Goal: Task Accomplishment & Management: Manage account settings

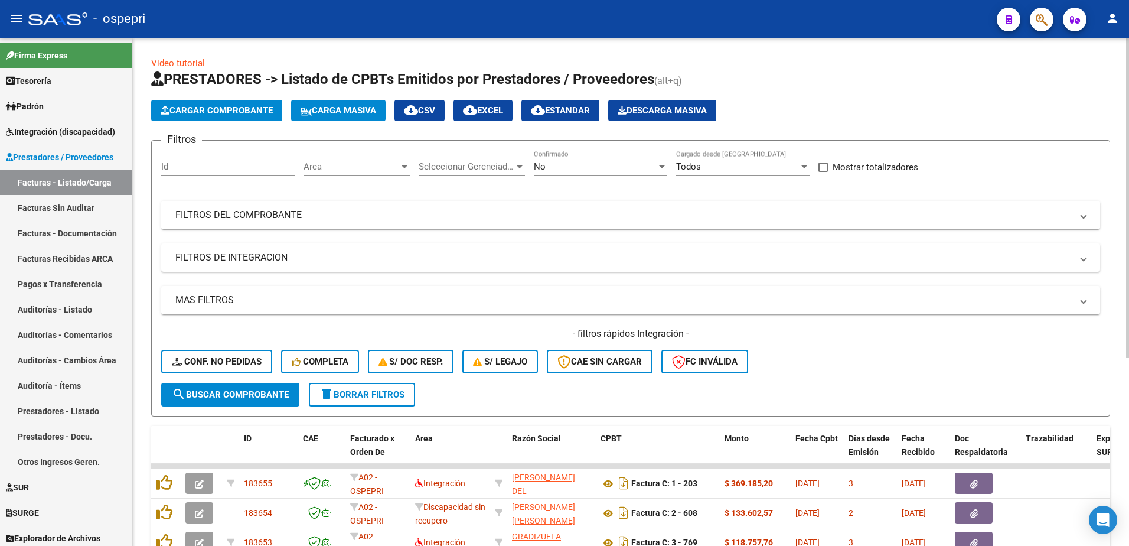
click at [1080, 217] on span "FILTROS DEL COMPROBANTE" at bounding box center [628, 214] width 906 height 13
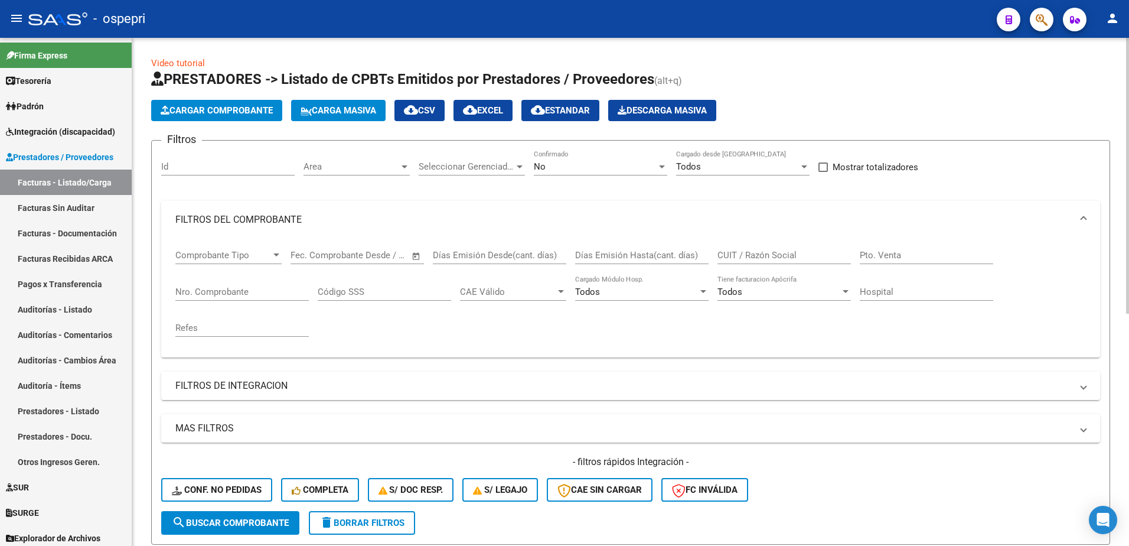
click at [762, 253] on input "CUIT / Razón Social" at bounding box center [783, 255] width 133 height 11
type input "[PERSON_NAME] mot"
click at [662, 167] on div at bounding box center [662, 166] width 6 height 3
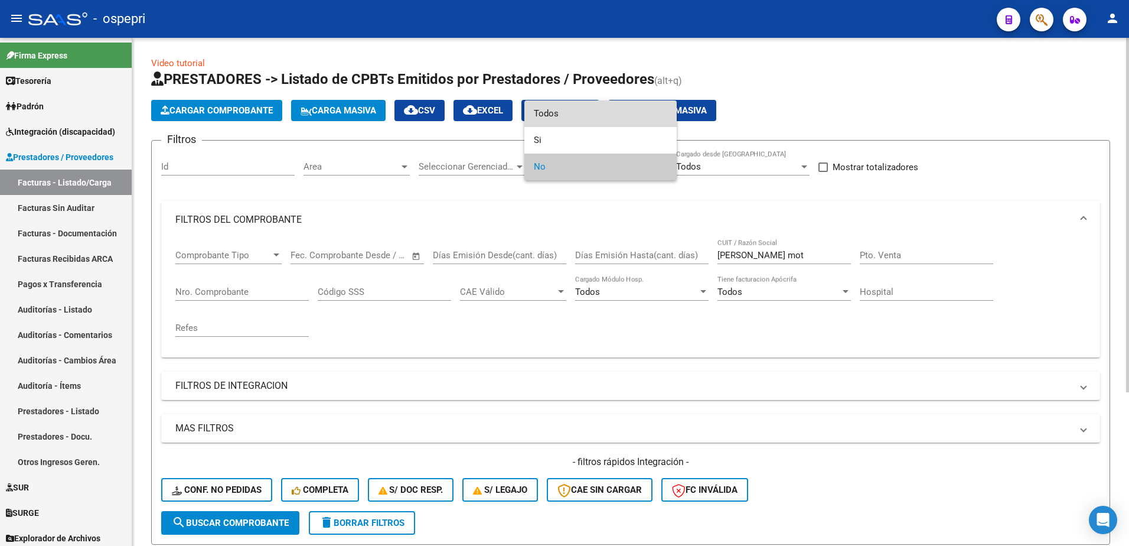
drag, startPoint x: 574, startPoint y: 117, endPoint x: 577, endPoint y: 148, distance: 30.3
click at [574, 117] on span "Todos" at bounding box center [600, 113] width 133 height 27
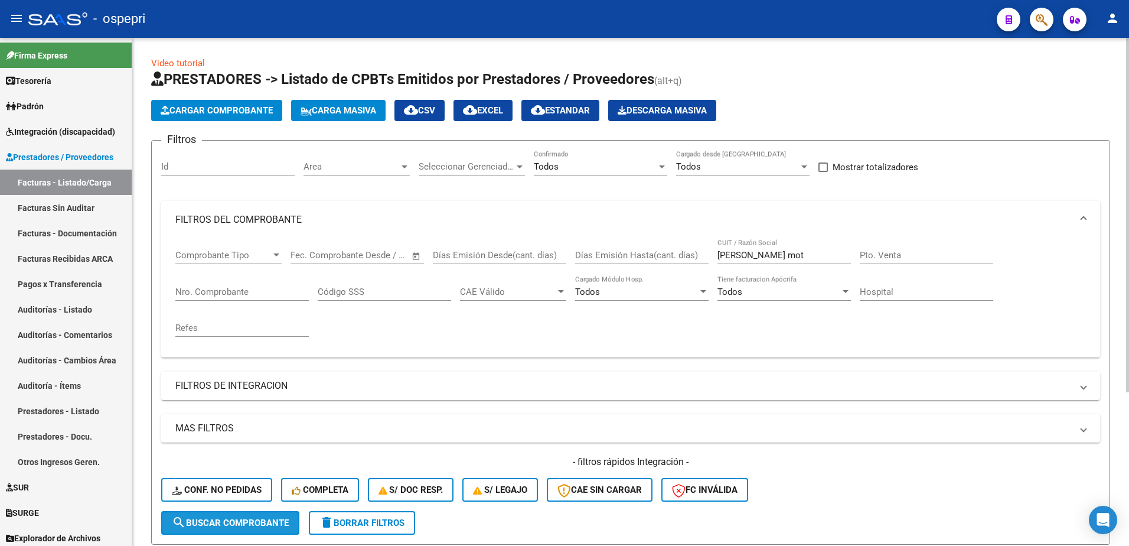
click at [247, 528] on button "search Buscar Comprobante" at bounding box center [230, 523] width 138 height 24
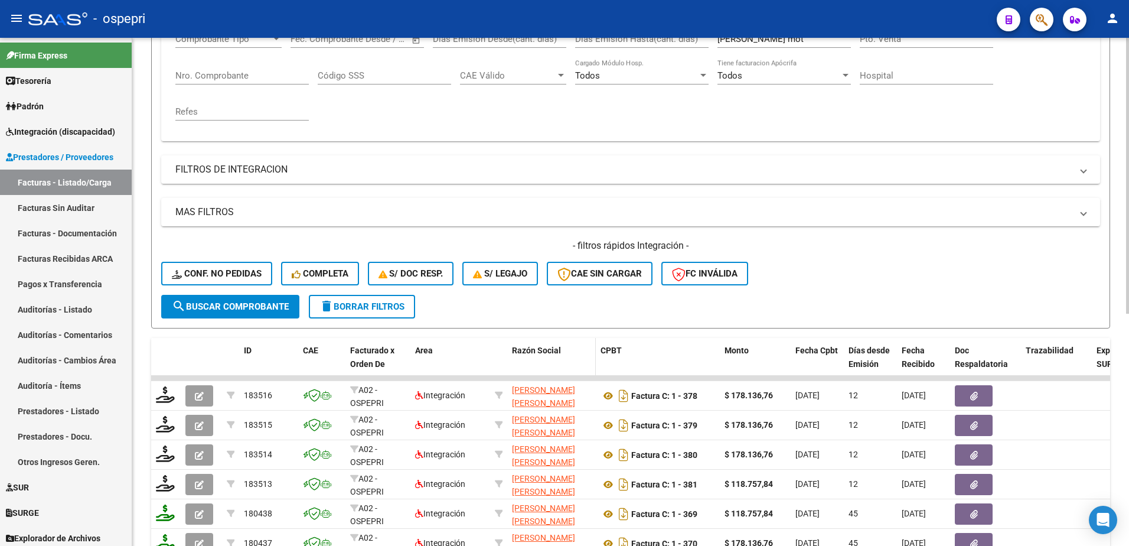
scroll to position [236, 0]
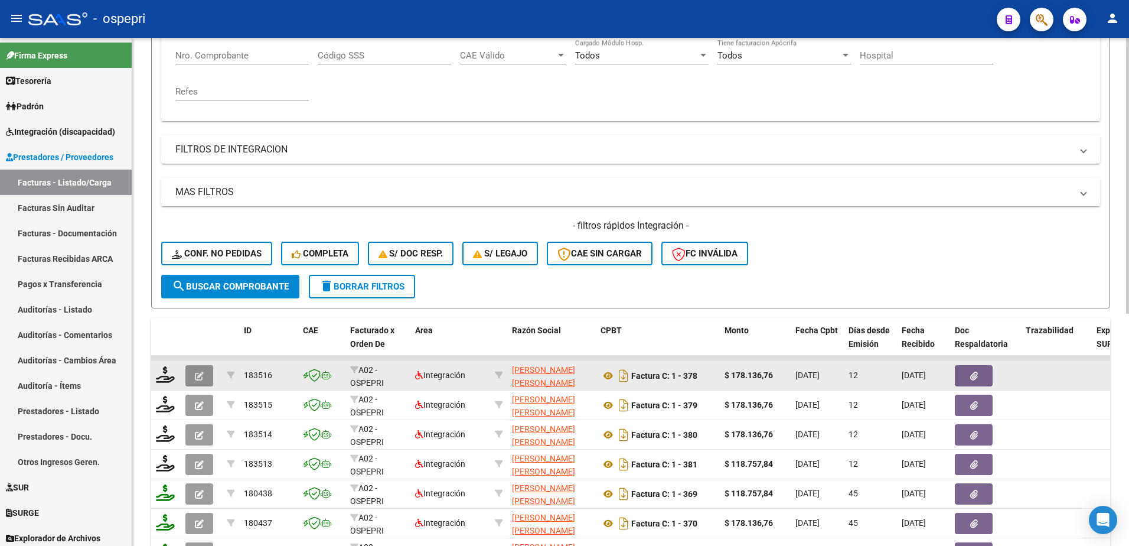
click at [201, 374] on icon "button" at bounding box center [199, 375] width 9 height 9
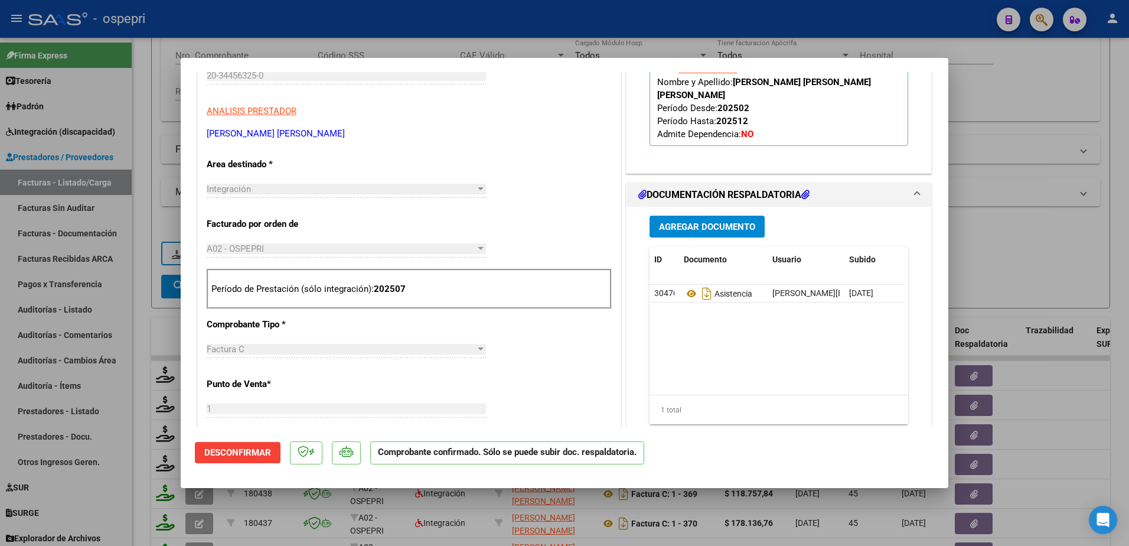
scroll to position [0, 0]
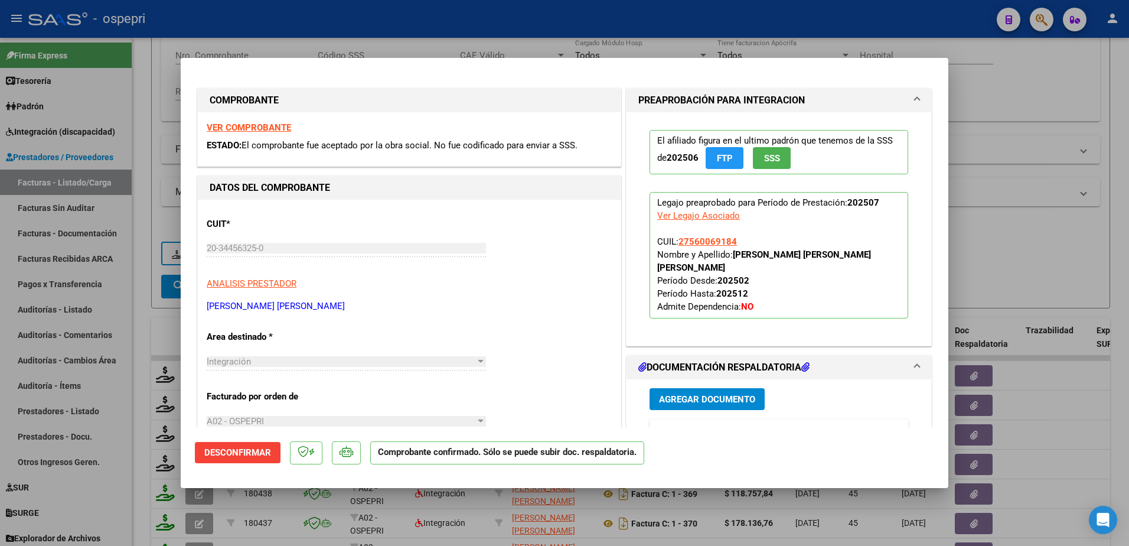
click at [248, 128] on strong "VER COMPROBANTE" at bounding box center [249, 127] width 84 height 11
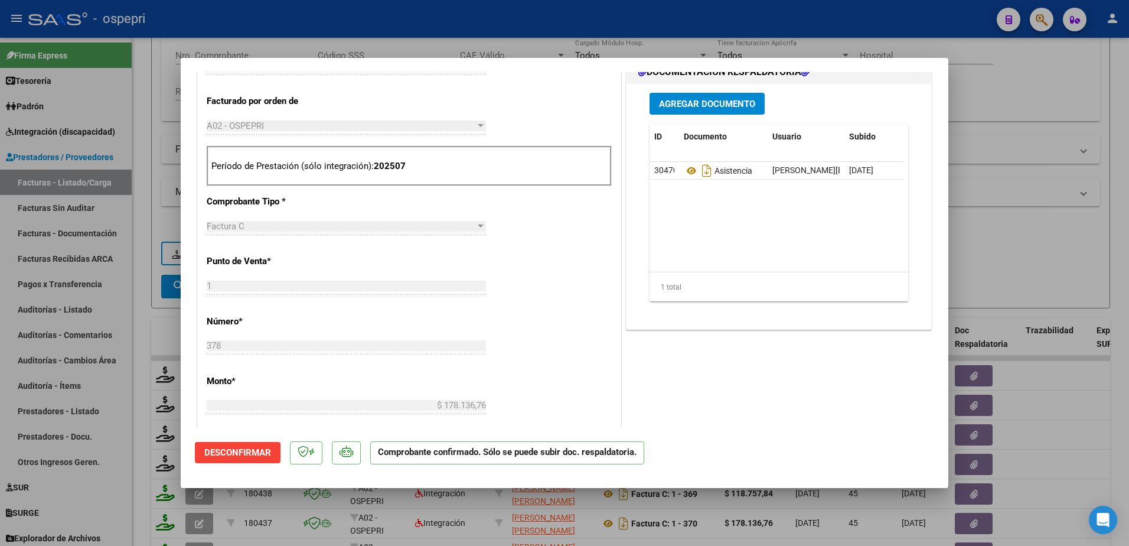
scroll to position [118, 0]
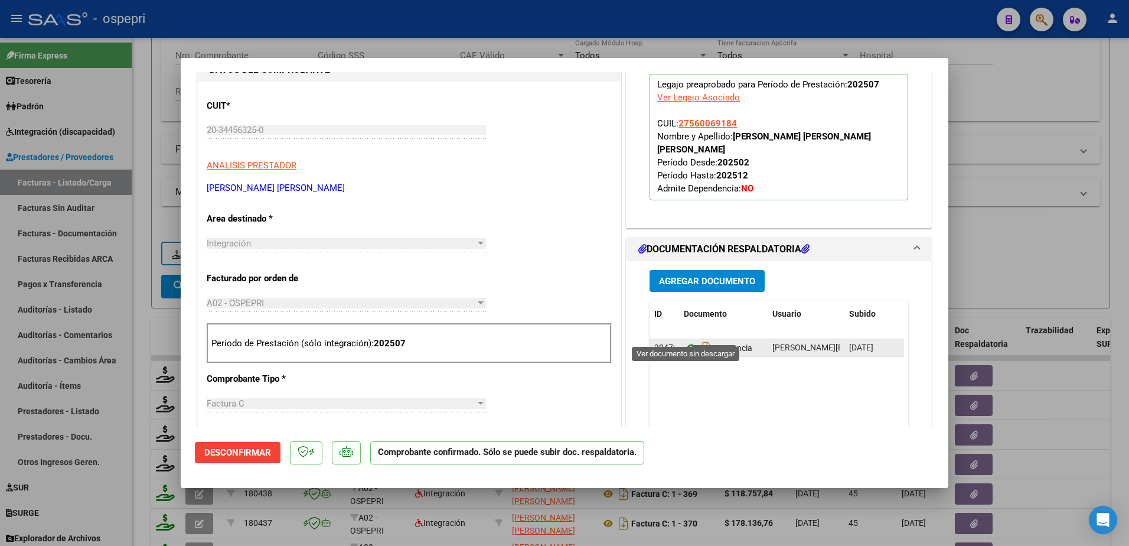
click at [684, 341] on icon at bounding box center [691, 348] width 15 height 14
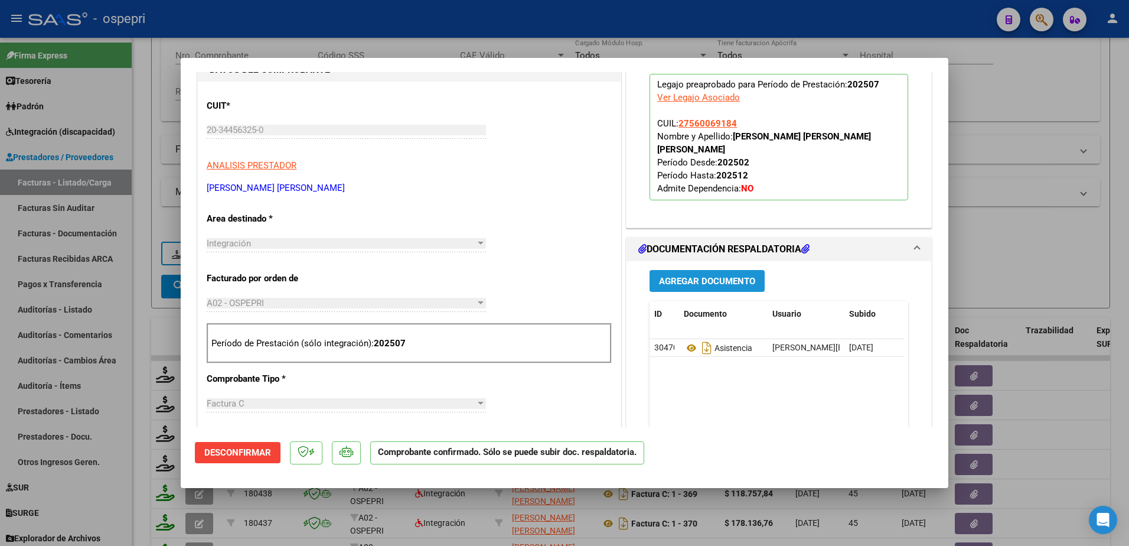
click at [687, 276] on span "Agregar Documento" at bounding box center [707, 281] width 96 height 11
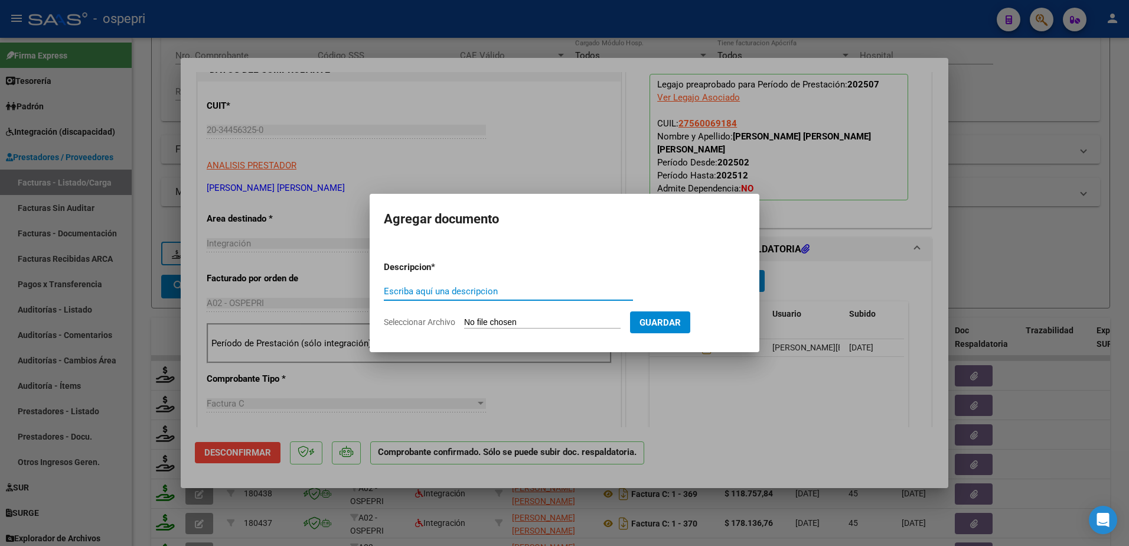
click at [456, 289] on input "Escriba aquí una descripcion" at bounding box center [508, 291] width 249 height 11
type input "asistencia"
click at [505, 323] on input "Seleccionar Archivo" at bounding box center [542, 322] width 156 height 11
type input "C:\fakepath\sanchez mota- callegari.pdf"
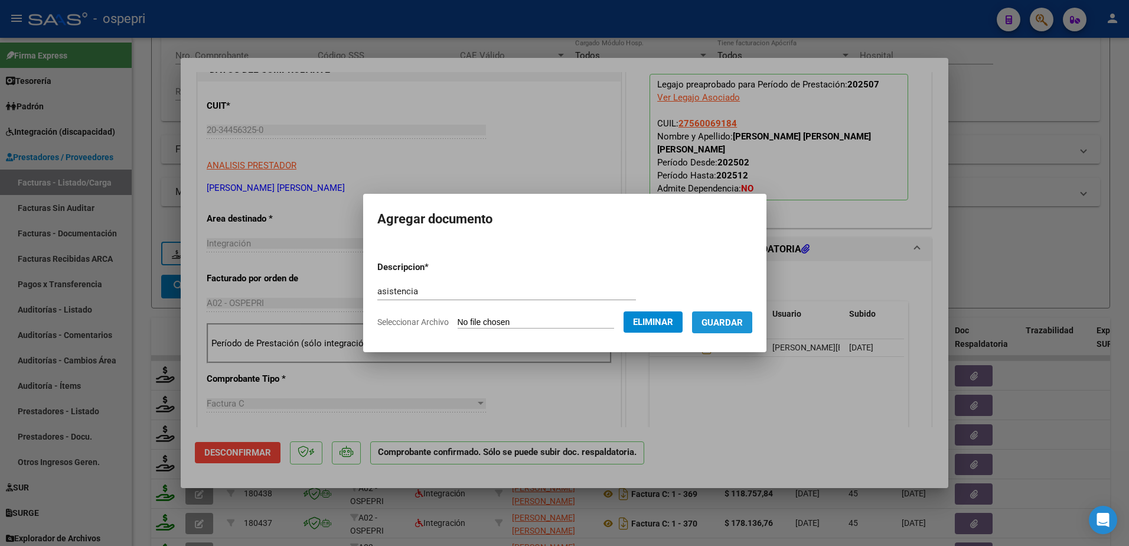
click at [732, 321] on span "Guardar" at bounding box center [721, 322] width 41 height 11
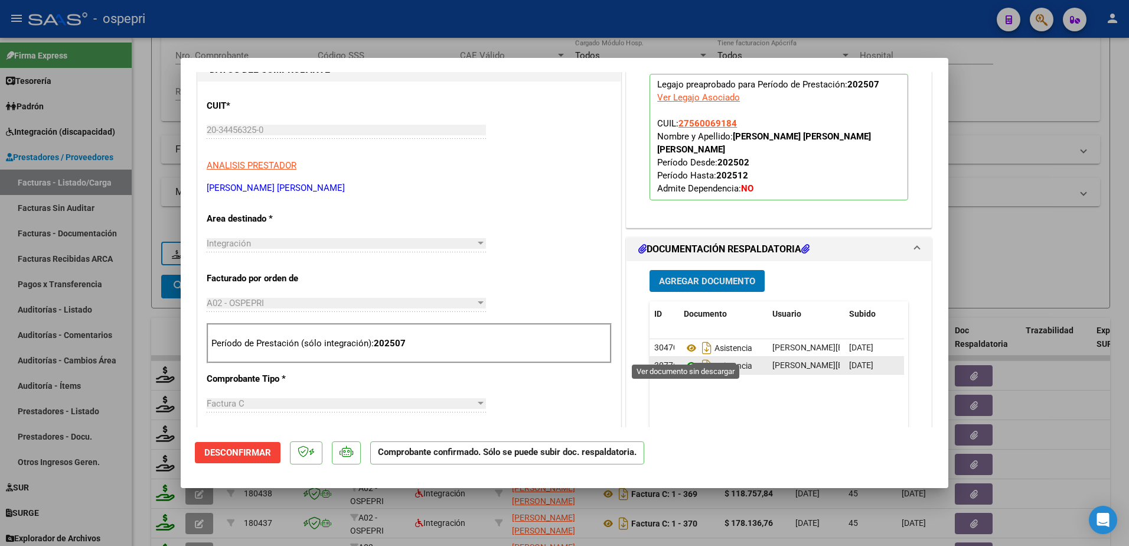
click at [684, 358] on icon at bounding box center [691, 365] width 15 height 14
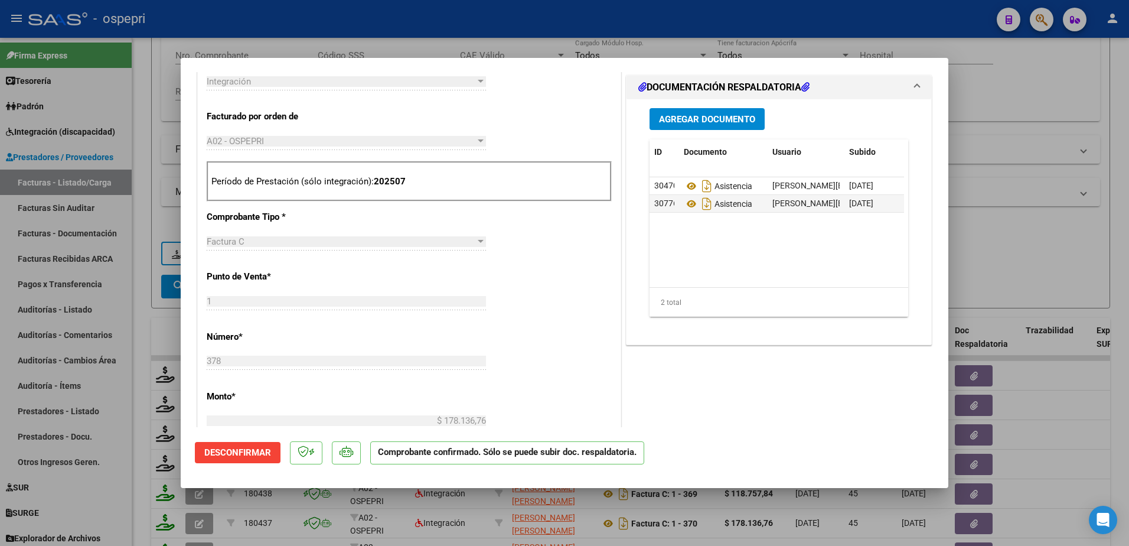
scroll to position [295, 0]
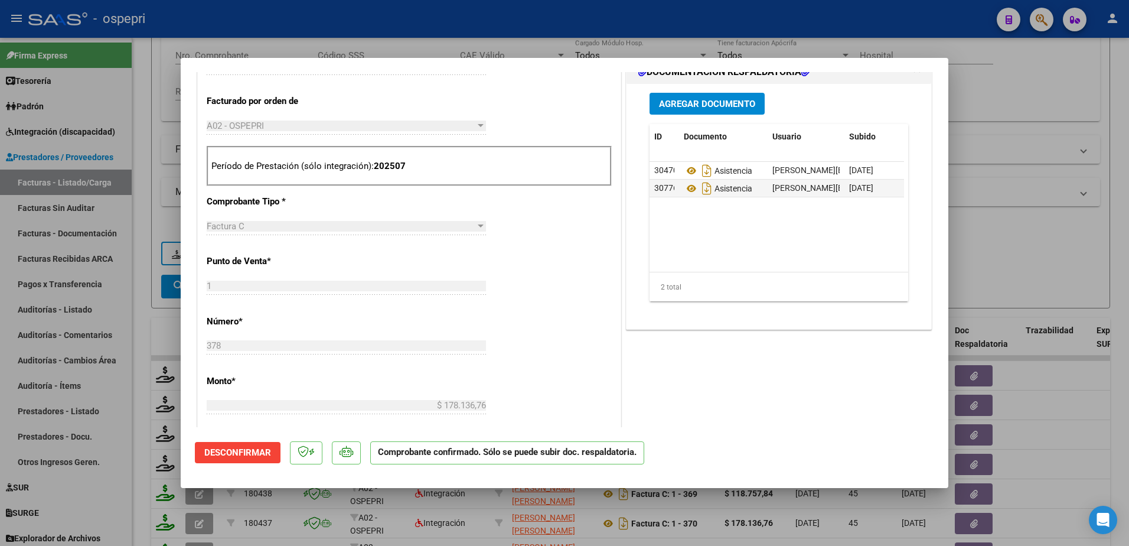
type input "$ 0,00"
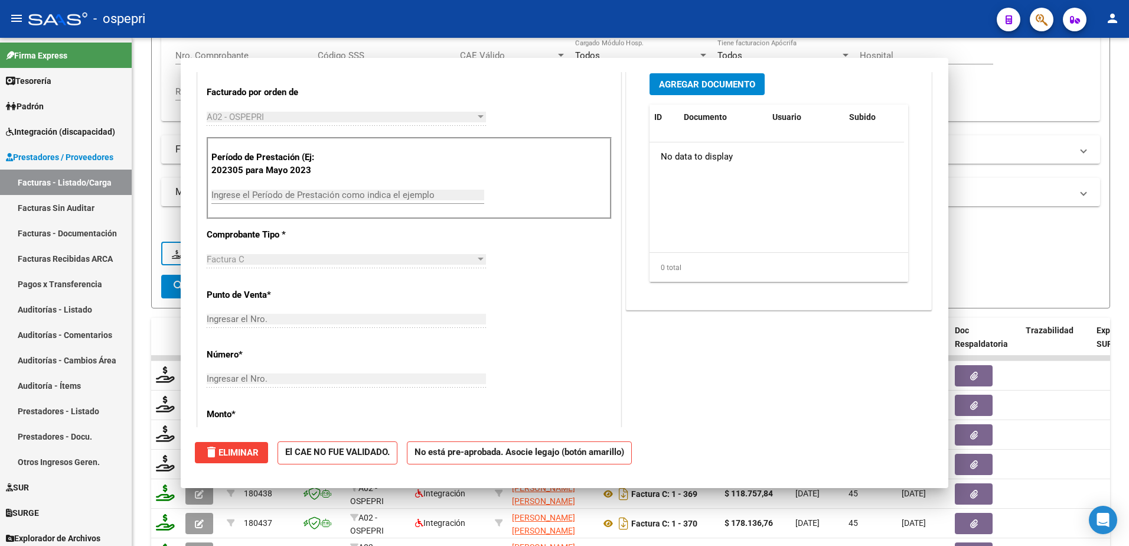
scroll to position [286, 0]
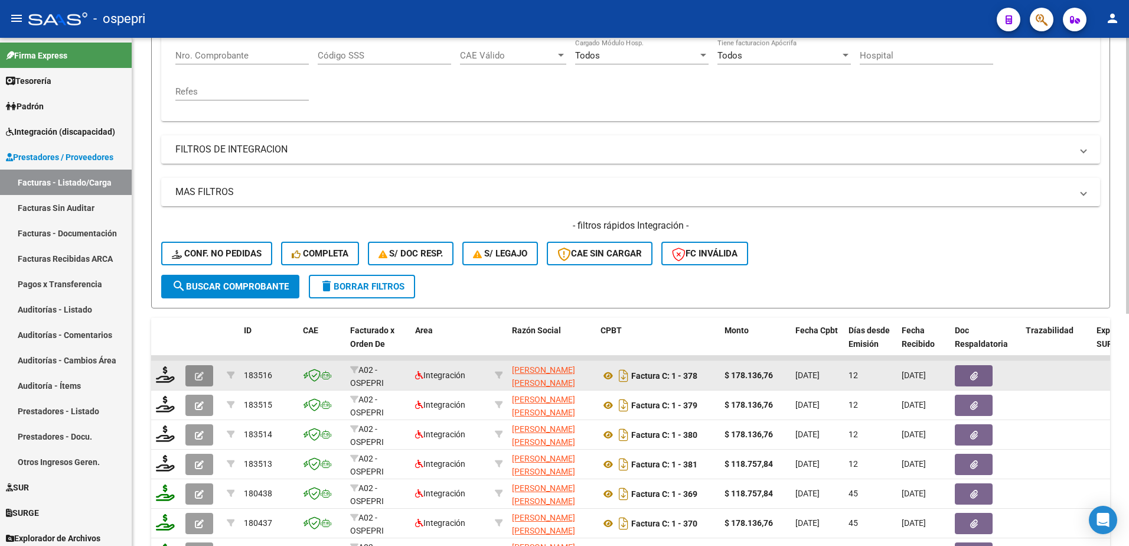
click at [197, 376] on icon "button" at bounding box center [199, 375] width 9 height 9
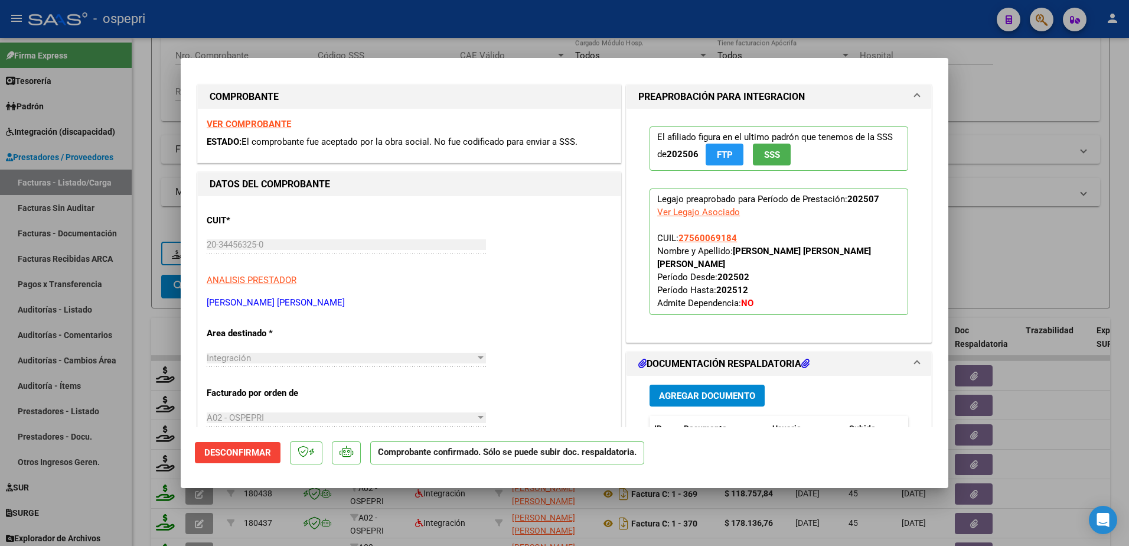
scroll to position [0, 0]
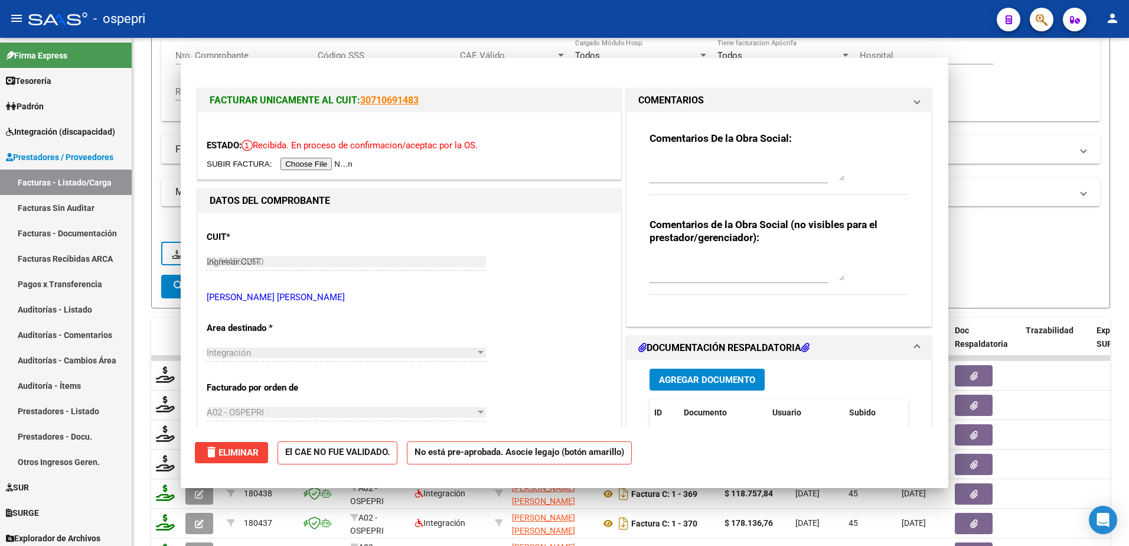
type input "$ 0,00"
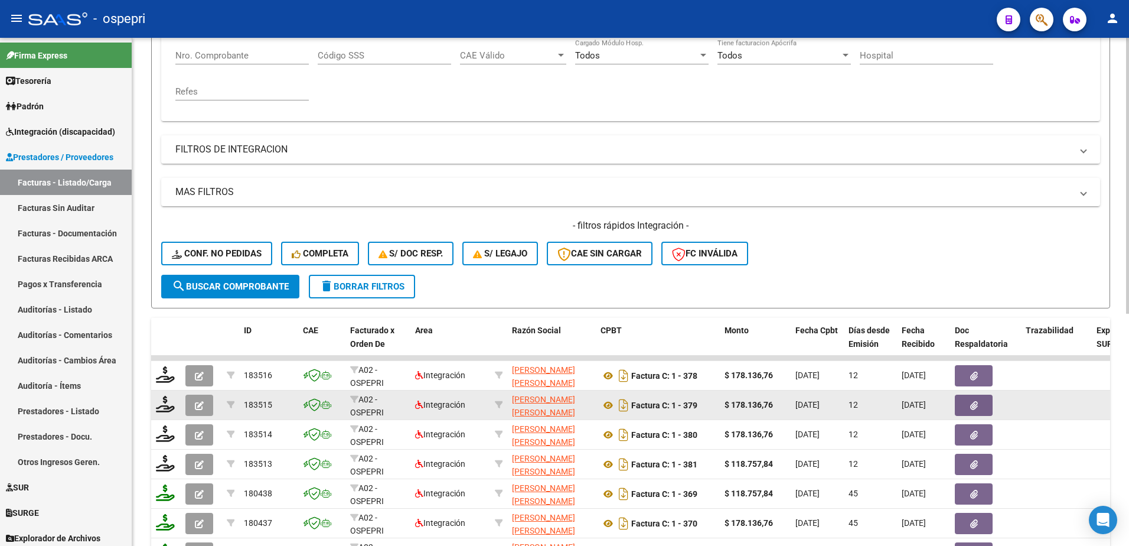
click at [197, 408] on icon "button" at bounding box center [199, 405] width 9 height 9
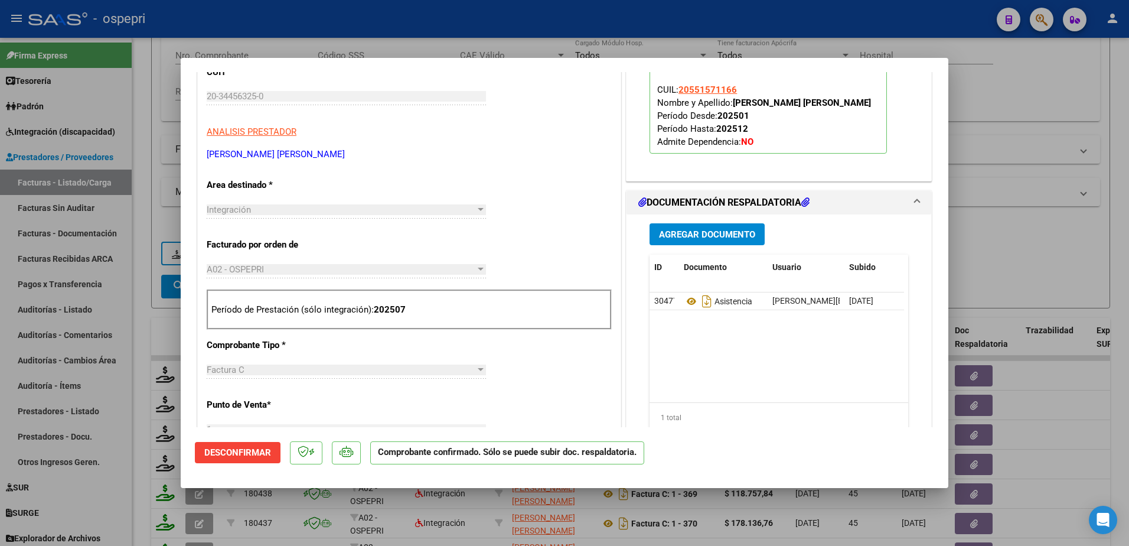
scroll to position [177, 0]
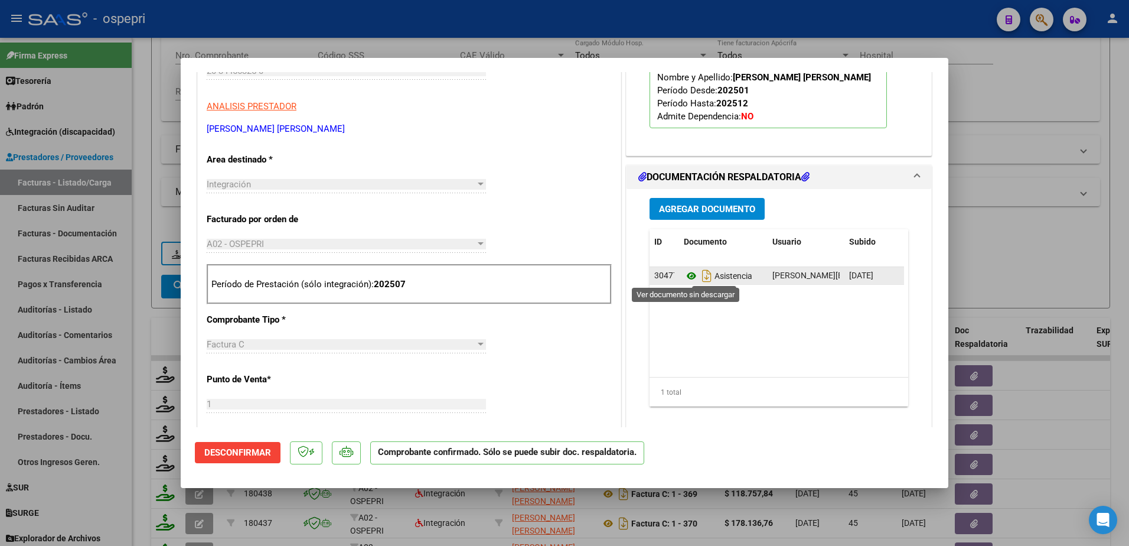
click at [684, 275] on icon at bounding box center [691, 276] width 15 height 14
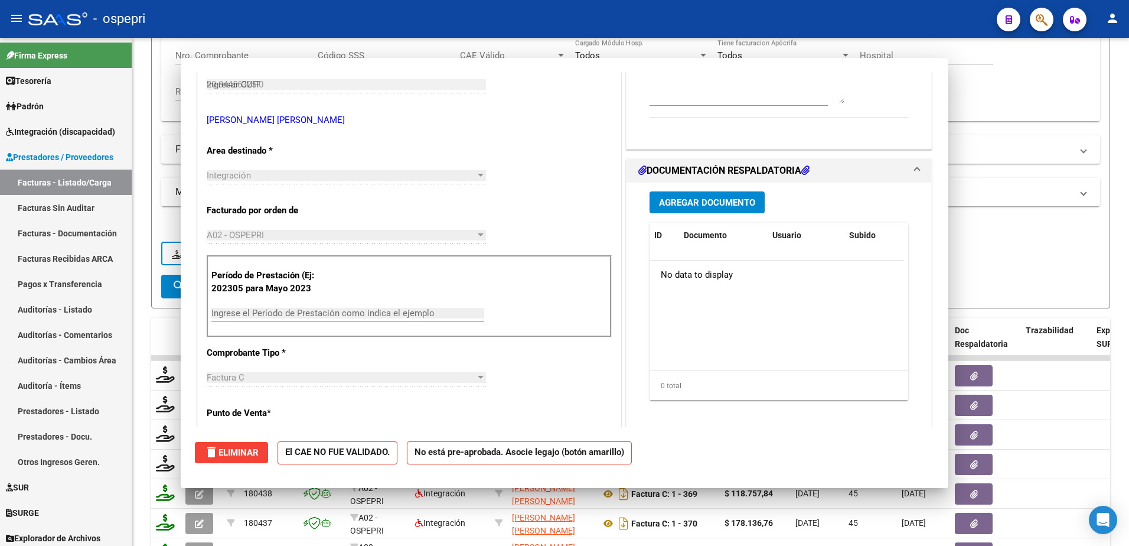
type input "$ 0,00"
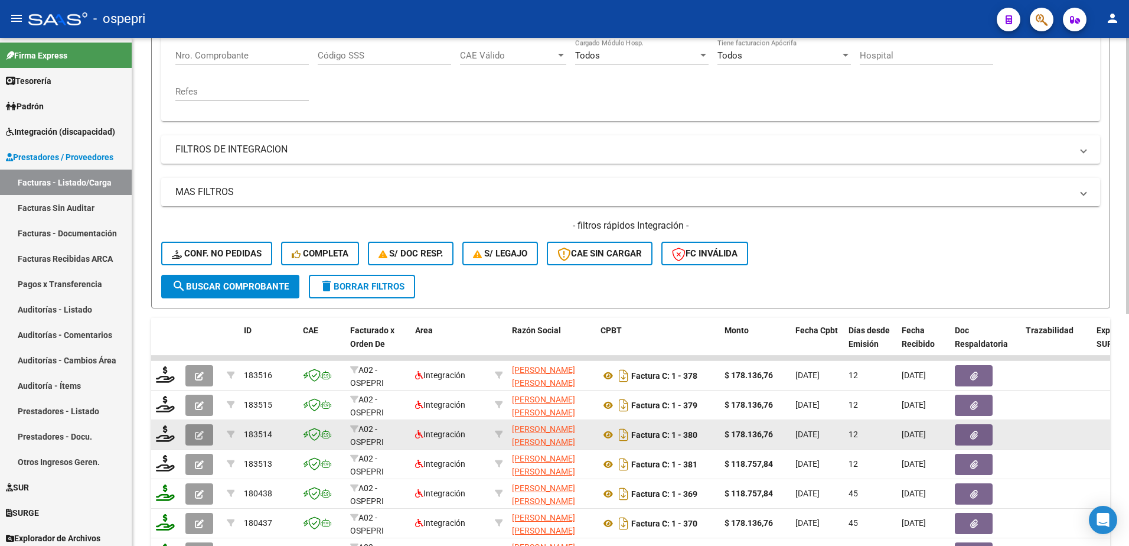
click at [197, 435] on icon "button" at bounding box center [199, 434] width 9 height 9
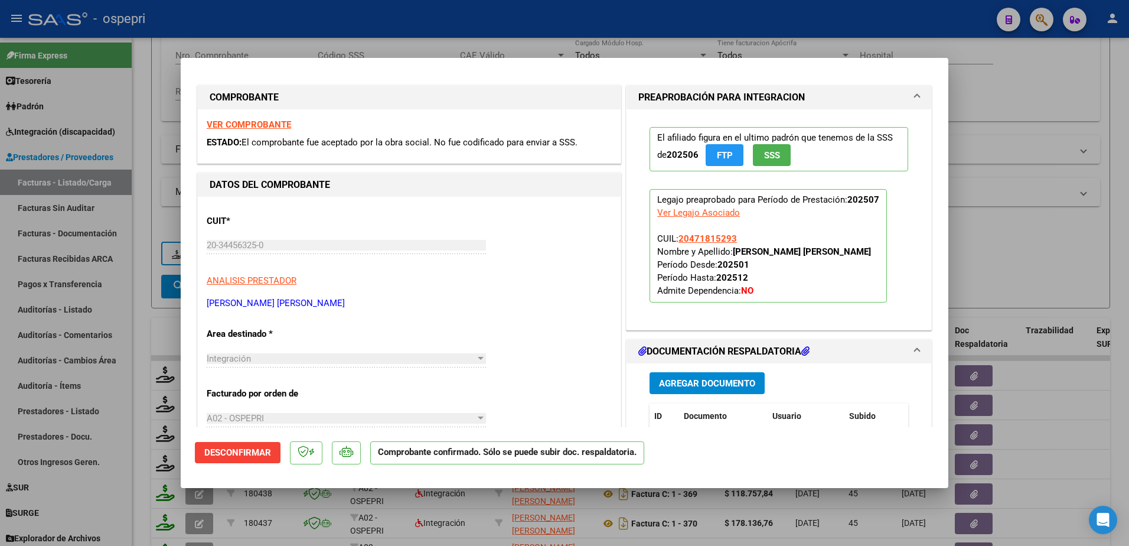
scroll to position [0, 0]
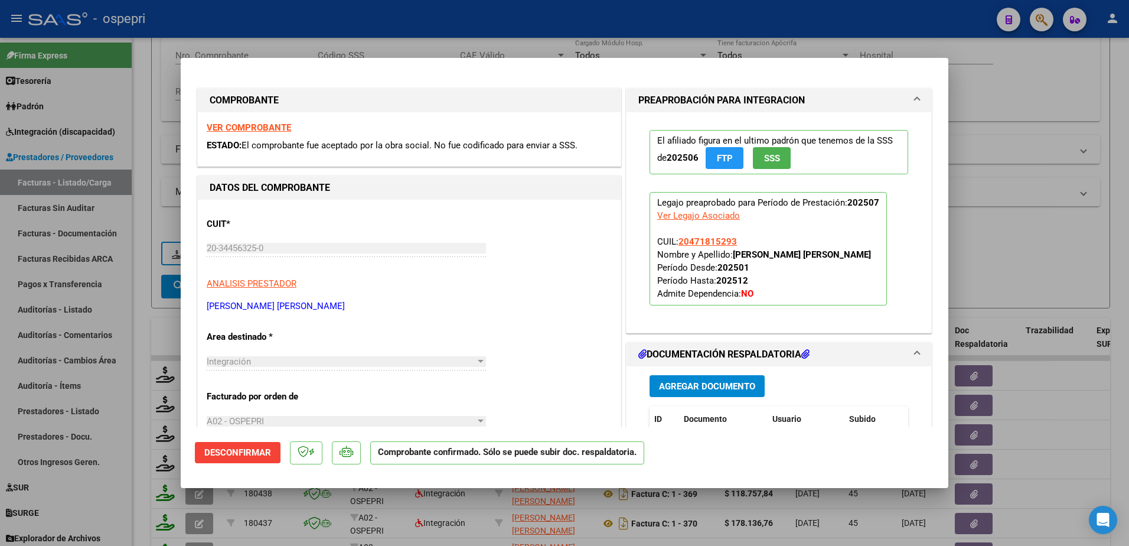
click at [242, 126] on strong "VER COMPROBANTE" at bounding box center [249, 127] width 84 height 11
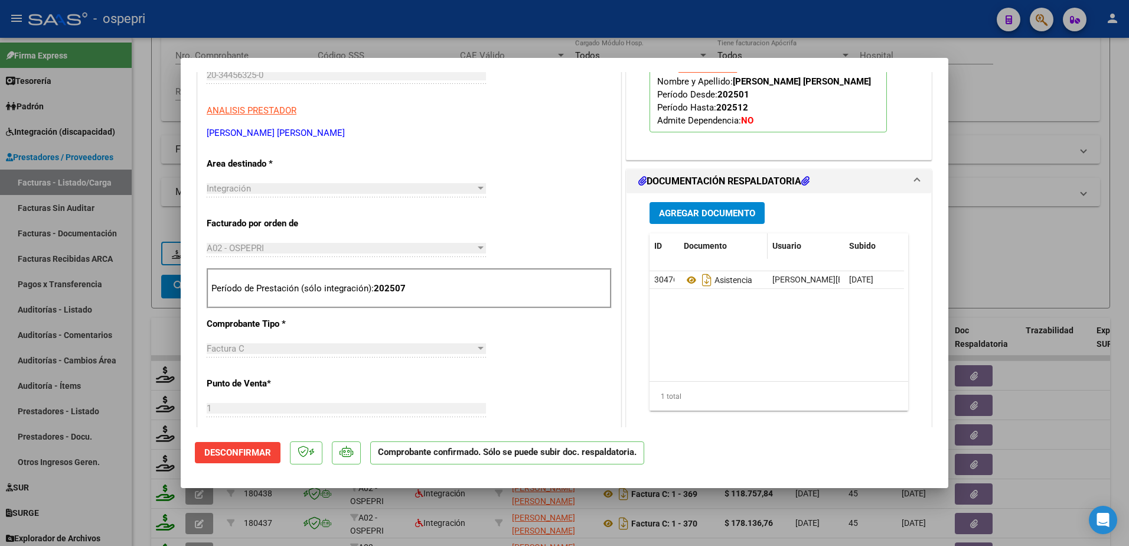
scroll to position [177, 0]
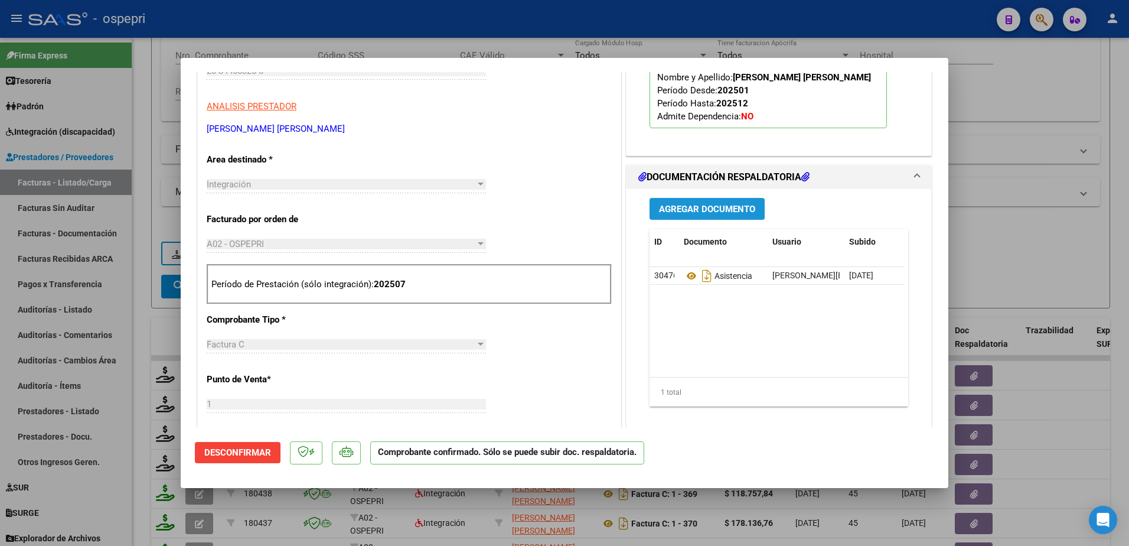
click at [698, 203] on span "Agregar Documento" at bounding box center [707, 208] width 96 height 11
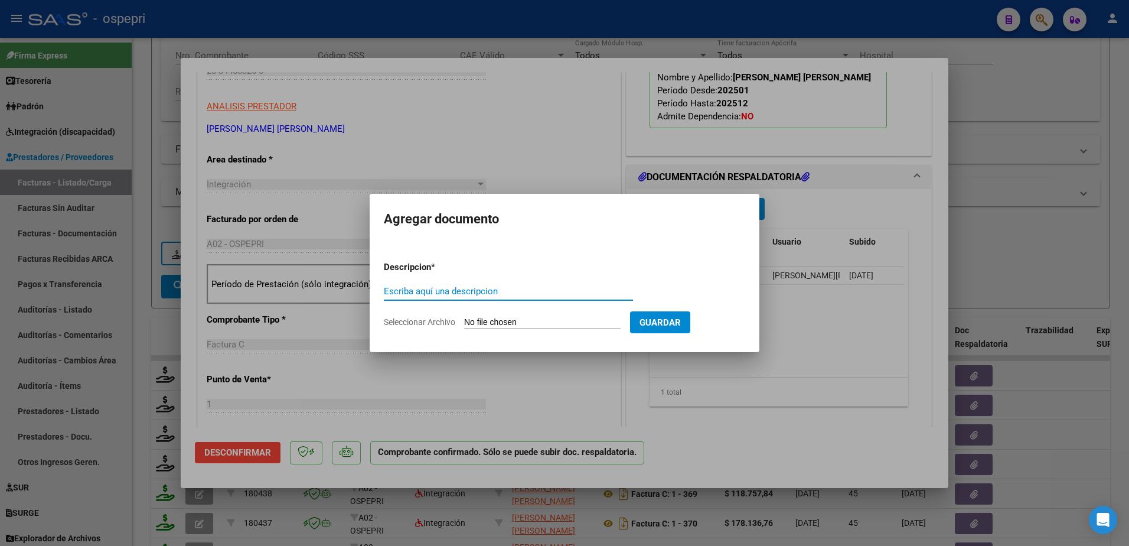
click at [435, 290] on input "Escriba aquí una descripcion" at bounding box center [508, 291] width 249 height 11
type input "asist"
click at [495, 318] on input "Seleccionar Archivo" at bounding box center [542, 322] width 156 height 11
type input "C:\fakepath\sanchez mota acuña.jpg"
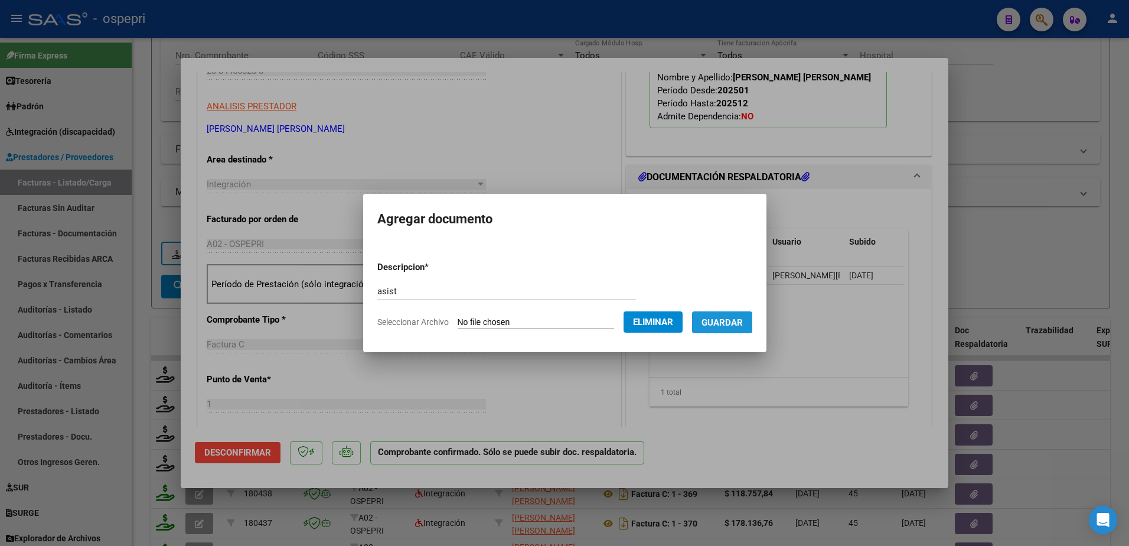
click at [728, 321] on span "Guardar" at bounding box center [721, 322] width 41 height 11
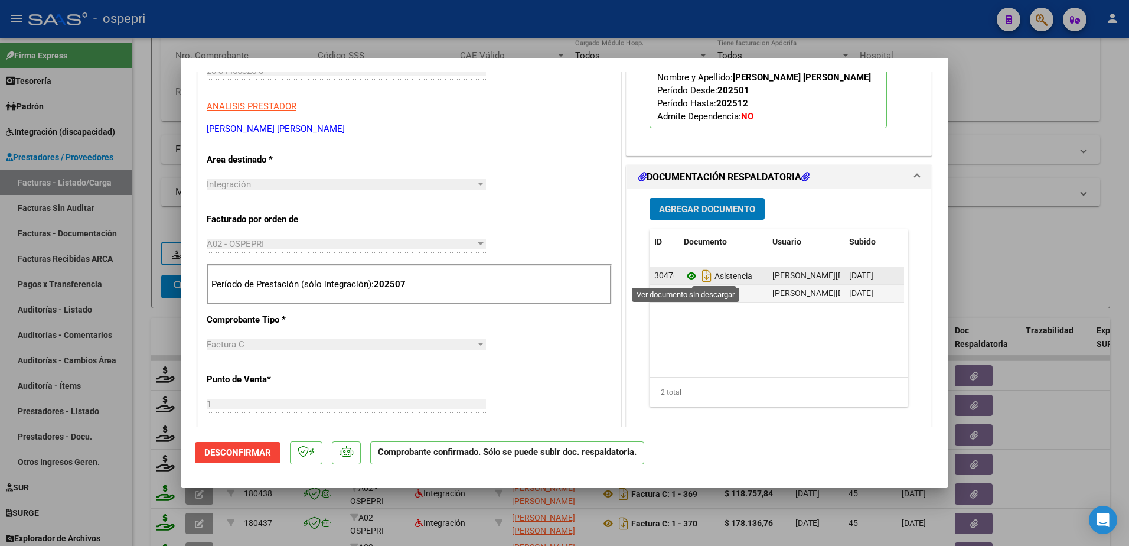
click at [686, 275] on icon at bounding box center [691, 276] width 15 height 14
click at [684, 275] on icon at bounding box center [691, 276] width 15 height 14
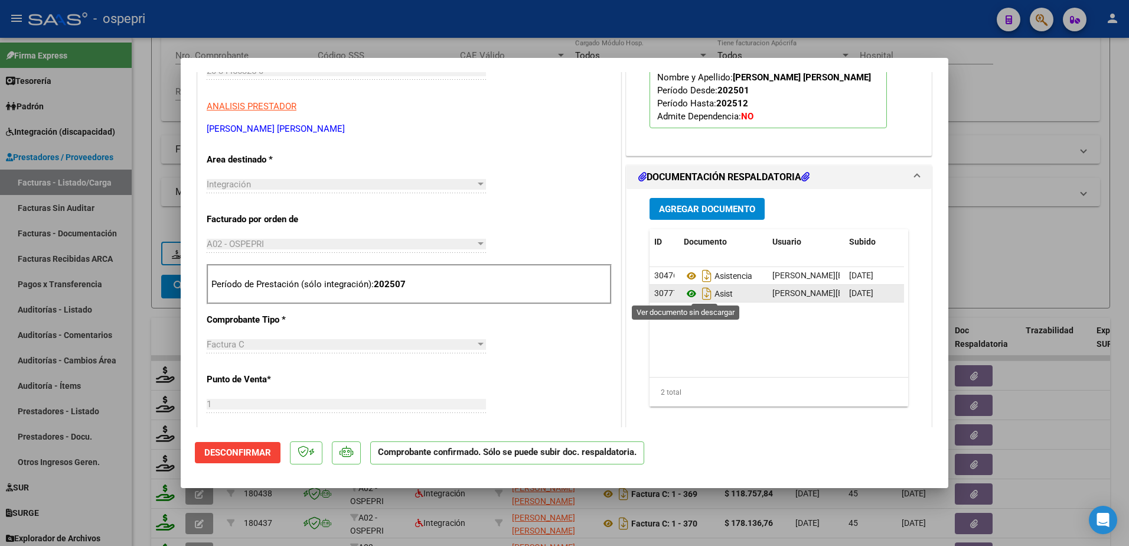
click at [687, 292] on icon at bounding box center [691, 293] width 15 height 14
type input "$ 0,00"
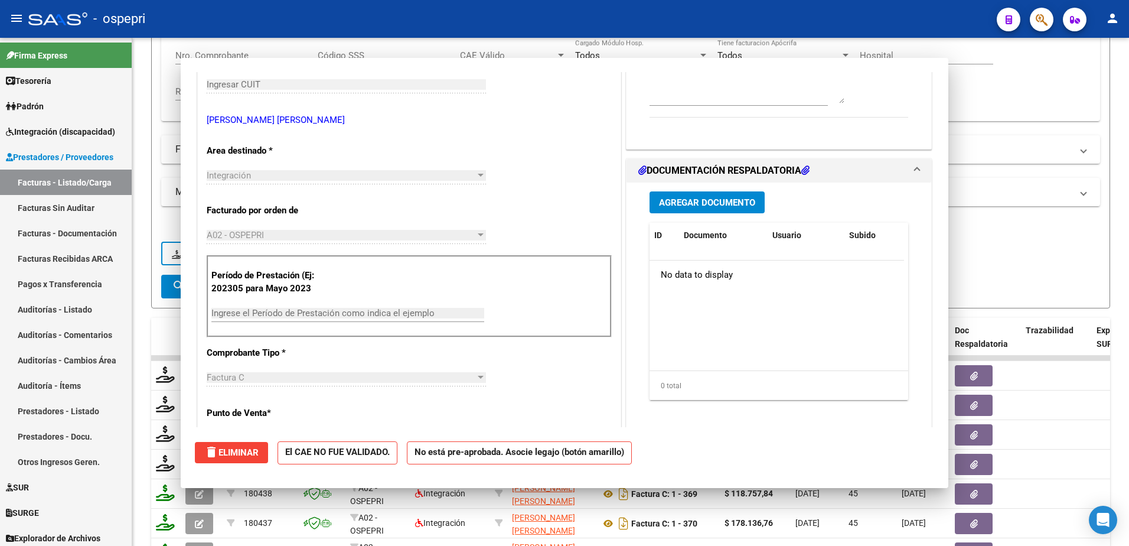
scroll to position [191, 0]
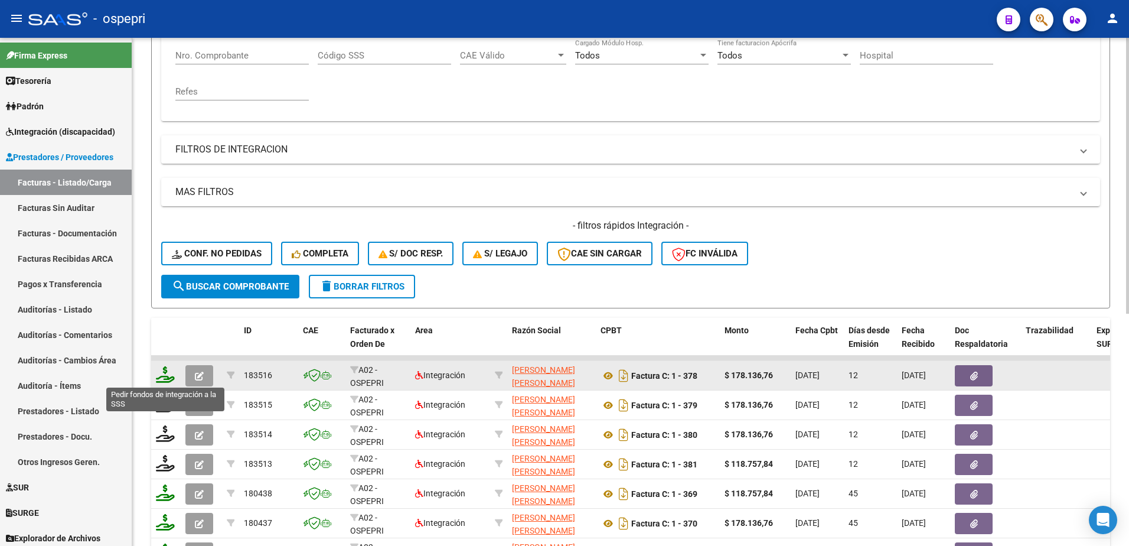
click at [168, 380] on icon at bounding box center [165, 374] width 19 height 17
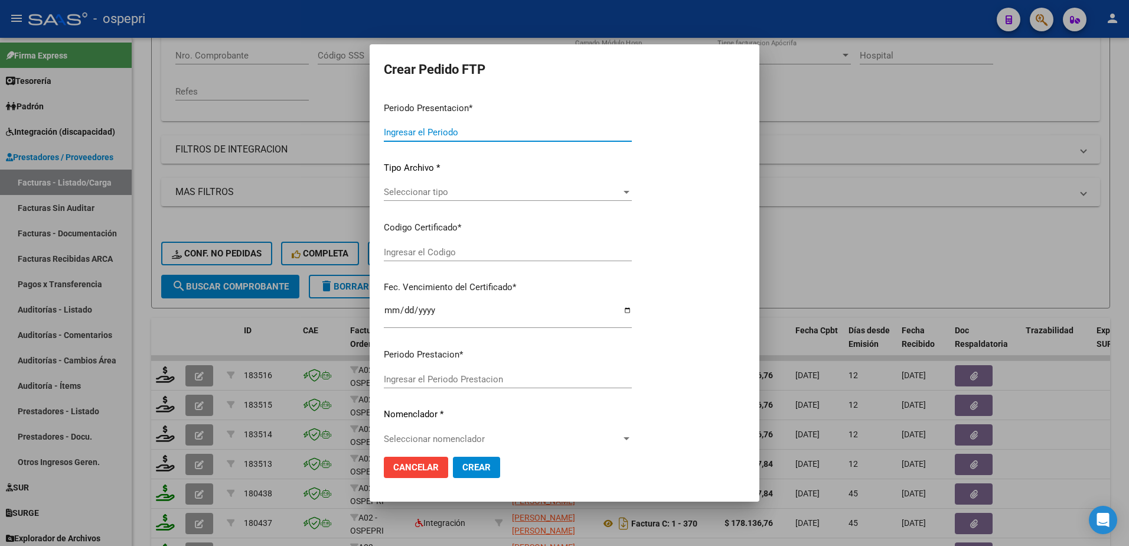
type input "202507"
type input "$ 178.136,76"
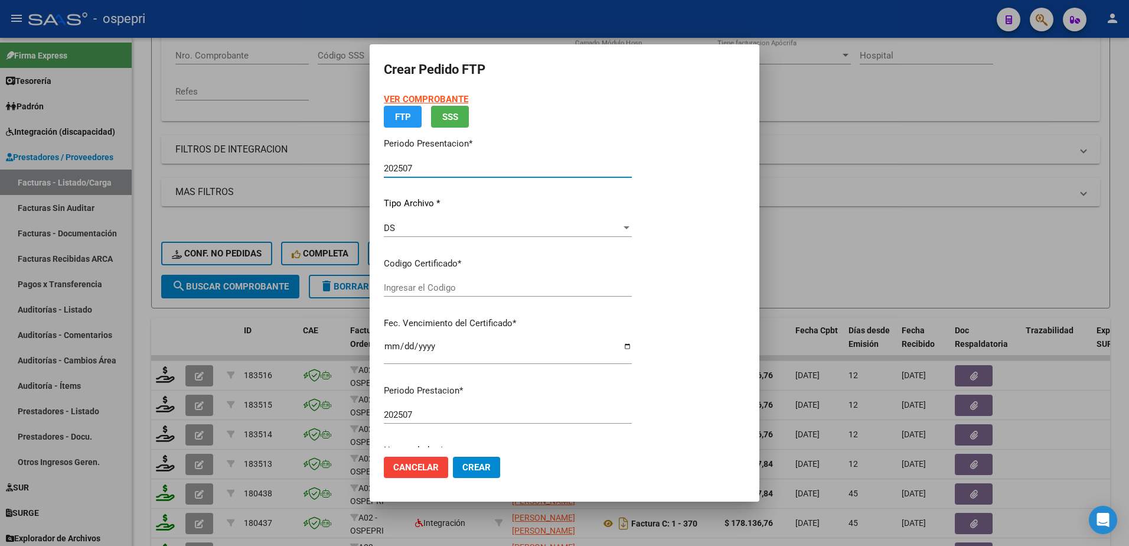
type input "2756006918-4"
type input "2029-12-01"
click at [439, 286] on span "Seleccionar certificado" at bounding box center [502, 287] width 237 height 11
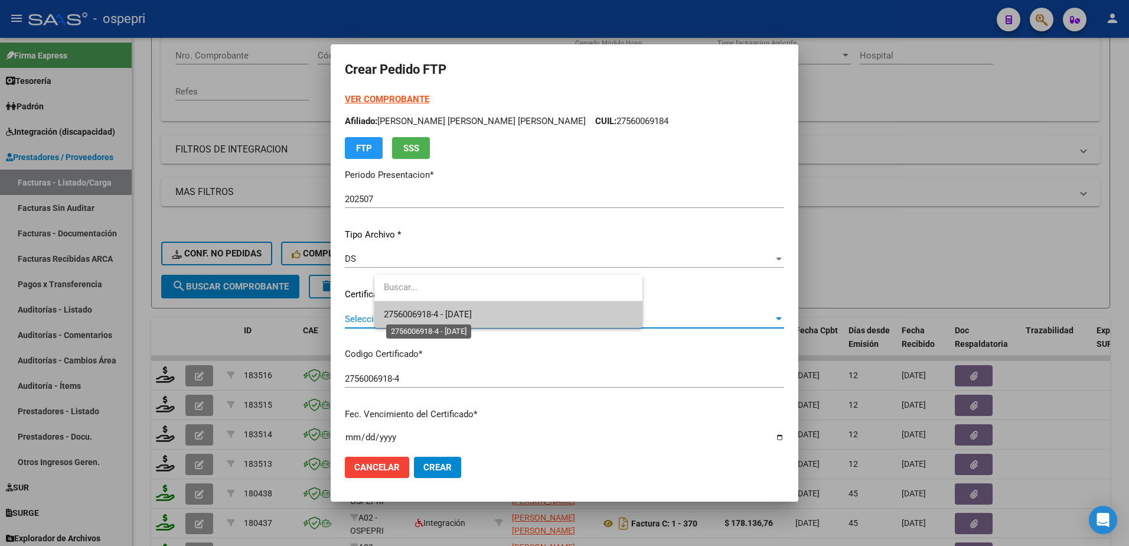
click at [434, 316] on span "2756006918-4 - 2029-12-01" at bounding box center [428, 314] width 88 height 11
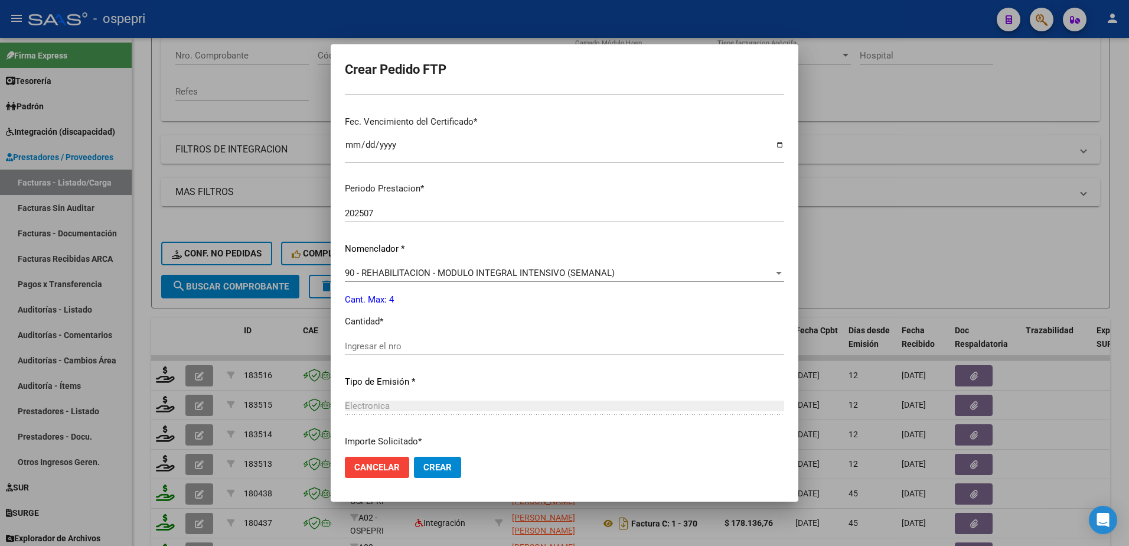
scroll to position [295, 0]
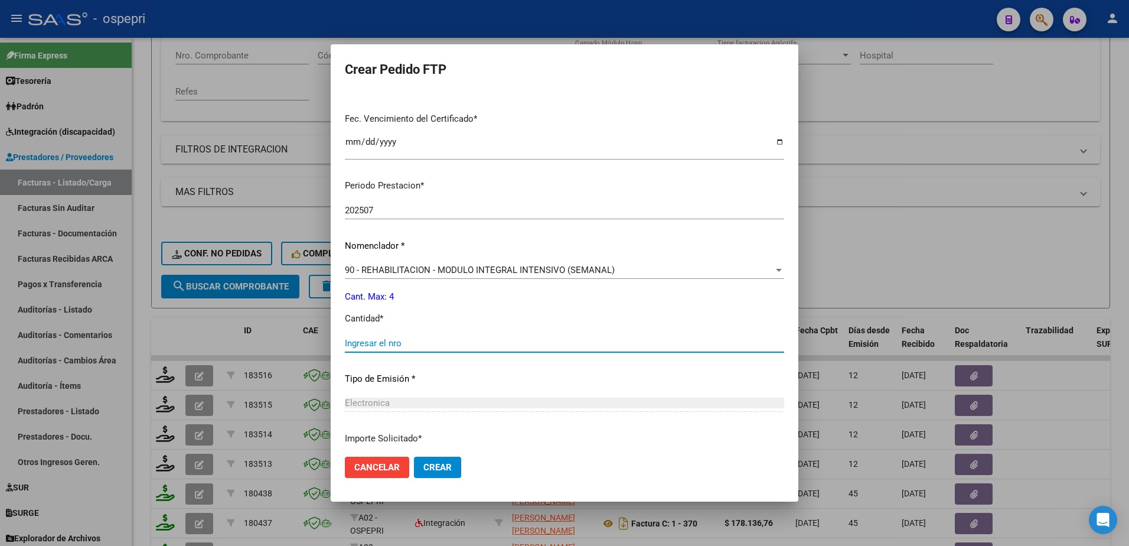
click at [421, 339] on input "Ingresar el nro" at bounding box center [564, 343] width 439 height 11
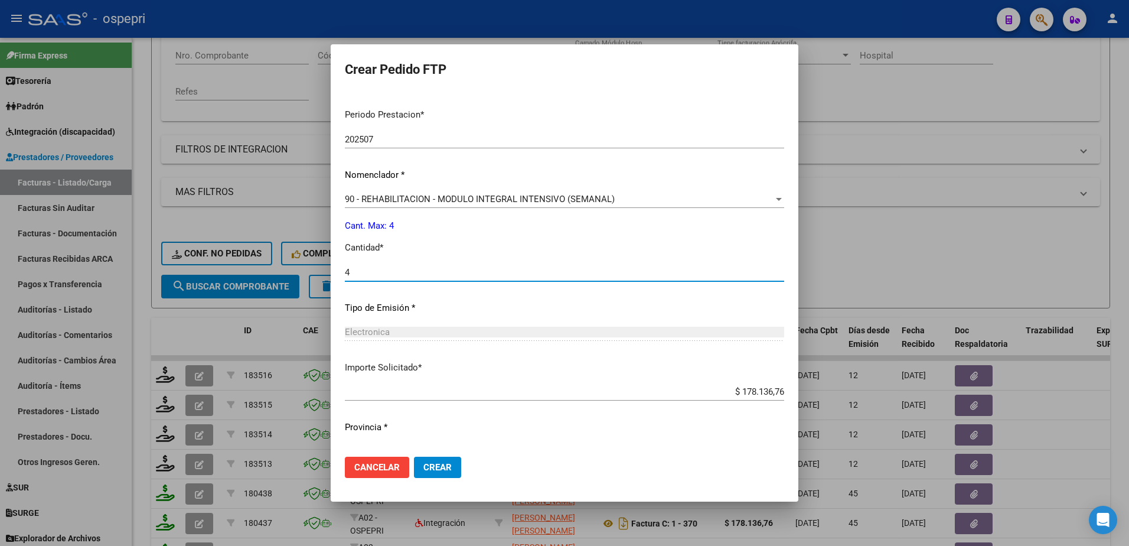
scroll to position [390, 0]
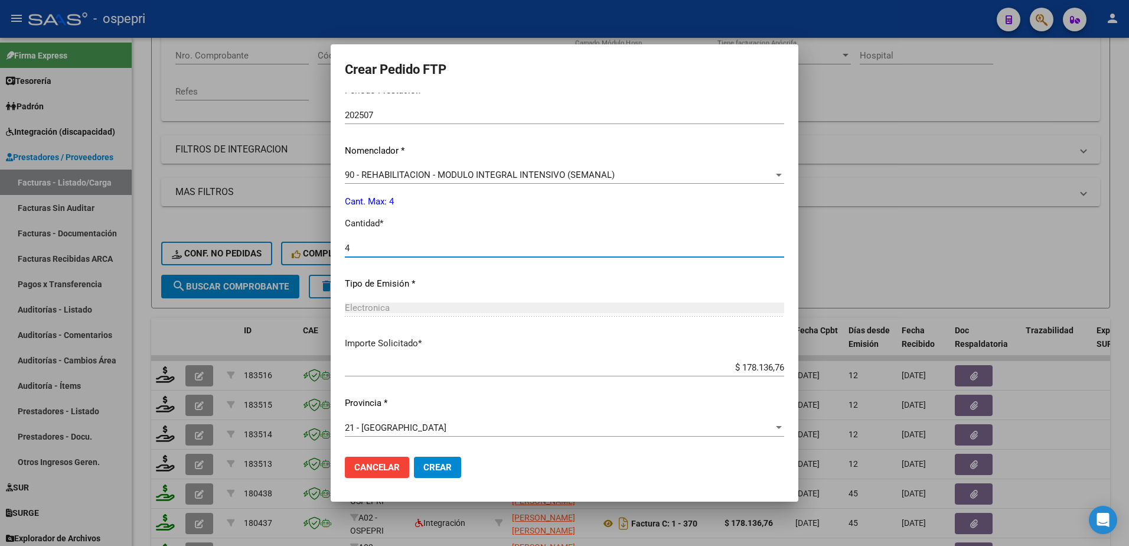
type input "4"
click at [452, 472] on span "Crear" at bounding box center [437, 467] width 28 height 11
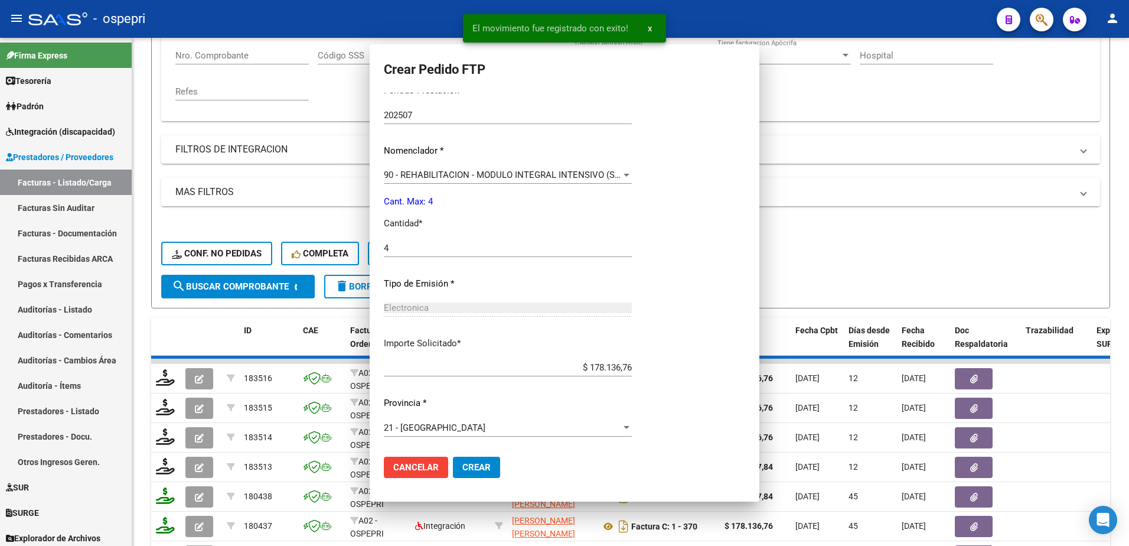
scroll to position [324, 0]
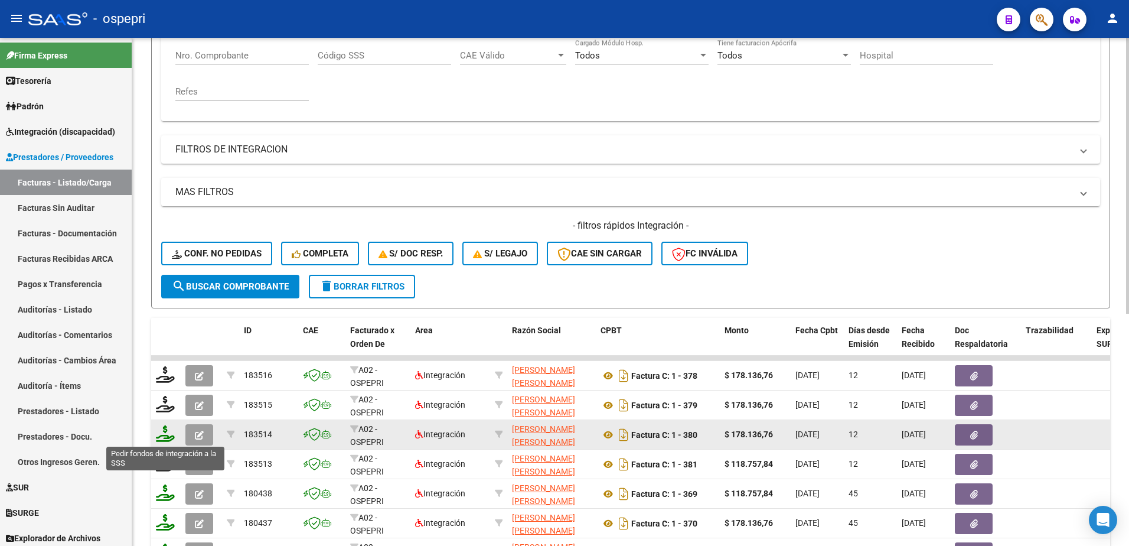
click at [160, 435] on icon at bounding box center [165, 433] width 19 height 17
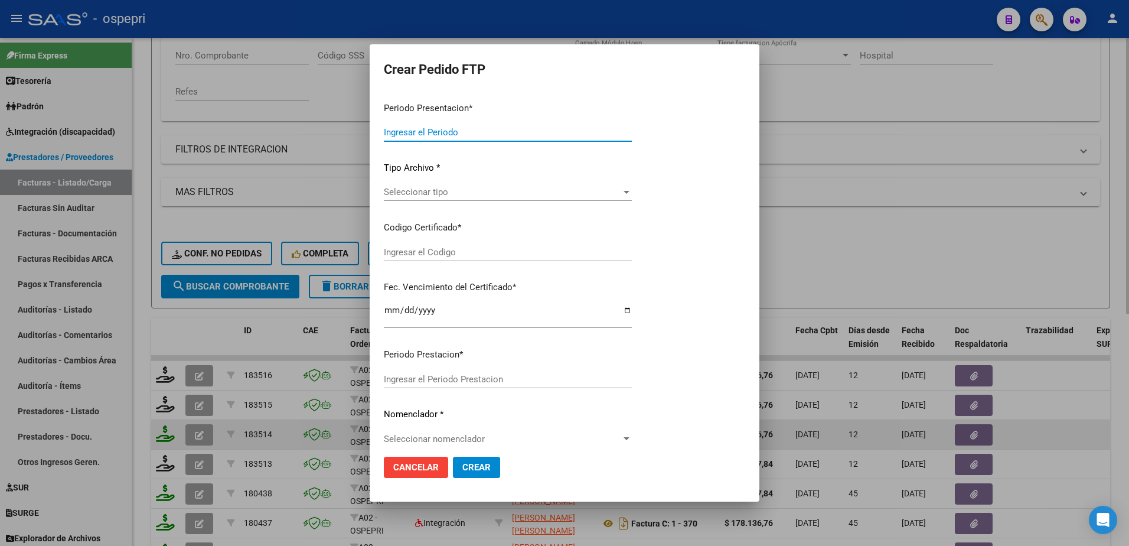
type input "202507"
type input "$ 178.136,76"
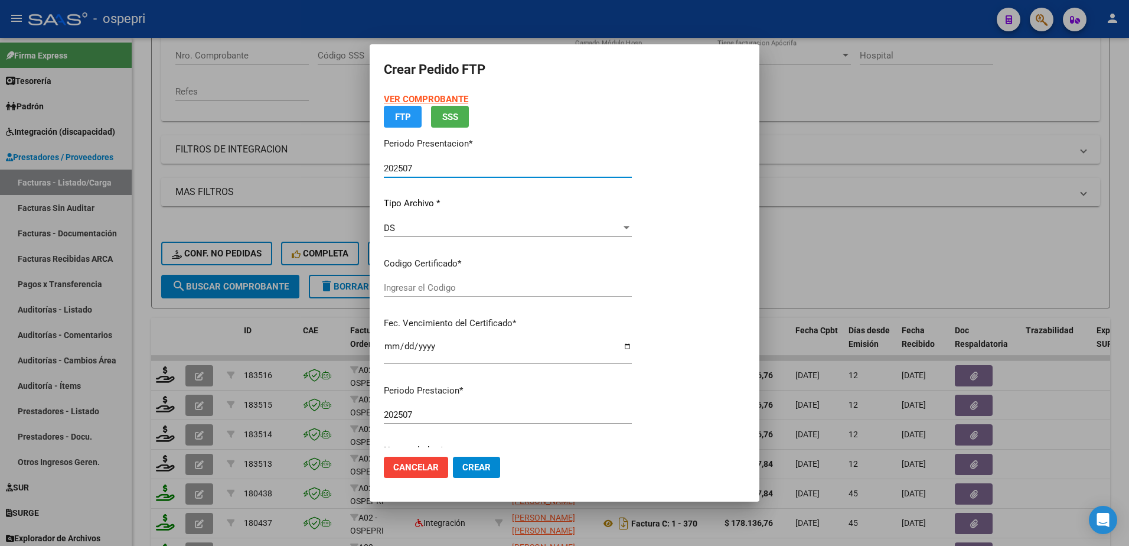
type input "2047181529-3"
type input "2028-01-01"
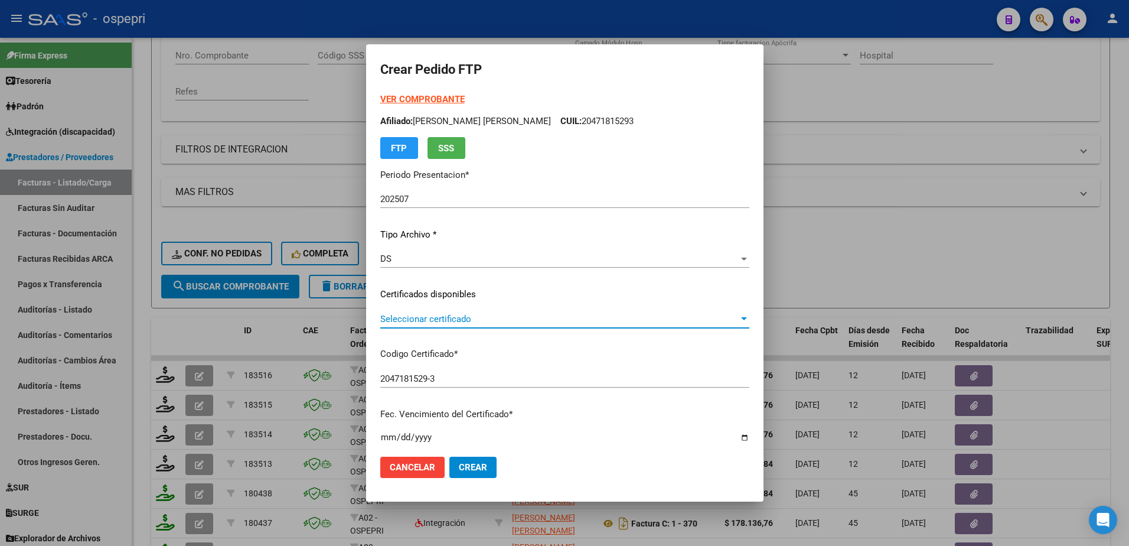
click at [434, 319] on span "Seleccionar certificado" at bounding box center [559, 319] width 358 height 11
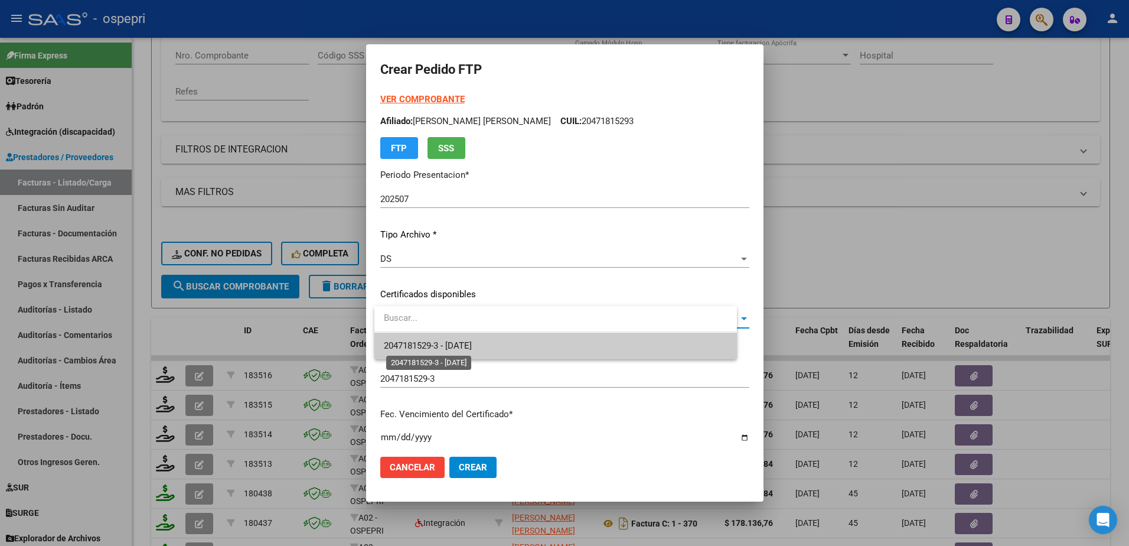
click at [441, 345] on span "2047181529-3 - 2028-01-01" at bounding box center [428, 345] width 88 height 11
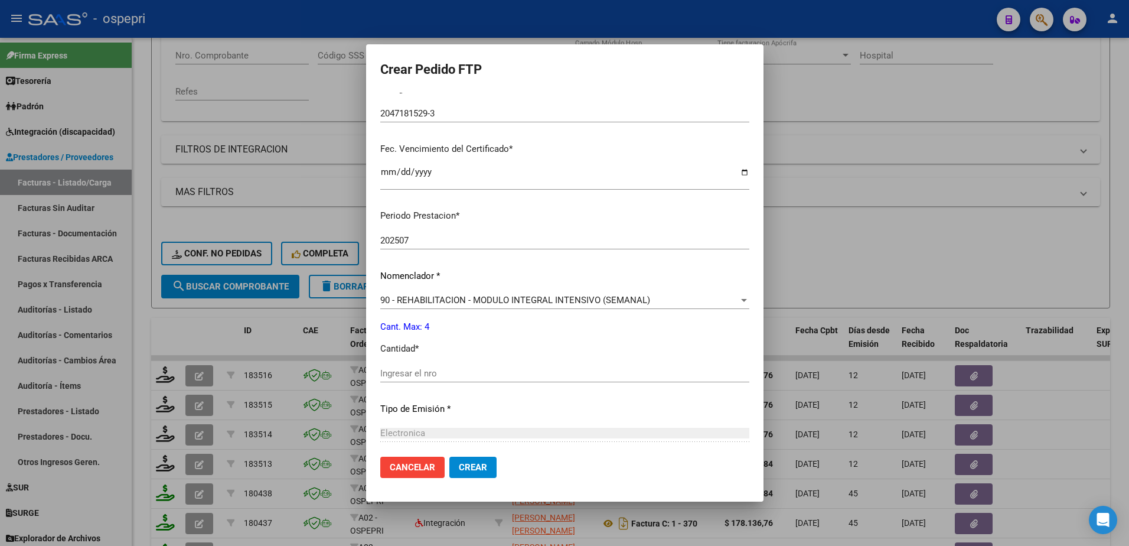
scroll to position [295, 0]
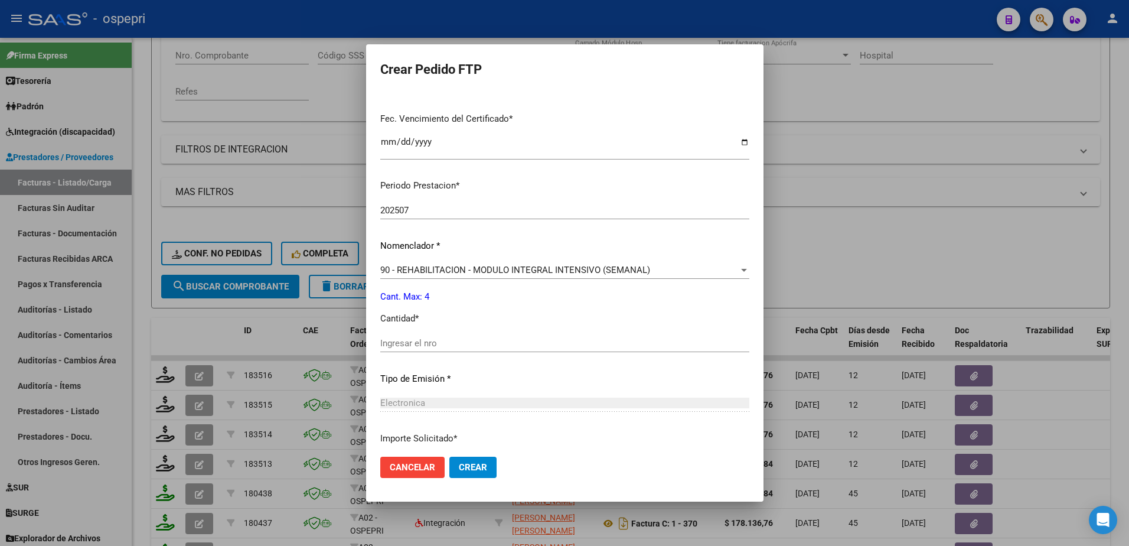
click at [430, 338] on input "Ingresar el nro" at bounding box center [564, 343] width 369 height 11
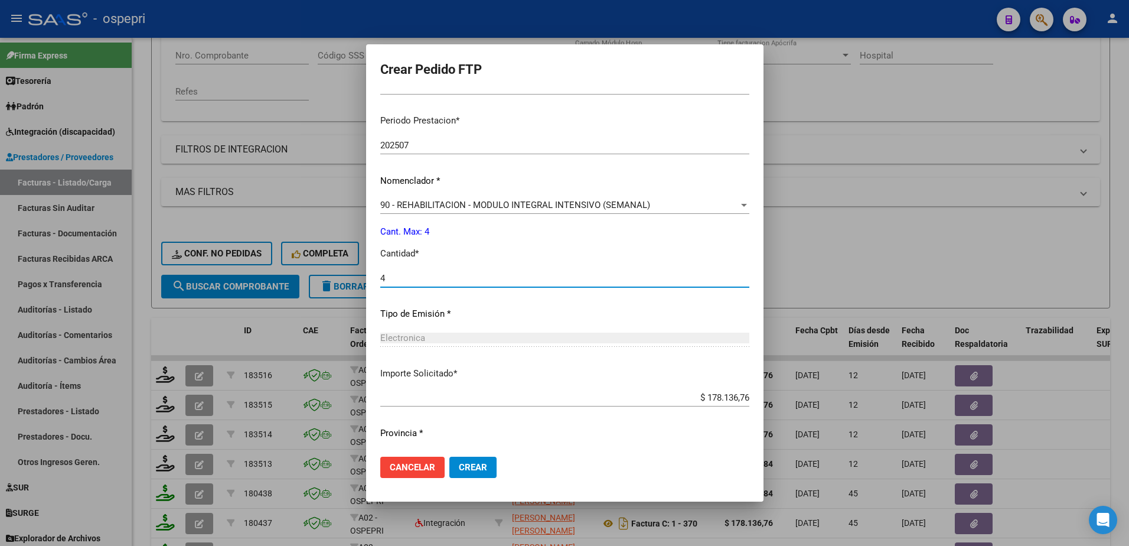
scroll to position [390, 0]
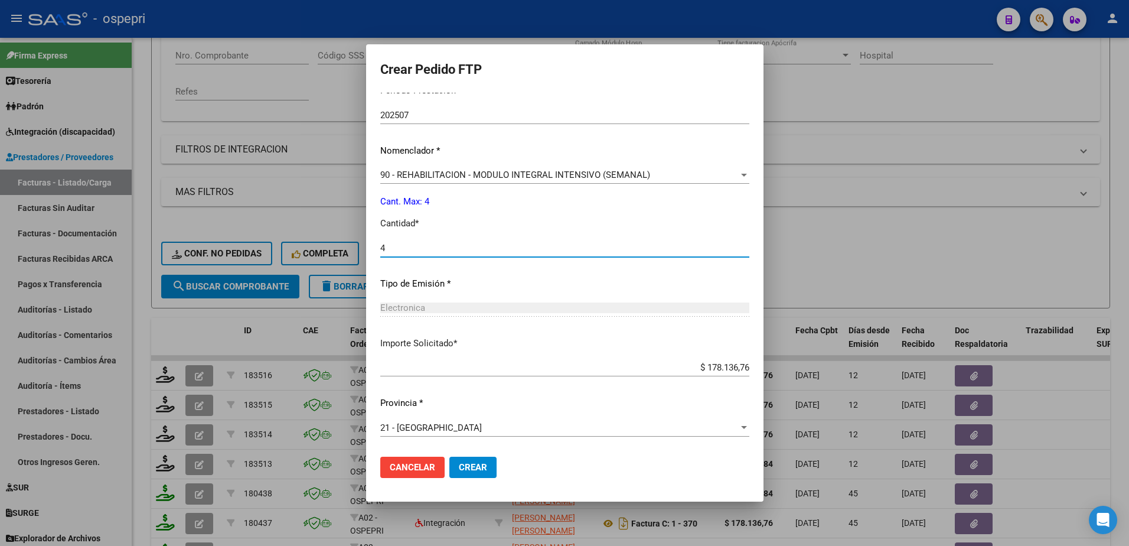
type input "4"
click at [479, 468] on span "Crear" at bounding box center [473, 467] width 28 height 11
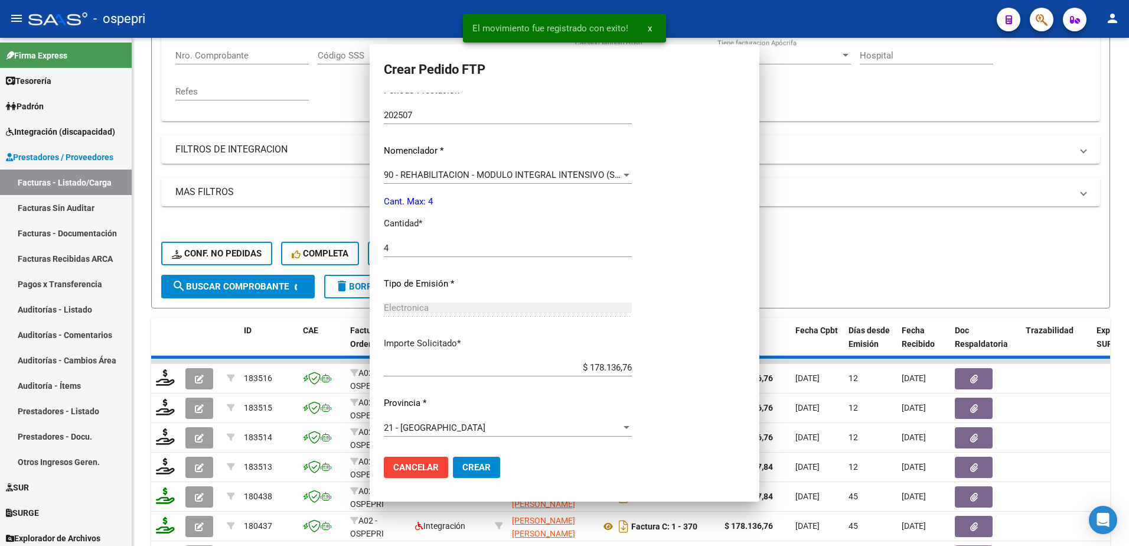
scroll to position [0, 0]
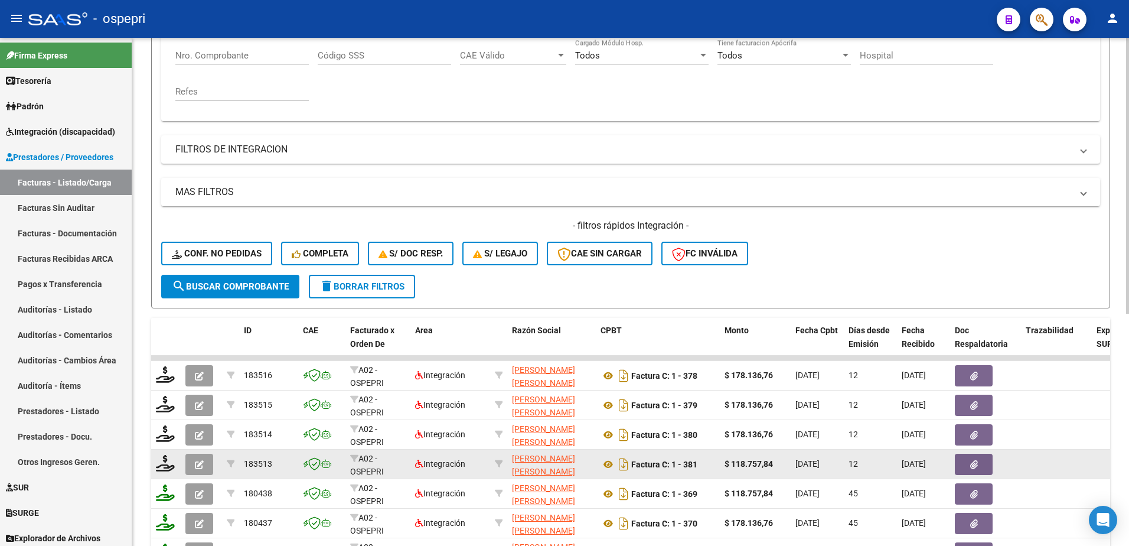
click at [198, 461] on icon "button" at bounding box center [199, 464] width 9 height 9
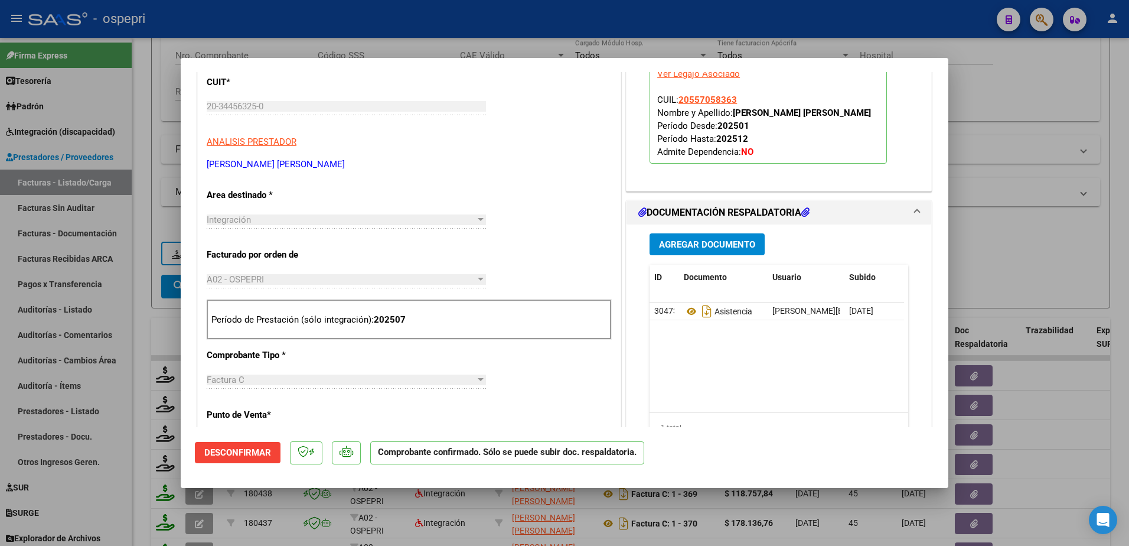
scroll to position [177, 0]
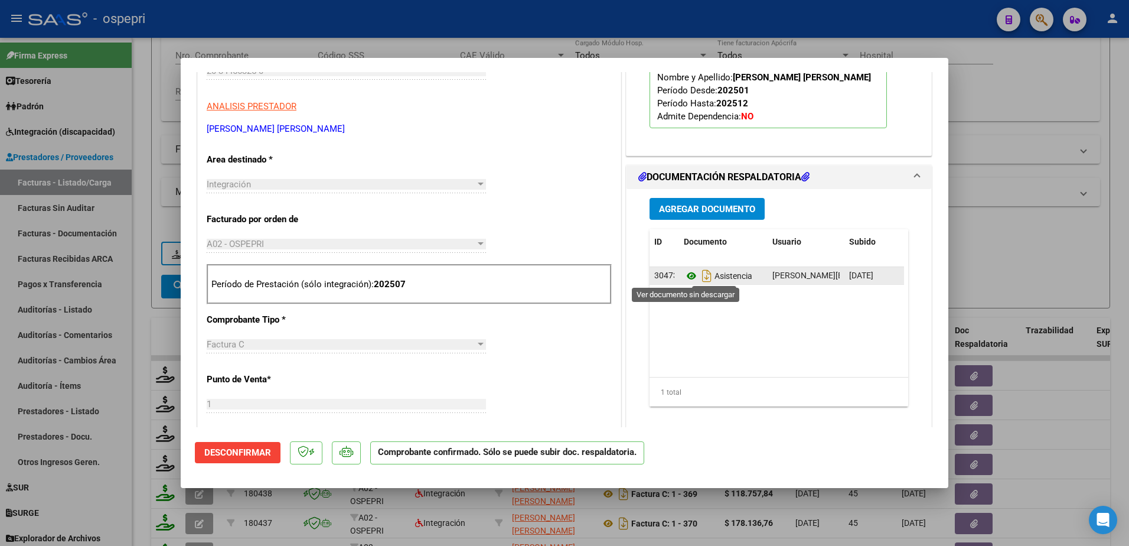
click at [688, 274] on icon at bounding box center [691, 276] width 15 height 14
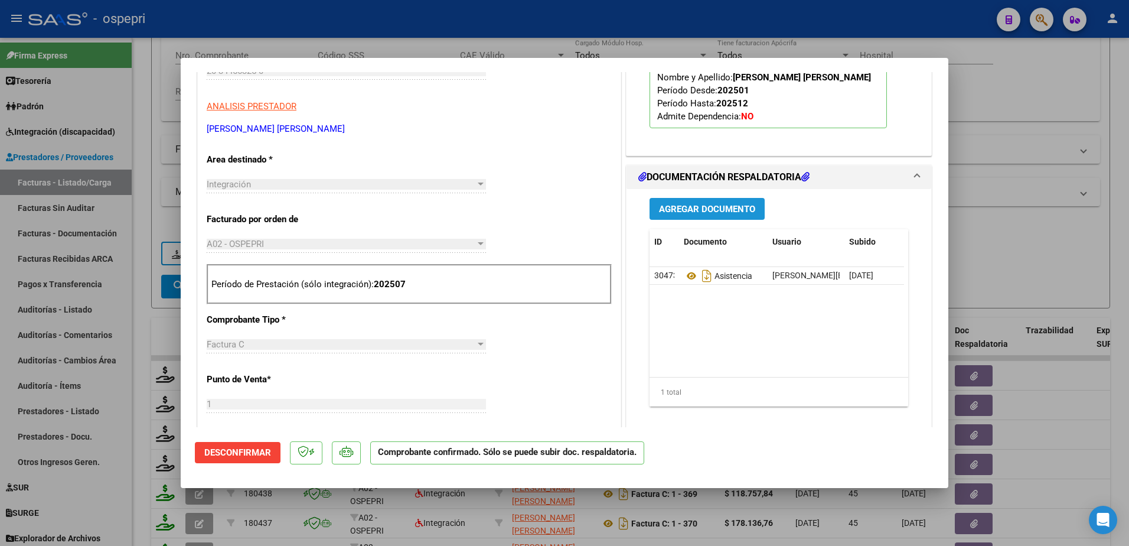
click at [696, 204] on span "Agregar Documento" at bounding box center [707, 209] width 96 height 11
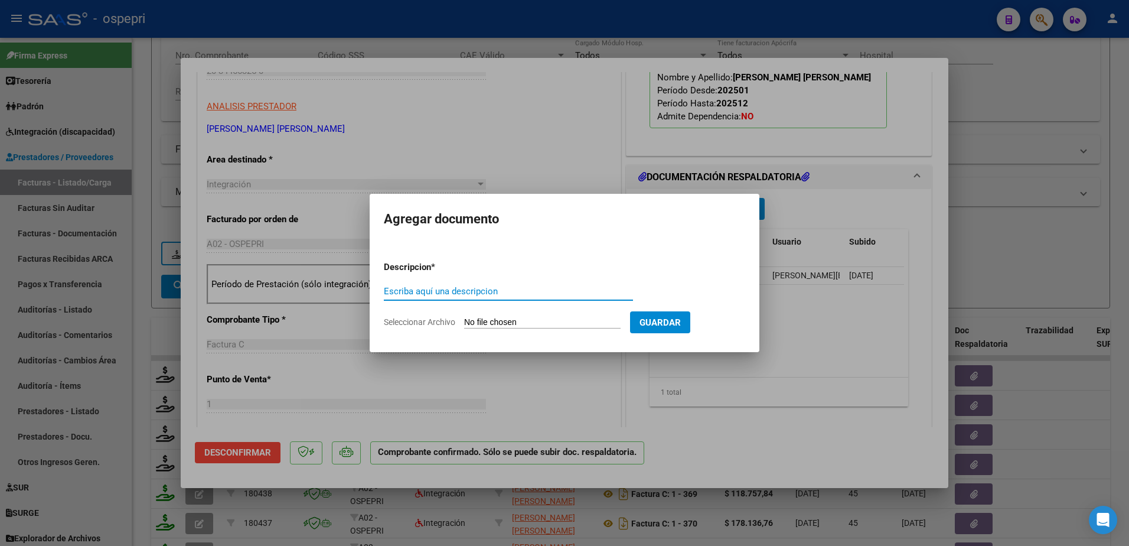
click at [448, 294] on input "Escriba aquí una descripcion" at bounding box center [508, 291] width 249 height 11
type input "asistencia"
click at [508, 319] on input "Seleccionar Archivo" at bounding box center [542, 322] width 156 height 11
type input "C:\fakepath\sanchez mota sanchez cardozo.pdf"
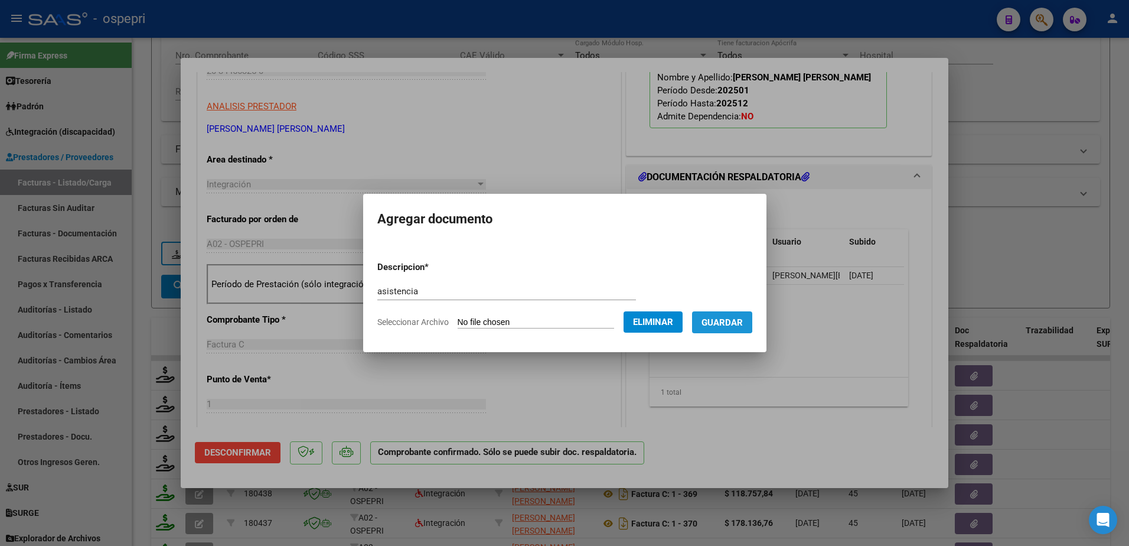
click at [739, 321] on span "Guardar" at bounding box center [721, 322] width 41 height 11
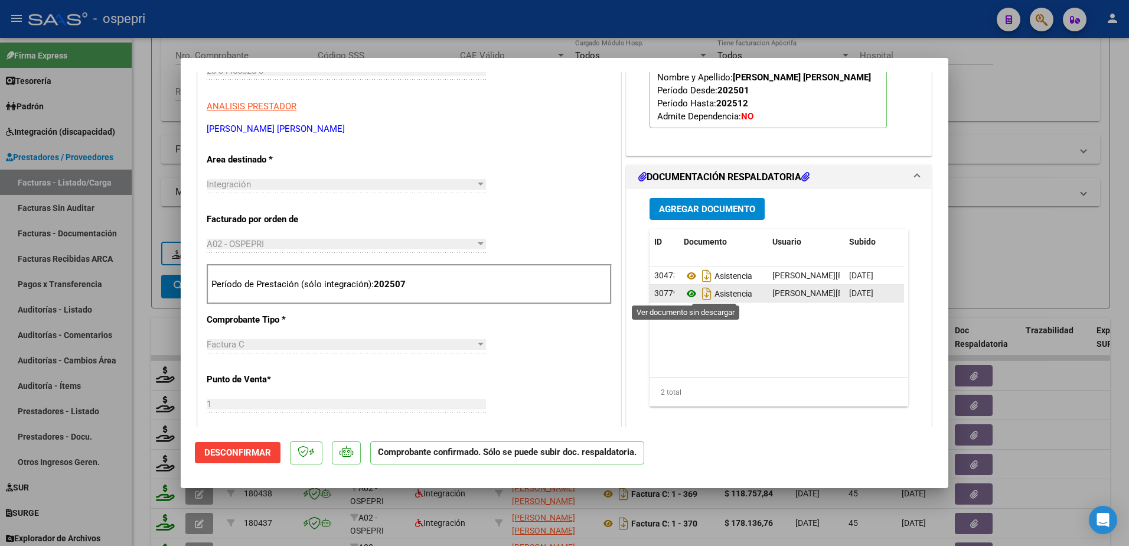
click at [684, 297] on icon at bounding box center [691, 293] width 15 height 14
type input "$ 0,00"
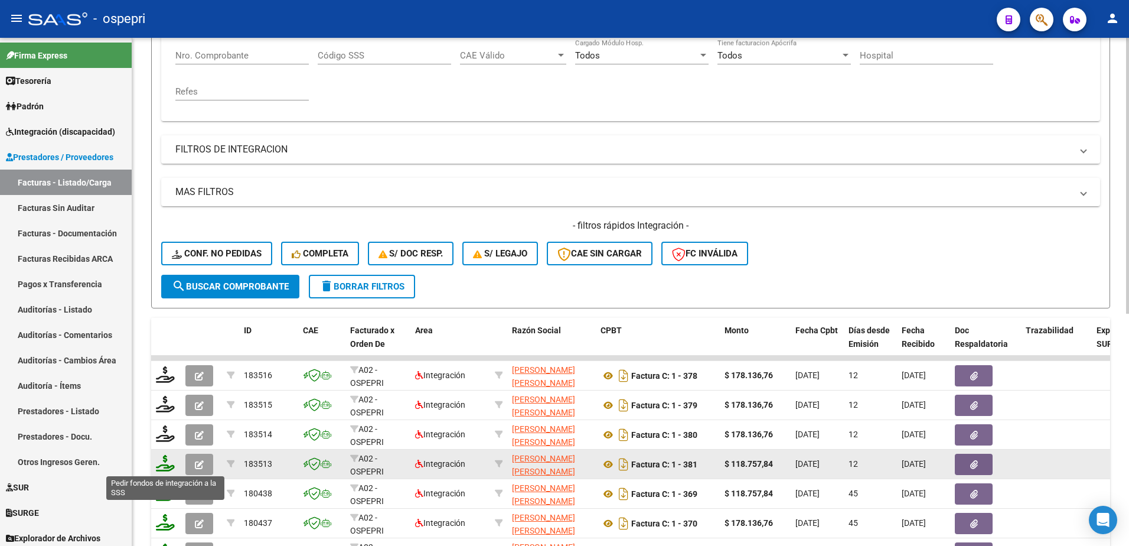
click at [164, 469] on icon at bounding box center [165, 463] width 19 height 17
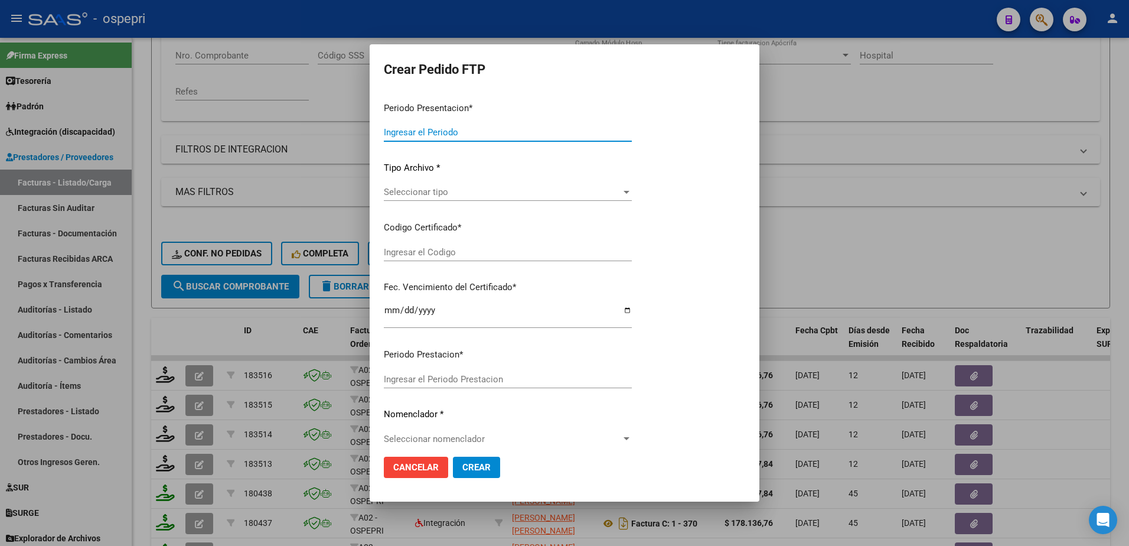
type input "202507"
type input "$ 118.757,84"
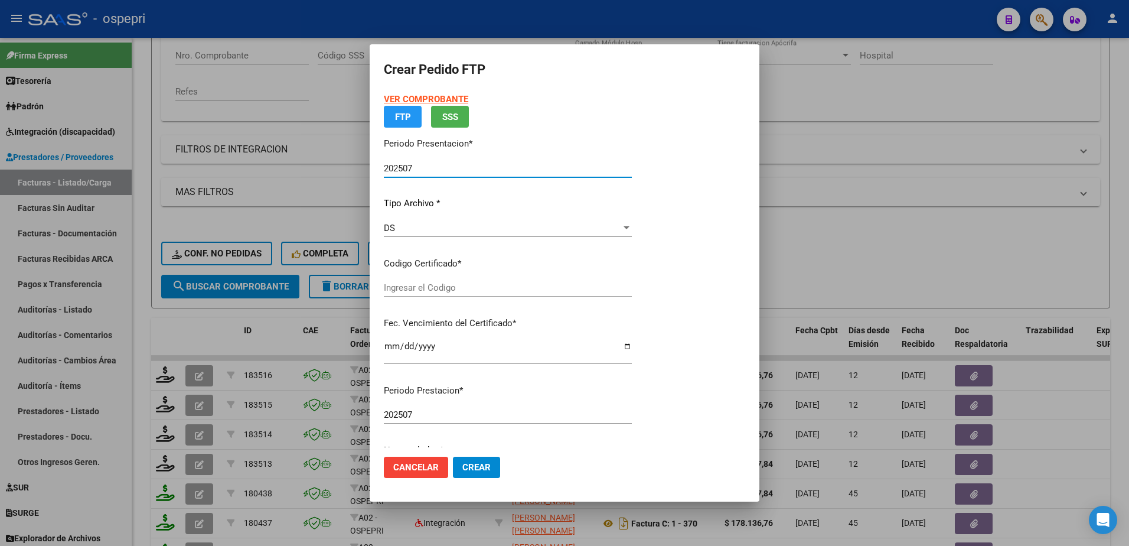
type input "2055705836-3"
type input "2026-03-26"
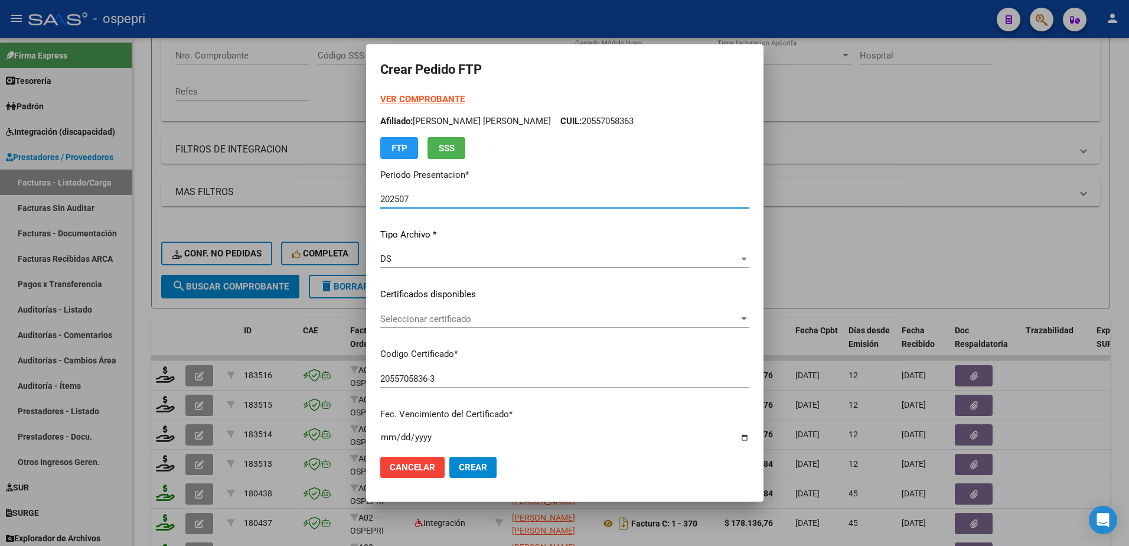
click at [450, 320] on span "Seleccionar certificado" at bounding box center [559, 319] width 358 height 11
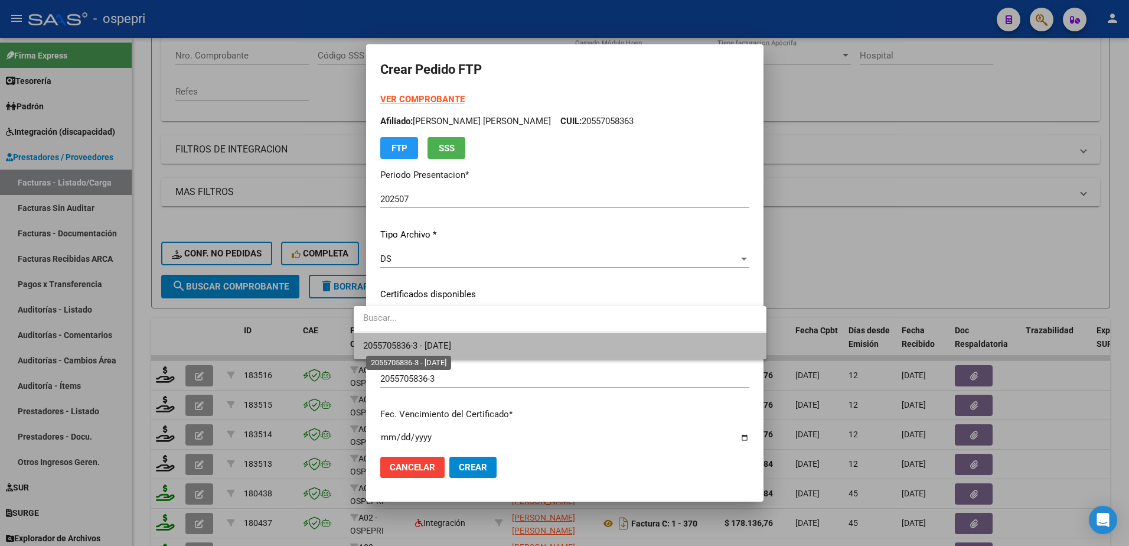
click at [451, 350] on span "2055705836-3 - 2026-03-26" at bounding box center [407, 345] width 88 height 11
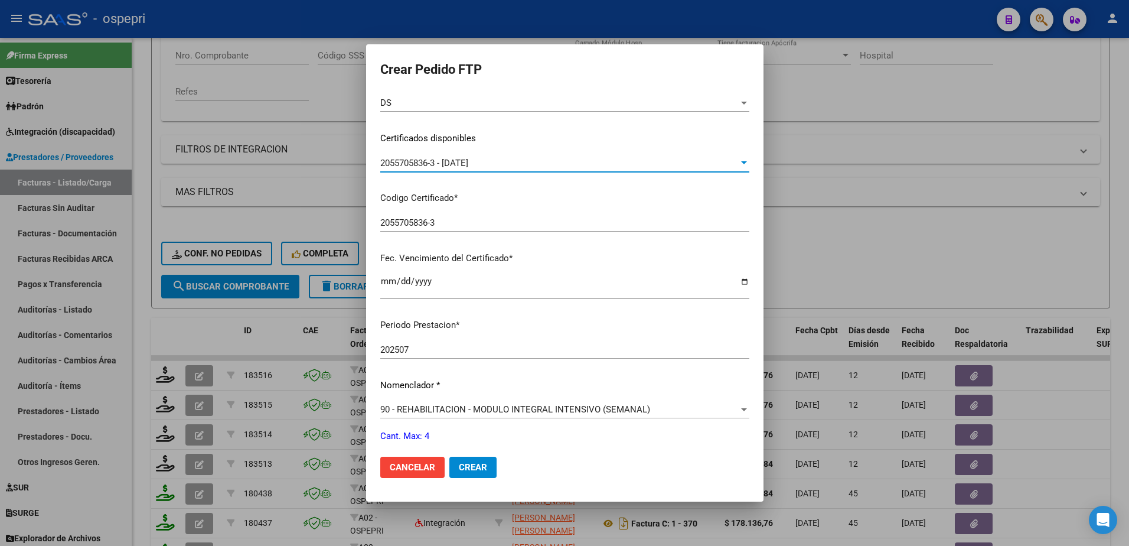
scroll to position [236, 0]
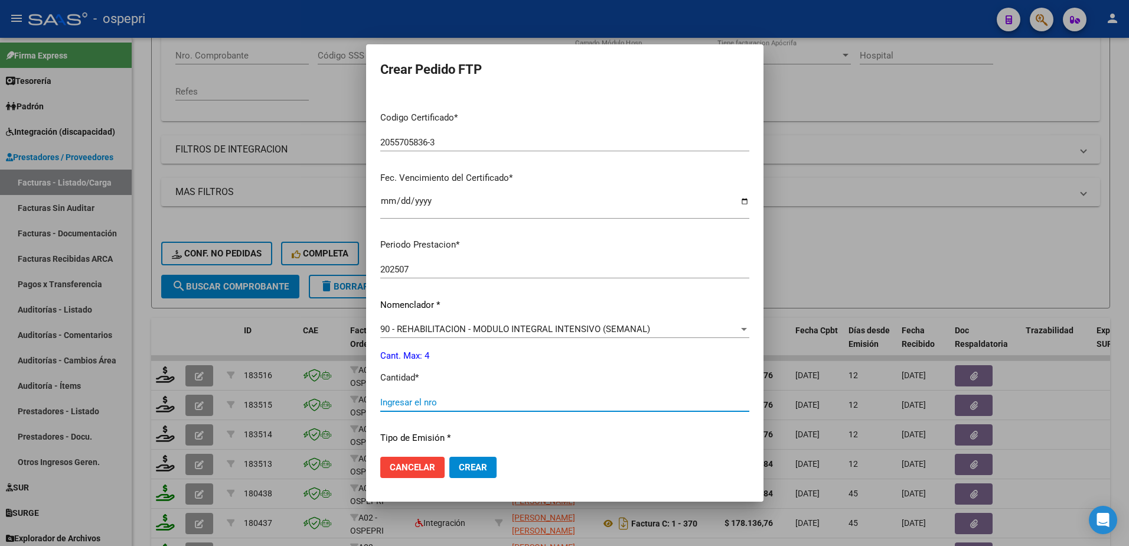
click at [440, 405] on input "Ingresar el nro" at bounding box center [564, 402] width 369 height 11
type input "4"
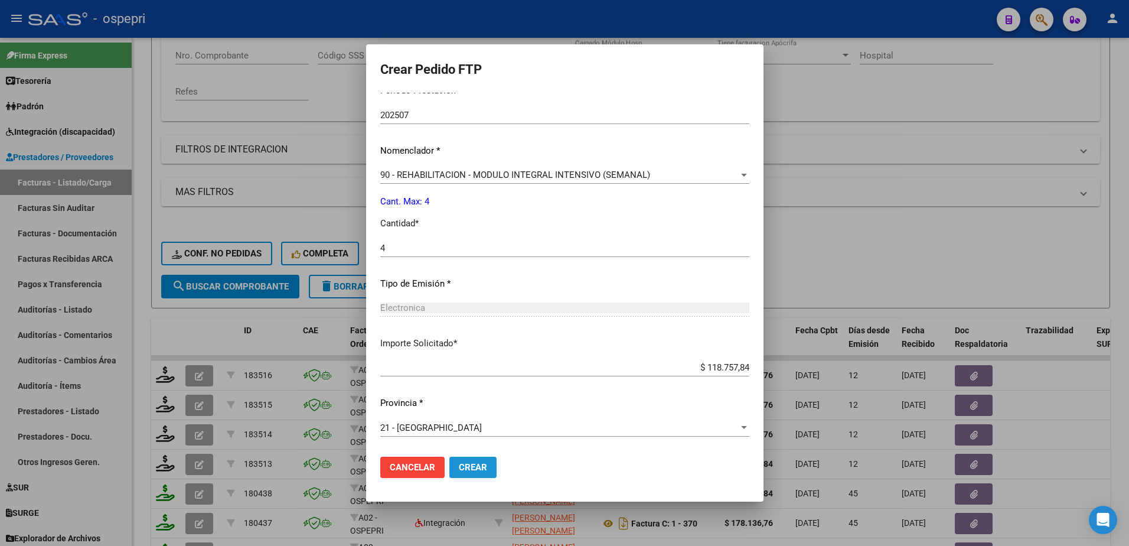
click at [459, 469] on span "Crear" at bounding box center [473, 467] width 28 height 11
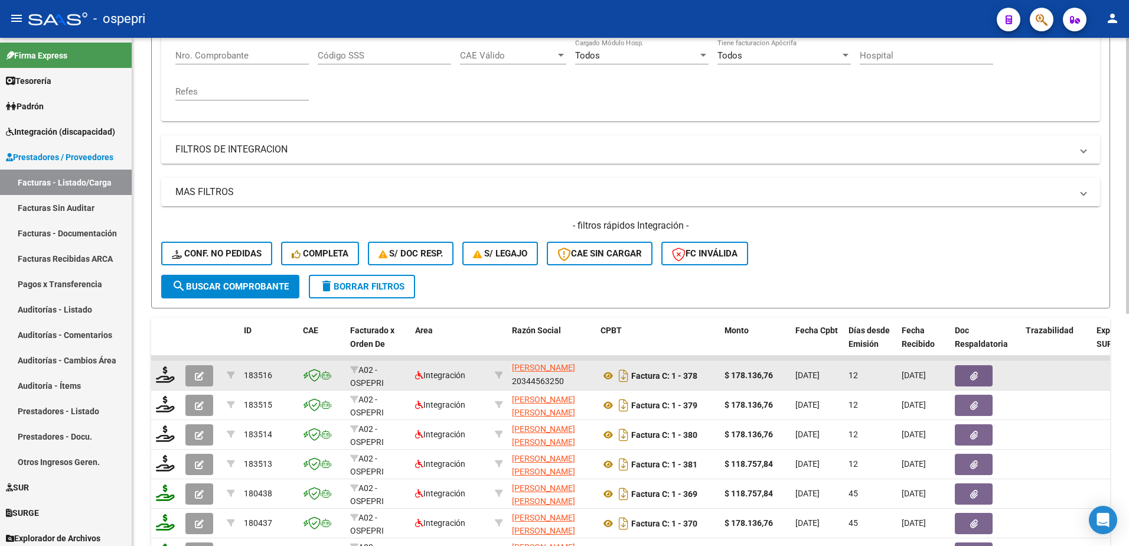
scroll to position [1, 0]
drag, startPoint x: 515, startPoint y: 378, endPoint x: 582, endPoint y: 380, distance: 67.4
click at [582, 380] on div "SANCHEZ MOTA LUCAS SEBASTIAN 20344563250" at bounding box center [551, 375] width 79 height 25
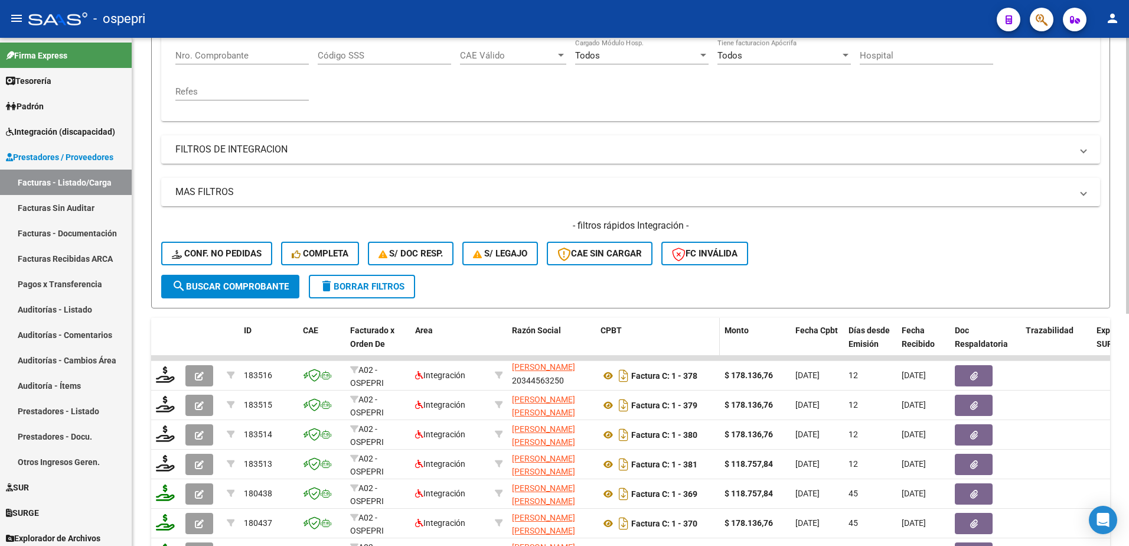
copy div "20344563250"
click at [382, 283] on span "delete Borrar Filtros" at bounding box center [361, 286] width 85 height 11
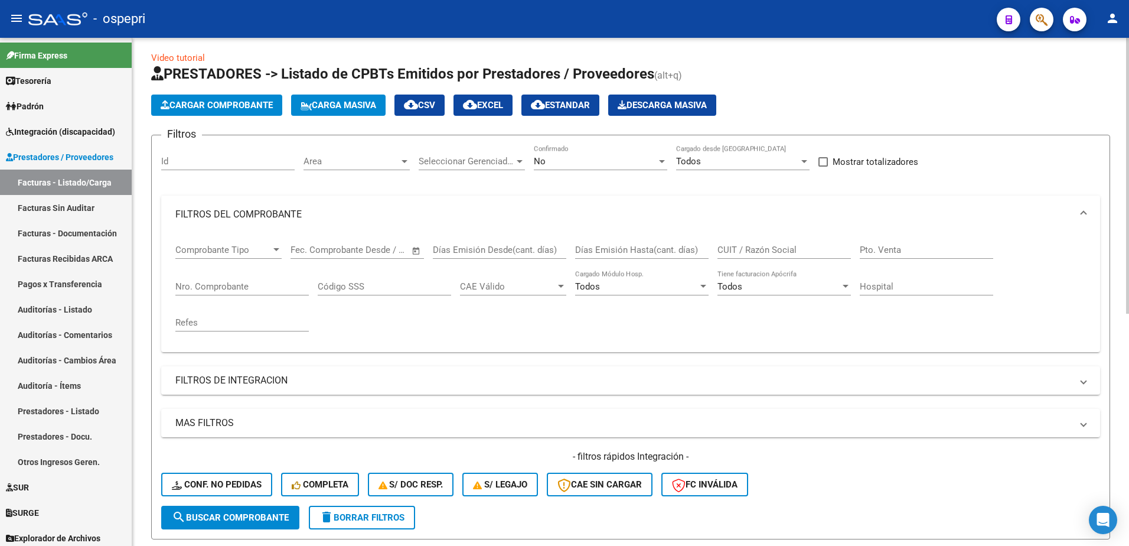
scroll to position [0, 0]
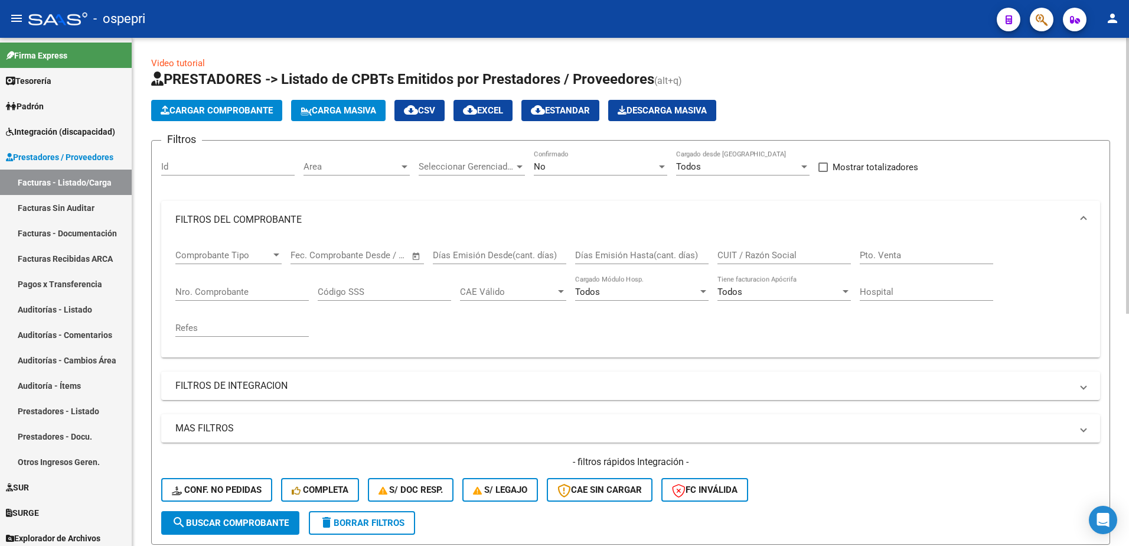
click at [732, 257] on input "CUIT / Razón Social" at bounding box center [783, 255] width 133 height 11
paste input "20344563250"
type input "20344563250"
click at [257, 519] on span "search Buscar Comprobante" at bounding box center [230, 522] width 117 height 11
click at [658, 162] on div at bounding box center [662, 166] width 11 height 9
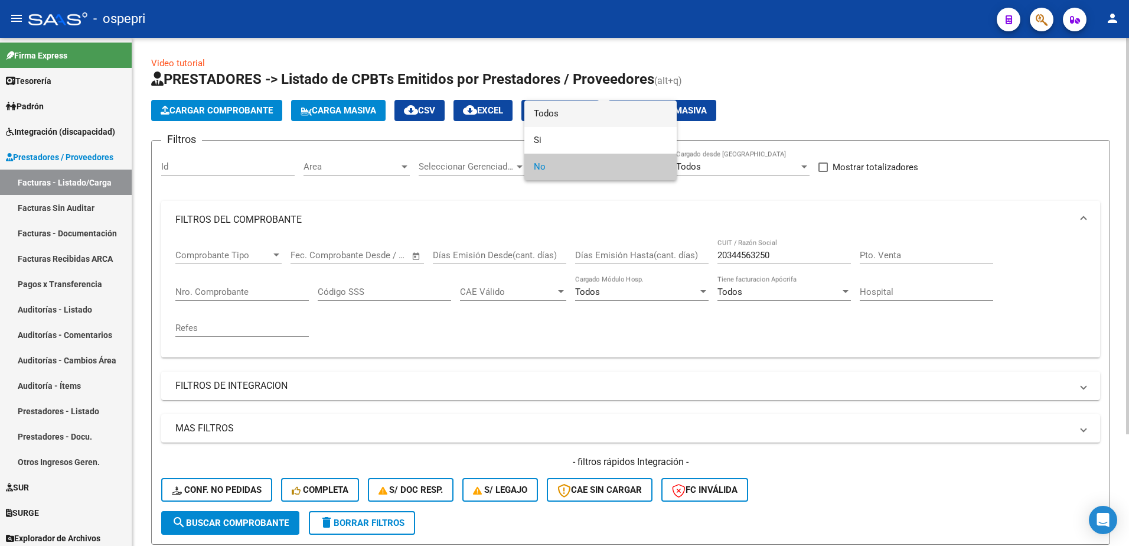
click at [569, 112] on span "Todos" at bounding box center [600, 113] width 133 height 27
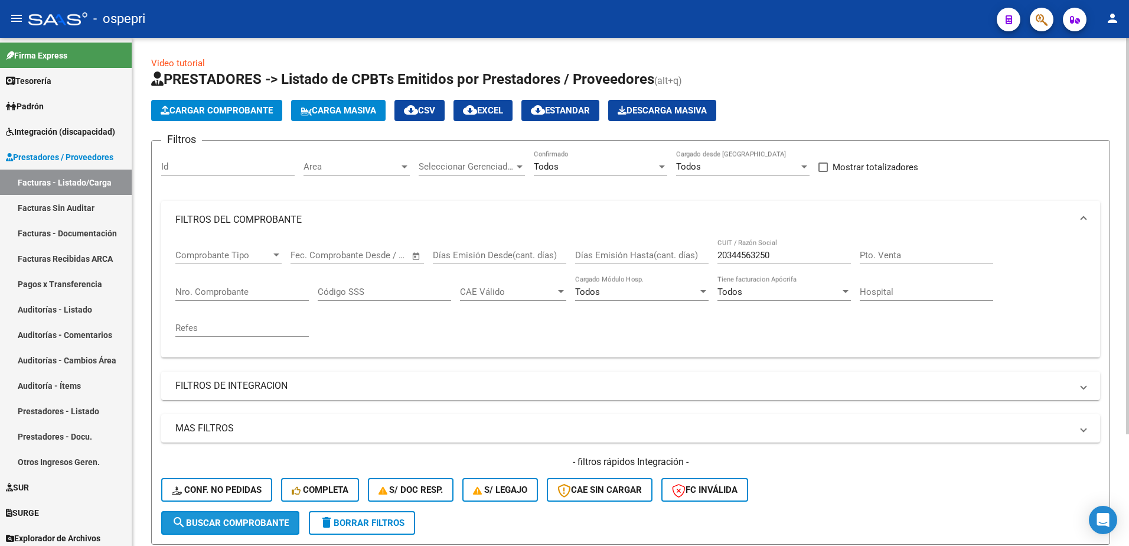
click at [253, 528] on button "search Buscar Comprobante" at bounding box center [230, 523] width 138 height 24
click at [802, 257] on input "20344563250" at bounding box center [783, 255] width 133 height 11
click at [801, 257] on input "20344563250" at bounding box center [783, 255] width 133 height 11
click at [799, 257] on input "20344563250" at bounding box center [783, 255] width 133 height 11
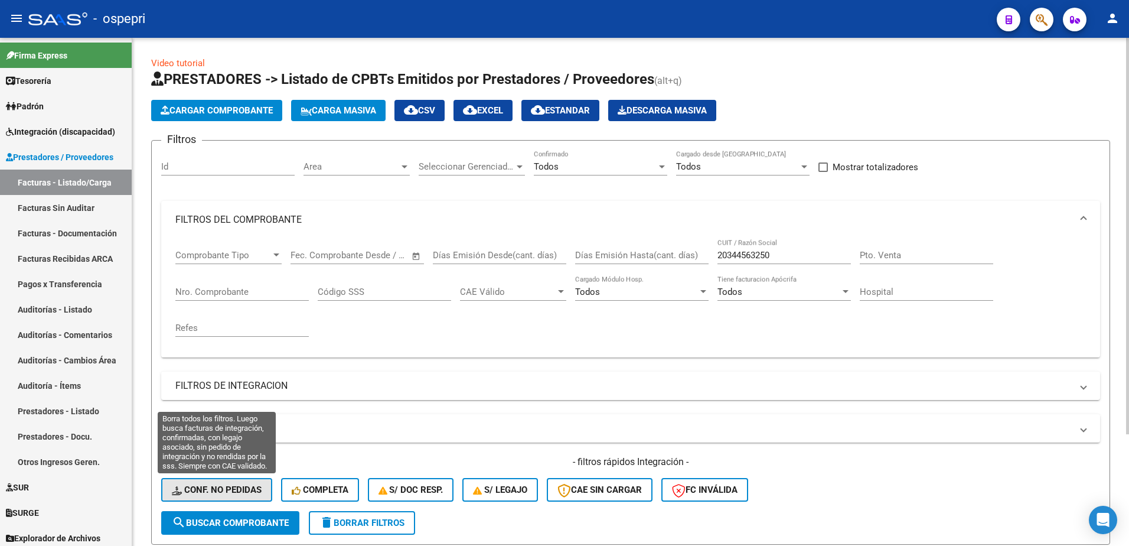
click at [240, 486] on span "Conf. no pedidas" at bounding box center [217, 489] width 90 height 11
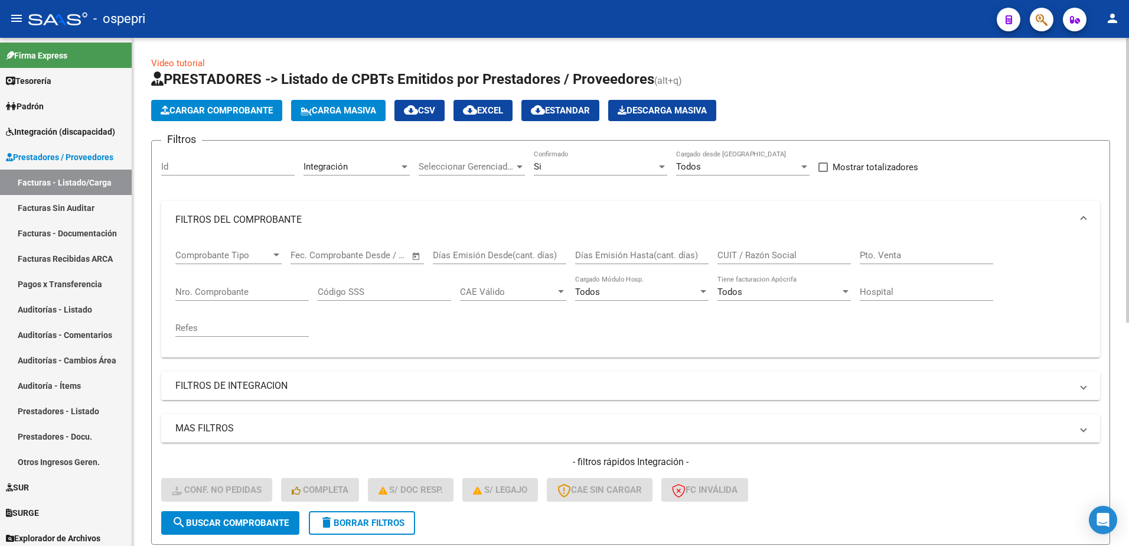
click at [747, 252] on input "CUIT / Razón Social" at bounding box center [783, 255] width 133 height 11
paste input "20344563250"
click at [216, 521] on span "search Buscar Comprobante" at bounding box center [230, 522] width 117 height 11
drag, startPoint x: 782, startPoint y: 256, endPoint x: 614, endPoint y: 256, distance: 168.3
click at [614, 256] on div "Comprobante Tipo Comprobante Tipo Start date – End date Fec. Comprobante Desde …" at bounding box center [630, 293] width 910 height 109
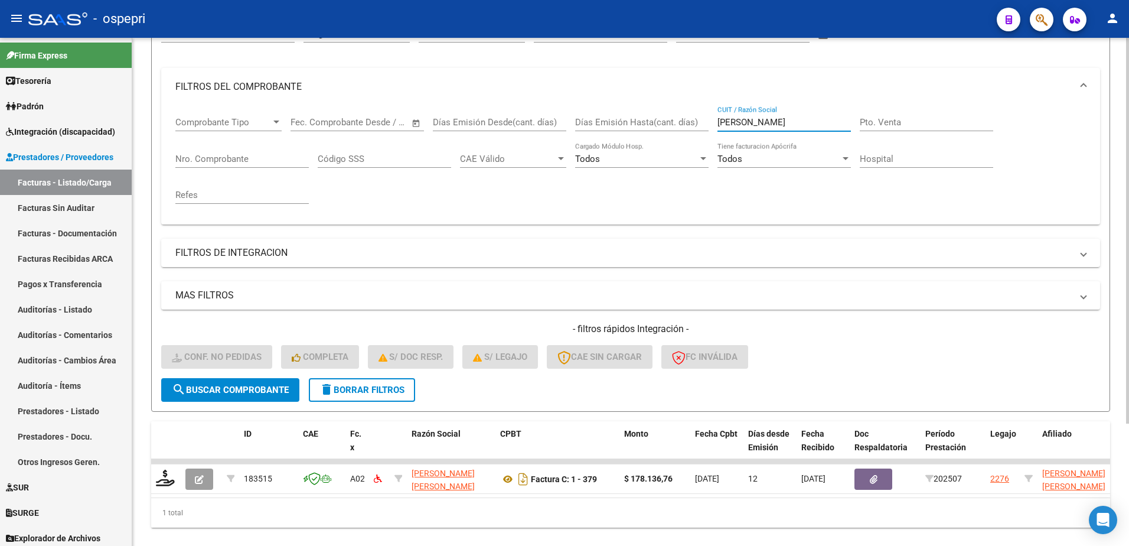
scroll to position [161, 0]
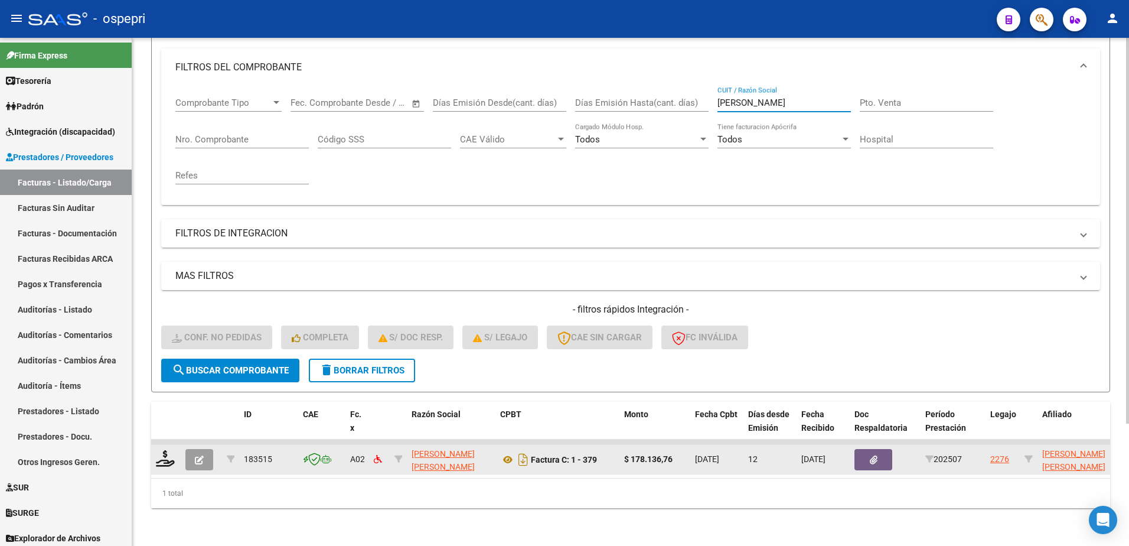
type input "sanchez mota"
click at [201, 455] on icon "button" at bounding box center [199, 459] width 9 height 9
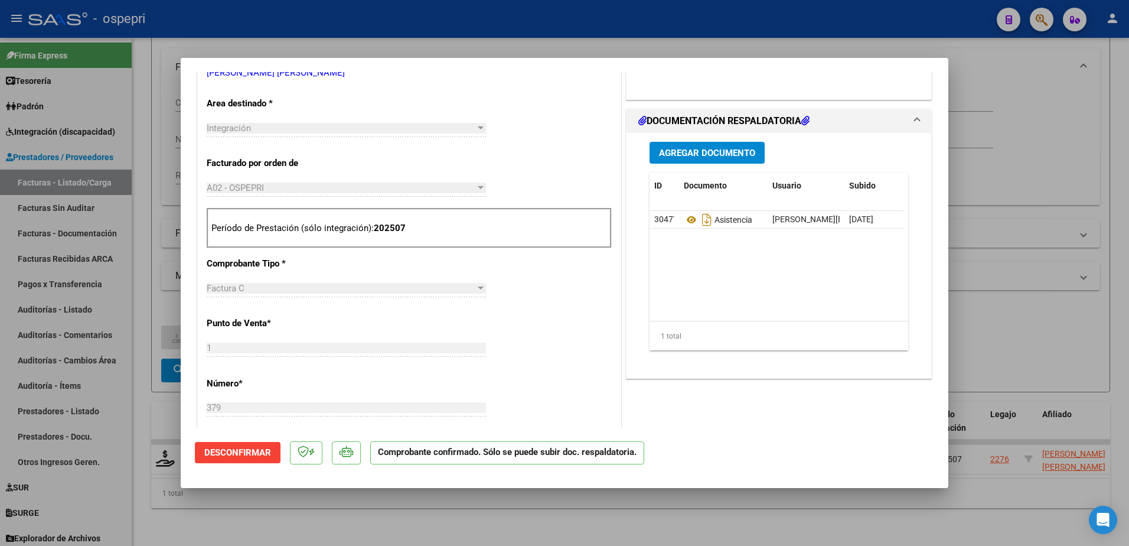
scroll to position [236, 0]
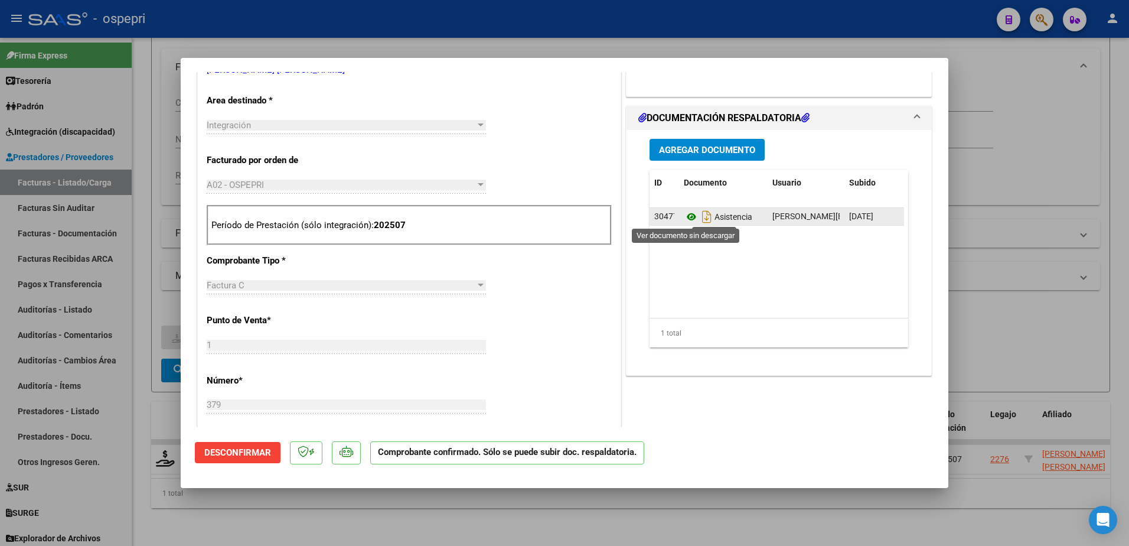
click at [684, 213] on icon at bounding box center [691, 217] width 15 height 14
type input "$ 0,00"
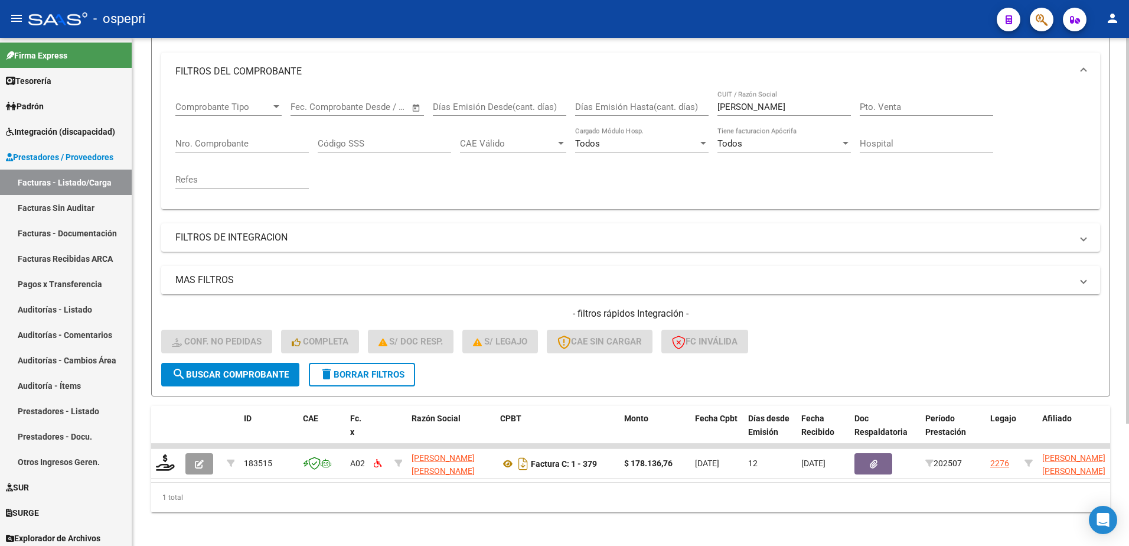
scroll to position [161, 0]
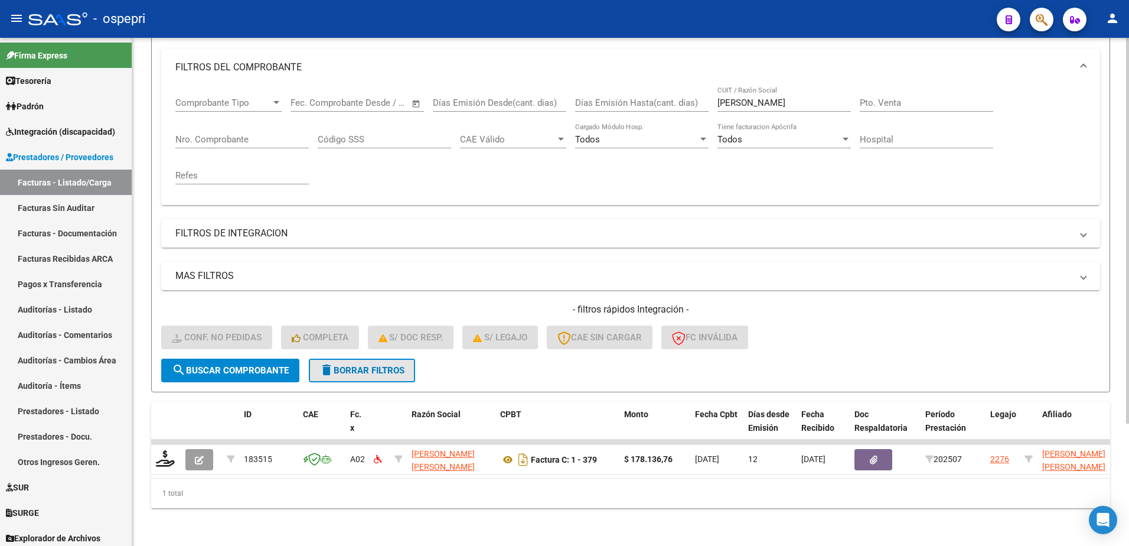
click at [373, 365] on span "delete Borrar Filtros" at bounding box center [361, 370] width 85 height 11
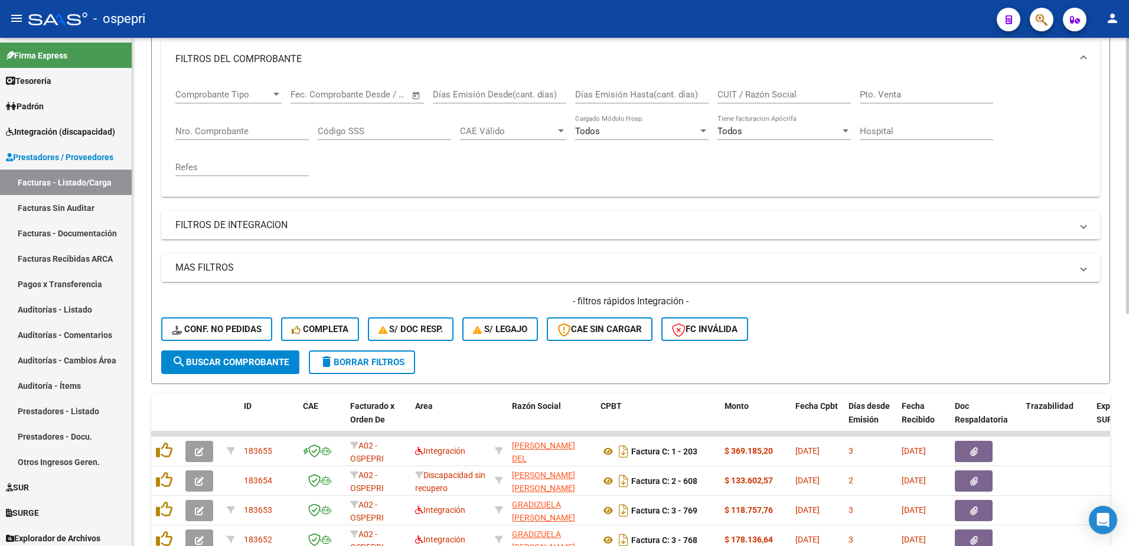
scroll to position [0, 0]
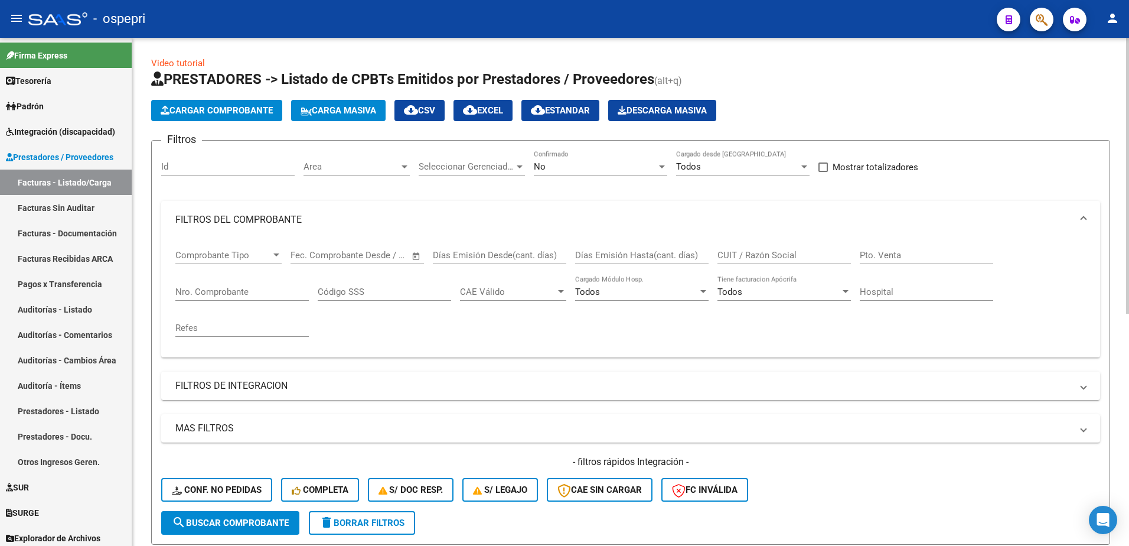
click at [744, 254] on input "CUIT / Razón Social" at bounding box center [783, 255] width 133 height 11
paste input "23248772204"
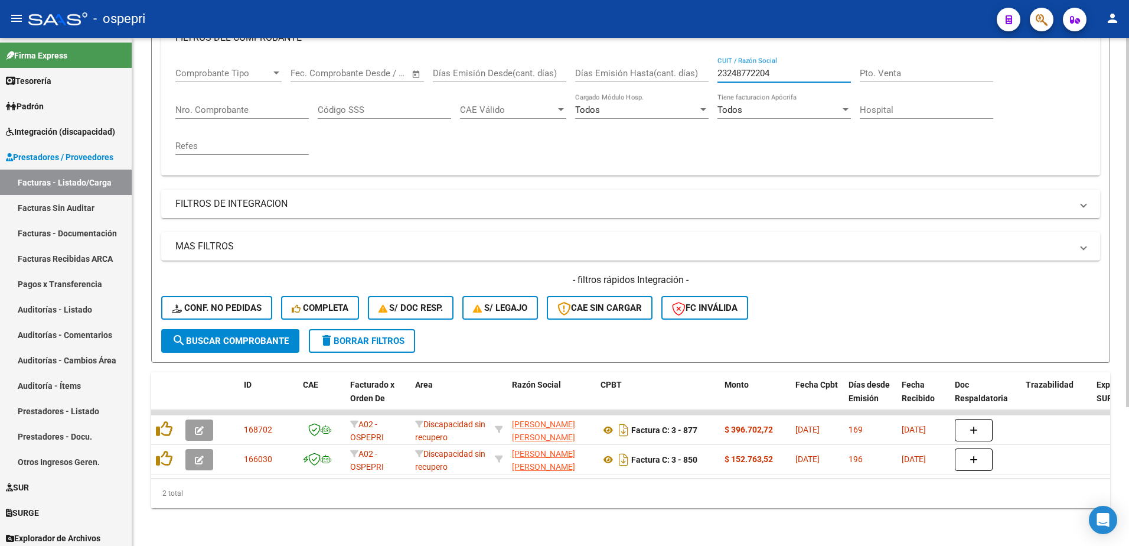
type input "23248772204"
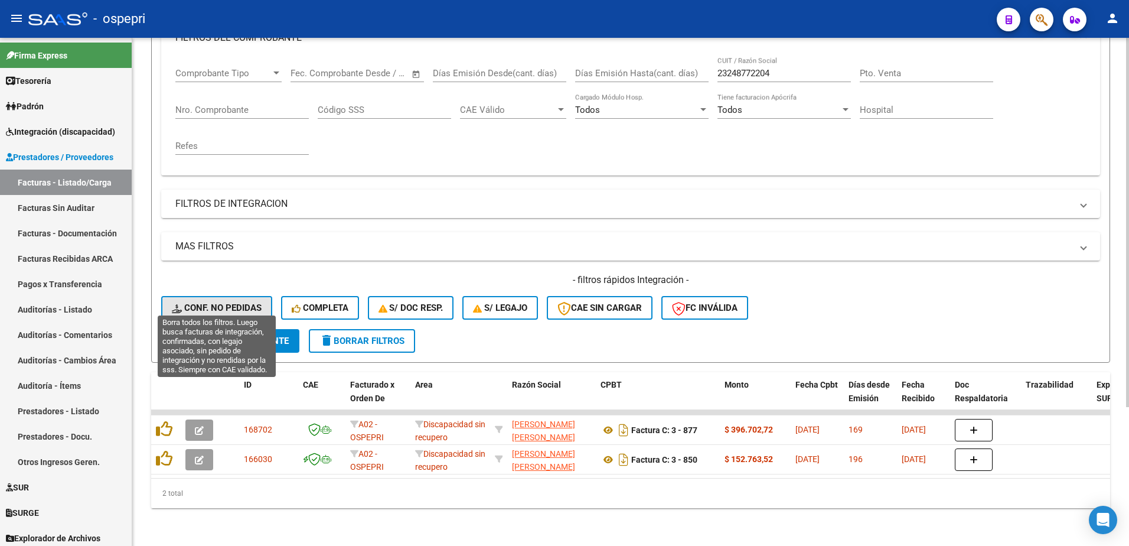
click at [216, 302] on span "Conf. no pedidas" at bounding box center [217, 307] width 90 height 11
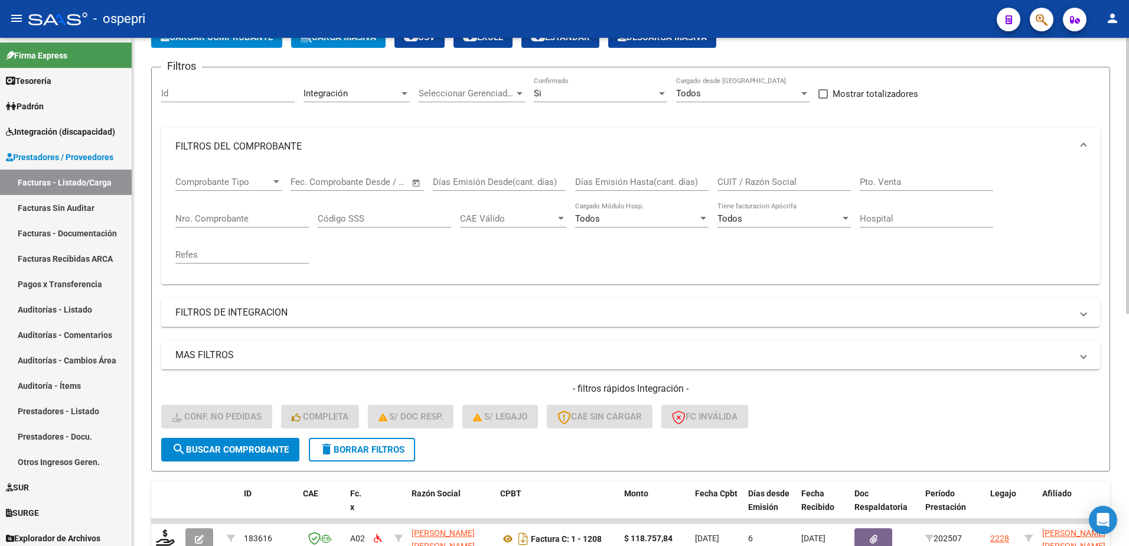
scroll to position [73, 0]
click at [765, 185] on input "CUIT / Razón Social" at bounding box center [783, 182] width 133 height 11
paste input "23248772204"
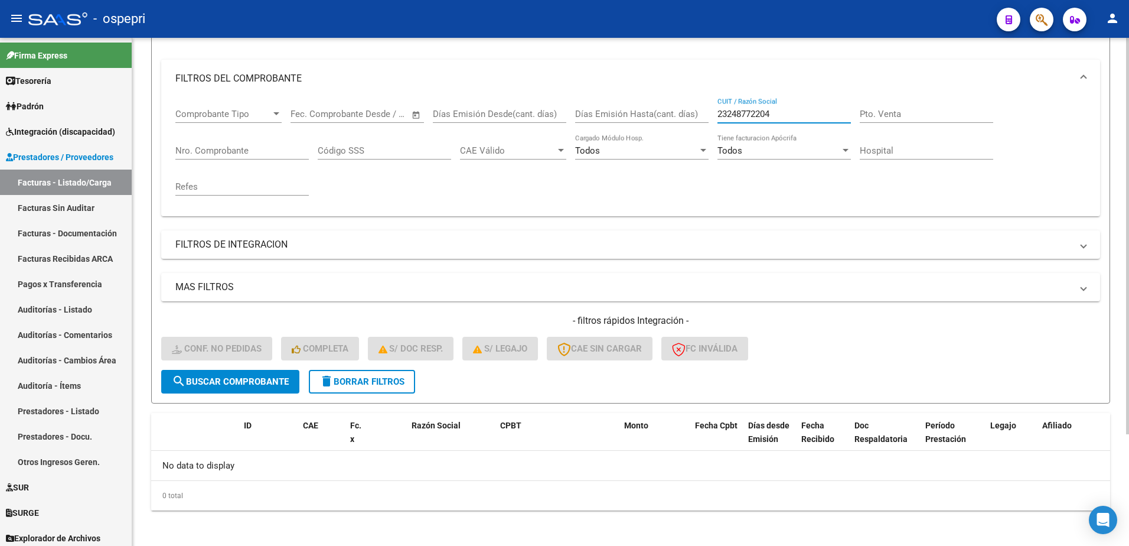
scroll to position [143, 0]
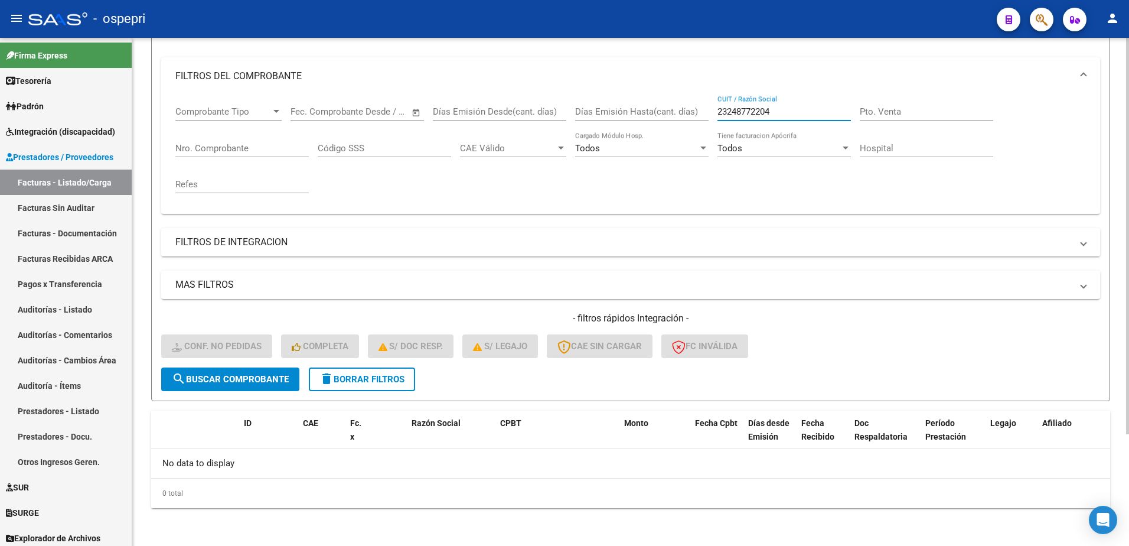
drag, startPoint x: 782, startPoint y: 113, endPoint x: 624, endPoint y: 93, distance: 158.9
click at [622, 112] on div "Comprobante Tipo Comprobante Tipo Start date – End date Fec. Comprobante Desde …" at bounding box center [630, 149] width 910 height 109
click at [494, 461] on div "No data to display" at bounding box center [630, 463] width 959 height 30
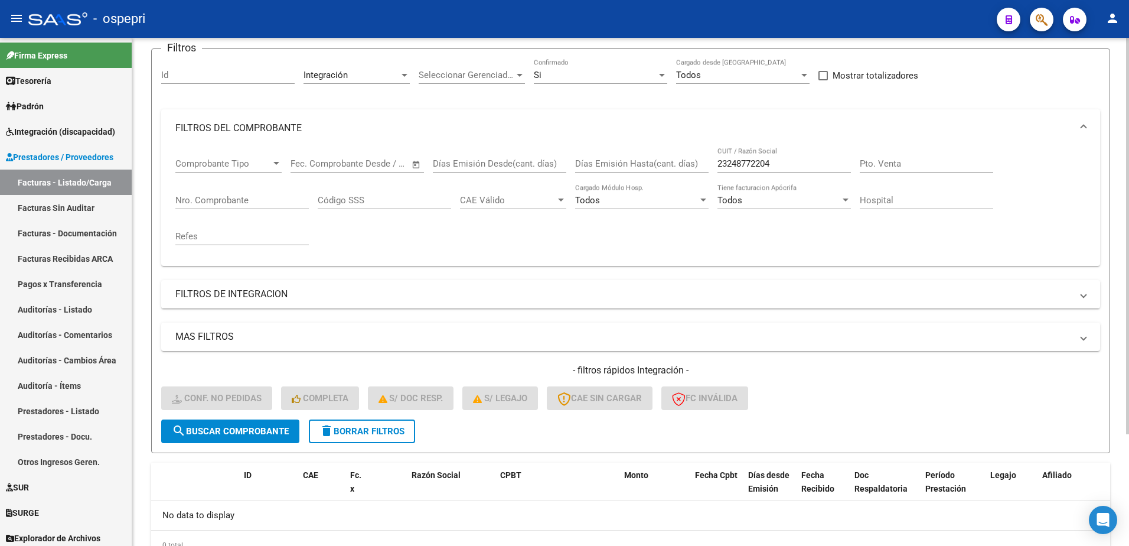
scroll to position [0, 0]
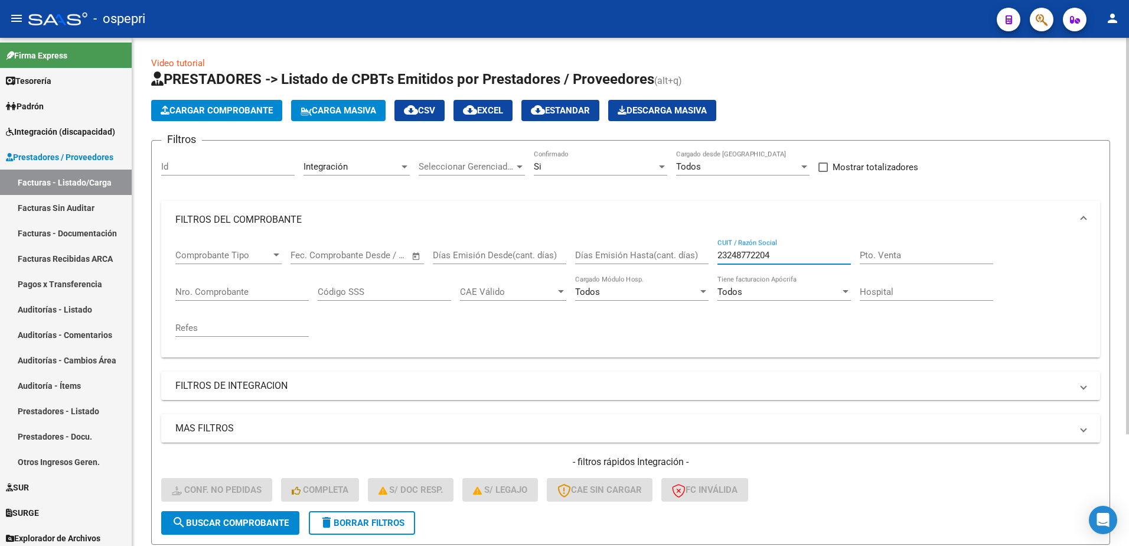
click at [788, 250] on input "23248772204" at bounding box center [783, 255] width 133 height 11
click at [240, 526] on span "search Buscar Comprobante" at bounding box center [230, 522] width 117 height 11
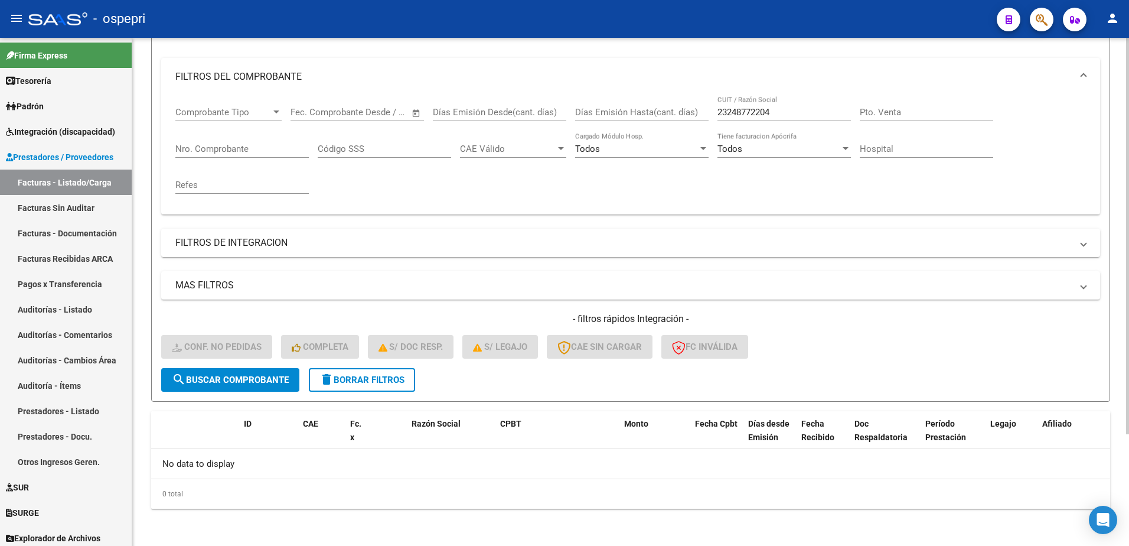
scroll to position [143, 0]
click at [433, 482] on div "0 total" at bounding box center [630, 493] width 959 height 30
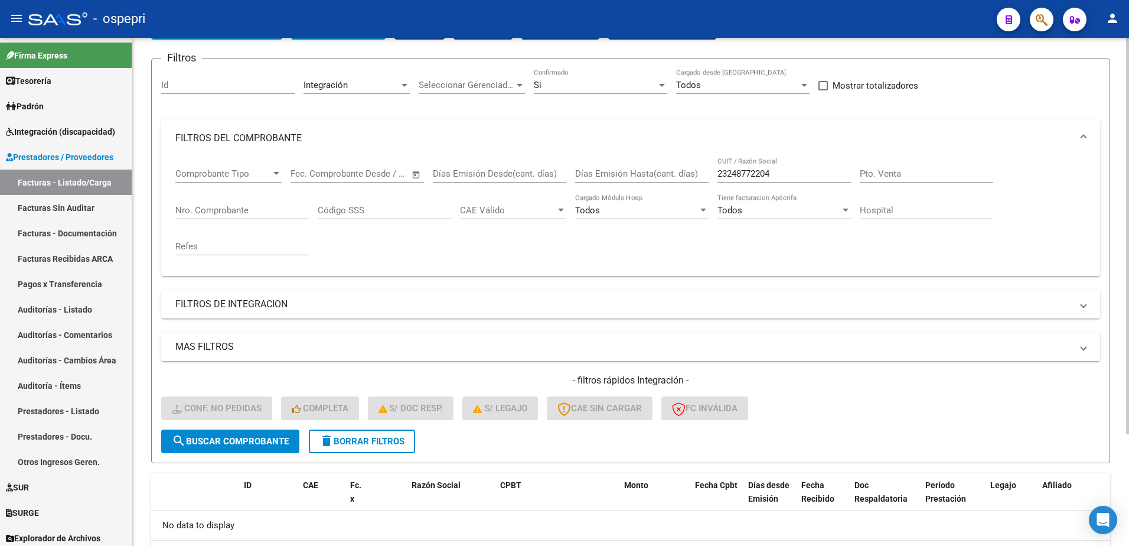
scroll to position [0, 0]
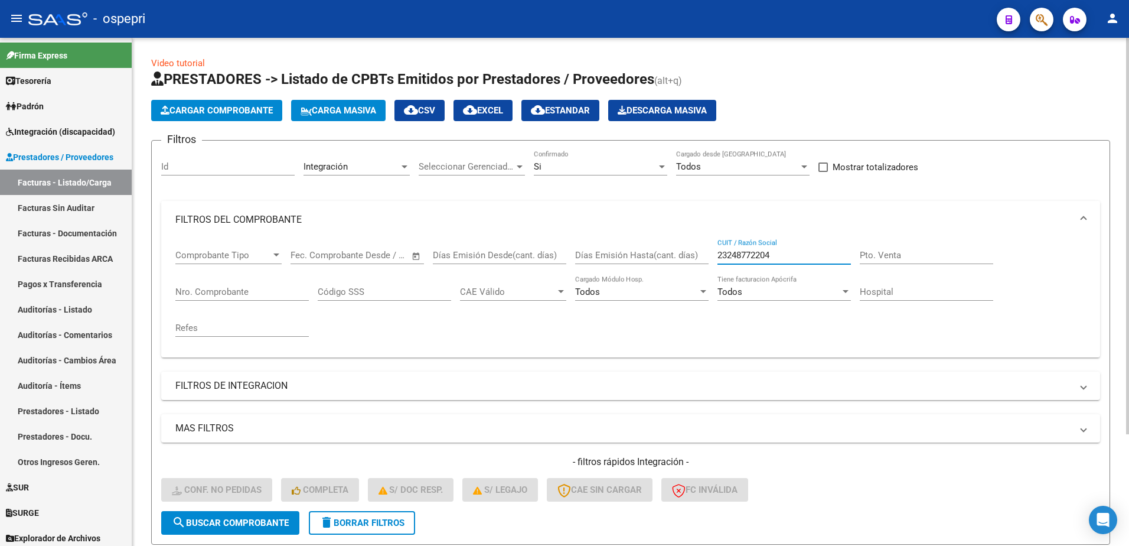
click at [801, 252] on input "23248772204" at bounding box center [783, 255] width 133 height 11
paste input "7271867188"
drag, startPoint x: 791, startPoint y: 256, endPoint x: 712, endPoint y: 245, distance: 79.2
click at [639, 253] on div "Comprobante Tipo Comprobante Tipo Start date – End date Fec. Comprobante Desde …" at bounding box center [630, 293] width 910 height 109
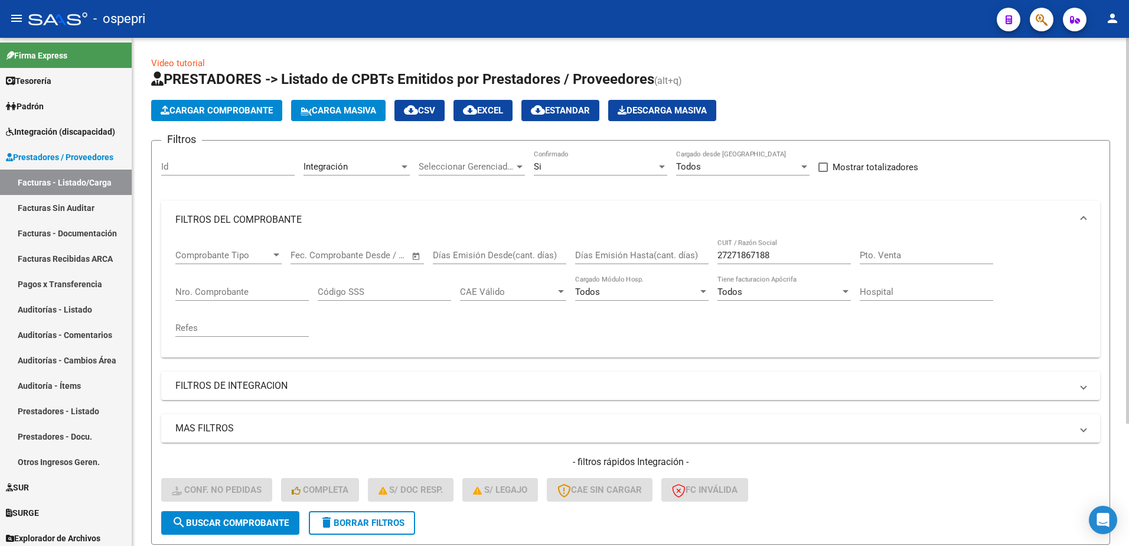
click at [484, 214] on mat-panel-title "FILTROS DEL COMPROBANTE" at bounding box center [623, 219] width 896 height 13
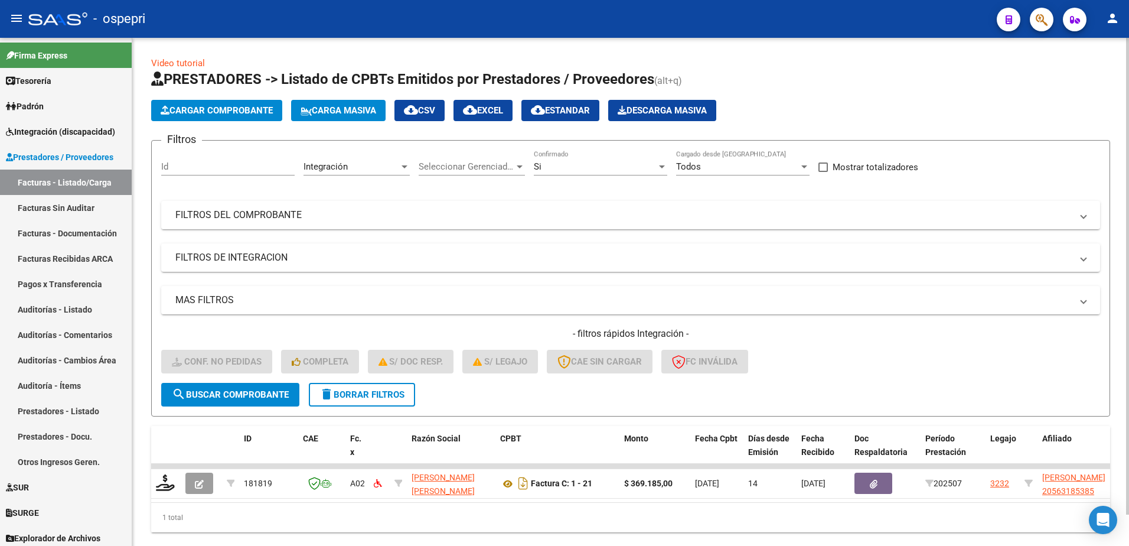
click at [720, 41] on div "Video tutorial PRESTADORES -> Listado de CPBTs Emitidos por Prestadores / Prove…" at bounding box center [630, 304] width 997 height 532
click at [1085, 217] on span at bounding box center [1083, 214] width 5 height 13
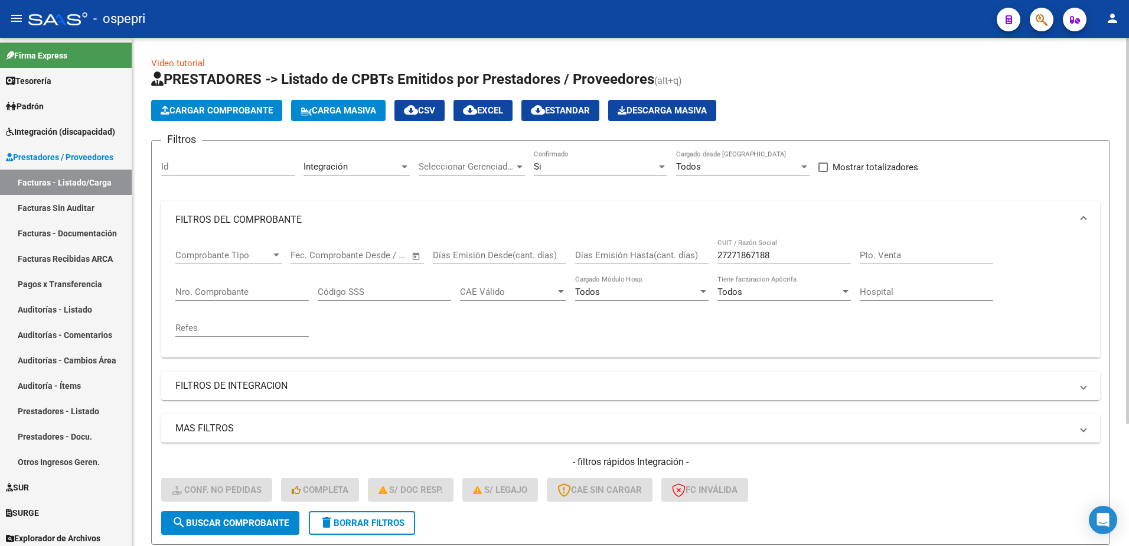
click at [779, 256] on input "27271867188" at bounding box center [783, 255] width 133 height 11
paste input "407073547"
drag, startPoint x: 780, startPoint y: 253, endPoint x: 703, endPoint y: 253, distance: 76.8
click at [703, 253] on div "Comprobante Tipo Comprobante Tipo Start date – End date Fec. Comprobante Desde …" at bounding box center [630, 293] width 910 height 109
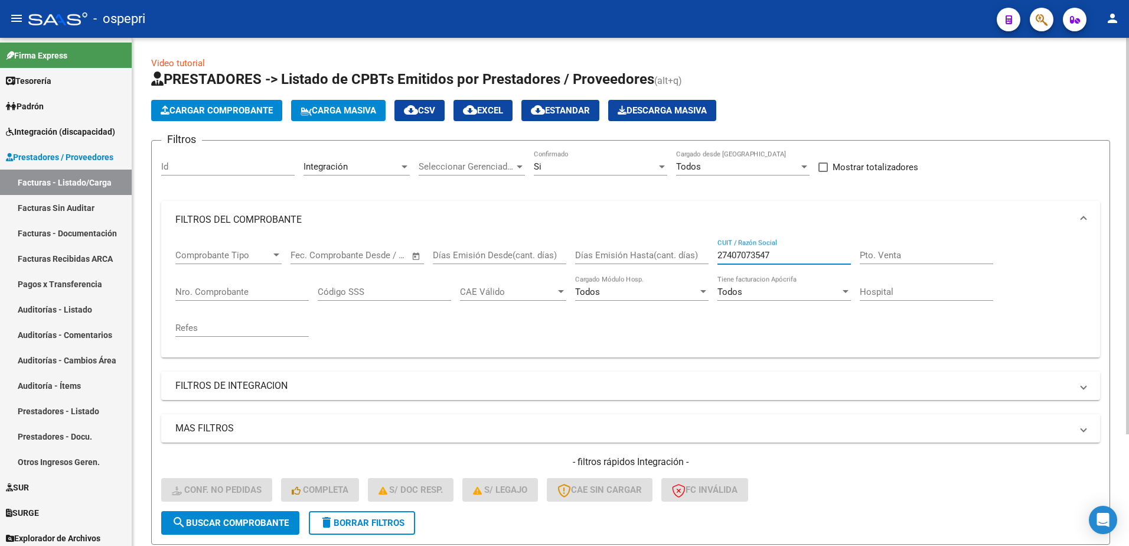
type input "27407073547"
click at [372, 520] on span "delete Borrar Filtros" at bounding box center [361, 522] width 85 height 11
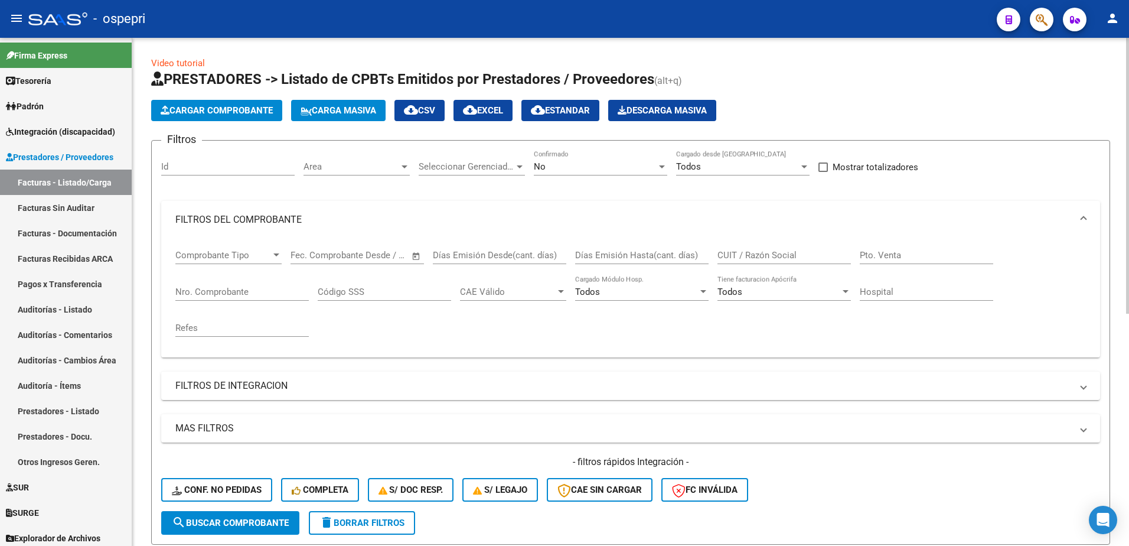
click at [739, 256] on input "CUIT / Razón Social" at bounding box center [783, 255] width 133 height 11
paste input "27407073547"
type input "27407073547"
click at [265, 518] on span "search Buscar Comprobante" at bounding box center [230, 522] width 117 height 11
click at [655, 167] on div "No" at bounding box center [595, 166] width 123 height 11
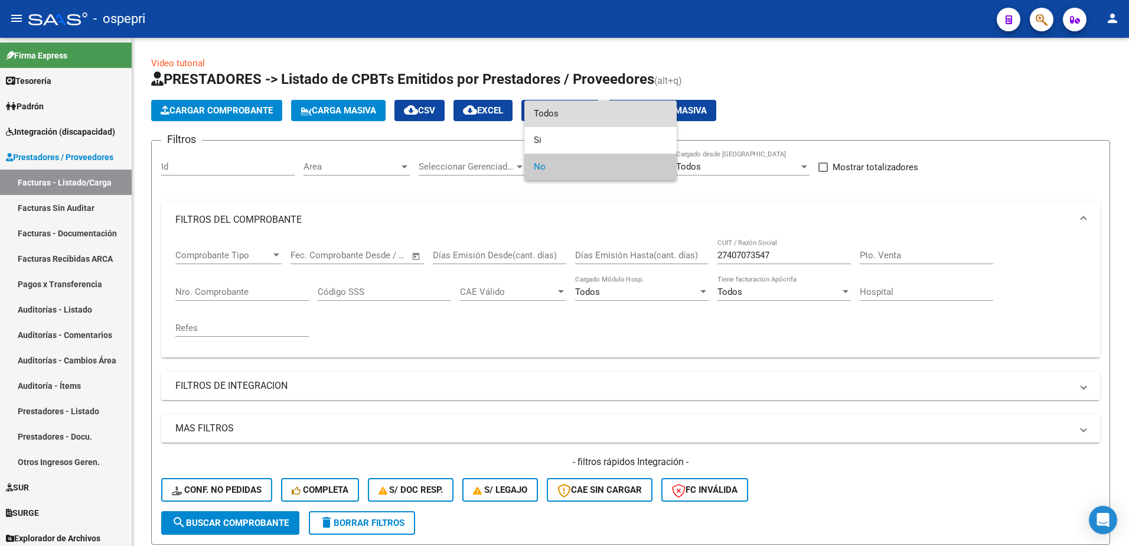
click at [561, 111] on span "Todos" at bounding box center [600, 113] width 133 height 27
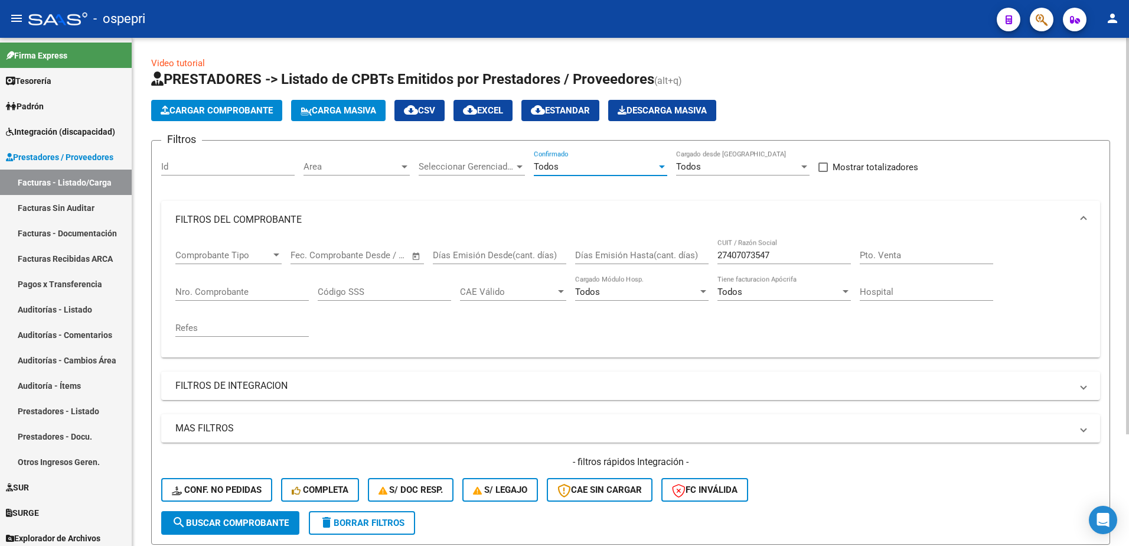
click at [227, 513] on button "search Buscar Comprobante" at bounding box center [230, 523] width 138 height 24
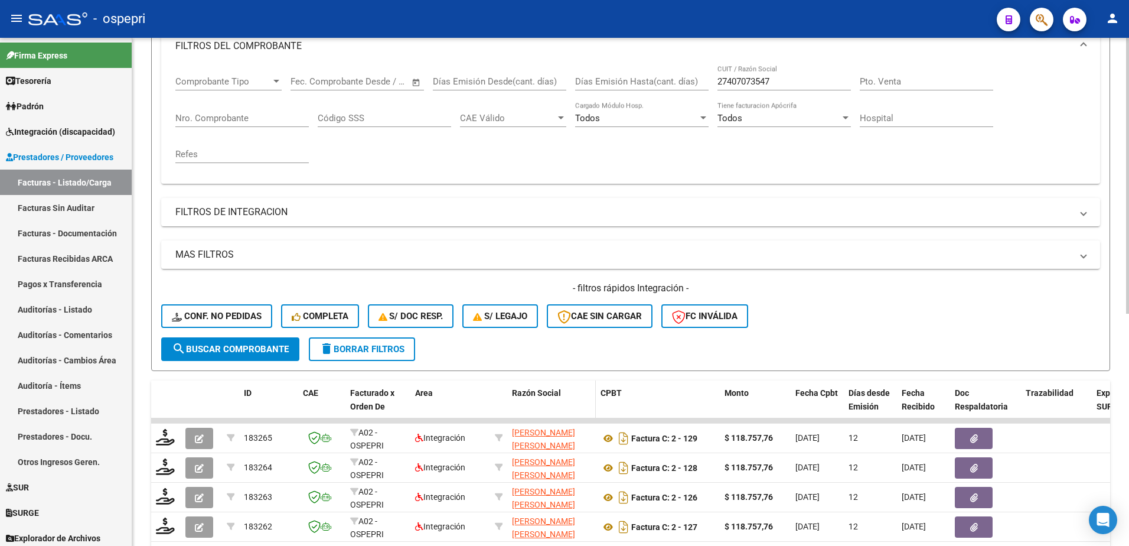
scroll to position [236, 0]
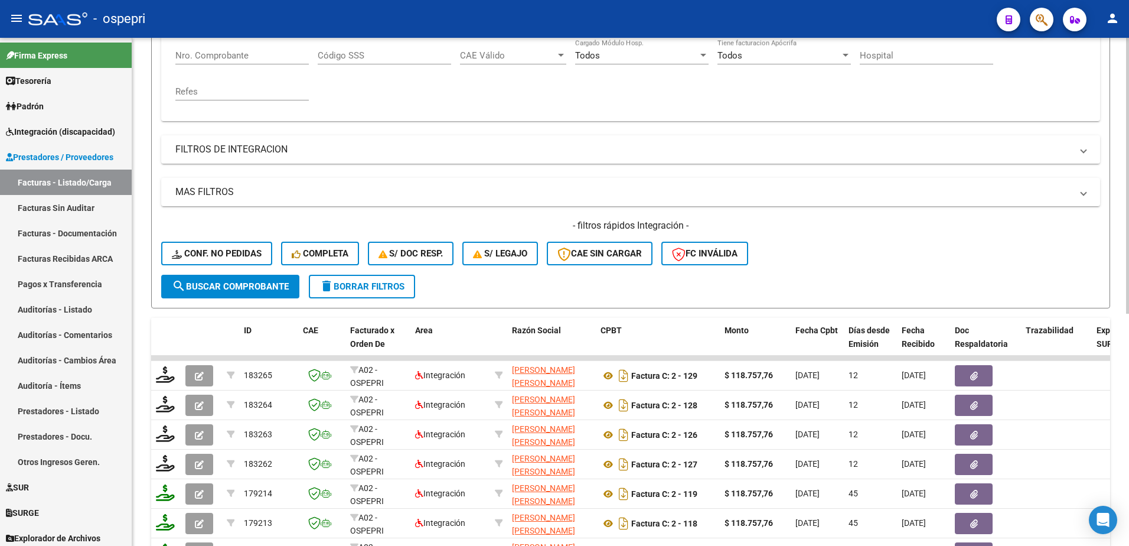
click at [937, 251] on div "- filtros rápidos Integración - Conf. no pedidas Completa S/ Doc Resp. S/ legaj…" at bounding box center [630, 247] width 939 height 56
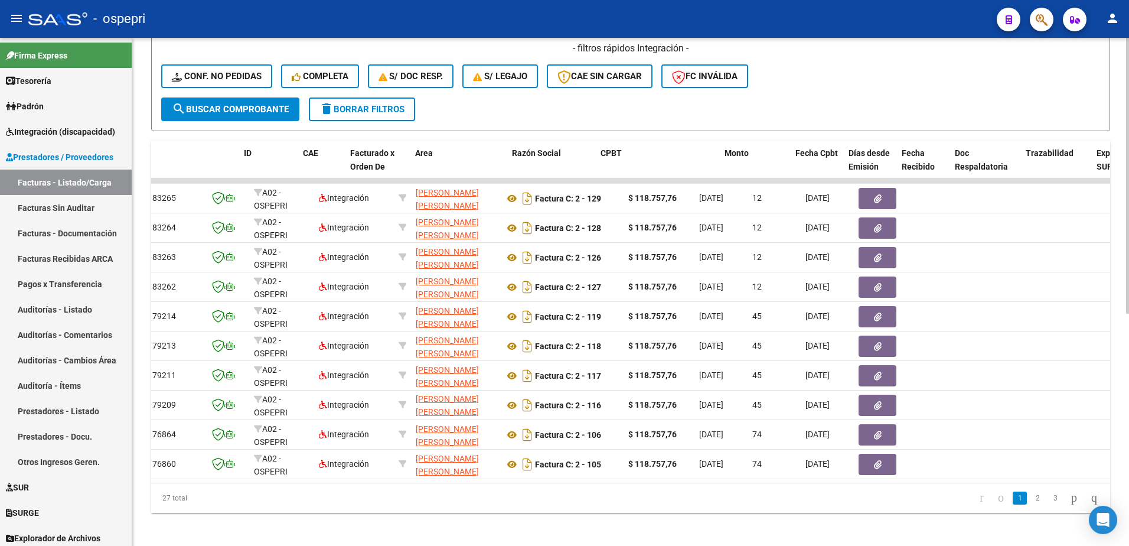
scroll to position [0, 0]
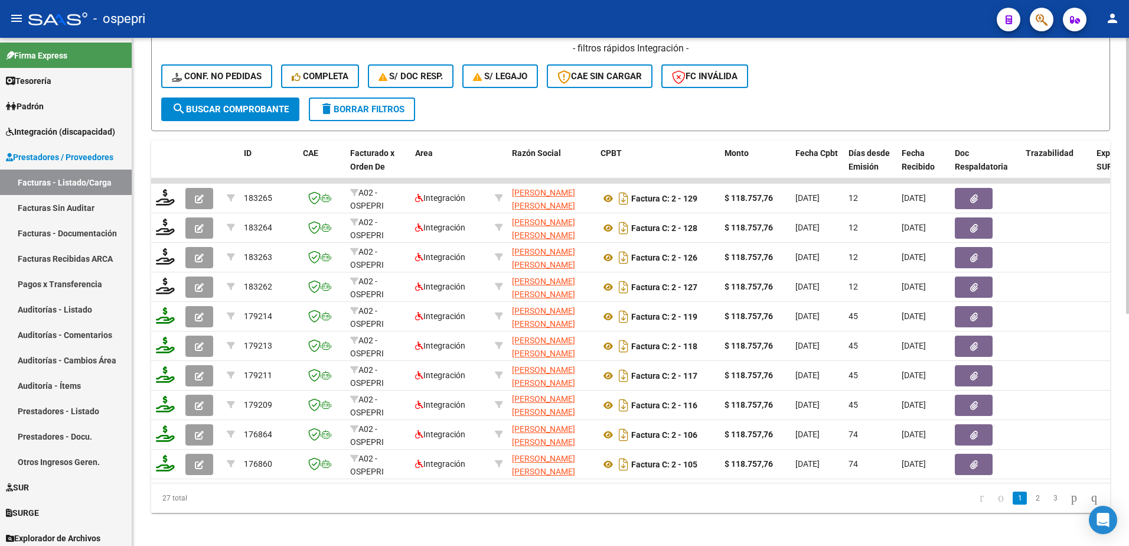
click at [847, 49] on h4 "- filtros rápidos Integración -" at bounding box center [630, 48] width 939 height 13
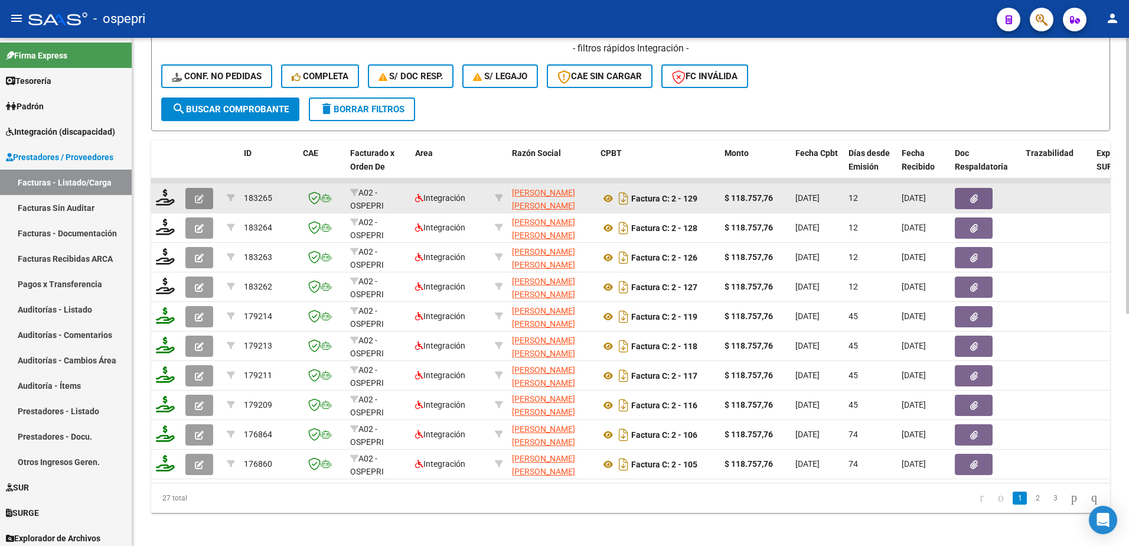
click at [199, 198] on icon "button" at bounding box center [199, 198] width 9 height 9
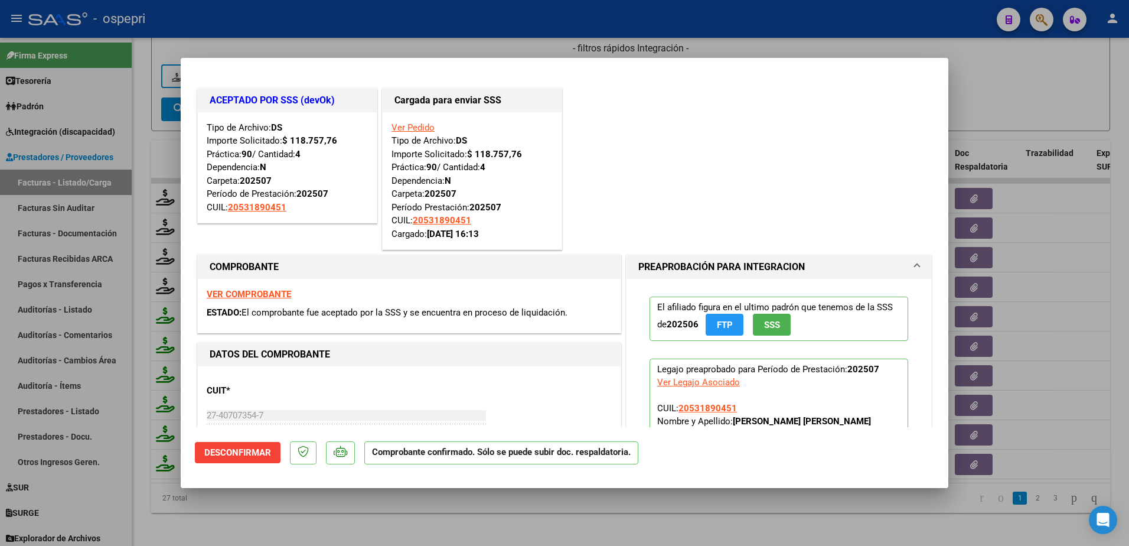
type input "$ 0,00"
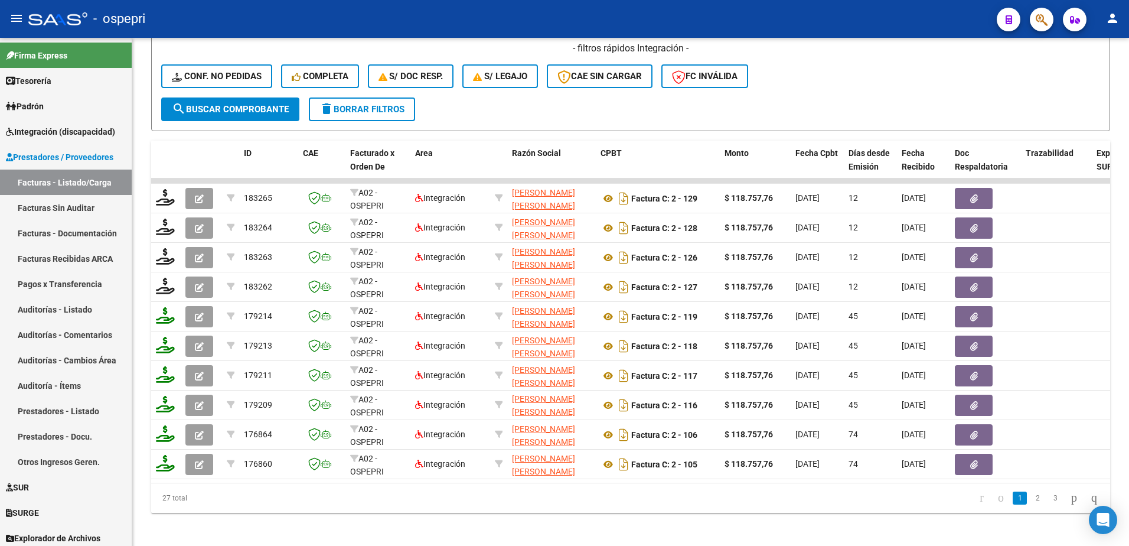
click at [860, 18] on div "- ospepri" at bounding box center [507, 19] width 959 height 26
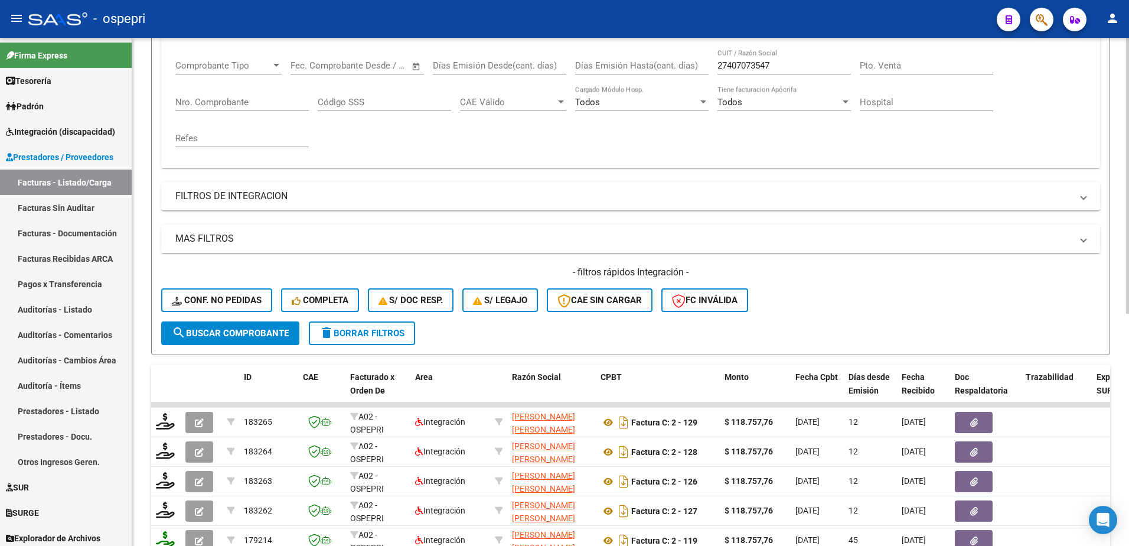
scroll to position [177, 0]
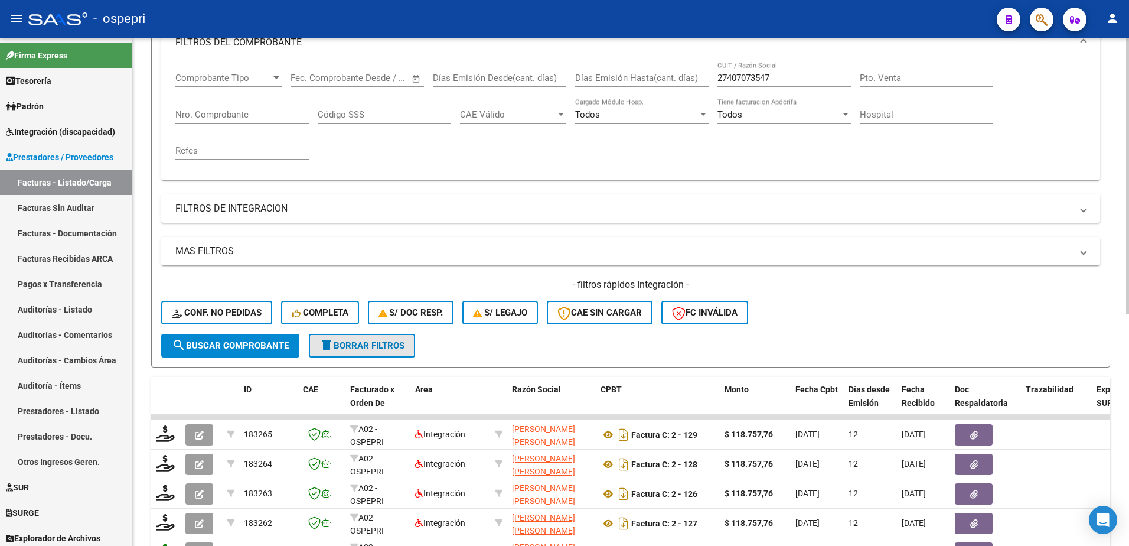
click at [362, 348] on span "delete Borrar Filtros" at bounding box center [361, 345] width 85 height 11
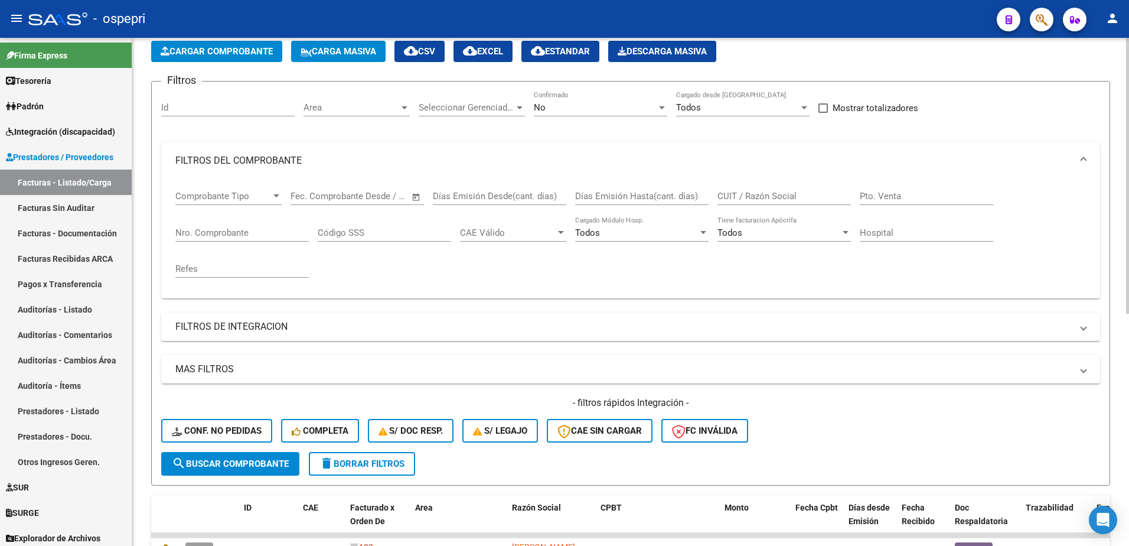
scroll to position [0, 0]
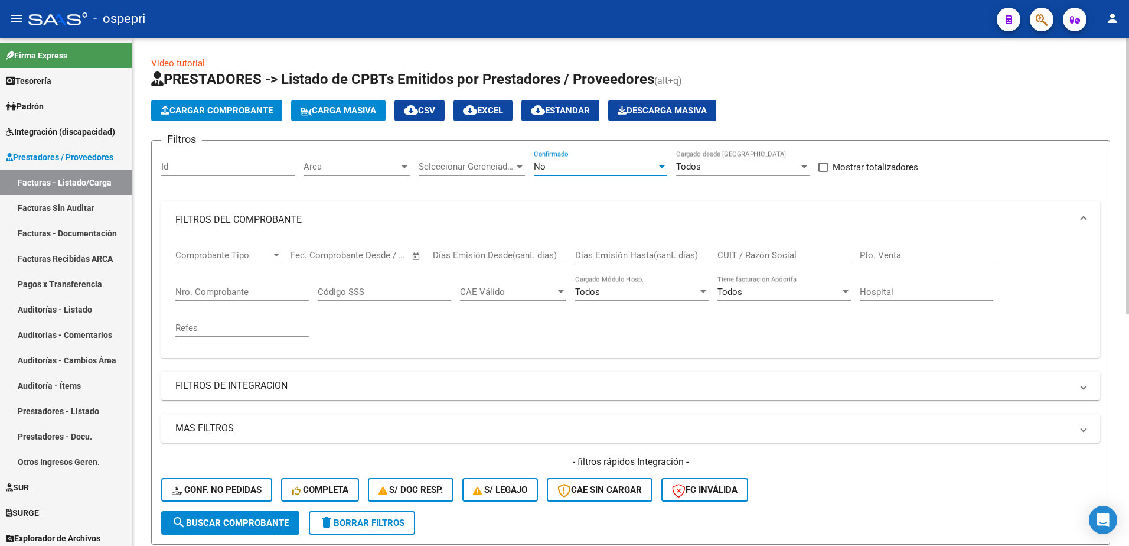
click at [661, 165] on div at bounding box center [662, 166] width 6 height 3
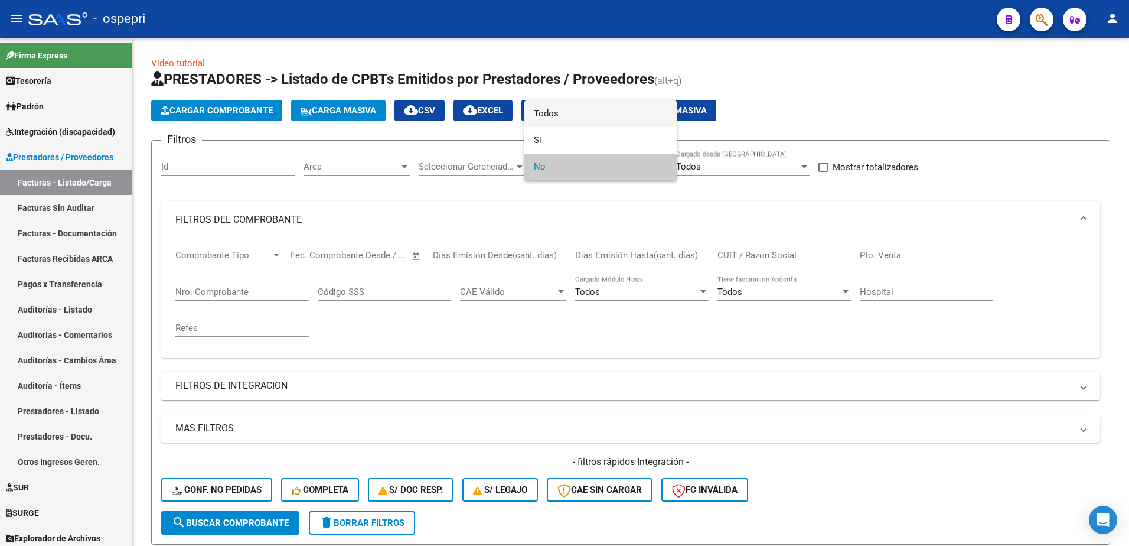
click at [560, 115] on span "Todos" at bounding box center [600, 113] width 133 height 27
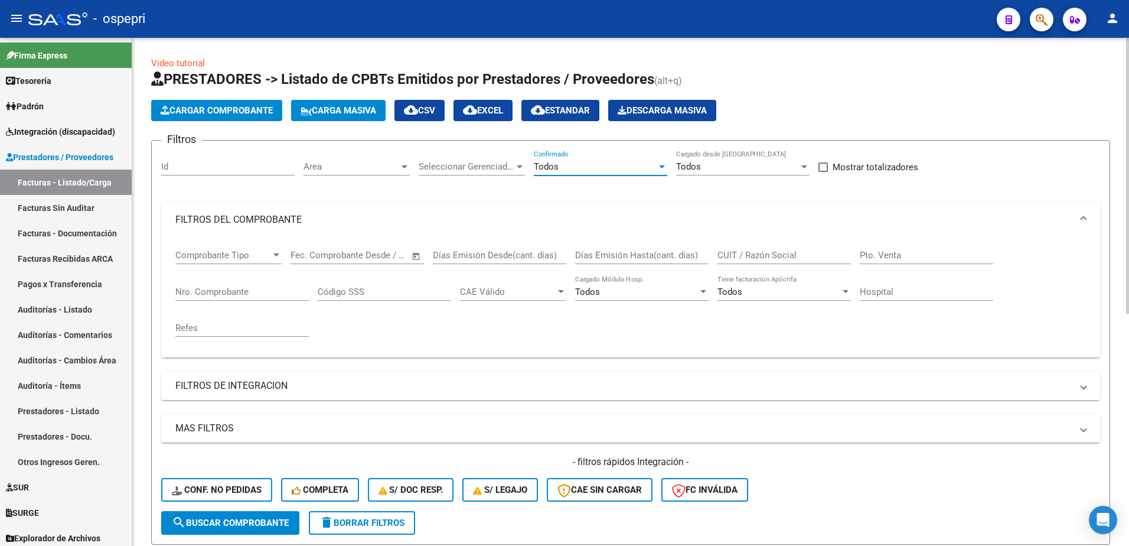
click at [753, 258] on input "CUIT / Razón Social" at bounding box center [783, 255] width 133 height 11
paste input "27301748286"
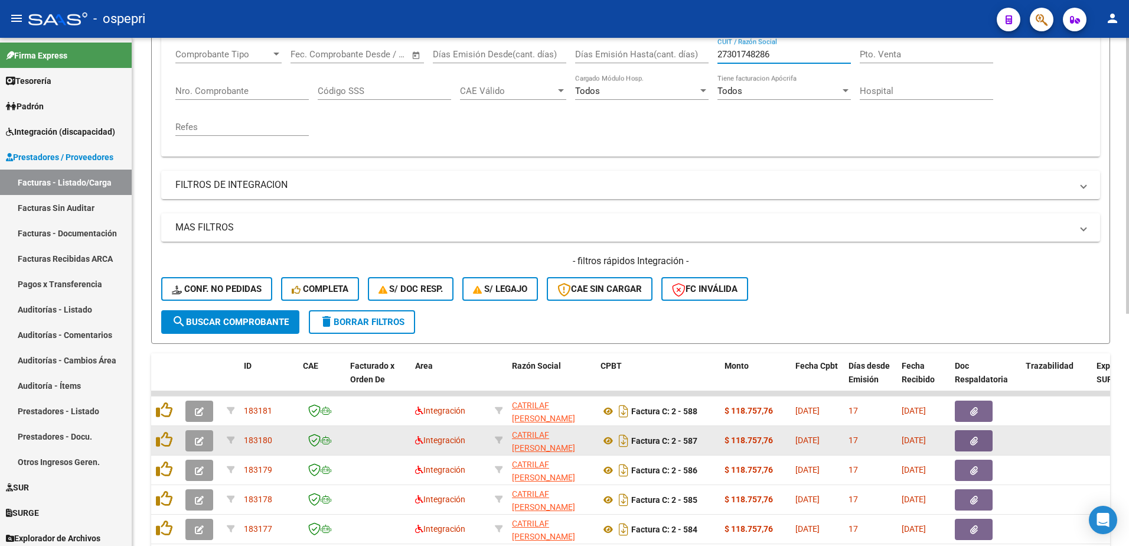
scroll to position [236, 0]
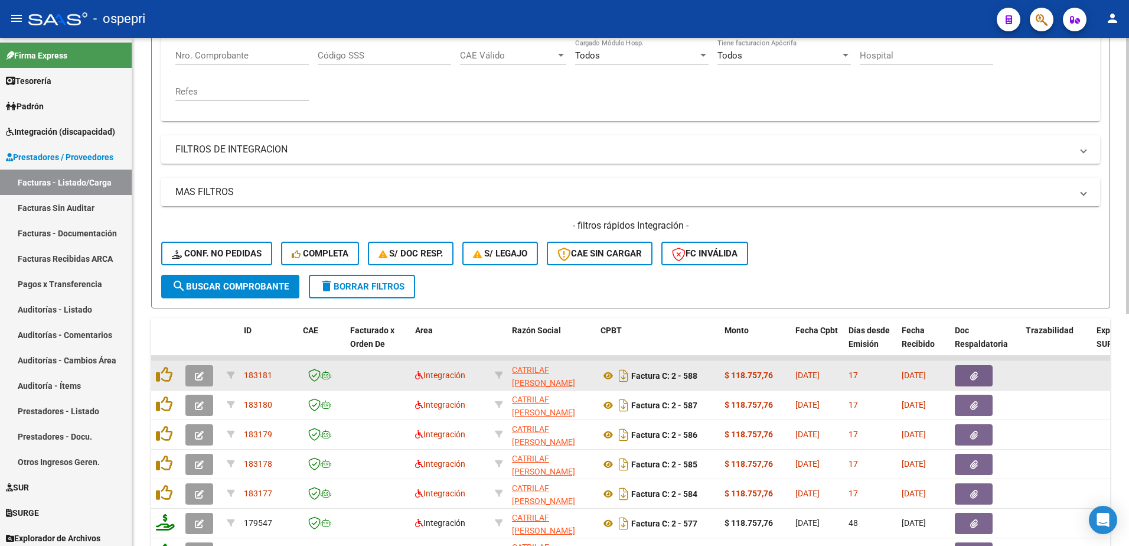
type input "27301748286"
click at [194, 372] on button "button" at bounding box center [199, 375] width 28 height 21
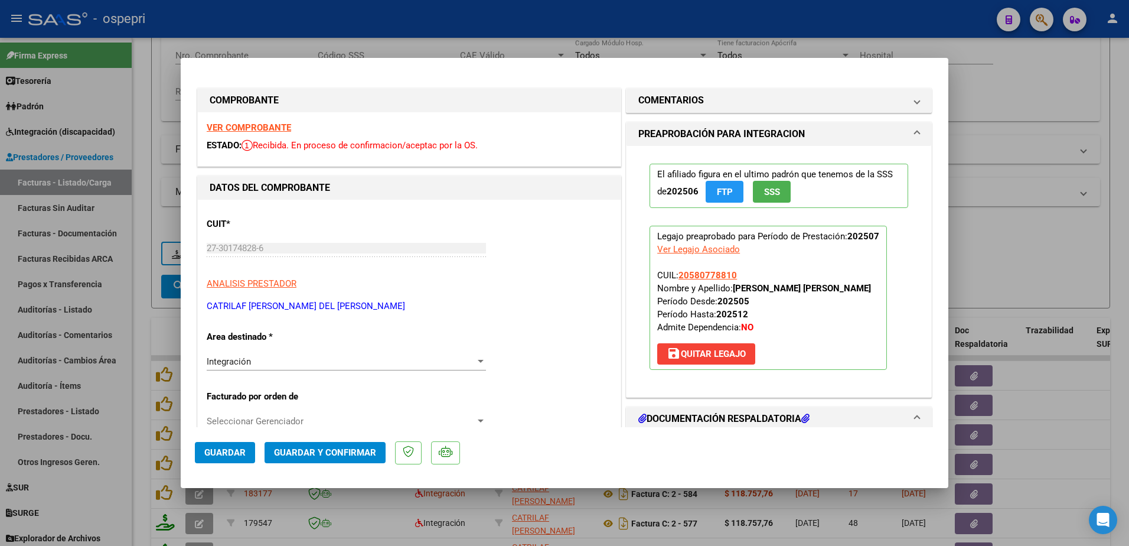
click at [247, 126] on strong "VER COMPROBANTE" at bounding box center [249, 127] width 84 height 11
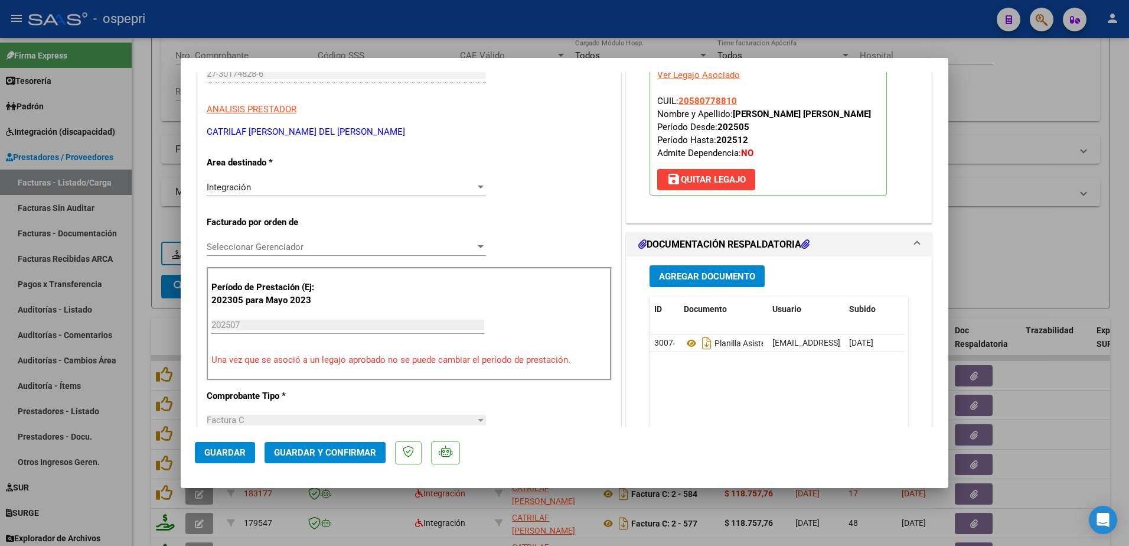
scroll to position [177, 0]
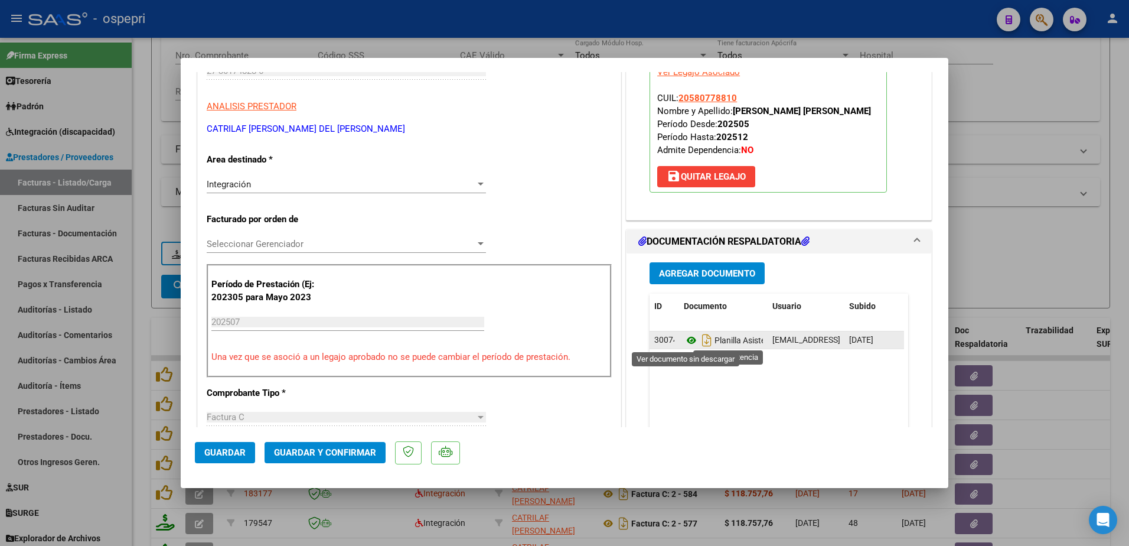
click at [684, 338] on icon at bounding box center [691, 340] width 15 height 14
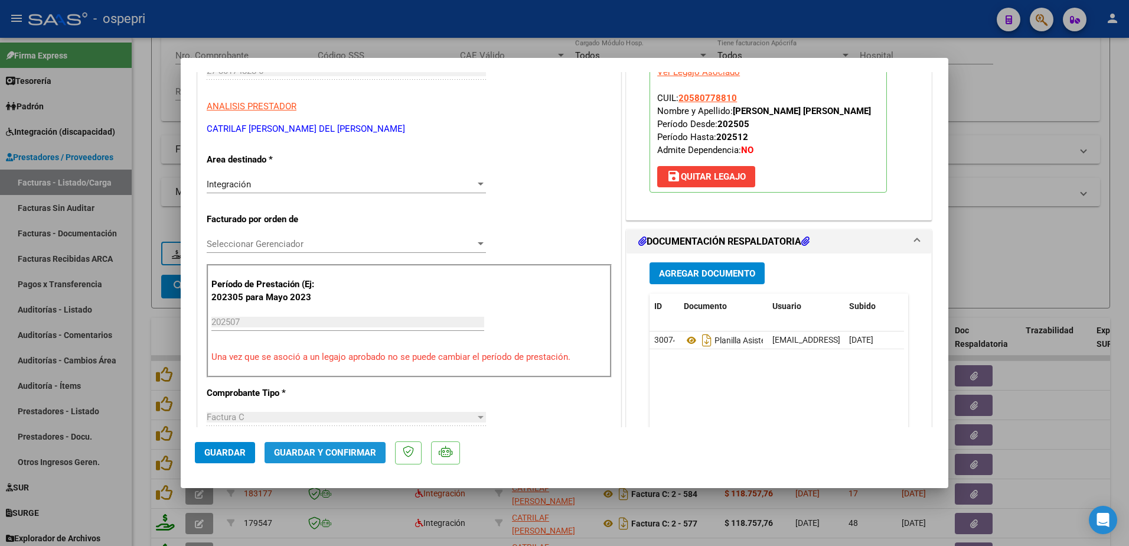
click at [328, 452] on span "Guardar y Confirmar" at bounding box center [325, 452] width 102 height 11
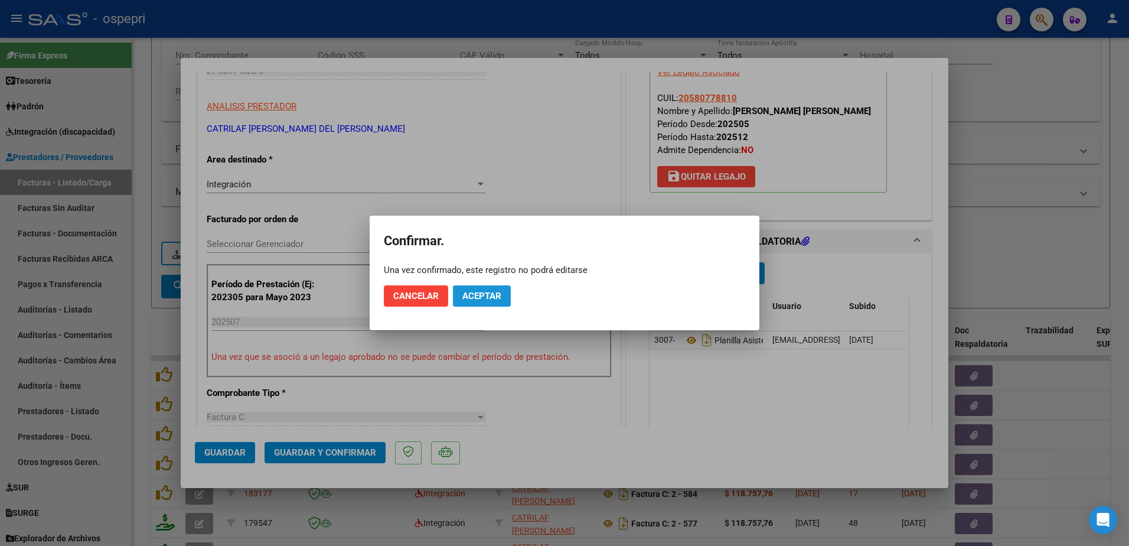
click at [474, 300] on span "Aceptar" at bounding box center [481, 295] width 39 height 11
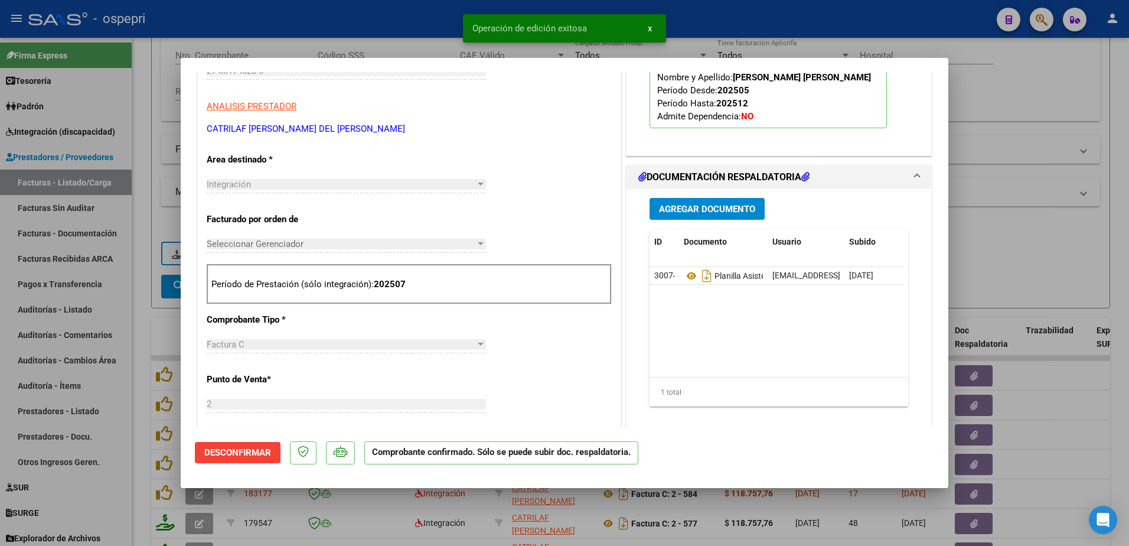
type input "$ 0,00"
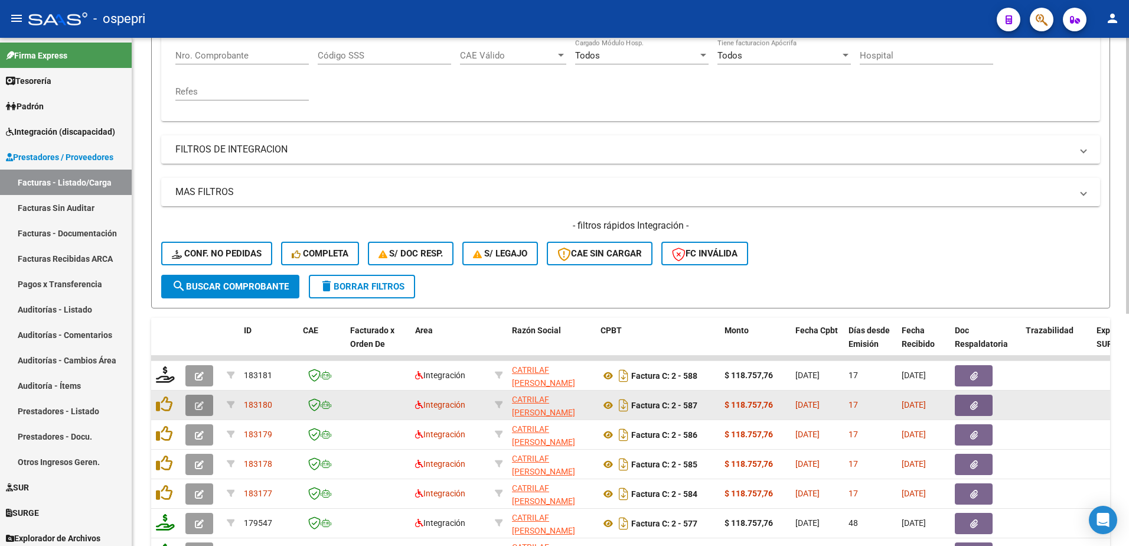
click at [205, 401] on button "button" at bounding box center [199, 404] width 28 height 21
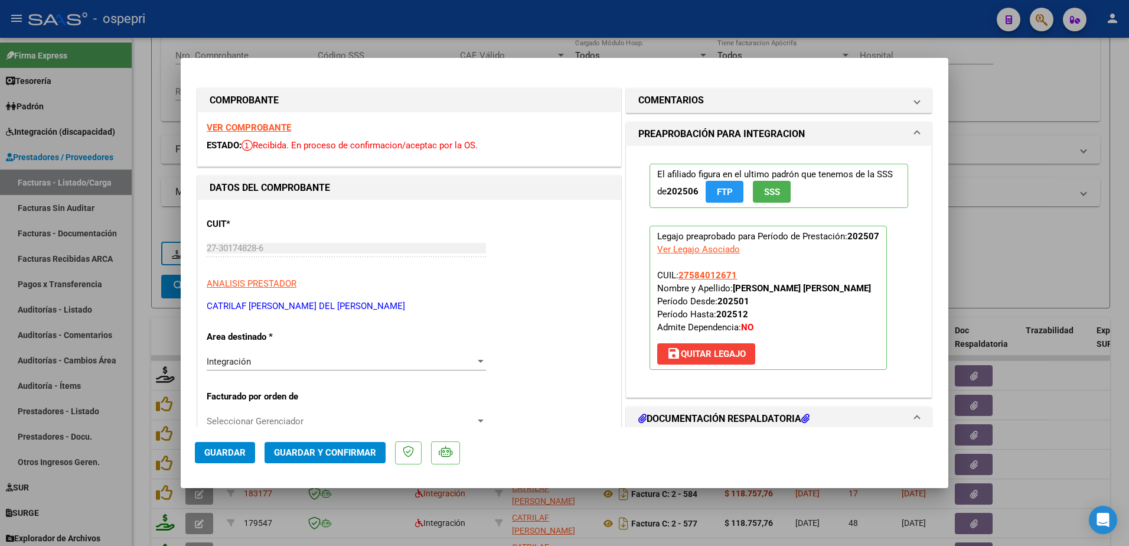
click at [263, 129] on strong "VER COMPROBANTE" at bounding box center [249, 127] width 84 height 11
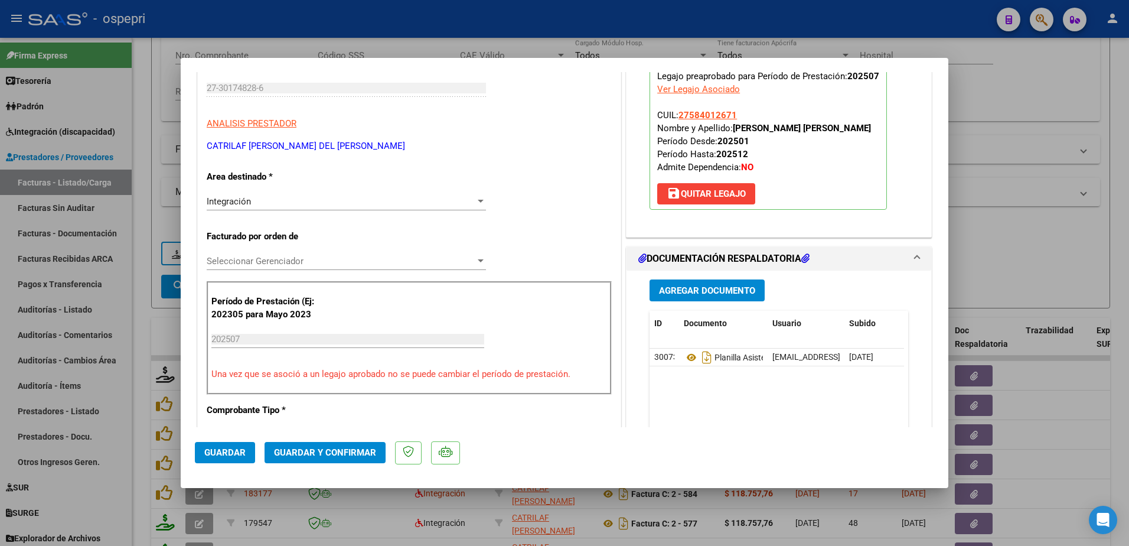
scroll to position [177, 0]
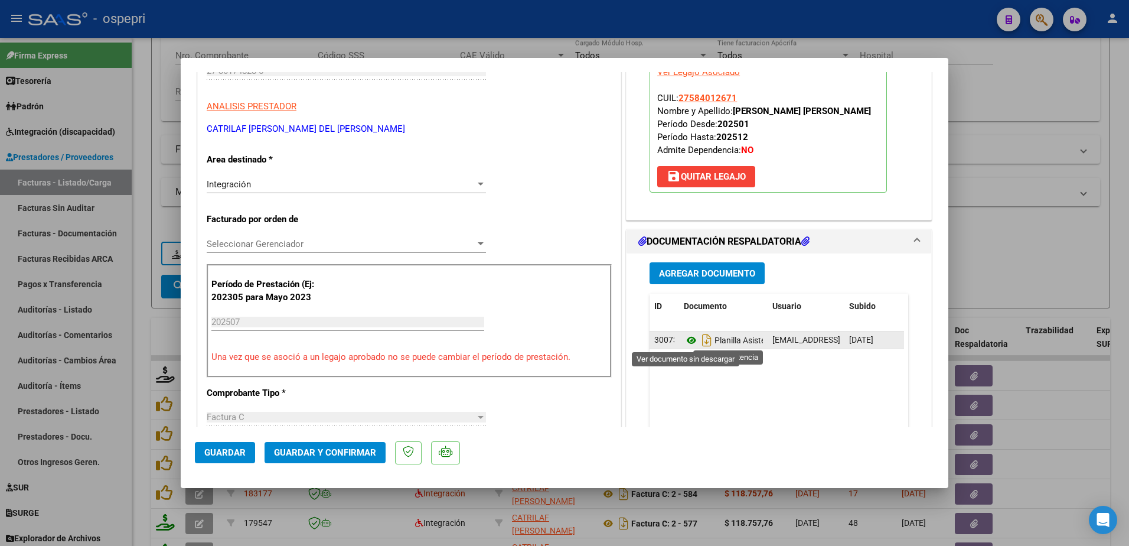
click at [690, 341] on icon at bounding box center [691, 340] width 15 height 14
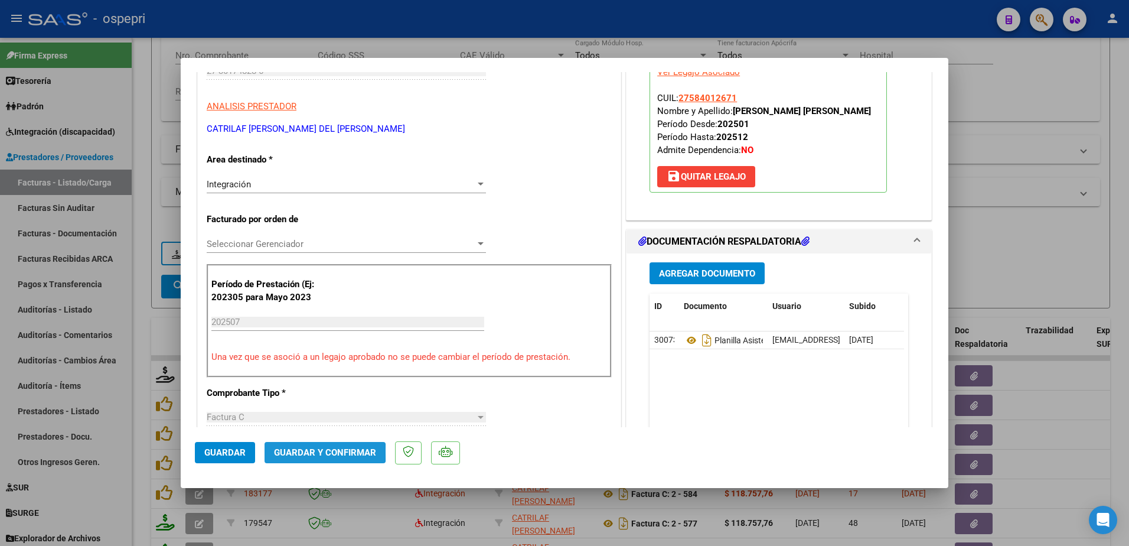
click at [295, 452] on span "Guardar y Confirmar" at bounding box center [325, 452] width 102 height 11
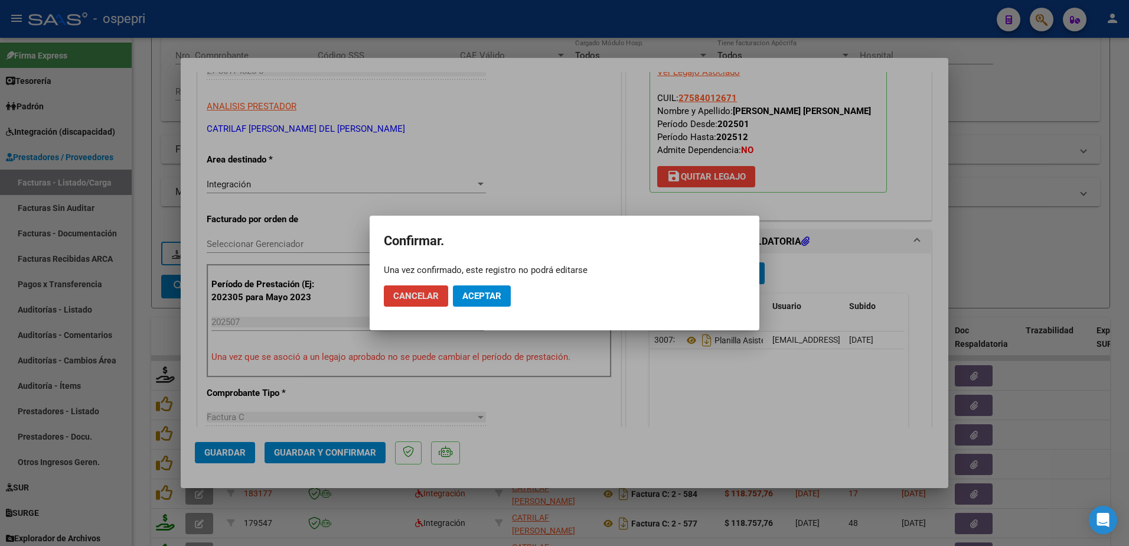
click at [472, 300] on span "Aceptar" at bounding box center [481, 295] width 39 height 11
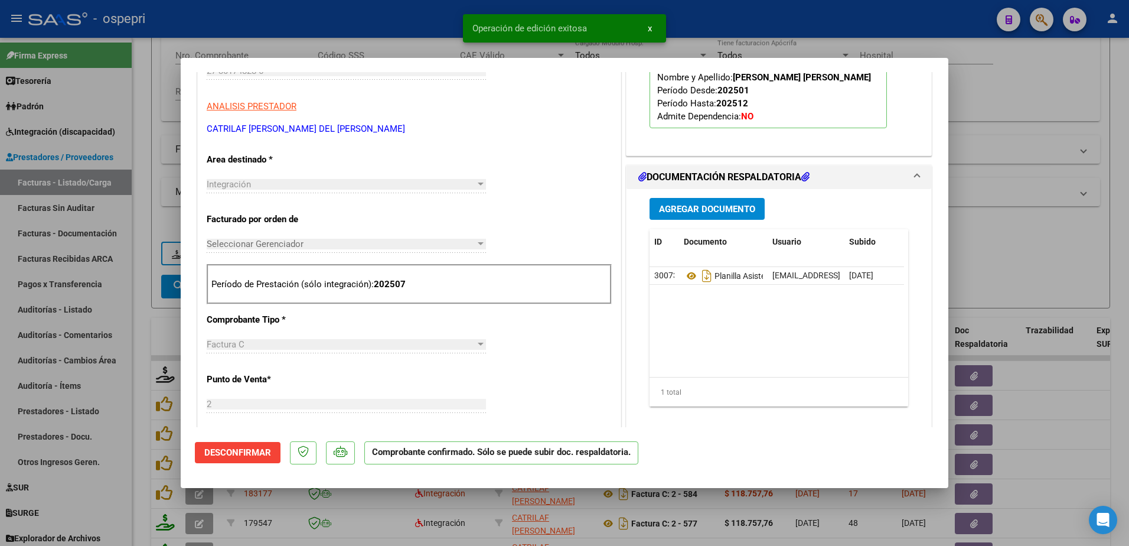
type input "$ 0,00"
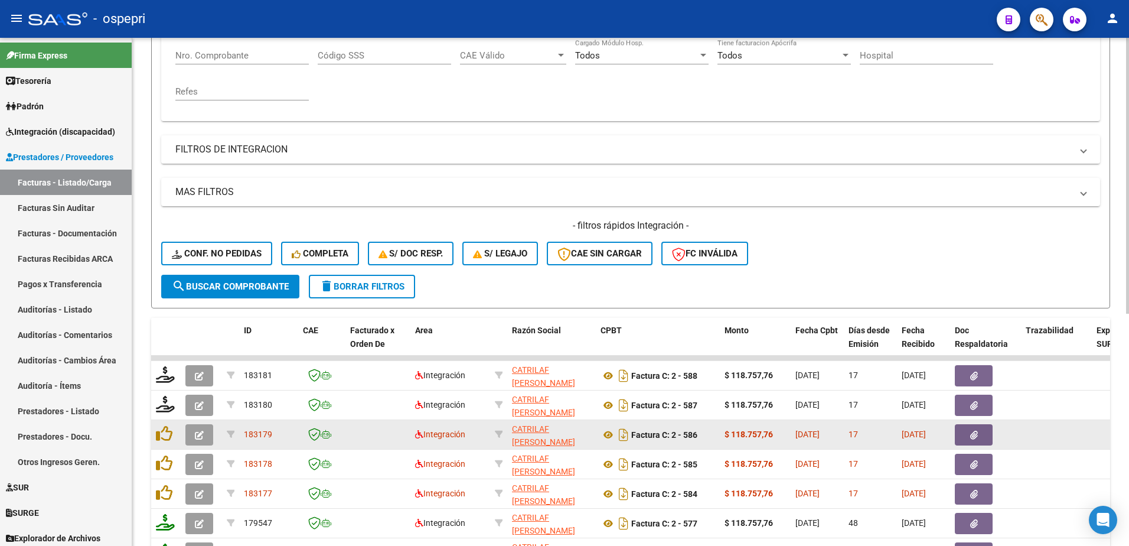
click at [203, 433] on icon "button" at bounding box center [199, 434] width 9 height 9
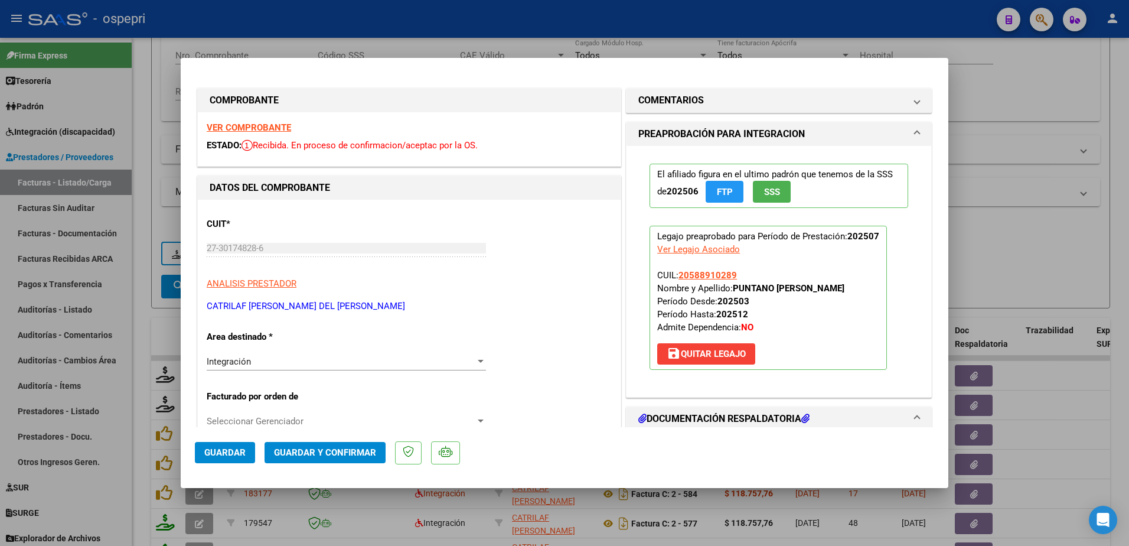
click at [258, 128] on strong "VER COMPROBANTE" at bounding box center [249, 127] width 84 height 11
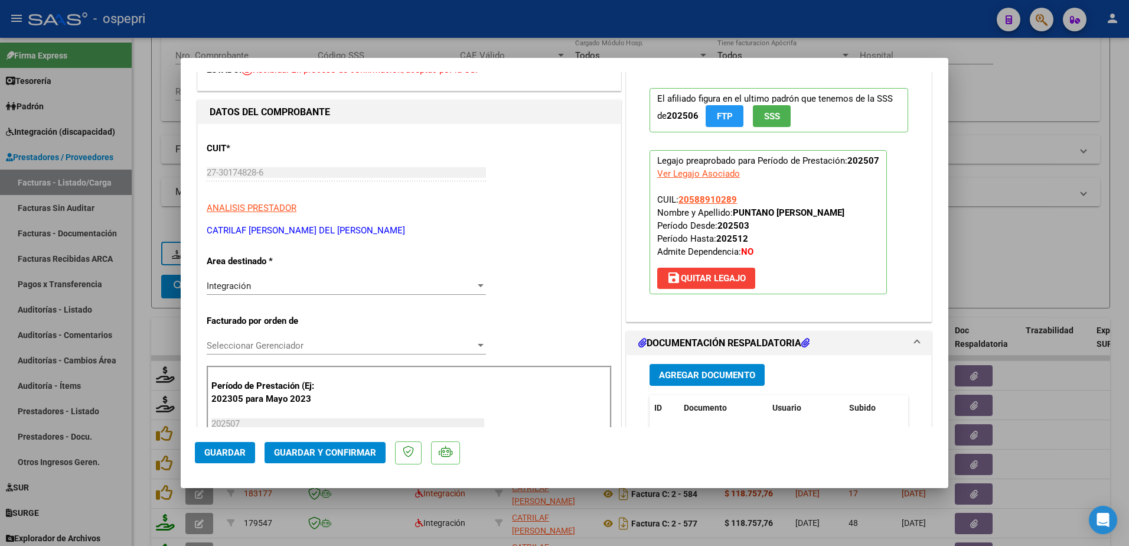
scroll to position [177, 0]
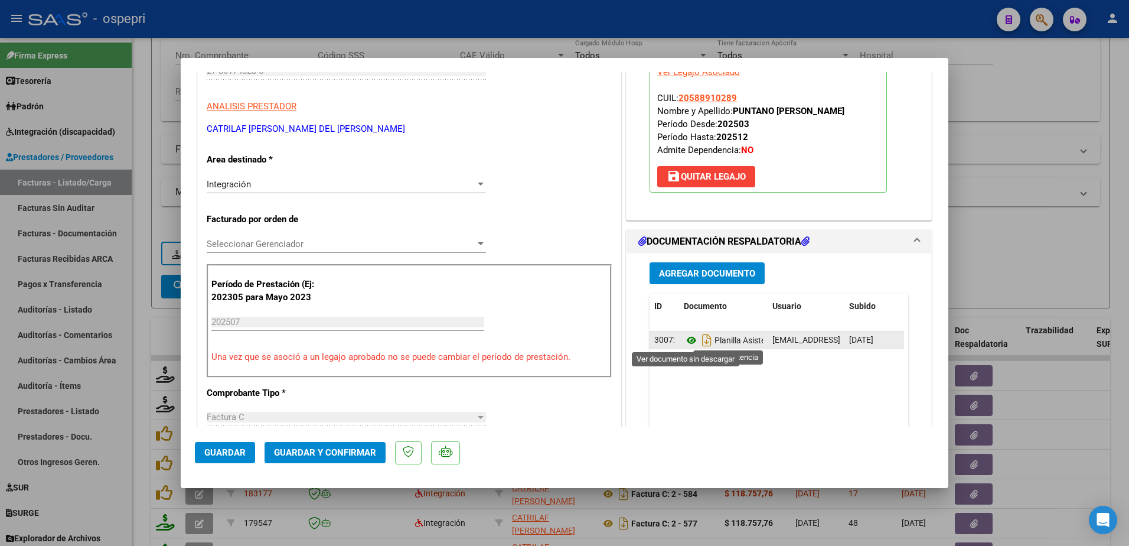
click at [684, 339] on icon at bounding box center [691, 340] width 15 height 14
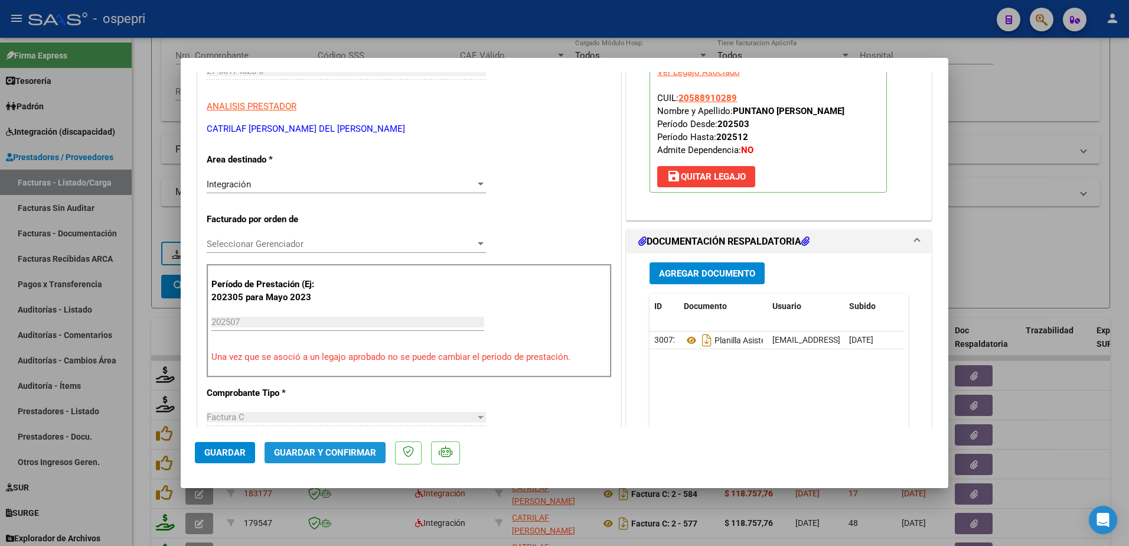
click at [338, 451] on span "Guardar y Confirmar" at bounding box center [325, 452] width 102 height 11
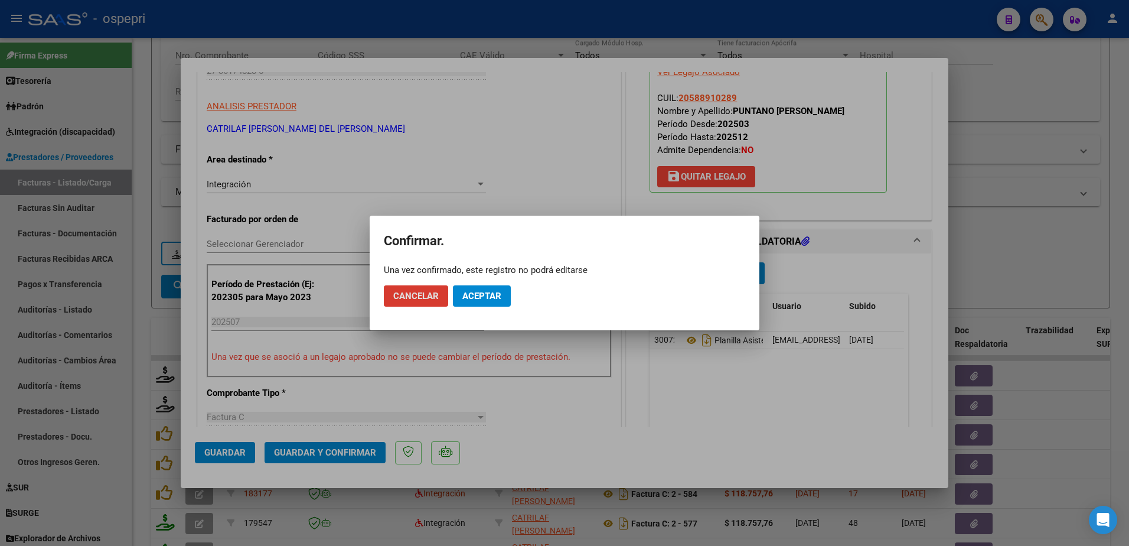
click at [493, 296] on span "Aceptar" at bounding box center [481, 295] width 39 height 11
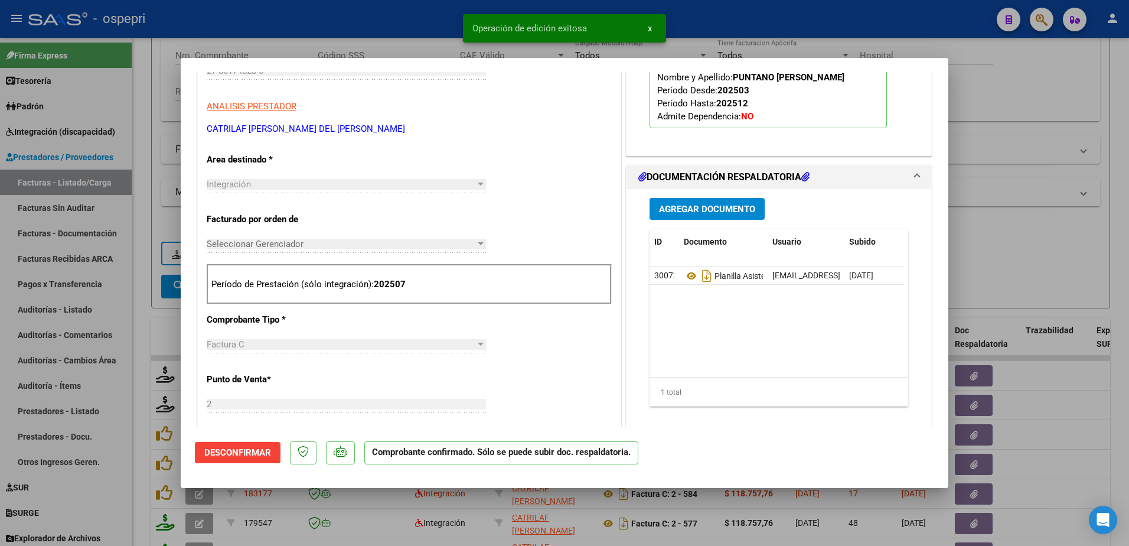
type input "$ 0,00"
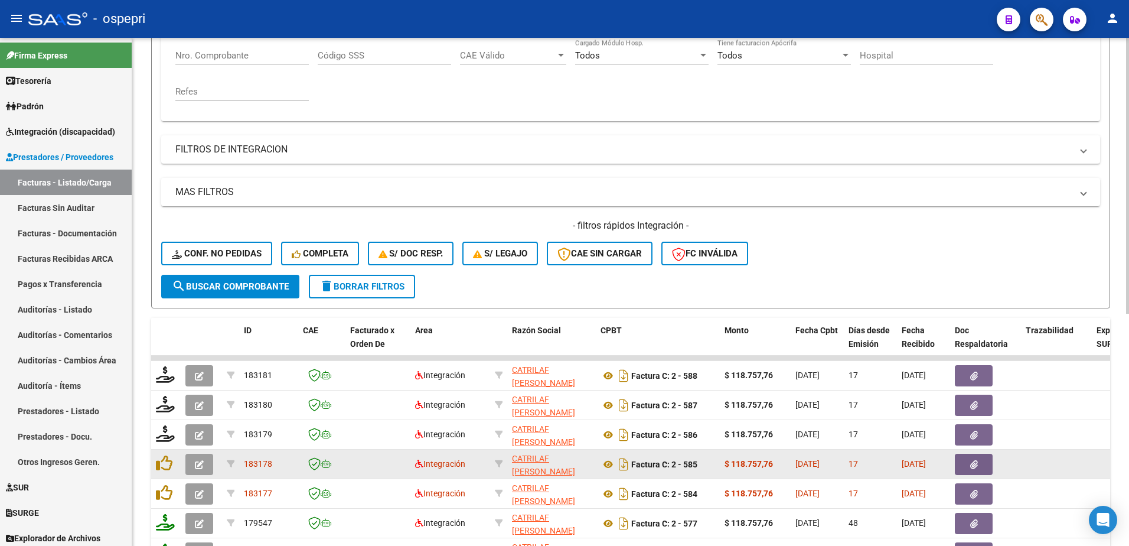
click at [199, 451] on datatable-body-cell at bounding box center [201, 463] width 41 height 29
click at [199, 462] on icon "button" at bounding box center [199, 464] width 9 height 9
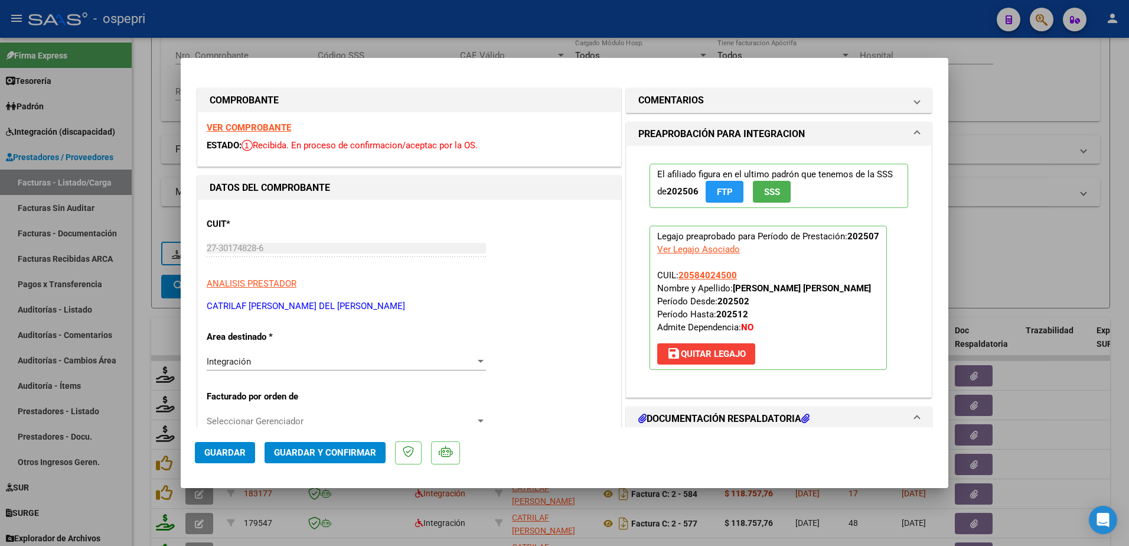
click at [259, 128] on strong "VER COMPROBANTE" at bounding box center [249, 127] width 84 height 11
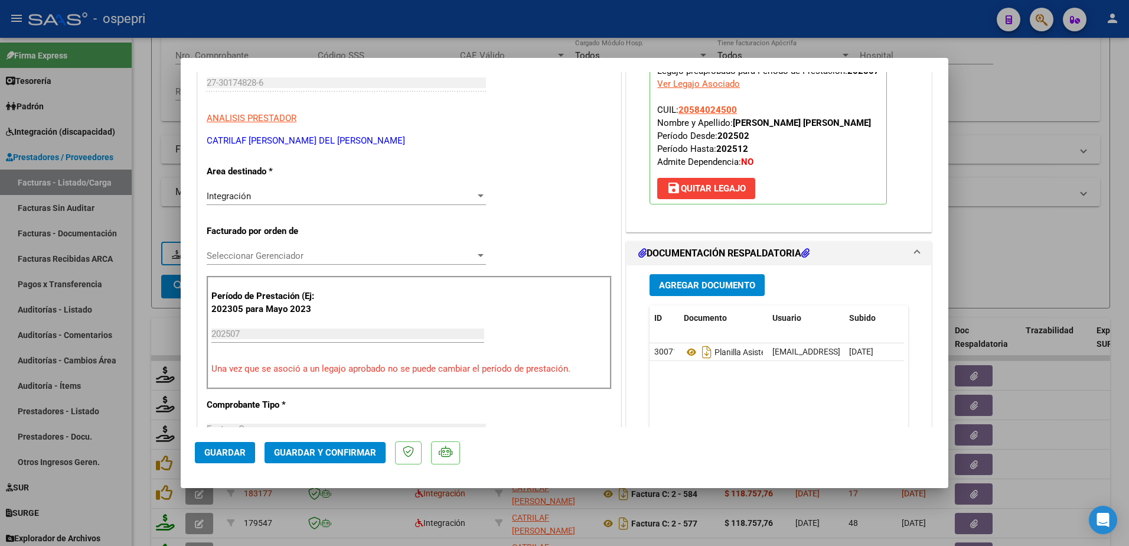
scroll to position [177, 0]
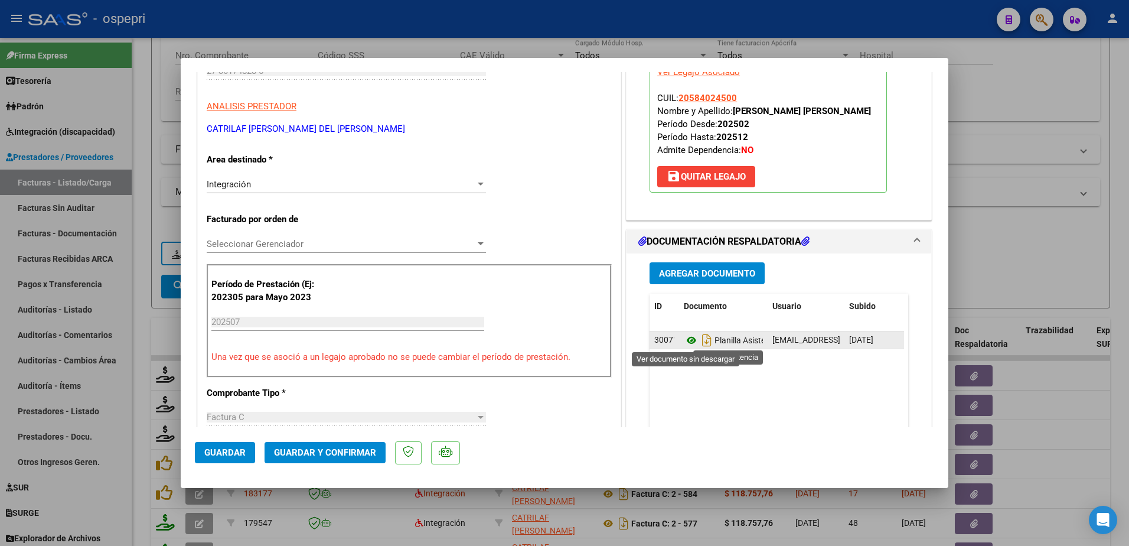
click at [684, 334] on icon at bounding box center [691, 340] width 15 height 14
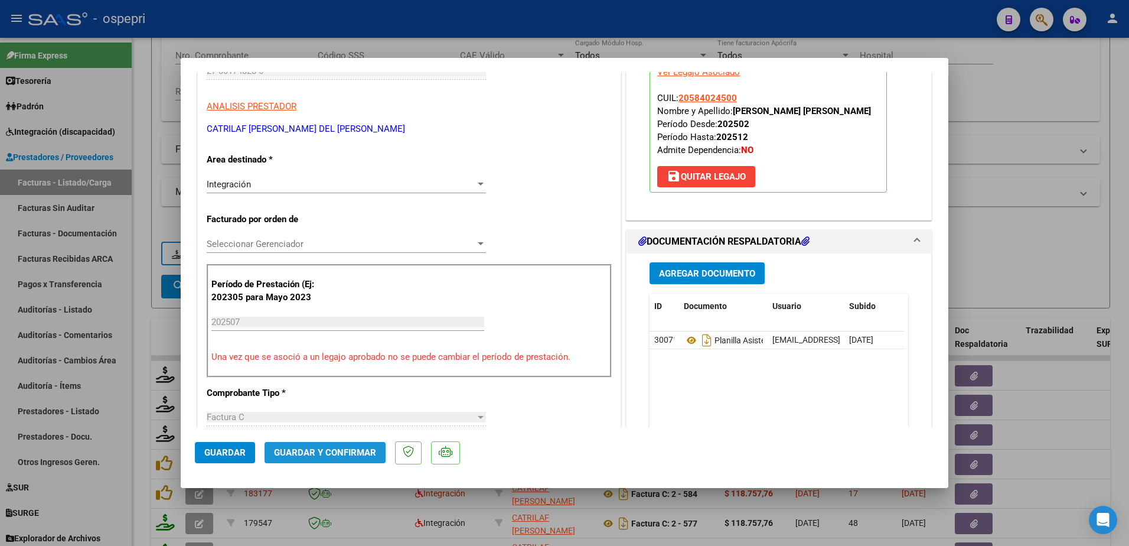
click at [335, 450] on span "Guardar y Confirmar" at bounding box center [325, 452] width 102 height 11
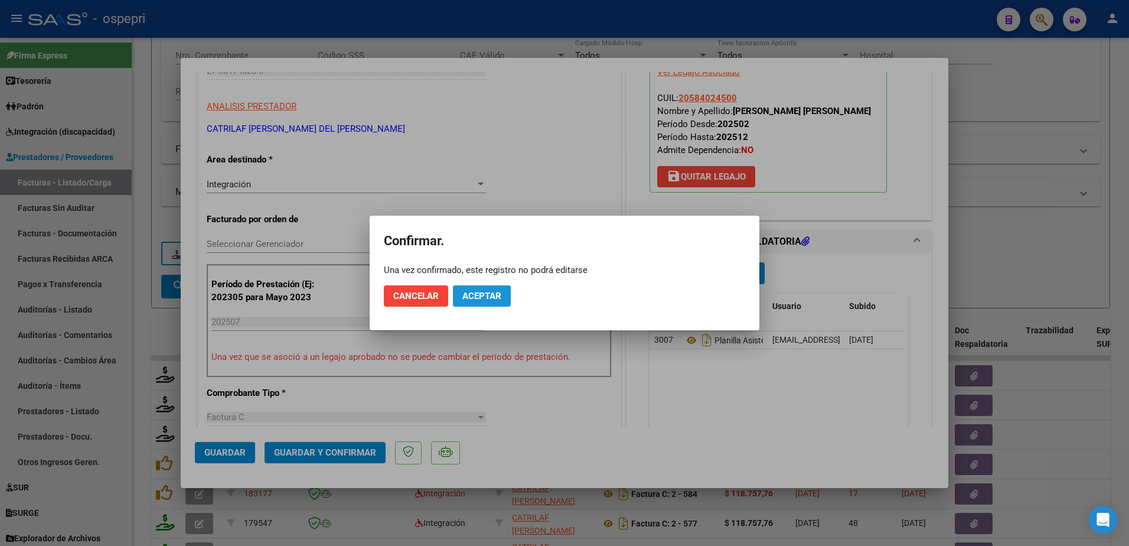
click at [484, 295] on span "Aceptar" at bounding box center [481, 295] width 39 height 11
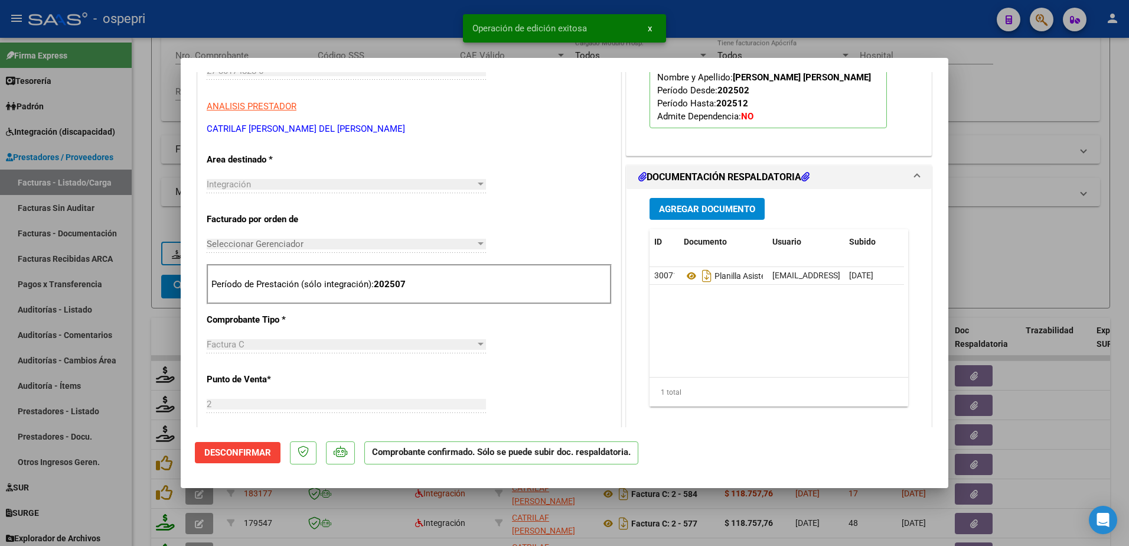
type input "$ 0,00"
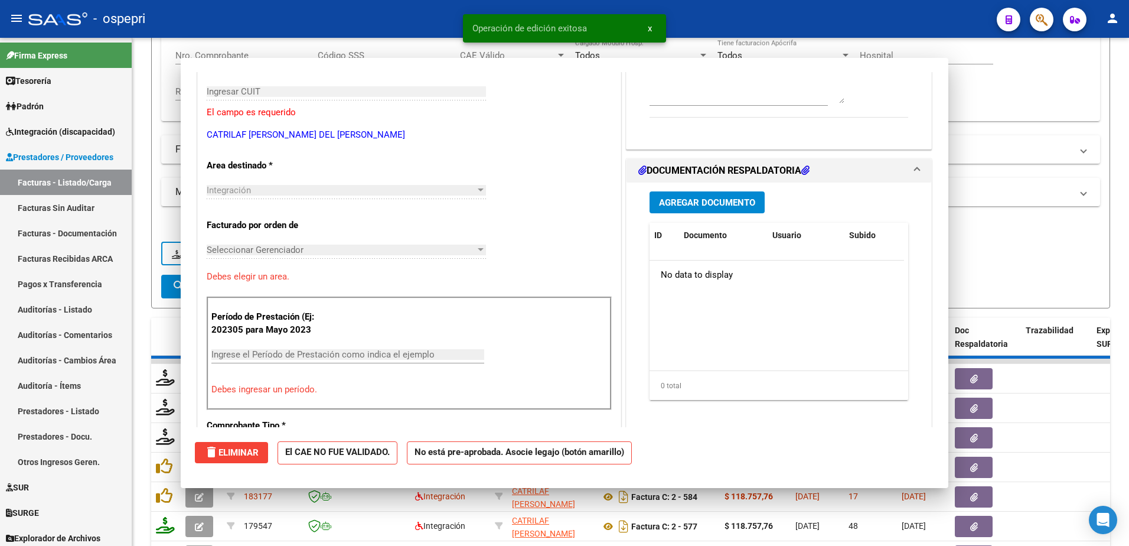
scroll to position [198, 0]
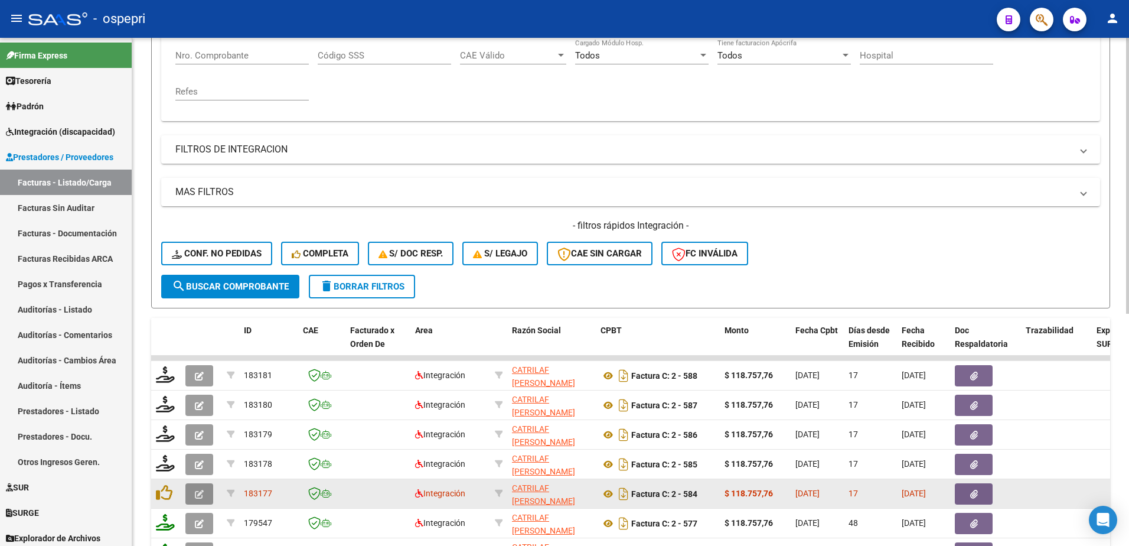
click at [194, 491] on button "button" at bounding box center [199, 493] width 28 height 21
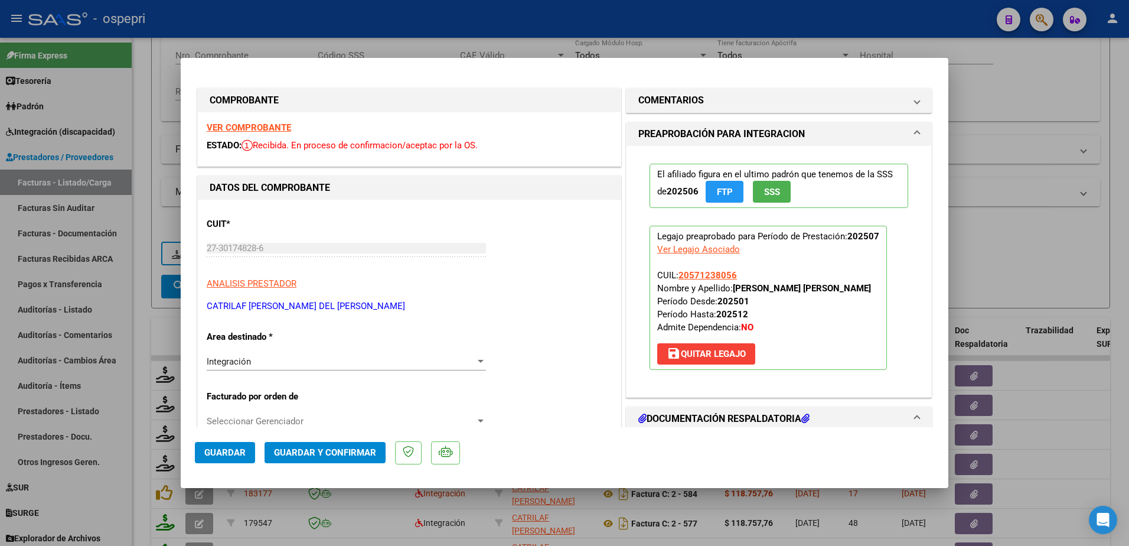
click at [260, 126] on strong "VER COMPROBANTE" at bounding box center [249, 127] width 84 height 11
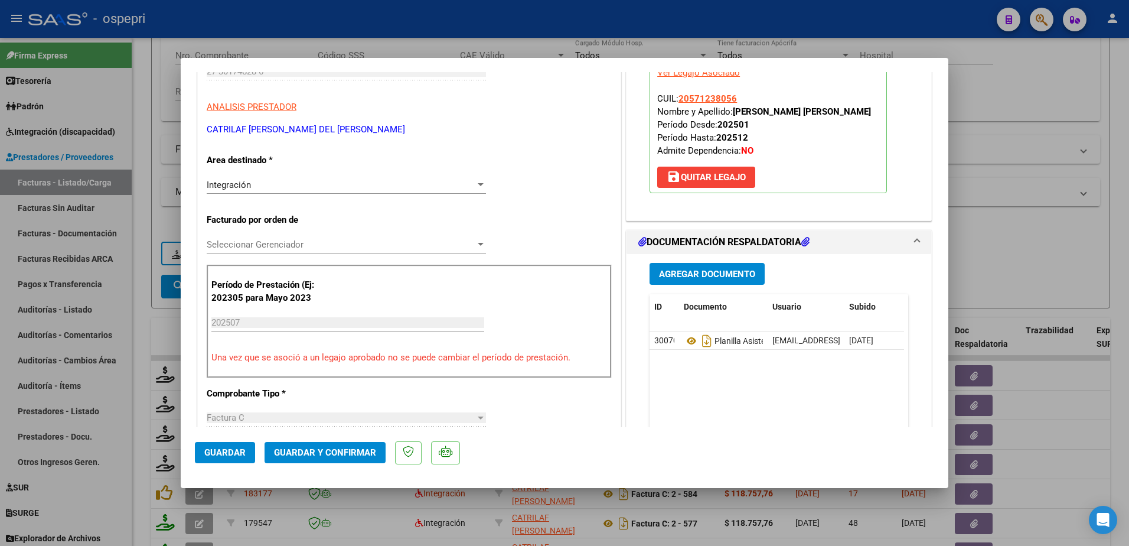
scroll to position [177, 0]
click at [685, 341] on icon at bounding box center [691, 340] width 15 height 14
click at [359, 452] on span "Guardar y Confirmar" at bounding box center [325, 452] width 102 height 11
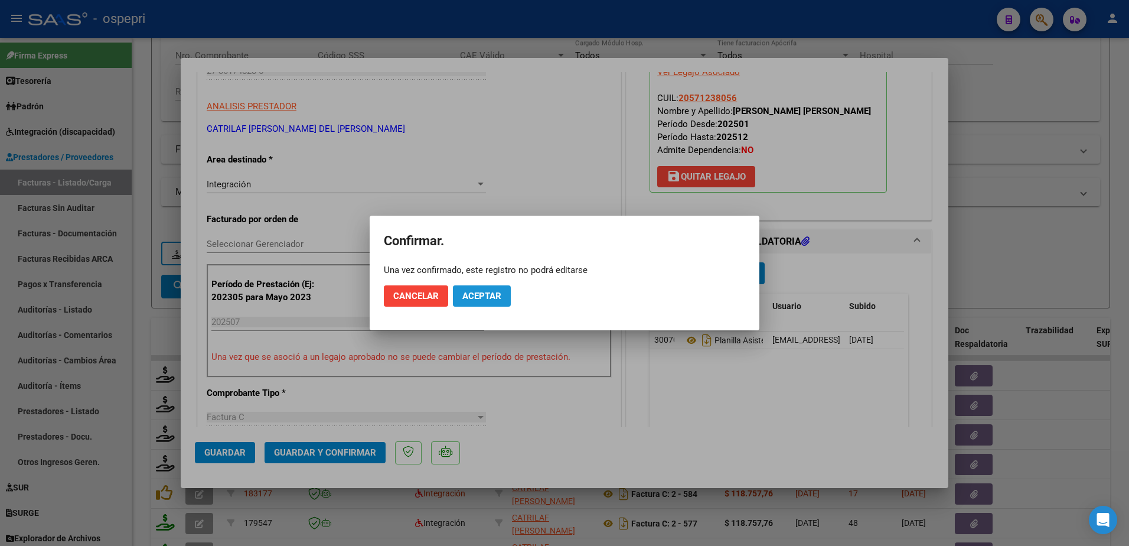
click at [476, 292] on span "Aceptar" at bounding box center [481, 295] width 39 height 11
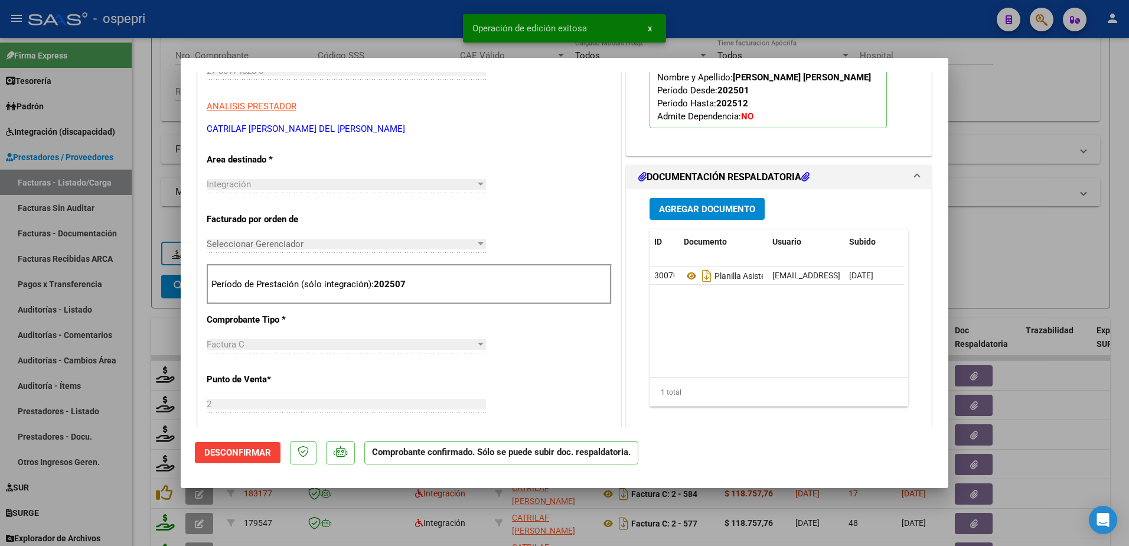
type input "$ 0,00"
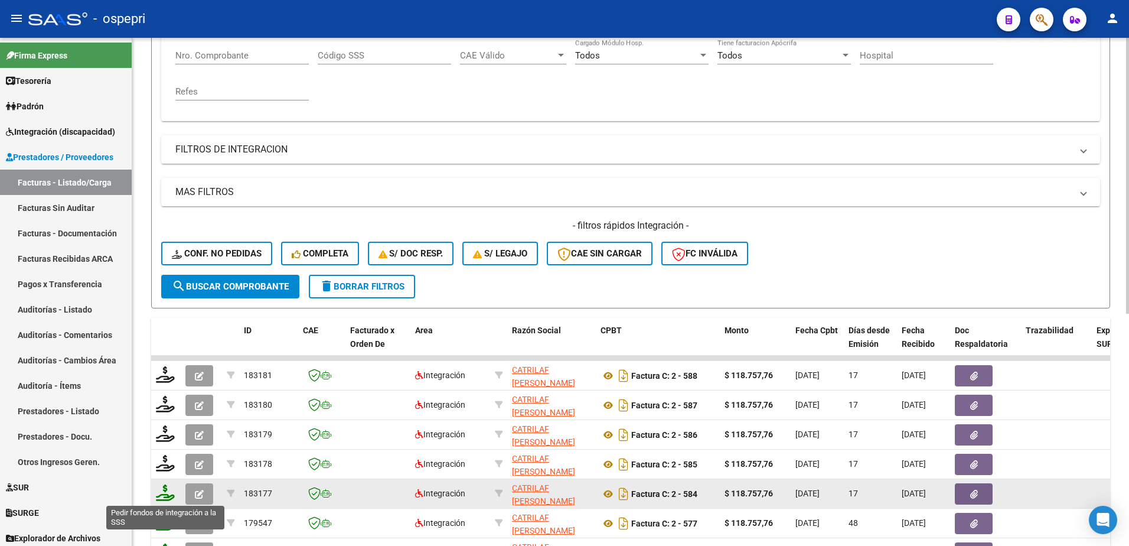
click at [167, 494] on icon at bounding box center [165, 492] width 19 height 17
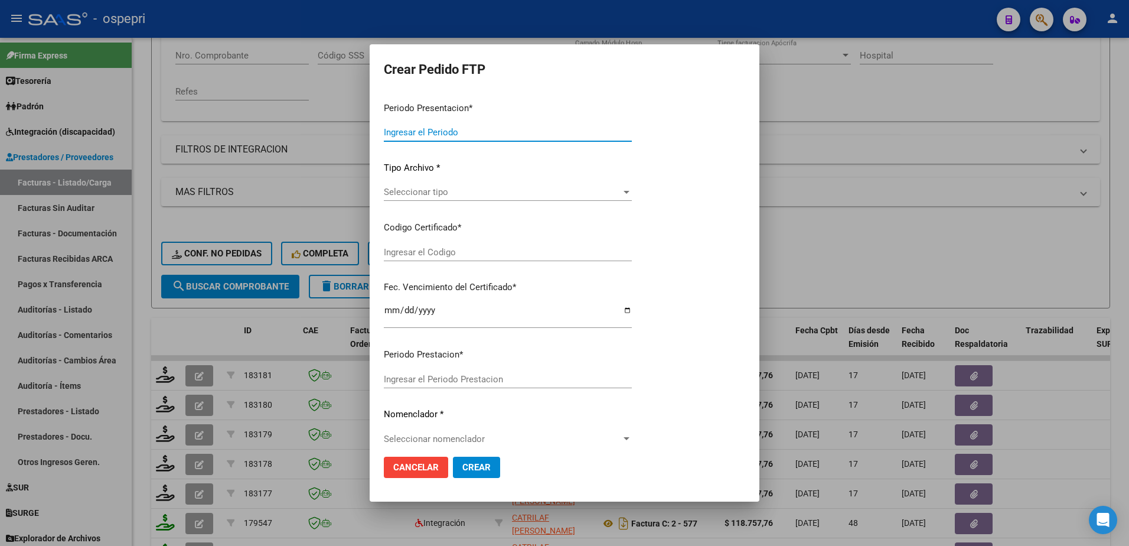
type input "202507"
type input "$ 118.757,76"
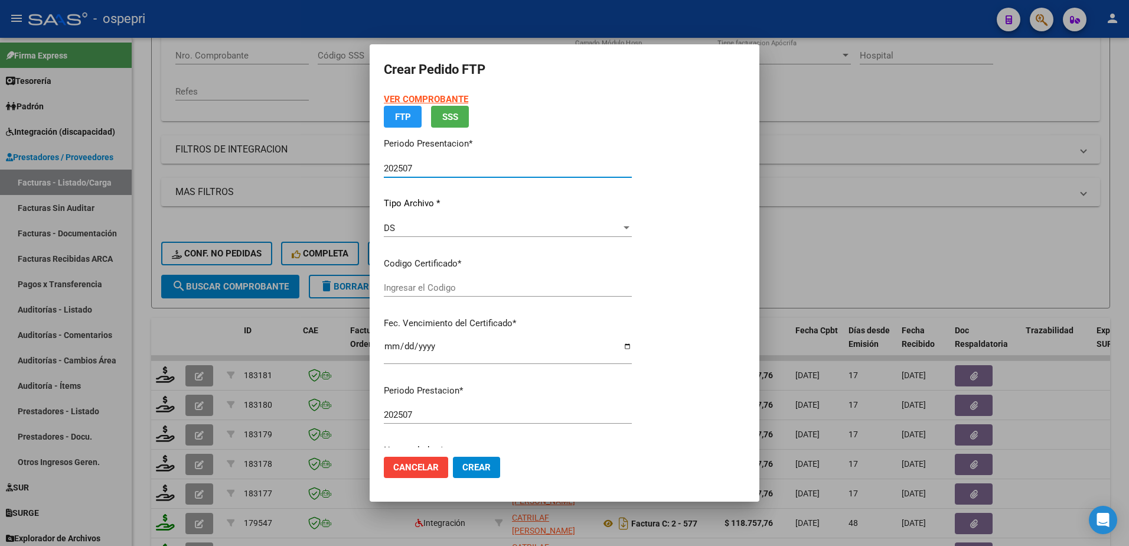
type input "2057123805-6"
type input "2027-01-22"
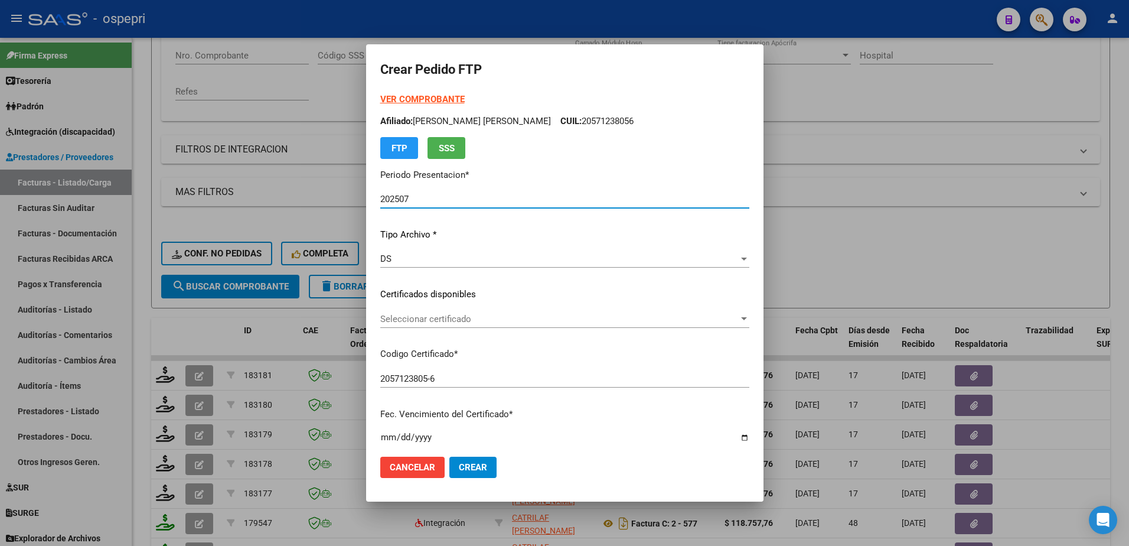
click at [461, 319] on span "Seleccionar certificado" at bounding box center [559, 319] width 358 height 11
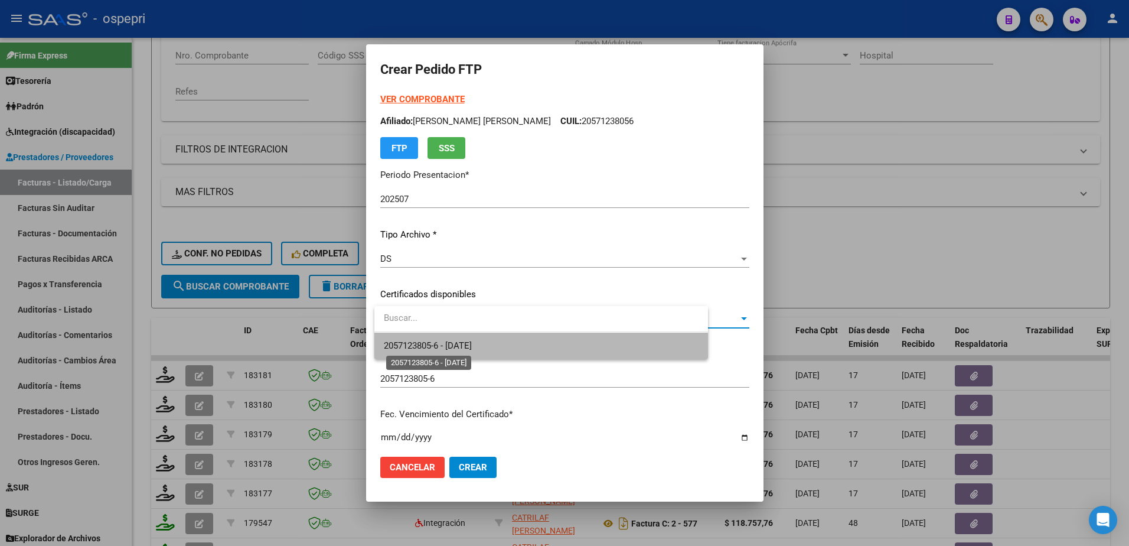
drag, startPoint x: 471, startPoint y: 348, endPoint x: 476, endPoint y: 366, distance: 19.1
click at [471, 349] on span "2057123805-6 - 2027-01-22" at bounding box center [428, 345] width 88 height 11
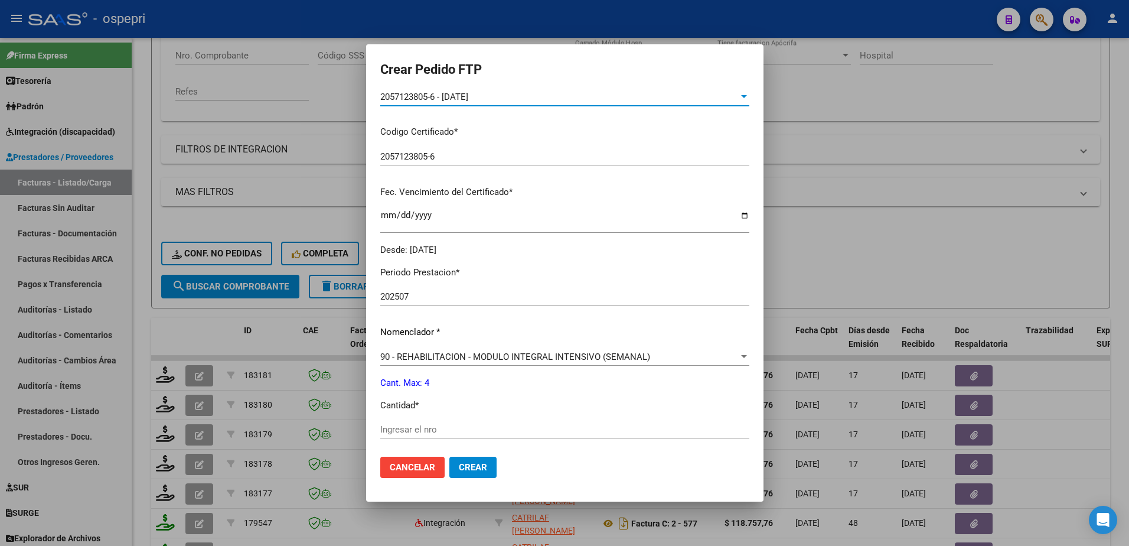
scroll to position [236, 0]
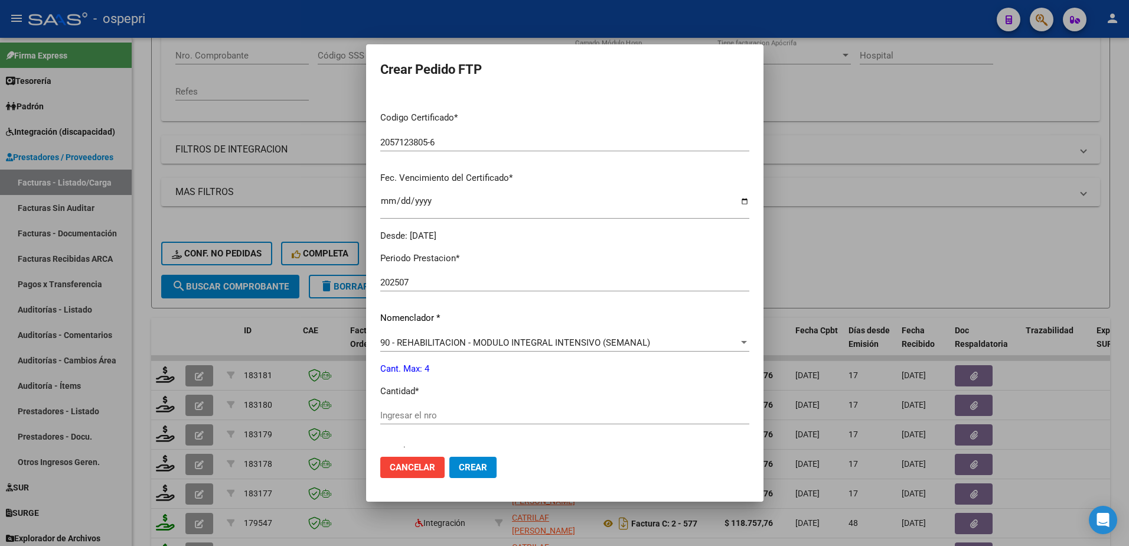
click at [471, 420] on input "Ingresar el nro" at bounding box center [564, 415] width 369 height 11
type input "4"
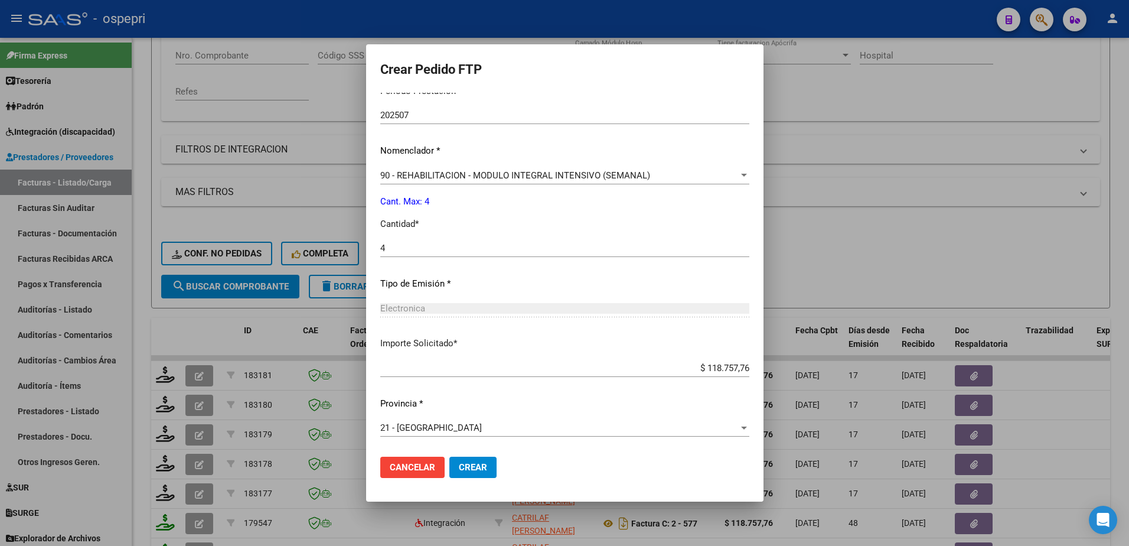
click at [484, 468] on span "Crear" at bounding box center [473, 467] width 28 height 11
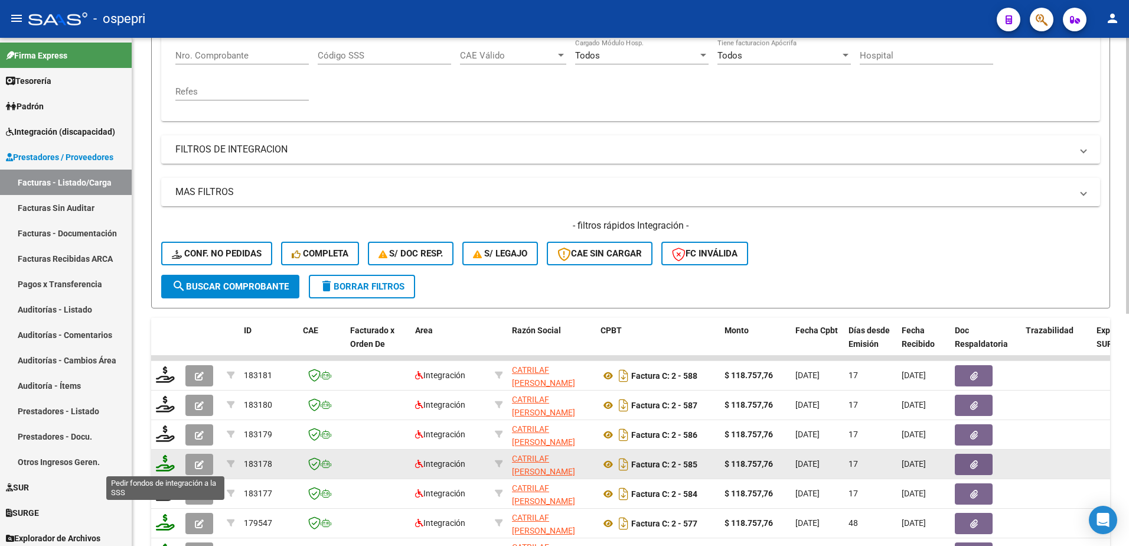
click at [167, 466] on icon at bounding box center [165, 463] width 19 height 17
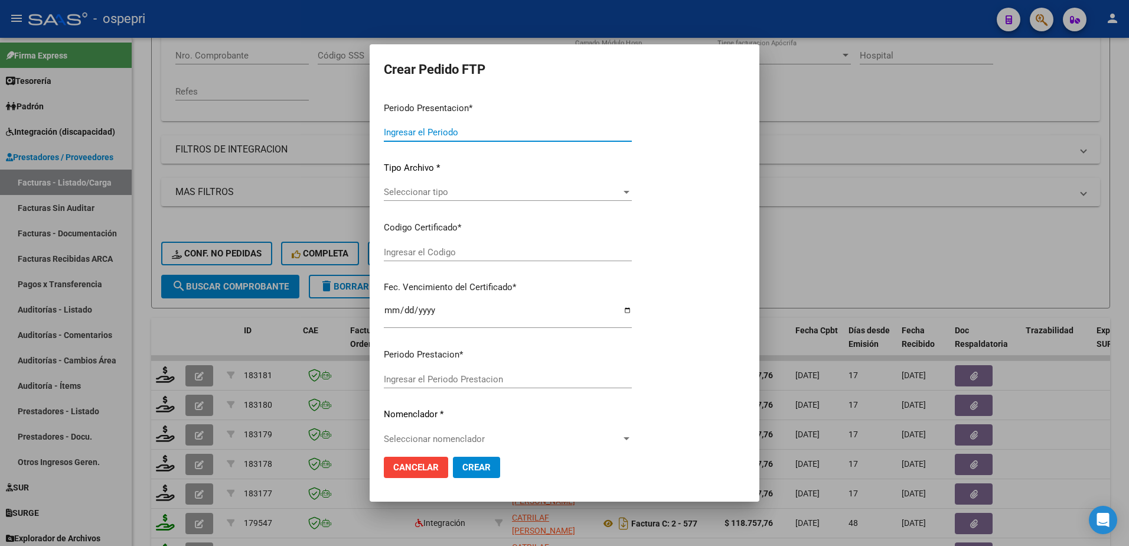
type input "202507"
type input "$ 118.757,76"
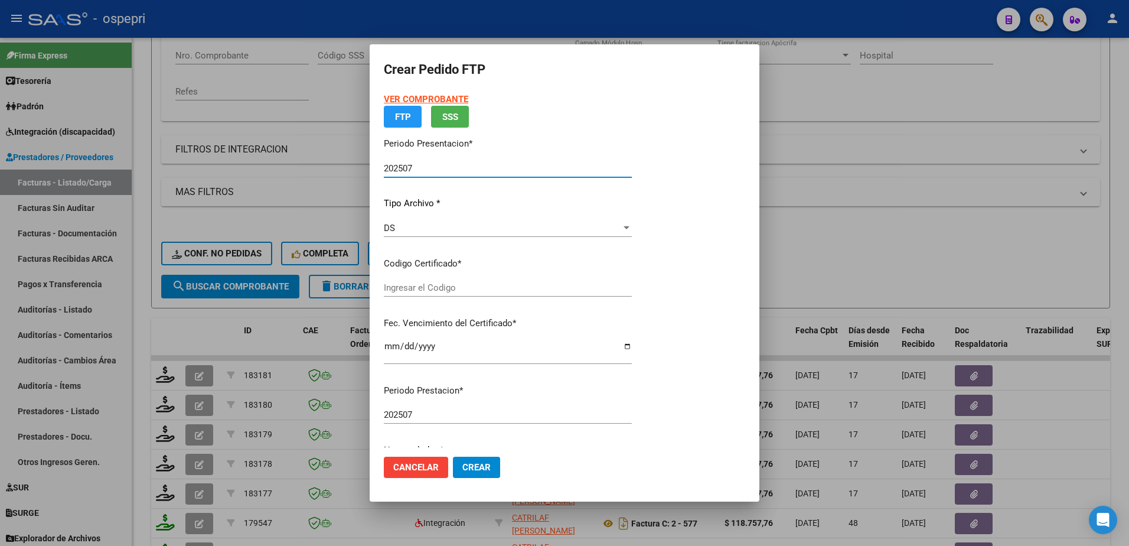
type input "2058402450-0"
type input "[DATE]"
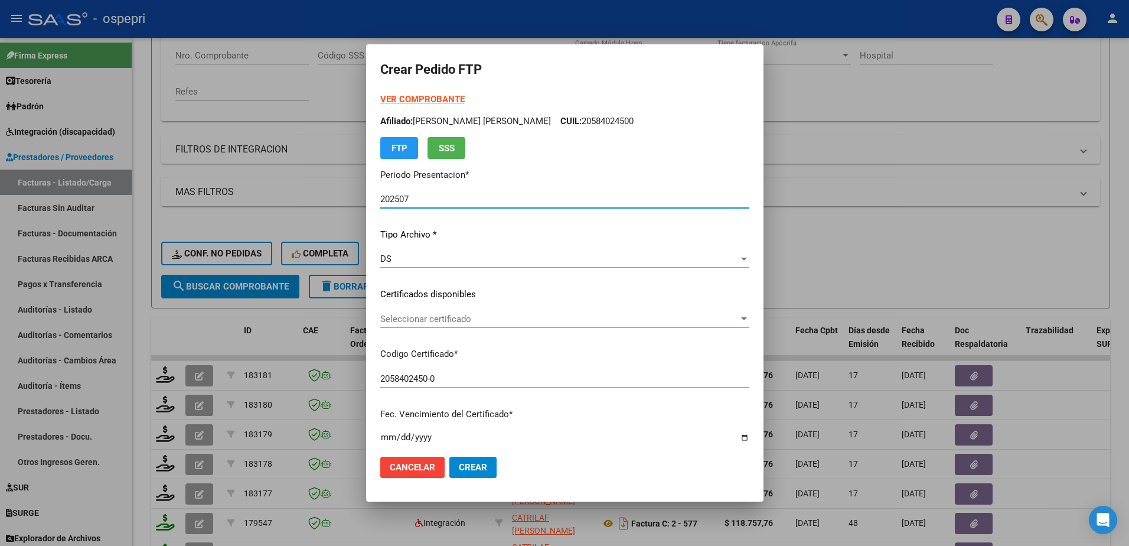
click at [447, 318] on span "Seleccionar certificado" at bounding box center [559, 319] width 358 height 11
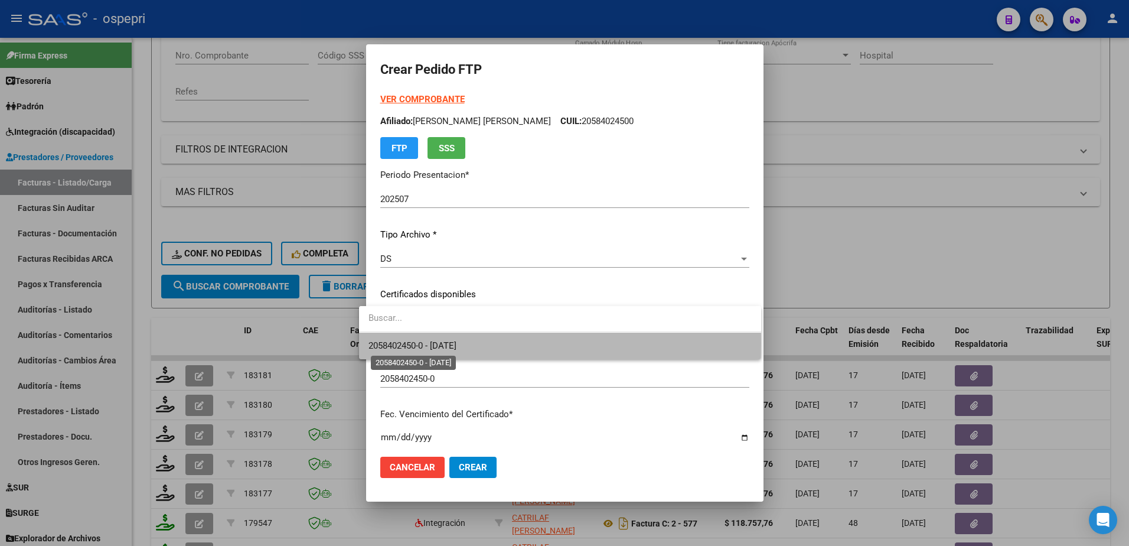
drag, startPoint x: 452, startPoint y: 343, endPoint x: 456, endPoint y: 351, distance: 9.2
click at [452, 344] on span "2058402450-0 - [DATE]" at bounding box center [412, 345] width 88 height 11
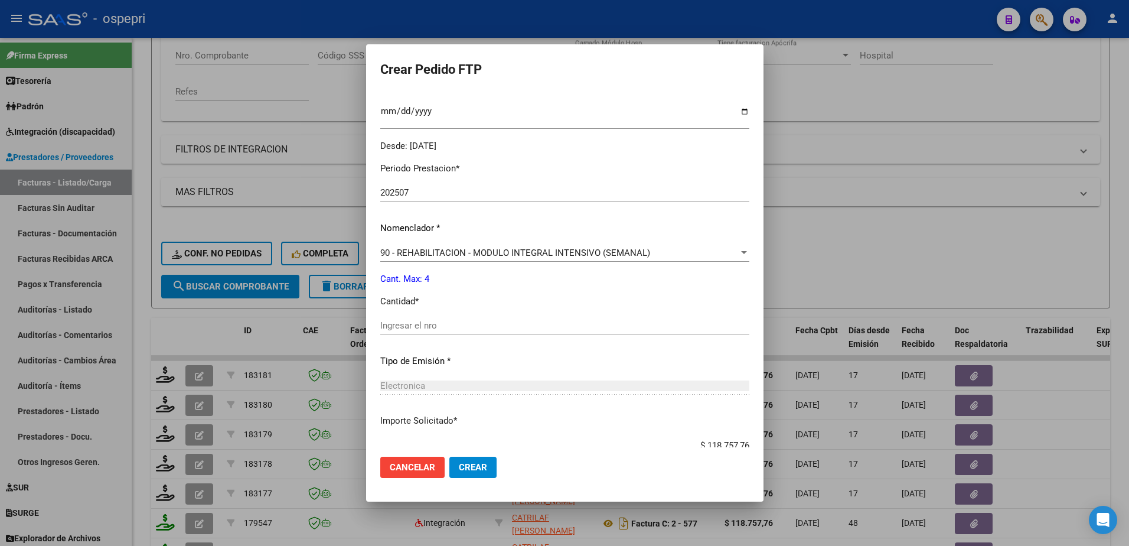
scroll to position [354, 0]
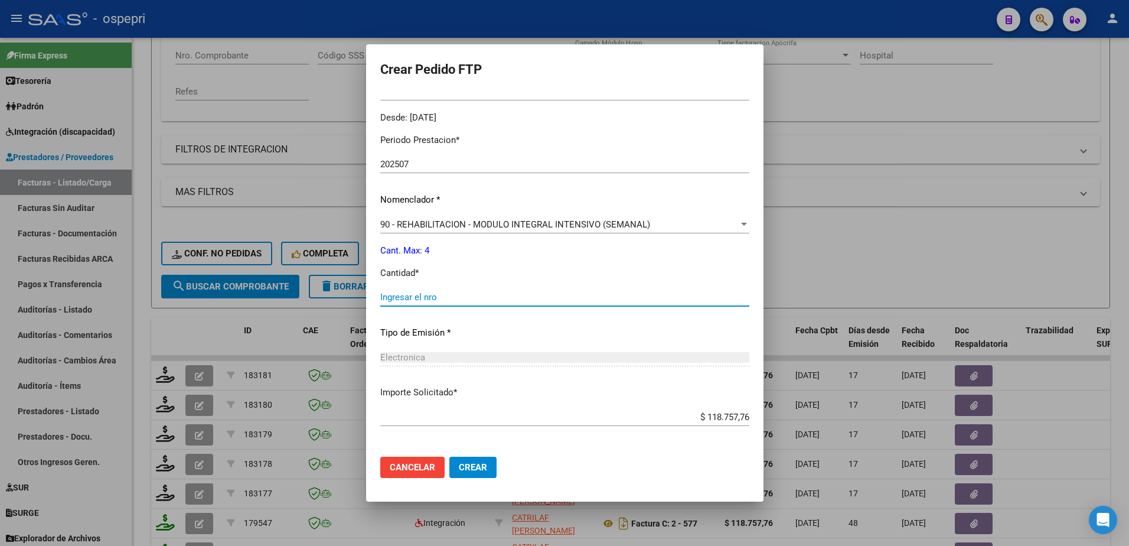
click at [404, 301] on input "Ingresar el nro" at bounding box center [564, 297] width 369 height 11
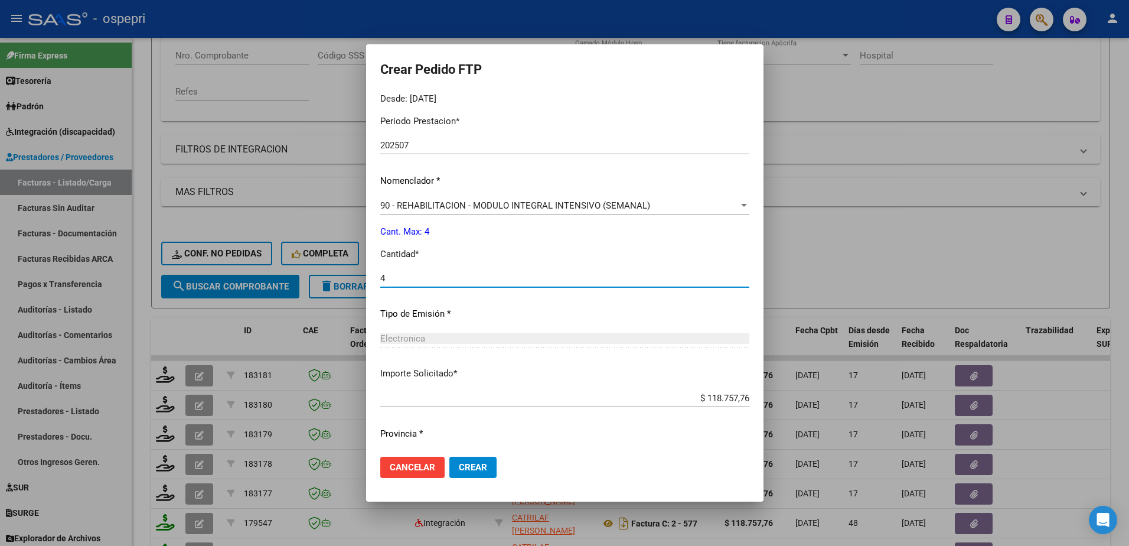
scroll to position [403, 0]
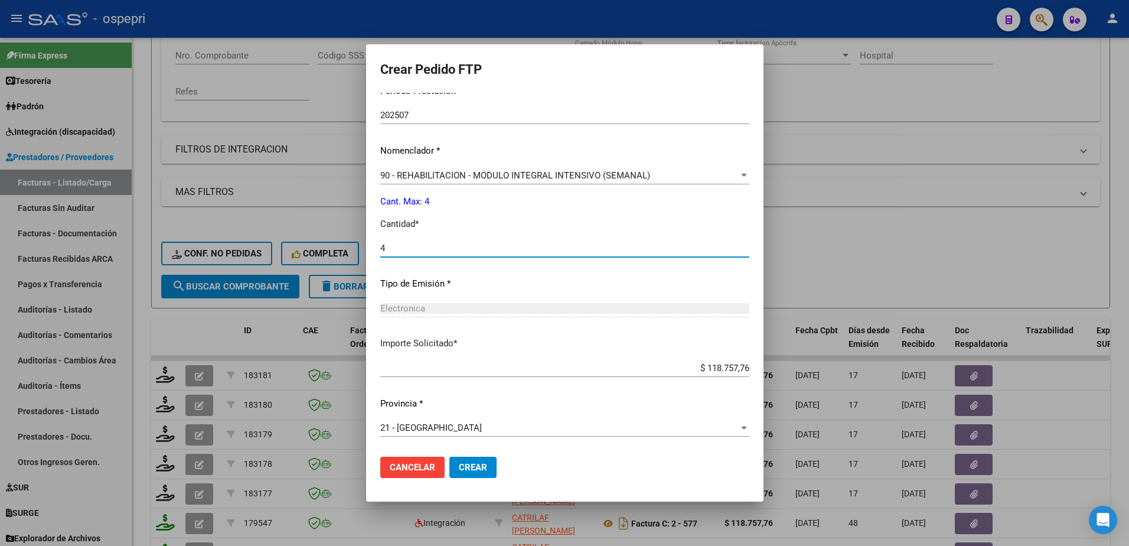
type input "4"
click at [459, 463] on span "Crear" at bounding box center [473, 467] width 28 height 11
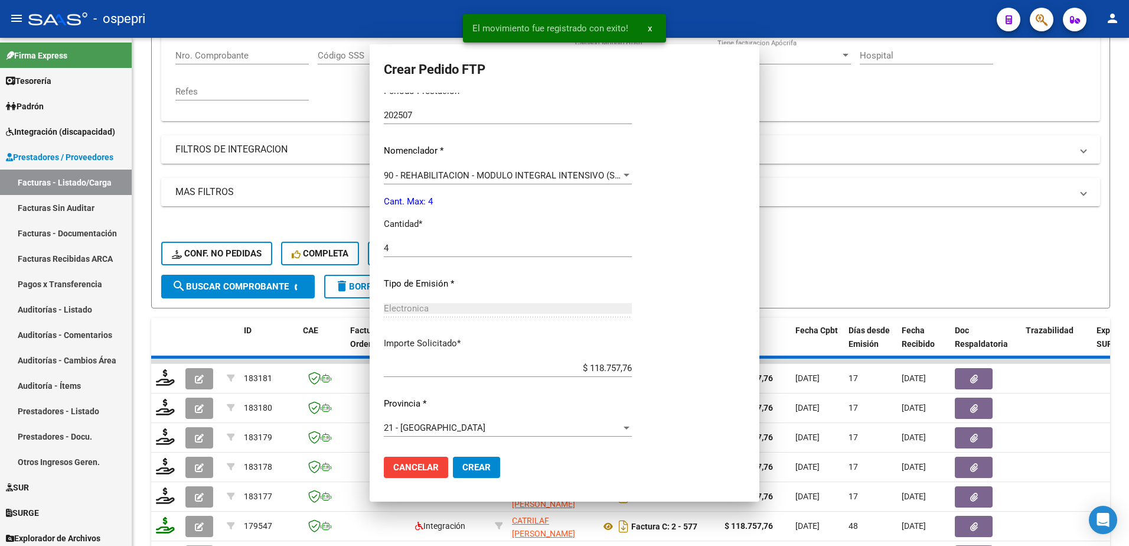
scroll to position [0, 0]
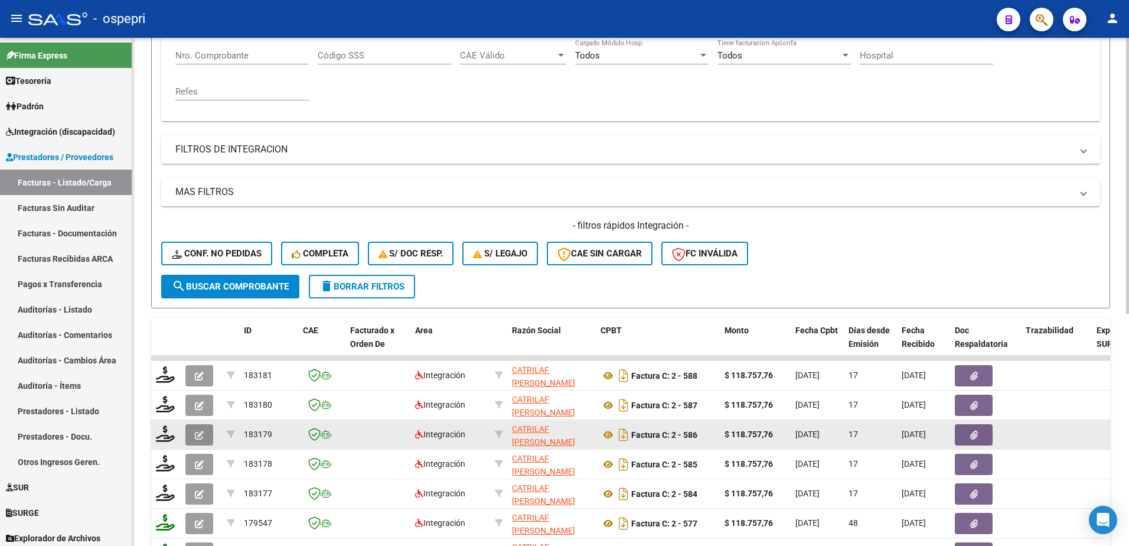
click at [189, 434] on button "button" at bounding box center [199, 434] width 28 height 21
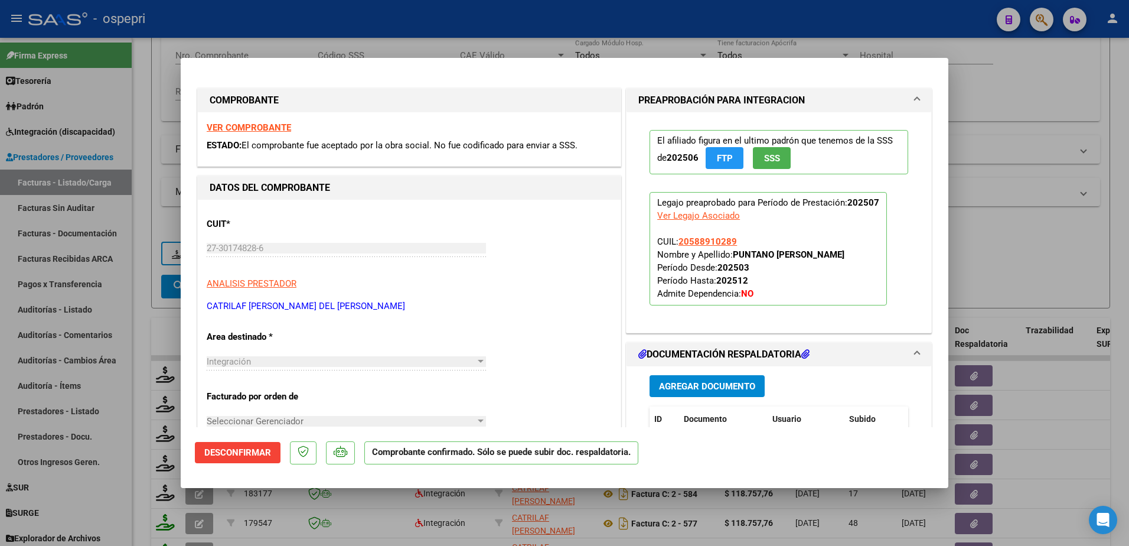
type input "$ 0,00"
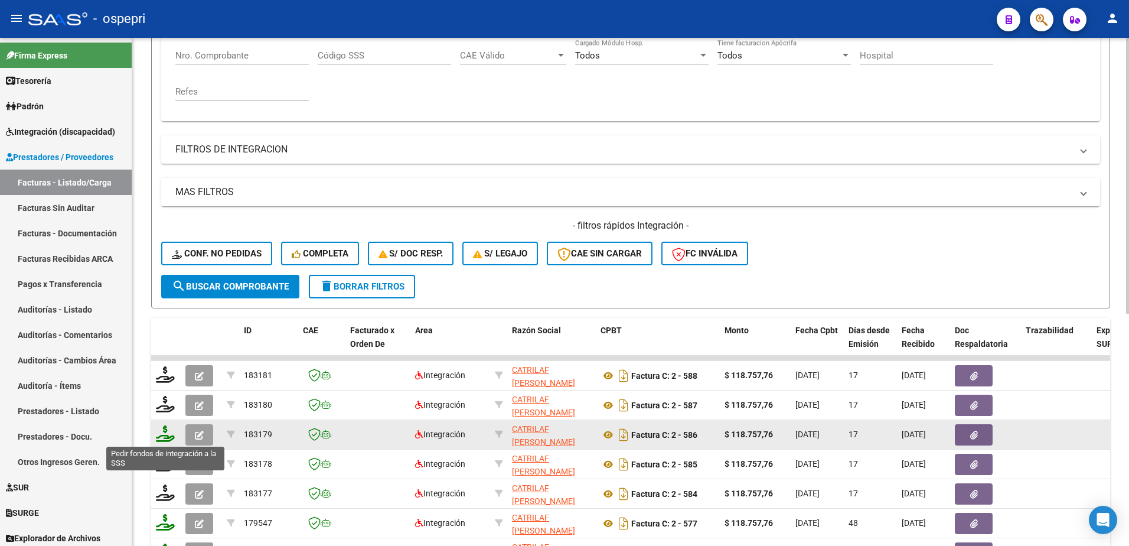
click at [167, 434] on icon at bounding box center [165, 433] width 19 height 17
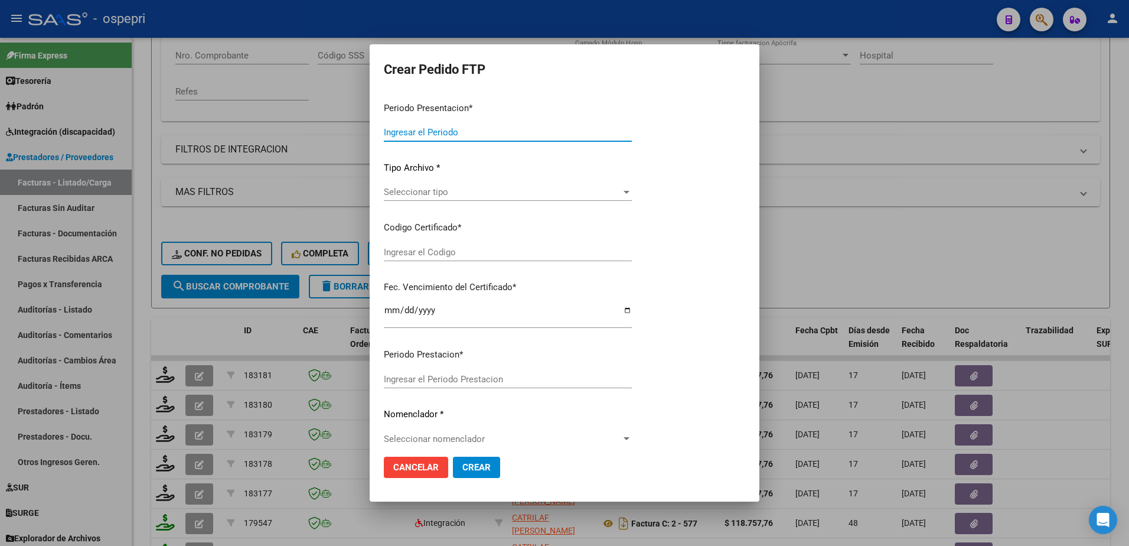
type input "202507"
type input "$ 118.757,76"
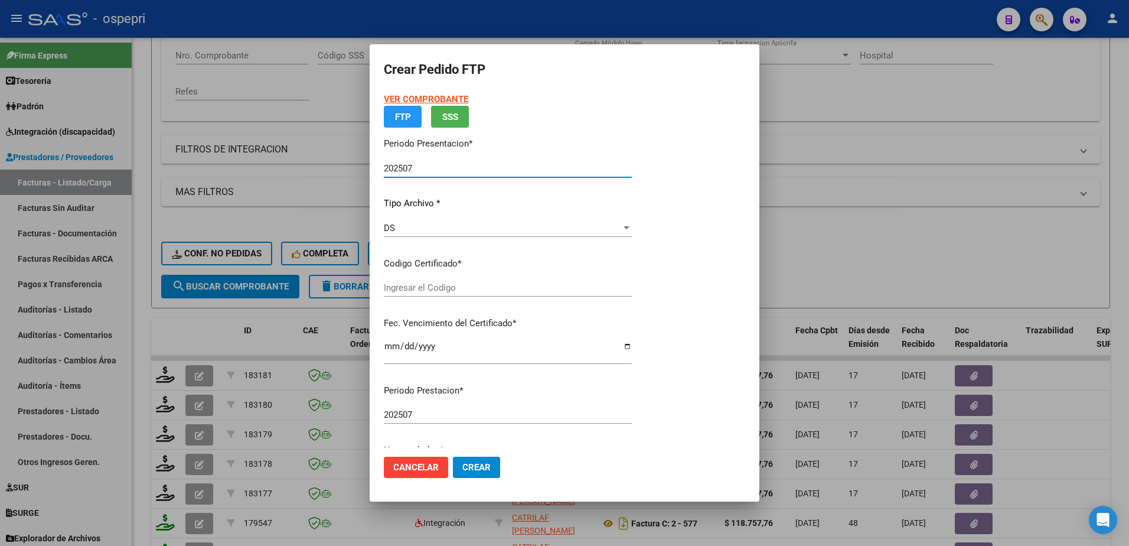
type input "20588910289"
type input "2028-02-14"
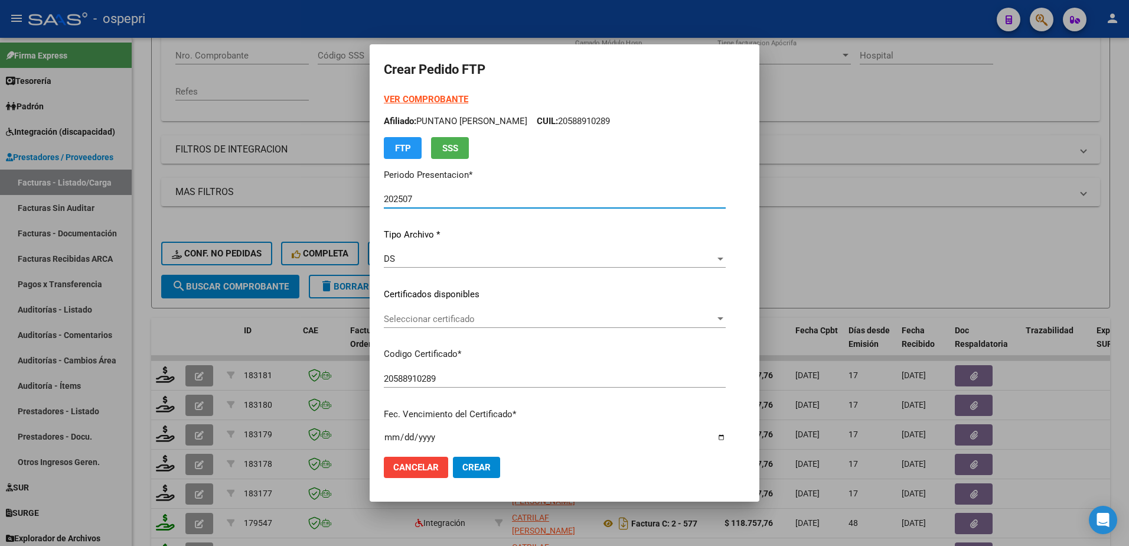
click at [440, 318] on span "Seleccionar certificado" at bounding box center [549, 319] width 331 height 11
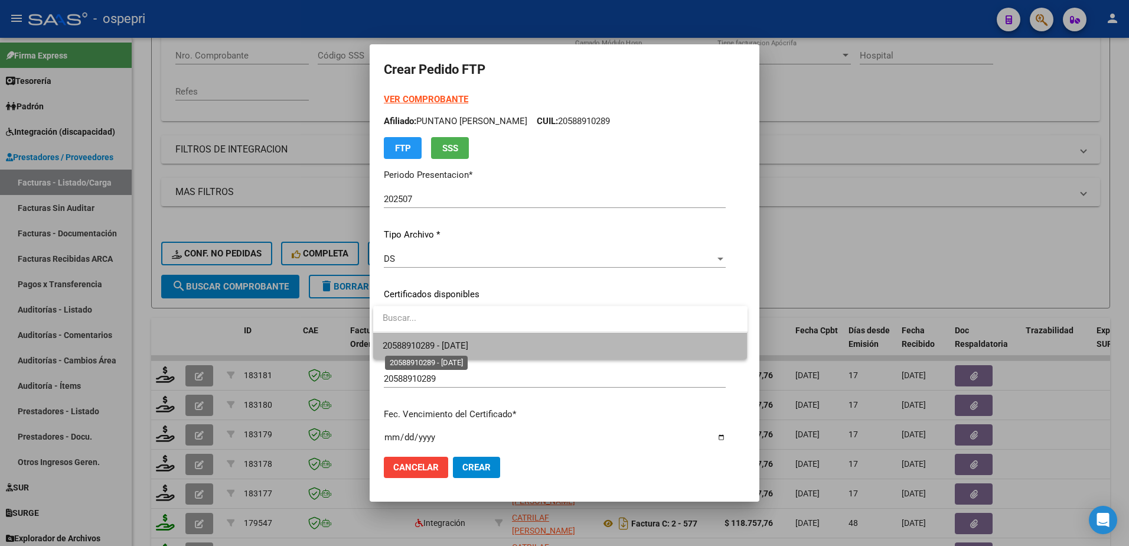
click at [455, 342] on span "20588910289 - 2028-02-14" at bounding box center [426, 345] width 86 height 11
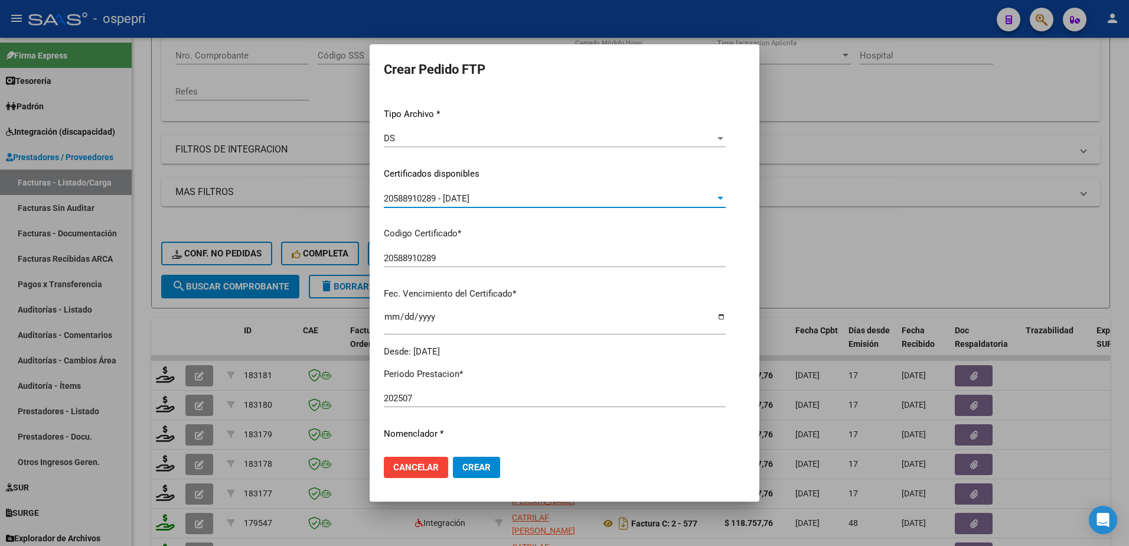
scroll to position [236, 0]
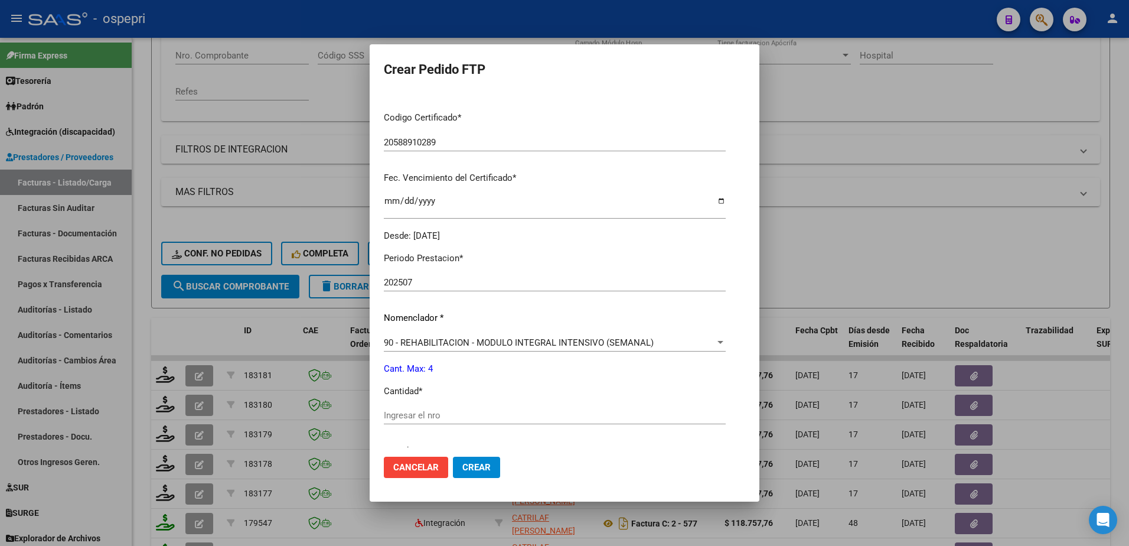
click at [470, 412] on input "Ingresar el nro" at bounding box center [555, 415] width 342 height 11
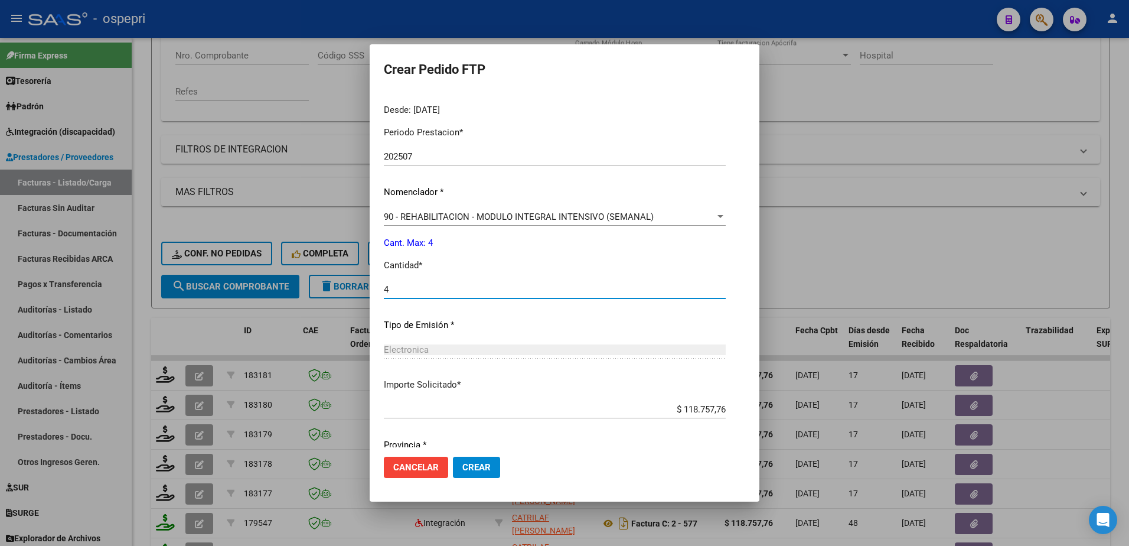
scroll to position [403, 0]
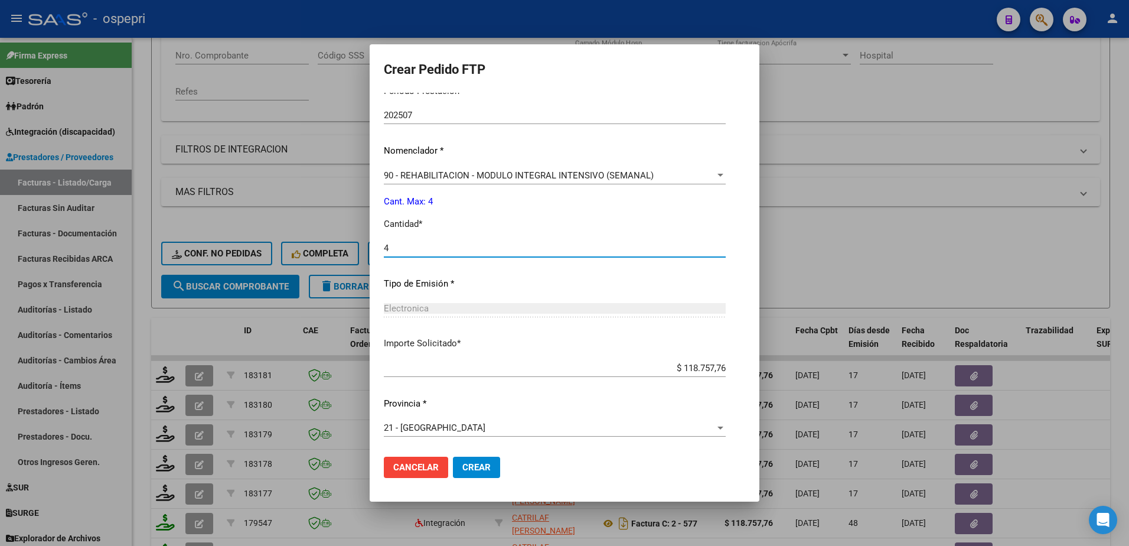
type input "4"
click at [473, 457] on button "Crear" at bounding box center [476, 466] width 47 height 21
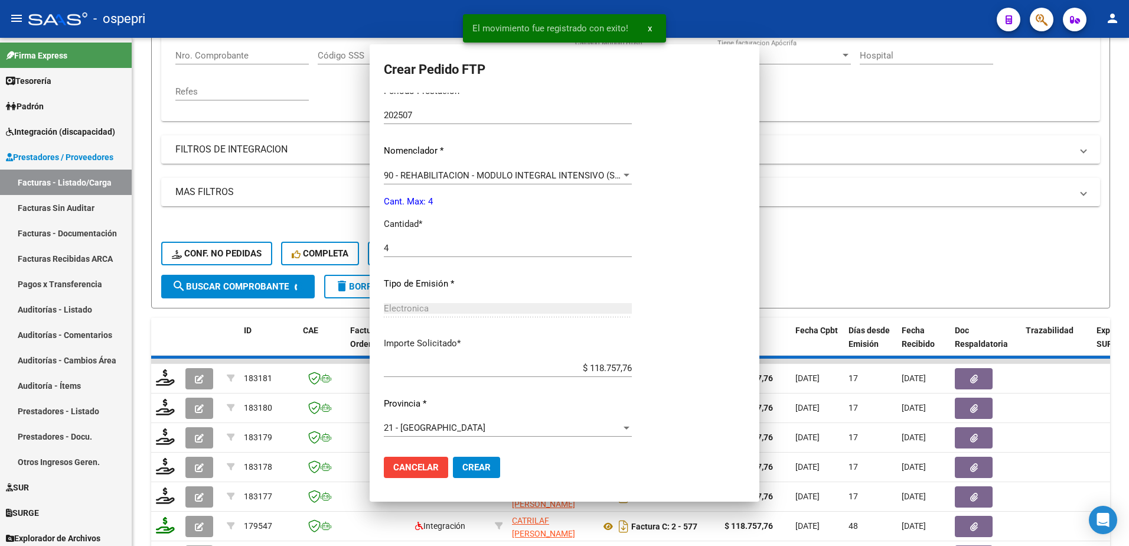
scroll to position [0, 0]
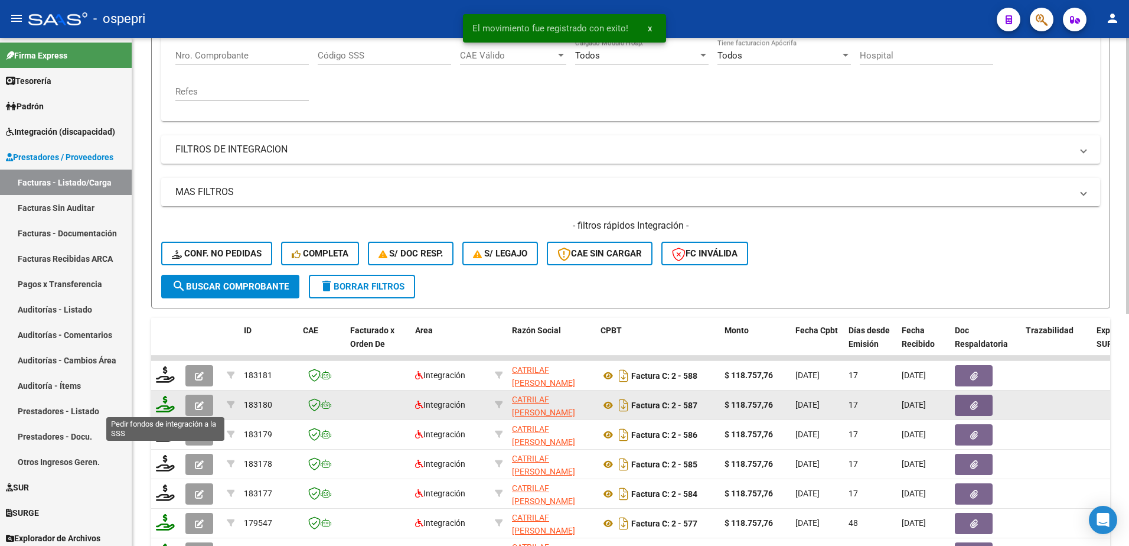
click at [162, 407] on icon at bounding box center [165, 404] width 19 height 17
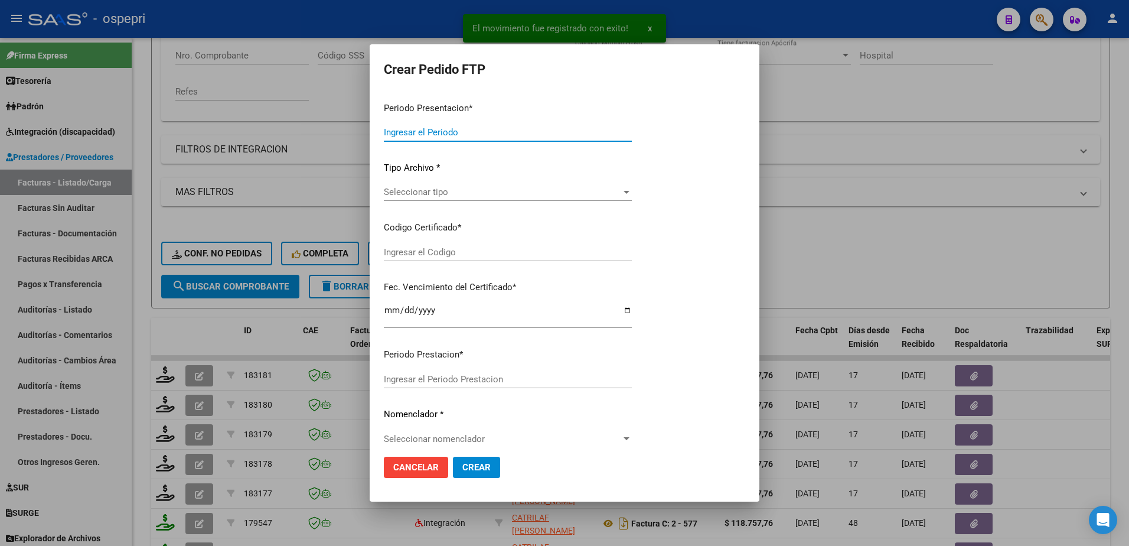
type input "202507"
type input "$ 118.757,76"
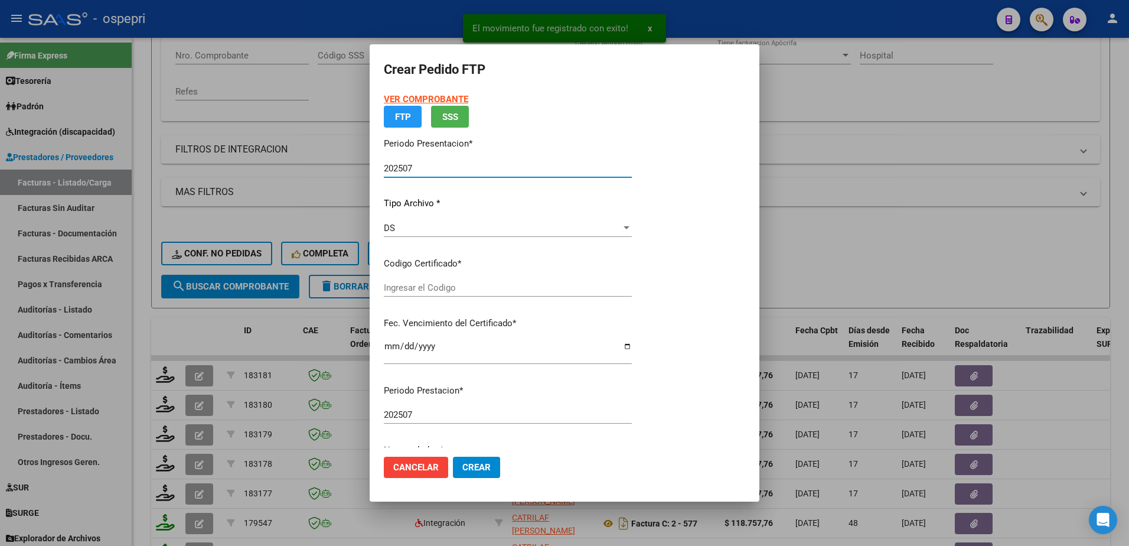
type input "2758401267-1"
type input "[DATE]"
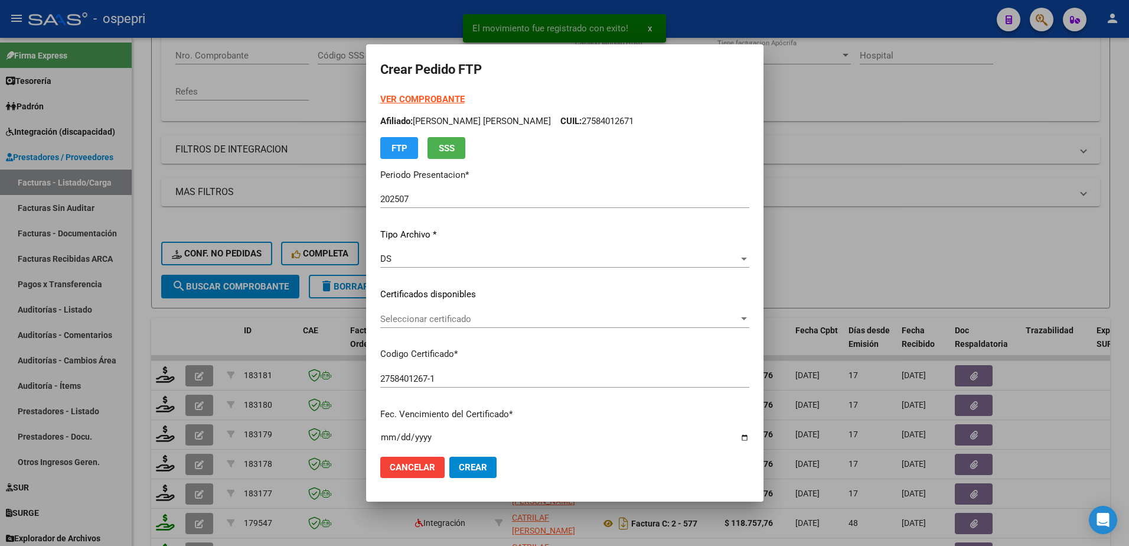
click at [408, 292] on p "Certificados disponibles" at bounding box center [564, 295] width 369 height 14
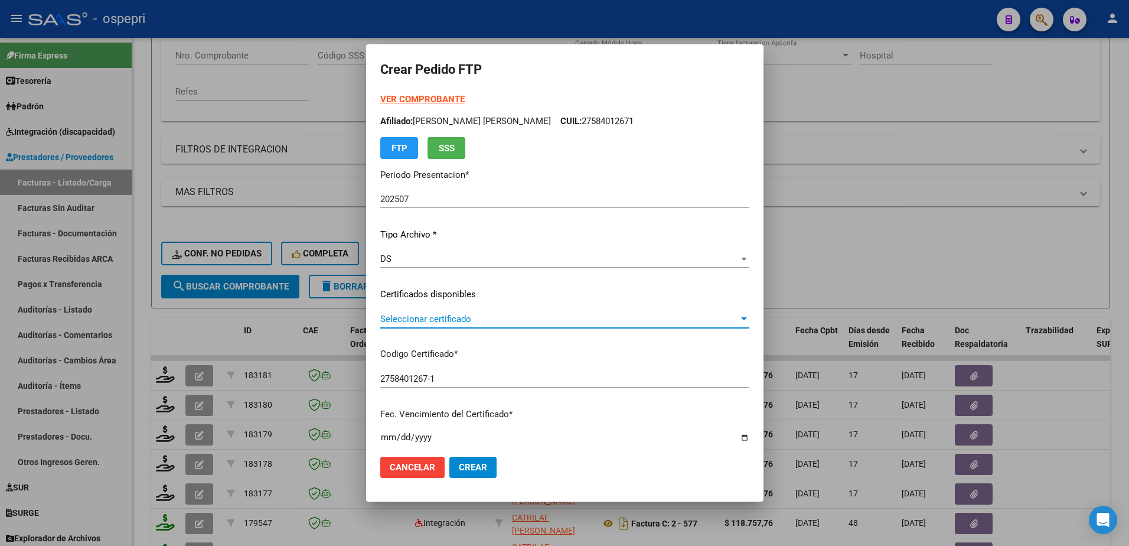
click at [402, 318] on span "Seleccionar certificado" at bounding box center [559, 319] width 358 height 11
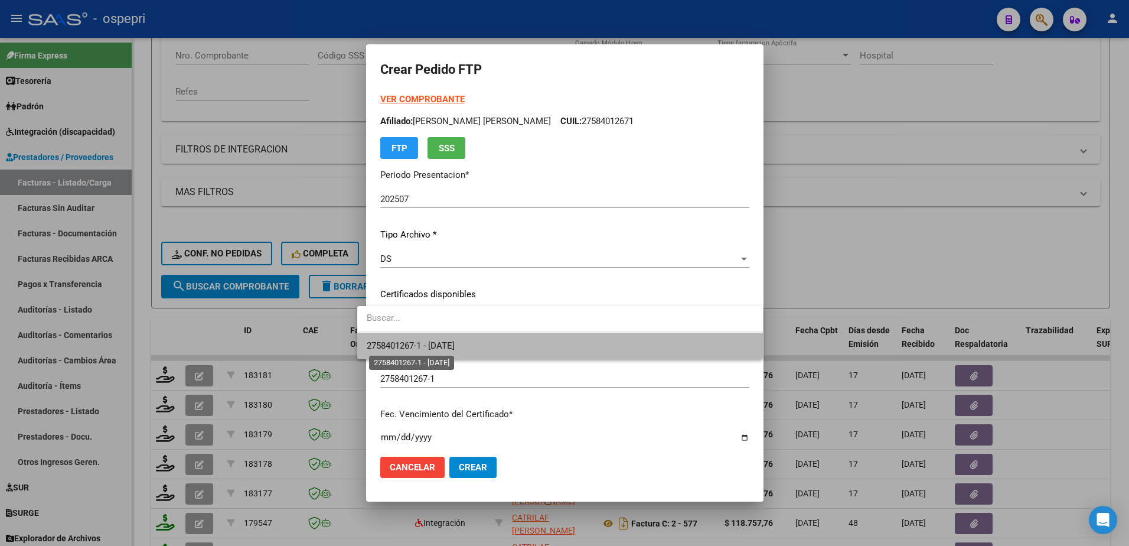
click at [409, 341] on span "2758401267-1 - [DATE]" at bounding box center [411, 345] width 88 height 11
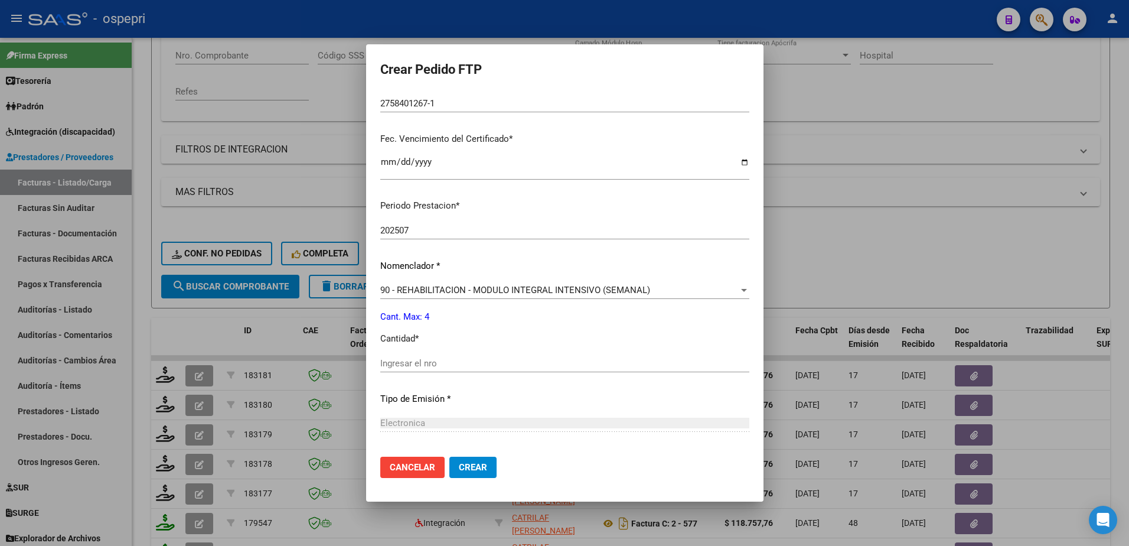
scroll to position [295, 0]
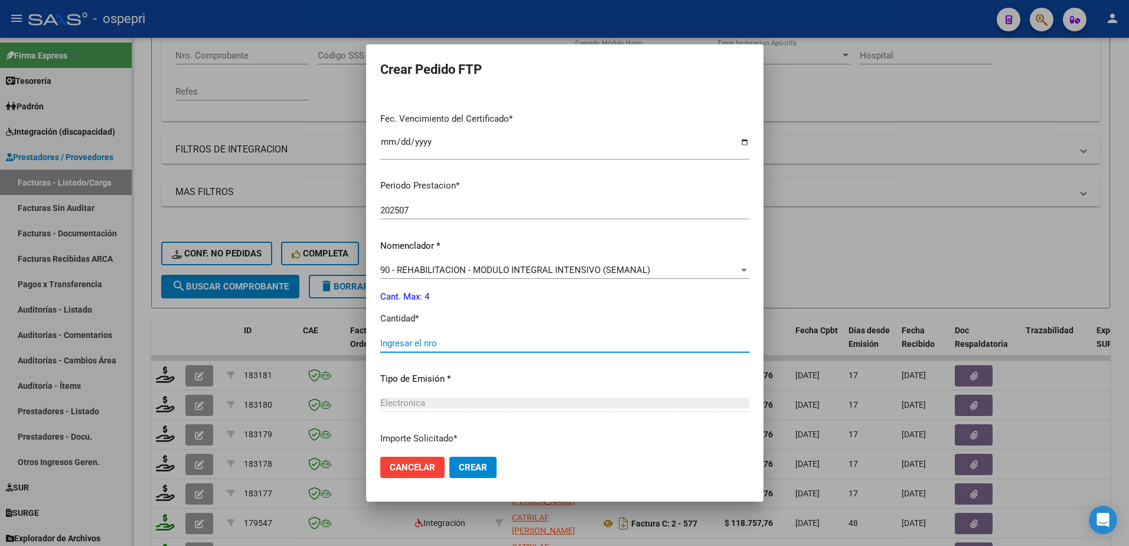
click at [431, 344] on input "Ingresar el nro" at bounding box center [564, 343] width 369 height 11
type input "4"
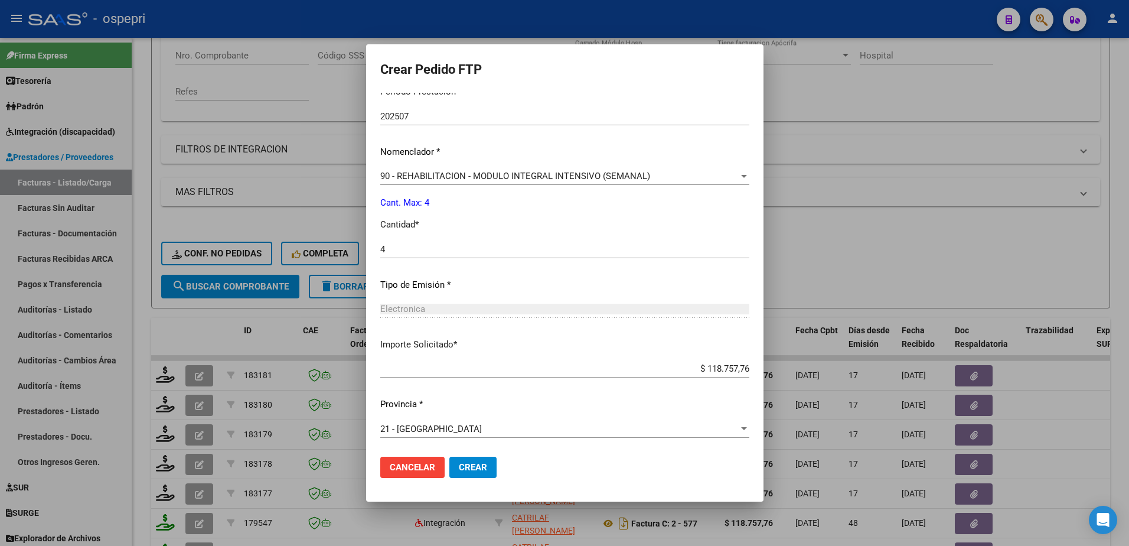
scroll to position [390, 0]
click at [459, 465] on span "Crear" at bounding box center [473, 467] width 28 height 11
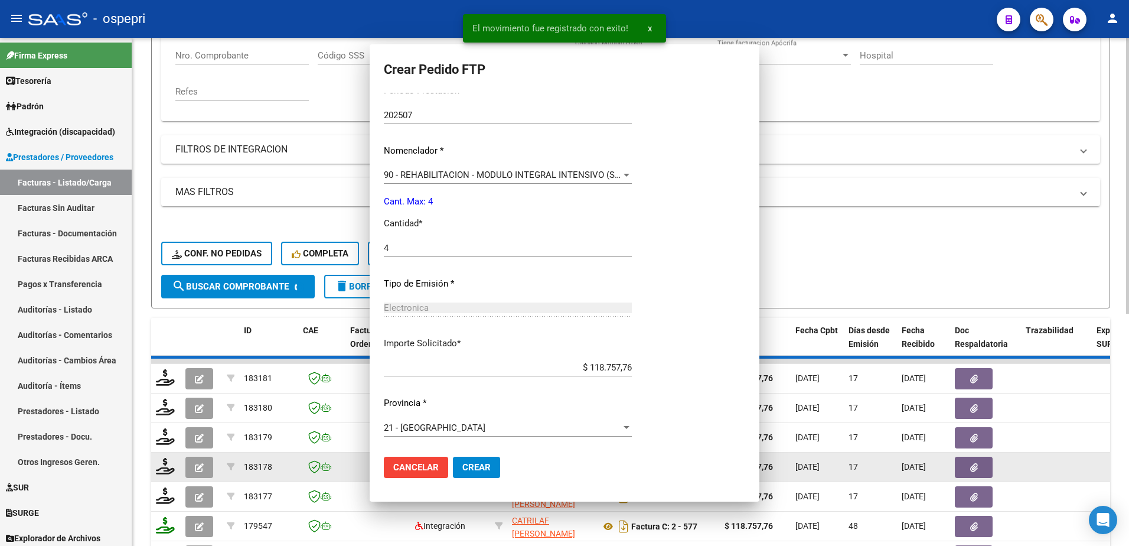
scroll to position [0, 0]
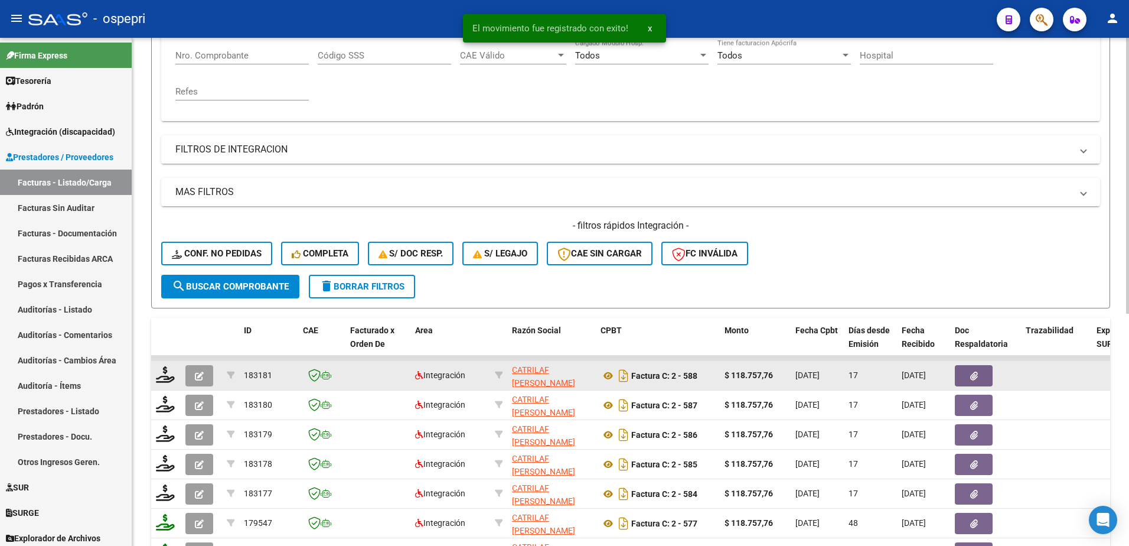
click at [152, 373] on datatable-body-cell at bounding box center [166, 375] width 30 height 29
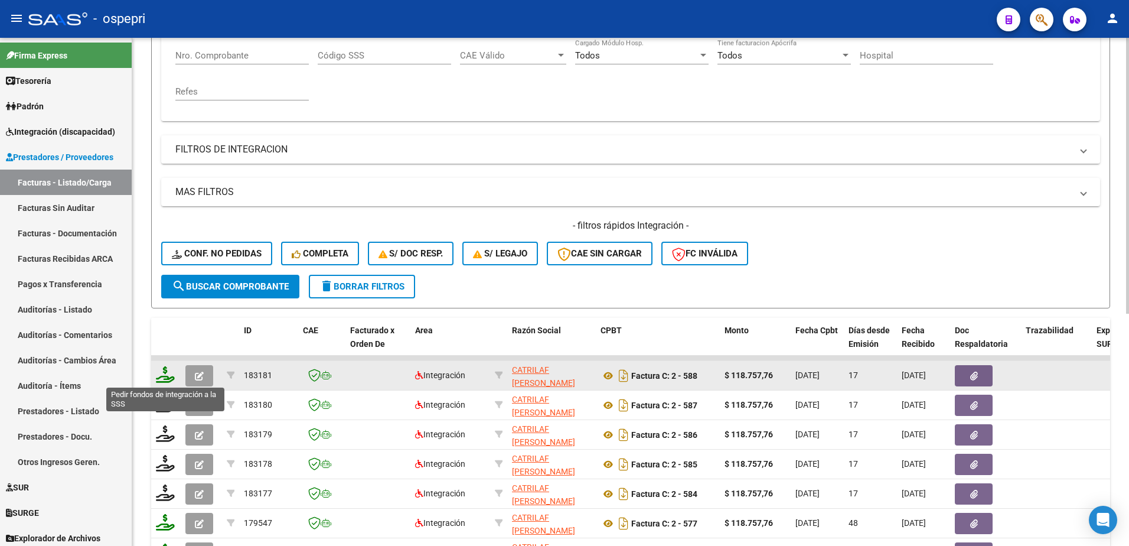
click at [172, 379] on icon at bounding box center [165, 374] width 19 height 17
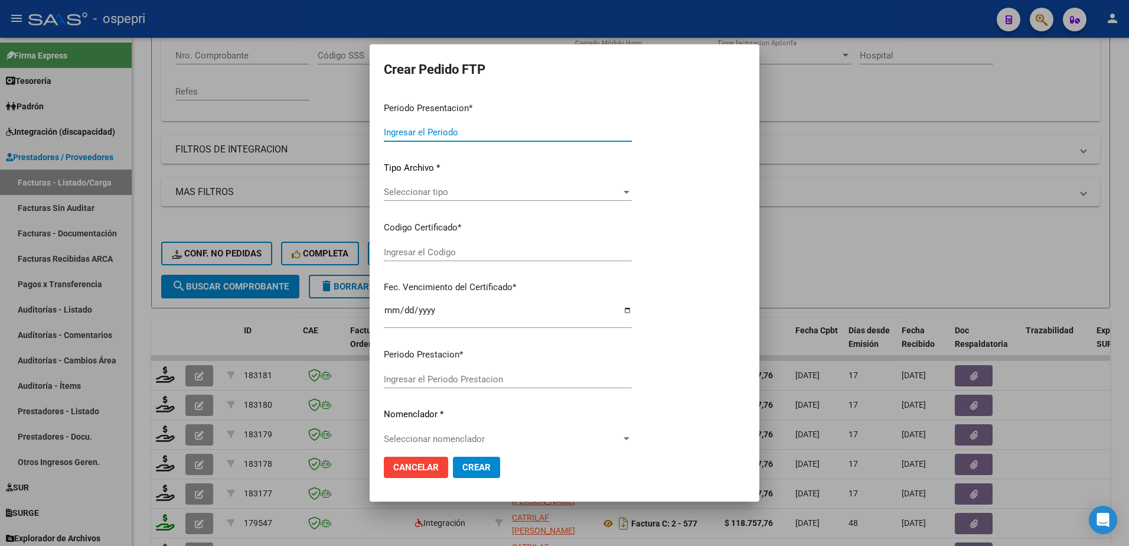
type input "202507"
type input "$ 118.757,76"
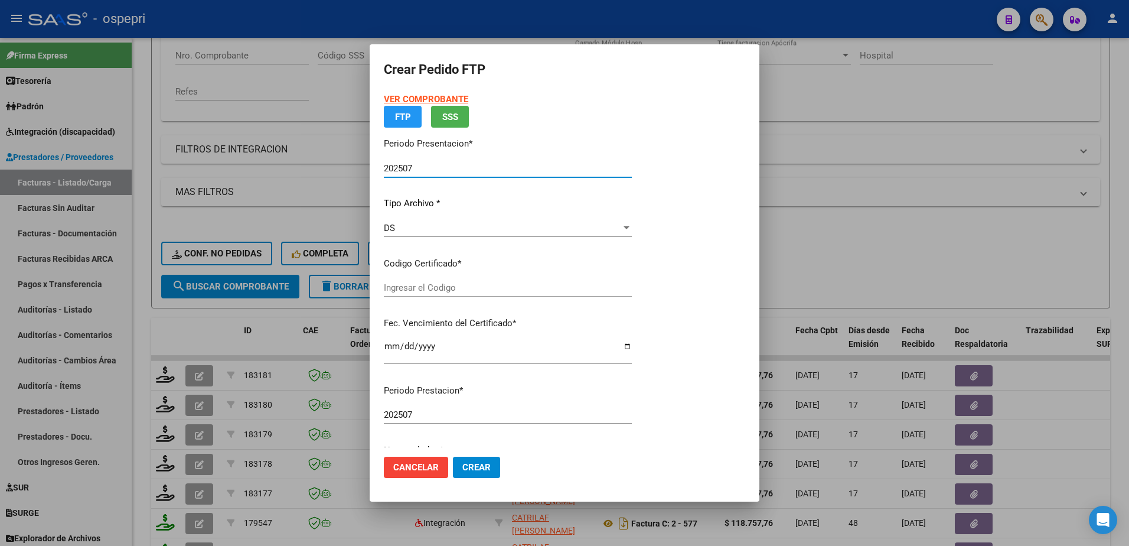
type input "ARG02000580778812021020320250203PPA235"
type input "2026-02-03"
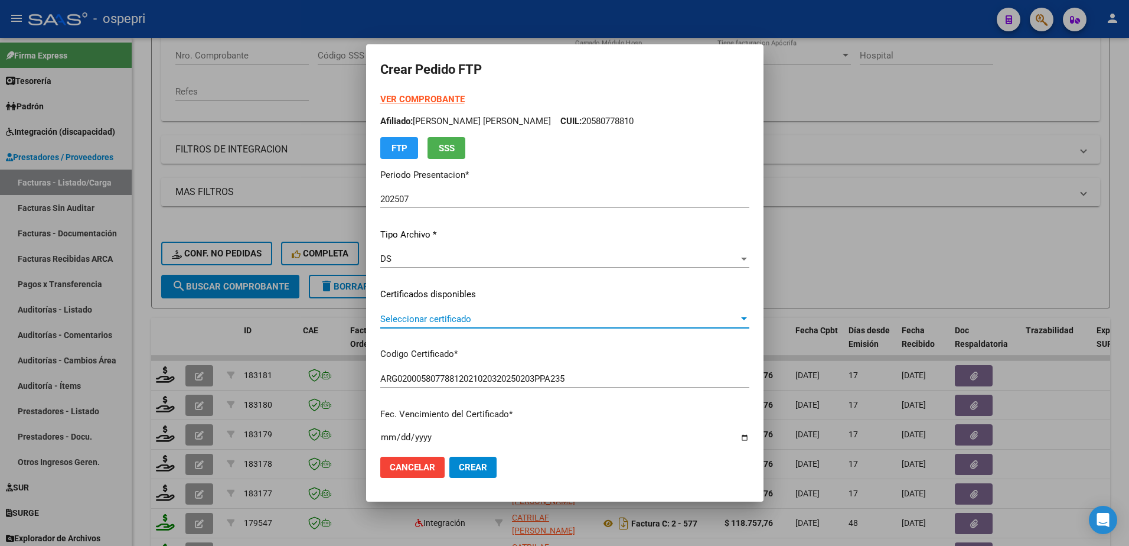
click at [433, 318] on span "Seleccionar certificado" at bounding box center [559, 319] width 358 height 11
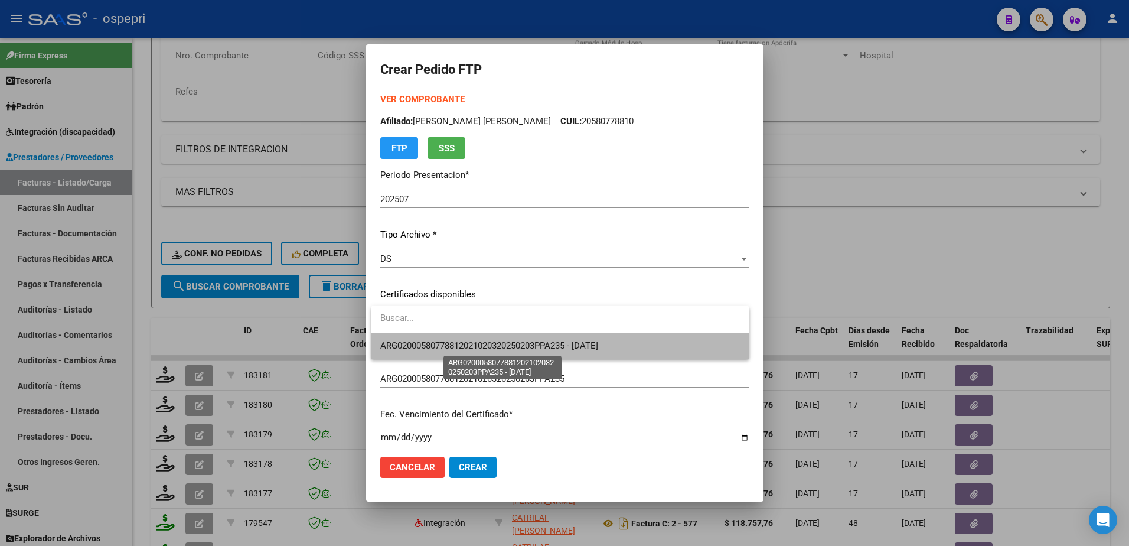
click at [435, 343] on span "ARG02000580778812021020320250203PPA235 - 2026-02-03" at bounding box center [489, 345] width 218 height 11
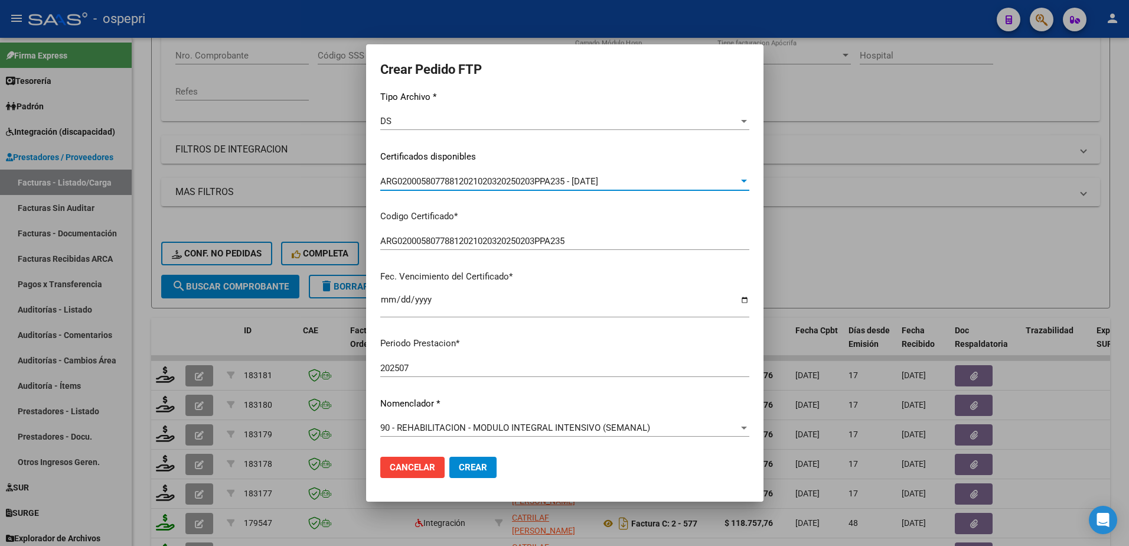
scroll to position [236, 0]
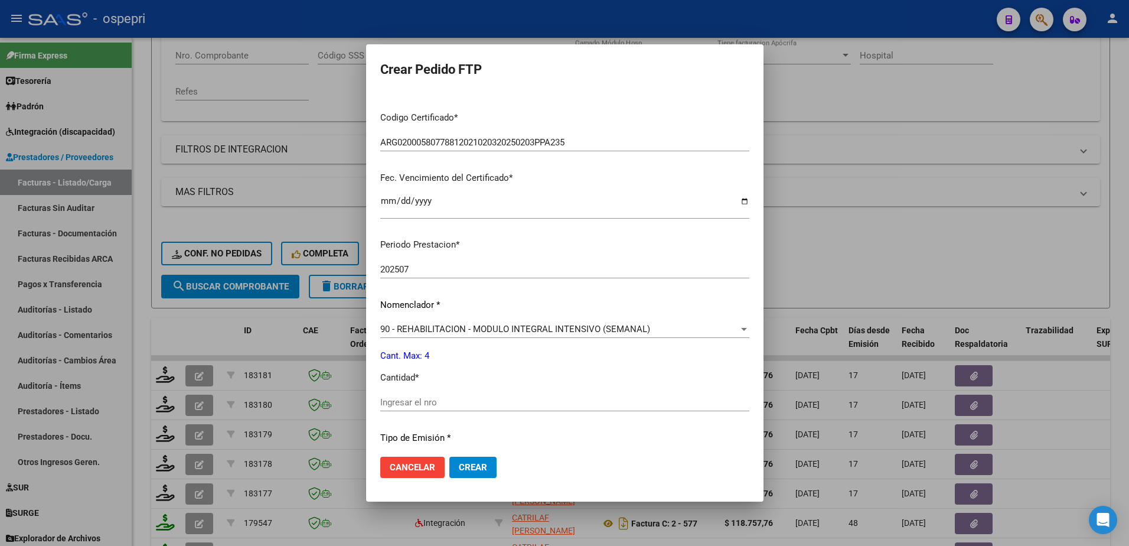
click at [431, 399] on input "Ingresar el nro" at bounding box center [564, 402] width 369 height 11
type input "4"
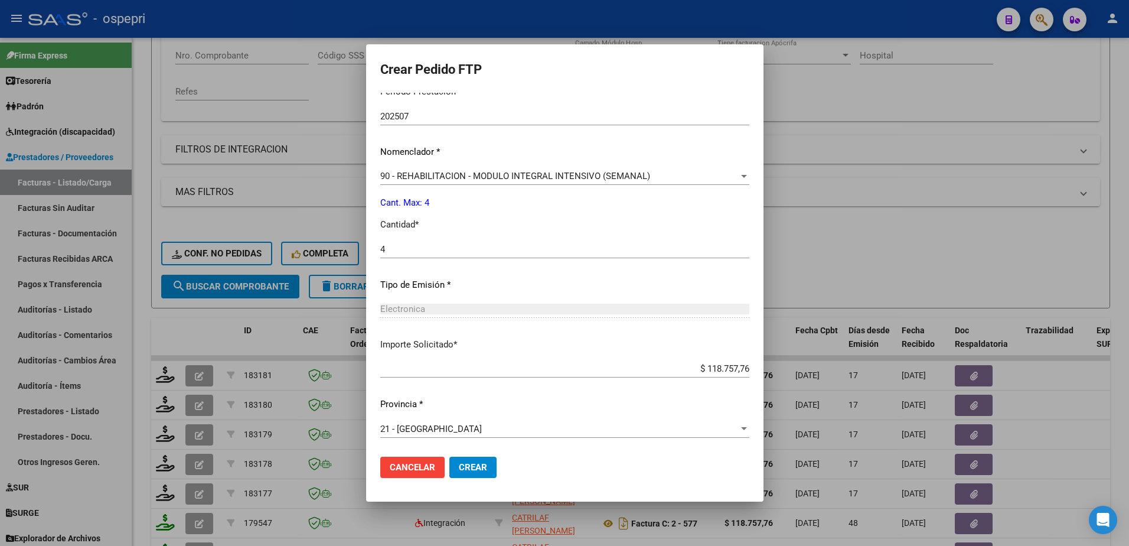
scroll to position [390, 0]
click at [473, 462] on span "Crear" at bounding box center [473, 467] width 28 height 11
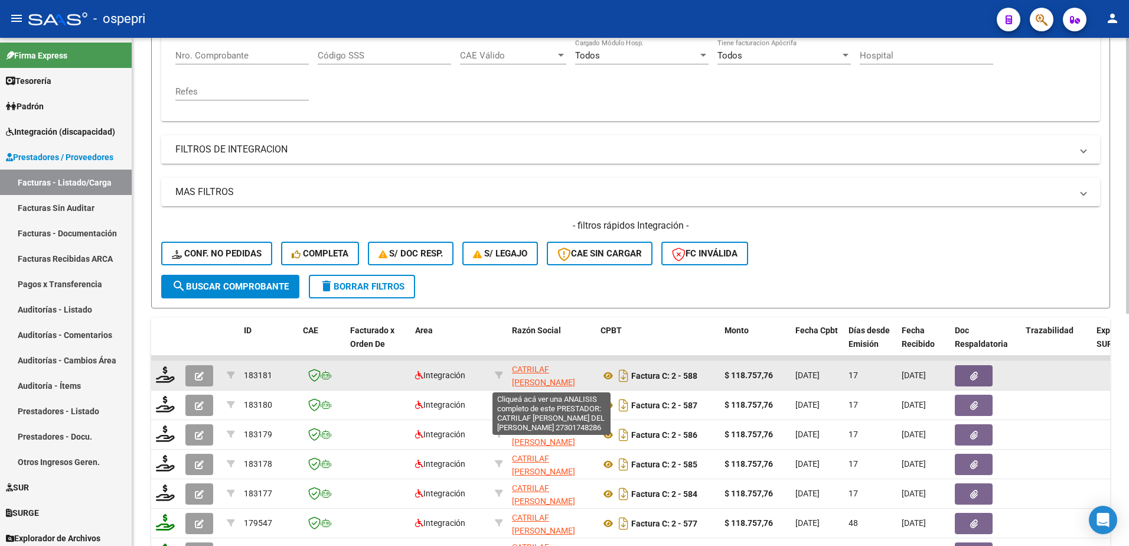
scroll to position [15, 0]
drag, startPoint x: 517, startPoint y: 379, endPoint x: 589, endPoint y: 379, distance: 72.0
click at [589, 379] on div "CATRILAF VERONICA DEL CARMEN 27301748286" at bounding box center [551, 375] width 79 height 25
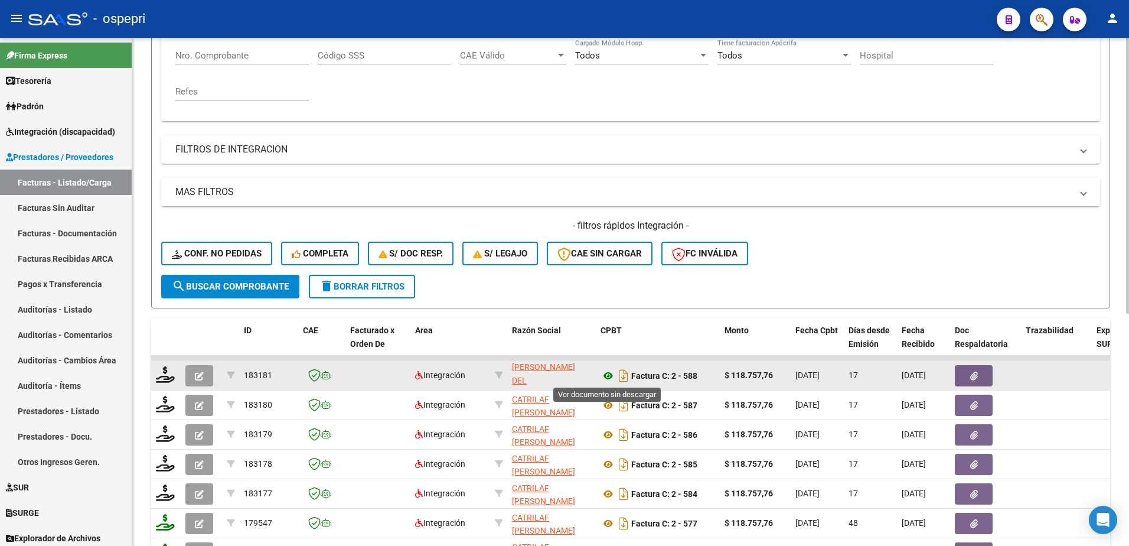
copy div "27301748286"
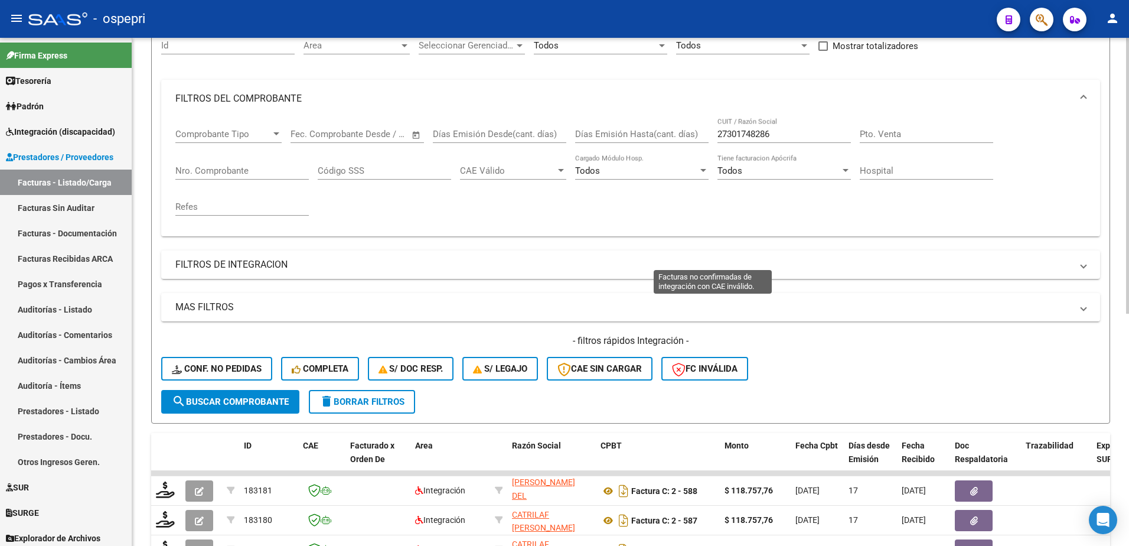
scroll to position [0, 0]
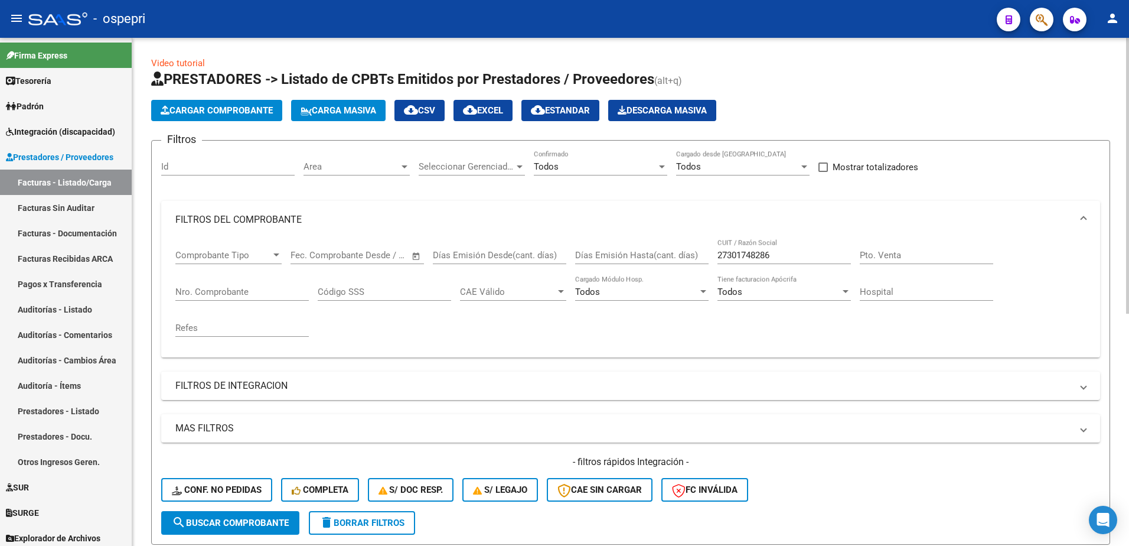
click at [778, 254] on input "27301748286" at bounding box center [783, 255] width 133 height 11
click at [236, 523] on span "search Buscar Comprobante" at bounding box center [230, 522] width 117 height 11
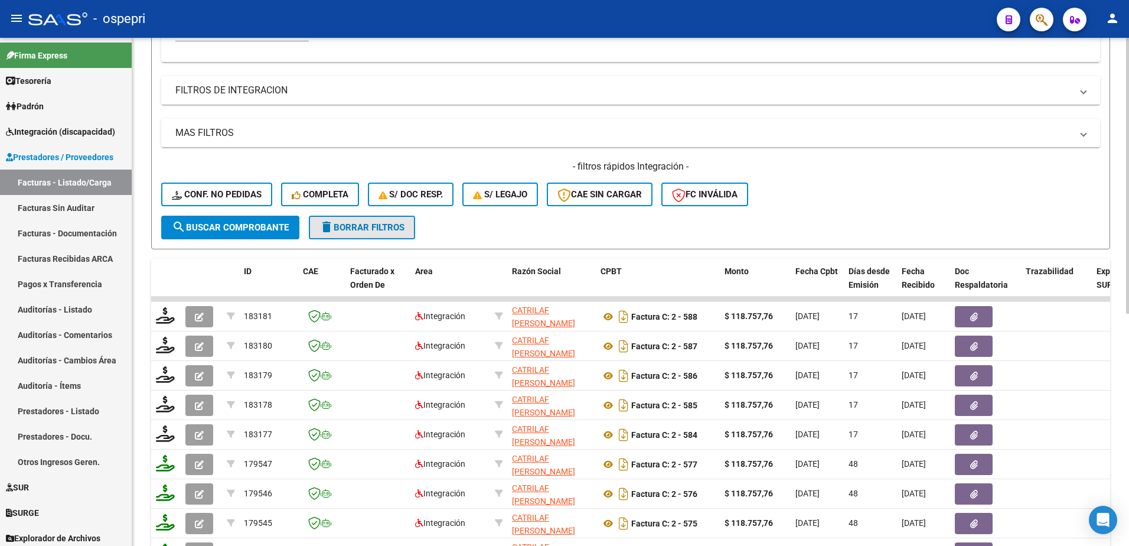
click at [360, 230] on span "delete Borrar Filtros" at bounding box center [361, 227] width 85 height 11
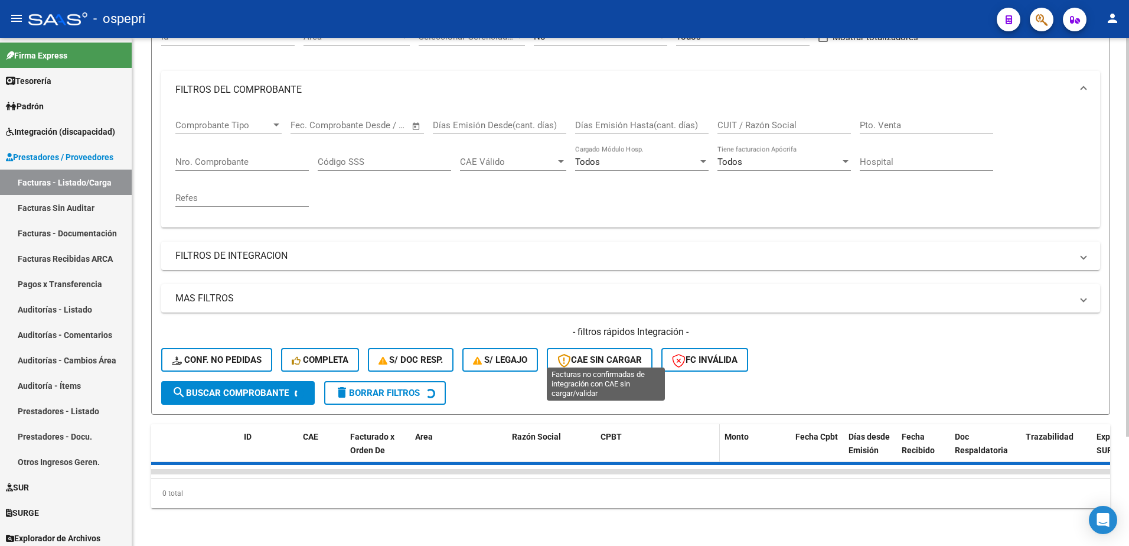
scroll to position [295, 0]
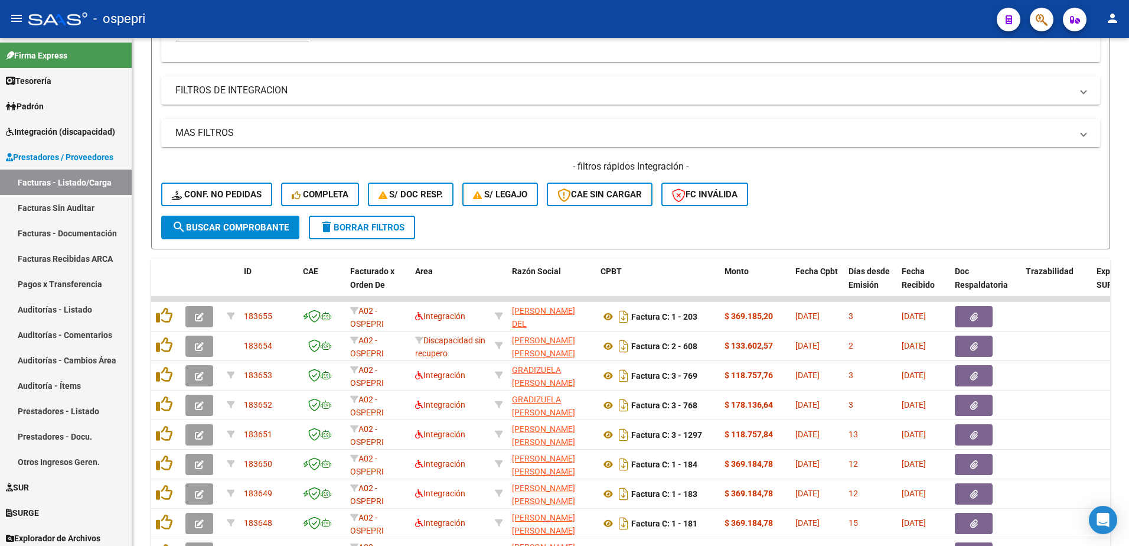
click at [775, 11] on div "- ospepri" at bounding box center [507, 19] width 959 height 26
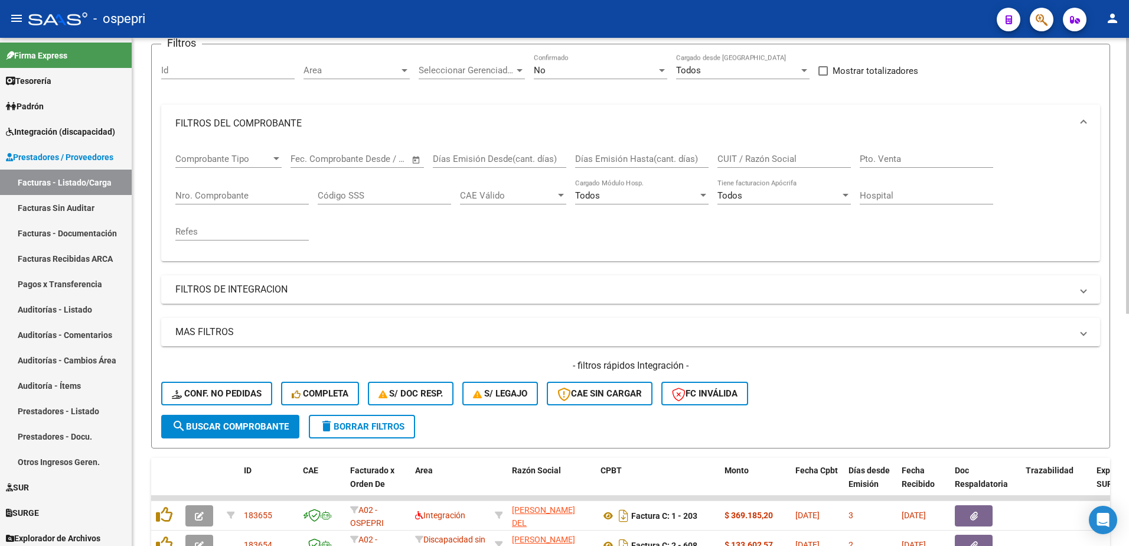
scroll to position [59, 0]
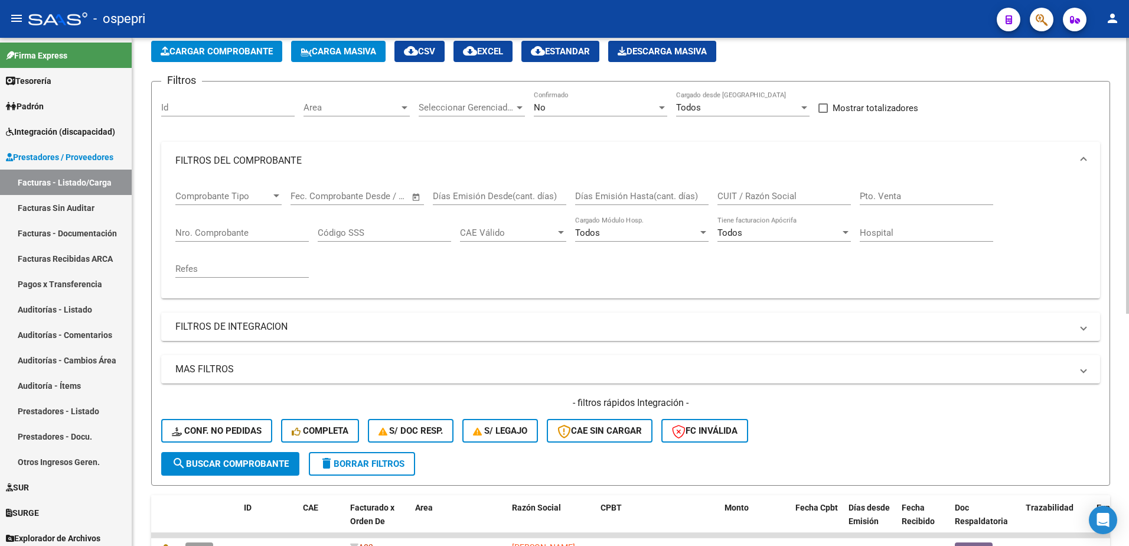
click at [782, 191] on input "CUIT / Razón Social" at bounding box center [783, 196] width 133 height 11
paste input "27254601468"
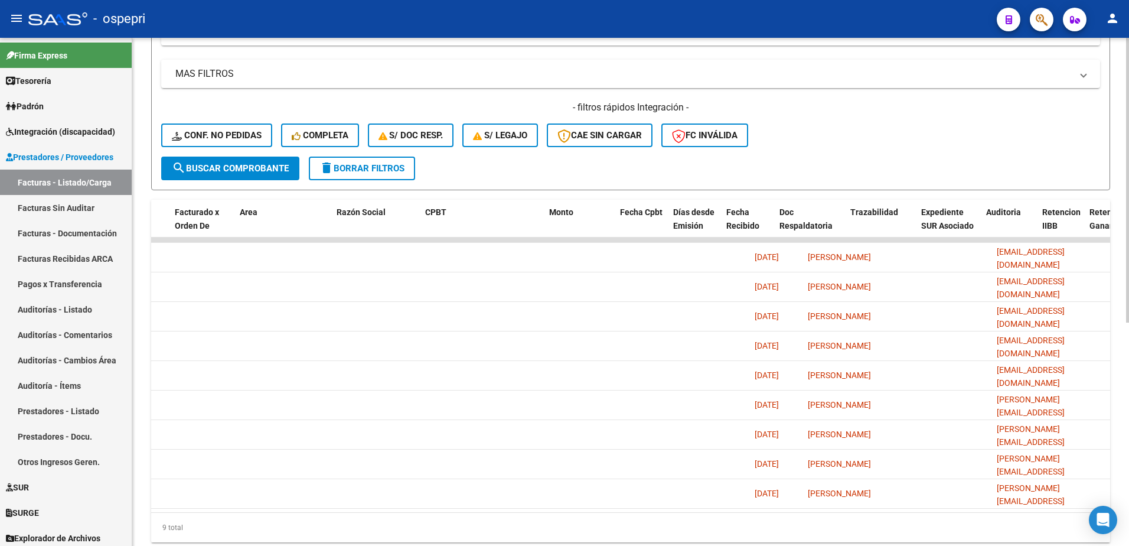
scroll to position [0, 0]
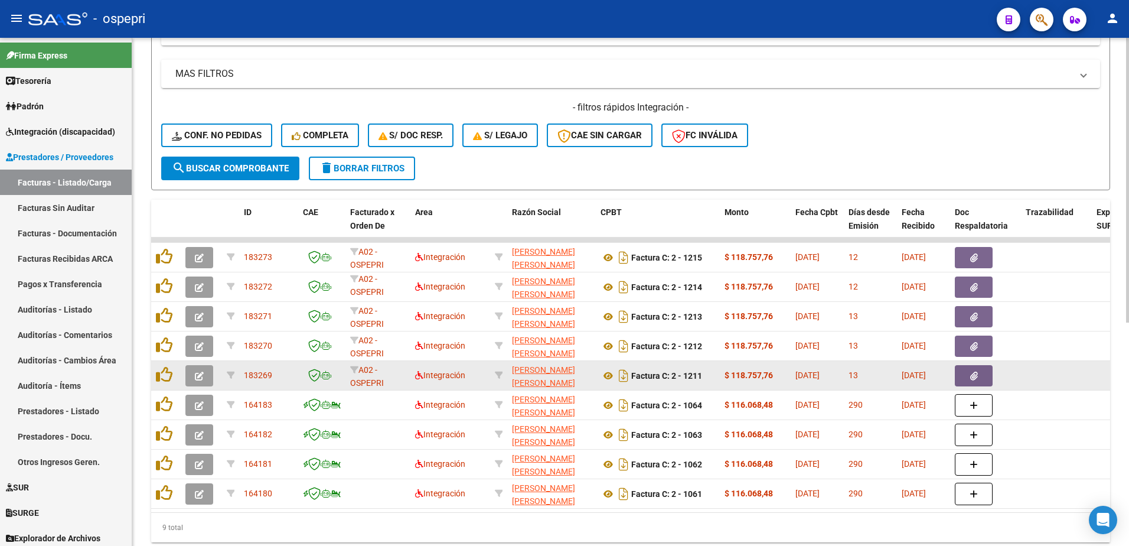
type input "27254601468"
click at [197, 378] on icon "button" at bounding box center [199, 375] width 9 height 9
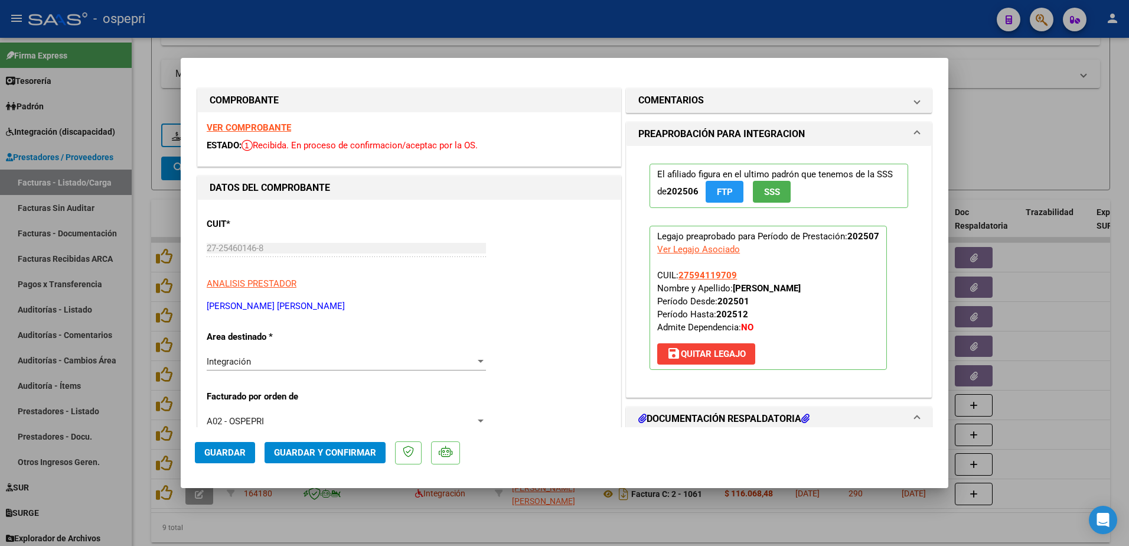
click at [260, 125] on strong "VER COMPROBANTE" at bounding box center [249, 127] width 84 height 11
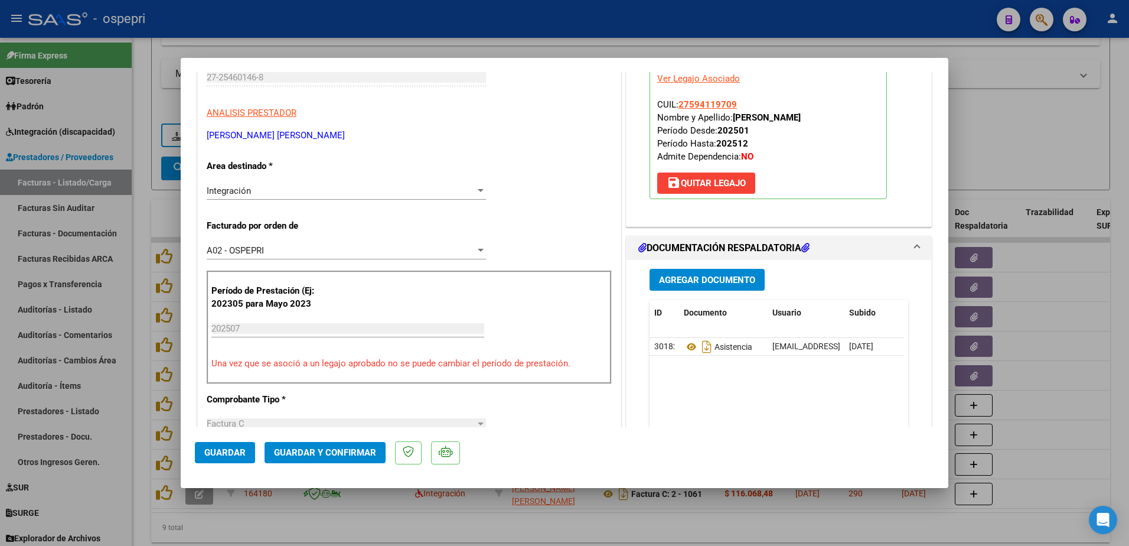
scroll to position [177, 0]
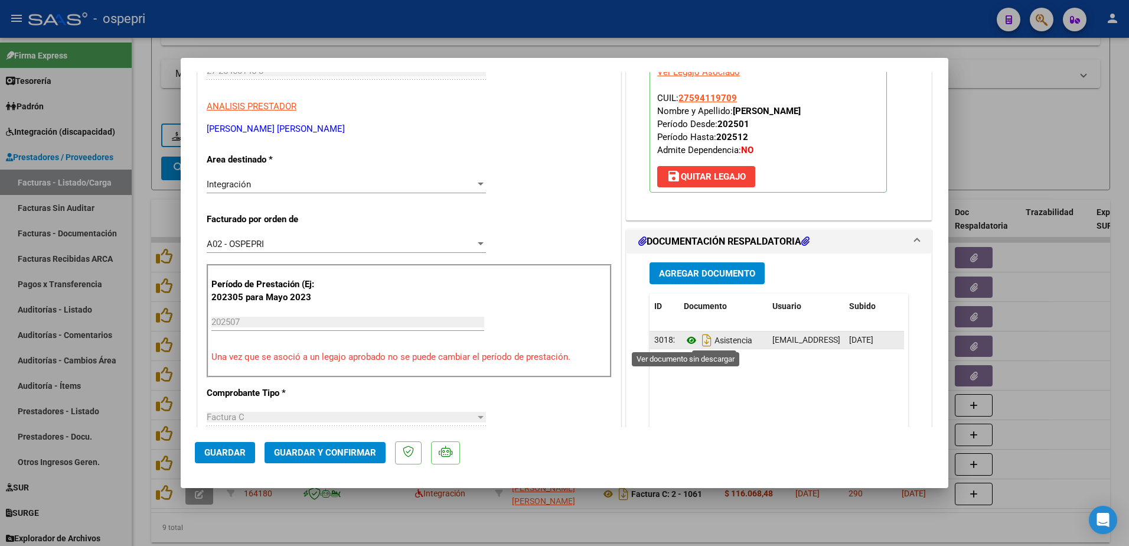
click at [684, 338] on icon at bounding box center [691, 340] width 15 height 14
click at [339, 455] on span "Guardar y Confirmar" at bounding box center [325, 452] width 102 height 11
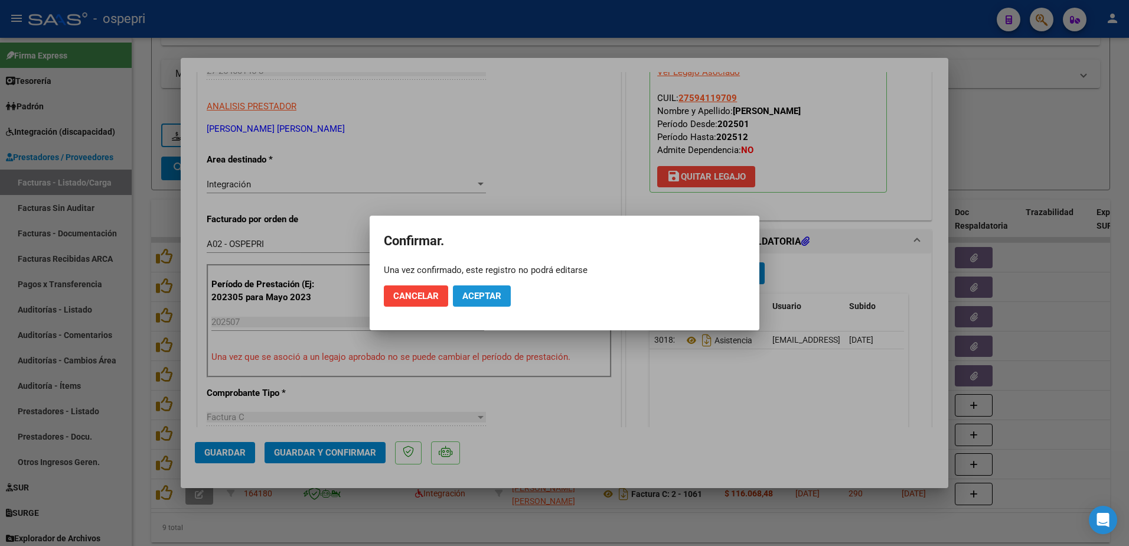
click at [501, 296] on button "Aceptar" at bounding box center [482, 295] width 58 height 21
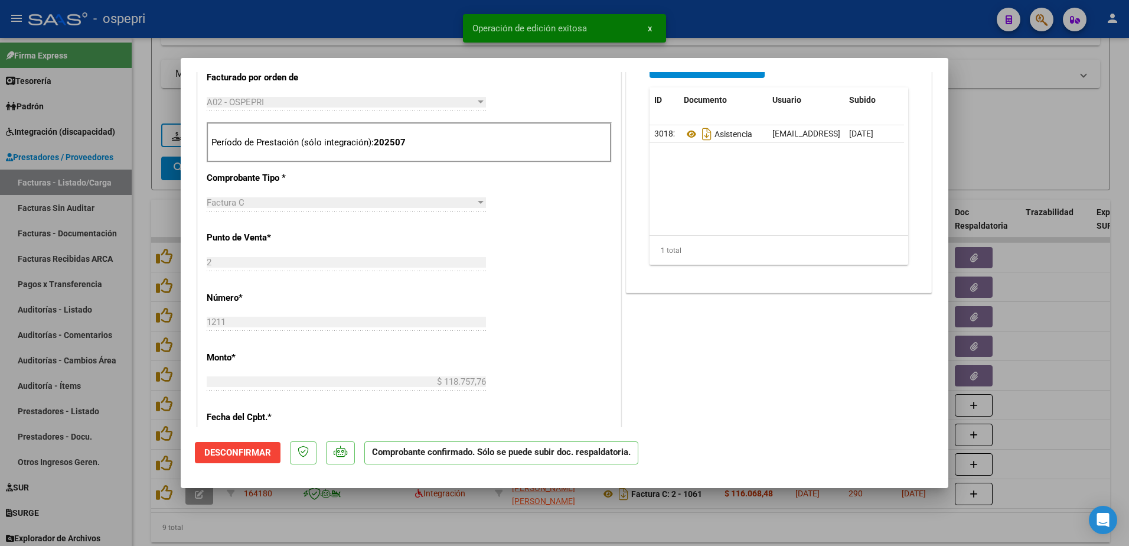
scroll to position [354, 0]
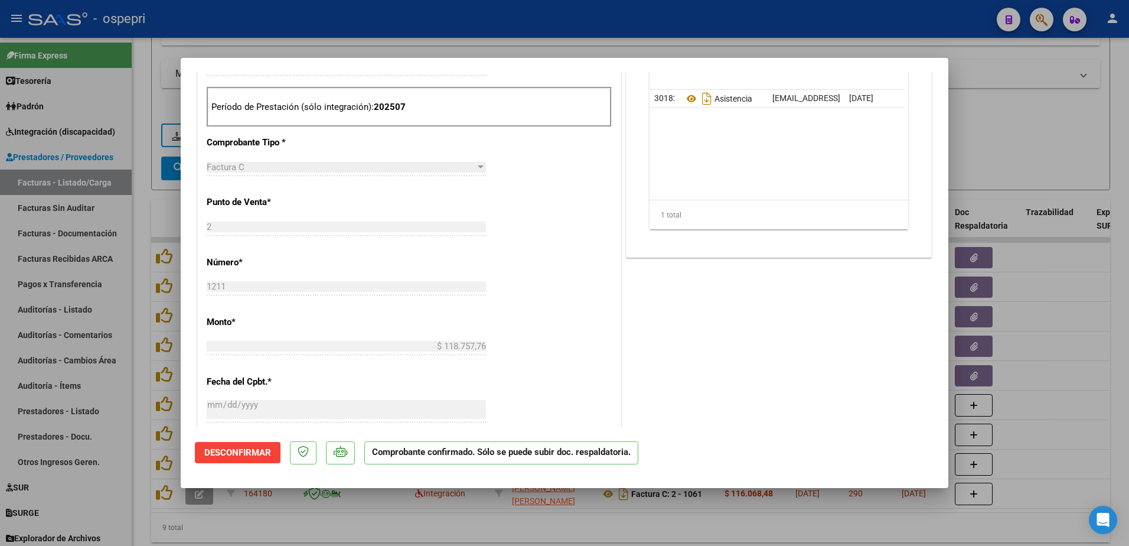
type input "$ 0,00"
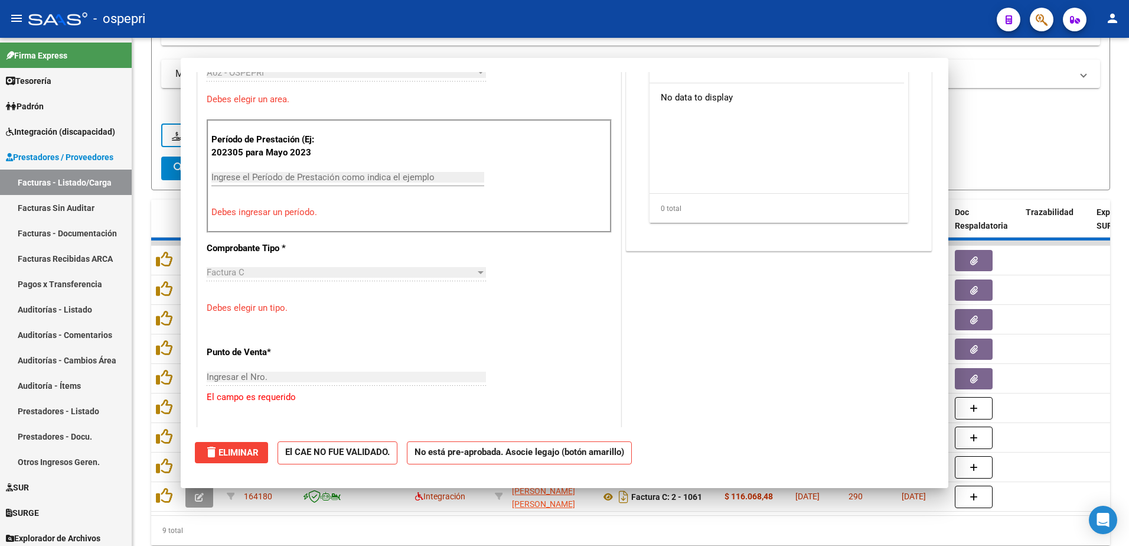
scroll to position [501, 0]
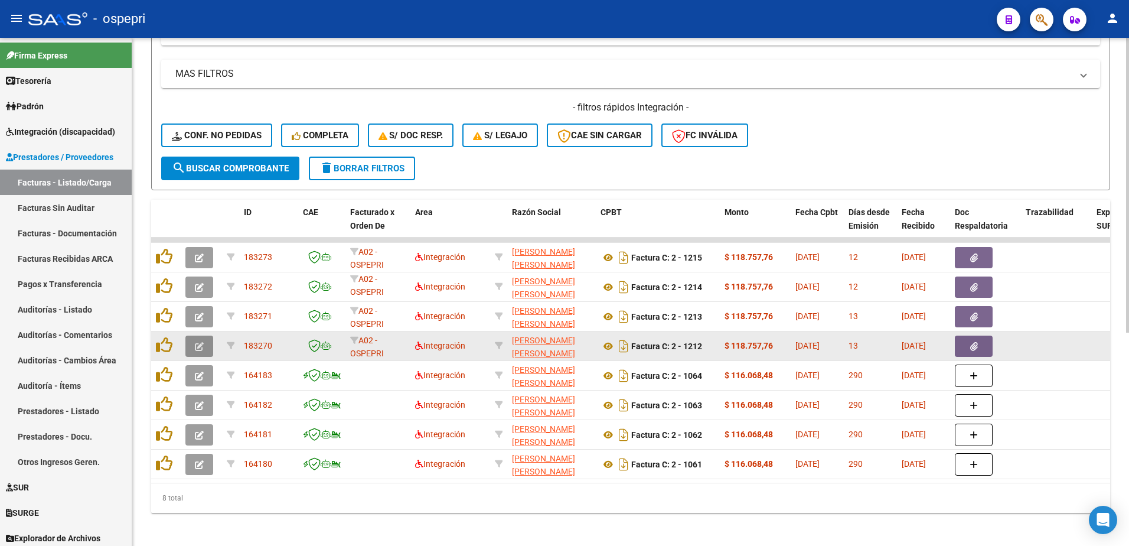
click at [198, 348] on icon "button" at bounding box center [199, 346] width 9 height 9
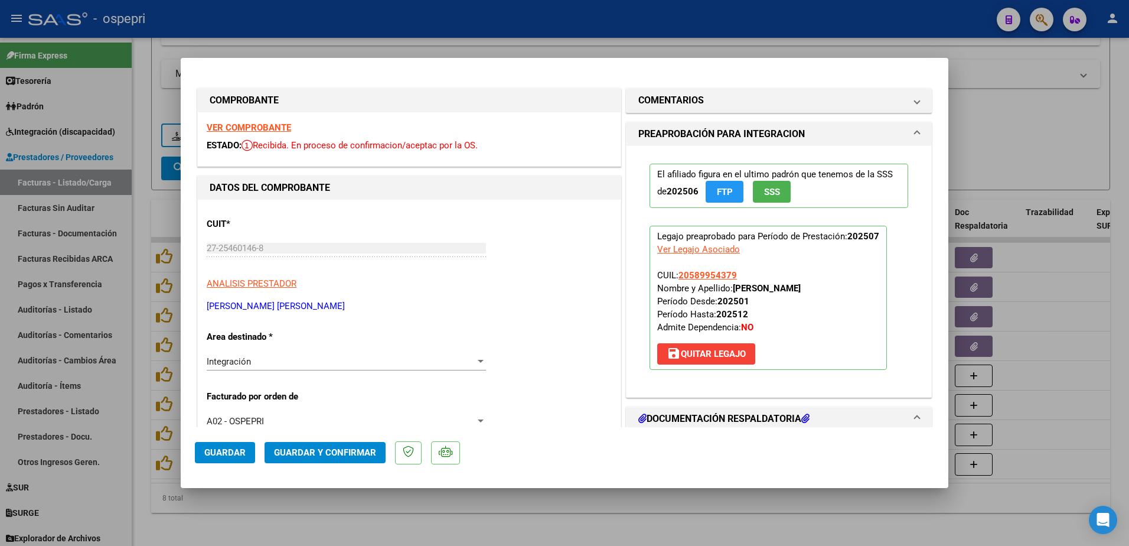
click at [239, 129] on strong "VER COMPROBANTE" at bounding box center [249, 127] width 84 height 11
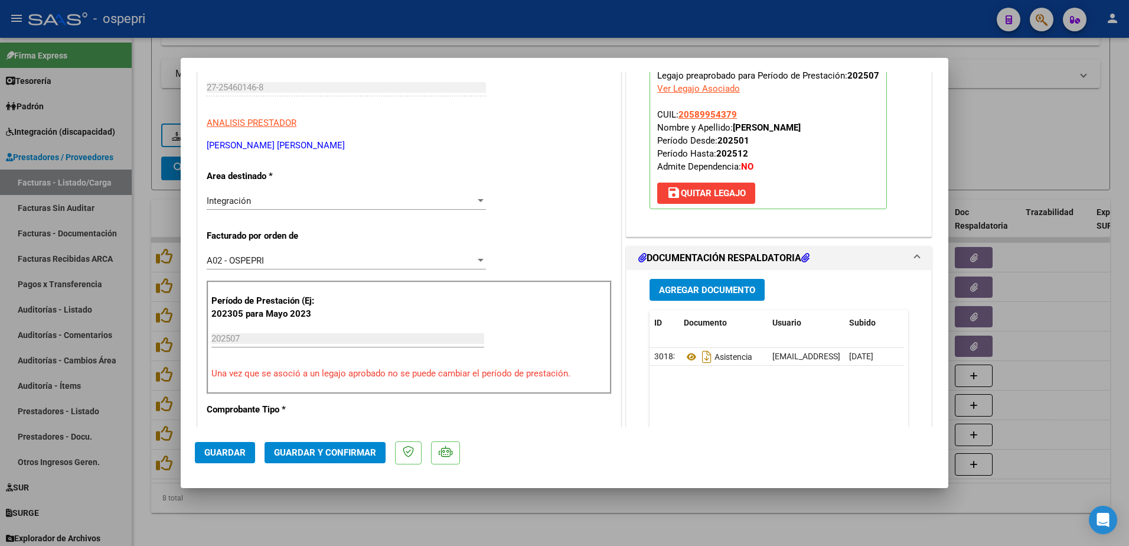
scroll to position [177, 0]
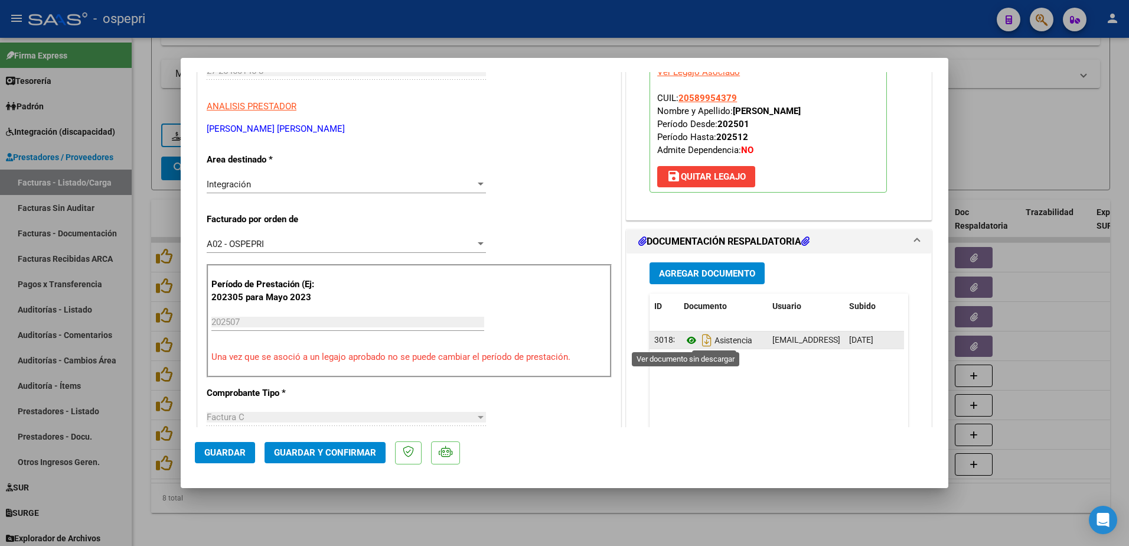
click at [688, 340] on icon at bounding box center [691, 340] width 15 height 14
click at [298, 452] on span "Guardar y Confirmar" at bounding box center [325, 452] width 102 height 11
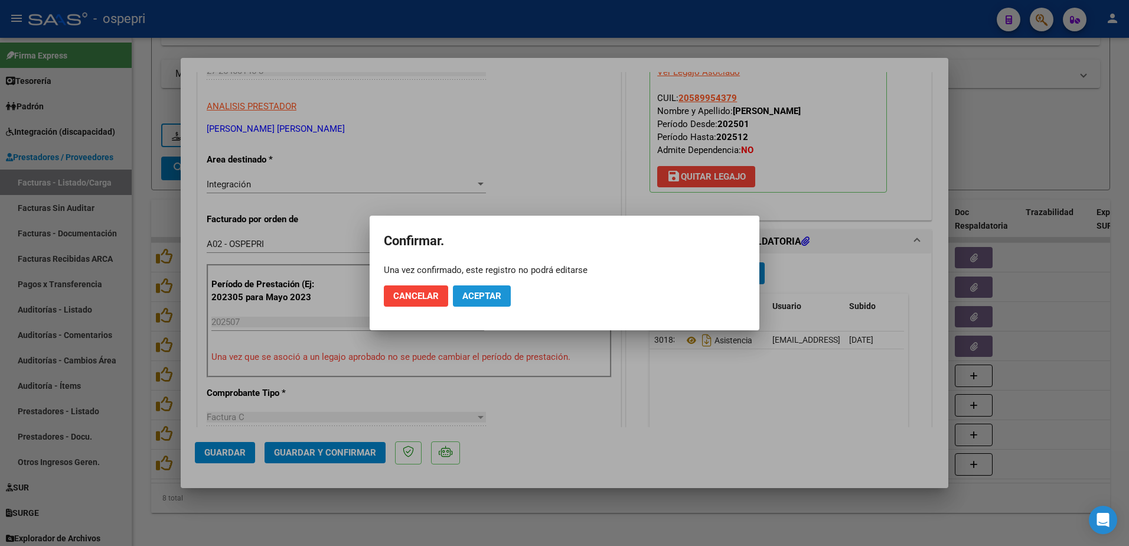
click at [475, 293] on span "Aceptar" at bounding box center [481, 295] width 39 height 11
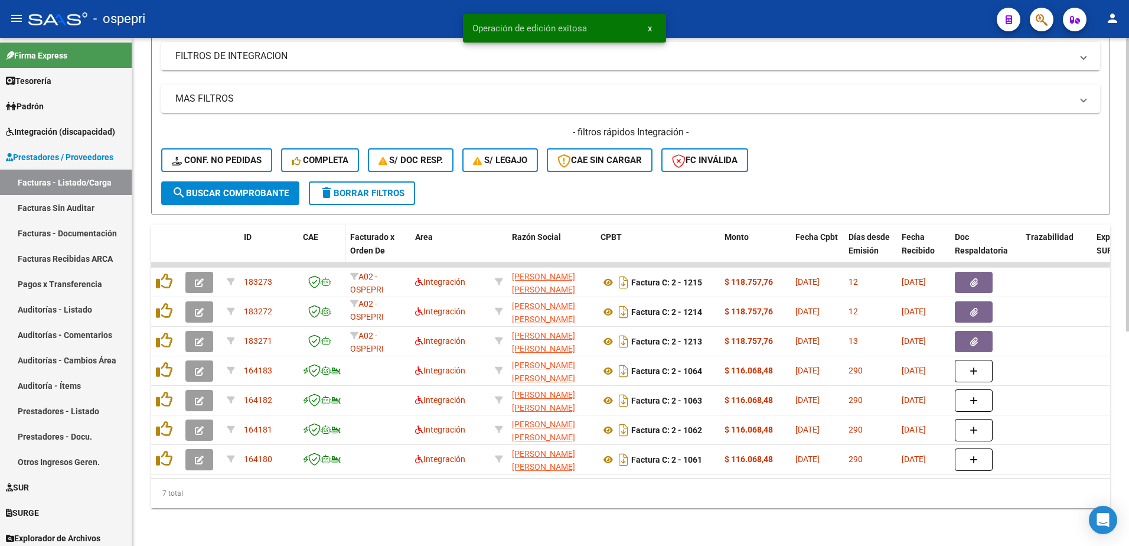
scroll to position [338, 0]
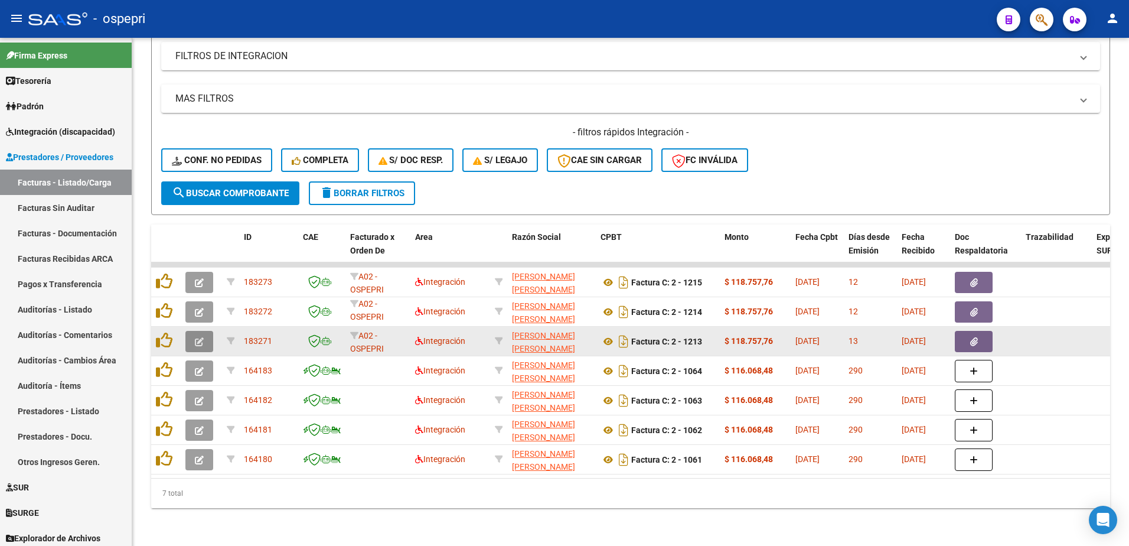
click at [200, 337] on icon "button" at bounding box center [199, 341] width 9 height 9
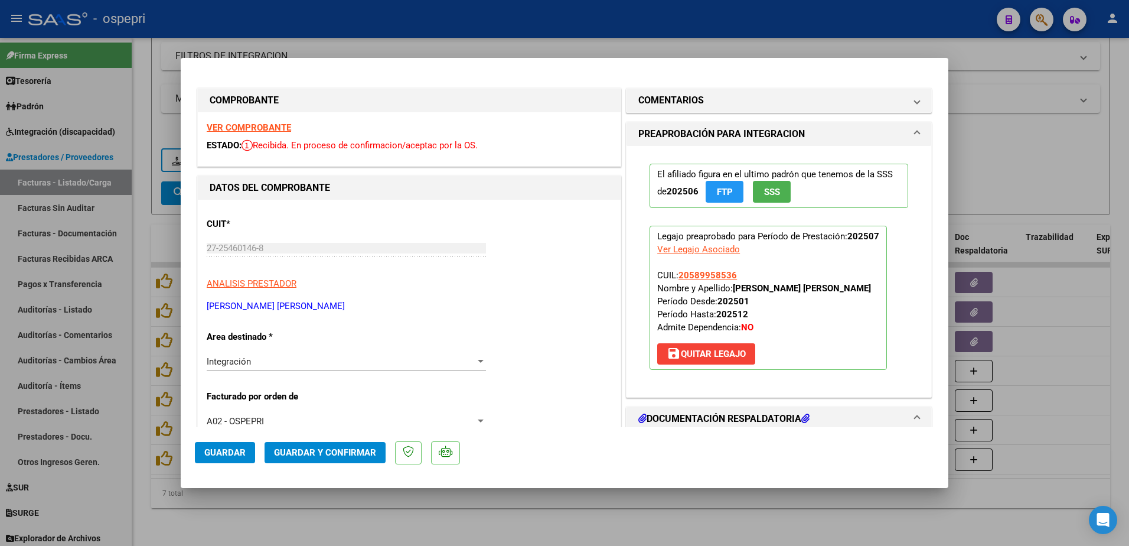
click at [246, 128] on strong "VER COMPROBANTE" at bounding box center [249, 127] width 84 height 11
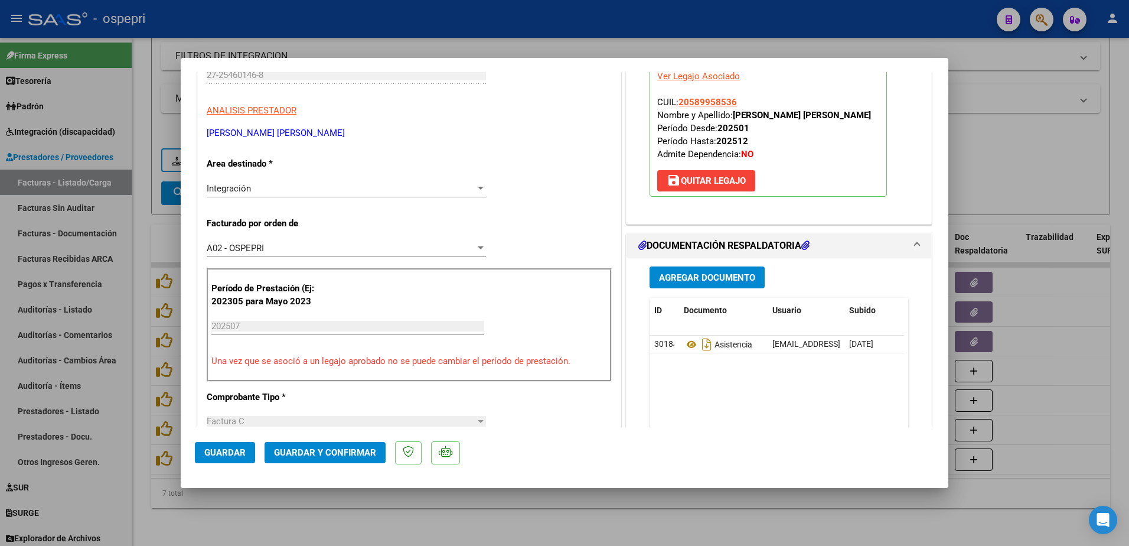
scroll to position [177, 0]
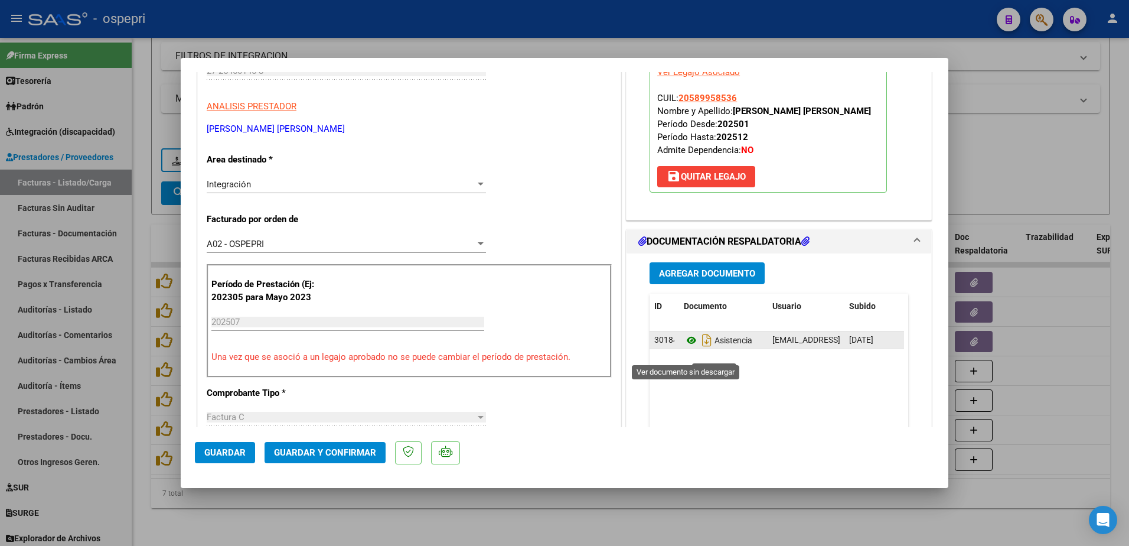
click at [684, 347] on icon at bounding box center [691, 340] width 15 height 14
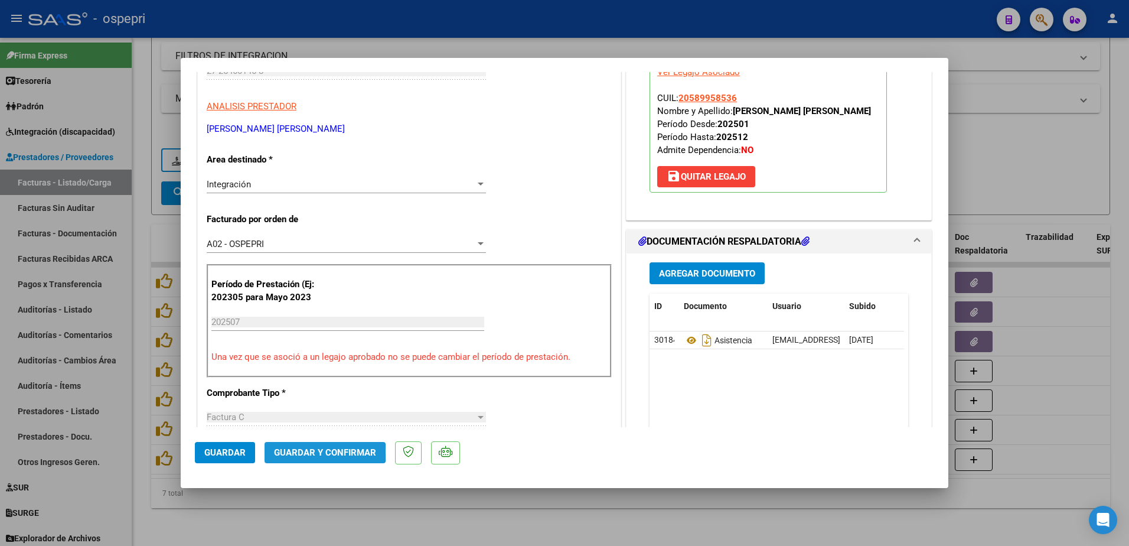
click at [303, 450] on span "Guardar y Confirmar" at bounding box center [325, 452] width 102 height 11
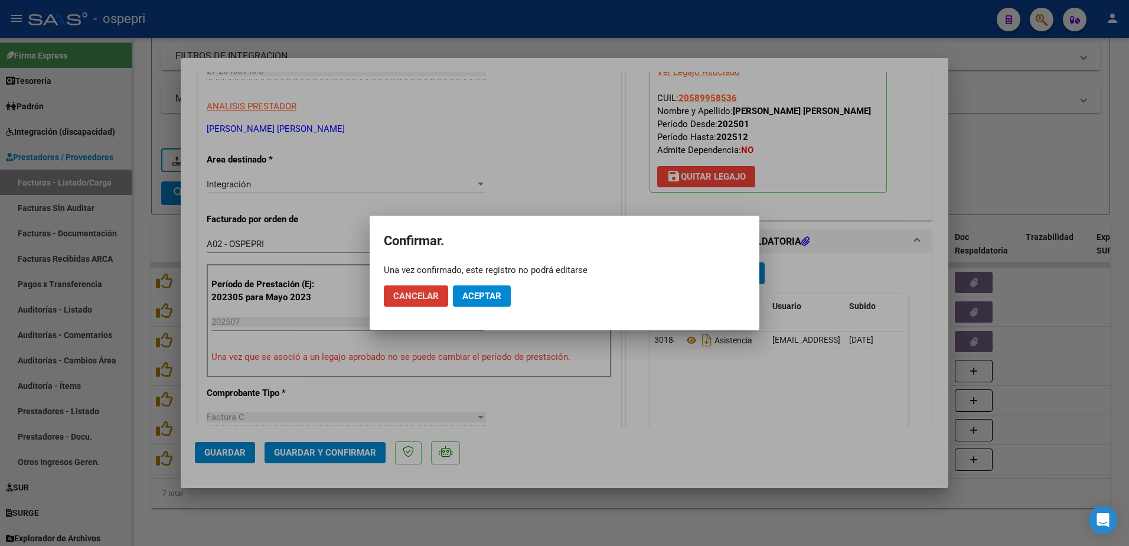
click at [485, 285] on button "Aceptar" at bounding box center [482, 295] width 58 height 21
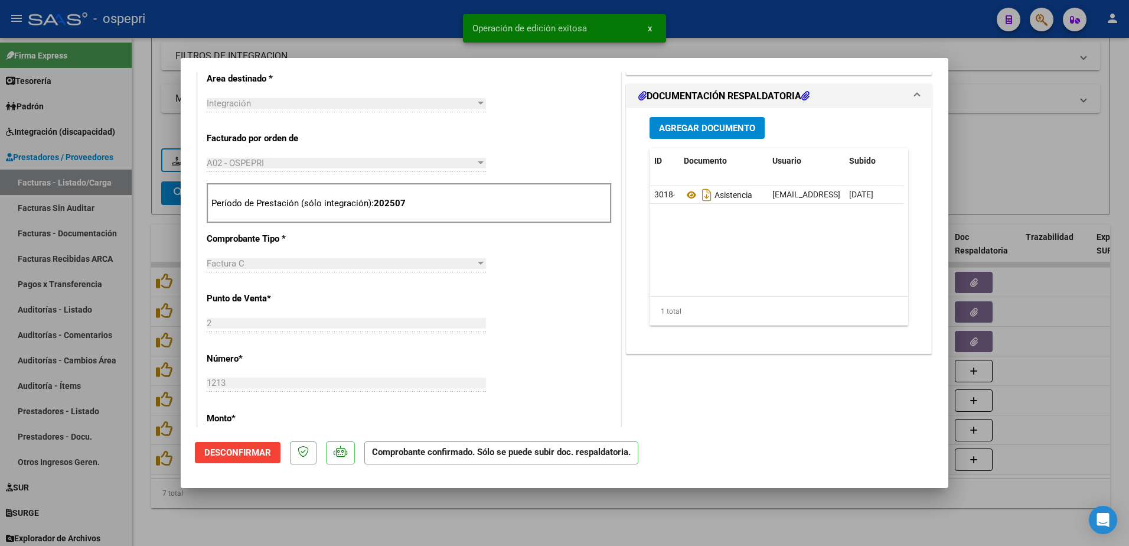
scroll to position [295, 0]
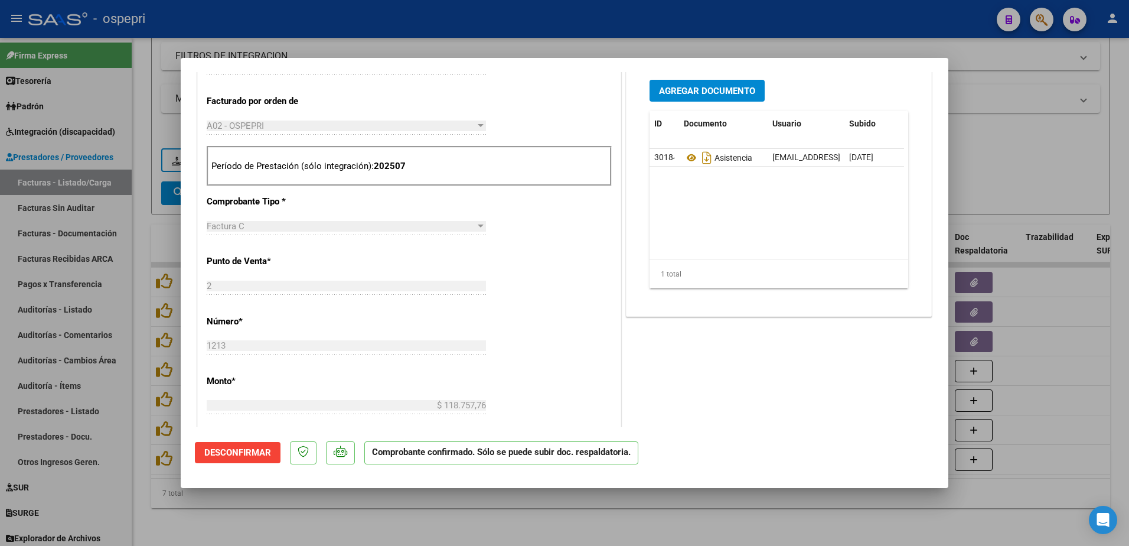
type input "$ 0,00"
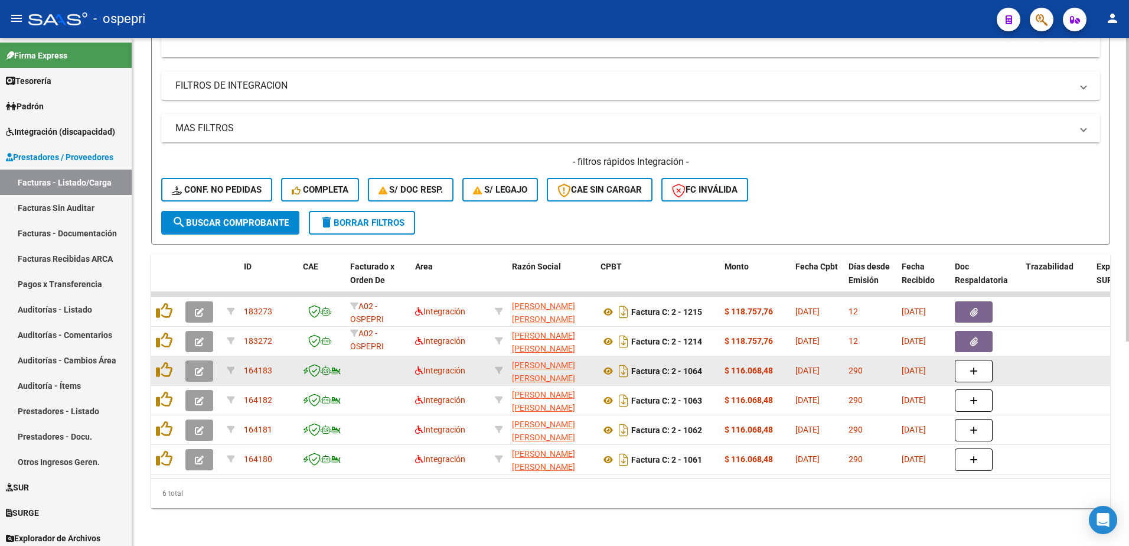
scroll to position [309, 0]
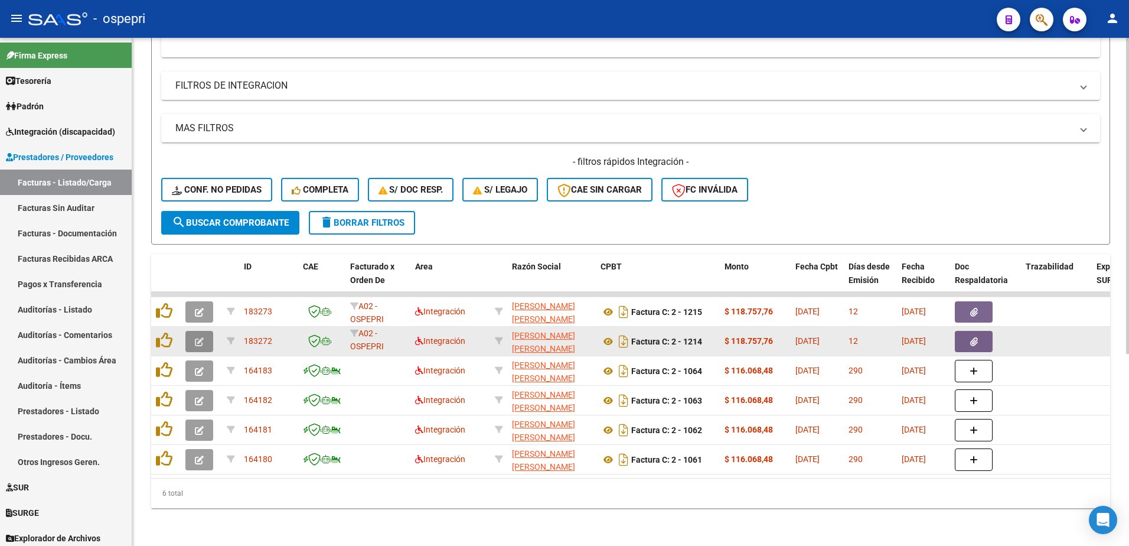
click at [193, 333] on button "button" at bounding box center [199, 341] width 28 height 21
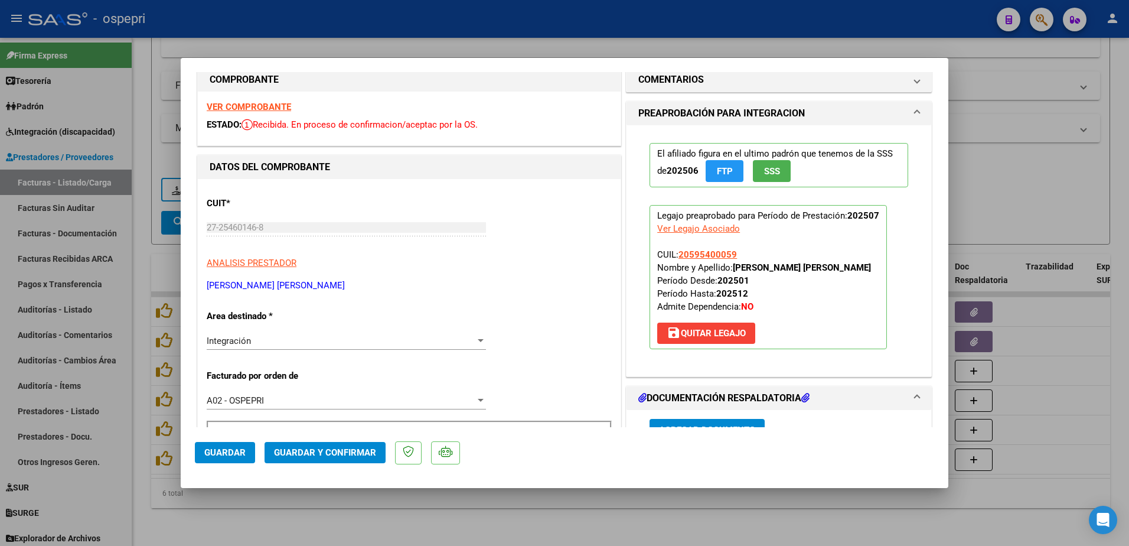
scroll to position [0, 0]
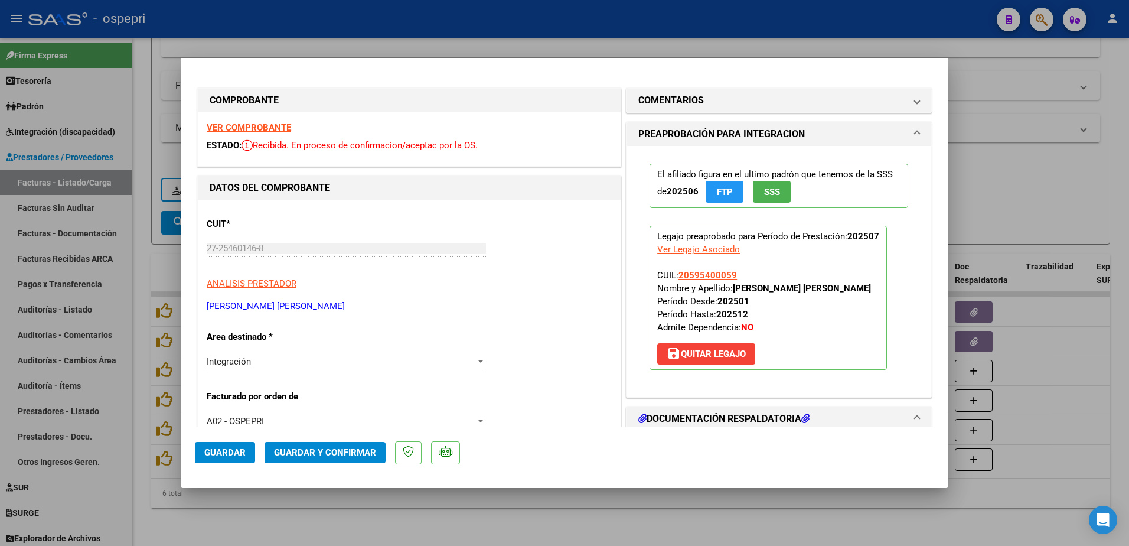
click at [249, 130] on strong "VER COMPROBANTE" at bounding box center [249, 127] width 84 height 11
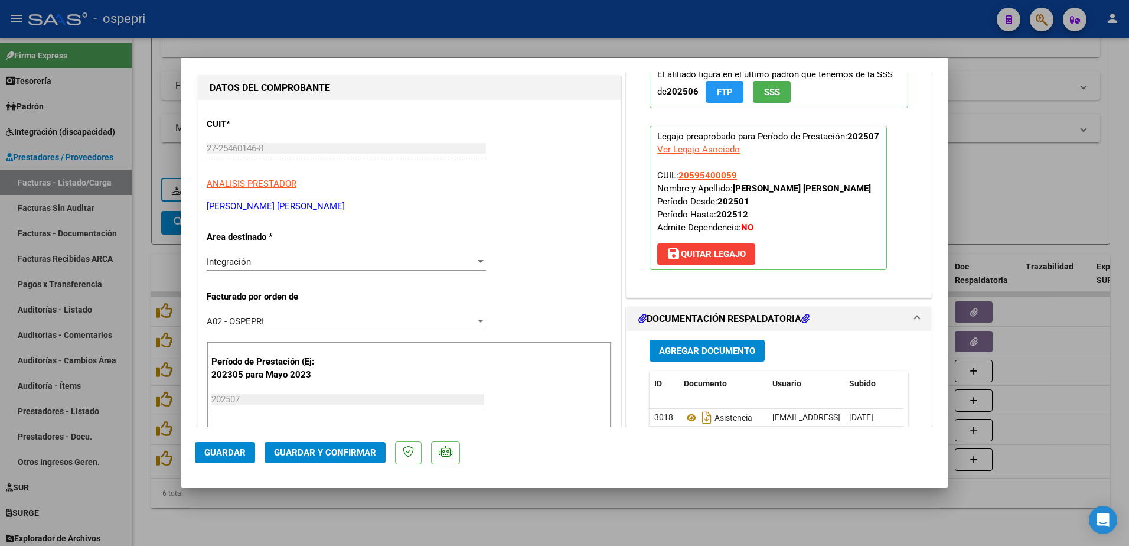
scroll to position [118, 0]
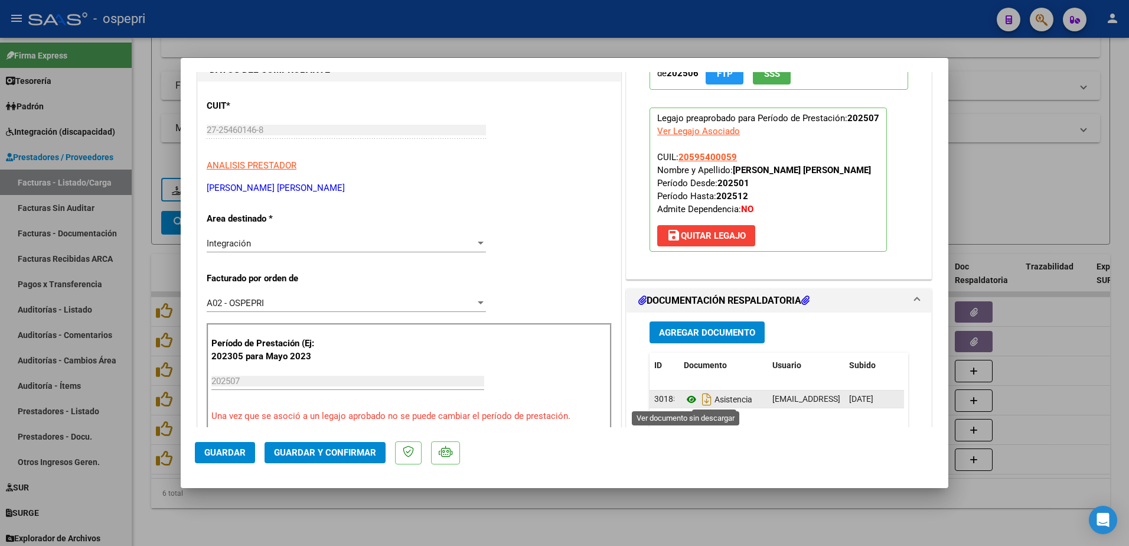
click at [684, 396] on icon at bounding box center [691, 399] width 15 height 14
click at [315, 451] on span "Guardar y Confirmar" at bounding box center [325, 452] width 102 height 11
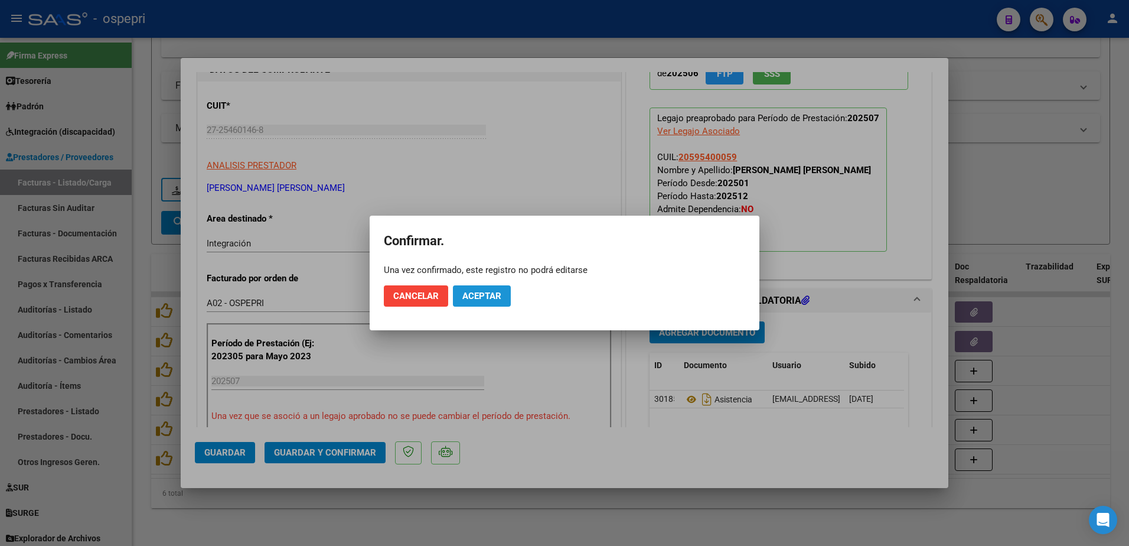
click at [481, 296] on span "Aceptar" at bounding box center [481, 295] width 39 height 11
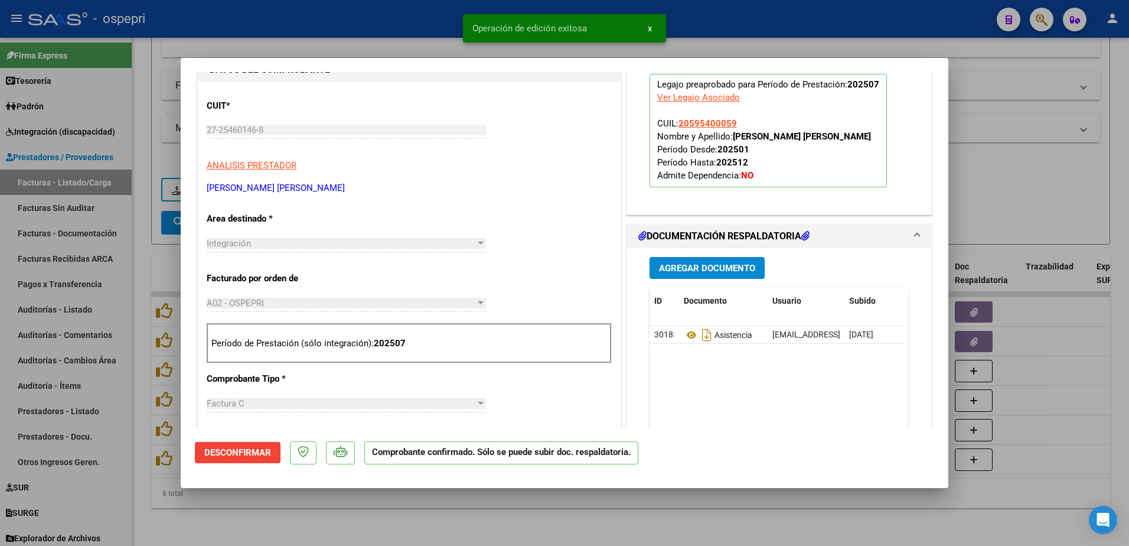
type input "$ 0,00"
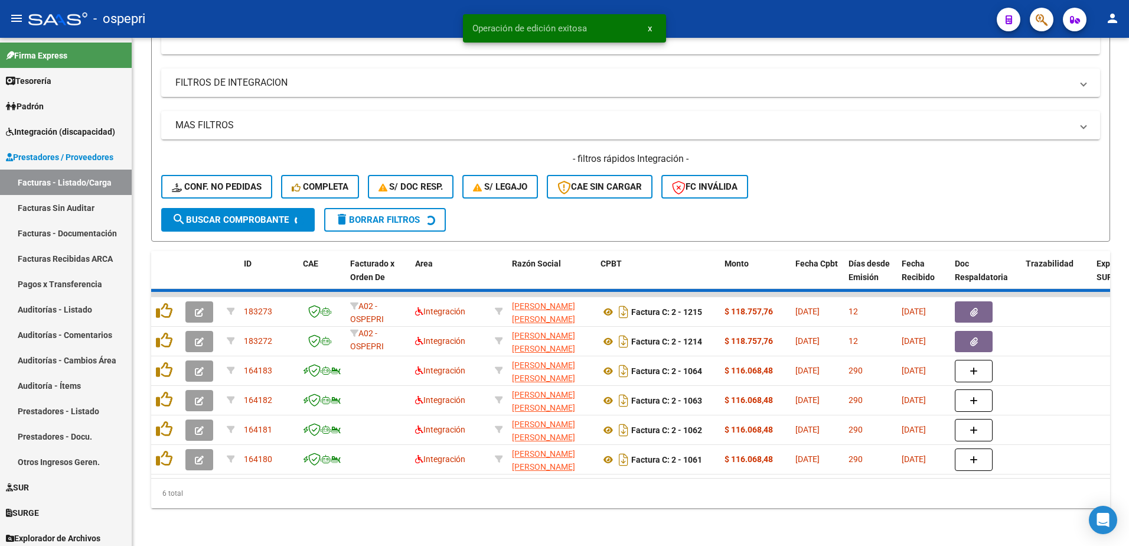
scroll to position [279, 0]
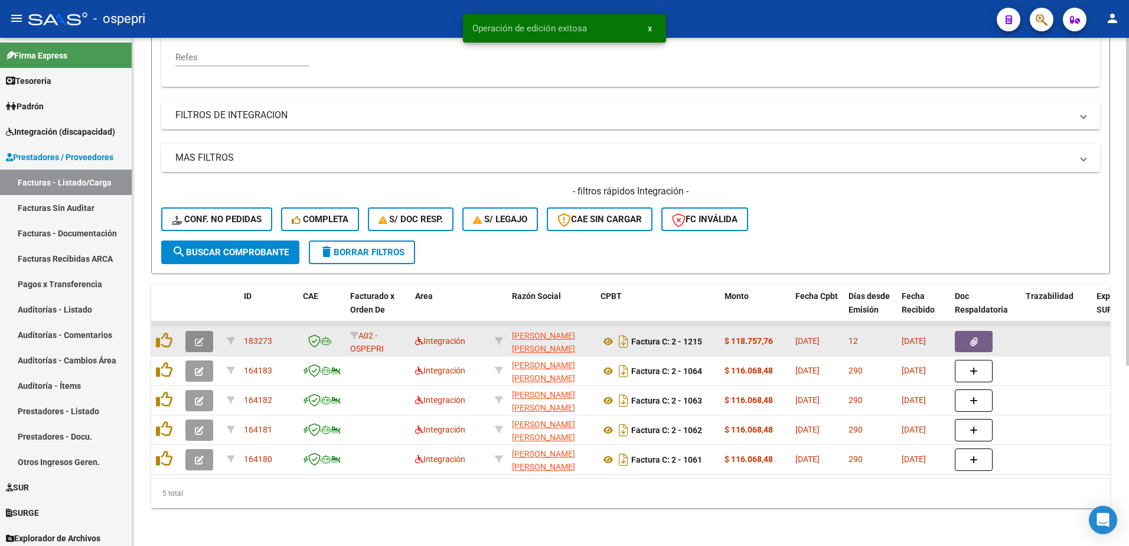
click at [200, 337] on icon "button" at bounding box center [199, 341] width 9 height 9
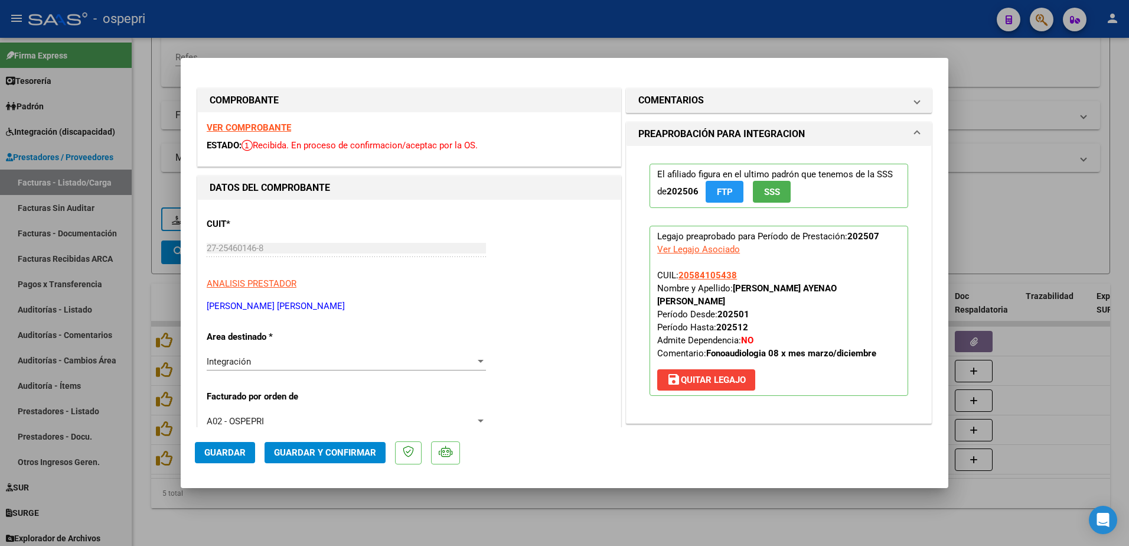
click at [262, 129] on strong "VER COMPROBANTE" at bounding box center [249, 127] width 84 height 11
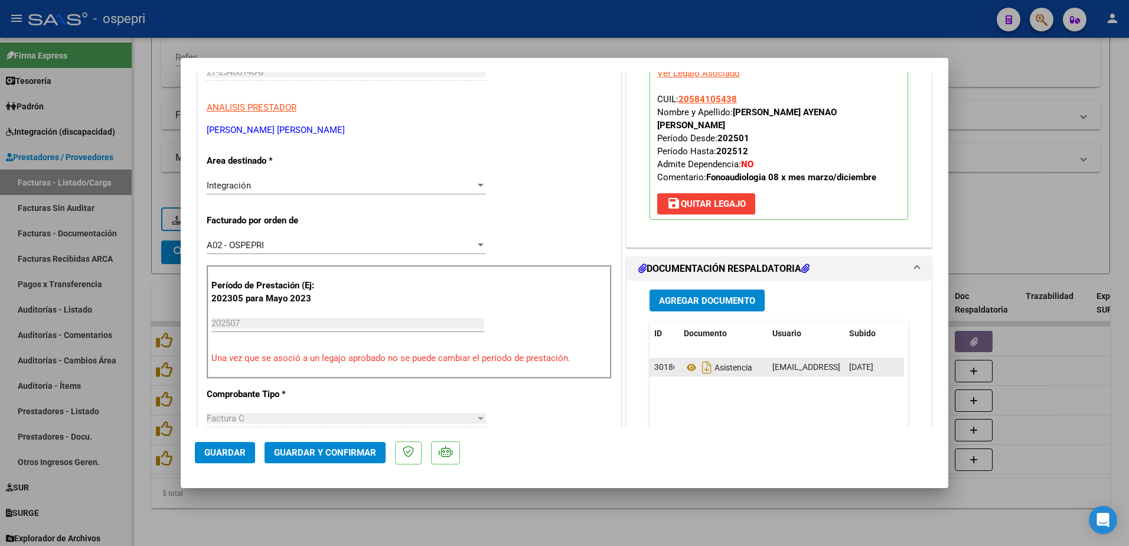
scroll to position [177, 0]
click at [687, 359] on icon at bounding box center [691, 366] width 15 height 14
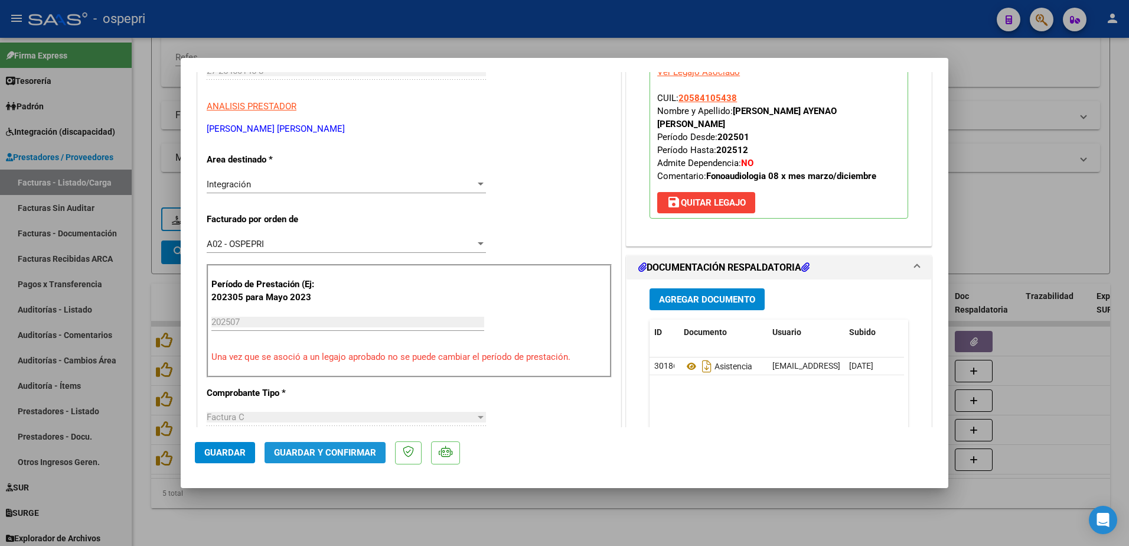
click at [325, 453] on span "Guardar y Confirmar" at bounding box center [325, 452] width 102 height 11
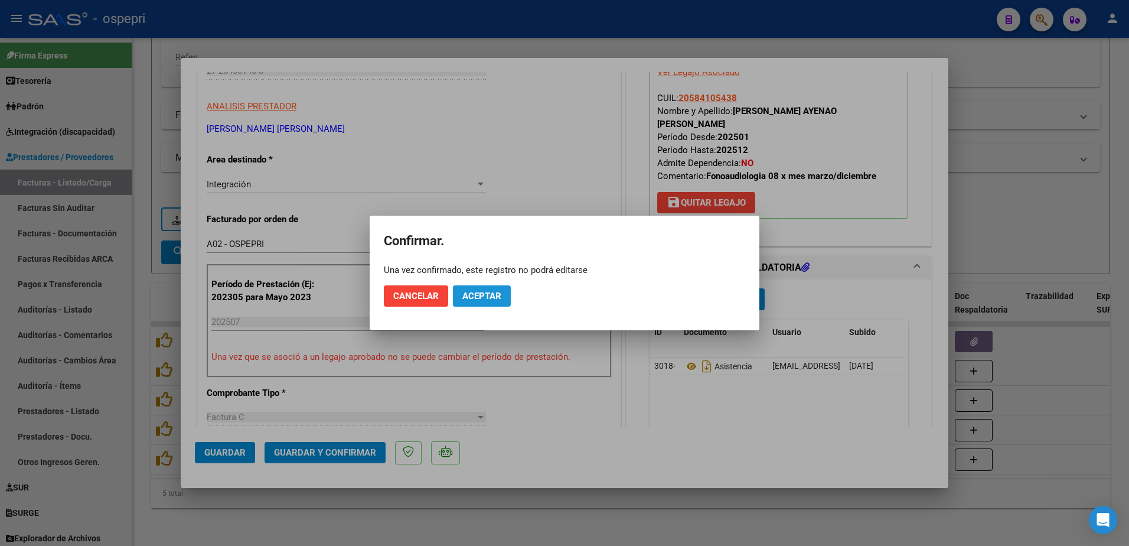
click at [500, 291] on span "Aceptar" at bounding box center [481, 295] width 39 height 11
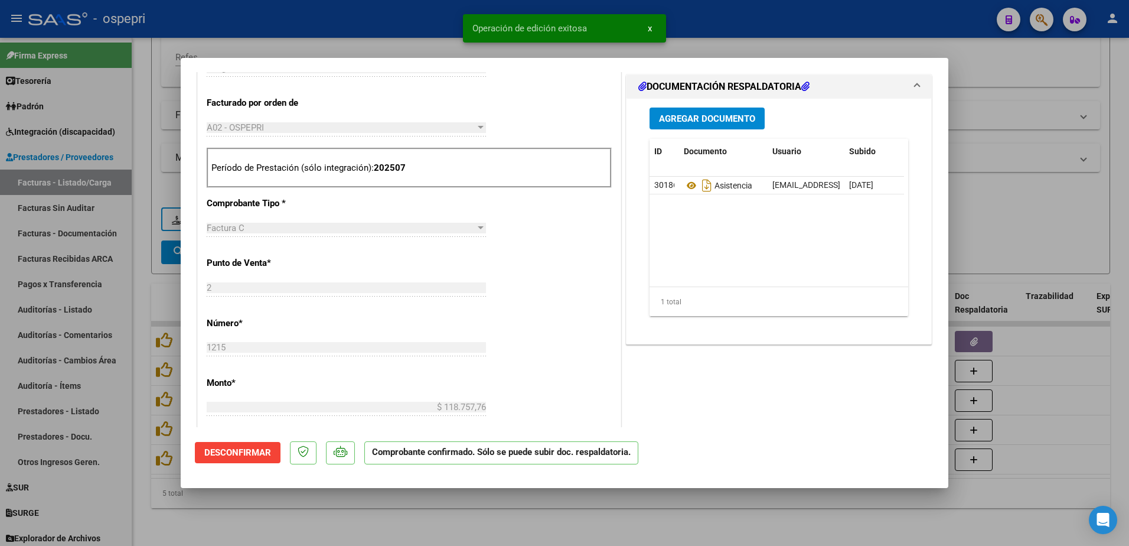
scroll to position [295, 0]
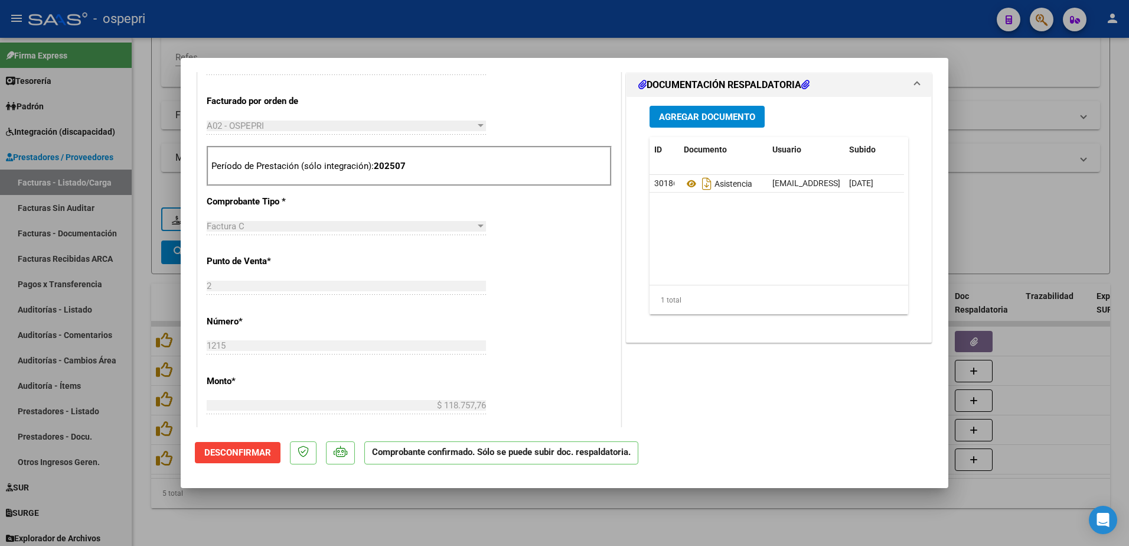
type input "$ 0,00"
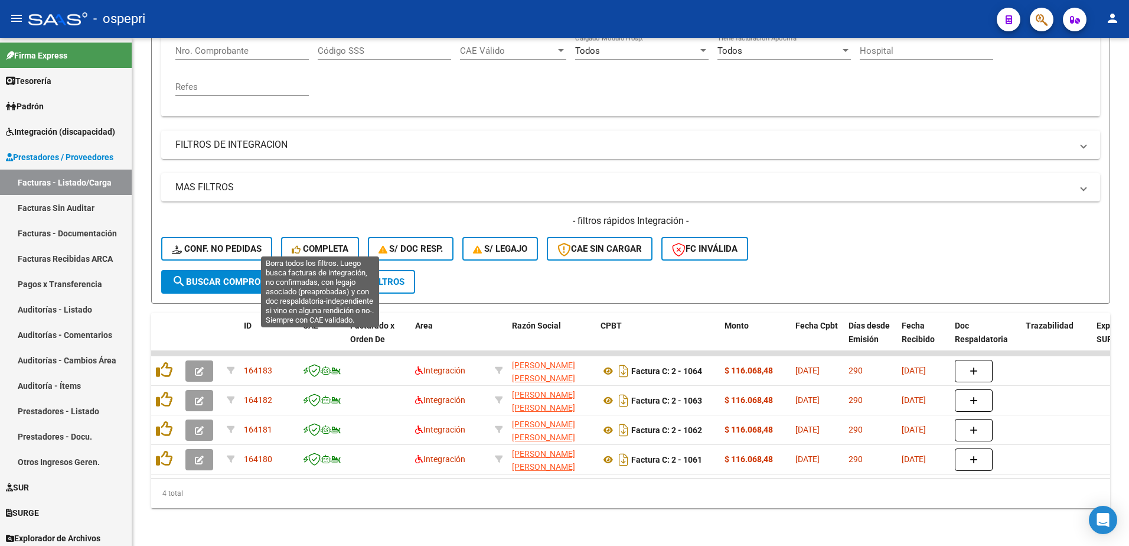
scroll to position [250, 0]
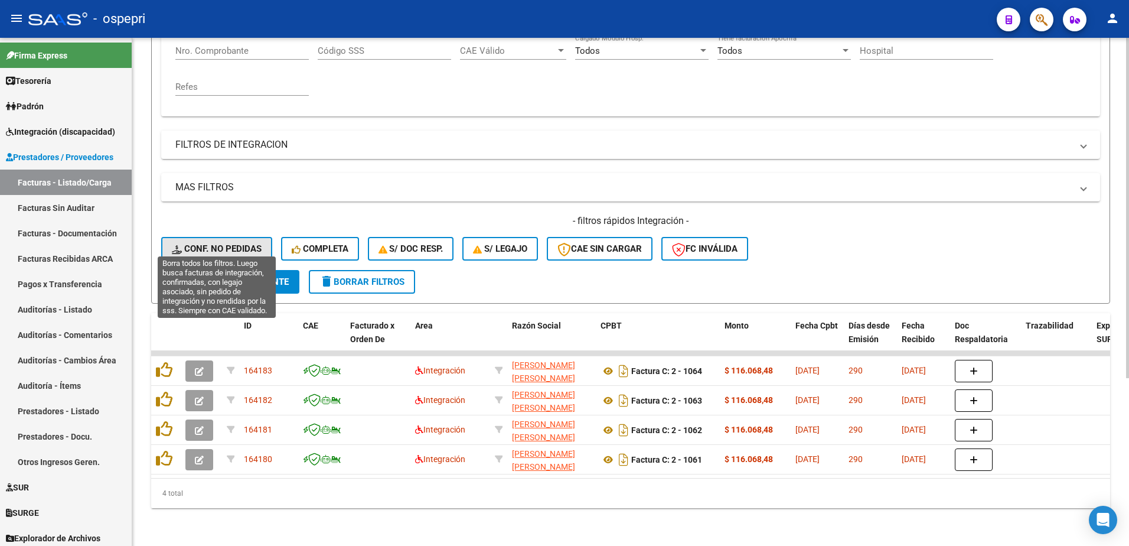
click at [217, 243] on span "Conf. no pedidas" at bounding box center [217, 248] width 90 height 11
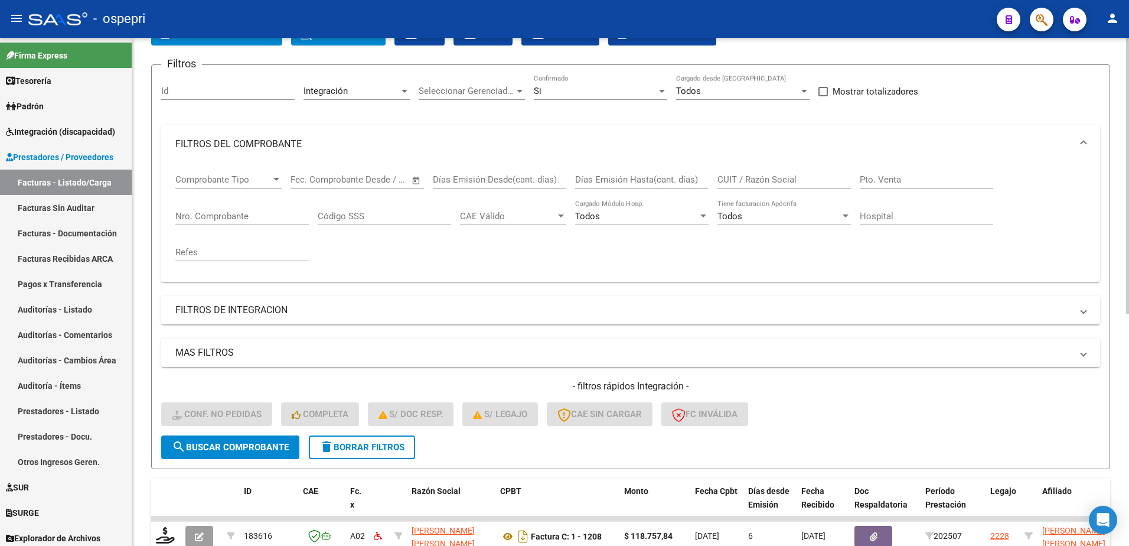
scroll to position [73, 0]
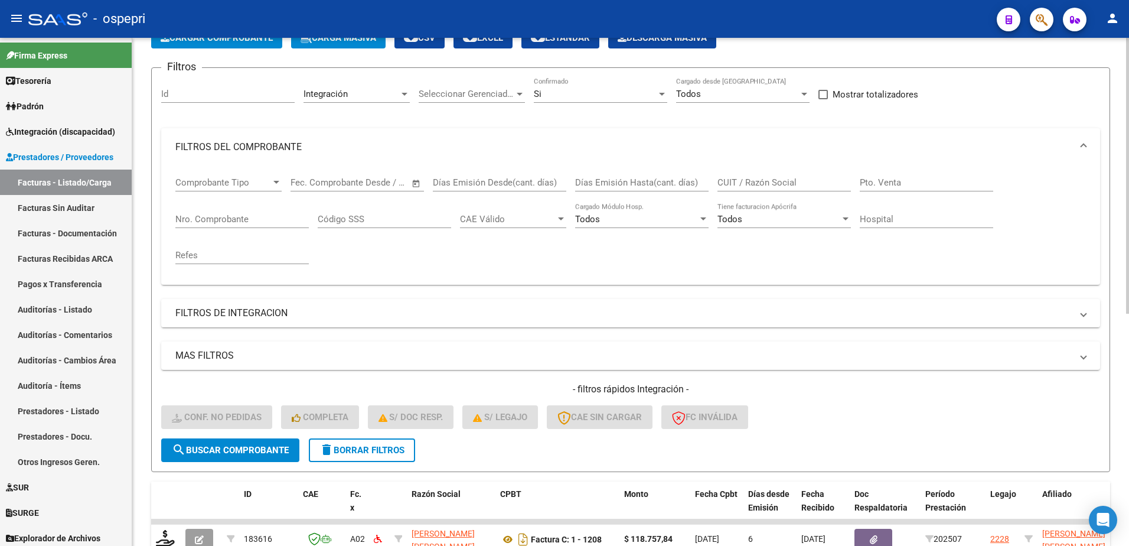
click at [762, 182] on input "CUIT / Razón Social" at bounding box center [783, 182] width 133 height 11
paste input "27254601468"
type input "27254601468"
click at [197, 454] on span "search Buscar Comprobante" at bounding box center [230, 450] width 117 height 11
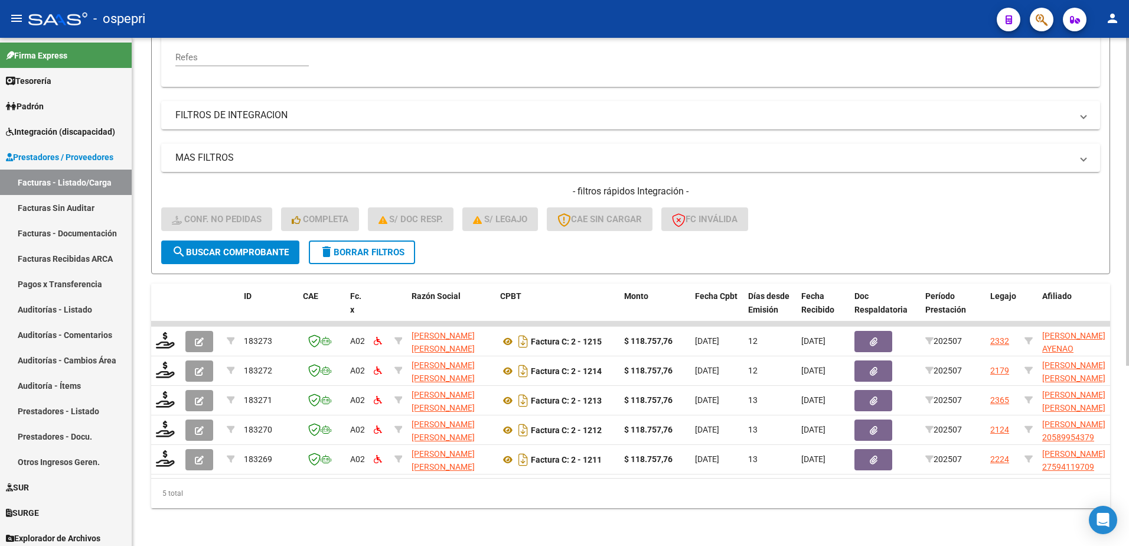
scroll to position [279, 0]
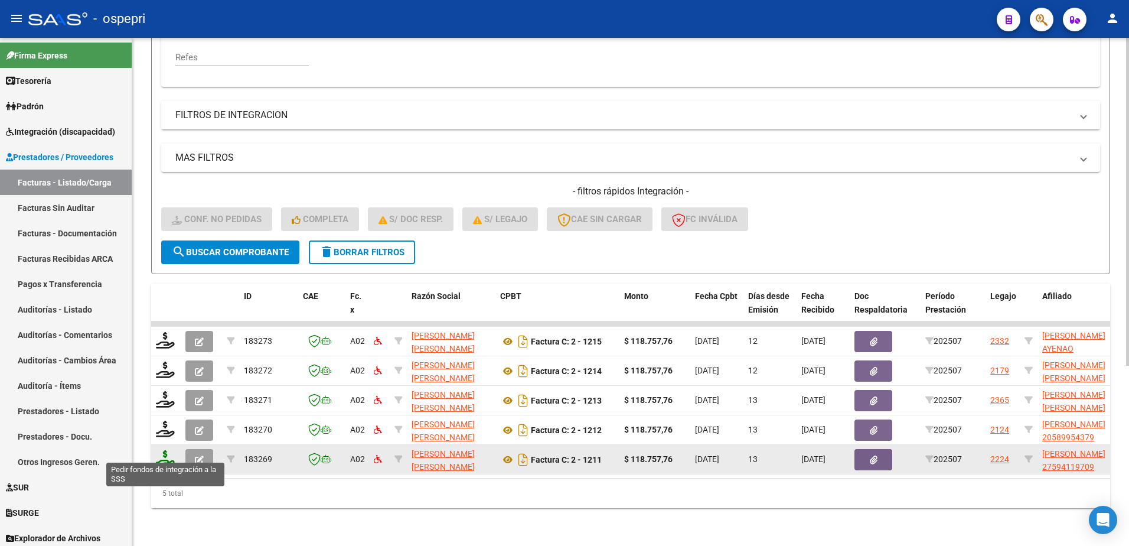
click at [159, 450] on icon at bounding box center [165, 458] width 19 height 17
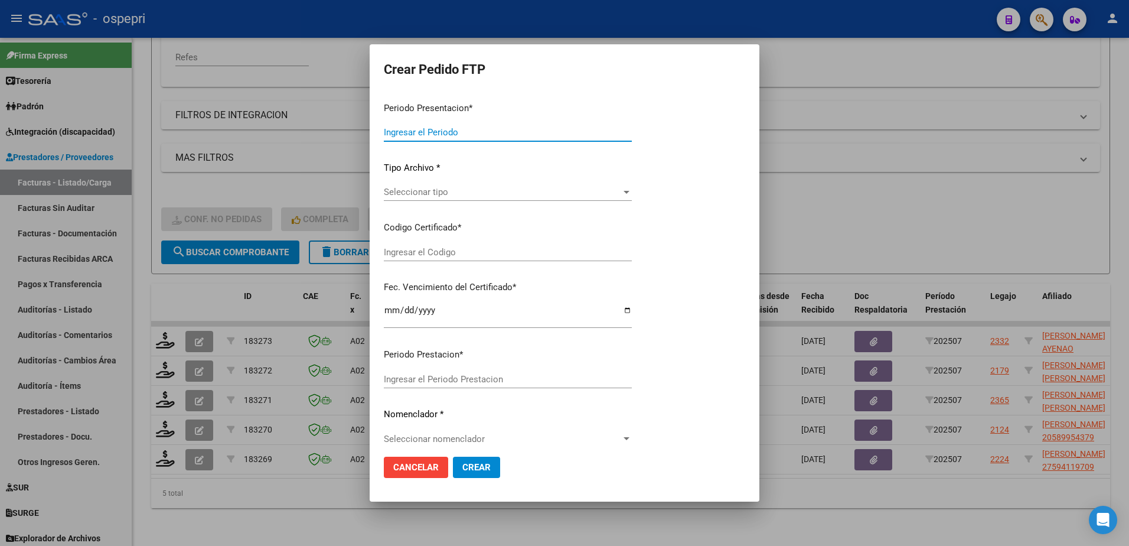
type input "202507"
type input "$ 118.757,76"
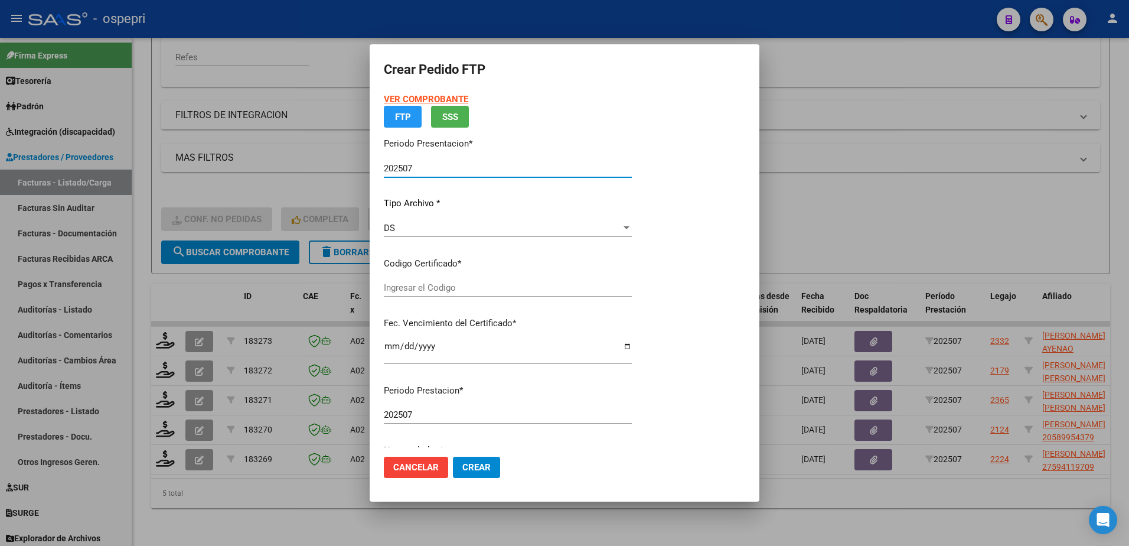
type input "27594119709"
type input "2026-02-01"
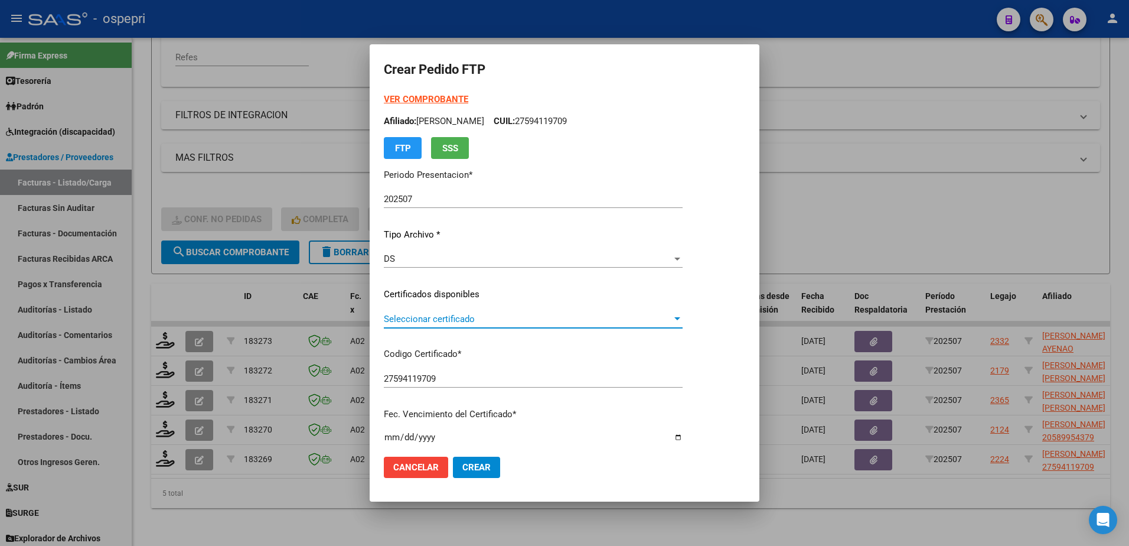
click at [459, 320] on span "Seleccionar certificado" at bounding box center [528, 319] width 288 height 11
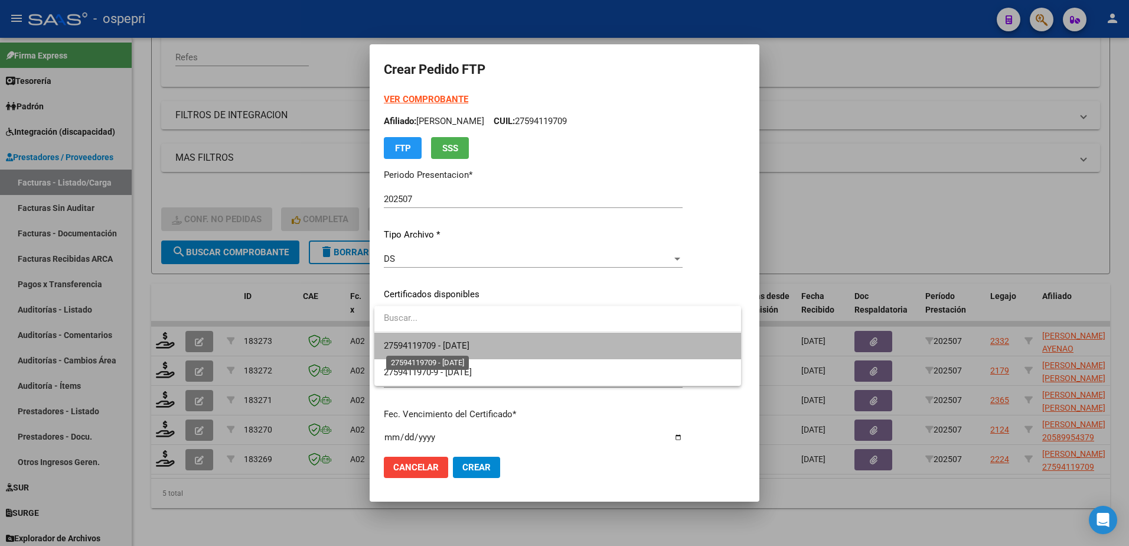
click at [464, 344] on span "27594119709 - 2026-02-01" at bounding box center [427, 345] width 86 height 11
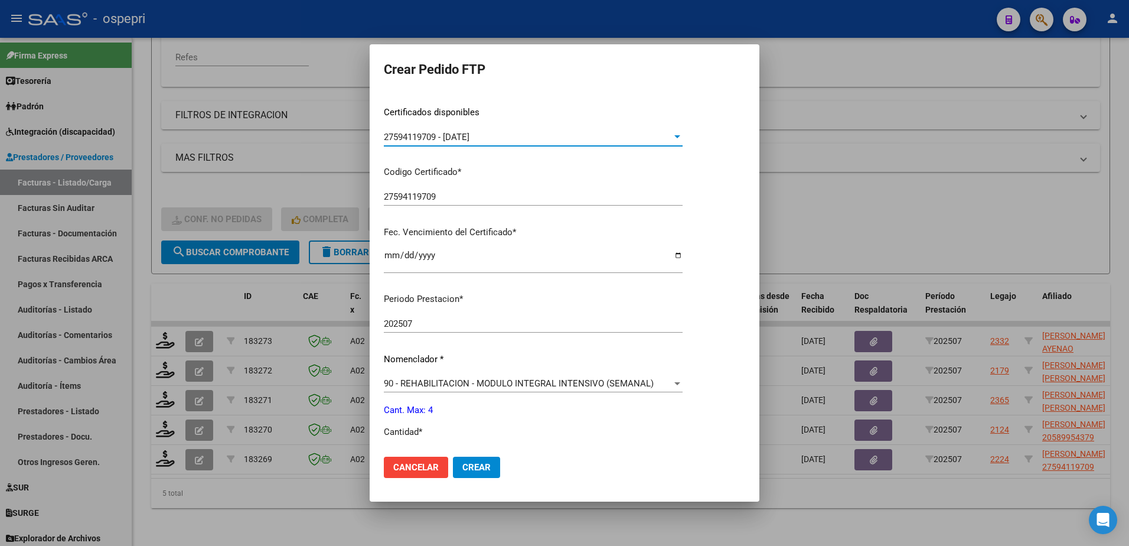
scroll to position [236, 0]
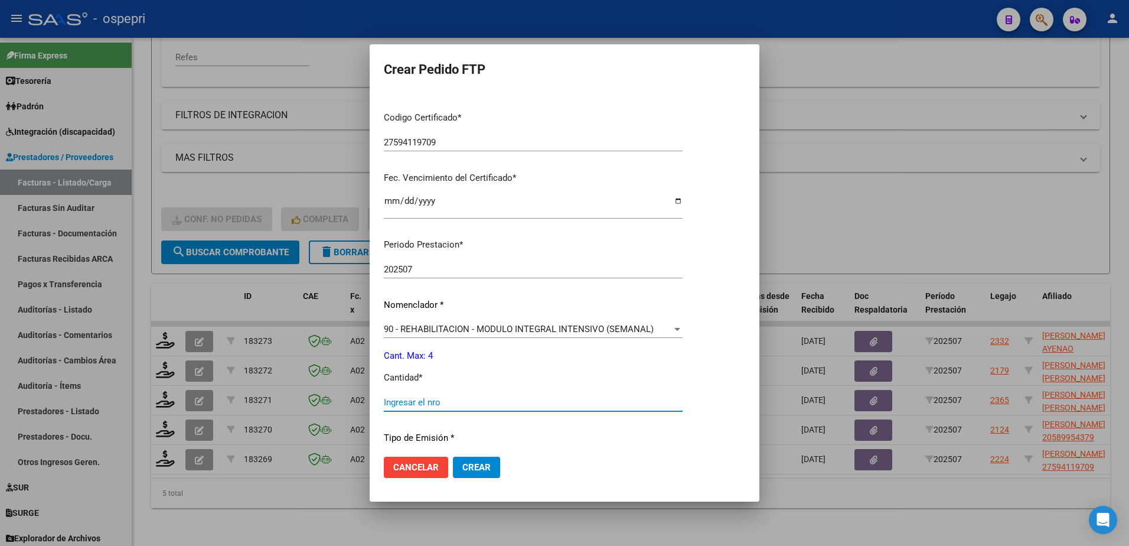
click at [456, 398] on input "Ingresar el nro" at bounding box center [533, 402] width 299 height 11
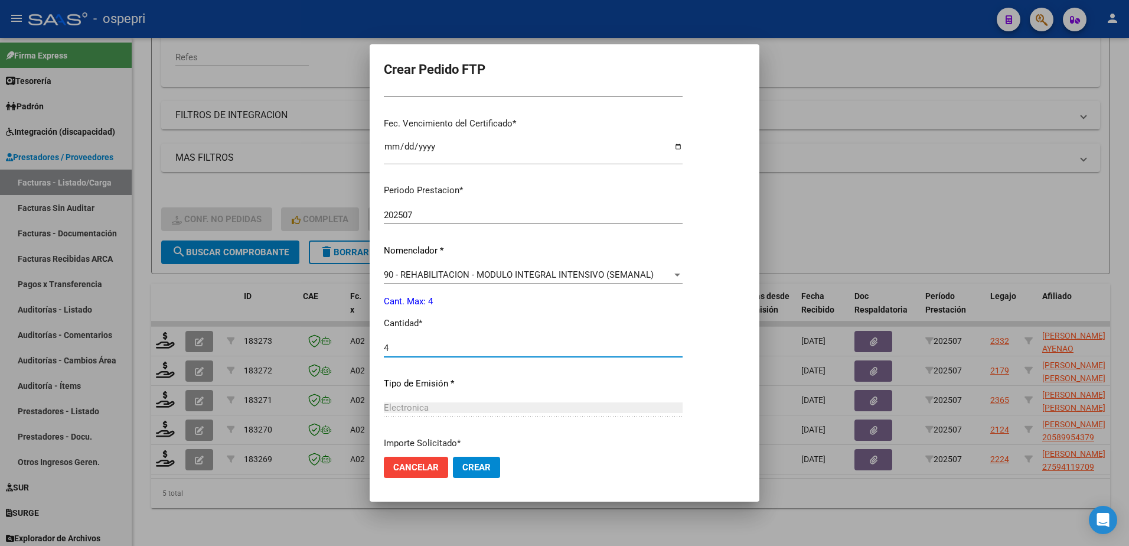
scroll to position [390, 0]
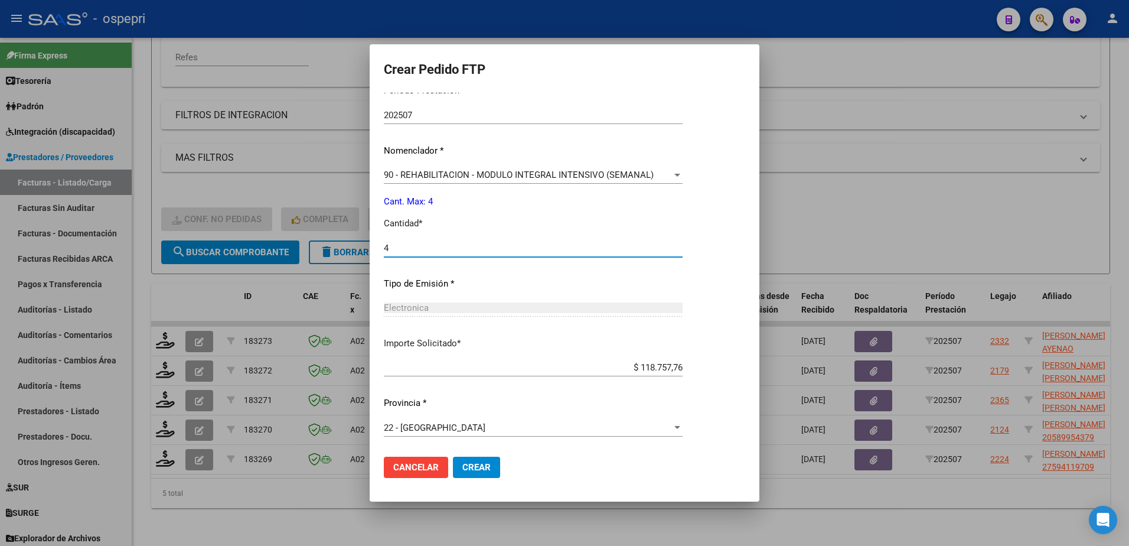
type input "4"
click at [473, 470] on span "Crear" at bounding box center [476, 467] width 28 height 11
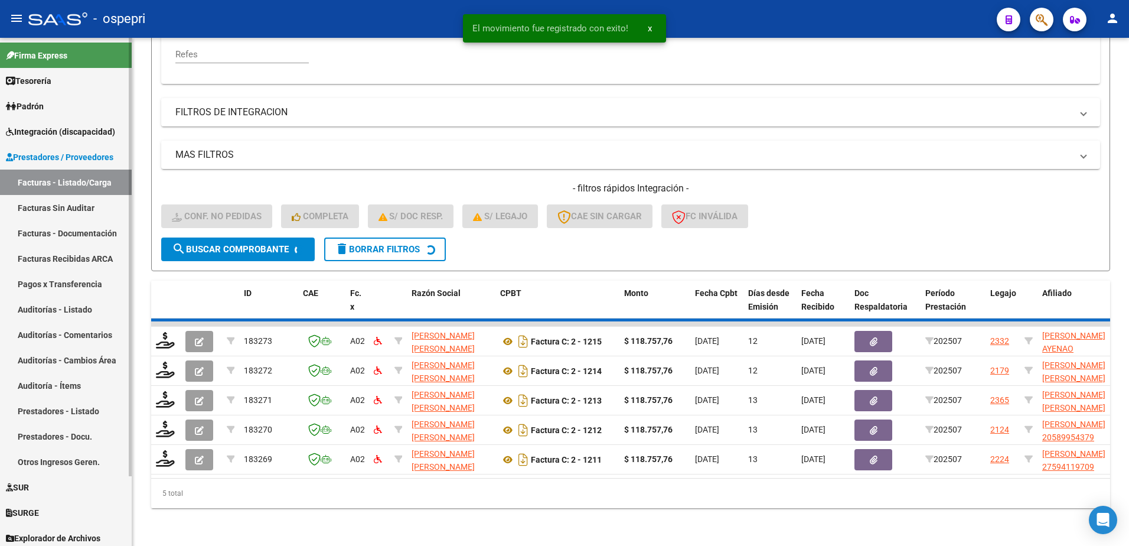
scroll to position [250, 0]
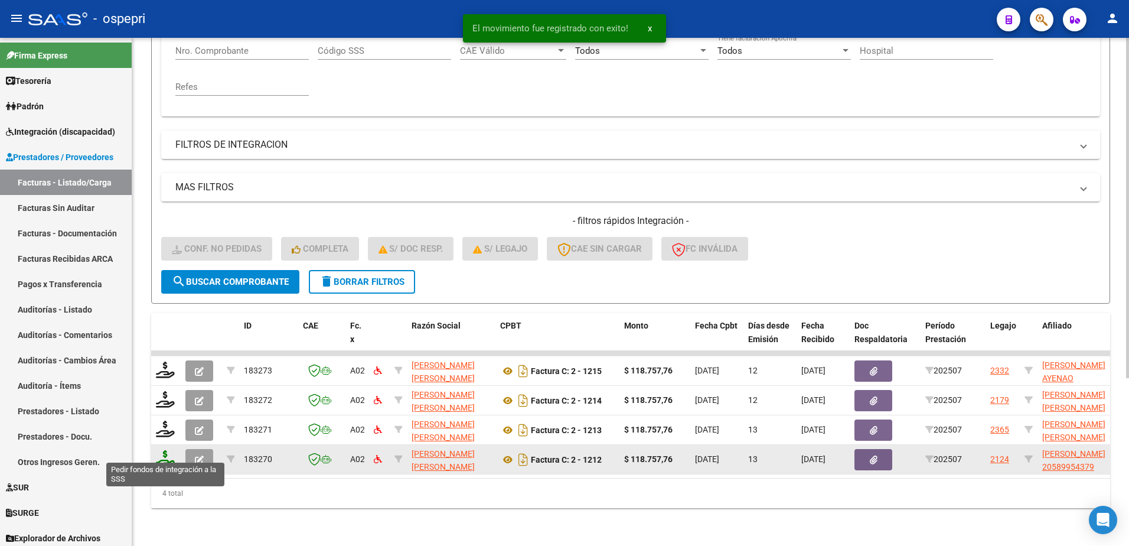
click at [162, 455] on icon at bounding box center [165, 458] width 19 height 17
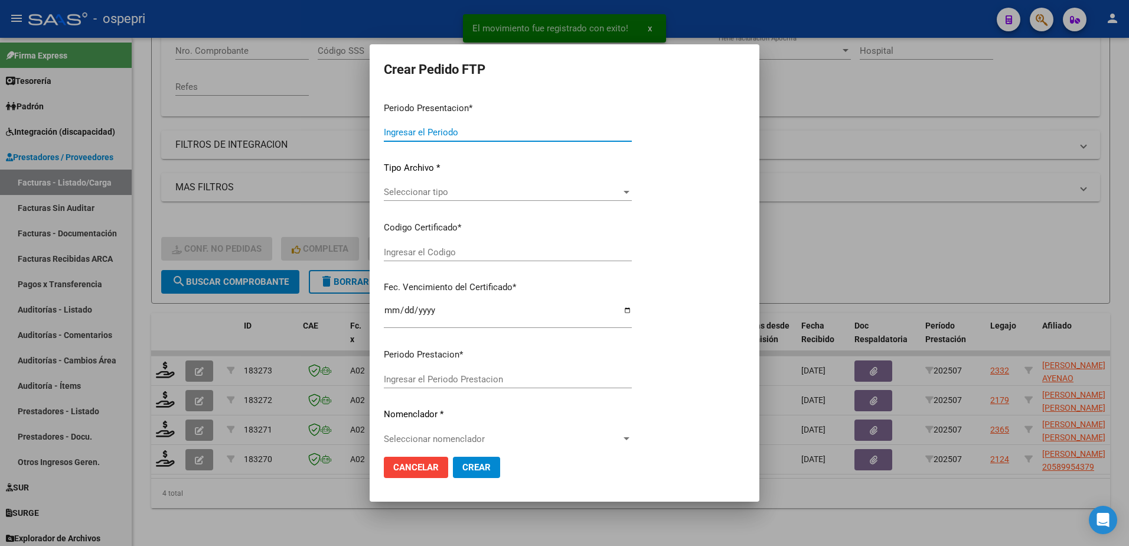
type input "202507"
type input "$ 118.757,76"
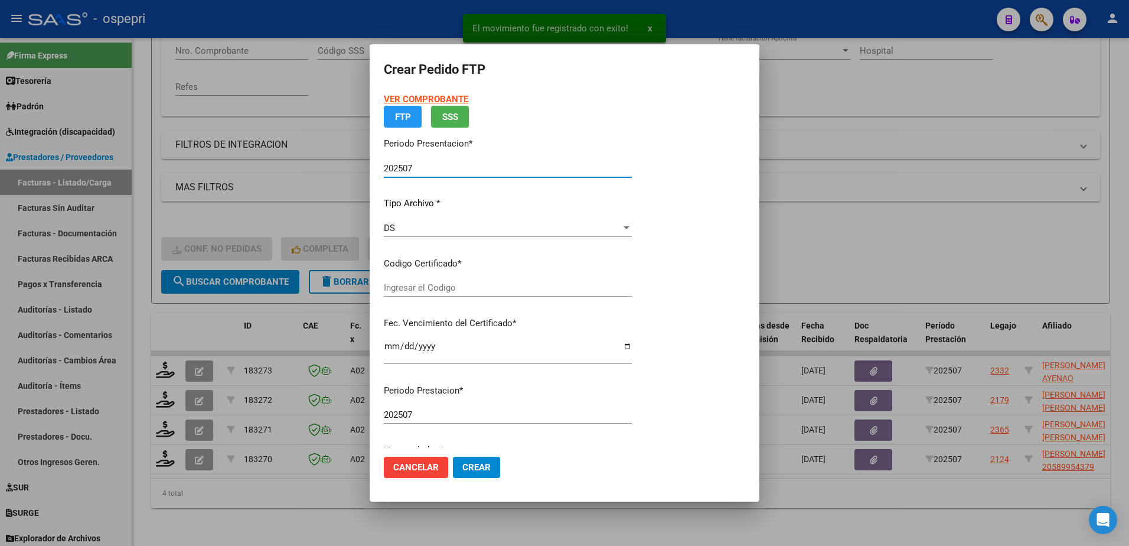
type input "2058995437-9"
type input "[DATE]"
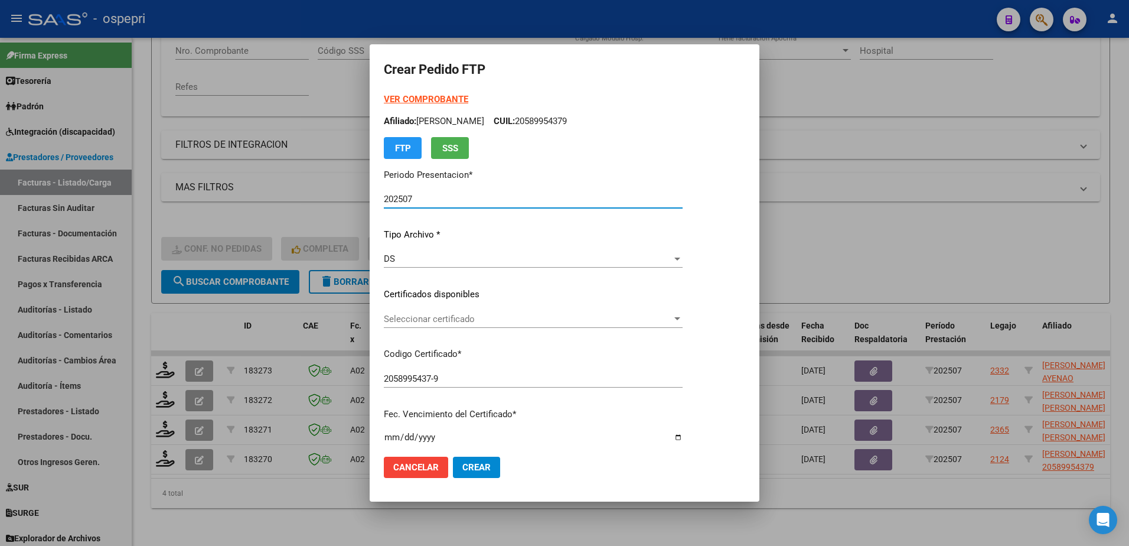
click at [464, 324] on div "Seleccionar certificado Seleccionar certificado" at bounding box center [533, 319] width 299 height 18
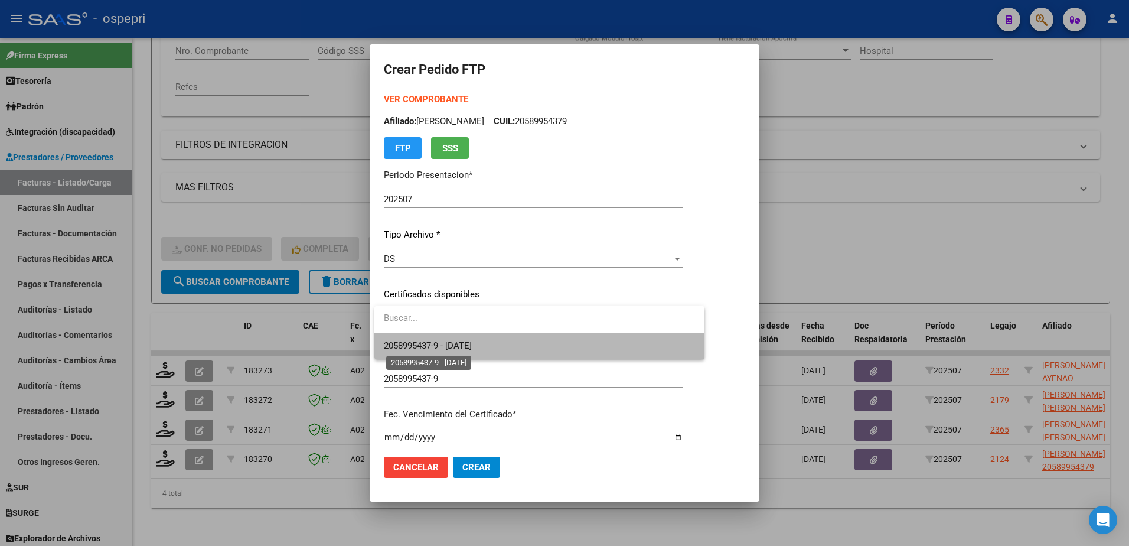
drag, startPoint x: 464, startPoint y: 346, endPoint x: 467, endPoint y: 353, distance: 7.7
click at [464, 347] on span "2058995437-9 - [DATE]" at bounding box center [428, 345] width 88 height 11
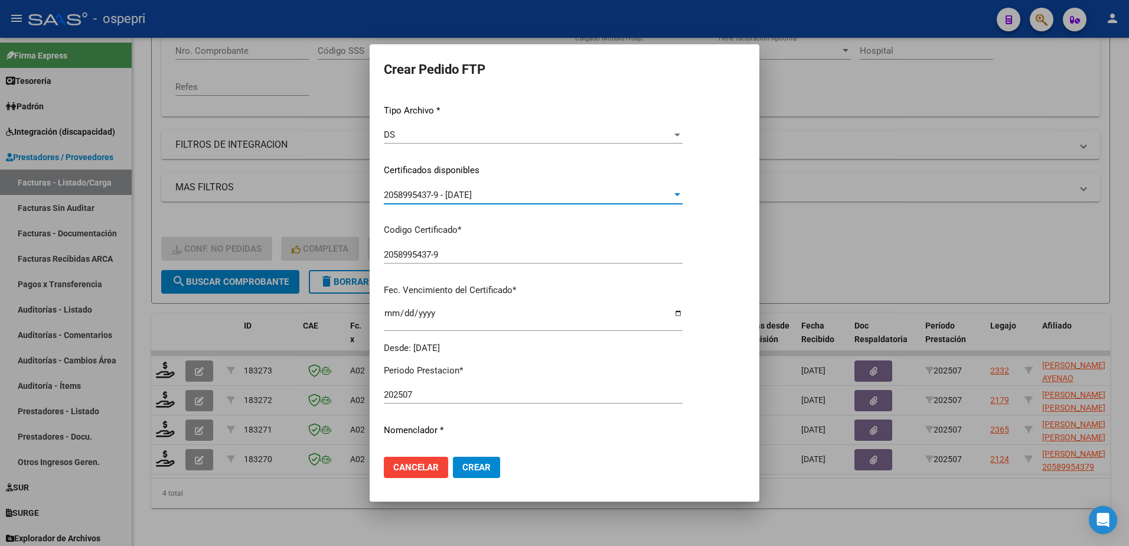
scroll to position [236, 0]
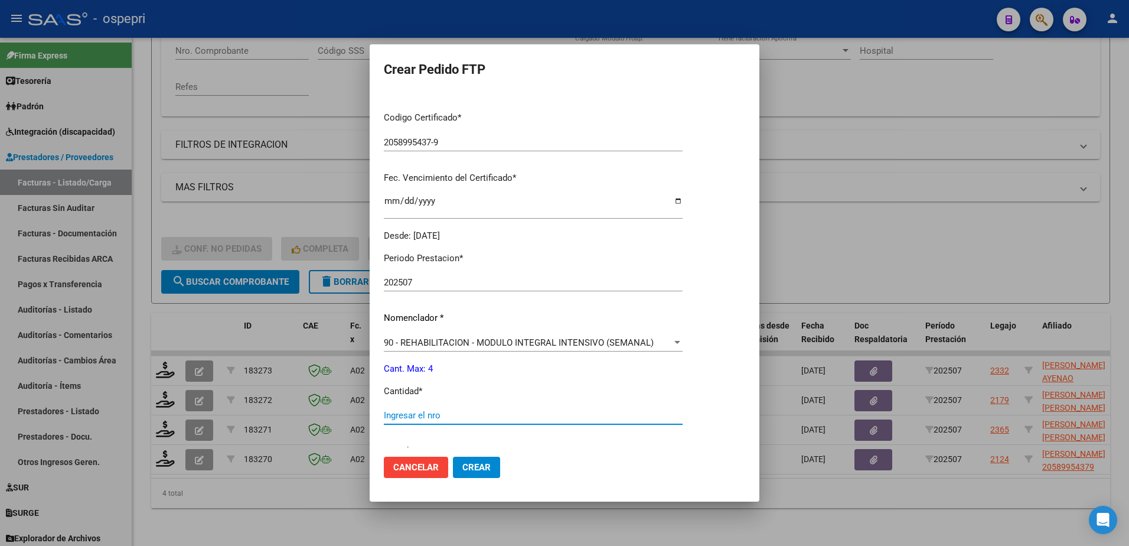
click at [427, 416] on input "Ingresar el nro" at bounding box center [533, 415] width 299 height 11
type input "4"
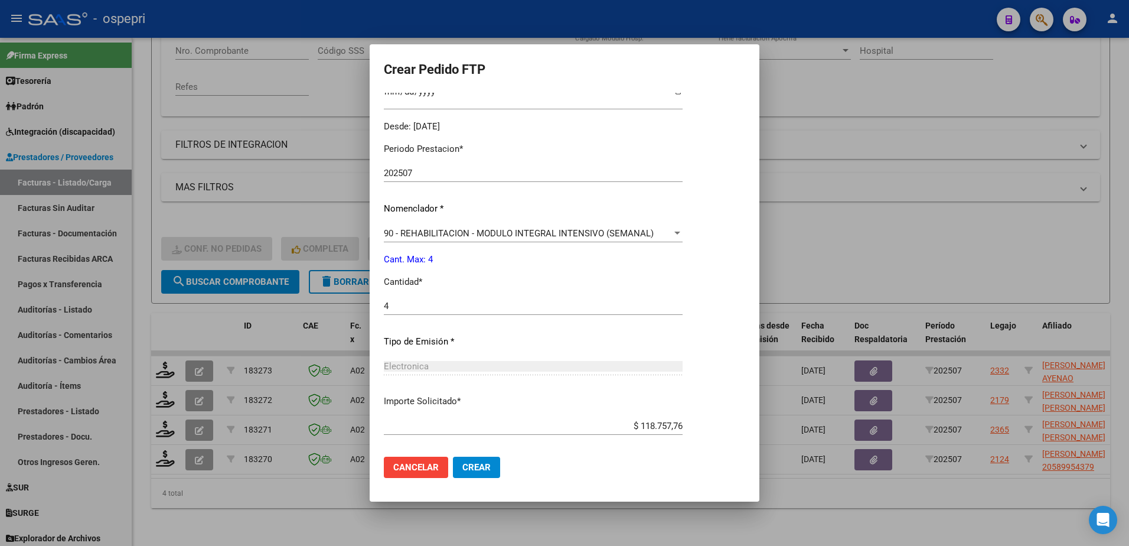
scroll to position [403, 0]
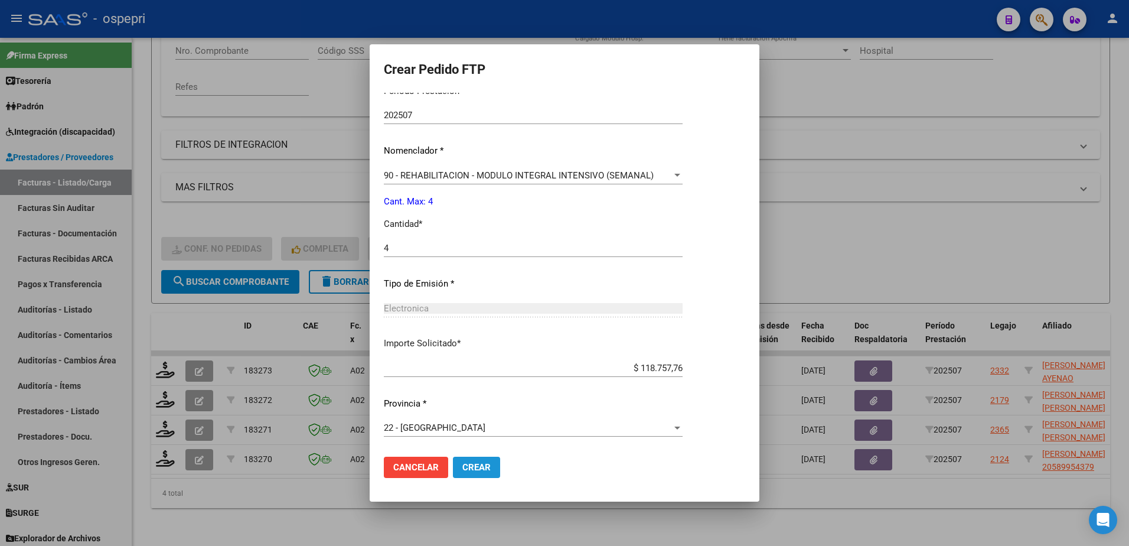
click at [474, 467] on span "Crear" at bounding box center [476, 467] width 28 height 11
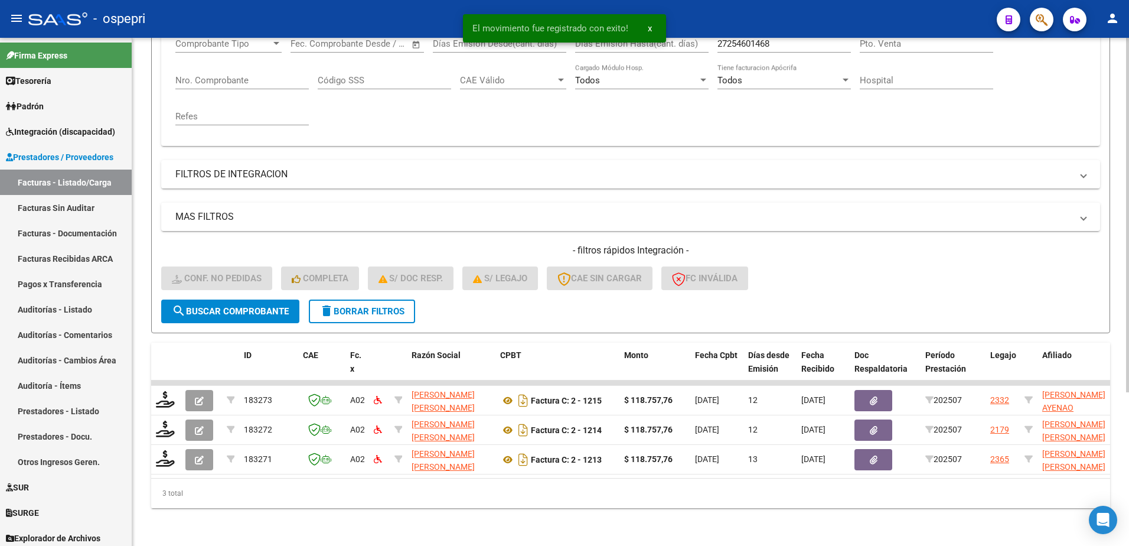
scroll to position [220, 0]
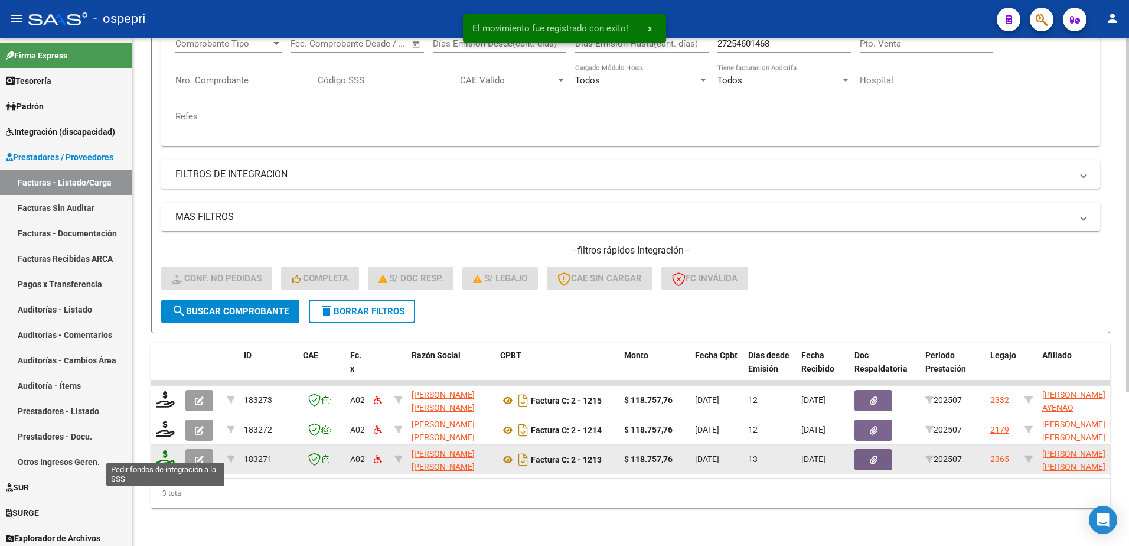
click at [165, 452] on icon at bounding box center [165, 458] width 19 height 17
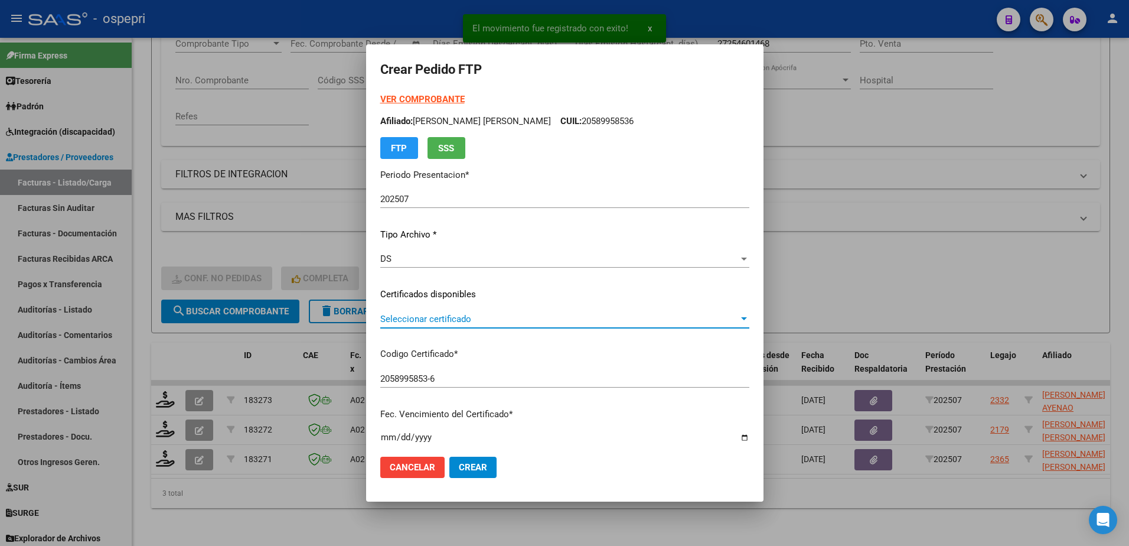
click at [435, 319] on span "Seleccionar certificado" at bounding box center [559, 319] width 358 height 11
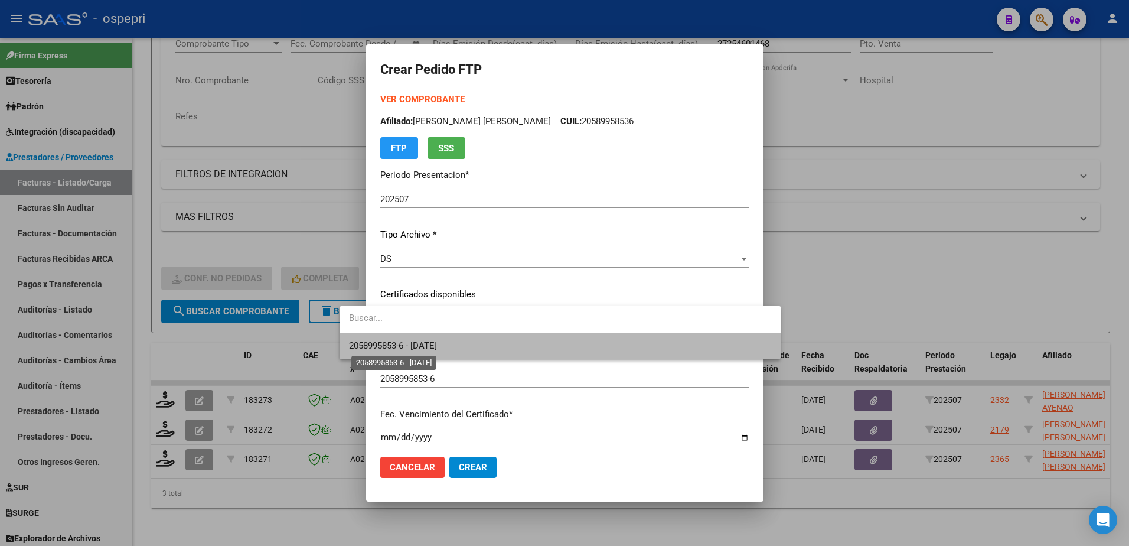
click at [437, 345] on span "2058995853-6 - [DATE]" at bounding box center [393, 345] width 88 height 11
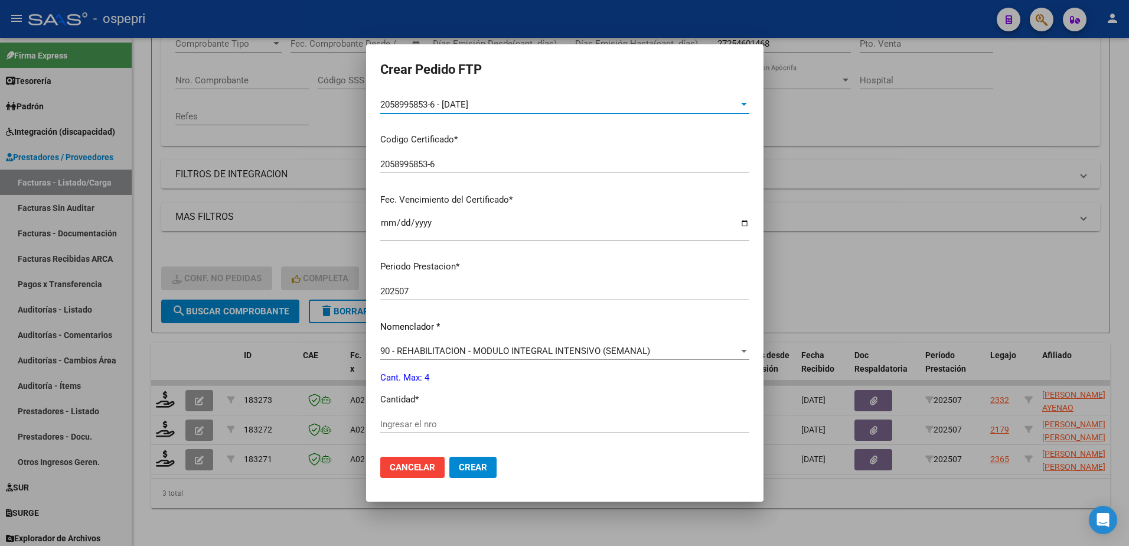
scroll to position [354, 0]
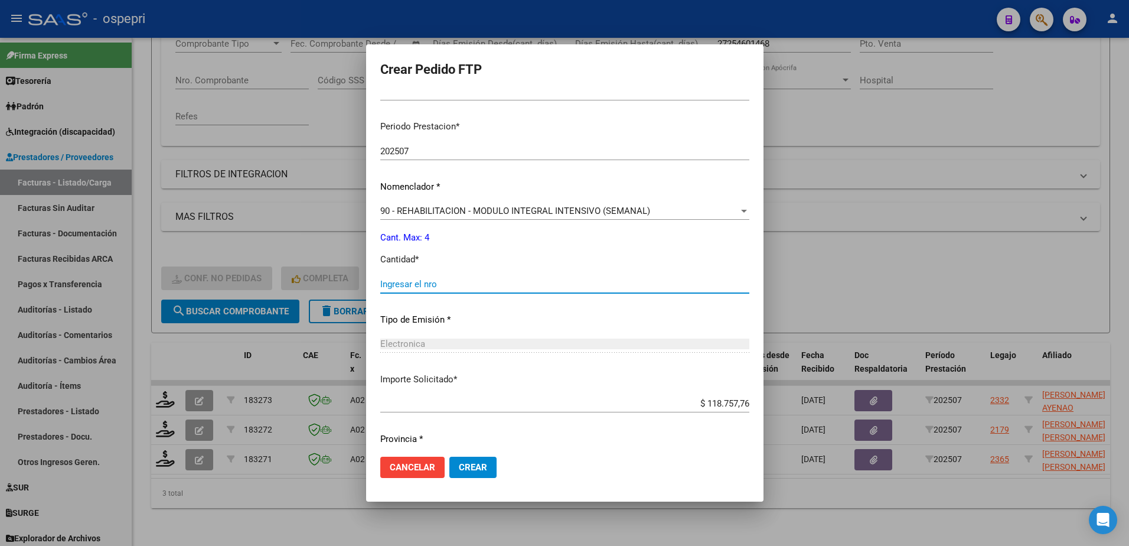
click at [408, 286] on input "Ingresar el nro" at bounding box center [564, 284] width 369 height 11
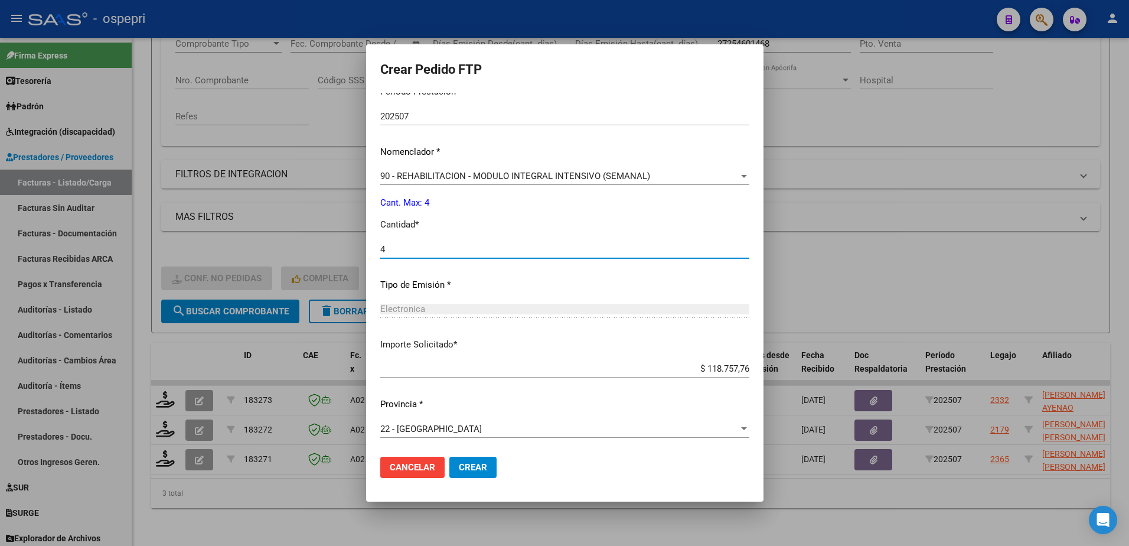
scroll to position [390, 0]
click at [459, 462] on span "Crear" at bounding box center [473, 467] width 28 height 11
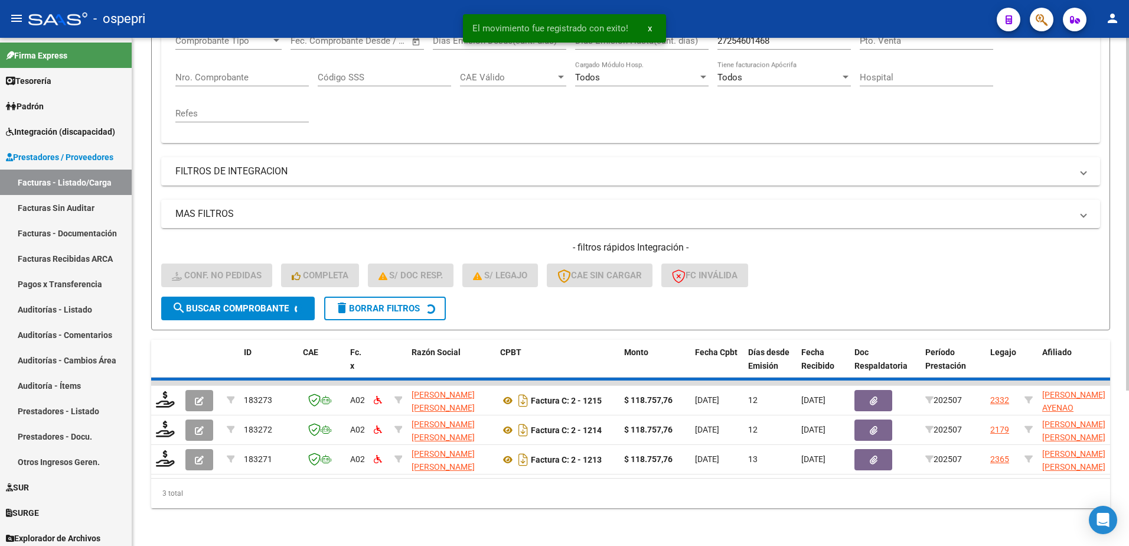
scroll to position [191, 0]
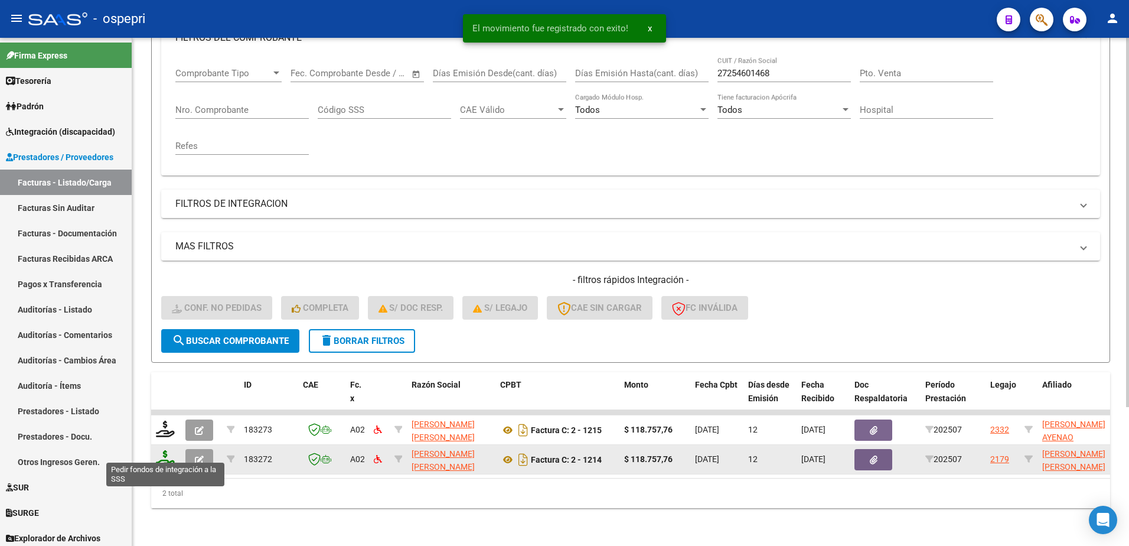
click at [160, 450] on icon at bounding box center [165, 458] width 19 height 17
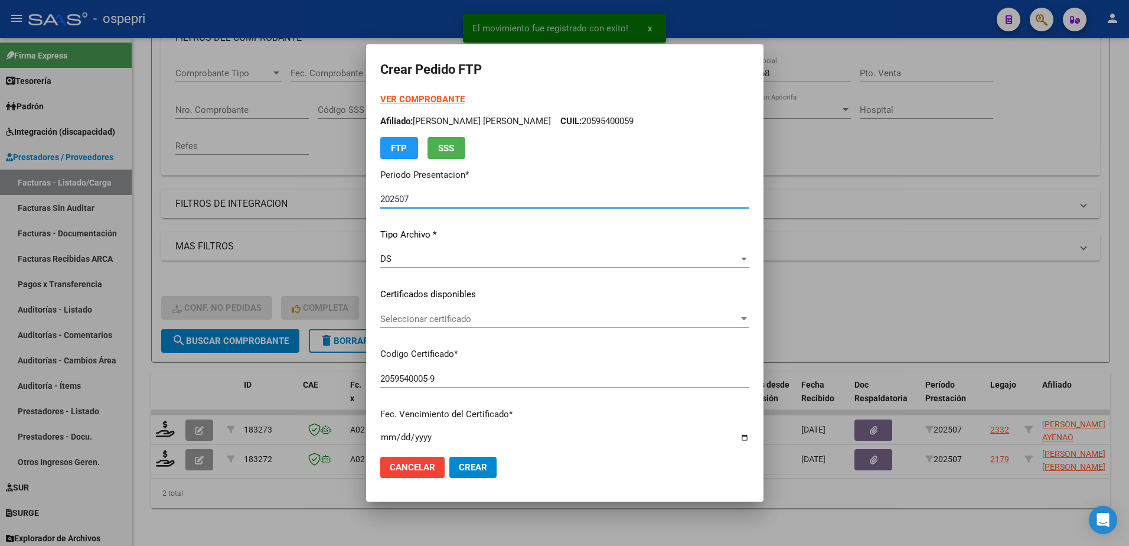
click at [434, 317] on span "Seleccionar certificado" at bounding box center [559, 319] width 358 height 11
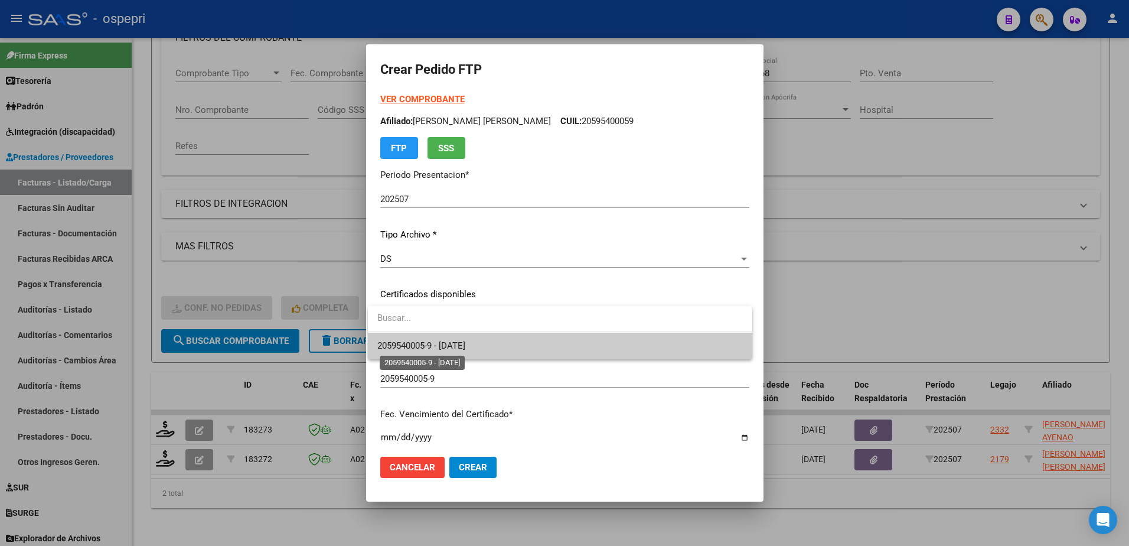
click at [438, 349] on span "2059540005-9 - 2027-12-06" at bounding box center [421, 345] width 88 height 11
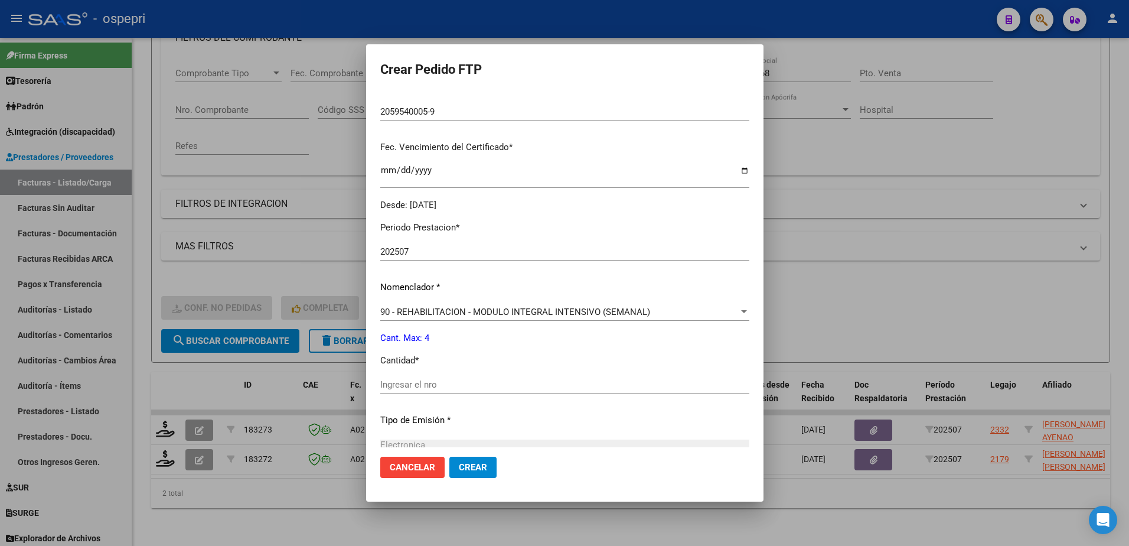
scroll to position [295, 0]
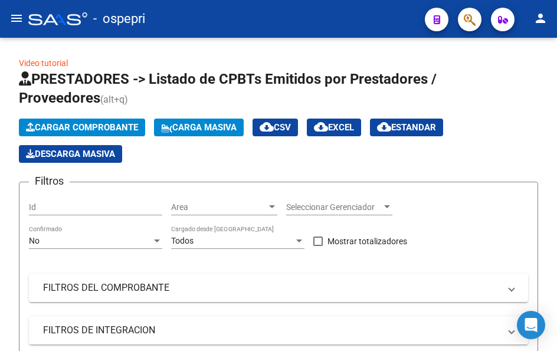
click at [14, 18] on mat-icon "menu" at bounding box center [16, 18] width 14 height 14
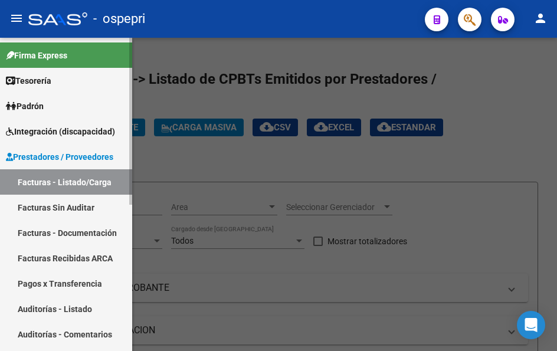
click at [37, 103] on span "Padrón" at bounding box center [25, 106] width 38 height 13
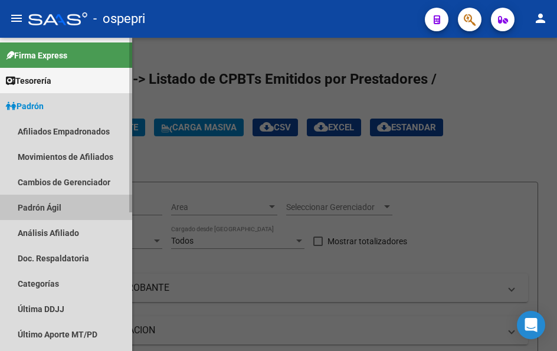
click at [52, 208] on link "Padrón Ágil" at bounding box center [66, 207] width 132 height 25
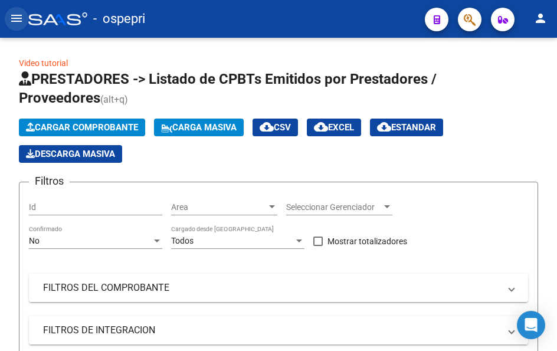
click at [9, 20] on mat-icon "menu" at bounding box center [16, 18] width 14 height 14
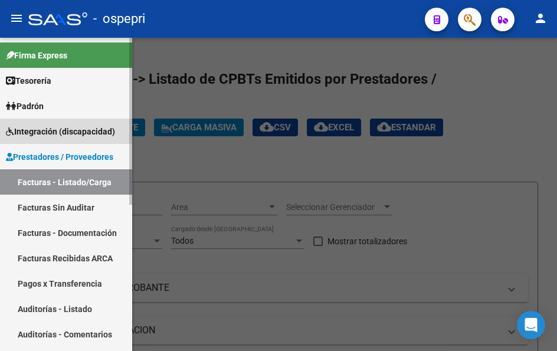
click at [59, 135] on span "Integración (discapacidad)" at bounding box center [60, 131] width 109 height 13
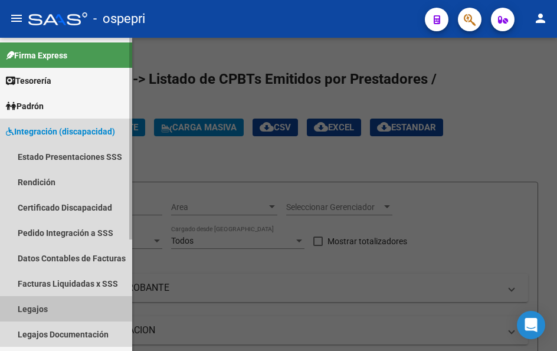
click at [45, 310] on link "Legajos" at bounding box center [66, 308] width 132 height 25
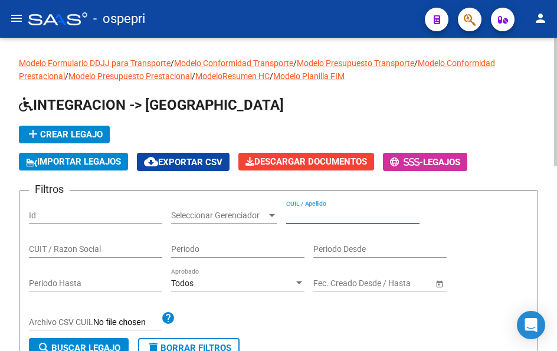
click at [319, 213] on input "CUIL / Apellido" at bounding box center [352, 216] width 133 height 10
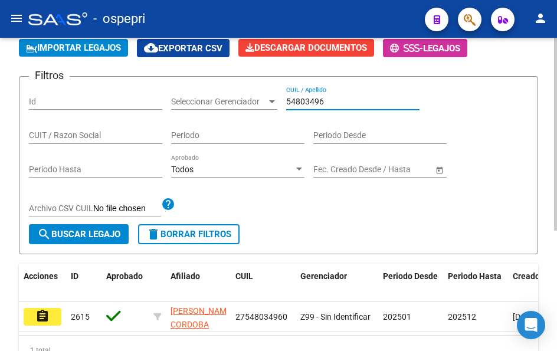
scroll to position [118, 0]
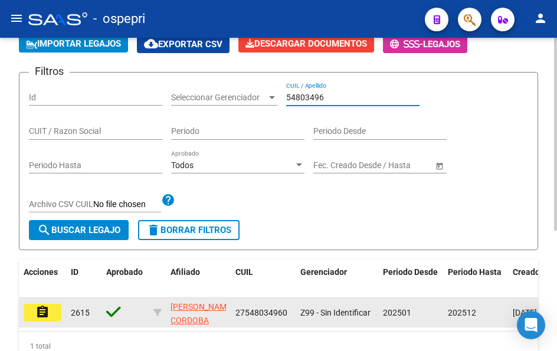
type input "54803496"
click at [43, 318] on mat-icon "assignment" at bounding box center [42, 312] width 14 height 14
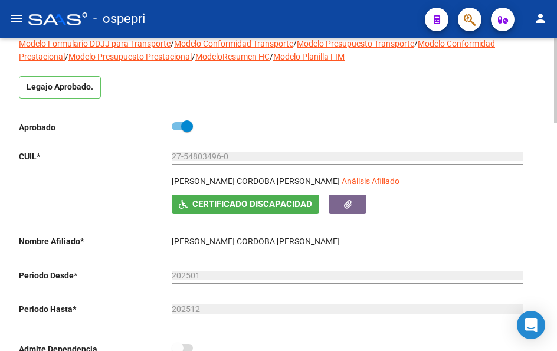
scroll to position [59, 0]
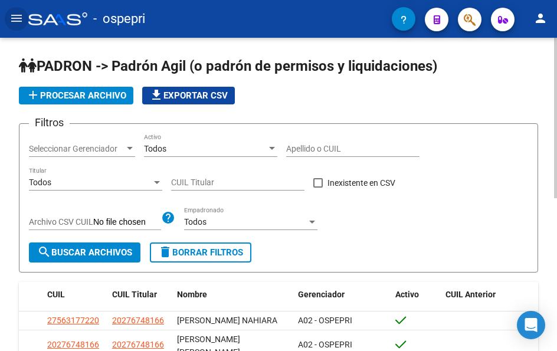
click at [305, 146] on input "Apellido o CUIL" at bounding box center [352, 149] width 133 height 10
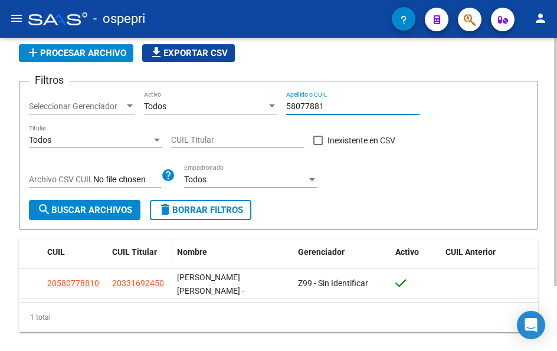
scroll to position [59, 0]
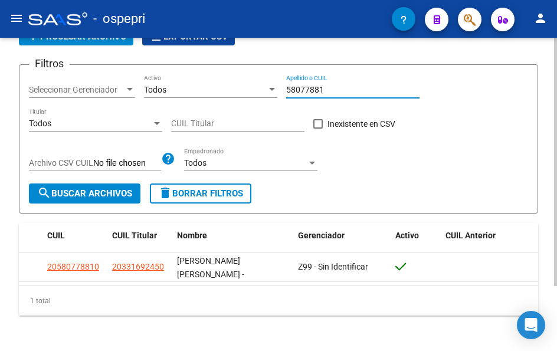
click at [328, 86] on input "58077881" at bounding box center [352, 90] width 133 height 10
click at [341, 95] on div "58401267 Apellido o CUIL" at bounding box center [352, 86] width 133 height 24
click at [341, 94] on input "58401267" at bounding box center [352, 90] width 133 height 10
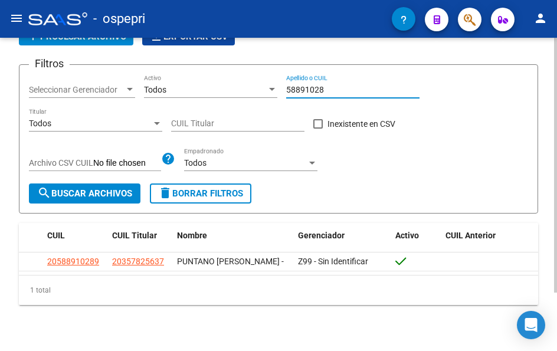
click at [325, 89] on input "58891028" at bounding box center [352, 90] width 133 height 10
click at [328, 89] on input "58402450" at bounding box center [352, 90] width 133 height 10
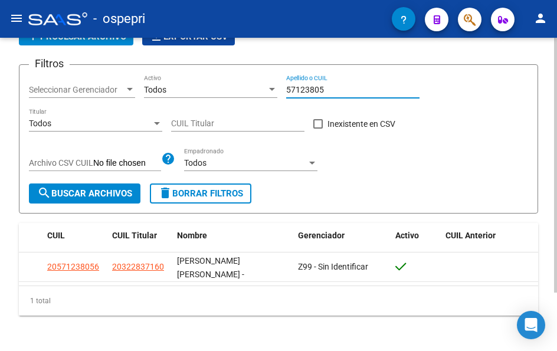
scroll to position [0, 0]
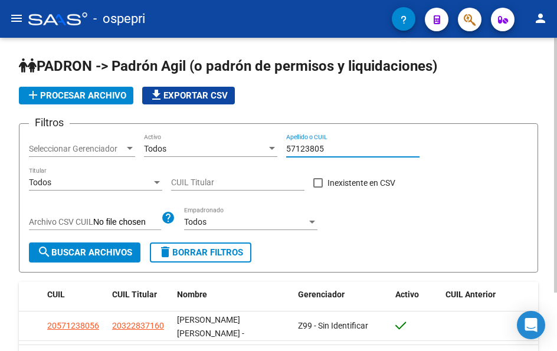
click at [341, 148] on input "57123805" at bounding box center [352, 149] width 133 height 10
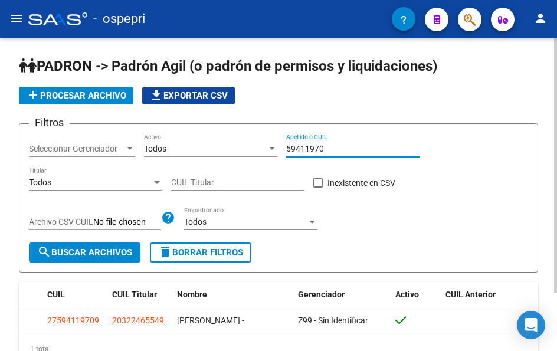
click at [338, 145] on input "59411970" at bounding box center [352, 149] width 133 height 10
click at [338, 146] on input "59411970" at bounding box center [352, 149] width 133 height 10
click at [331, 149] on input "58995437" at bounding box center [352, 149] width 133 height 10
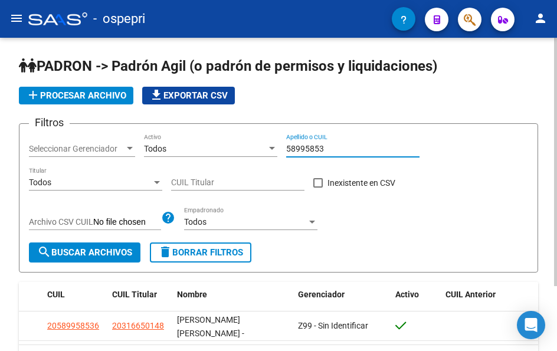
click at [330, 151] on input "58995853" at bounding box center [352, 149] width 133 height 10
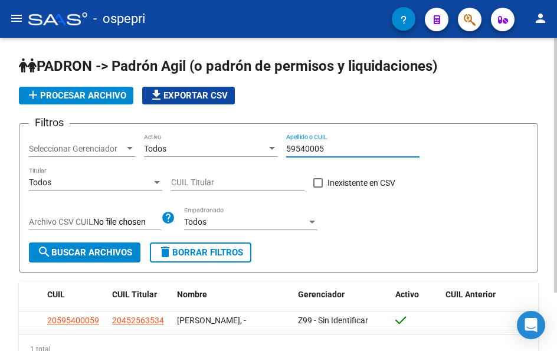
click at [327, 151] on input "59540005" at bounding box center [352, 149] width 133 height 10
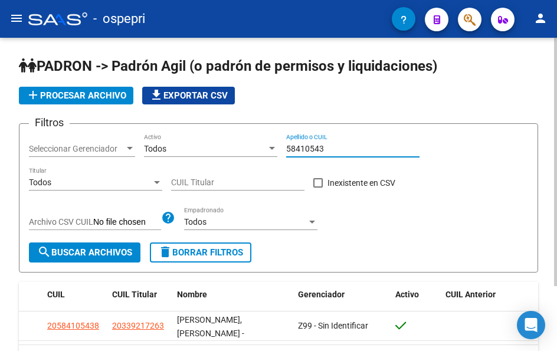
click at [338, 152] on input "58410543" at bounding box center [352, 149] width 133 height 10
click at [338, 146] on input "53566918" at bounding box center [352, 149] width 133 height 10
click at [343, 151] on input "56003262" at bounding box center [352, 149] width 133 height 10
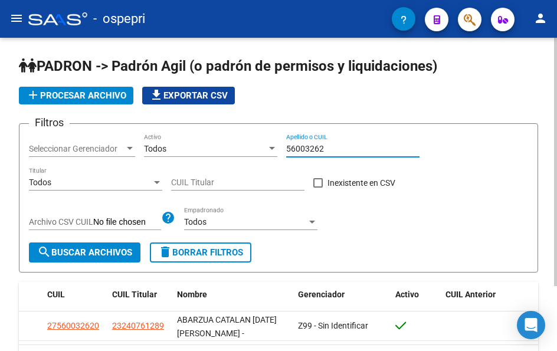
click at [343, 151] on input "56003262" at bounding box center [352, 149] width 133 height 10
click at [327, 145] on input "55845829" at bounding box center [352, 149] width 133 height 10
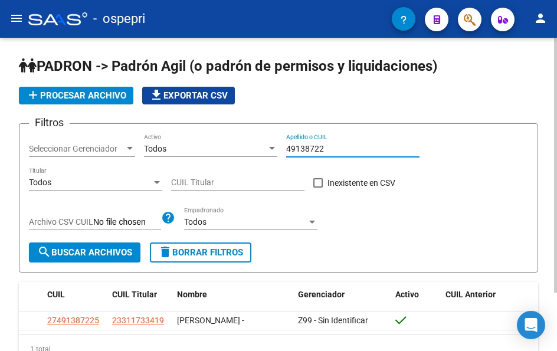
click at [336, 148] on input "49138722" at bounding box center [352, 149] width 133 height 10
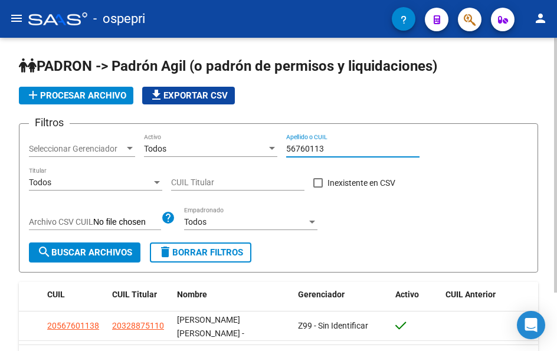
click at [337, 151] on input "56760113" at bounding box center [352, 149] width 133 height 10
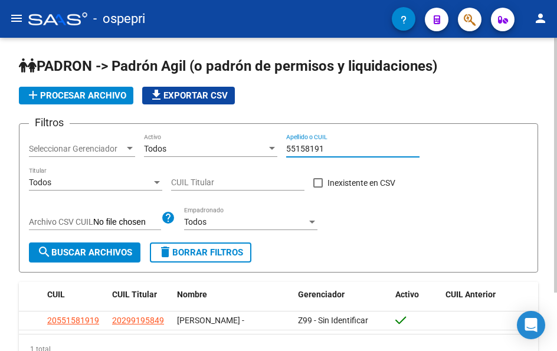
click at [334, 146] on input "55158191" at bounding box center [352, 149] width 133 height 10
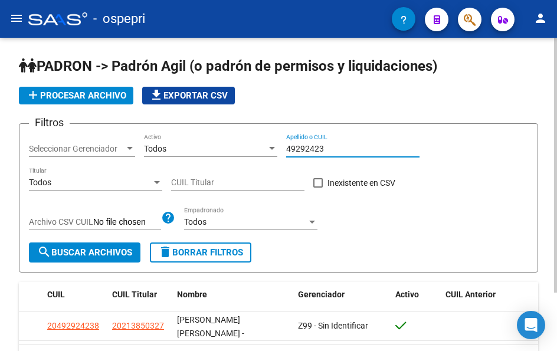
click at [337, 148] on input "49292423" at bounding box center [352, 149] width 133 height 10
click at [324, 150] on input "46611320" at bounding box center [352, 149] width 133 height 10
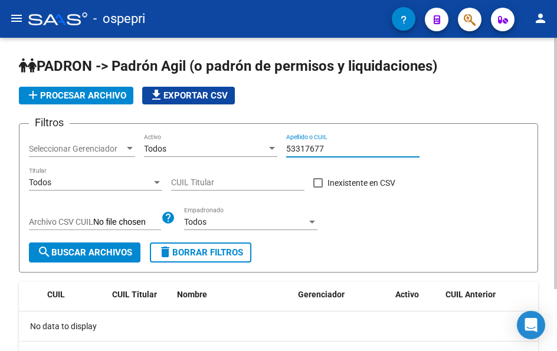
click at [335, 146] on input "53317677" at bounding box center [352, 149] width 133 height 10
type input "53317677"
drag, startPoint x: 331, startPoint y: 147, endPoint x: 211, endPoint y: 164, distance: 120.4
click at [211, 164] on div "Filtros Seleccionar Gerenciador Seleccionar Gerenciador Todos Activo 53317677 A…" at bounding box center [279, 187] width 500 height 109
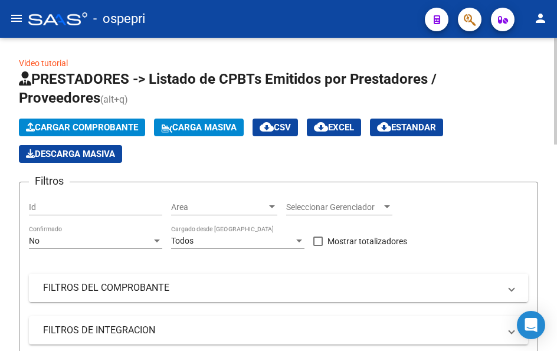
click at [510, 292] on span at bounding box center [512, 288] width 5 height 13
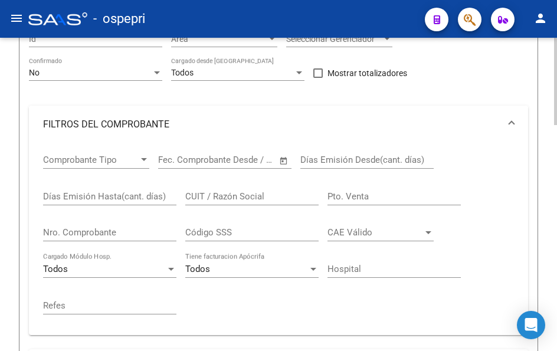
scroll to position [177, 0]
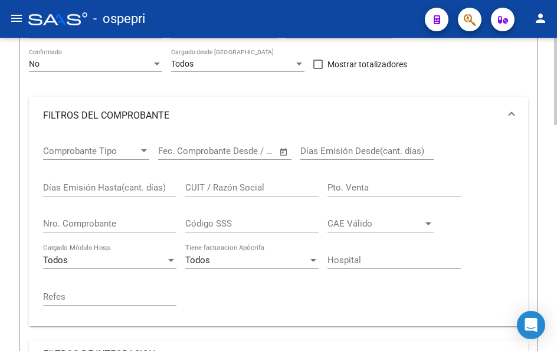
click at [244, 185] on input "CUIT / Razón Social" at bounding box center [251, 187] width 133 height 11
paste input "53317677"
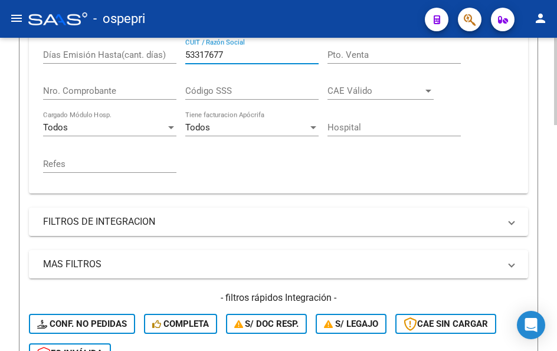
scroll to position [354, 0]
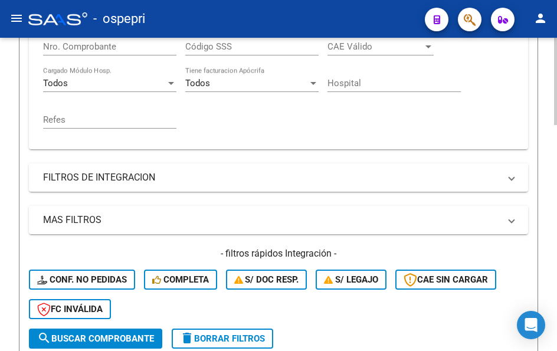
type input "53317677"
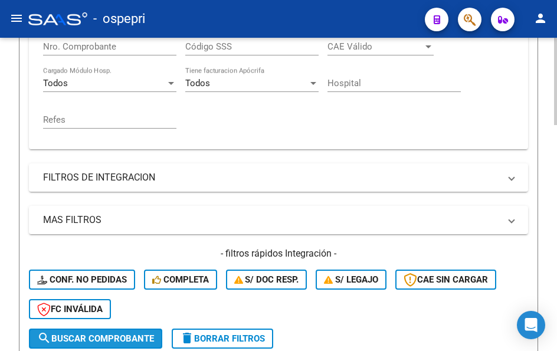
click at [114, 336] on span "search Buscar Comprobante" at bounding box center [95, 339] width 117 height 11
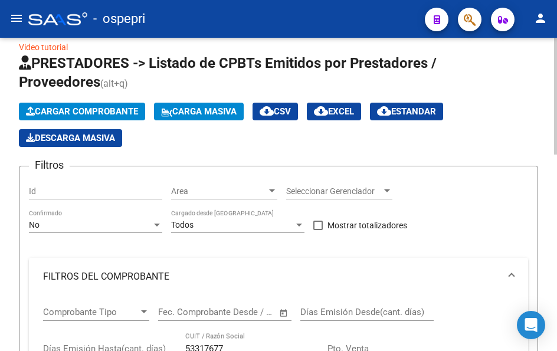
scroll to position [0, 0]
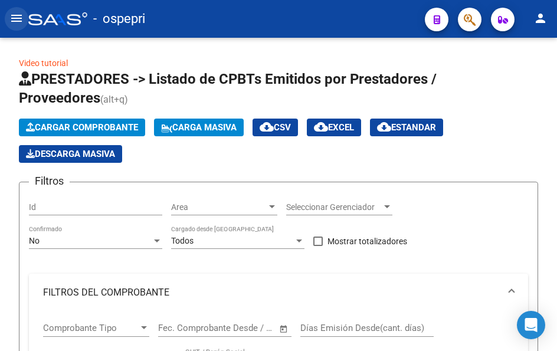
click at [19, 20] on mat-icon "menu" at bounding box center [16, 18] width 14 height 14
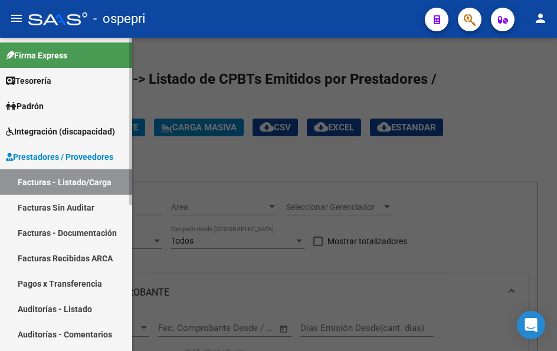
click at [39, 107] on span "Padrón" at bounding box center [25, 106] width 38 height 13
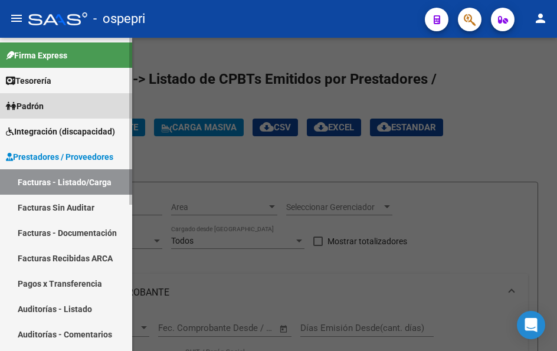
click at [35, 107] on span "Padrón" at bounding box center [25, 106] width 38 height 13
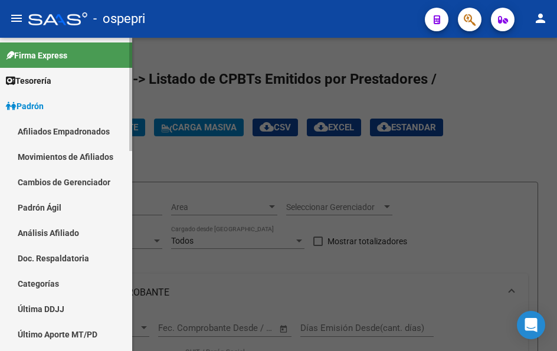
click at [46, 207] on link "Padrón Ágil" at bounding box center [66, 207] width 132 height 25
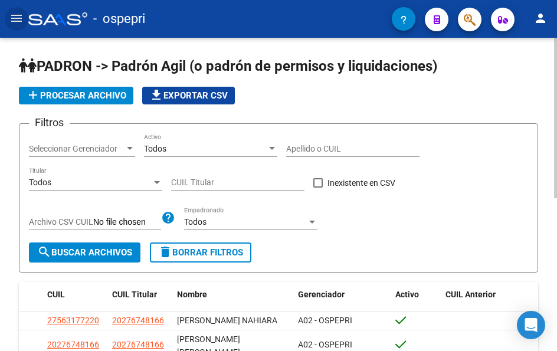
click at [326, 146] on input "Apellido o CUIL" at bounding box center [352, 149] width 133 height 10
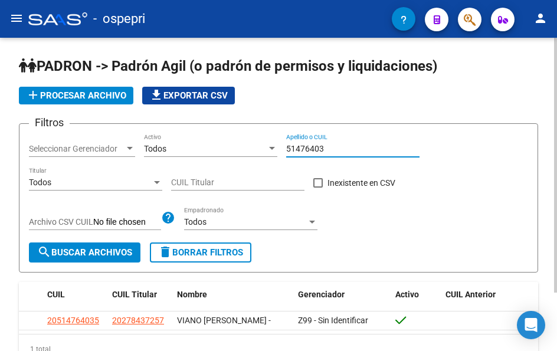
click at [325, 146] on input "51476403" at bounding box center [352, 149] width 133 height 10
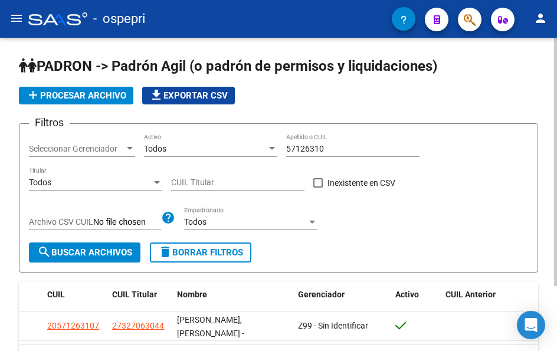
click at [342, 155] on div "57126310 Apellido o CUIL" at bounding box center [352, 145] width 133 height 24
click at [335, 145] on input "57126310" at bounding box center [352, 149] width 133 height 10
click at [325, 141] on div "53069752 Apellido o CUIL" at bounding box center [352, 145] width 133 height 24
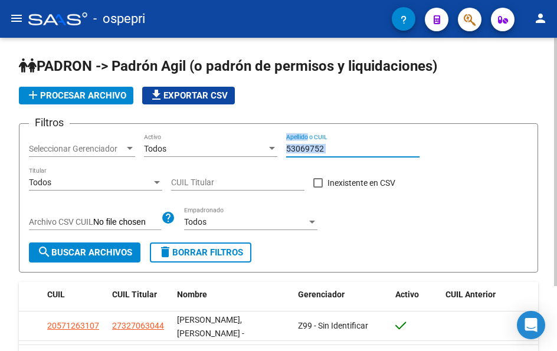
click at [325, 141] on div "53069752 Apellido o CUIL" at bounding box center [352, 145] width 133 height 24
click at [325, 144] on input "53069752" at bounding box center [352, 149] width 133 height 10
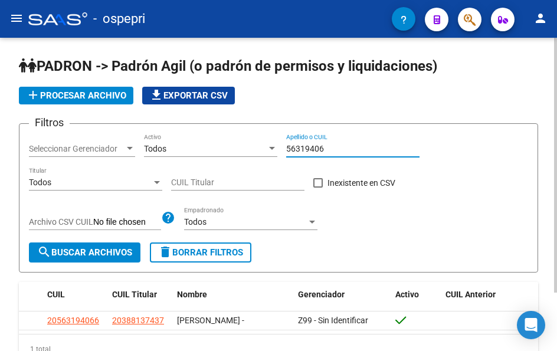
click at [339, 146] on input "56319406" at bounding box center [352, 149] width 133 height 10
click at [339, 142] on div "58077814 Apellido o CUIL" at bounding box center [352, 145] width 133 height 24
click at [338, 142] on div "58077814 Apellido o CUIL" at bounding box center [352, 145] width 133 height 24
click at [337, 144] on input "58077814" at bounding box center [352, 149] width 133 height 10
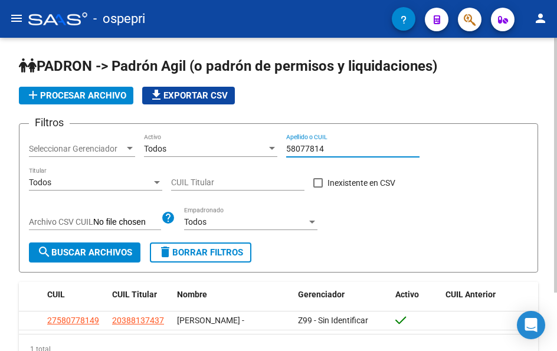
click at [336, 144] on input "58077814" at bounding box center [352, 149] width 133 height 10
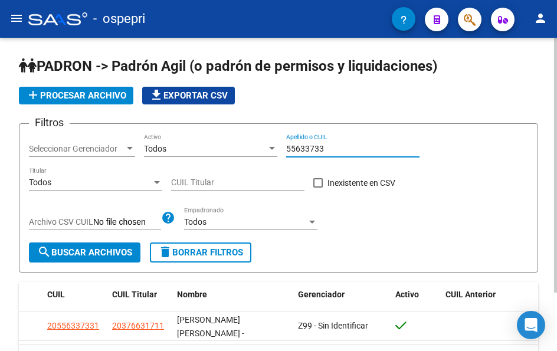
click at [329, 148] on input "55633733" at bounding box center [352, 149] width 133 height 10
click at [329, 147] on input "55633733" at bounding box center [352, 149] width 133 height 10
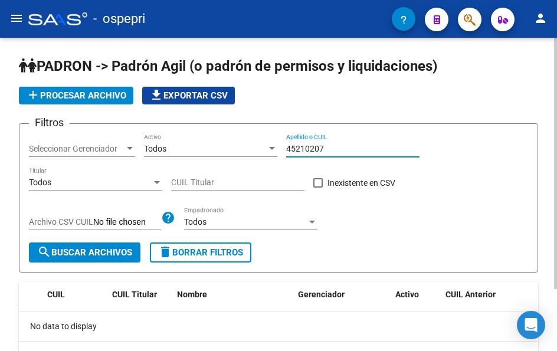
click at [344, 149] on input "45210207" at bounding box center [352, 149] width 133 height 10
click at [334, 151] on input "45210207" at bounding box center [352, 149] width 133 height 10
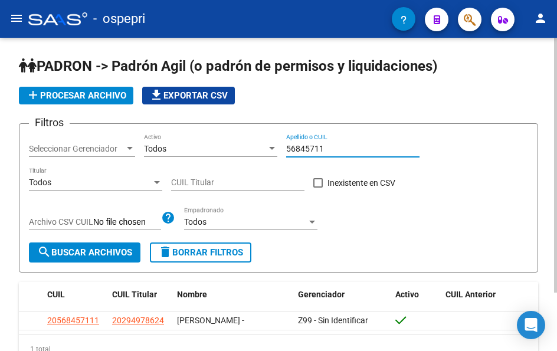
click at [342, 149] on input "56845711" at bounding box center [352, 149] width 133 height 10
click at [347, 149] on input "53074179" at bounding box center [352, 149] width 133 height 10
click at [337, 149] on input "55463788" at bounding box center [352, 149] width 133 height 10
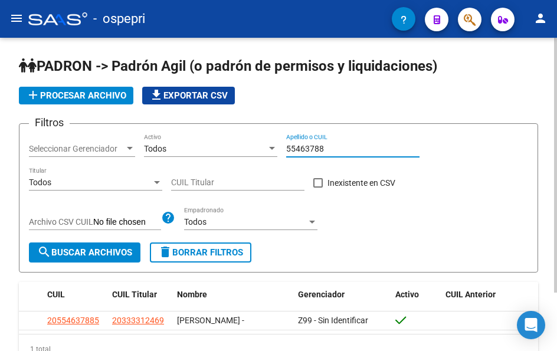
click at [336, 149] on input "55463788" at bounding box center [352, 149] width 133 height 10
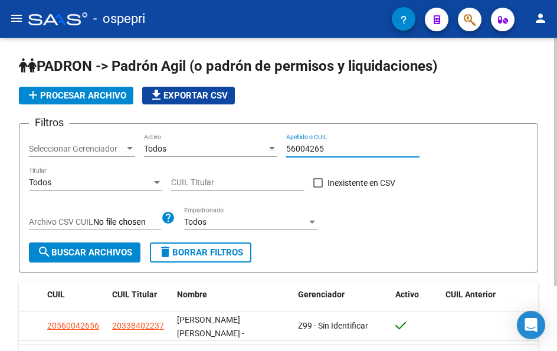
click at [337, 149] on input "56004265" at bounding box center [352, 149] width 133 height 10
click at [337, 151] on input "58401623" at bounding box center [352, 149] width 133 height 10
click at [338, 148] on input "50369491" at bounding box center [352, 149] width 133 height 10
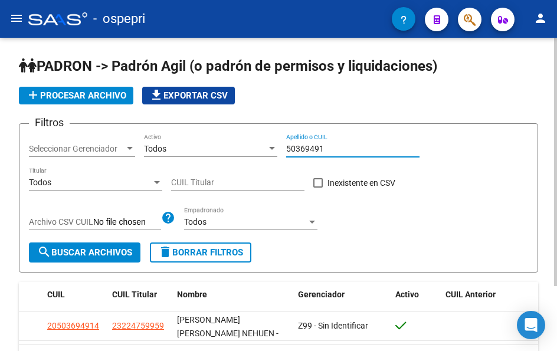
click at [338, 148] on input "50369491" at bounding box center [352, 149] width 133 height 10
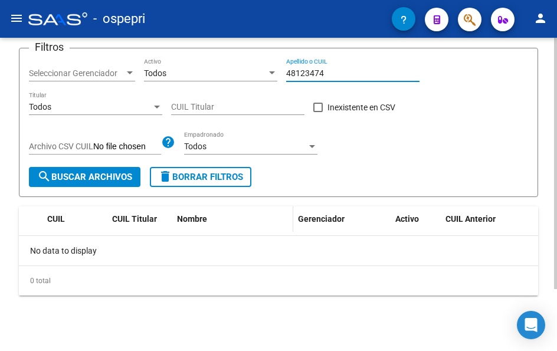
scroll to position [77, 0]
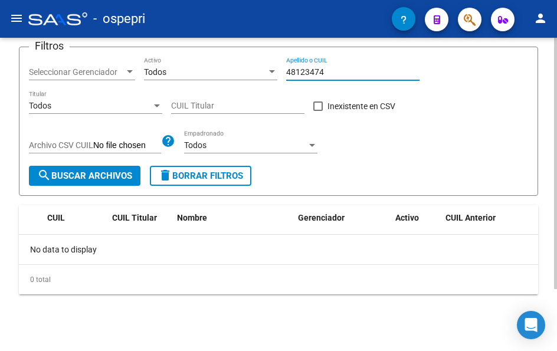
click at [343, 74] on input "48123474" at bounding box center [352, 72] width 133 height 10
drag, startPoint x: 339, startPoint y: 73, endPoint x: 226, endPoint y: 73, distance: 112.8
click at [226, 73] on div "Filtros Seleccionar Gerenciador Seleccionar Gerenciador Todos Activo 48123474 A…" at bounding box center [279, 111] width 500 height 109
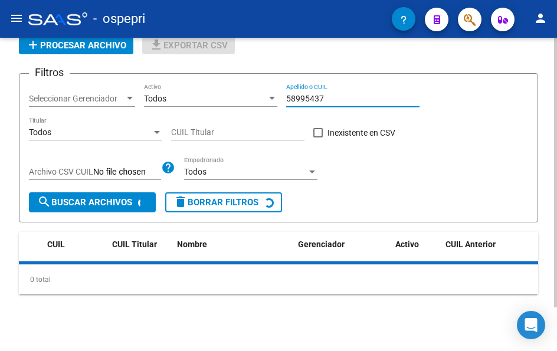
scroll to position [71, 0]
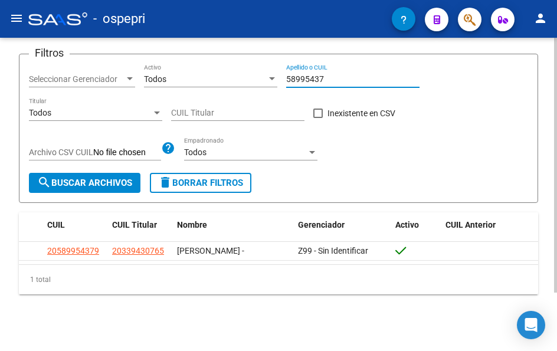
click at [328, 76] on input "58995437" at bounding box center [352, 79] width 133 height 10
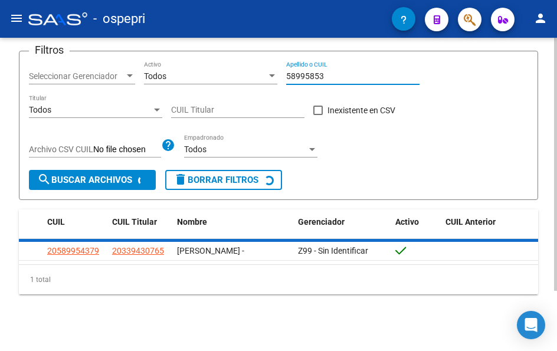
scroll to position [77, 0]
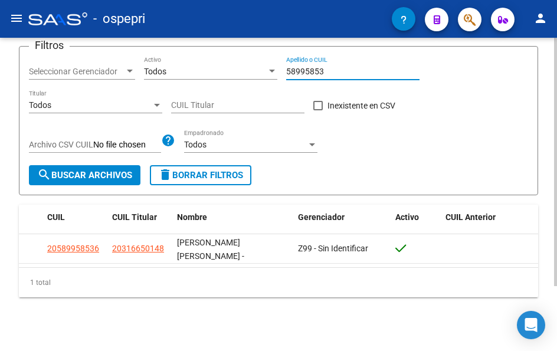
click at [339, 72] on input "58995853" at bounding box center [352, 72] width 133 height 10
click at [337, 68] on input "49138142" at bounding box center [352, 72] width 133 height 10
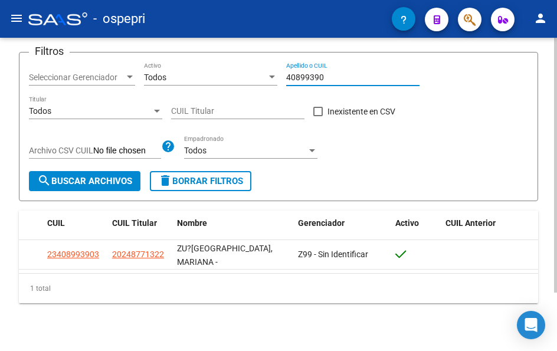
click at [342, 74] on input "40899390" at bounding box center [352, 78] width 133 height 10
click at [341, 75] on input "40899390" at bounding box center [352, 78] width 133 height 10
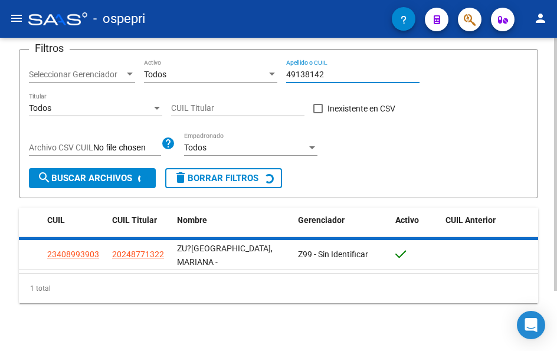
scroll to position [77, 0]
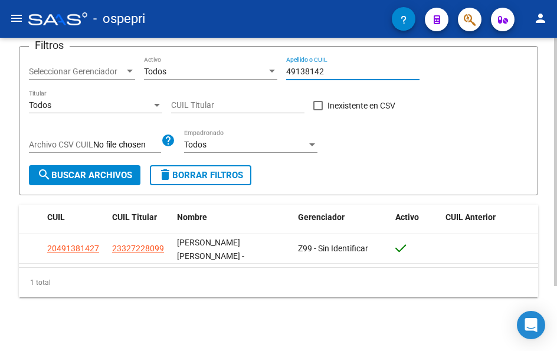
type input "49138142"
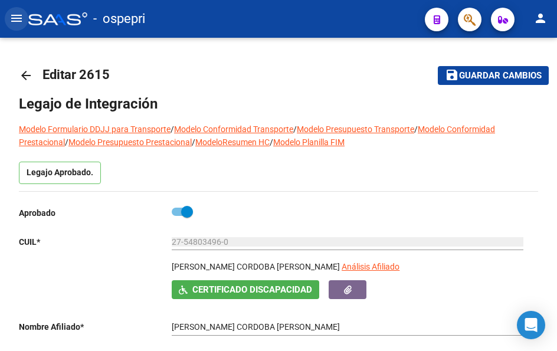
click at [18, 17] on mat-icon "menu" at bounding box center [16, 18] width 14 height 14
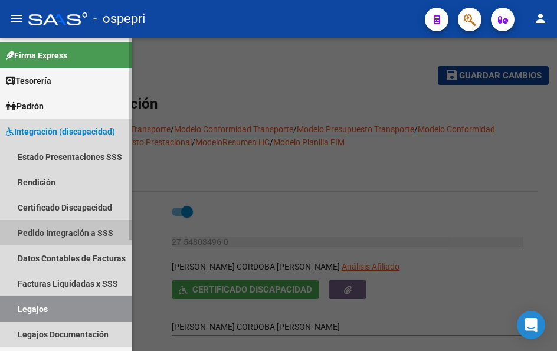
click at [71, 229] on link "Pedido Integración a SSS" at bounding box center [66, 232] width 132 height 25
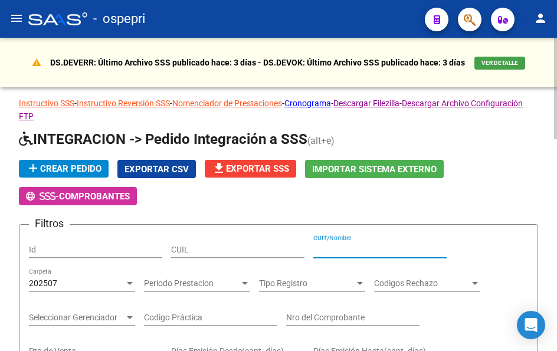
paste input "23248772204"
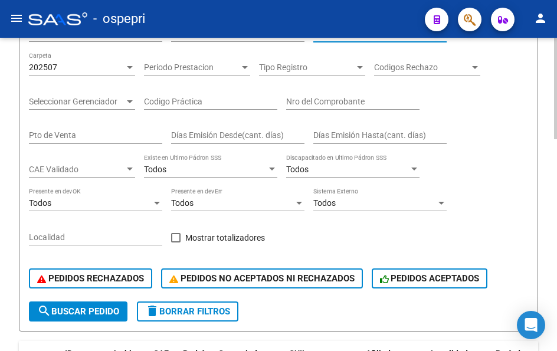
scroll to position [236, 0]
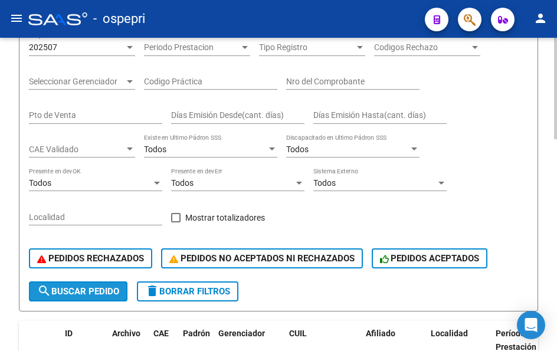
click at [97, 285] on button "search Buscar Pedido" at bounding box center [78, 292] width 99 height 20
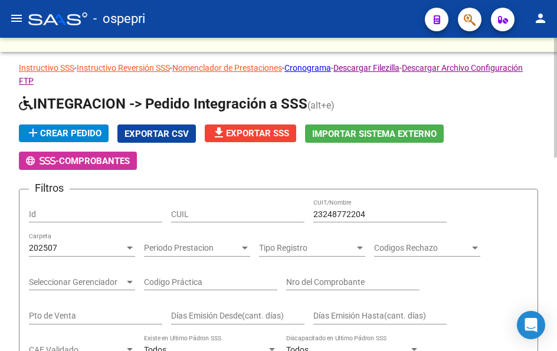
scroll to position [35, 0]
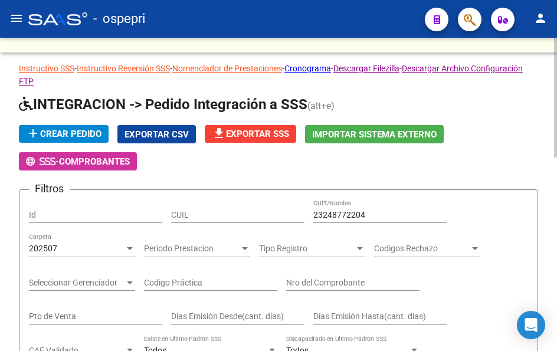
click at [388, 208] on div "23248772204 CUIT/Nombre" at bounding box center [380, 212] width 133 height 24
click at [381, 214] on input "23248772204" at bounding box center [380, 215] width 133 height 10
paste input "7271867188"
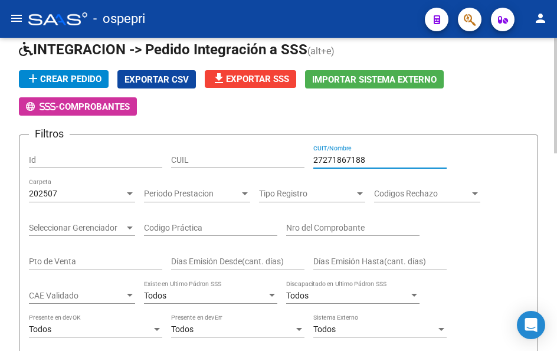
scroll to position [0, 0]
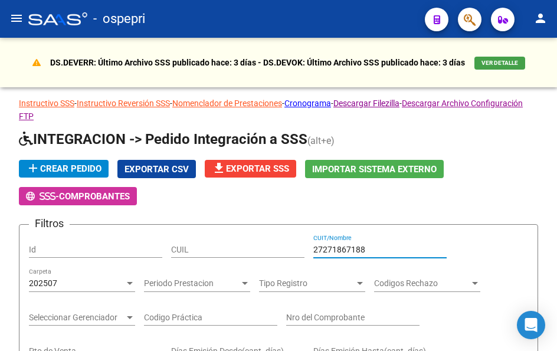
type input "27271867188"
click at [14, 17] on mat-icon "menu" at bounding box center [16, 18] width 14 height 14
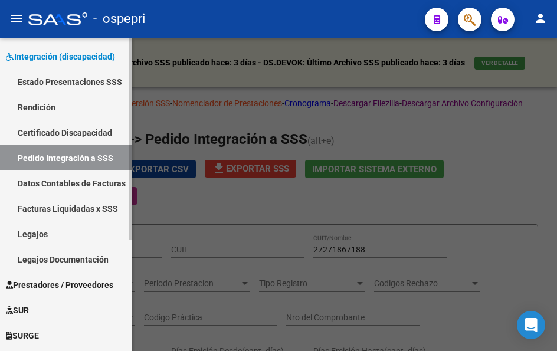
scroll to position [118, 0]
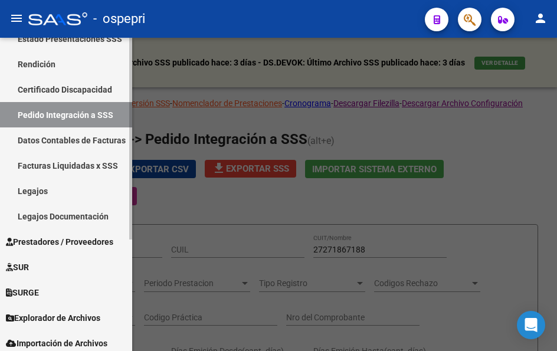
click at [57, 239] on span "Prestadores / Proveedores" at bounding box center [59, 242] width 107 height 13
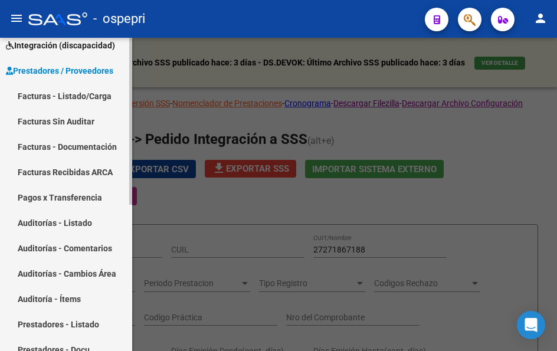
scroll to position [59, 0]
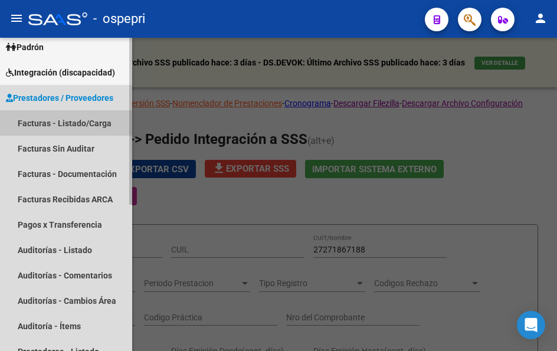
click at [62, 120] on link "Facturas - Listado/Carga" at bounding box center [66, 122] width 132 height 25
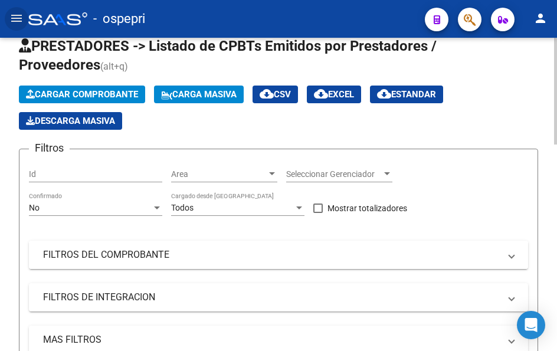
scroll to position [118, 0]
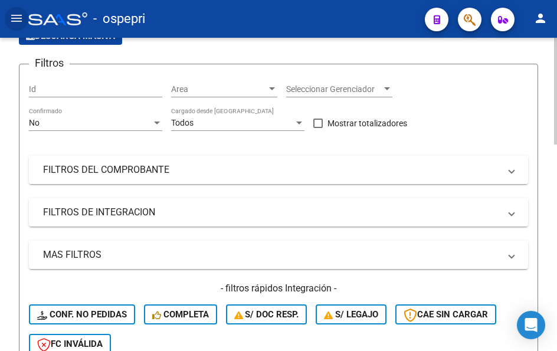
click at [510, 167] on span at bounding box center [512, 170] width 5 height 13
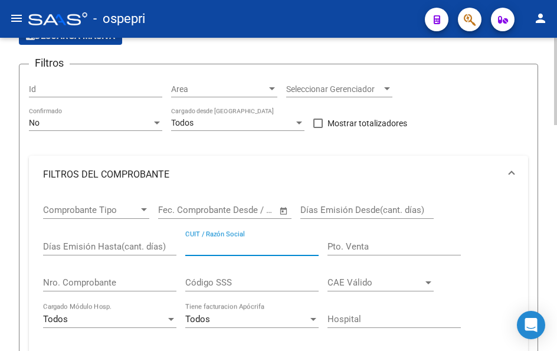
paste input "27271867188"
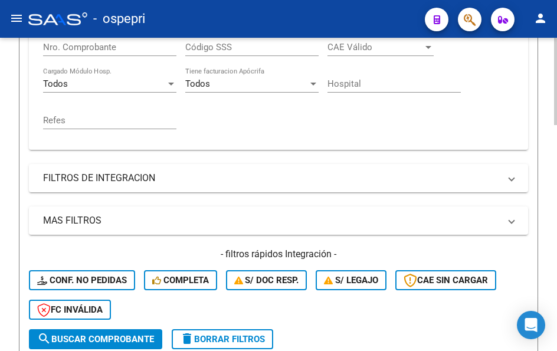
scroll to position [354, 0]
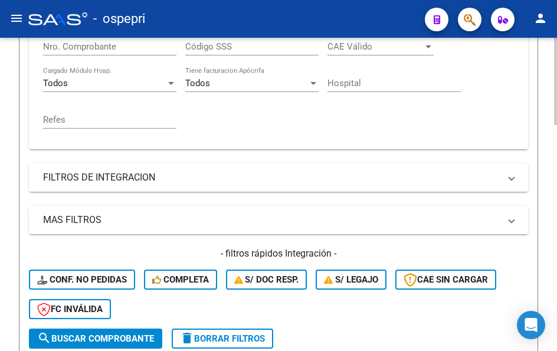
type input "27271867188"
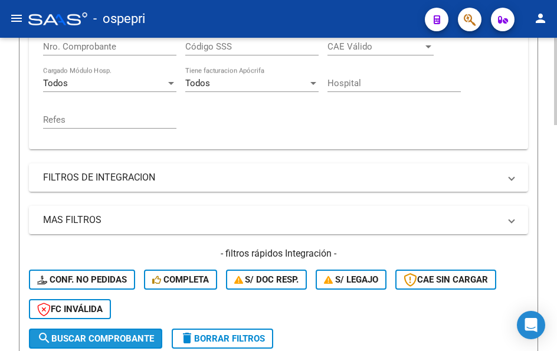
click at [110, 334] on span "search Buscar Comprobante" at bounding box center [95, 339] width 117 height 11
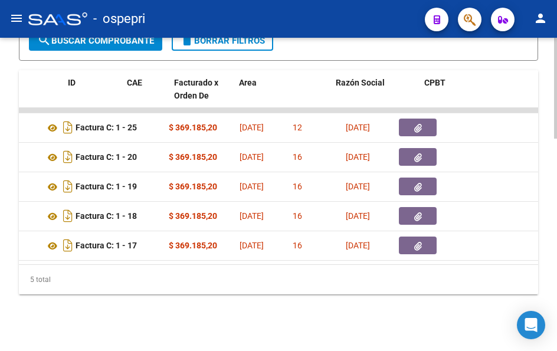
scroll to position [0, 0]
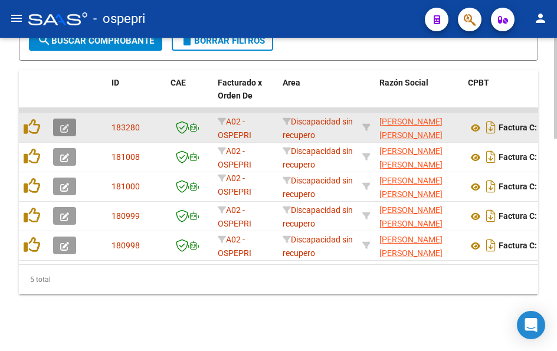
click at [63, 124] on icon "button" at bounding box center [64, 128] width 9 height 9
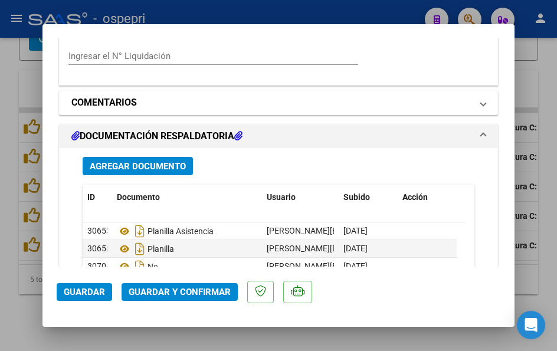
scroll to position [1004, 0]
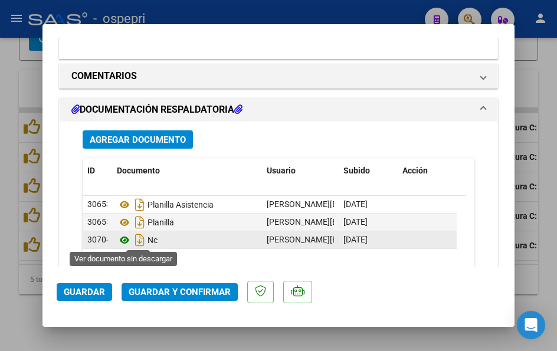
click at [123, 240] on icon at bounding box center [124, 240] width 15 height 14
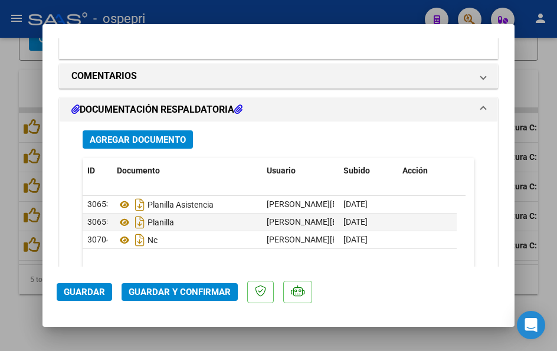
type input "$ 0,00"
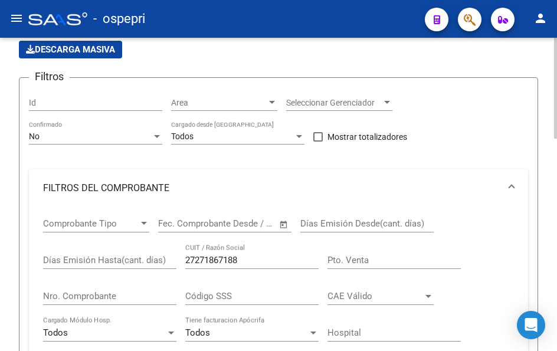
scroll to position [71, 0]
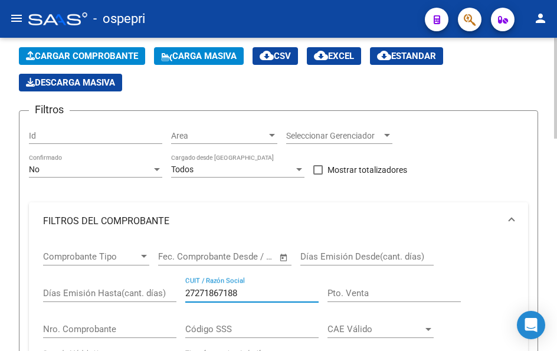
click at [250, 291] on input "27271867188" at bounding box center [251, 293] width 133 height 11
click at [249, 293] on input "27271867188" at bounding box center [251, 293] width 133 height 11
click at [249, 294] on input "27271867188" at bounding box center [251, 293] width 133 height 11
paste input "301748286"
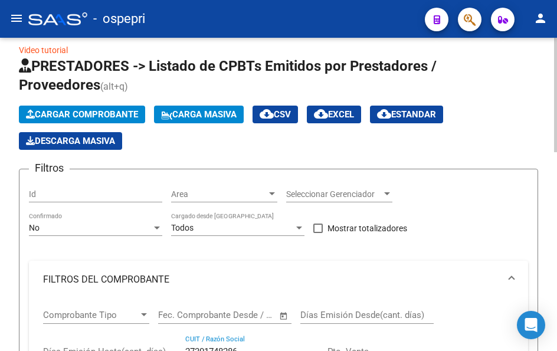
scroll to position [0, 0]
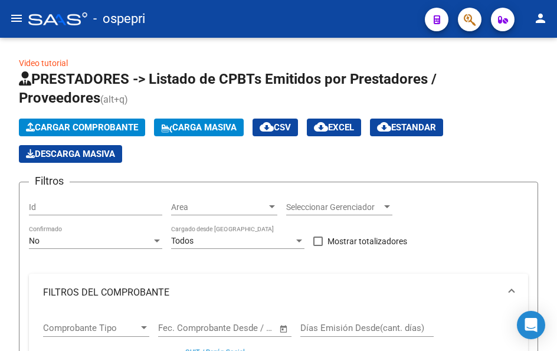
type input "27301748286"
click at [19, 19] on mat-icon "menu" at bounding box center [16, 18] width 14 height 14
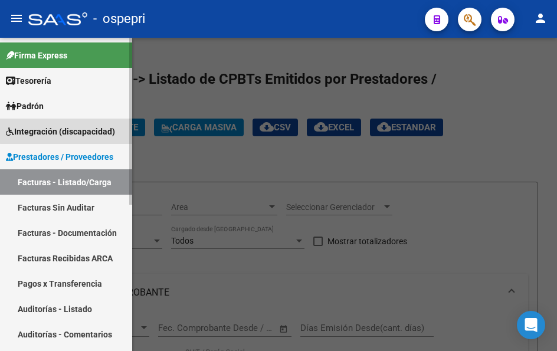
click at [72, 128] on span "Integración (discapacidad)" at bounding box center [60, 131] width 109 height 13
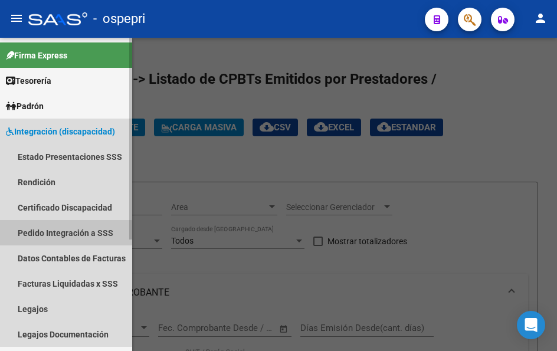
click at [54, 238] on link "Pedido Integración a SSS" at bounding box center [66, 232] width 132 height 25
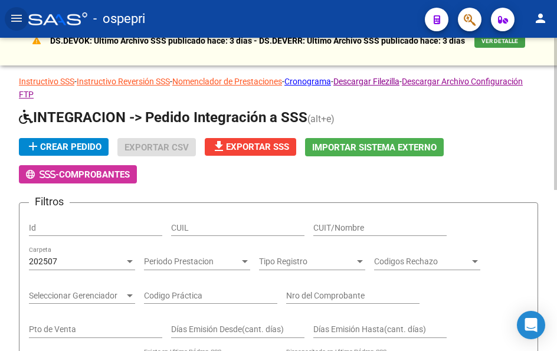
scroll to position [118, 0]
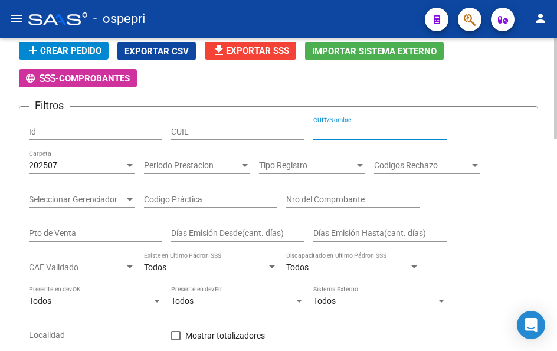
click at [357, 133] on input "CUIT/Nombre" at bounding box center [380, 132] width 133 height 10
paste input "27301748286"
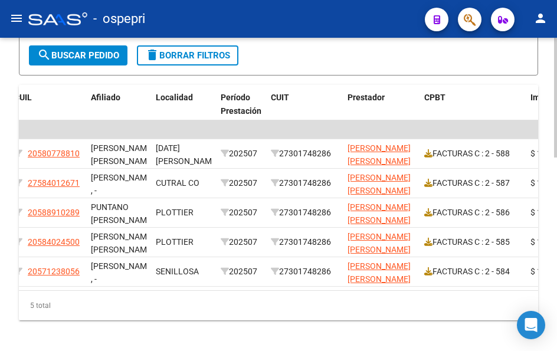
scroll to position [0, 271]
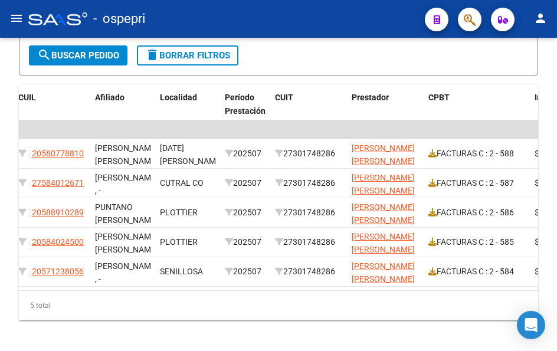
type input "27301748286"
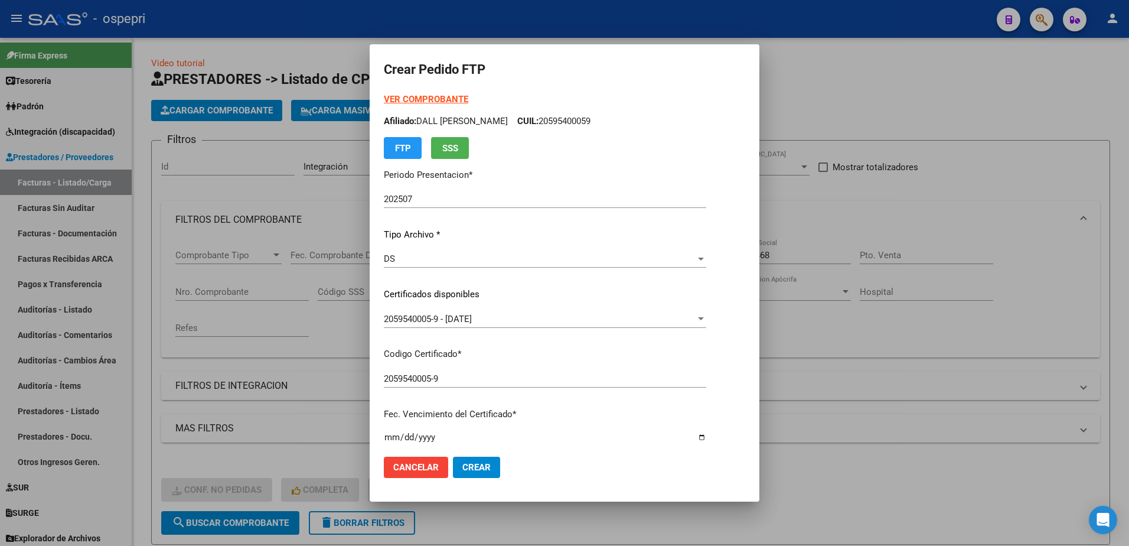
scroll to position [191, 0]
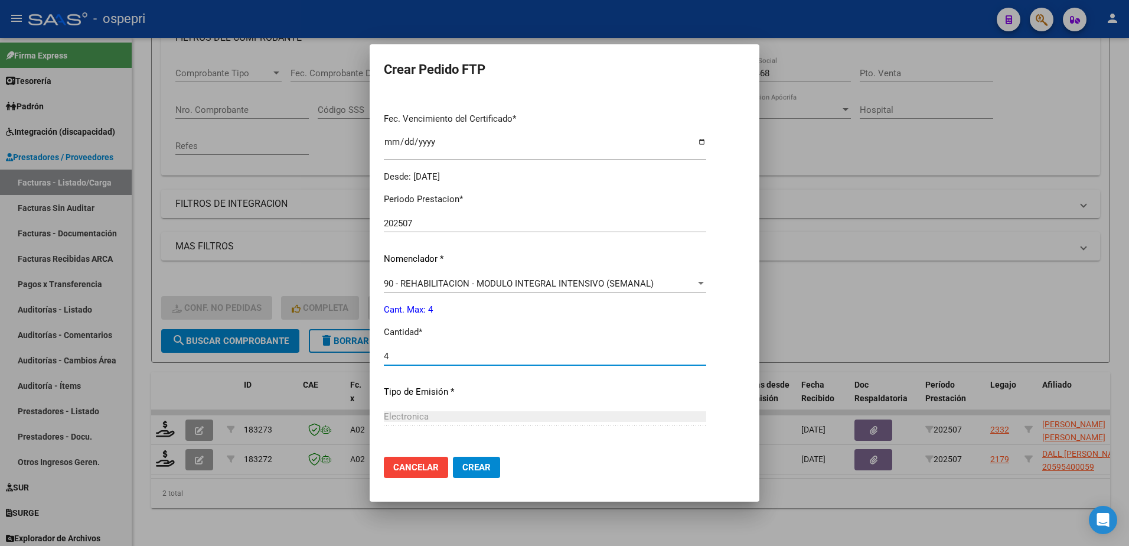
type input "4"
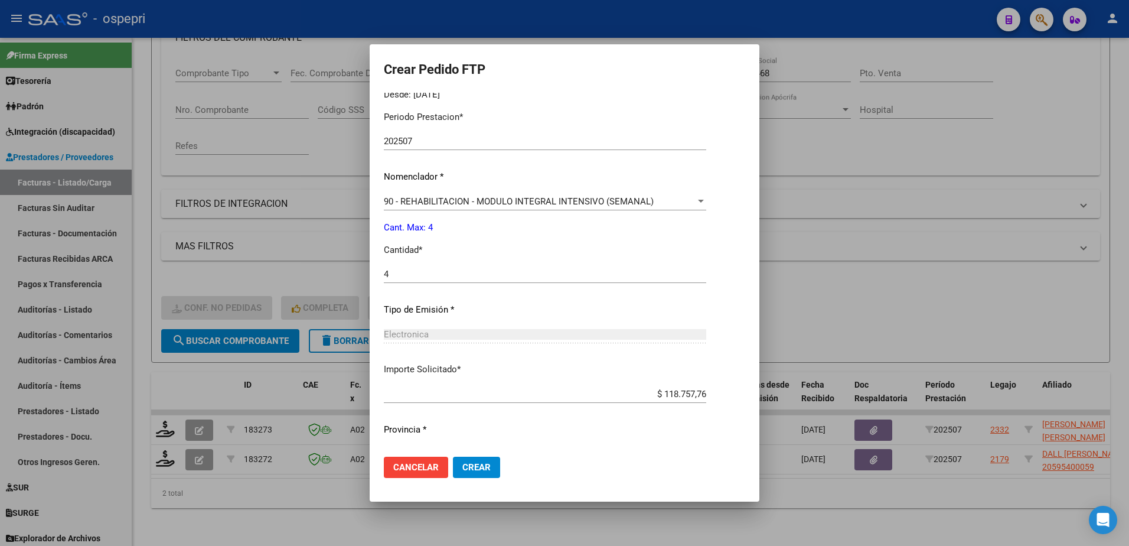
scroll to position [403, 0]
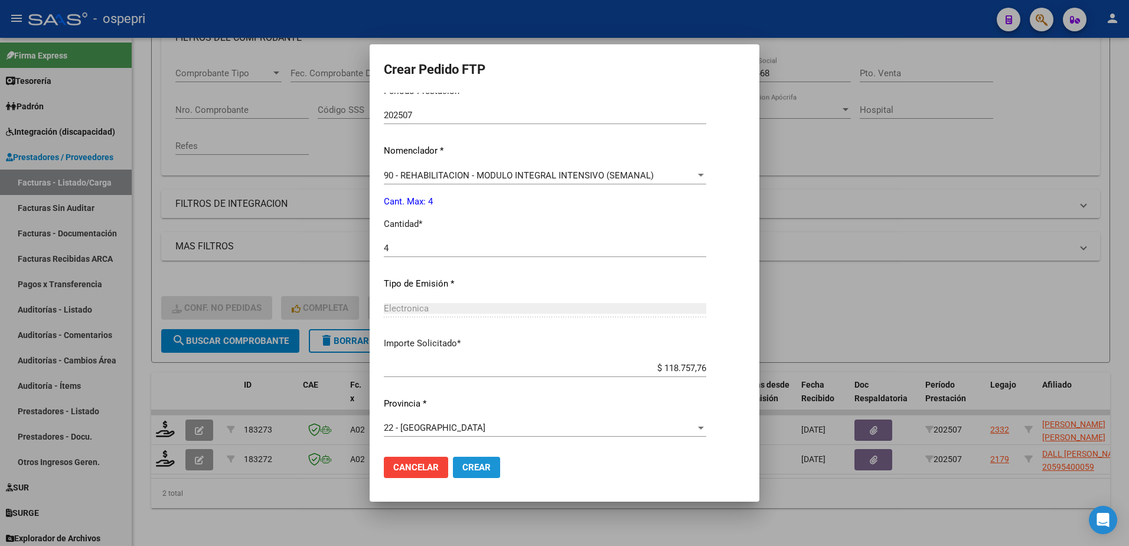
click at [469, 468] on span "Crear" at bounding box center [476, 467] width 28 height 11
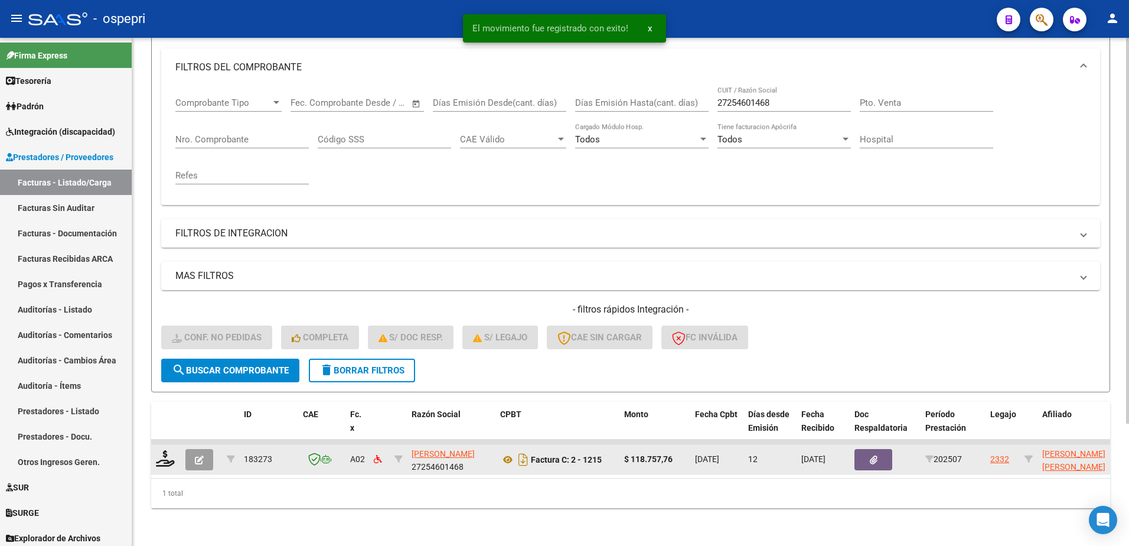
scroll to position [161, 0]
click at [165, 450] on icon at bounding box center [165, 458] width 19 height 17
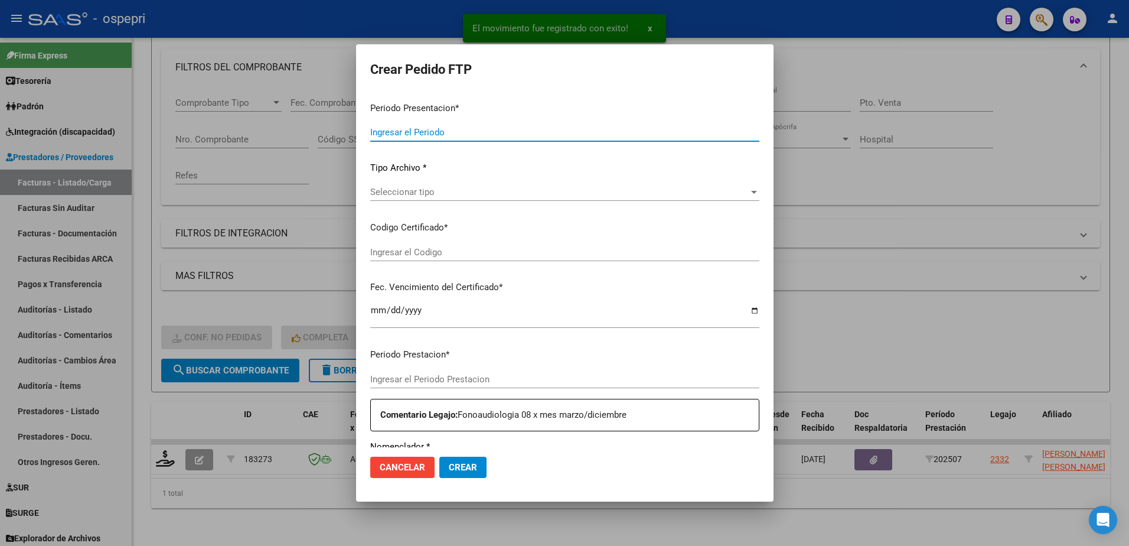
type input "202507"
type input "$ 118.757,76"
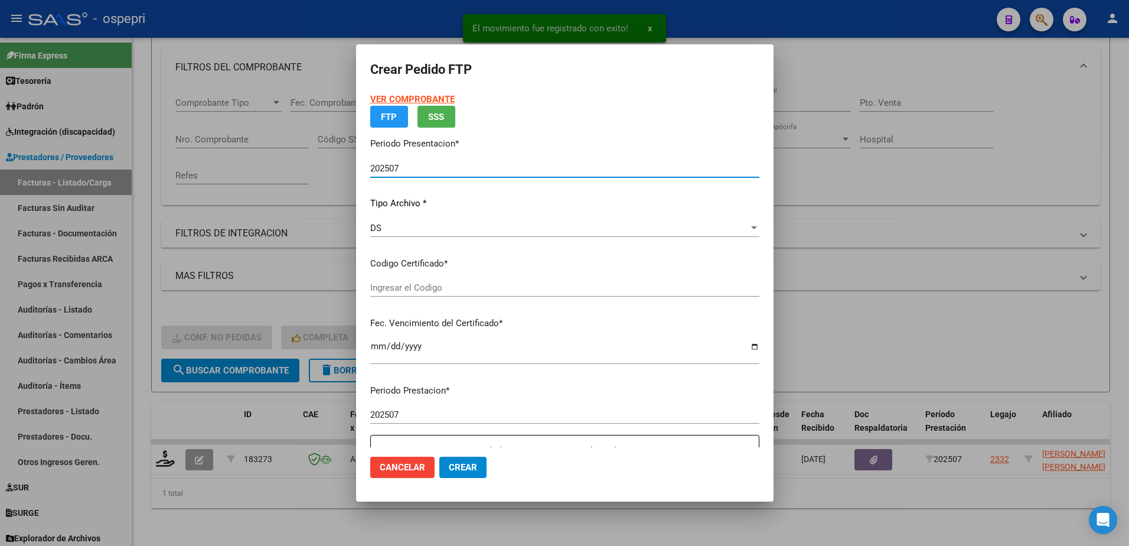
type input "20584105438"
type input "[DATE]"
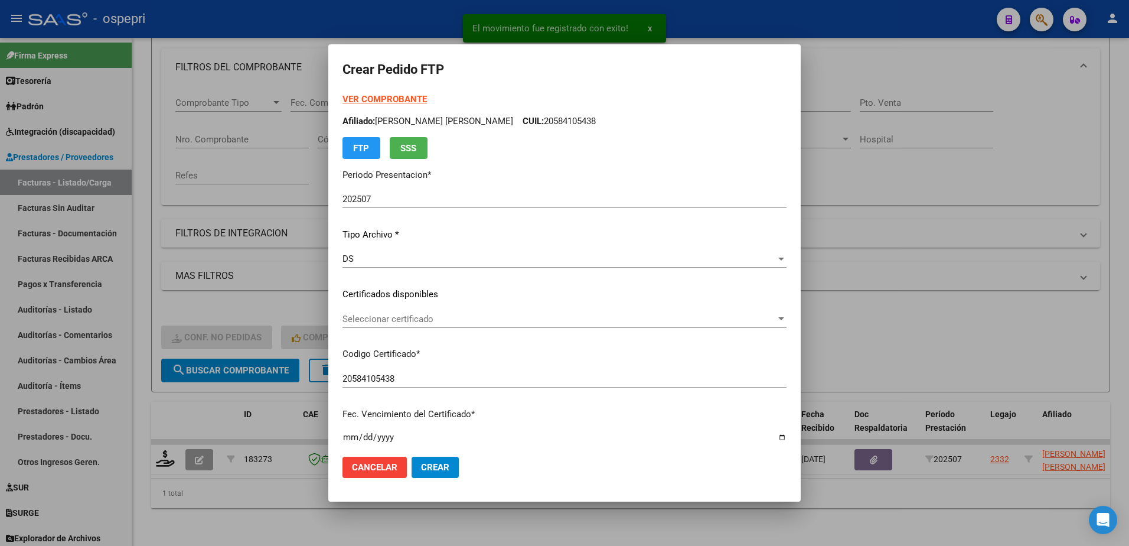
click at [409, 314] on div "Seleccionar certificado Seleccionar certificado" at bounding box center [564, 319] width 444 height 18
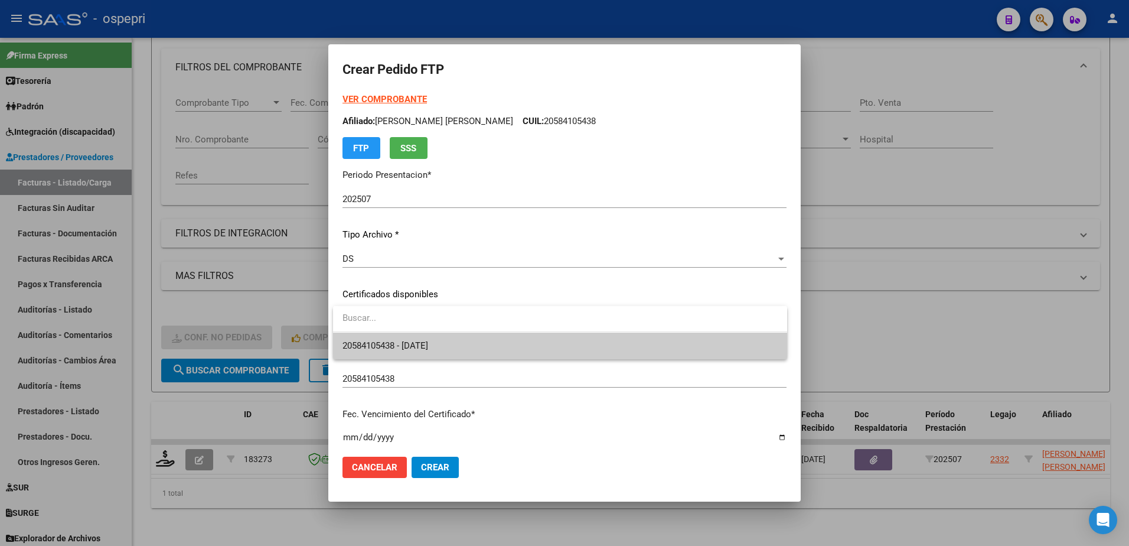
drag, startPoint x: 409, startPoint y: 314, endPoint x: 427, endPoint y: 355, distance: 45.2
click at [427, 355] on span "20584105438 - [DATE]" at bounding box center [559, 345] width 435 height 27
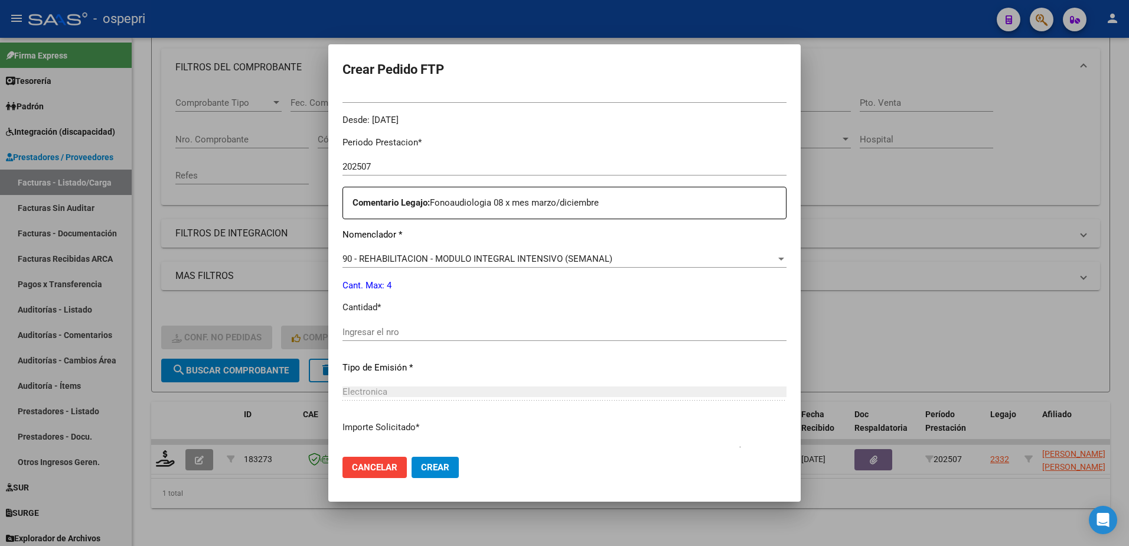
scroll to position [354, 0]
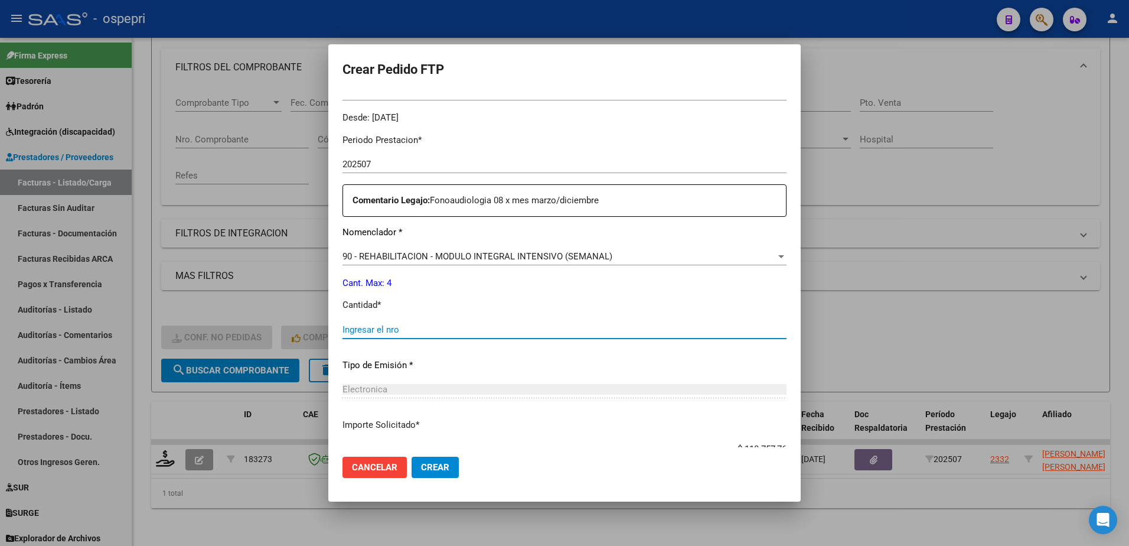
click at [392, 328] on input "Ingresar el nro" at bounding box center [564, 329] width 444 height 11
type input "4"
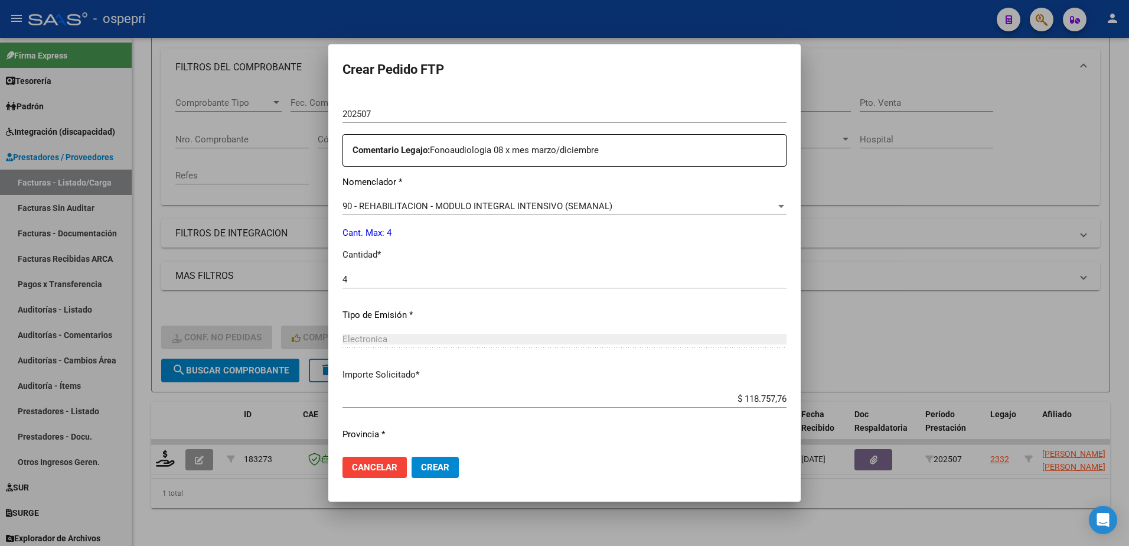
scroll to position [436, 0]
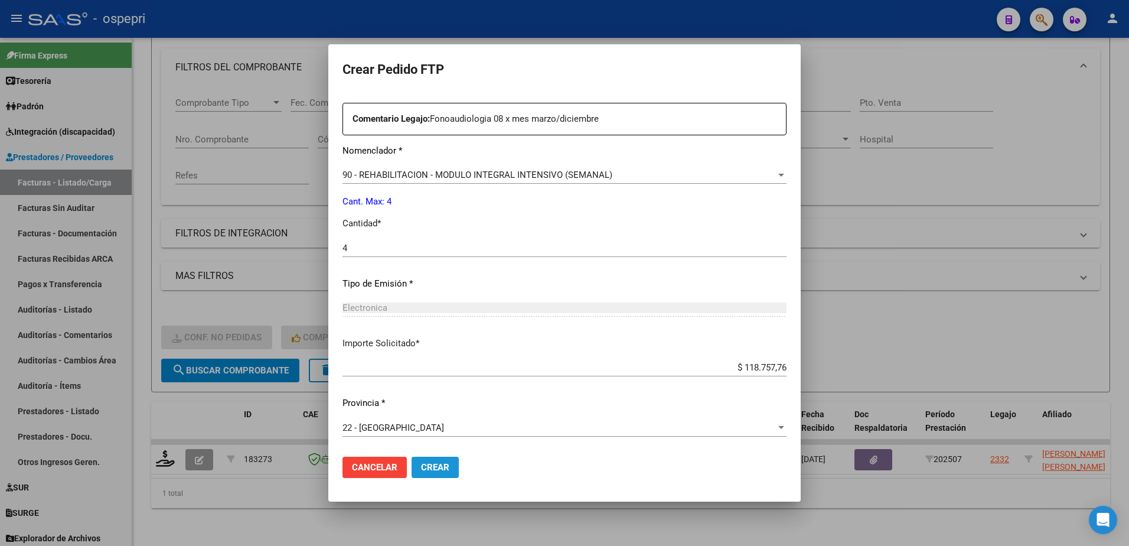
click at [449, 472] on span "Crear" at bounding box center [435, 467] width 28 height 11
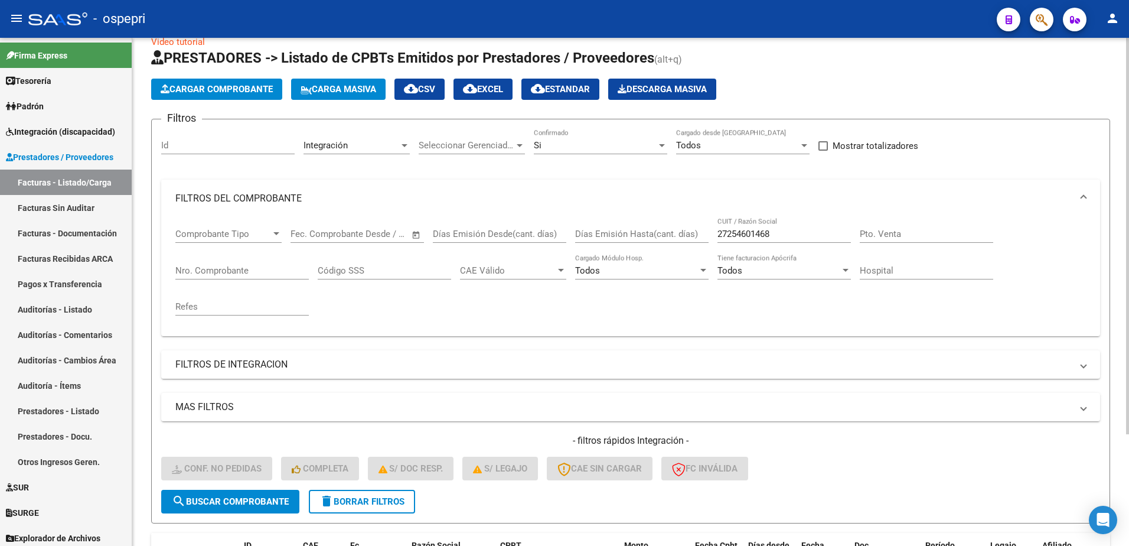
scroll to position [0, 0]
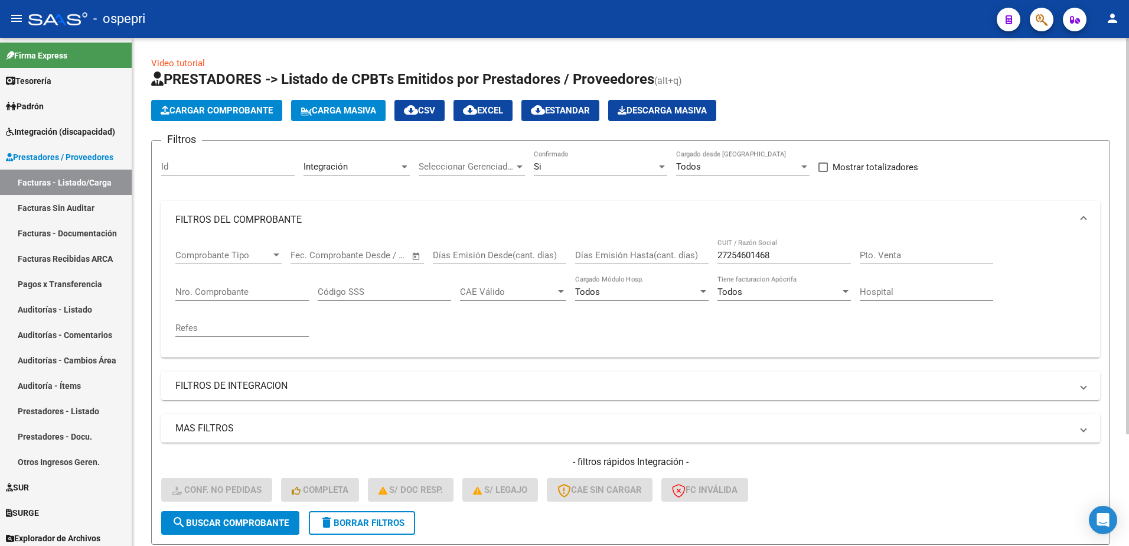
click at [738, 54] on div "Video tutorial PRESTADORES -> Listado de CPBTs Emitidos por Prestadores / Prove…" at bounding box center [630, 363] width 997 height 651
click at [785, 254] on input "27254601468" at bounding box center [783, 255] width 133 height 11
paste input "341174800"
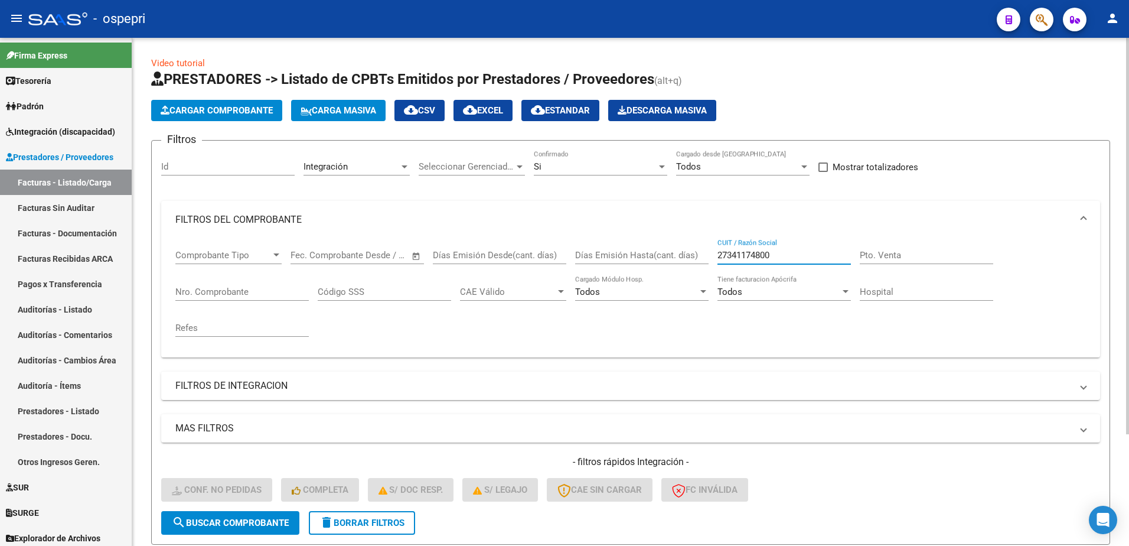
drag, startPoint x: 779, startPoint y: 254, endPoint x: 674, endPoint y: 263, distance: 106.0
click at [674, 263] on div "Comprobante Tipo Comprobante Tipo Start date – End date Fec. Comprobante Desde …" at bounding box center [630, 293] width 910 height 109
type input "27341174800"
click at [367, 521] on span "delete Borrar Filtros" at bounding box center [361, 522] width 85 height 11
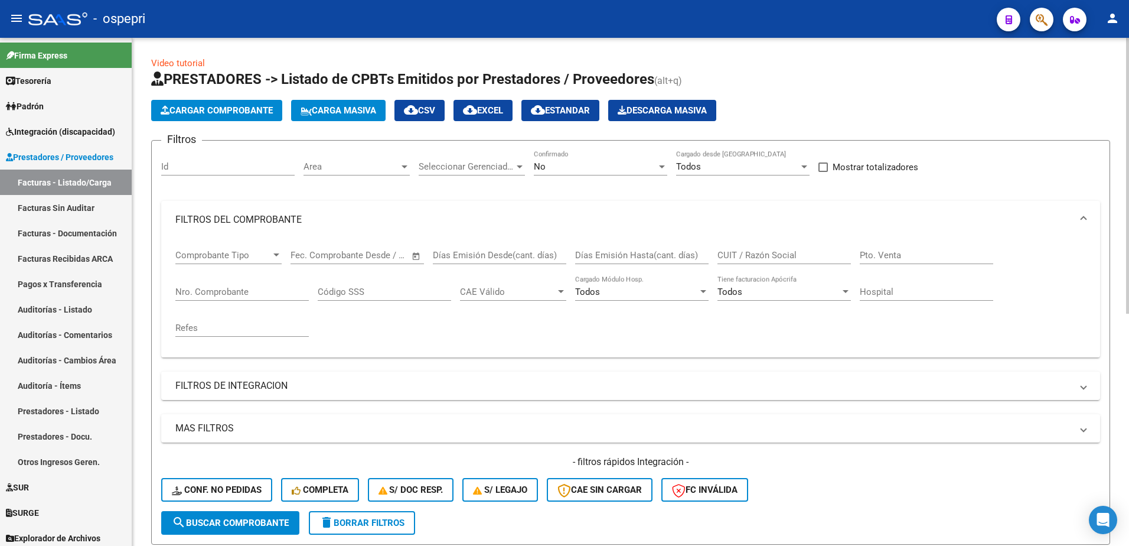
click at [752, 256] on input "CUIT / Razón Social" at bounding box center [783, 255] width 133 height 11
paste input "27341174800"
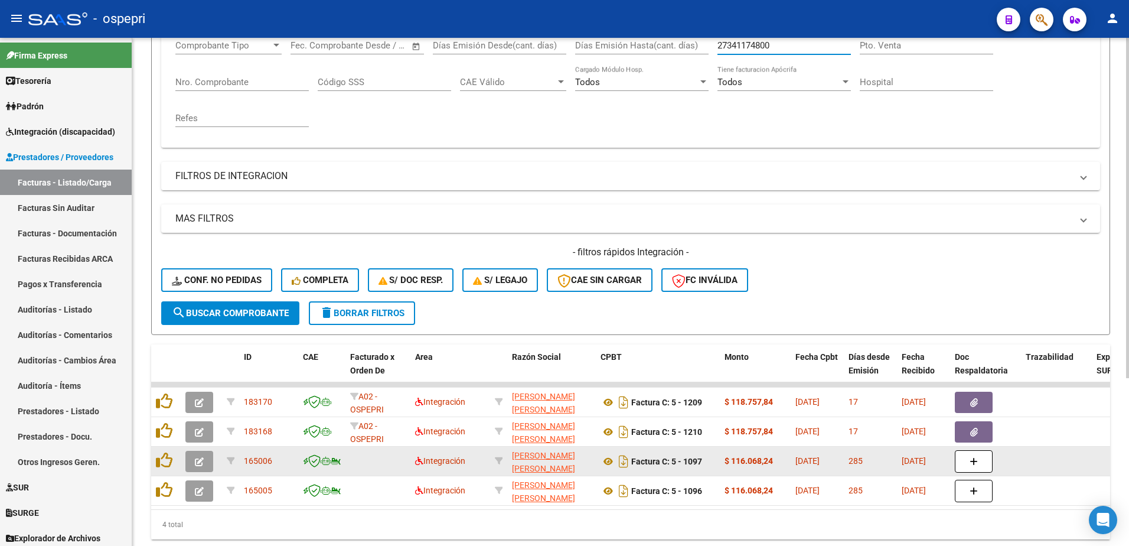
scroll to position [236, 0]
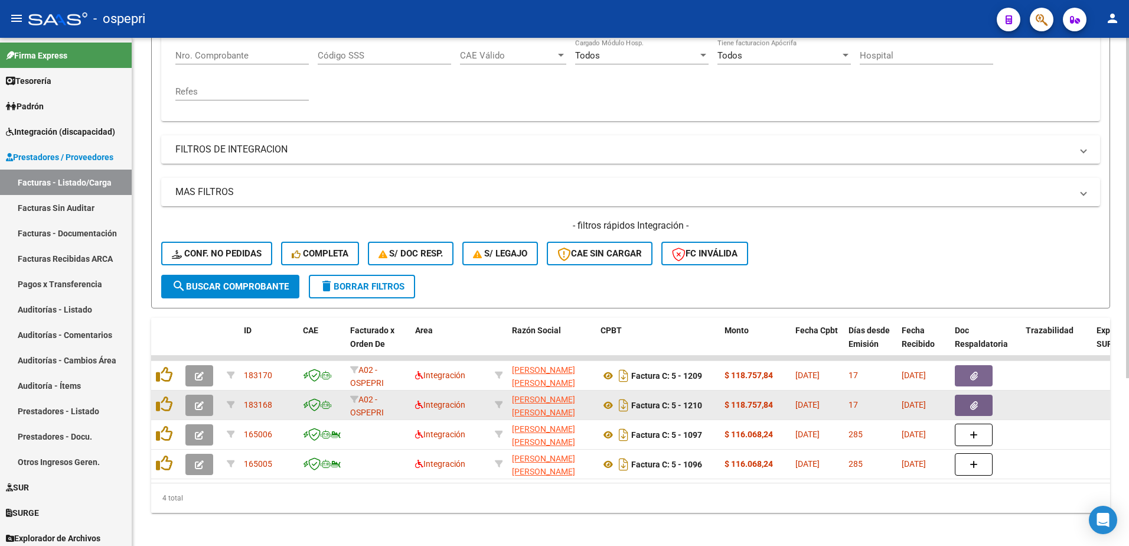
type input "27341174800"
click at [198, 403] on icon "button" at bounding box center [199, 405] width 9 height 9
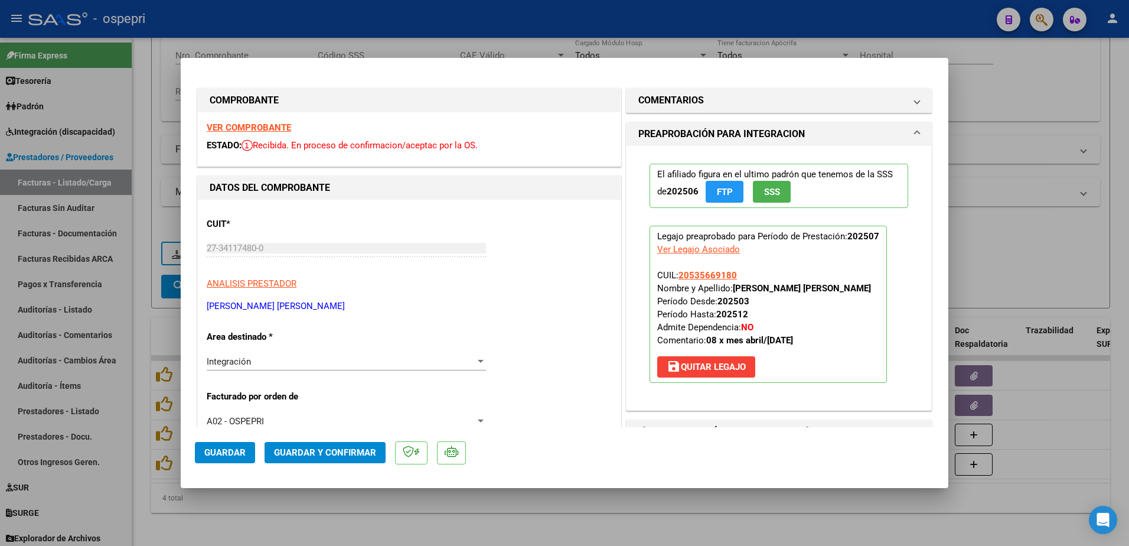
click at [247, 129] on strong "VER COMPROBANTE" at bounding box center [249, 127] width 84 height 11
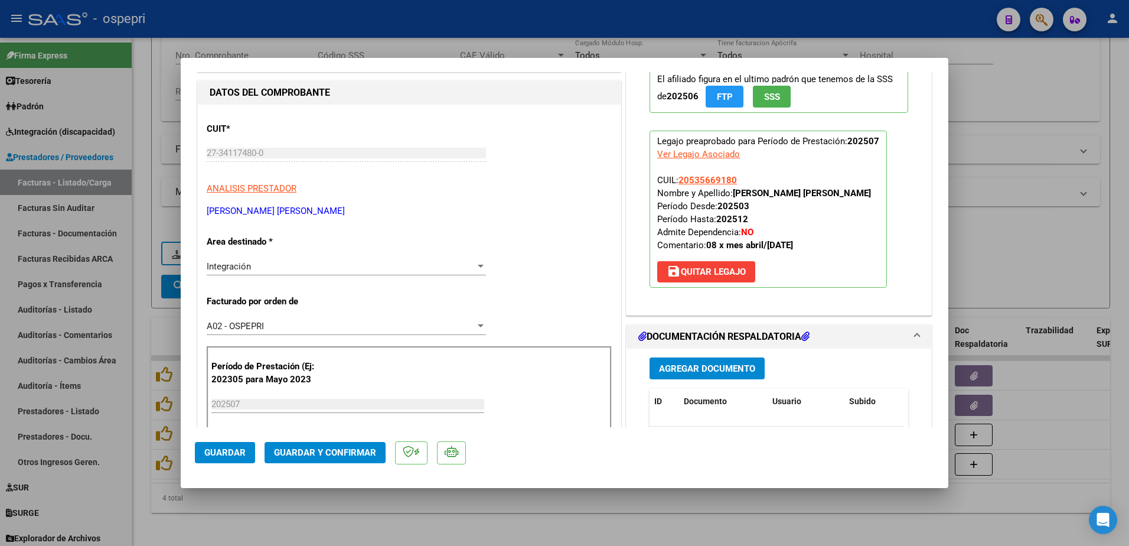
scroll to position [118, 0]
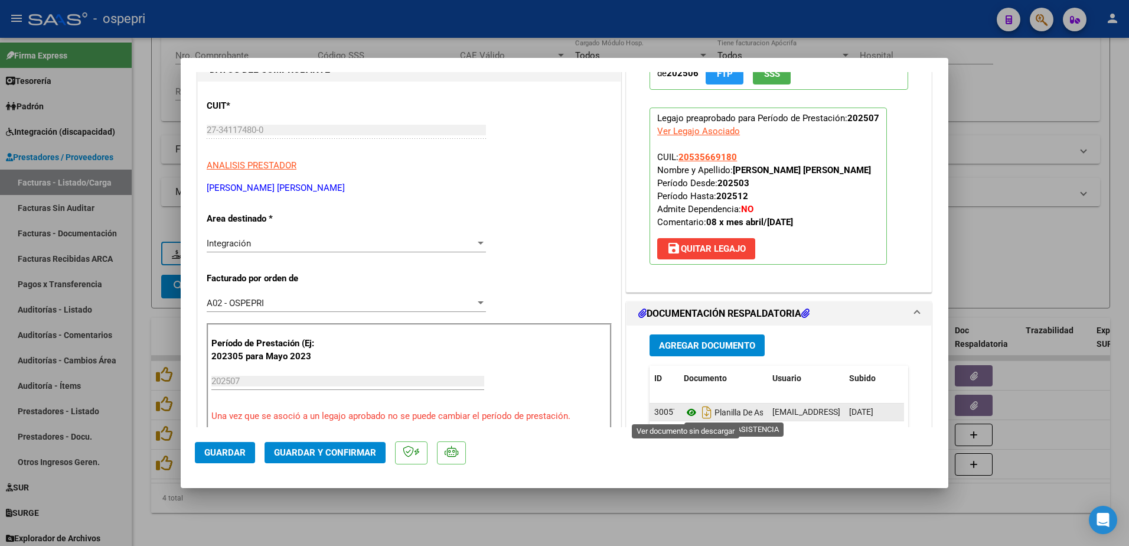
click at [685, 413] on icon at bounding box center [691, 412] width 15 height 14
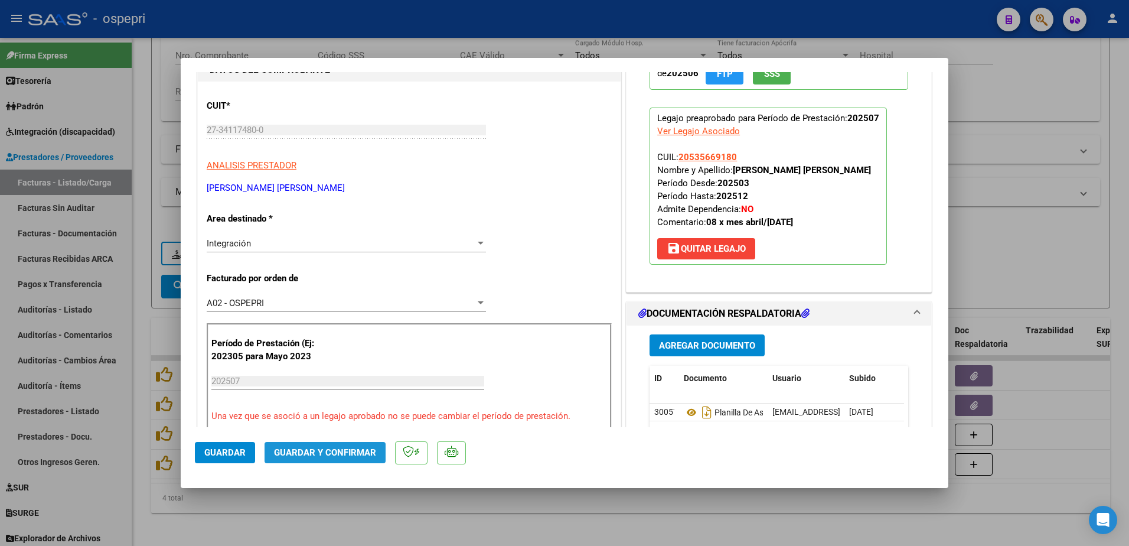
click at [360, 449] on span "Guardar y Confirmar" at bounding box center [325, 452] width 102 height 11
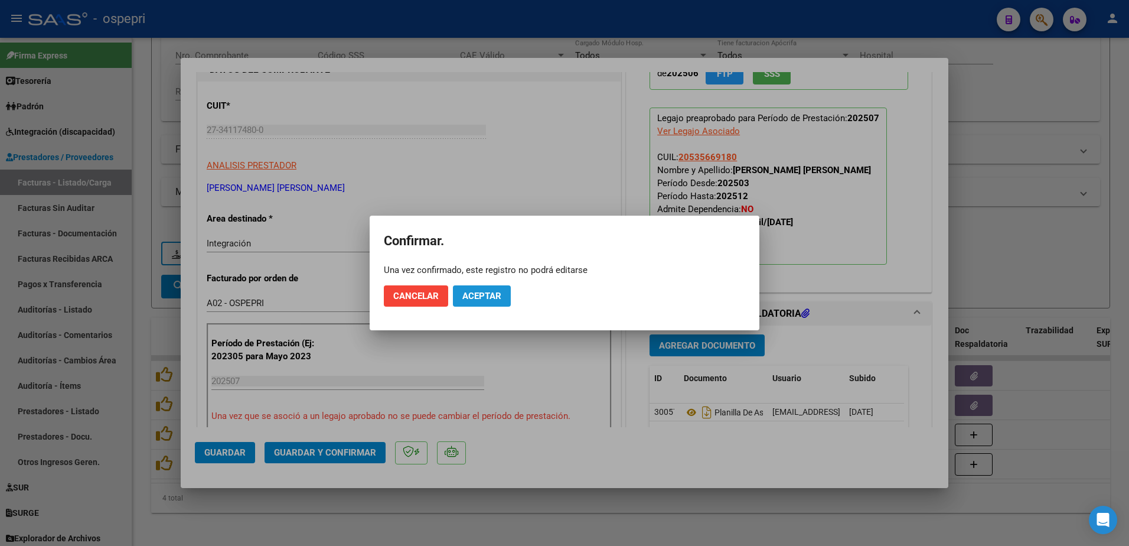
click at [498, 296] on span "Aceptar" at bounding box center [481, 295] width 39 height 11
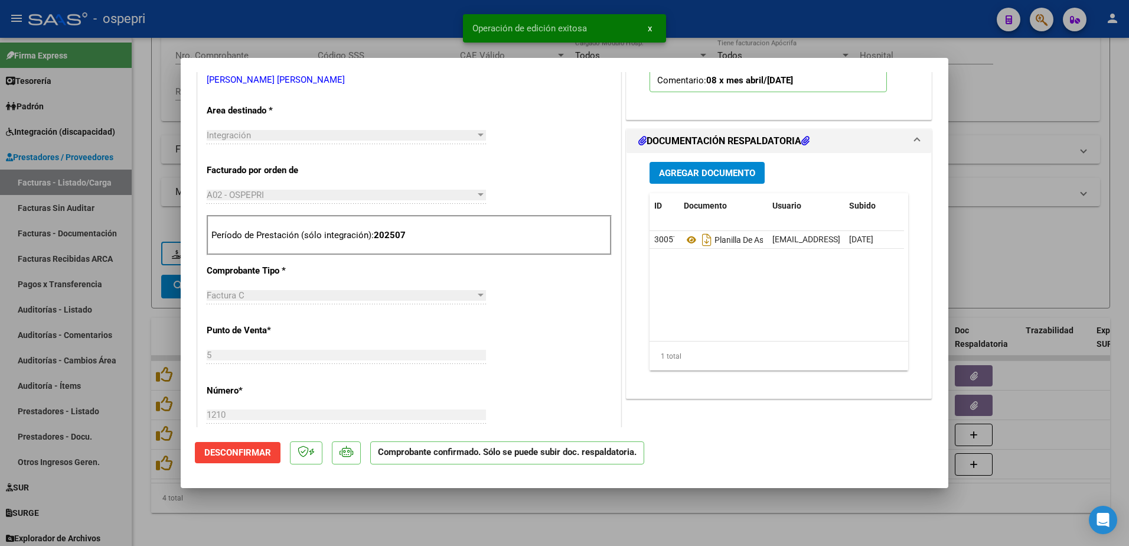
scroll to position [236, 0]
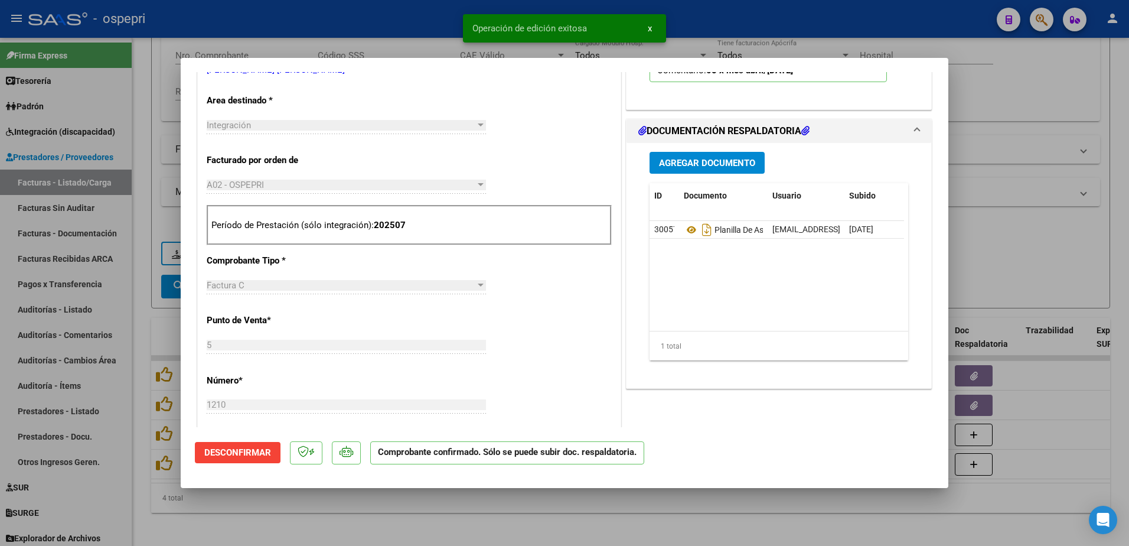
type input "$ 0,00"
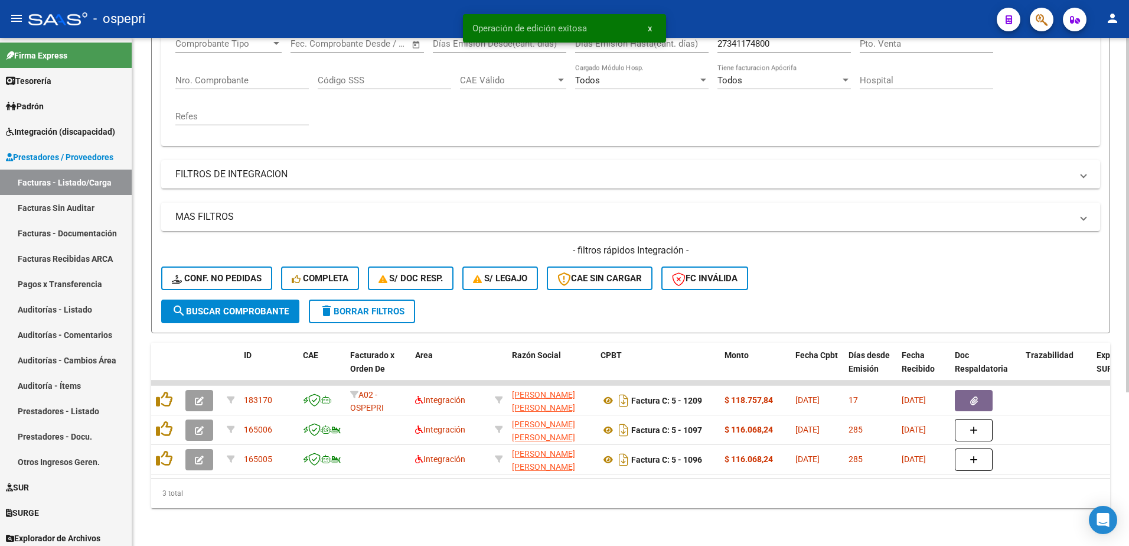
scroll to position [220, 0]
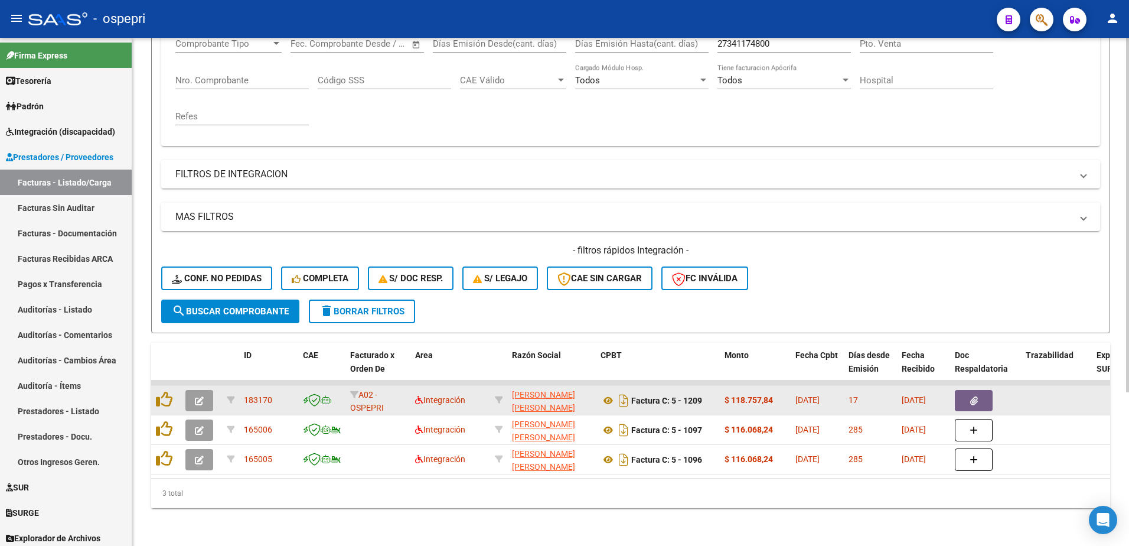
click at [200, 396] on icon "button" at bounding box center [199, 400] width 9 height 9
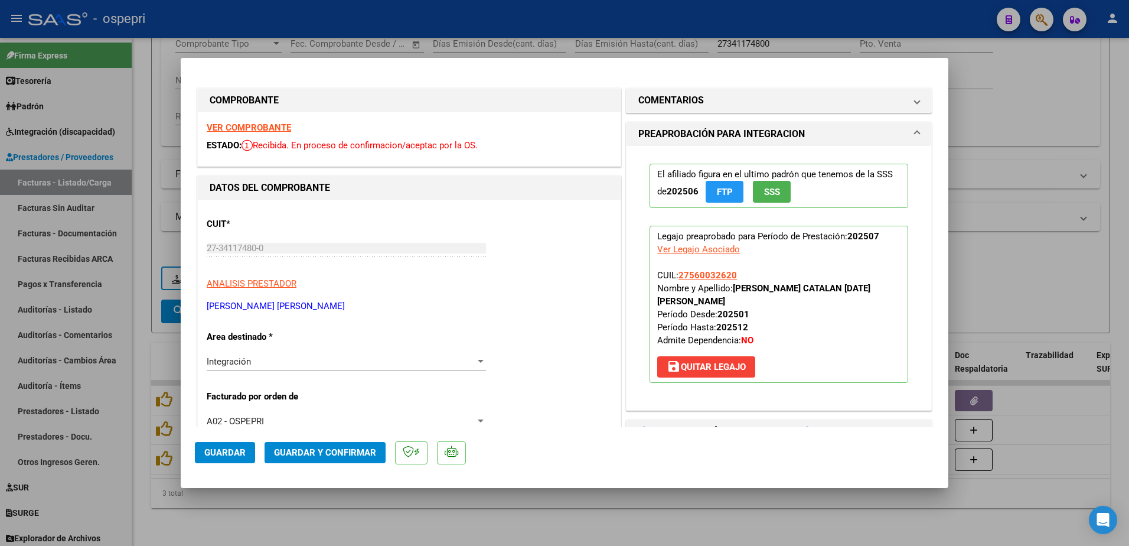
click at [249, 125] on strong "VER COMPROBANTE" at bounding box center [249, 127] width 84 height 11
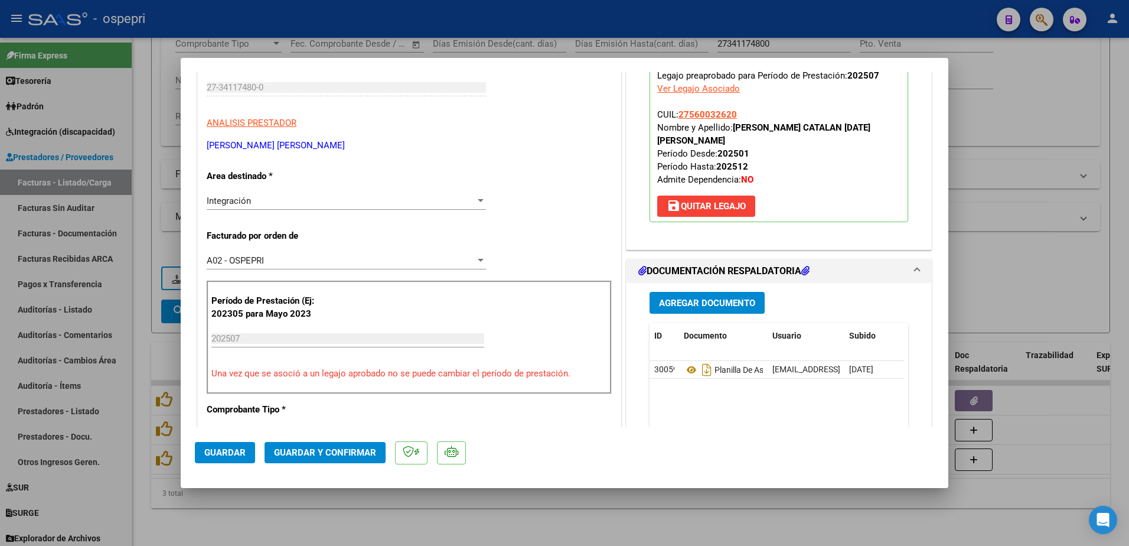
scroll to position [177, 0]
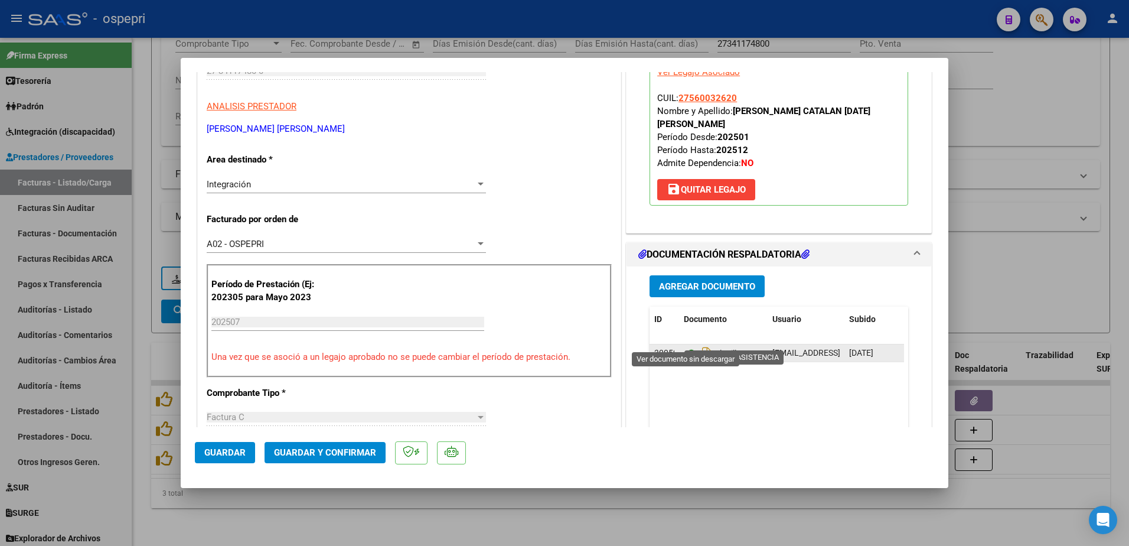
click at [686, 346] on icon at bounding box center [691, 353] width 15 height 14
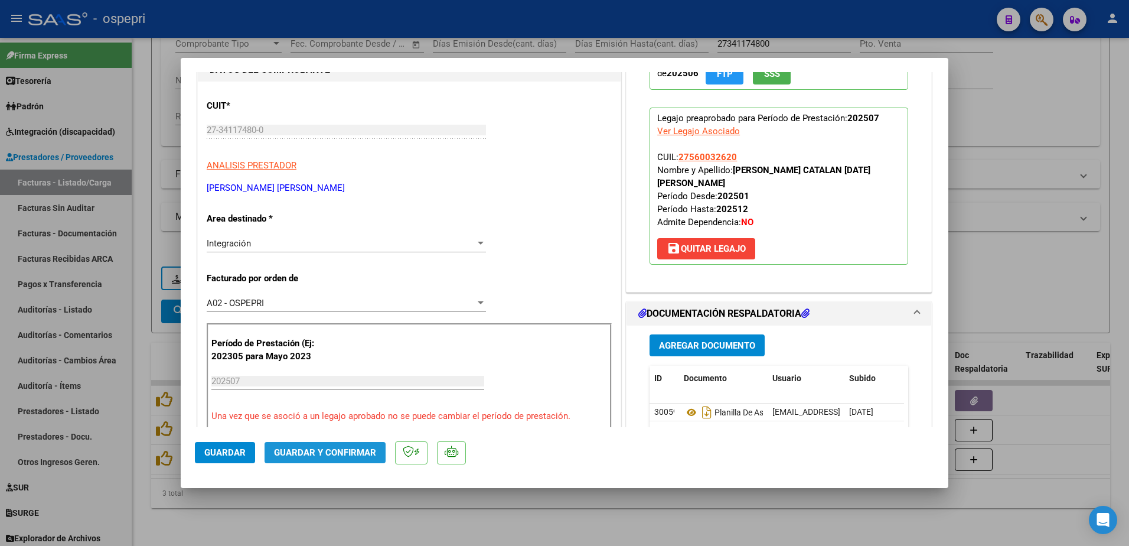
click at [325, 450] on span "Guardar y Confirmar" at bounding box center [325, 452] width 102 height 11
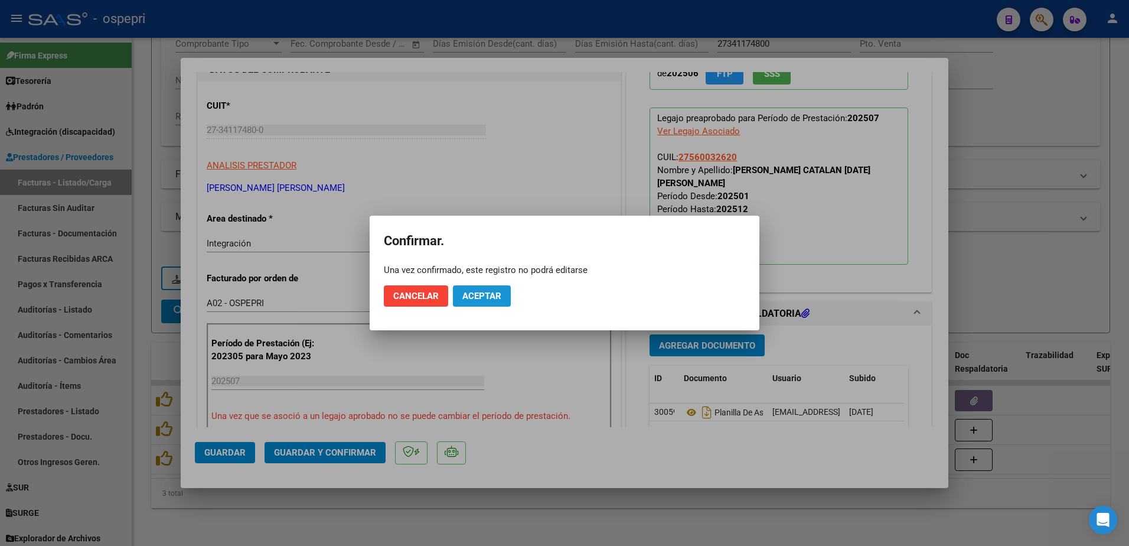
click at [496, 294] on span "Aceptar" at bounding box center [481, 295] width 39 height 11
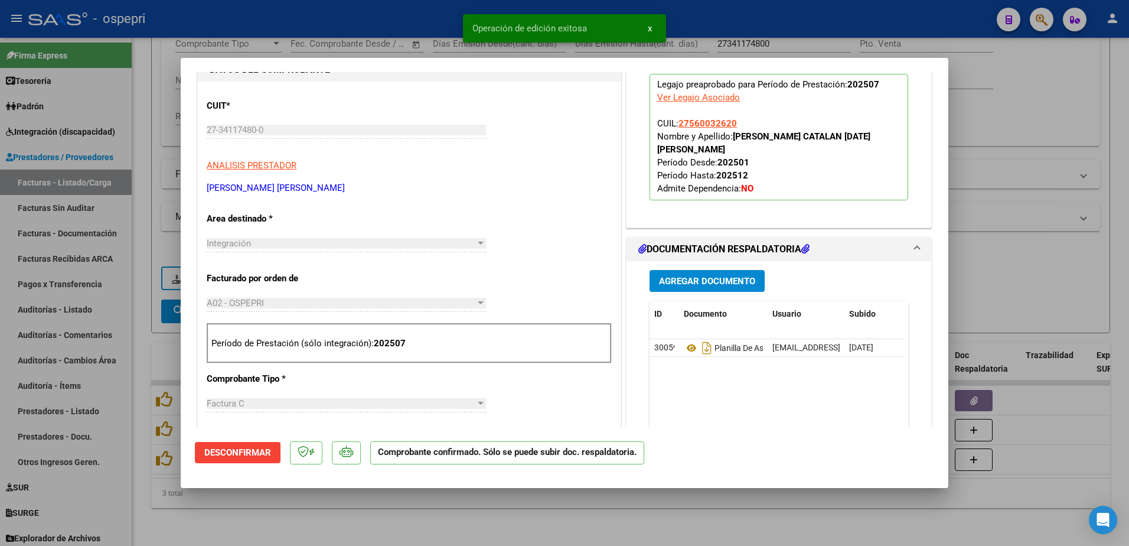
type input "$ 0,00"
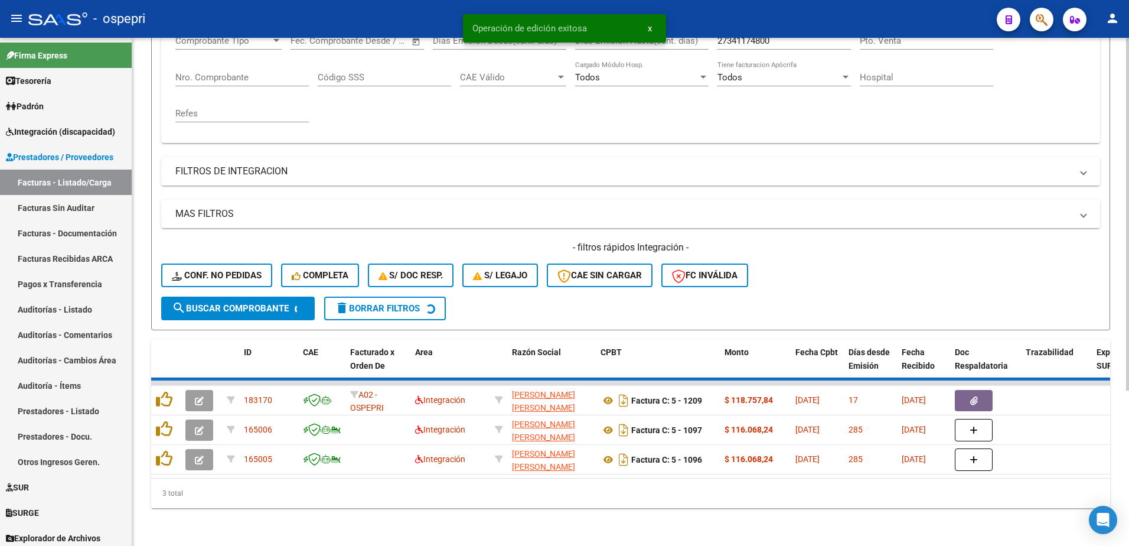
scroll to position [191, 0]
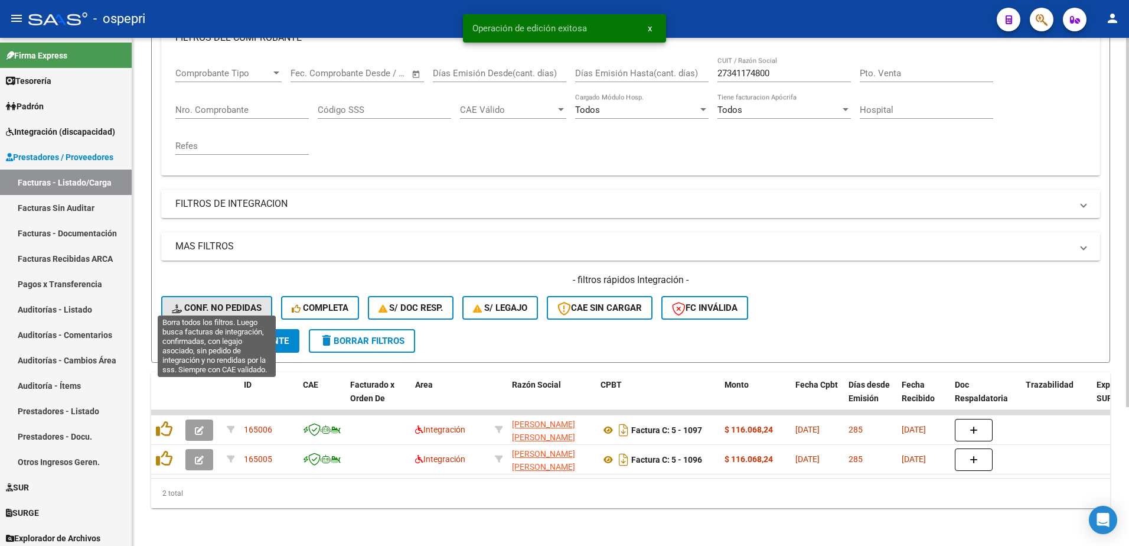
click at [239, 302] on span "Conf. no pedidas" at bounding box center [217, 307] width 90 height 11
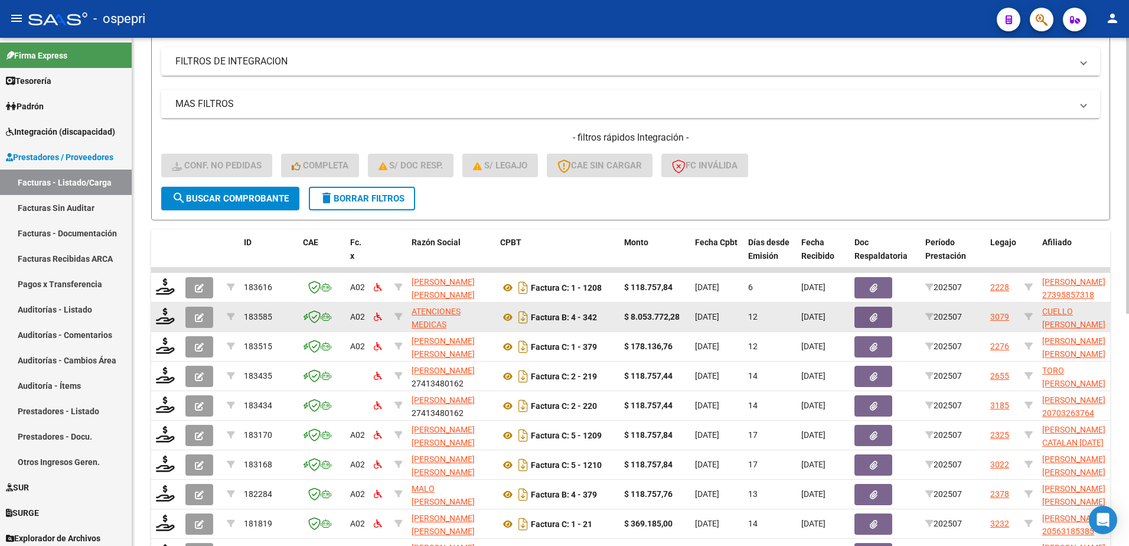
scroll to position [368, 0]
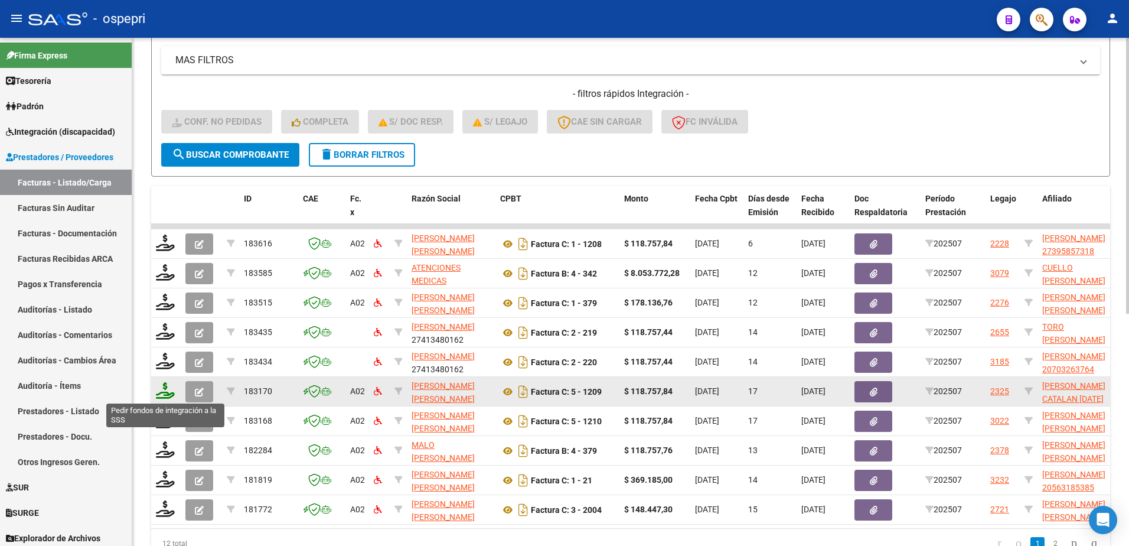
click at [168, 394] on icon at bounding box center [165, 390] width 19 height 17
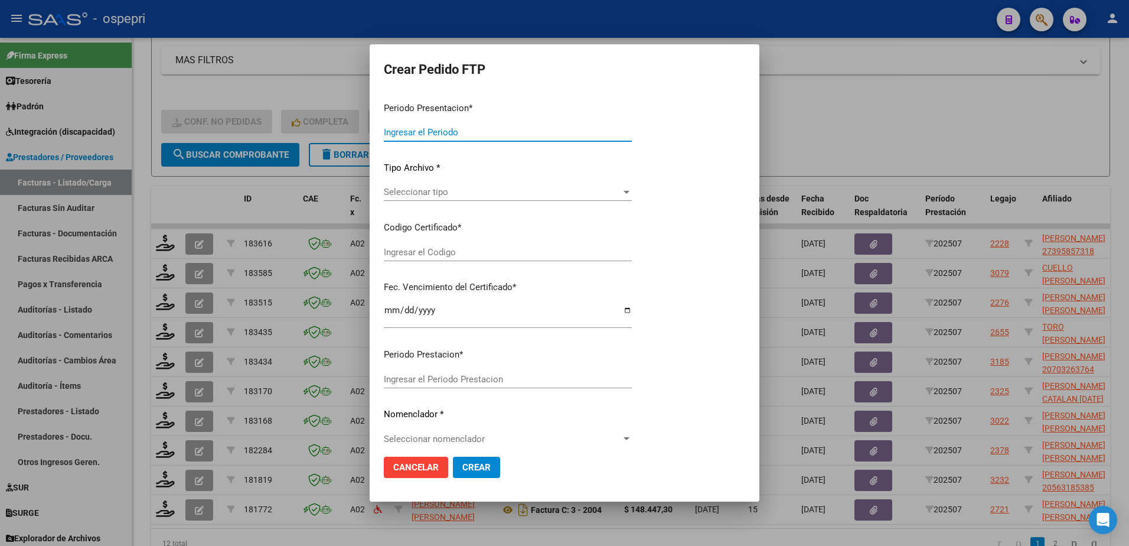
type input "202507"
type input "$ 118.757,84"
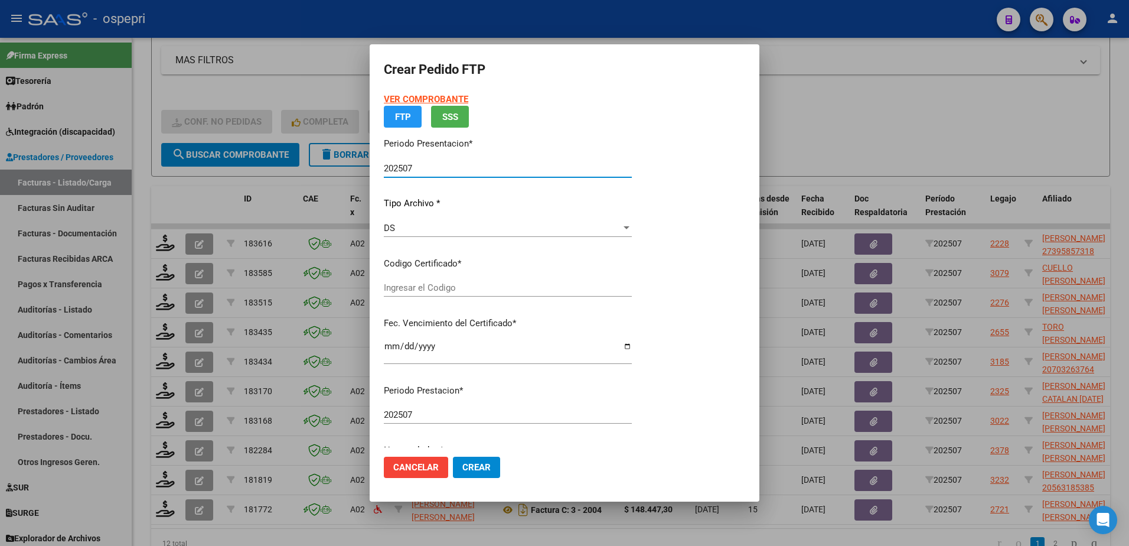
type input "2756003262-0"
type input "[DATE]"
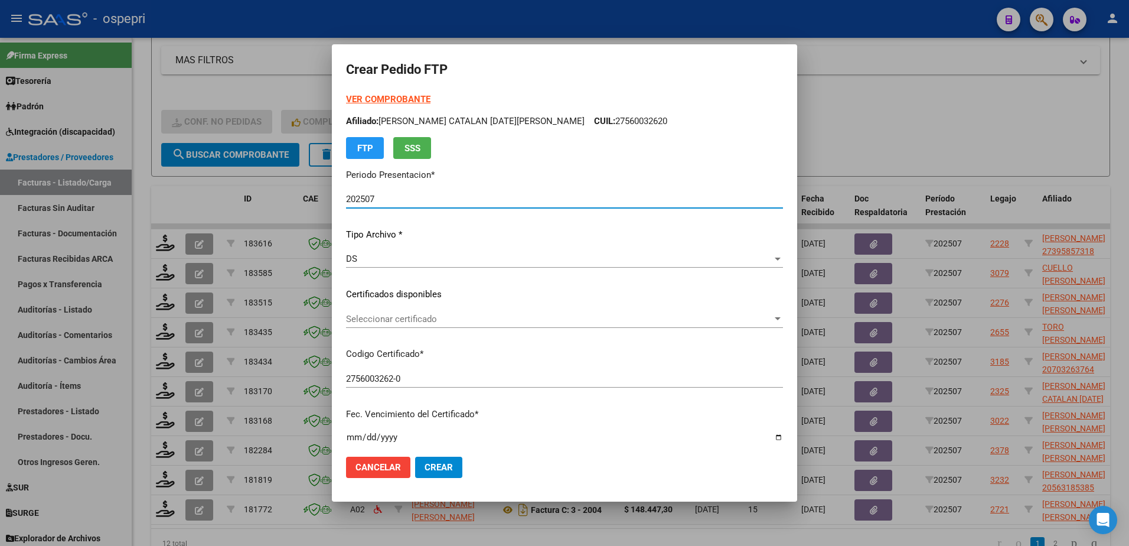
click at [427, 321] on span "Seleccionar certificado" at bounding box center [559, 319] width 426 height 11
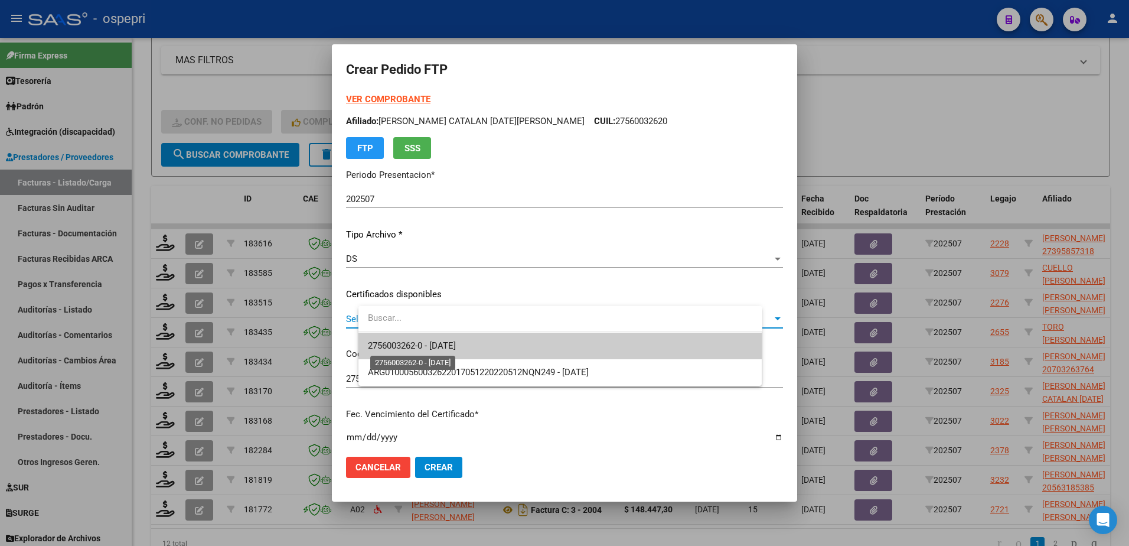
click at [435, 347] on span "2756003262-0 - [DATE]" at bounding box center [412, 345] width 88 height 11
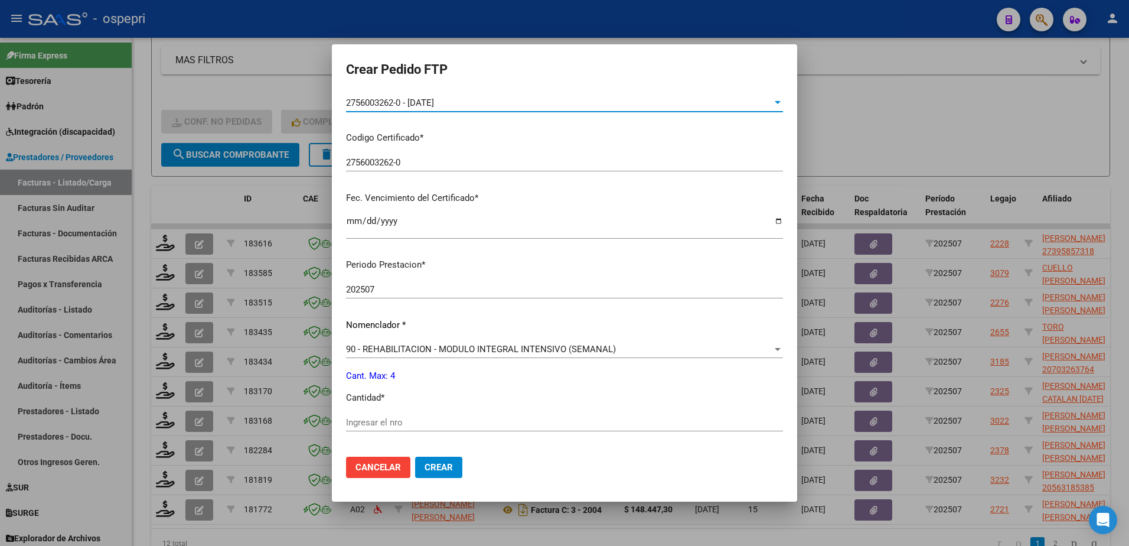
scroll to position [295, 0]
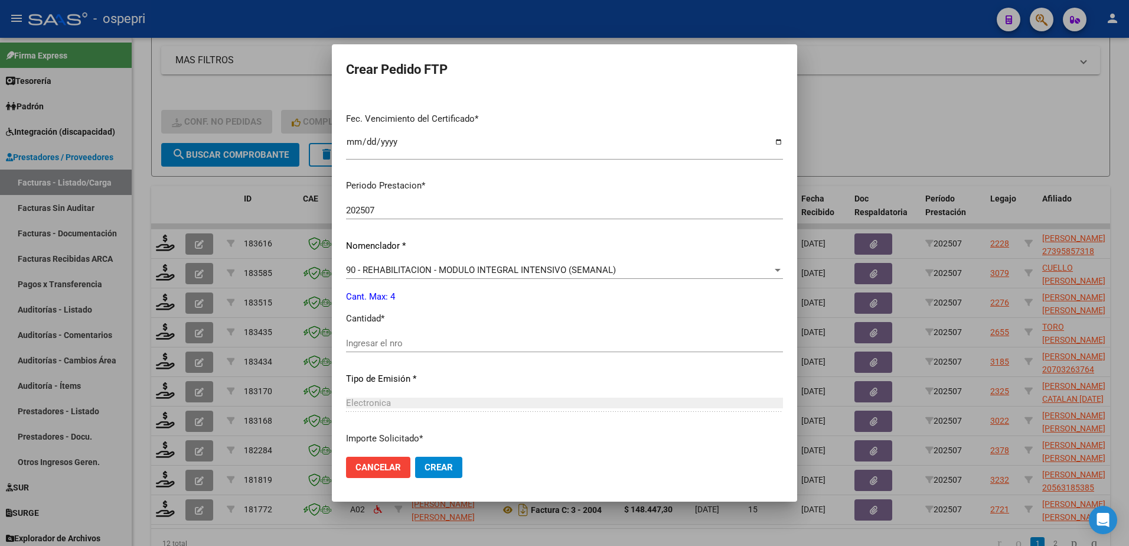
click at [394, 337] on div "Ingresar el nro" at bounding box center [564, 343] width 437 height 18
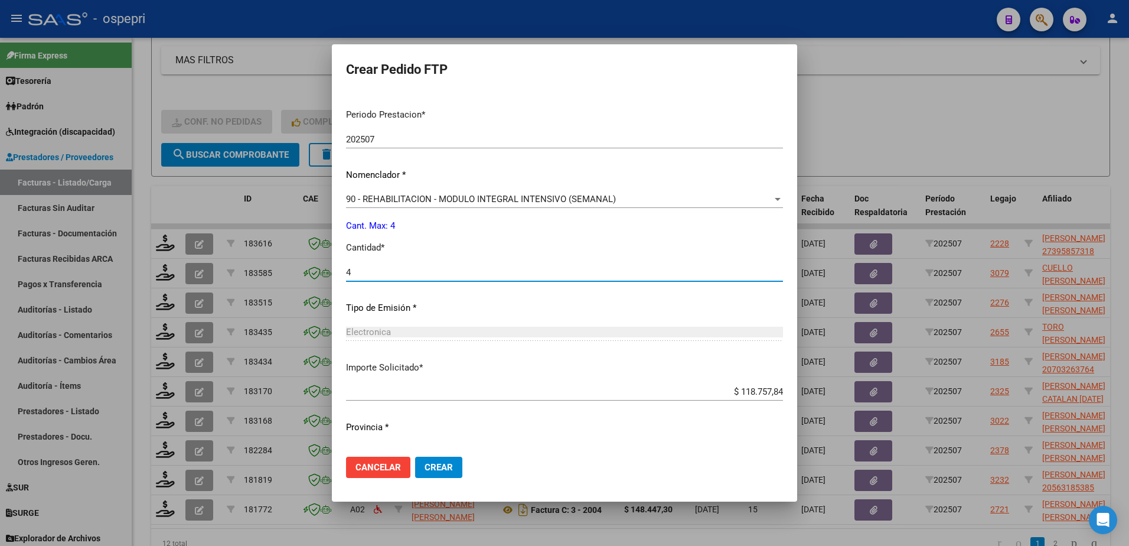
scroll to position [390, 0]
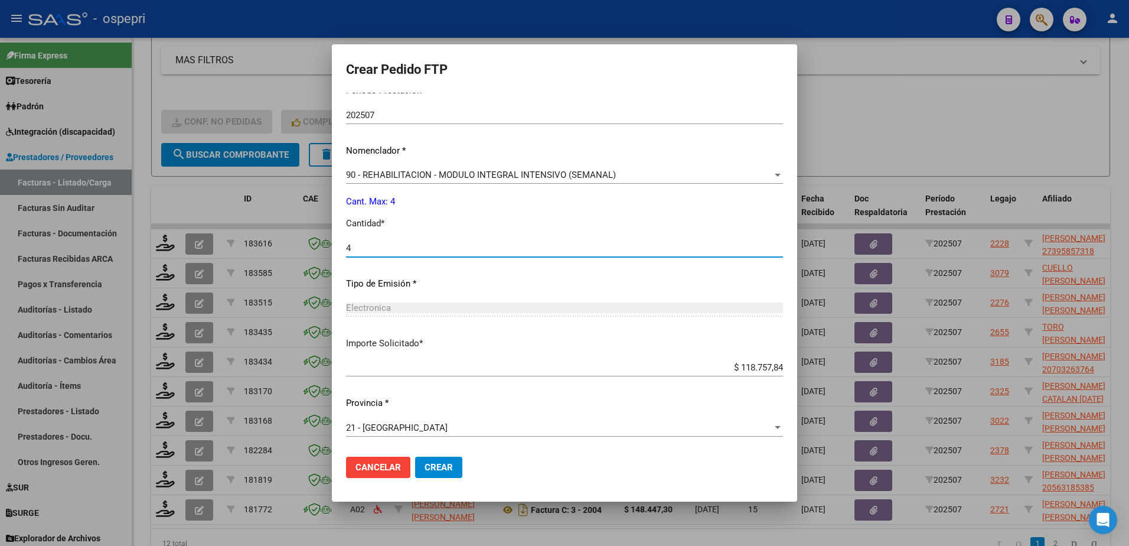
type input "4"
click at [453, 465] on span "Crear" at bounding box center [439, 467] width 28 height 11
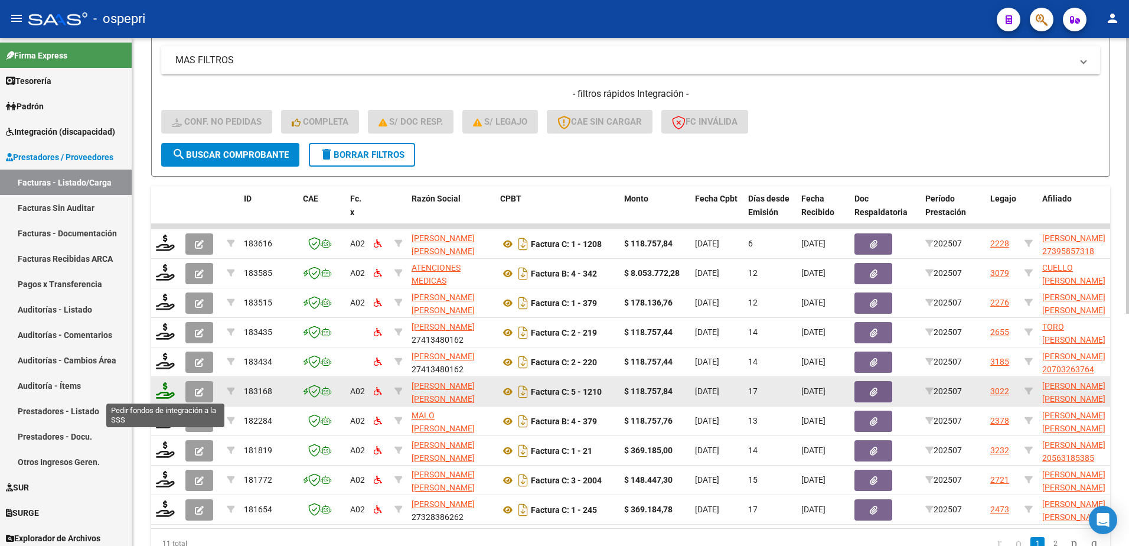
click at [163, 394] on icon at bounding box center [165, 390] width 19 height 17
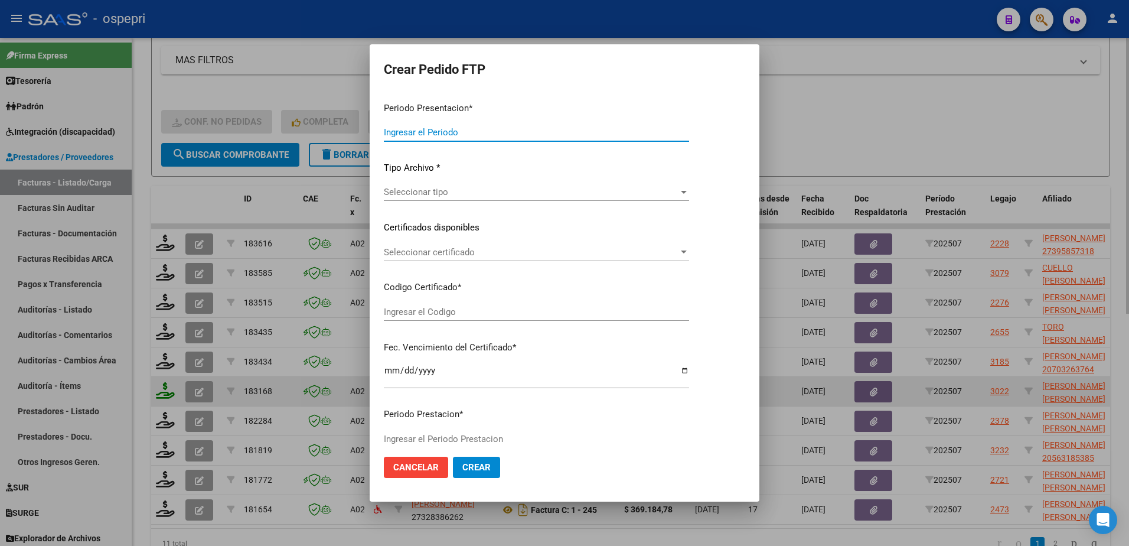
type input "202507"
type input "$ 118.757,84"
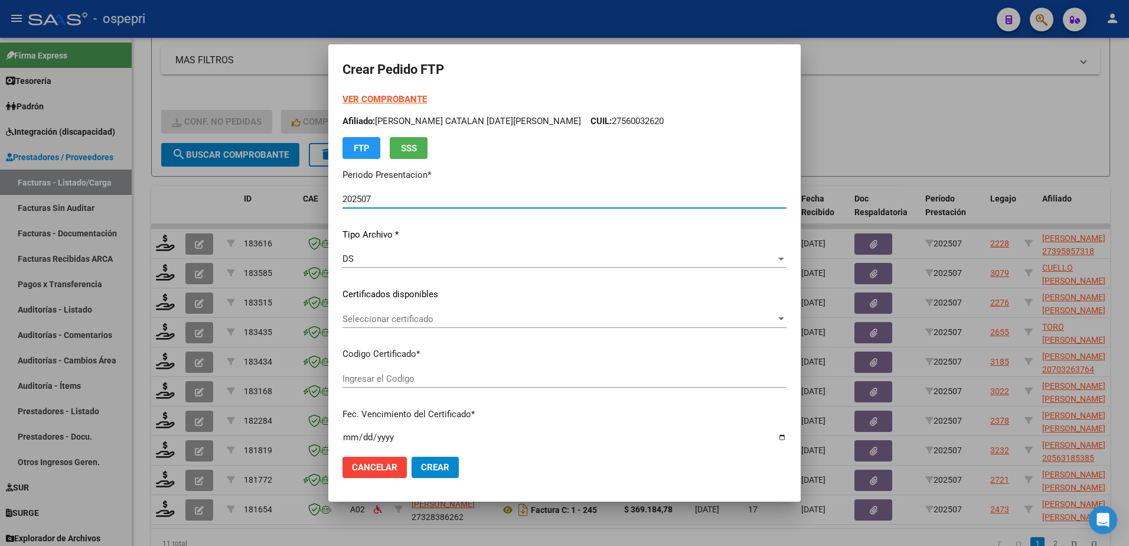
type input "2053566918-0"
type input "[DATE]"
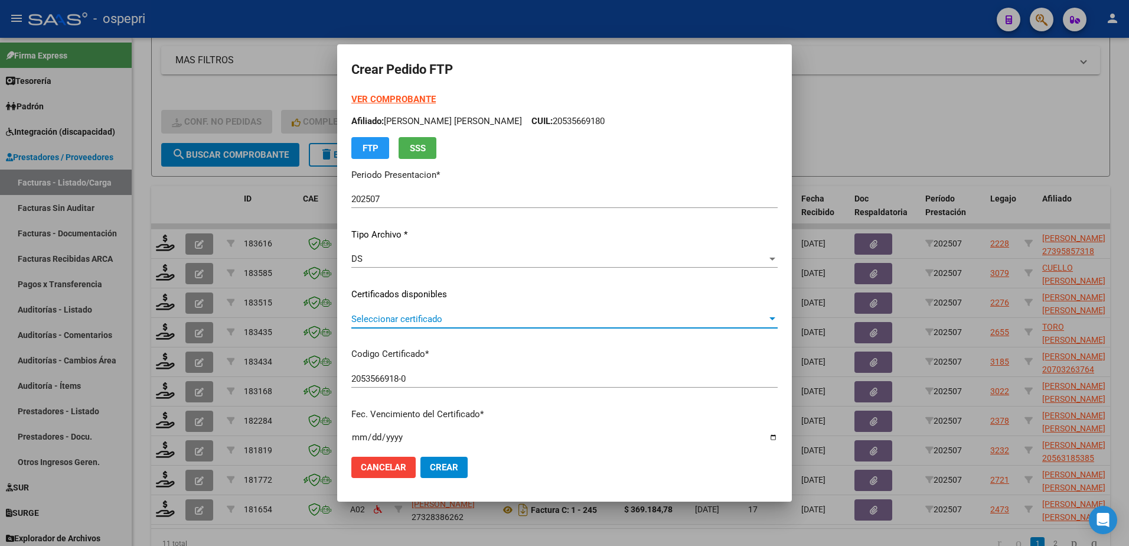
click at [414, 319] on span "Seleccionar certificado" at bounding box center [559, 319] width 416 height 11
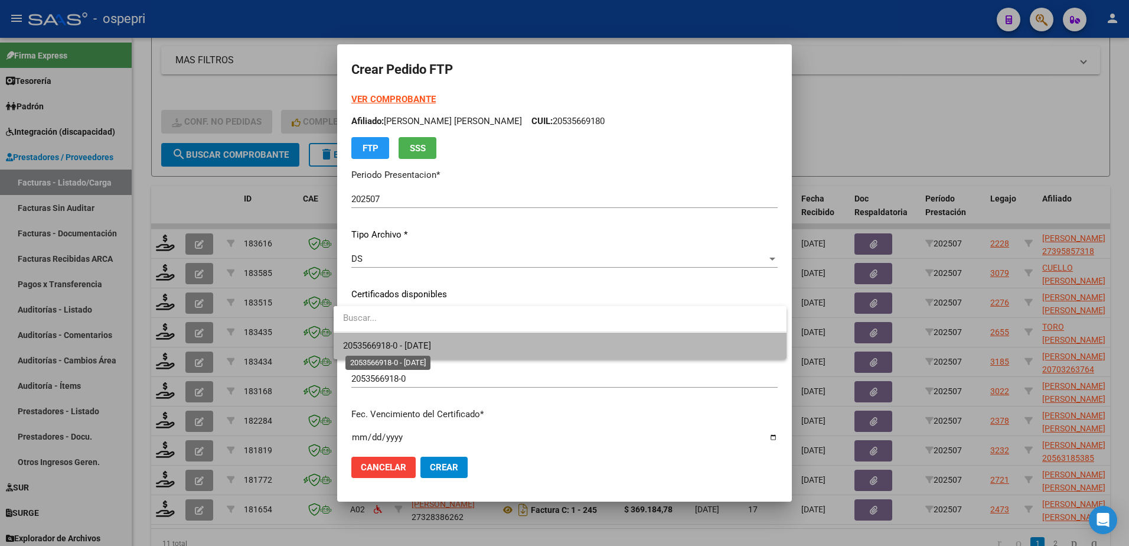
click at [417, 344] on span "2053566918-0 - [DATE]" at bounding box center [387, 345] width 88 height 11
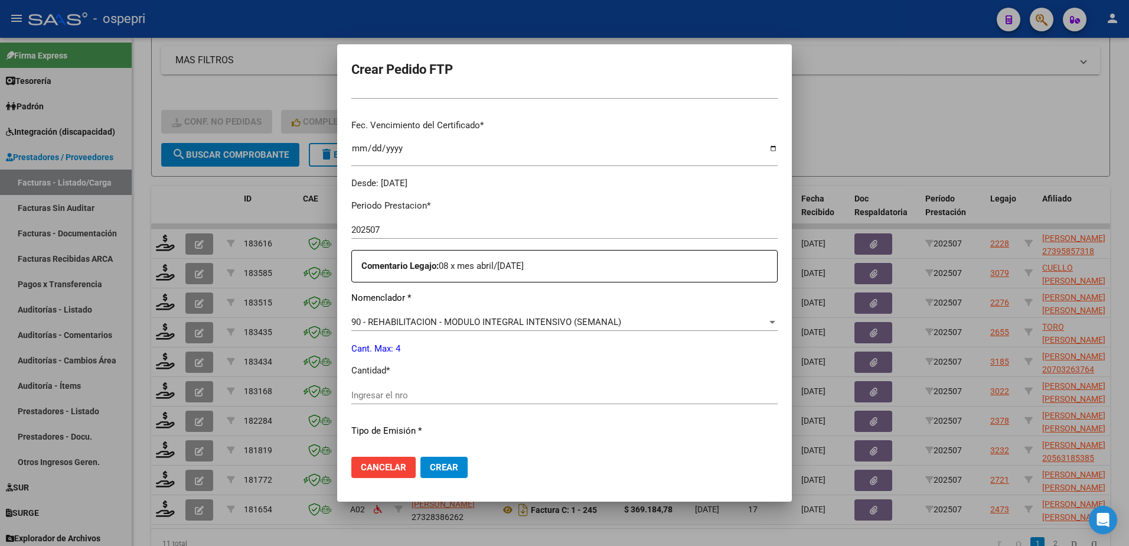
scroll to position [354, 0]
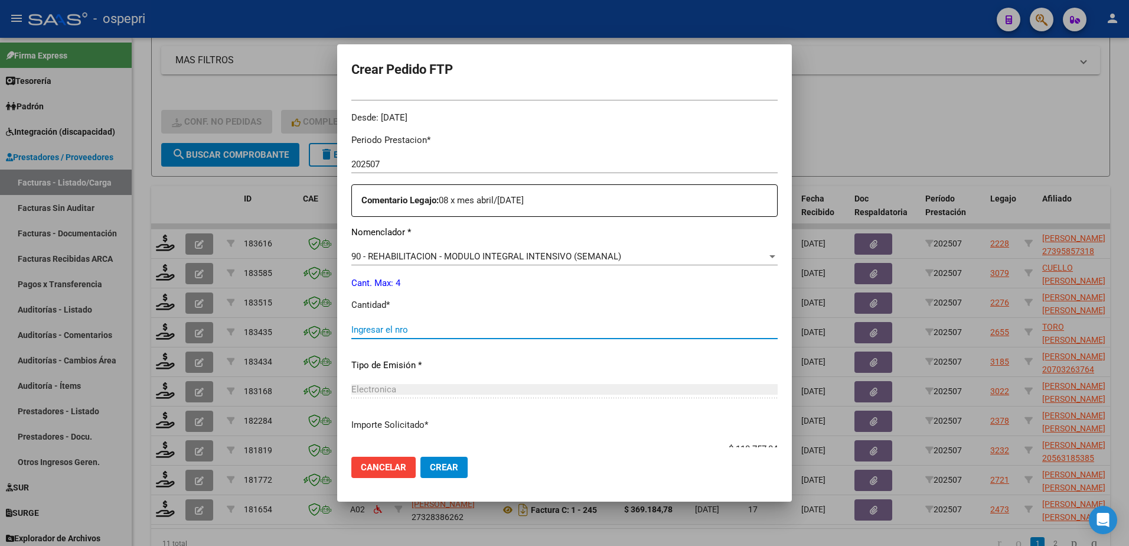
click at [381, 329] on input "Ingresar el nro" at bounding box center [564, 329] width 426 height 11
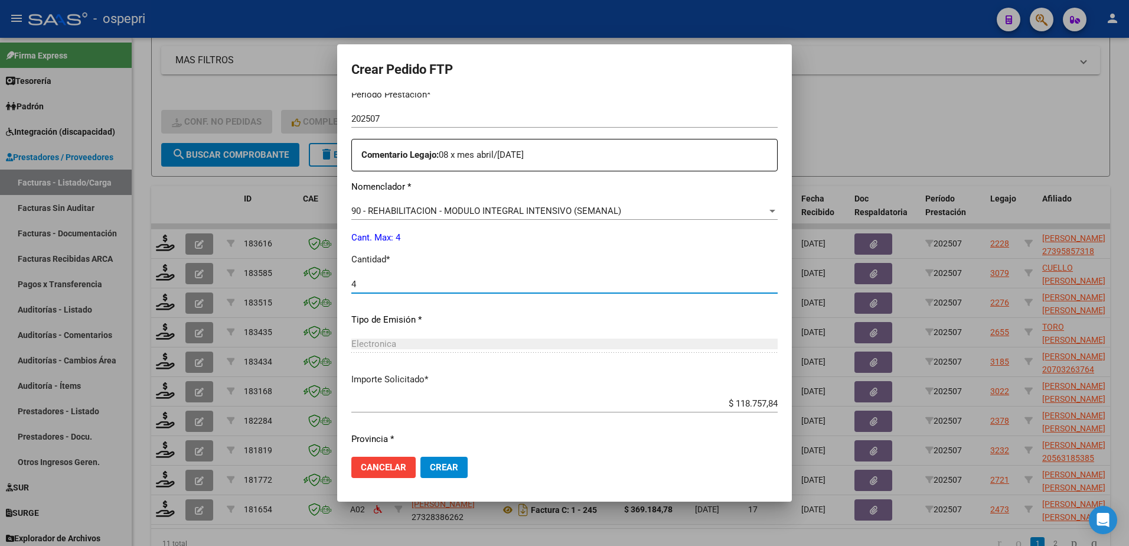
scroll to position [436, 0]
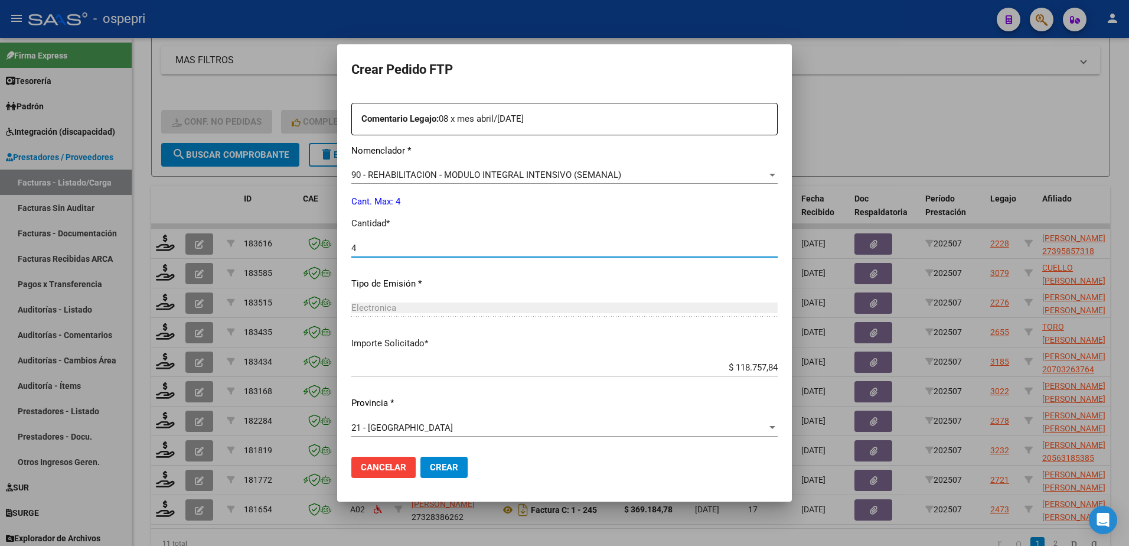
type input "4"
click at [444, 469] on span "Crear" at bounding box center [444, 467] width 28 height 11
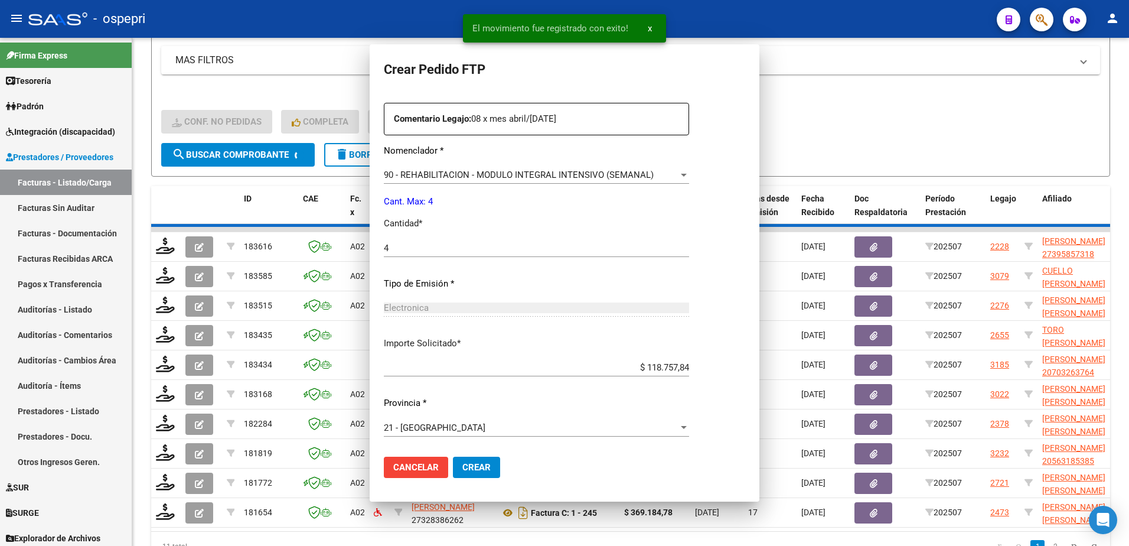
scroll to position [0, 0]
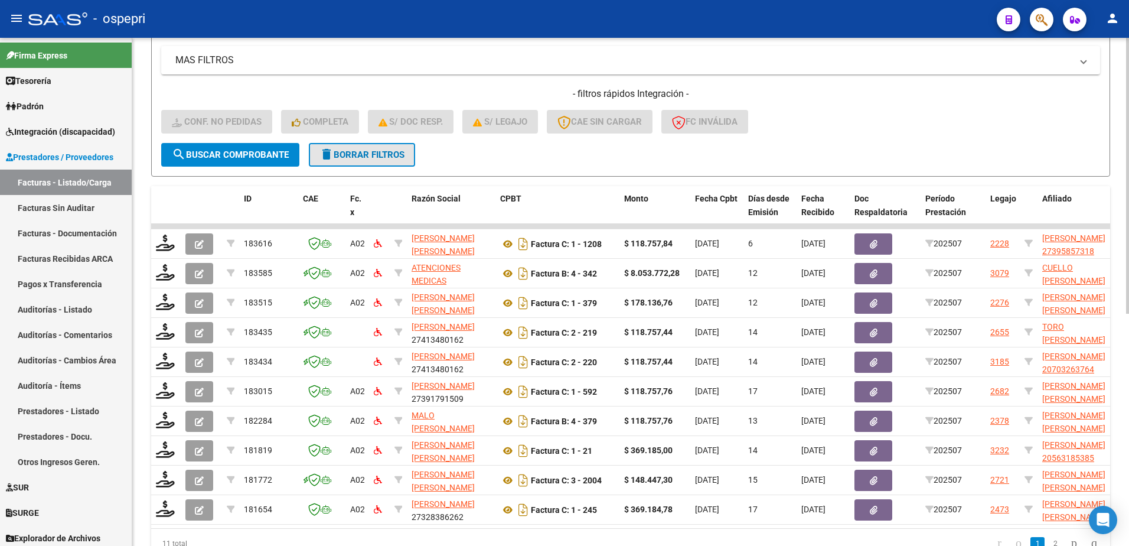
click at [367, 149] on span "delete Borrar Filtros" at bounding box center [361, 154] width 85 height 11
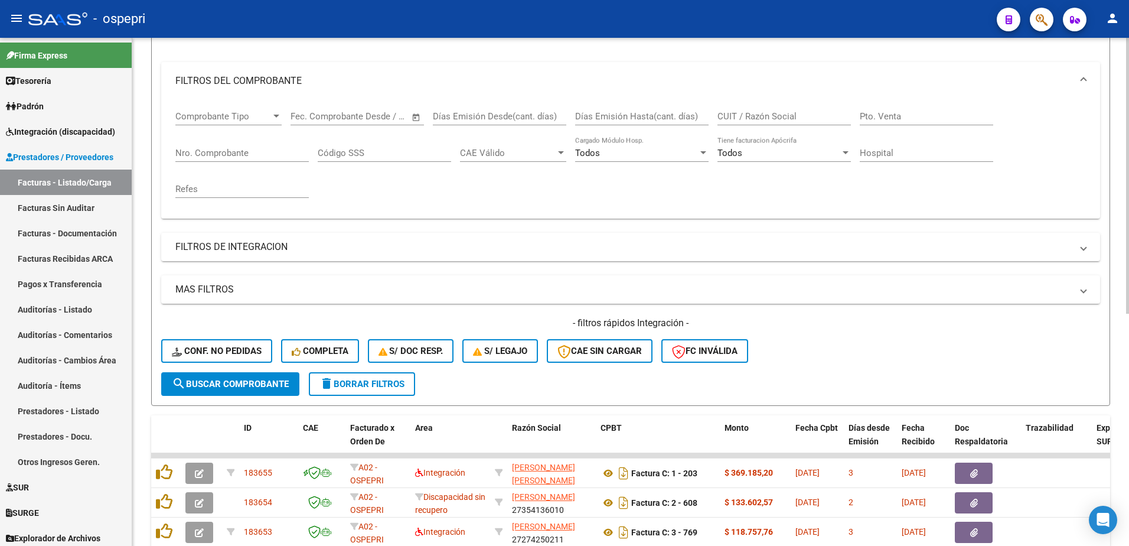
scroll to position [368, 0]
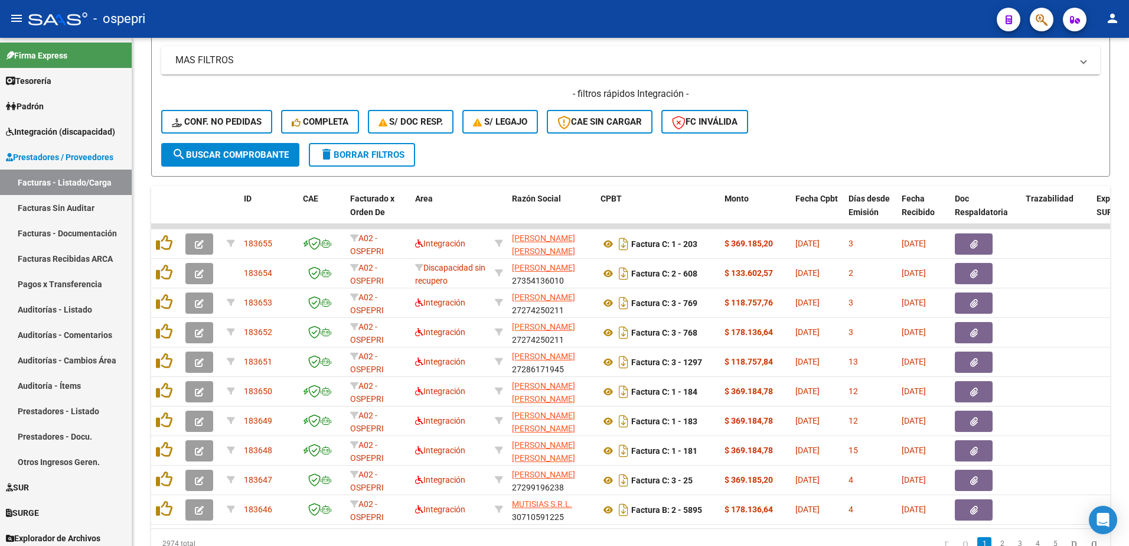
click at [720, 15] on div "- ospepri" at bounding box center [507, 19] width 959 height 26
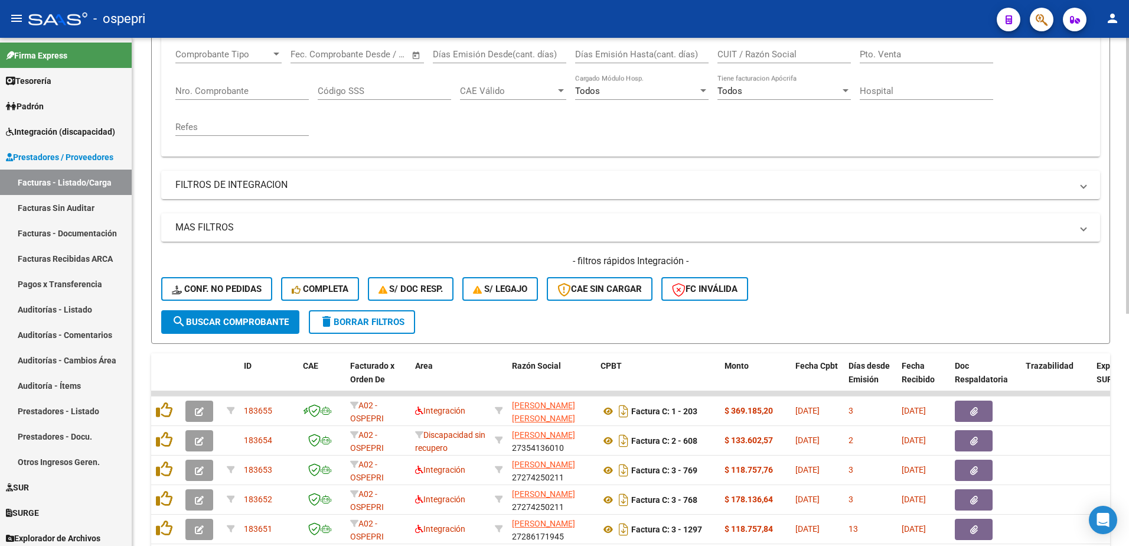
scroll to position [132, 0]
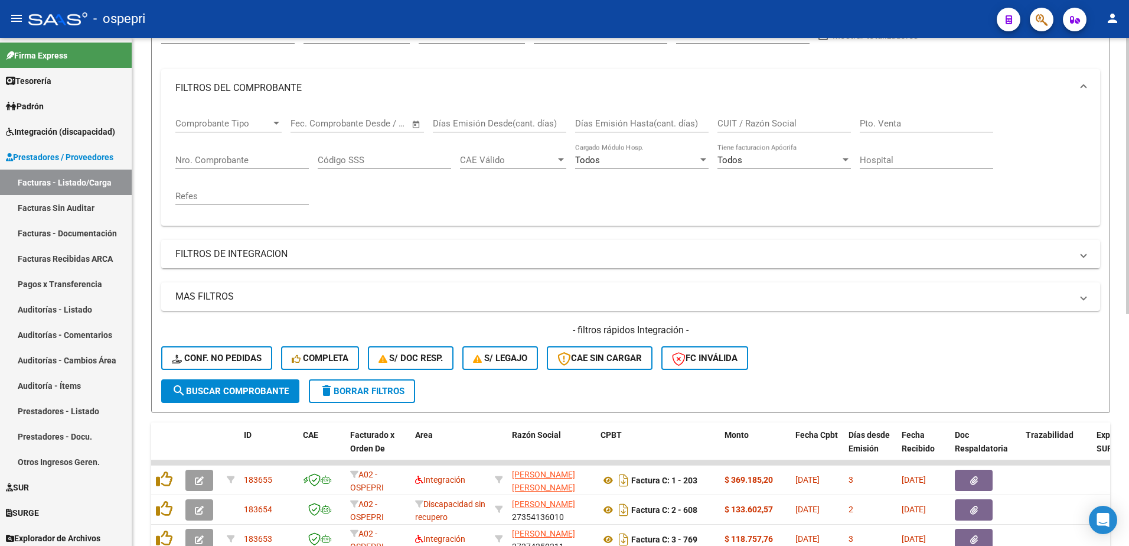
click at [730, 122] on input "CUIT / Razón Social" at bounding box center [783, 123] width 133 height 11
paste input "23380806754"
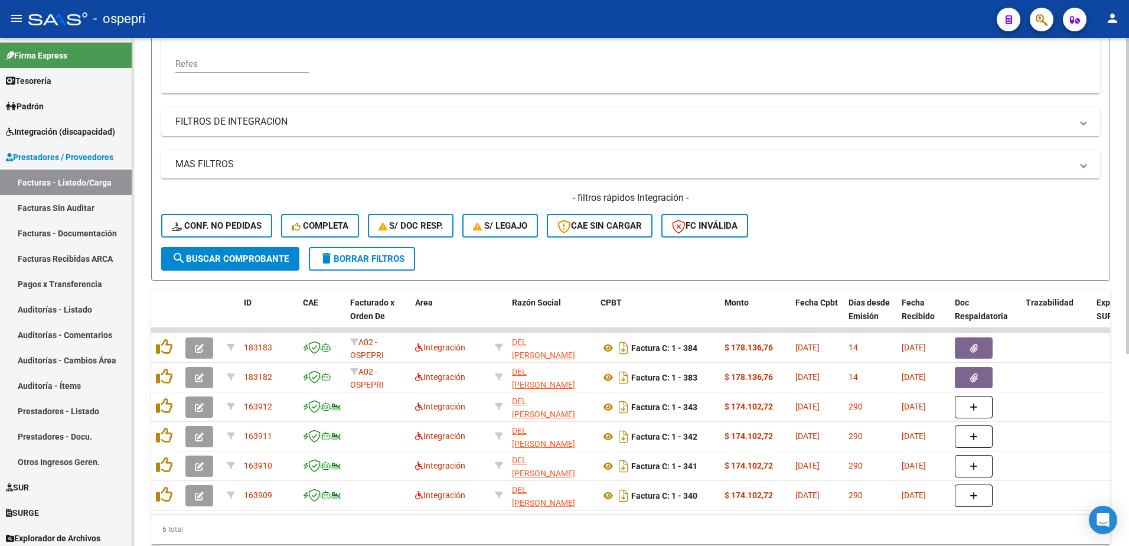
scroll to position [309, 0]
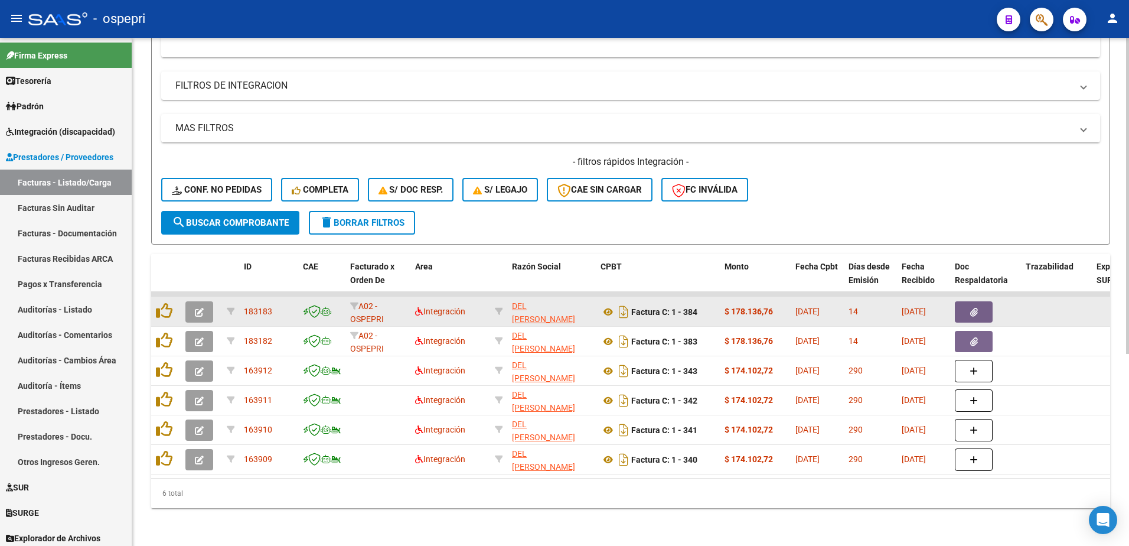
type input "23380806754"
click at [200, 308] on icon "button" at bounding box center [199, 312] width 9 height 9
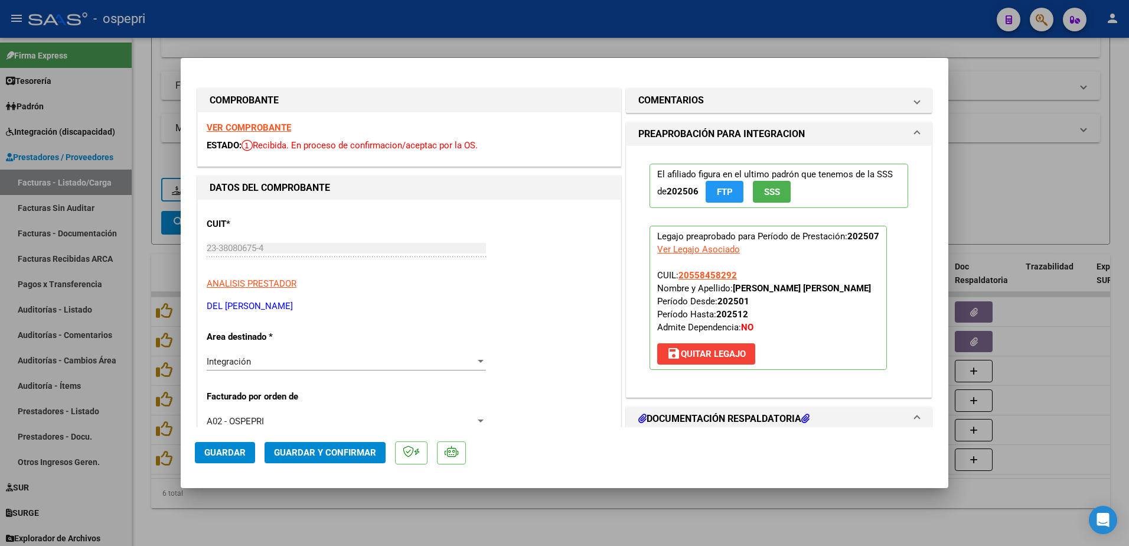
click at [249, 129] on strong "VER COMPROBANTE" at bounding box center [249, 127] width 84 height 11
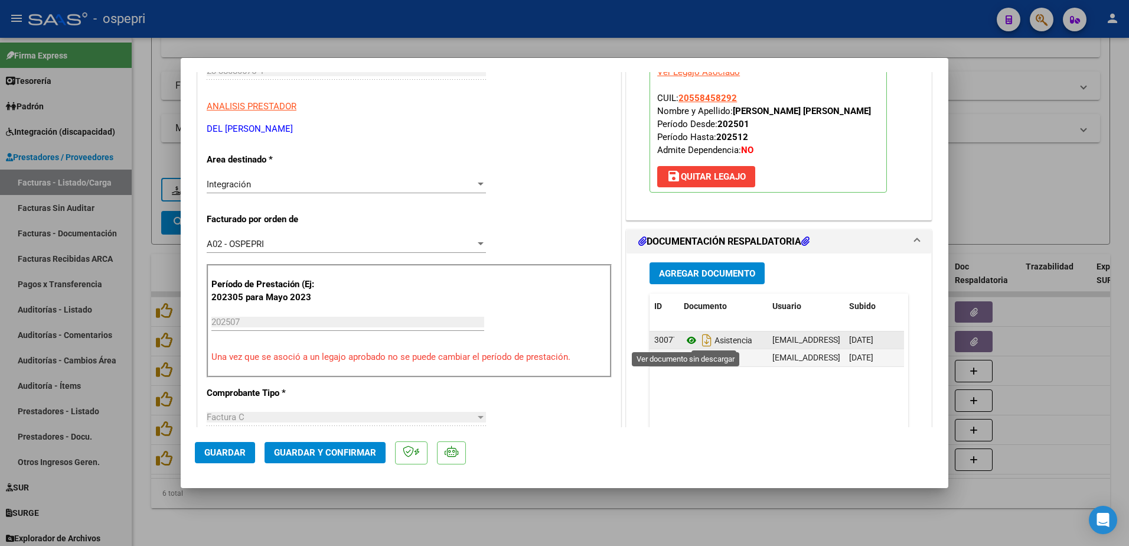
click at [684, 338] on icon at bounding box center [691, 340] width 15 height 14
click at [331, 449] on span "Guardar y Confirmar" at bounding box center [325, 452] width 102 height 11
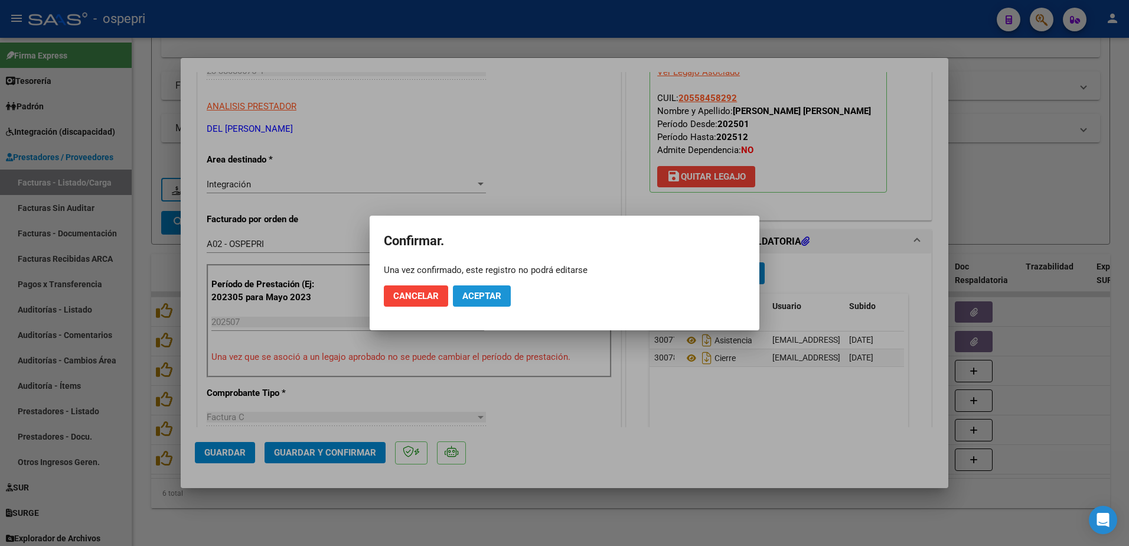
click at [492, 295] on span "Aceptar" at bounding box center [481, 295] width 39 height 11
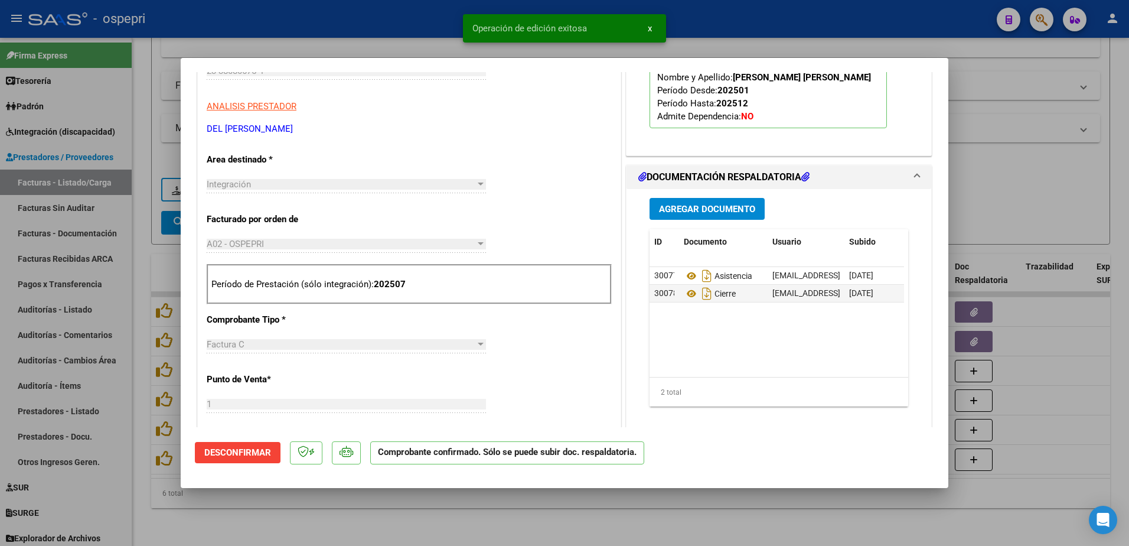
type input "$ 0,00"
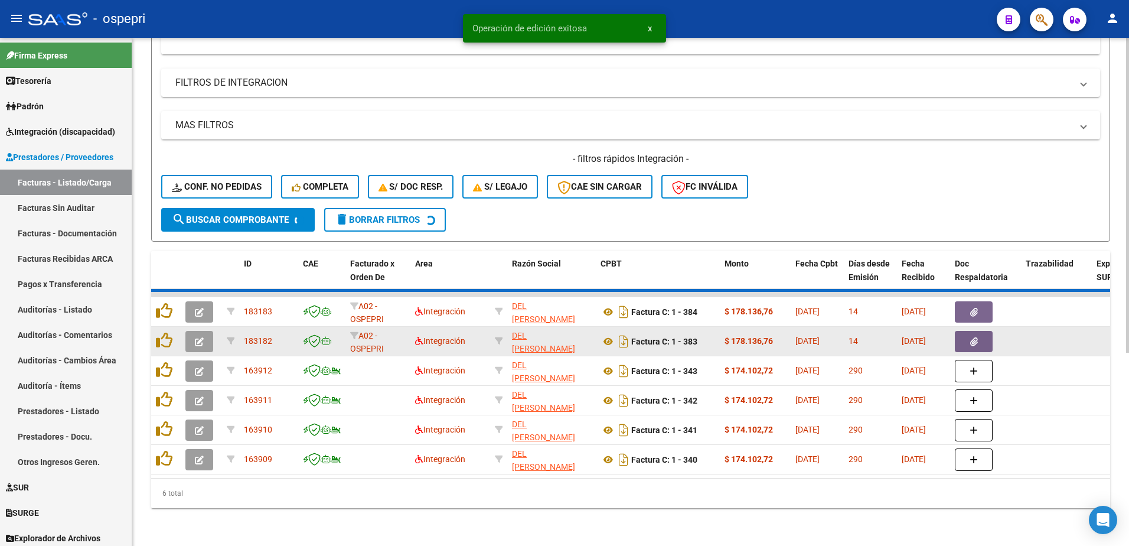
scroll to position [279, 0]
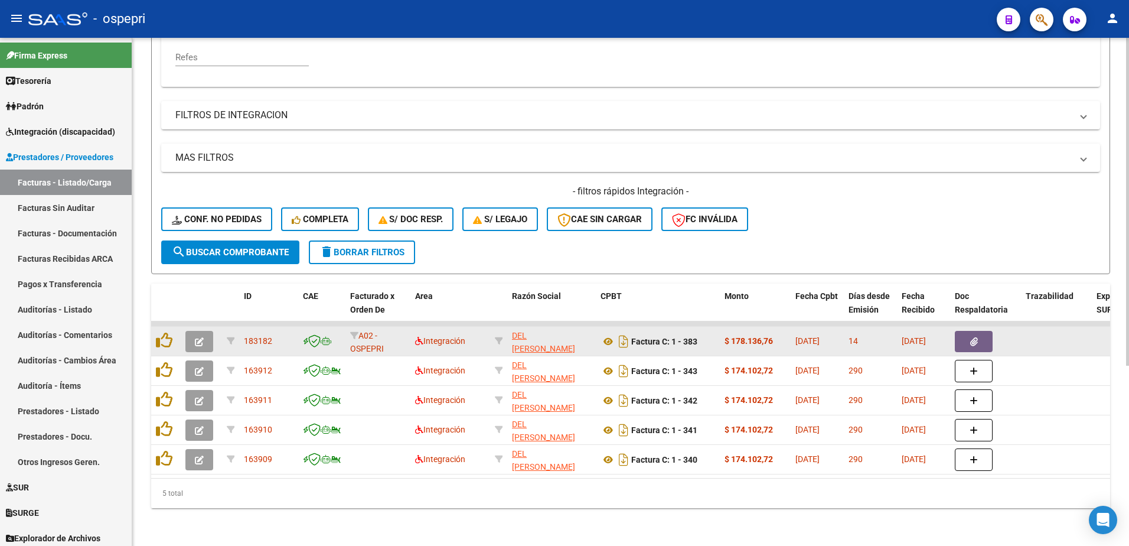
click at [202, 337] on icon "button" at bounding box center [199, 341] width 9 height 9
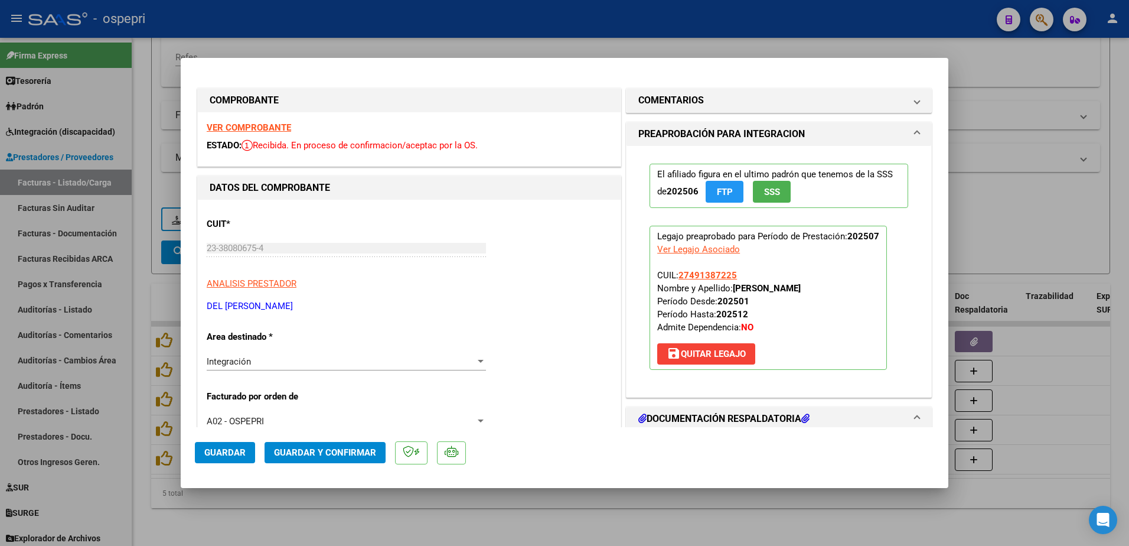
click at [272, 126] on strong "VER COMPROBANTE" at bounding box center [249, 127] width 84 height 11
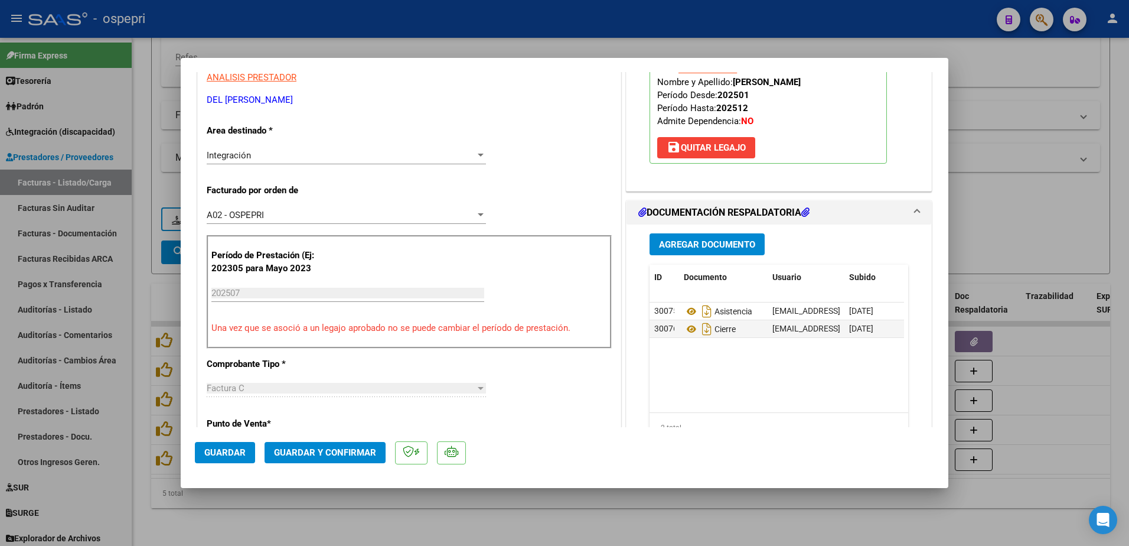
scroll to position [236, 0]
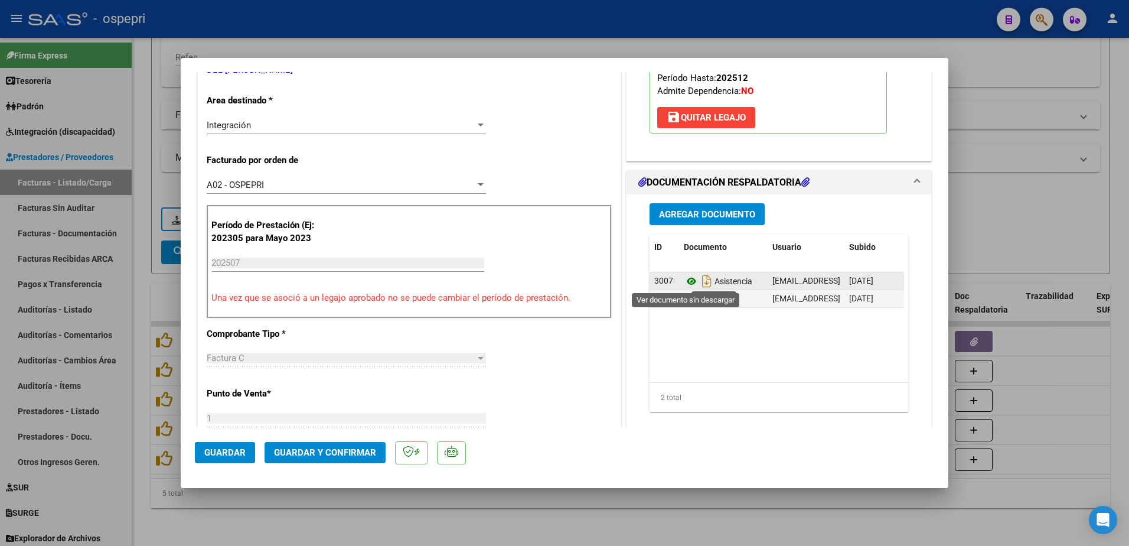
click at [685, 282] on icon at bounding box center [691, 281] width 15 height 14
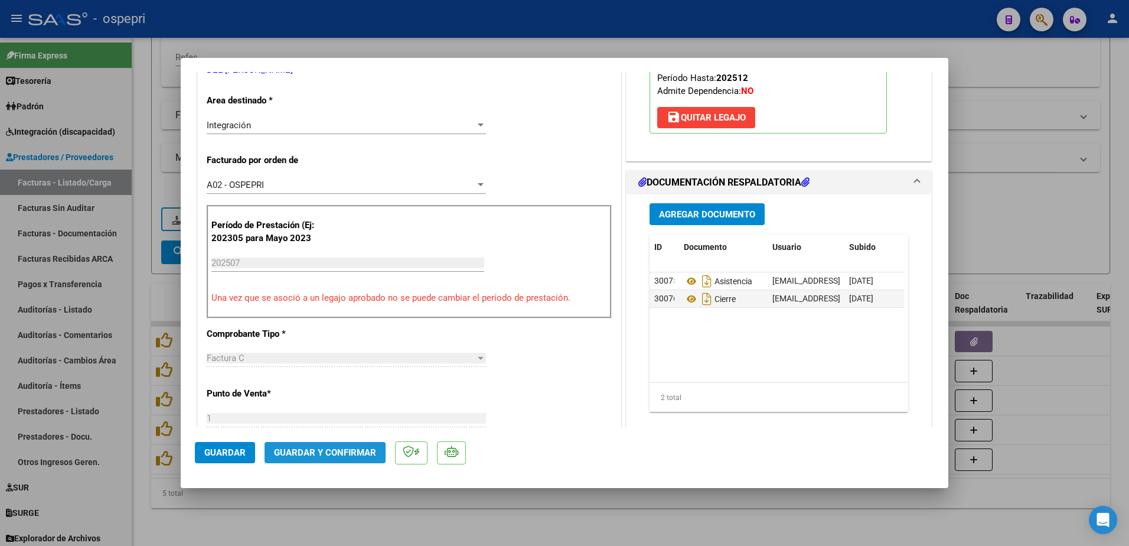
click at [351, 458] on button "Guardar y Confirmar" at bounding box center [325, 452] width 121 height 21
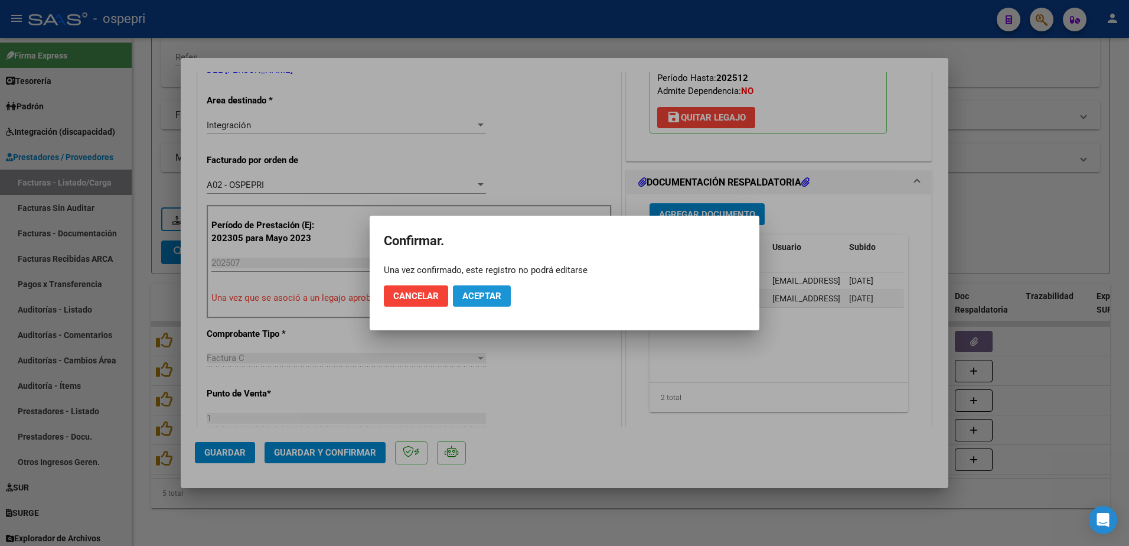
click at [475, 296] on span "Aceptar" at bounding box center [481, 295] width 39 height 11
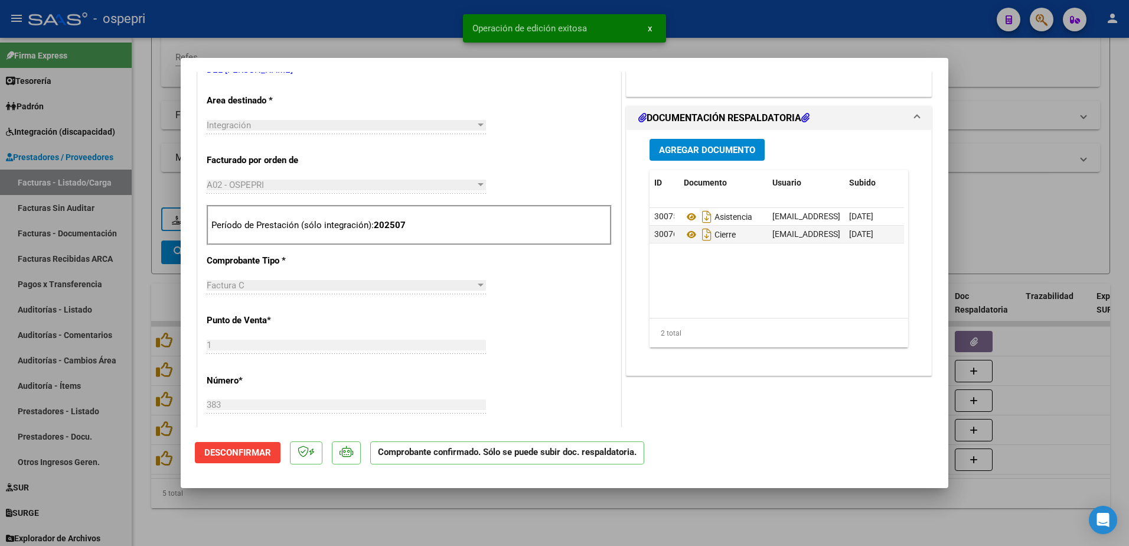
type input "$ 0,00"
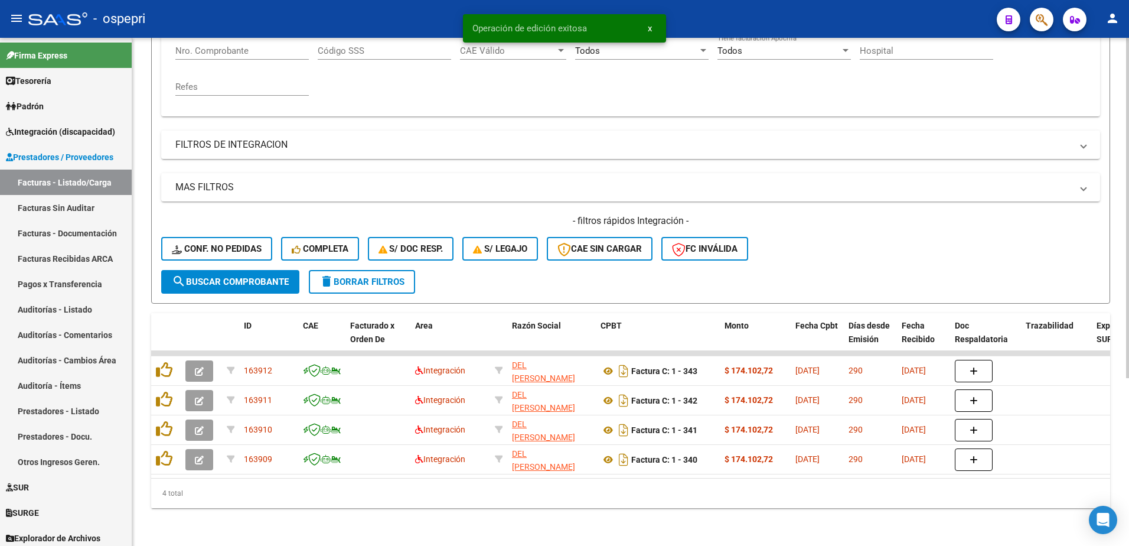
scroll to position [250, 0]
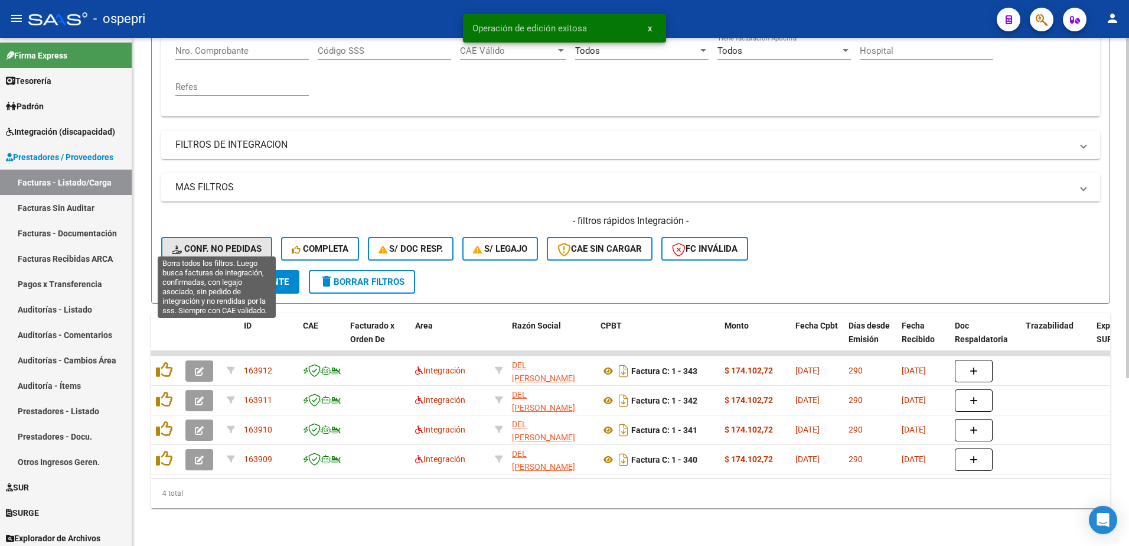
click at [231, 243] on span "Conf. no pedidas" at bounding box center [217, 248] width 90 height 11
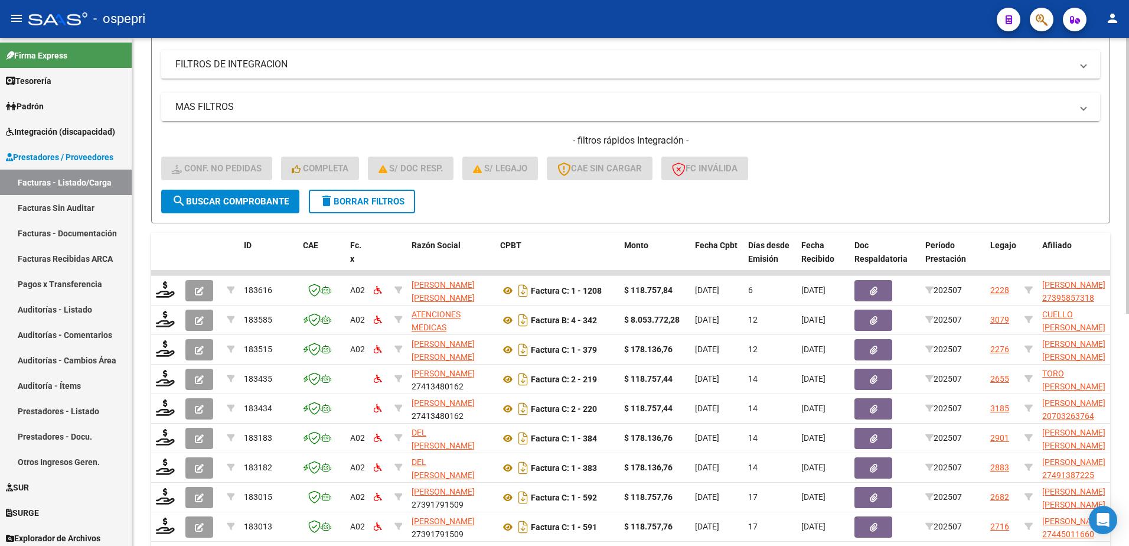
scroll to position [368, 0]
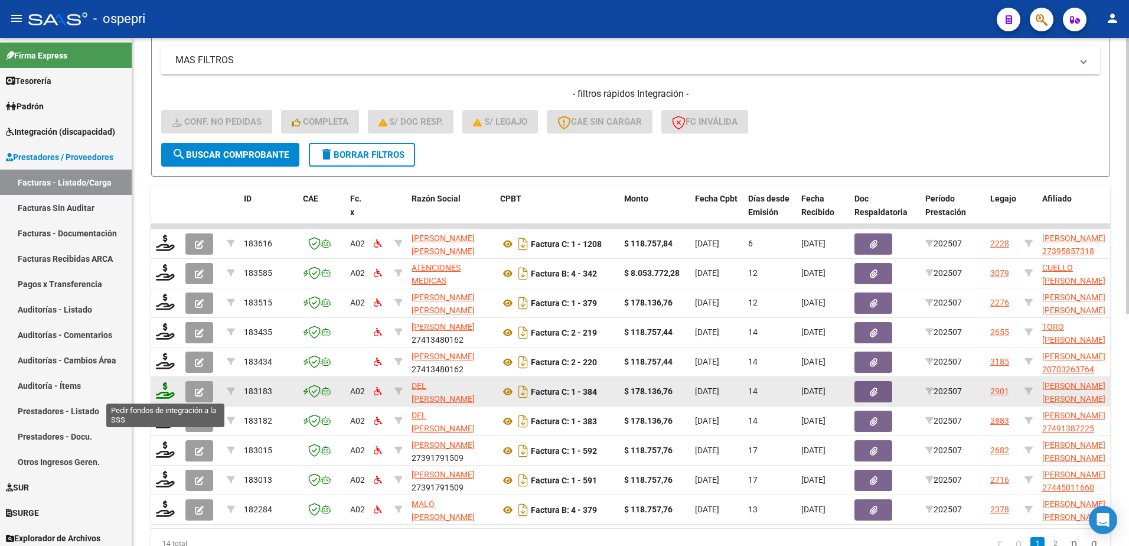
click at [167, 392] on icon at bounding box center [165, 390] width 19 height 17
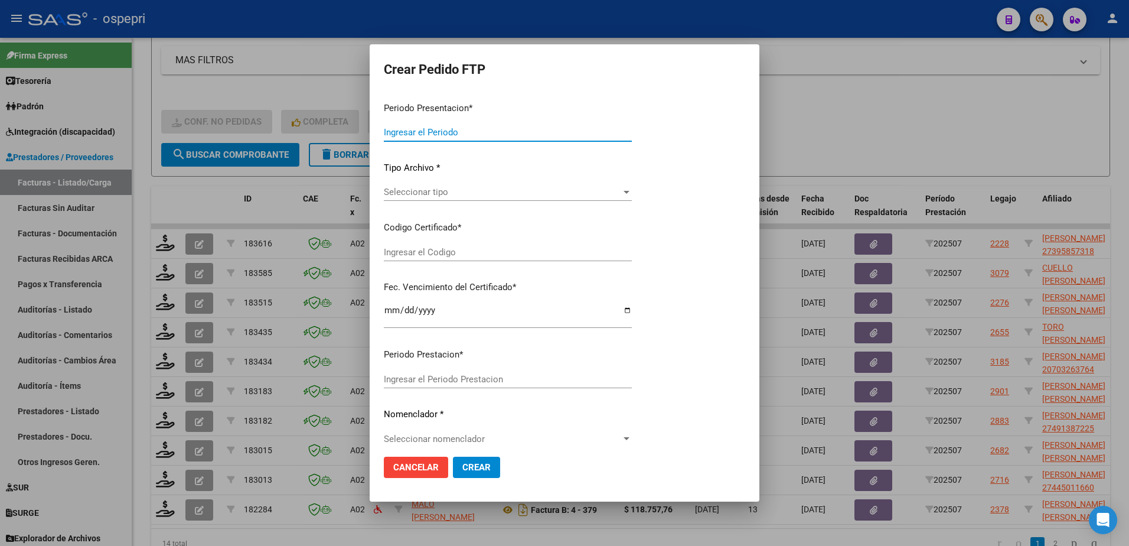
type input "202507"
type input "$ 178.136,76"
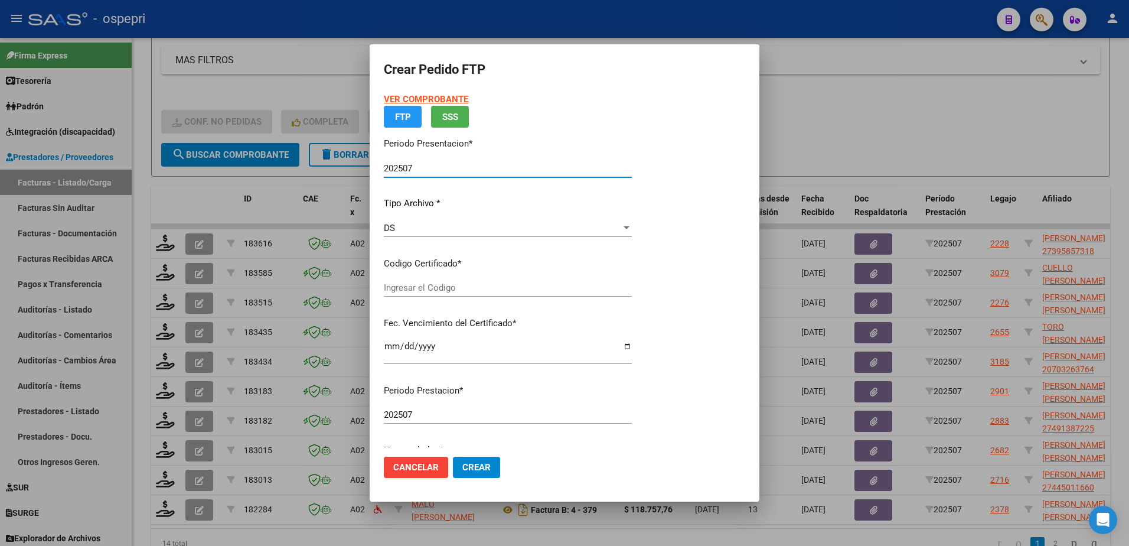
type input "20558458292"
type input "2026-07-05"
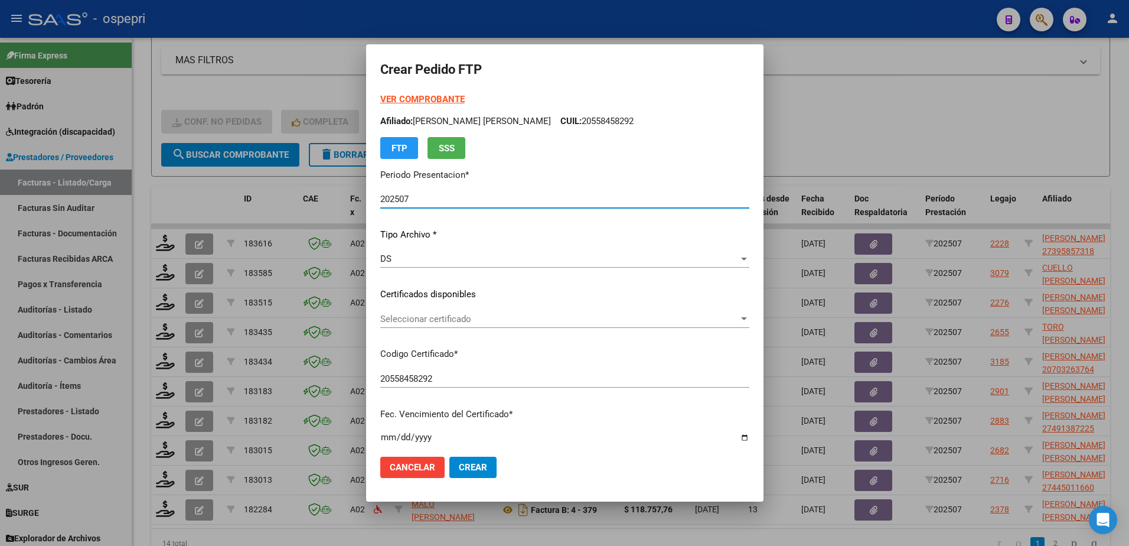
click at [432, 314] on span "Seleccionar certificado" at bounding box center [559, 319] width 358 height 11
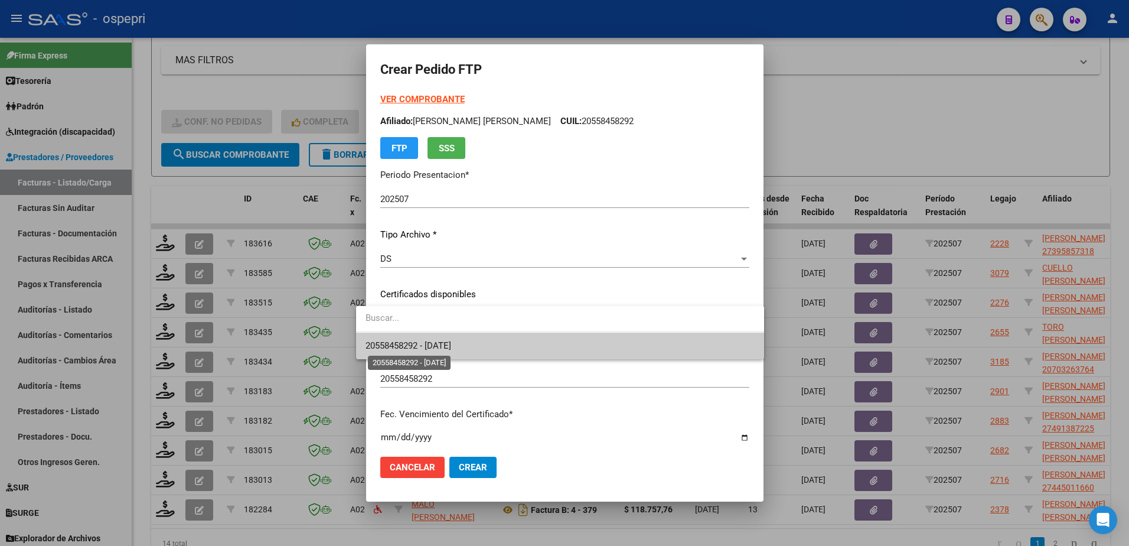
click at [450, 349] on span "20558458292 - 2026-07-05" at bounding box center [408, 345] width 86 height 11
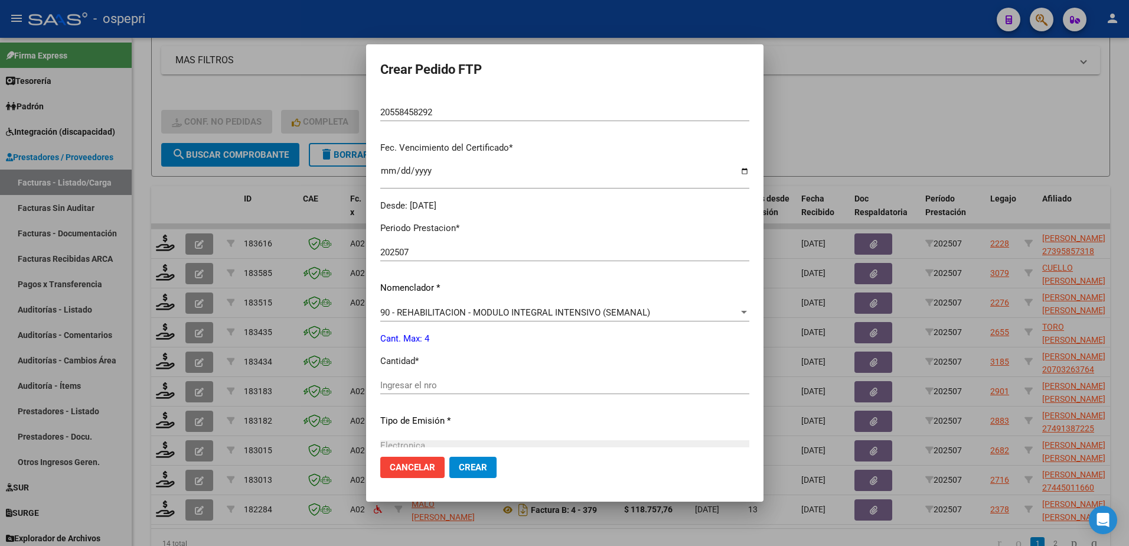
scroll to position [295, 0]
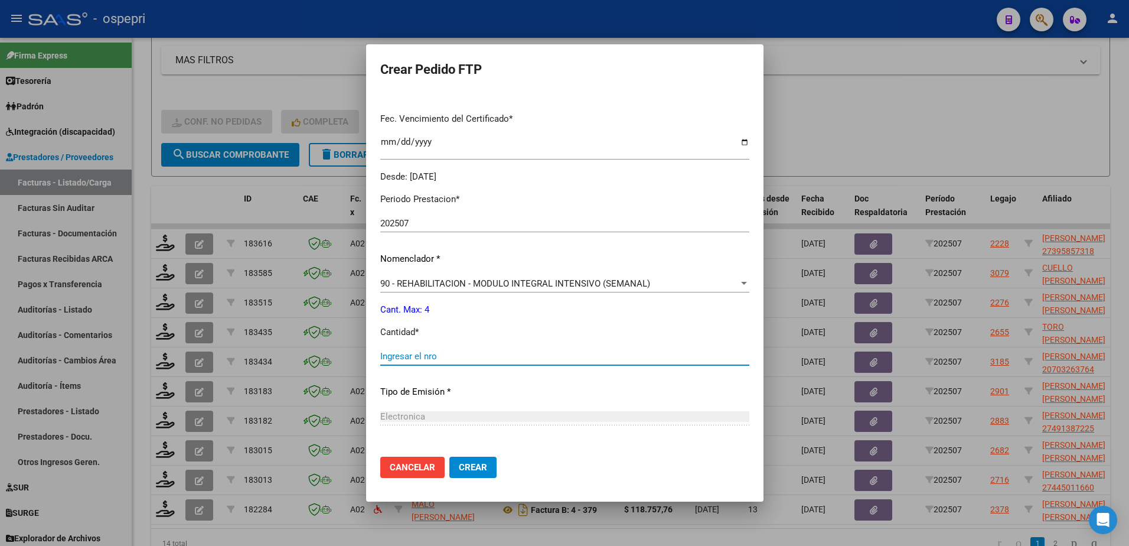
click at [433, 356] on input "Ingresar el nro" at bounding box center [564, 356] width 369 height 11
type input "4"
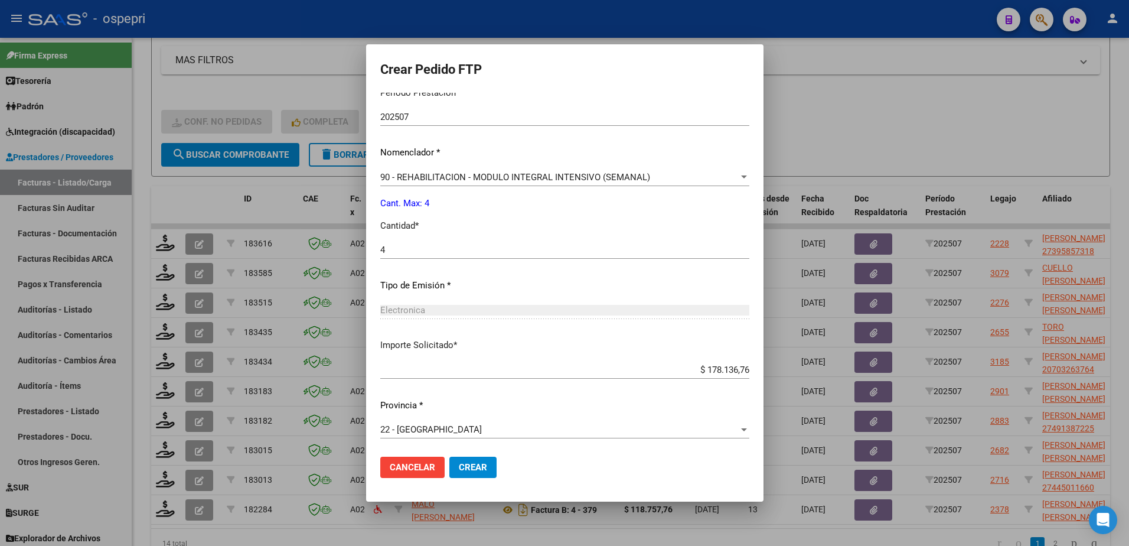
scroll to position [403, 0]
click at [466, 469] on span "Crear" at bounding box center [473, 467] width 28 height 11
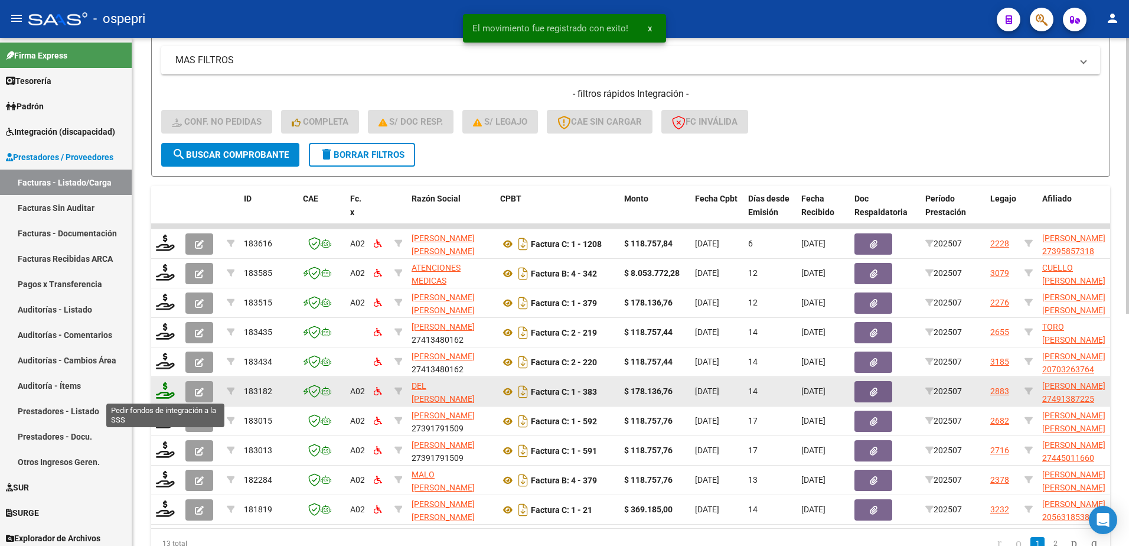
click at [165, 390] on icon at bounding box center [165, 390] width 19 height 17
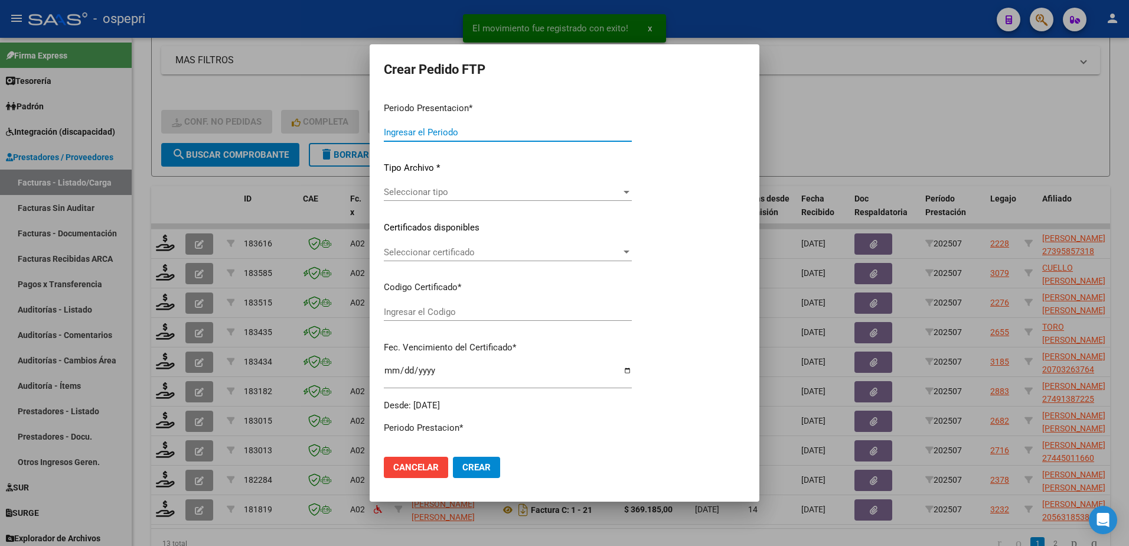
type input "202507"
type input "$ 178.136,76"
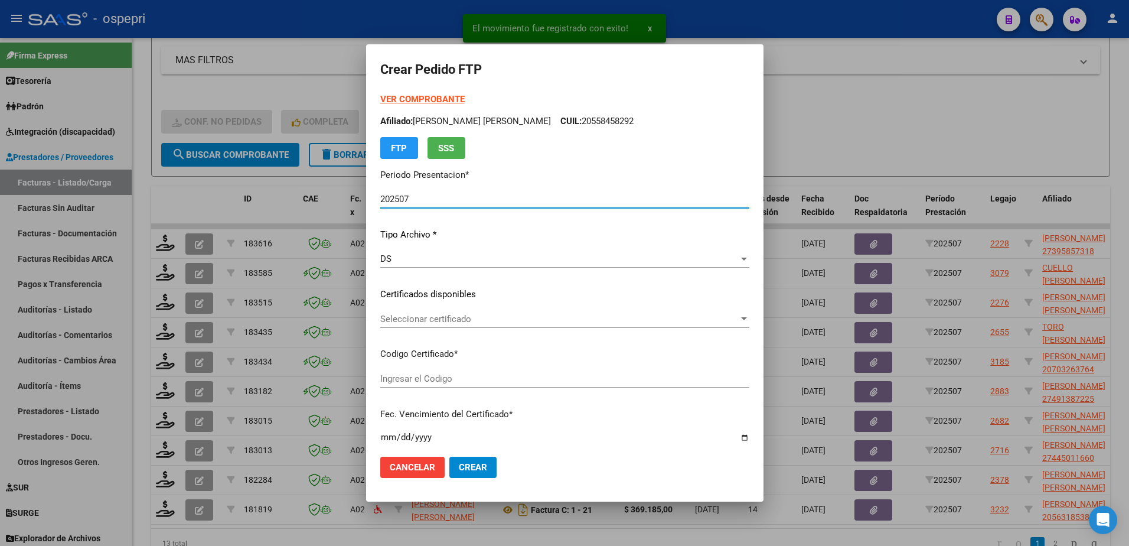
type input "2749138722-5"
type input "2027-04-01"
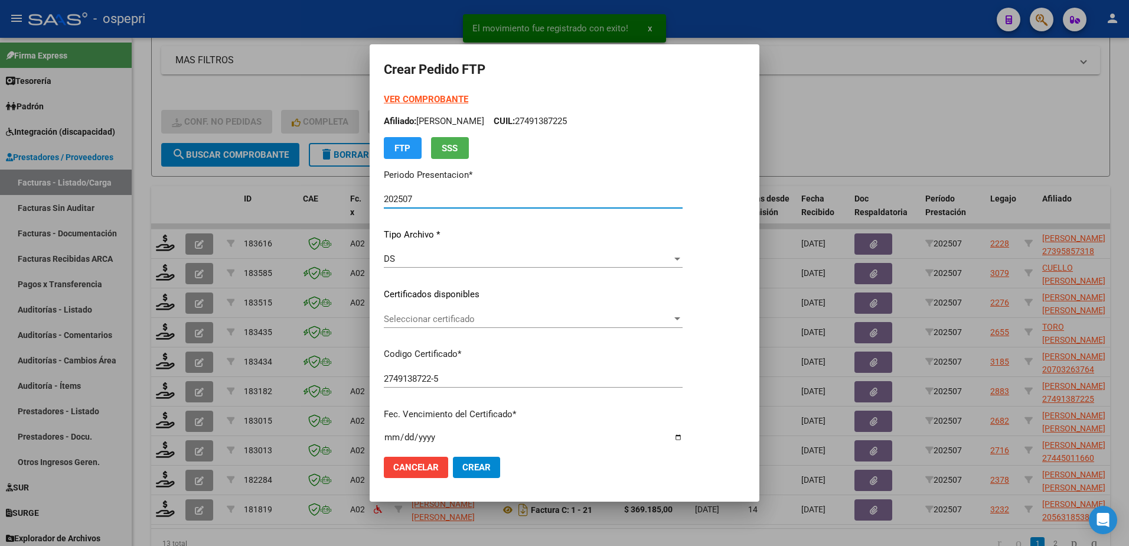
click at [420, 321] on span "Seleccionar certificado" at bounding box center [528, 319] width 288 height 11
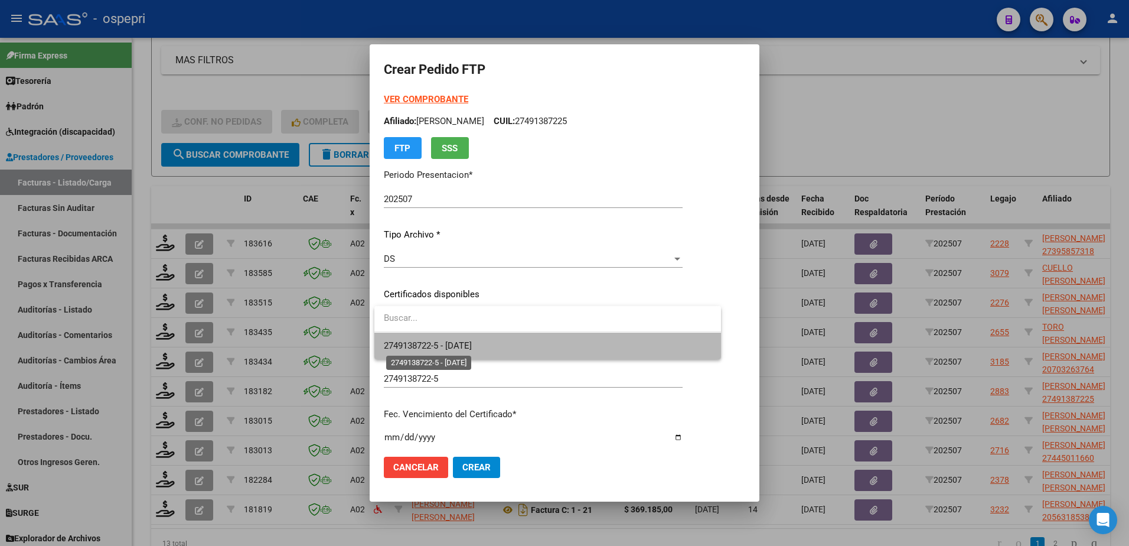
click at [423, 344] on span "2749138722-5 - 2027-04-01" at bounding box center [428, 345] width 88 height 11
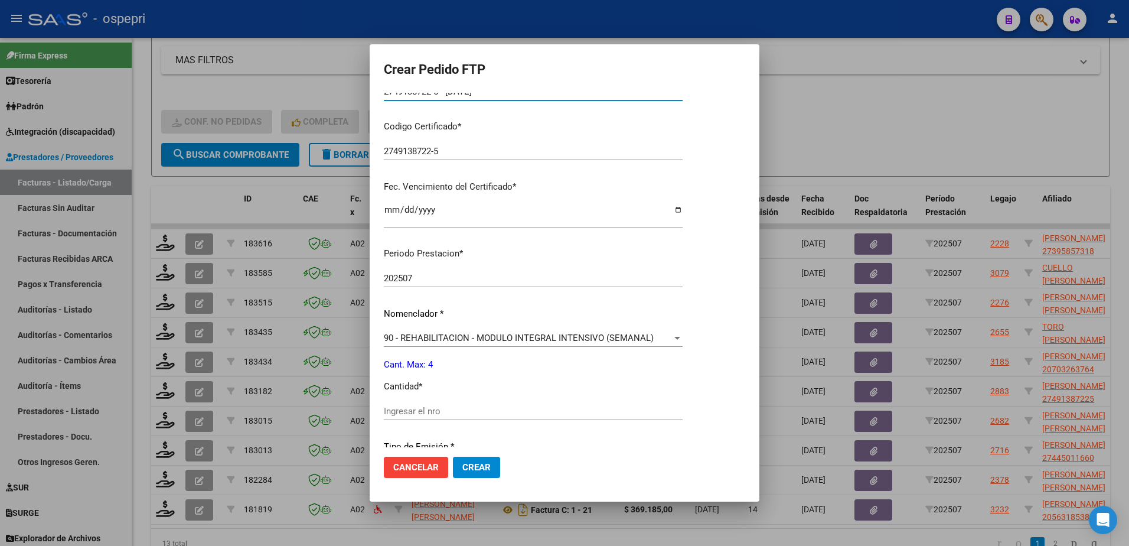
scroll to position [295, 0]
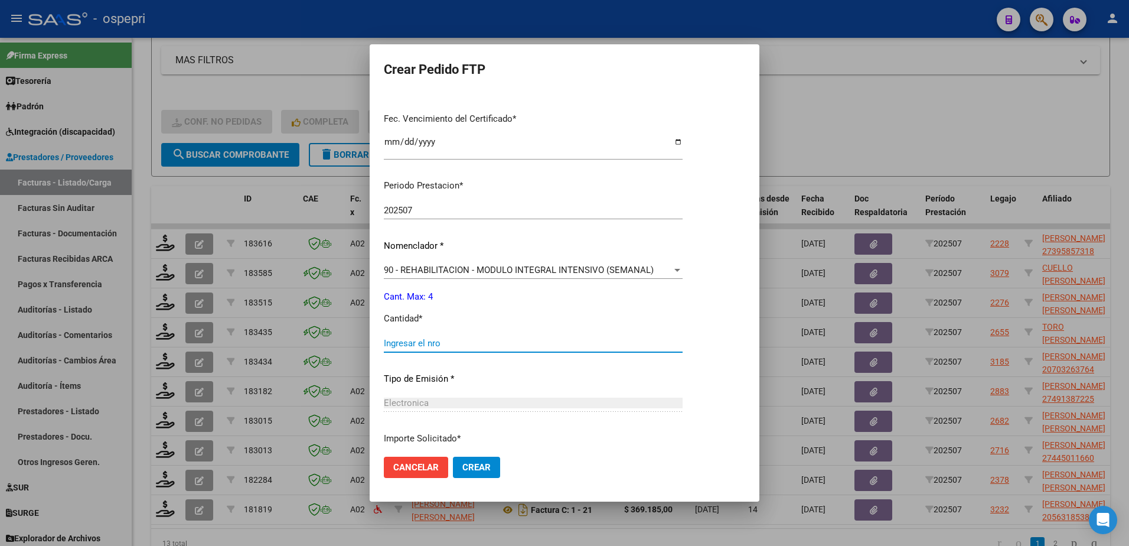
click at [433, 344] on input "Ingresar el nro" at bounding box center [533, 343] width 299 height 11
type input "4"
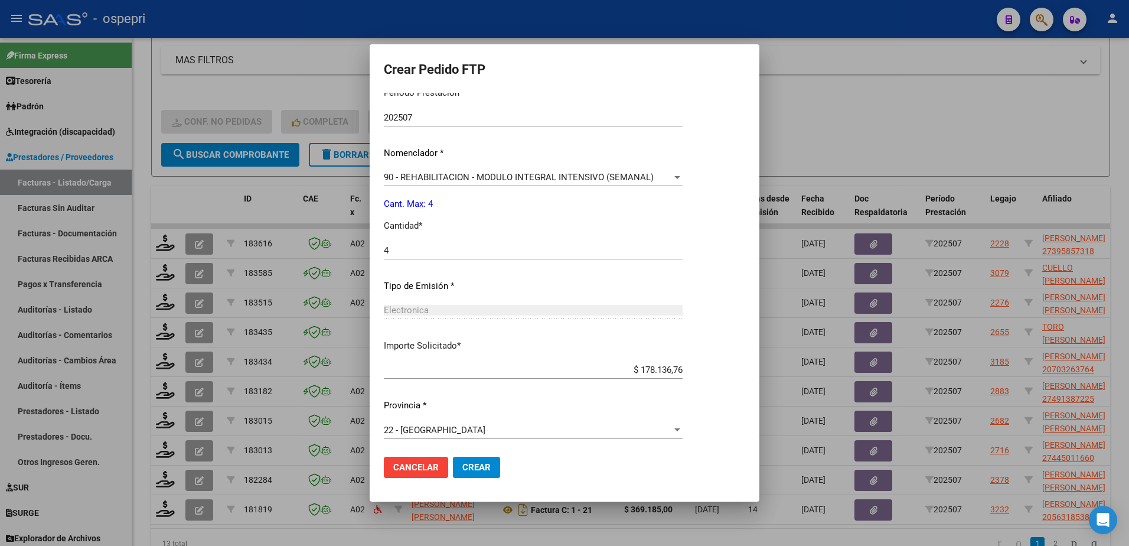
scroll to position [390, 0]
click at [482, 471] on span "Crear" at bounding box center [476, 467] width 28 height 11
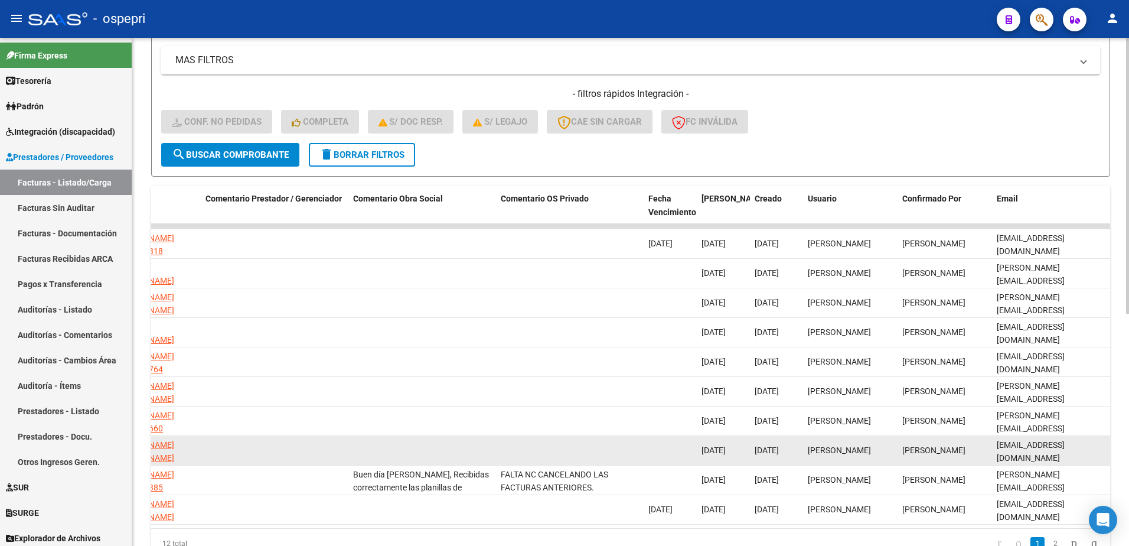
scroll to position [427, 0]
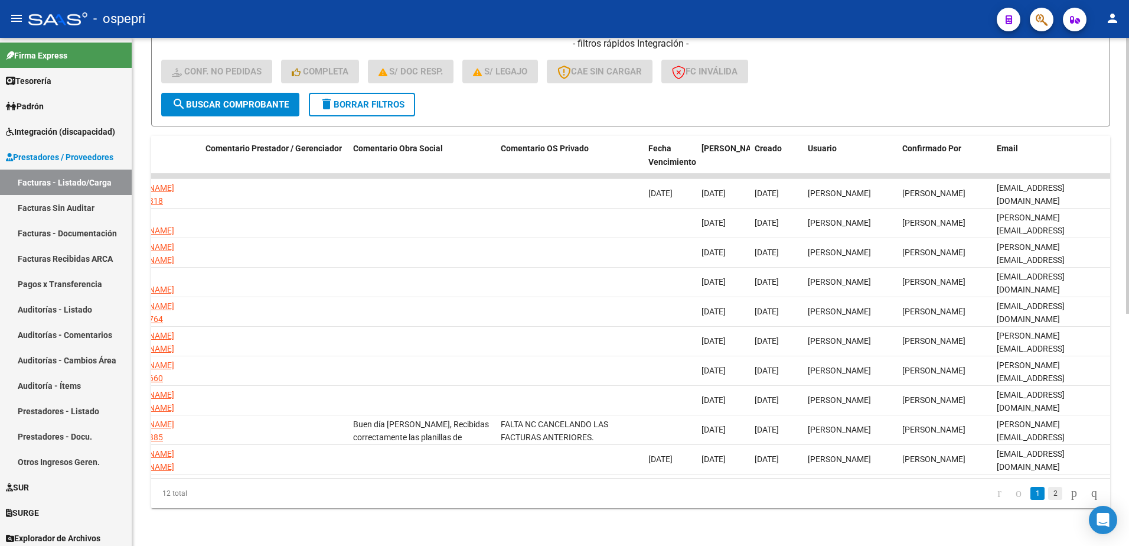
click at [1048, 495] on link "2" at bounding box center [1055, 493] width 14 height 13
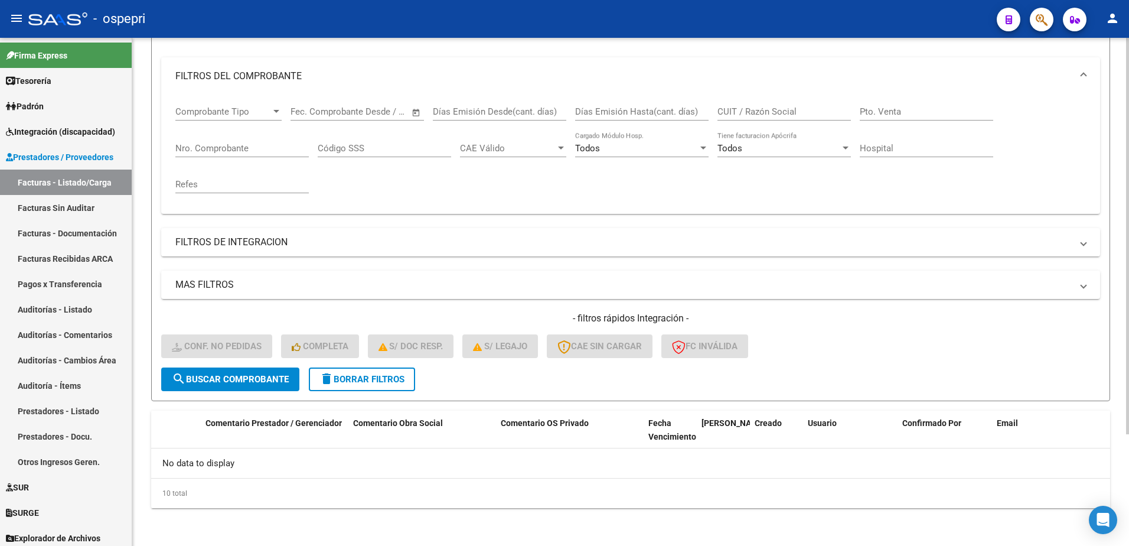
scroll to position [143, 0]
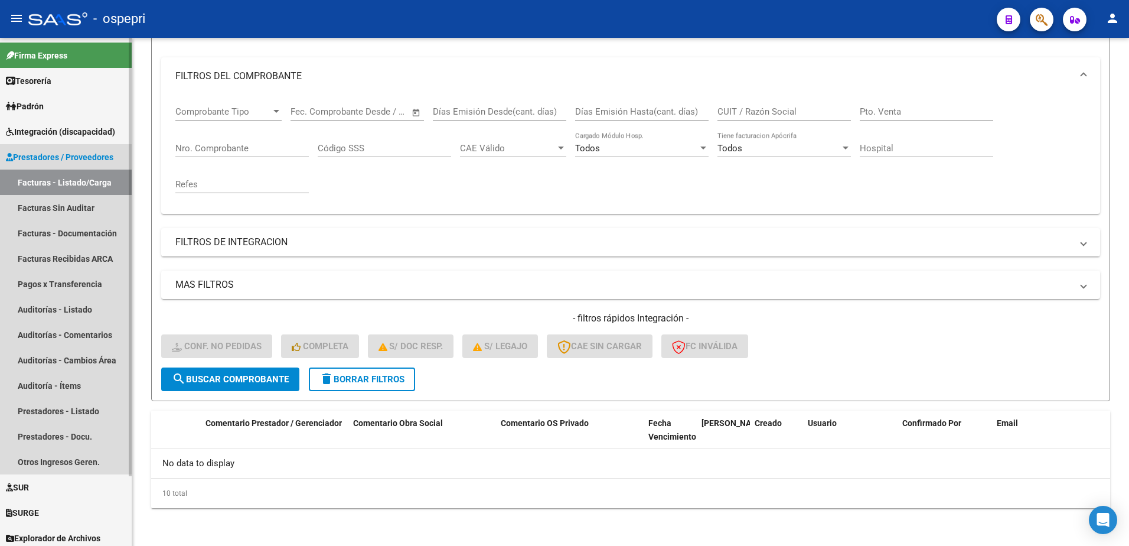
click at [48, 184] on link "Facturas - Listado/Carga" at bounding box center [66, 181] width 132 height 25
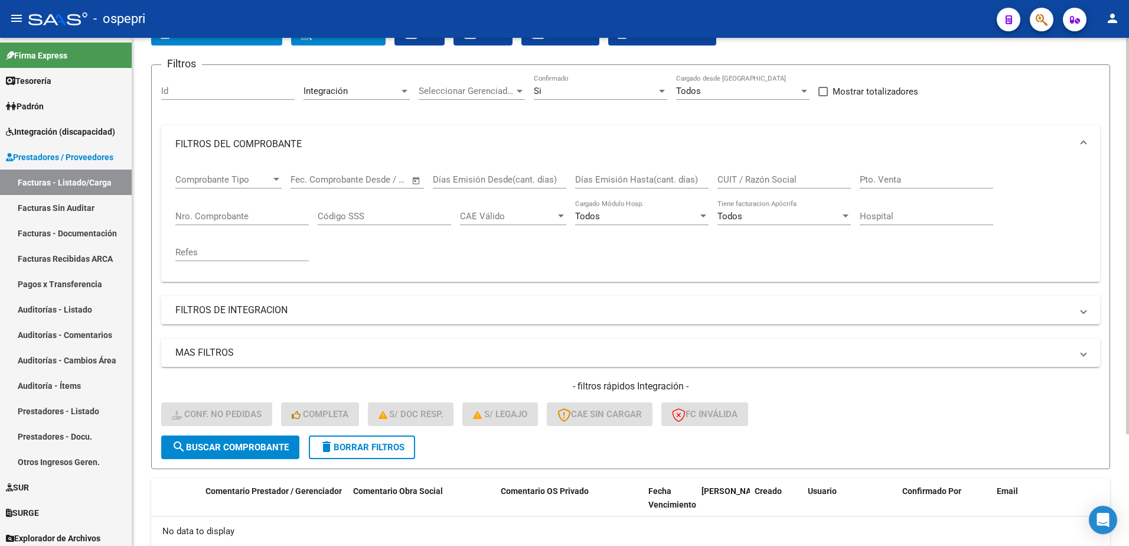
scroll to position [0, 0]
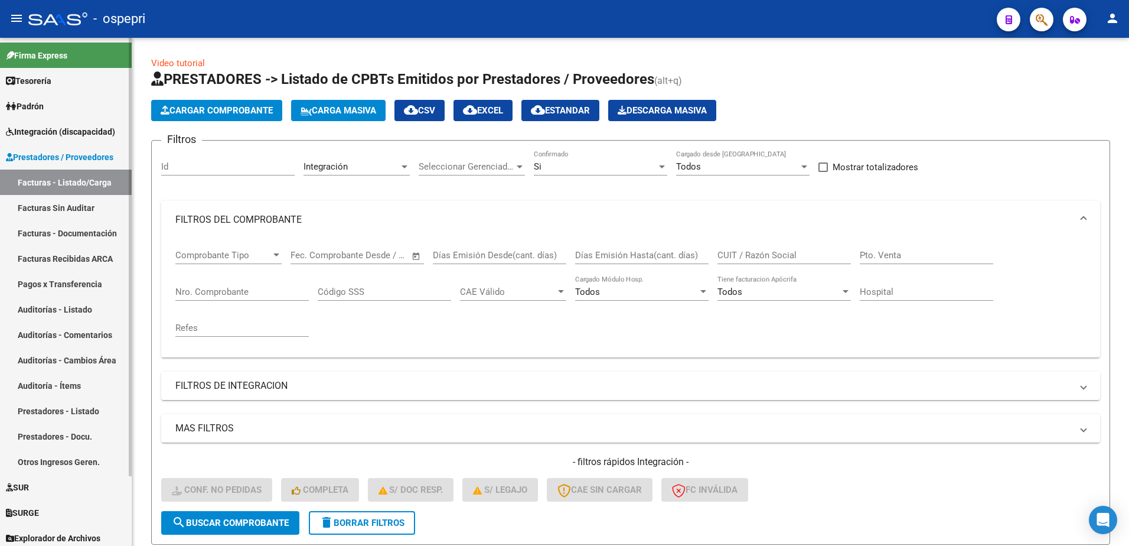
click at [56, 177] on link "Facturas - Listado/Carga" at bounding box center [66, 181] width 132 height 25
click at [78, 181] on link "Facturas - Listado/Carga" at bounding box center [66, 181] width 132 height 25
click at [357, 522] on span "delete Borrar Filtros" at bounding box center [361, 522] width 85 height 11
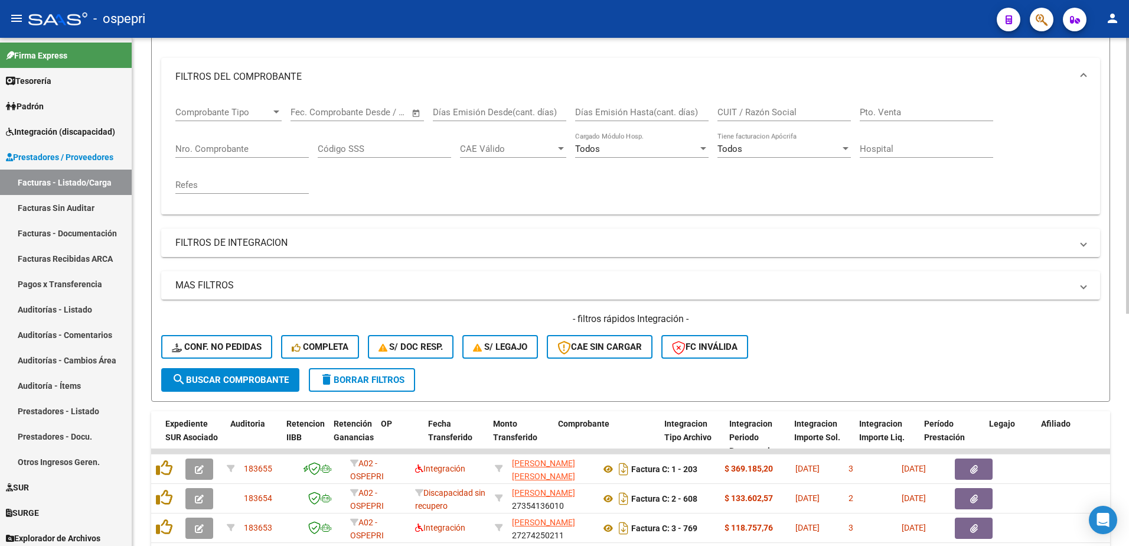
scroll to position [236, 0]
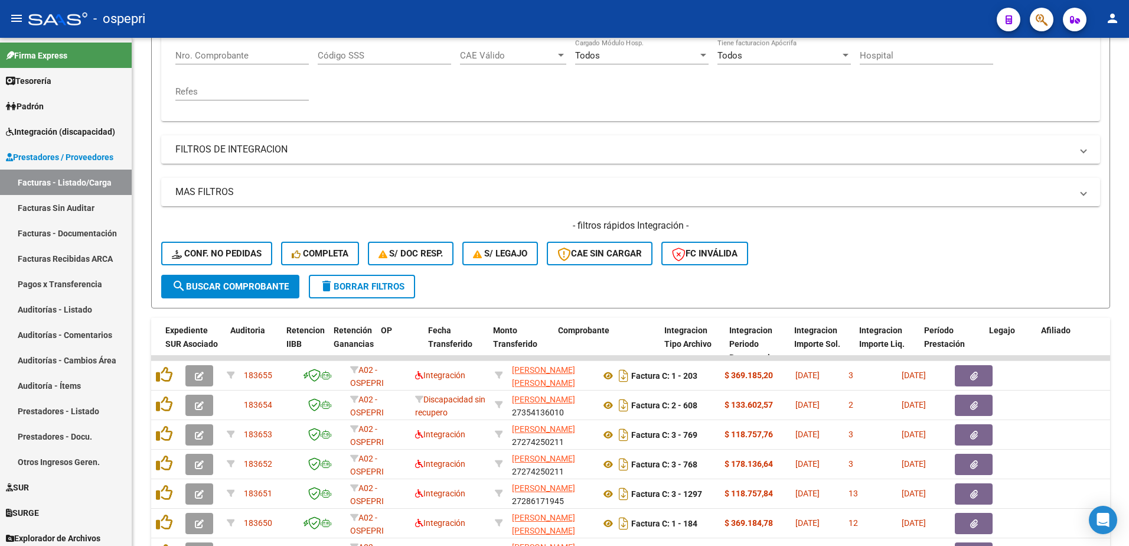
click at [764, 17] on div "- ospepri" at bounding box center [507, 19] width 959 height 26
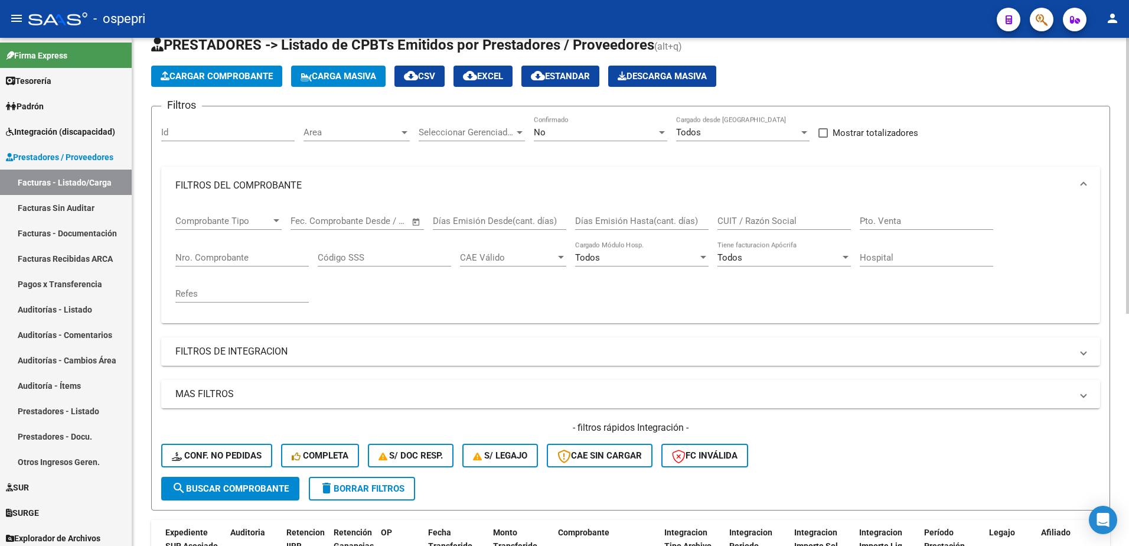
scroll to position [0, 0]
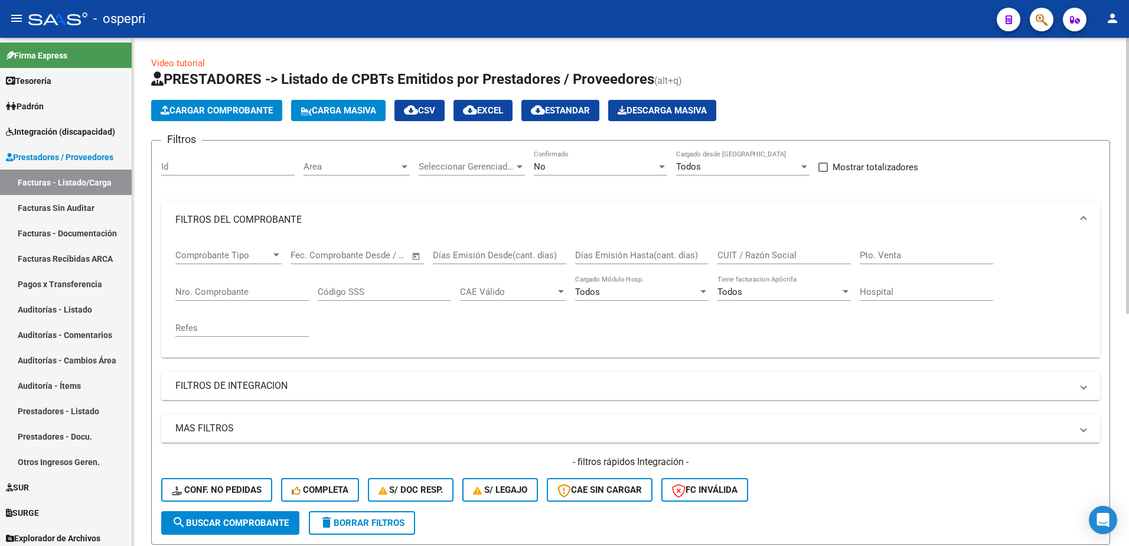
click at [748, 260] on input "CUIT / Razón Social" at bounding box center [783, 255] width 133 height 11
paste input "27279680338"
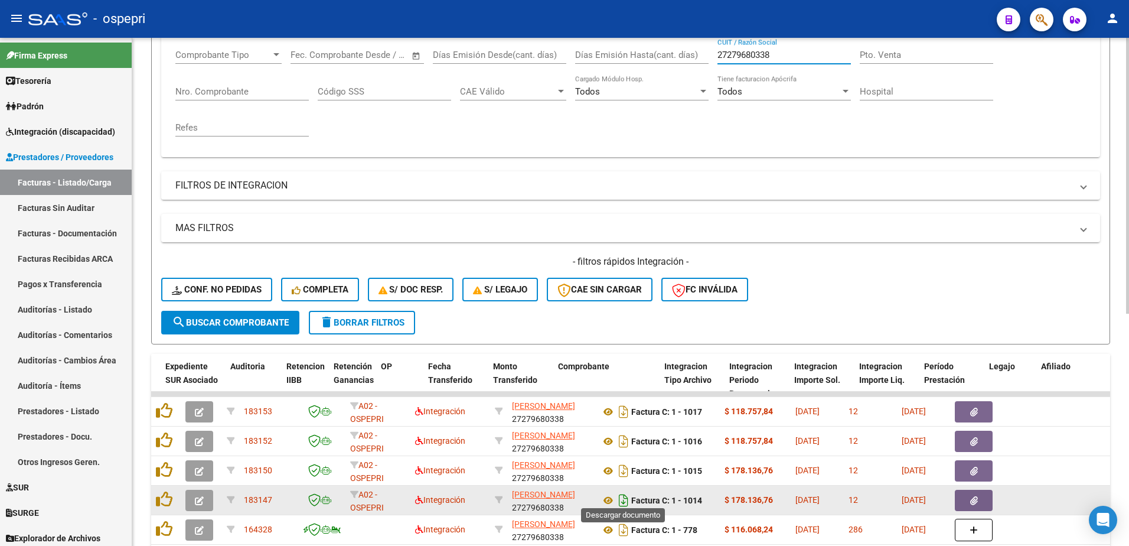
scroll to position [236, 0]
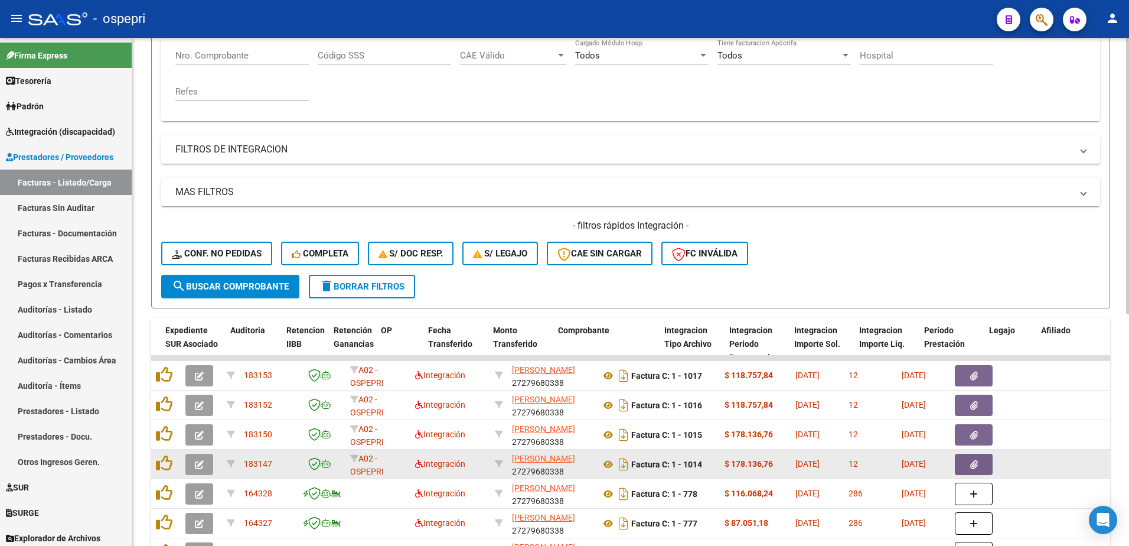
type input "27279680338"
click at [198, 463] on icon "button" at bounding box center [199, 464] width 9 height 9
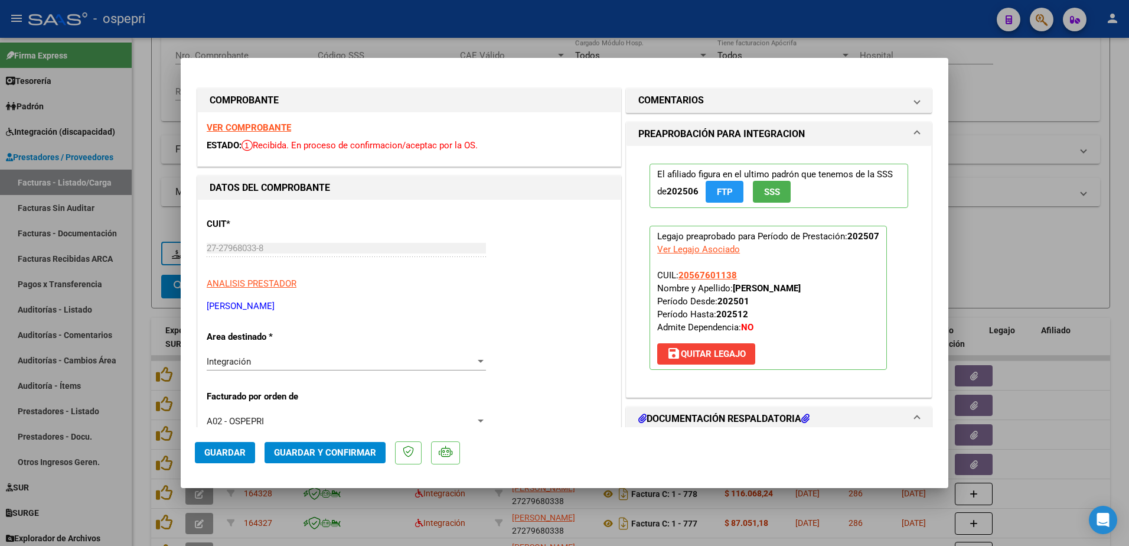
click at [257, 130] on strong "VER COMPROBANTE" at bounding box center [249, 127] width 84 height 11
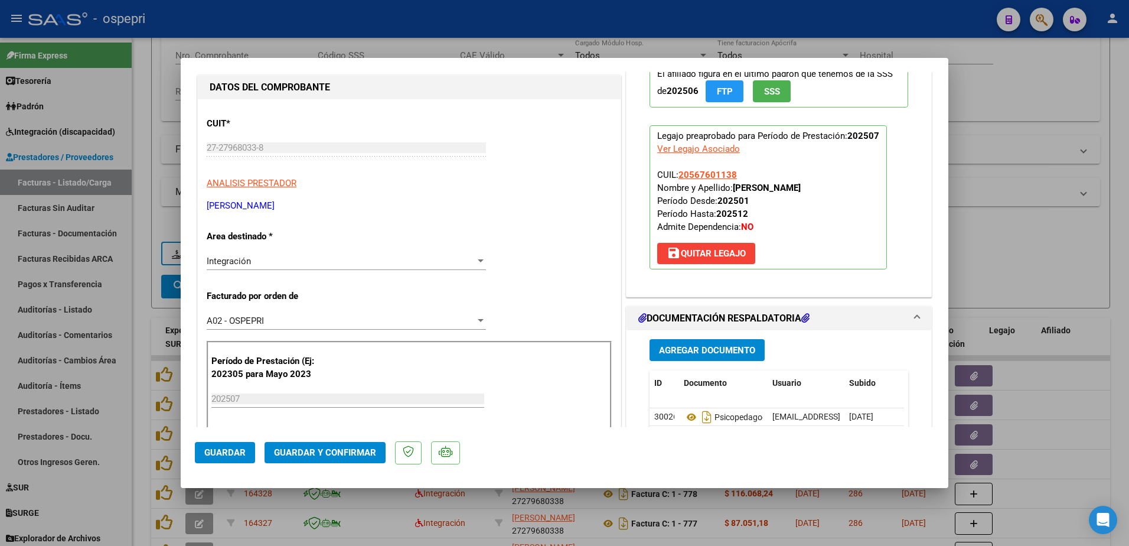
scroll to position [177, 0]
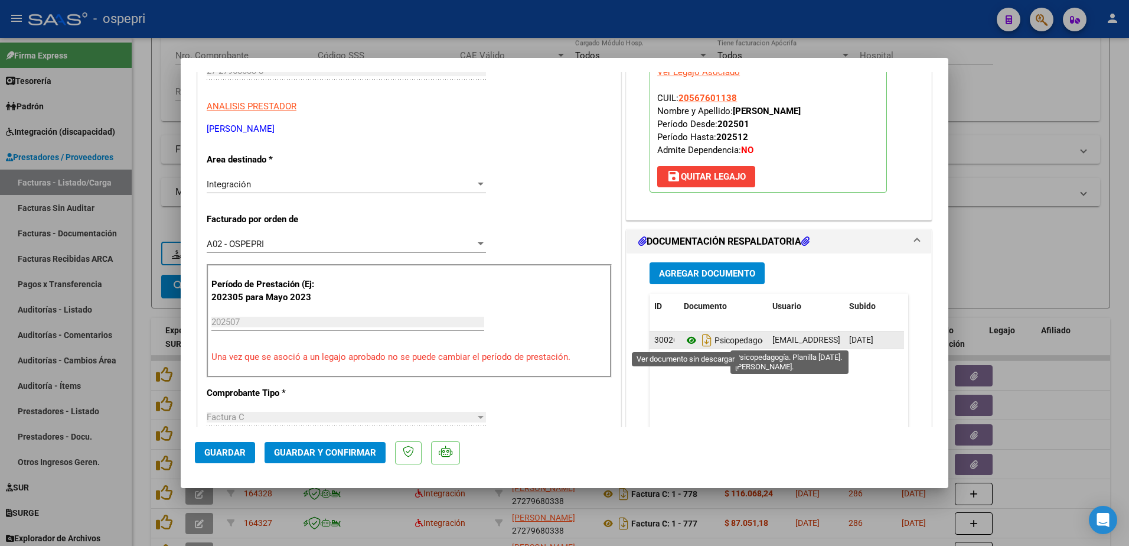
click at [684, 342] on icon at bounding box center [691, 340] width 15 height 14
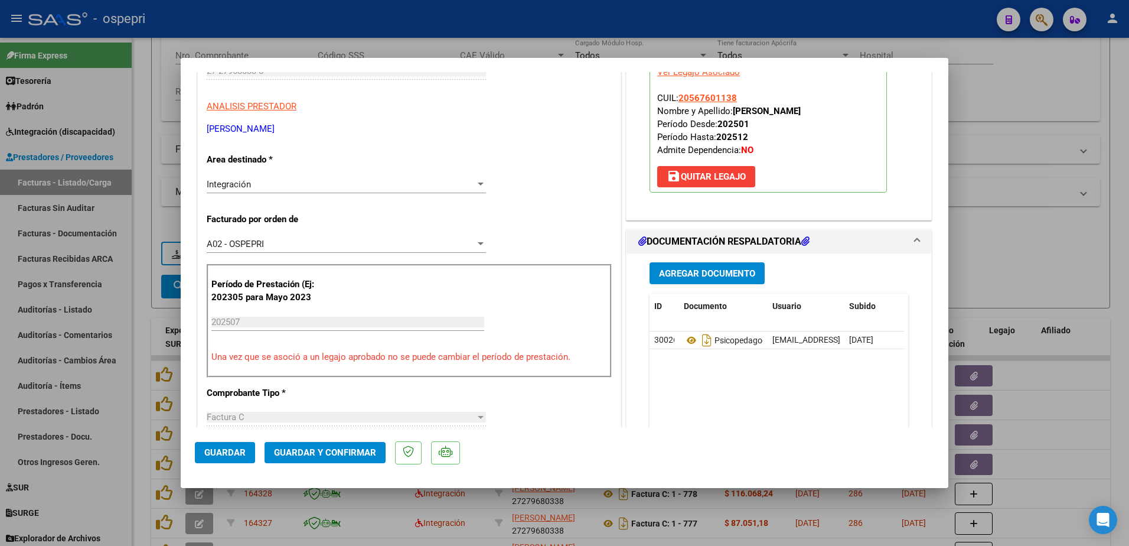
click at [350, 449] on span "Guardar y Confirmar" at bounding box center [325, 452] width 102 height 11
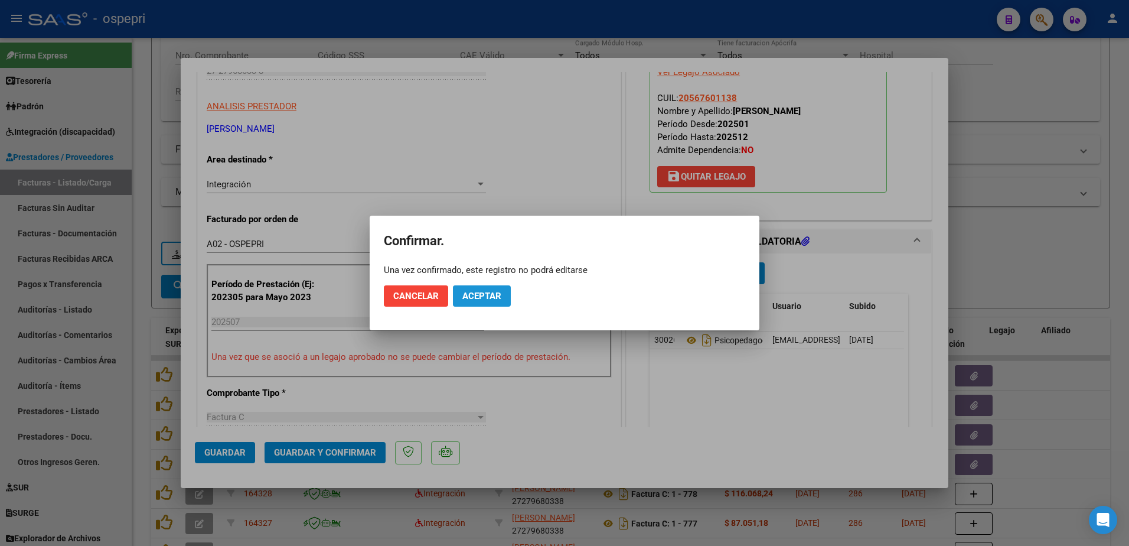
click at [489, 299] on span "Aceptar" at bounding box center [481, 295] width 39 height 11
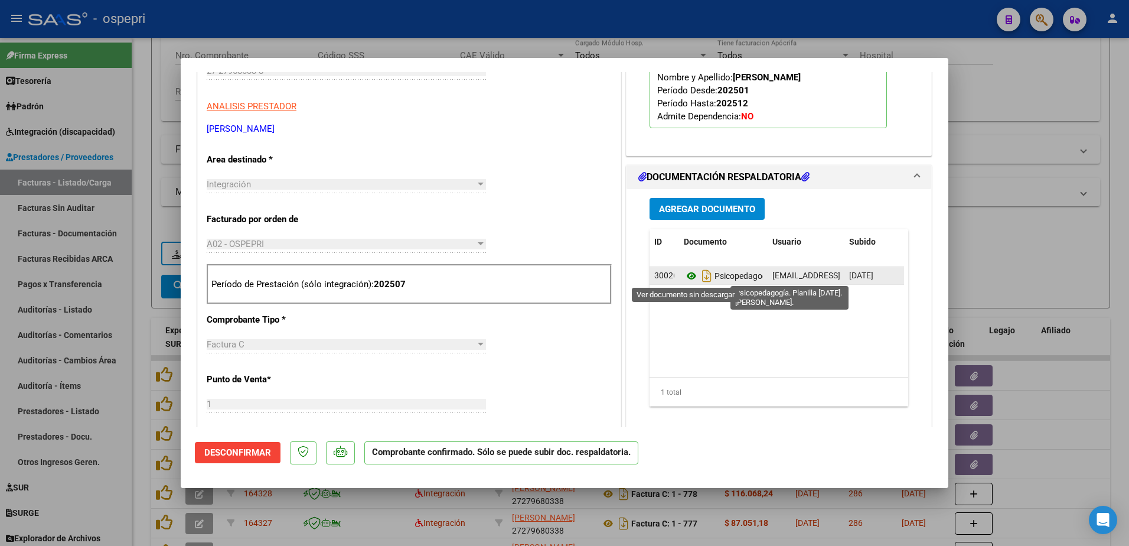
click at [686, 275] on icon at bounding box center [691, 276] width 15 height 14
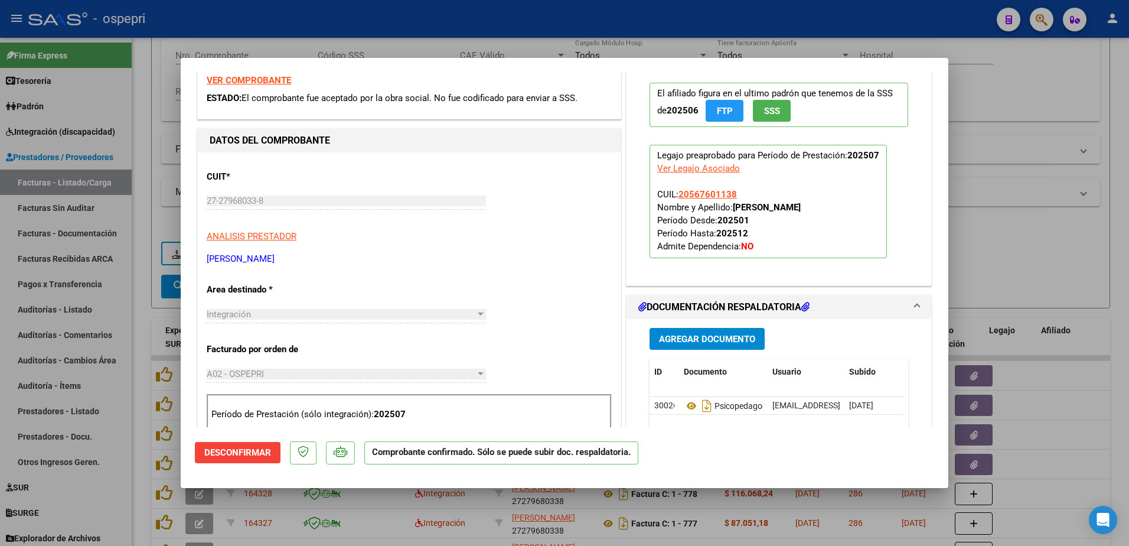
scroll to position [0, 0]
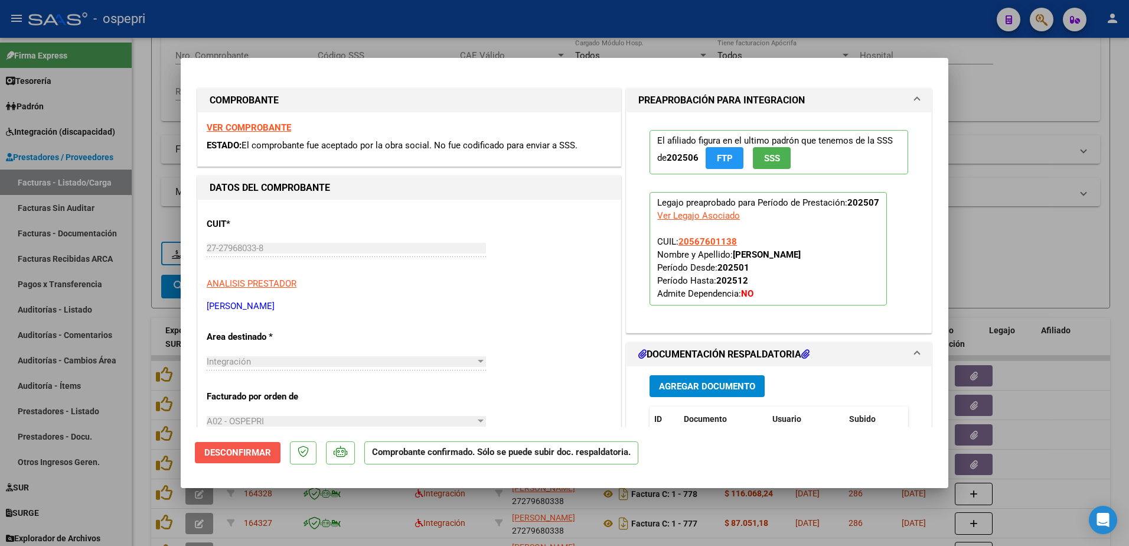
click at [240, 452] on span "Desconfirmar" at bounding box center [237, 452] width 67 height 11
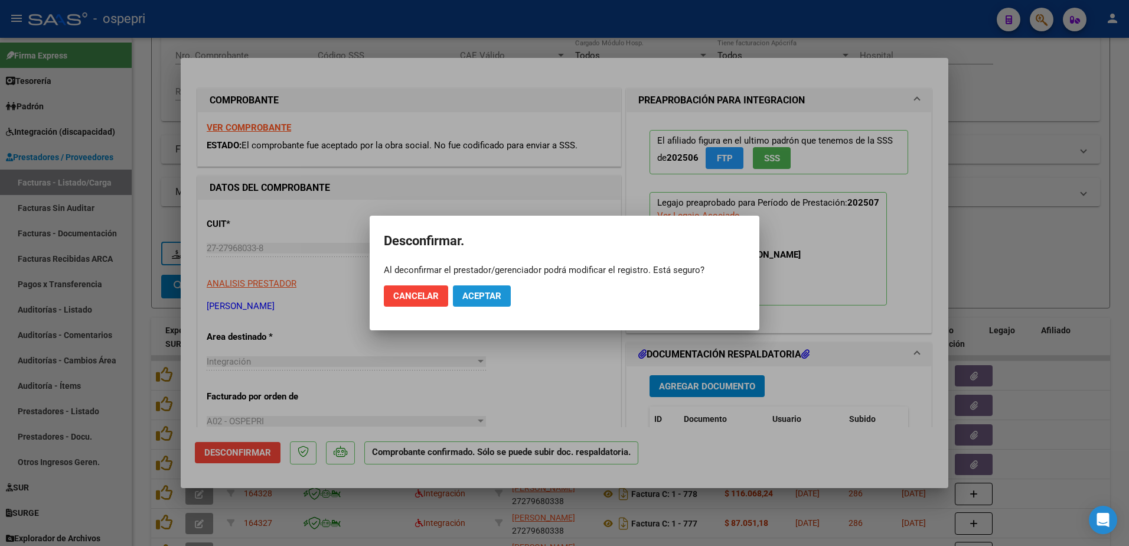
click at [485, 289] on button "Aceptar" at bounding box center [482, 295] width 58 height 21
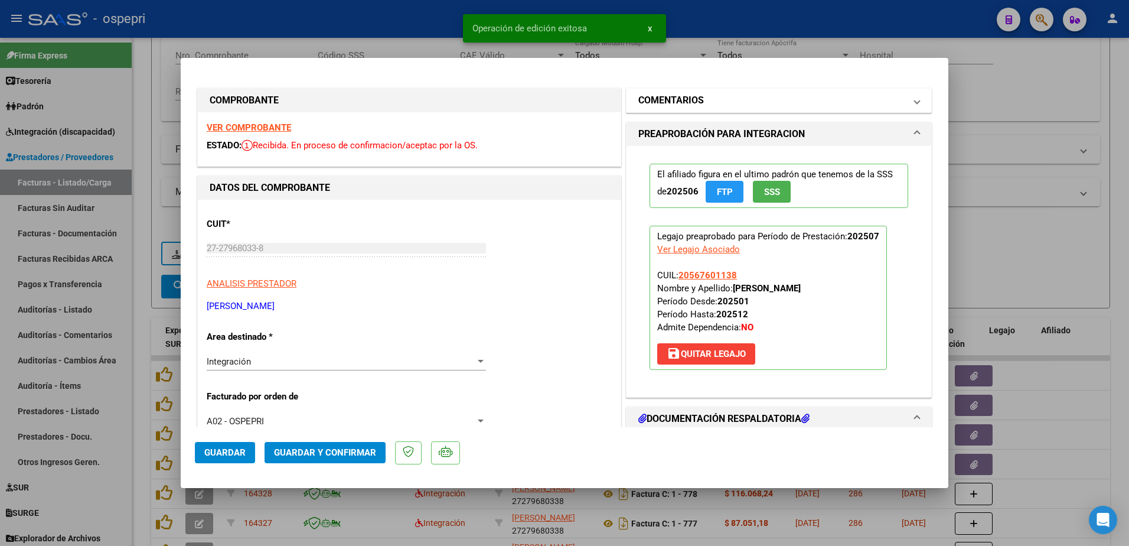
click at [915, 105] on span at bounding box center [917, 100] width 5 height 14
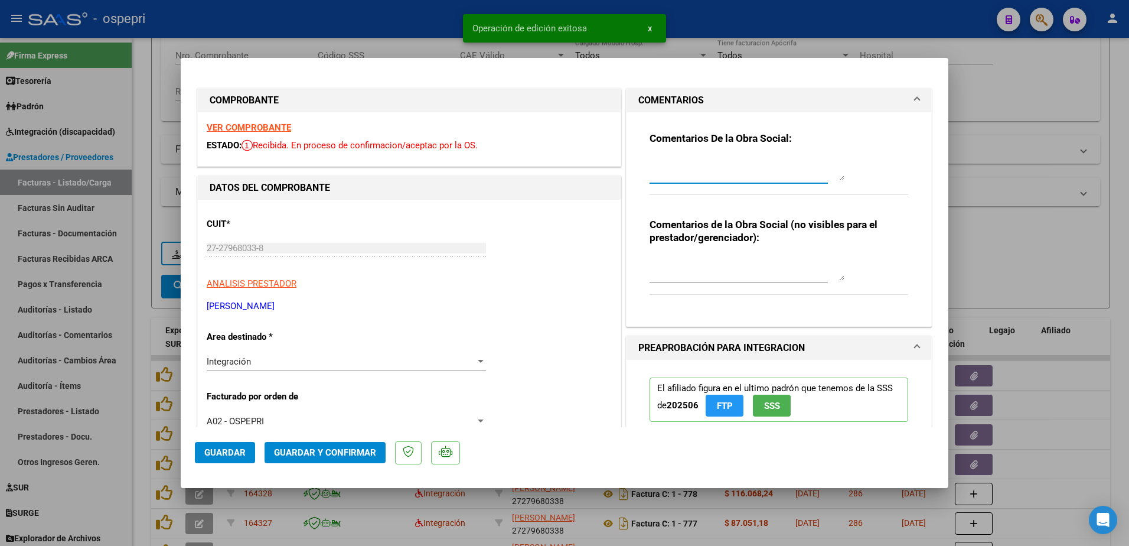
click at [667, 171] on textarea at bounding box center [746, 169] width 195 height 24
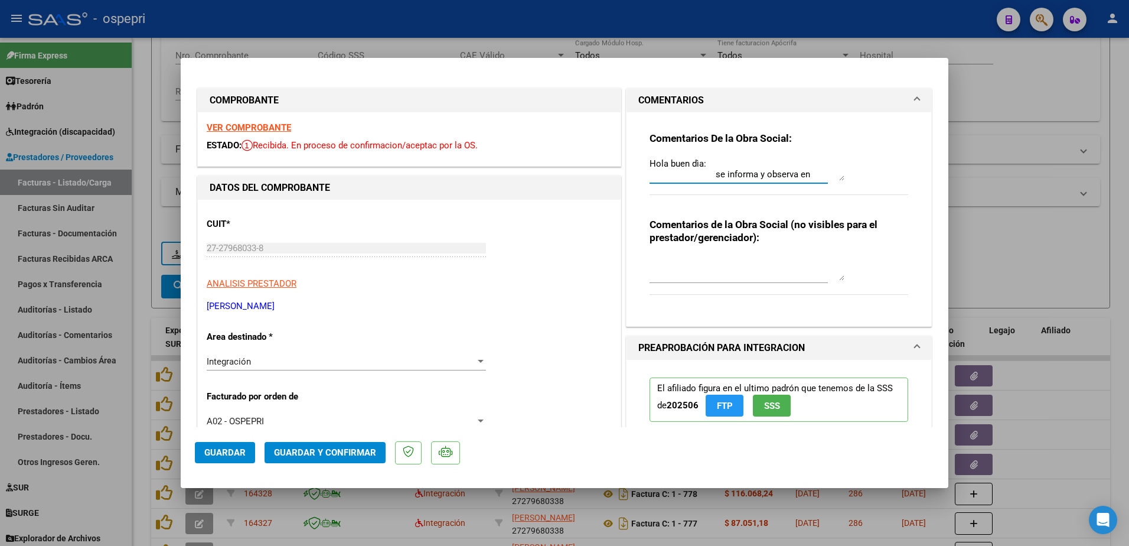
scroll to position [10, 0]
click at [734, 177] on textarea "Hola buen dìa: se informa y observa en auditoria de la facturacion presentada" at bounding box center [746, 169] width 195 height 24
click at [800, 173] on textarea "Hola buen dìa: se informa y observa en auditoria de la facturacion presentada" at bounding box center [746, 169] width 195 height 24
click at [757, 163] on textarea "Hola buen dìa: se informa y observa en auditoria de la facturacion presentada l…" at bounding box center [746, 169] width 195 height 24
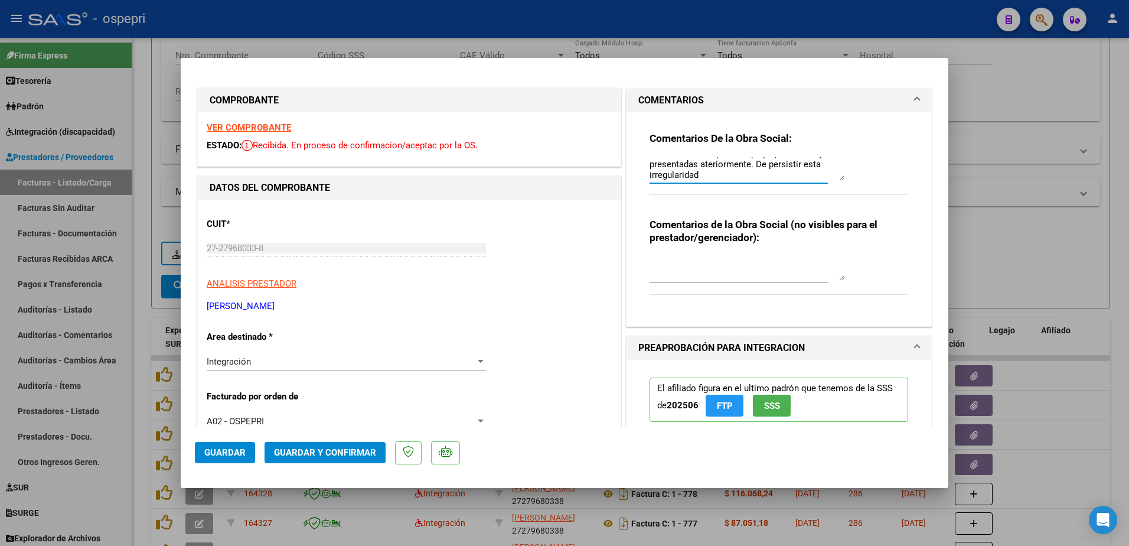
click at [747, 174] on textarea "Hola buen dìa: se informa y observa en auditoria de la facturacion presentada l…" at bounding box center [746, 169] width 195 height 24
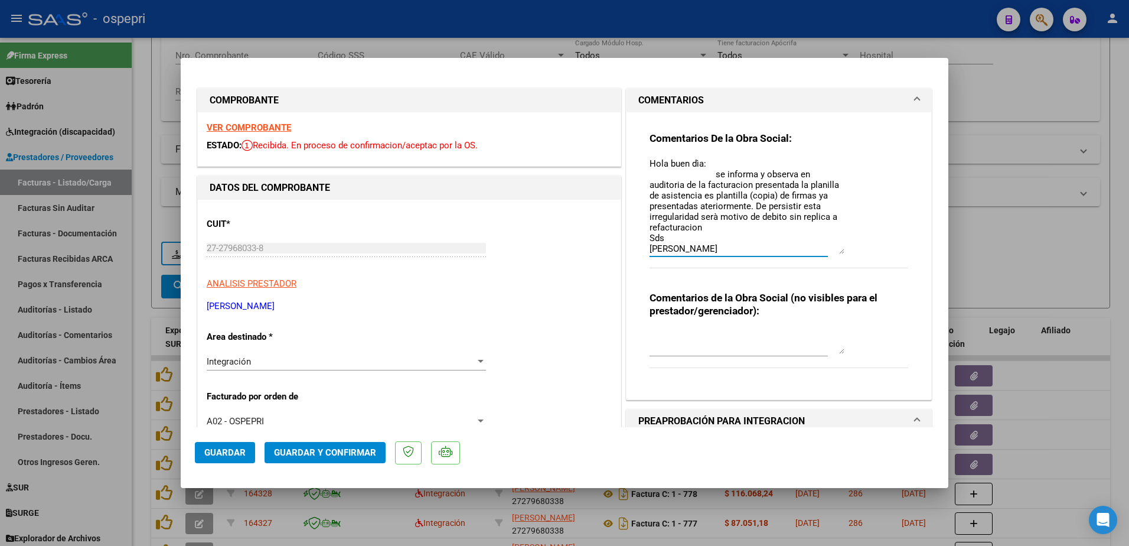
drag, startPoint x: 835, startPoint y: 179, endPoint x: 829, endPoint y: 252, distance: 73.5
click at [829, 252] on textarea "Hola buen dìa: se informa y observa en auditoria de la facturacion presentada l…" at bounding box center [746, 205] width 195 height 97
click at [736, 205] on textarea "Hola buen dìa: se informa y observa en auditoria de la facturacion presentada l…" at bounding box center [746, 205] width 195 height 97
click at [737, 205] on textarea "Hola buen dìa: se informa y observa en auditoria de la facturacion presentada l…" at bounding box center [746, 205] width 195 height 97
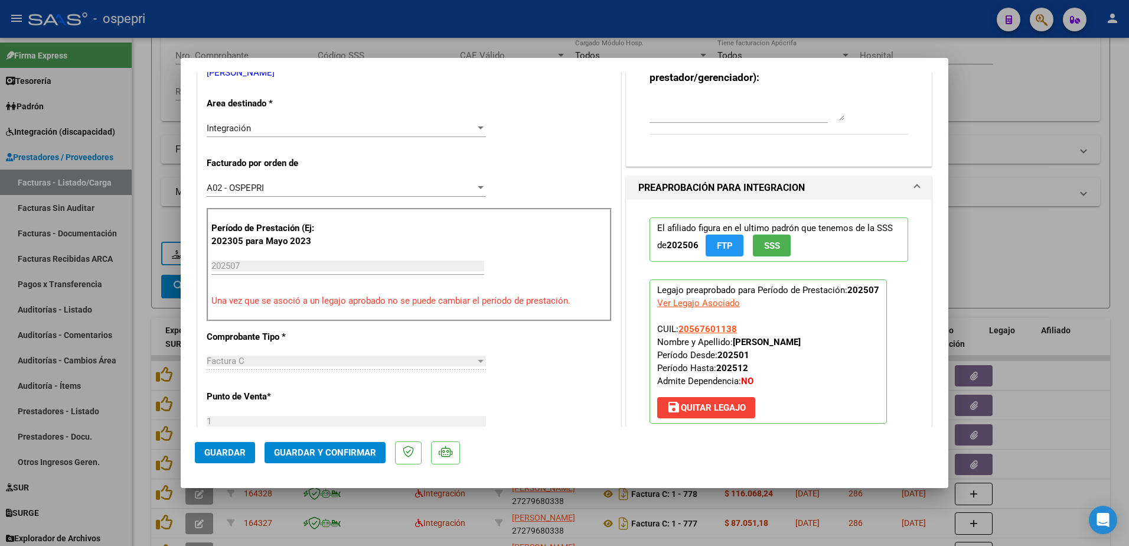
scroll to position [59, 0]
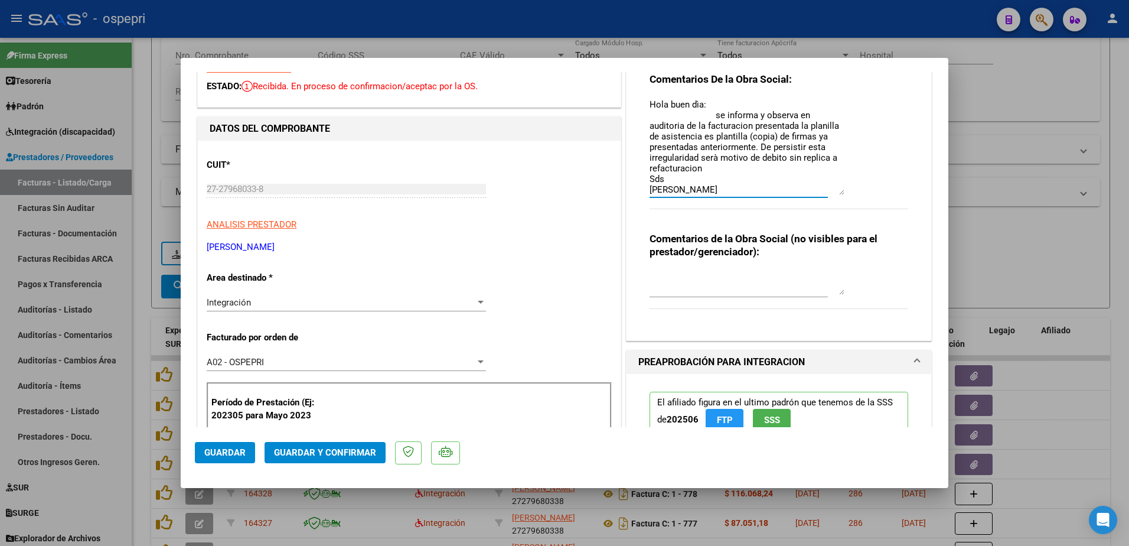
drag, startPoint x: 747, startPoint y: 159, endPoint x: 756, endPoint y: 158, distance: 8.3
click at [750, 158] on textarea "Hola buen dìa: se informa y observa en auditoria de la facturacion presentada l…" at bounding box center [746, 146] width 195 height 97
type textarea "Hola buen dìa: se informa y observa en auditoria de la facturacion presentada l…"
click at [319, 456] on span "Guardar y Confirmar" at bounding box center [325, 452] width 102 height 11
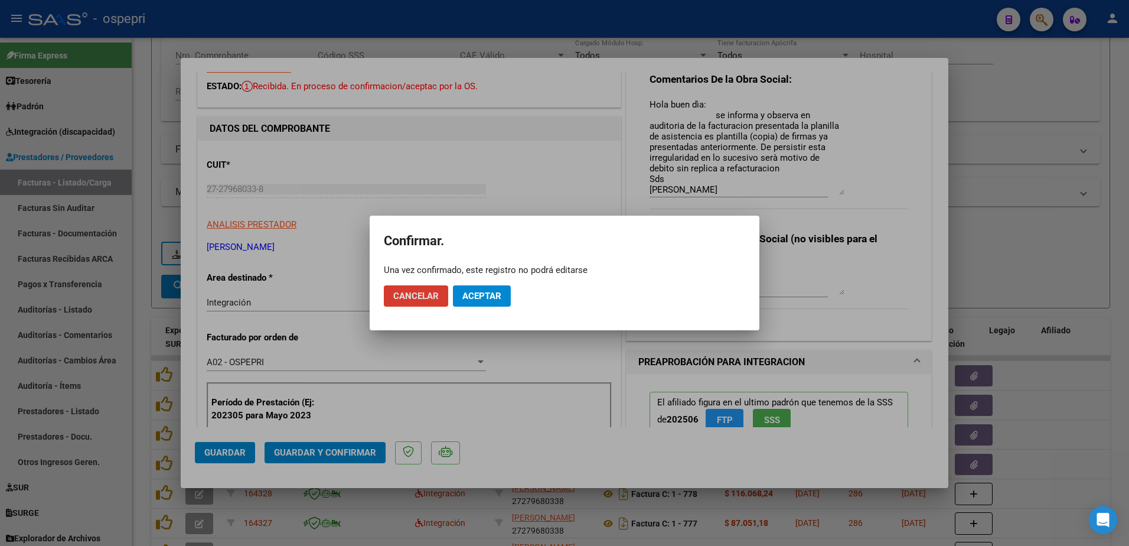
click at [480, 299] on span "Aceptar" at bounding box center [481, 295] width 39 height 11
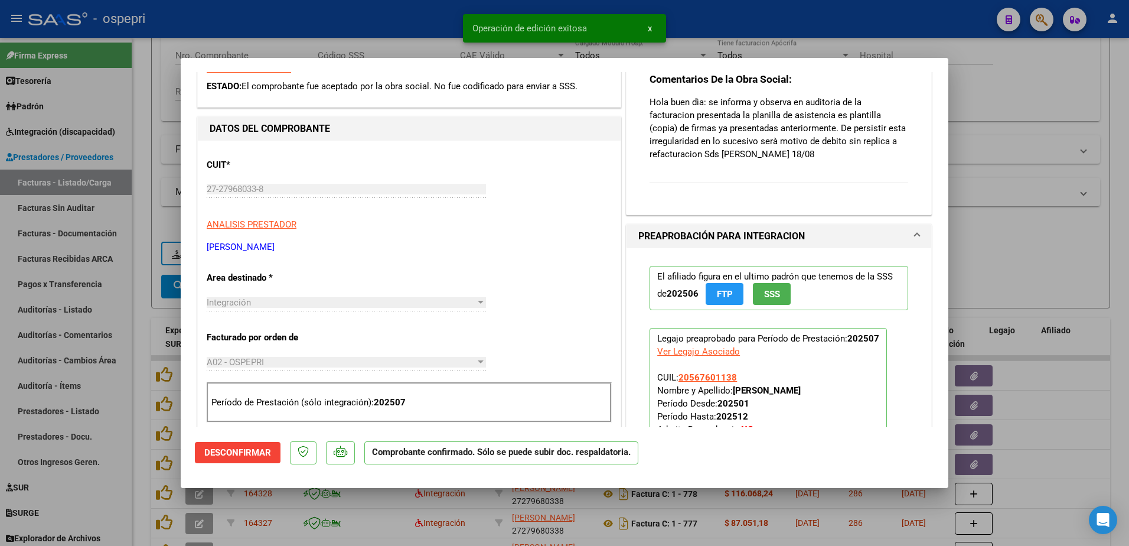
type input "$ 0,00"
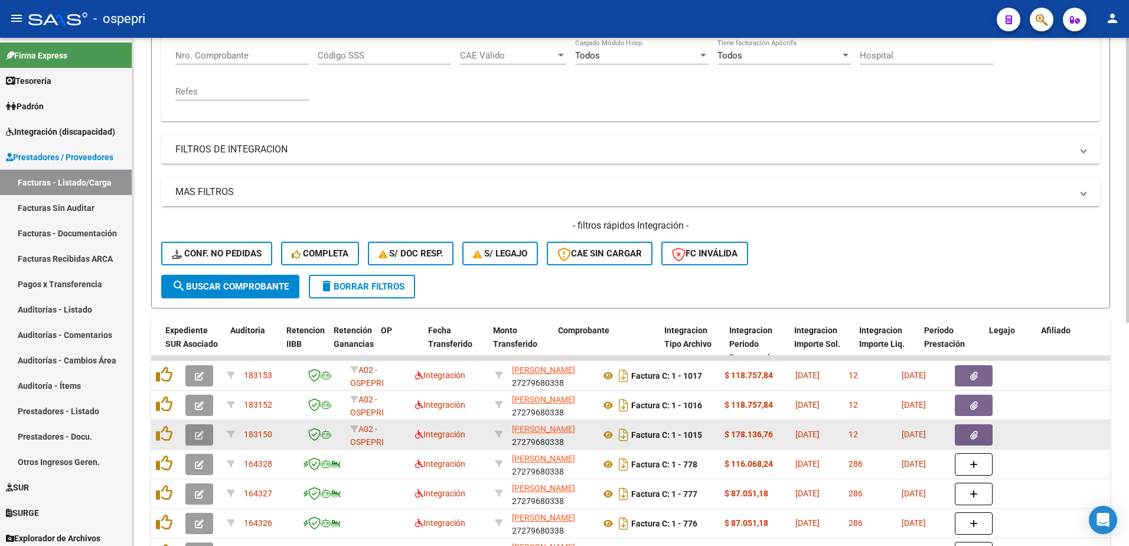
click at [201, 436] on icon "button" at bounding box center [199, 434] width 9 height 9
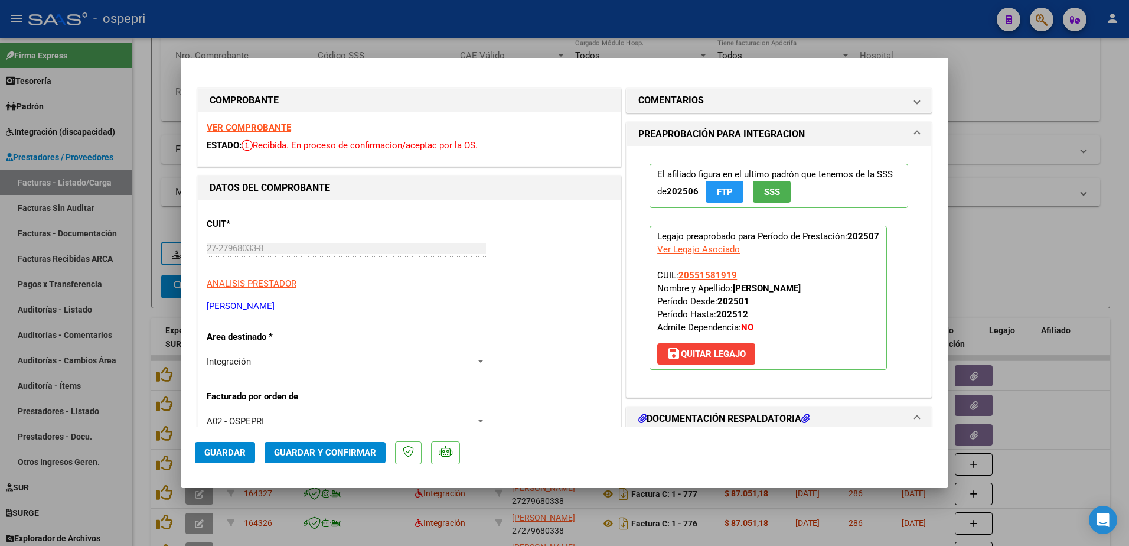
click at [267, 126] on strong "VER COMPROBANTE" at bounding box center [249, 127] width 84 height 11
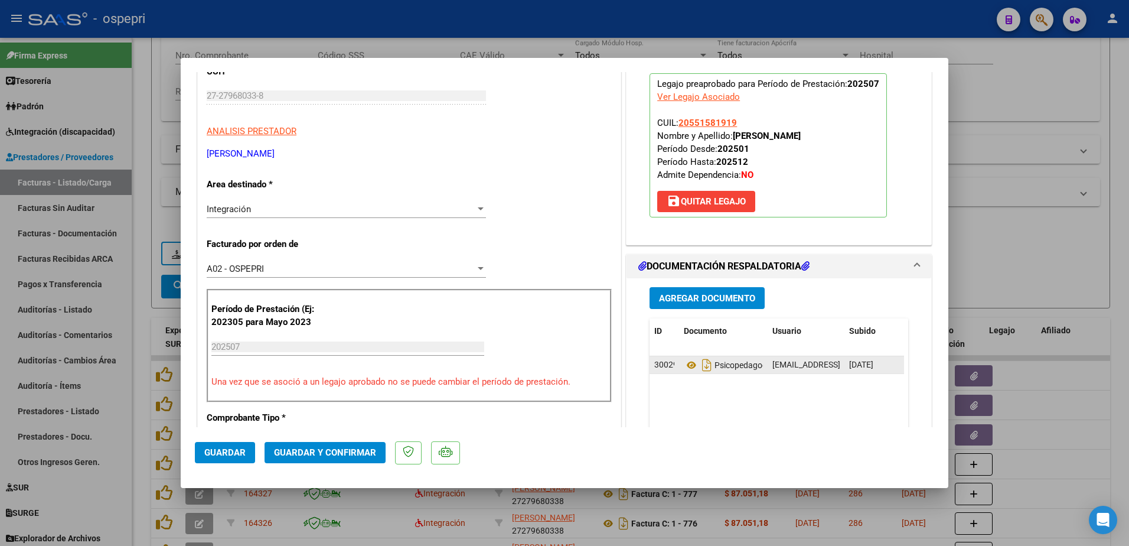
scroll to position [177, 0]
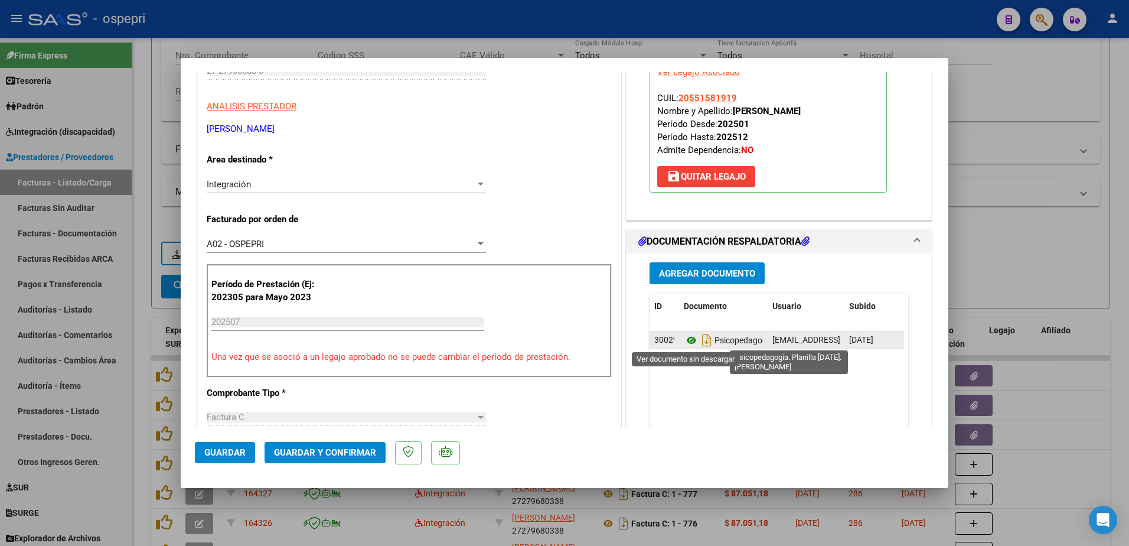
click at [685, 341] on icon at bounding box center [691, 340] width 15 height 14
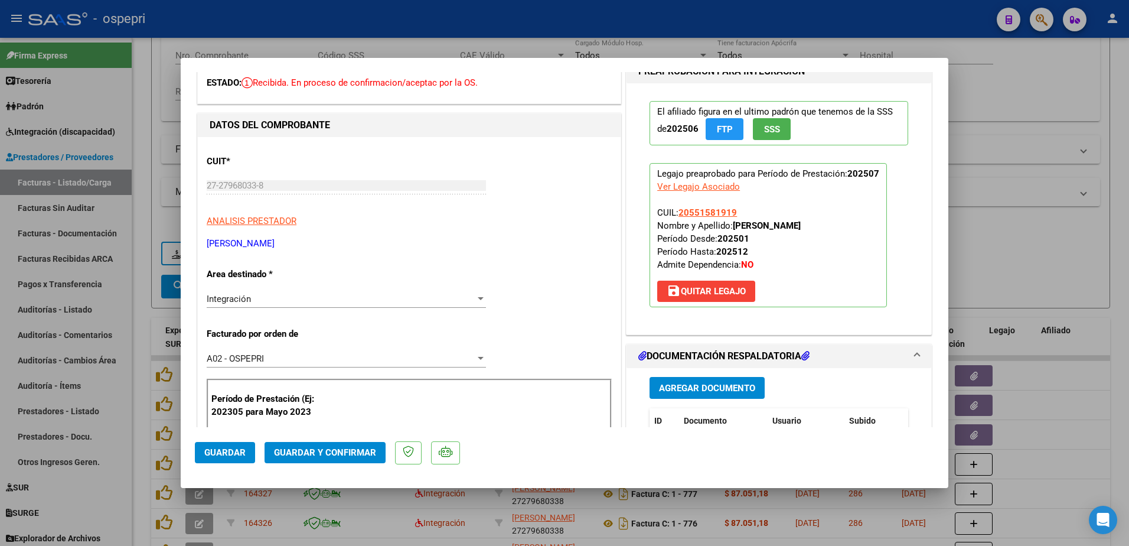
scroll to position [0, 0]
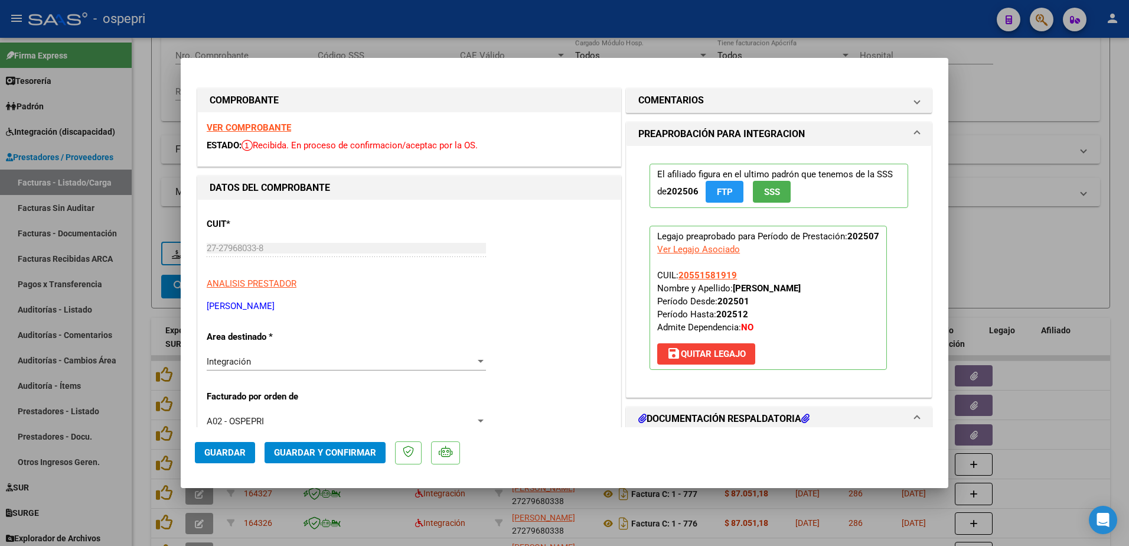
click at [230, 128] on strong "VER COMPROBANTE" at bounding box center [249, 127] width 84 height 11
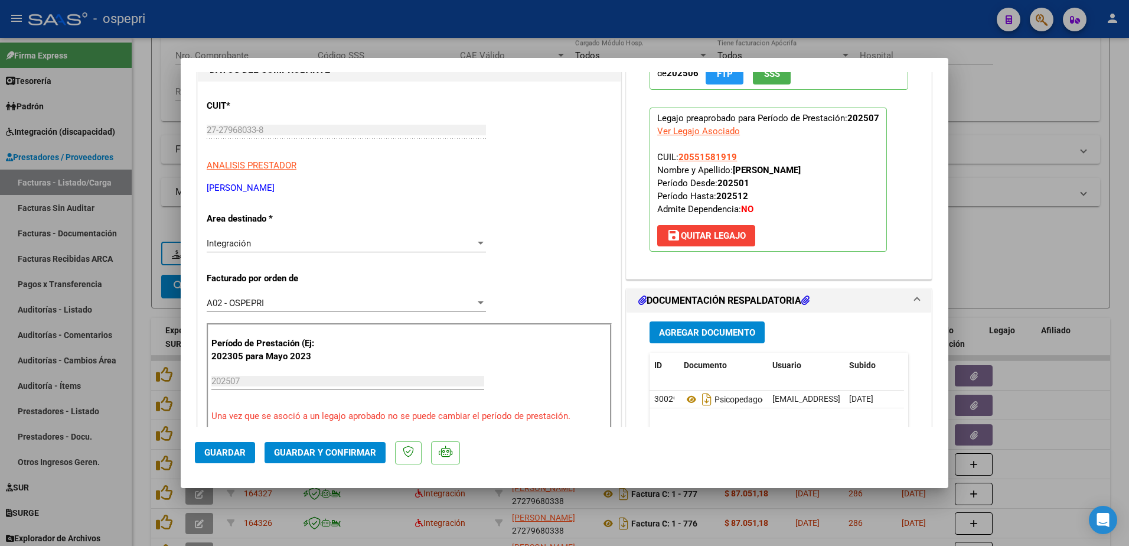
scroll to position [177, 0]
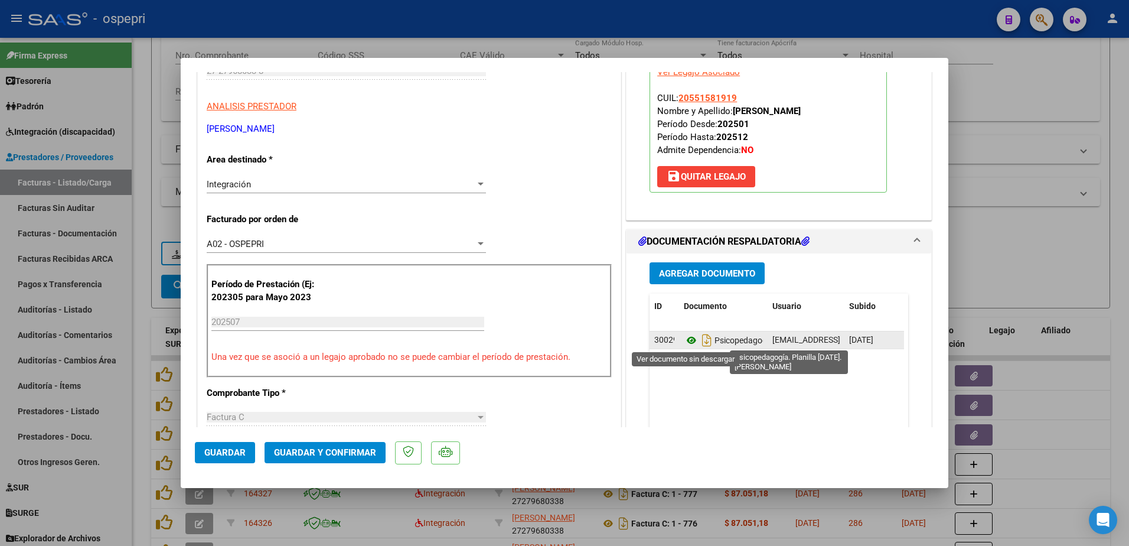
click at [686, 341] on icon at bounding box center [691, 340] width 15 height 14
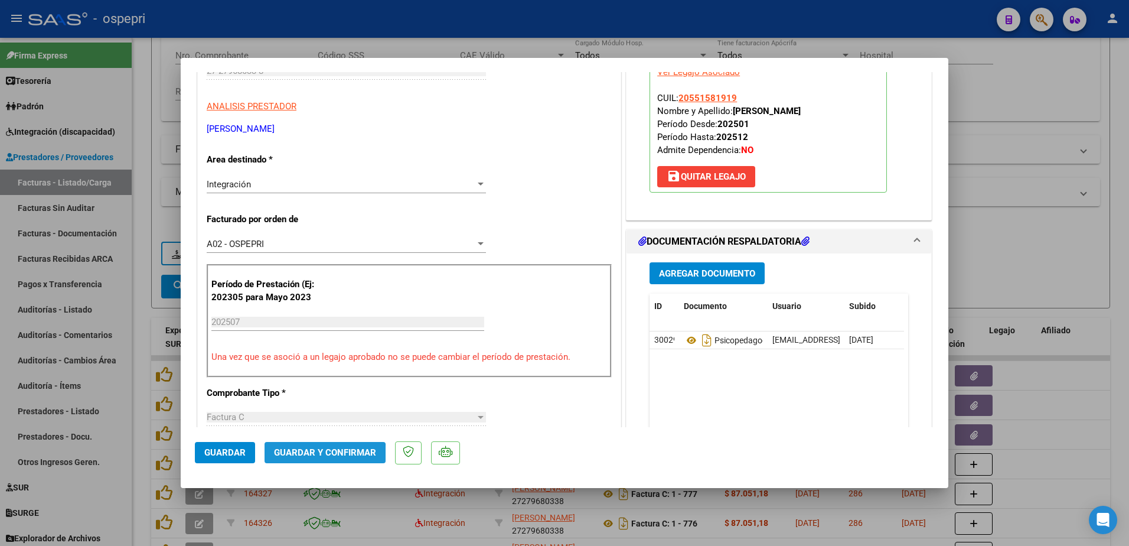
click at [319, 455] on span "Guardar y Confirmar" at bounding box center [325, 452] width 102 height 11
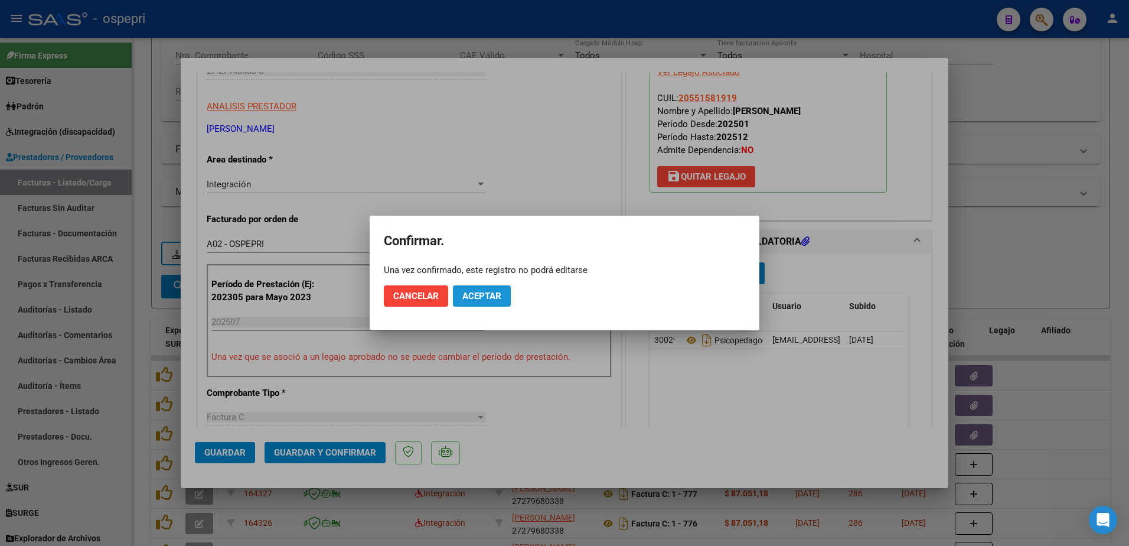
click at [489, 299] on span "Aceptar" at bounding box center [481, 295] width 39 height 11
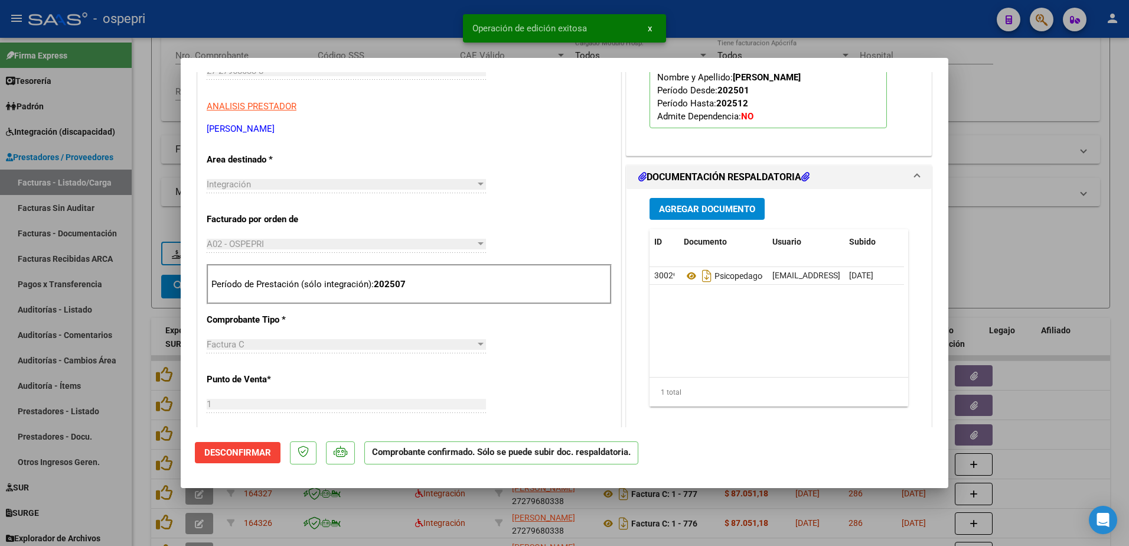
type input "$ 0,00"
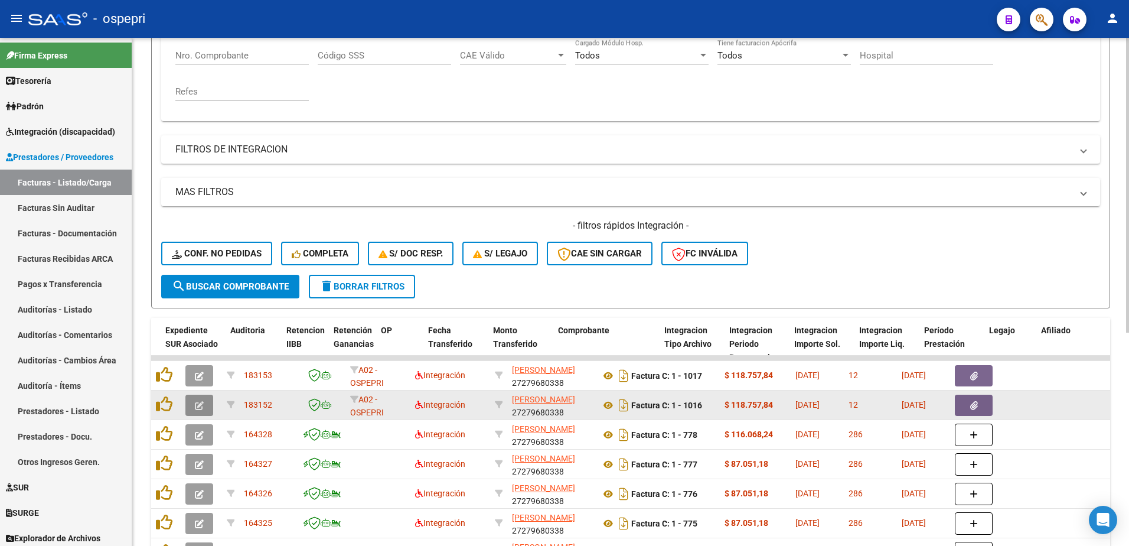
click at [203, 408] on icon "button" at bounding box center [199, 405] width 9 height 9
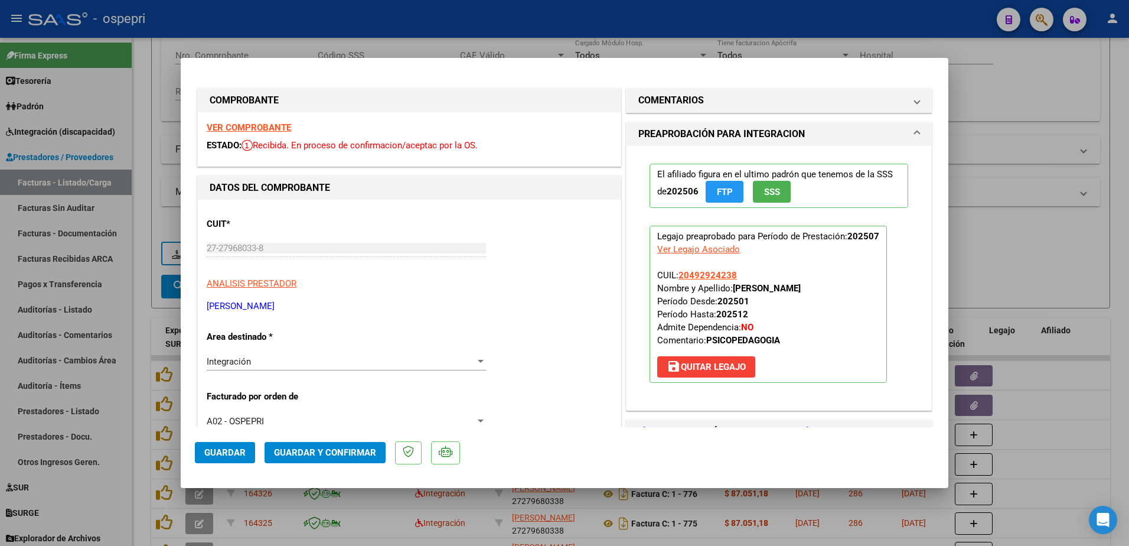
click at [252, 126] on strong "VER COMPROBANTE" at bounding box center [249, 127] width 84 height 11
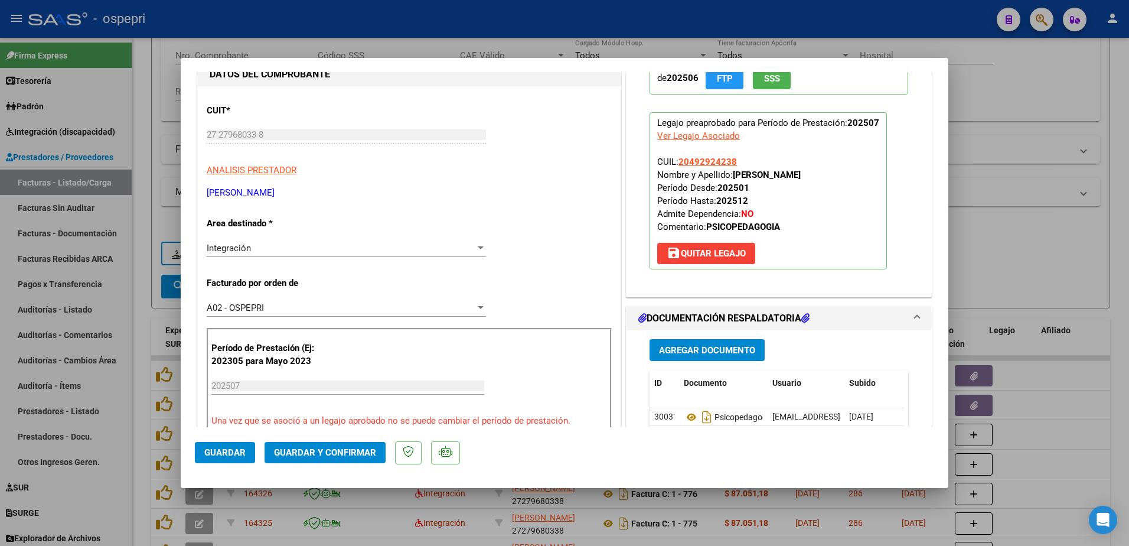
scroll to position [118, 0]
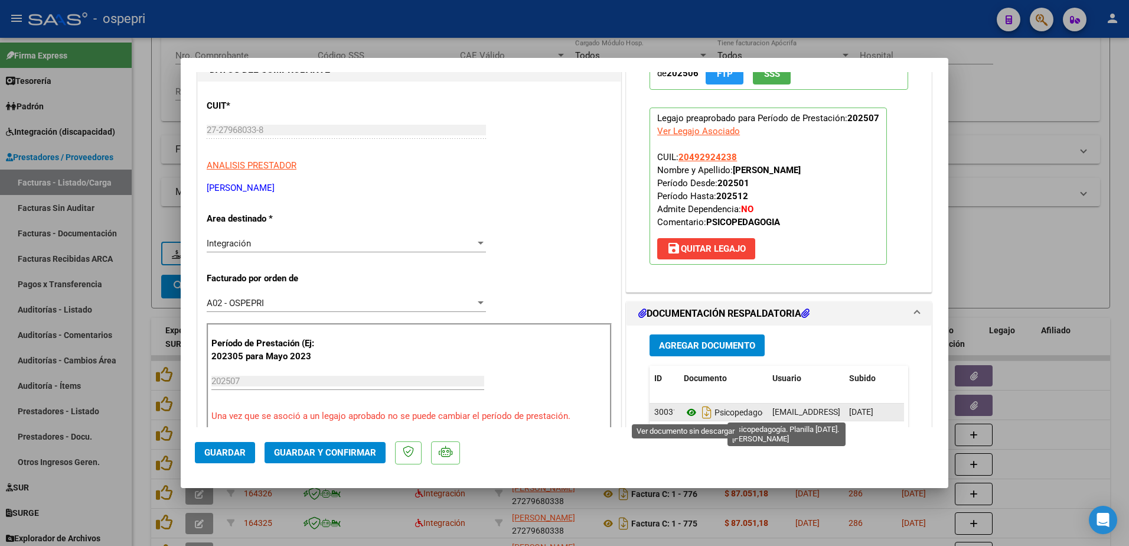
click at [687, 413] on icon at bounding box center [691, 412] width 15 height 14
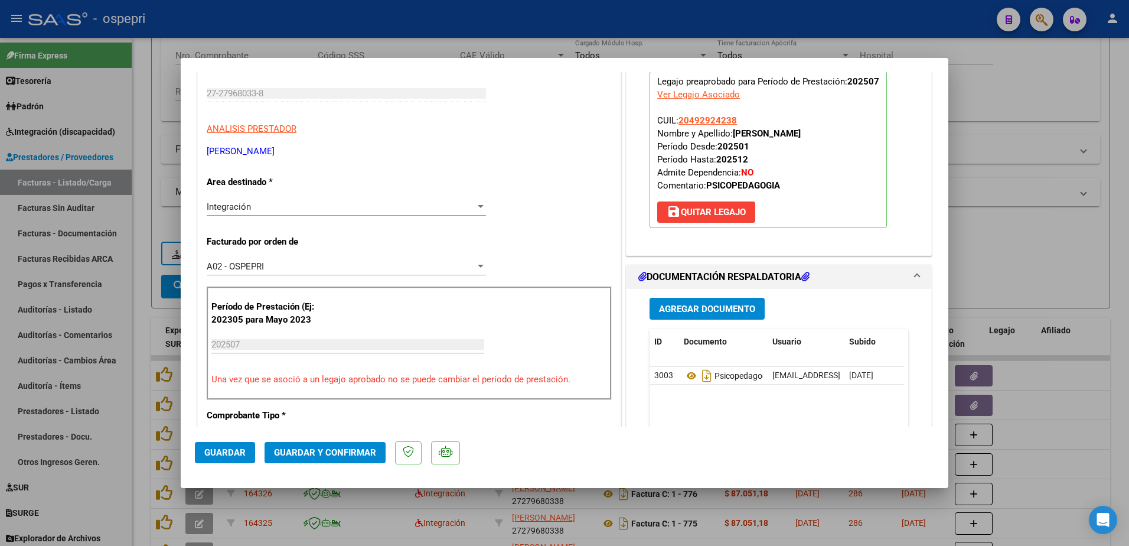
scroll to position [177, 0]
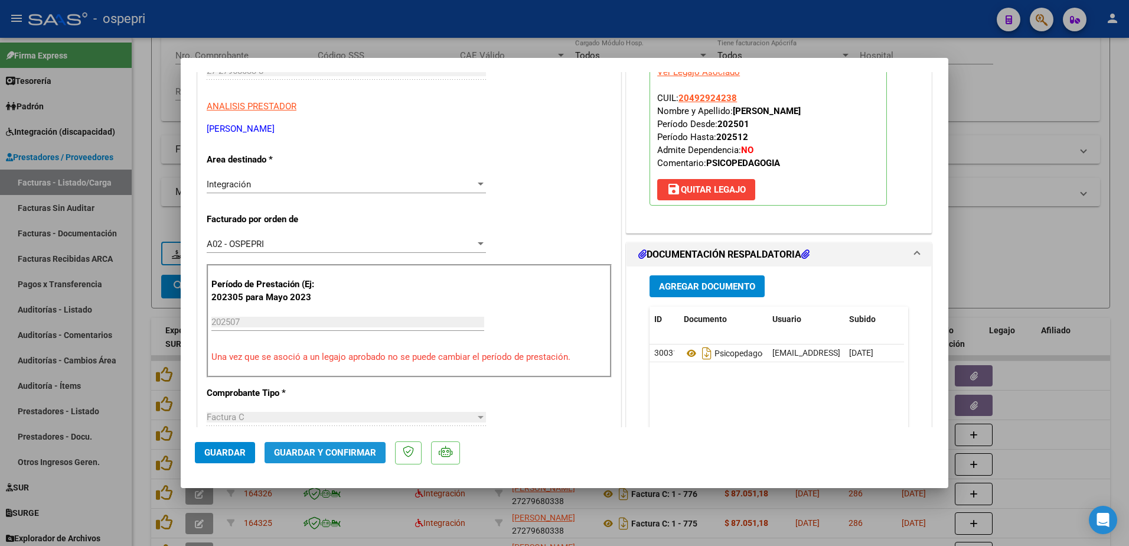
click at [317, 450] on span "Guardar y Confirmar" at bounding box center [325, 452] width 102 height 11
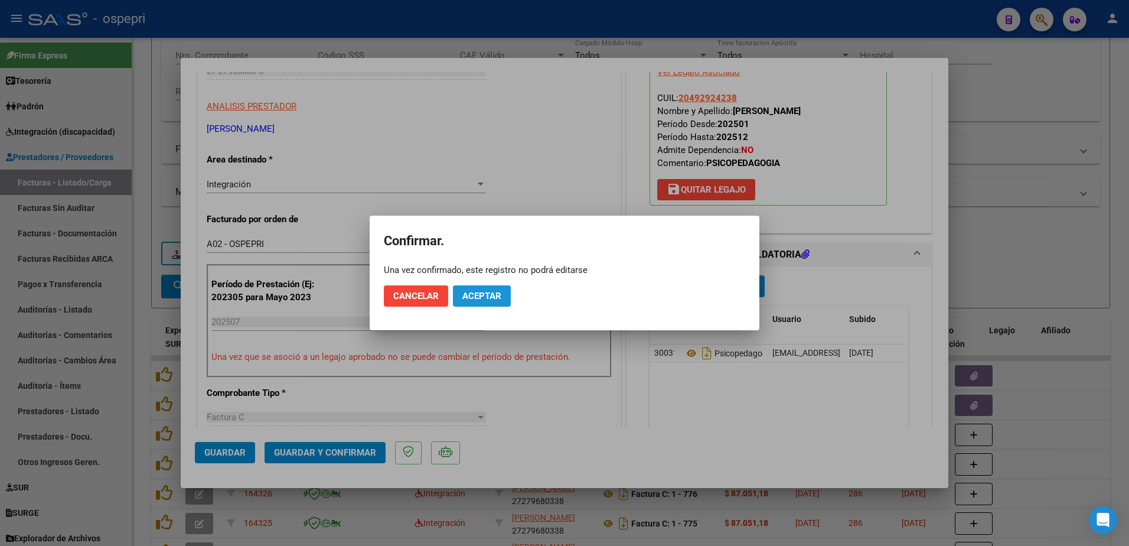
click at [492, 292] on span "Aceptar" at bounding box center [481, 295] width 39 height 11
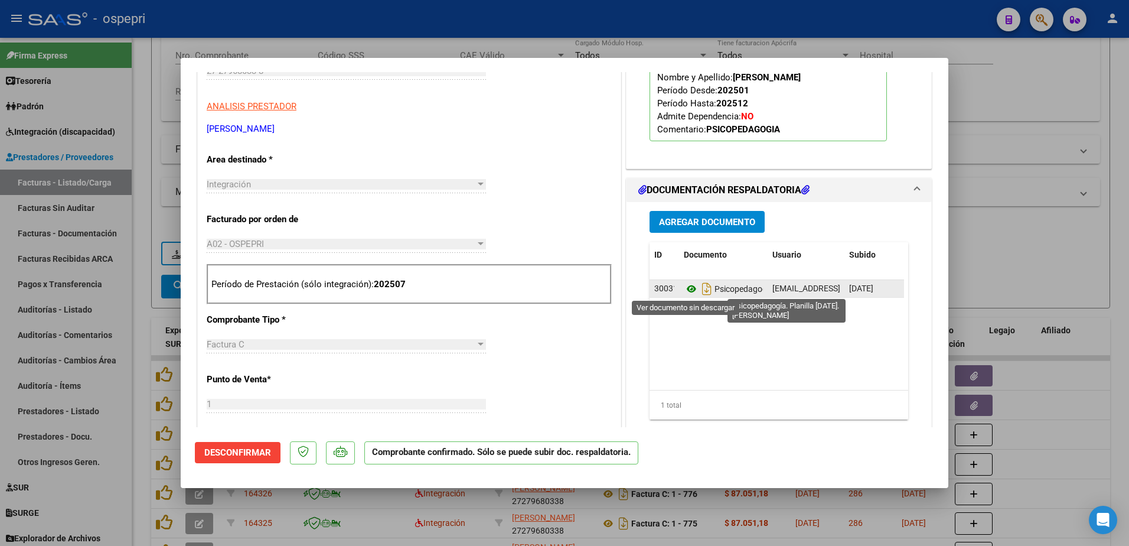
click at [686, 289] on icon at bounding box center [691, 289] width 15 height 14
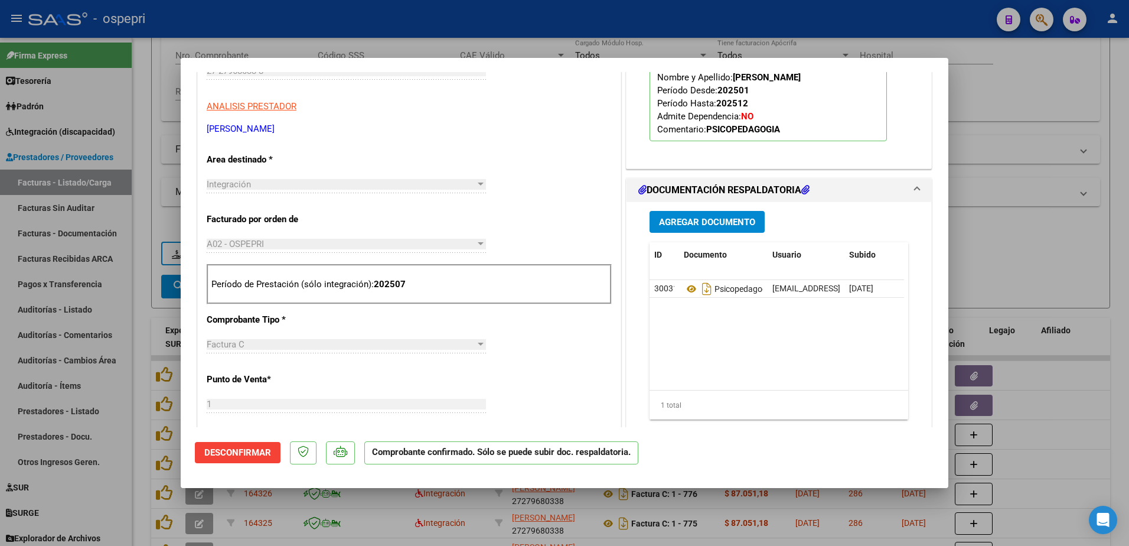
type input "$ 0,00"
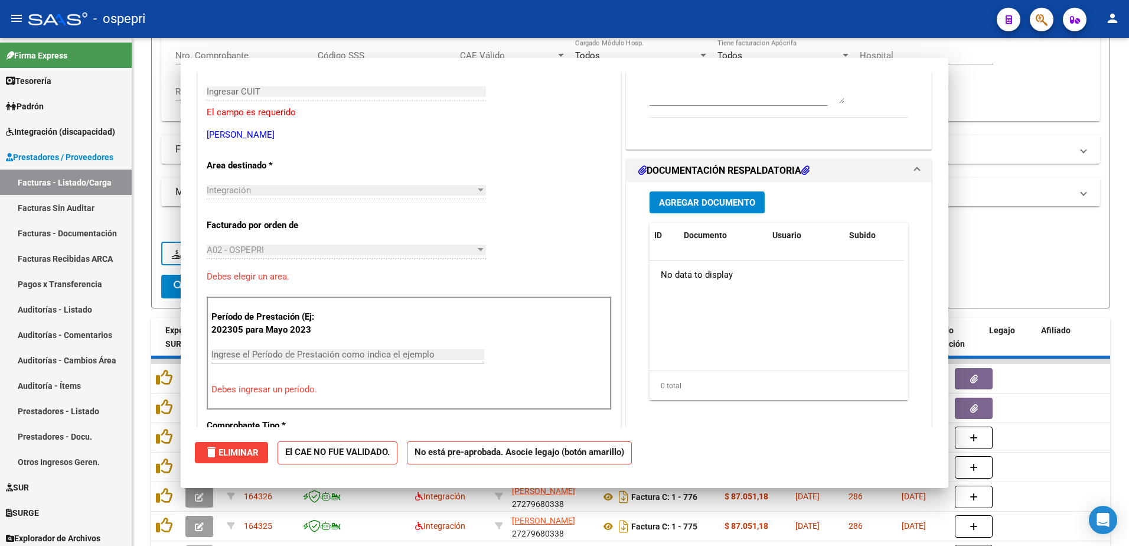
scroll to position [198, 0]
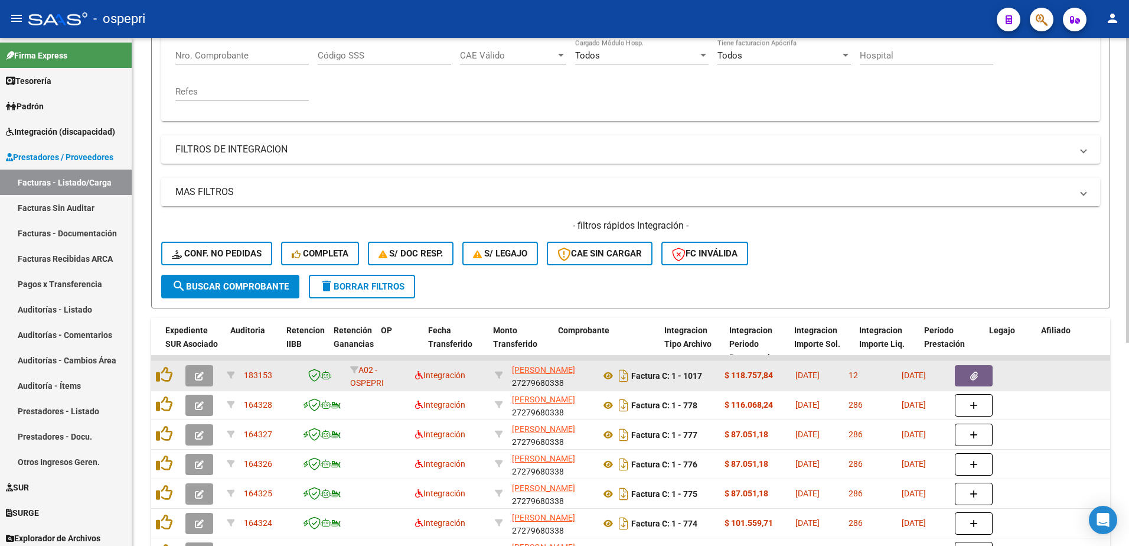
click at [197, 376] on icon "button" at bounding box center [199, 375] width 9 height 9
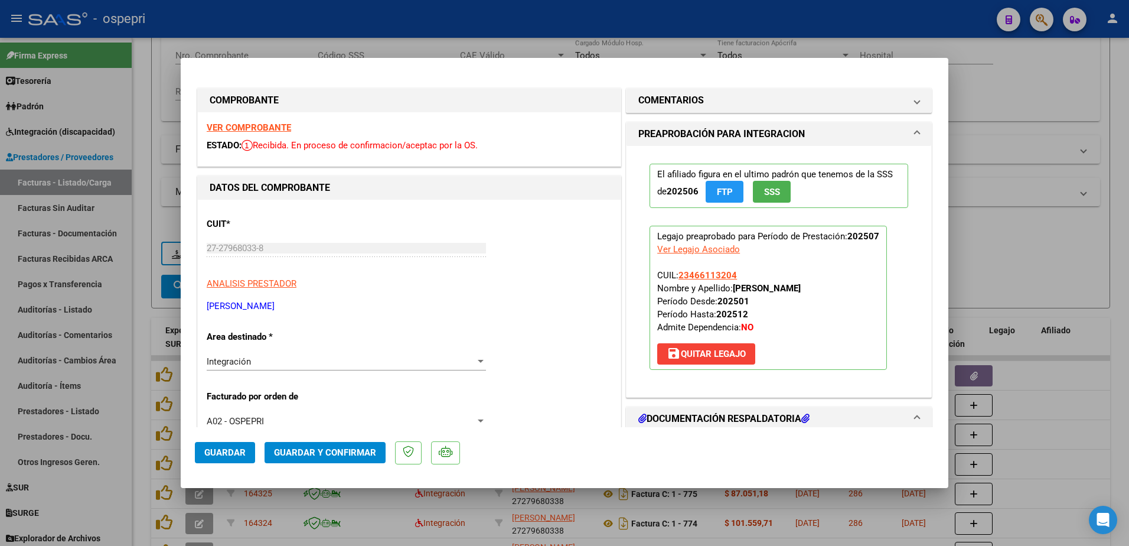
click at [272, 128] on strong "VER COMPROBANTE" at bounding box center [249, 127] width 84 height 11
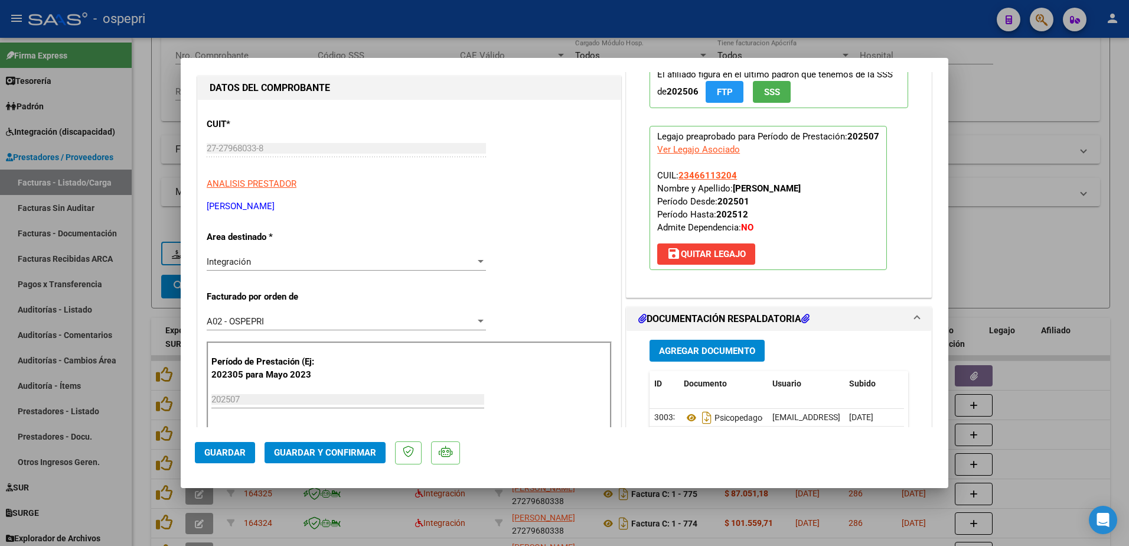
scroll to position [118, 0]
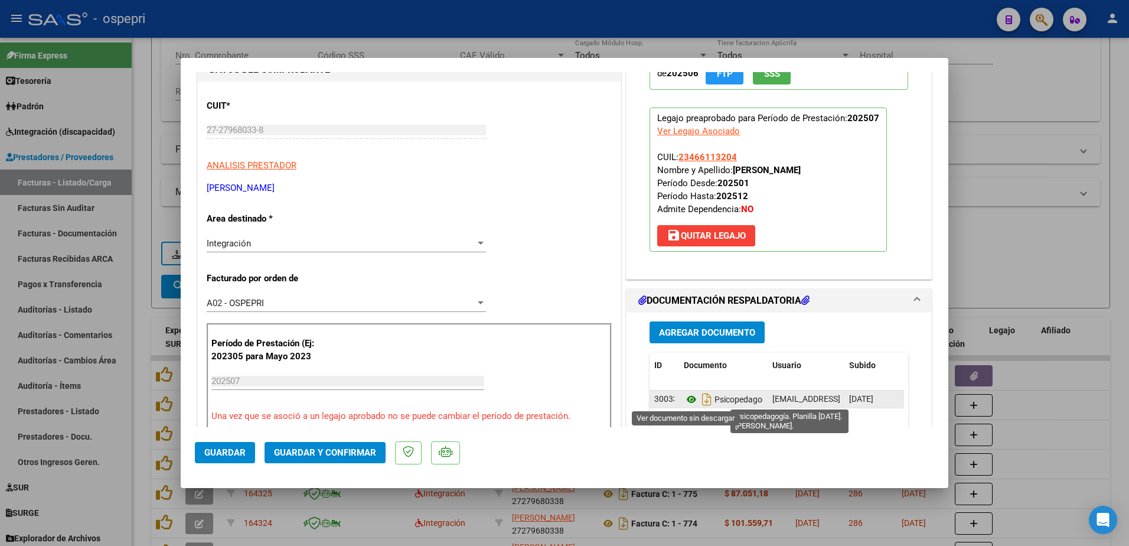
click at [684, 396] on icon at bounding box center [691, 399] width 15 height 14
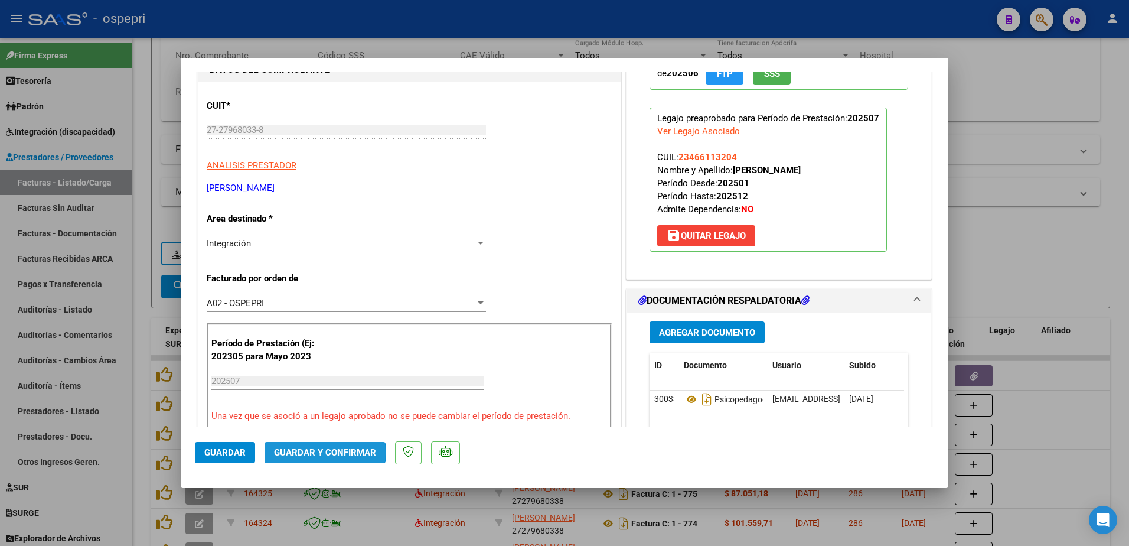
click at [312, 452] on span "Guardar y Confirmar" at bounding box center [325, 452] width 102 height 11
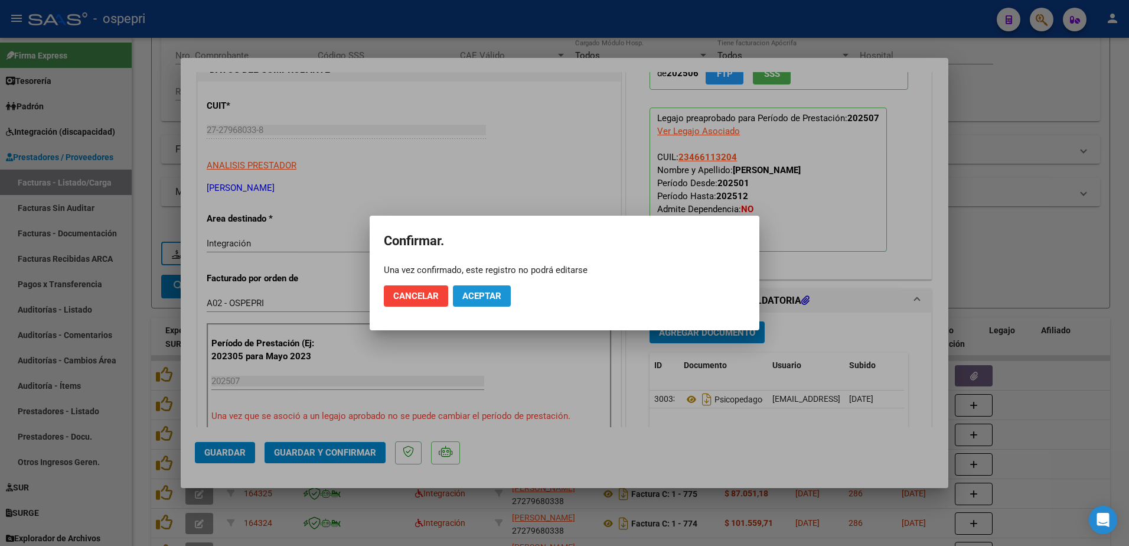
click at [481, 290] on span "Aceptar" at bounding box center [481, 295] width 39 height 11
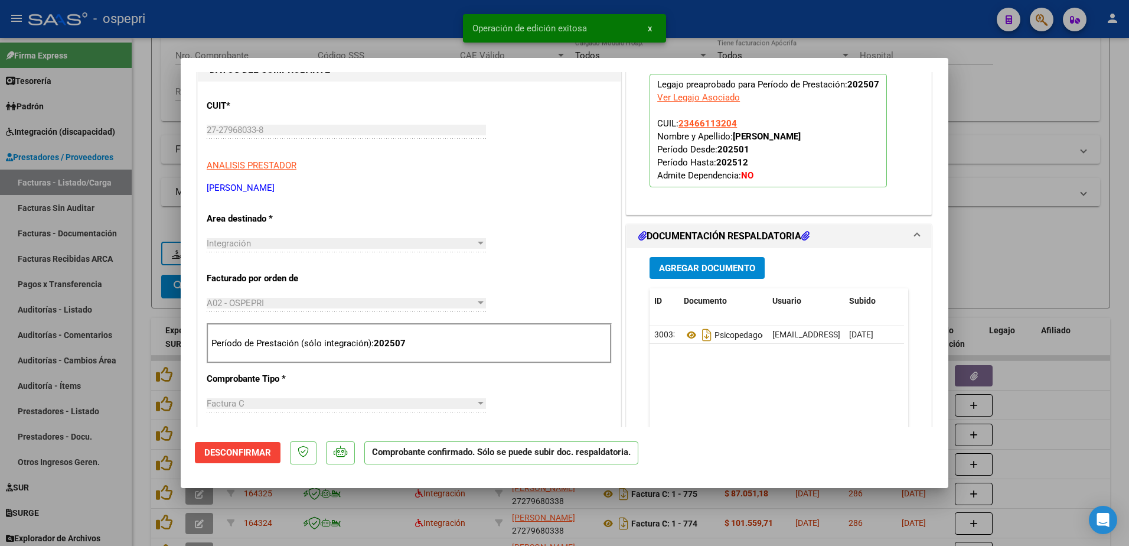
type input "$ 0,00"
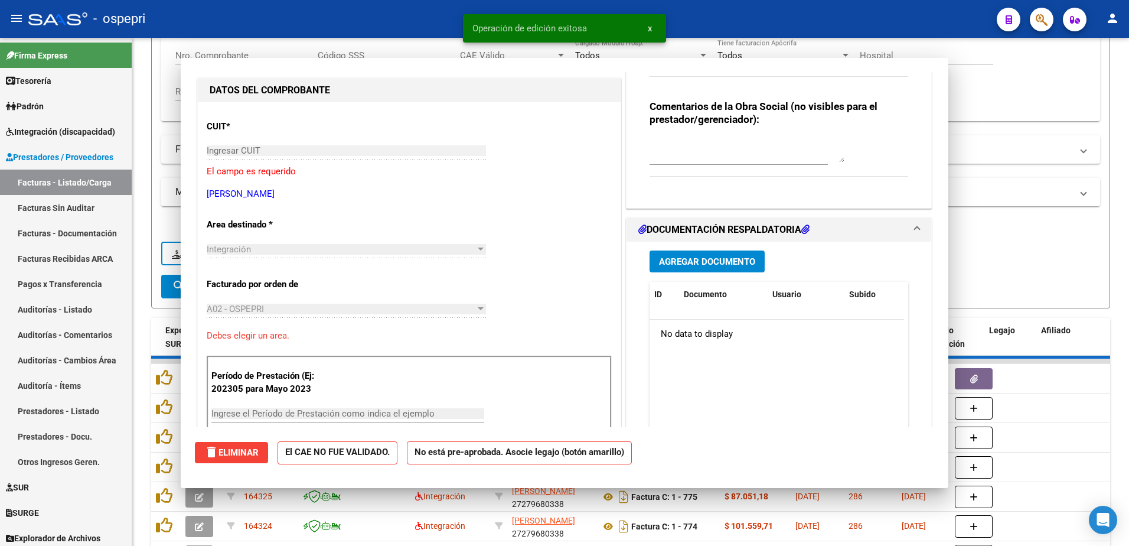
scroll to position [139, 0]
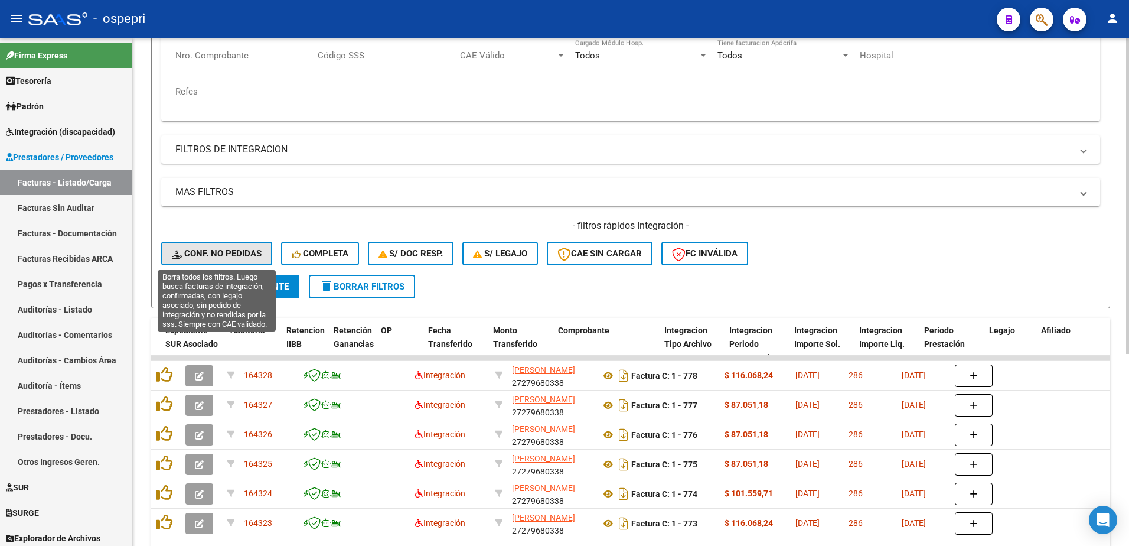
click at [226, 250] on span "Conf. no pedidas" at bounding box center [217, 253] width 90 height 11
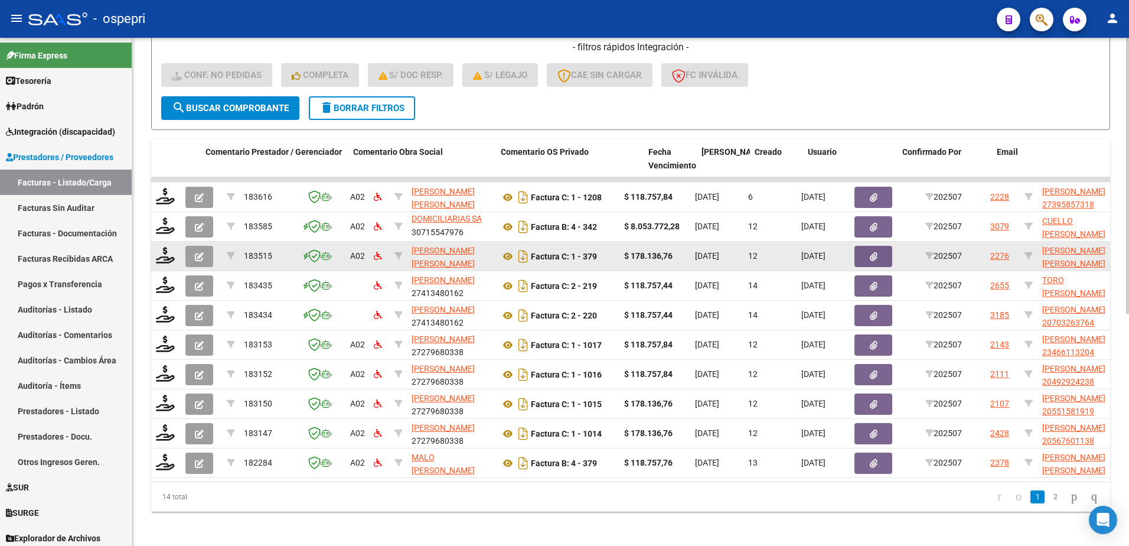
scroll to position [427, 0]
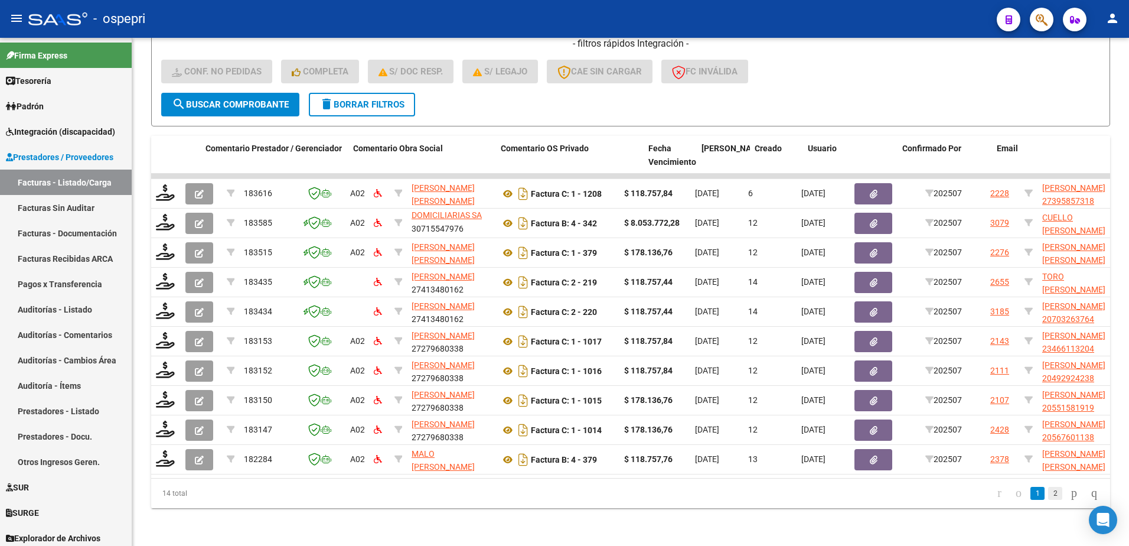
click at [1048, 495] on link "2" at bounding box center [1055, 493] width 14 height 13
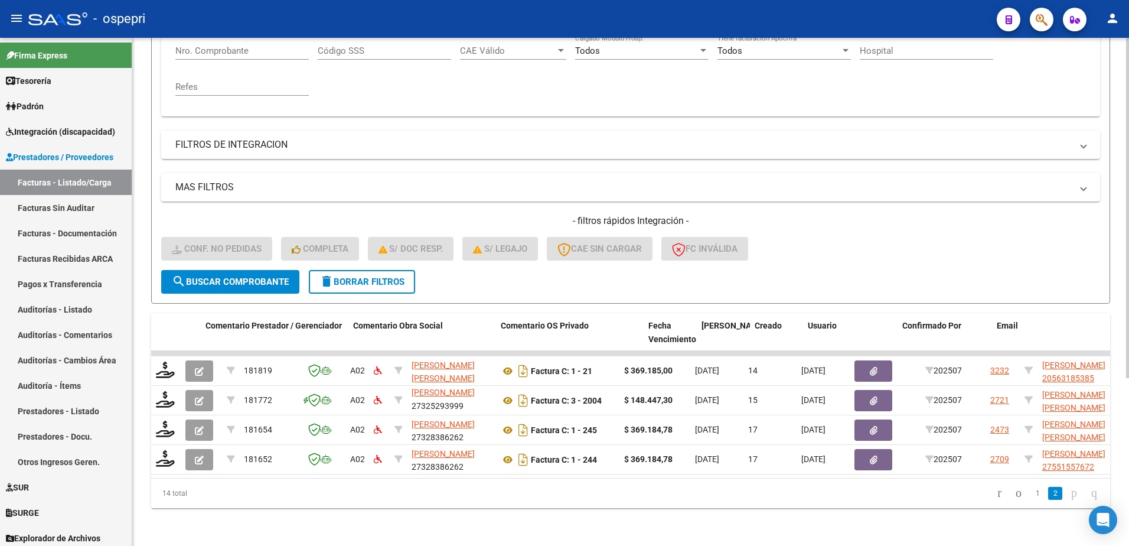
scroll to position [250, 0]
click at [390, 276] on span "delete Borrar Filtros" at bounding box center [361, 281] width 85 height 11
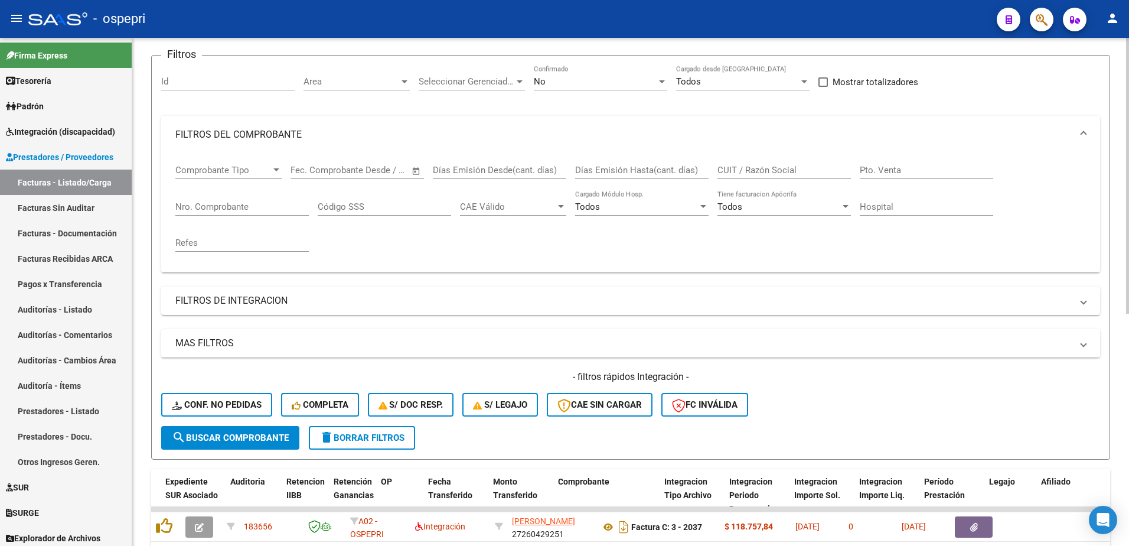
scroll to position [14, 0]
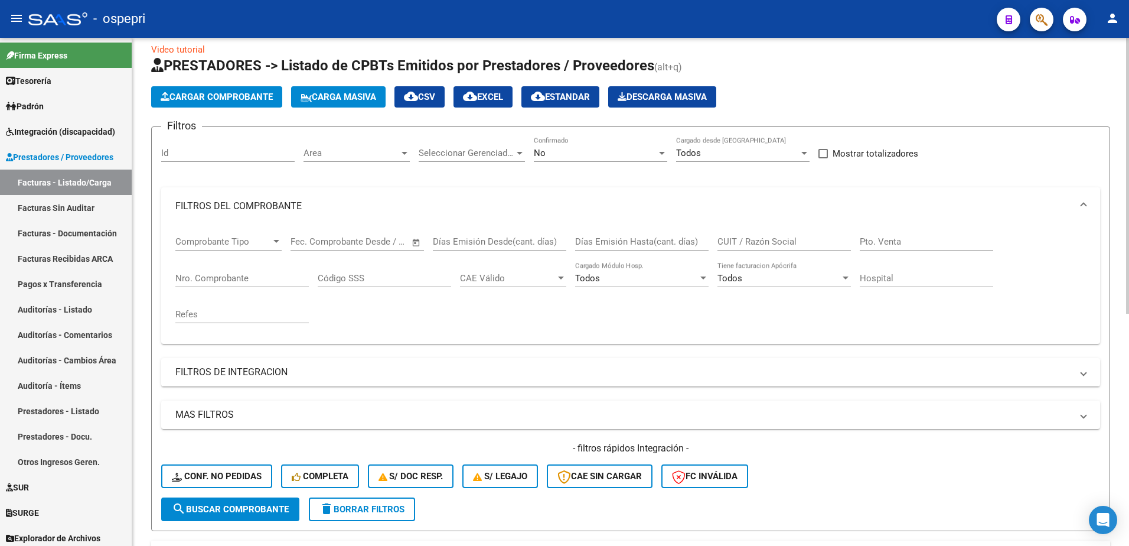
click at [804, 236] on input "CUIT / Razón Social" at bounding box center [783, 241] width 133 height 11
type input "suarez"
click at [223, 508] on span "search Buscar Comprobante" at bounding box center [230, 509] width 117 height 11
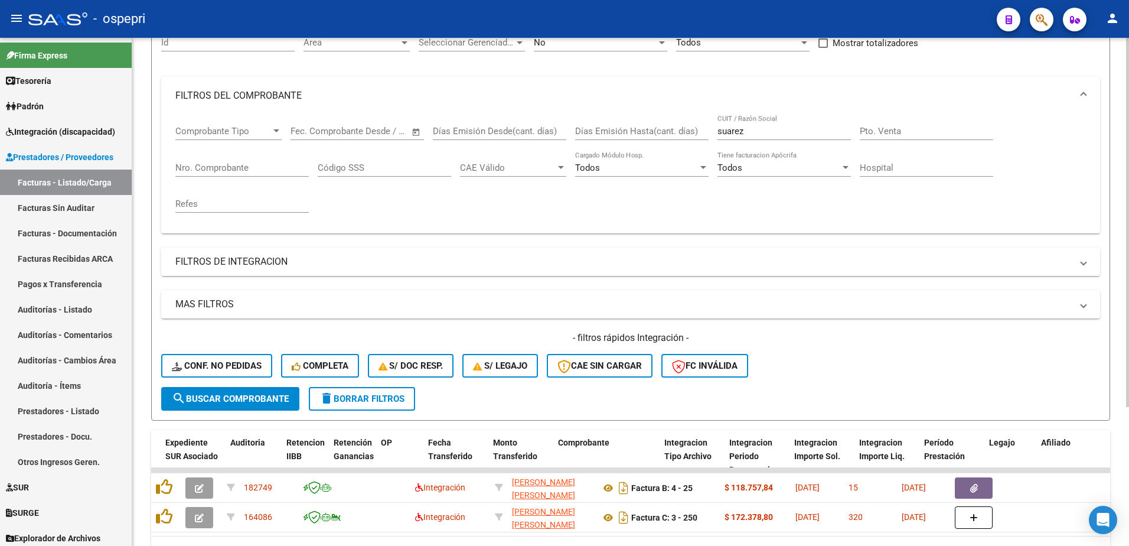
scroll to position [191, 0]
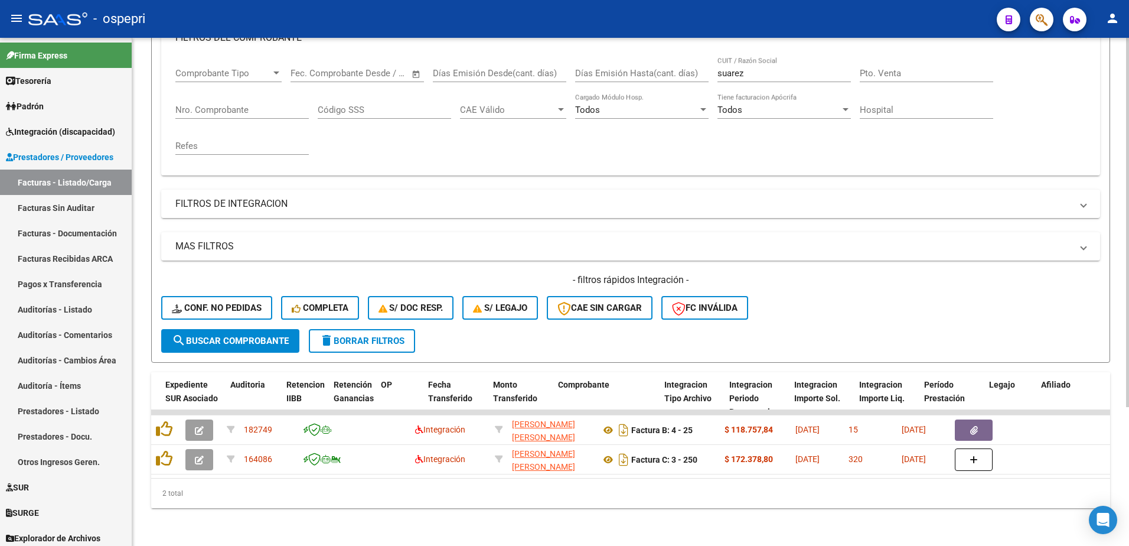
click at [755, 68] on input "suarez" at bounding box center [783, 73] width 133 height 11
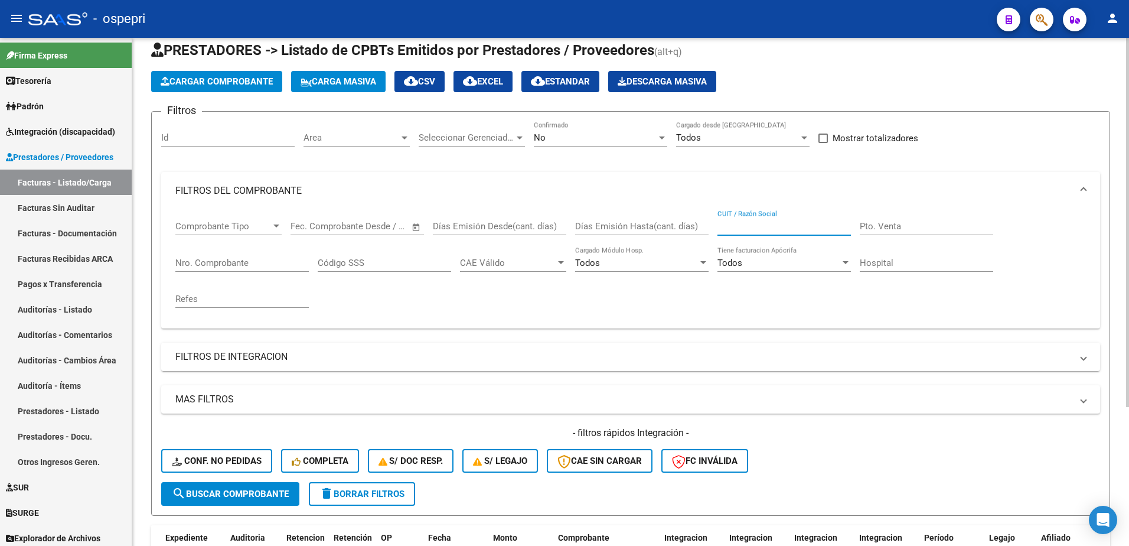
scroll to position [14, 0]
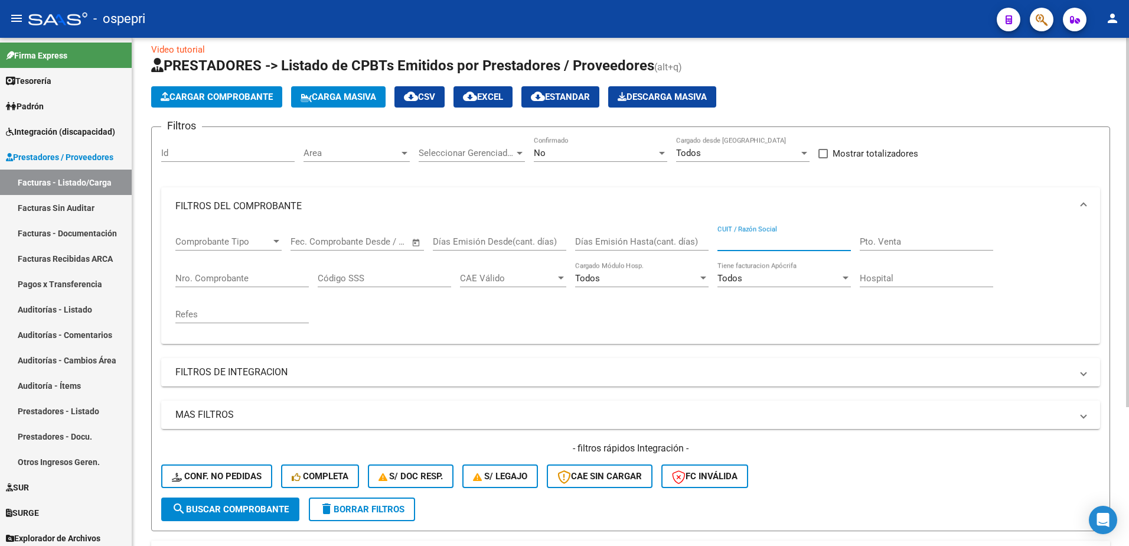
paste input "27279680338"
type input "27279680338"
click at [241, 507] on span "search Buscar Comprobante" at bounding box center [230, 509] width 117 height 11
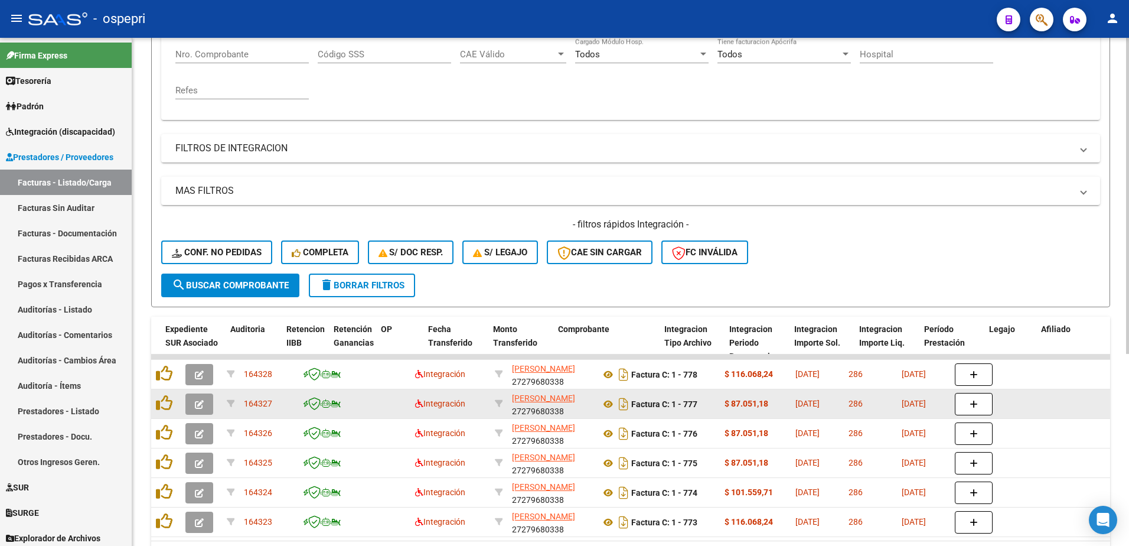
scroll to position [250, 0]
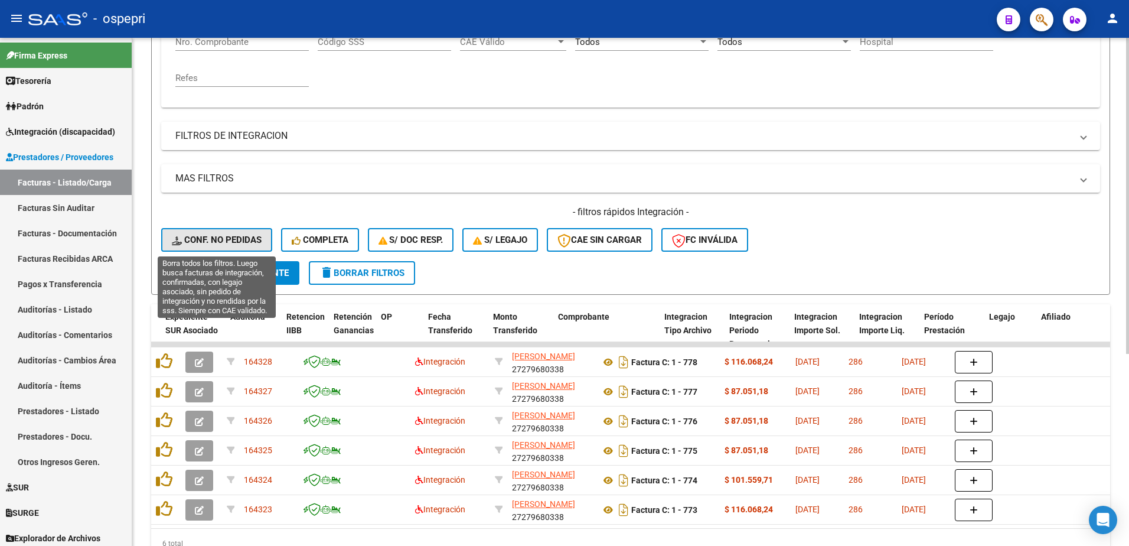
click at [240, 237] on span "Conf. no pedidas" at bounding box center [217, 239] width 90 height 11
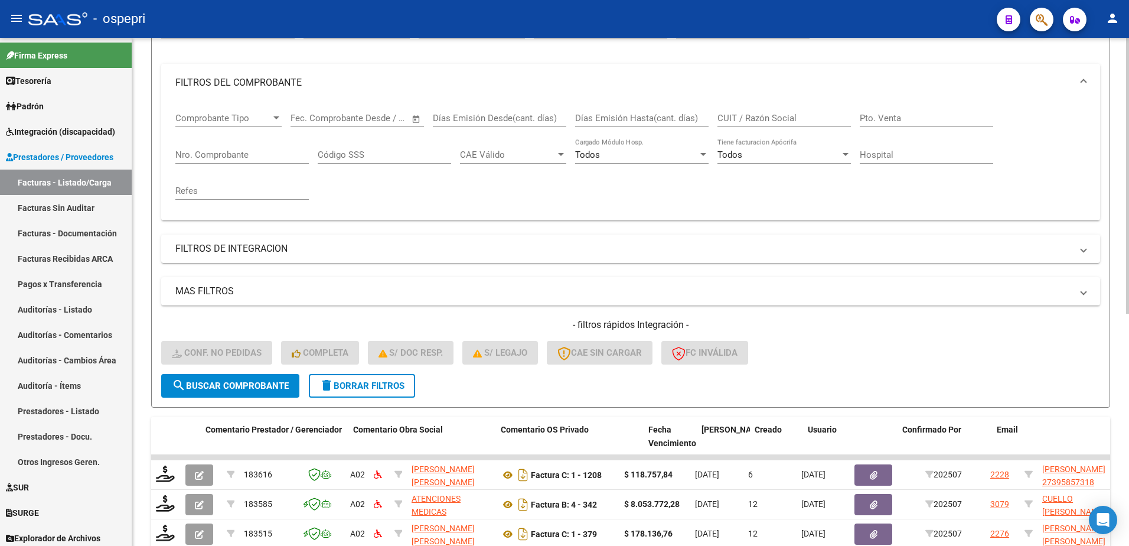
scroll to position [132, 0]
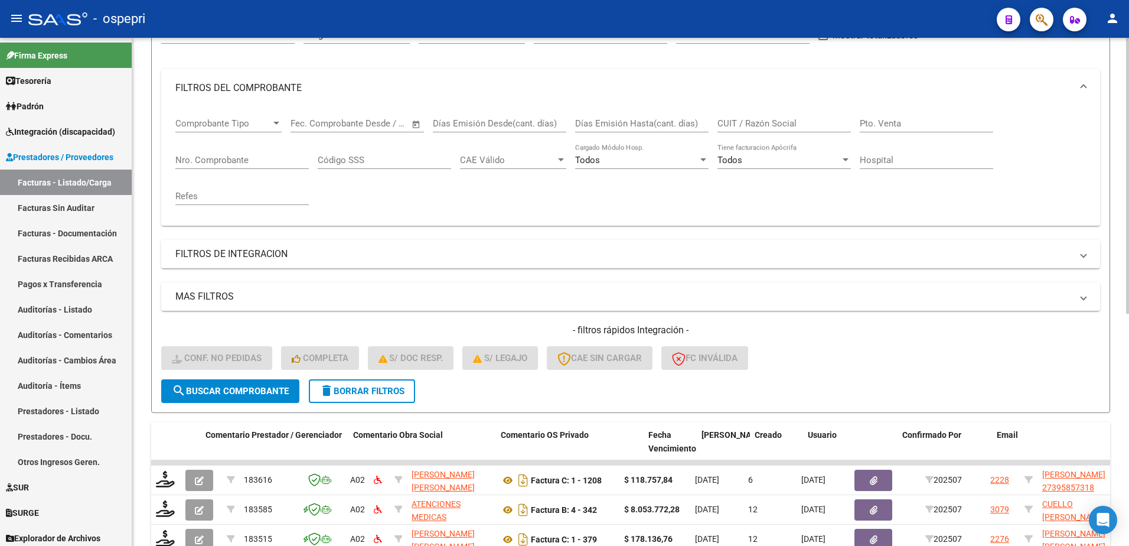
click at [730, 123] on input "CUIT / Razón Social" at bounding box center [783, 123] width 133 height 11
paste input "27279680338"
type input "27279680338"
click at [231, 392] on span "search Buscar Comprobante" at bounding box center [230, 391] width 117 height 11
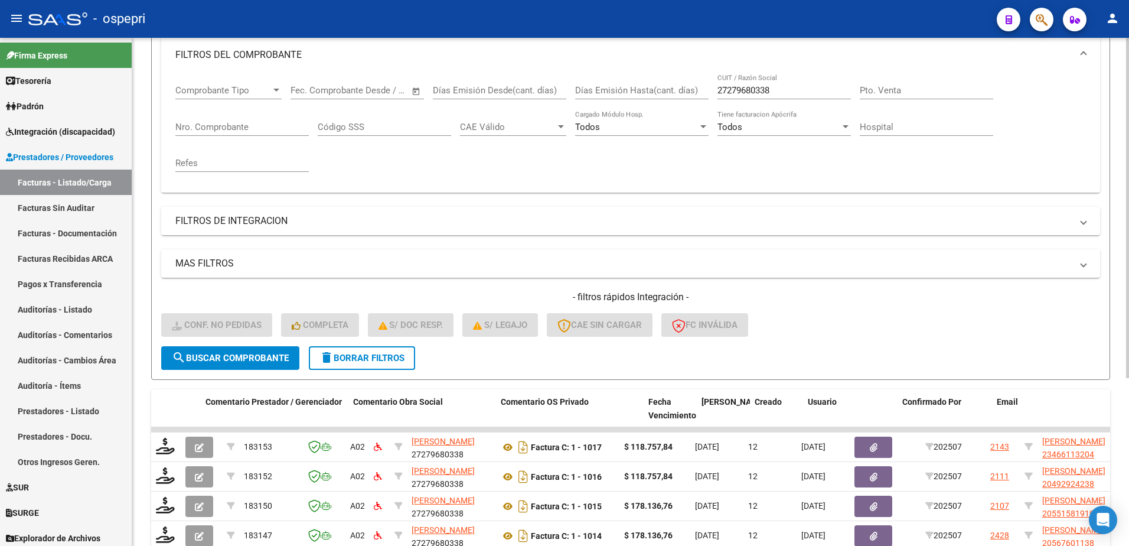
scroll to position [191, 0]
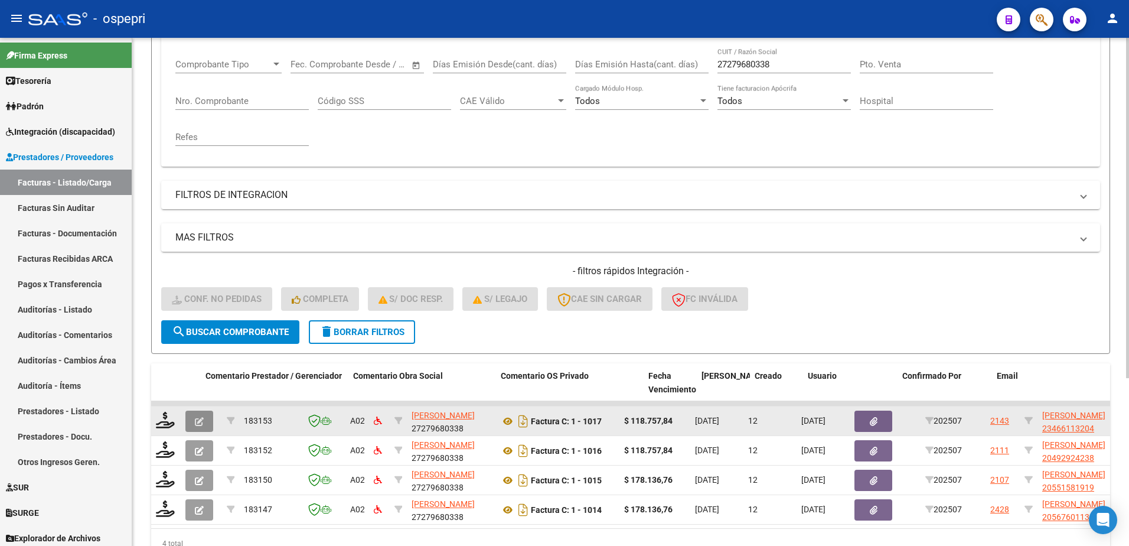
click at [194, 418] on button "button" at bounding box center [199, 420] width 28 height 21
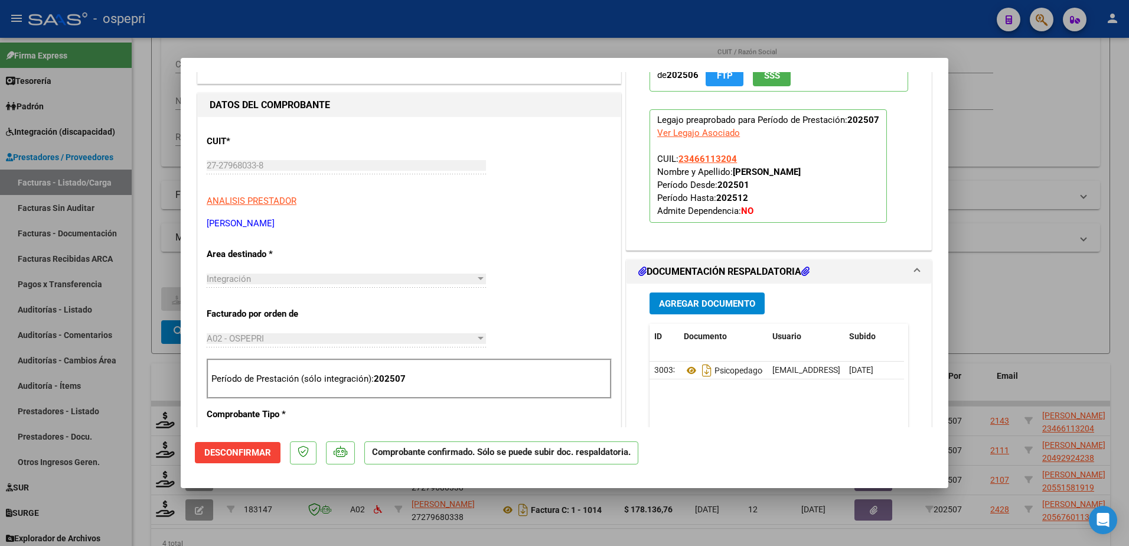
scroll to position [118, 0]
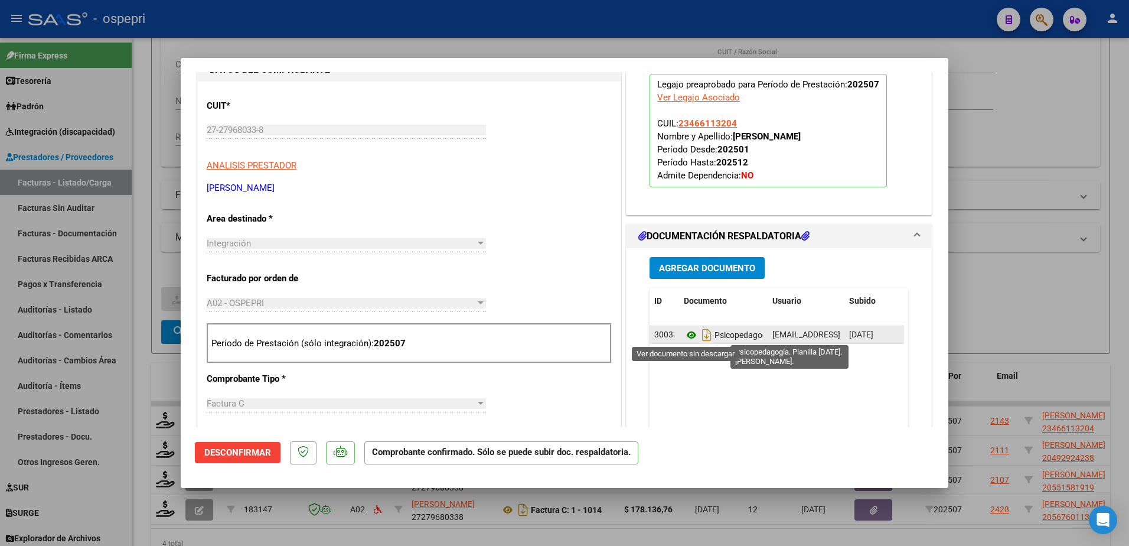
click at [684, 334] on icon at bounding box center [691, 335] width 15 height 14
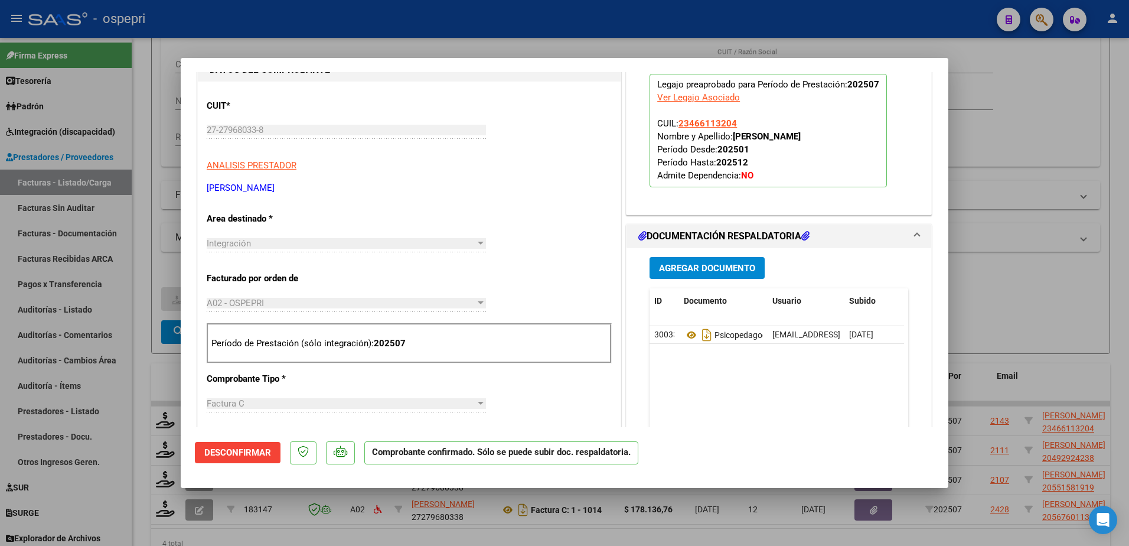
type input "$ 0,00"
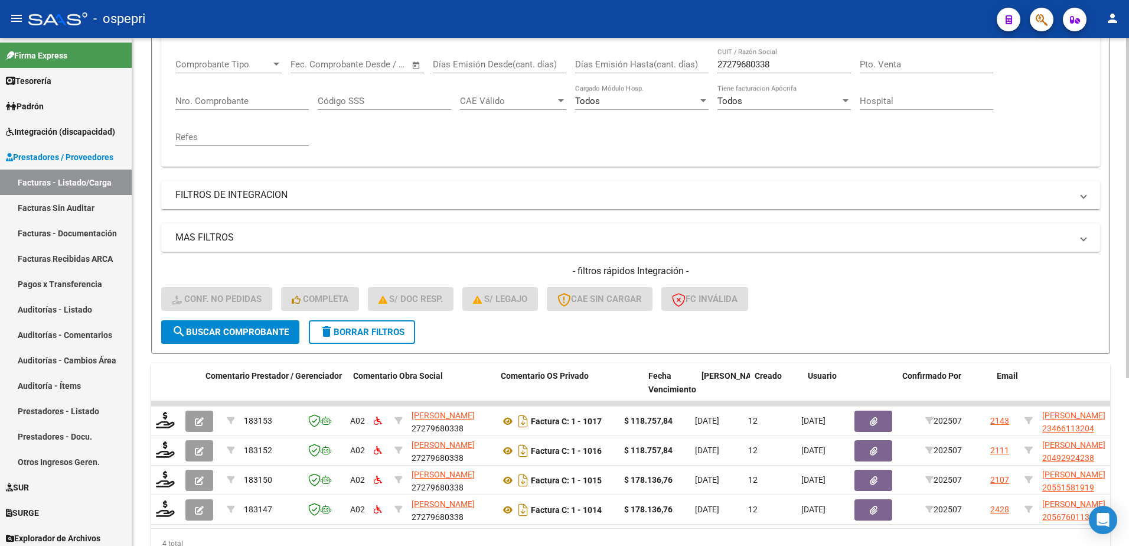
scroll to position [250, 0]
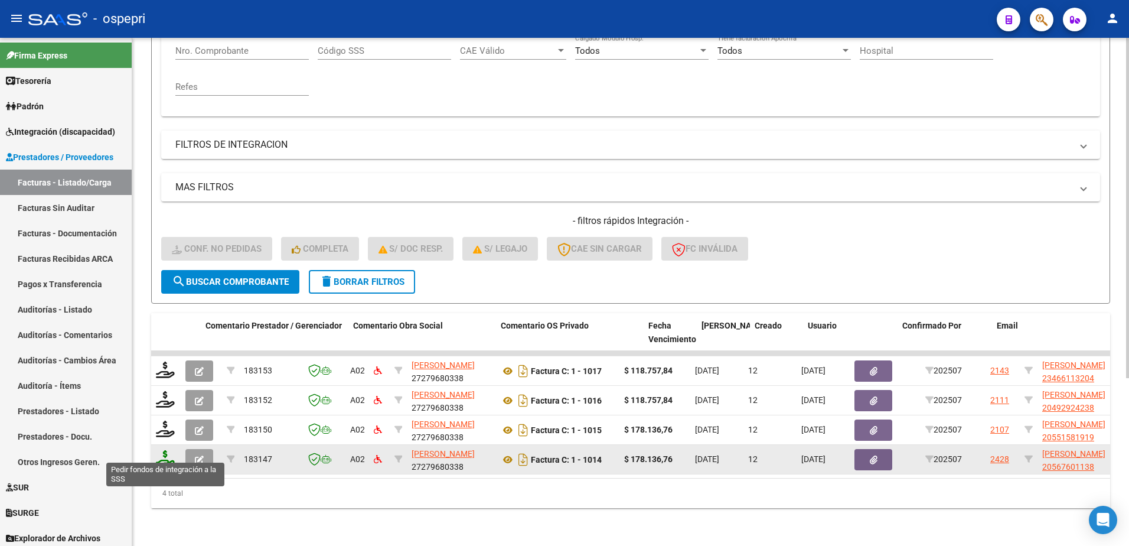
click at [164, 450] on icon at bounding box center [165, 458] width 19 height 17
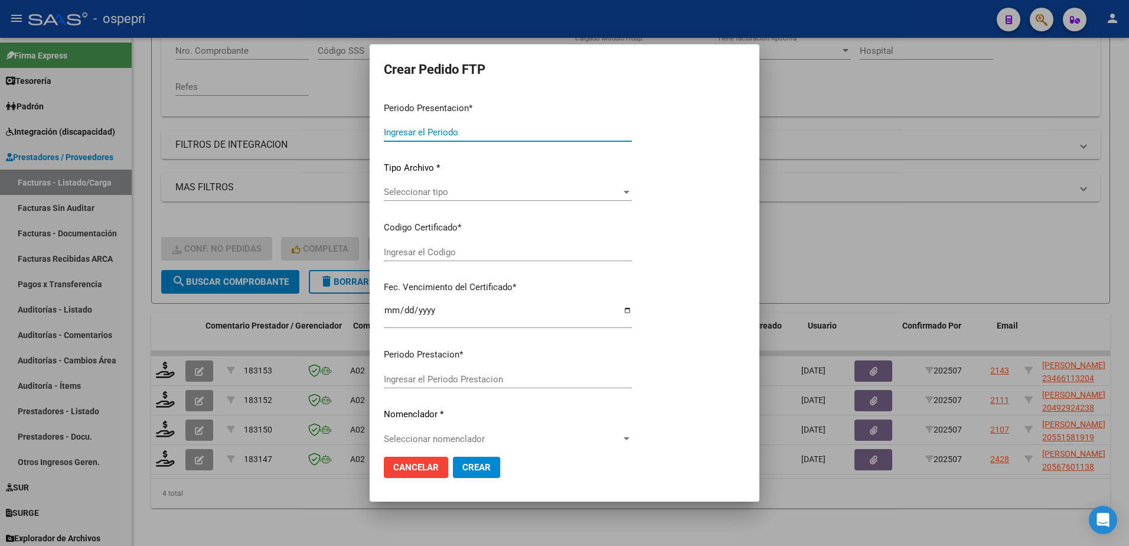
type input "202507"
type input "$ 178.136,76"
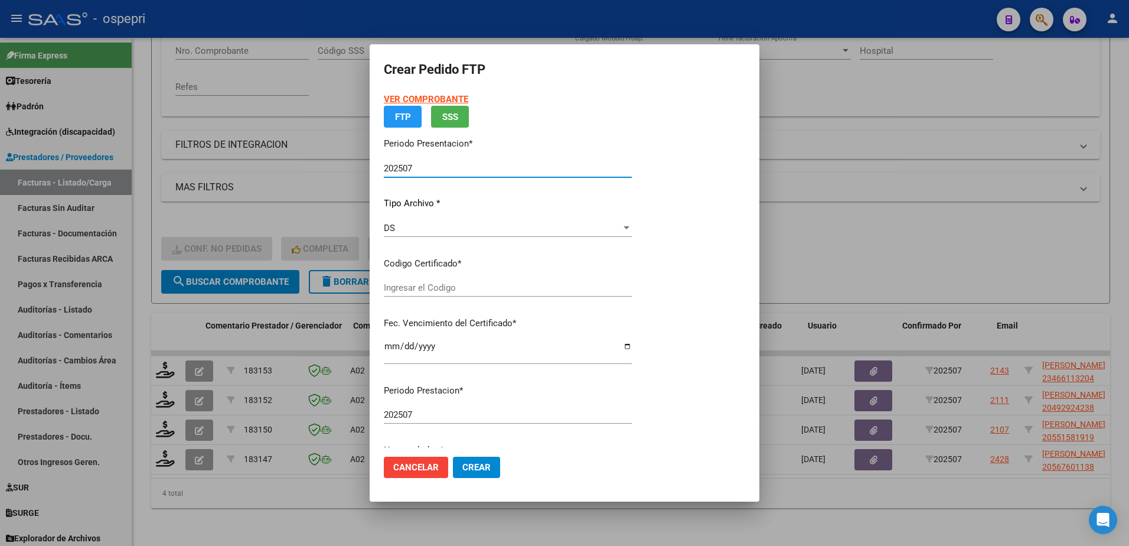
type input "2056760113-8"
type input "2025-09-13"
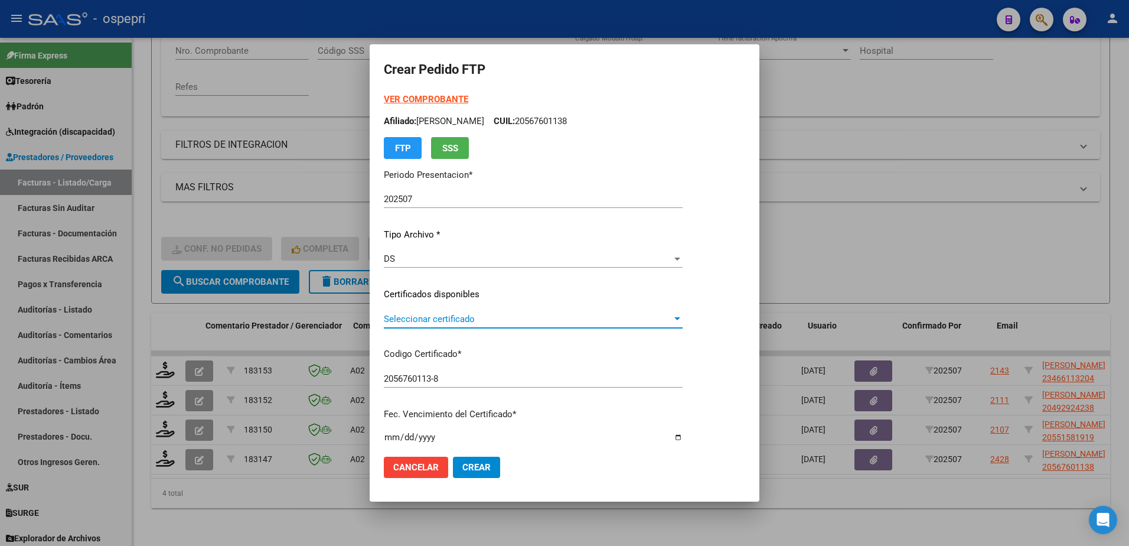
click at [489, 319] on span "Seleccionar certificado" at bounding box center [528, 319] width 288 height 11
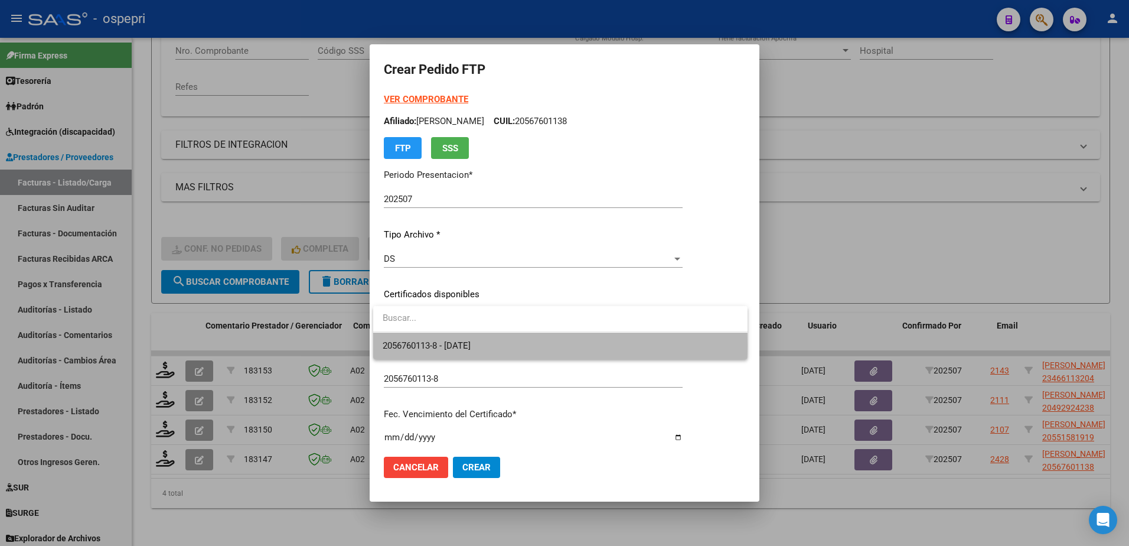
click at [504, 345] on span "2056760113-8 - 2025-09-13" at bounding box center [560, 345] width 355 height 27
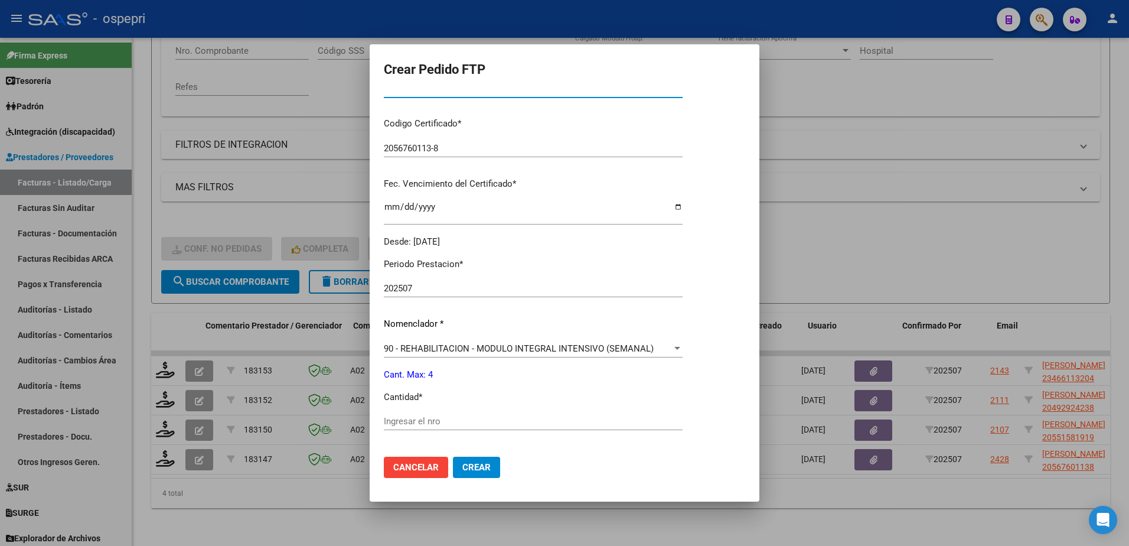
scroll to position [236, 0]
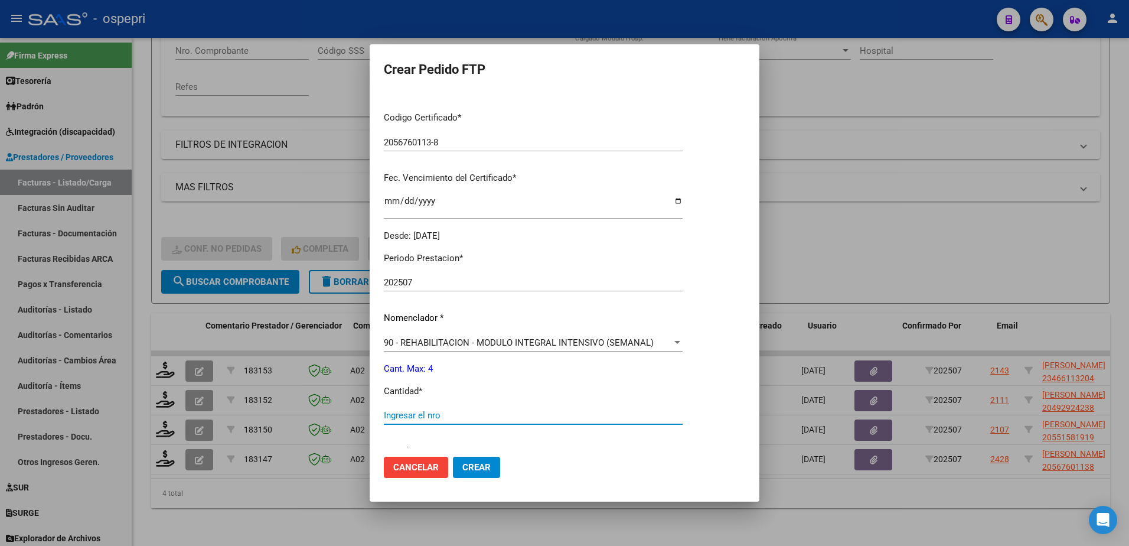
click at [458, 413] on input "Ingresar el nro" at bounding box center [533, 415] width 299 height 11
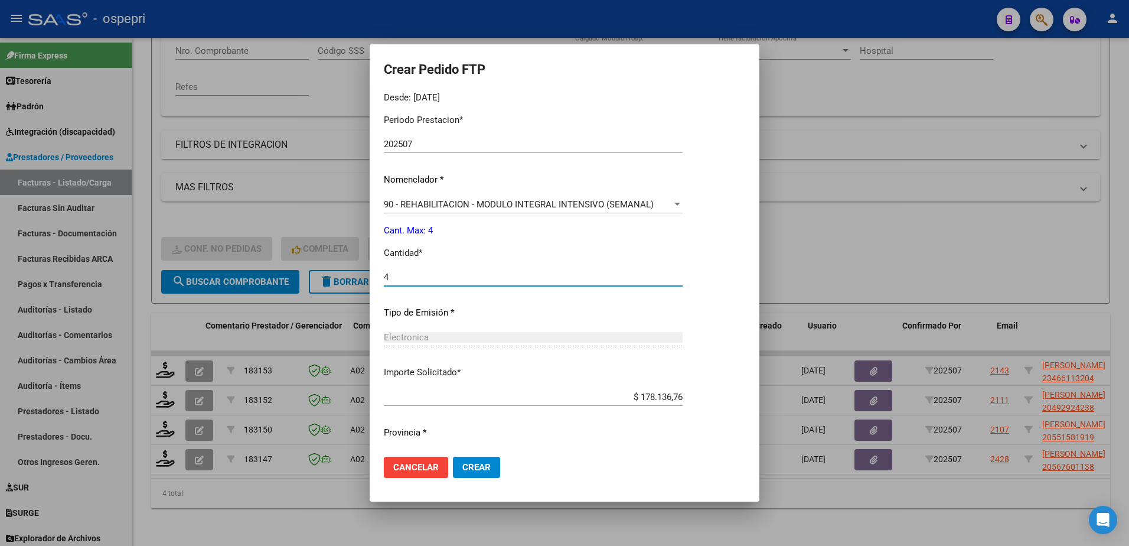
scroll to position [403, 0]
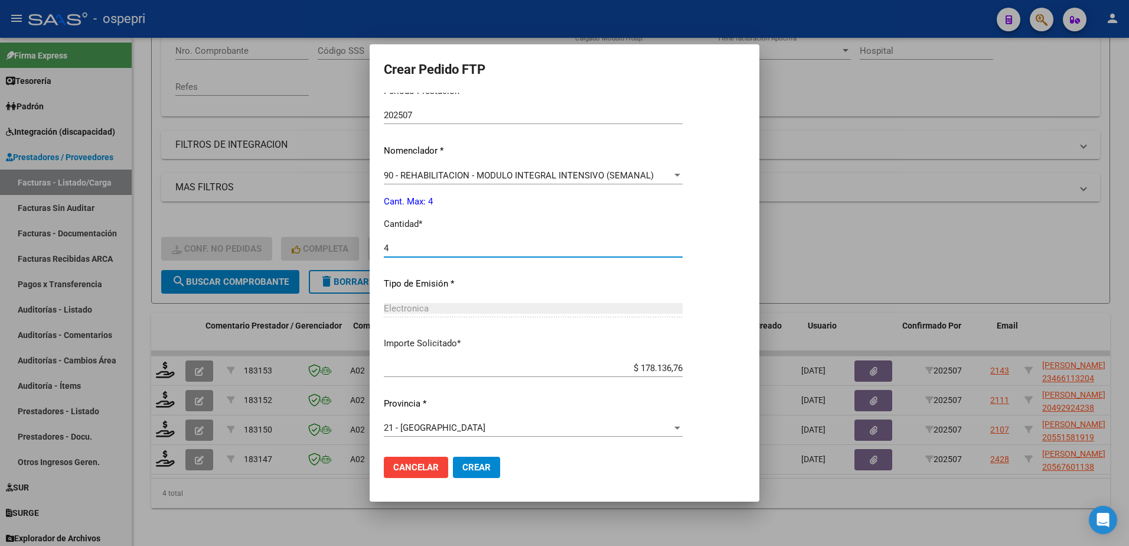
type input "4"
click at [482, 466] on span "Crear" at bounding box center [476, 467] width 28 height 11
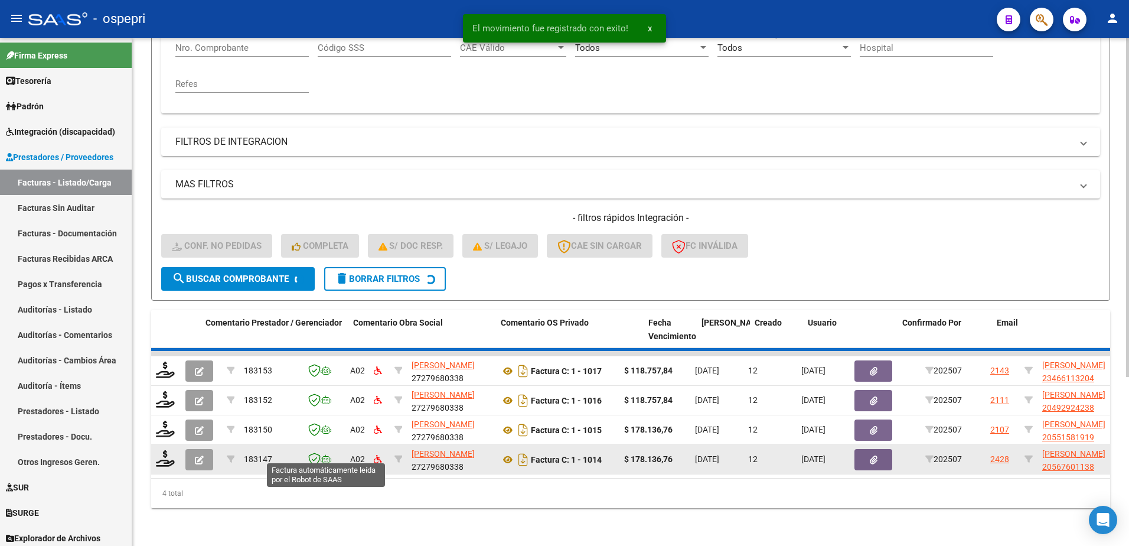
scroll to position [220, 0]
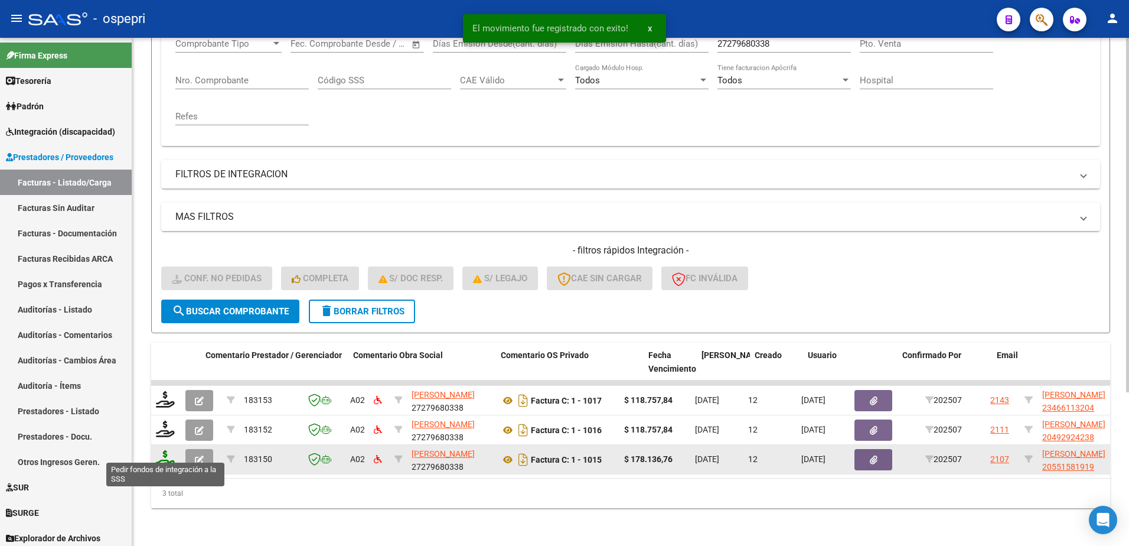
click at [163, 450] on icon at bounding box center [165, 458] width 19 height 17
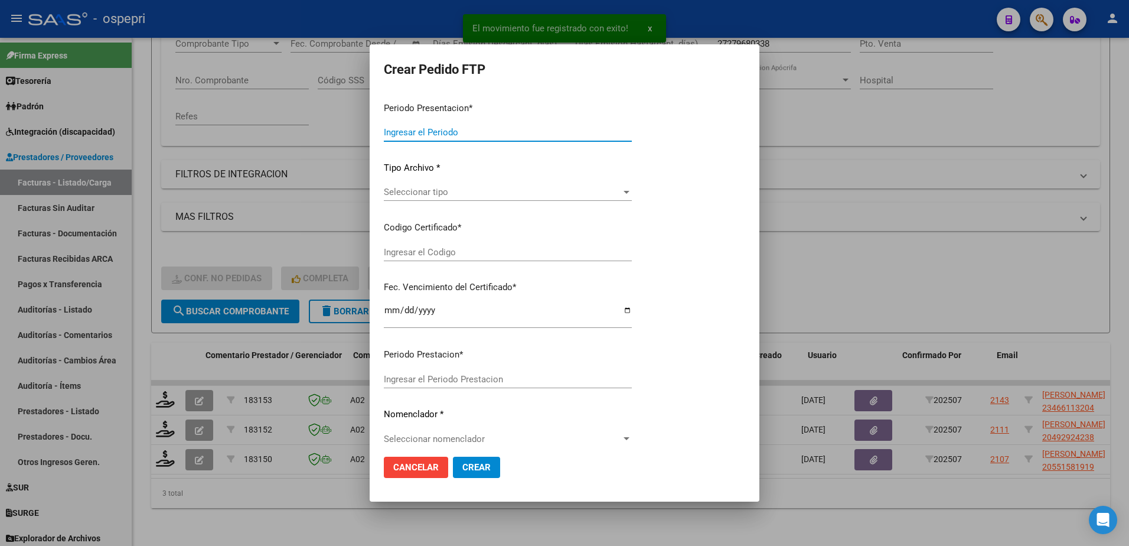
type input "202507"
type input "$ 178.136,76"
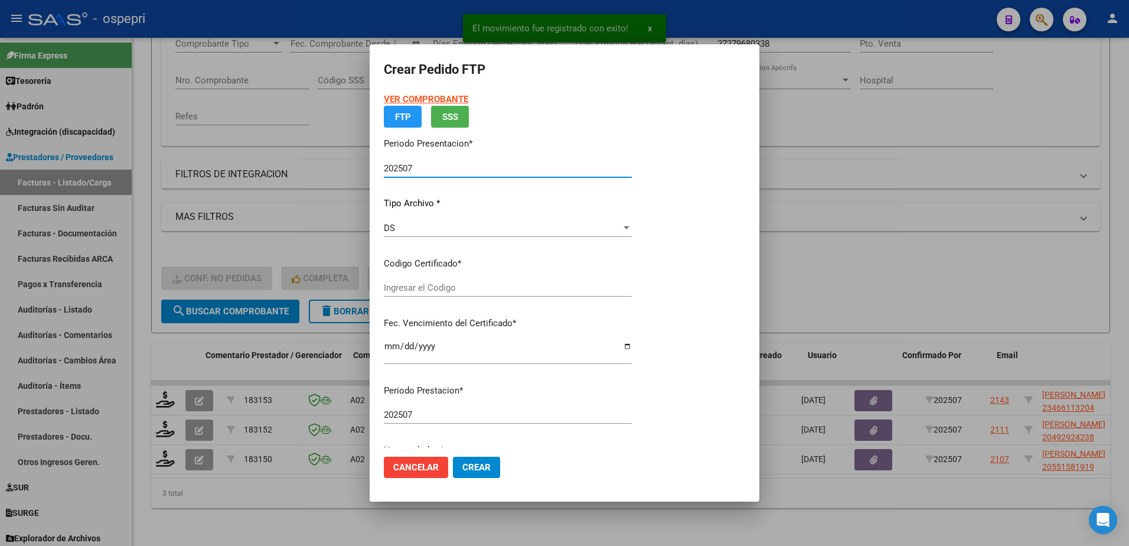
type input "ARG02000551581912016080520210805NQN249"
type input "2027-06-02"
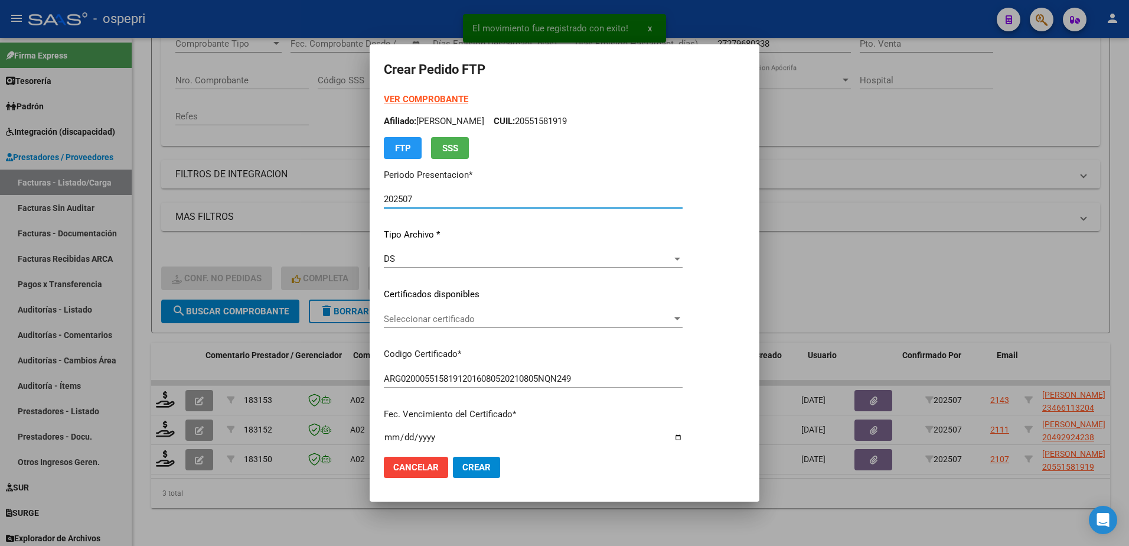
click at [428, 319] on span "Seleccionar certificado" at bounding box center [528, 319] width 288 height 11
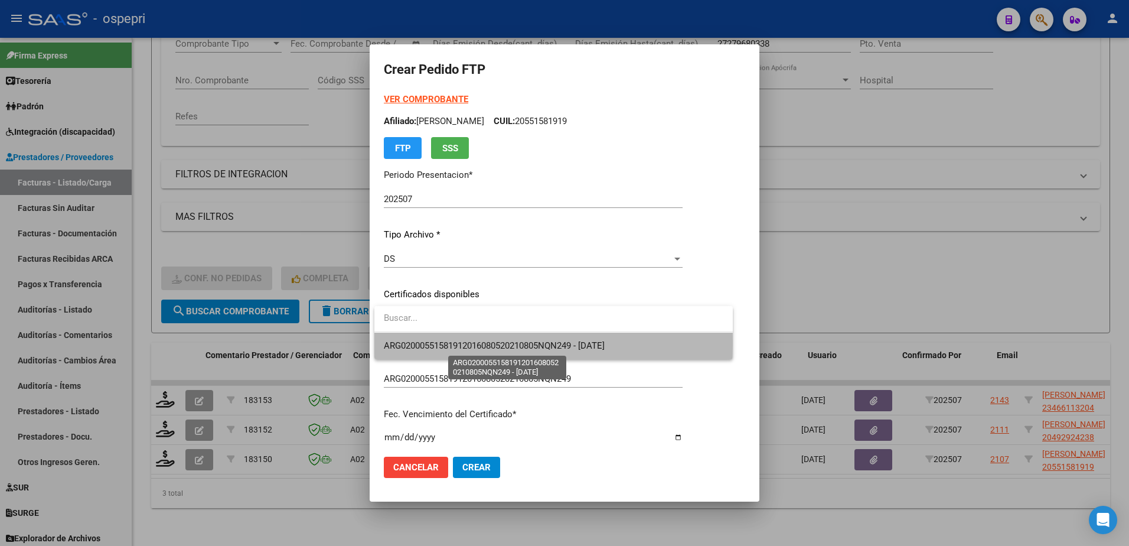
click at [435, 342] on span "ARG02000551581912016080520210805NQN249 - 2027-06-02" at bounding box center [494, 345] width 221 height 11
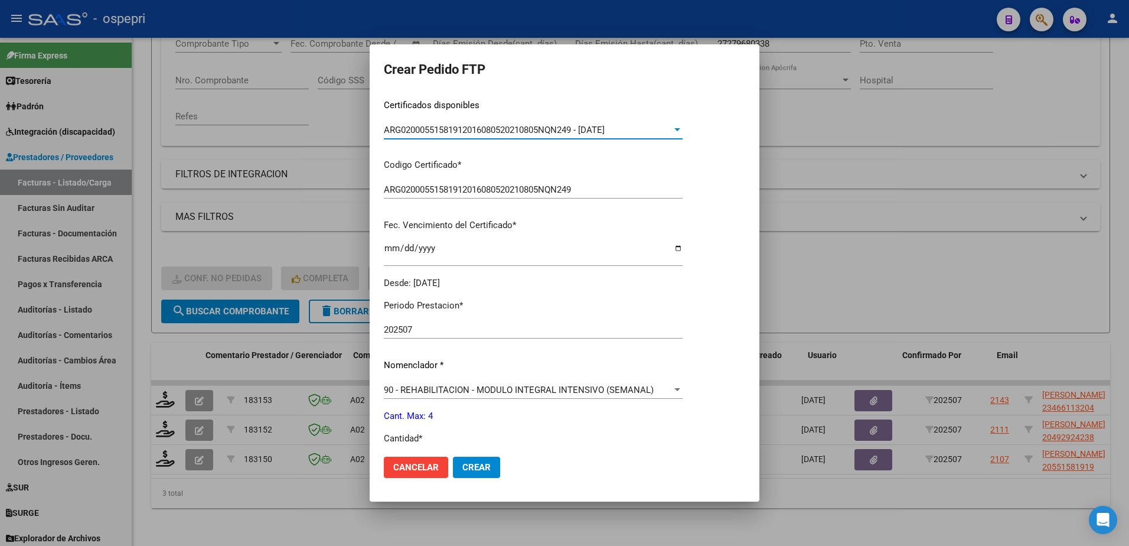
scroll to position [236, 0]
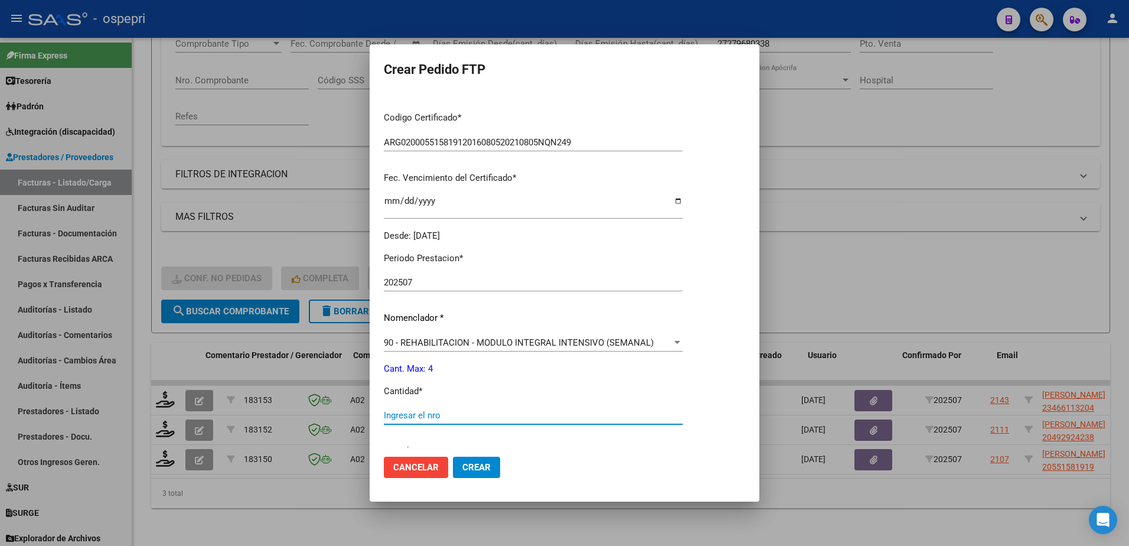
click at [423, 418] on input "Ingresar el nro" at bounding box center [533, 415] width 299 height 11
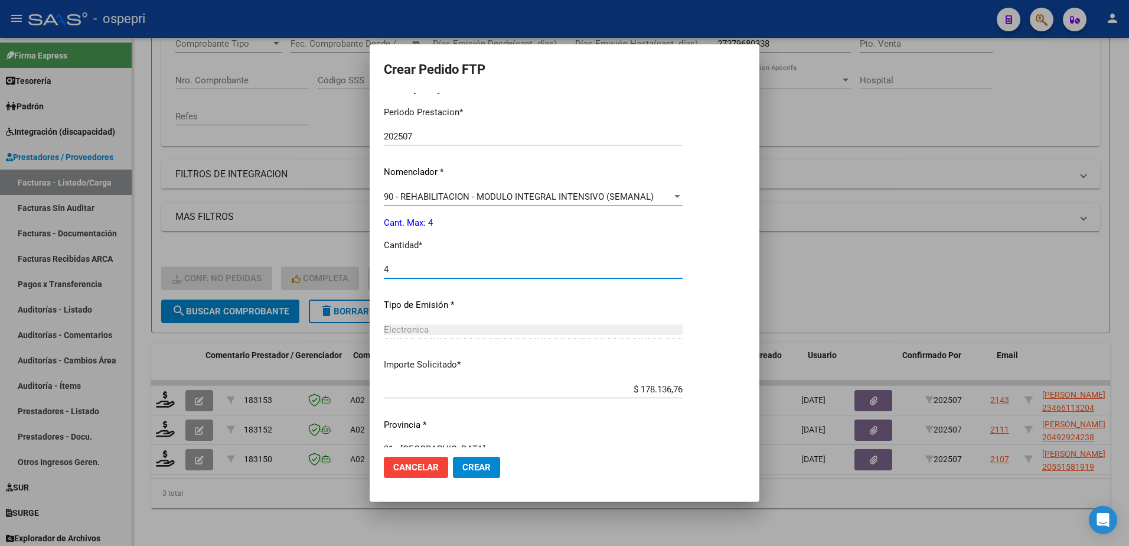
scroll to position [403, 0]
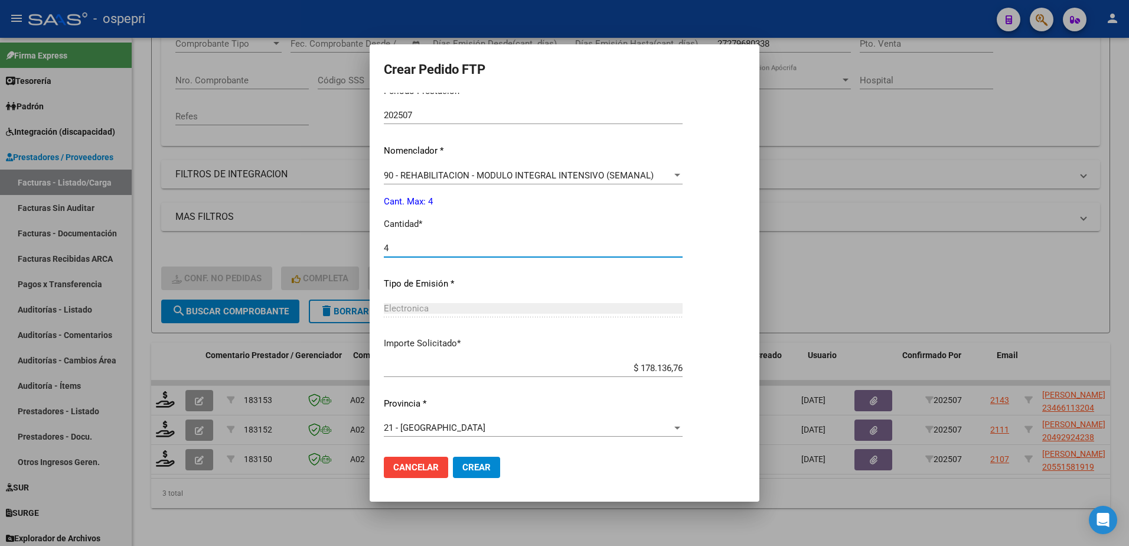
type input "4"
click at [462, 465] on span "Crear" at bounding box center [476, 467] width 28 height 11
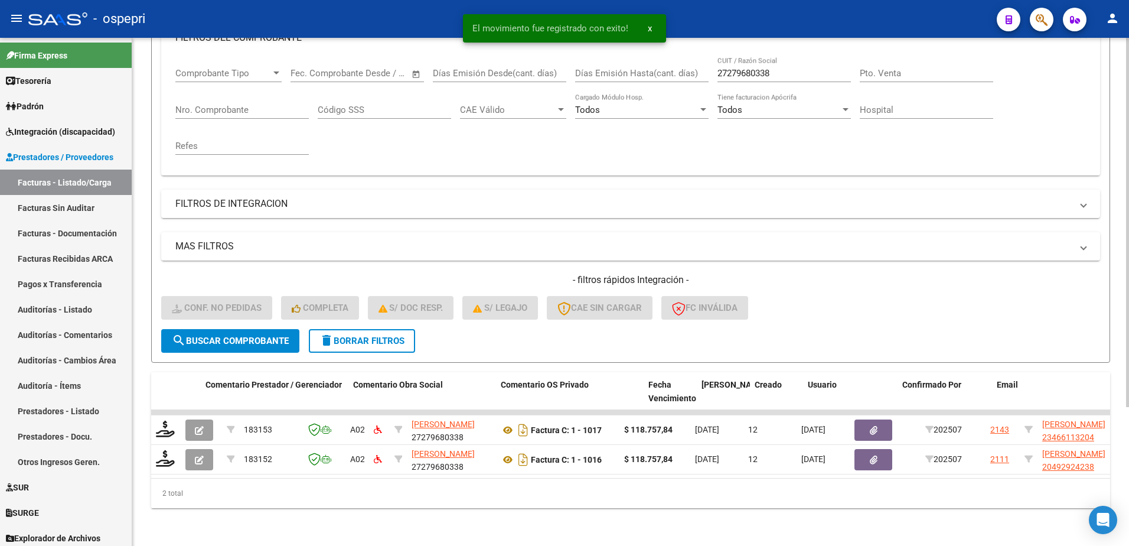
scroll to position [191, 0]
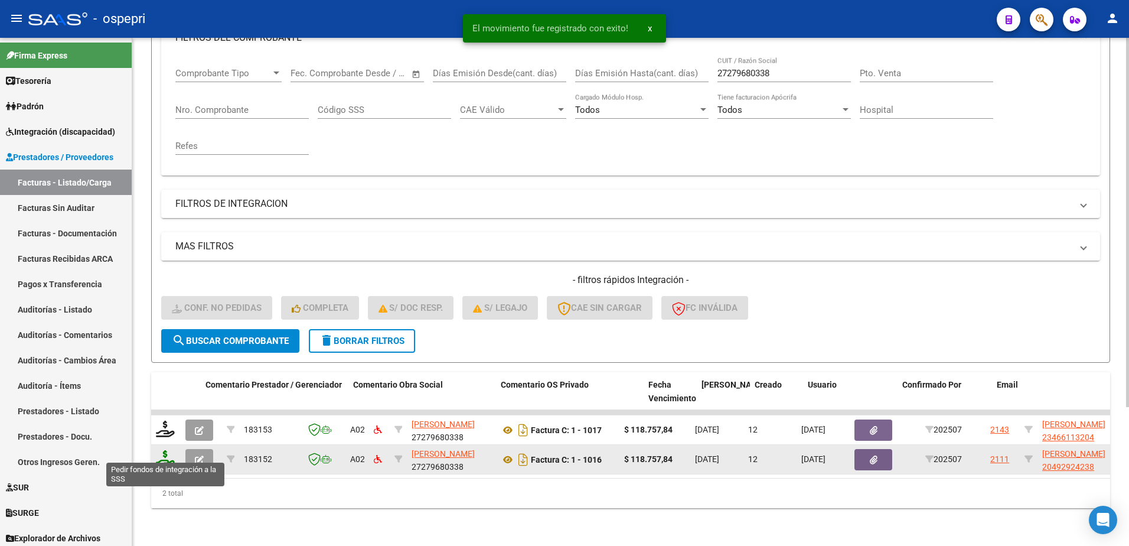
click at [165, 450] on icon at bounding box center [165, 458] width 19 height 17
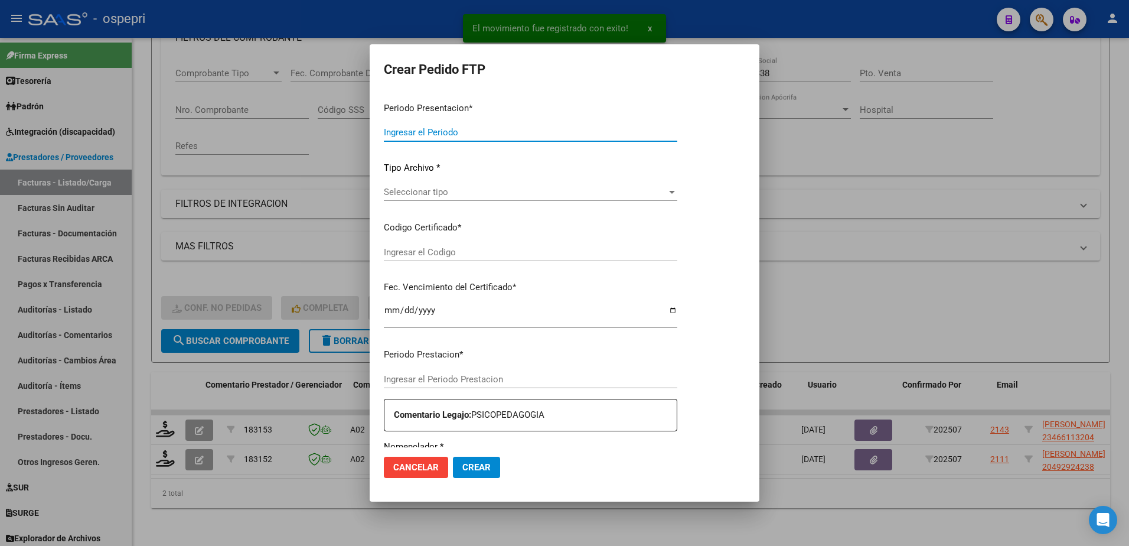
type input "202507"
type input "$ 118.757,84"
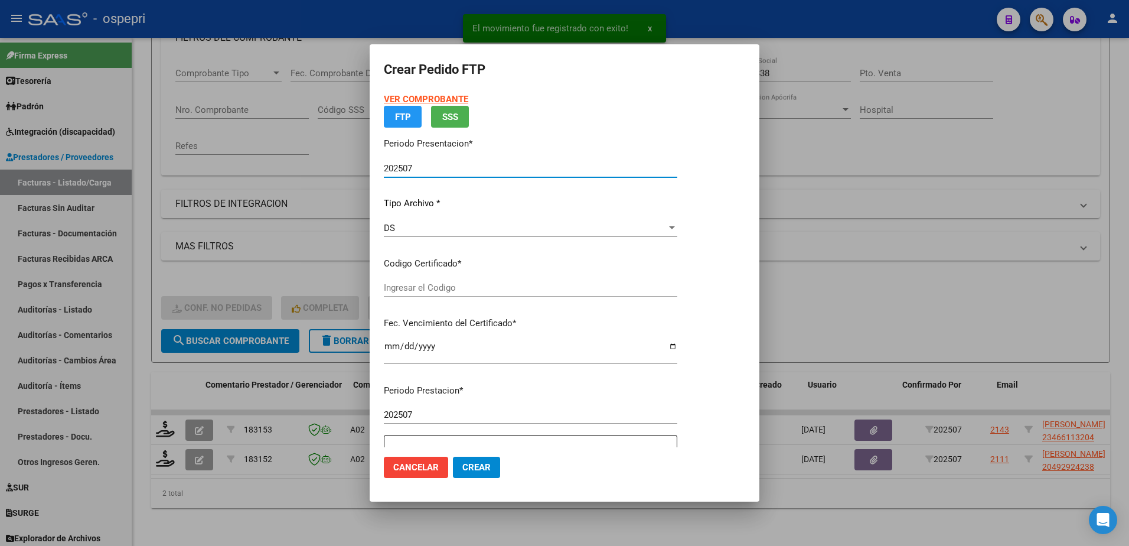
type input "ARG02000492924232016103120211031NQN249"
type input "2027-01-13"
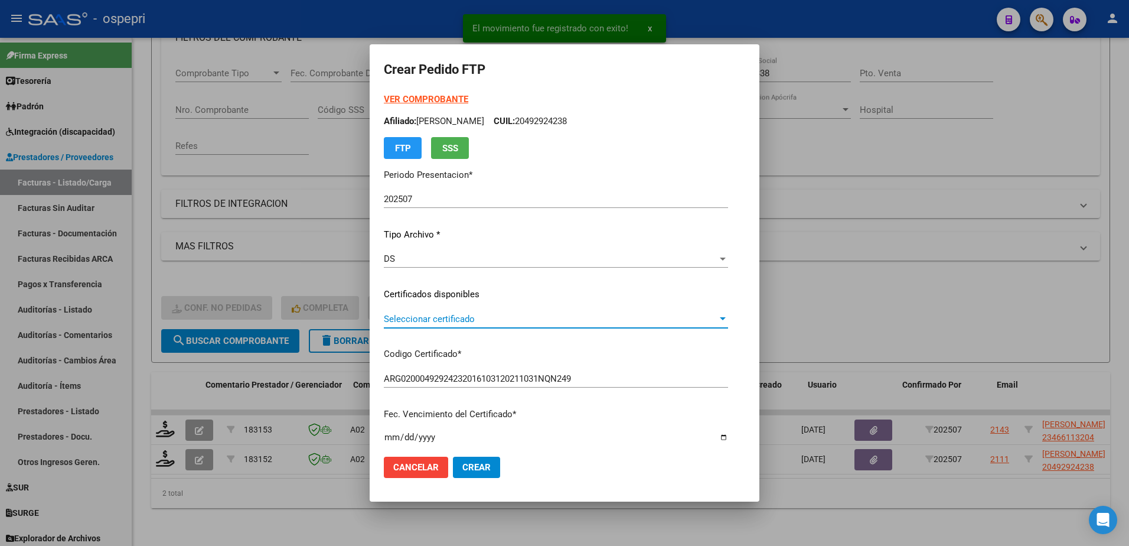
click at [427, 321] on span "Seleccionar certificado" at bounding box center [551, 319] width 334 height 11
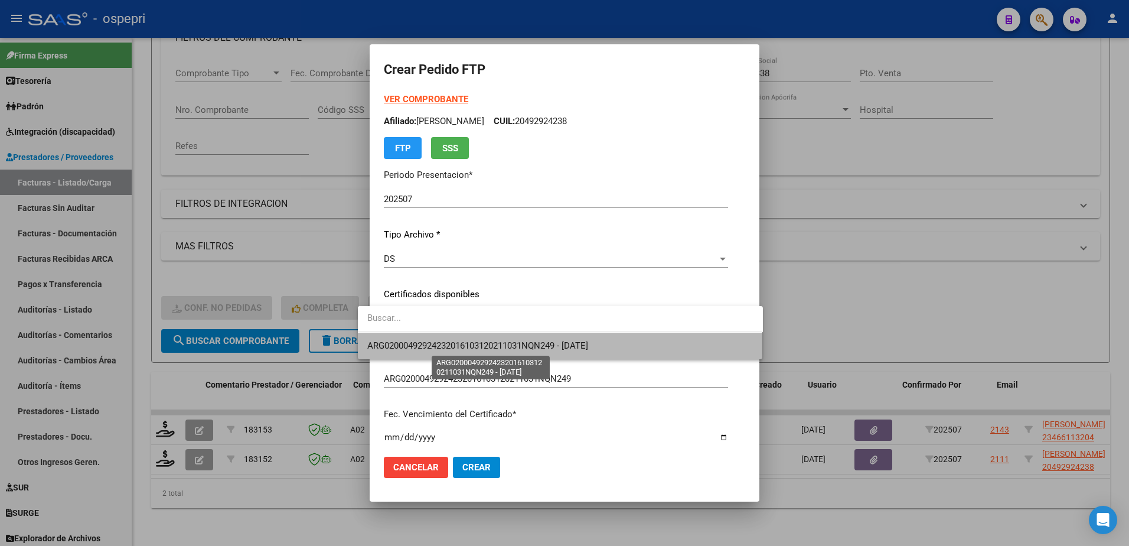
click at [471, 345] on span "ARG02000492924232016103120211031NQN249 - 2027-01-13" at bounding box center [477, 345] width 221 height 11
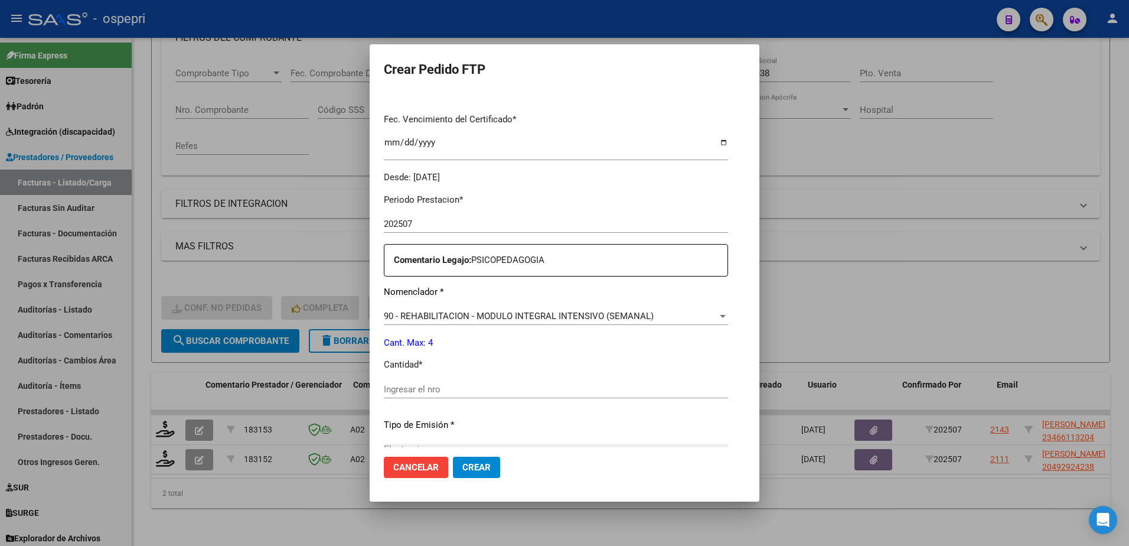
scroll to position [295, 0]
click at [458, 390] on input "Ingresar el nro" at bounding box center [556, 388] width 344 height 11
type input "4"
click at [462, 465] on span "Crear" at bounding box center [476, 467] width 28 height 11
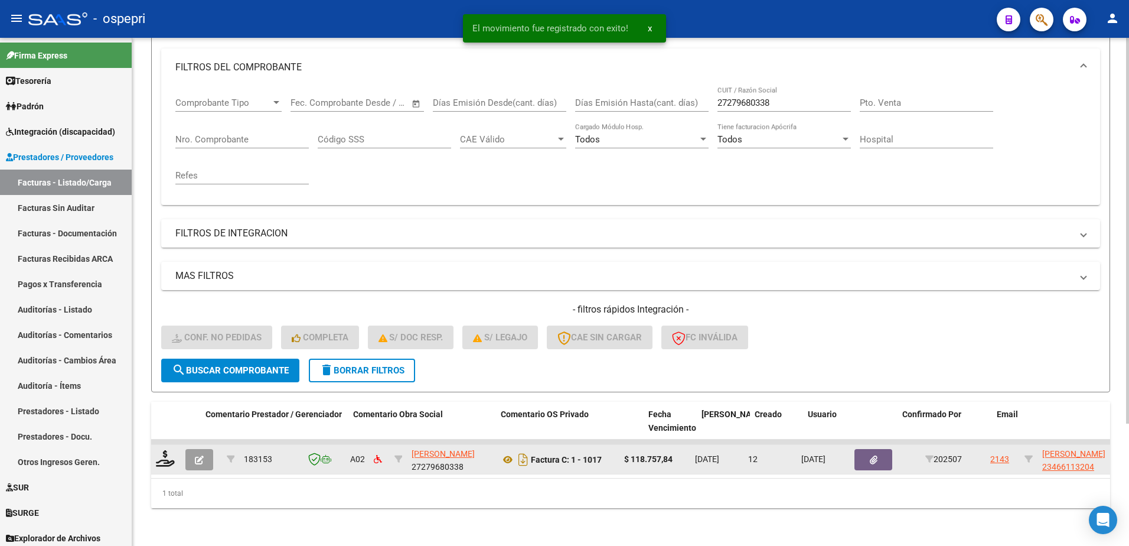
scroll to position [161, 0]
click at [171, 452] on icon at bounding box center [165, 458] width 19 height 17
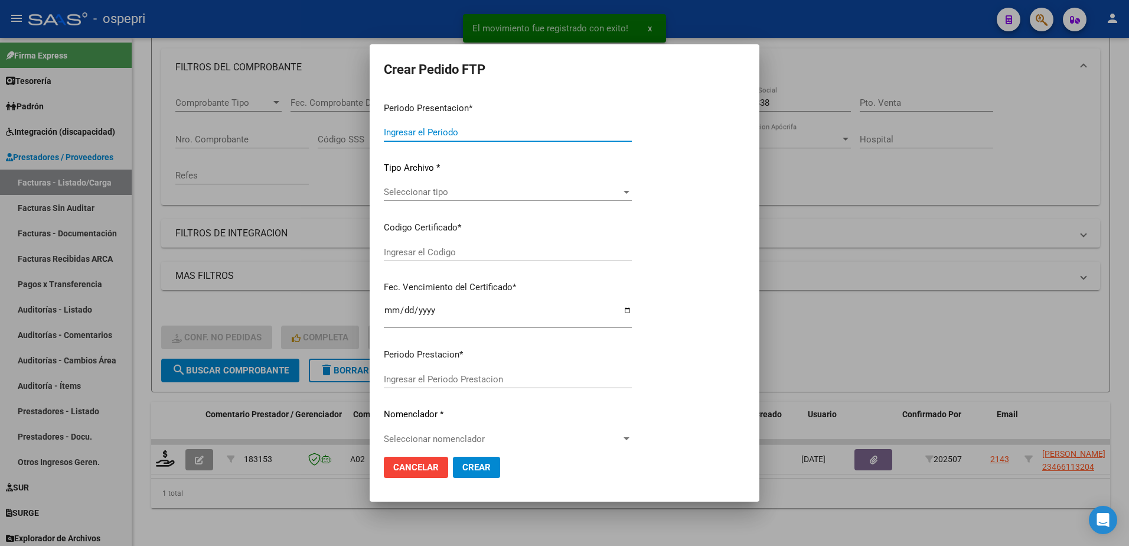
type input "202507"
type input "$ 118.757,84"
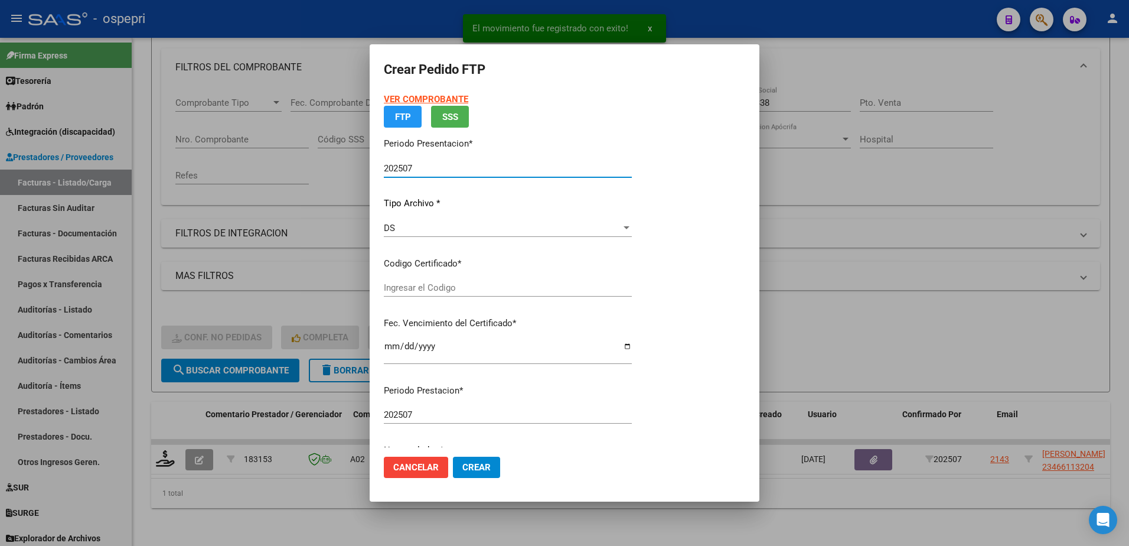
type input "ARG02000466113202016032820260328NQN249"
type input "2026-03-28"
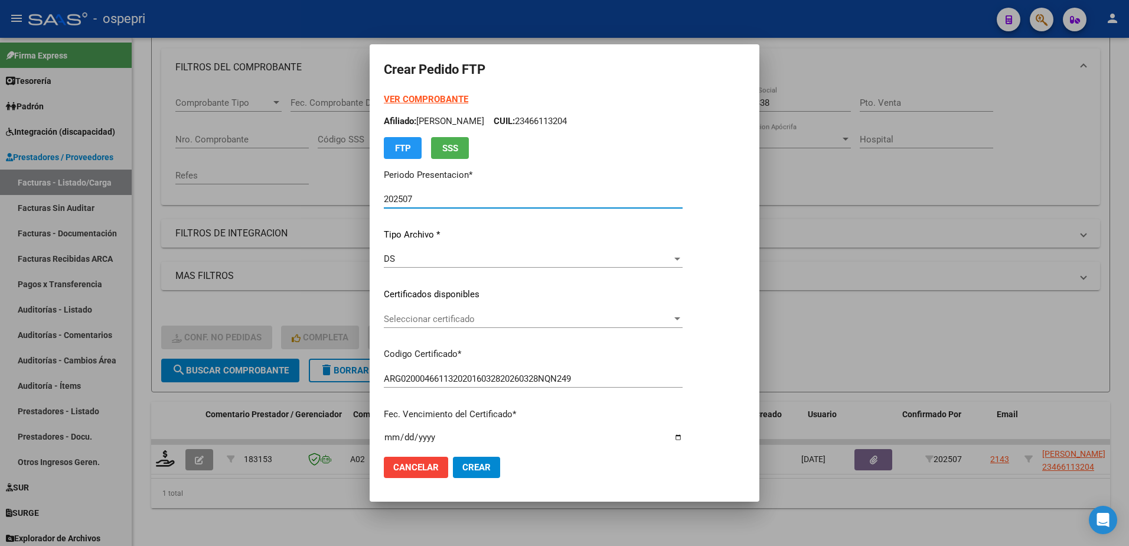
click at [417, 318] on span "Seleccionar certificado" at bounding box center [528, 319] width 288 height 11
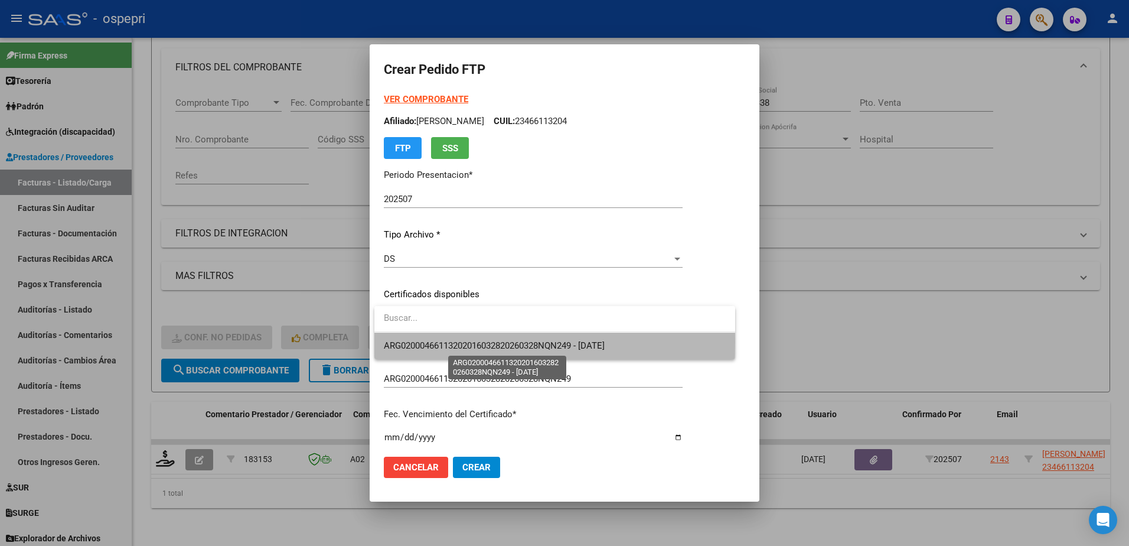
click at [420, 343] on span "ARG02000466113202016032820260328NQN249 - 2026-03-28" at bounding box center [494, 345] width 221 height 11
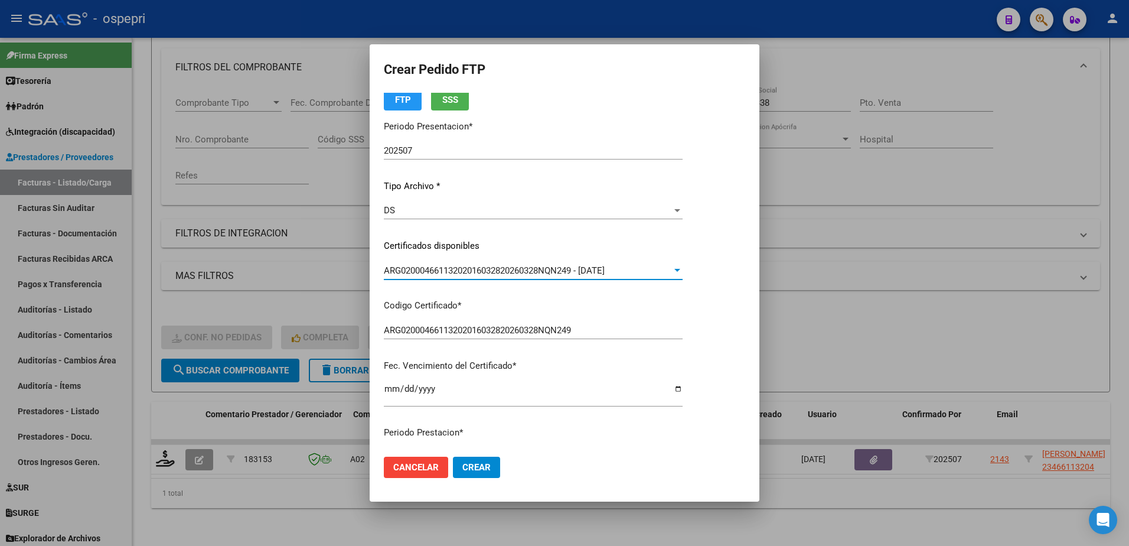
scroll to position [236, 0]
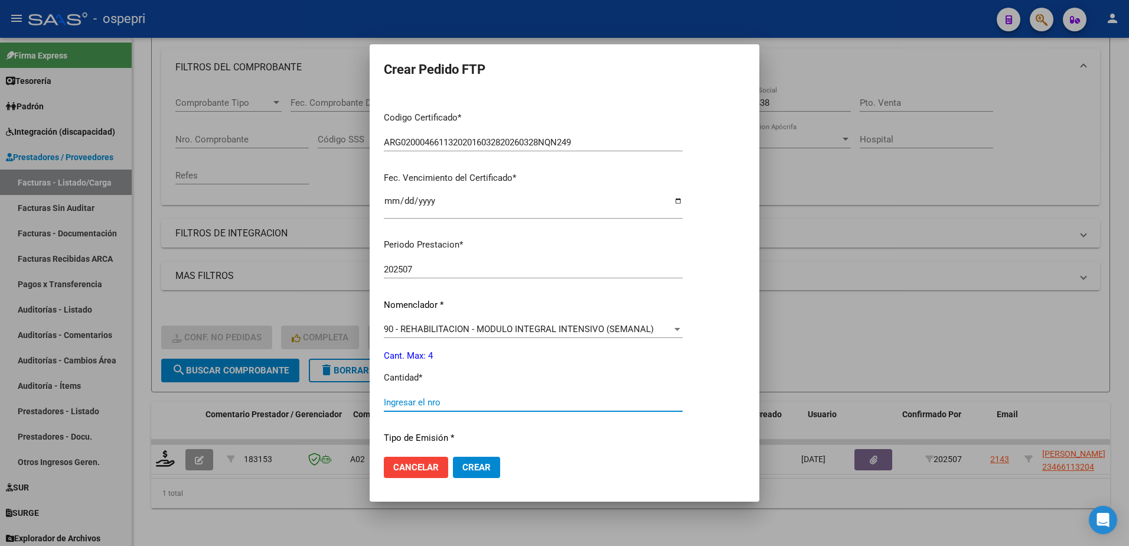
click at [426, 401] on input "Ingresar el nro" at bounding box center [533, 402] width 299 height 11
click at [649, 378] on p "Cantidad *" at bounding box center [533, 378] width 299 height 14
click at [406, 397] on input "Ingresar el nro" at bounding box center [533, 402] width 299 height 11
type input "4"
click at [468, 466] on span "Crear" at bounding box center [476, 467] width 28 height 11
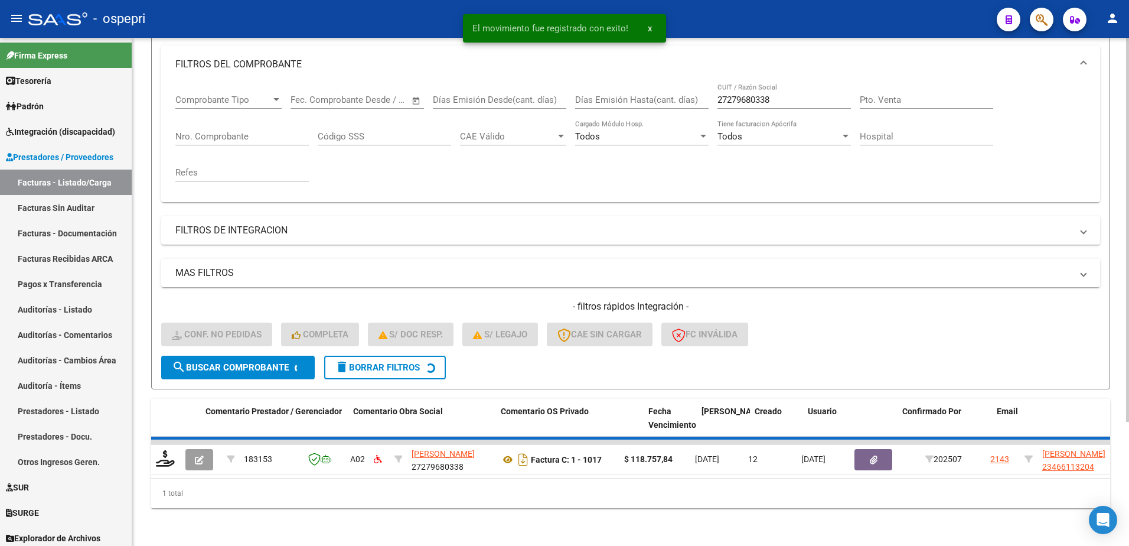
scroll to position [143, 0]
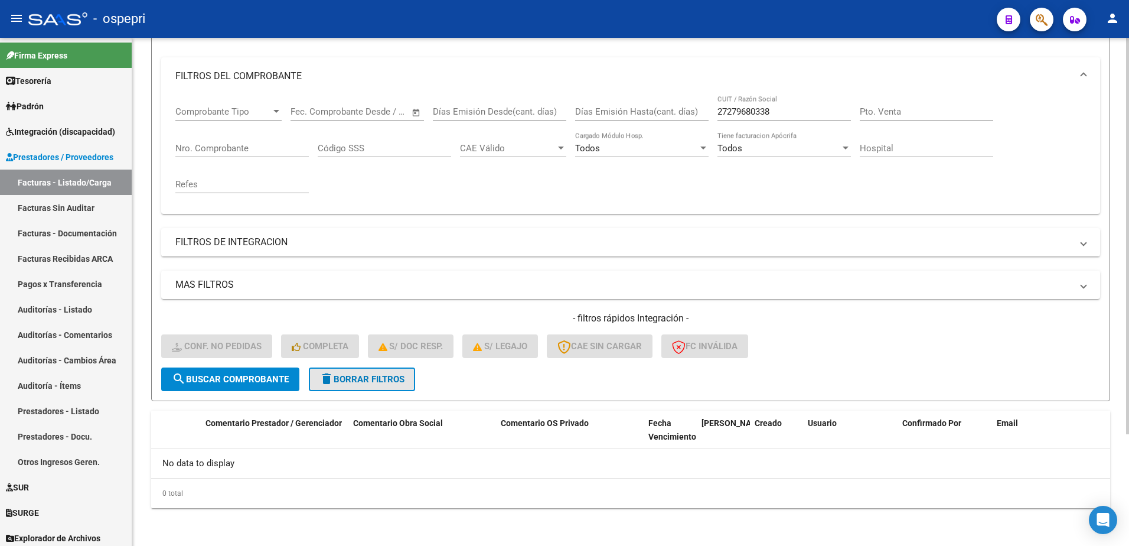
click at [350, 368] on button "delete Borrar Filtros" at bounding box center [362, 379] width 106 height 24
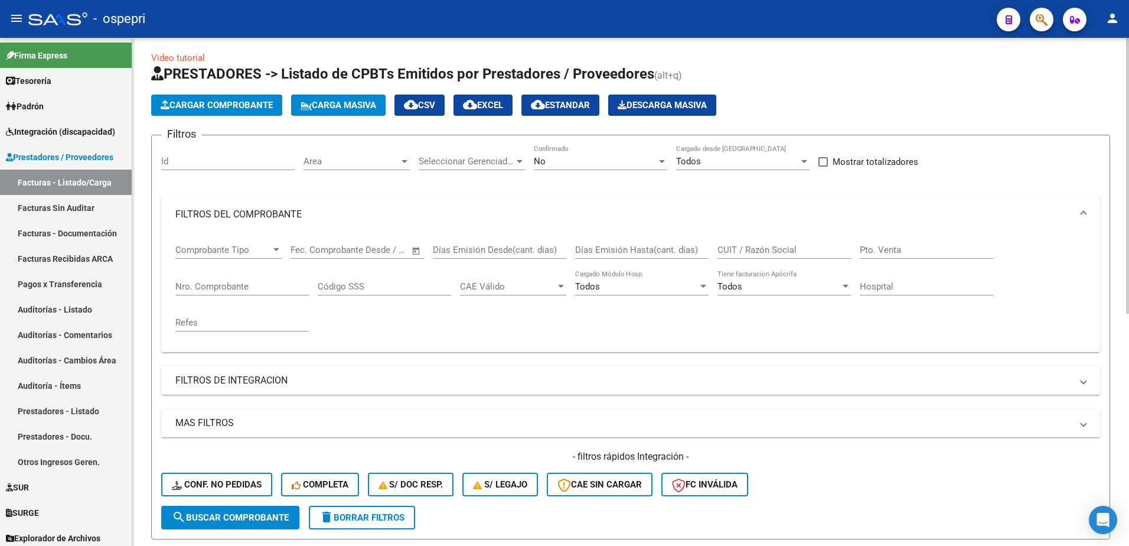
scroll to position [0, 0]
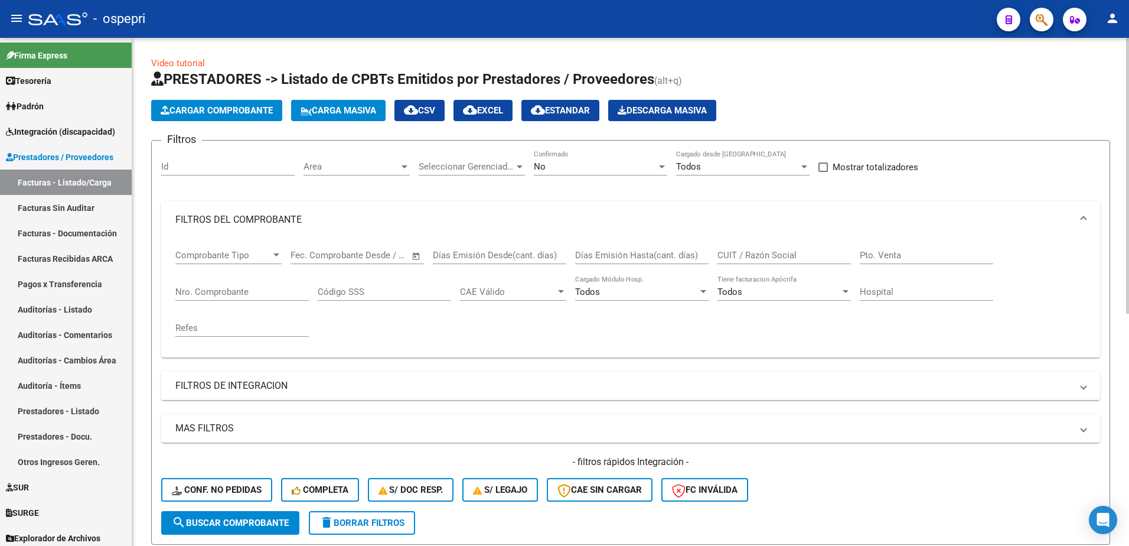
click at [756, 250] on input "CUIT / Razón Social" at bounding box center [783, 255] width 133 height 11
paste input "27291274043"
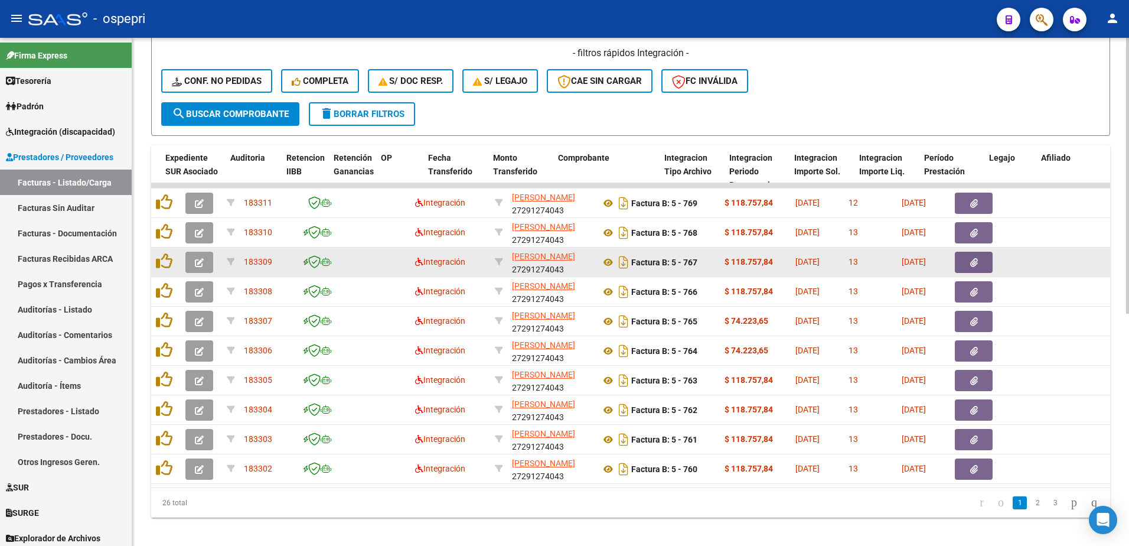
scroll to position [413, 0]
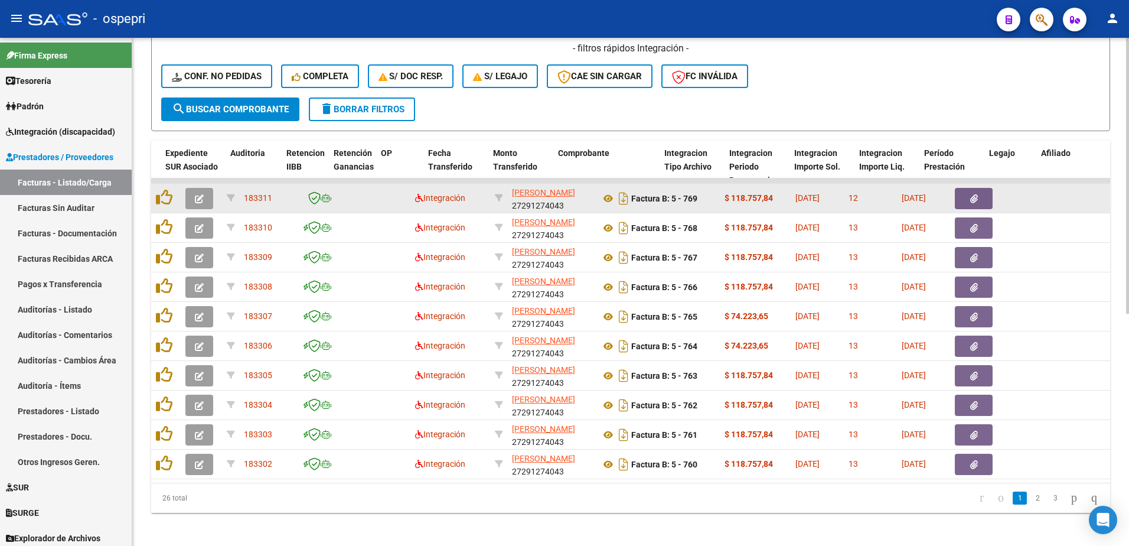
type input "27291274043"
click at [201, 200] on icon "button" at bounding box center [199, 198] width 9 height 9
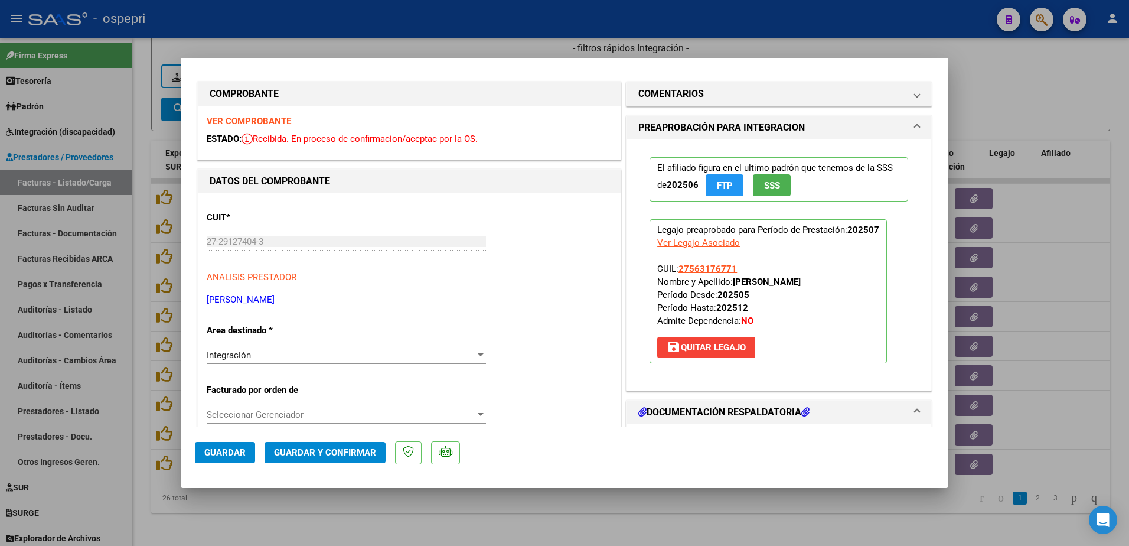
scroll to position [0, 0]
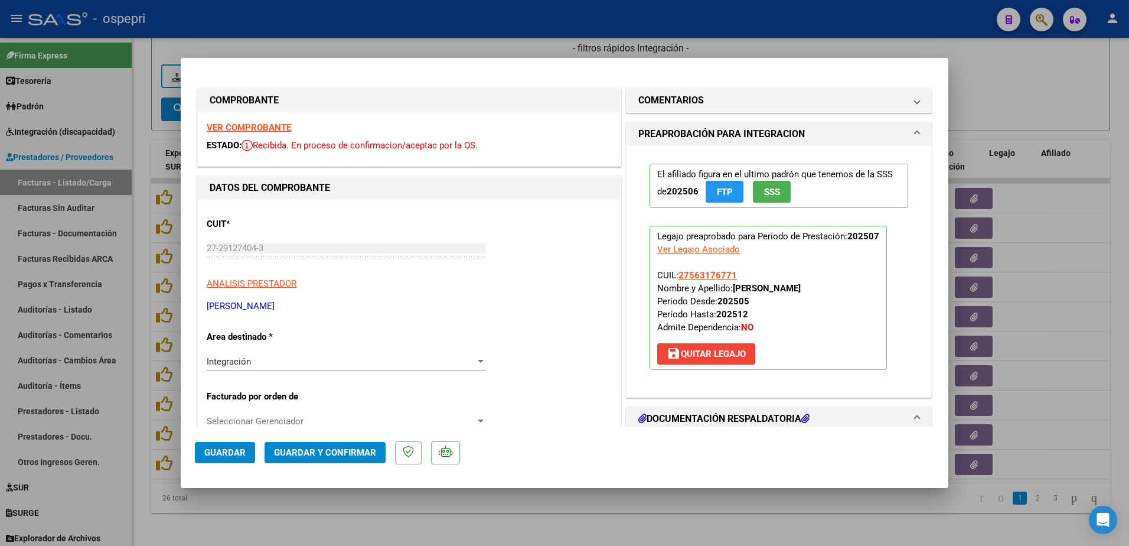
click at [243, 125] on strong "VER COMPROBANTE" at bounding box center [249, 127] width 84 height 11
click at [915, 98] on span at bounding box center [917, 100] width 5 height 14
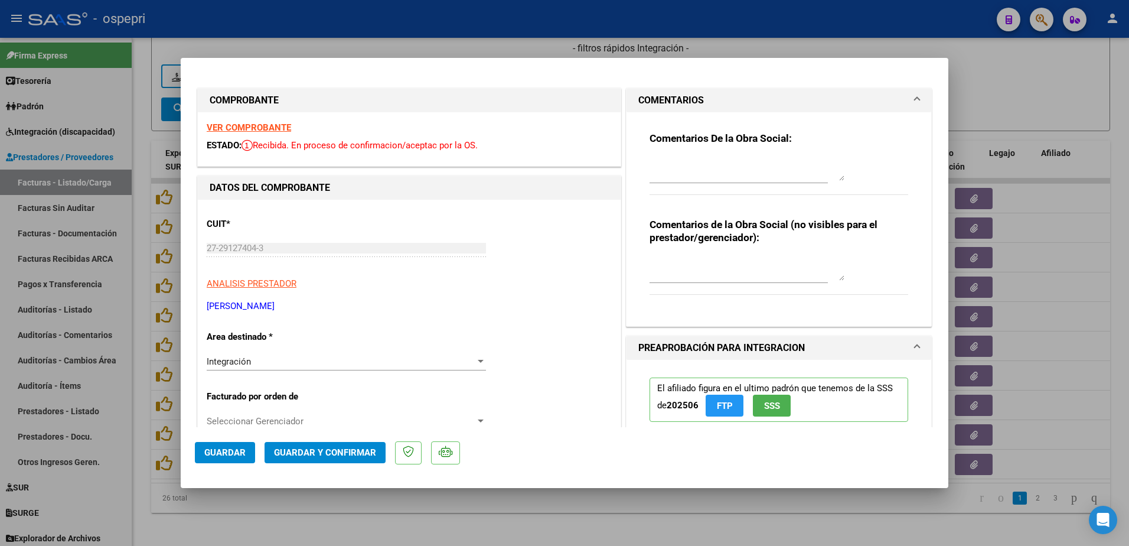
click at [684, 169] on textarea at bounding box center [746, 169] width 195 height 24
click at [649, 172] on textarea "Hola buen dìa: se solicita NC (nota de credito) de la factura 769 dado que la m…" at bounding box center [746, 169] width 195 height 24
click at [683, 178] on textarea "Hola buen dìa: se solicita NC (nota de credito) de la factura 769 dado que la m…" at bounding box center [746, 169] width 195 height 24
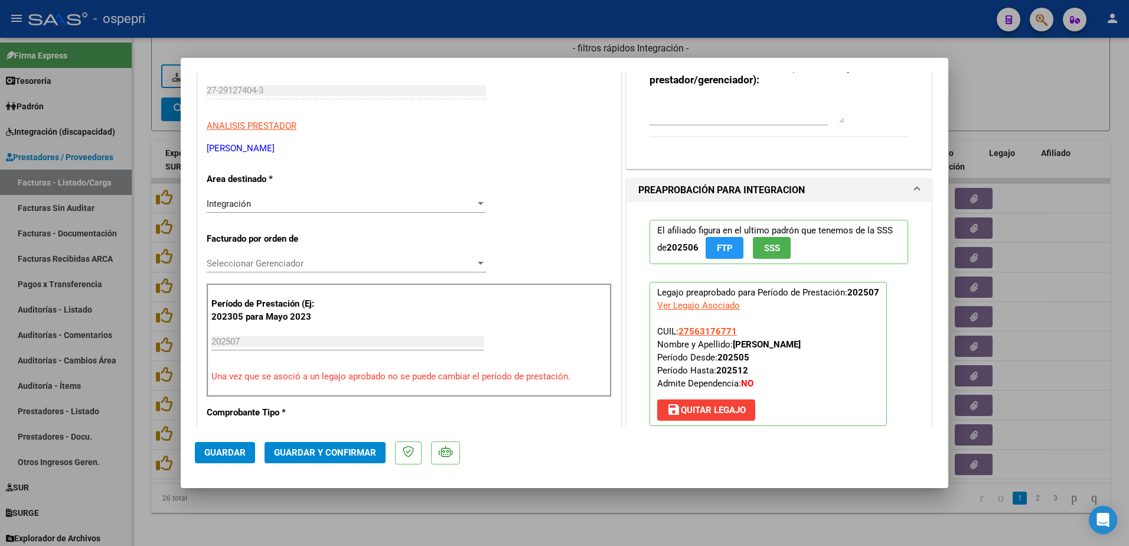
scroll to position [177, 0]
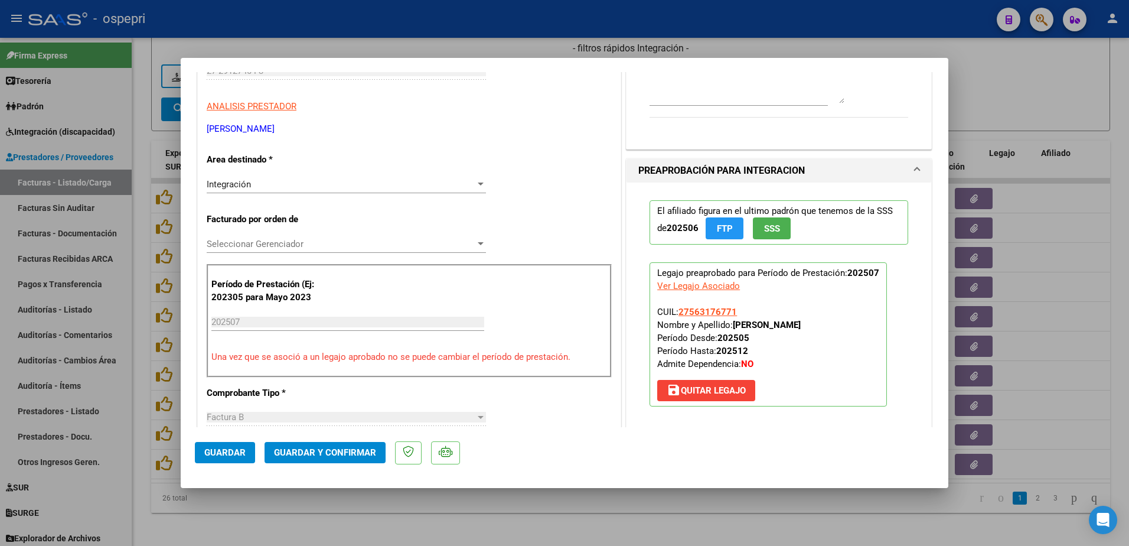
type textarea "Hola buen dìa: se solicita NC (nota de credito) de la factura 769 dado que la m…"
click at [714, 387] on span "save Quitar Legajo" at bounding box center [706, 390] width 79 height 11
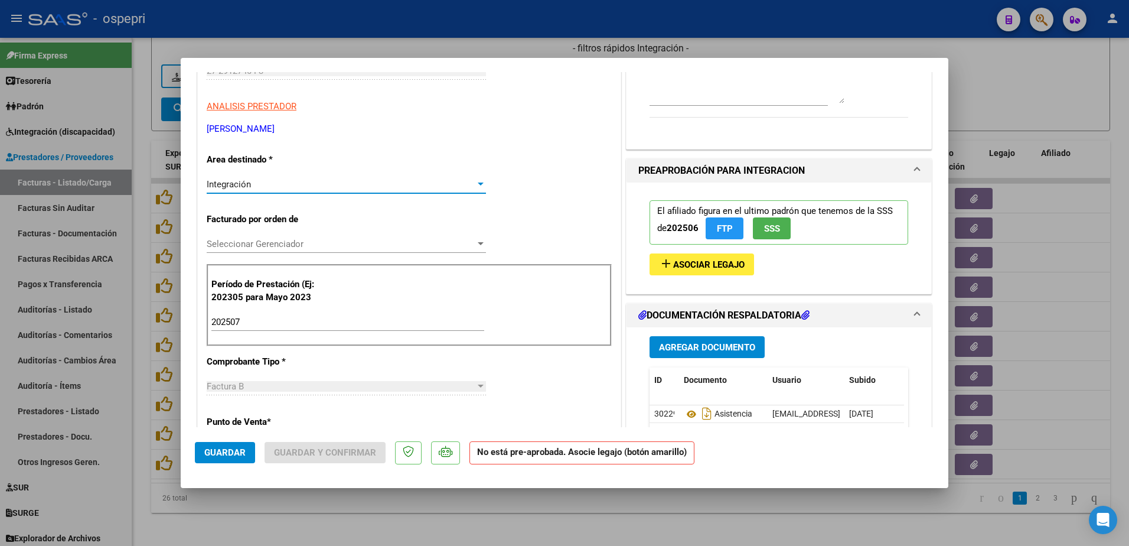
click at [476, 182] on div at bounding box center [480, 183] width 11 height 9
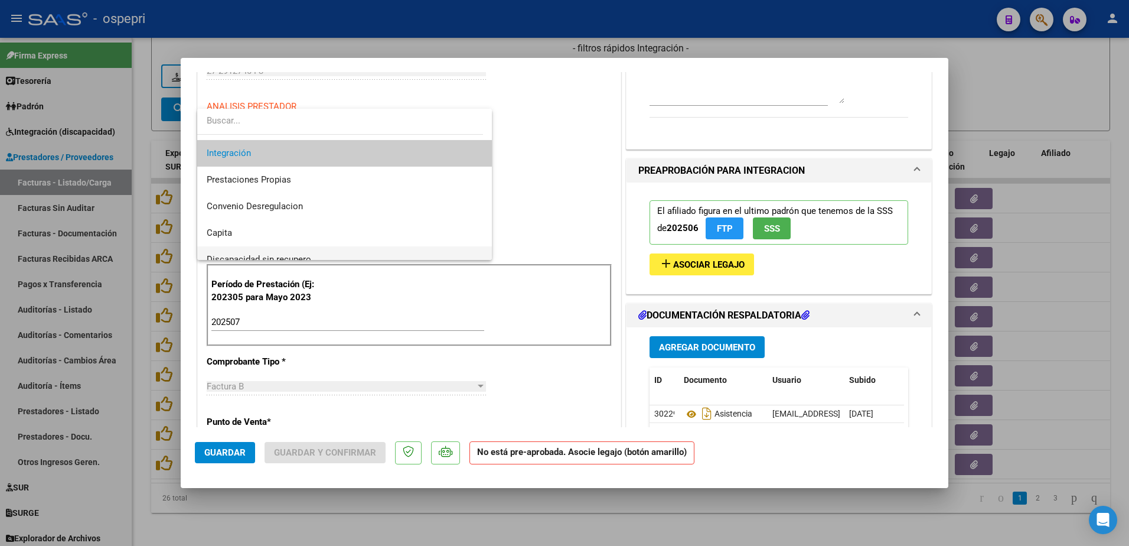
scroll to position [115, 0]
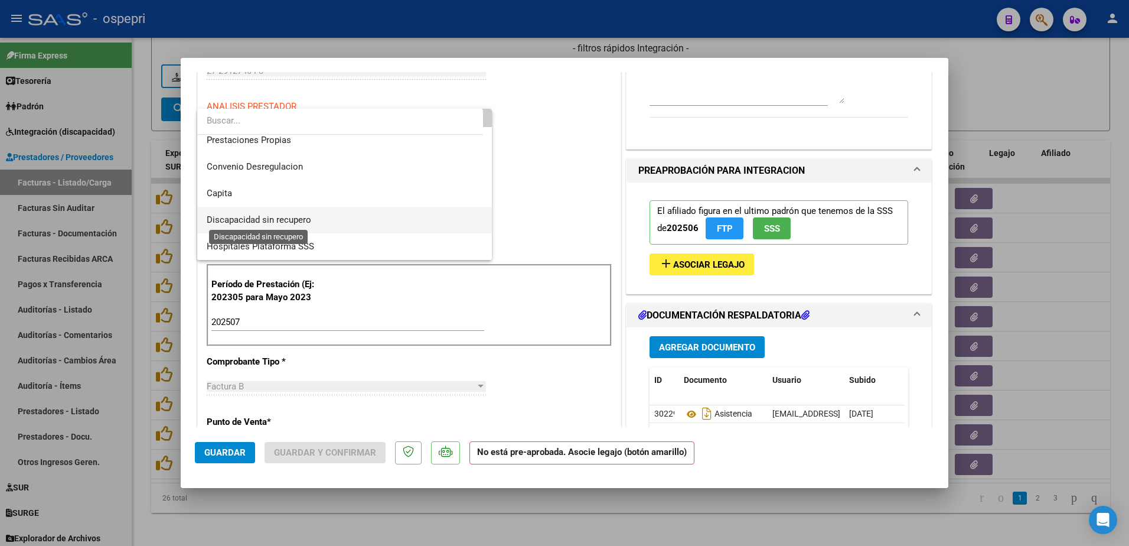
click at [299, 224] on span "Discapacidad sin recupero" at bounding box center [259, 219] width 105 height 11
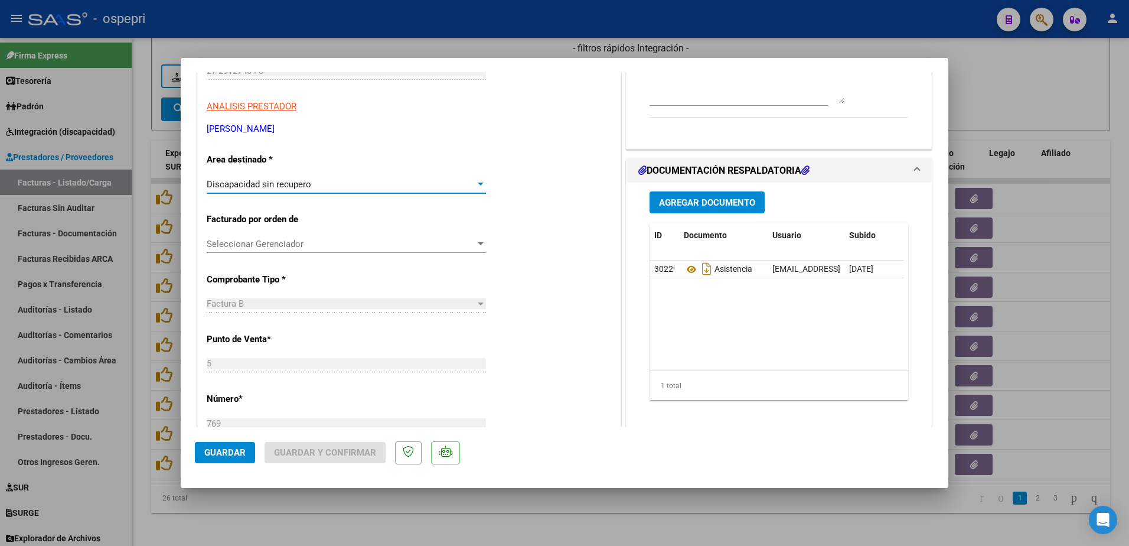
click at [235, 460] on button "Guardar" at bounding box center [225, 452] width 60 height 21
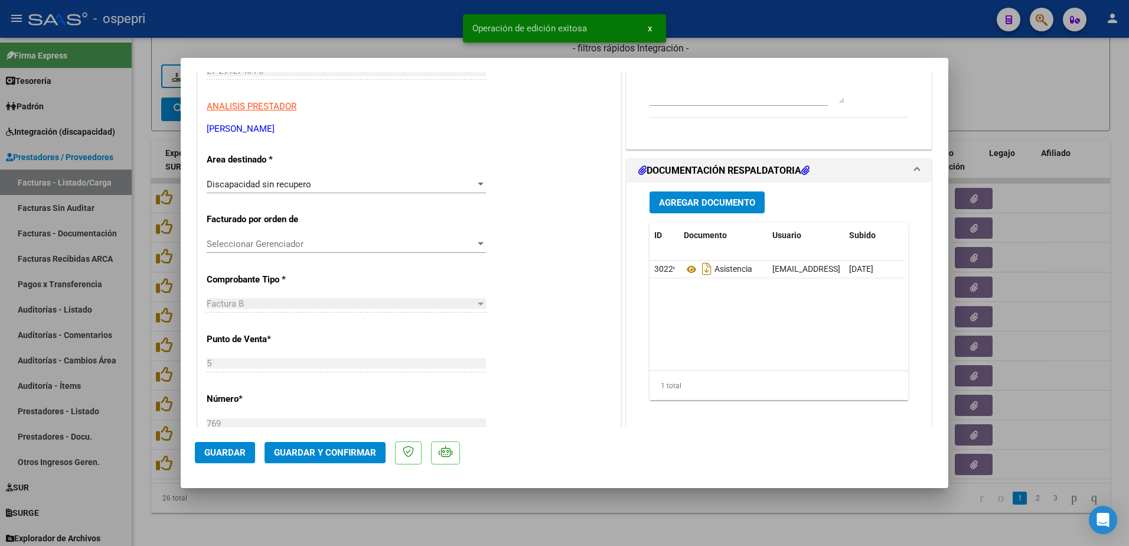
type input "$ 0,00"
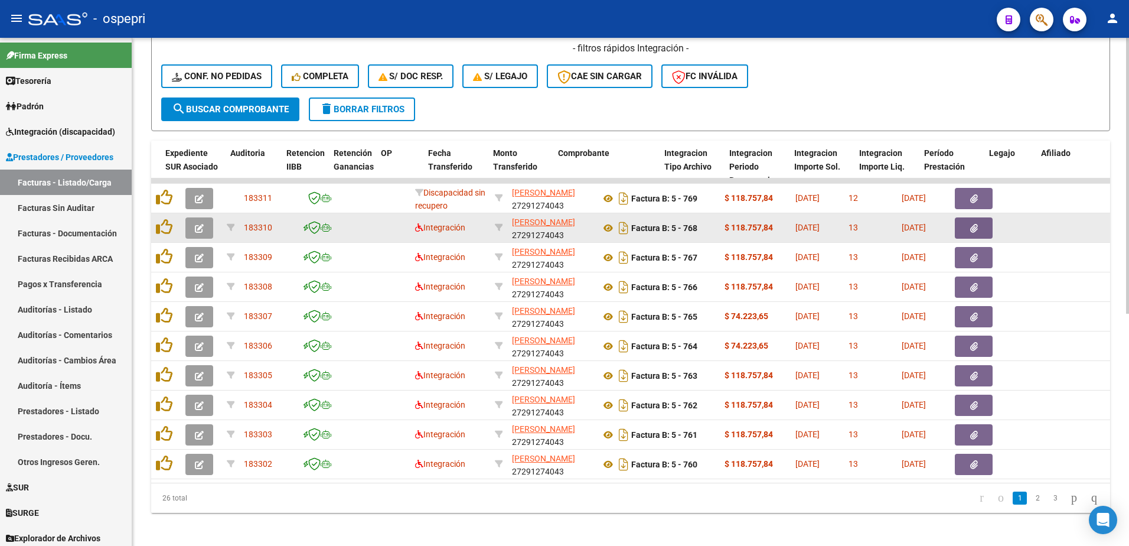
click at [203, 231] on icon "button" at bounding box center [199, 228] width 9 height 9
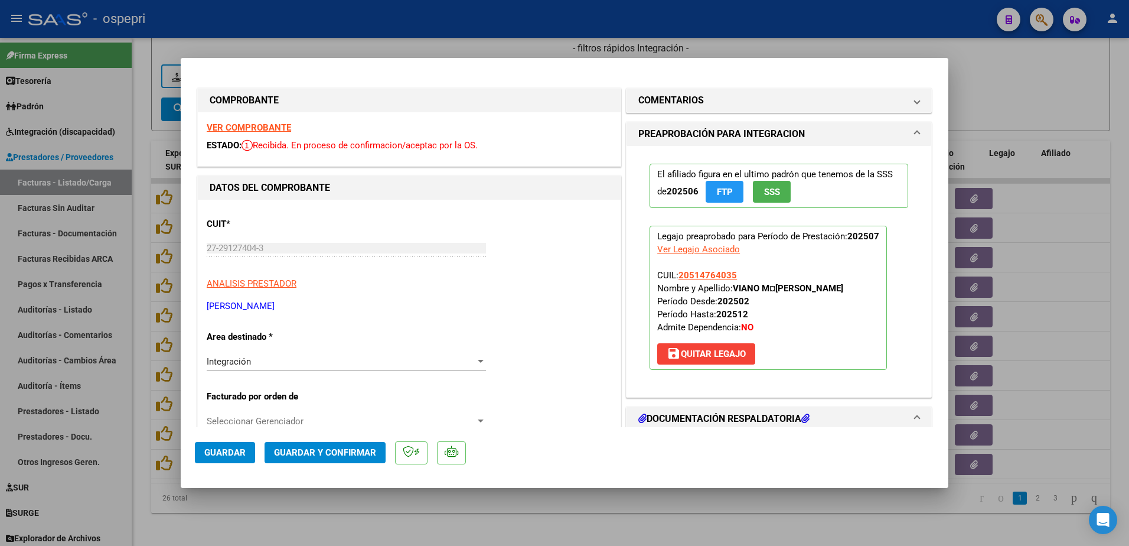
click at [257, 126] on strong "VER COMPROBANTE" at bounding box center [249, 127] width 84 height 11
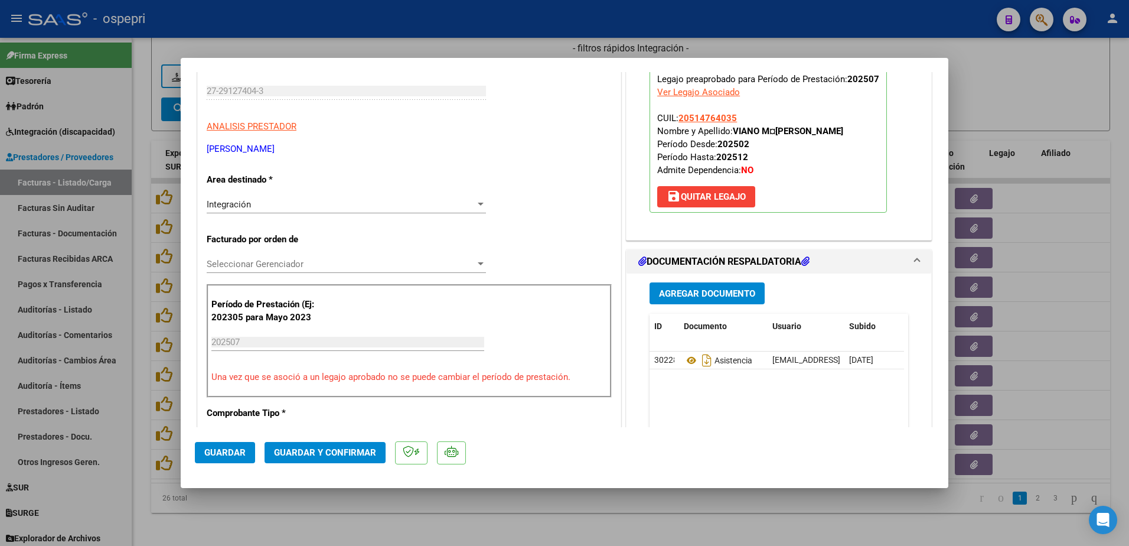
scroll to position [177, 0]
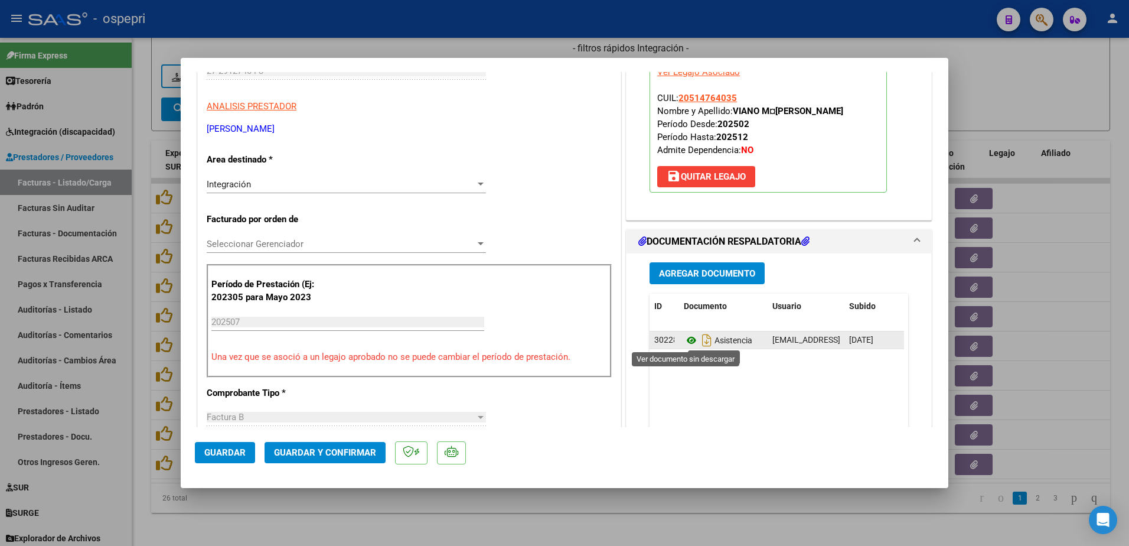
click at [684, 338] on icon at bounding box center [691, 340] width 15 height 14
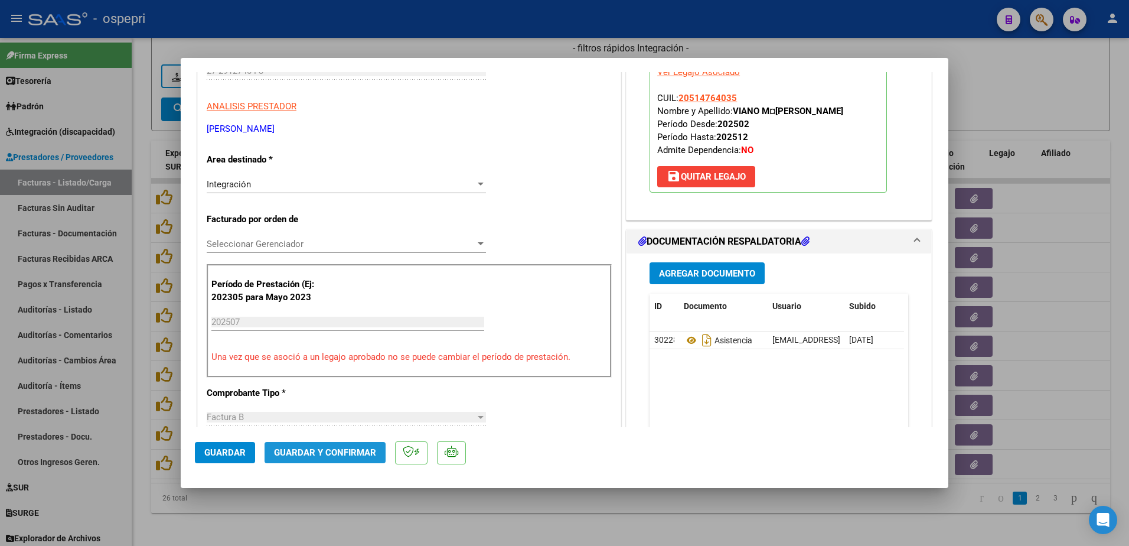
click at [337, 449] on span "Guardar y Confirmar" at bounding box center [325, 452] width 102 height 11
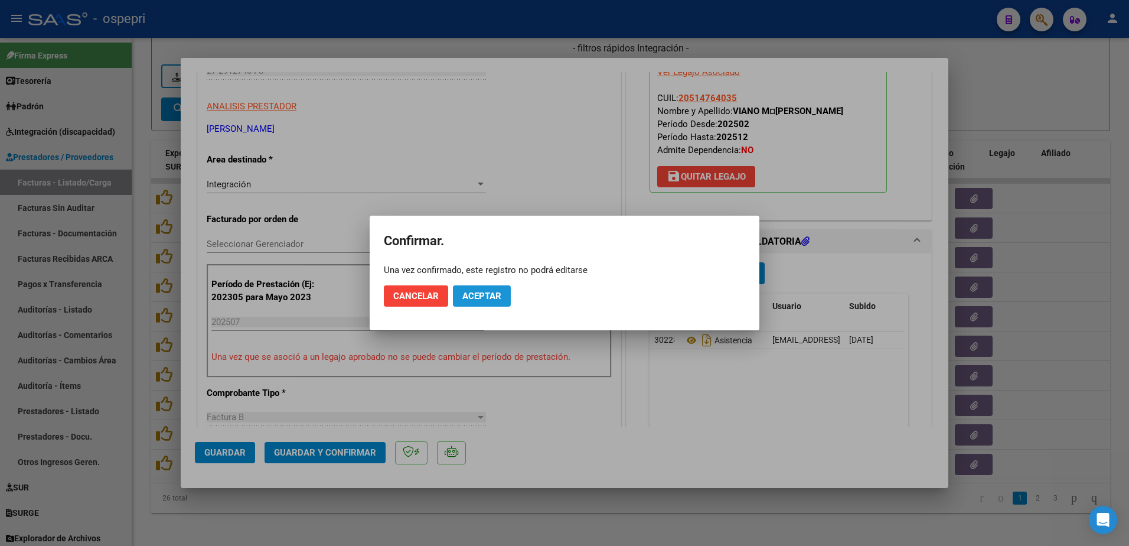
click at [486, 294] on span "Aceptar" at bounding box center [481, 295] width 39 height 11
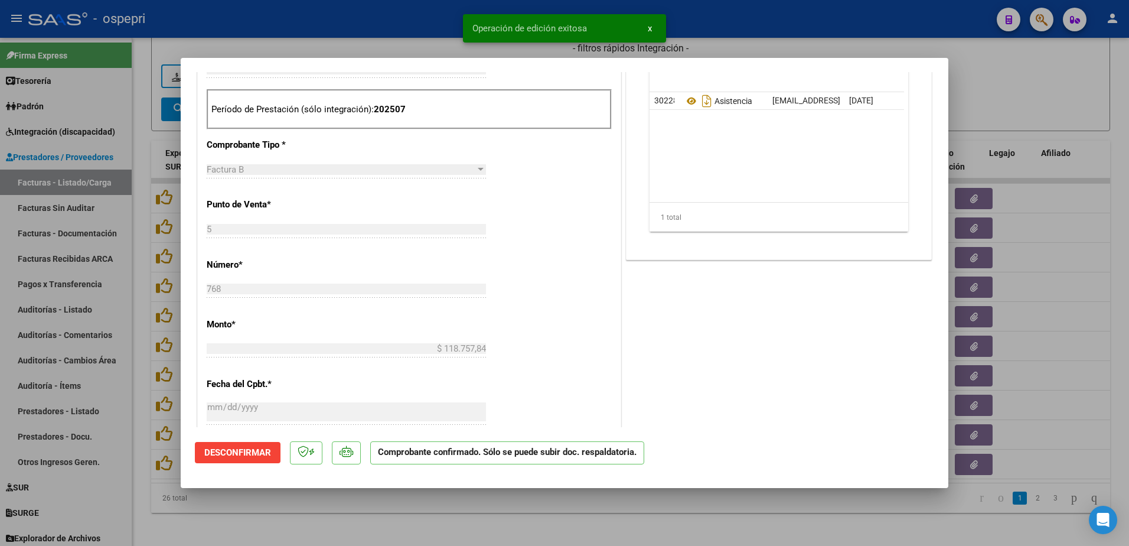
scroll to position [354, 0]
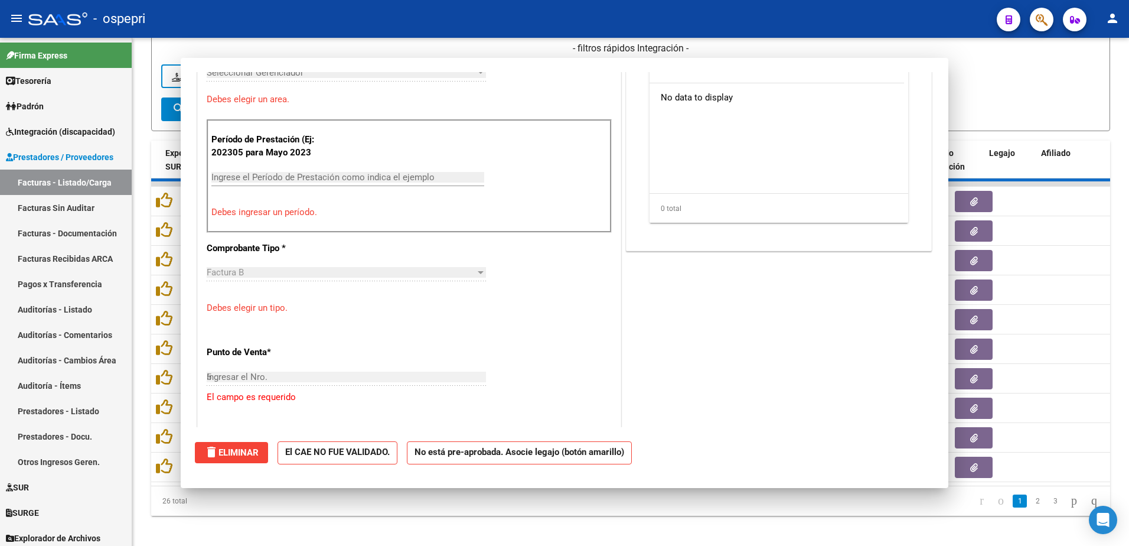
type input "$ 0,00"
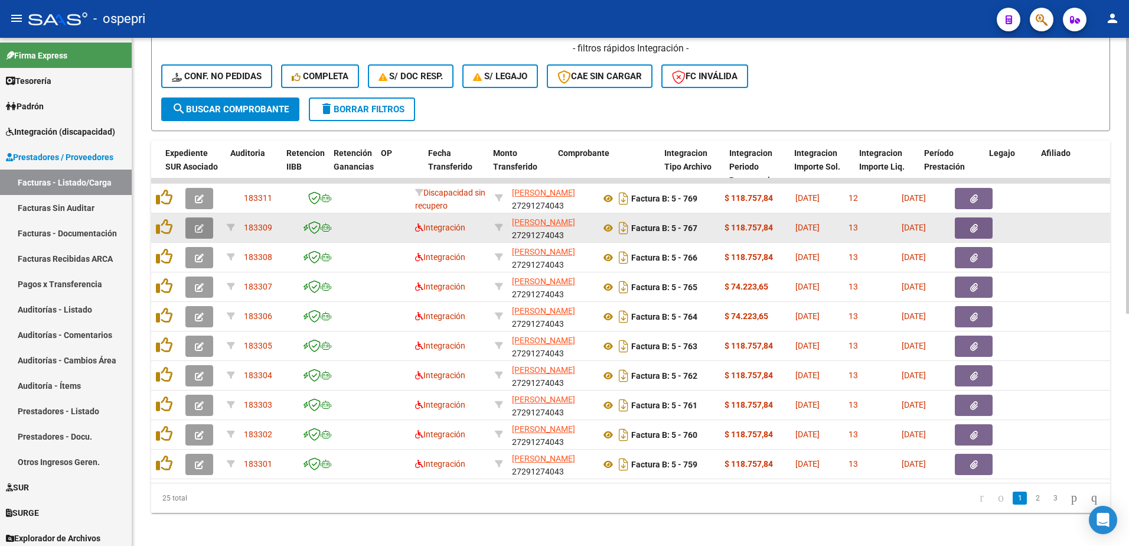
click at [201, 225] on icon "button" at bounding box center [199, 228] width 9 height 9
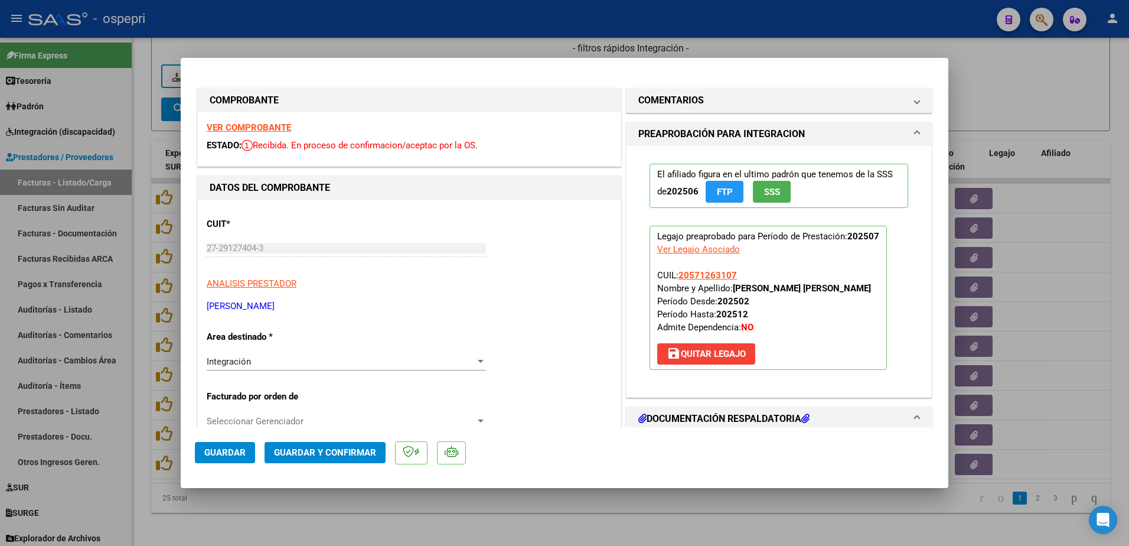
click at [260, 126] on strong "VER COMPROBANTE" at bounding box center [249, 127] width 84 height 11
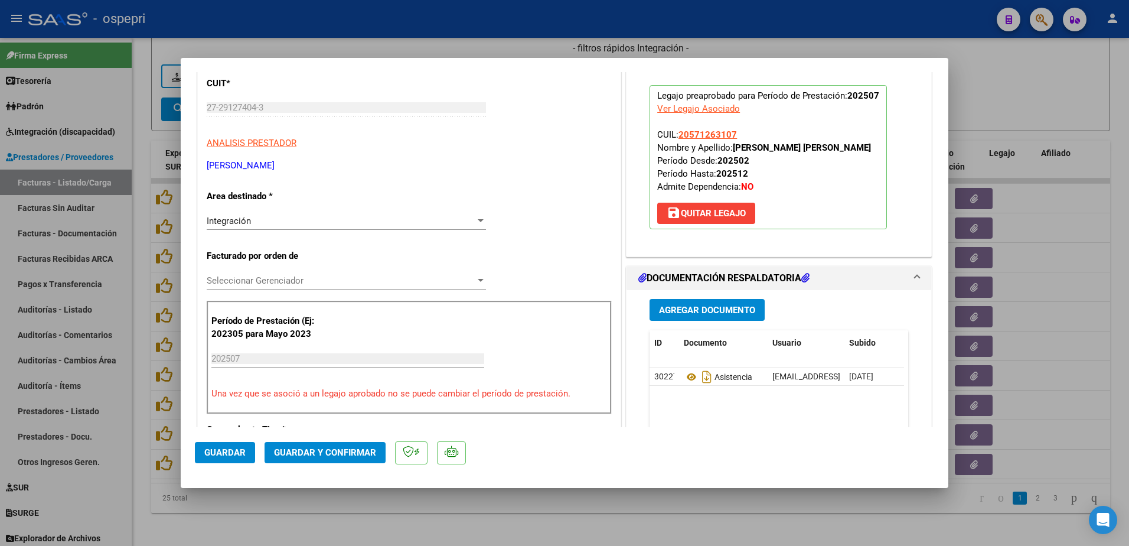
scroll to position [177, 0]
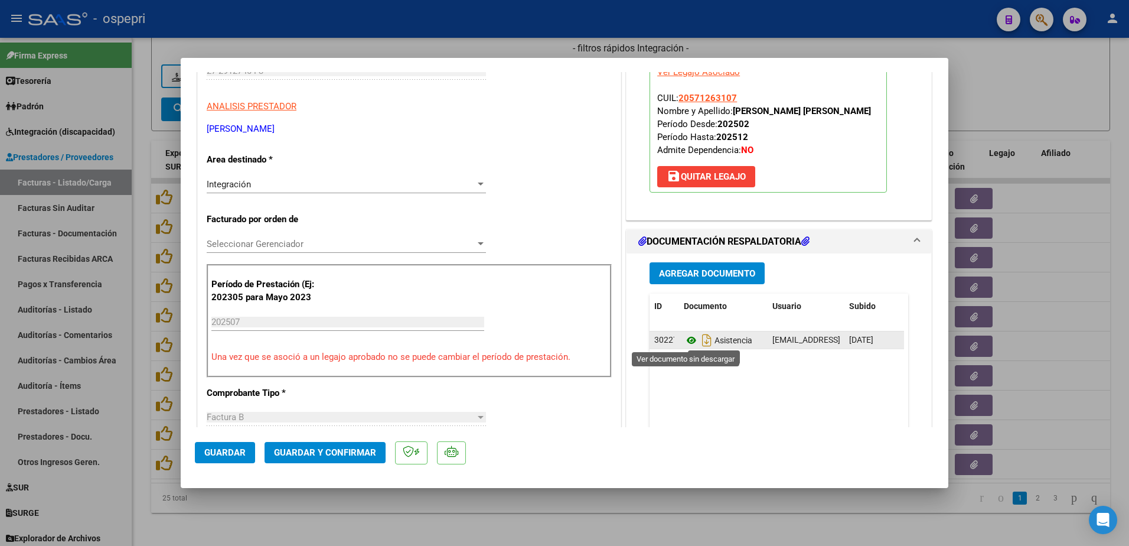
click at [688, 338] on icon at bounding box center [691, 340] width 15 height 14
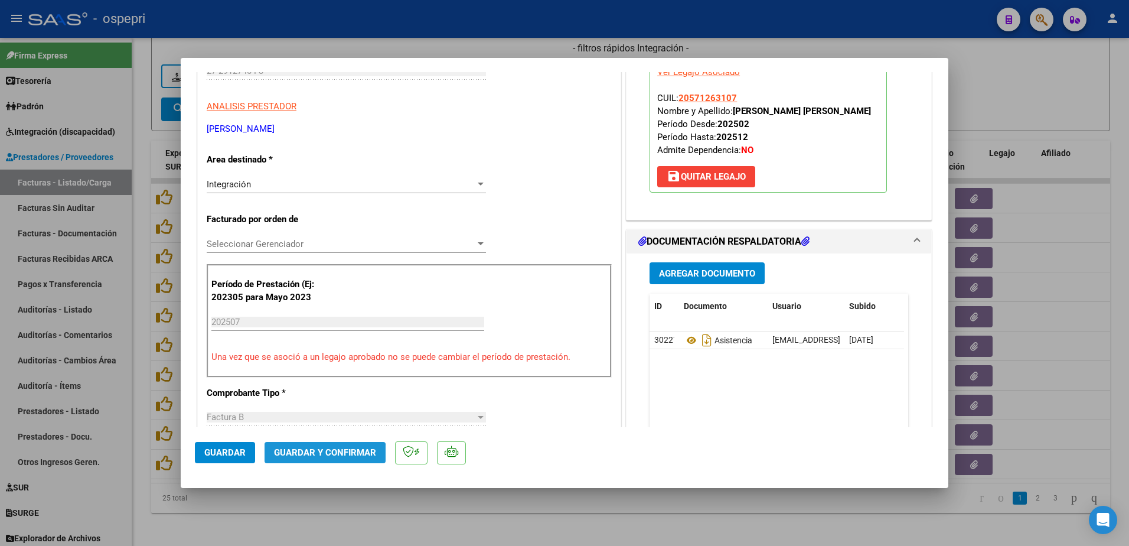
click at [318, 454] on span "Guardar y Confirmar" at bounding box center [325, 452] width 102 height 11
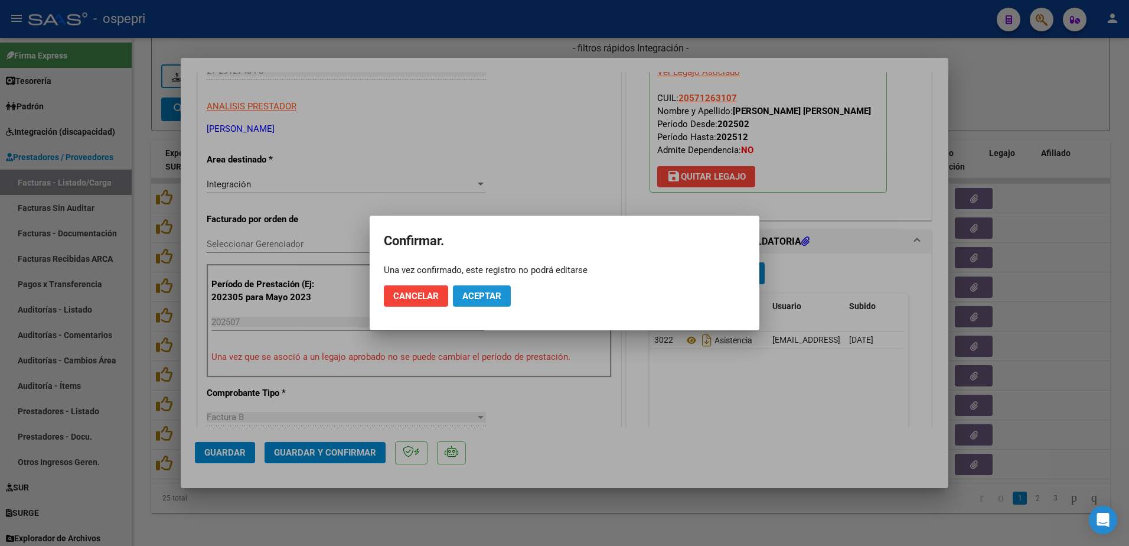
click at [482, 290] on button "Aceptar" at bounding box center [482, 295] width 58 height 21
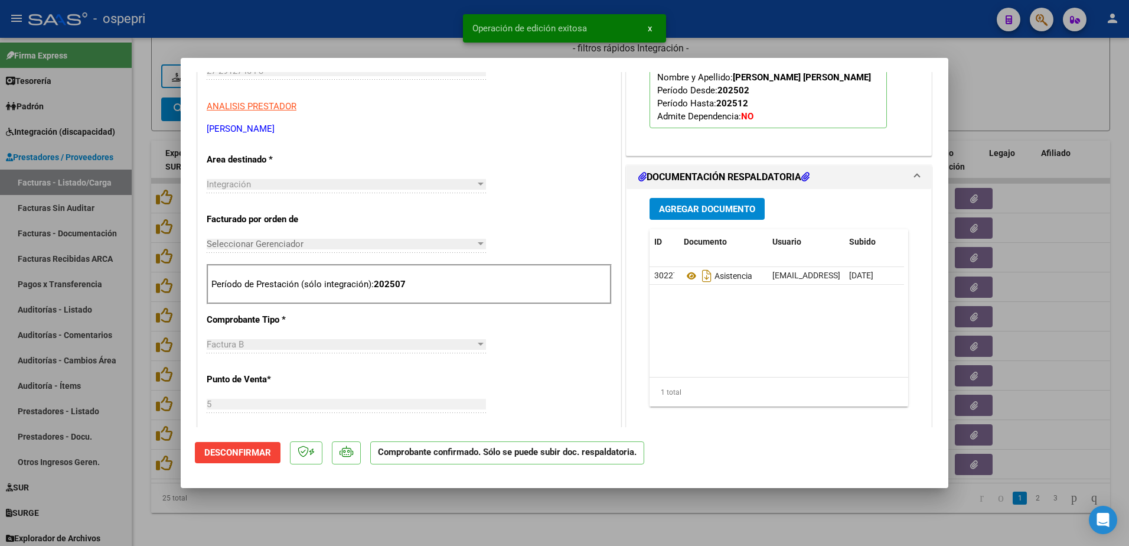
type input "$ 0,00"
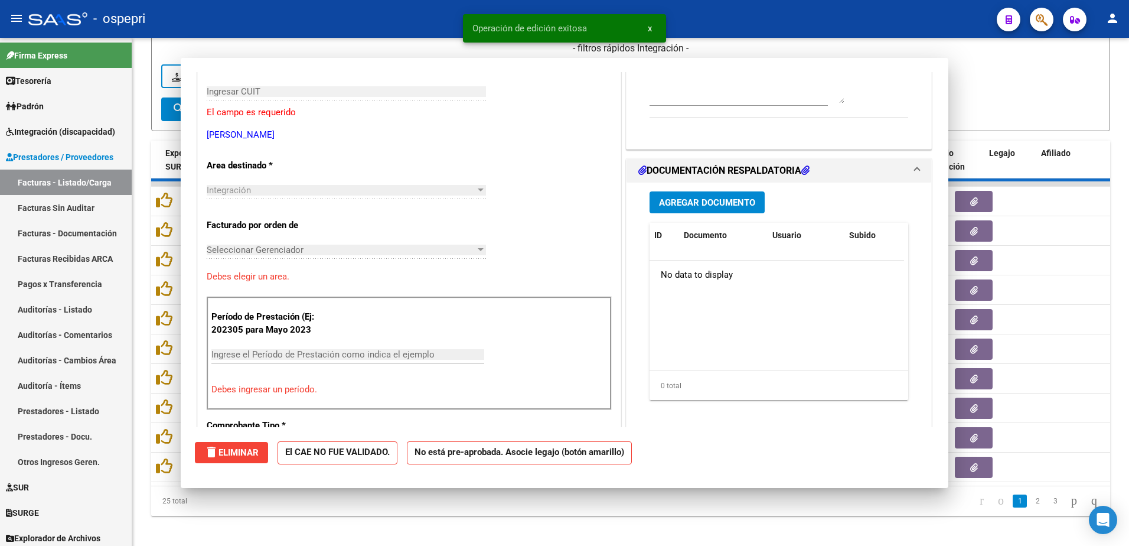
scroll to position [198, 0]
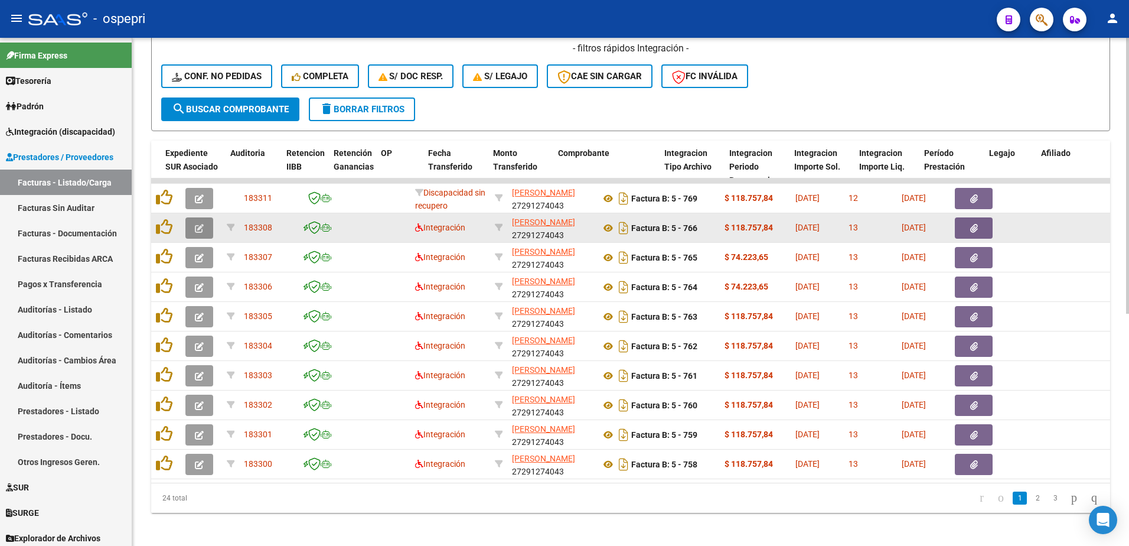
click at [199, 227] on icon "button" at bounding box center [199, 228] width 9 height 9
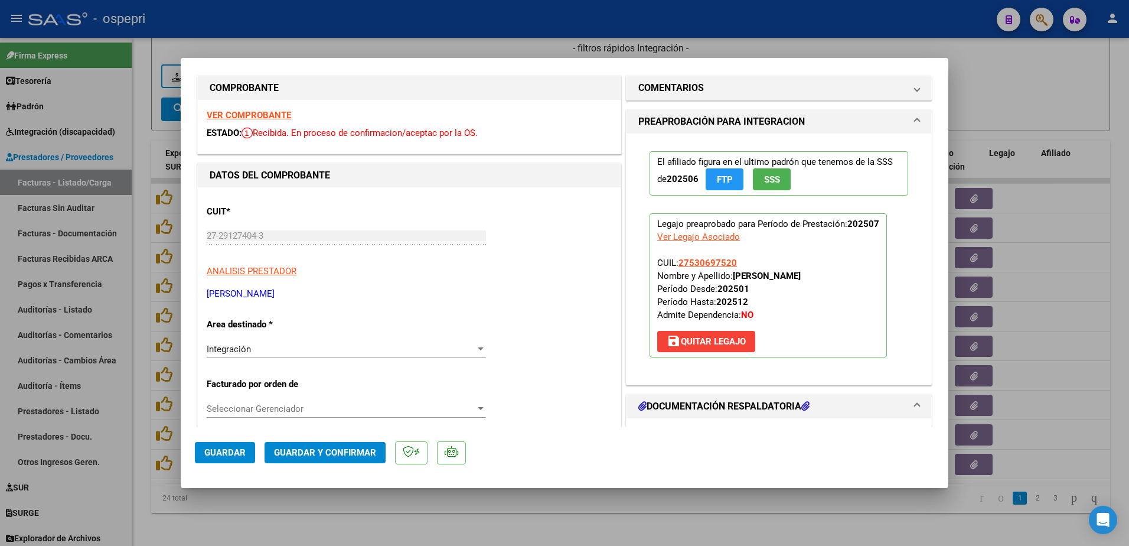
scroll to position [0, 0]
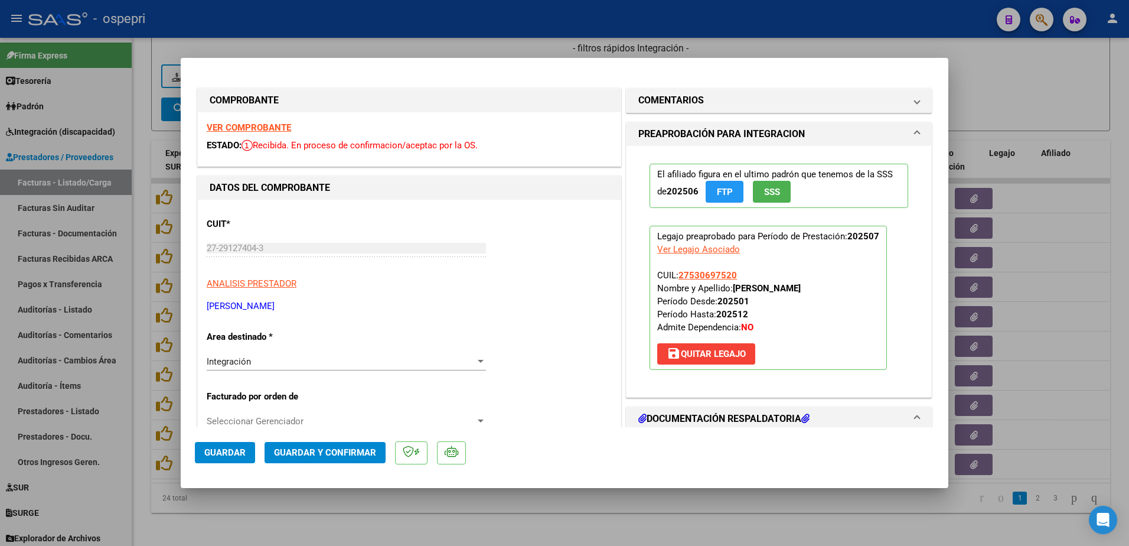
click at [276, 126] on strong "VER COMPROBANTE" at bounding box center [249, 127] width 84 height 11
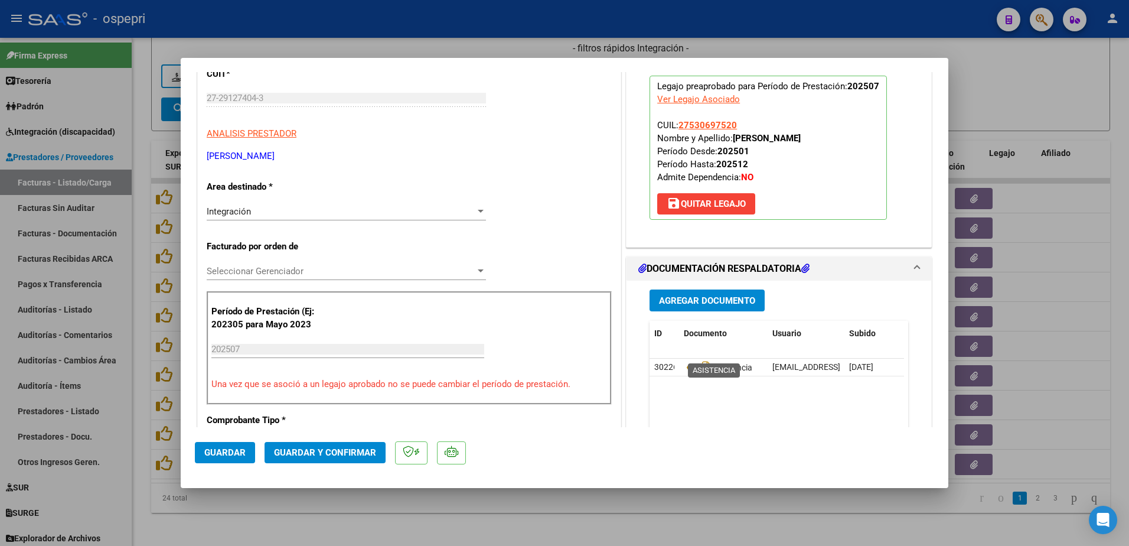
scroll to position [177, 0]
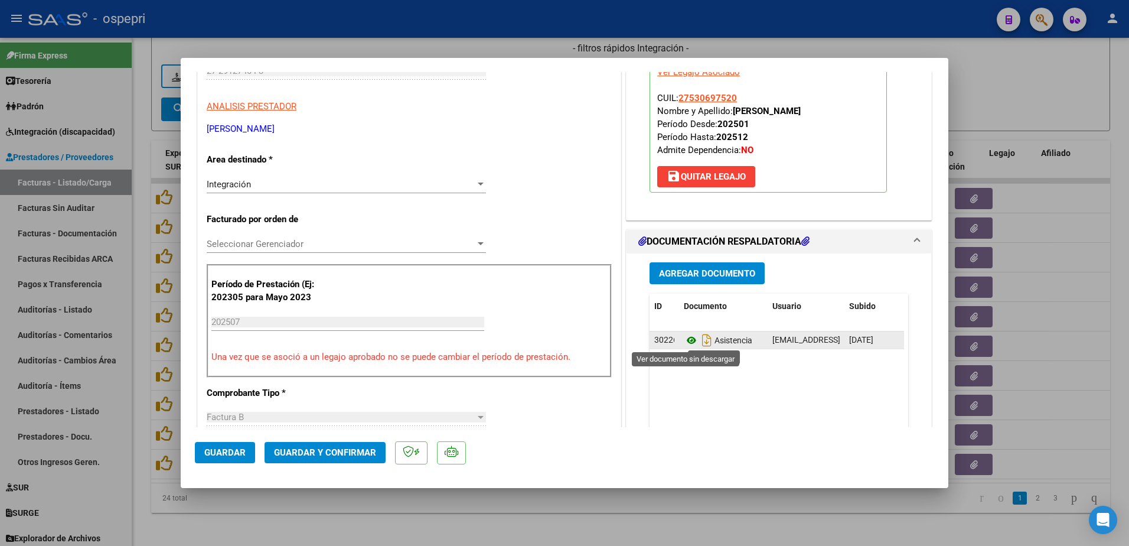
click at [686, 337] on icon at bounding box center [691, 340] width 15 height 14
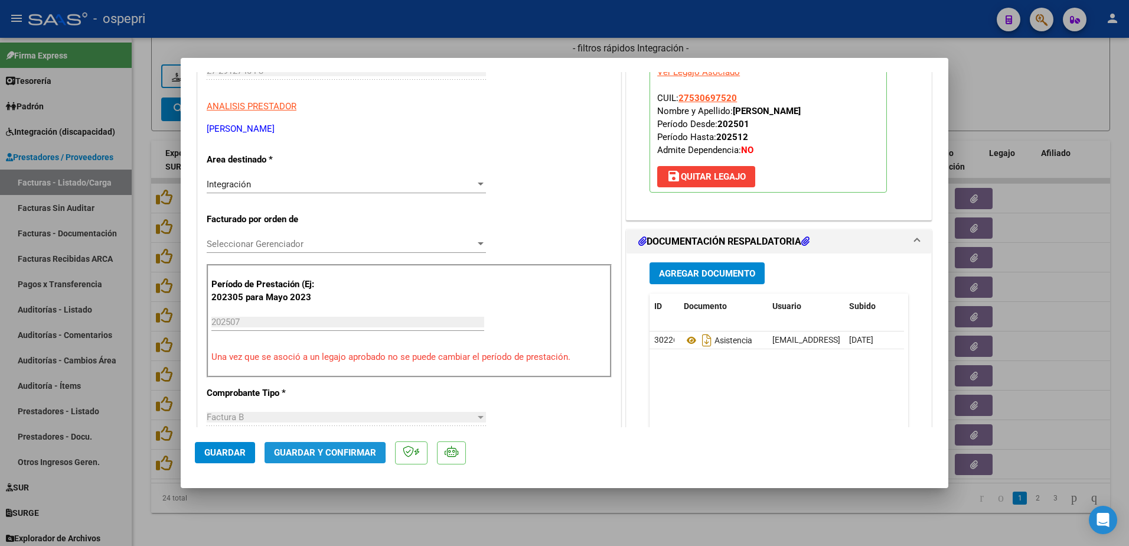
click at [305, 452] on span "Guardar y Confirmar" at bounding box center [325, 452] width 102 height 11
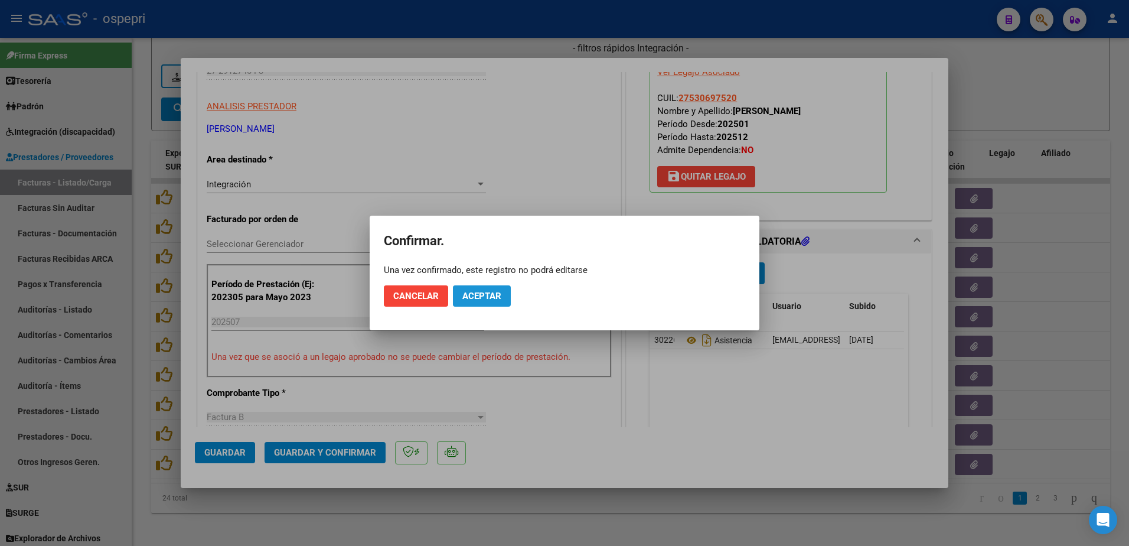
click at [478, 295] on span "Aceptar" at bounding box center [481, 295] width 39 height 11
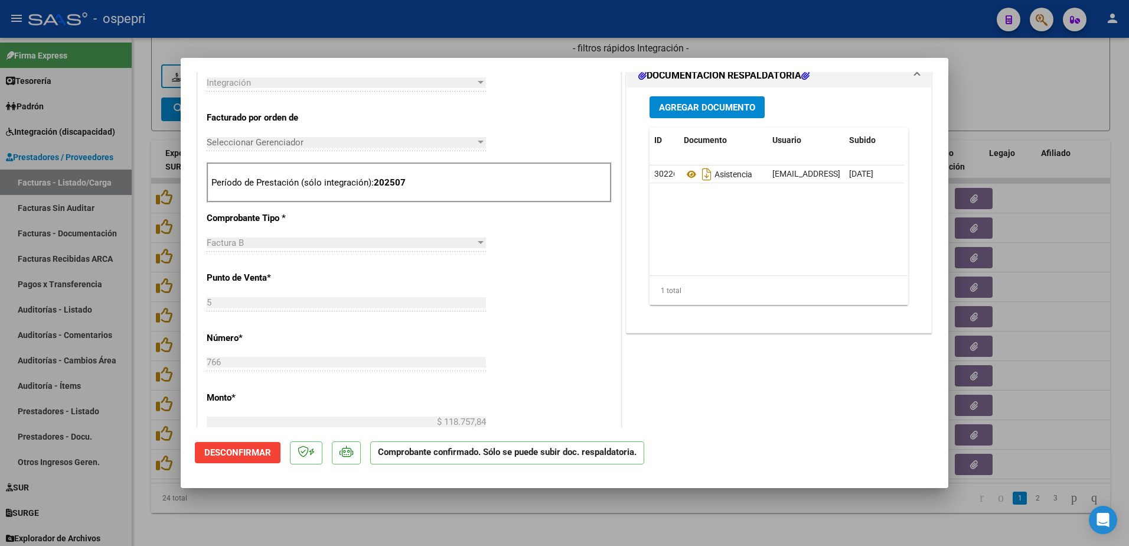
scroll to position [299, 0]
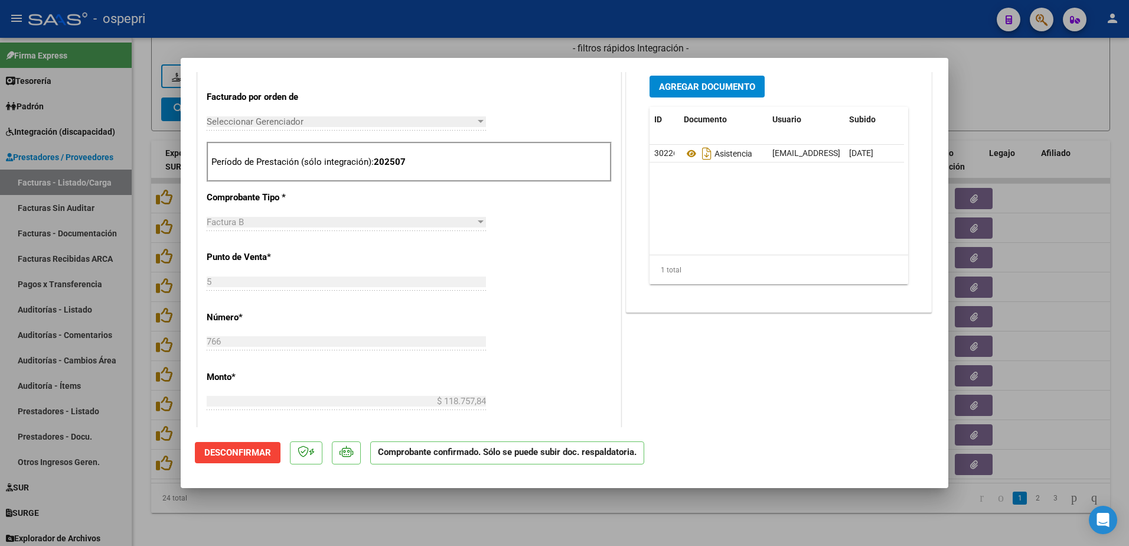
type input "$ 0,00"
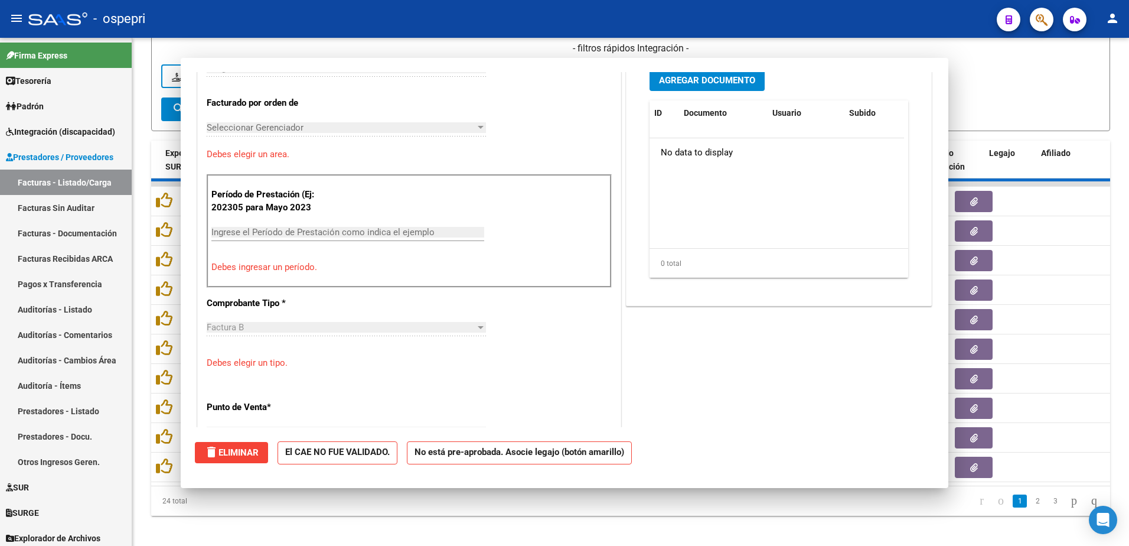
scroll to position [446, 0]
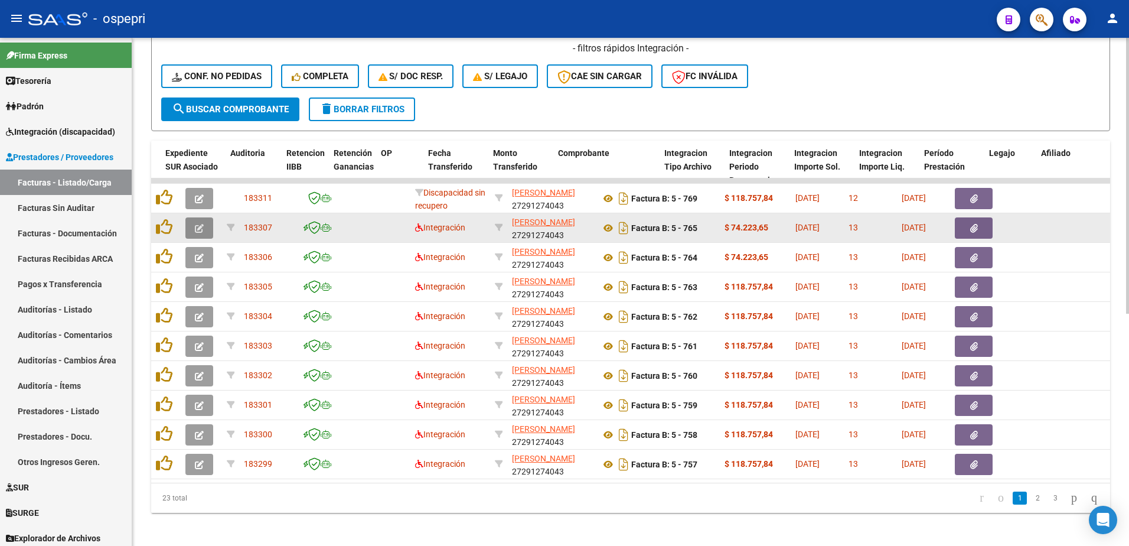
click at [197, 228] on icon "button" at bounding box center [199, 228] width 9 height 9
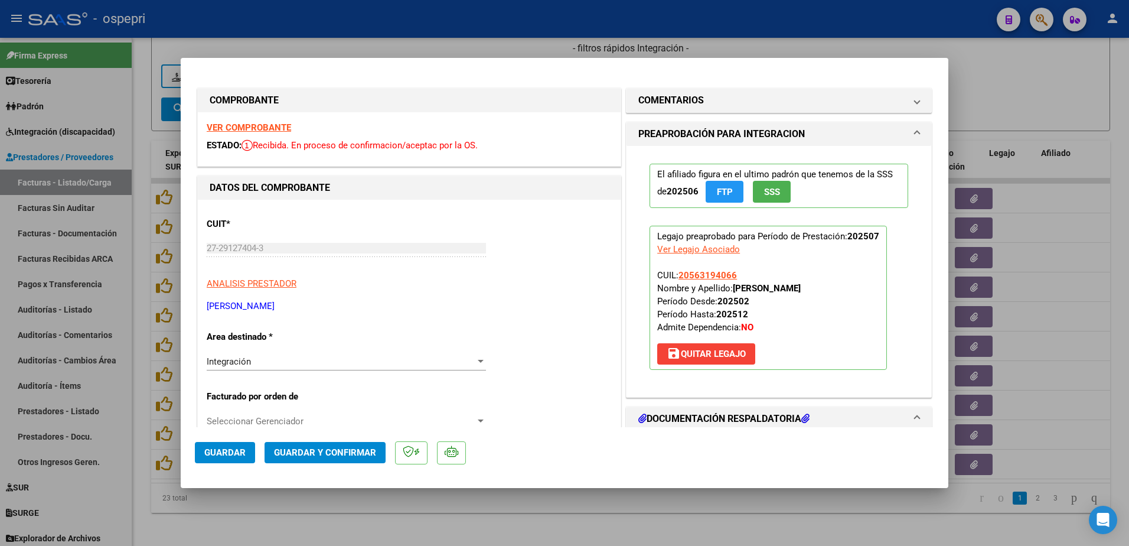
click at [254, 129] on strong "VER COMPROBANTE" at bounding box center [249, 127] width 84 height 11
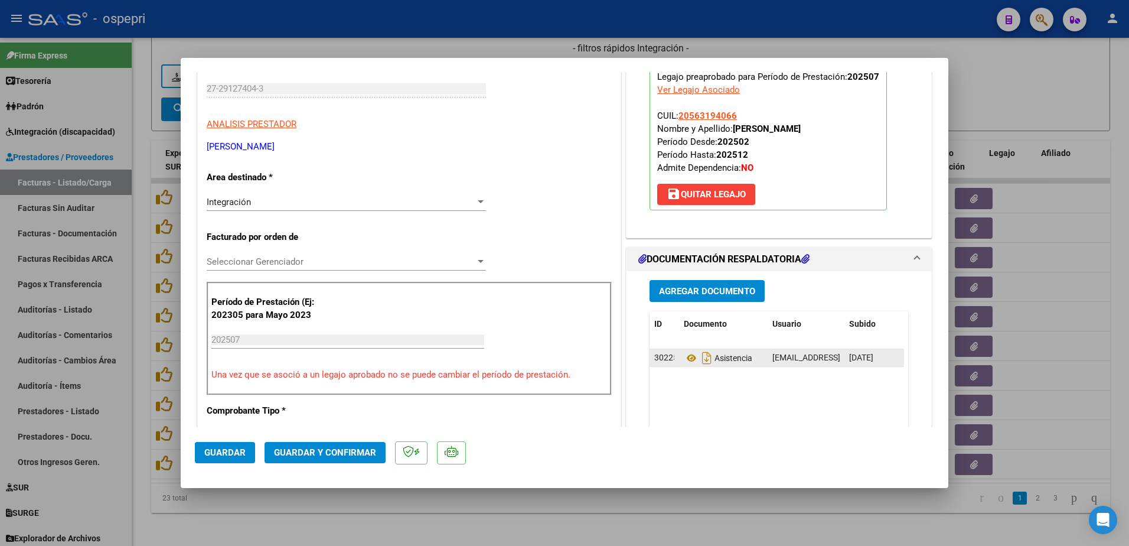
scroll to position [177, 0]
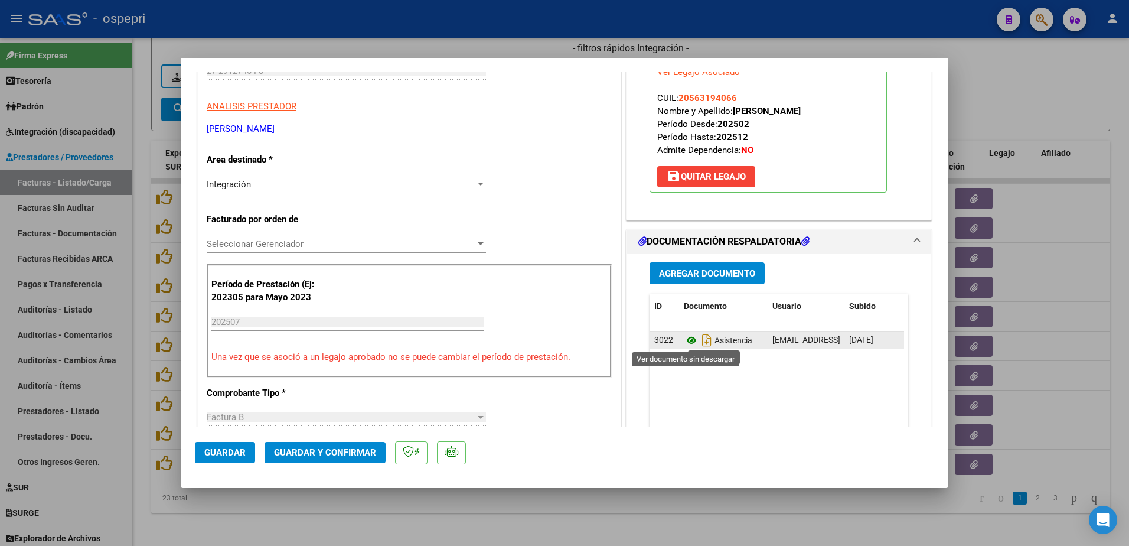
click at [685, 336] on icon at bounding box center [691, 340] width 15 height 14
click at [337, 448] on span "Guardar y Confirmar" at bounding box center [325, 452] width 102 height 11
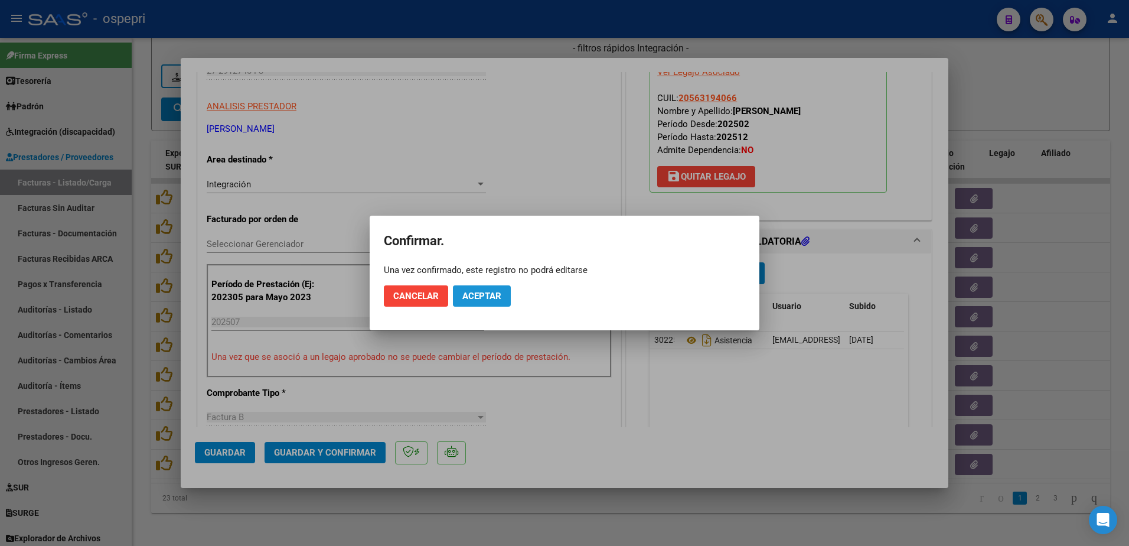
click at [489, 293] on span "Aceptar" at bounding box center [481, 295] width 39 height 11
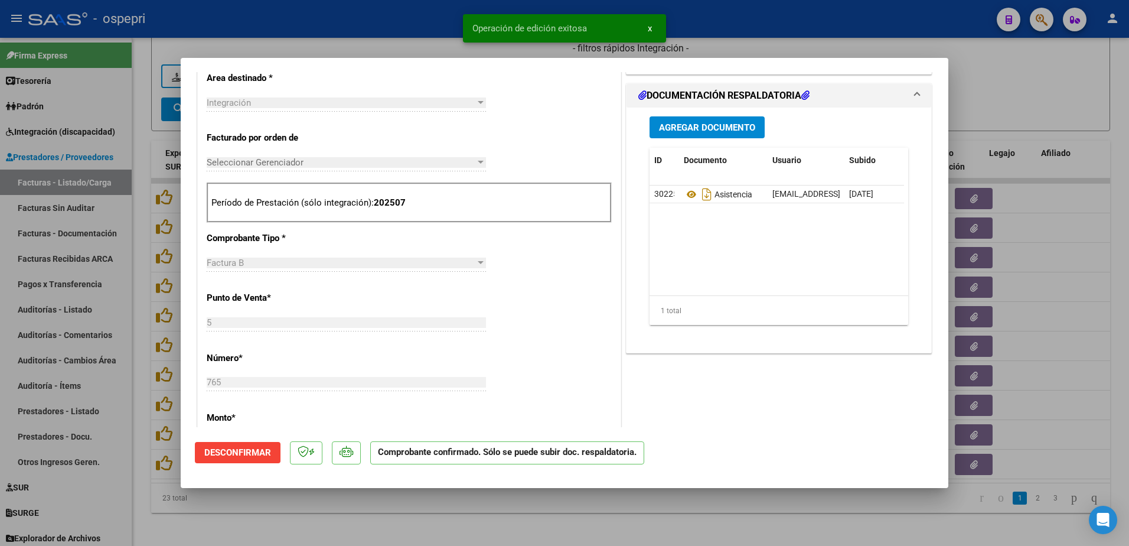
scroll to position [295, 0]
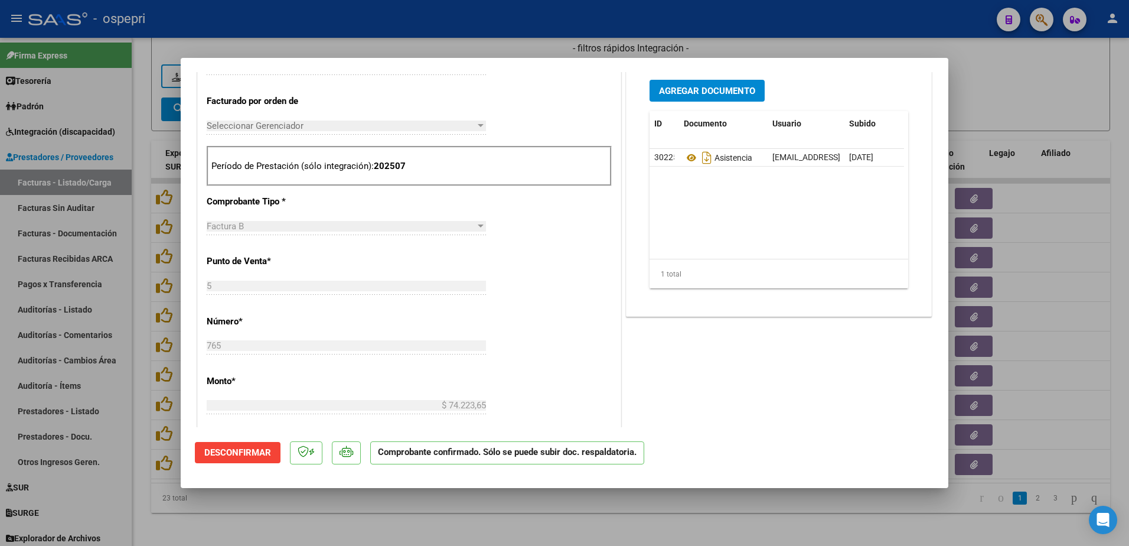
type input "$ 0,00"
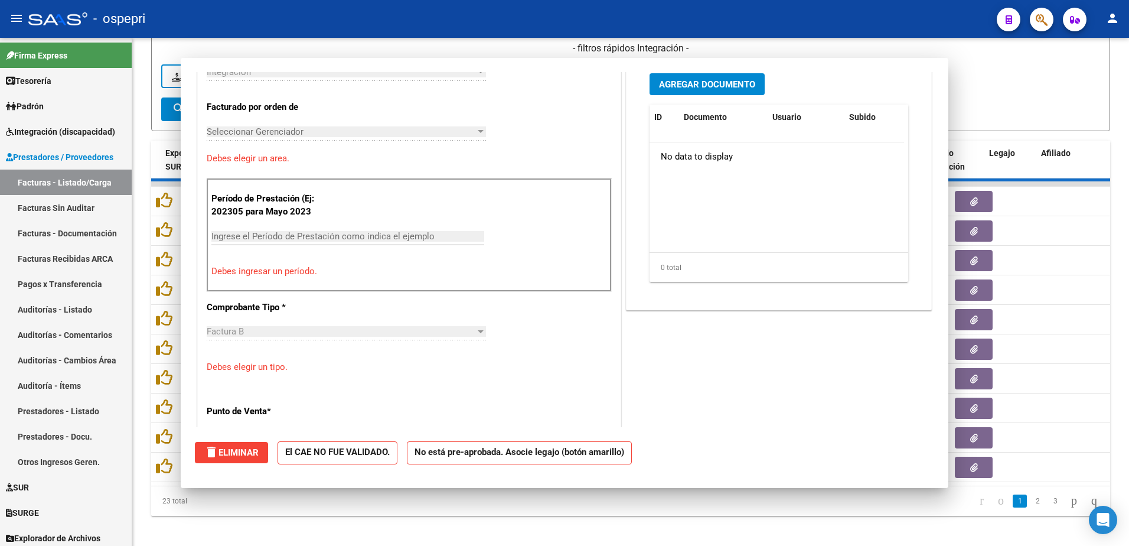
scroll to position [442, 0]
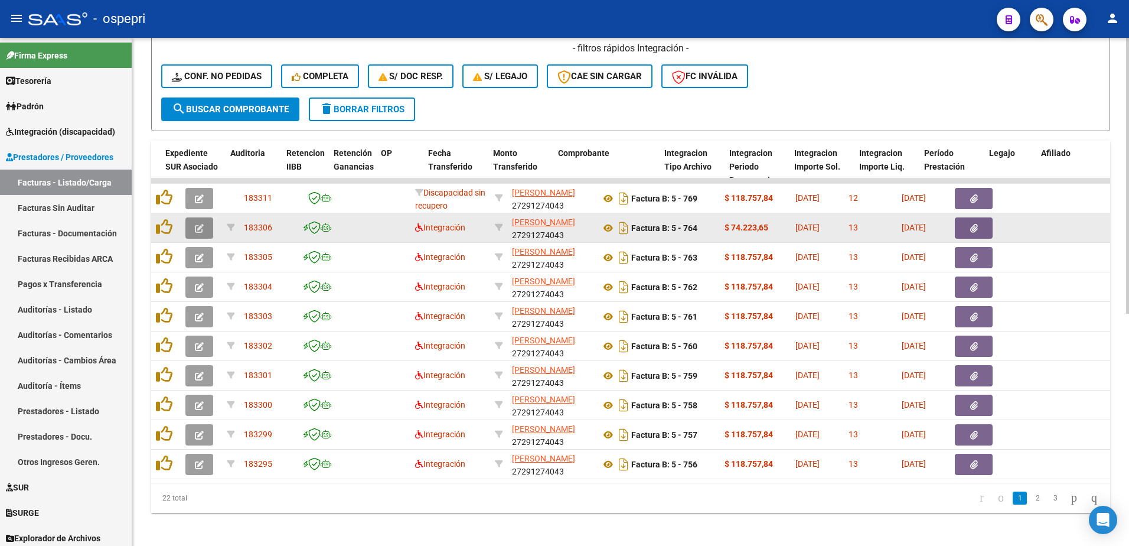
click at [205, 223] on button "button" at bounding box center [199, 227] width 28 height 21
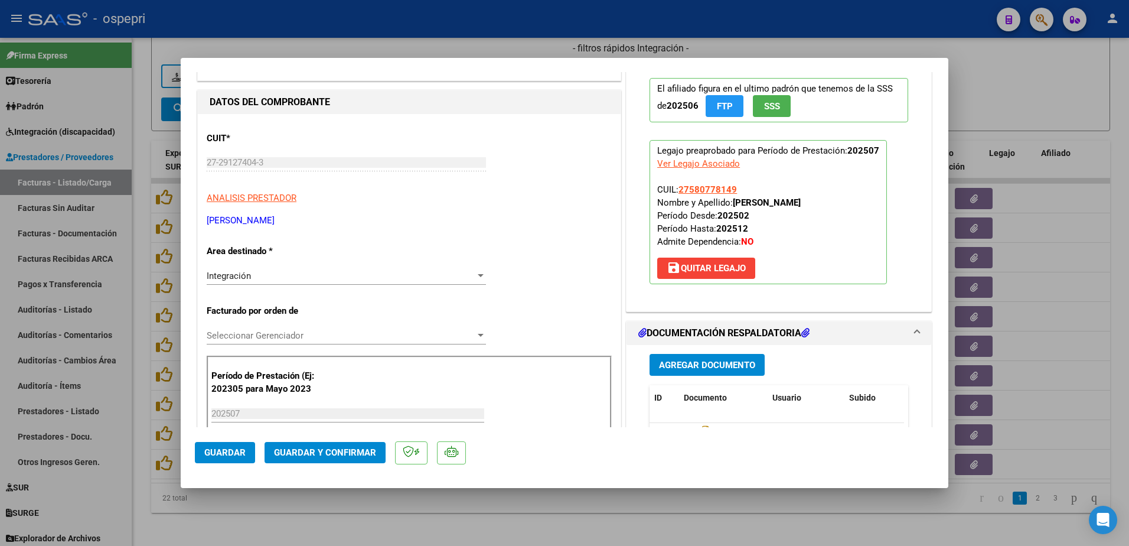
scroll to position [118, 0]
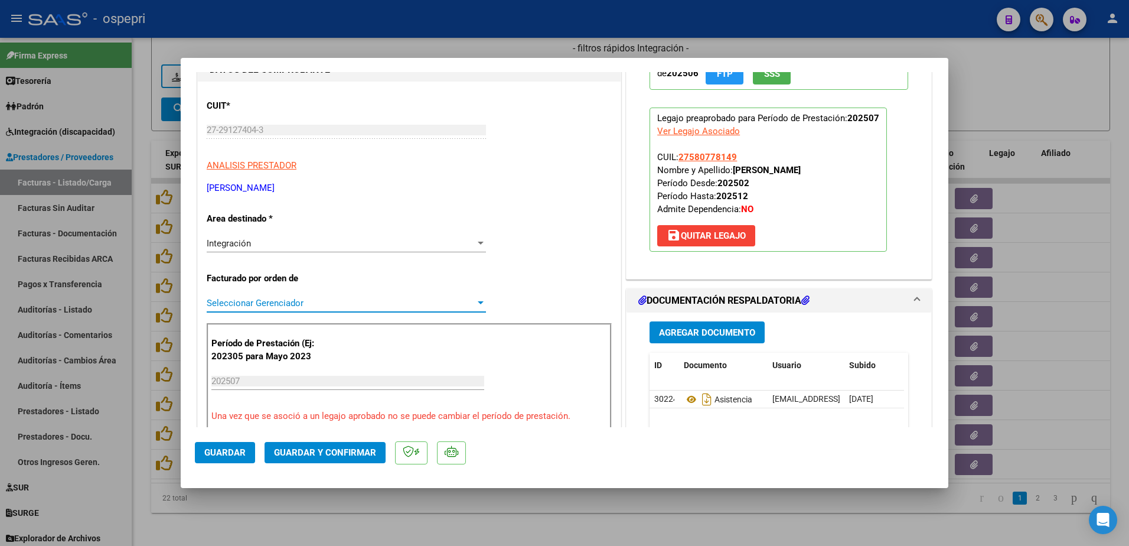
click at [478, 303] on div at bounding box center [481, 302] width 6 height 3
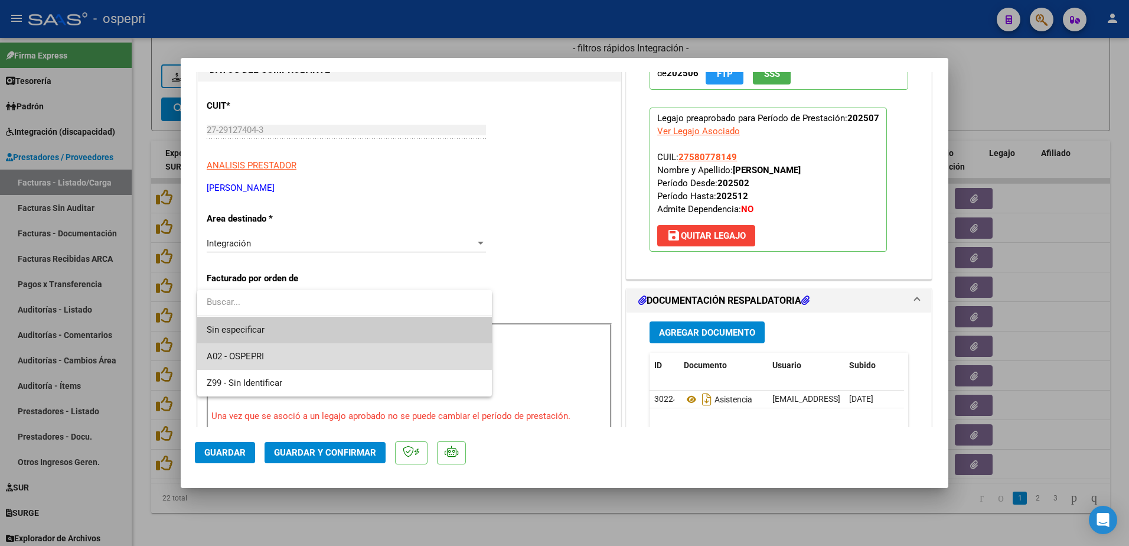
click at [295, 354] on span "A02 - OSPEPRI" at bounding box center [345, 356] width 276 height 27
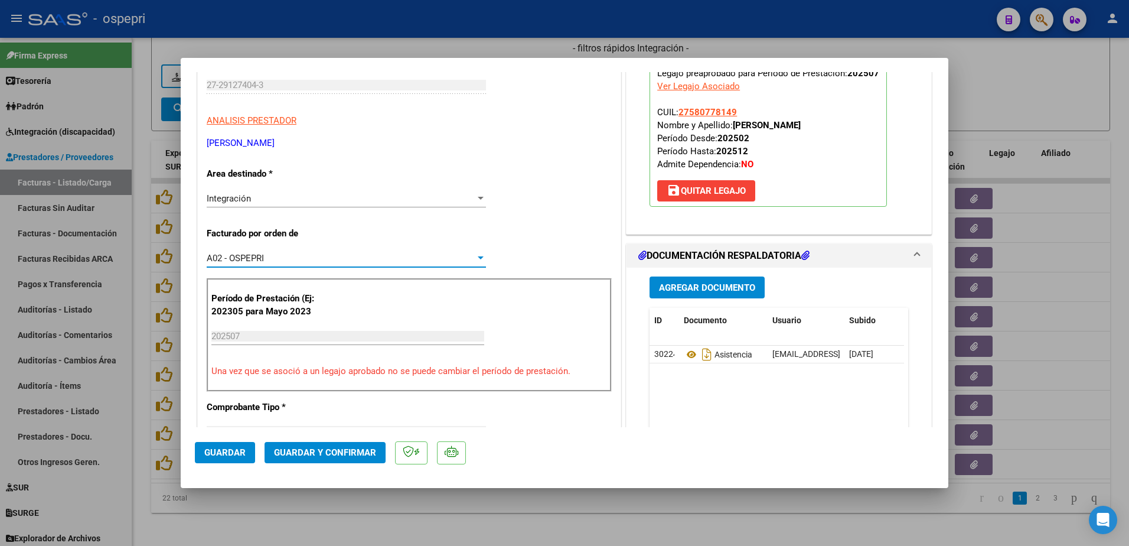
scroll to position [0, 0]
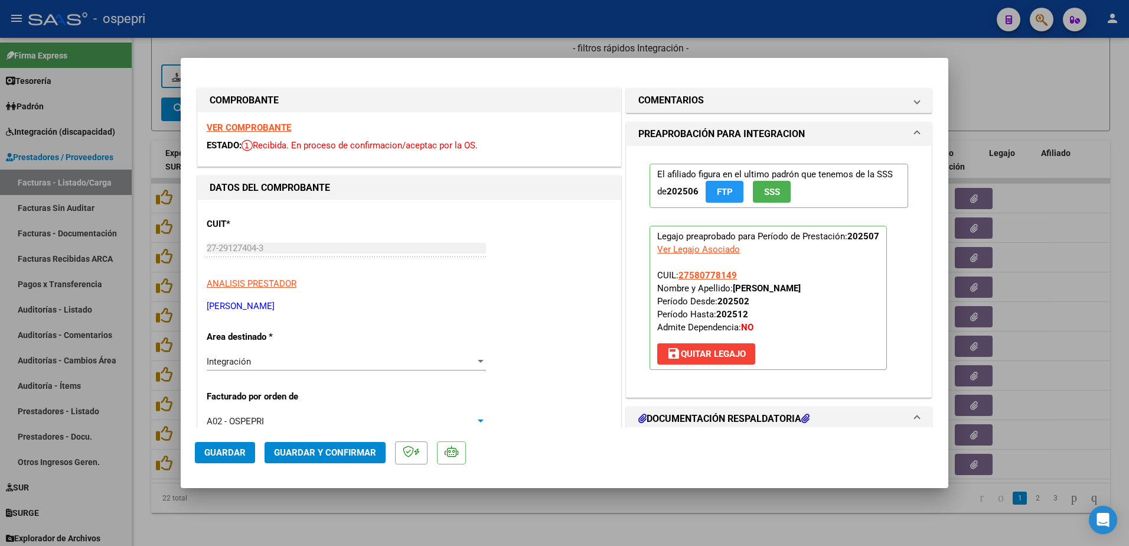
click at [275, 129] on strong "VER COMPROBANTE" at bounding box center [249, 127] width 84 height 11
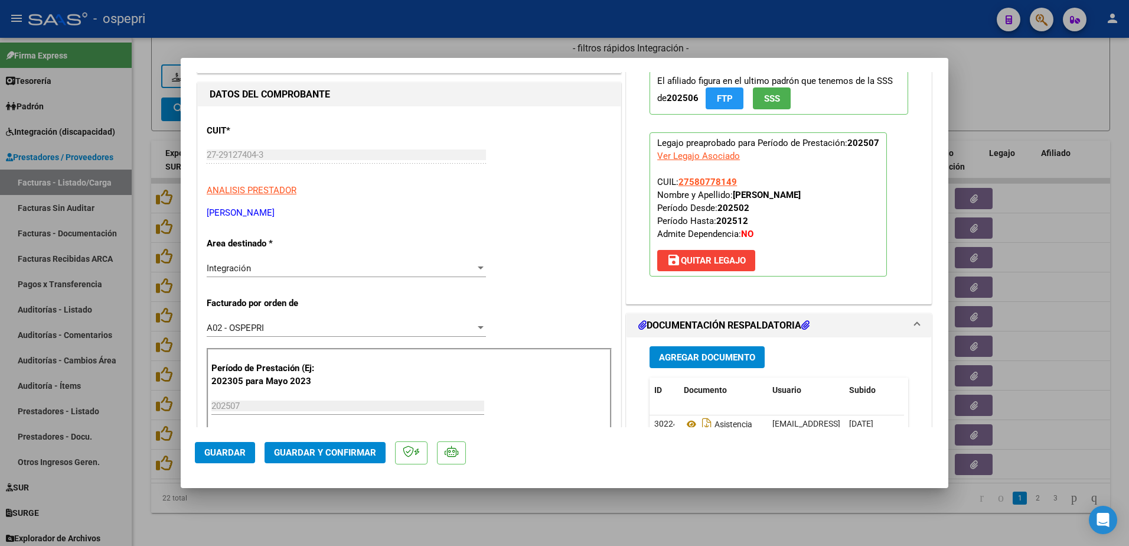
scroll to position [177, 0]
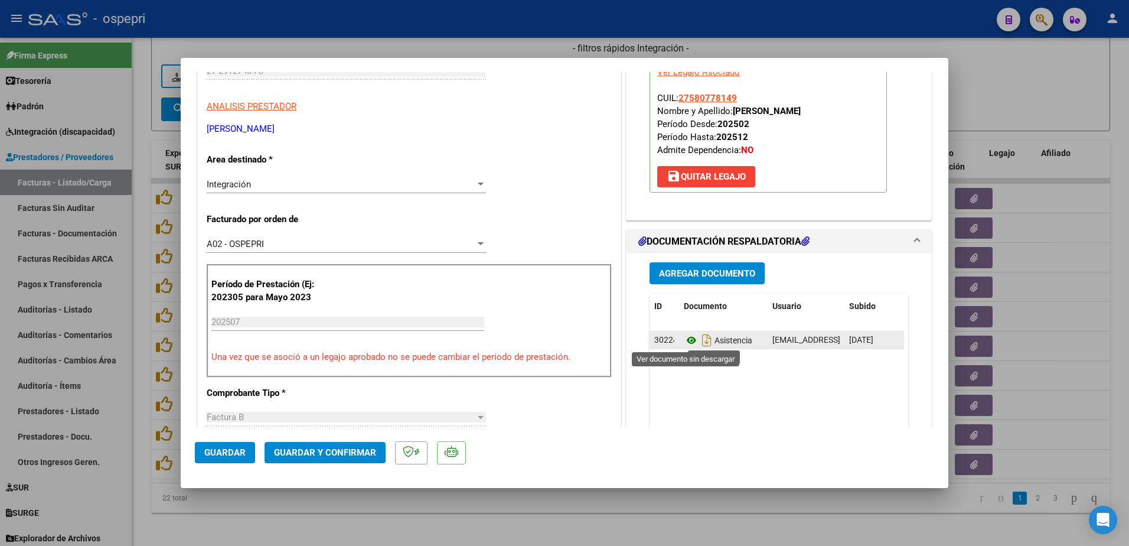
click at [684, 337] on icon at bounding box center [691, 340] width 15 height 14
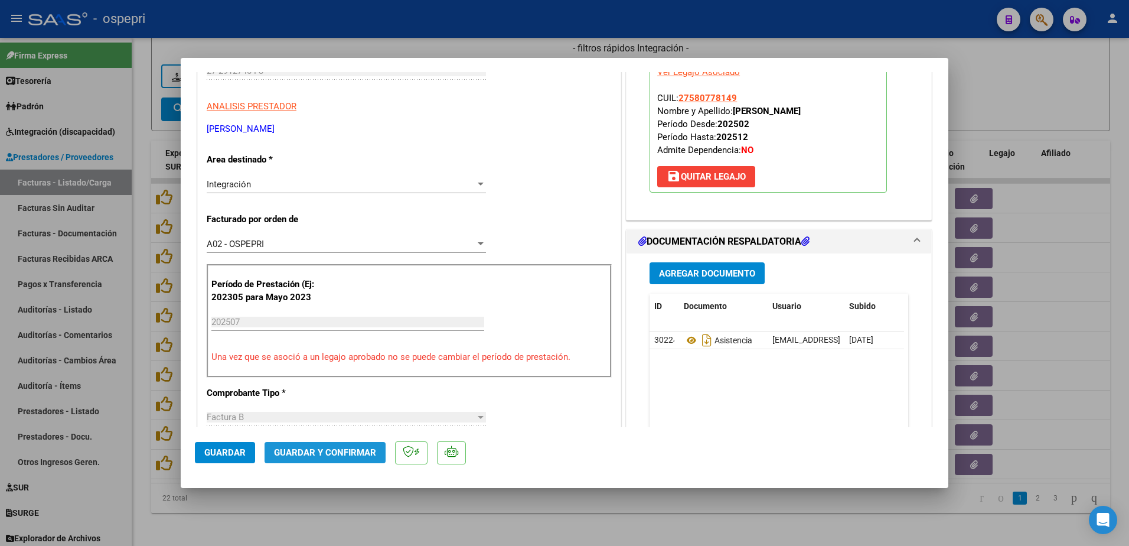
click at [328, 455] on span "Guardar y Confirmar" at bounding box center [325, 452] width 102 height 11
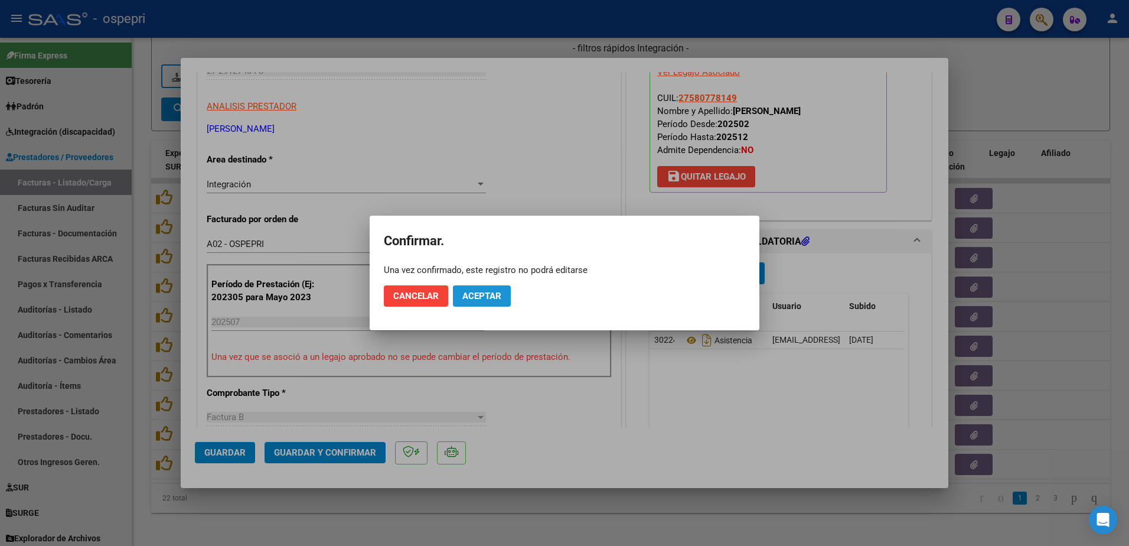
click at [479, 295] on span "Aceptar" at bounding box center [481, 295] width 39 height 11
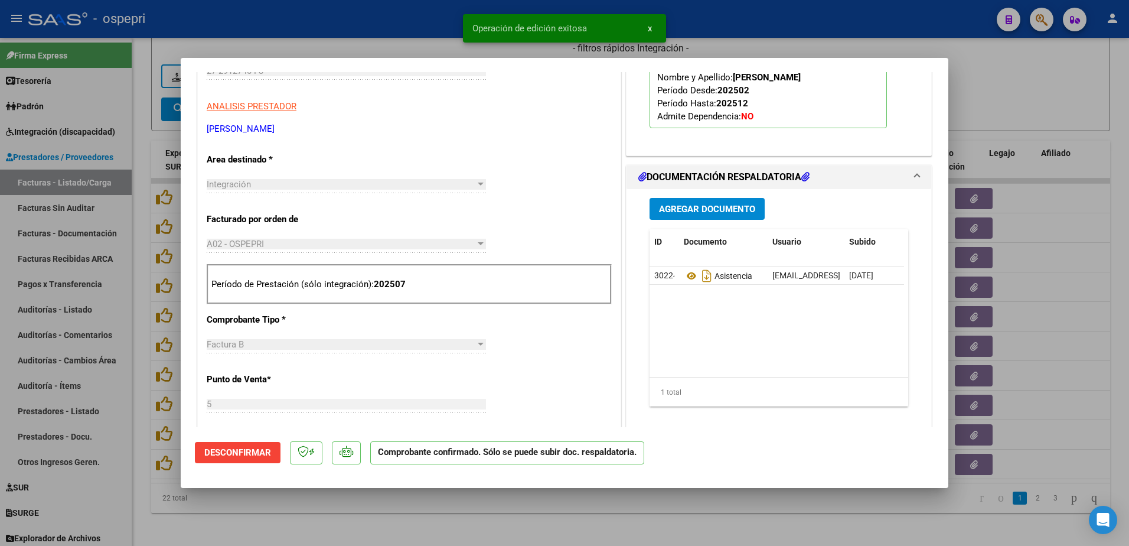
type input "$ 0,00"
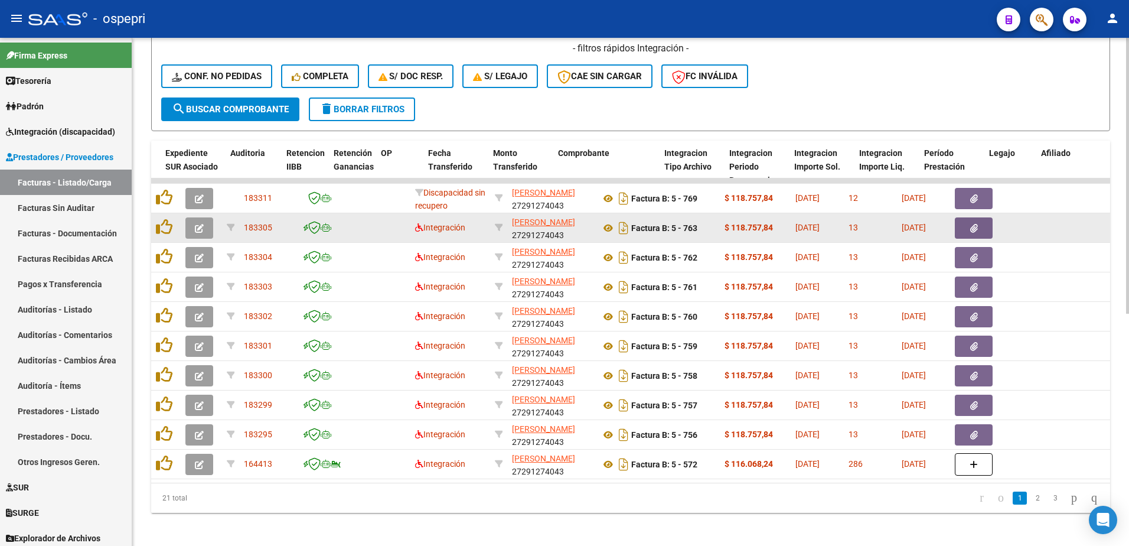
click at [204, 224] on button "button" at bounding box center [199, 227] width 28 height 21
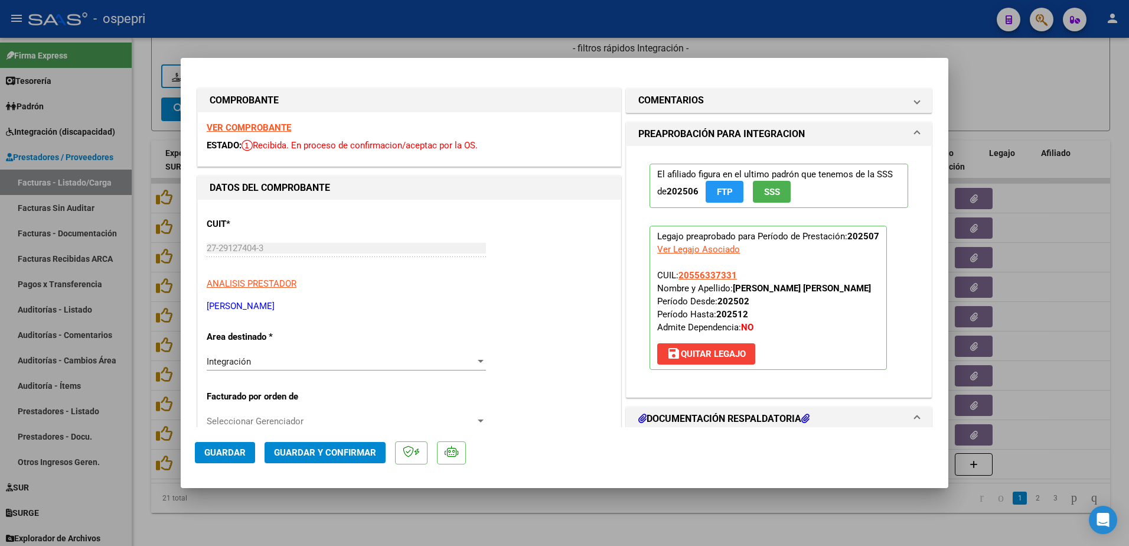
click at [267, 129] on strong "VER COMPROBANTE" at bounding box center [249, 127] width 84 height 11
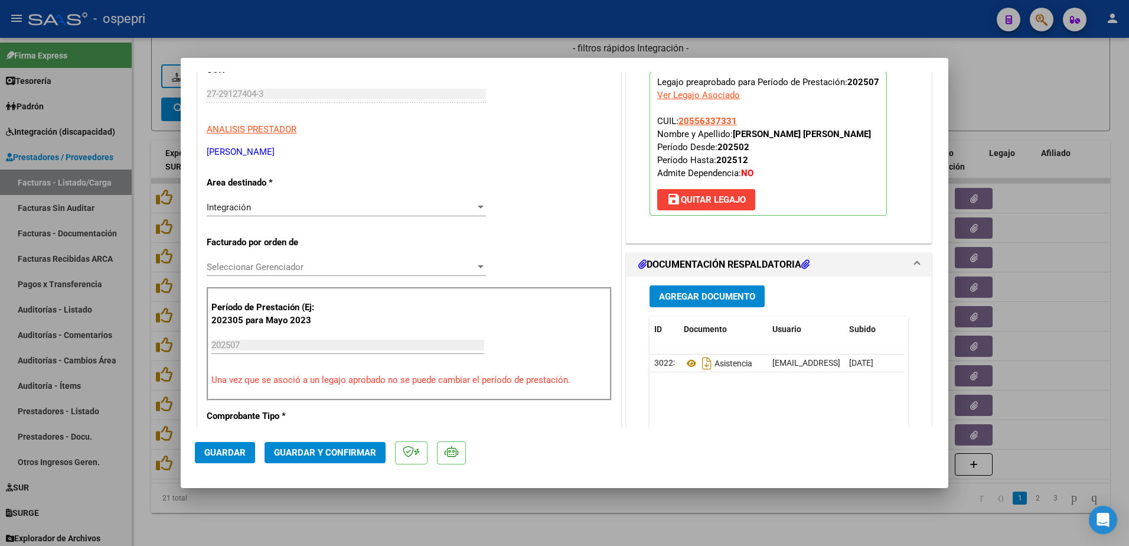
scroll to position [177, 0]
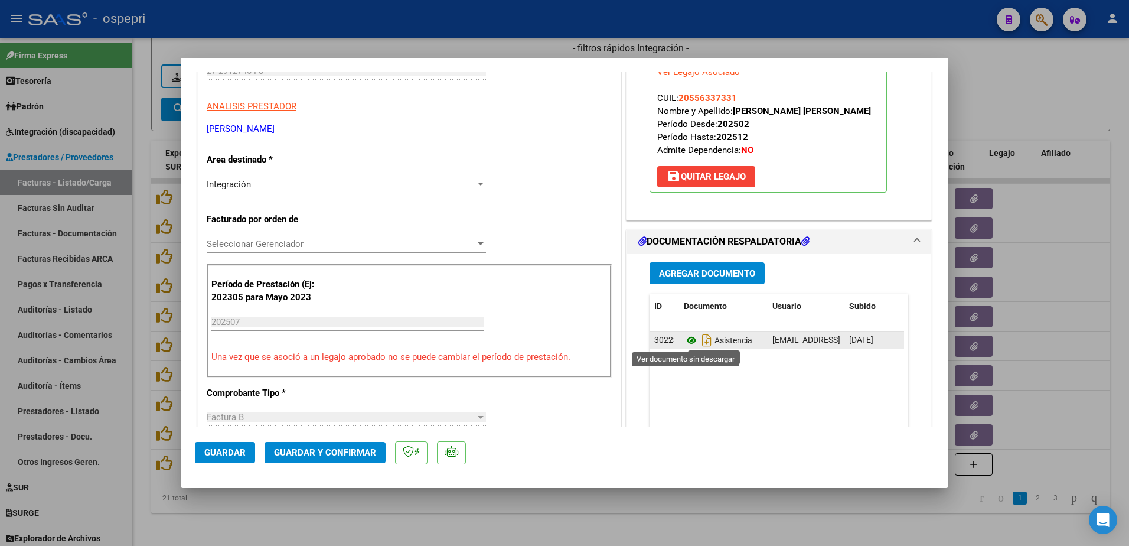
click at [686, 341] on icon at bounding box center [691, 340] width 15 height 14
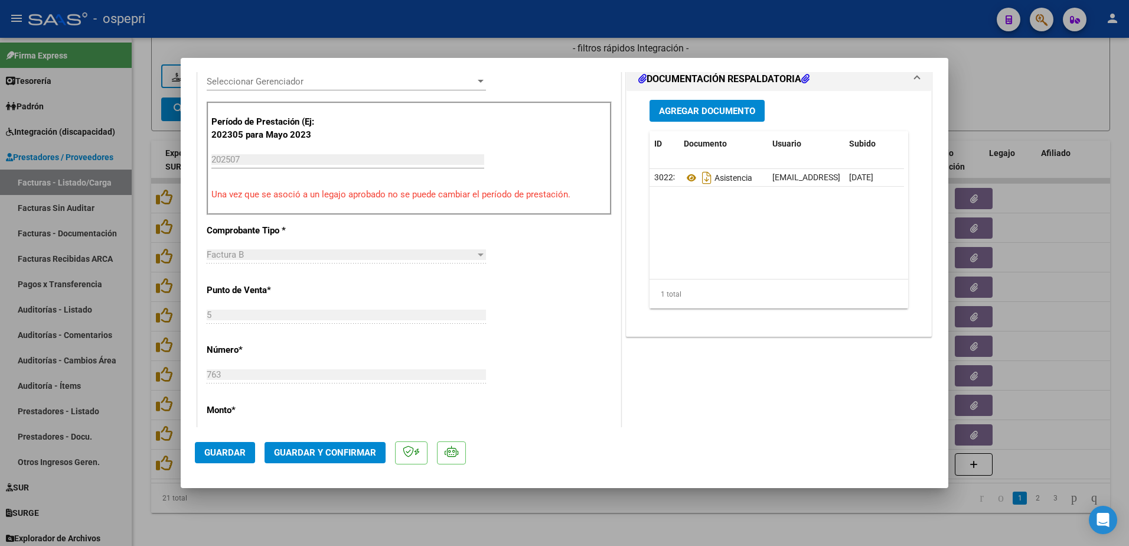
scroll to position [354, 0]
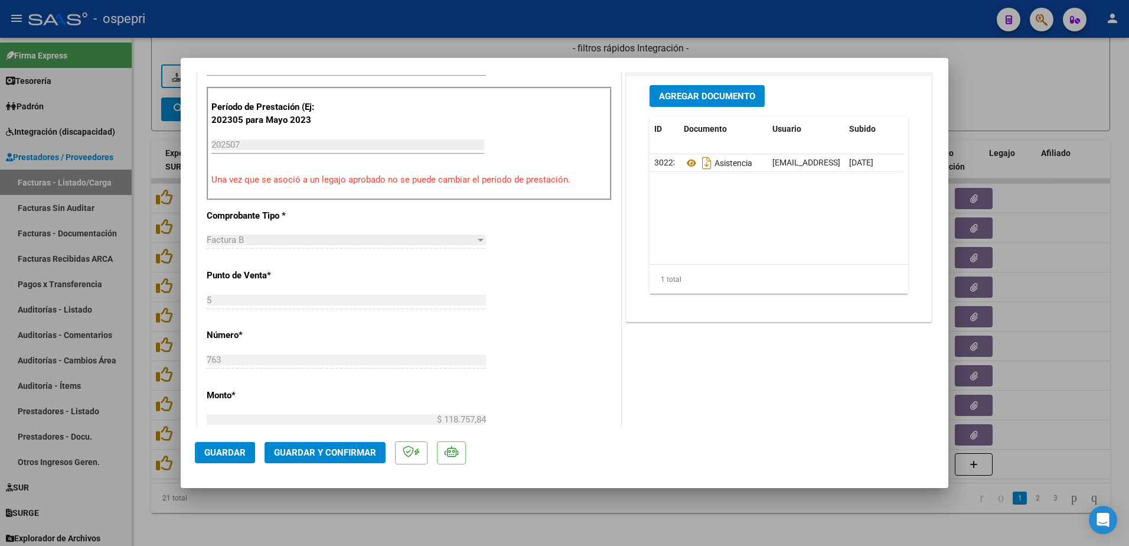
click at [325, 448] on span "Guardar y Confirmar" at bounding box center [325, 452] width 102 height 11
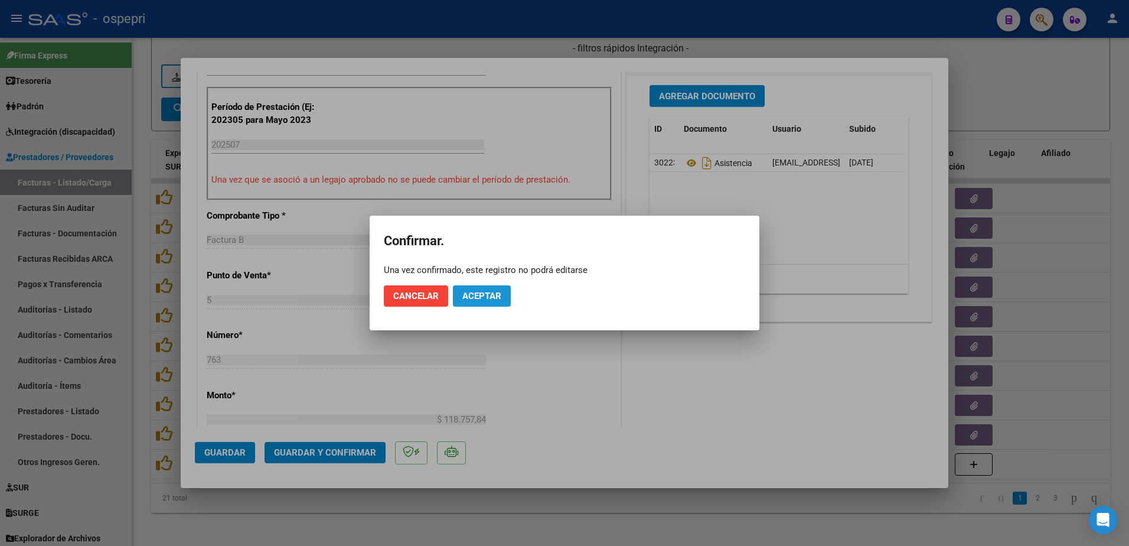
click at [481, 297] on span "Aceptar" at bounding box center [481, 295] width 39 height 11
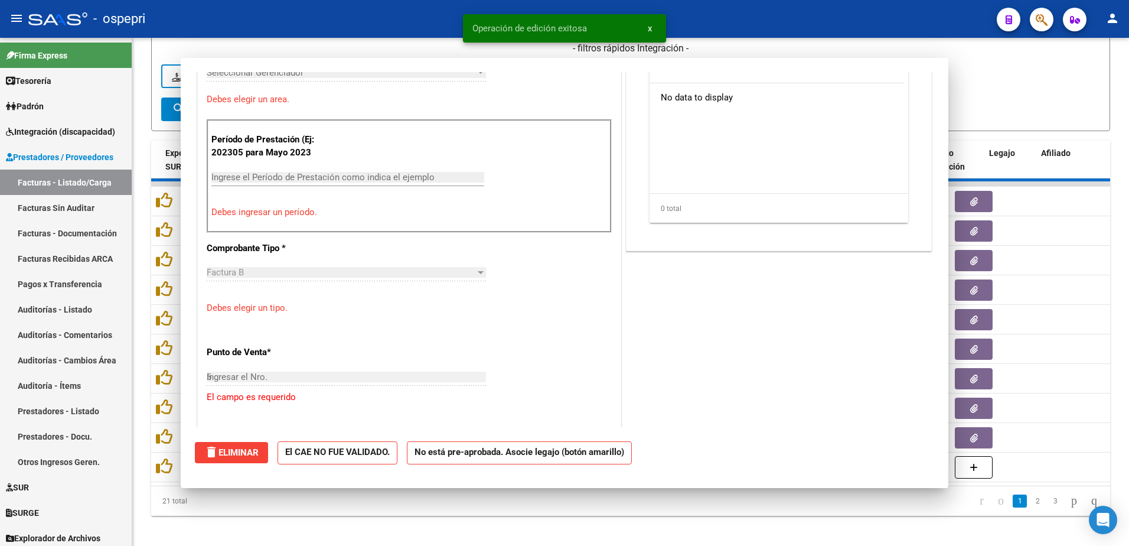
type input "$ 0,00"
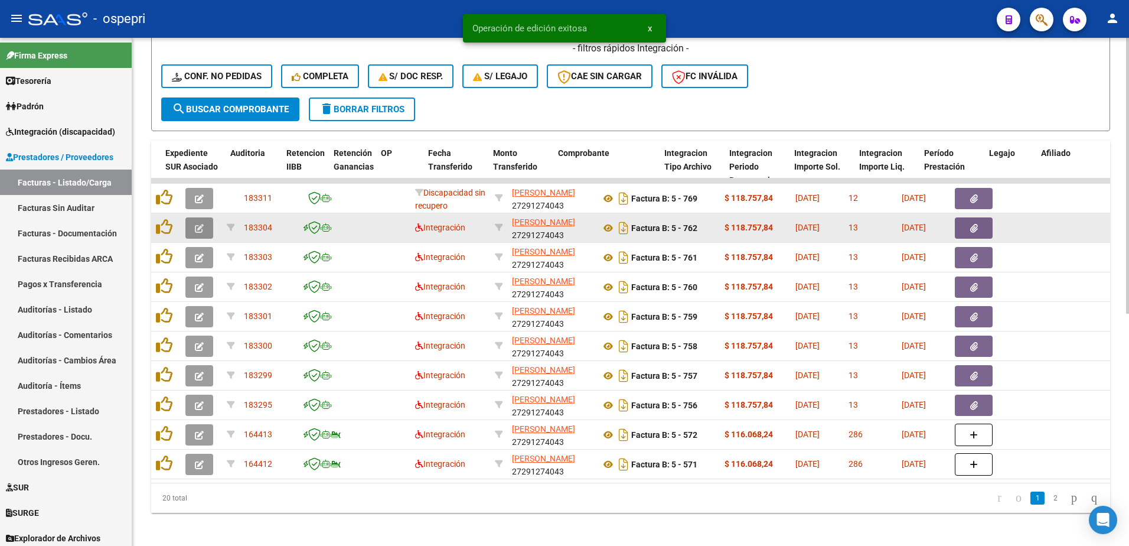
click at [200, 230] on icon "button" at bounding box center [199, 228] width 9 height 9
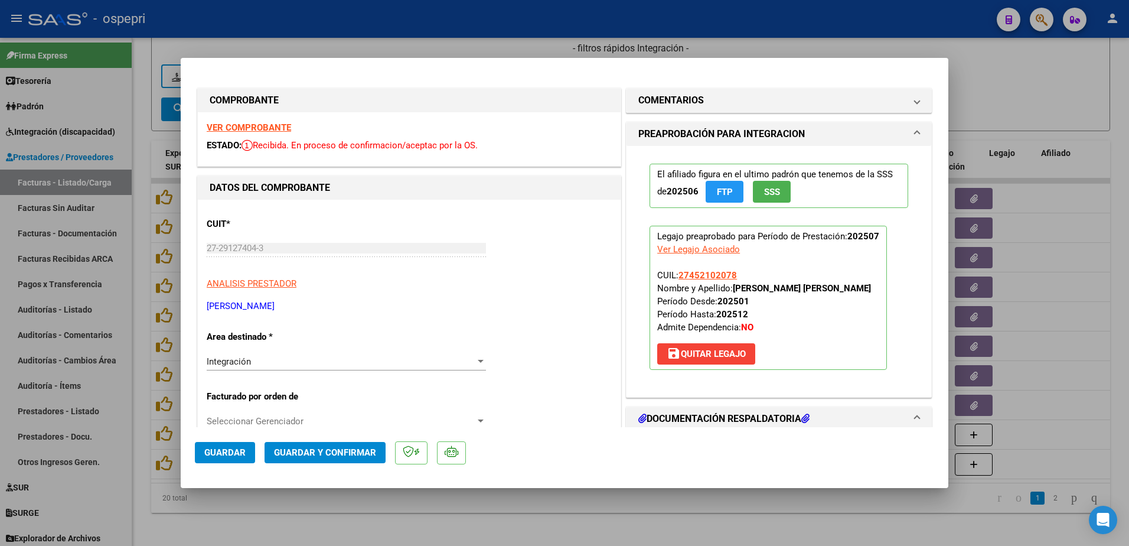
click at [252, 123] on strong "VER COMPROBANTE" at bounding box center [249, 127] width 84 height 11
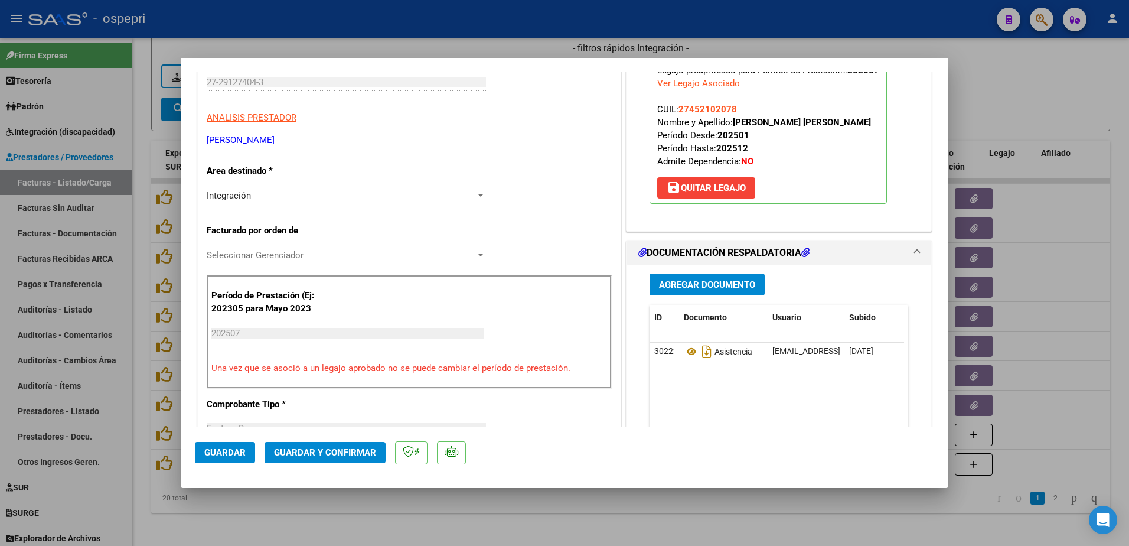
scroll to position [177, 0]
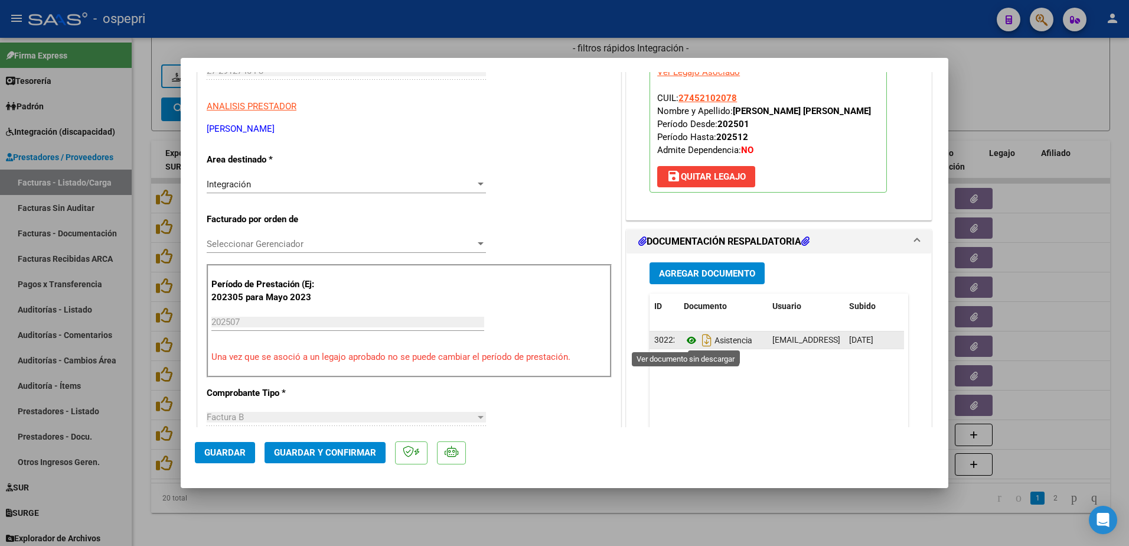
click at [684, 341] on icon at bounding box center [691, 340] width 15 height 14
click at [312, 458] on button "Guardar y Confirmar" at bounding box center [325, 452] width 121 height 21
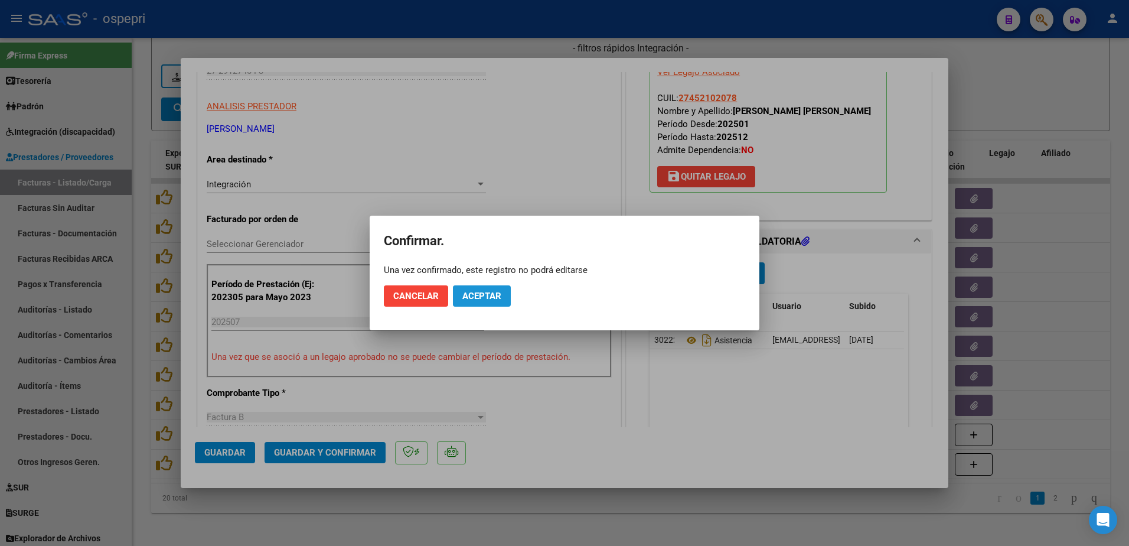
click at [471, 295] on span "Aceptar" at bounding box center [481, 295] width 39 height 11
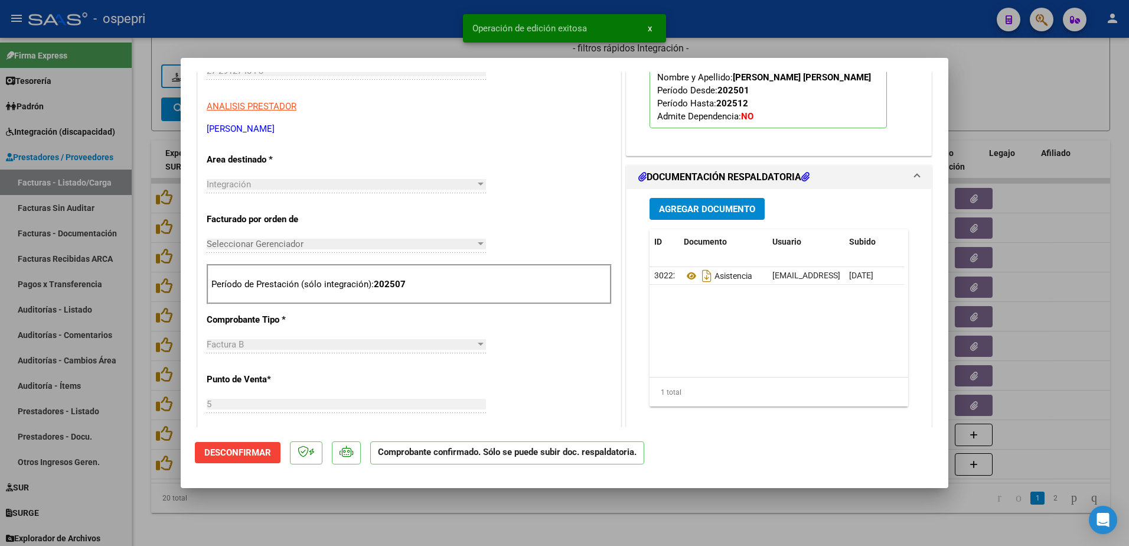
type input "$ 0,00"
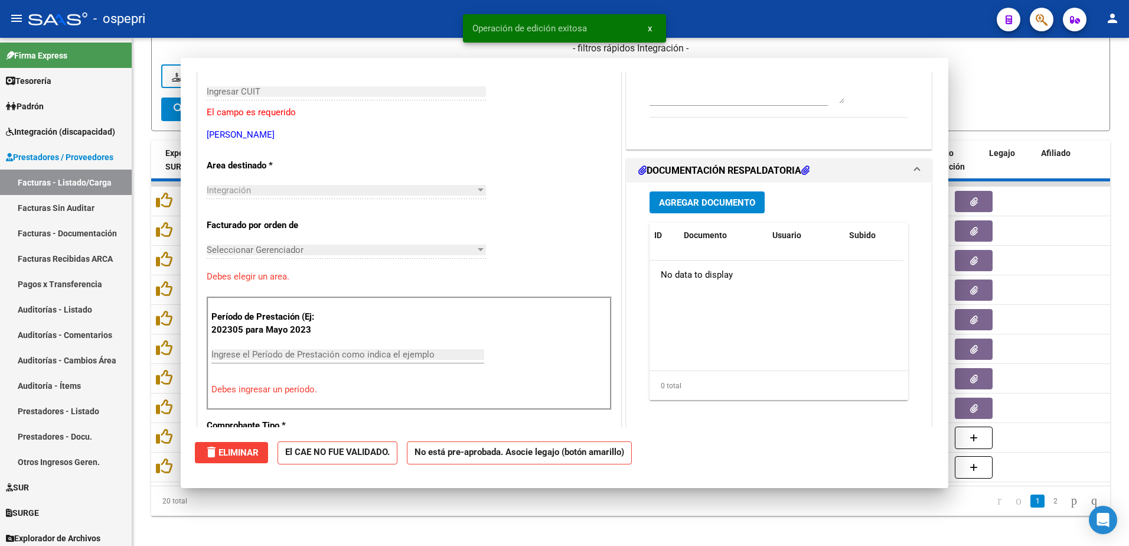
scroll to position [198, 0]
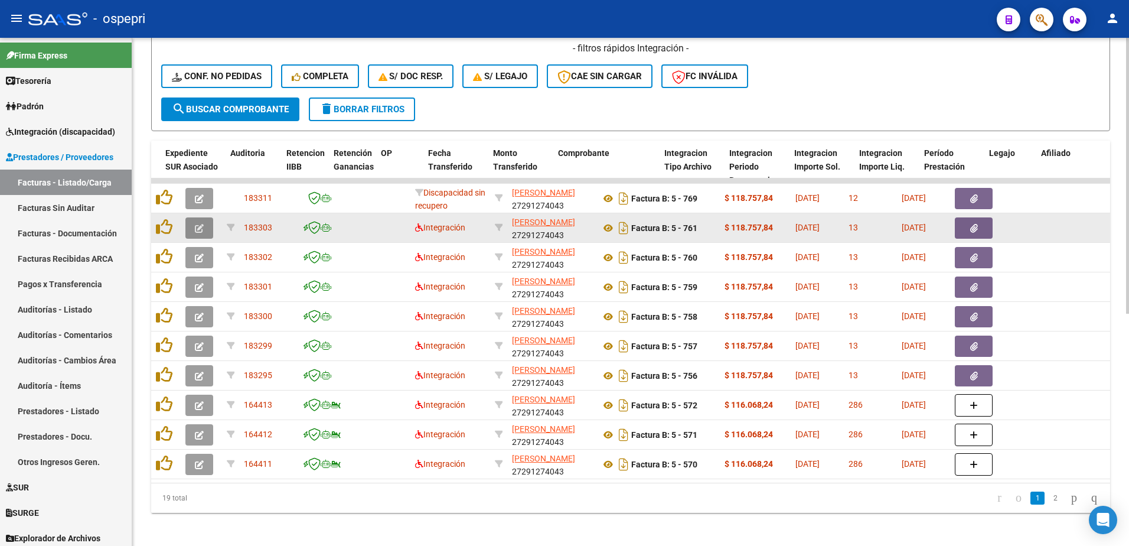
click at [190, 229] on button "button" at bounding box center [199, 227] width 28 height 21
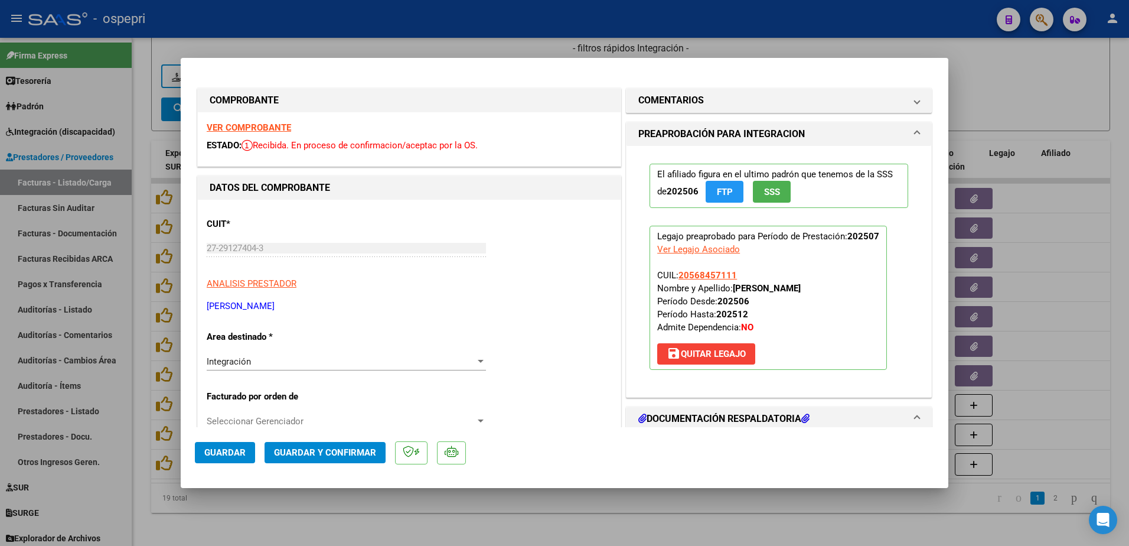
click at [259, 126] on strong "VER COMPROBANTE" at bounding box center [249, 127] width 84 height 11
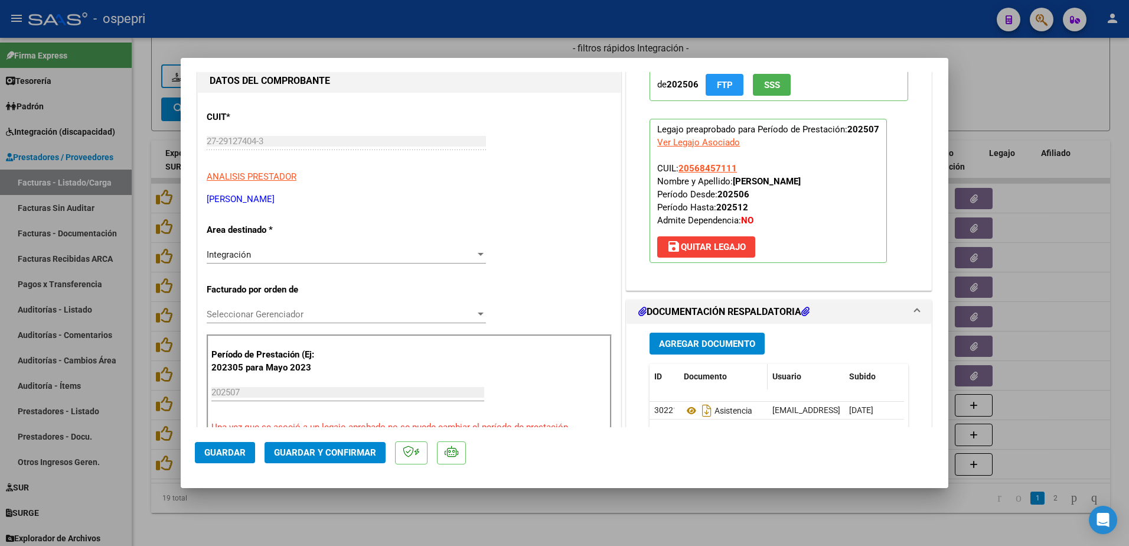
scroll to position [118, 0]
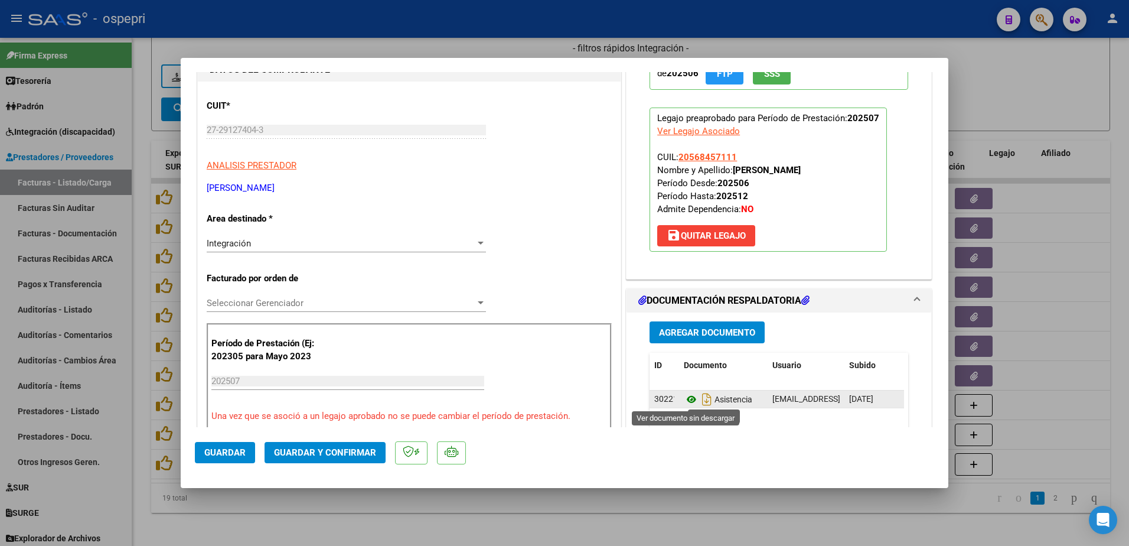
click at [688, 401] on icon at bounding box center [691, 399] width 15 height 14
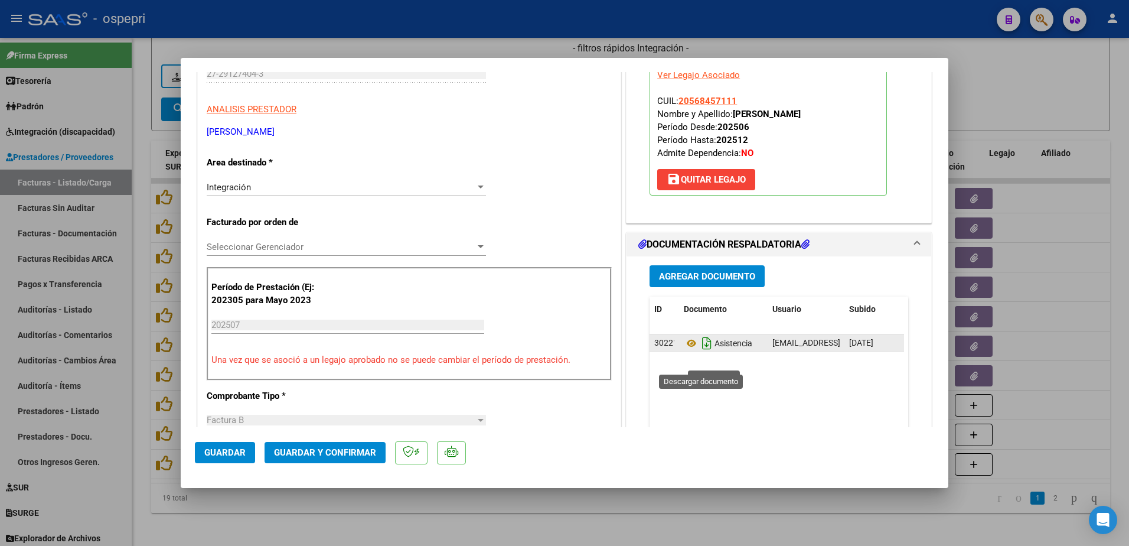
scroll to position [177, 0]
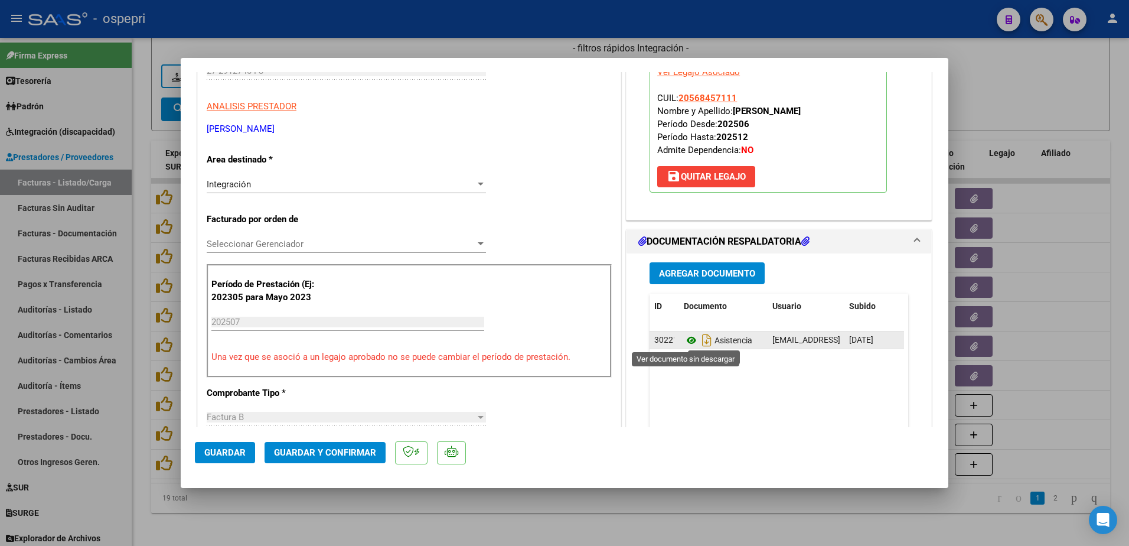
click at [684, 338] on icon at bounding box center [691, 340] width 15 height 14
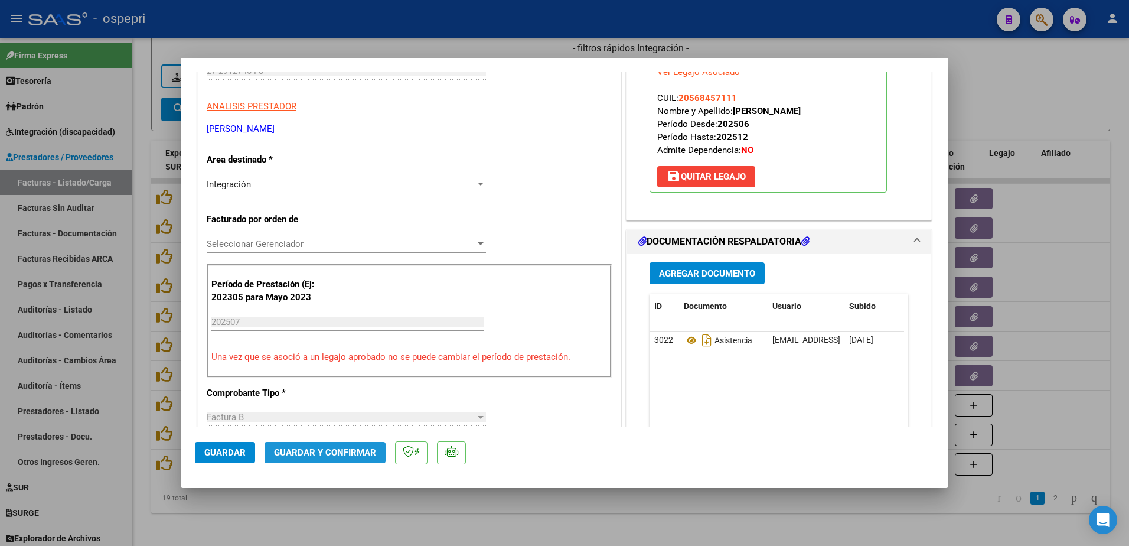
click at [332, 452] on span "Guardar y Confirmar" at bounding box center [325, 452] width 102 height 11
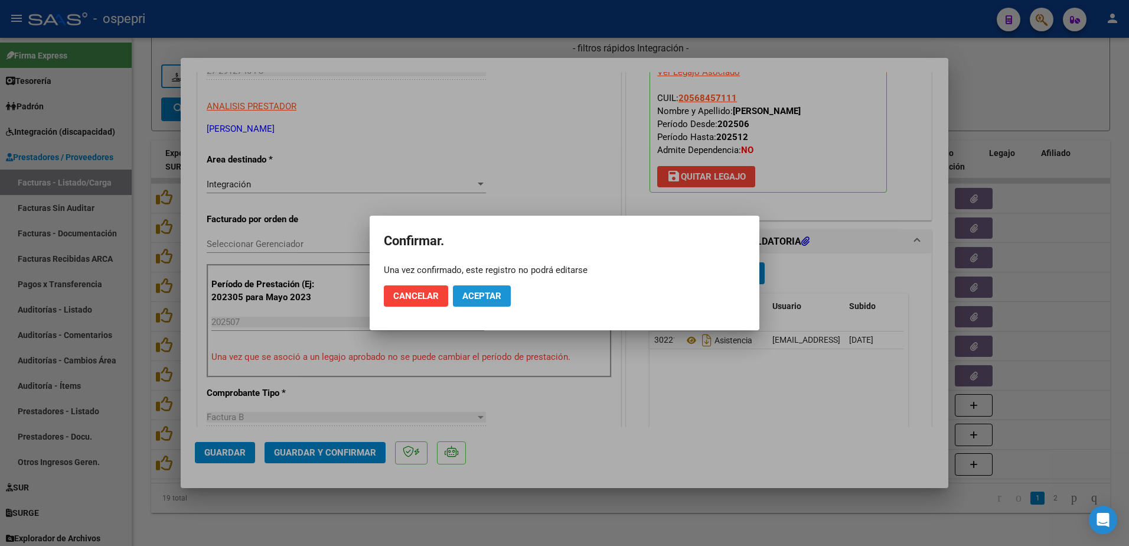
click at [468, 293] on span "Aceptar" at bounding box center [481, 295] width 39 height 11
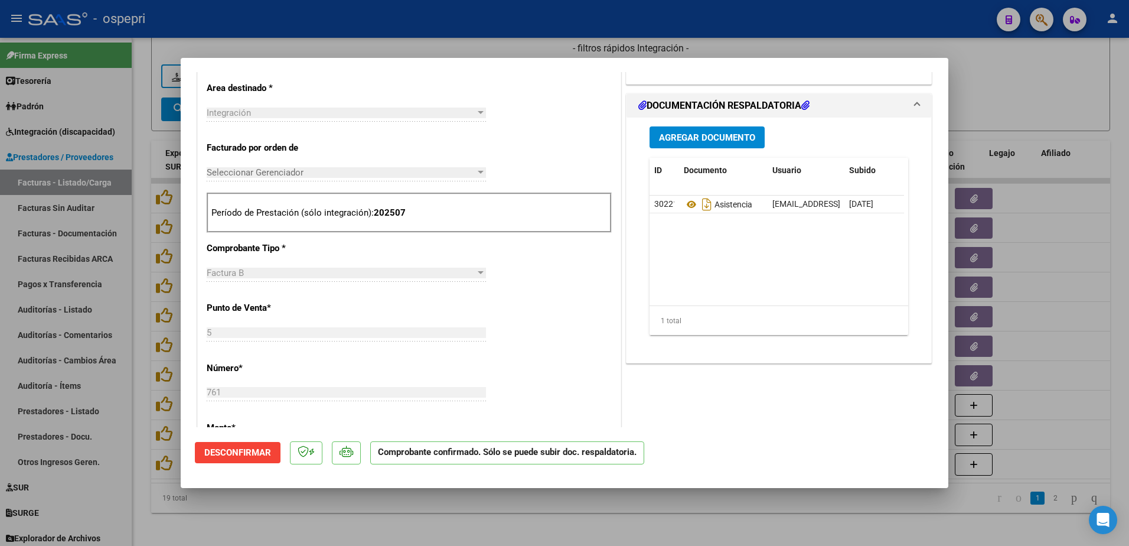
scroll to position [295, 0]
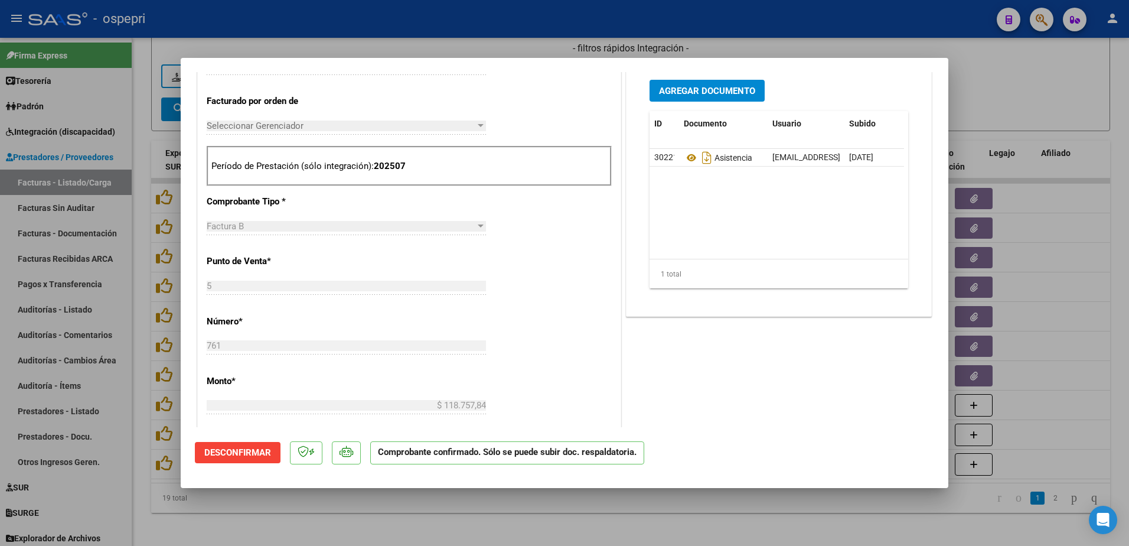
type input "$ 0,00"
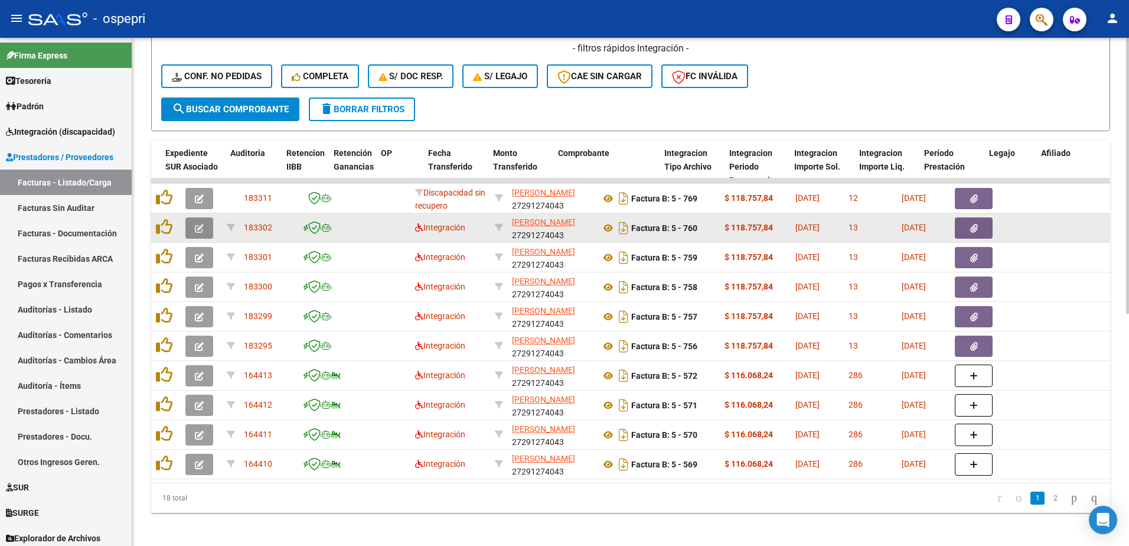
click at [194, 227] on button "button" at bounding box center [199, 227] width 28 height 21
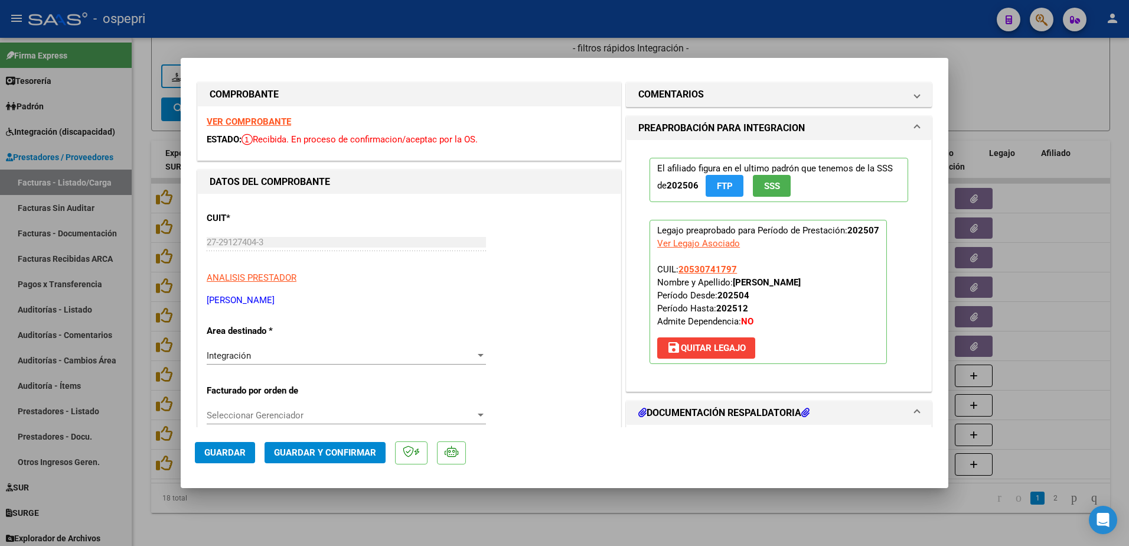
scroll to position [0, 0]
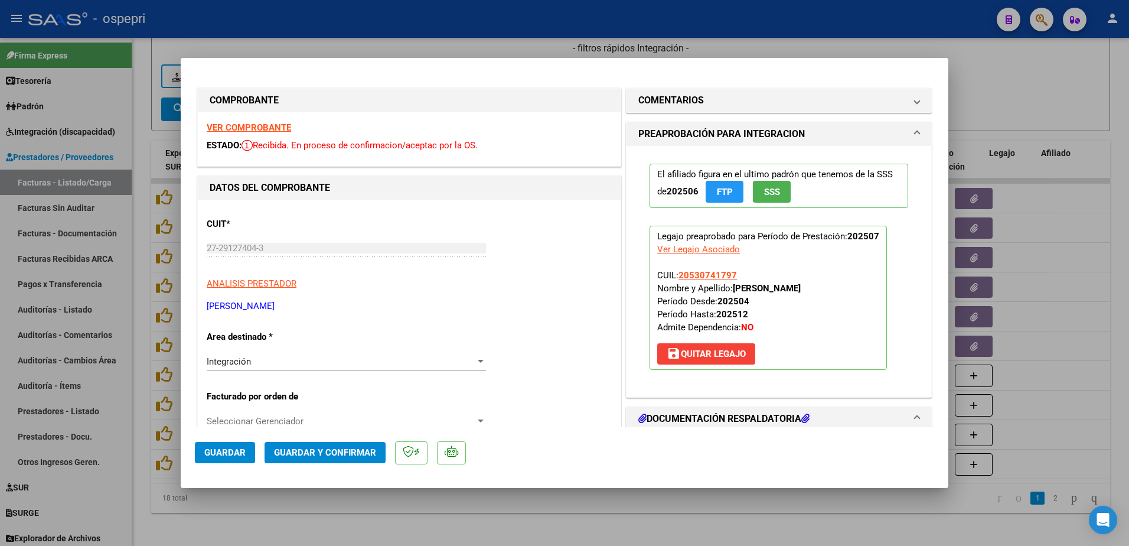
click at [260, 128] on strong "VER COMPROBANTE" at bounding box center [249, 127] width 84 height 11
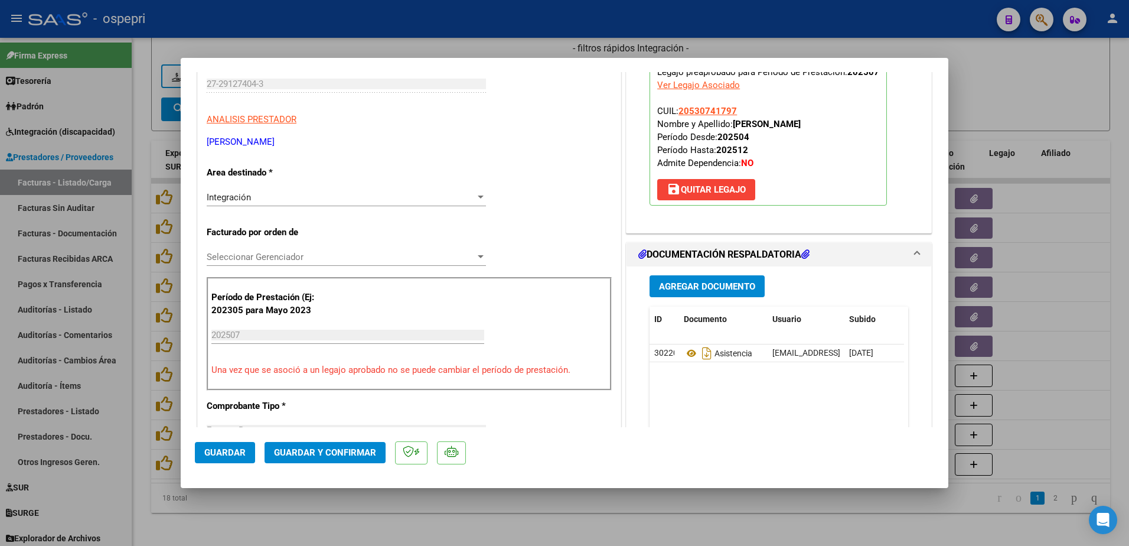
scroll to position [177, 0]
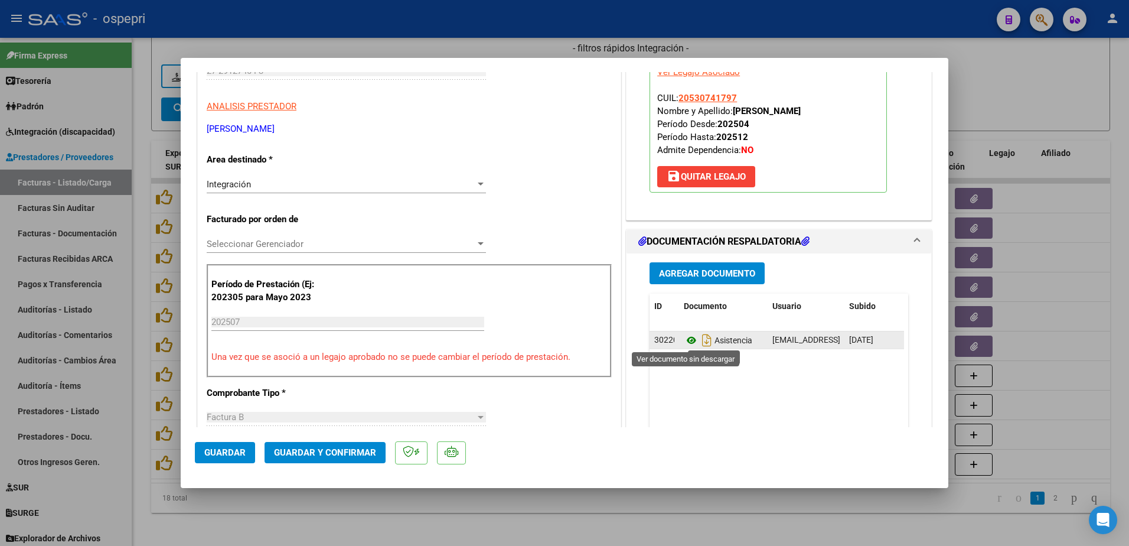
click at [685, 339] on icon at bounding box center [691, 340] width 15 height 14
click at [684, 341] on icon at bounding box center [691, 340] width 15 height 14
click at [685, 336] on icon at bounding box center [691, 340] width 15 height 14
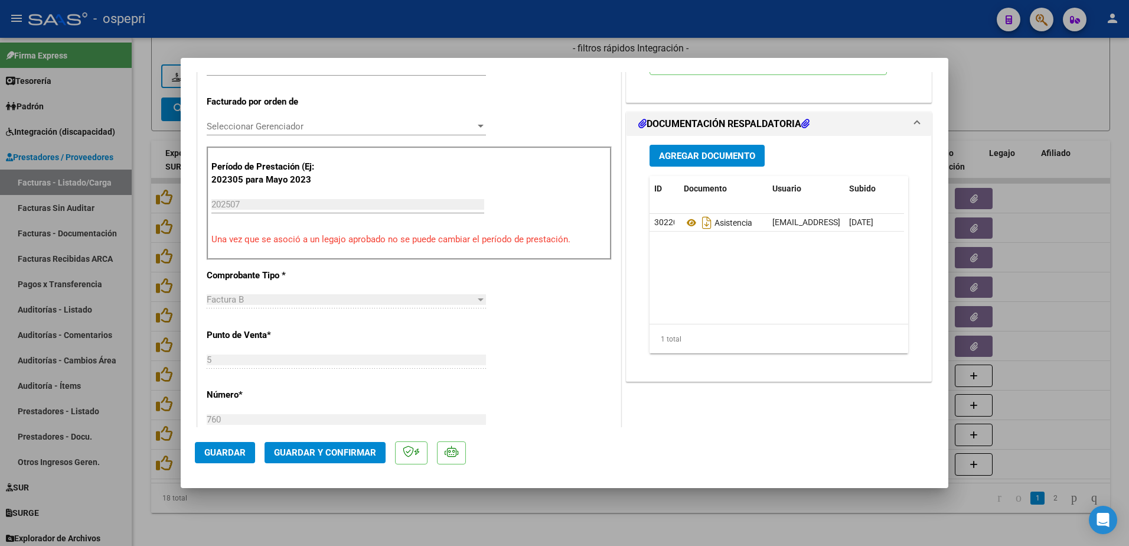
scroll to position [295, 0]
click at [336, 450] on span "Guardar y Confirmar" at bounding box center [325, 452] width 102 height 11
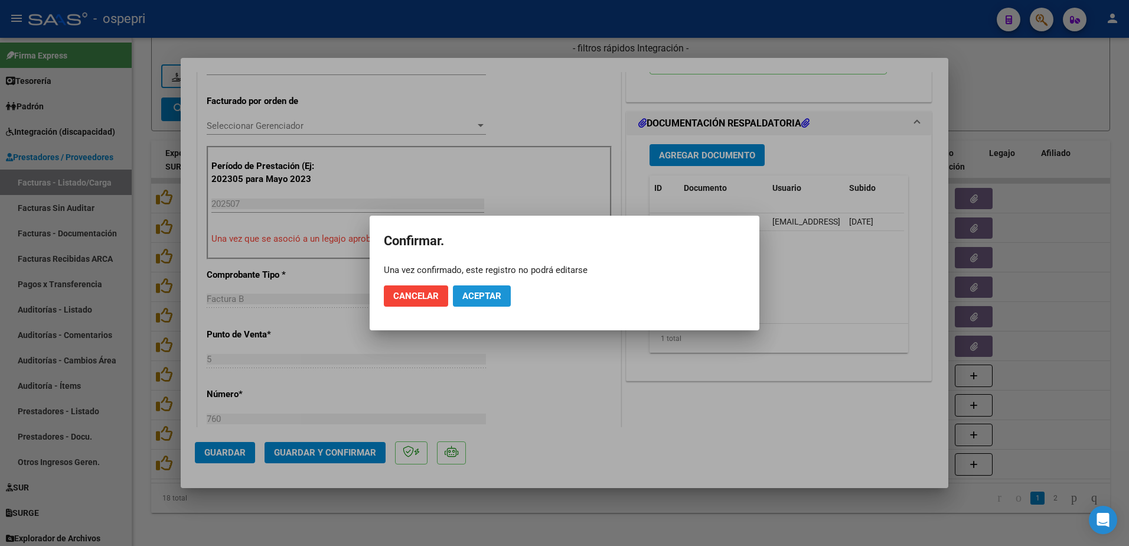
click at [469, 297] on span "Aceptar" at bounding box center [481, 295] width 39 height 11
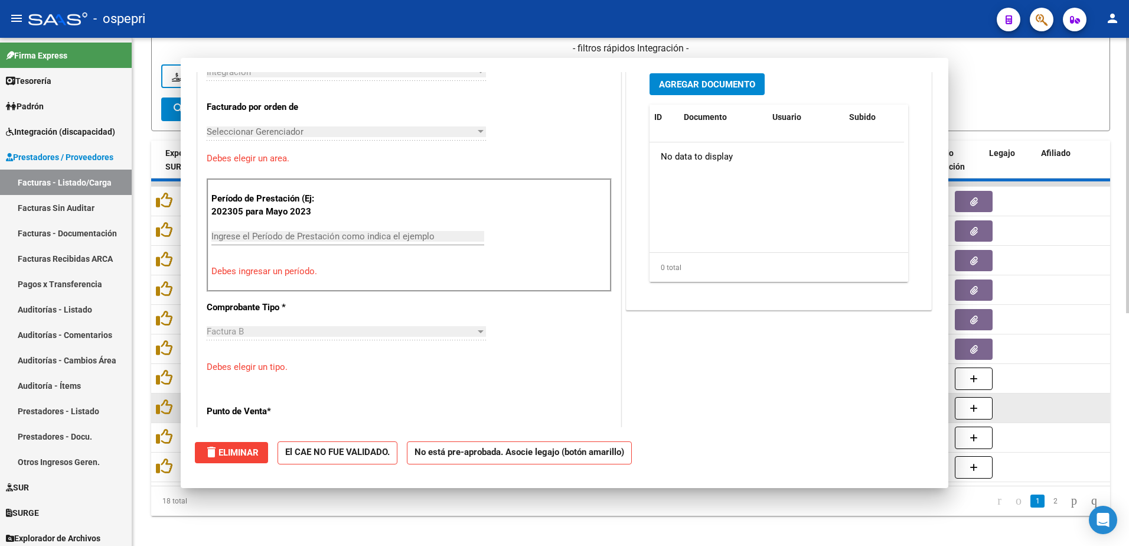
scroll to position [316, 0]
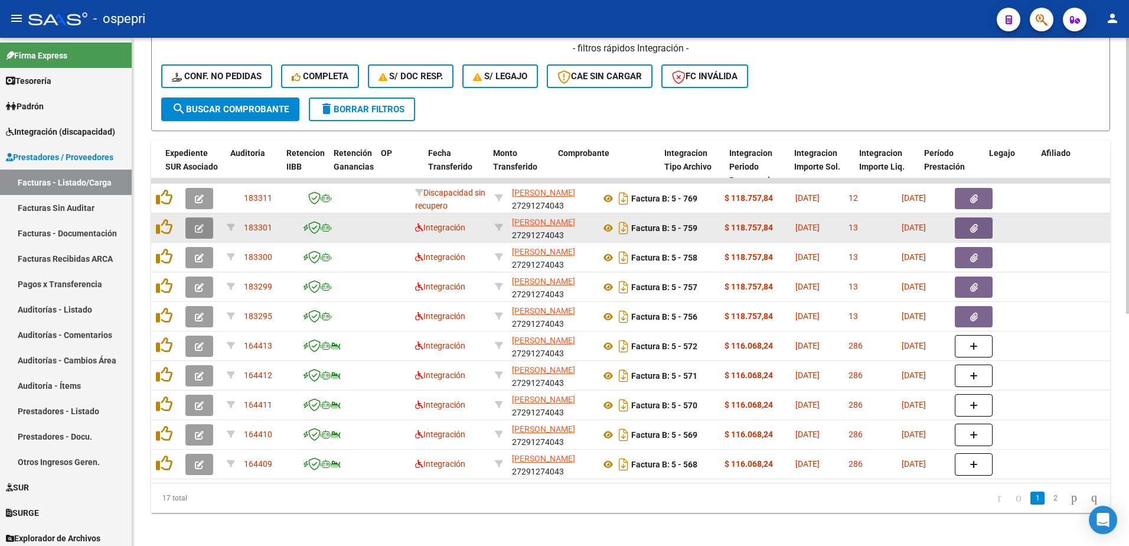
click at [202, 227] on icon "button" at bounding box center [199, 228] width 9 height 9
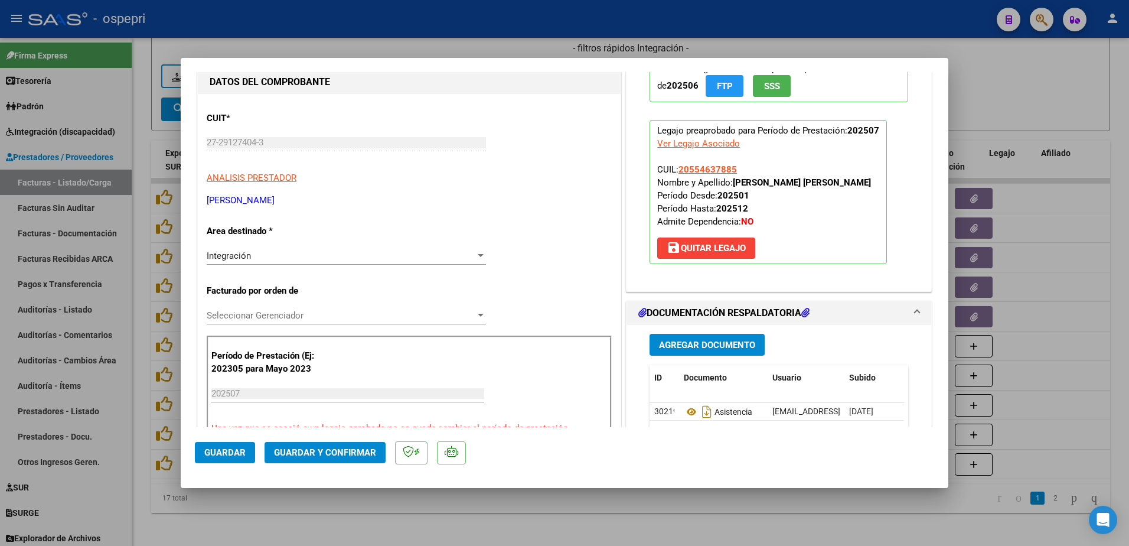
scroll to position [118, 0]
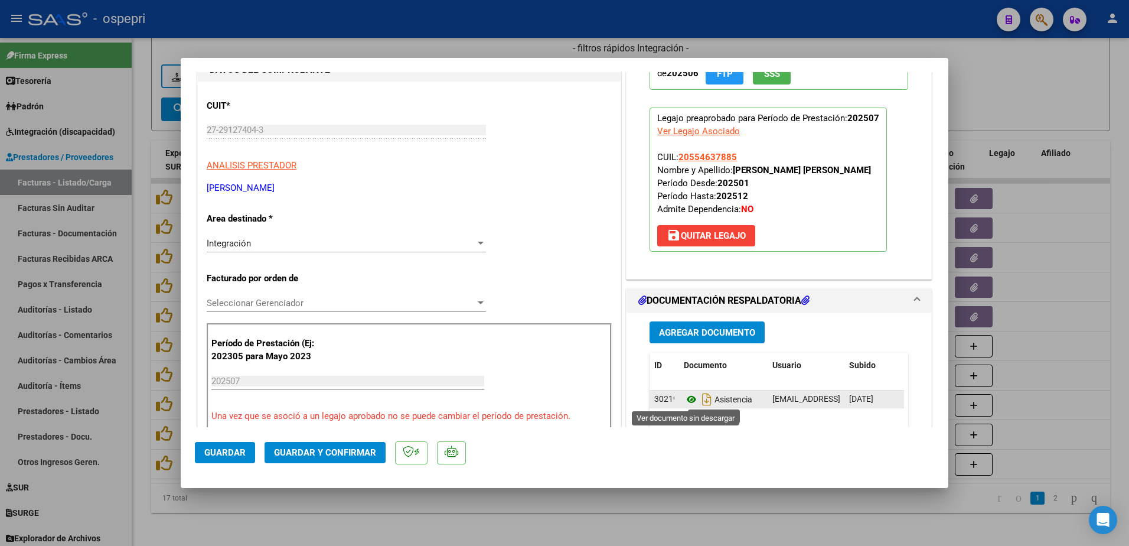
click at [684, 399] on icon at bounding box center [691, 399] width 15 height 14
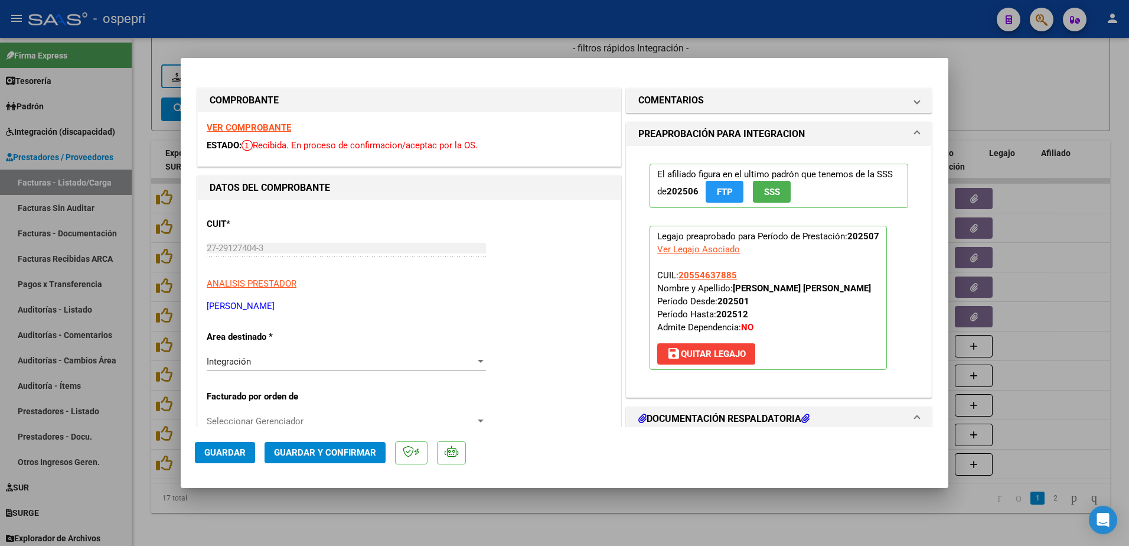
click at [254, 127] on strong "VER COMPROBANTE" at bounding box center [249, 127] width 84 height 11
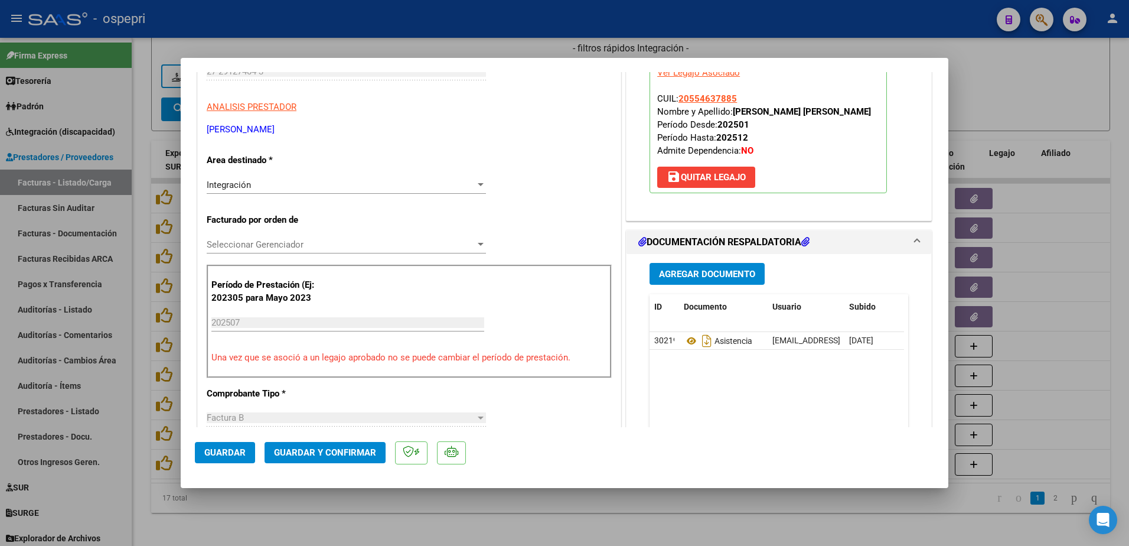
scroll to position [177, 0]
click at [478, 242] on div at bounding box center [481, 243] width 6 height 3
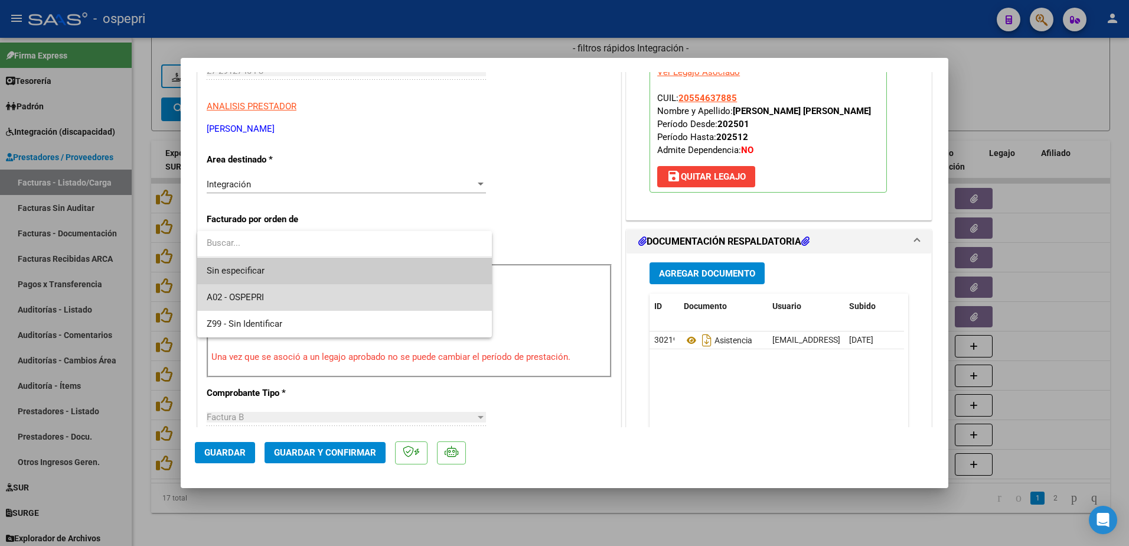
click at [312, 302] on span "A02 - OSPEPRI" at bounding box center [345, 297] width 276 height 27
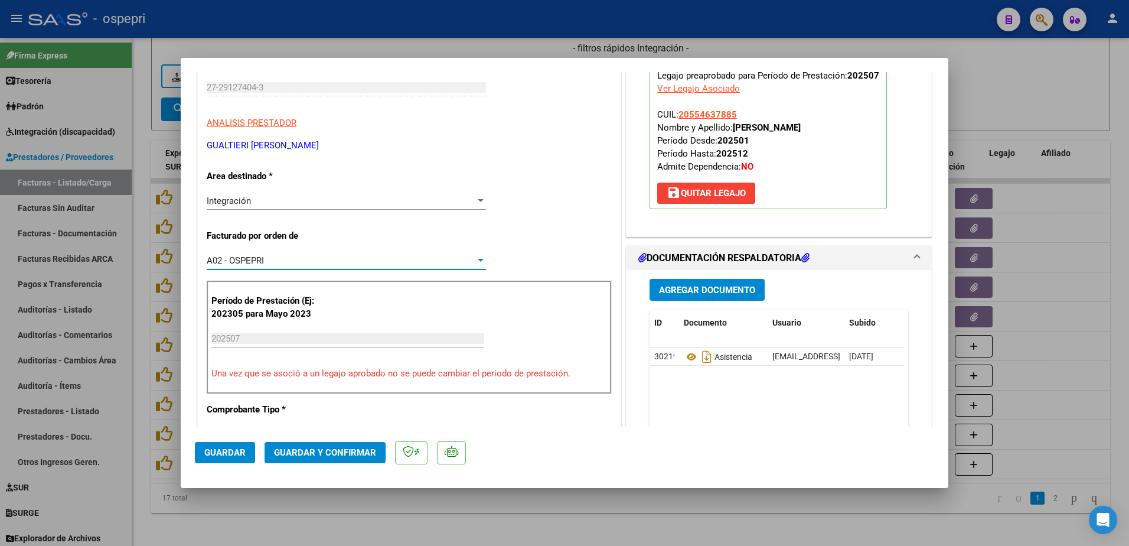
scroll to position [118, 0]
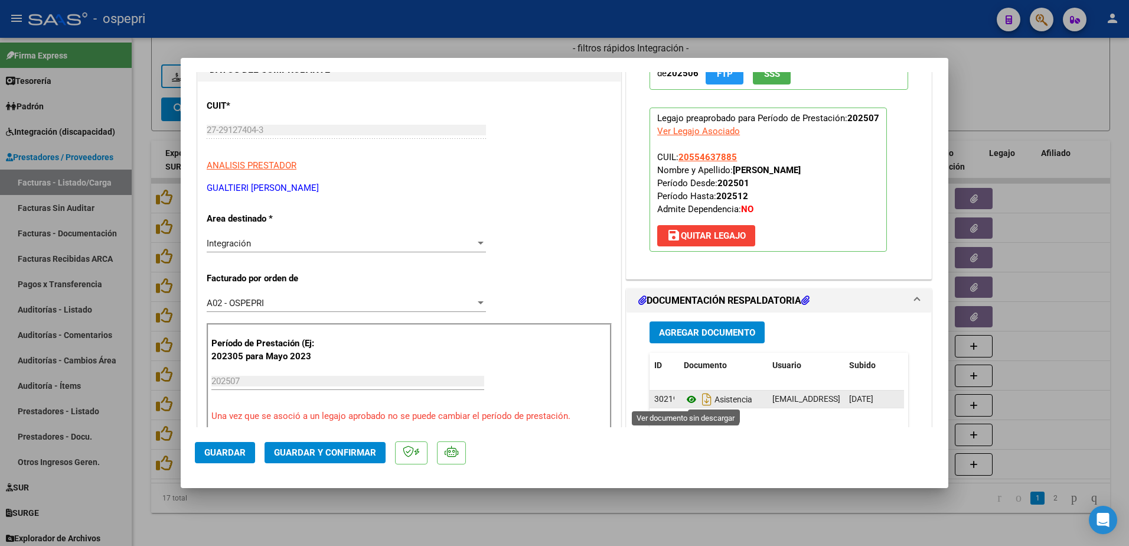
click at [687, 394] on icon at bounding box center [691, 399] width 15 height 14
click at [315, 445] on button "Guardar y Confirmar" at bounding box center [325, 452] width 121 height 21
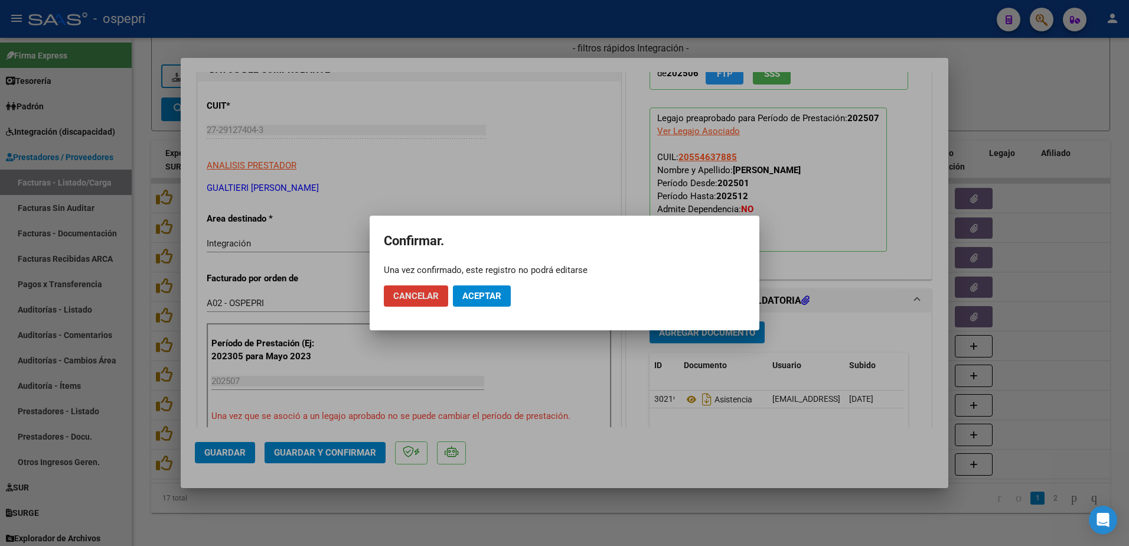
click at [483, 295] on span "Aceptar" at bounding box center [481, 295] width 39 height 11
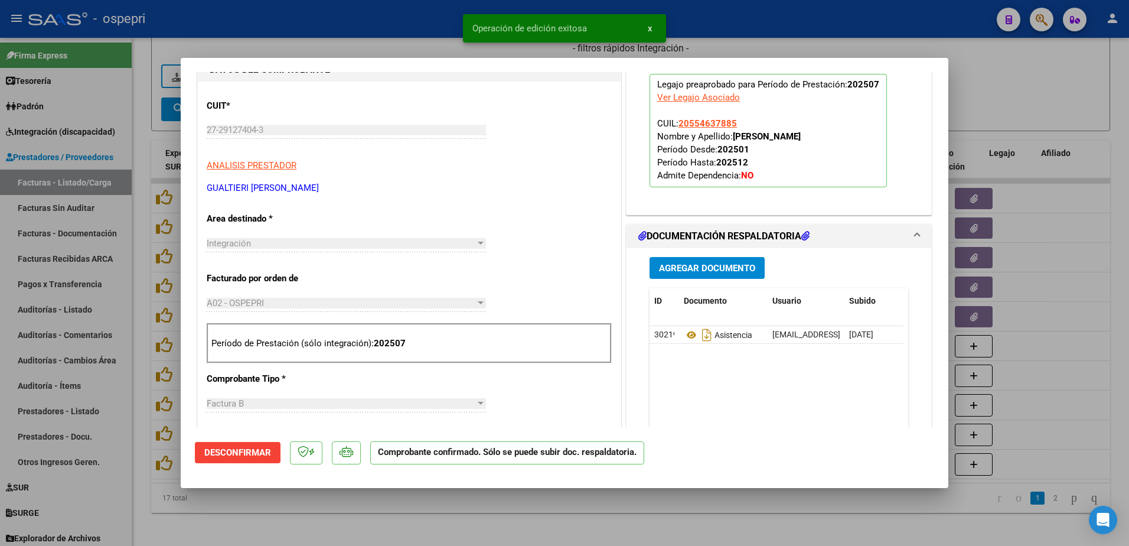
type input "$ 0,00"
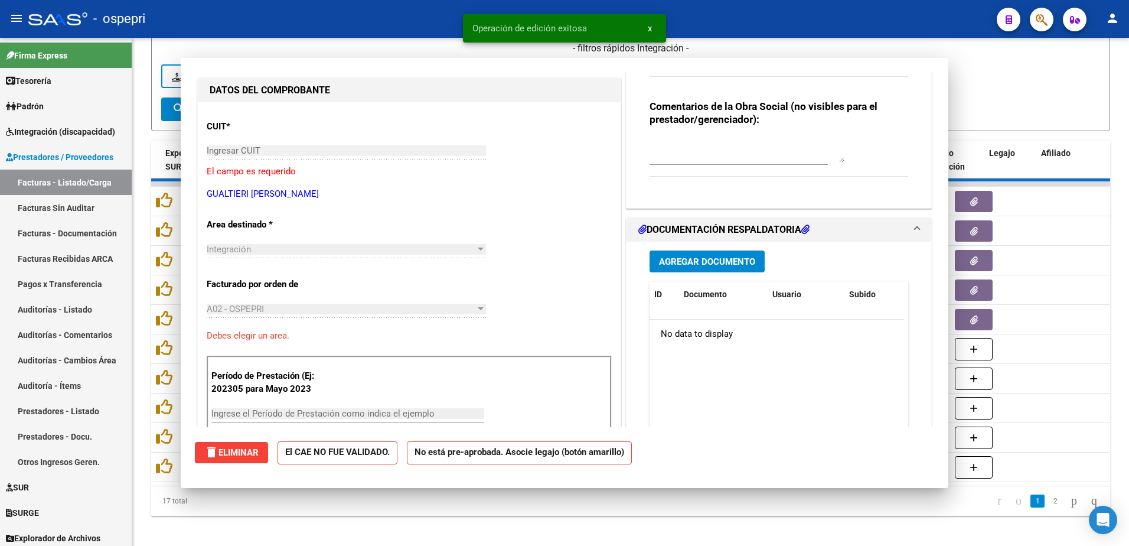
scroll to position [139, 0]
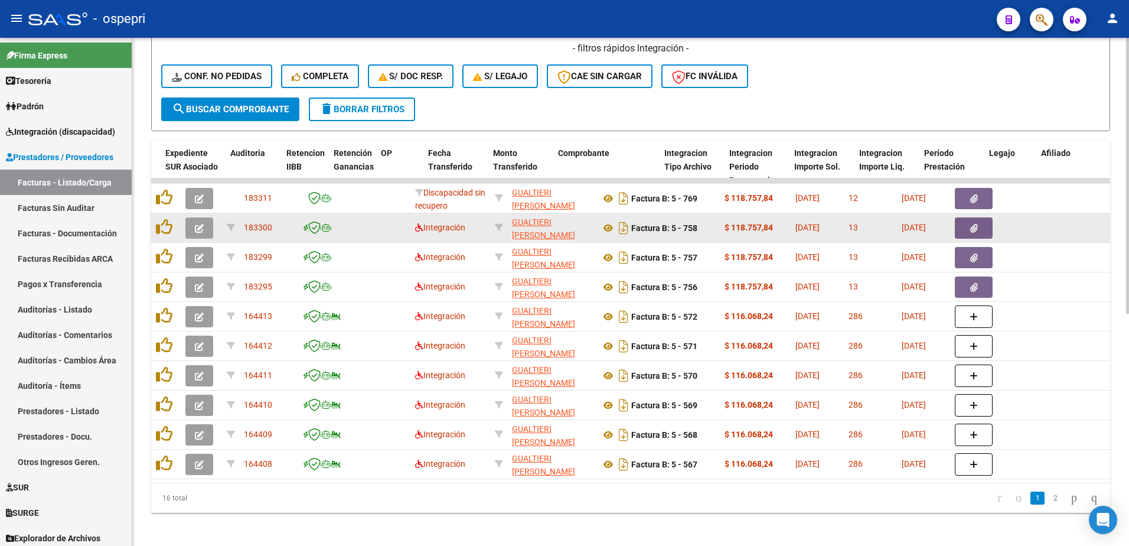
click at [198, 228] on icon "button" at bounding box center [199, 228] width 9 height 9
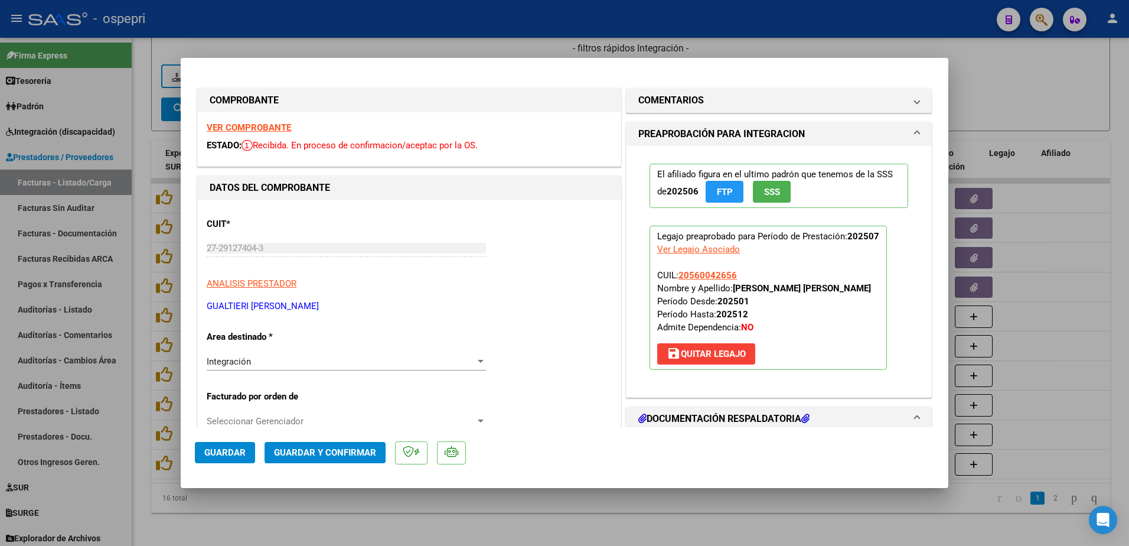
click at [272, 130] on strong "VER COMPROBANTE" at bounding box center [249, 127] width 84 height 11
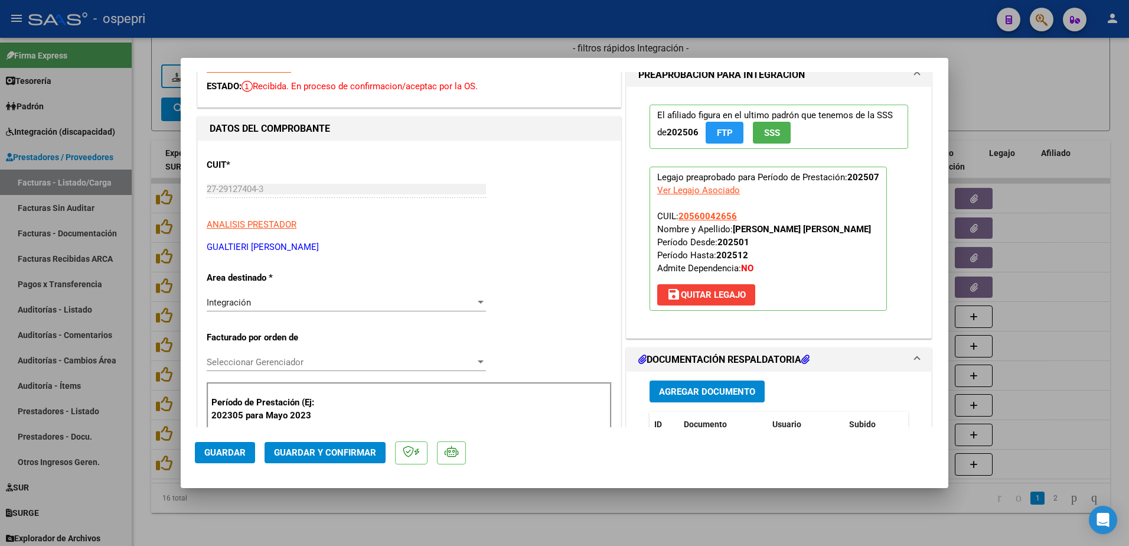
scroll to position [118, 0]
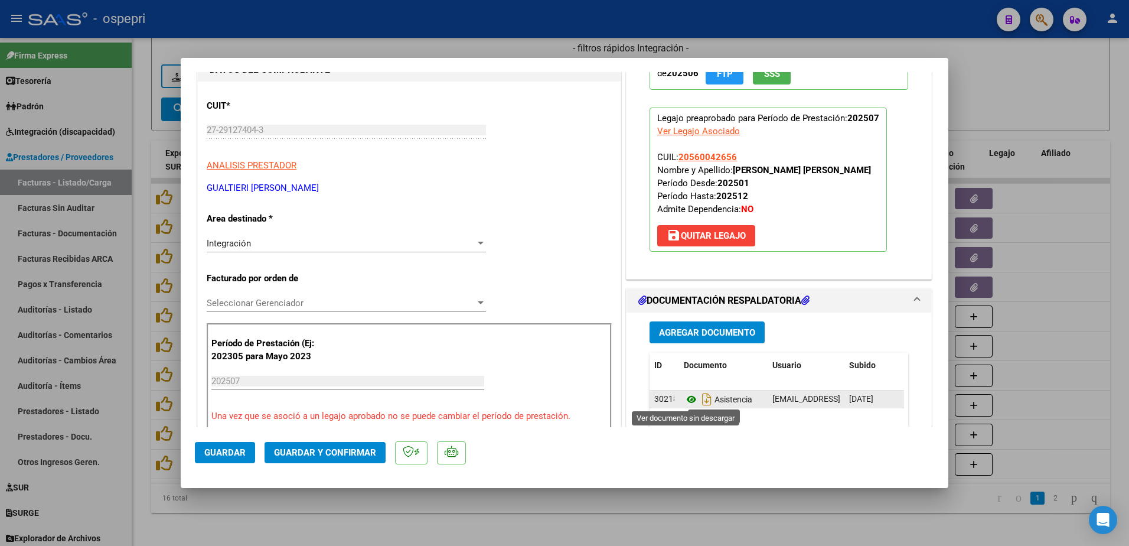
click at [687, 400] on icon at bounding box center [691, 399] width 15 height 14
click at [351, 452] on span "Guardar y Confirmar" at bounding box center [325, 452] width 102 height 11
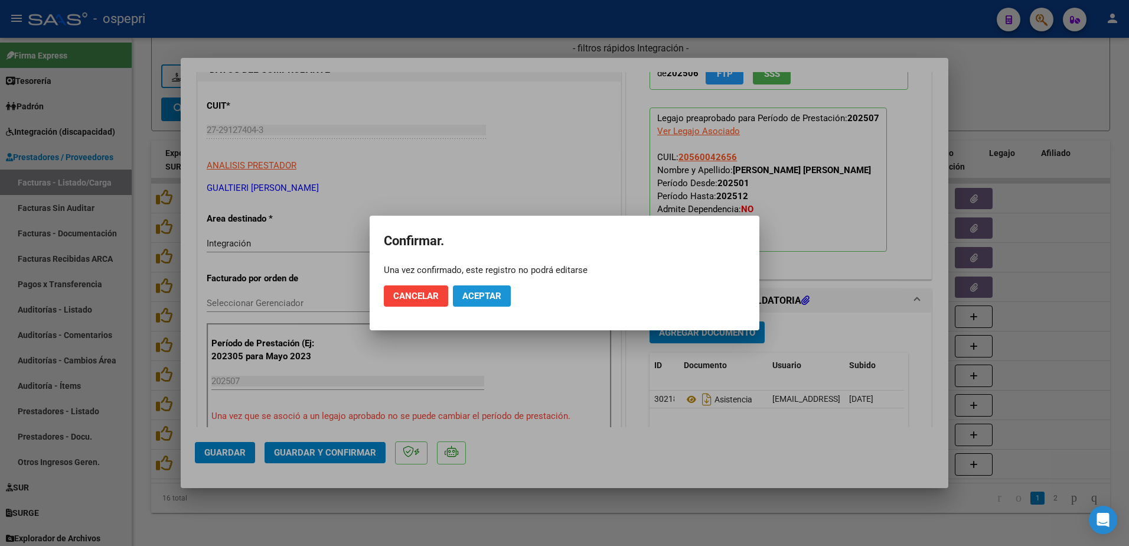
click at [491, 293] on span "Aceptar" at bounding box center [481, 295] width 39 height 11
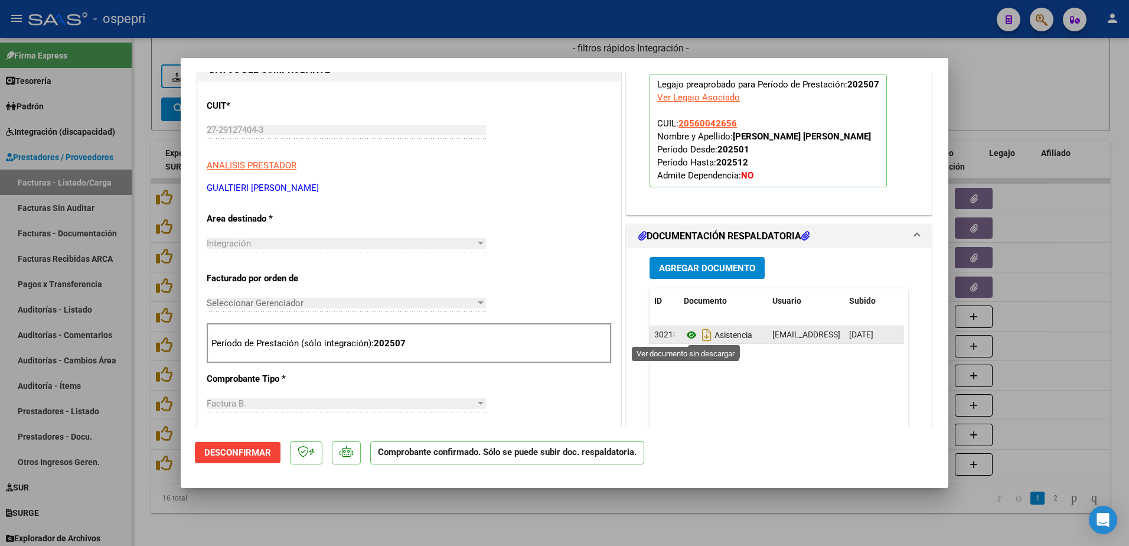
click at [684, 331] on icon at bounding box center [691, 335] width 15 height 14
type input "$ 0,00"
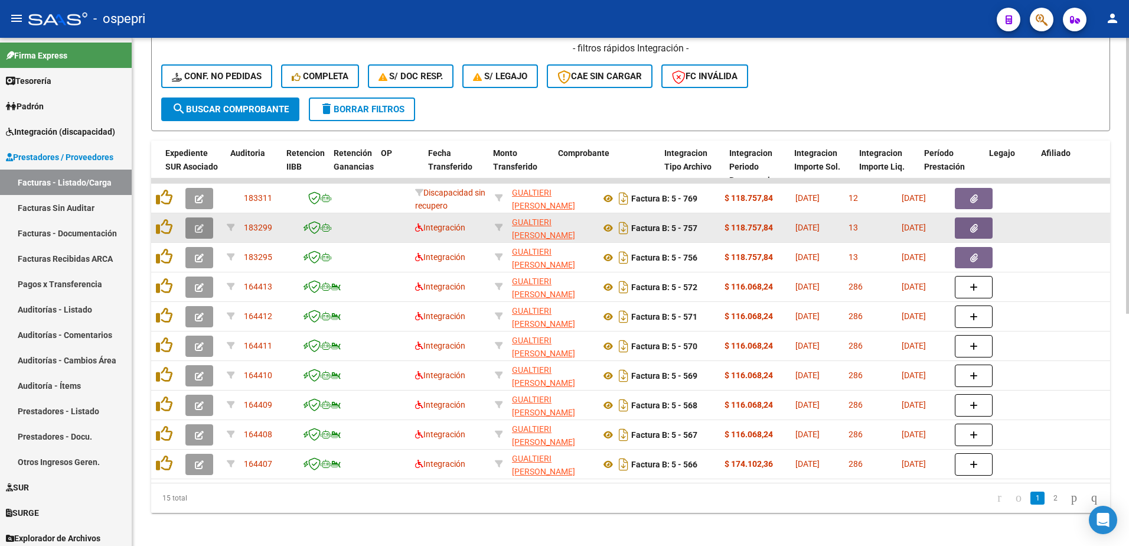
click at [191, 227] on button "button" at bounding box center [199, 227] width 28 height 21
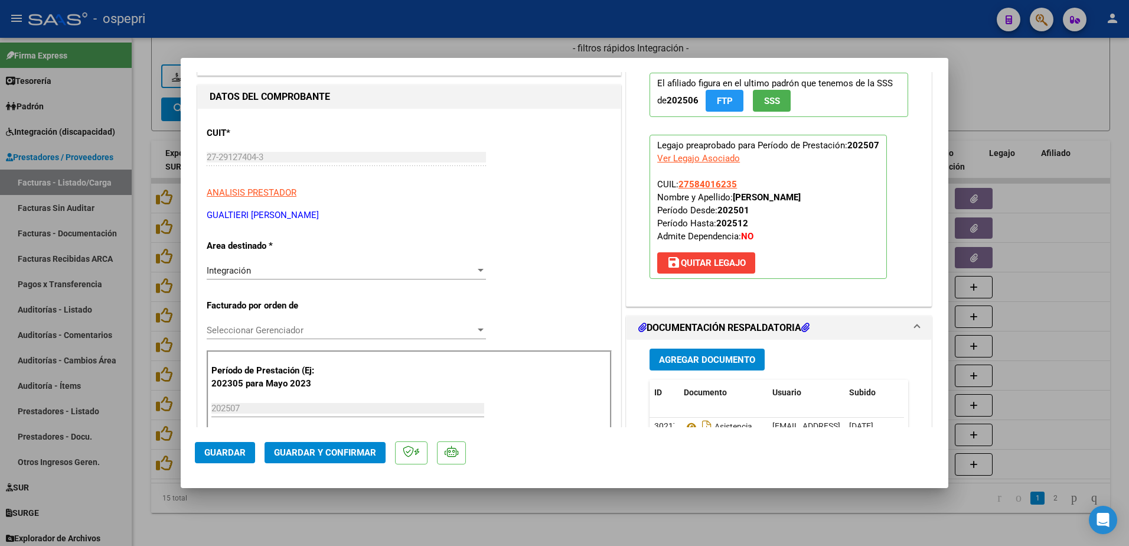
scroll to position [118, 0]
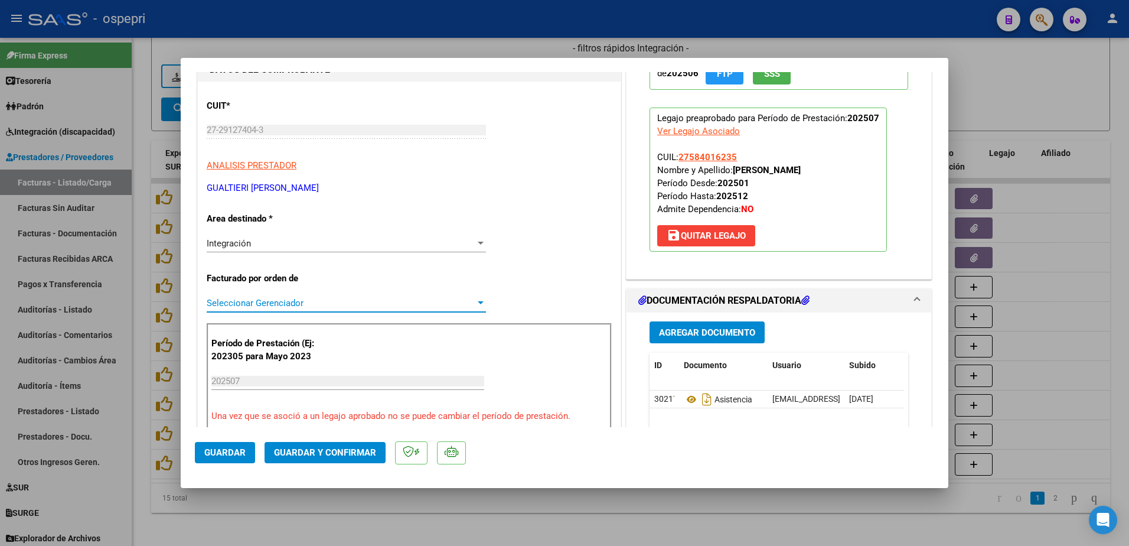
click at [481, 302] on div at bounding box center [480, 302] width 11 height 9
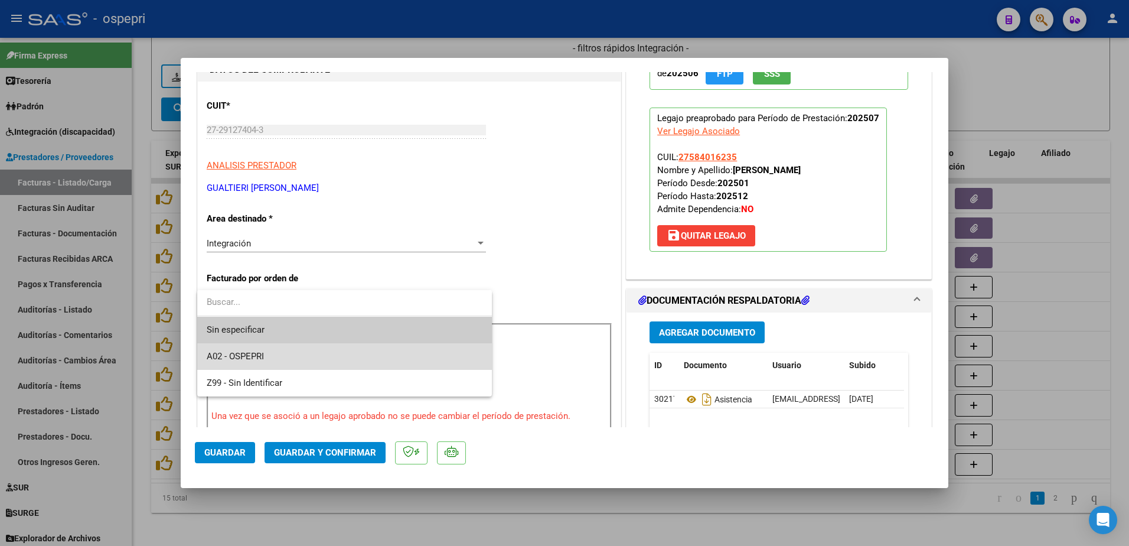
click at [256, 361] on span "A02 - OSPEPRI" at bounding box center [345, 356] width 276 height 27
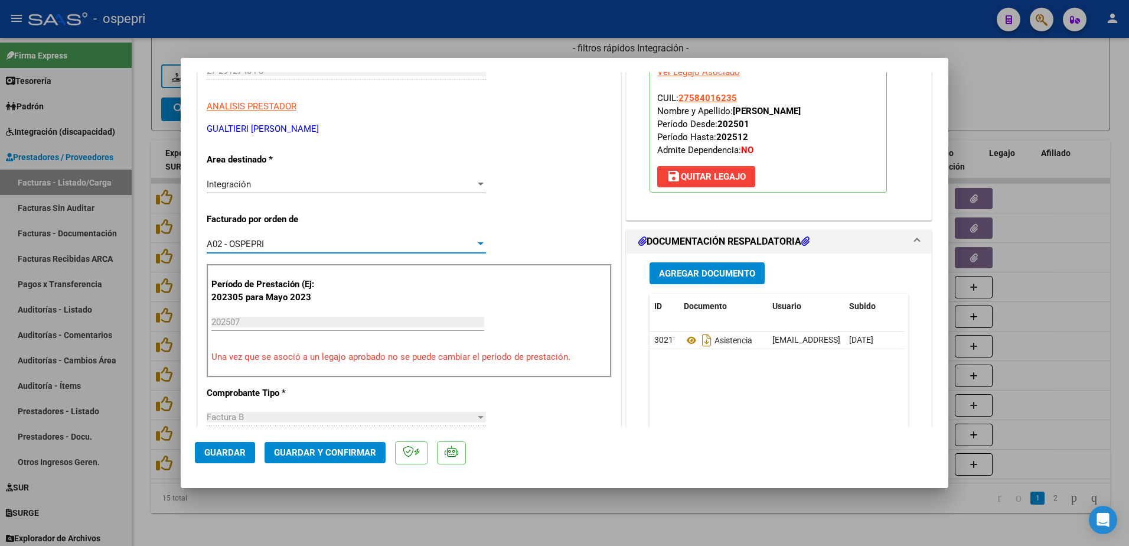
scroll to position [0, 0]
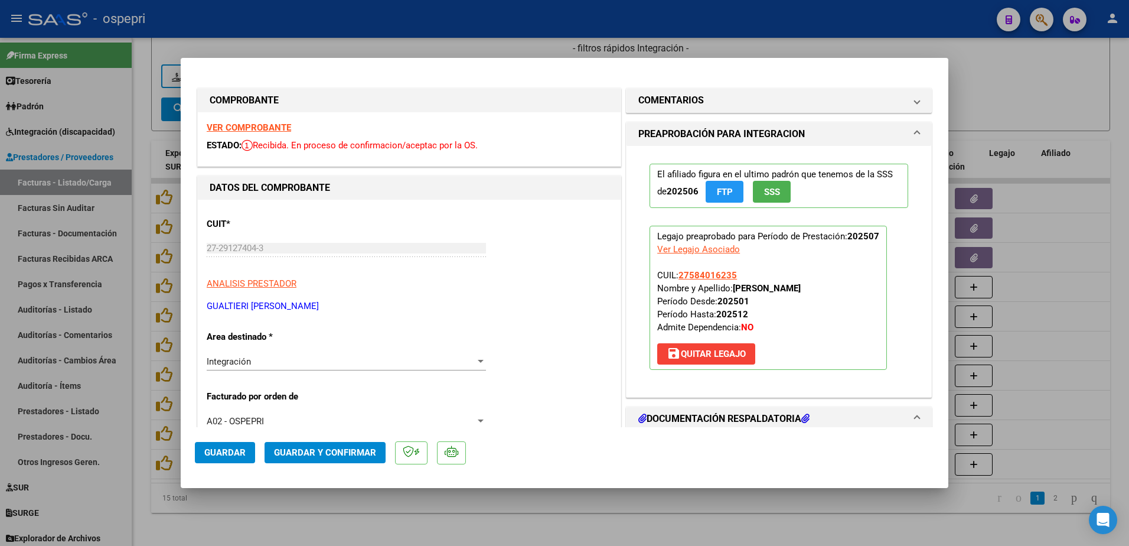
click at [254, 129] on strong "VER COMPROBANTE" at bounding box center [249, 127] width 84 height 11
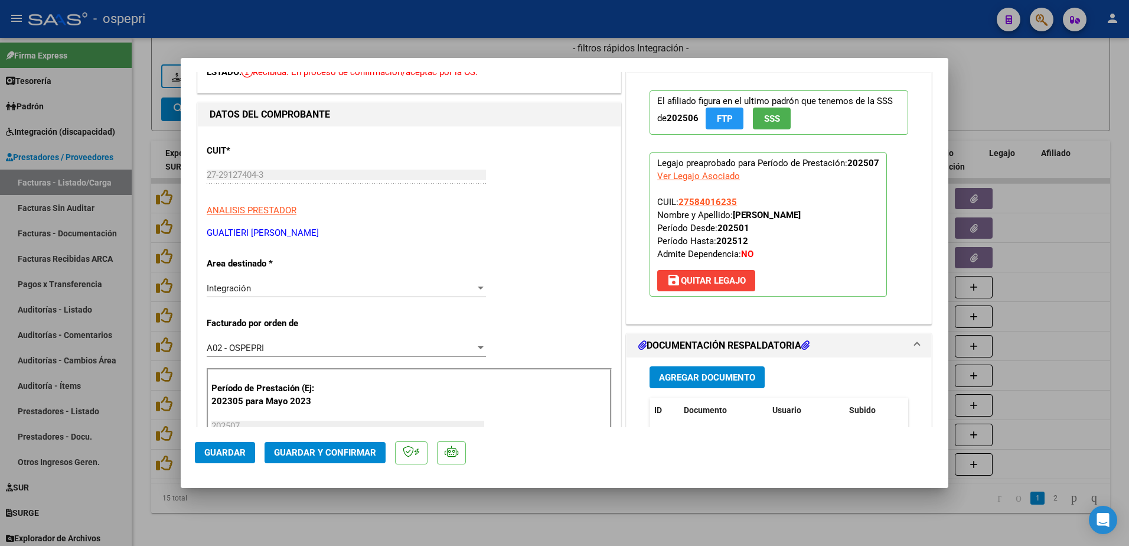
scroll to position [177, 0]
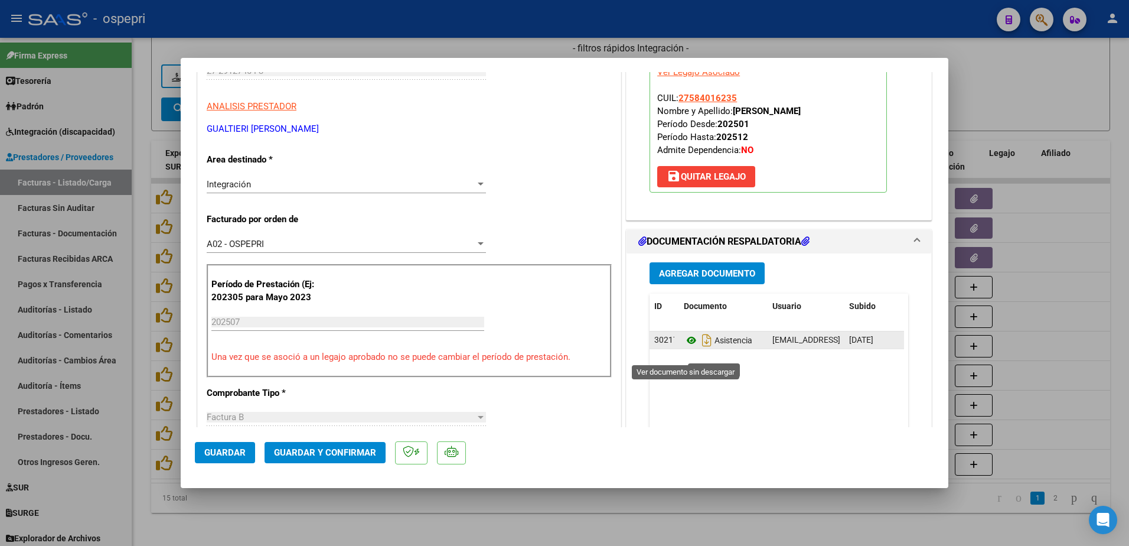
click at [684, 347] on icon at bounding box center [691, 340] width 15 height 14
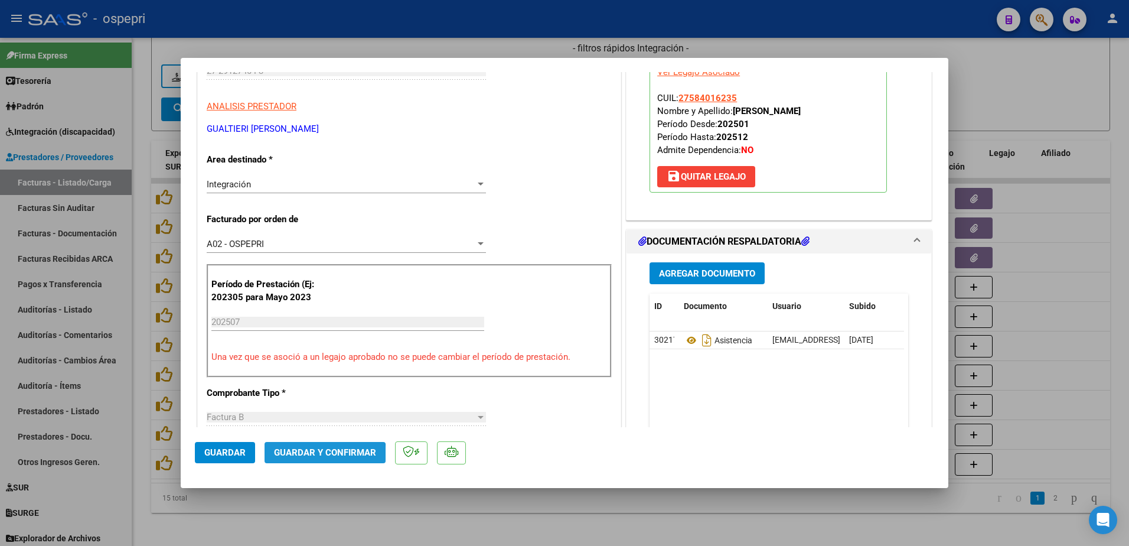
click at [312, 456] on span "Guardar y Confirmar" at bounding box center [325, 452] width 102 height 11
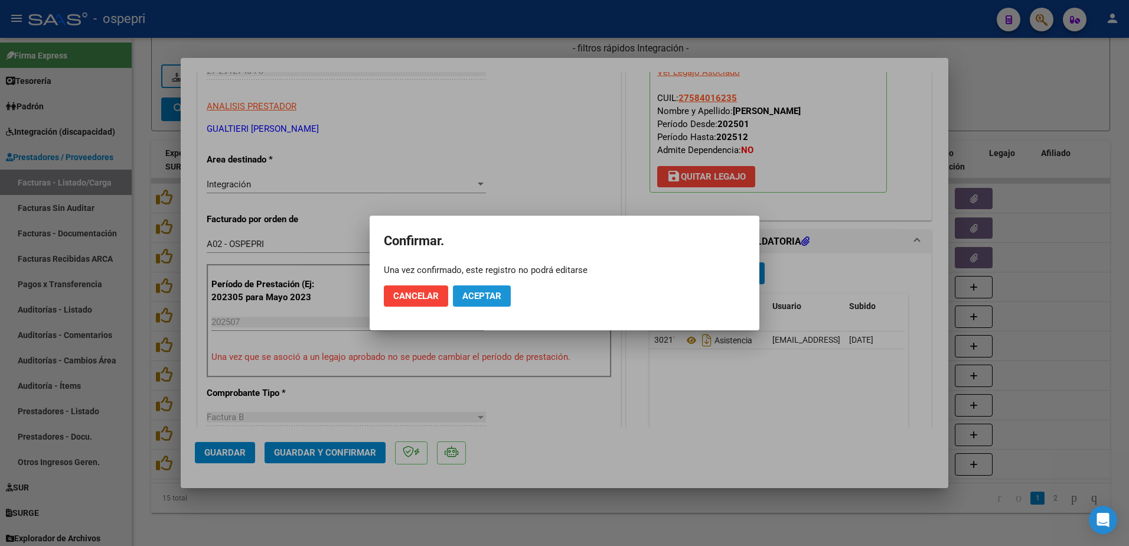
click at [498, 298] on span "Aceptar" at bounding box center [481, 295] width 39 height 11
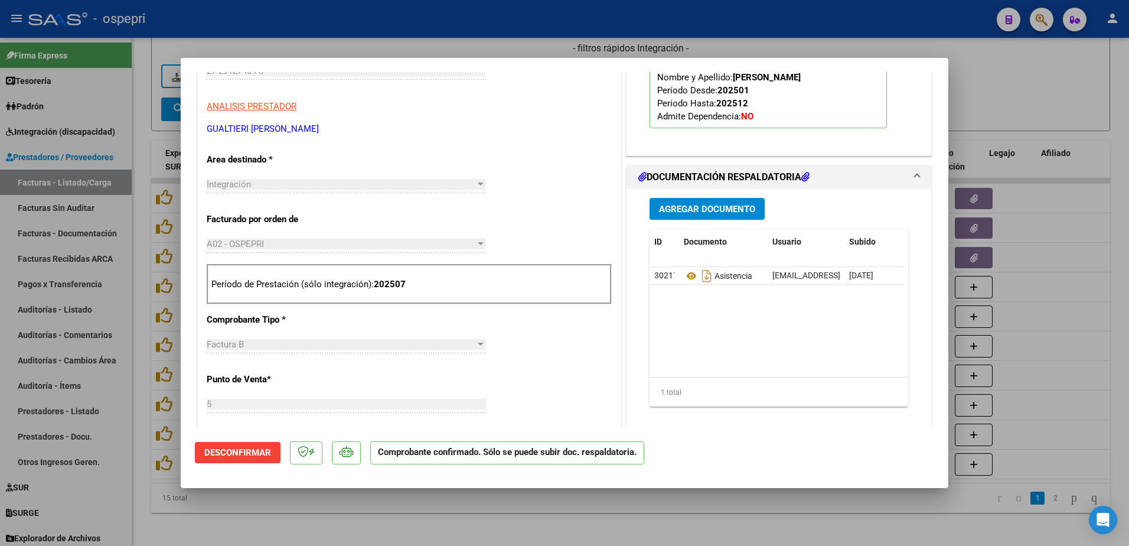
type input "$ 0,00"
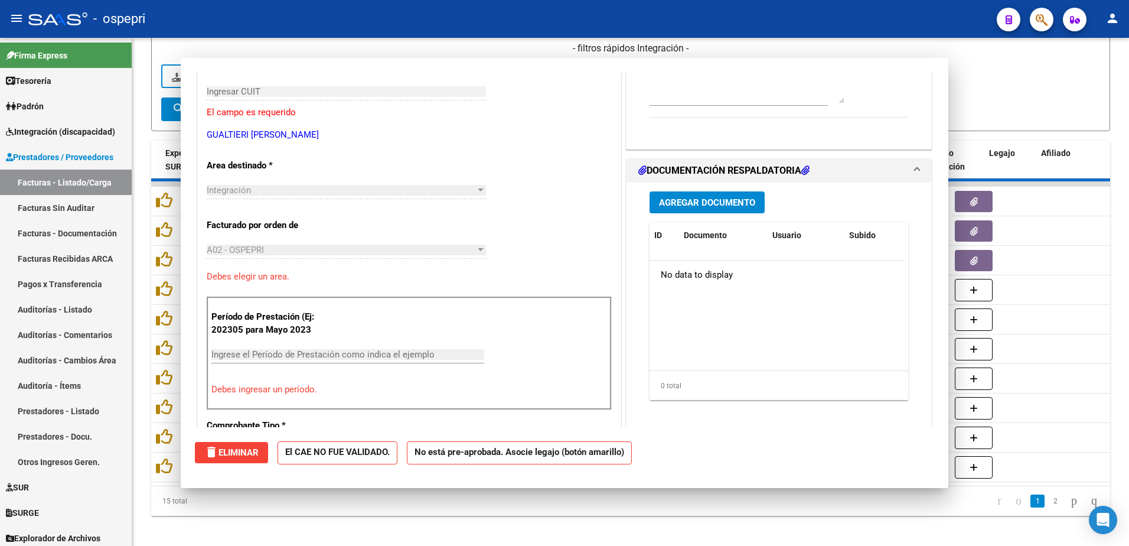
scroll to position [198, 0]
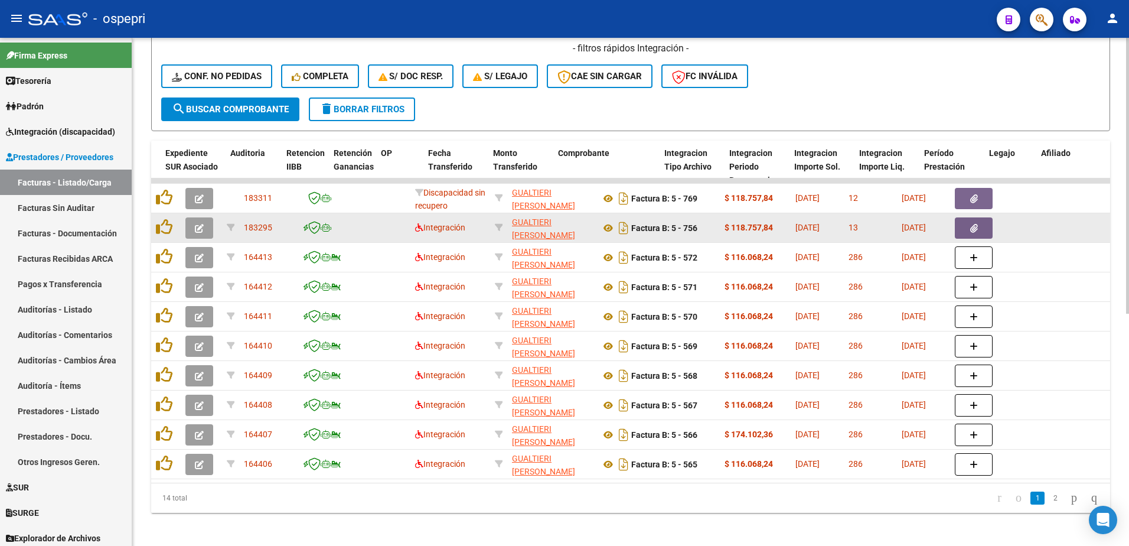
click at [201, 230] on icon "button" at bounding box center [199, 228] width 9 height 9
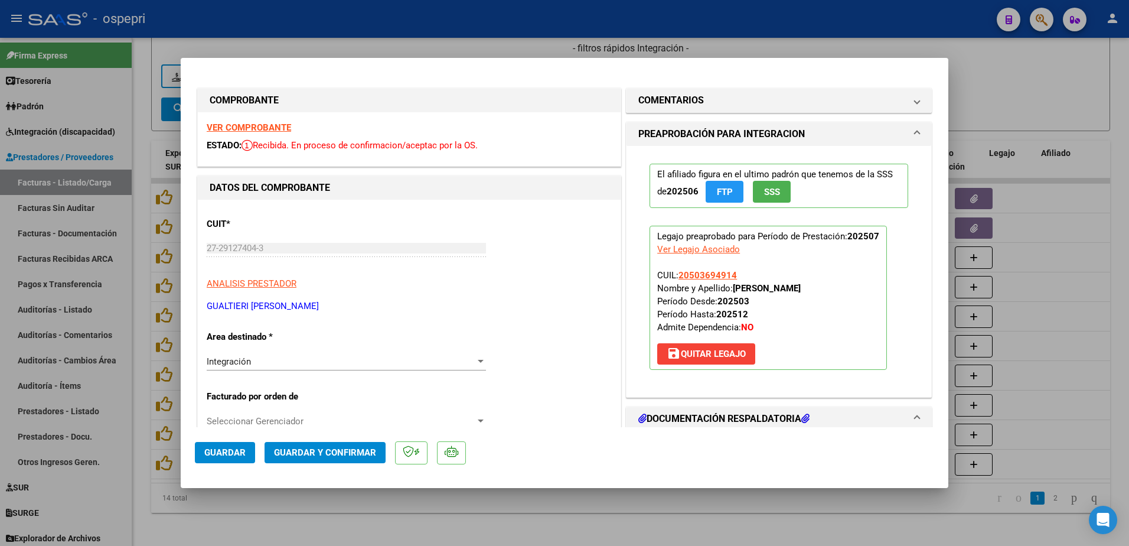
click at [247, 130] on strong "VER COMPROBANTE" at bounding box center [249, 127] width 84 height 11
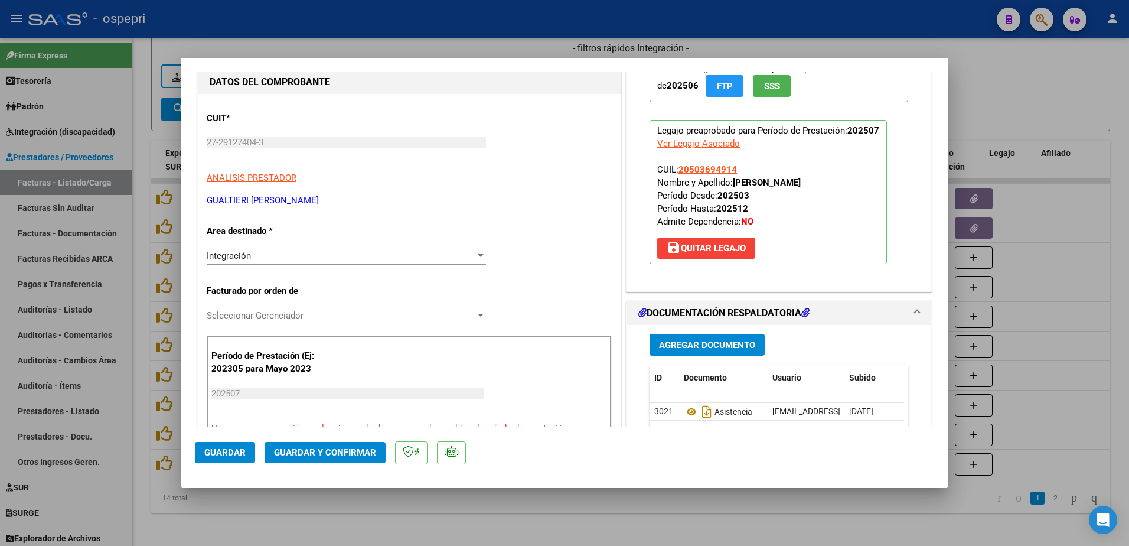
scroll to position [177, 0]
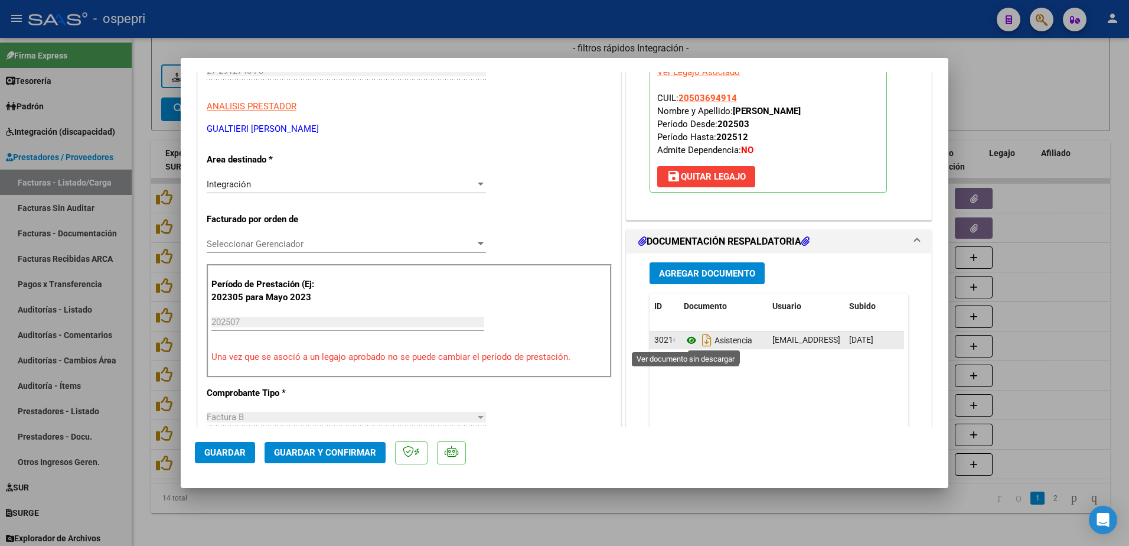
click at [684, 338] on icon at bounding box center [691, 340] width 15 height 14
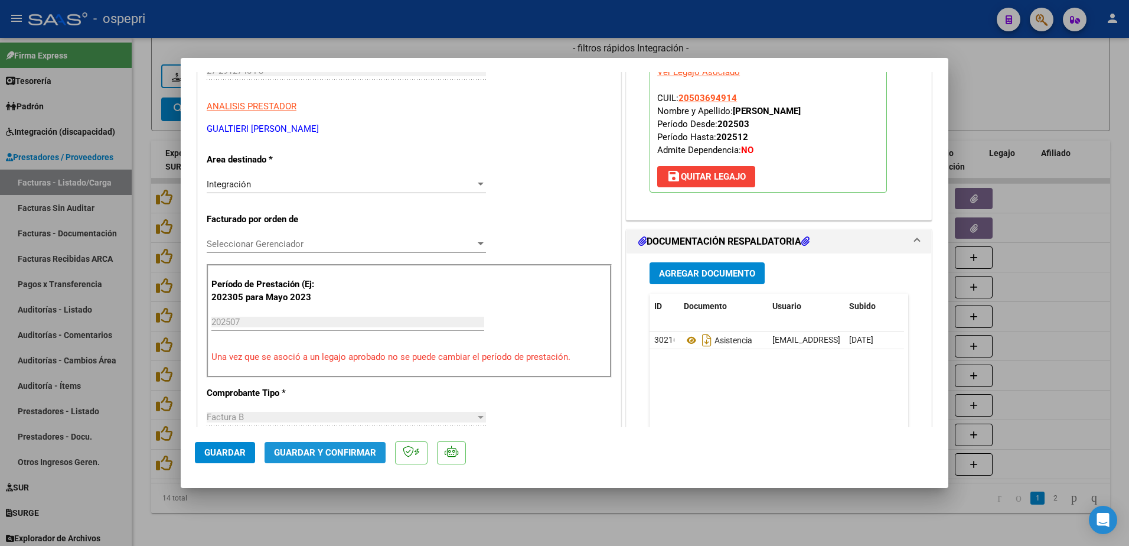
click at [345, 450] on span "Guardar y Confirmar" at bounding box center [325, 452] width 102 height 11
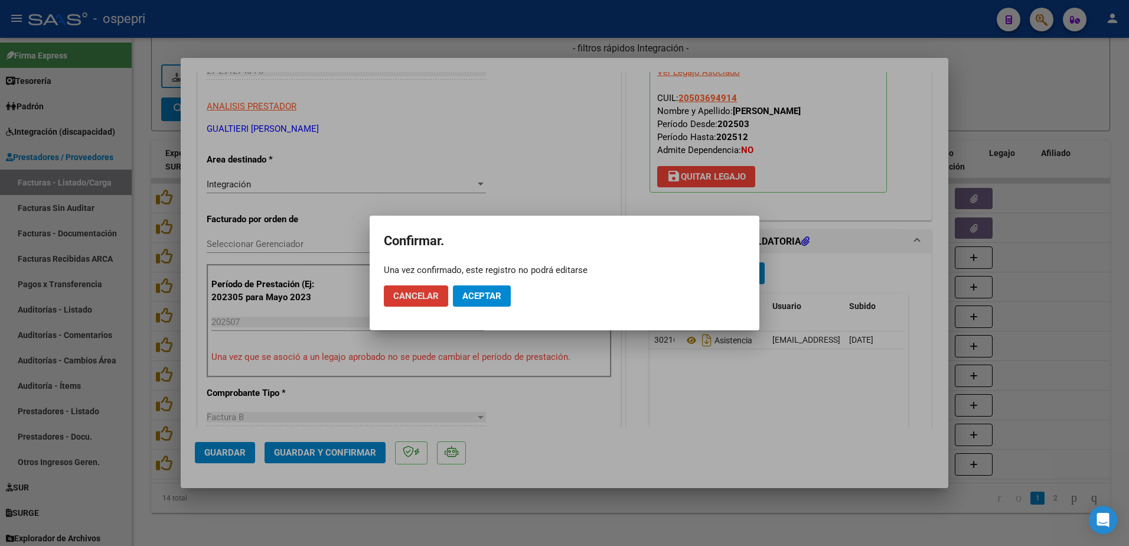
click at [486, 290] on button "Aceptar" at bounding box center [482, 295] width 58 height 21
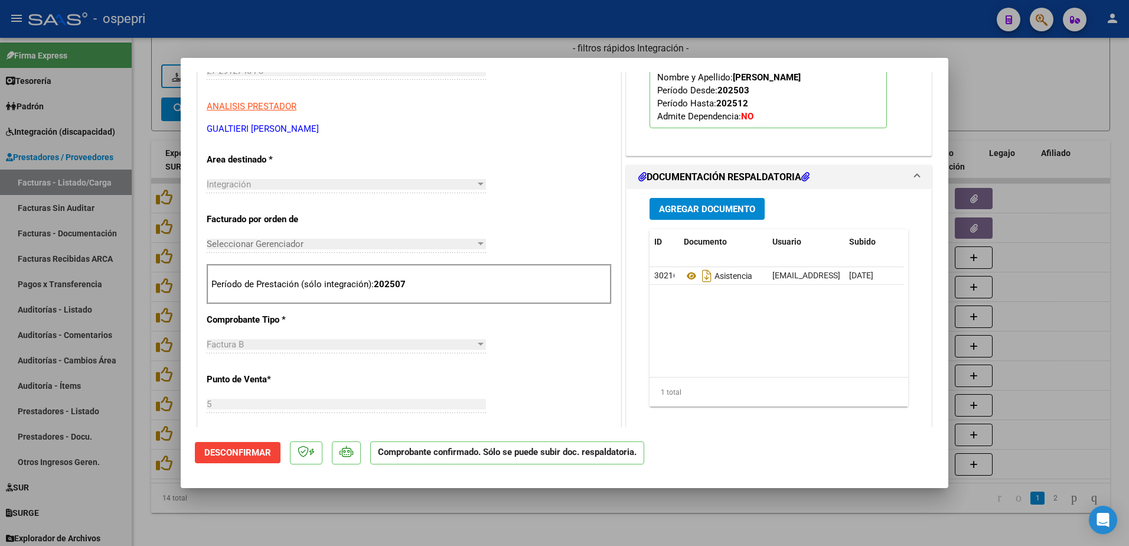
type input "$ 0,00"
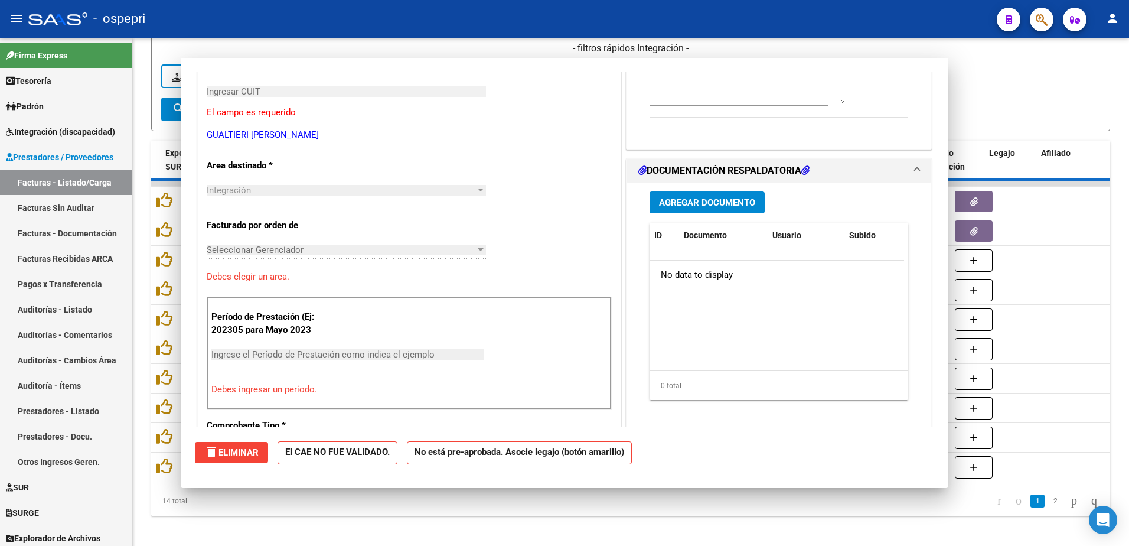
scroll to position [198, 0]
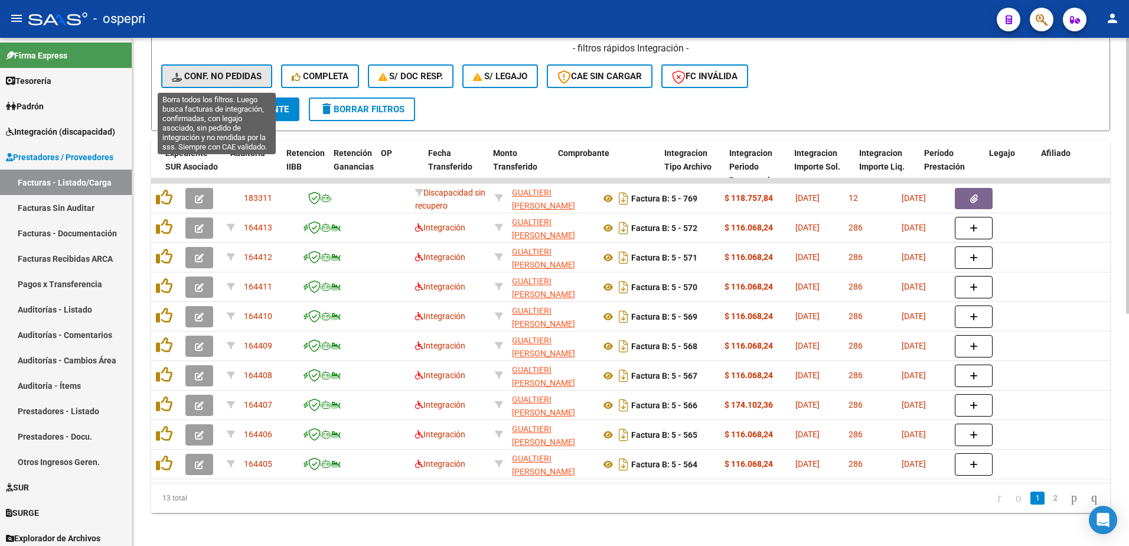
click at [236, 72] on span "Conf. no pedidas" at bounding box center [217, 76] width 90 height 11
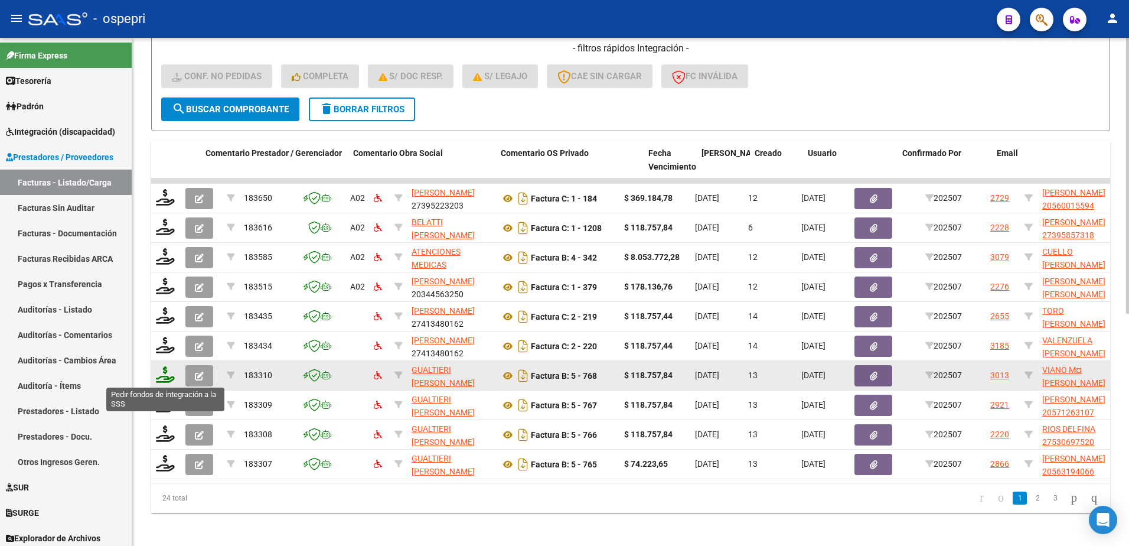
click at [165, 378] on icon at bounding box center [165, 374] width 19 height 17
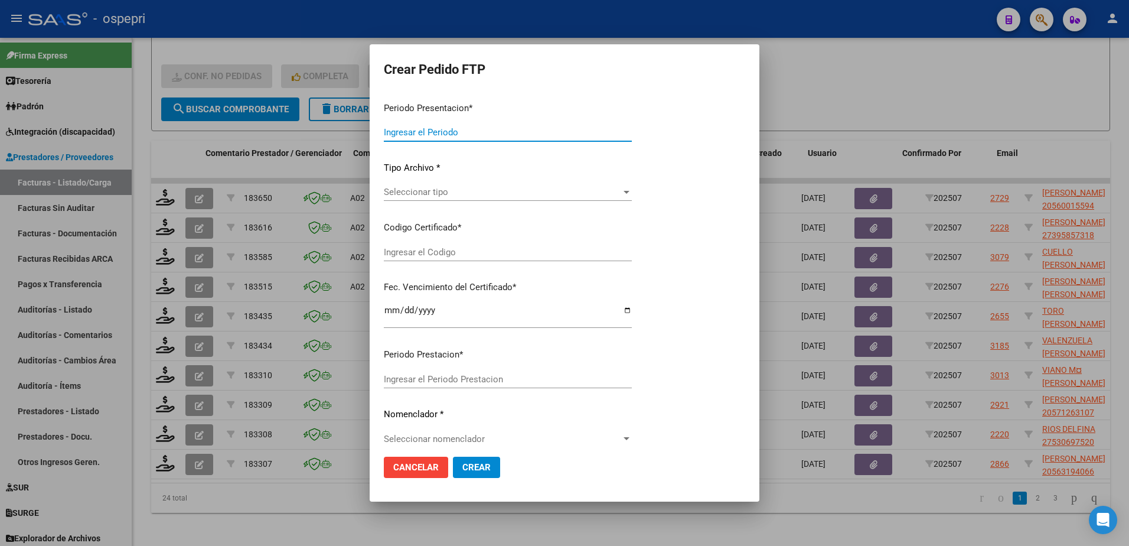
type input "202507"
type input "$ 118.757,84"
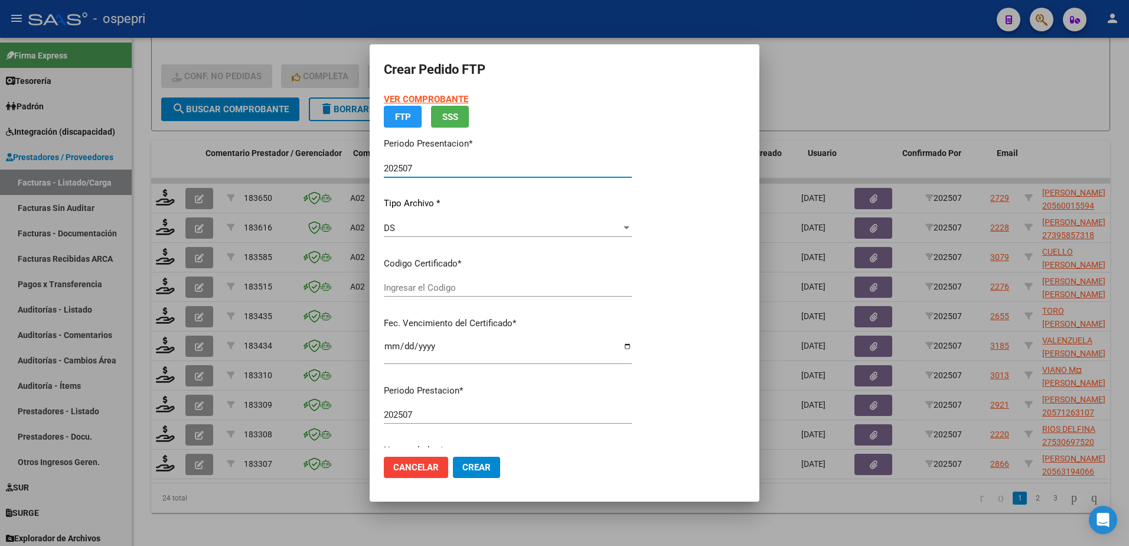
type input "2051476403-5"
type input "2030-05-24"
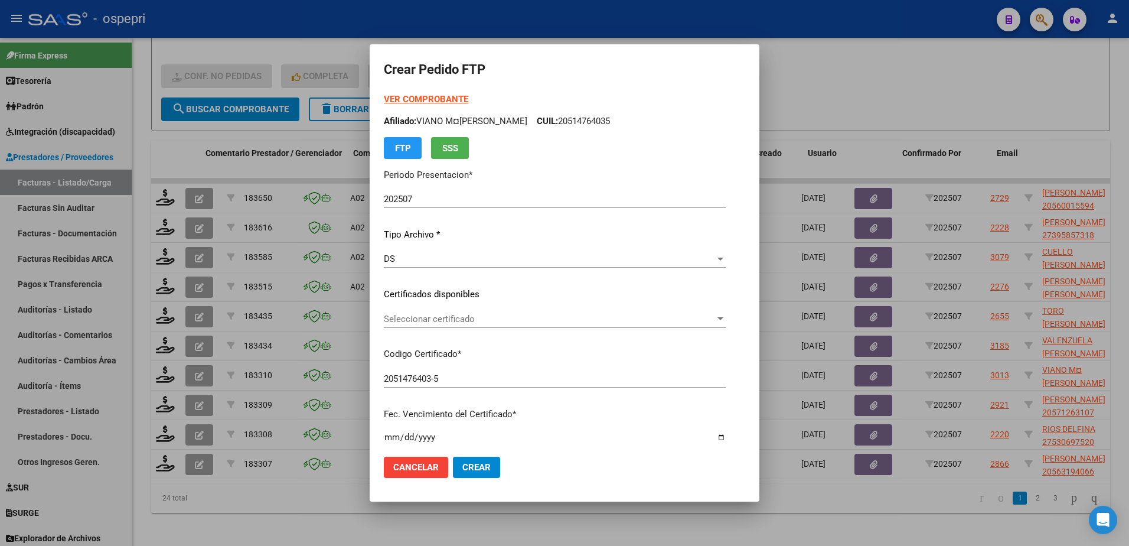
click at [473, 325] on div "Seleccionar certificado Seleccionar certificado" at bounding box center [555, 319] width 342 height 18
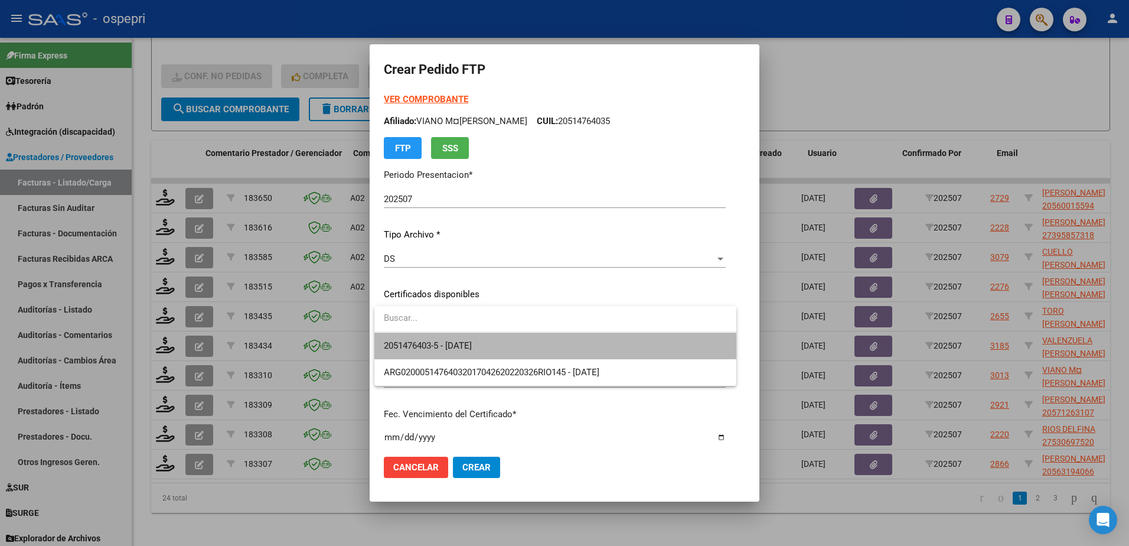
click at [481, 351] on span "2051476403-5 - 2030-05-24" at bounding box center [555, 345] width 343 height 27
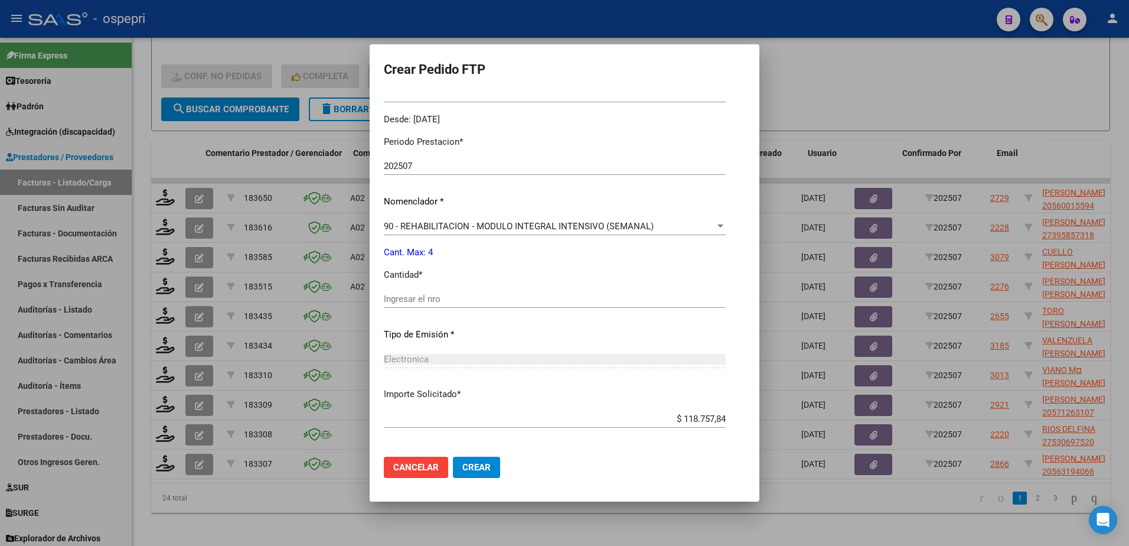
scroll to position [354, 0]
click at [442, 297] on input "Ingresar el nro" at bounding box center [555, 297] width 342 height 11
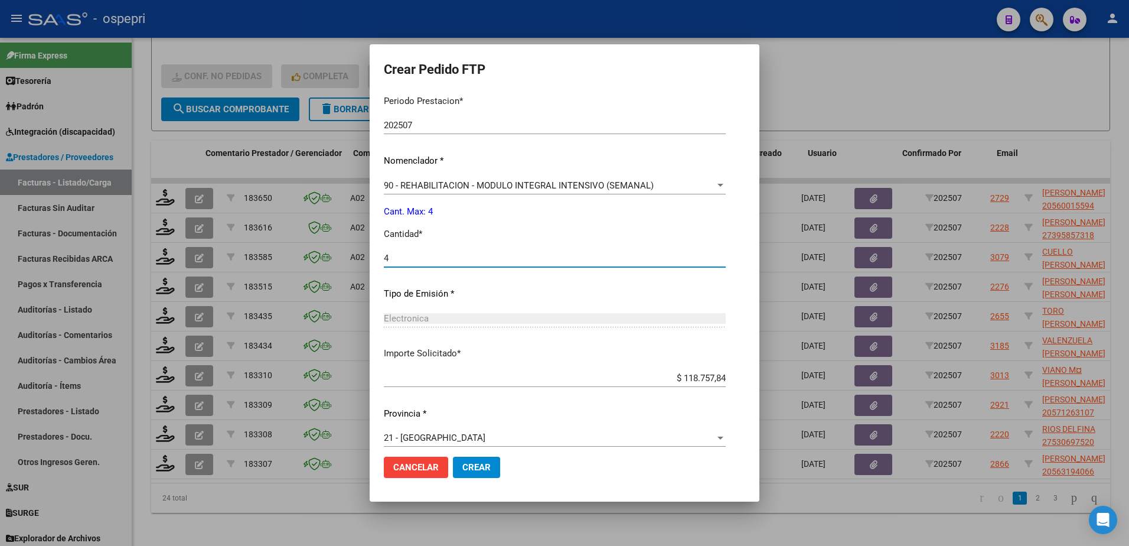
scroll to position [403, 0]
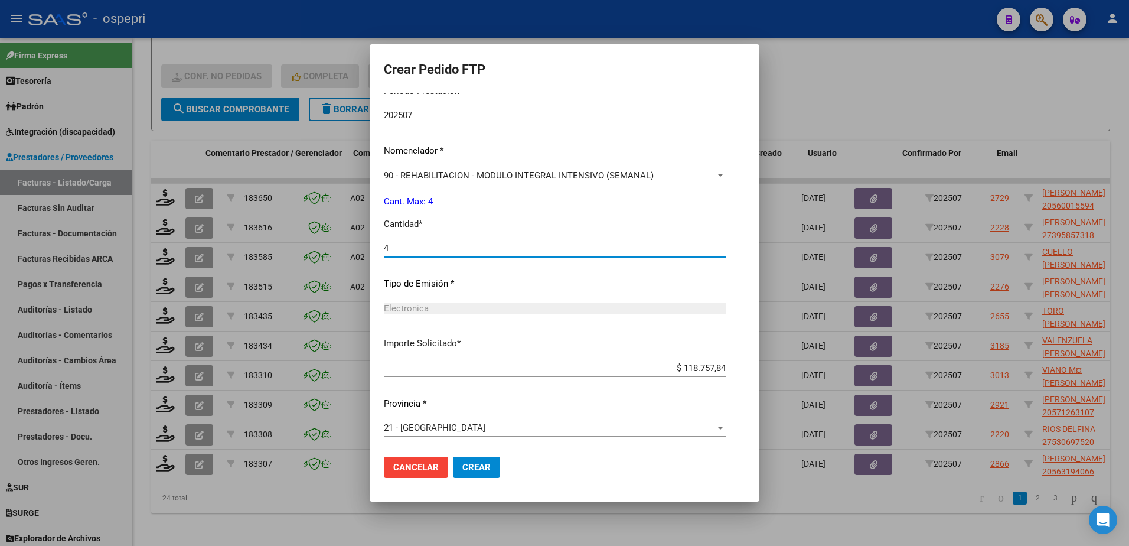
type input "4"
click at [476, 468] on span "Crear" at bounding box center [476, 467] width 28 height 11
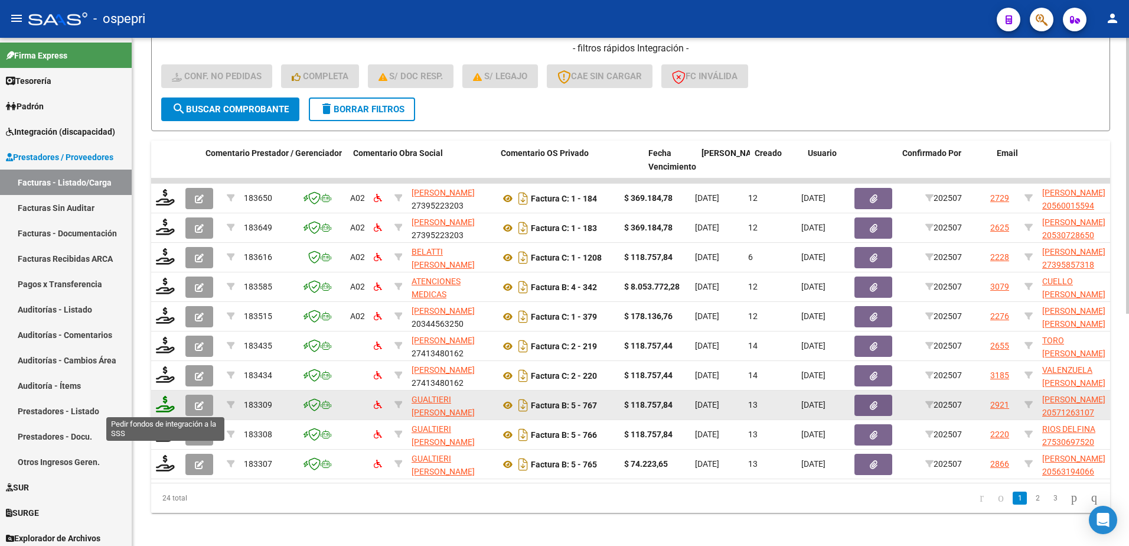
click at [163, 404] on icon at bounding box center [165, 404] width 19 height 17
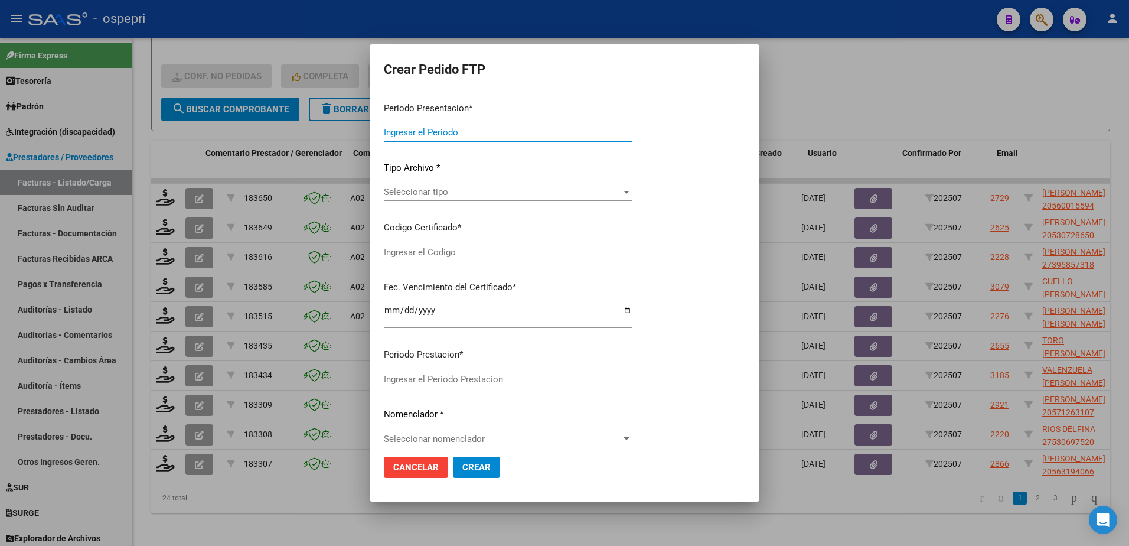
type input "202507"
type input "$ 118.757,84"
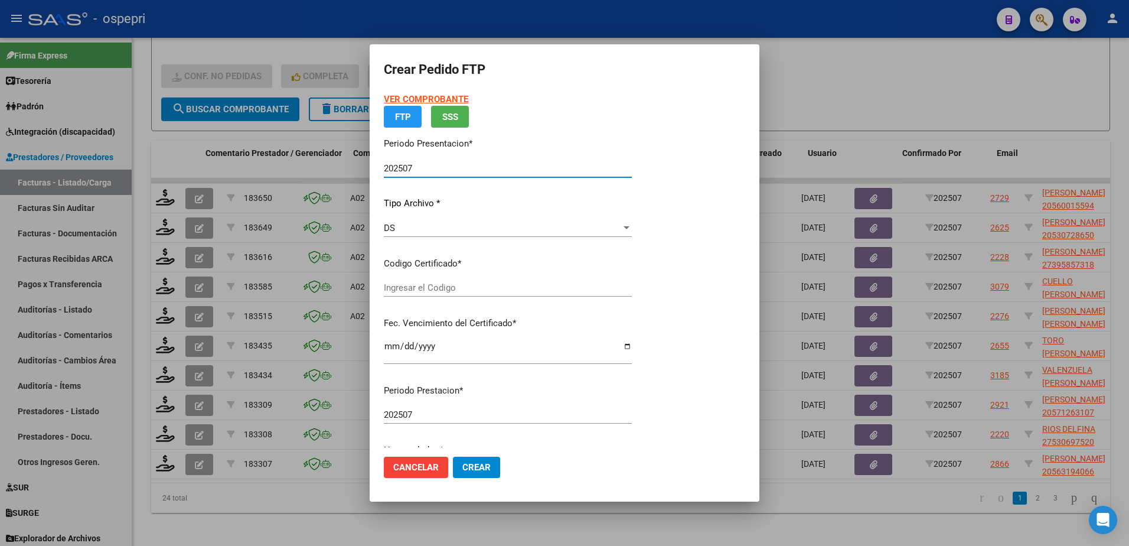
type input "2057126310-7"
type input "2029-08-20"
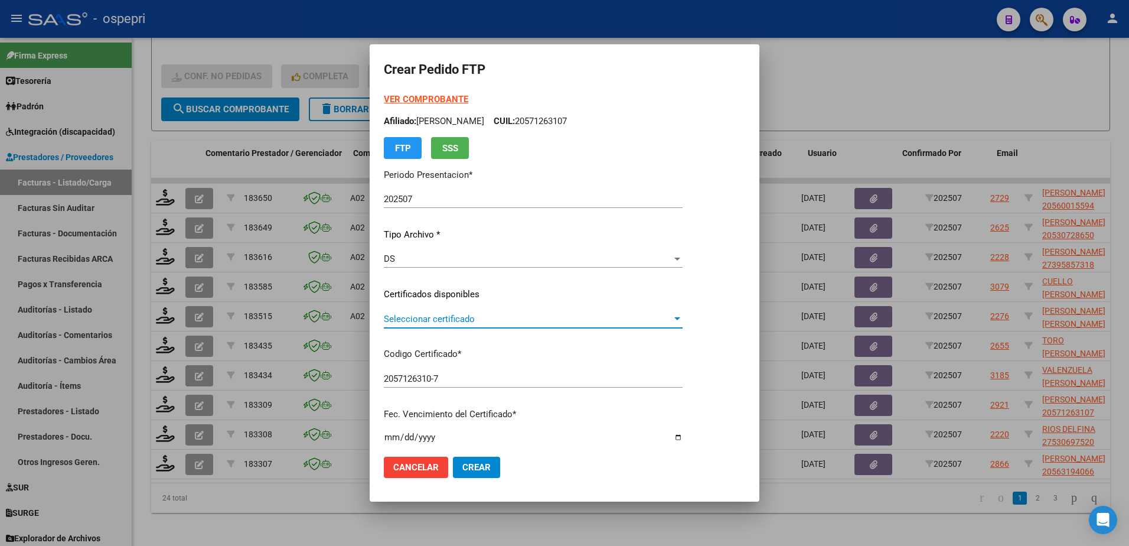
click at [462, 319] on span "Seleccionar certificado" at bounding box center [528, 319] width 288 height 11
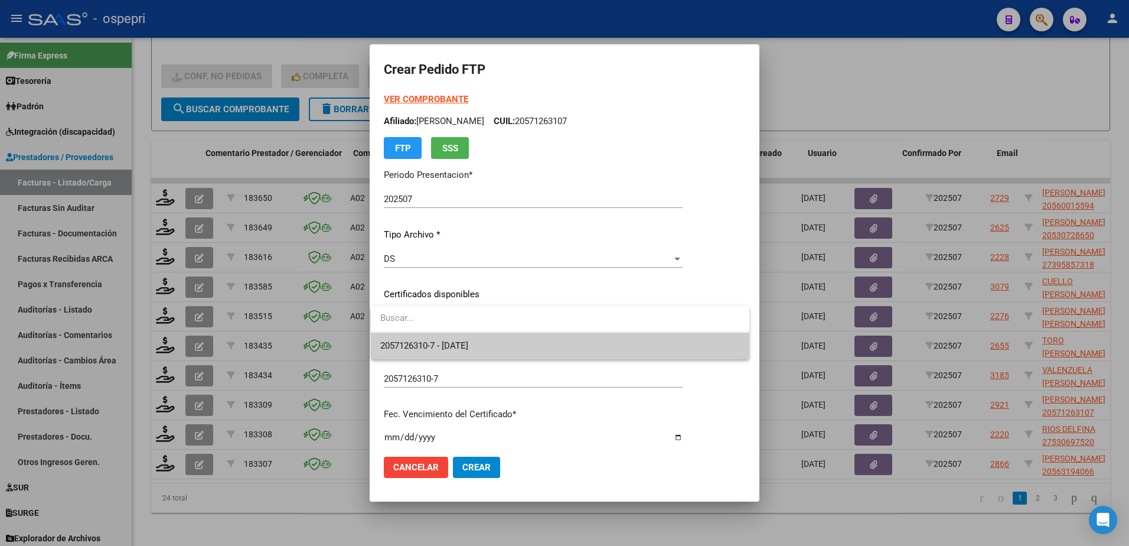
click at [456, 340] on span "2057126310-7 - 2029-08-20" at bounding box center [424, 345] width 88 height 11
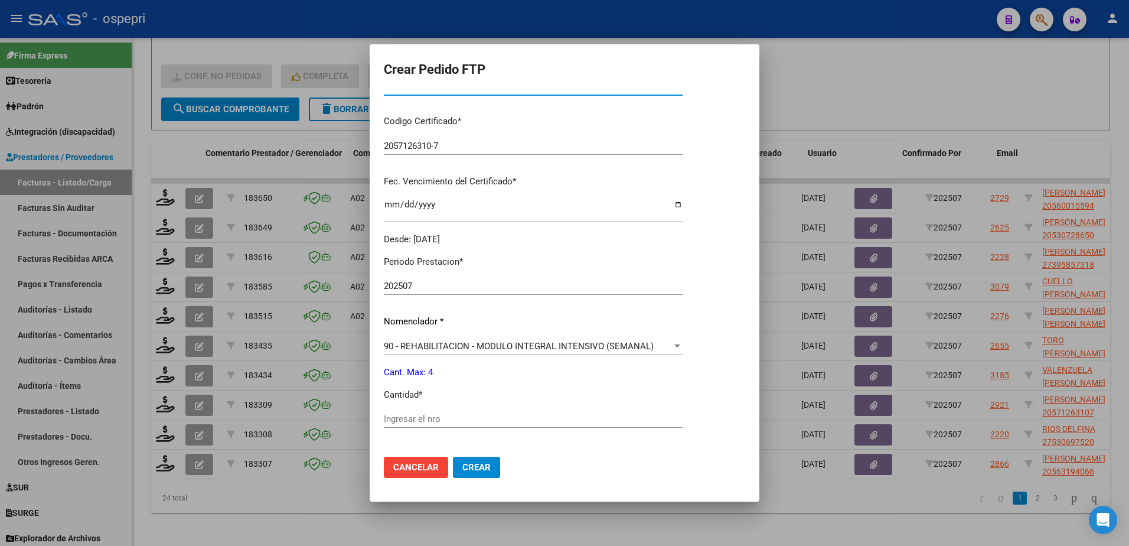
scroll to position [236, 0]
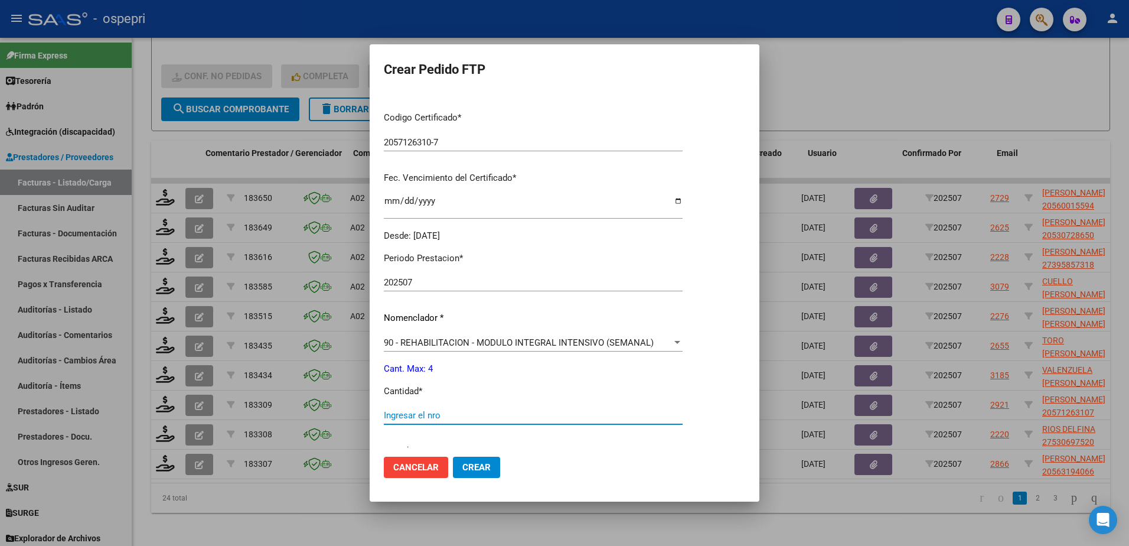
click at [420, 418] on input "Ingresar el nro" at bounding box center [533, 415] width 299 height 11
type input "4"
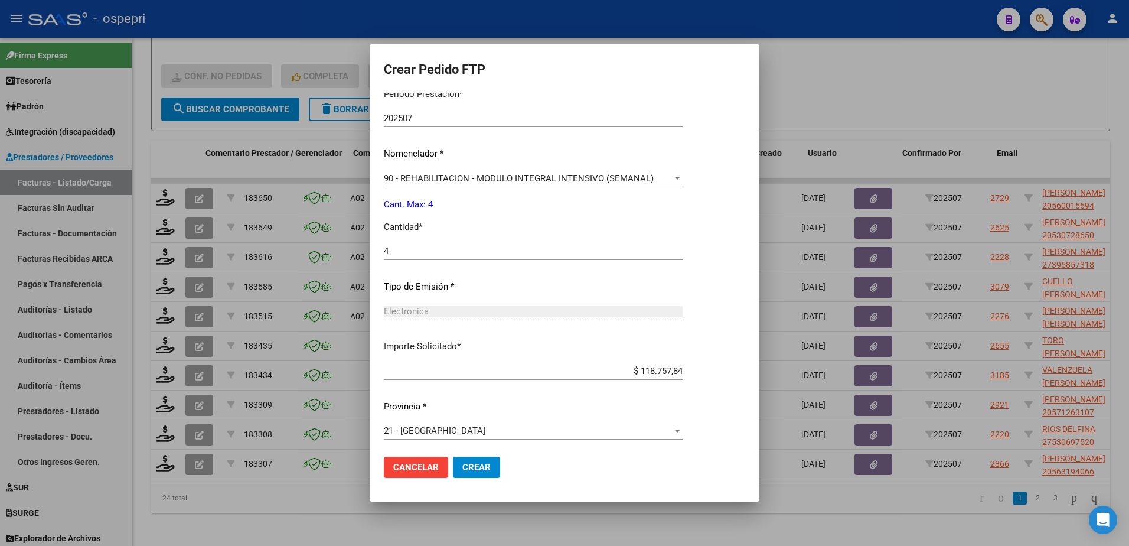
scroll to position [403, 0]
click at [469, 463] on span "Crear" at bounding box center [476, 467] width 28 height 11
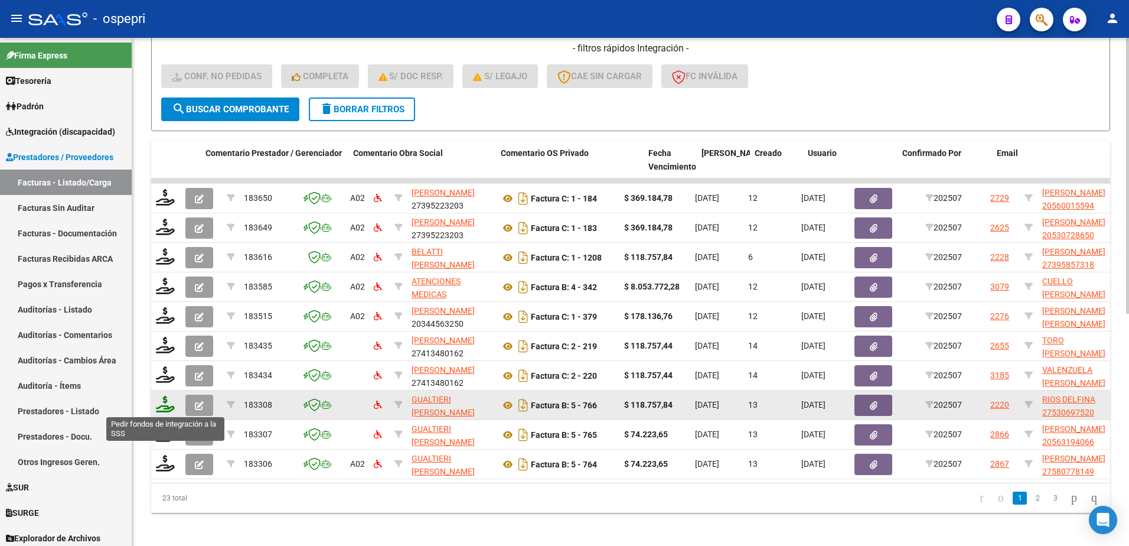
click at [167, 410] on icon at bounding box center [165, 404] width 19 height 17
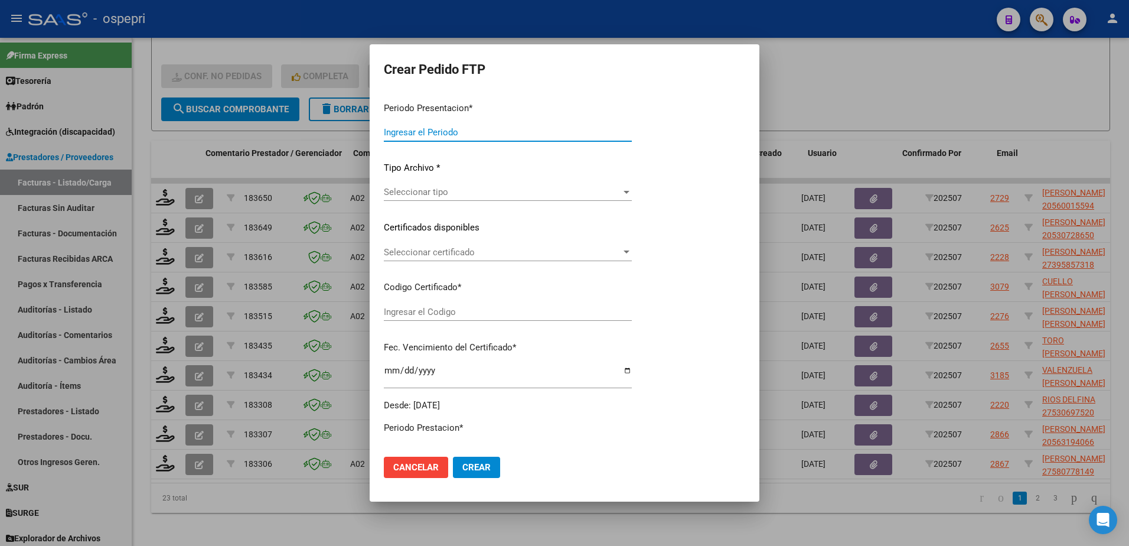
type input "202507"
type input "$ 118.757,84"
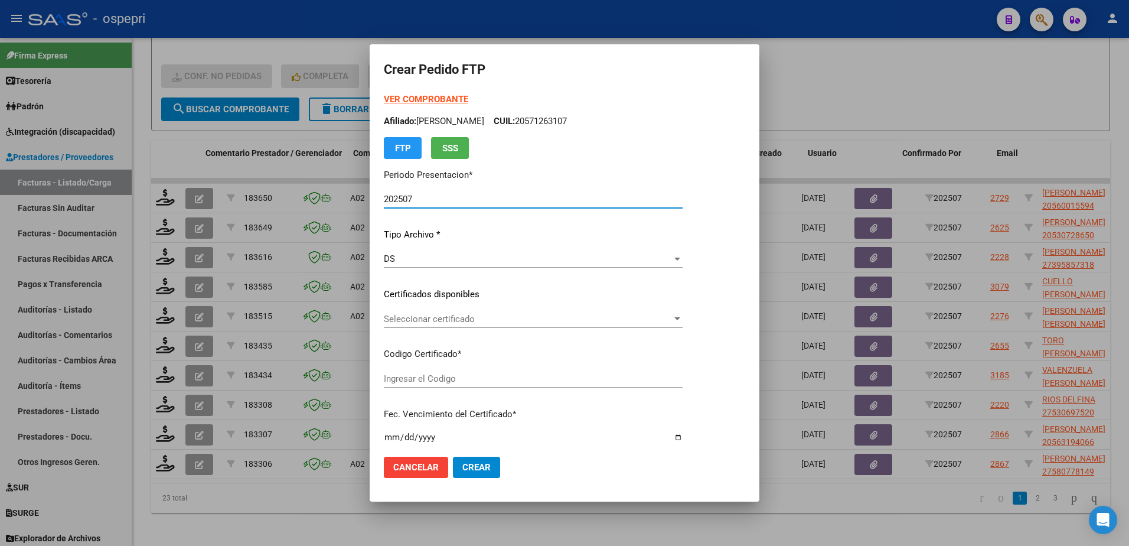
type input "2753069752-0"
type input "2032-11-17"
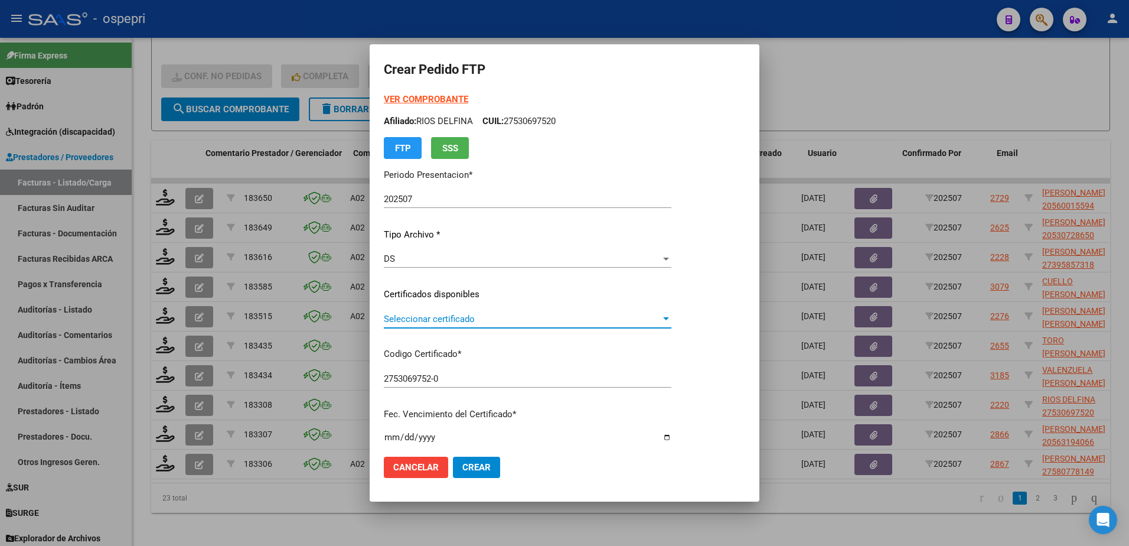
click at [445, 319] on span "Seleccionar certificado" at bounding box center [522, 319] width 277 height 11
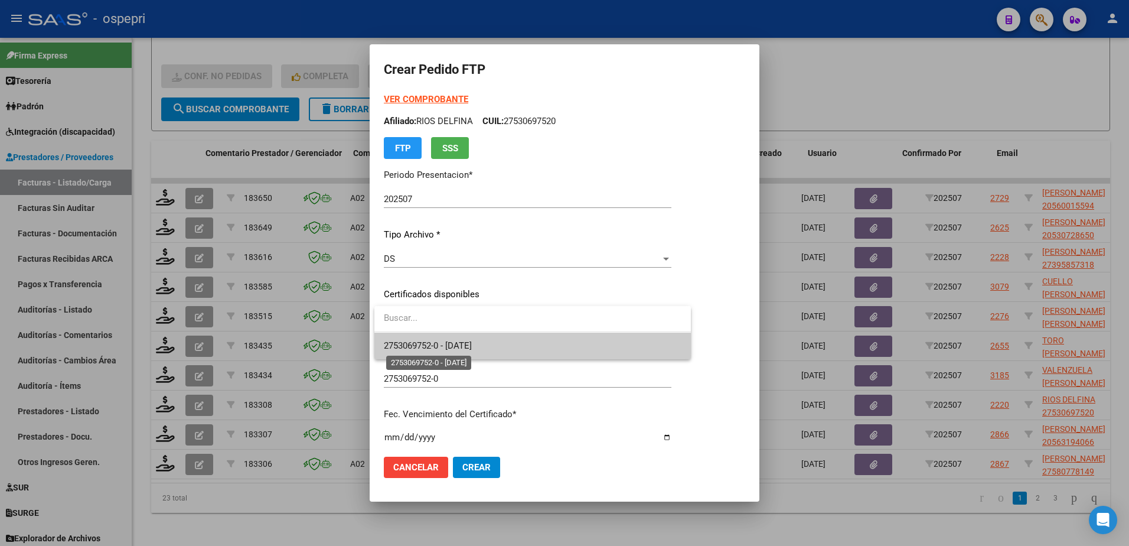
click at [443, 342] on span "2753069752-0 - 2032-11-17" at bounding box center [428, 345] width 88 height 11
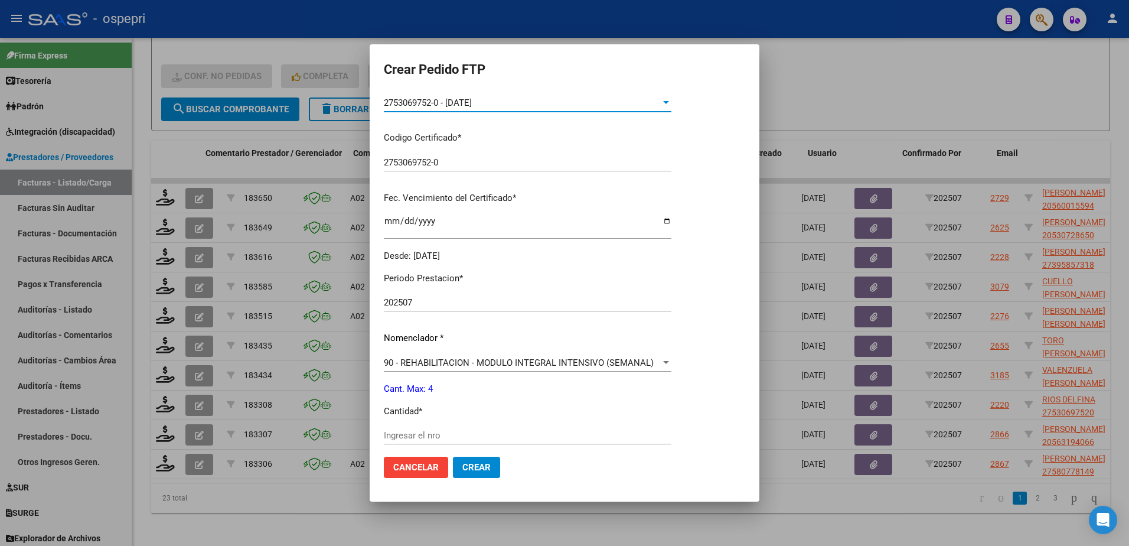
scroll to position [236, 0]
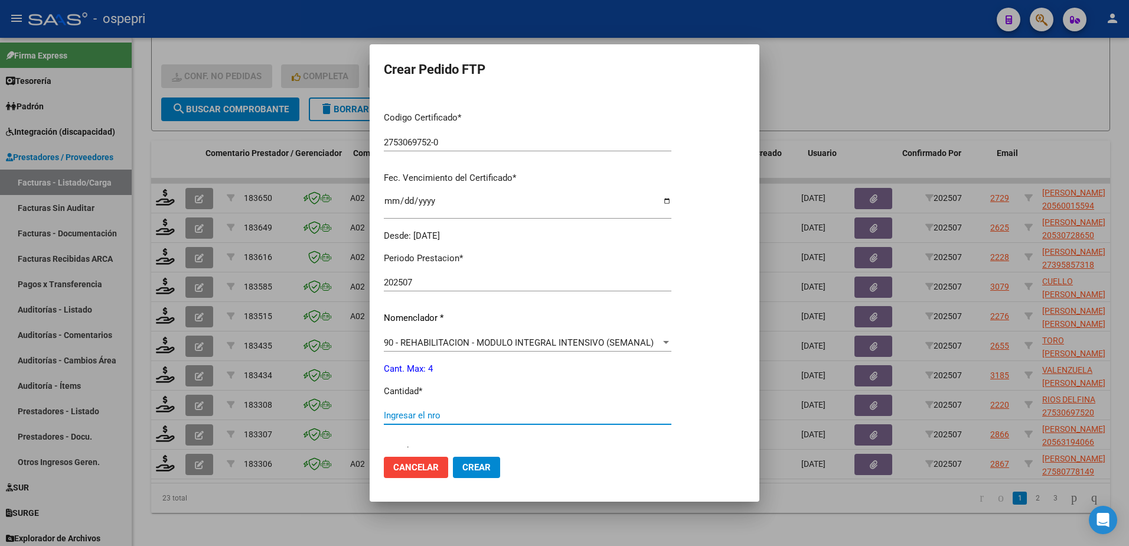
click at [439, 415] on input "Ingresar el nro" at bounding box center [528, 415] width 288 height 11
type input "4"
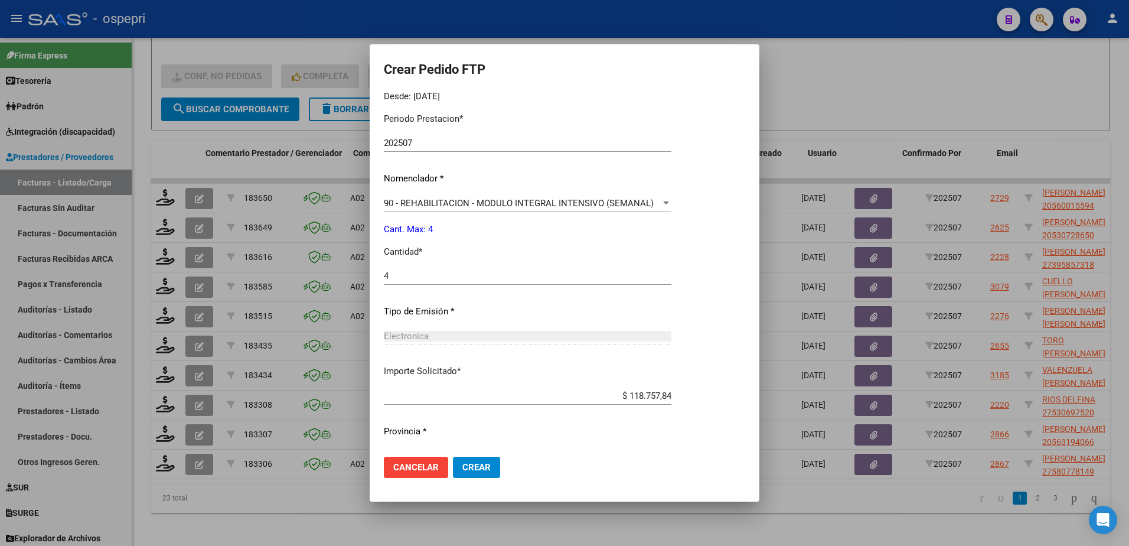
scroll to position [403, 0]
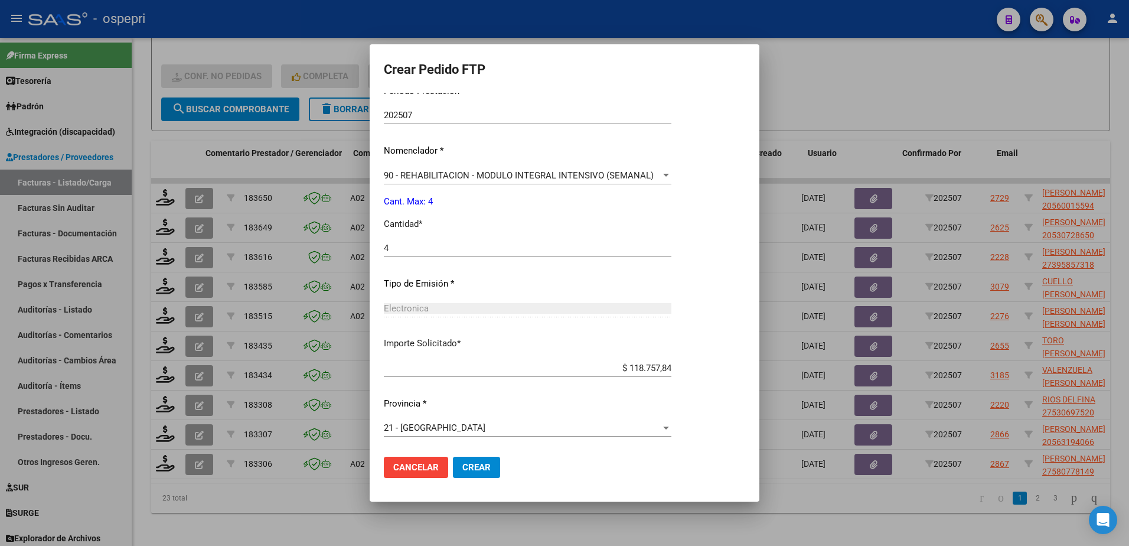
click at [474, 465] on span "Crear" at bounding box center [476, 467] width 28 height 11
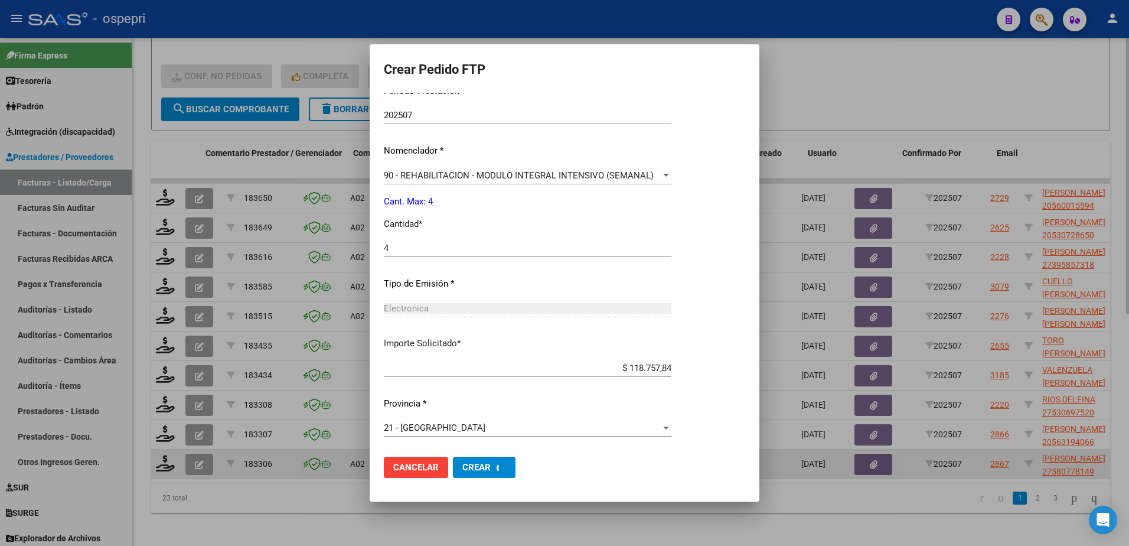
scroll to position [0, 0]
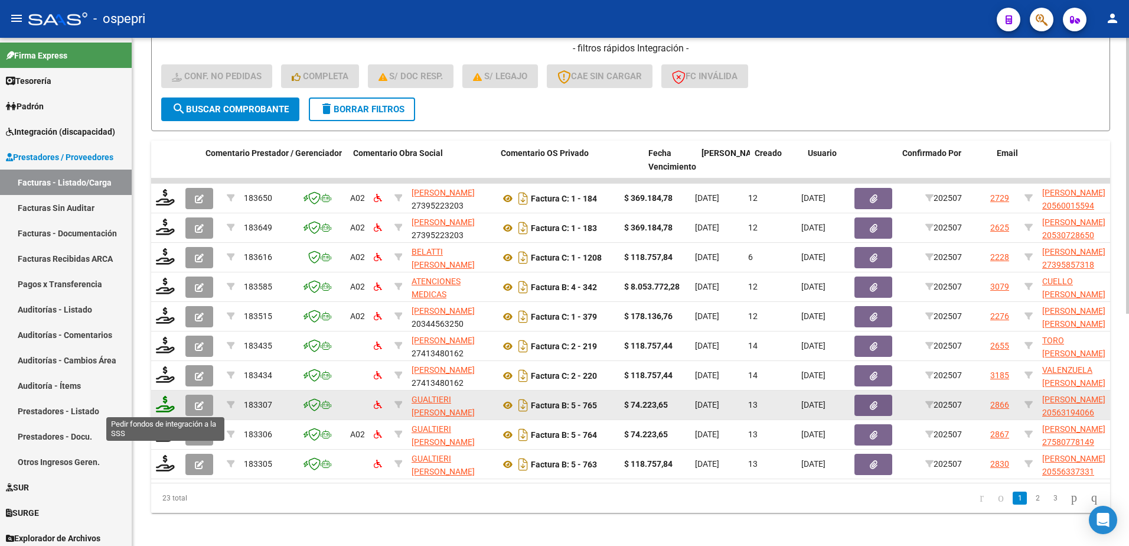
click at [168, 409] on icon at bounding box center [165, 404] width 19 height 17
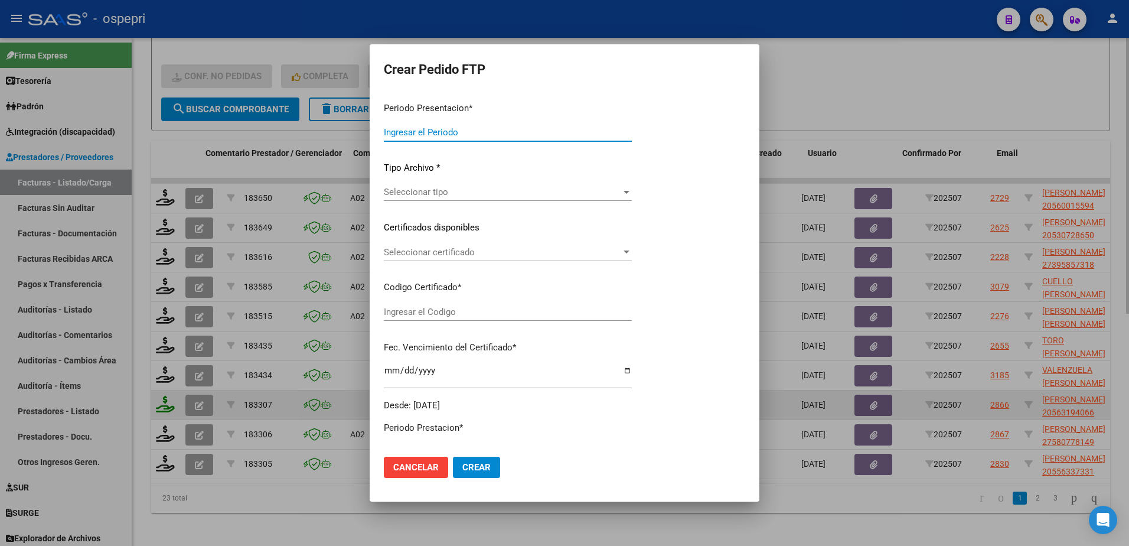
type input "202507"
type input "$ 74.223,65"
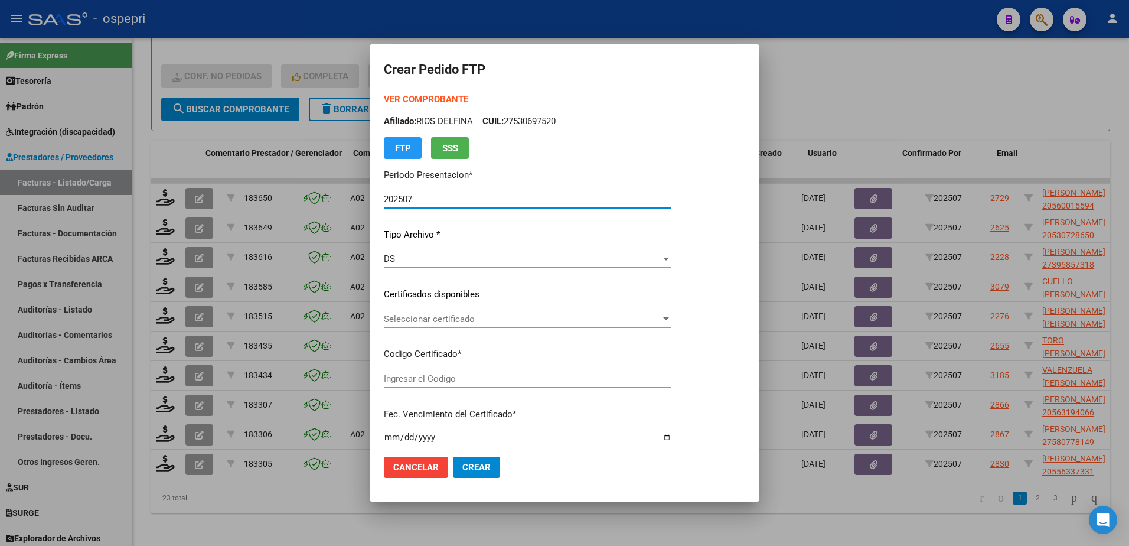
type input "ARG02000563194062018040320230403NQN798"
type input "2028-09-01"
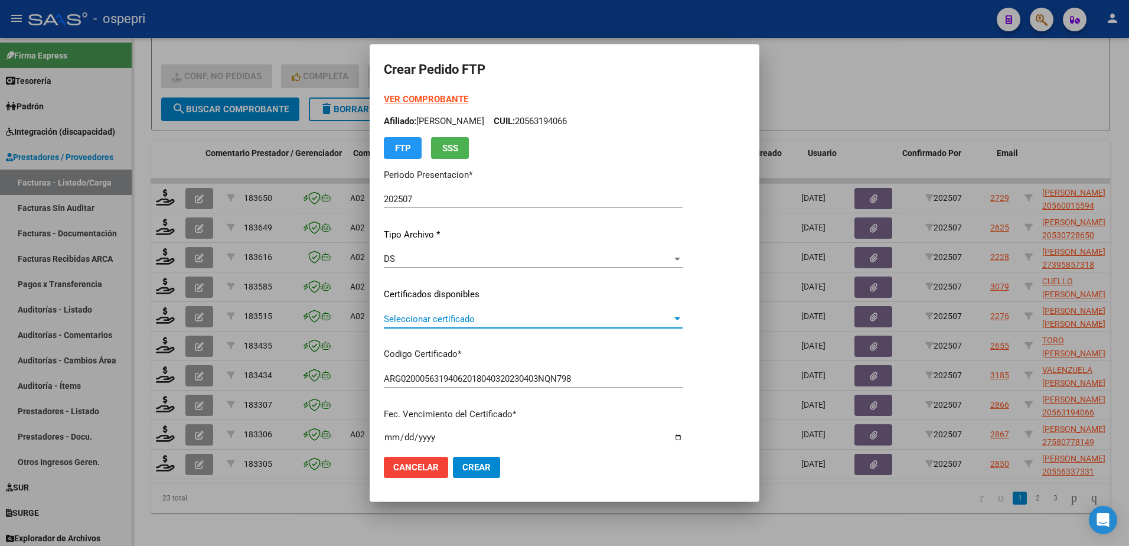
click at [450, 321] on span "Seleccionar certificado" at bounding box center [528, 319] width 288 height 11
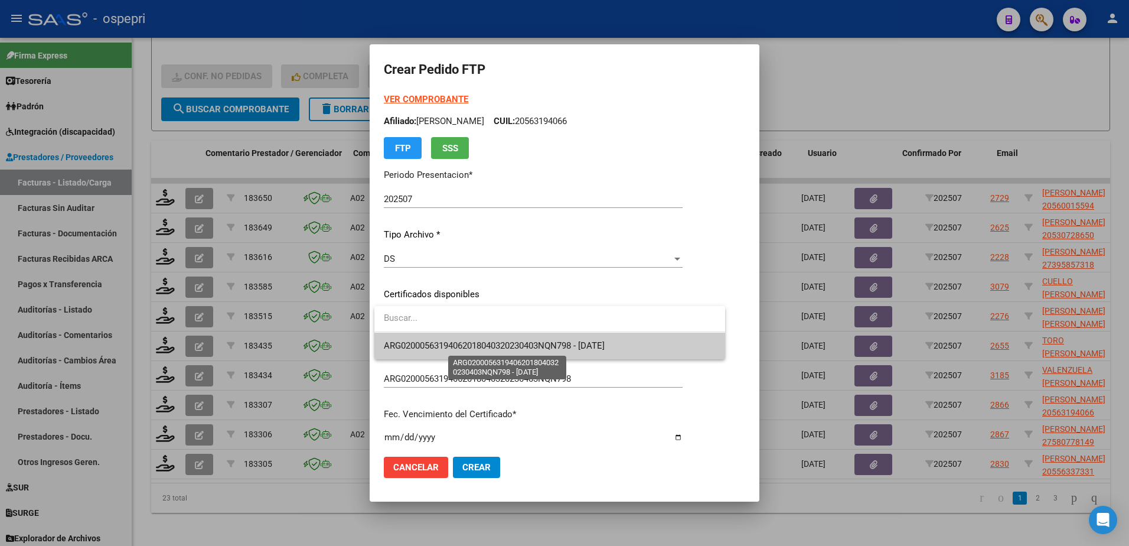
click at [448, 341] on span "ARG02000563194062018040320230403NQN798 - 2028-09-01" at bounding box center [494, 345] width 221 height 11
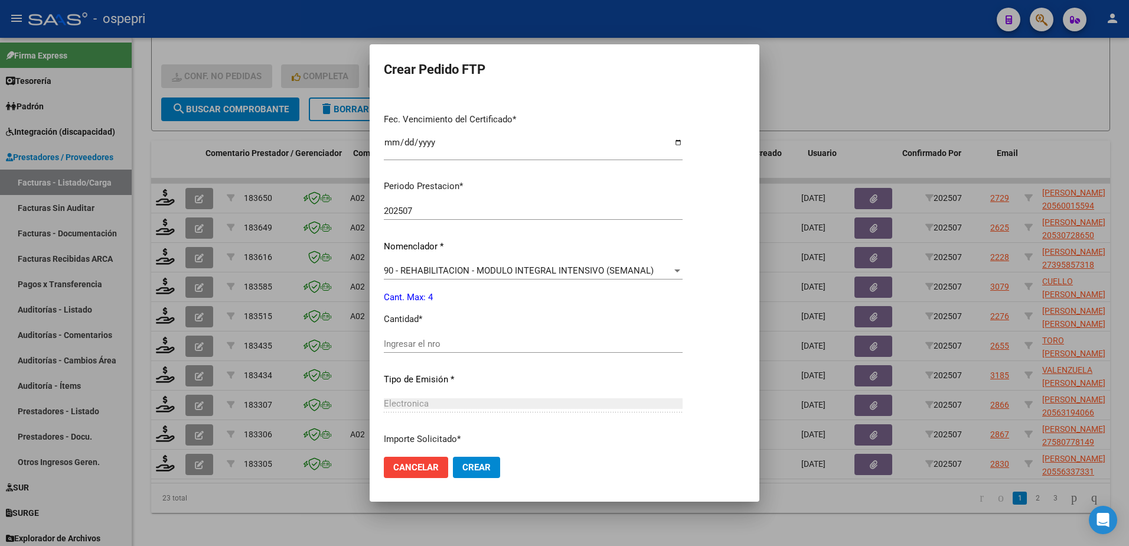
scroll to position [295, 0]
click at [462, 348] on input "Ingresar el nro" at bounding box center [533, 343] width 299 height 11
type input "4"
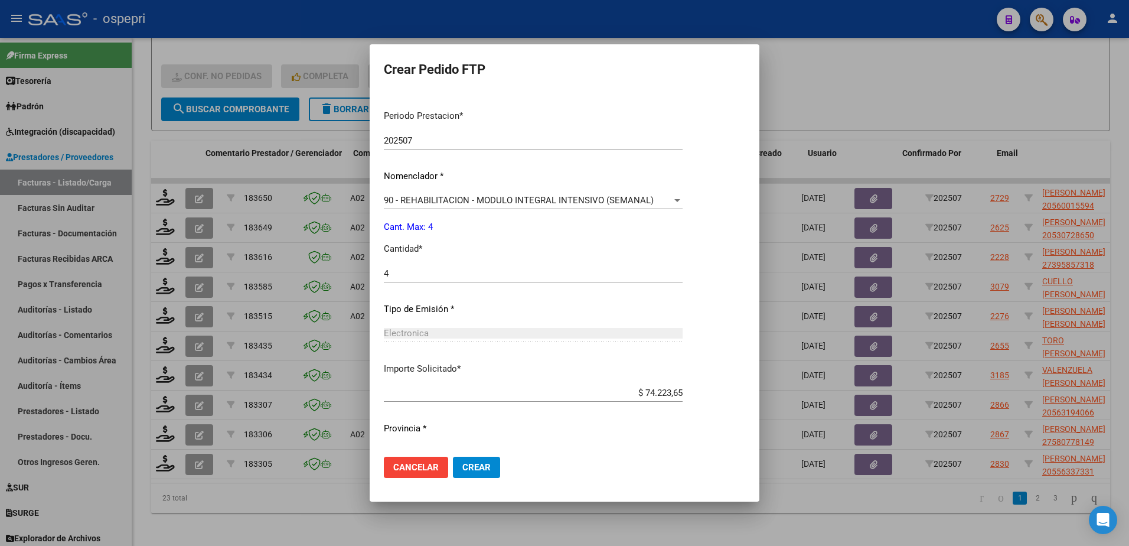
scroll to position [390, 0]
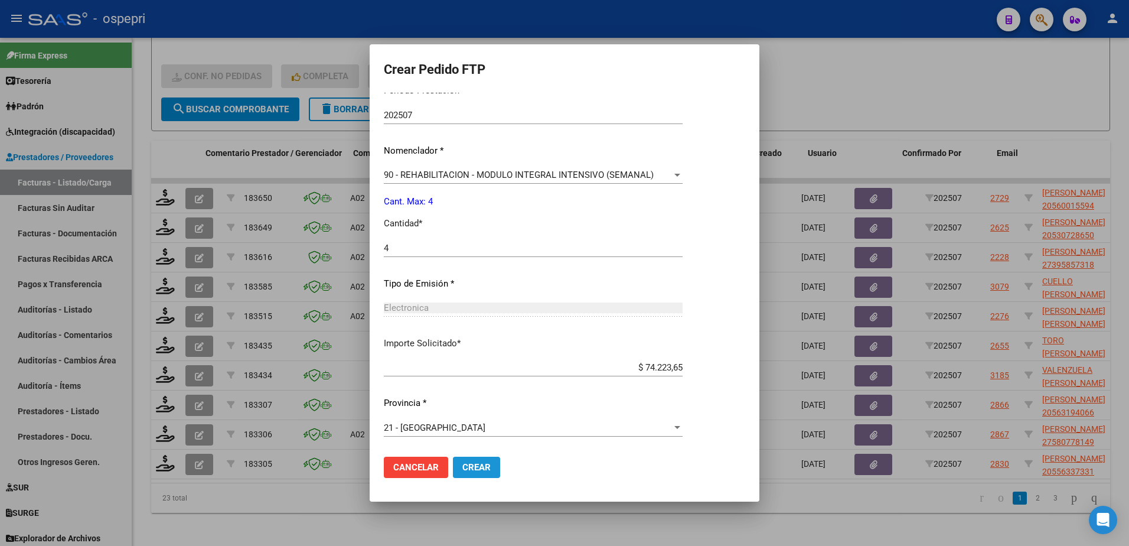
click at [481, 466] on span "Crear" at bounding box center [476, 467] width 28 height 11
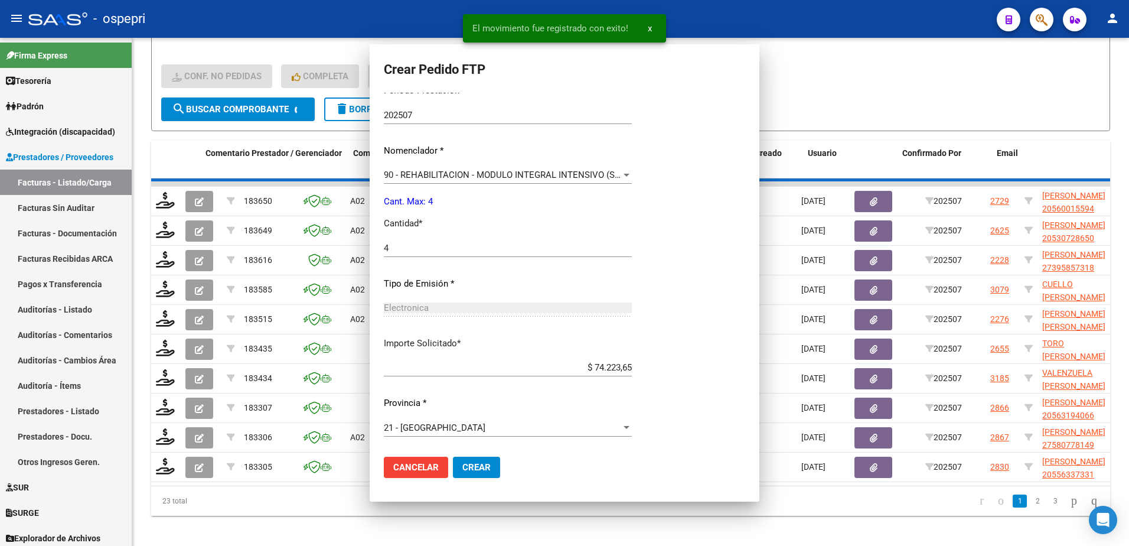
scroll to position [324, 0]
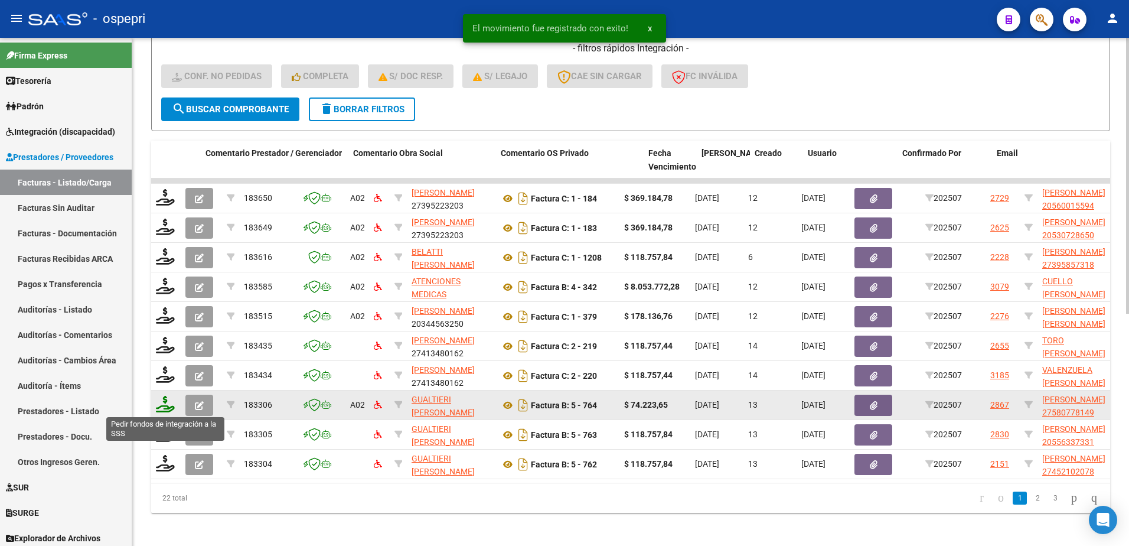
click at [158, 408] on icon at bounding box center [165, 404] width 19 height 17
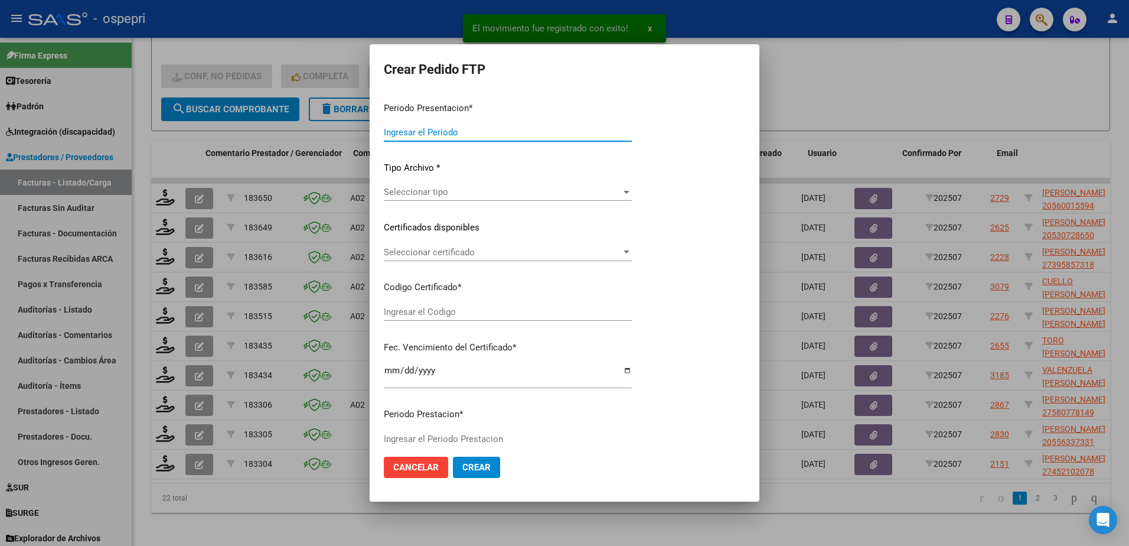
type input "202507"
type input "$ 74.223,65"
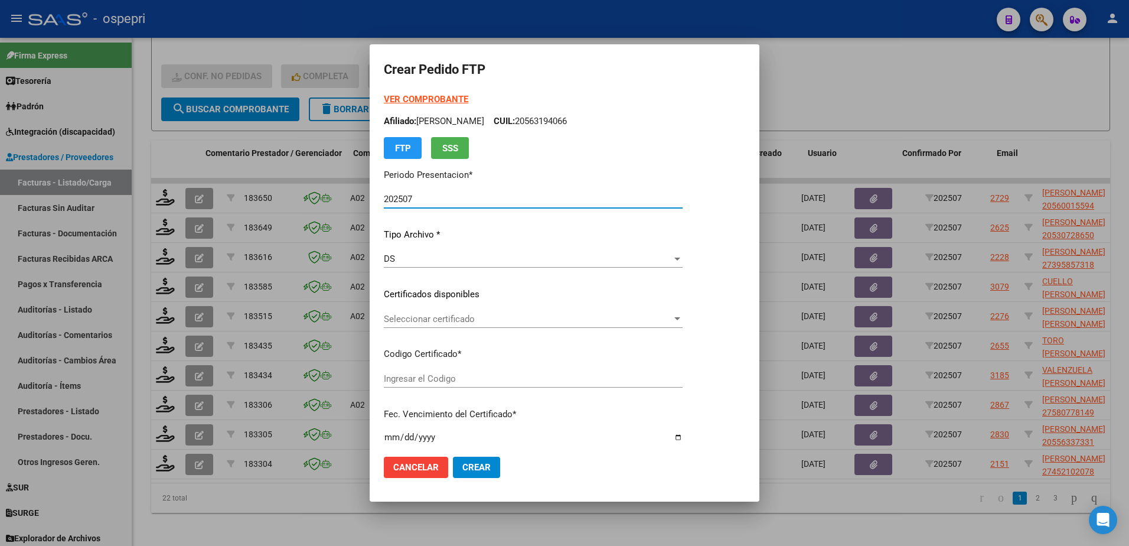
type input "2758077814-9"
type input "2025-09-01"
click at [481, 318] on span "Seleccionar certificado" at bounding box center [528, 319] width 288 height 11
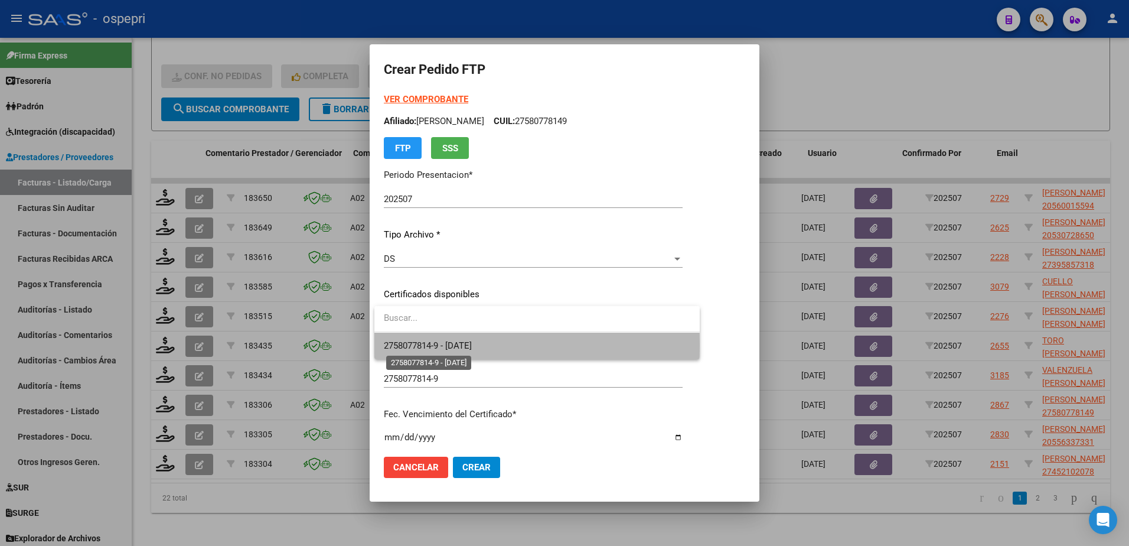
click at [472, 345] on span "2758077814-9 - 2025-09-01" at bounding box center [428, 345] width 88 height 11
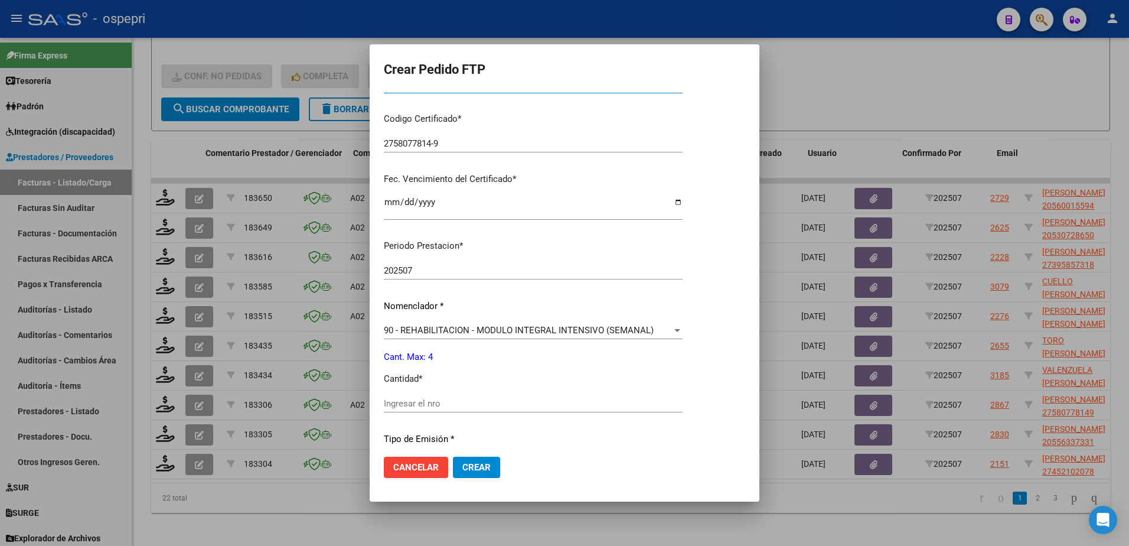
scroll to position [236, 0]
click at [458, 406] on input "Ingresar el nro" at bounding box center [533, 402] width 299 height 11
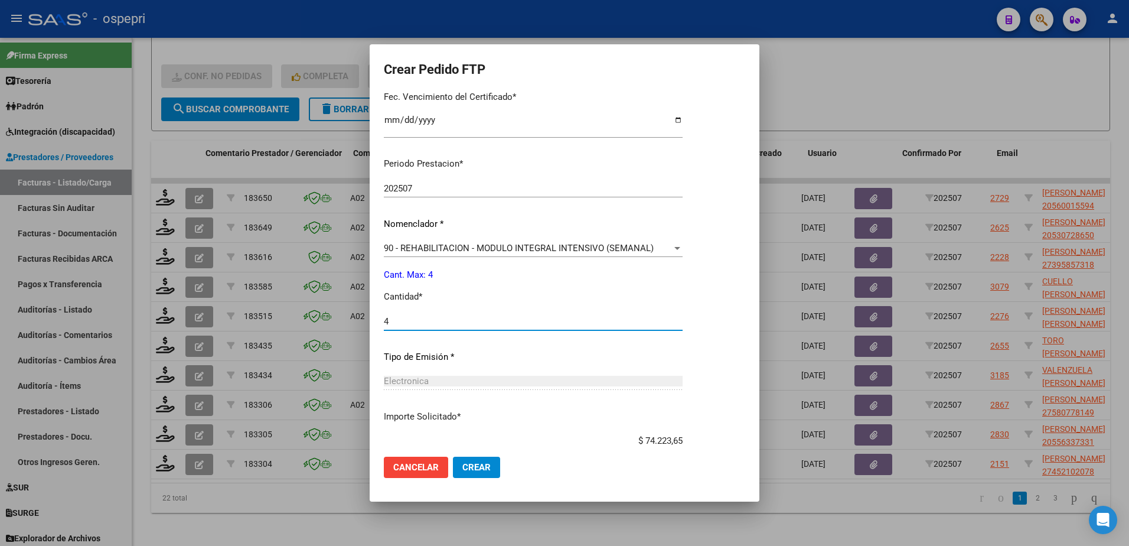
scroll to position [390, 0]
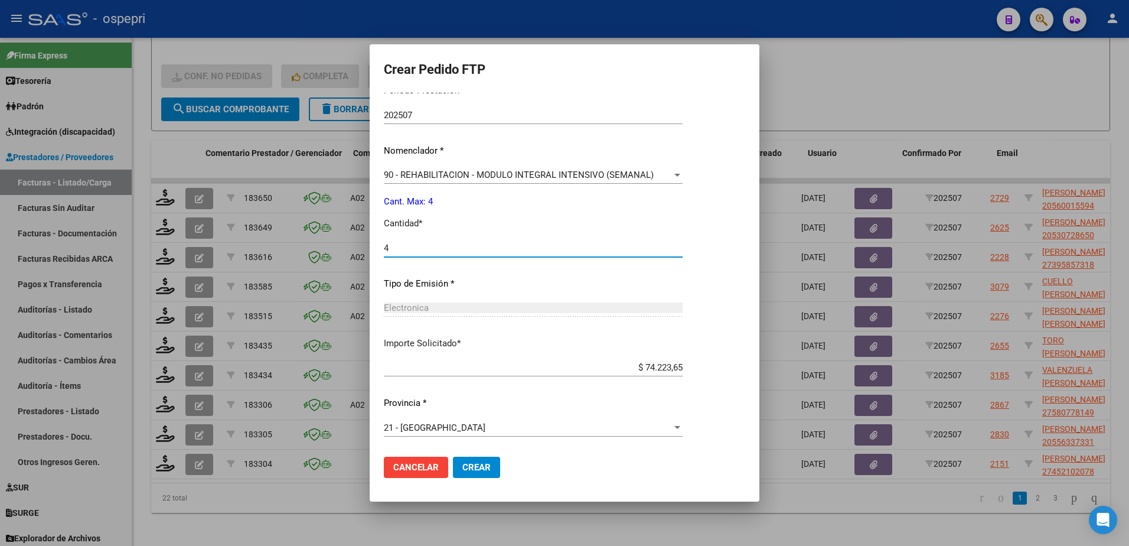
type input "4"
click at [487, 466] on span "Crear" at bounding box center [476, 467] width 28 height 11
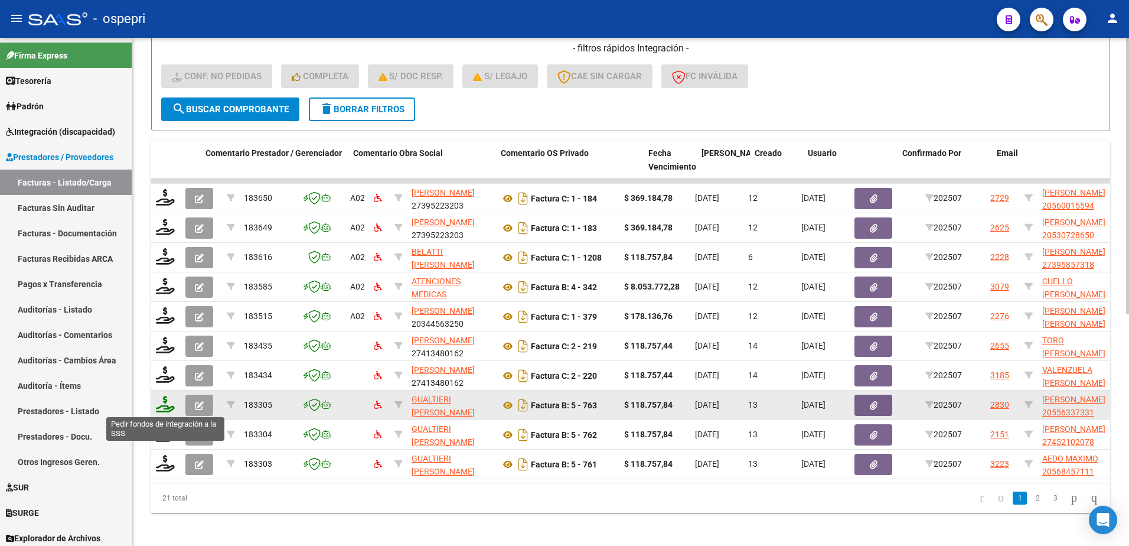
click at [164, 407] on icon at bounding box center [165, 404] width 19 height 17
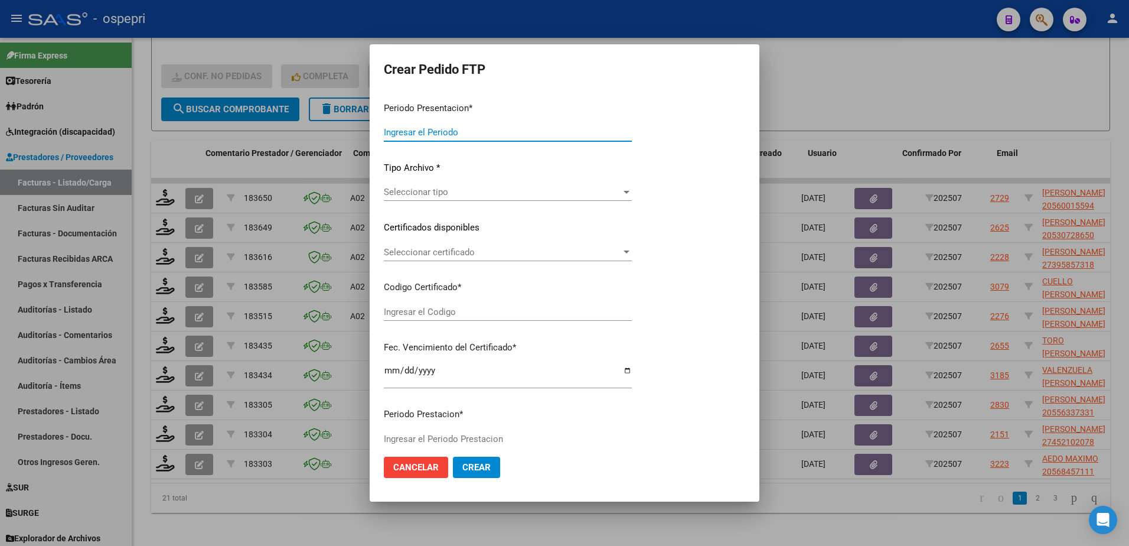
type input "202507"
type input "$ 118.757,84"
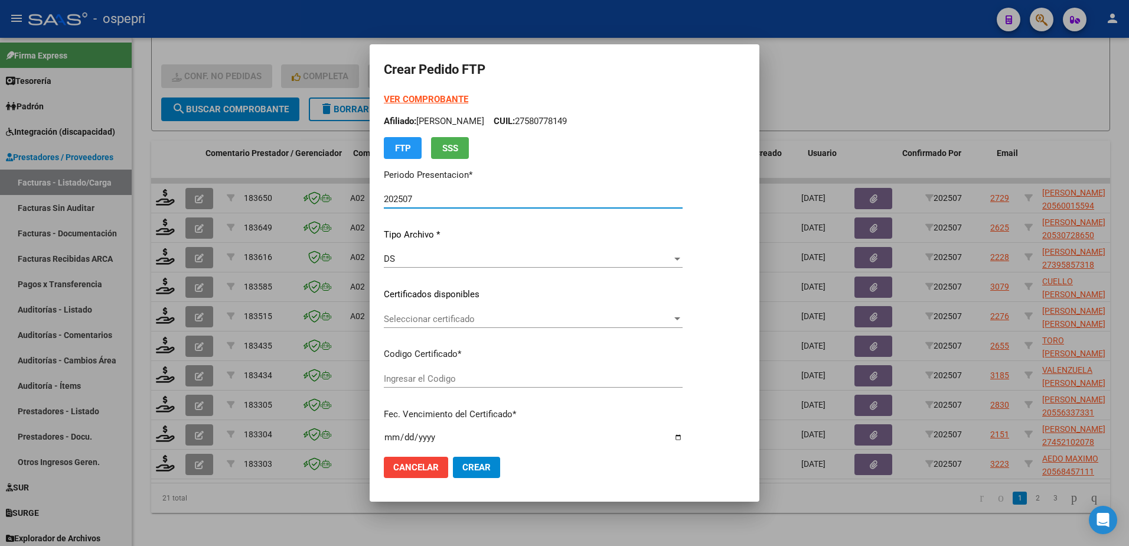
type input "2055633733-1"
type input "2025-09-02"
click at [426, 323] on span "Seleccionar certificado" at bounding box center [528, 319] width 288 height 11
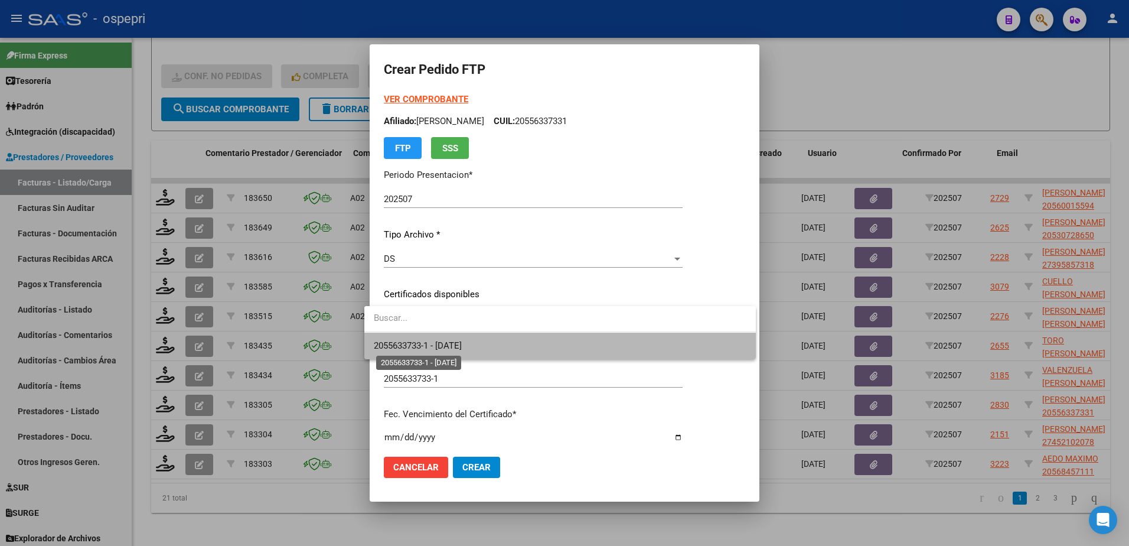
click at [450, 348] on span "2055633733-1 - 2025-09-02" at bounding box center [418, 345] width 88 height 11
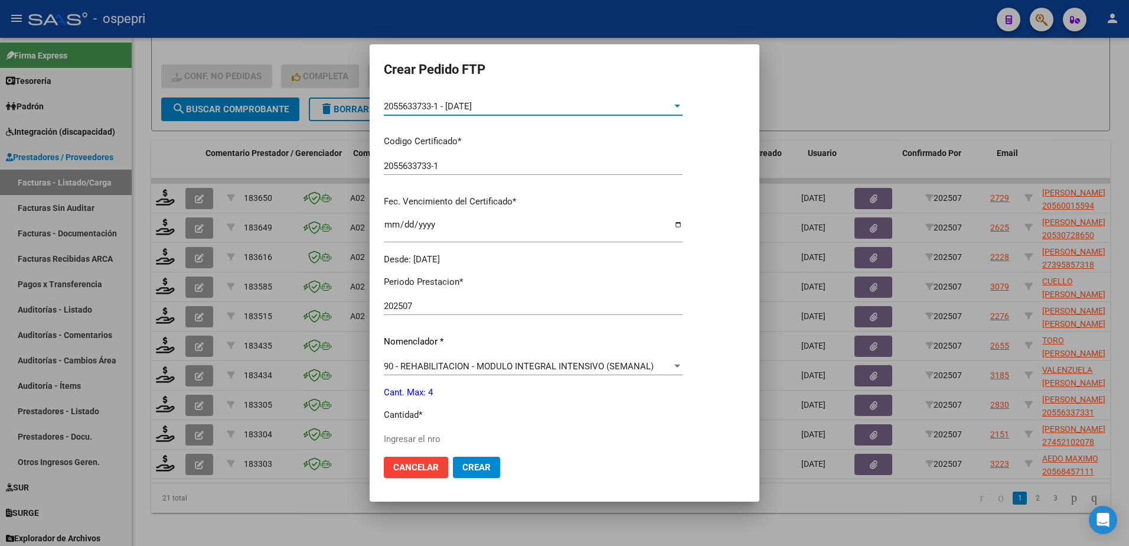
scroll to position [236, 0]
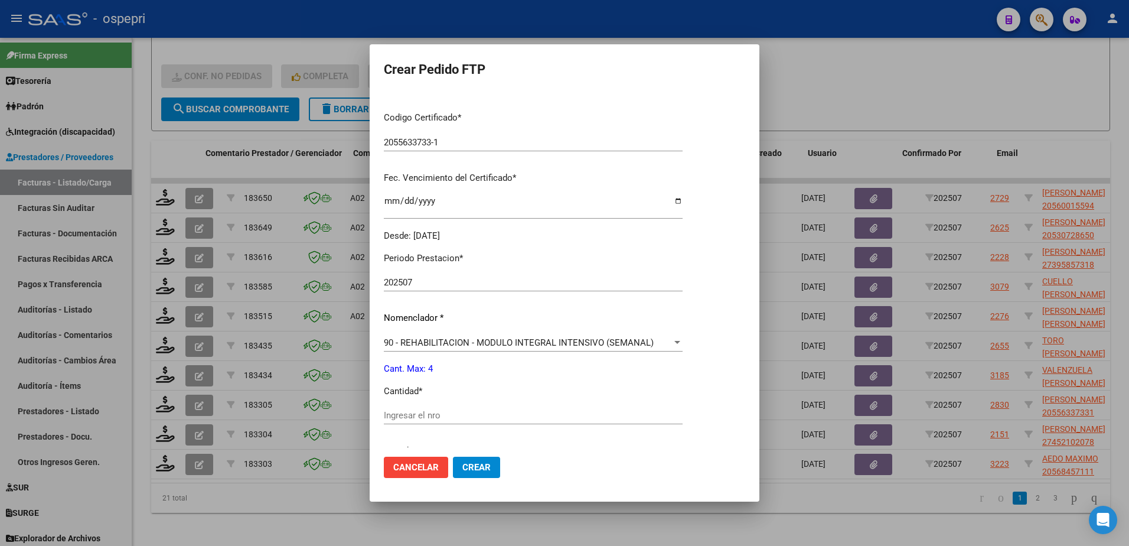
click at [450, 413] on input "Ingresar el nro" at bounding box center [533, 415] width 299 height 11
type input "4"
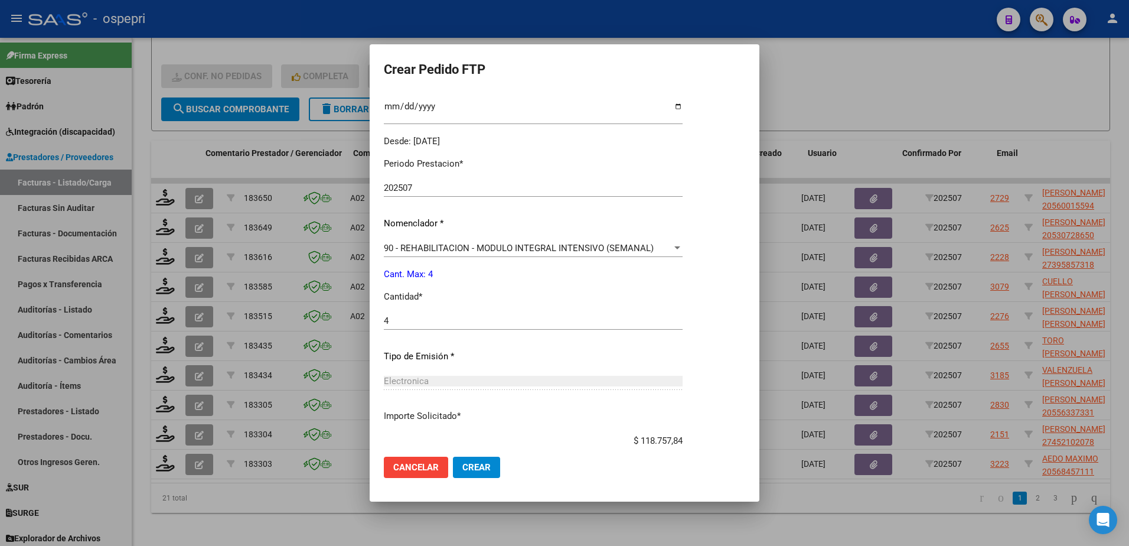
scroll to position [403, 0]
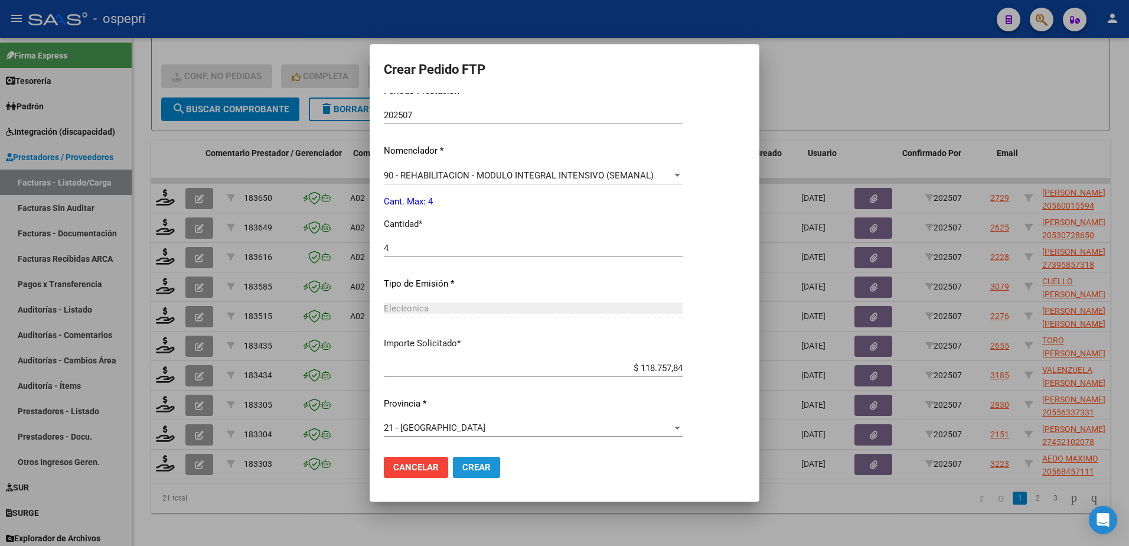
click at [463, 465] on span "Crear" at bounding box center [476, 467] width 28 height 11
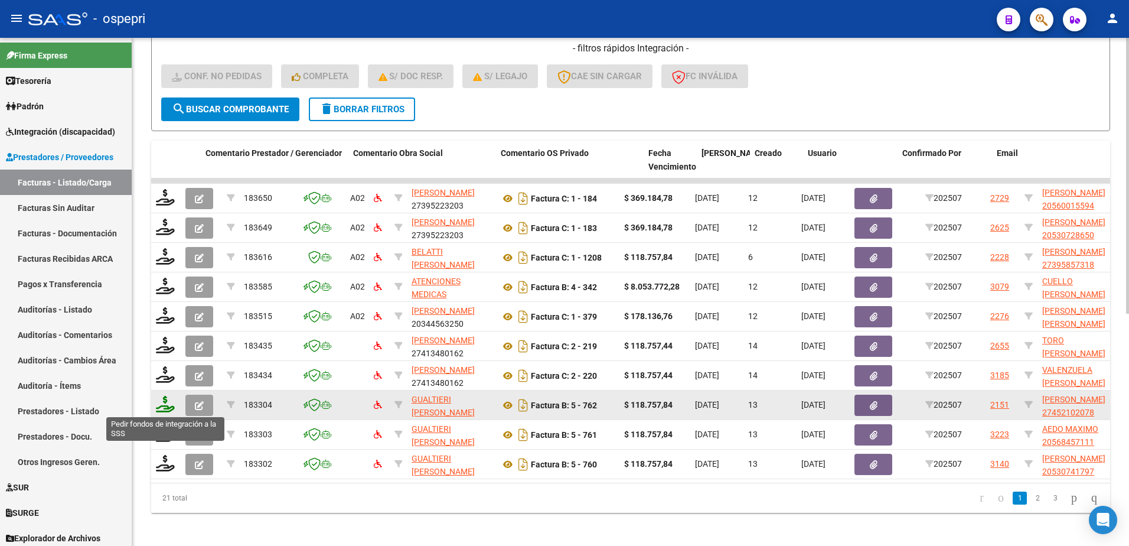
click at [156, 407] on icon at bounding box center [165, 404] width 19 height 17
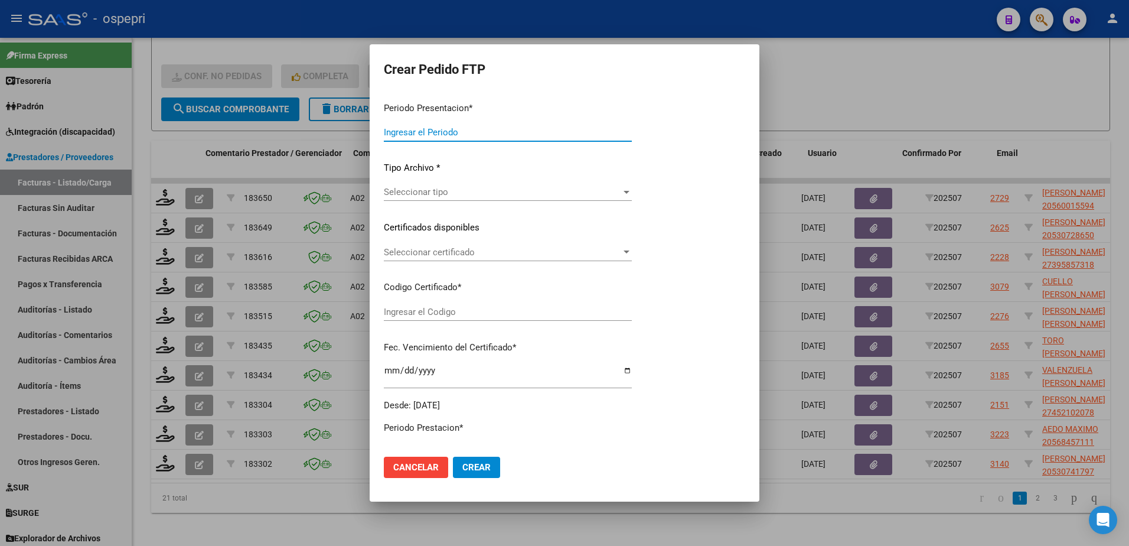
type input "202507"
type input "$ 118.757,84"
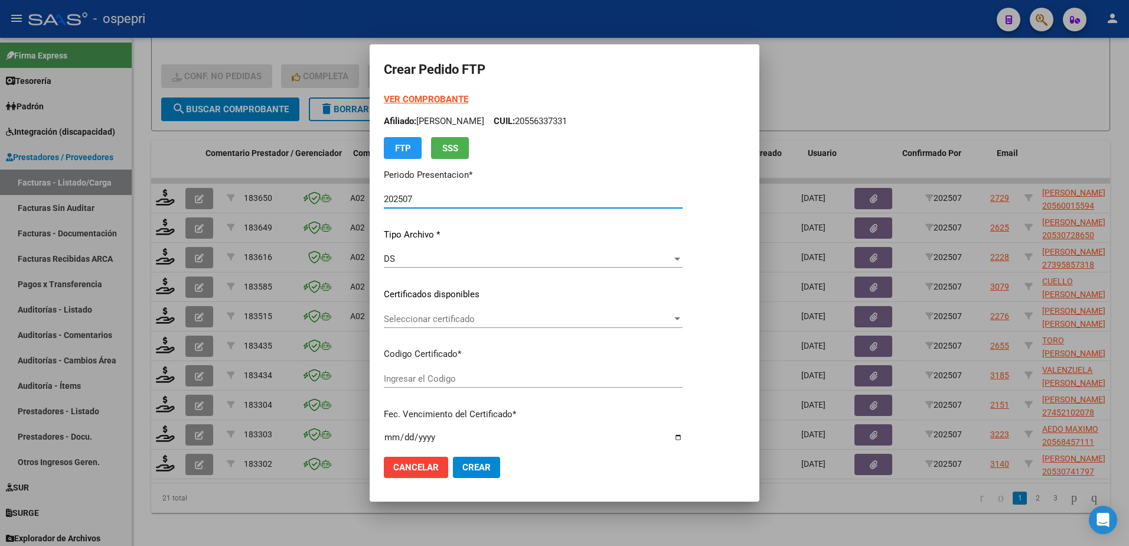
type input "27452102078"
type input "2032-08-01"
click at [463, 321] on span "Seleccionar certificado" at bounding box center [528, 319] width 288 height 11
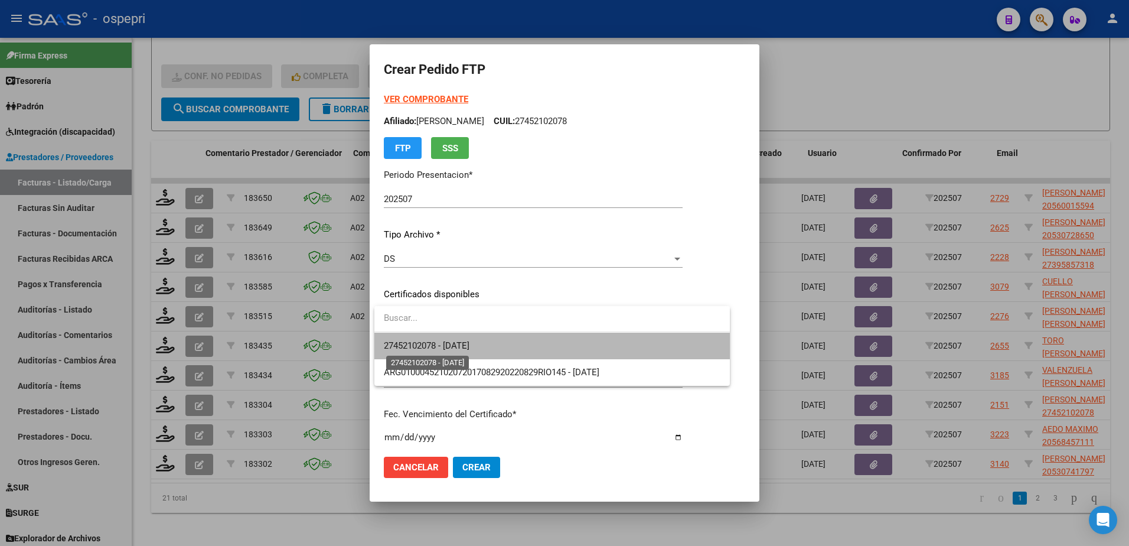
click at [469, 345] on span "27452102078 - 2032-08-01" at bounding box center [427, 345] width 86 height 11
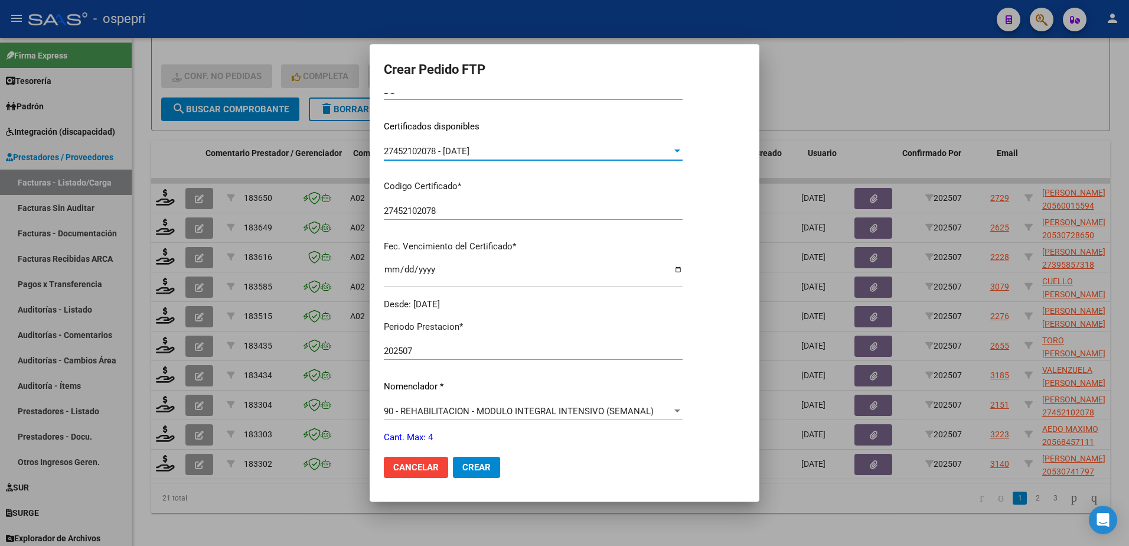
scroll to position [236, 0]
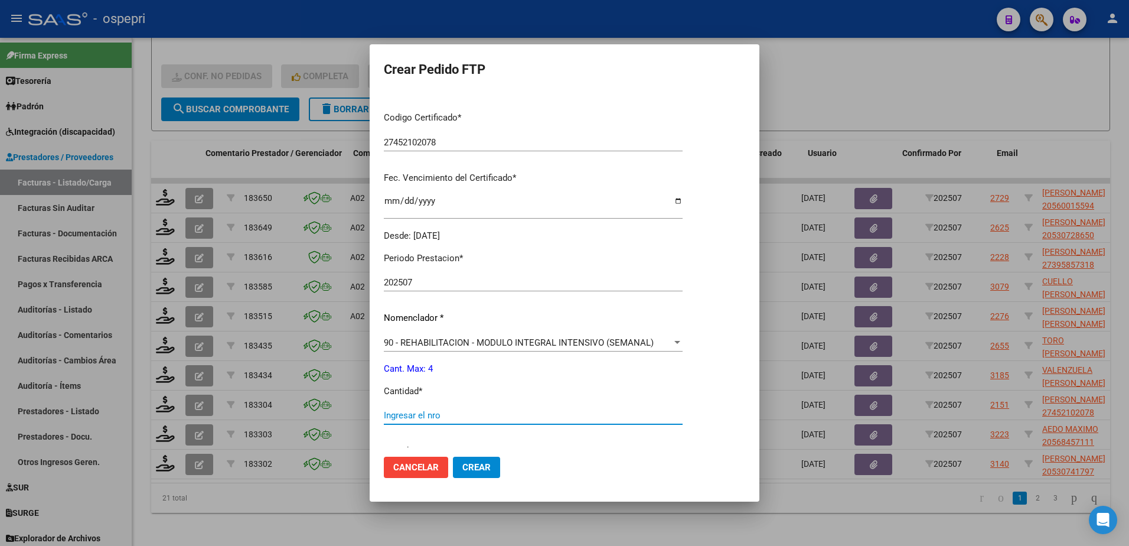
click at [436, 413] on input "Ingresar el nro" at bounding box center [533, 415] width 299 height 11
type input "4"
click at [480, 468] on span "Crear" at bounding box center [476, 467] width 28 height 11
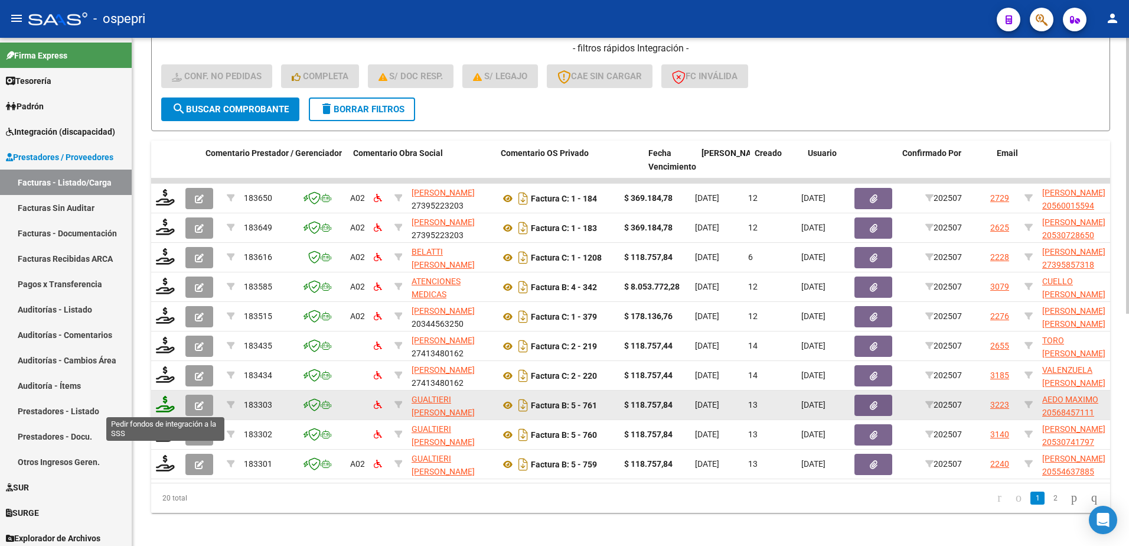
click at [167, 408] on icon at bounding box center [165, 404] width 19 height 17
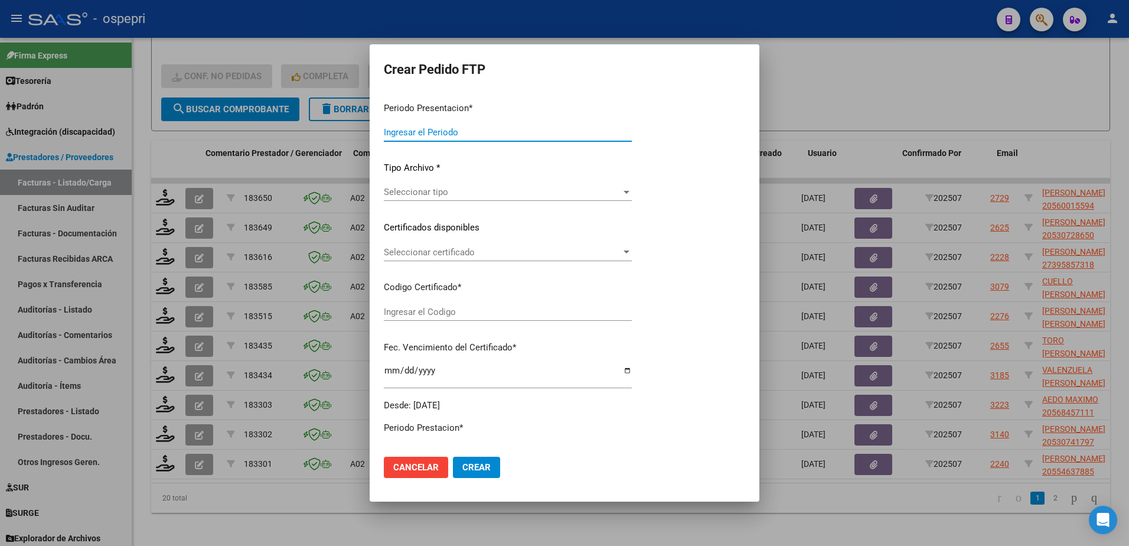
type input "202507"
type input "$ 118.757,84"
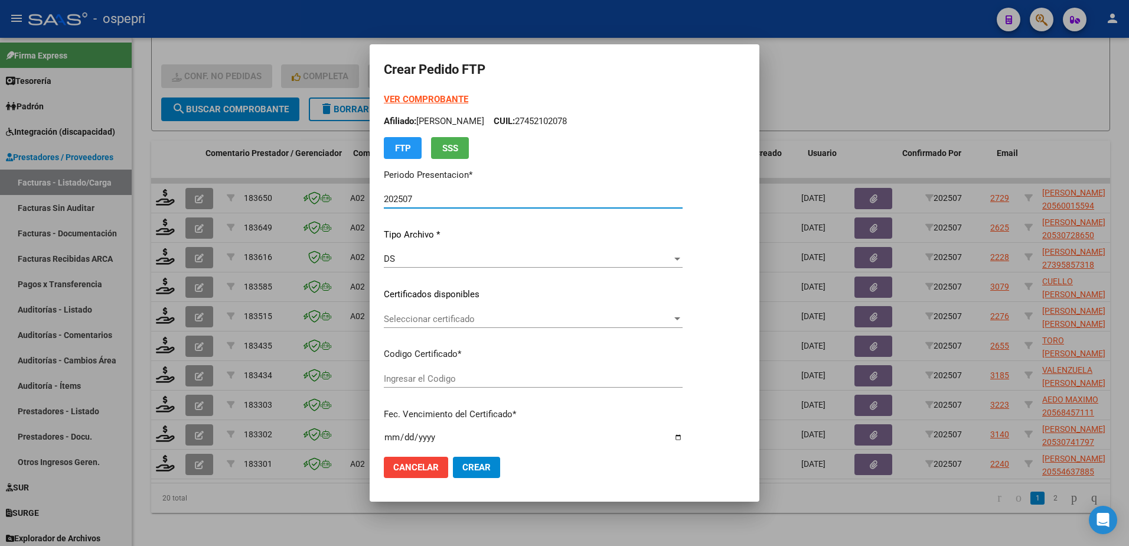
type input "2056845711-1"
type input "2027-08-30"
click at [436, 322] on span "Seleccionar certificado" at bounding box center [524, 319] width 280 height 11
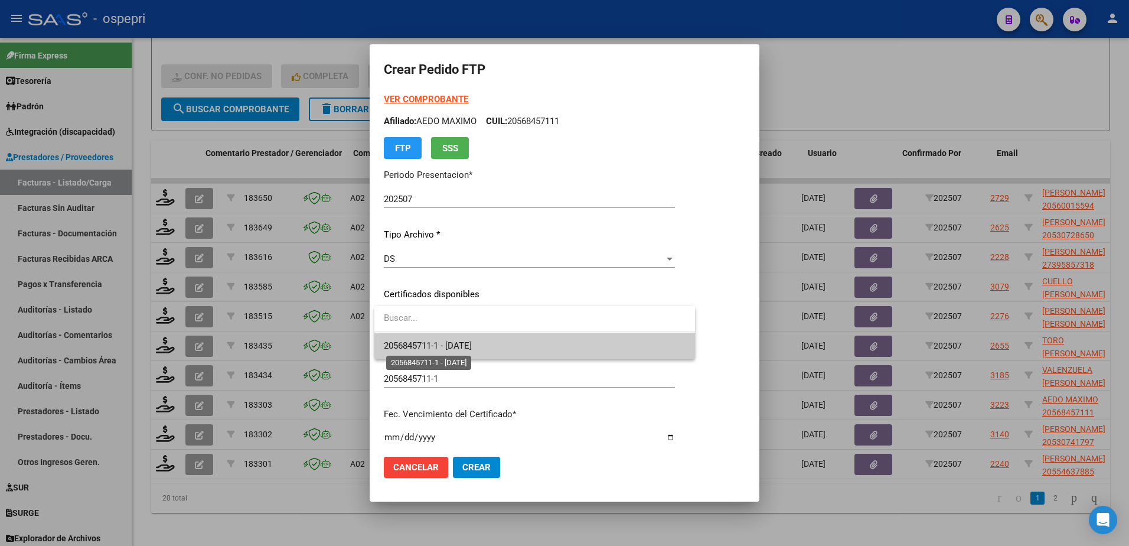
click at [449, 346] on span "2056845711-1 - 2027-08-30" at bounding box center [428, 345] width 88 height 11
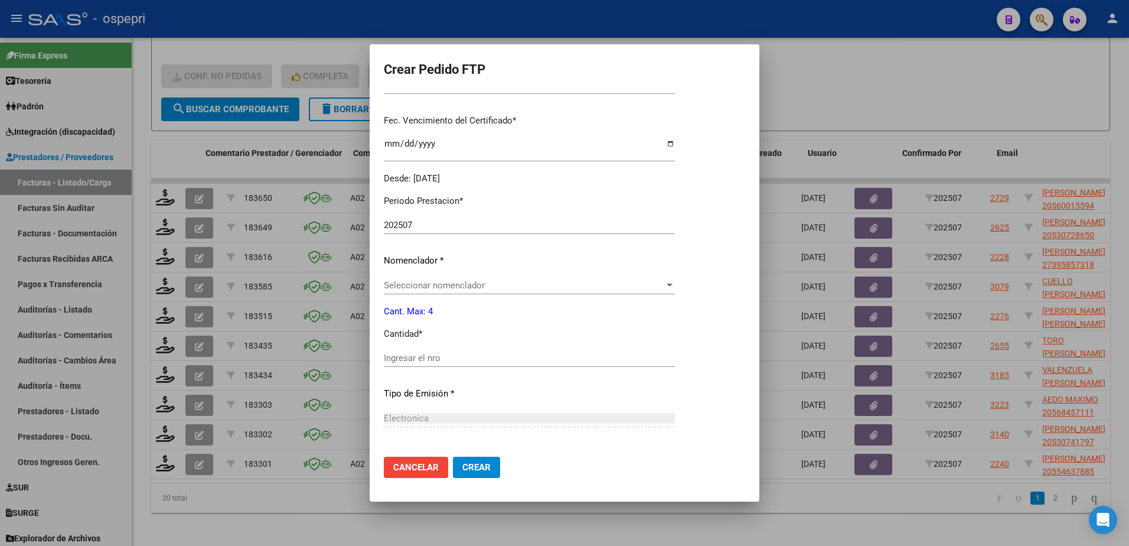
scroll to position [295, 0]
click at [413, 354] on input "Ingresar el nro" at bounding box center [529, 356] width 291 height 11
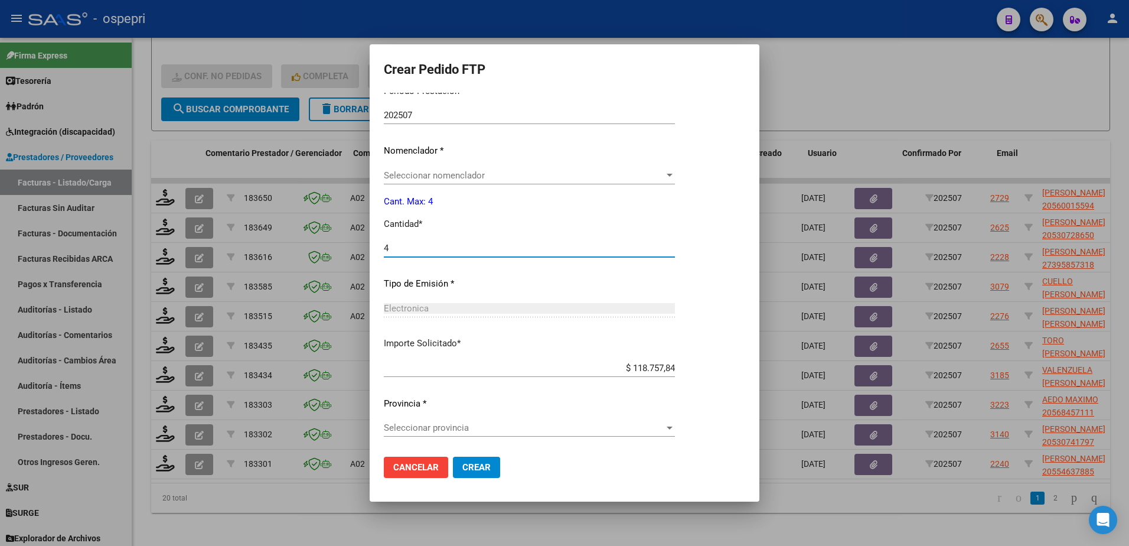
type input "4"
click at [452, 425] on span "Seleccionar provincia" at bounding box center [524, 427] width 280 height 11
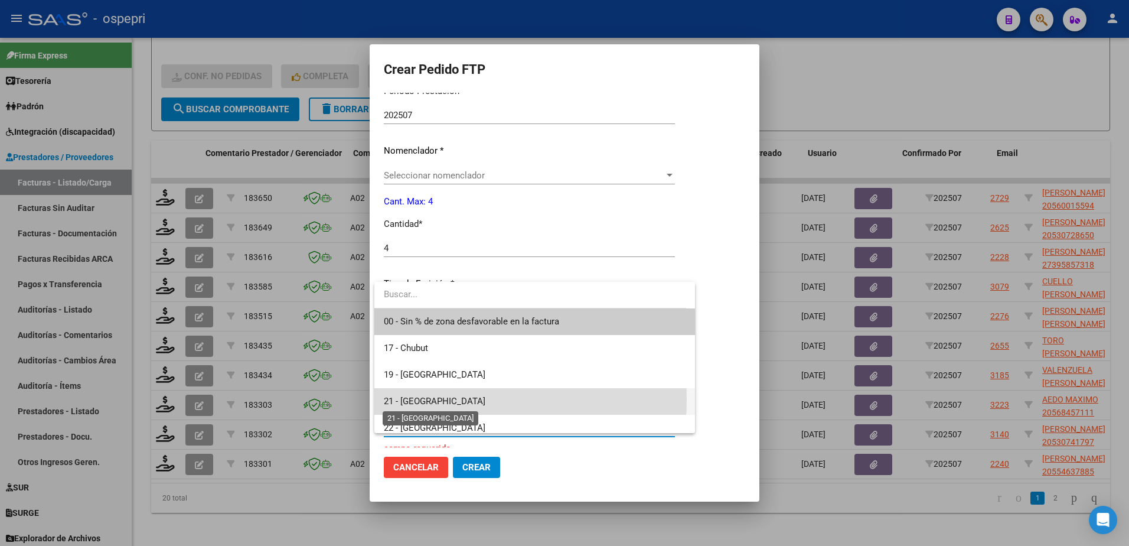
click at [436, 399] on span "21 - [GEOGRAPHIC_DATA]" at bounding box center [435, 401] width 102 height 11
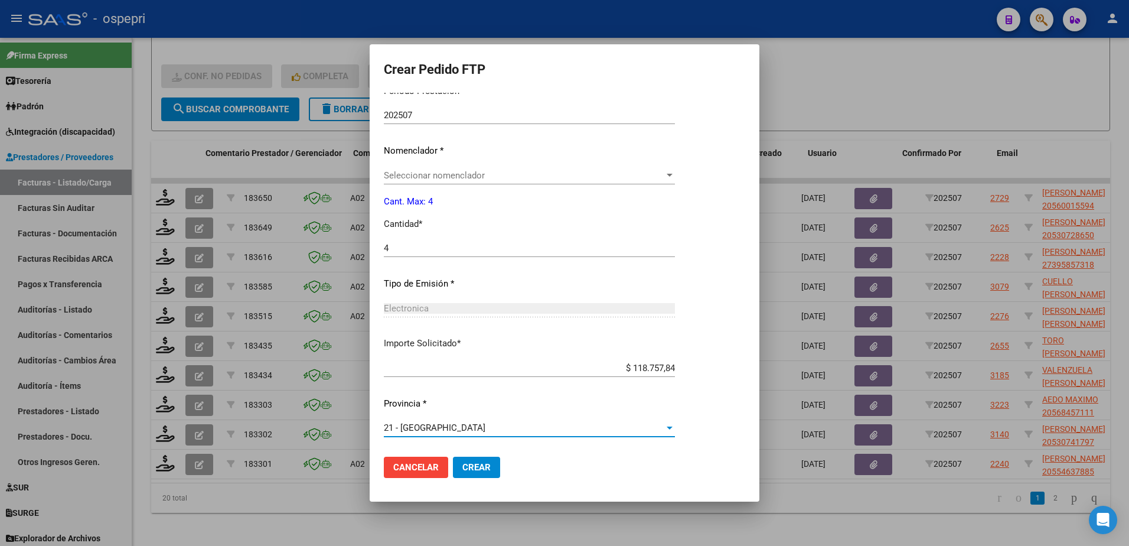
click at [475, 174] on span "Seleccionar nomenclador" at bounding box center [524, 175] width 280 height 11
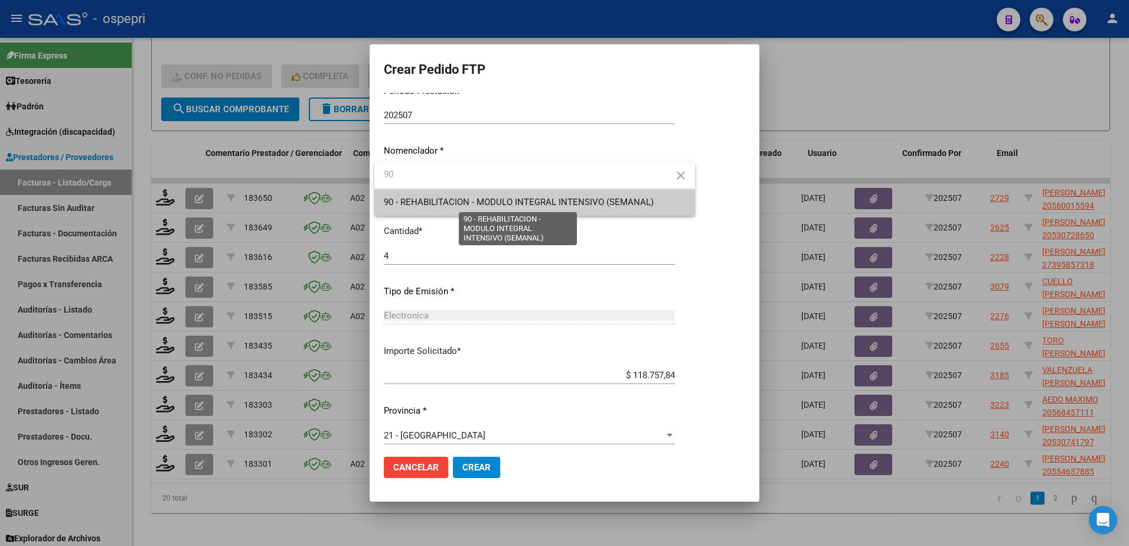
type input "90"
click at [478, 200] on span "90 - REHABILITACION - MODULO INTEGRAL INTENSIVO (SEMANAL)" at bounding box center [519, 202] width 270 height 11
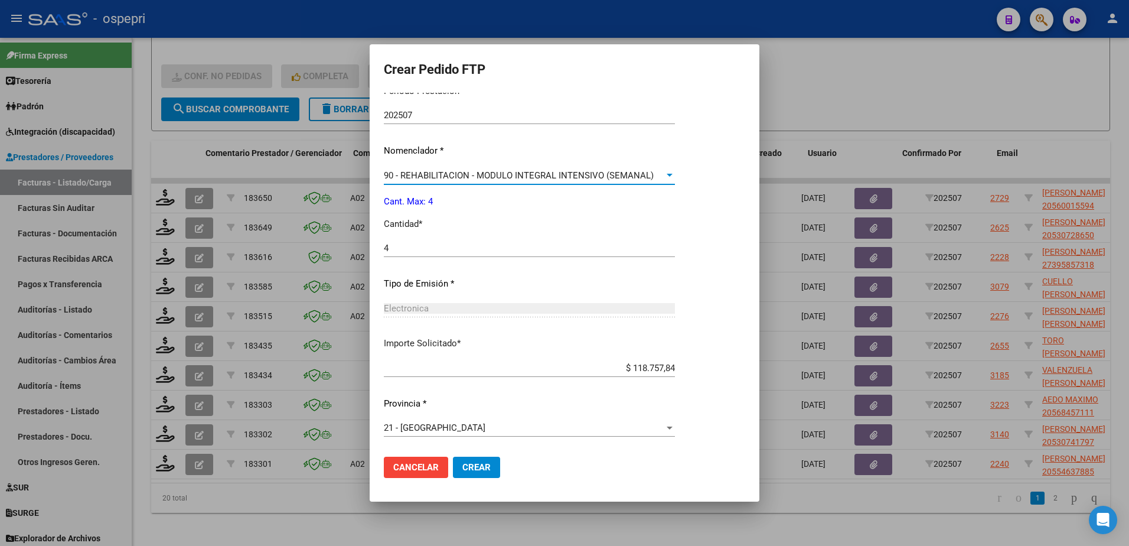
click at [478, 468] on span "Crear" at bounding box center [476, 467] width 28 height 11
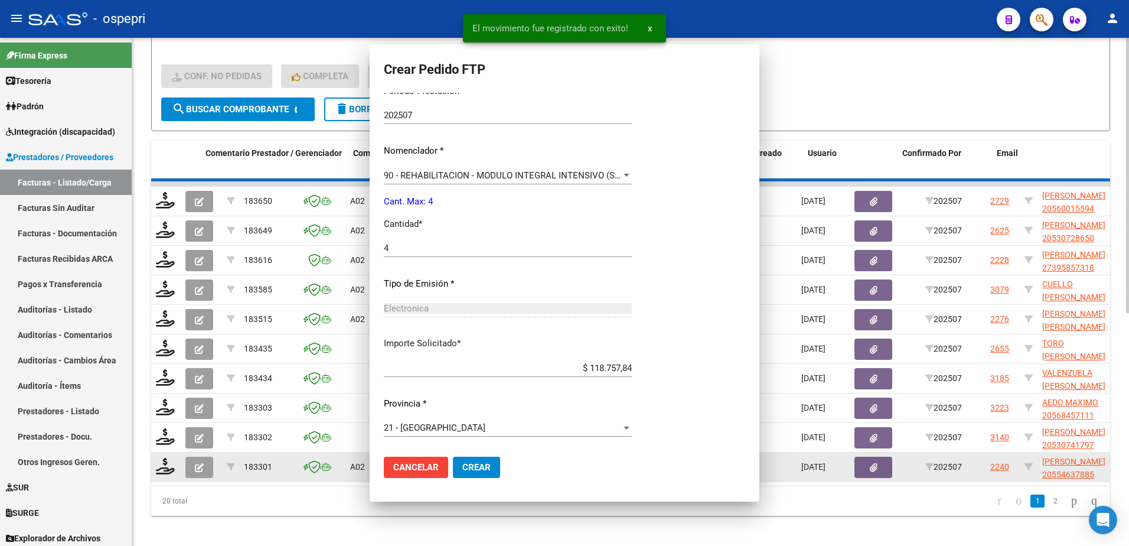
scroll to position [0, 0]
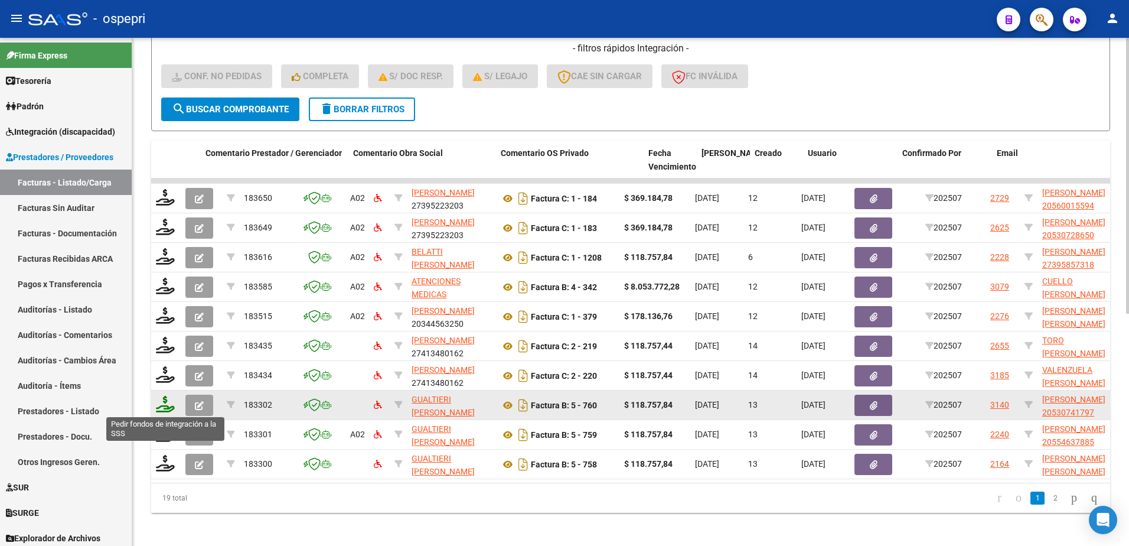
click at [162, 408] on icon at bounding box center [165, 404] width 19 height 17
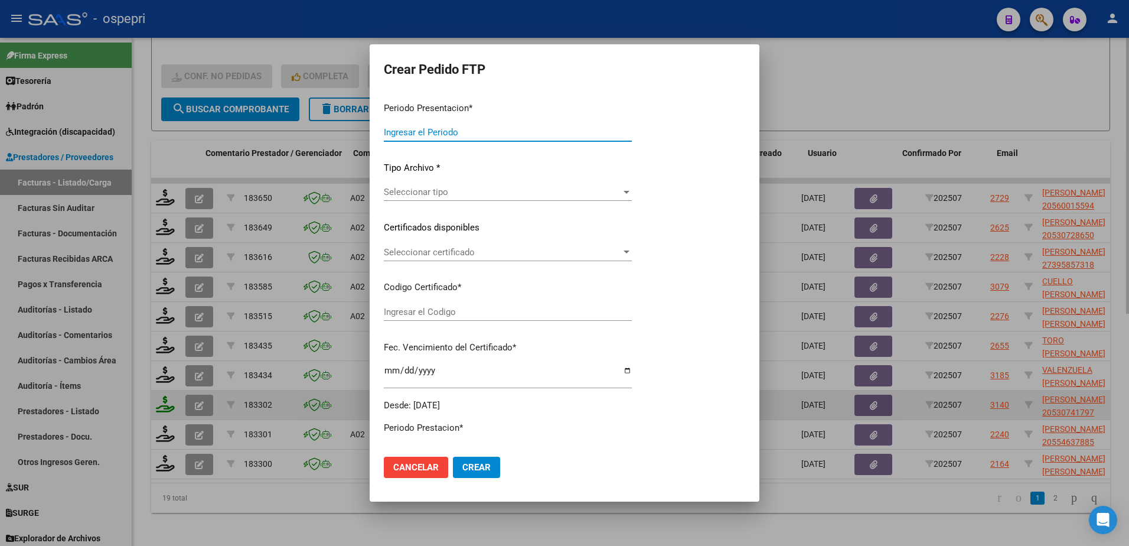
type input "202507"
type input "$ 118.757,84"
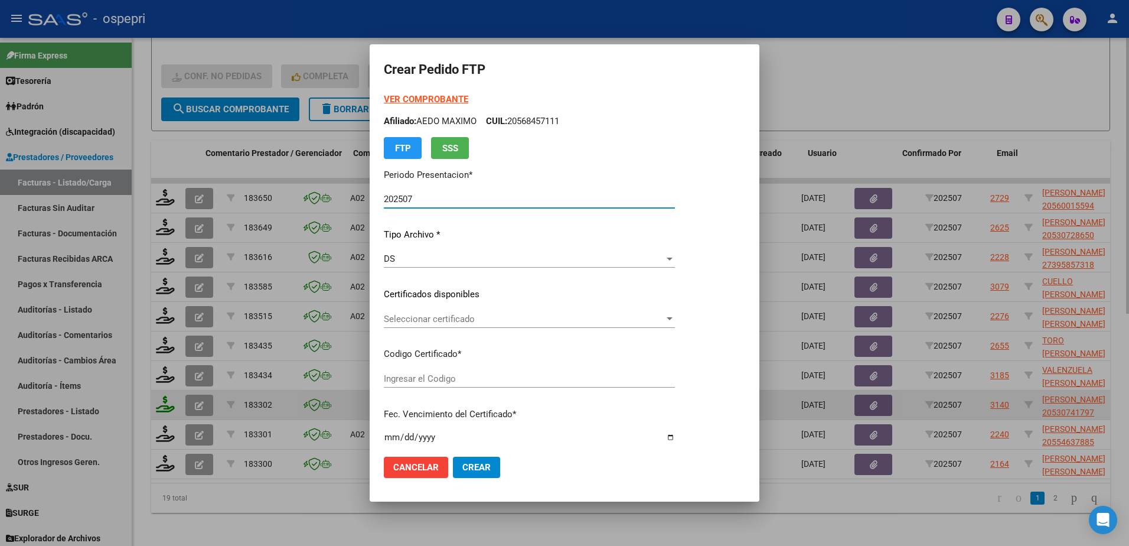
type input "ARG02000530741792017020920220209NQN249"
type input "2027-06-09"
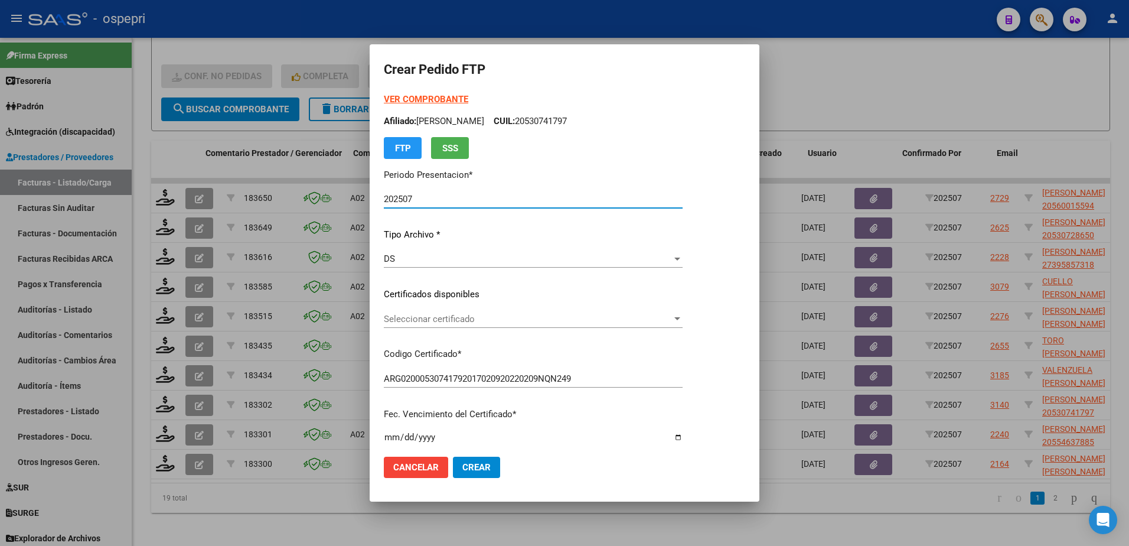
click at [455, 319] on span "Seleccionar certificado" at bounding box center [528, 319] width 288 height 11
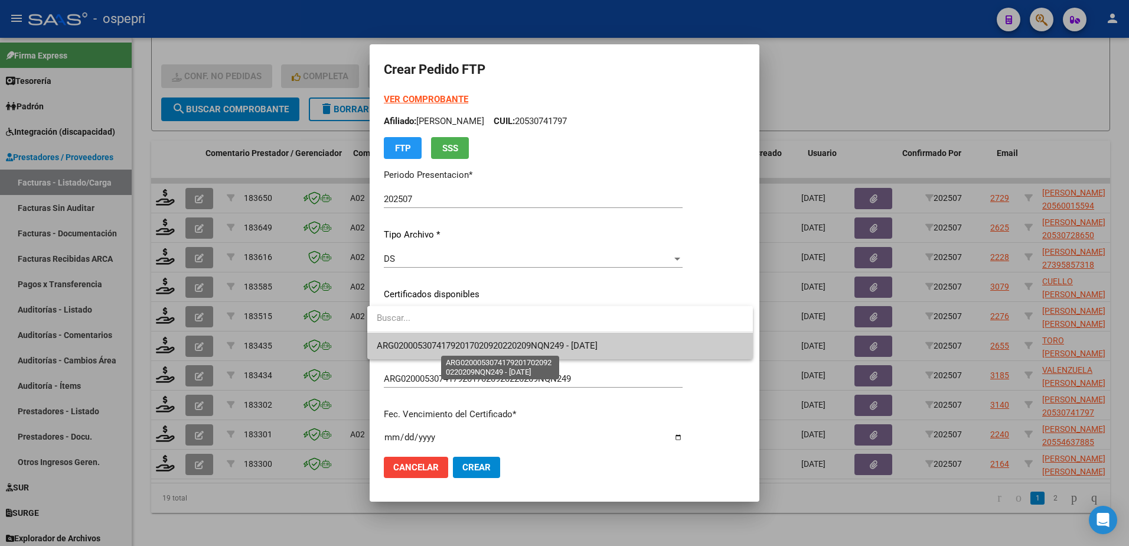
click at [458, 344] on span "ARG02000530741792017020920220209NQN249 - 2027-06-09" at bounding box center [487, 345] width 221 height 11
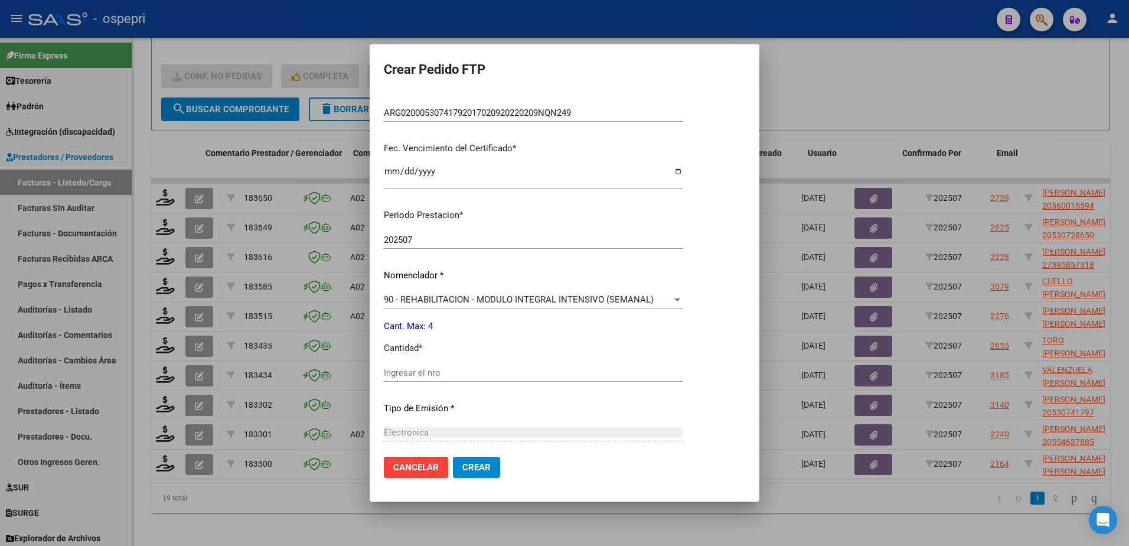
scroll to position [295, 0]
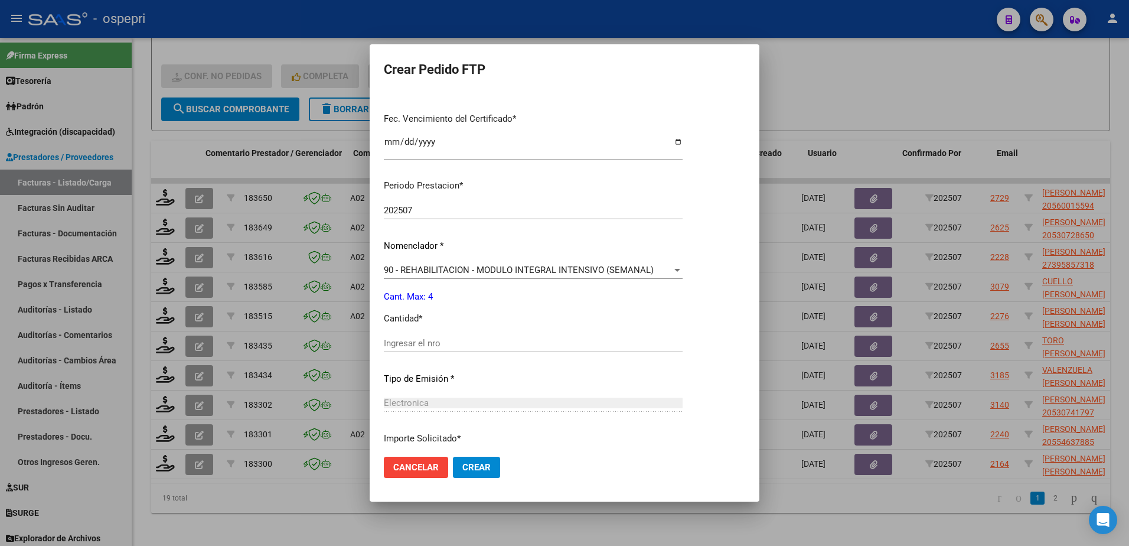
click at [424, 345] on input "Ingresar el nro" at bounding box center [533, 343] width 299 height 11
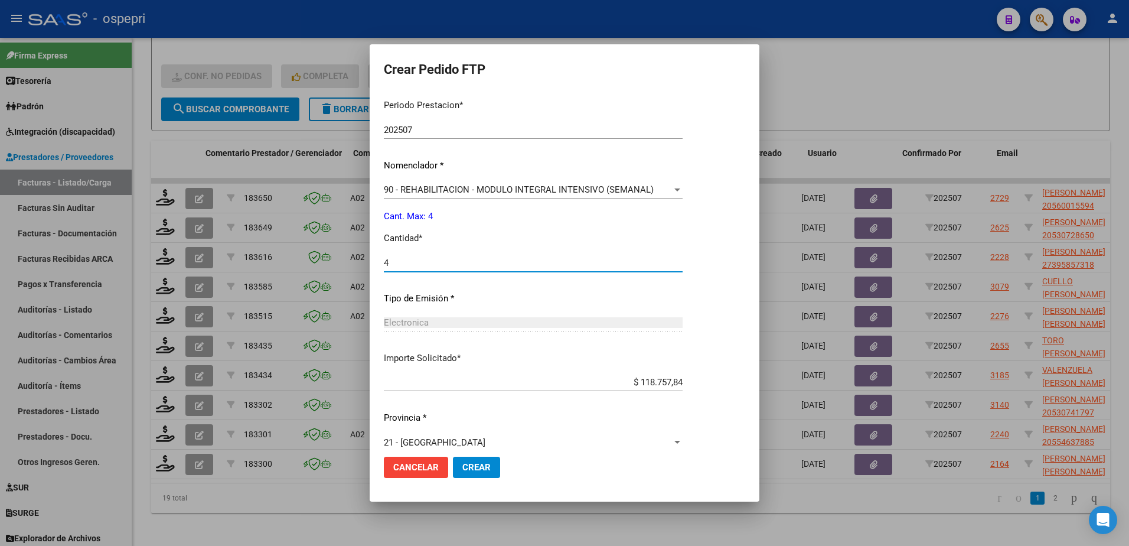
scroll to position [390, 0]
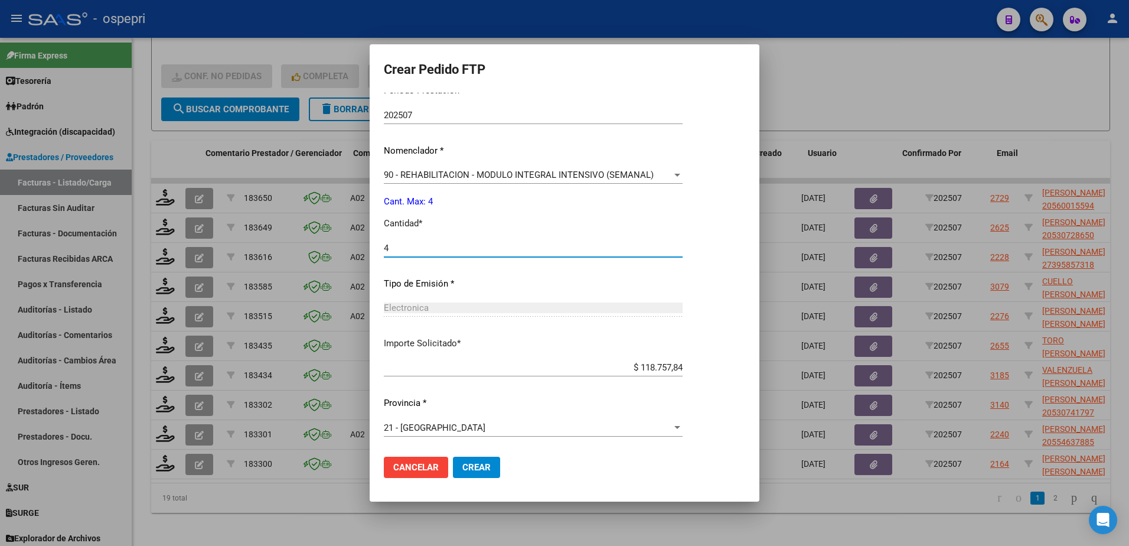
type input "4"
click at [479, 468] on span "Crear" at bounding box center [476, 467] width 28 height 11
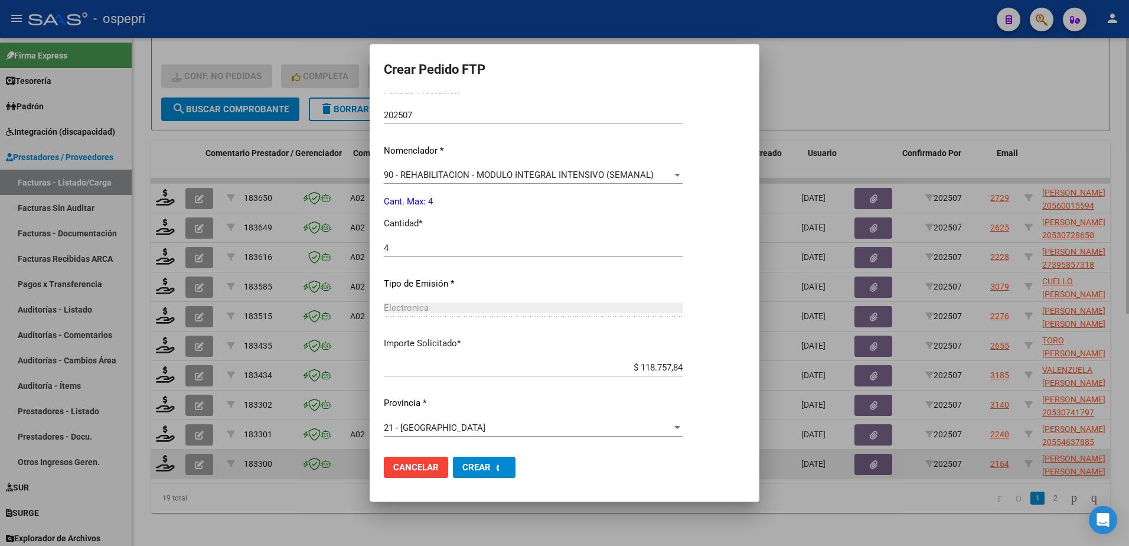
scroll to position [0, 0]
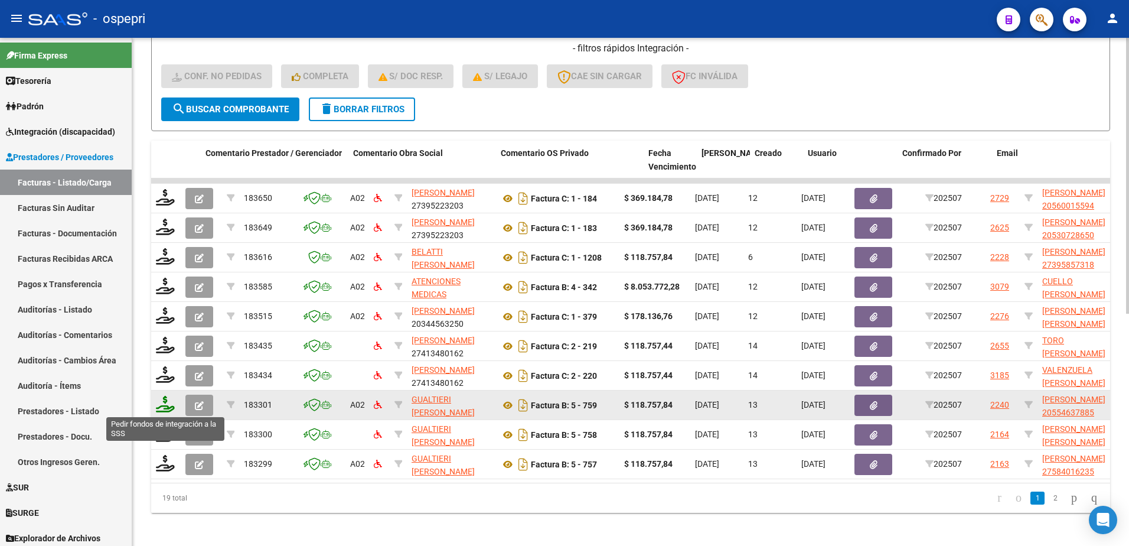
click at [159, 407] on icon at bounding box center [165, 404] width 19 height 17
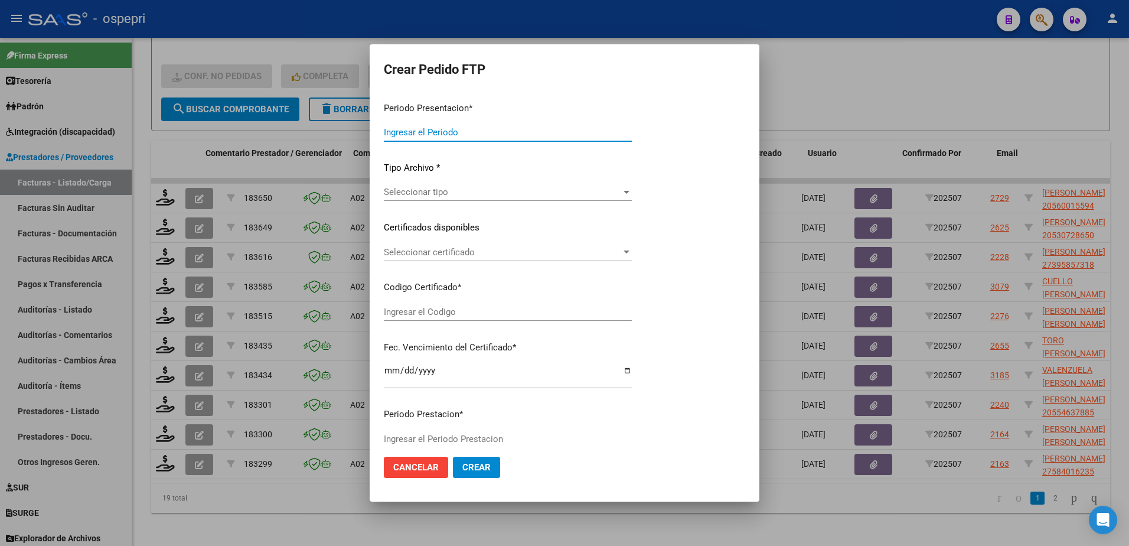
type input "202507"
type input "$ 118.757,84"
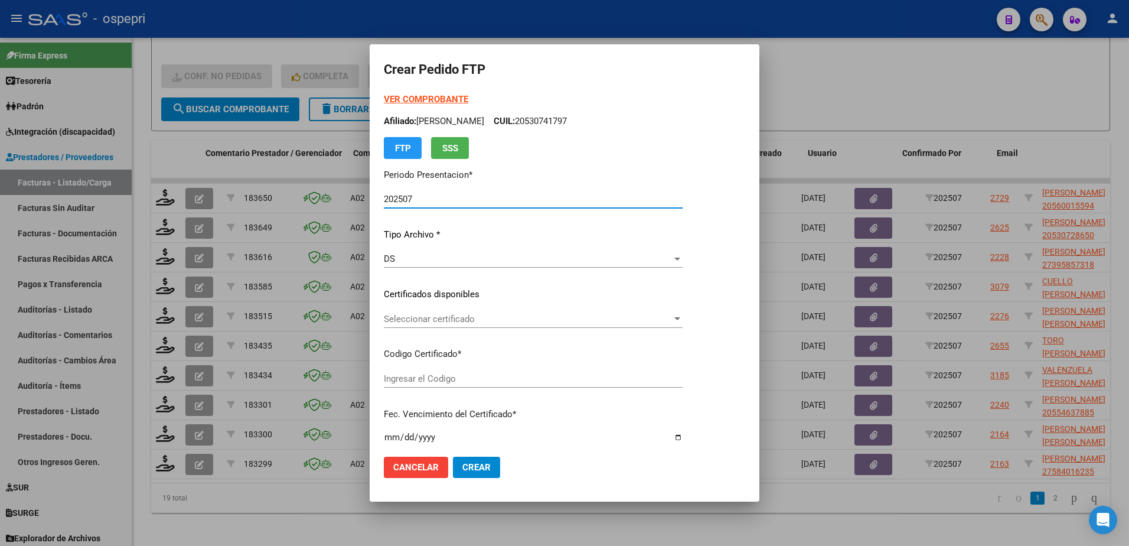
type input "2055463788-5"
type input "2026-12-11"
click at [426, 321] on span "Seleccionar certificado" at bounding box center [528, 319] width 288 height 11
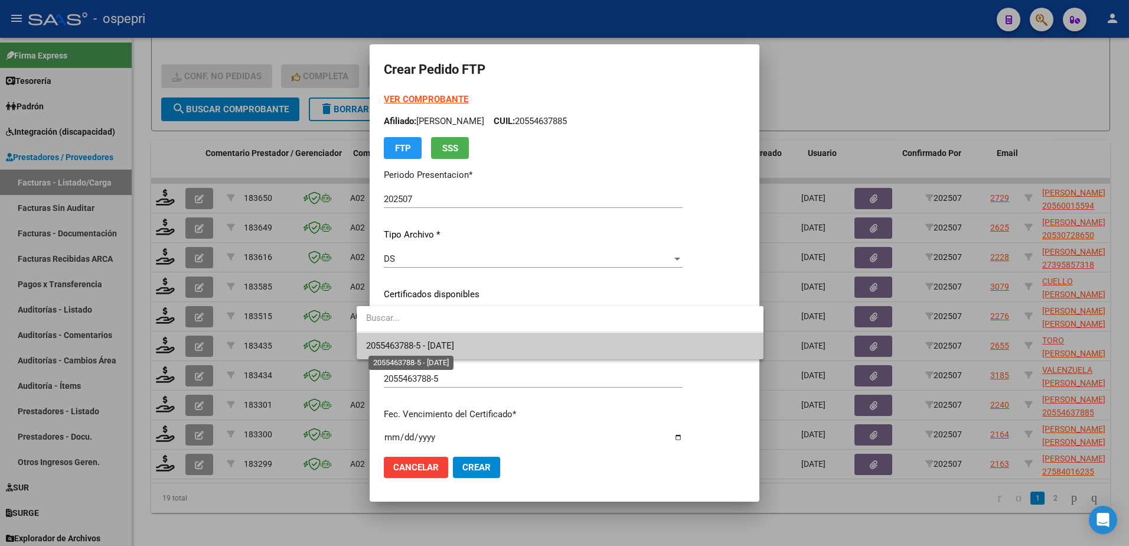
click at [438, 346] on span "2055463788-5 - 2026-12-11" at bounding box center [410, 345] width 88 height 11
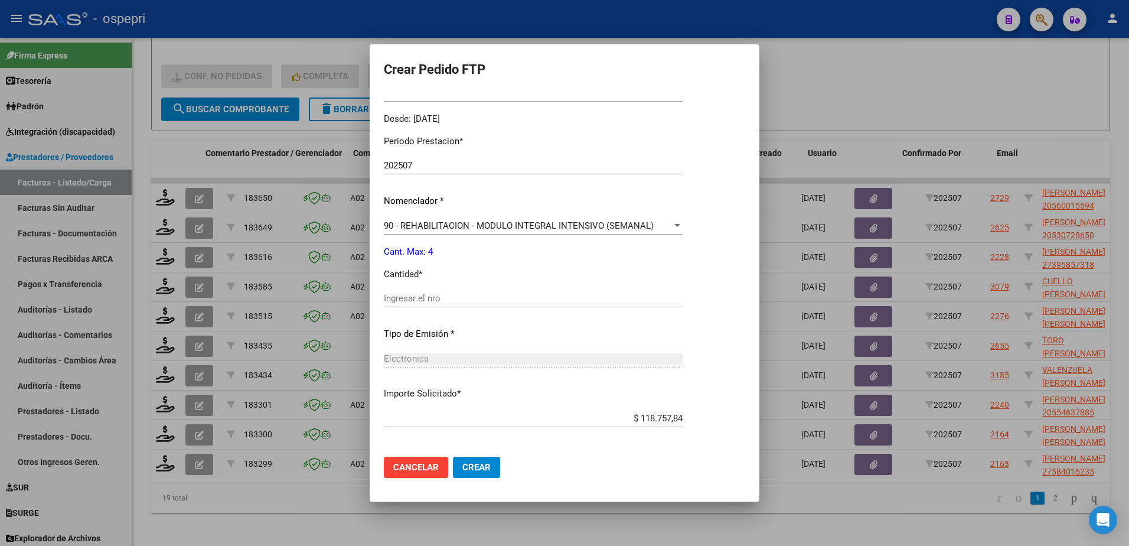
scroll to position [354, 0]
click at [390, 297] on input "Ingresar el nro" at bounding box center [533, 297] width 299 height 11
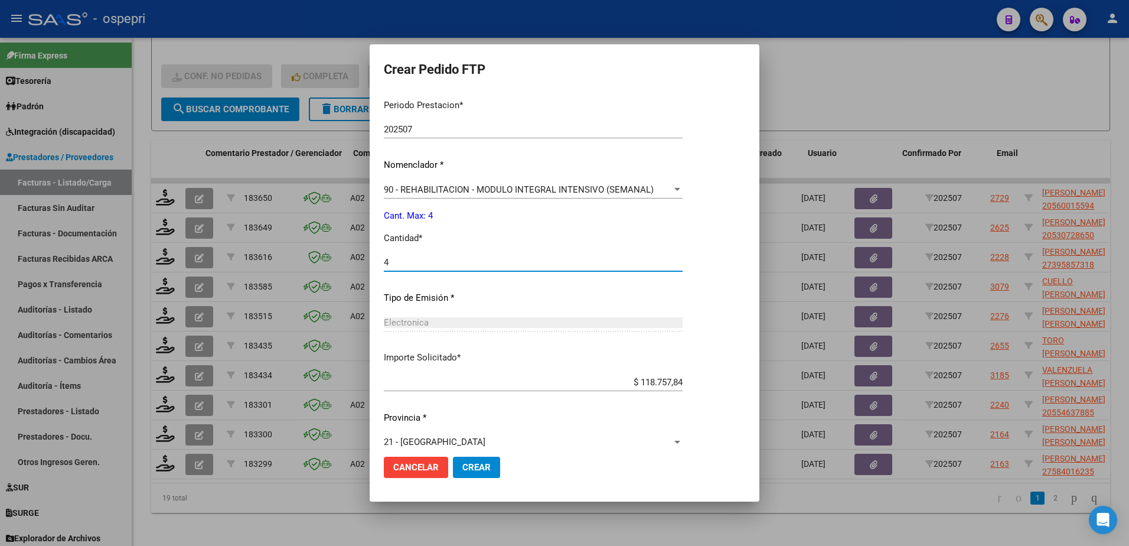
scroll to position [403, 0]
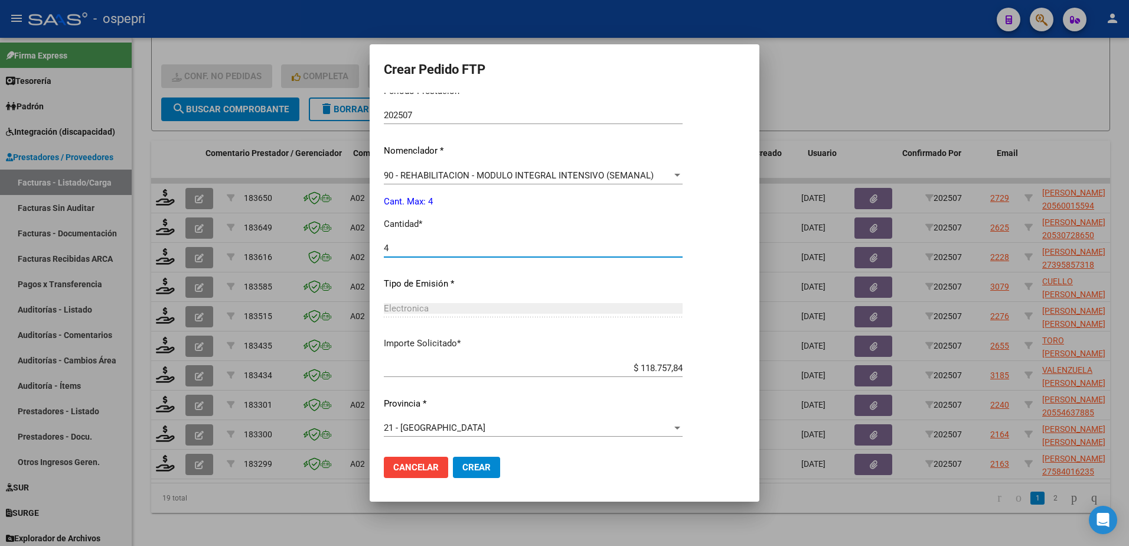
type input "4"
click at [462, 469] on span "Crear" at bounding box center [476, 467] width 28 height 11
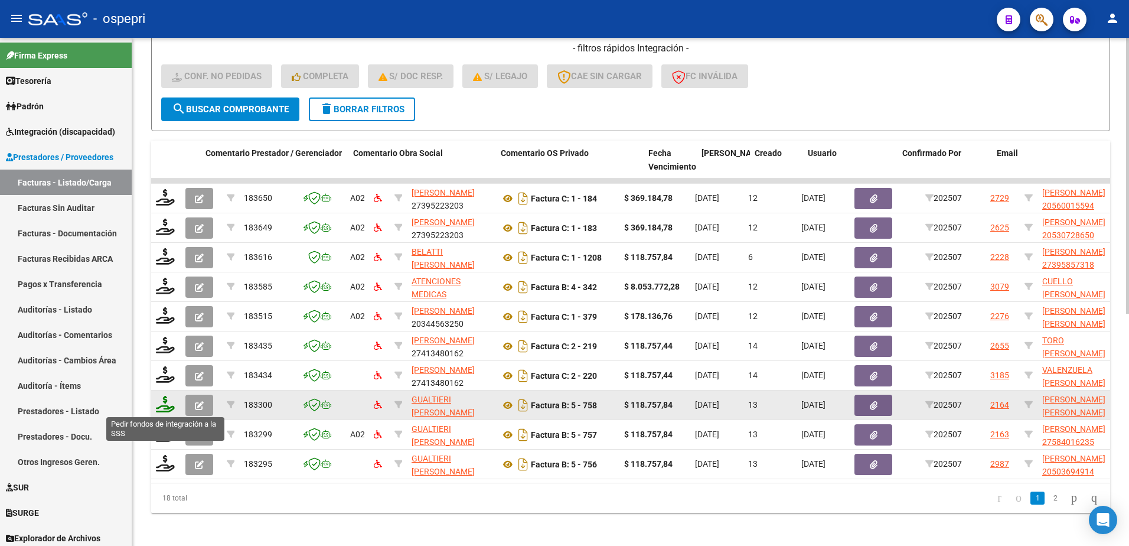
click at [166, 410] on icon at bounding box center [165, 404] width 19 height 17
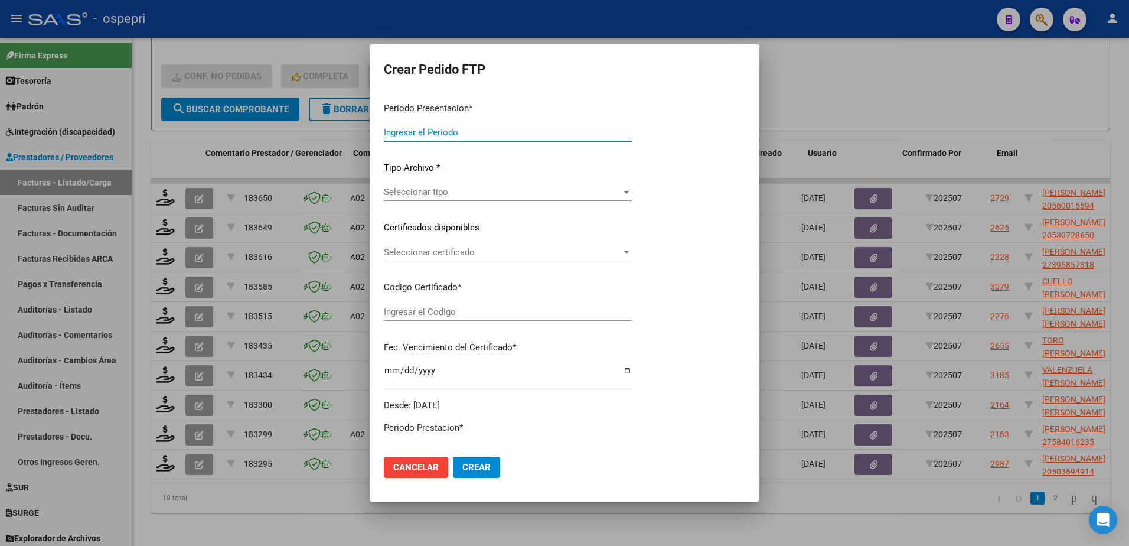
type input "202507"
type input "$ 118.757,84"
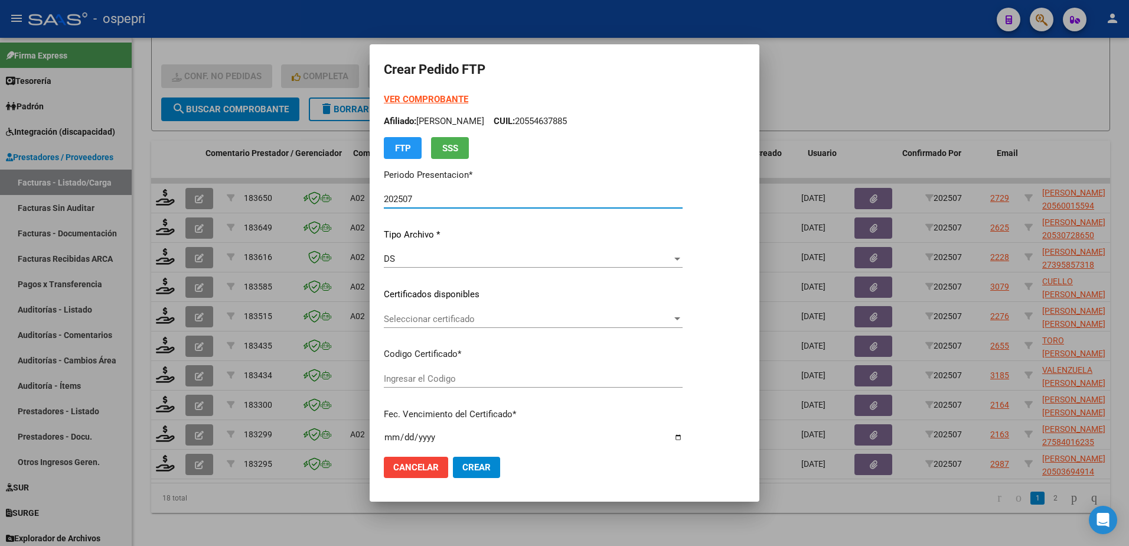
type input "ARG02000560042652017102020221020NQN249"
type input "2029-10-01"
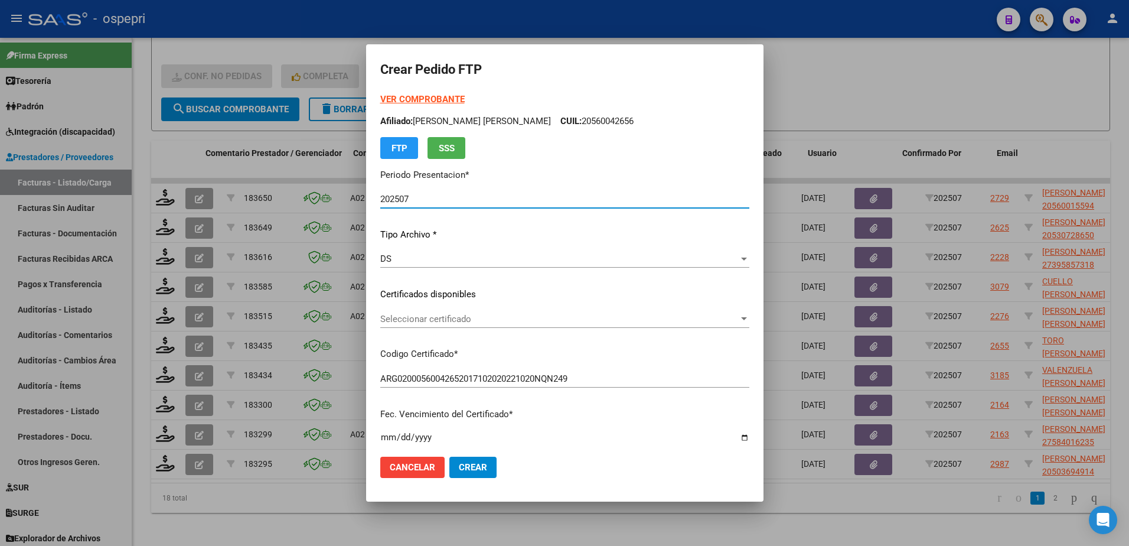
click at [440, 322] on span "Seleccionar certificado" at bounding box center [559, 319] width 358 height 11
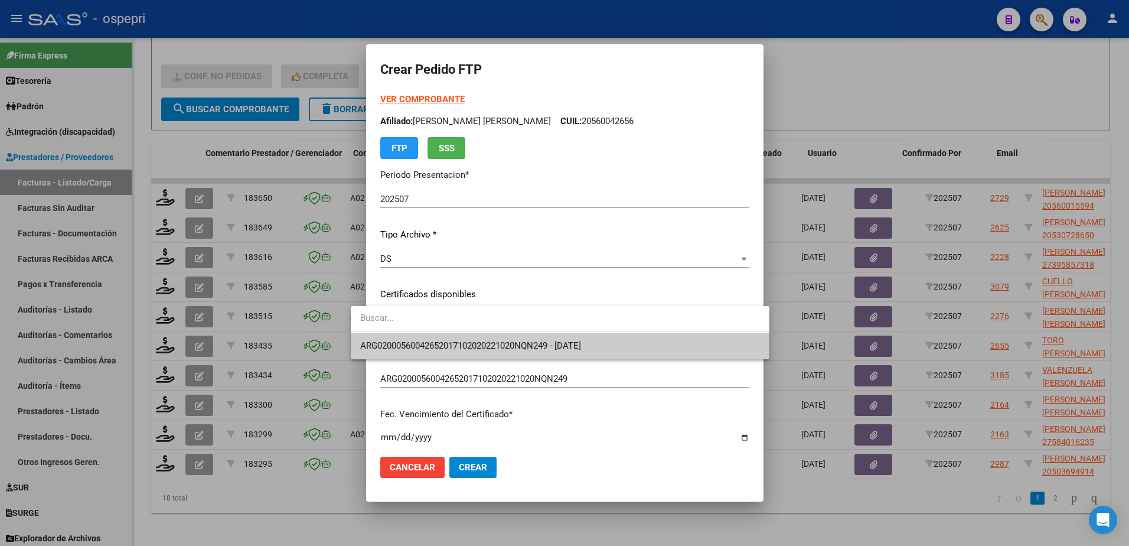
click at [448, 351] on span "ARG02000560042652017102020221020NQN249 - 2029-10-01" at bounding box center [560, 345] width 400 height 27
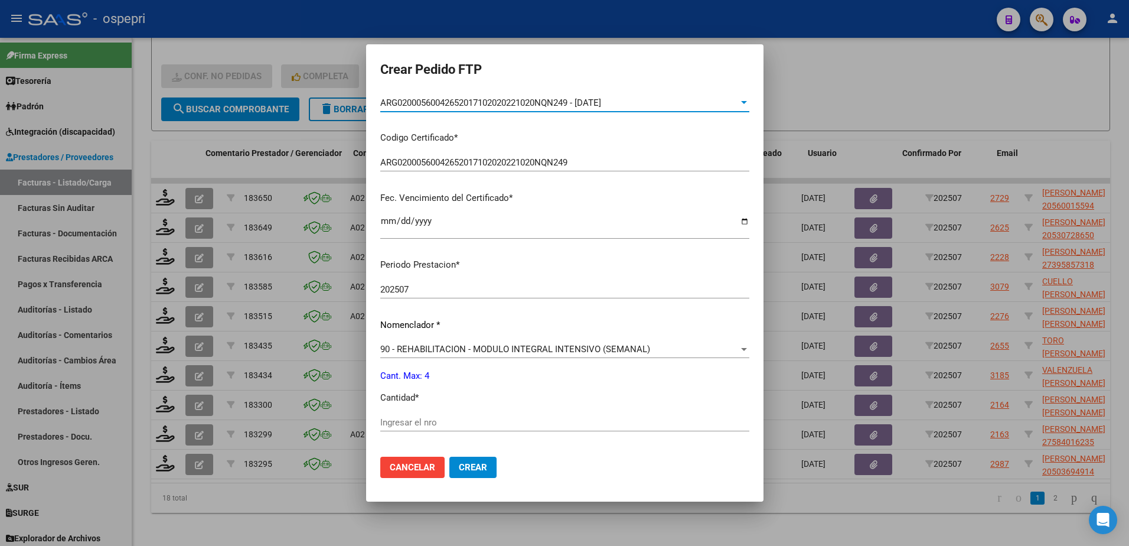
scroll to position [236, 0]
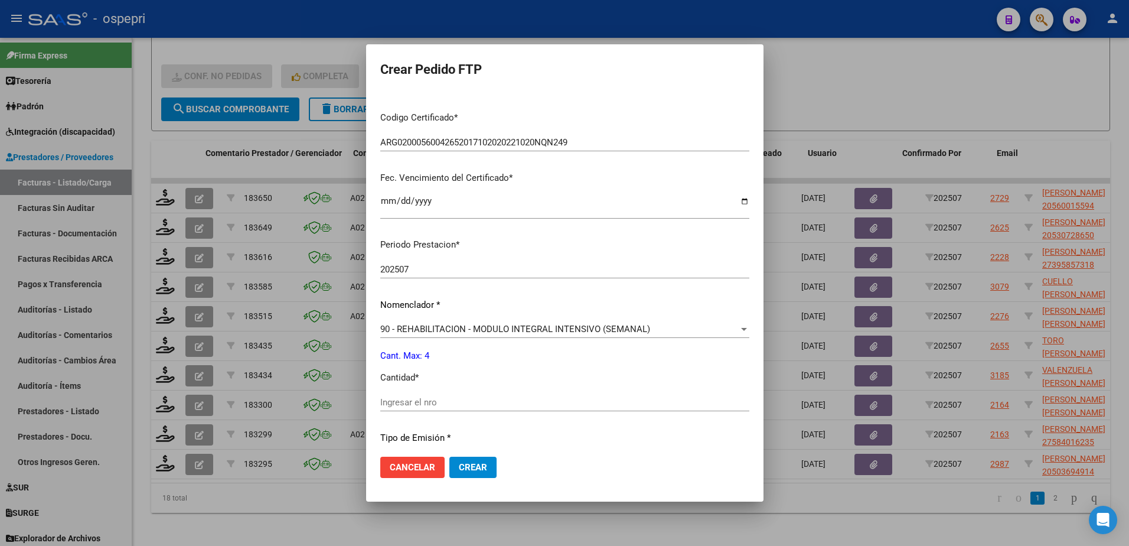
click at [462, 406] on input "Ingresar el nro" at bounding box center [564, 402] width 369 height 11
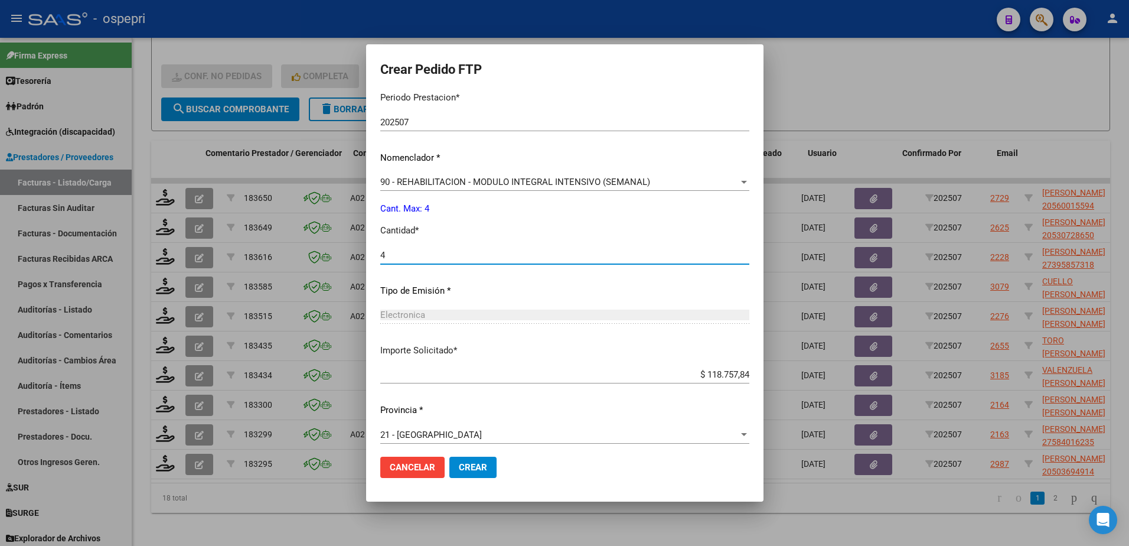
scroll to position [390, 0]
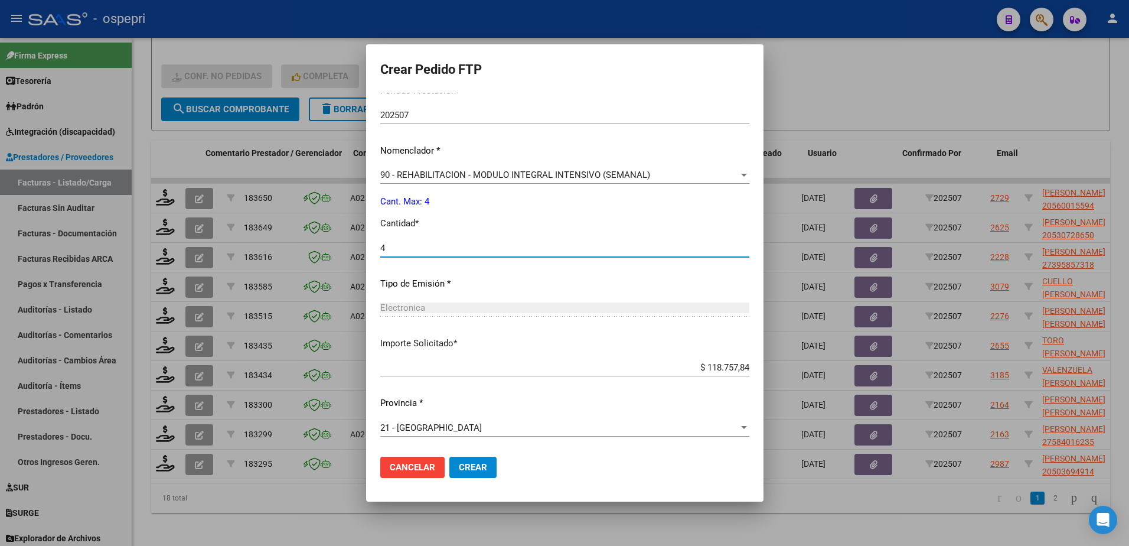
type input "4"
click at [459, 463] on span "Crear" at bounding box center [473, 467] width 28 height 11
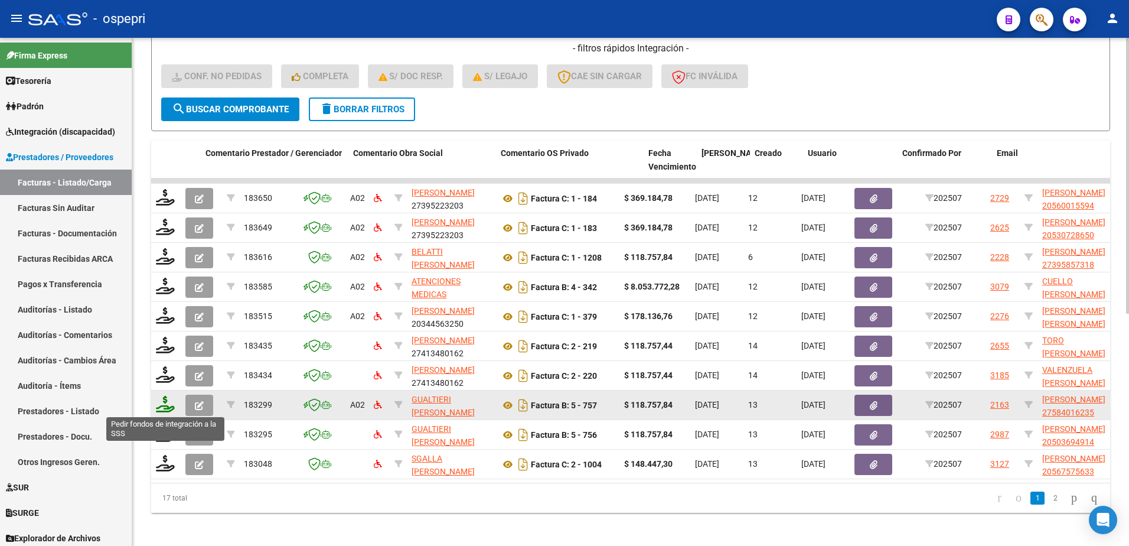
click at [163, 409] on icon at bounding box center [165, 404] width 19 height 17
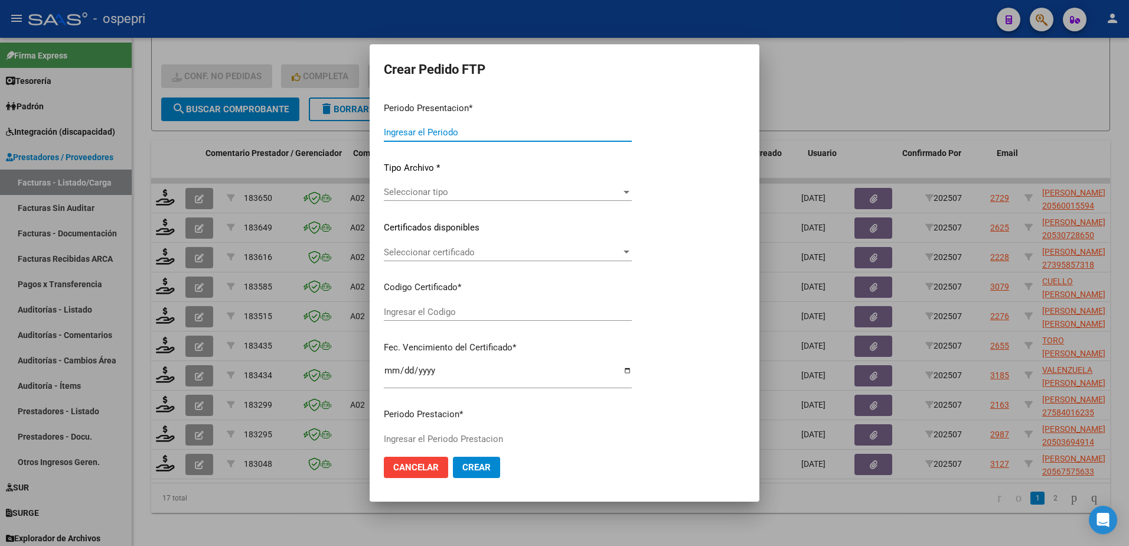
type input "202507"
type input "$ 118.757,84"
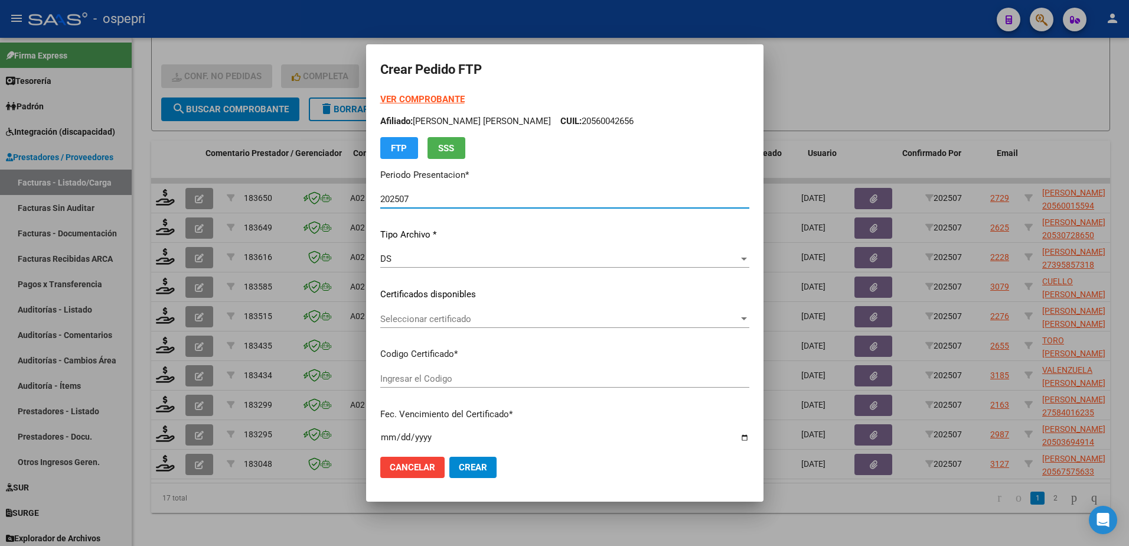
type input "2758401623-5"
type input "2029-11-01"
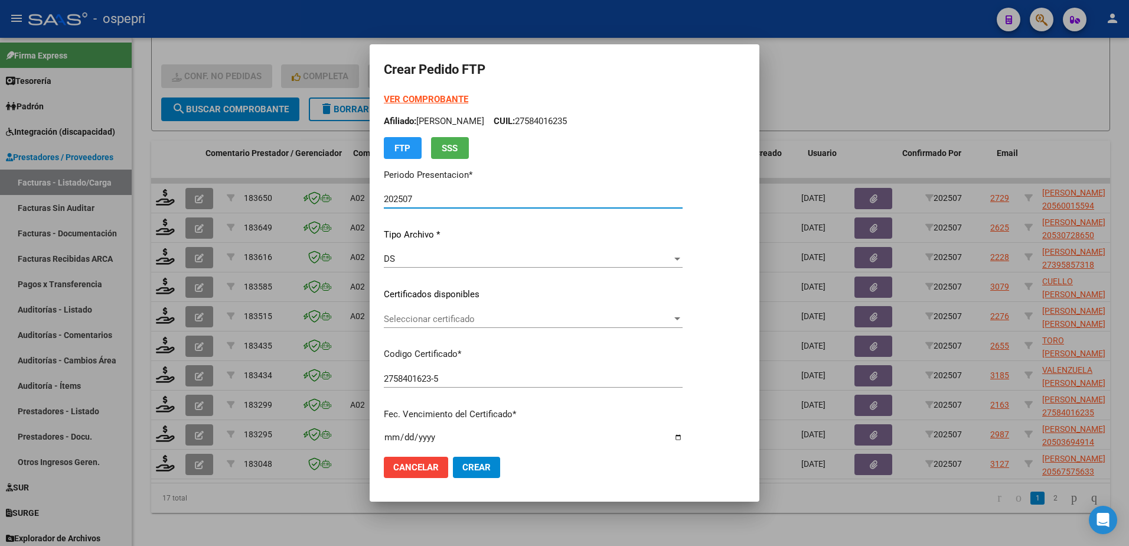
click at [398, 319] on span "Seleccionar certificado" at bounding box center [528, 319] width 288 height 11
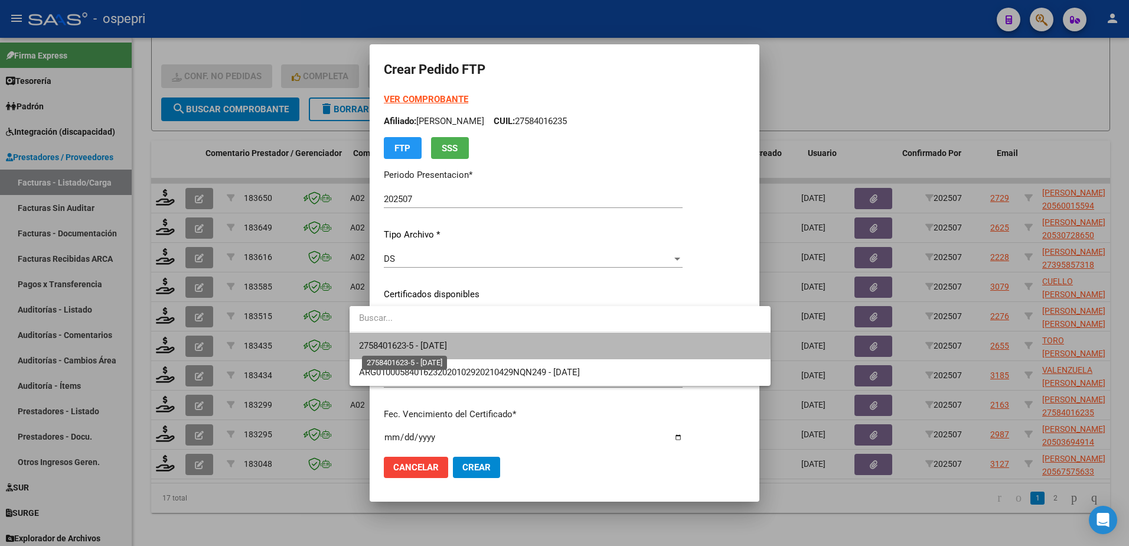
click at [409, 342] on span "2758401623-5 - 2029-11-01" at bounding box center [403, 345] width 88 height 11
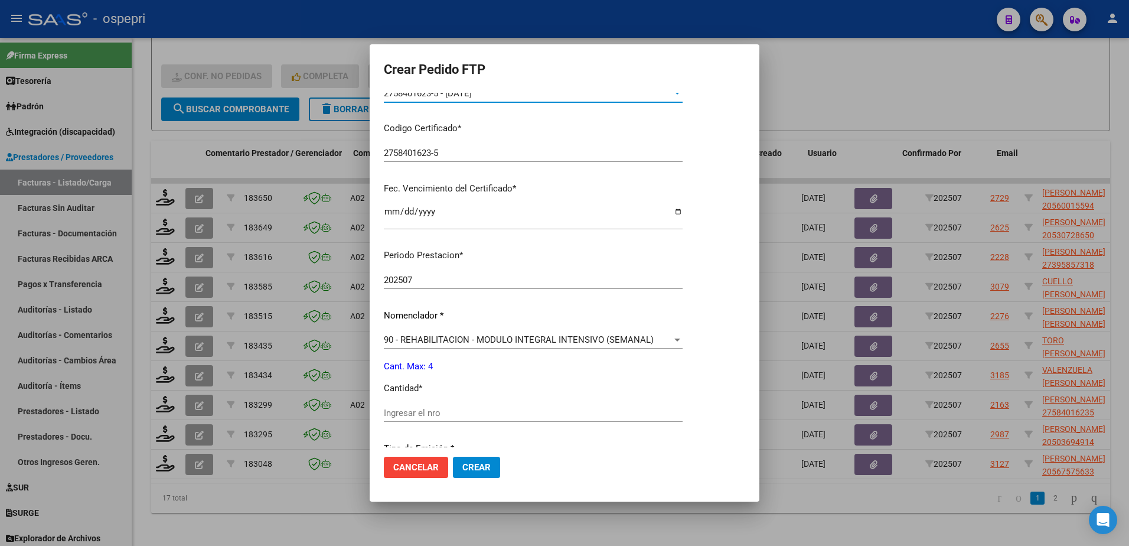
scroll to position [236, 0]
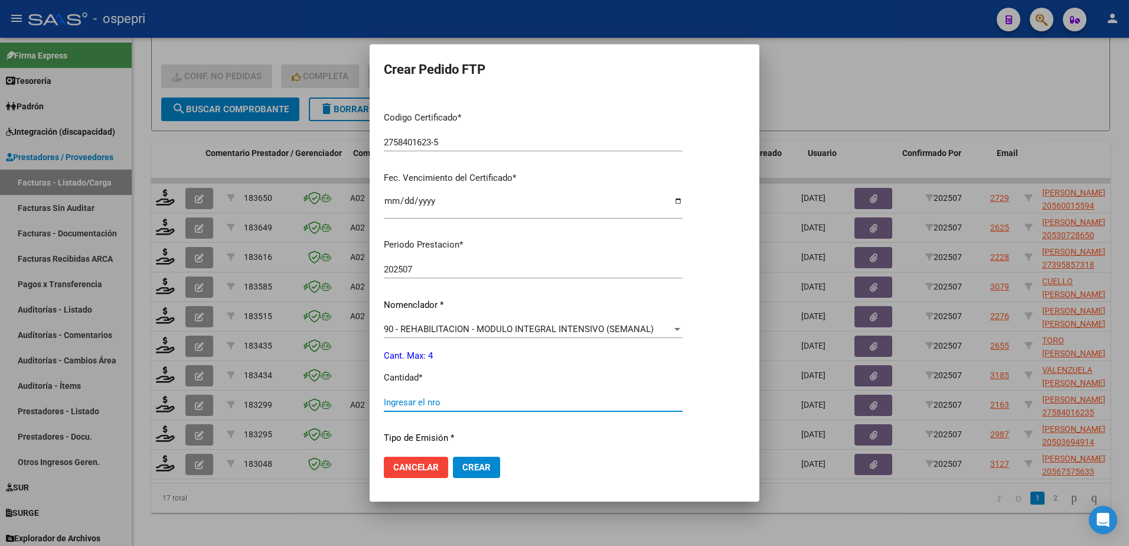
click at [426, 401] on input "Ingresar el nro" at bounding box center [533, 402] width 299 height 11
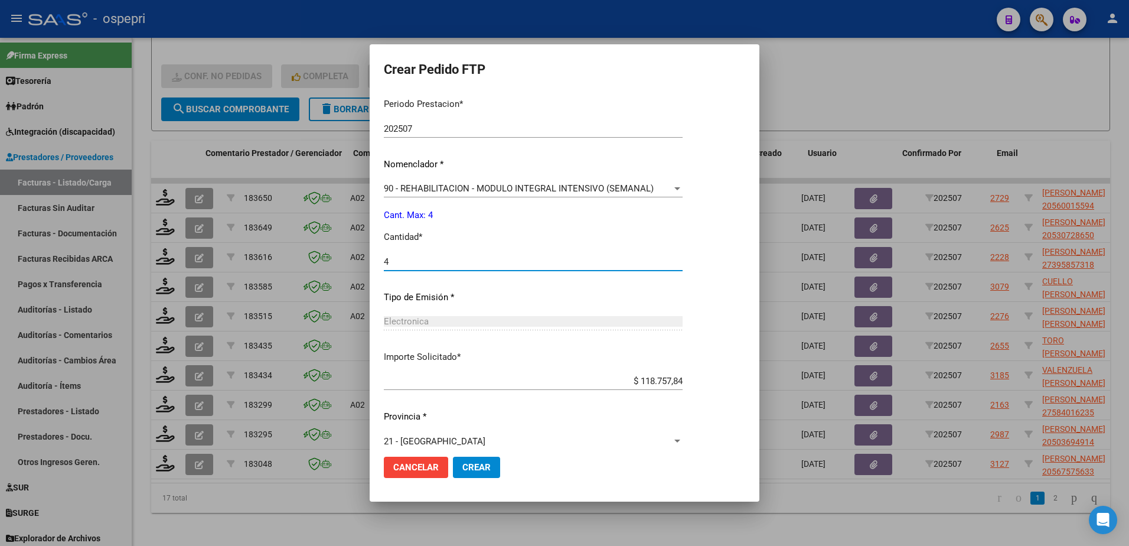
scroll to position [390, 0]
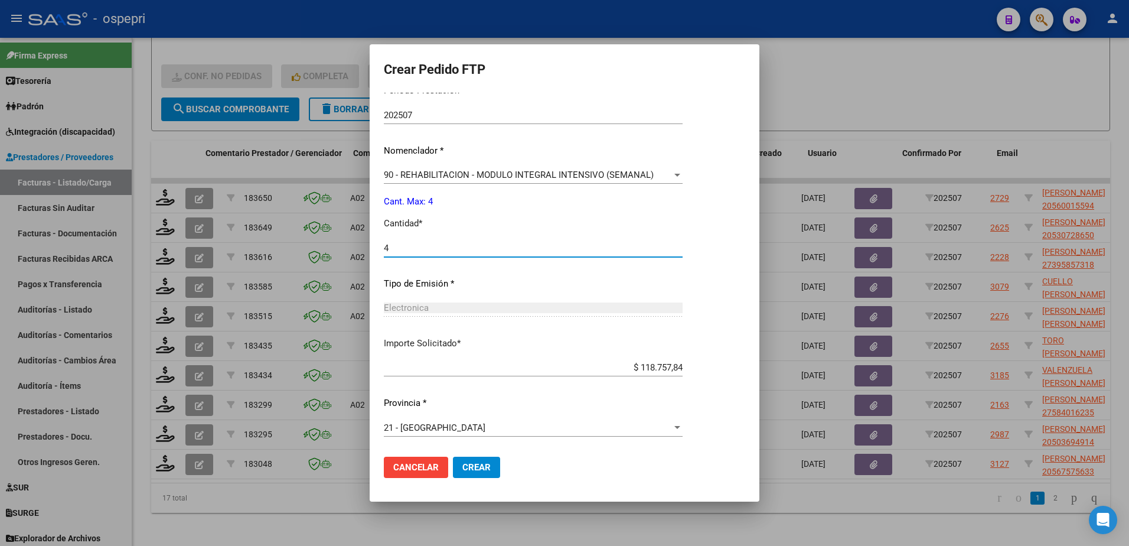
type input "4"
click at [462, 465] on span "Crear" at bounding box center [476, 467] width 28 height 11
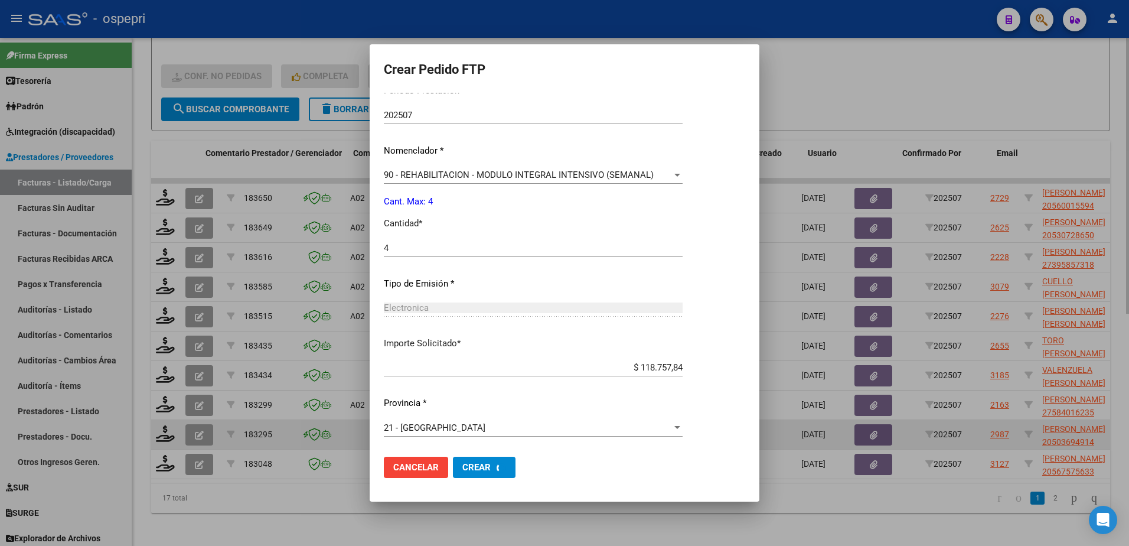
scroll to position [0, 0]
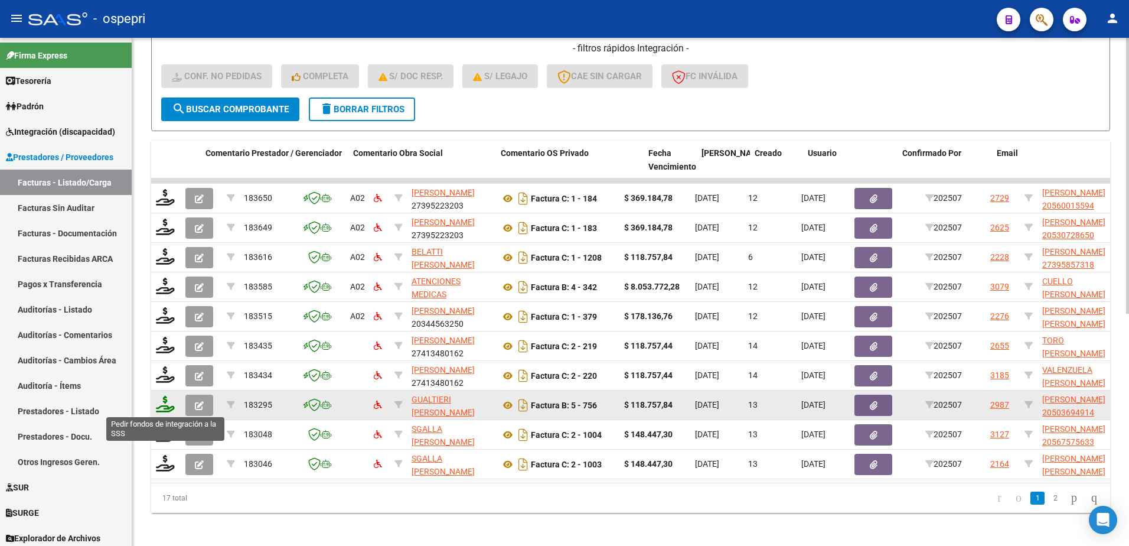
click at [168, 407] on icon at bounding box center [165, 404] width 19 height 17
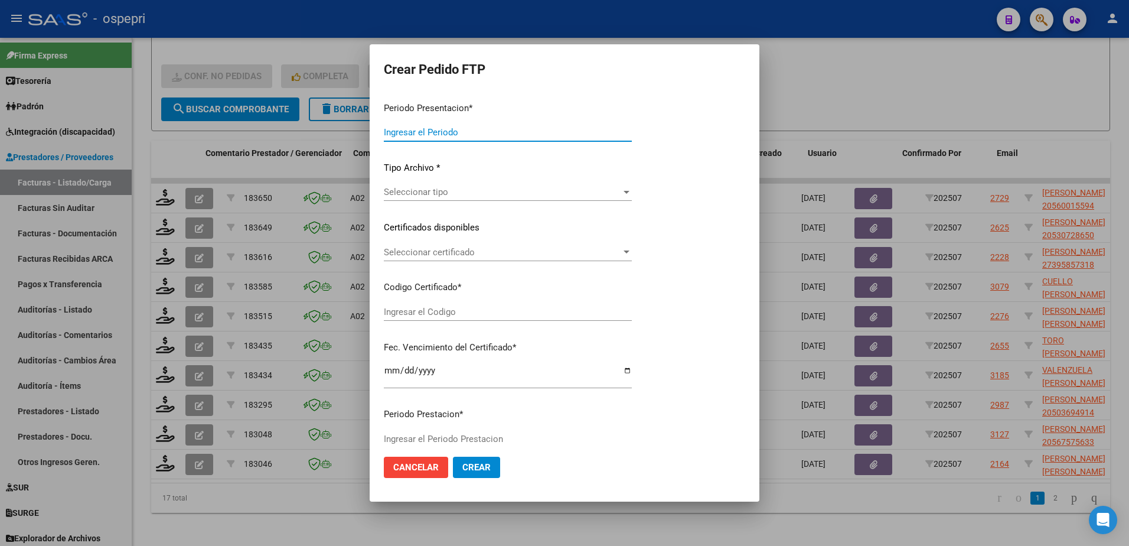
type input "202507"
type input "$ 118.757,84"
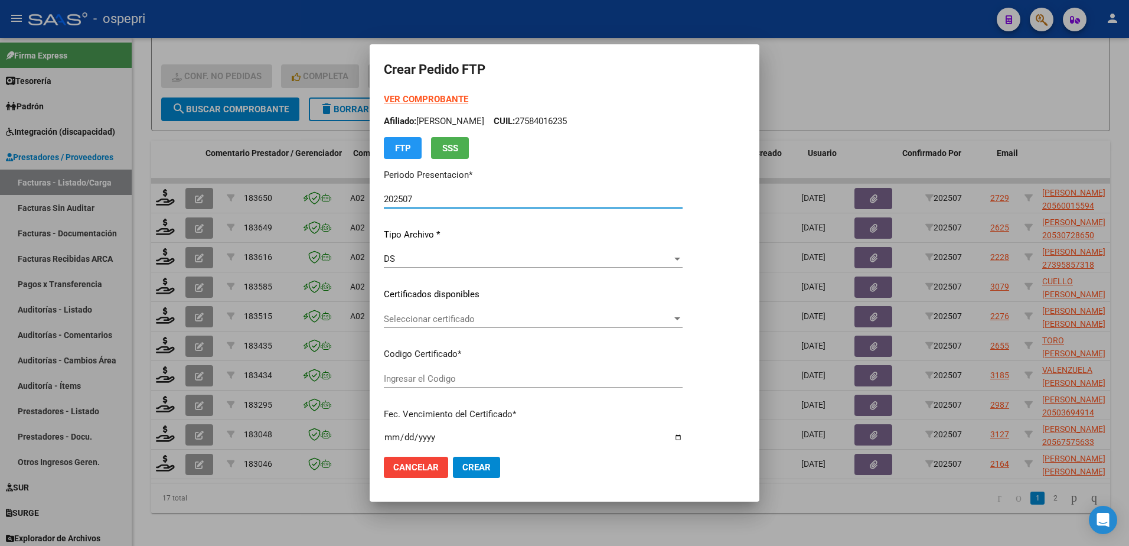
type input "2050369491-4"
type input "2026-09-01"
click at [427, 322] on span "Seleccionar certificado" at bounding box center [528, 319] width 288 height 11
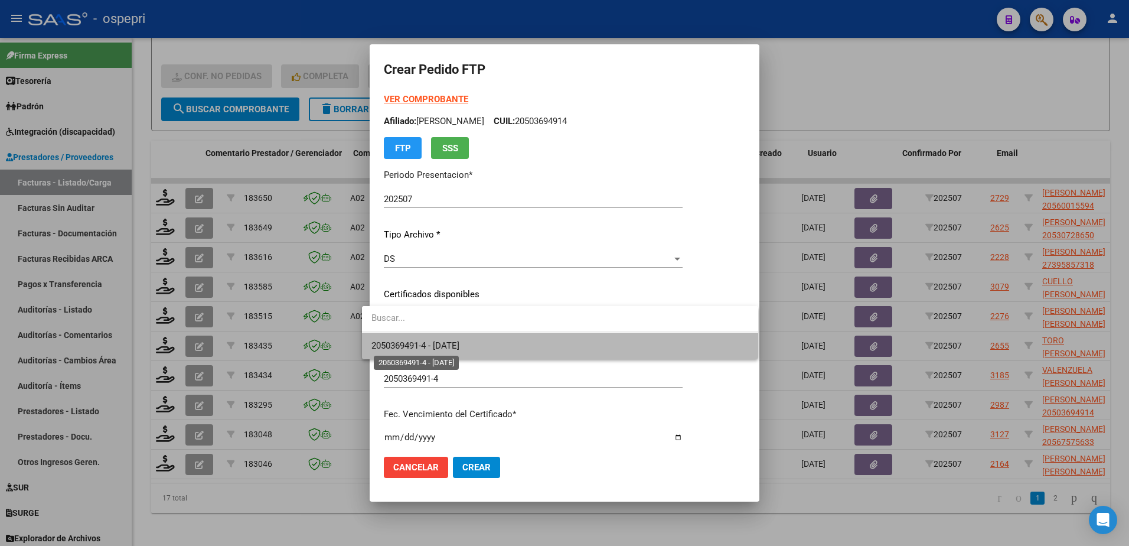
click at [455, 342] on span "2050369491-4 - 2026-09-01" at bounding box center [415, 345] width 88 height 11
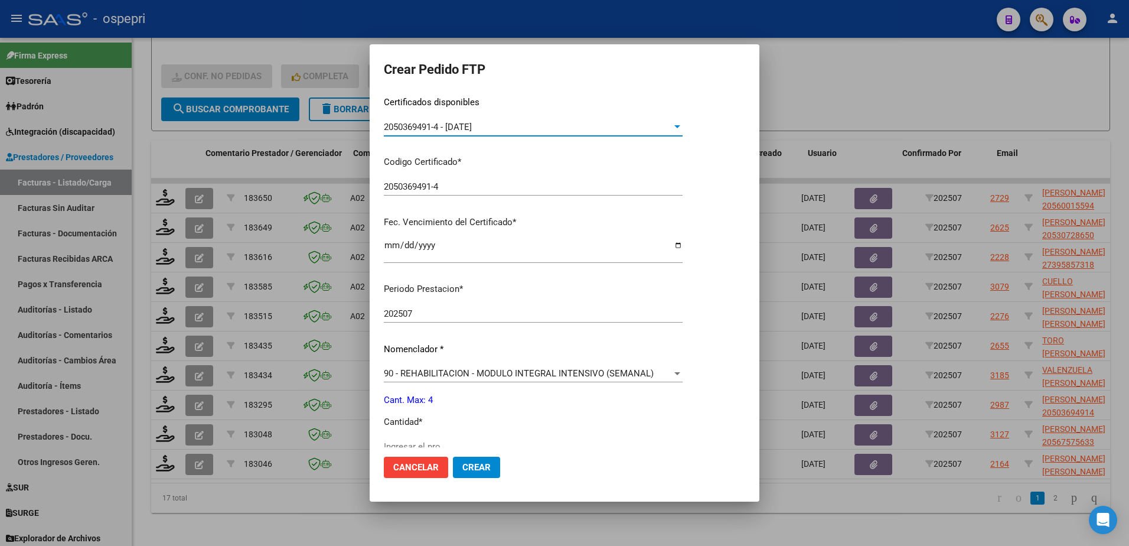
scroll to position [236, 0]
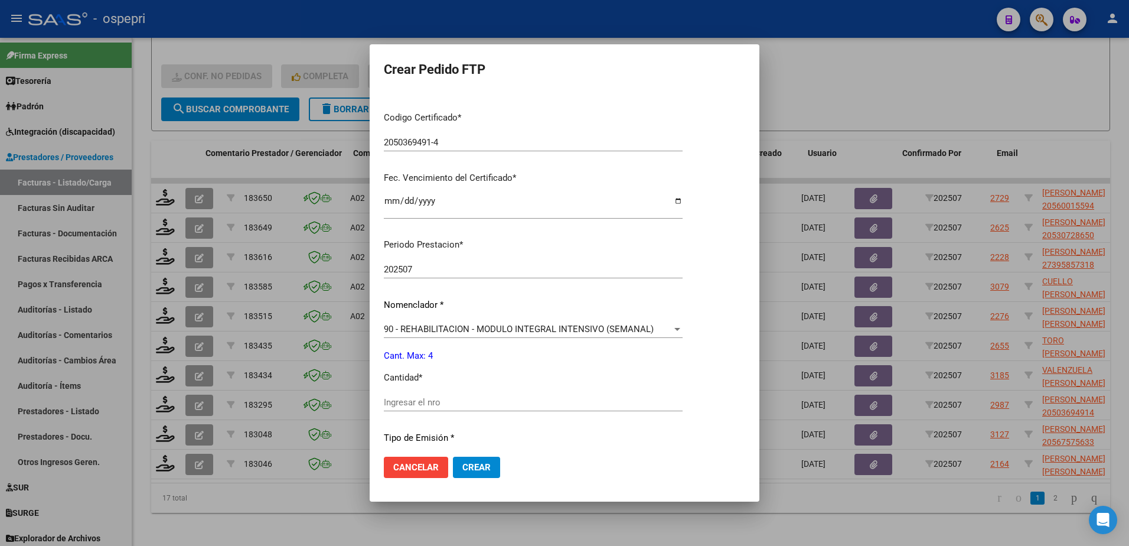
click at [434, 405] on input "Ingresar el nro" at bounding box center [533, 402] width 299 height 11
type input "4"
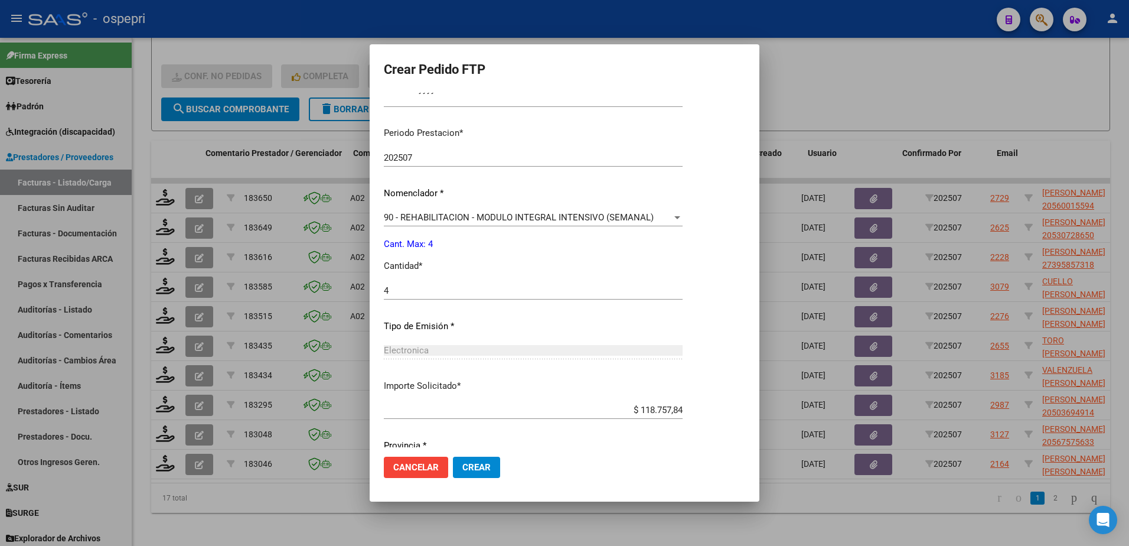
scroll to position [390, 0]
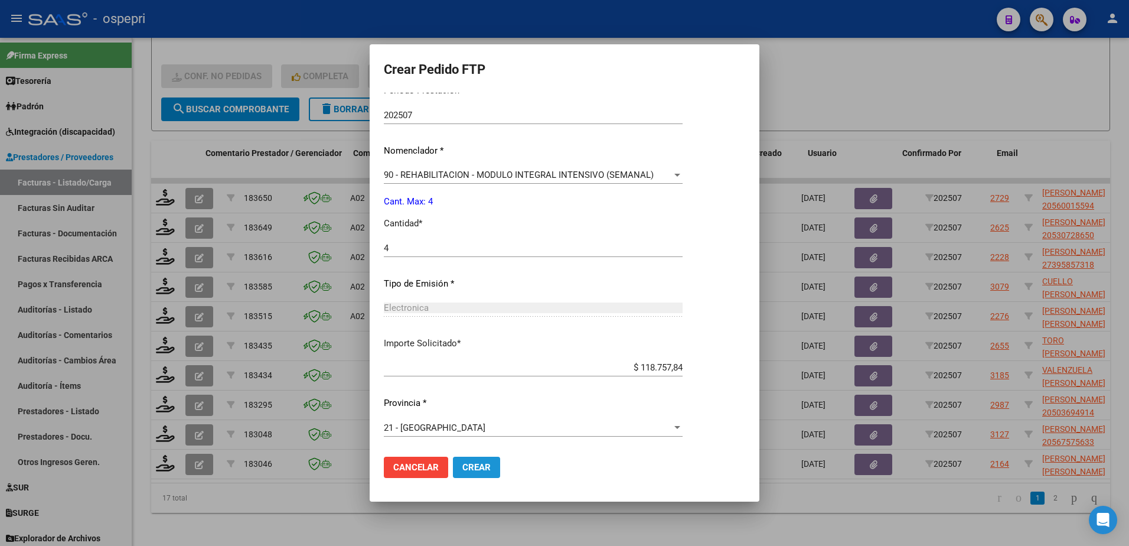
click at [463, 465] on span "Crear" at bounding box center [476, 467] width 28 height 11
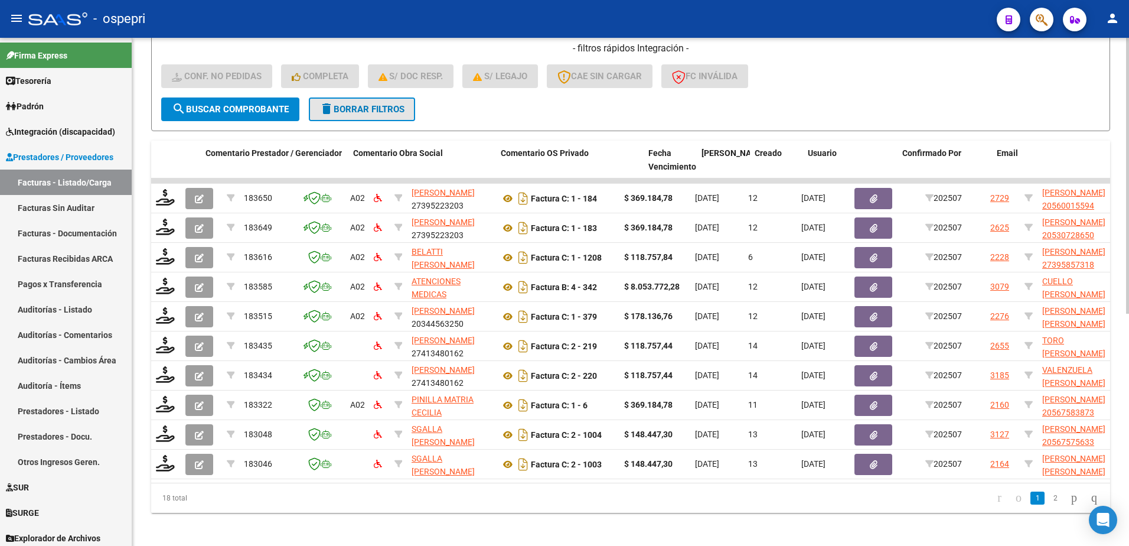
click at [362, 110] on span "delete Borrar Filtros" at bounding box center [361, 109] width 85 height 11
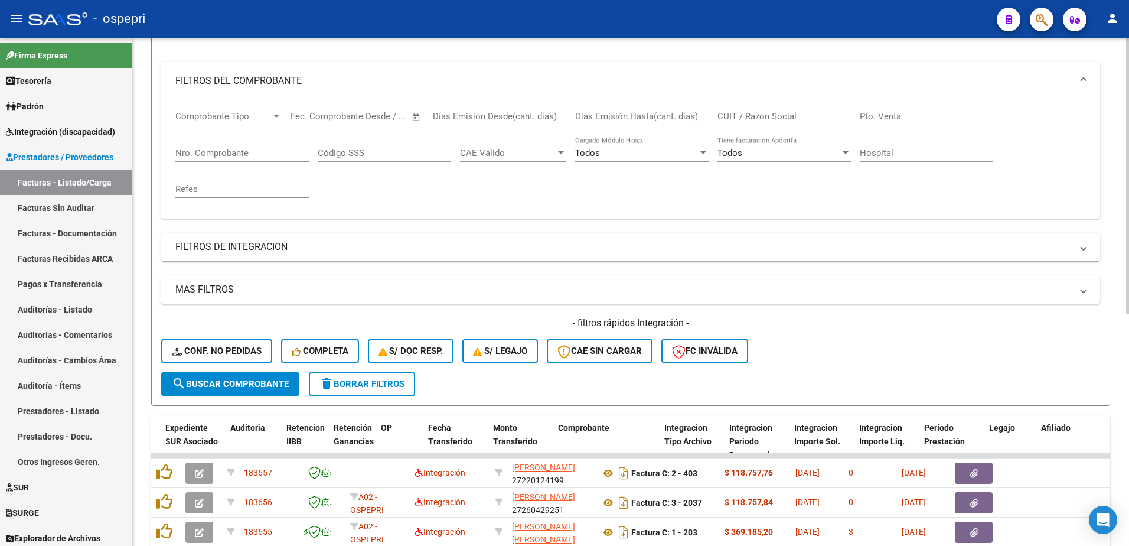
scroll to position [413, 0]
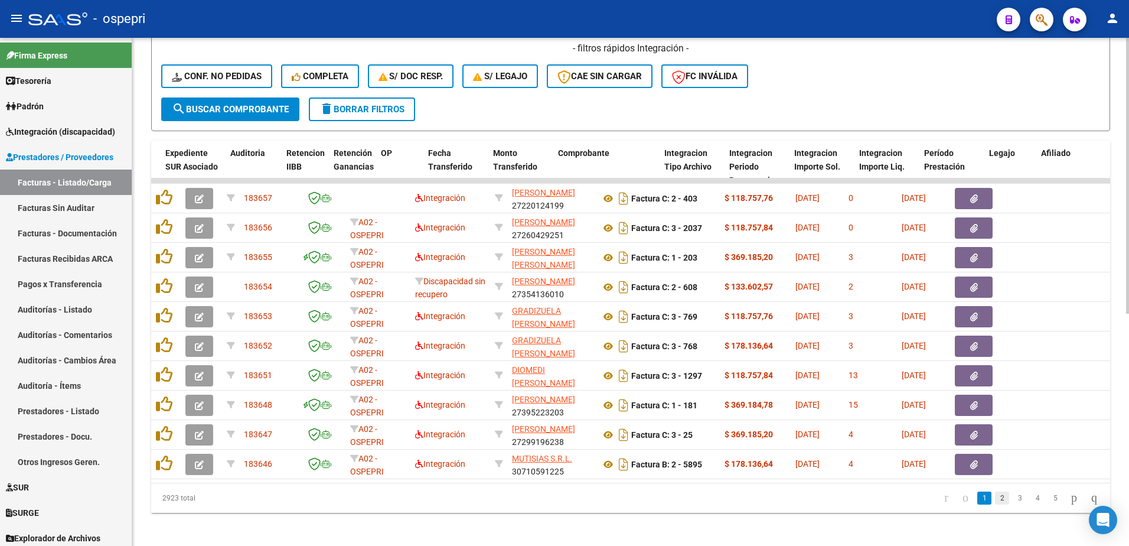
click at [995, 504] on link "2" at bounding box center [1002, 497] width 14 height 13
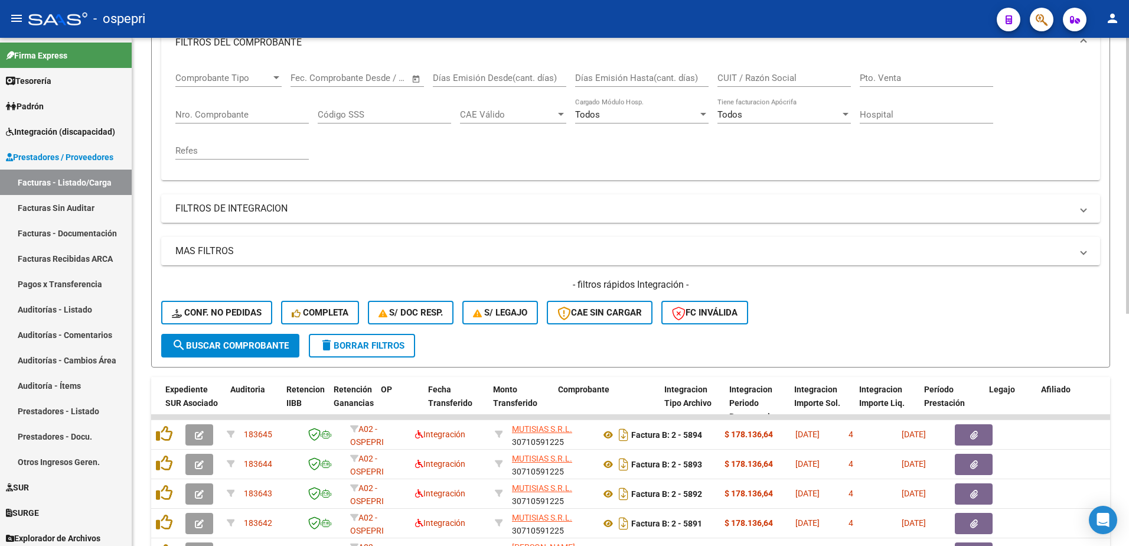
scroll to position [118, 0]
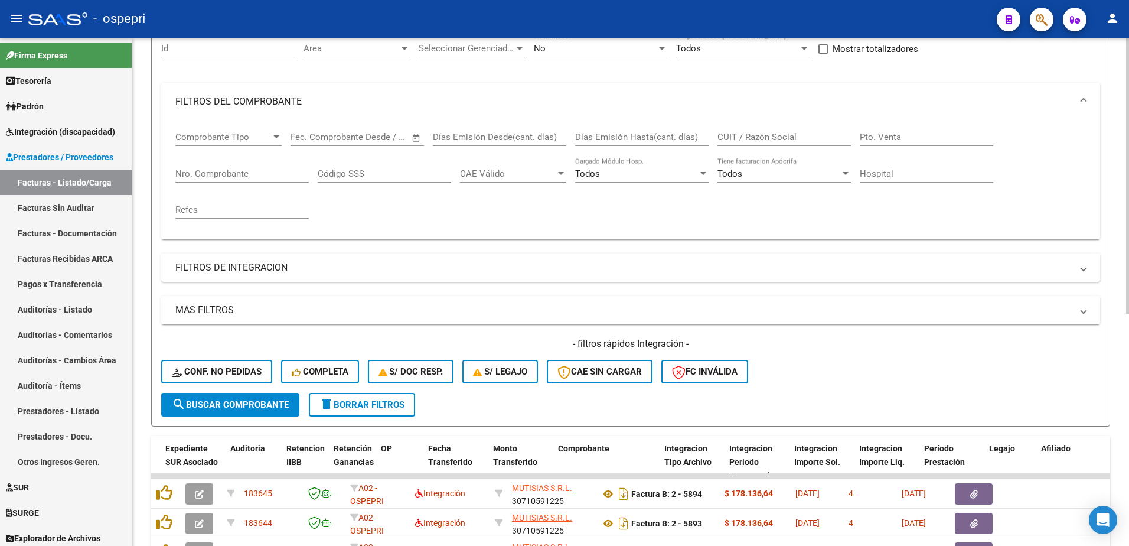
click at [772, 140] on input "CUIT / Razón Social" at bounding box center [783, 137] width 133 height 11
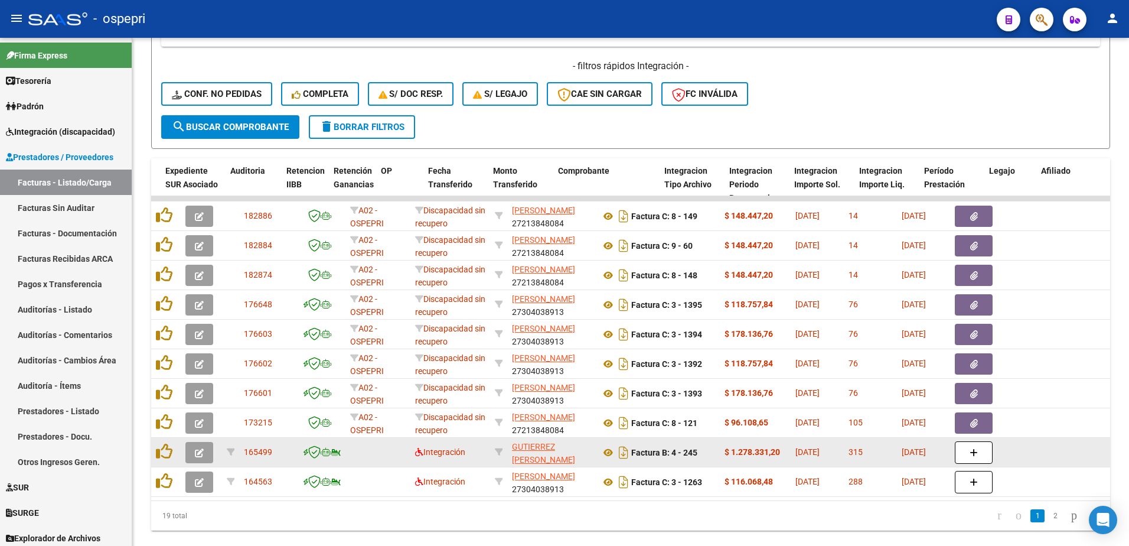
scroll to position [413, 0]
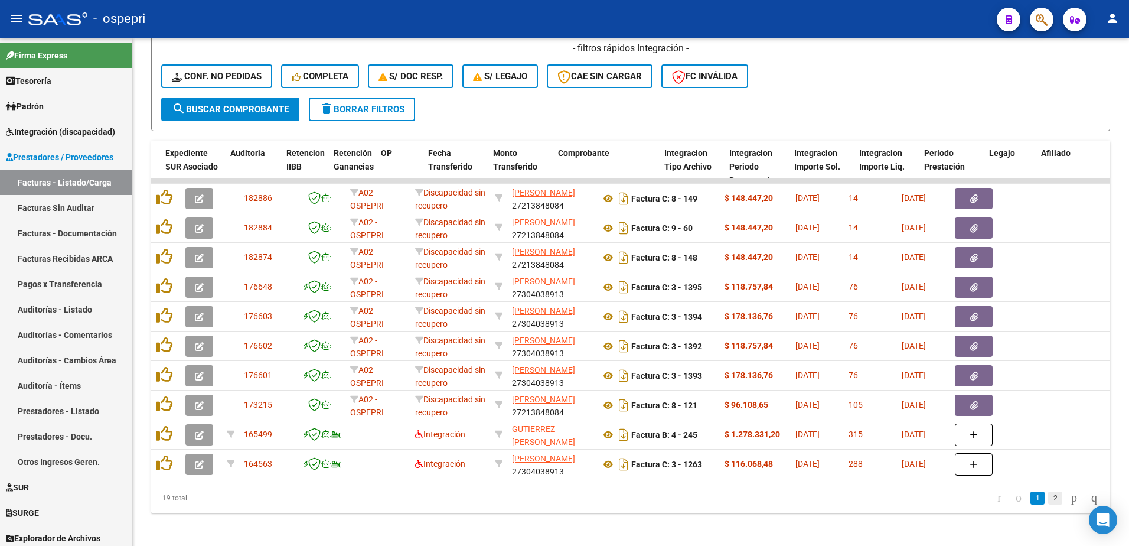
click at [1049, 504] on link "2" at bounding box center [1055, 497] width 14 height 13
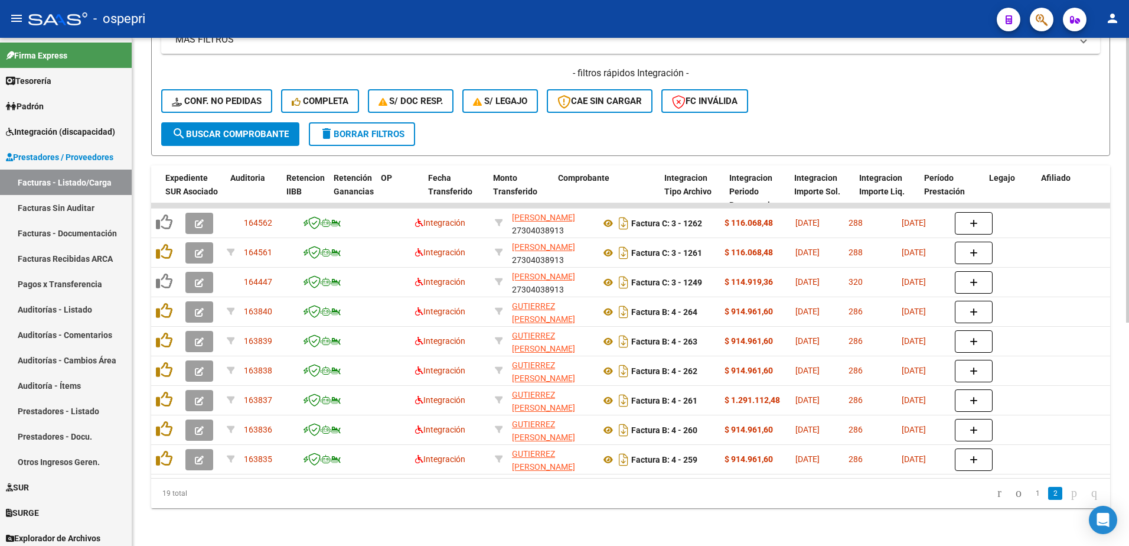
scroll to position [397, 0]
click at [1030, 495] on link "1" at bounding box center [1037, 493] width 14 height 13
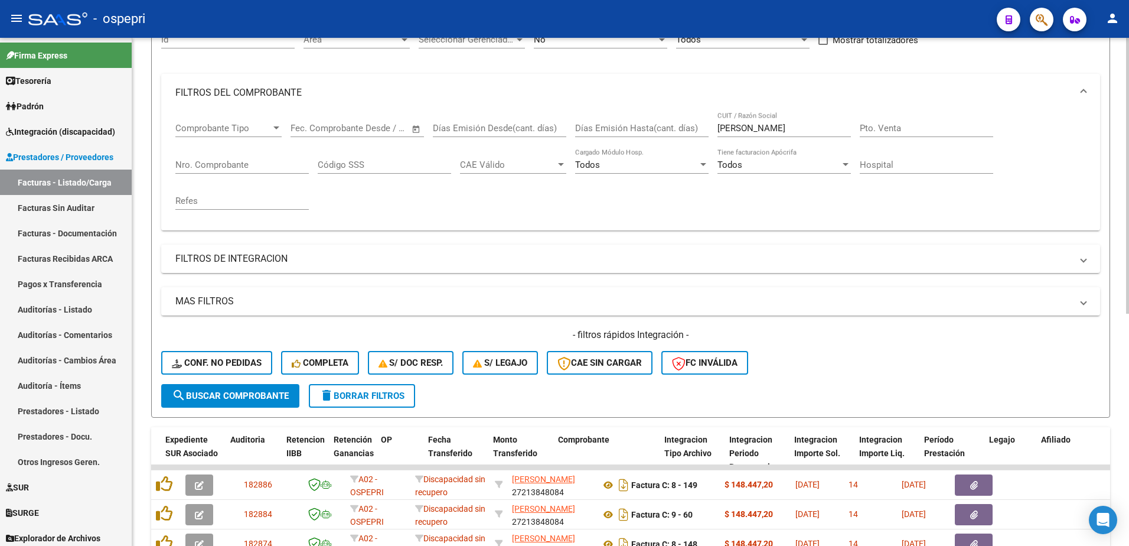
scroll to position [102, 0]
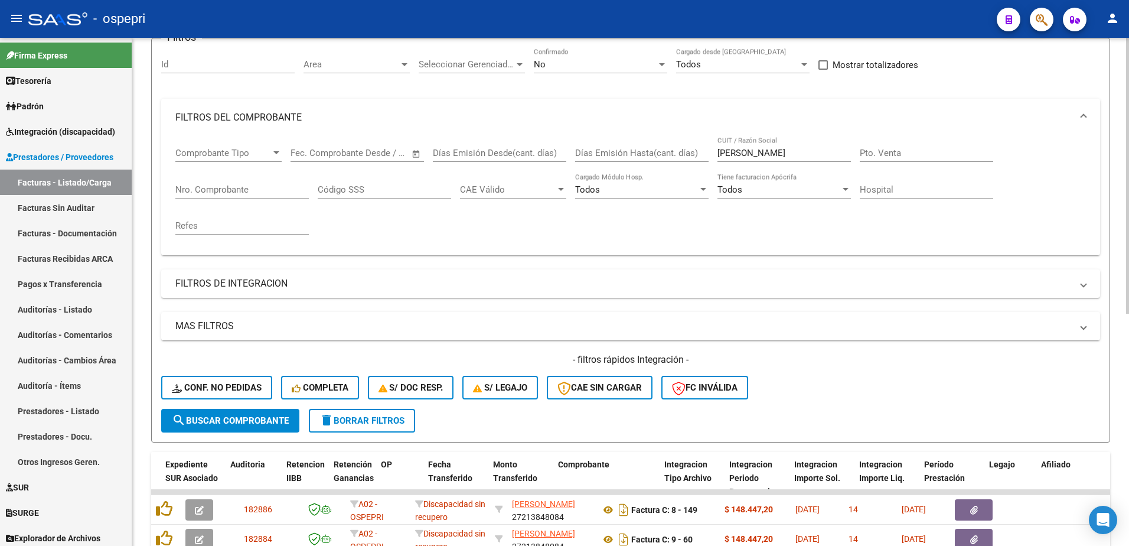
click at [773, 152] on input "gutierrez" at bounding box center [783, 153] width 133 height 11
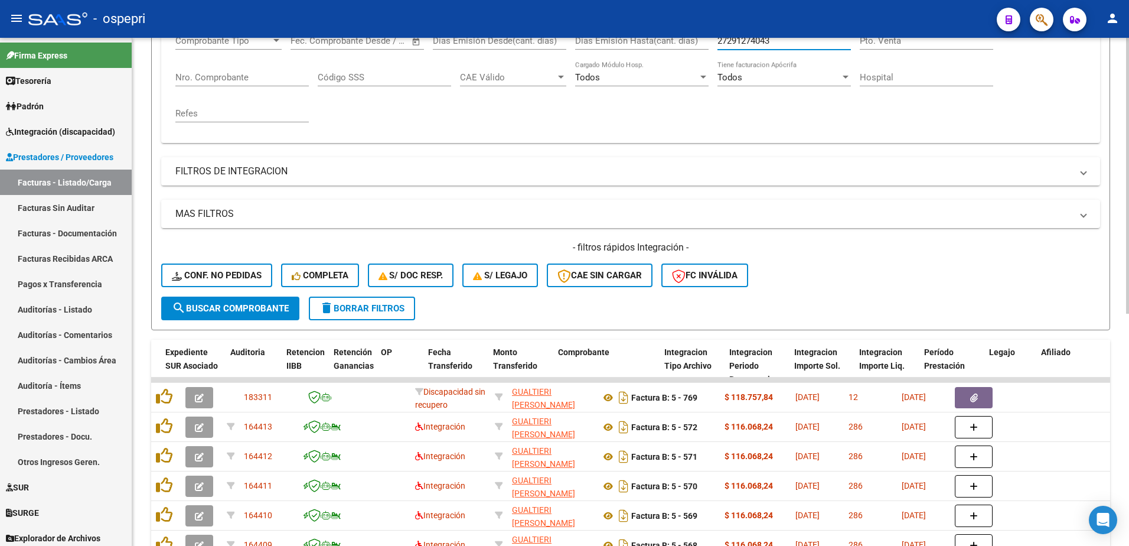
scroll to position [220, 0]
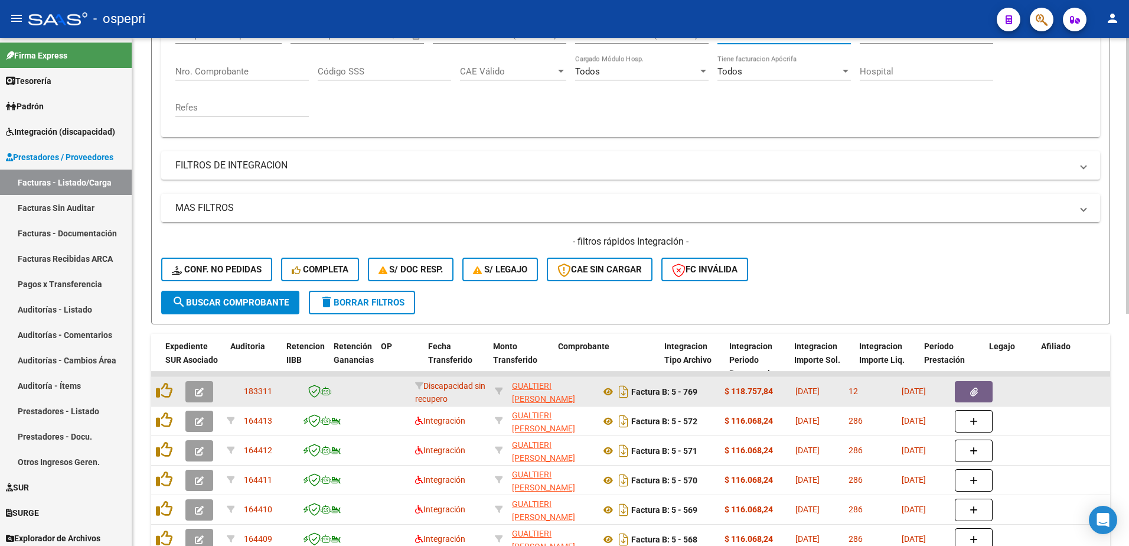
type input "27291274043"
click at [198, 394] on icon "button" at bounding box center [199, 391] width 9 height 9
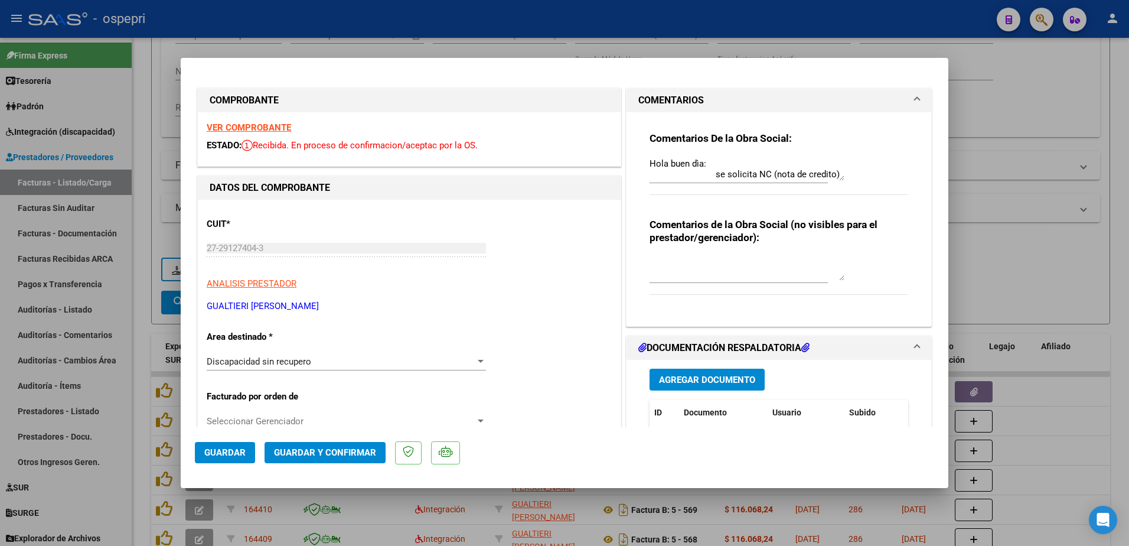
type input "$ 0,00"
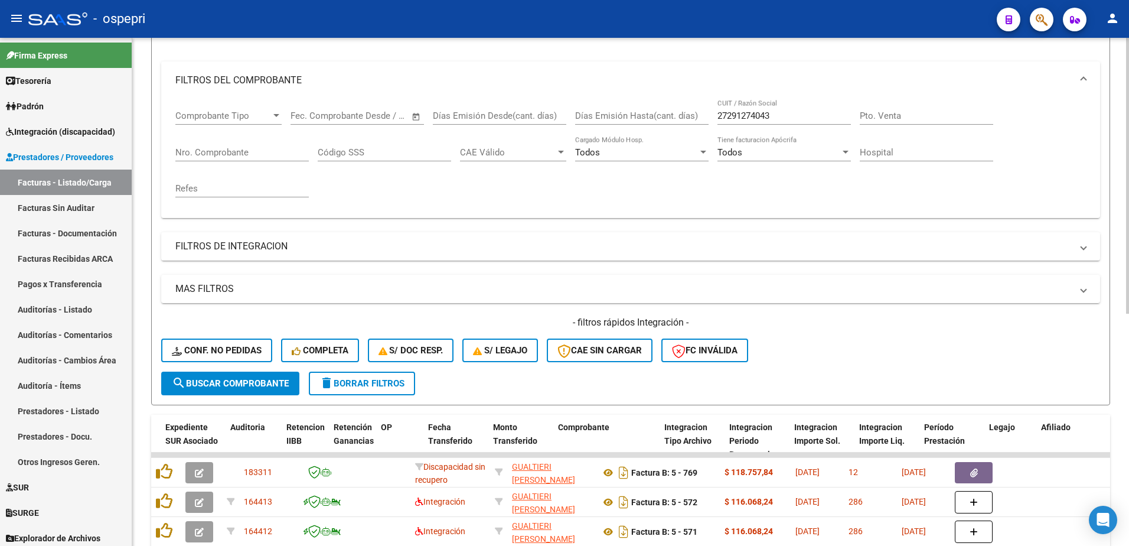
scroll to position [102, 0]
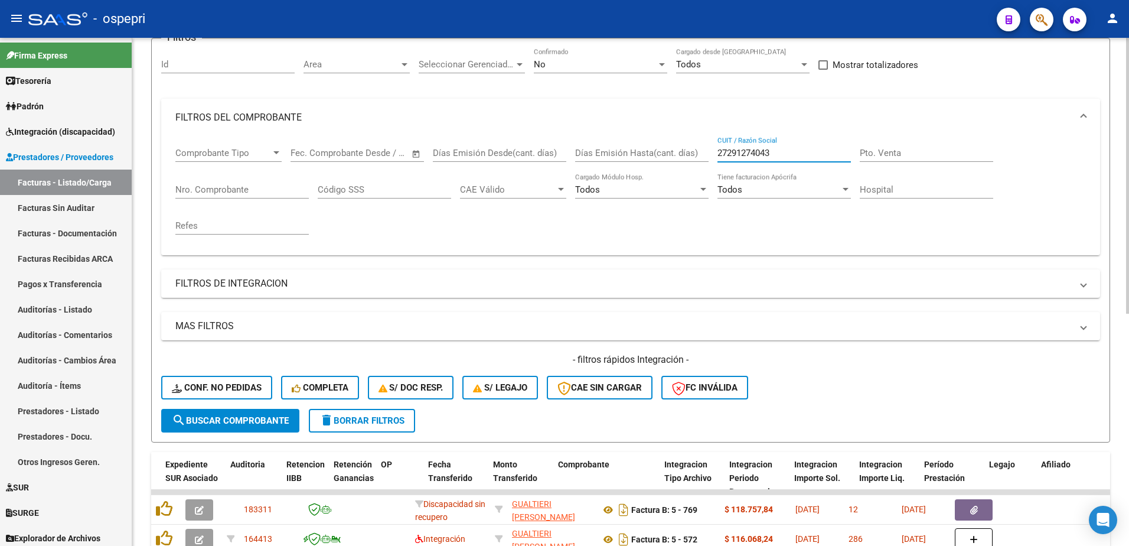
drag, startPoint x: 775, startPoint y: 152, endPoint x: 774, endPoint y: 116, distance: 36.0
click at [680, 154] on div "Comprobante Tipo Comprobante Tipo Start date – End date Fec. Comprobante Desde …" at bounding box center [630, 190] width 910 height 109
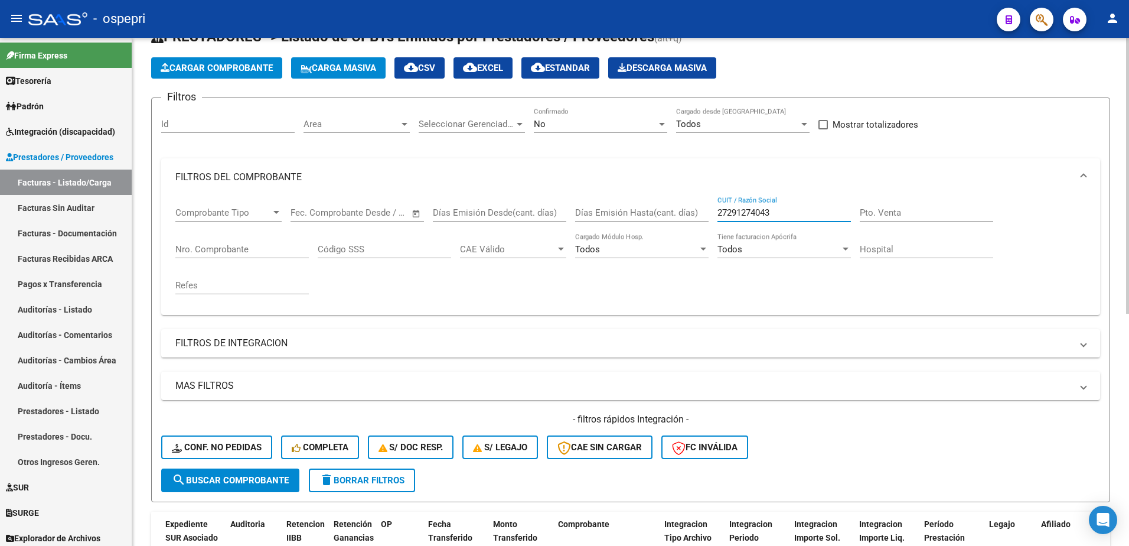
scroll to position [0, 0]
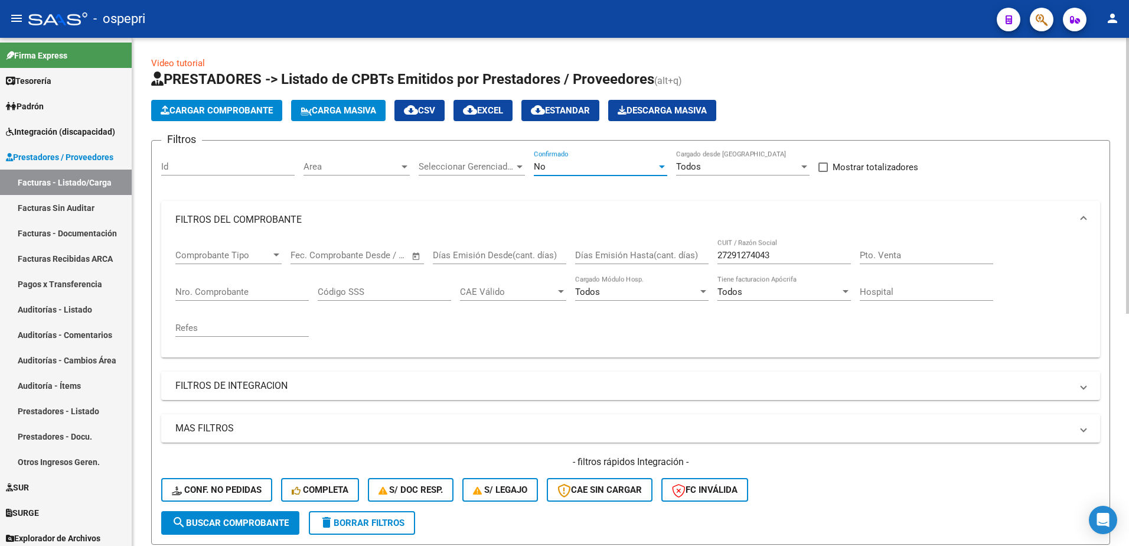
click at [658, 167] on div at bounding box center [662, 166] width 11 height 9
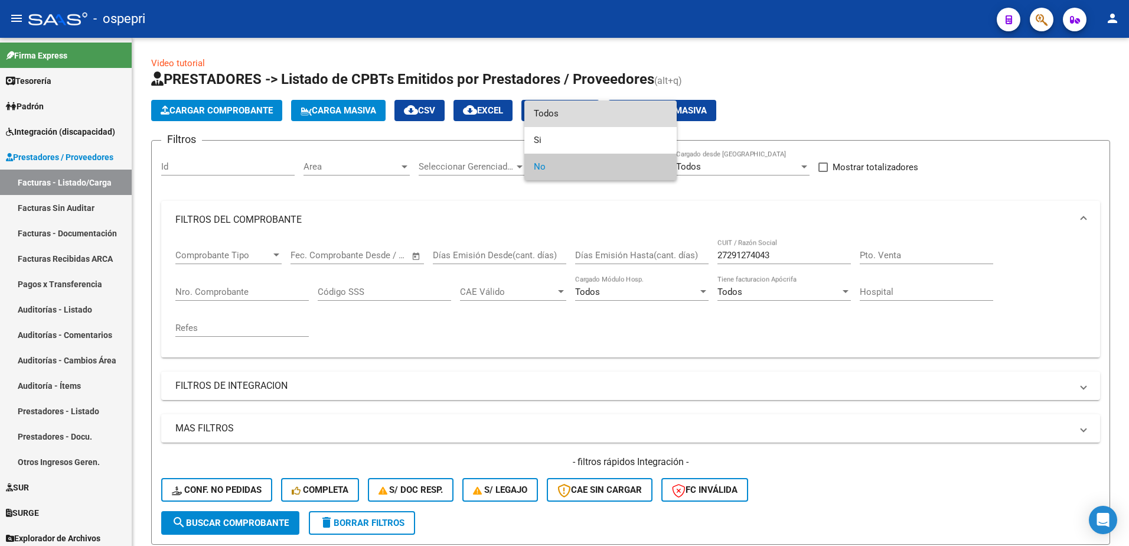
click at [551, 104] on span "Todos" at bounding box center [600, 113] width 133 height 27
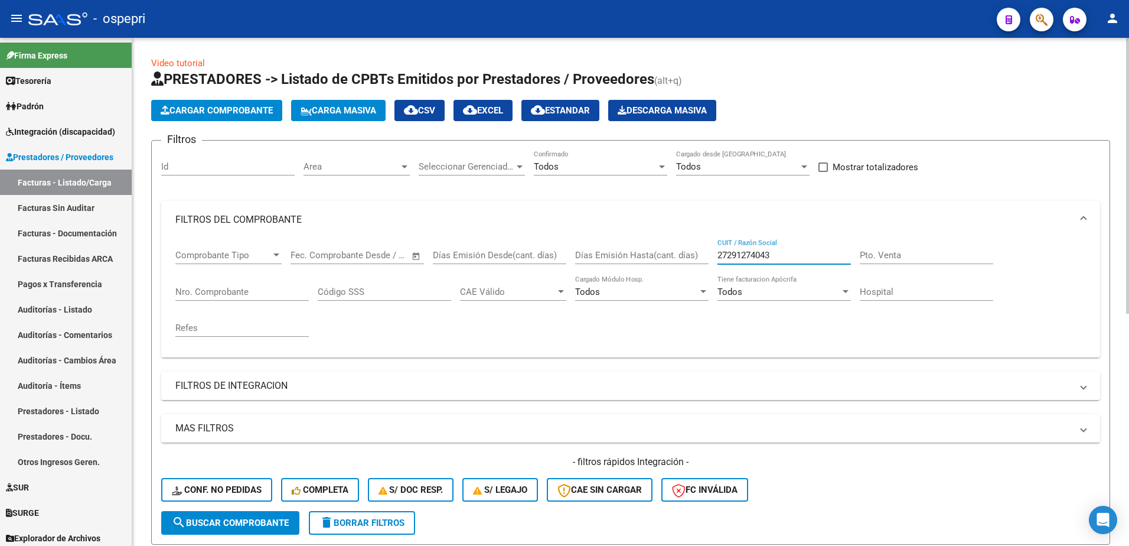
click at [782, 253] on input "27291274043" at bounding box center [783, 255] width 133 height 11
click at [272, 519] on span "search Buscar Comprobante" at bounding box center [230, 522] width 117 height 11
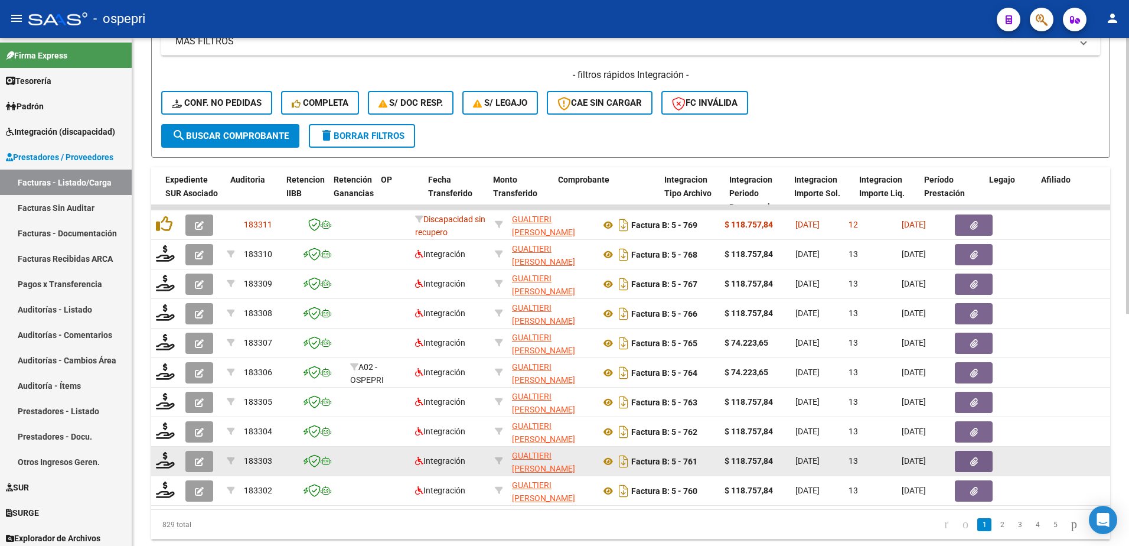
scroll to position [413, 0]
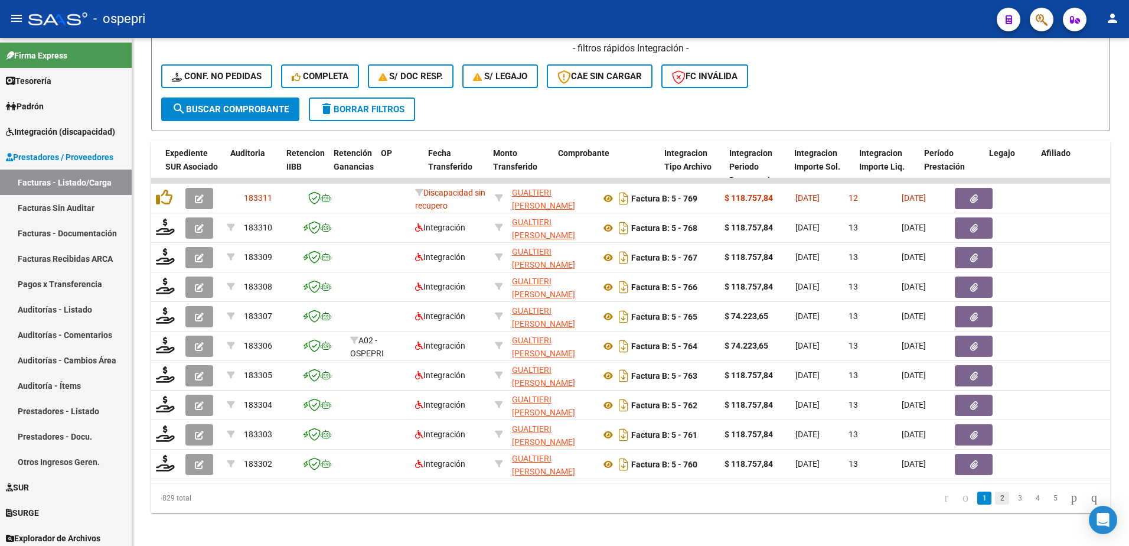
click at [995, 504] on link "2" at bounding box center [1002, 497] width 14 height 13
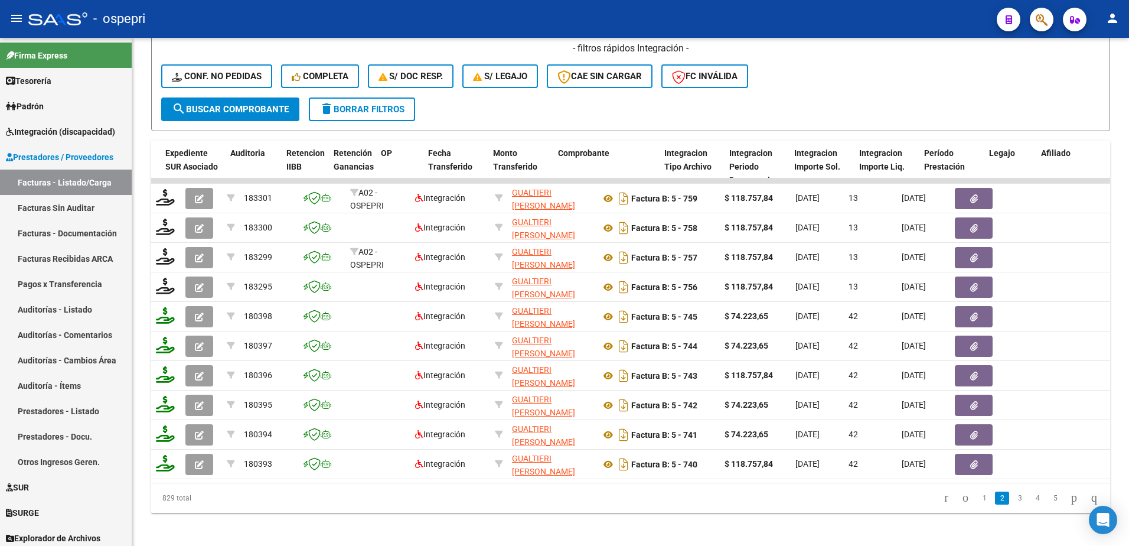
click at [840, 15] on div "- ospepri" at bounding box center [507, 19] width 959 height 26
click at [382, 112] on span "delete Borrar Filtros" at bounding box center [361, 109] width 85 height 11
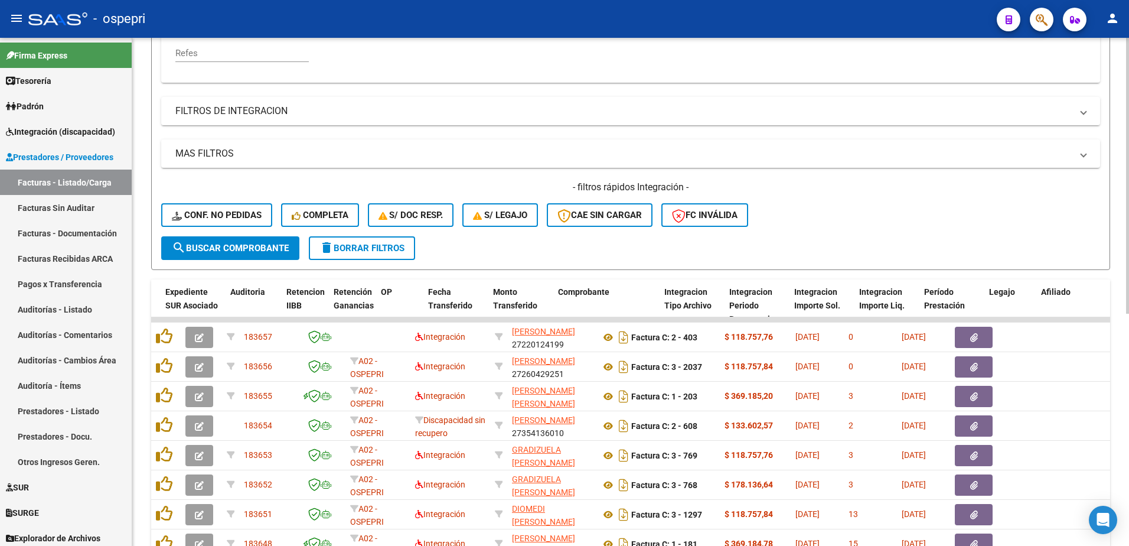
scroll to position [38, 0]
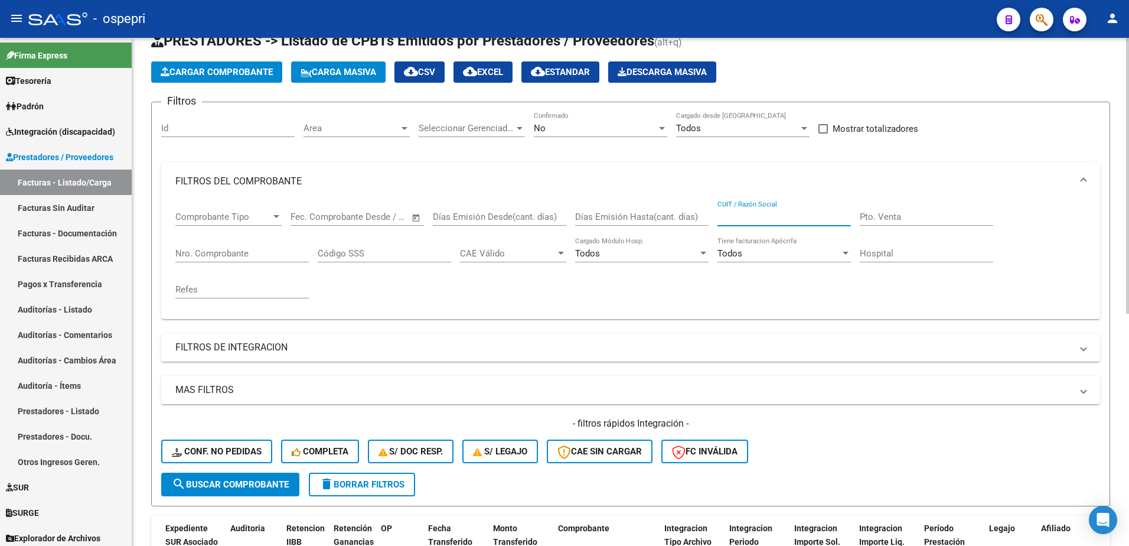
click at [782, 215] on input "CUIT / Razón Social" at bounding box center [783, 216] width 133 height 11
drag, startPoint x: 762, startPoint y: 209, endPoint x: 732, endPoint y: 217, distance: 31.2
click at [732, 217] on input "CUIT / Razón Social" at bounding box center [783, 216] width 133 height 11
click at [719, 210] on div "CUIT / Razón Social" at bounding box center [783, 212] width 133 height 25
paste input "23367509694"
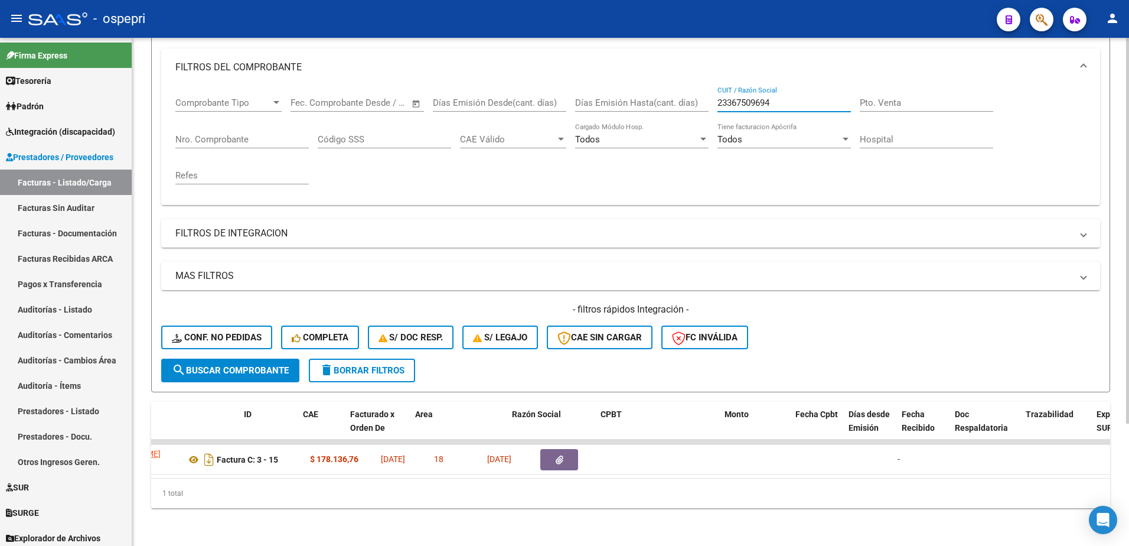
scroll to position [0, 0]
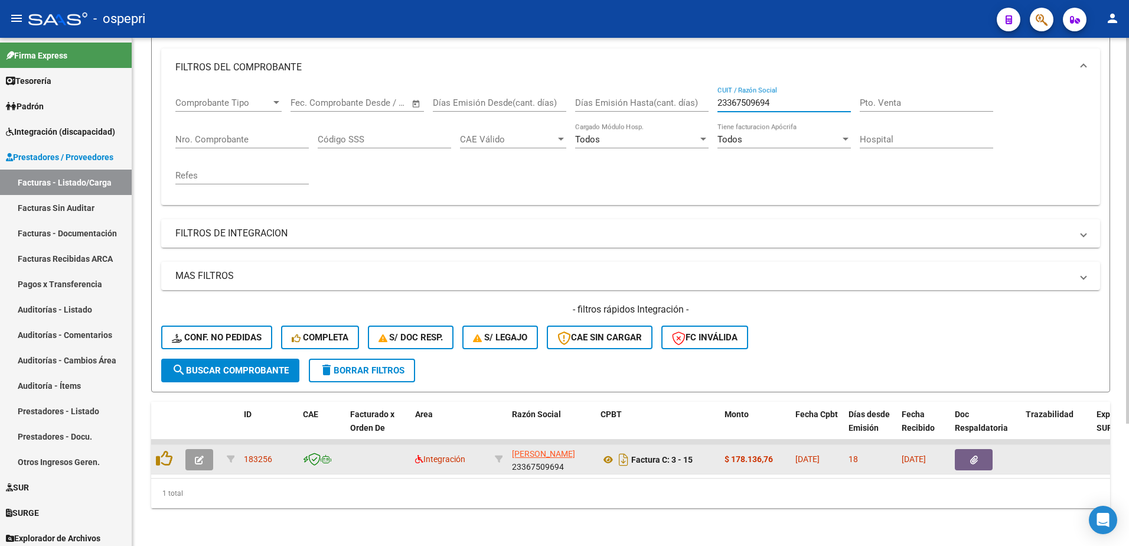
type input "23367509694"
click at [195, 455] on icon "button" at bounding box center [199, 459] width 9 height 9
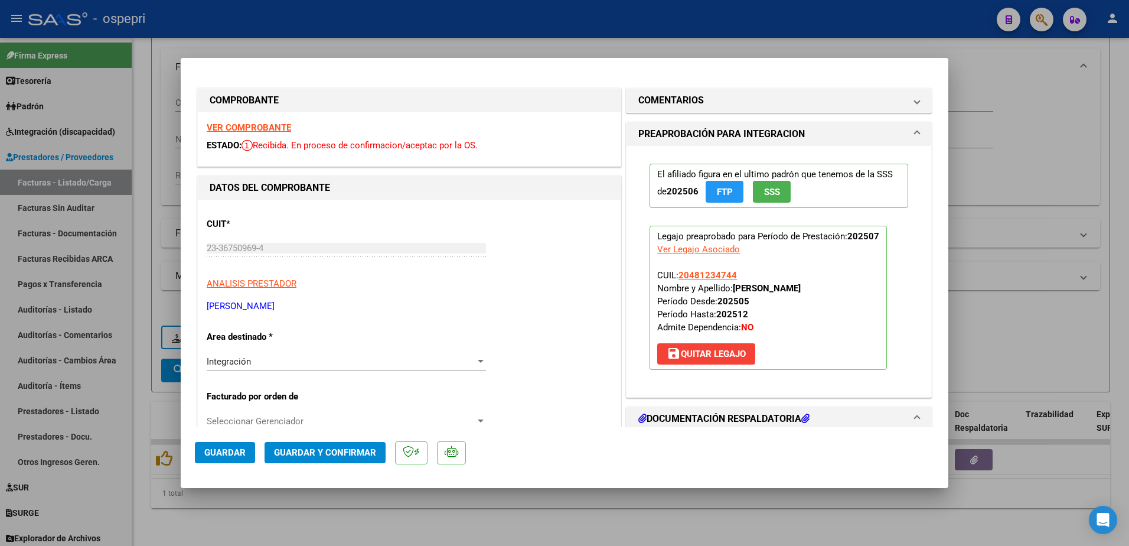
click at [269, 132] on strong "VER COMPROBANTE" at bounding box center [249, 127] width 84 height 11
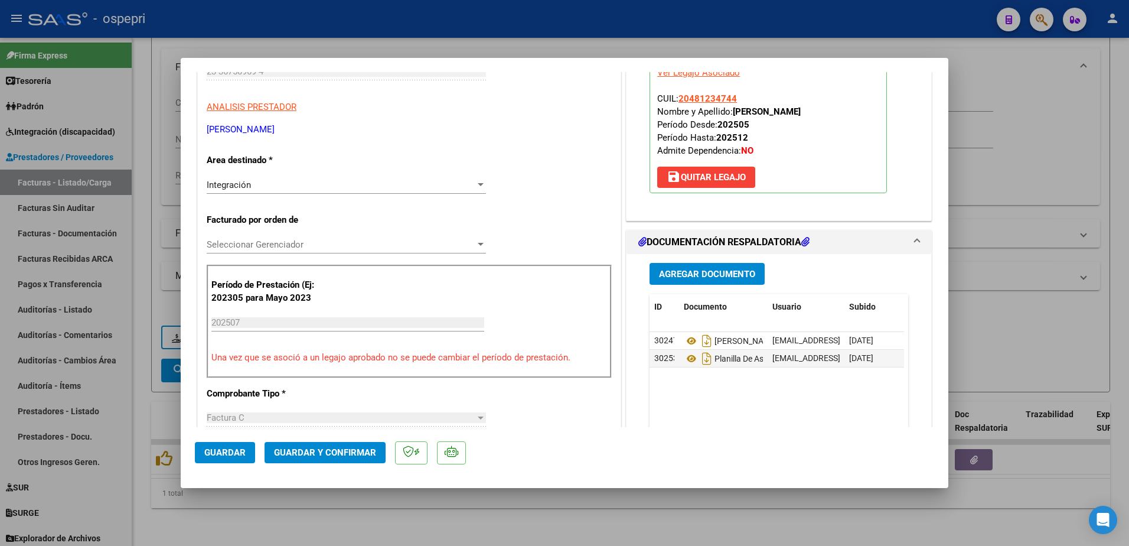
scroll to position [177, 0]
click at [684, 356] on icon at bounding box center [691, 358] width 15 height 14
click at [354, 453] on span "Guardar y Confirmar" at bounding box center [325, 452] width 102 height 11
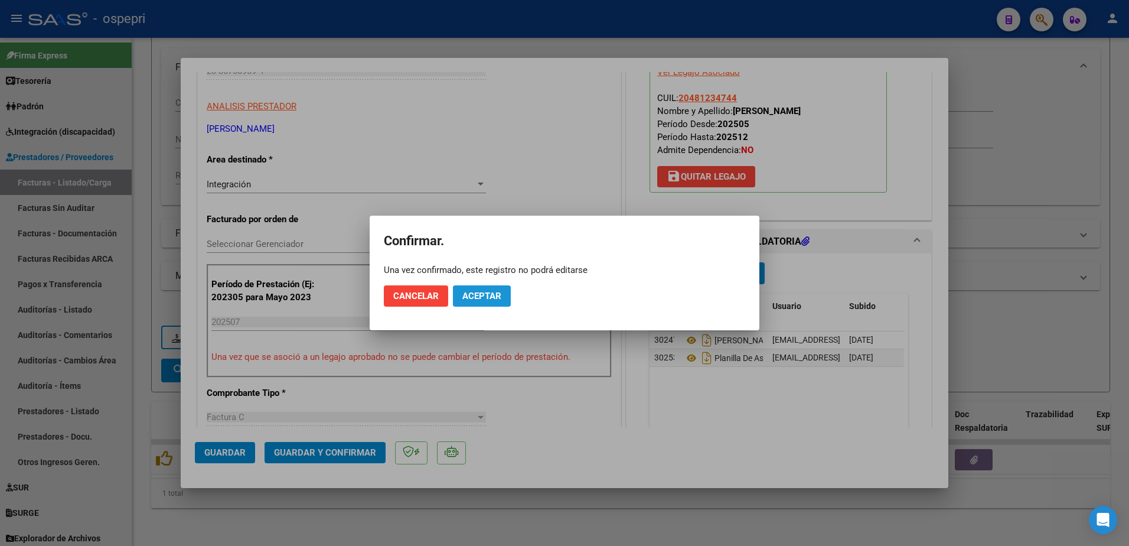
click at [492, 297] on span "Aceptar" at bounding box center [481, 295] width 39 height 11
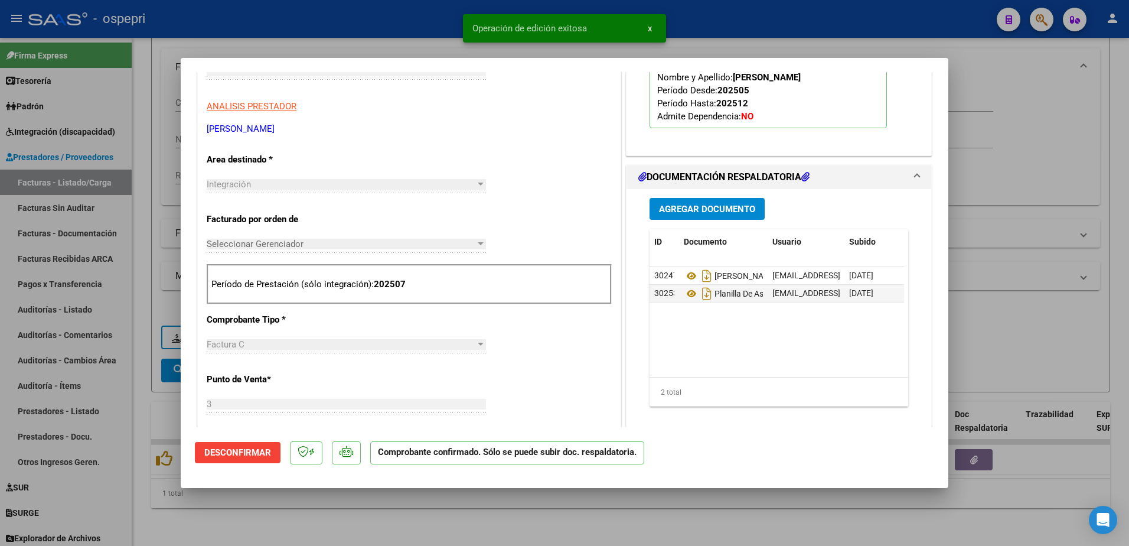
type input "$ 0,00"
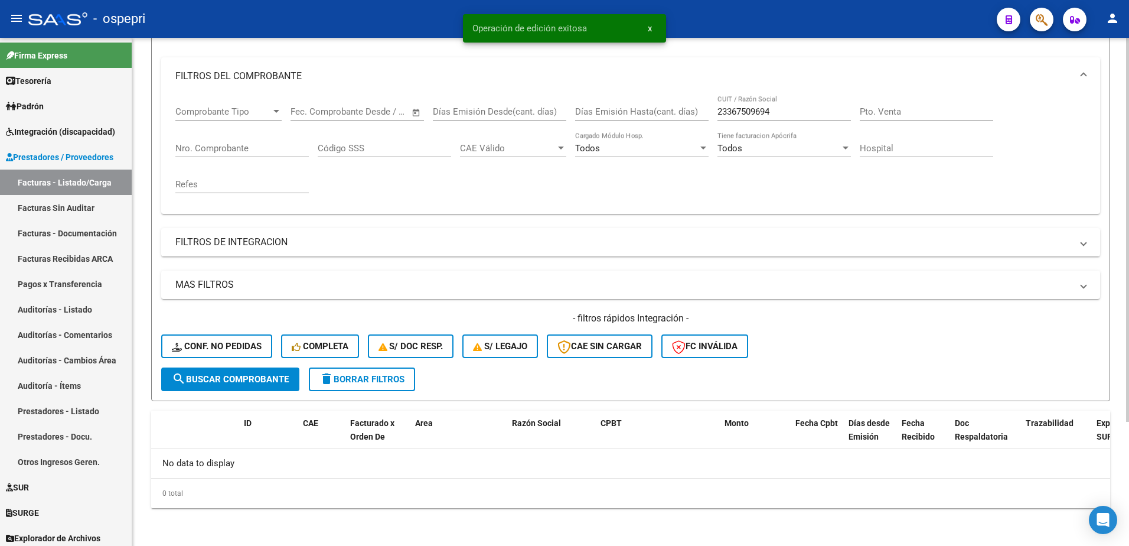
scroll to position [143, 0]
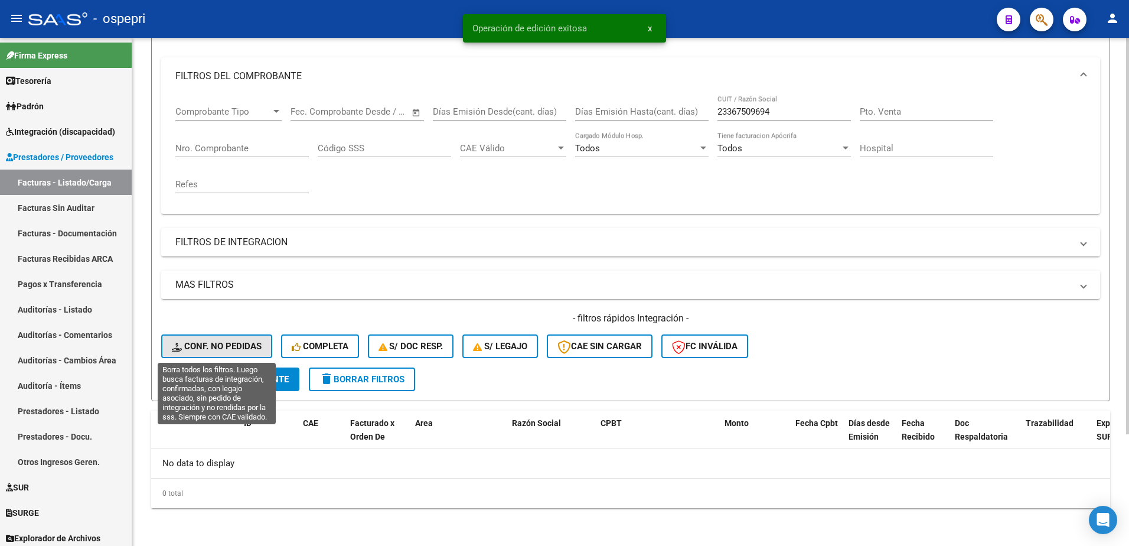
click at [211, 340] on button "Conf. no pedidas" at bounding box center [216, 346] width 111 height 24
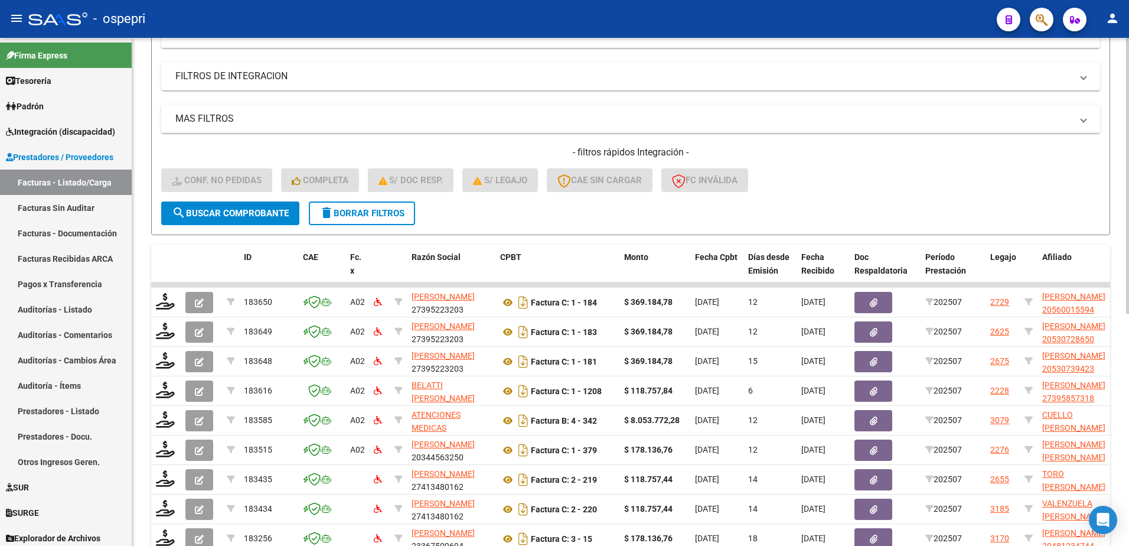
scroll to position [321, 0]
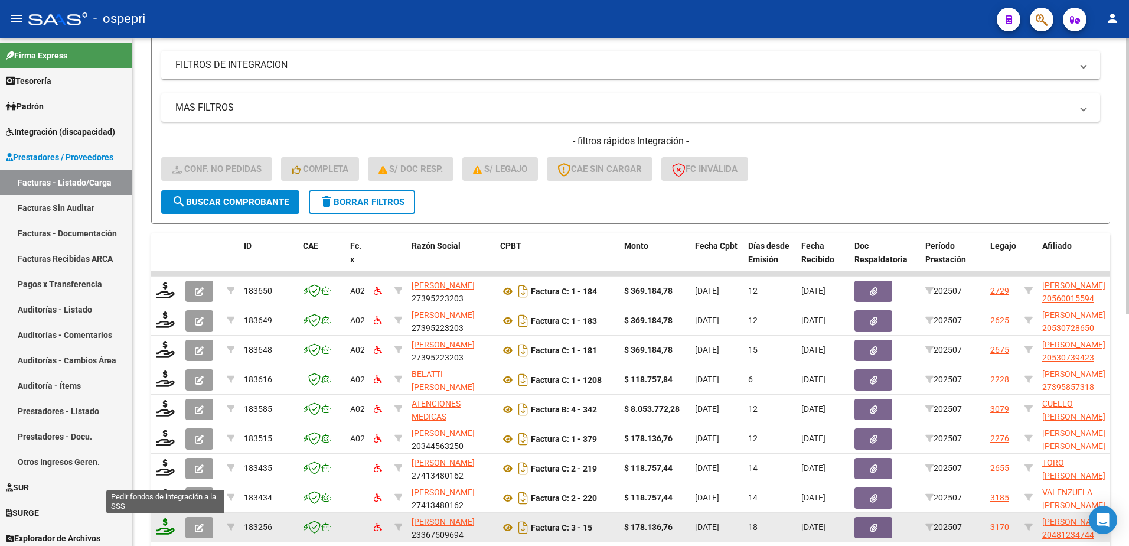
click at [162, 527] on icon at bounding box center [165, 526] width 19 height 17
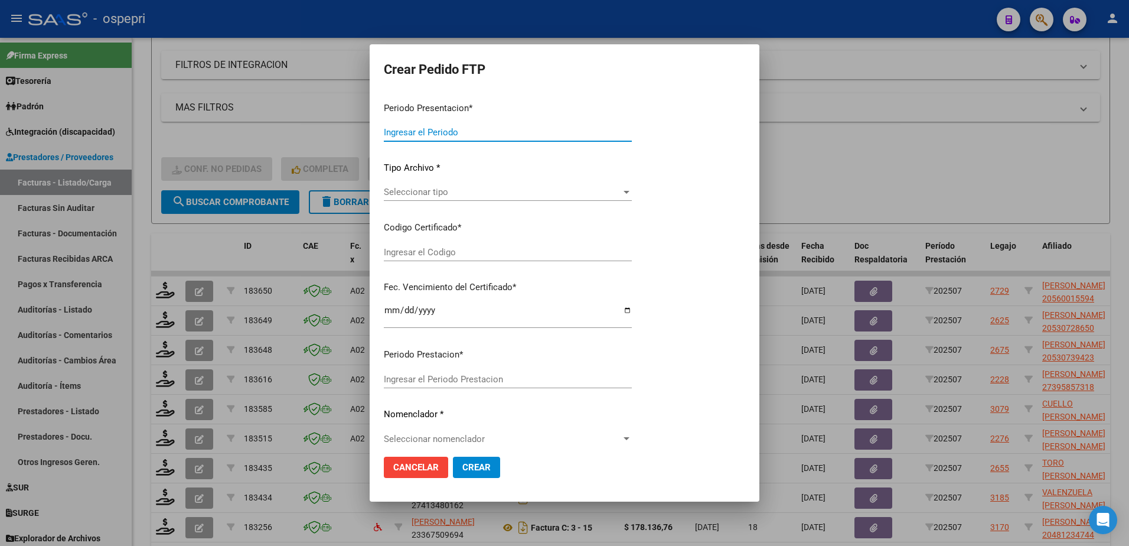
type input "202507"
type input "$ 178.136,76"
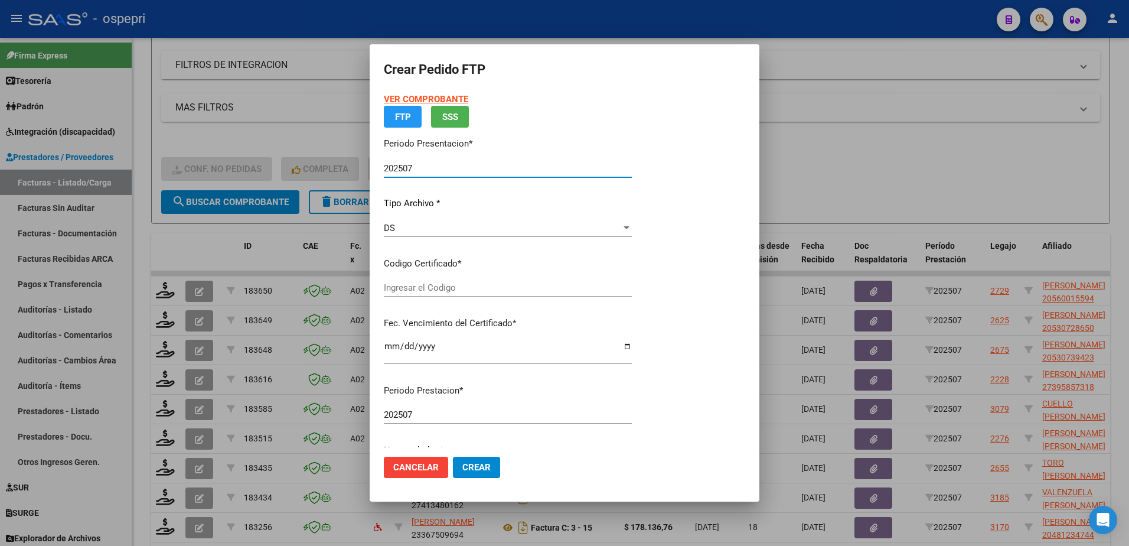
type input "20481234744"
type input "2025-11-15"
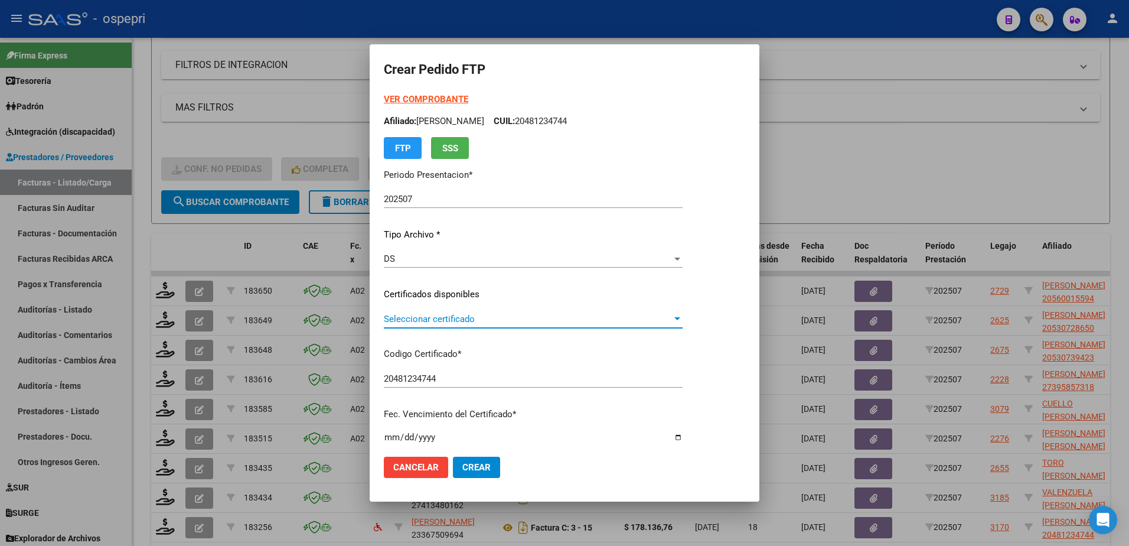
click at [438, 316] on span "Seleccionar certificado" at bounding box center [528, 319] width 288 height 11
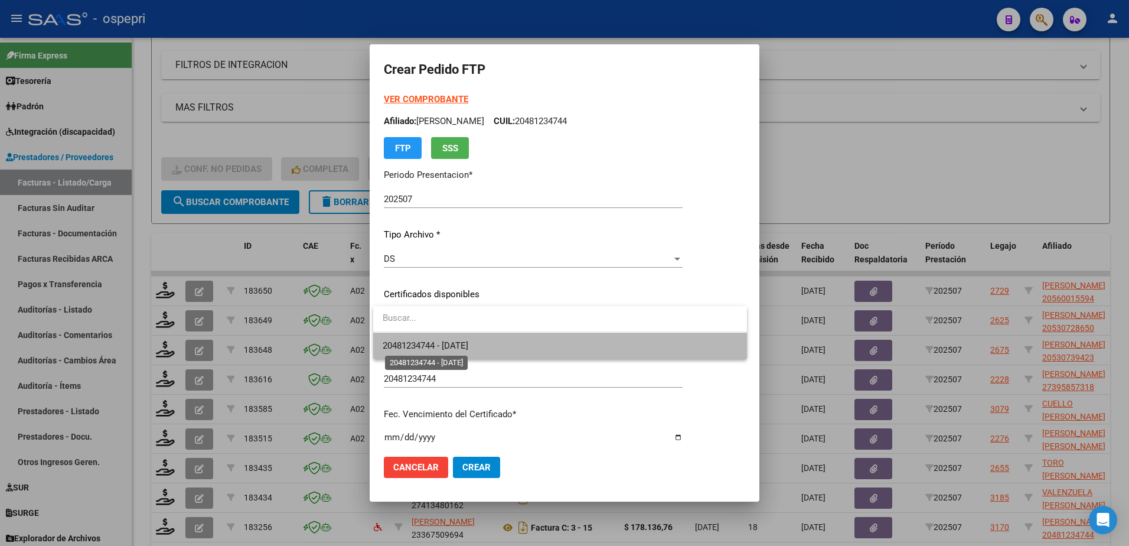
click at [449, 344] on span "20481234744 - 2025-11-15" at bounding box center [426, 345] width 86 height 11
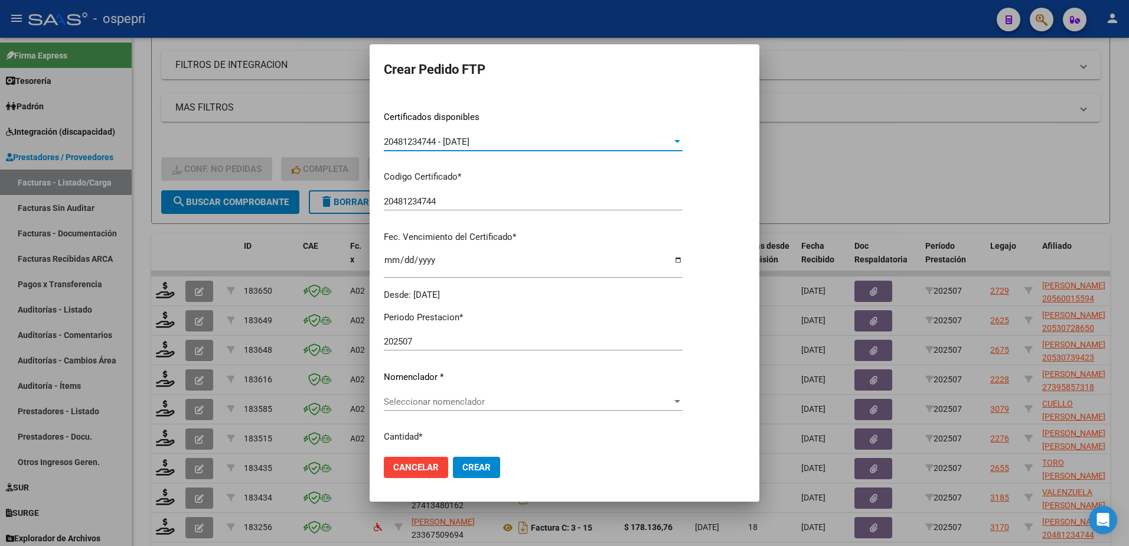
scroll to position [236, 0]
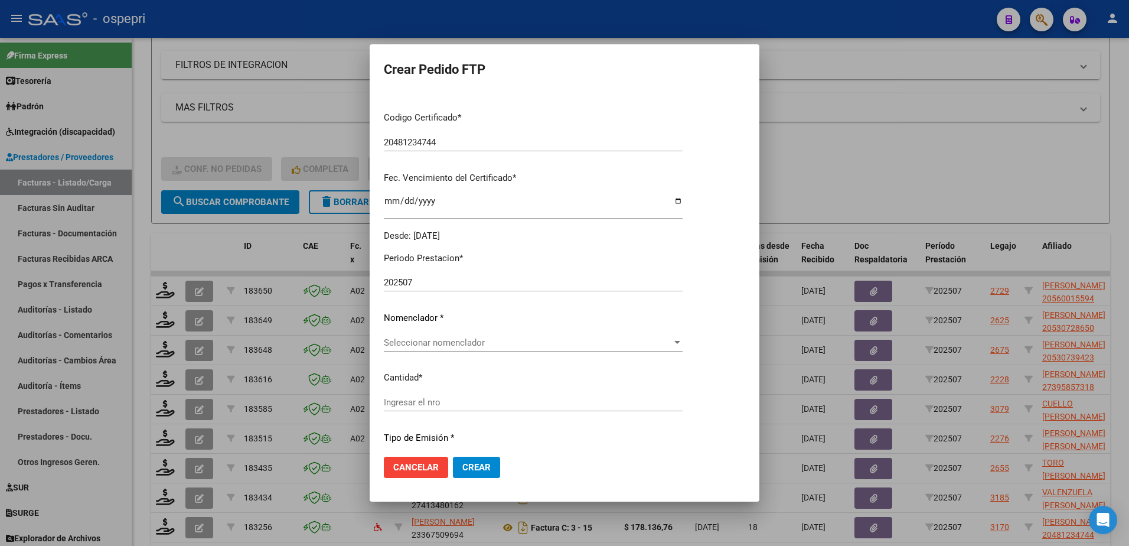
click at [450, 345] on span "Seleccionar nomenclador" at bounding box center [528, 342] width 288 height 11
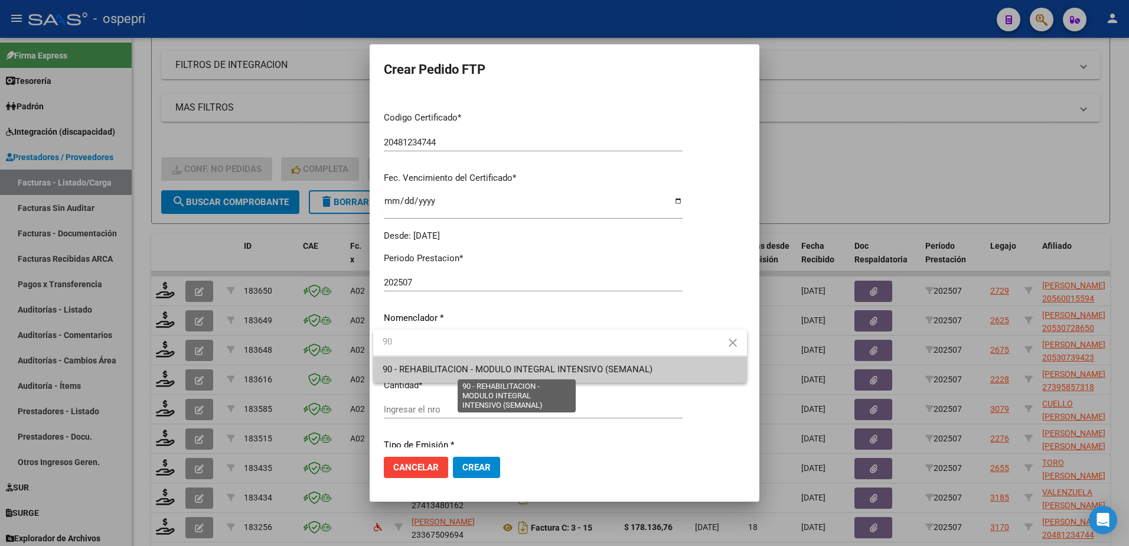
type input "90"
click at [499, 365] on span "90 - REHABILITACION - MODULO INTEGRAL INTENSIVO (SEMANAL)" at bounding box center [518, 369] width 270 height 11
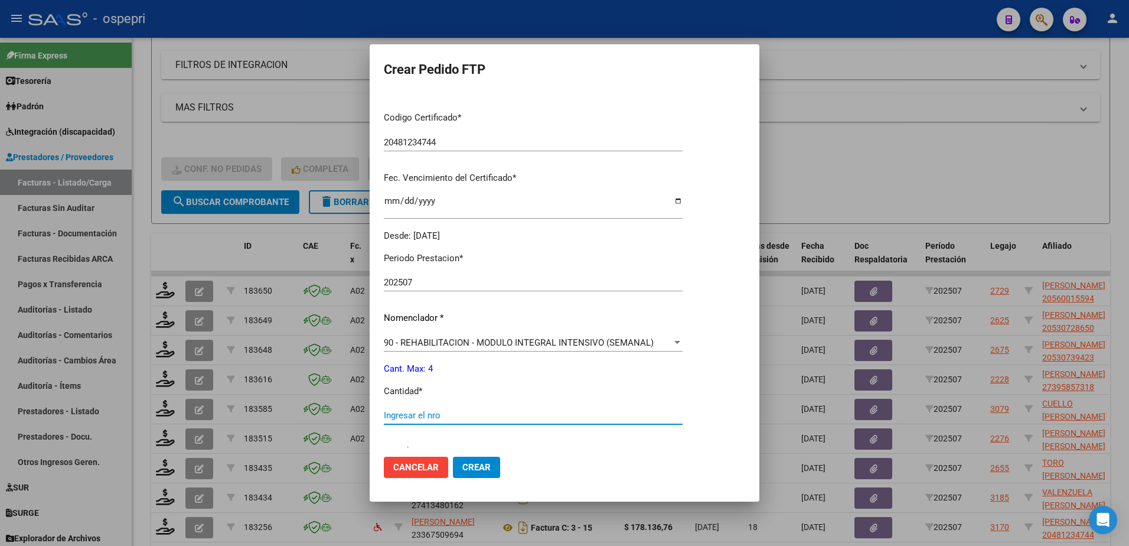
click at [414, 412] on input "Ingresar el nro" at bounding box center [533, 415] width 299 height 11
type input "4"
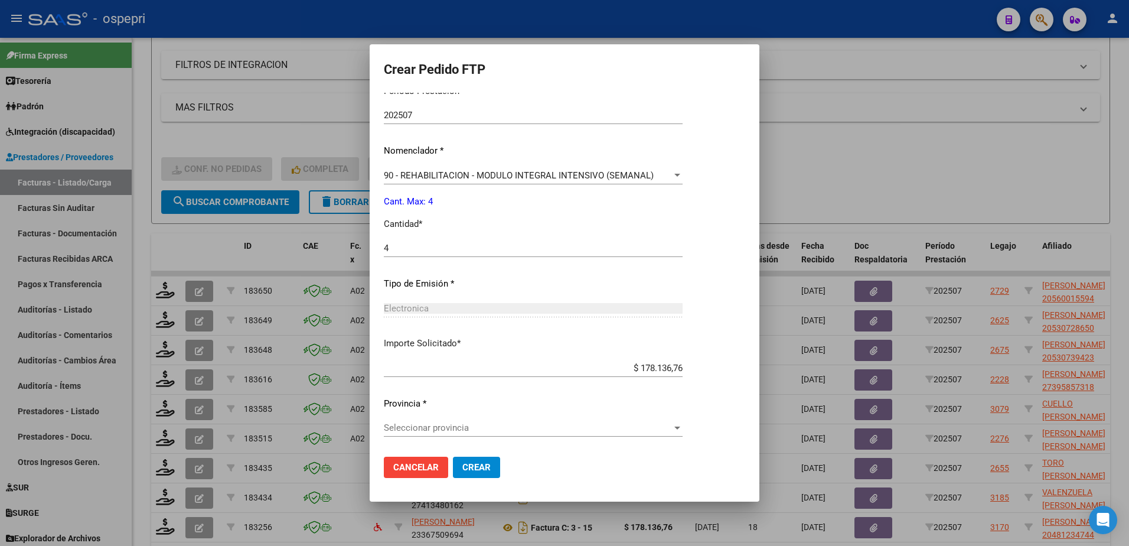
click at [447, 427] on span "Seleccionar provincia" at bounding box center [528, 427] width 288 height 11
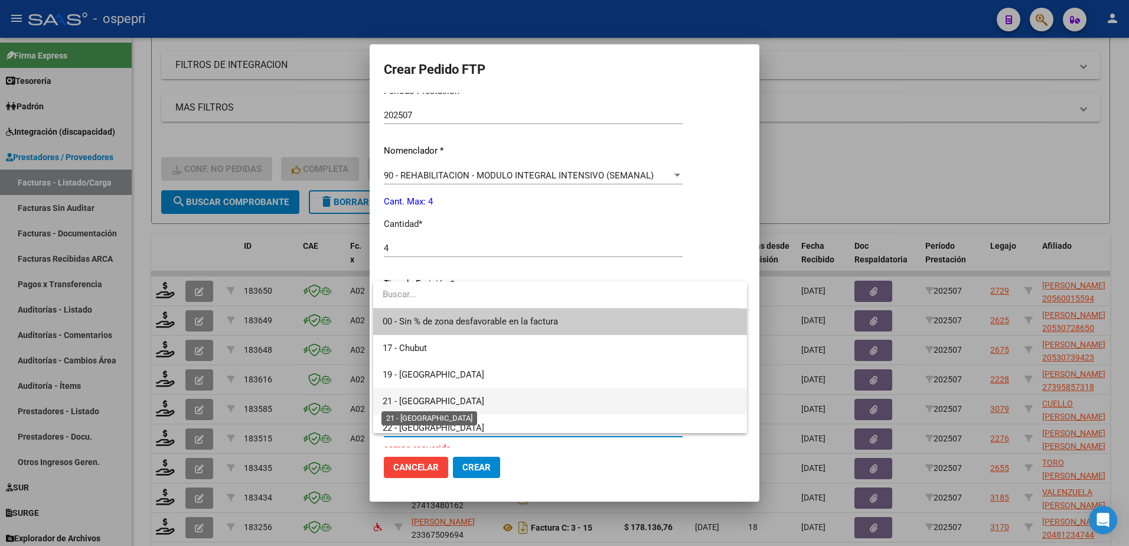
click at [429, 401] on span "21 - Neuquén" at bounding box center [434, 401] width 102 height 11
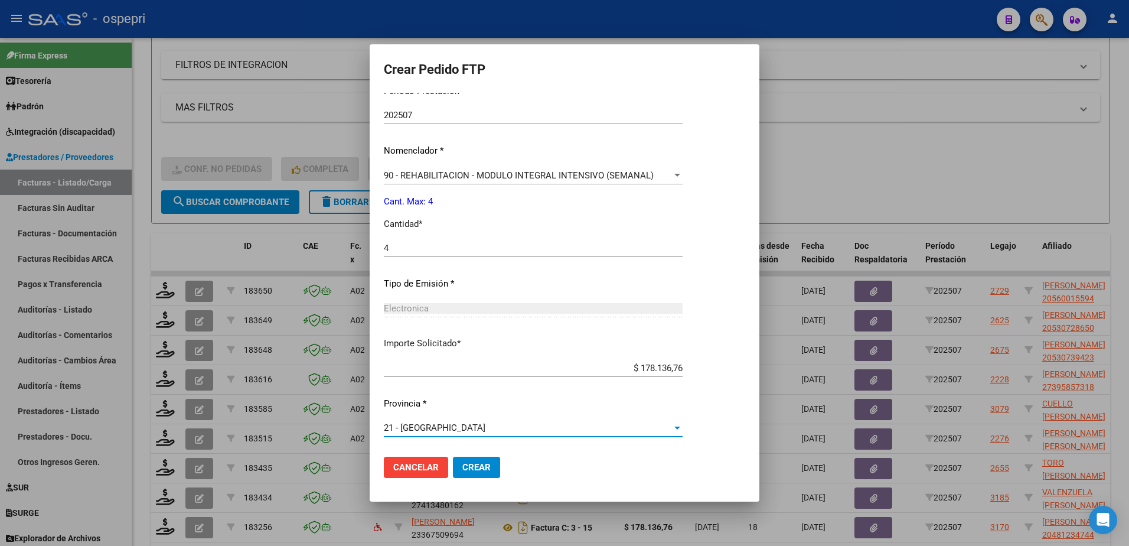
click at [469, 466] on span "Crear" at bounding box center [476, 467] width 28 height 11
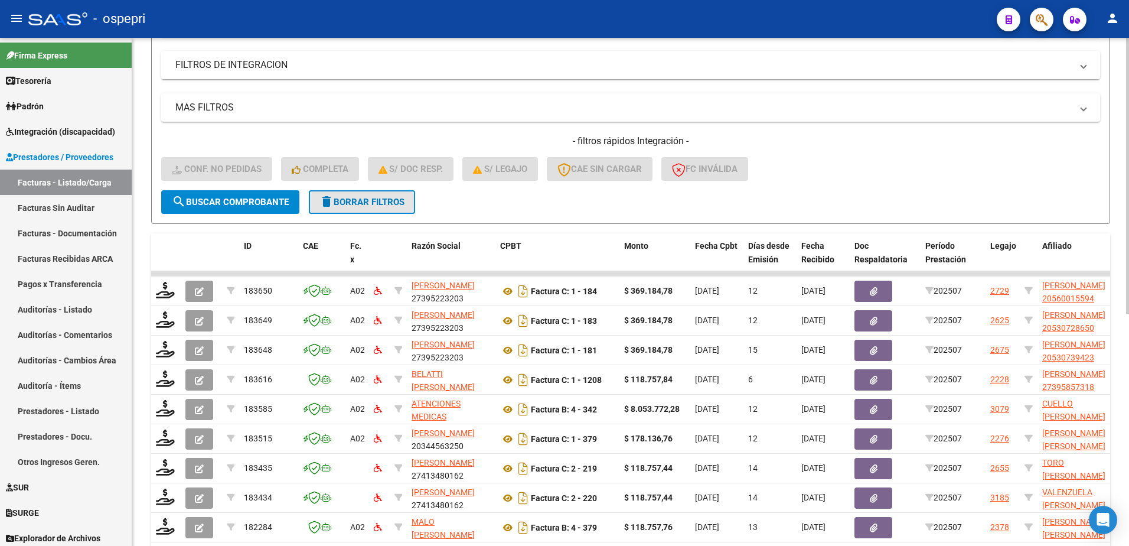
click at [363, 208] on button "delete Borrar Filtros" at bounding box center [362, 202] width 106 height 24
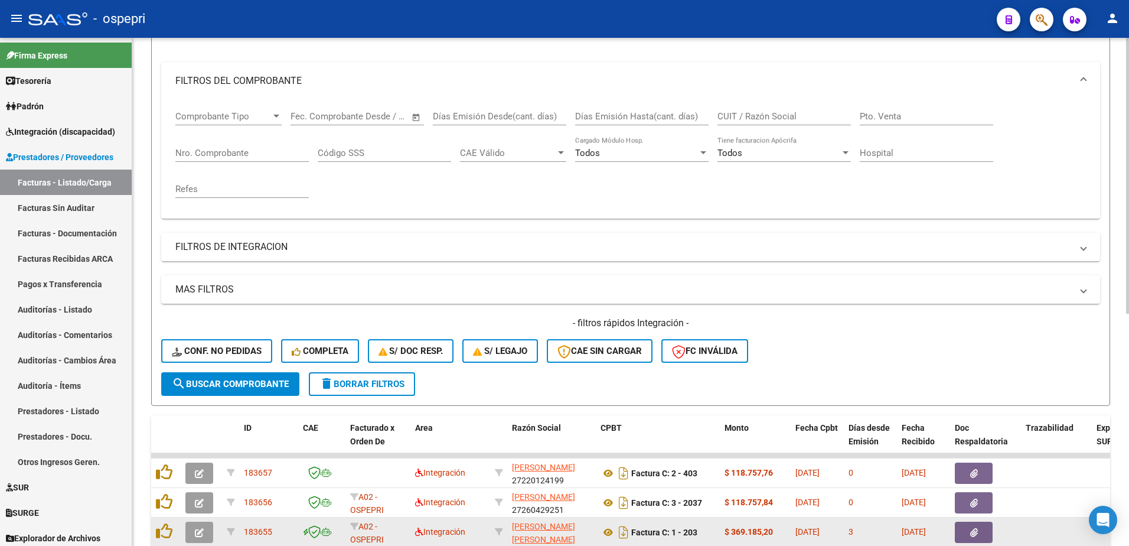
scroll to position [321, 0]
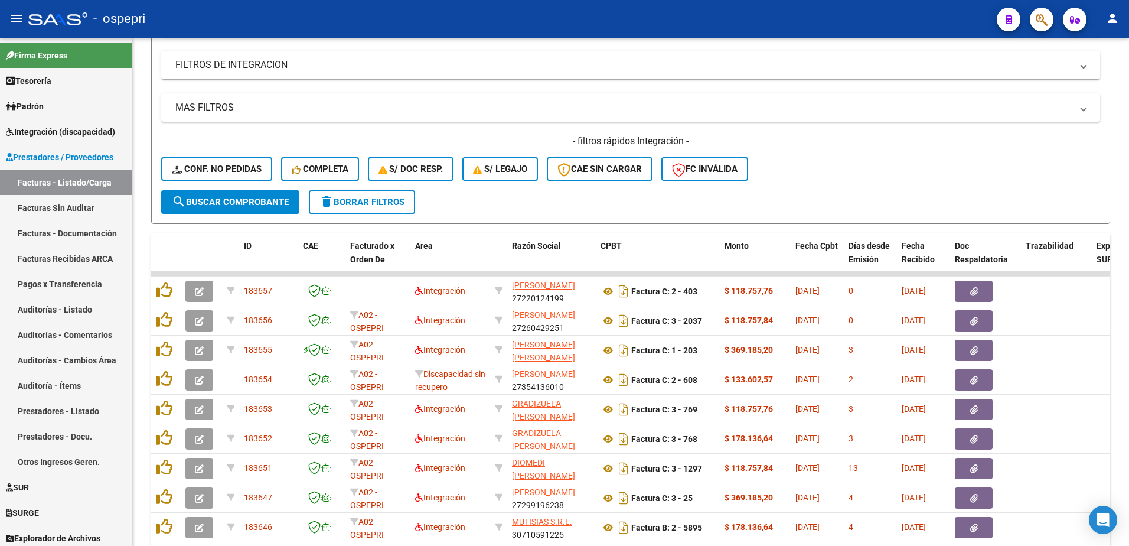
click at [750, 12] on div "- ospepri" at bounding box center [507, 19] width 959 height 26
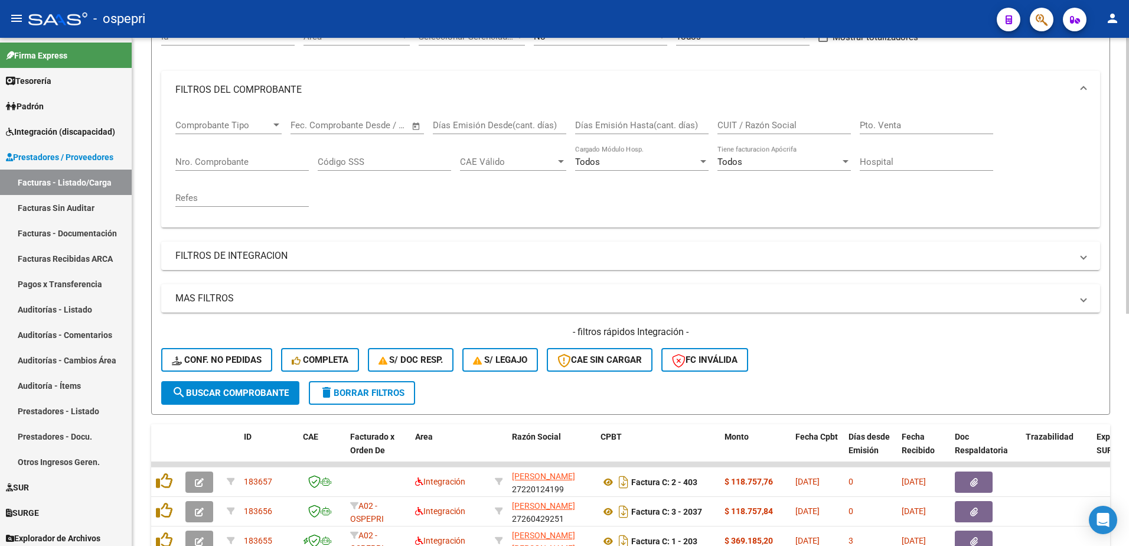
scroll to position [84, 0]
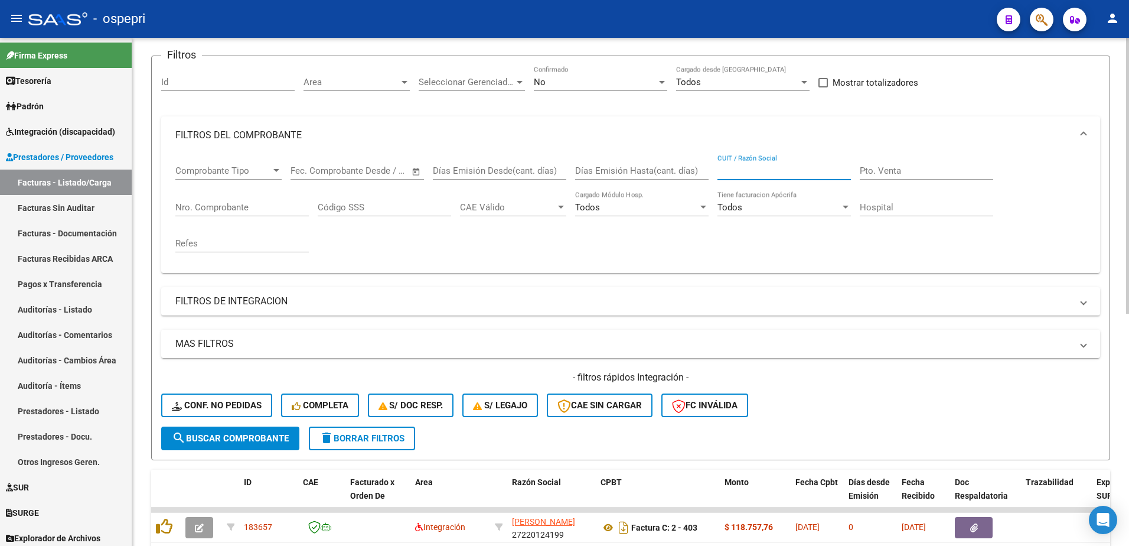
click at [775, 167] on input "CUIT / Razón Social" at bounding box center [783, 170] width 133 height 11
paste input "27110999610"
type input "27110999610"
click at [256, 436] on span "search Buscar Comprobante" at bounding box center [230, 438] width 117 height 11
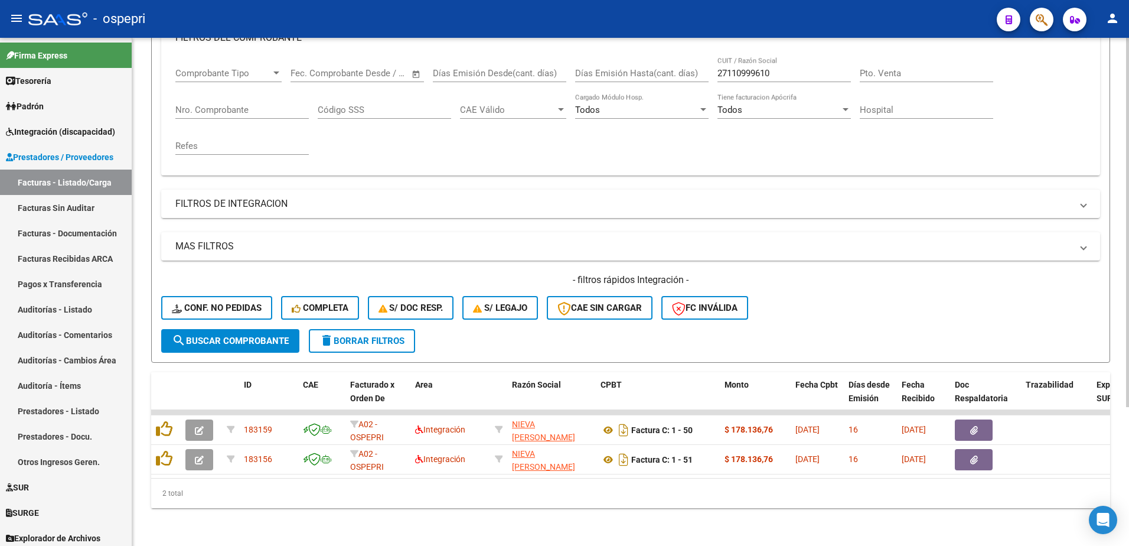
scroll to position [191, 0]
click at [764, 15] on div "- ospepri" at bounding box center [507, 19] width 959 height 26
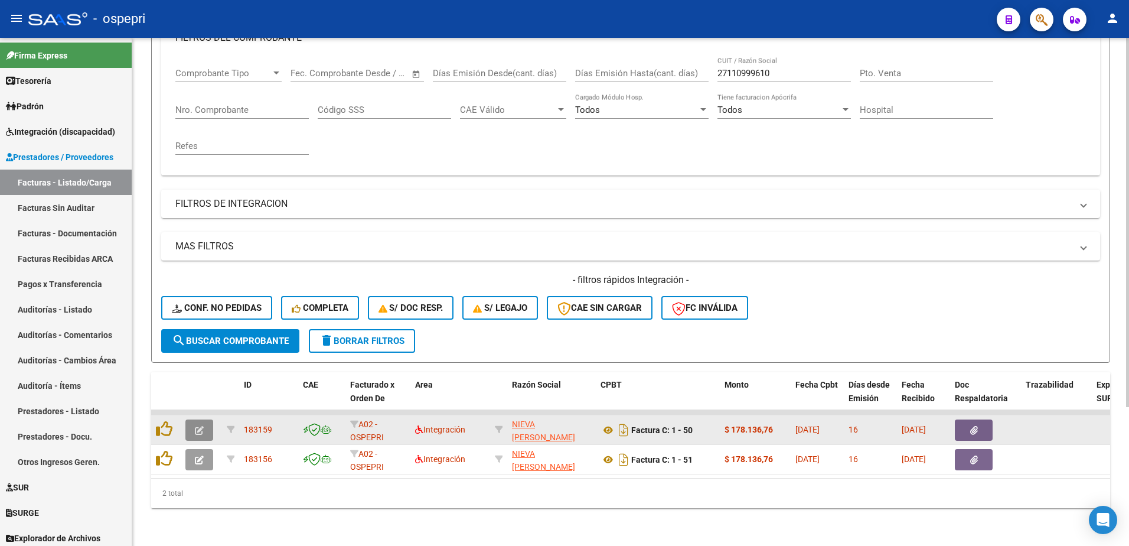
click at [200, 426] on icon "button" at bounding box center [199, 430] width 9 height 9
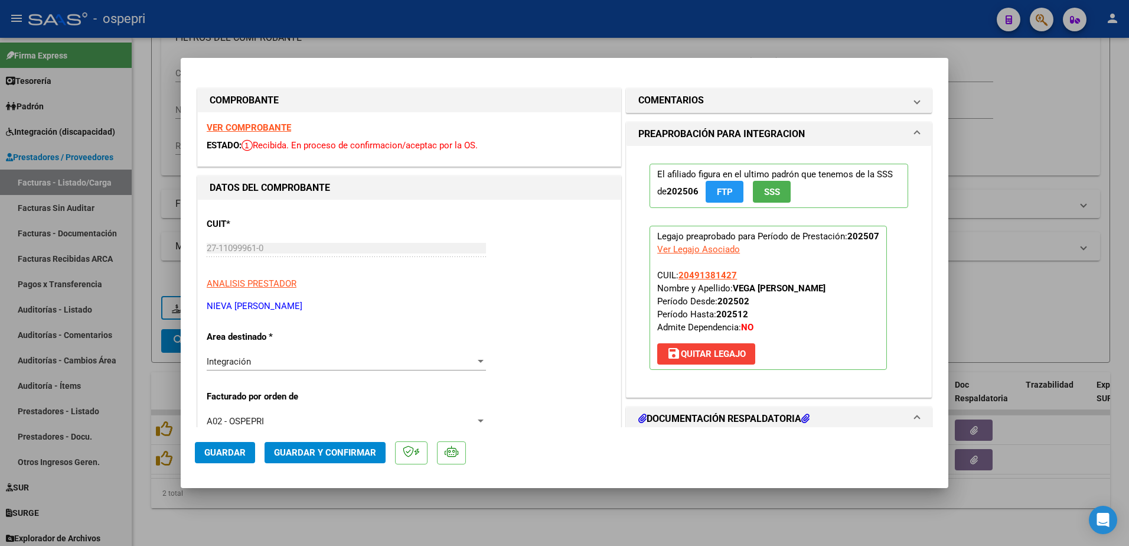
click at [259, 126] on strong "VER COMPROBANTE" at bounding box center [249, 127] width 84 height 11
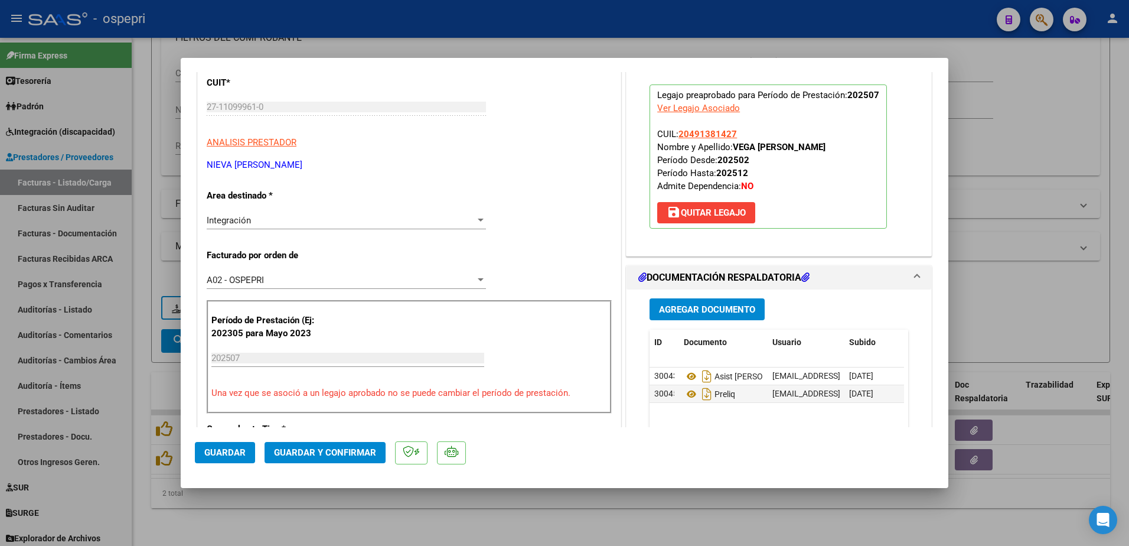
scroll to position [177, 0]
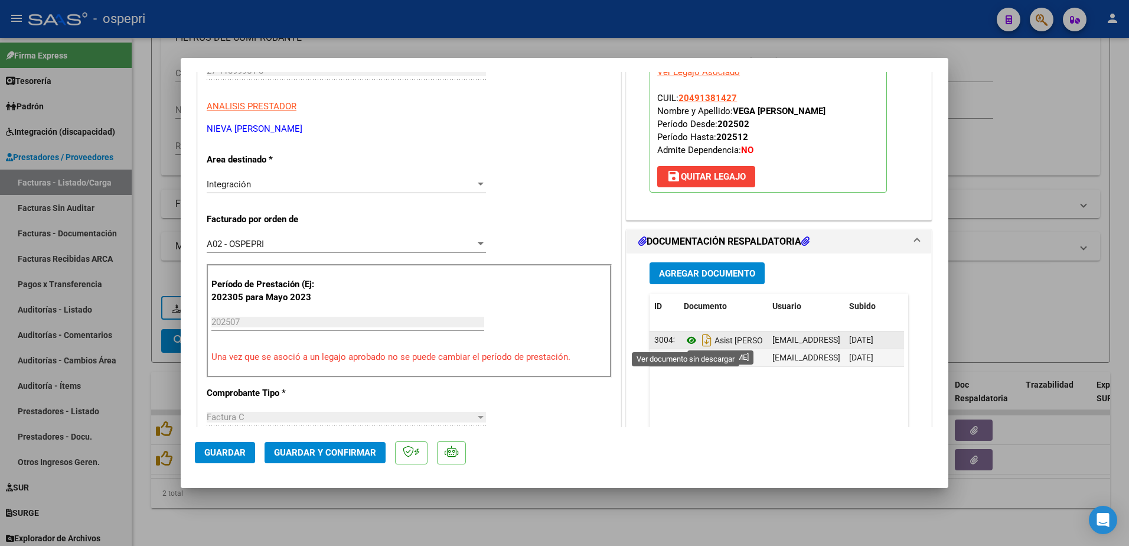
click at [688, 338] on icon at bounding box center [691, 340] width 15 height 14
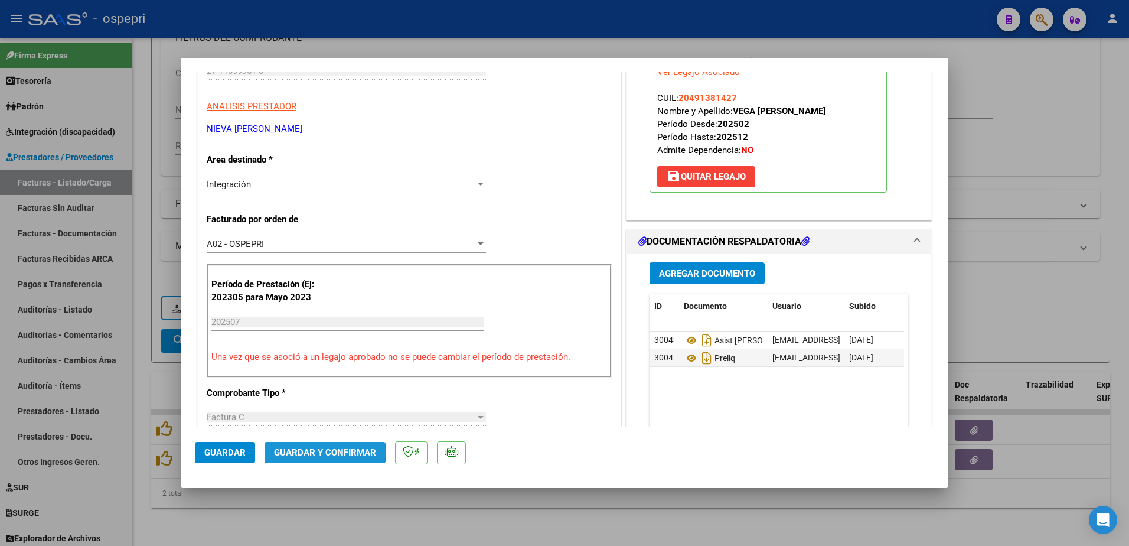
click at [311, 451] on span "Guardar y Confirmar" at bounding box center [325, 452] width 102 height 11
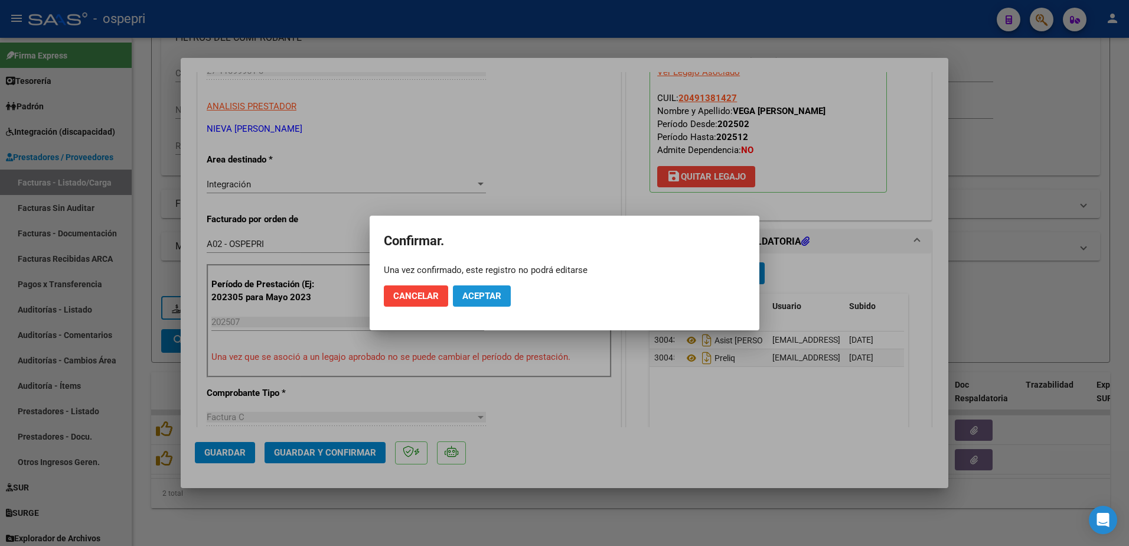
click at [497, 295] on span "Aceptar" at bounding box center [481, 295] width 39 height 11
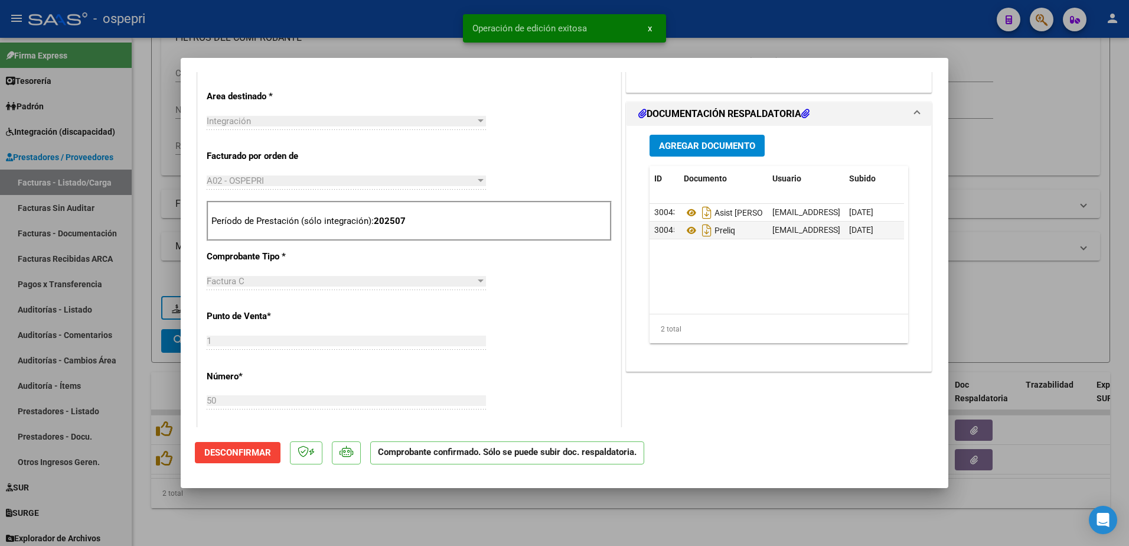
scroll to position [295, 0]
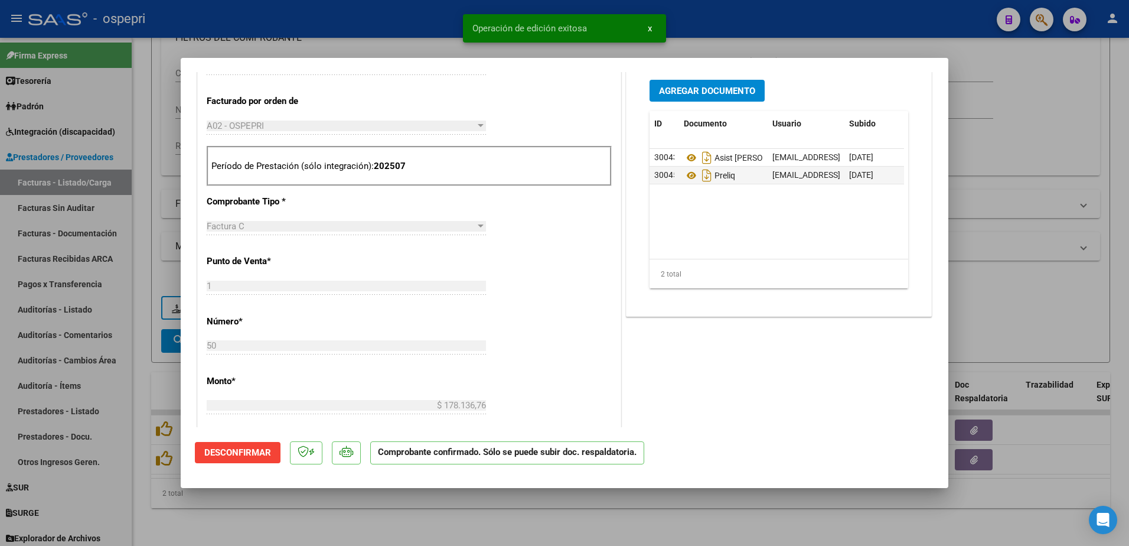
type input "$ 0,00"
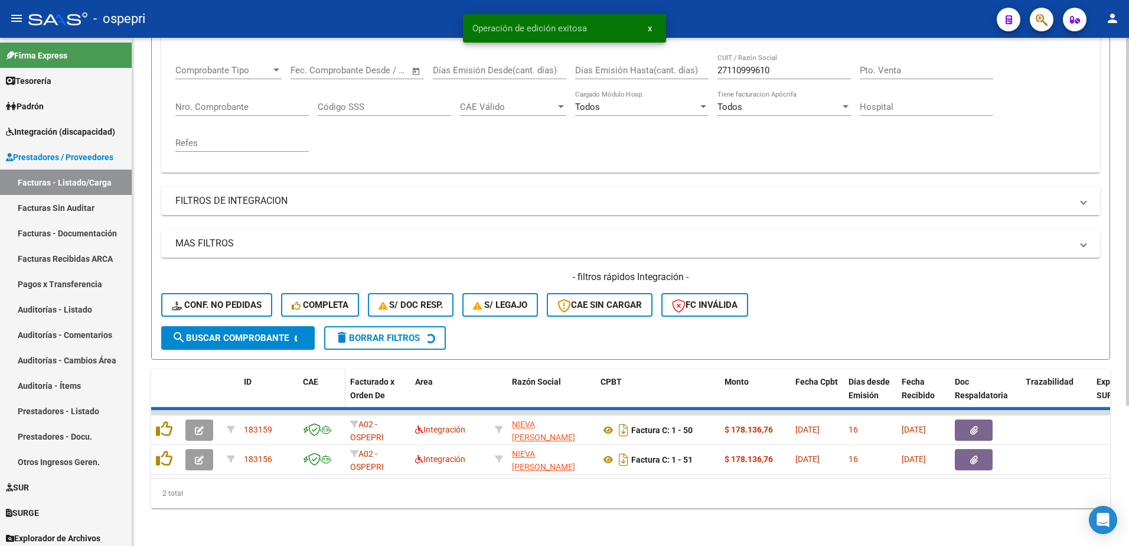
scroll to position [161, 0]
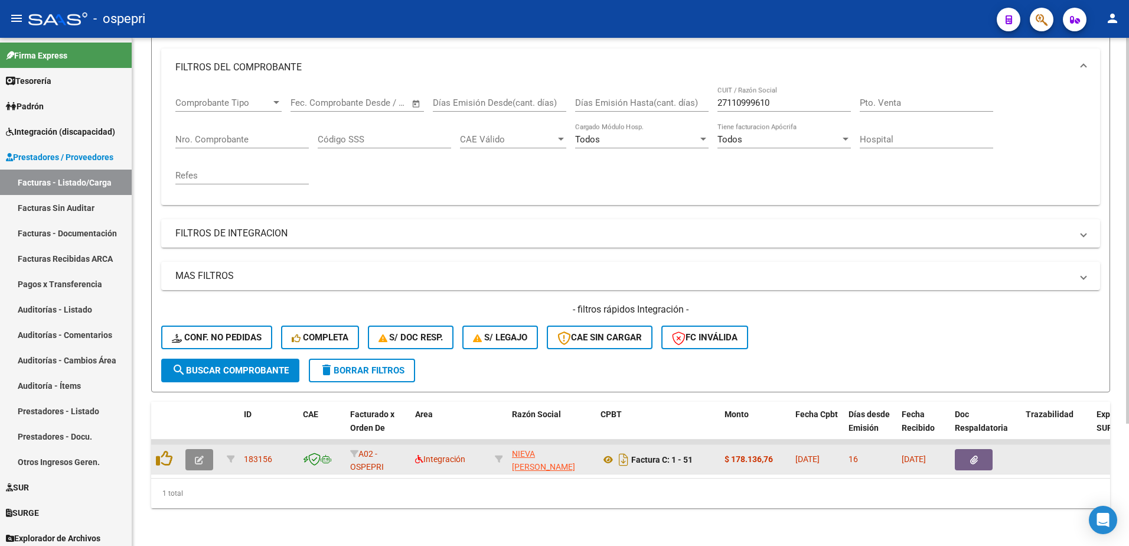
click at [200, 455] on icon "button" at bounding box center [199, 459] width 9 height 9
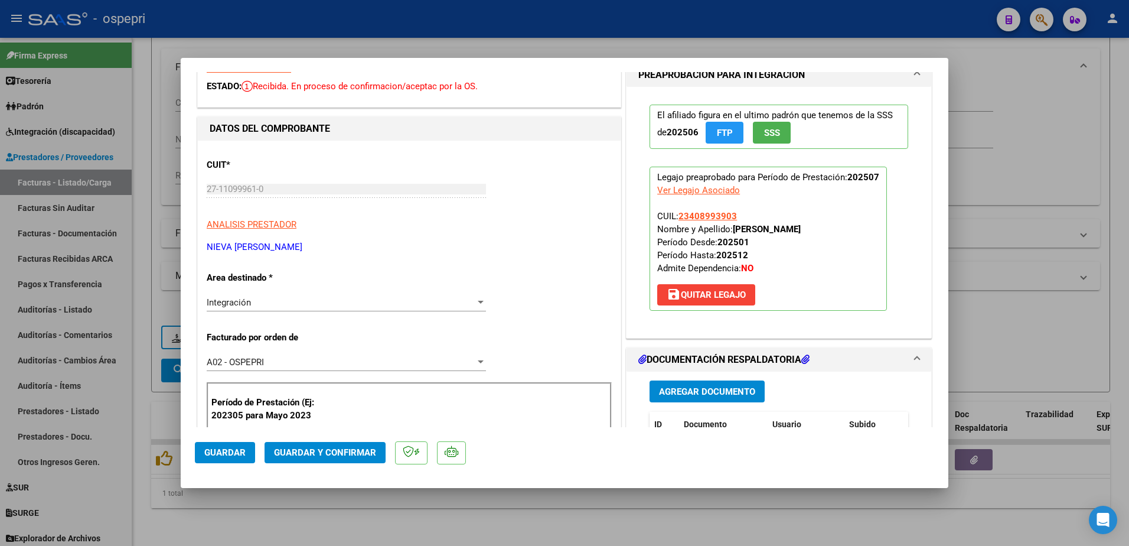
scroll to position [0, 0]
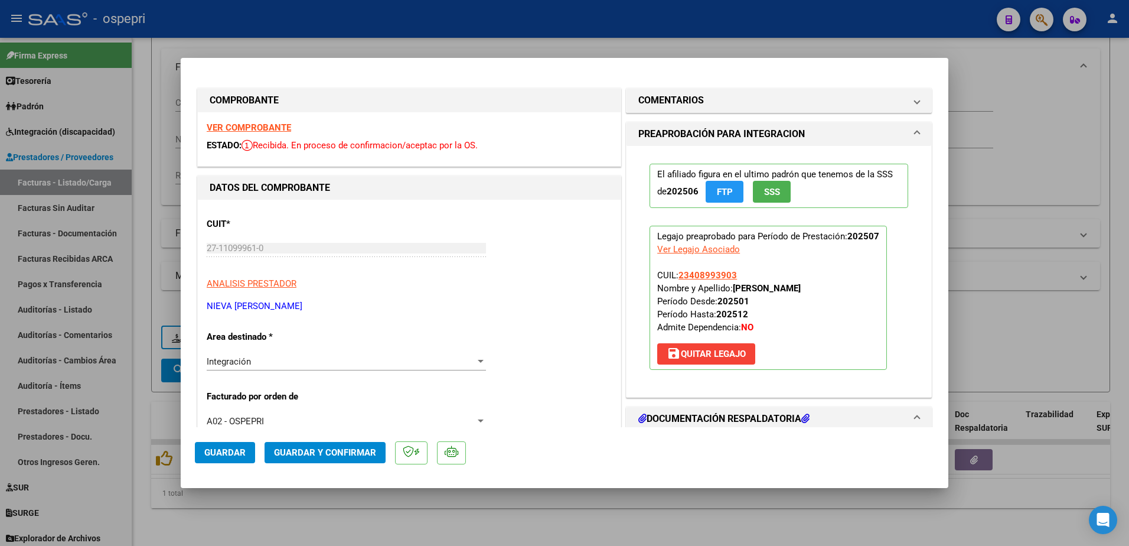
click at [266, 125] on strong "VER COMPROBANTE" at bounding box center [249, 127] width 84 height 11
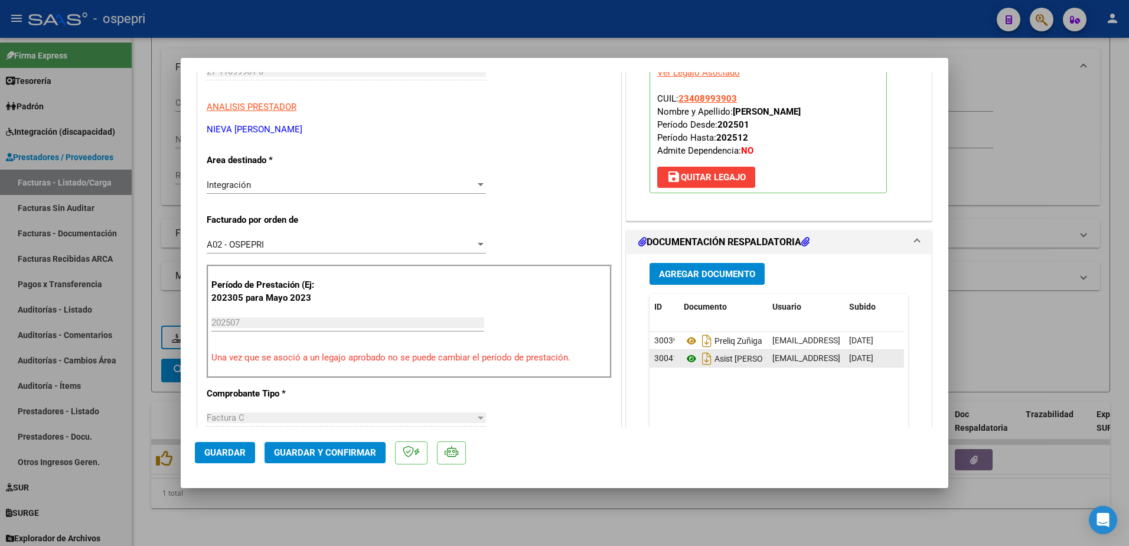
scroll to position [177, 0]
click at [684, 361] on icon at bounding box center [691, 358] width 15 height 14
click at [318, 453] on span "Guardar y Confirmar" at bounding box center [325, 452] width 102 height 11
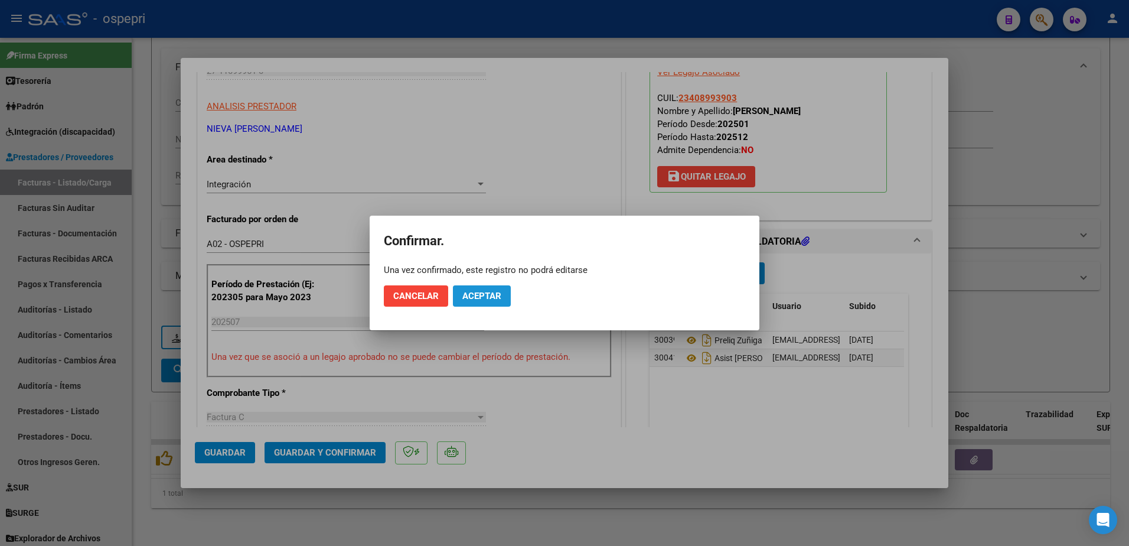
click at [486, 295] on span "Aceptar" at bounding box center [481, 295] width 39 height 11
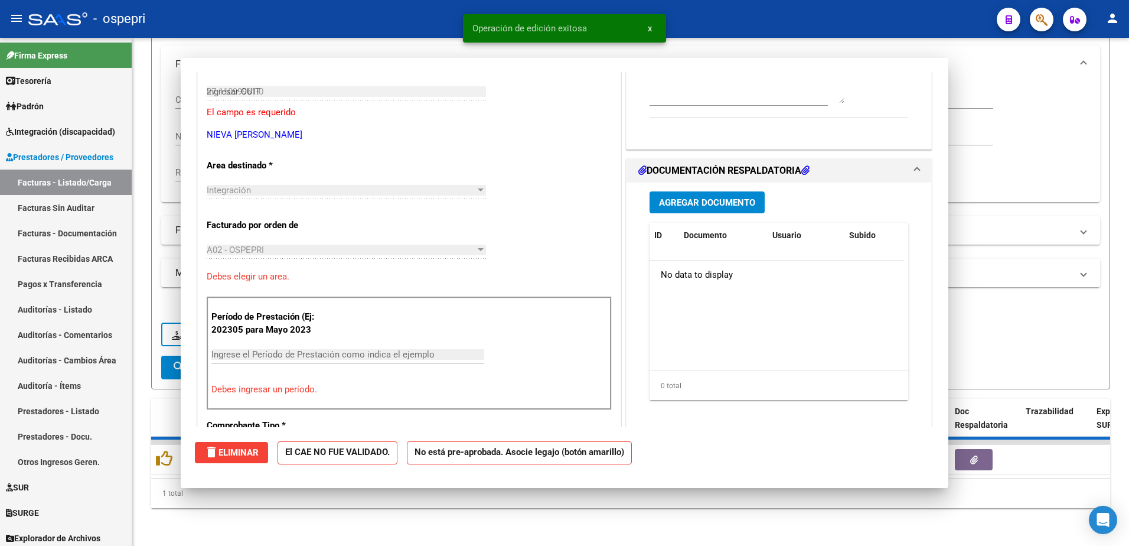
type input "$ 0,00"
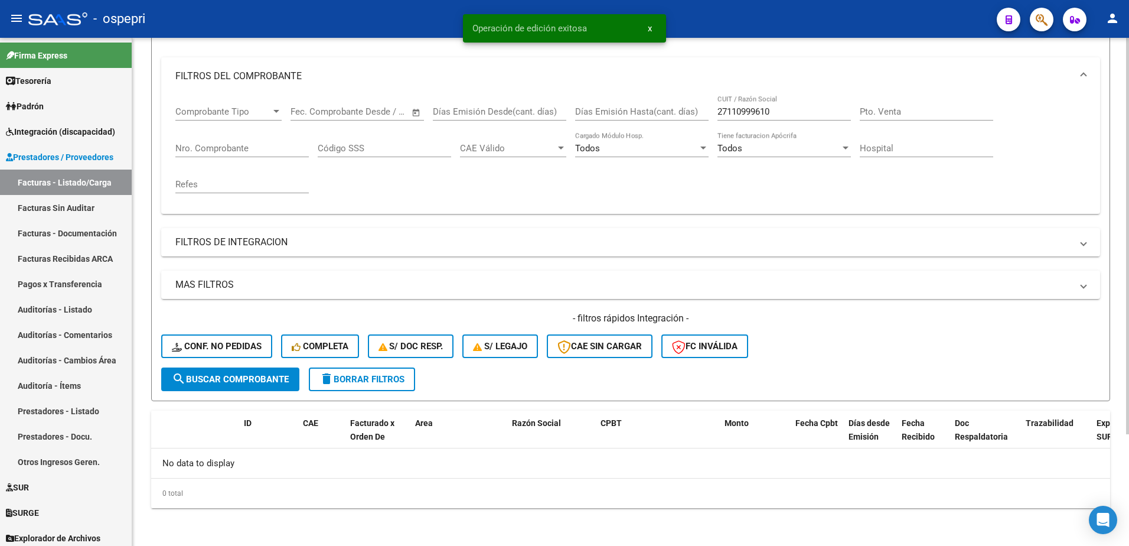
scroll to position [143, 0]
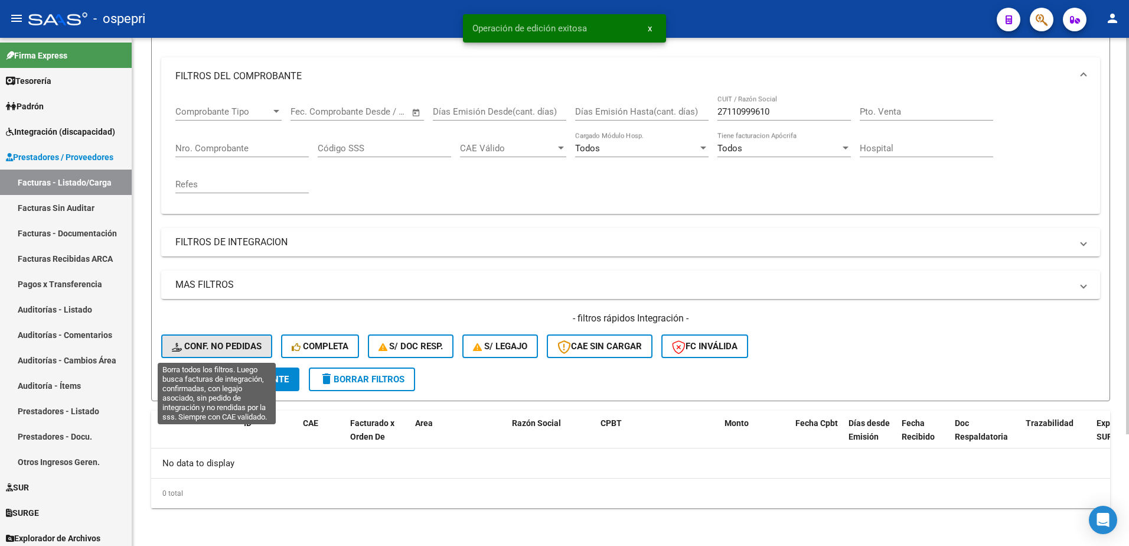
click at [212, 350] on span "Conf. no pedidas" at bounding box center [217, 346] width 90 height 11
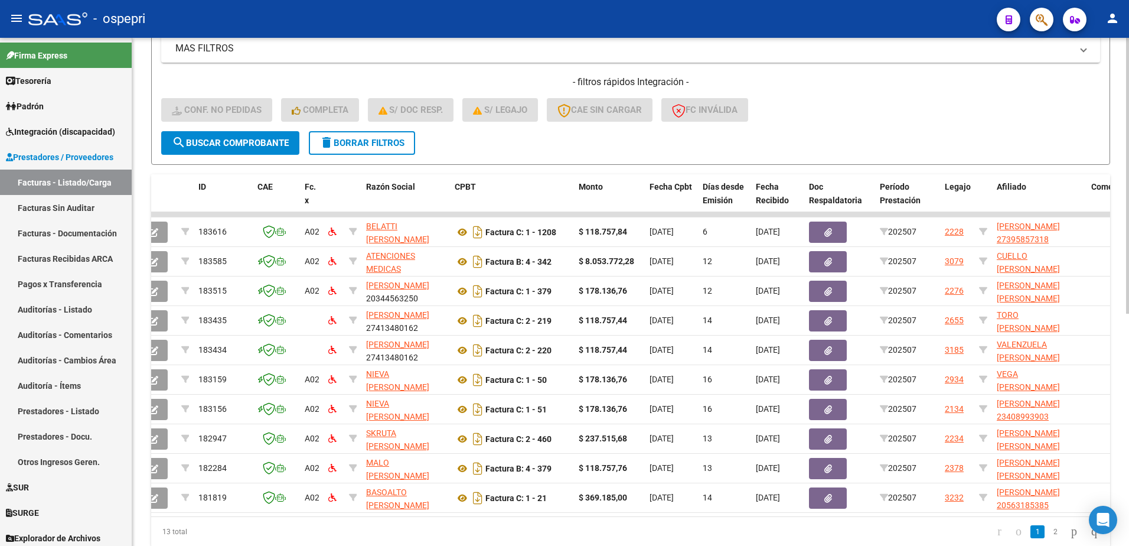
scroll to position [0, 0]
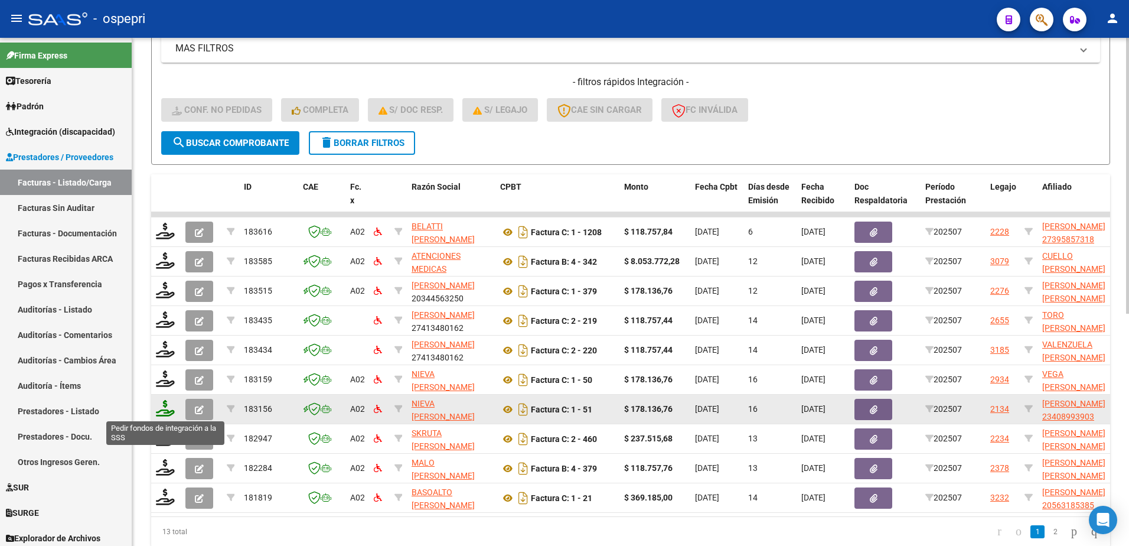
click at [168, 410] on icon at bounding box center [165, 408] width 19 height 17
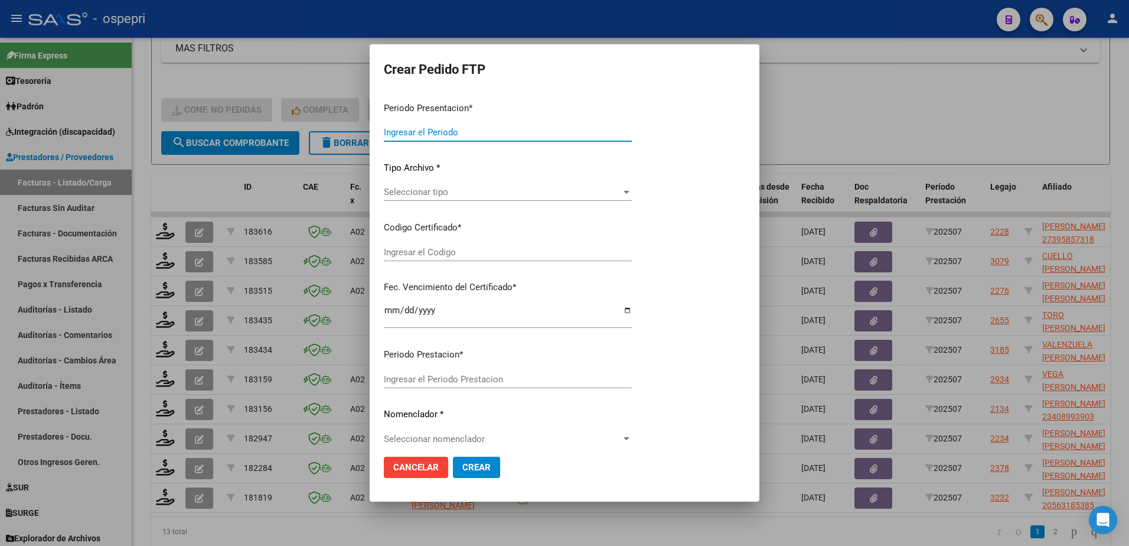
type input "202507"
type input "$ 178.136,76"
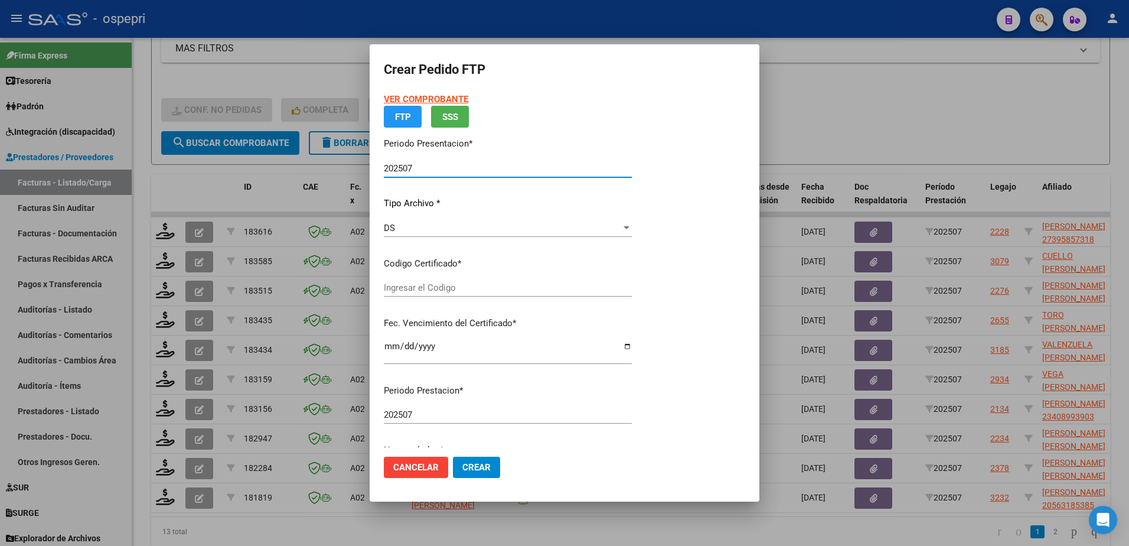
type input "2340899390-3"
type input "2039-07-26"
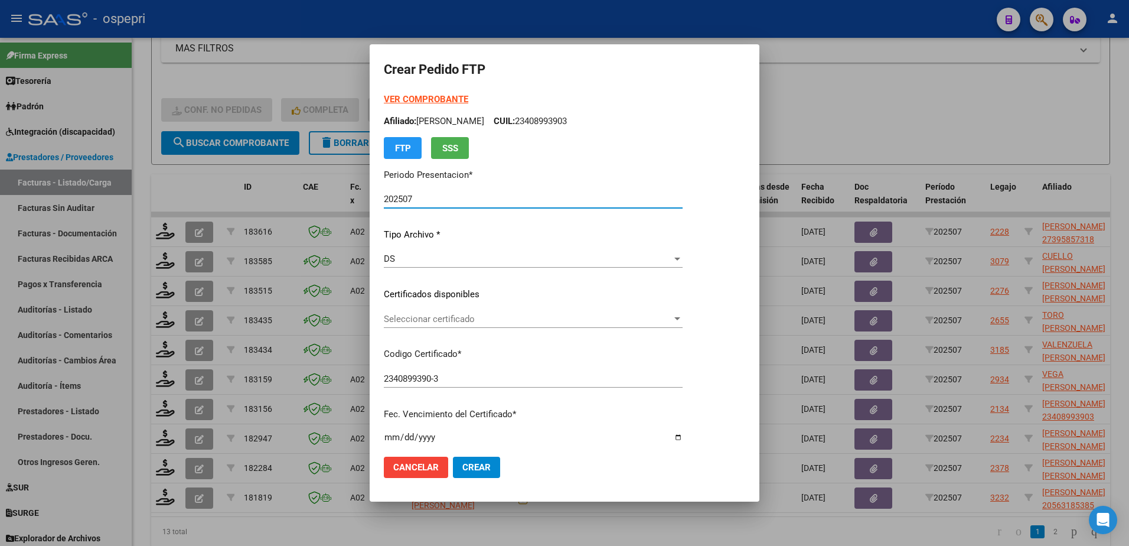
click at [445, 322] on span "Seleccionar certificado" at bounding box center [528, 319] width 288 height 11
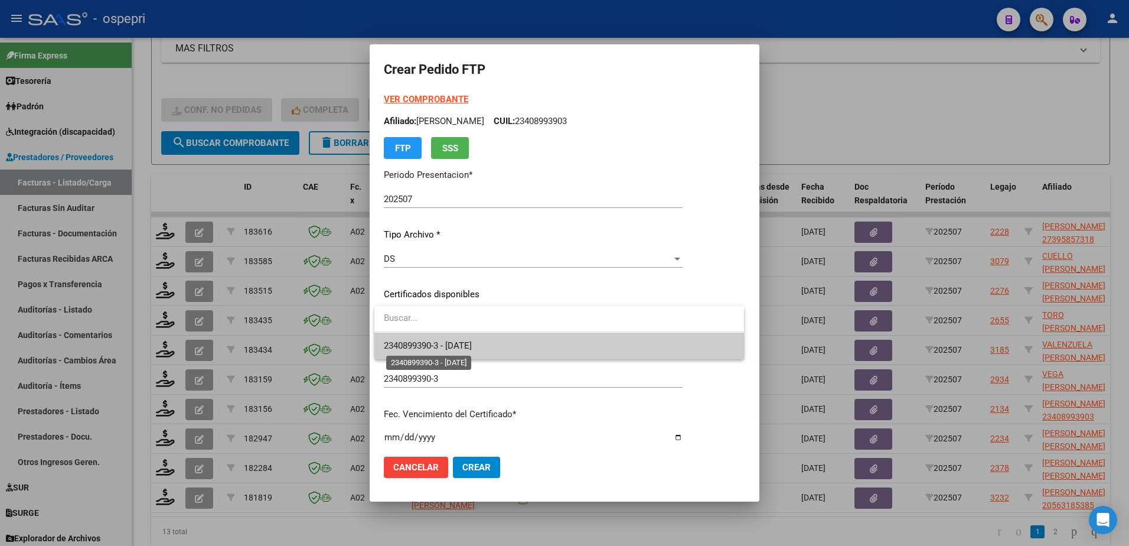
click at [461, 347] on span "2340899390-3 - 2039-07-26" at bounding box center [428, 345] width 88 height 11
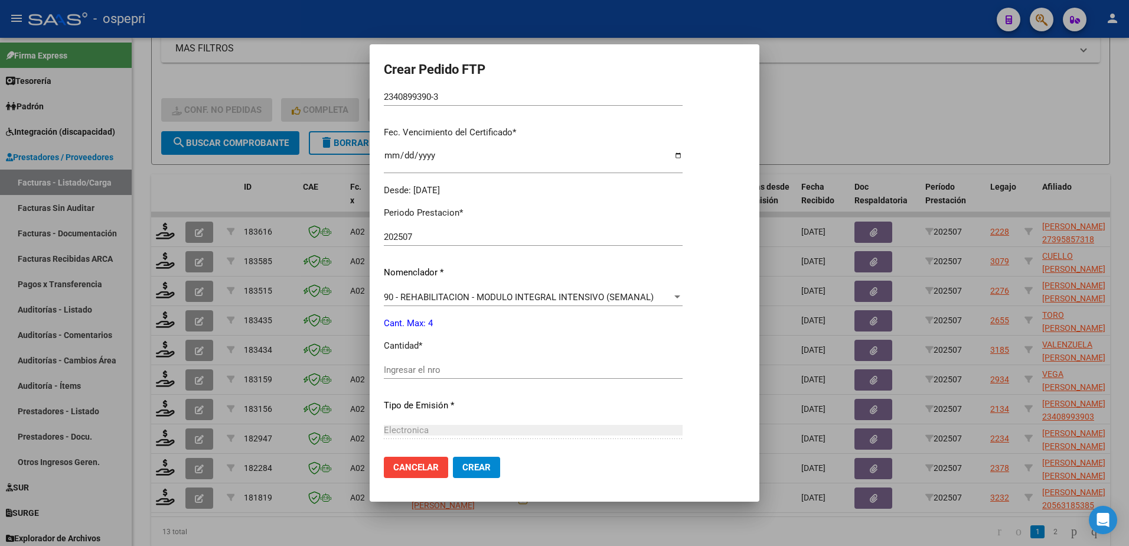
scroll to position [295, 0]
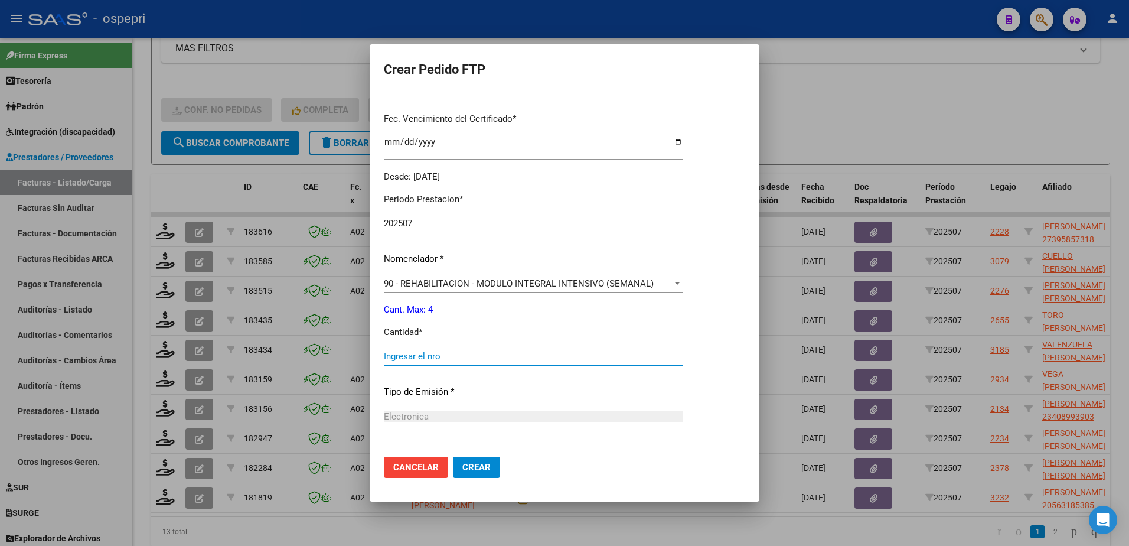
click at [436, 354] on input "Ingresar el nro" at bounding box center [533, 356] width 299 height 11
type input "4"
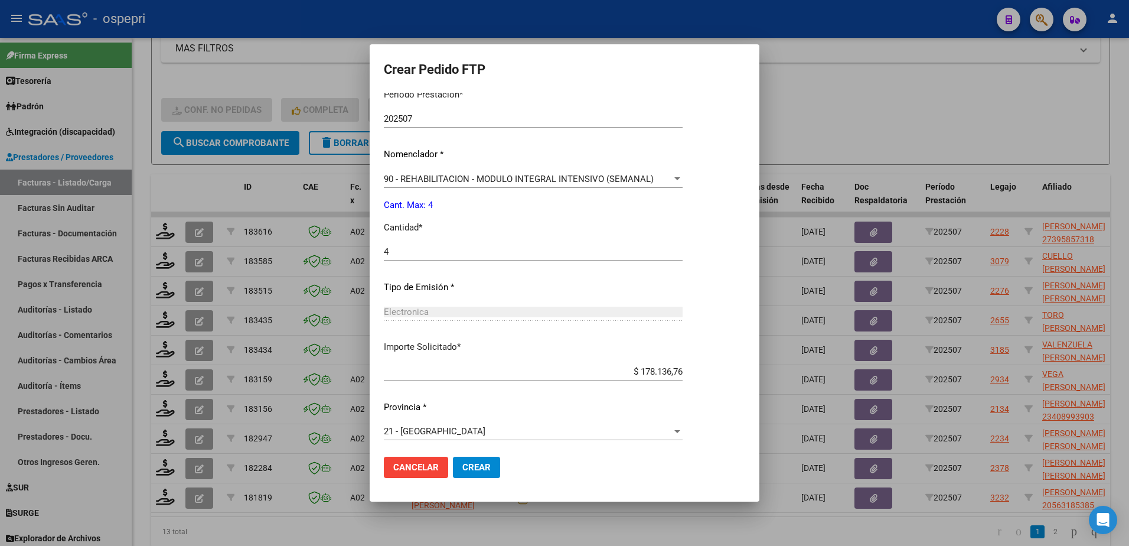
scroll to position [403, 0]
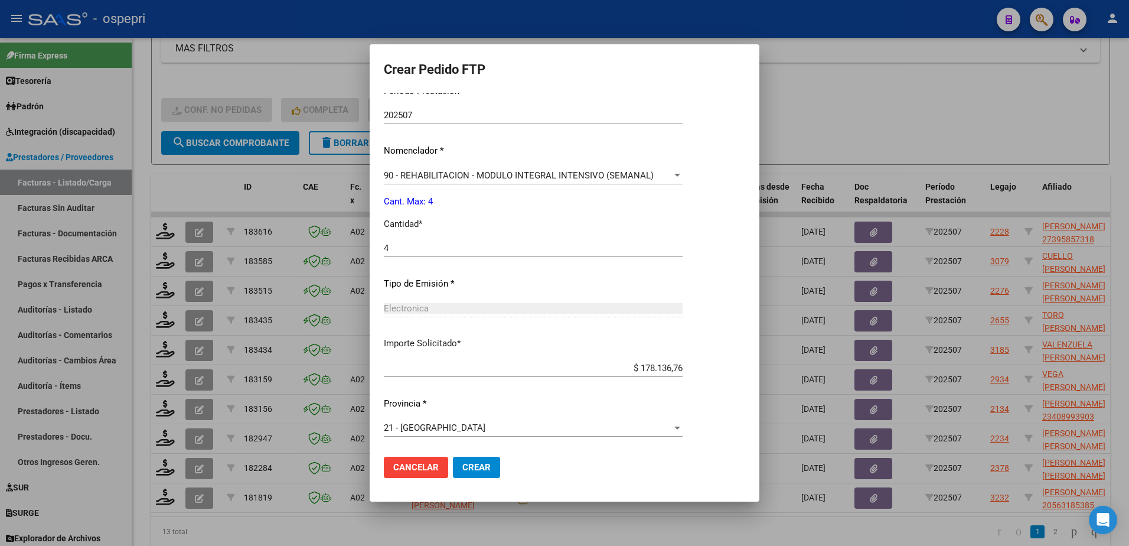
click at [475, 461] on button "Crear" at bounding box center [476, 466] width 47 height 21
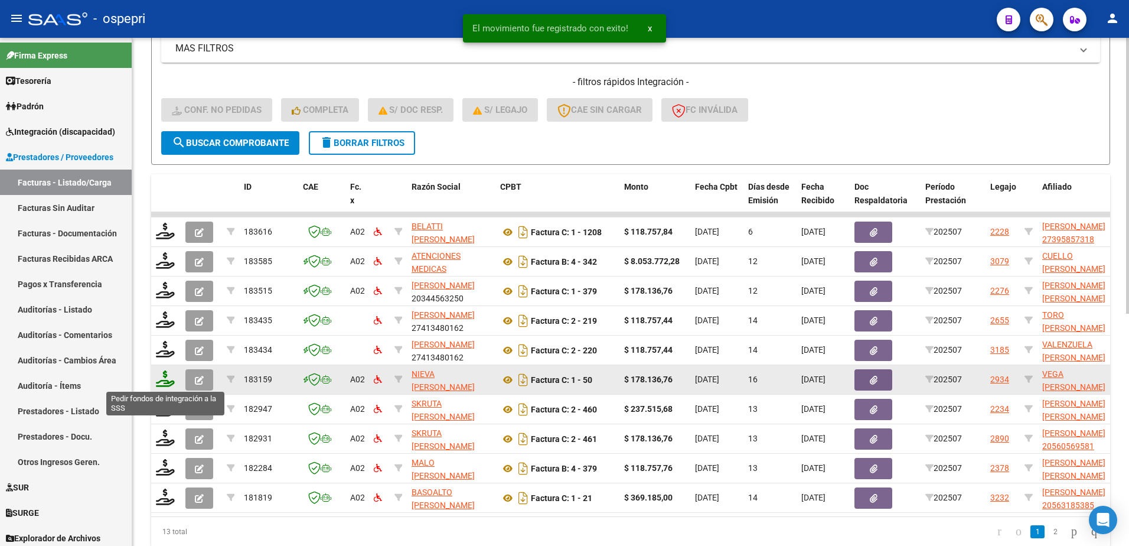
click at [161, 376] on icon at bounding box center [165, 378] width 19 height 17
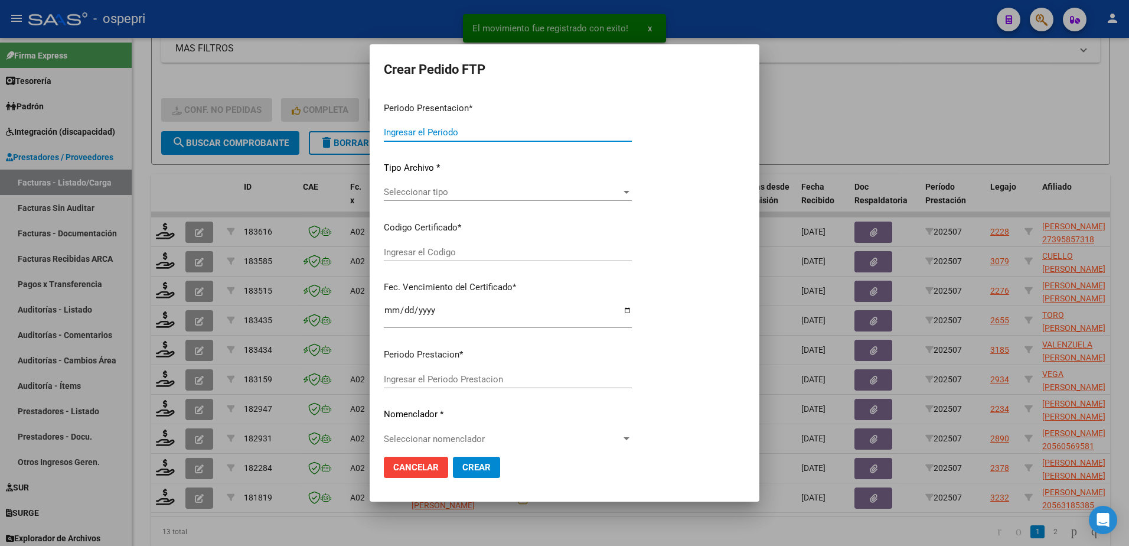
type input "202507"
type input "$ 178.136,76"
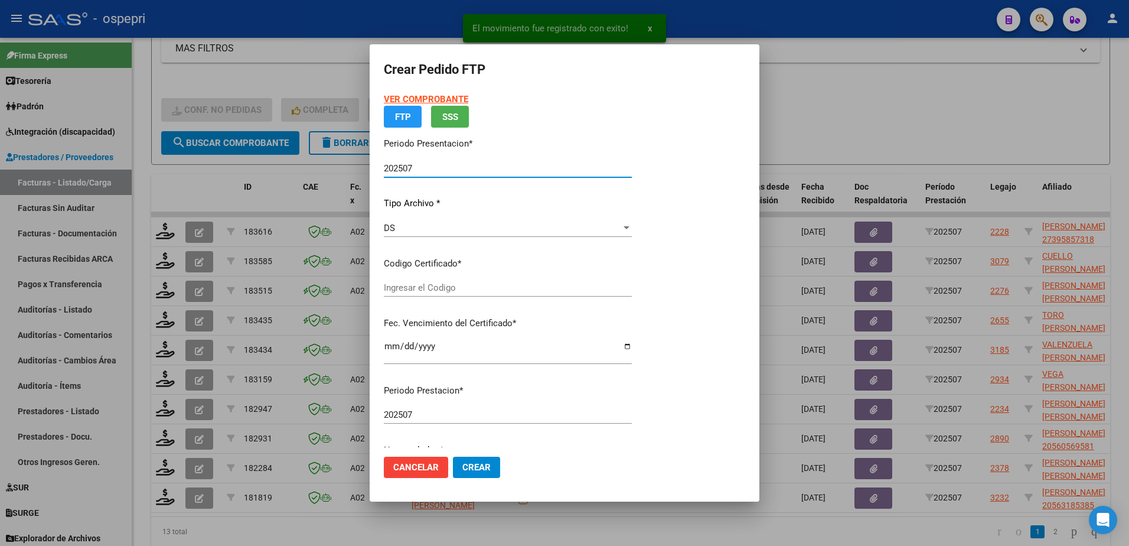
type input "2049138142-7"
type input "2028-03-16"
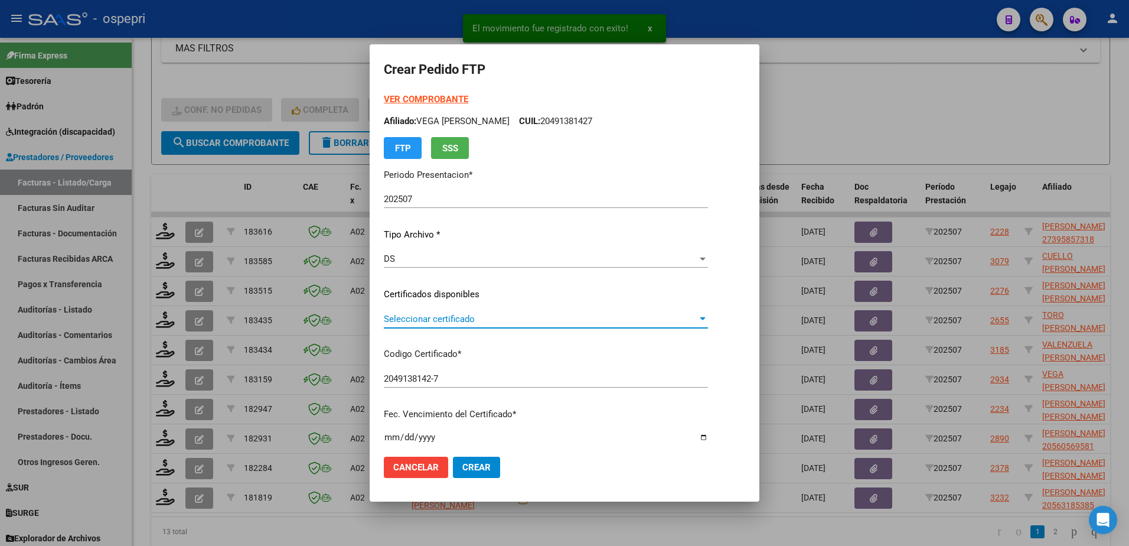
click at [420, 315] on span "Seleccionar certificado" at bounding box center [541, 319] width 314 height 11
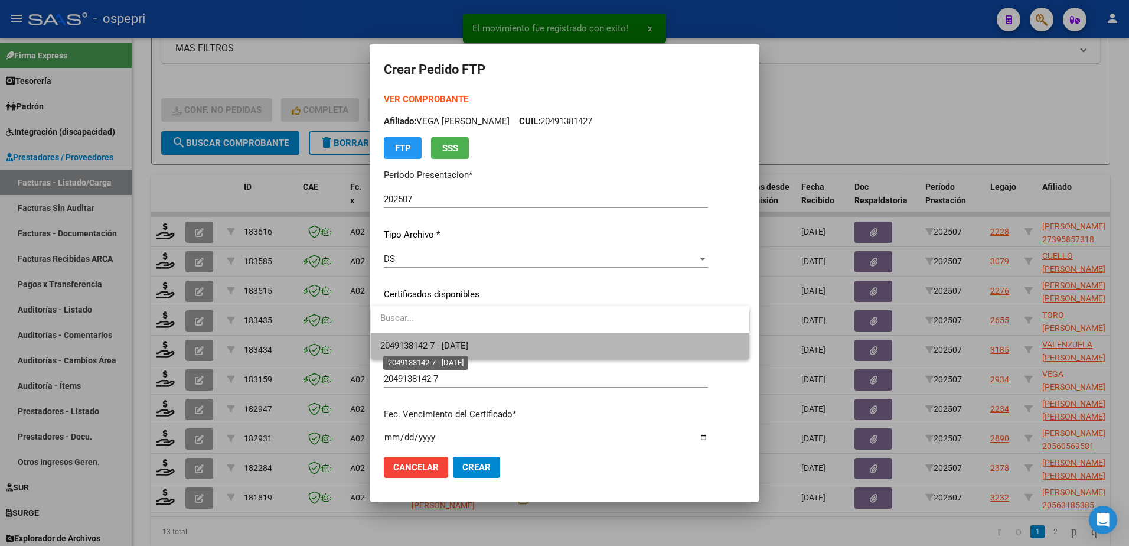
click at [436, 342] on span "2049138142-7 - 2028-03-16" at bounding box center [424, 345] width 88 height 11
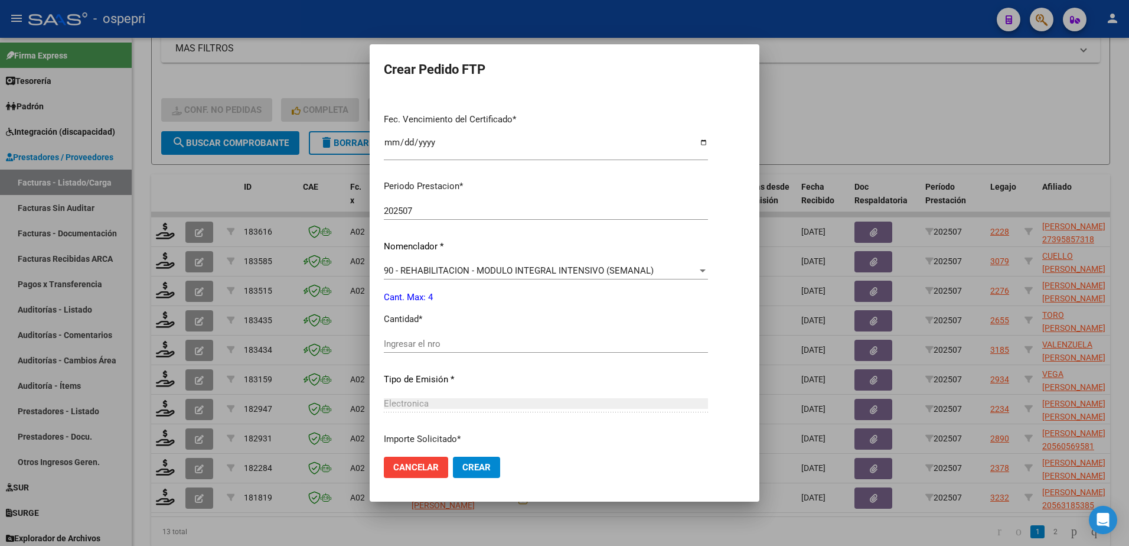
scroll to position [295, 0]
click at [433, 340] on input "Ingresar el nro" at bounding box center [546, 343] width 324 height 11
type input "4"
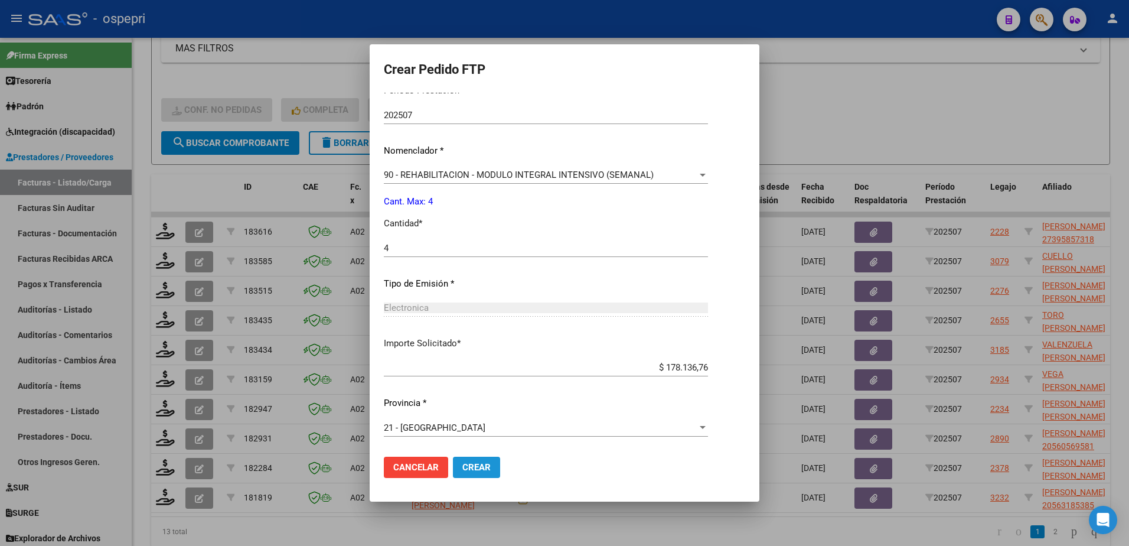
click at [471, 461] on button "Crear" at bounding box center [476, 466] width 47 height 21
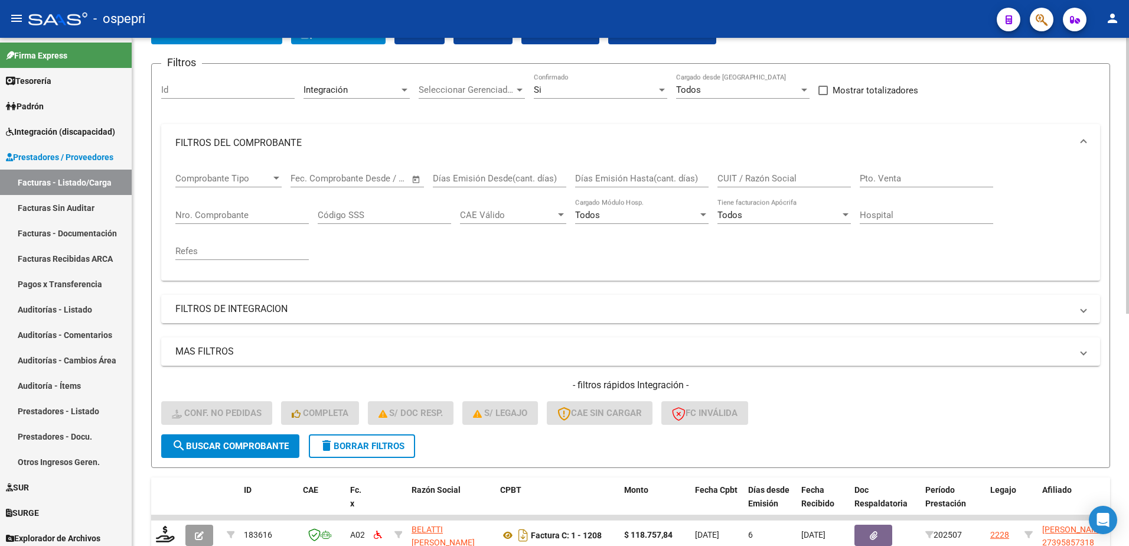
scroll to position [0, 0]
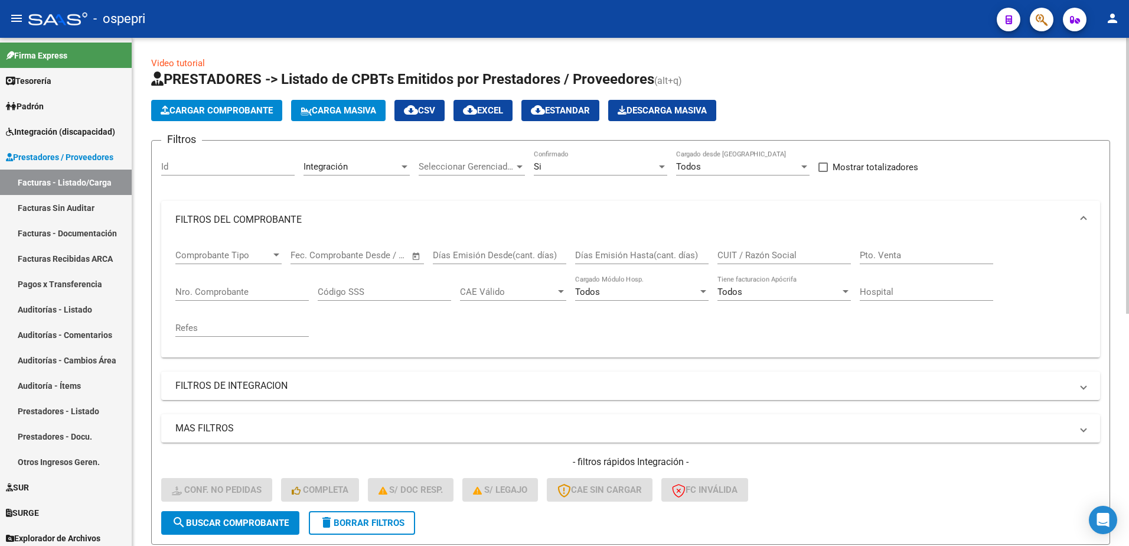
click at [763, 254] on input "CUIT / Razón Social" at bounding box center [783, 255] width 133 height 11
paste input "27289965241"
type input "27289965241"
click at [662, 163] on div at bounding box center [662, 166] width 11 height 9
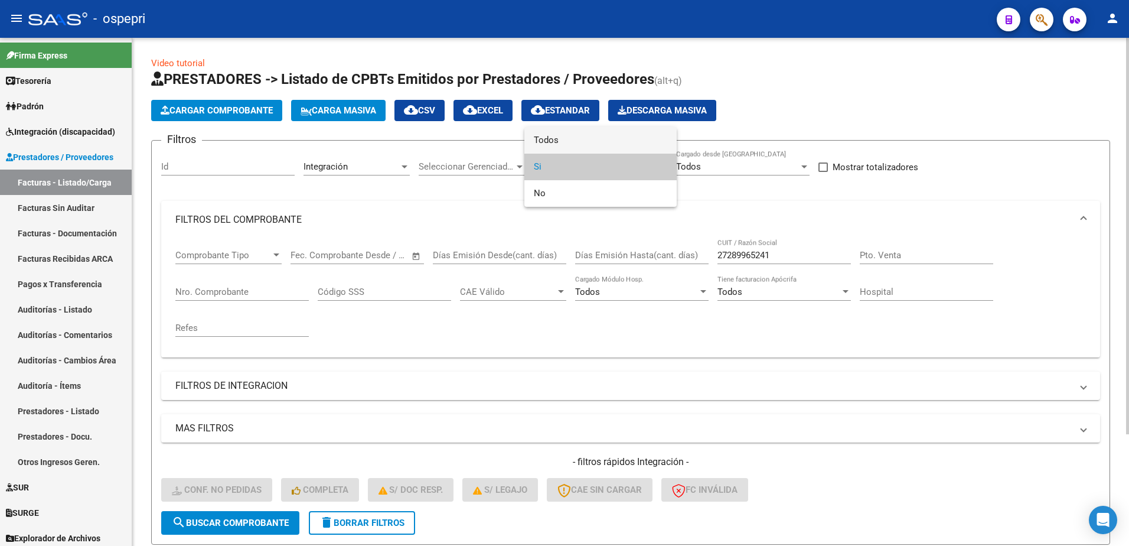
drag, startPoint x: 560, startPoint y: 144, endPoint x: 587, endPoint y: 161, distance: 31.6
click at [567, 149] on span "Todos" at bounding box center [600, 140] width 133 height 27
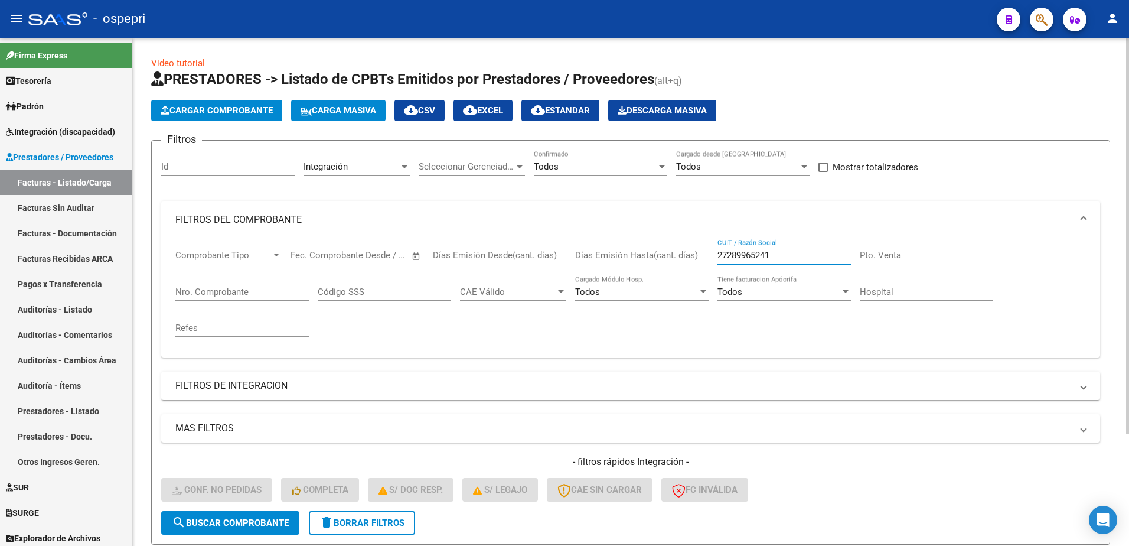
drag, startPoint x: 781, startPoint y: 252, endPoint x: 743, endPoint y: 334, distance: 90.6
click at [781, 254] on input "27289965241" at bounding box center [783, 255] width 133 height 11
click at [246, 523] on span "search Buscar Comprobante" at bounding box center [230, 522] width 117 height 11
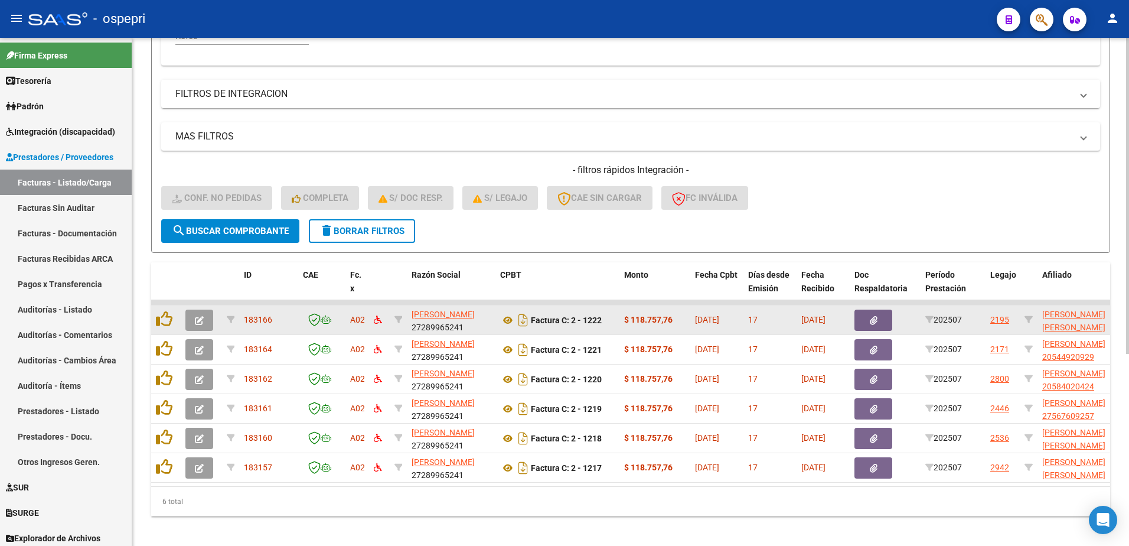
scroll to position [294, 0]
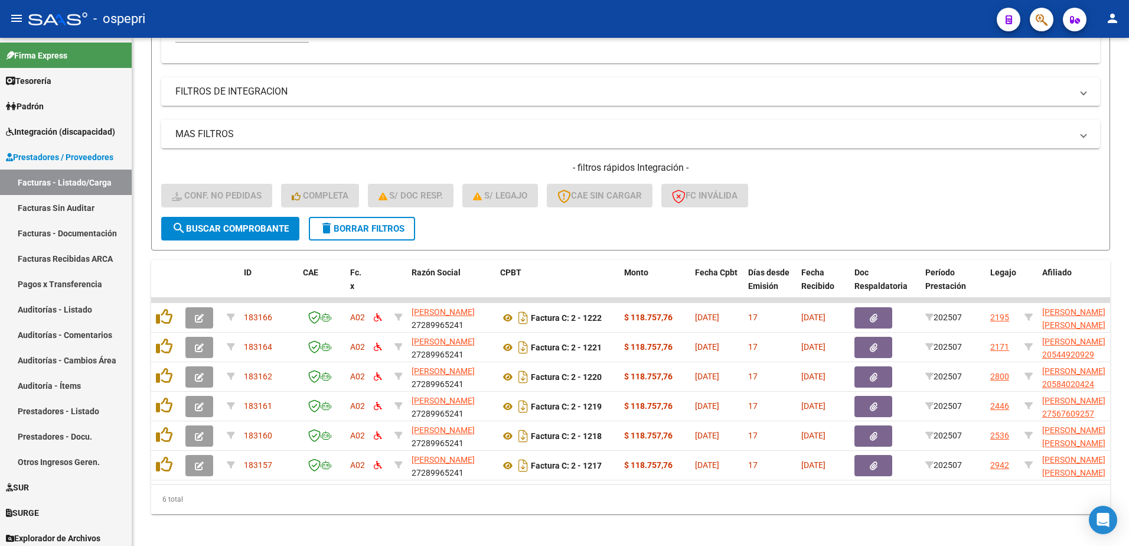
click at [729, 514] on div "6 total" at bounding box center [630, 499] width 959 height 30
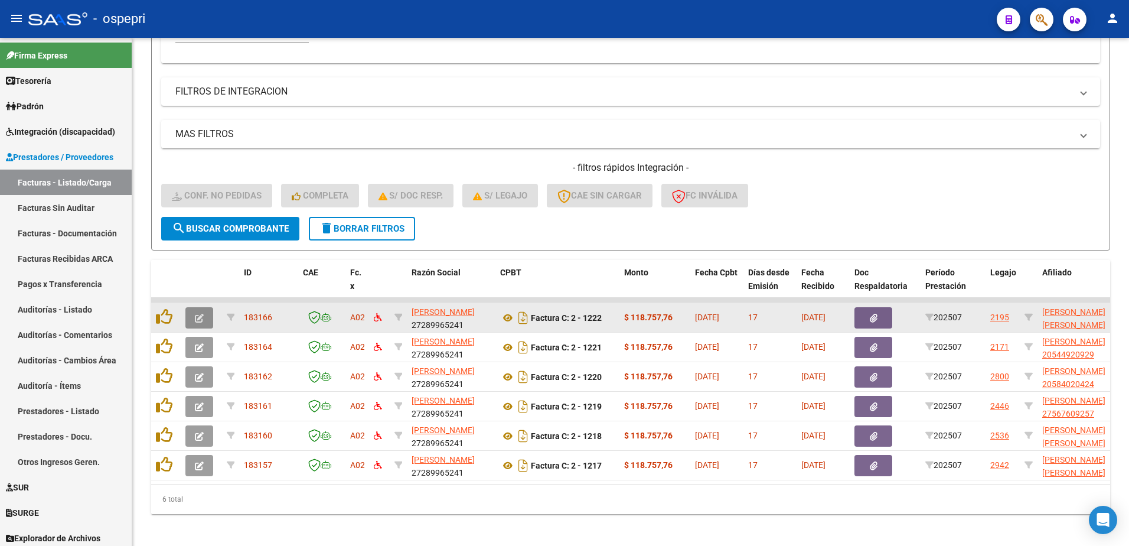
click at [201, 313] on span "button" at bounding box center [199, 317] width 9 height 11
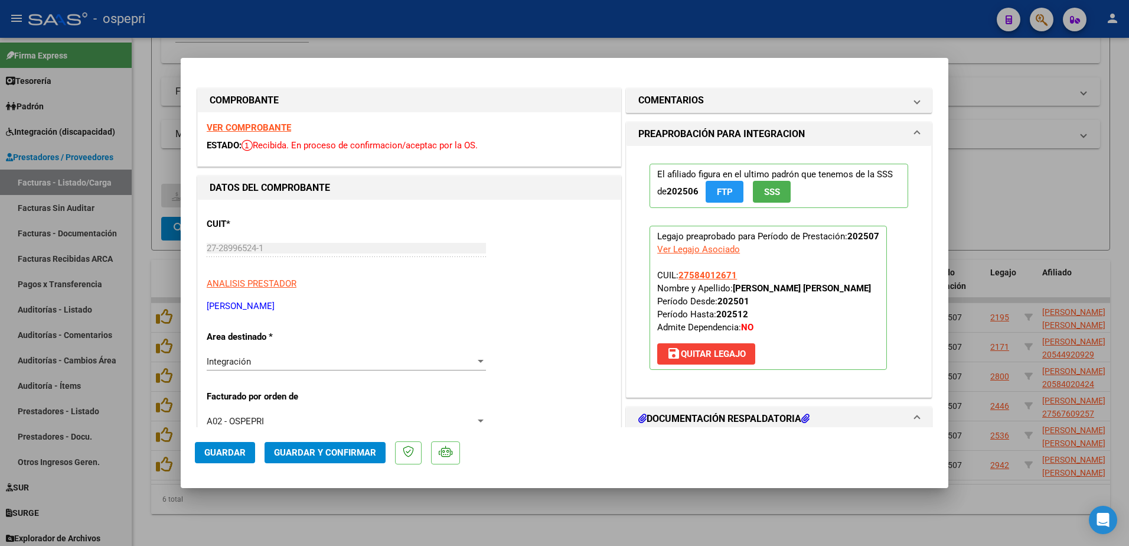
click at [265, 129] on strong "VER COMPROBANTE" at bounding box center [249, 127] width 84 height 11
click at [701, 252] on div "Ver Legajo Asociado" at bounding box center [698, 249] width 83 height 13
type input "$ 0,00"
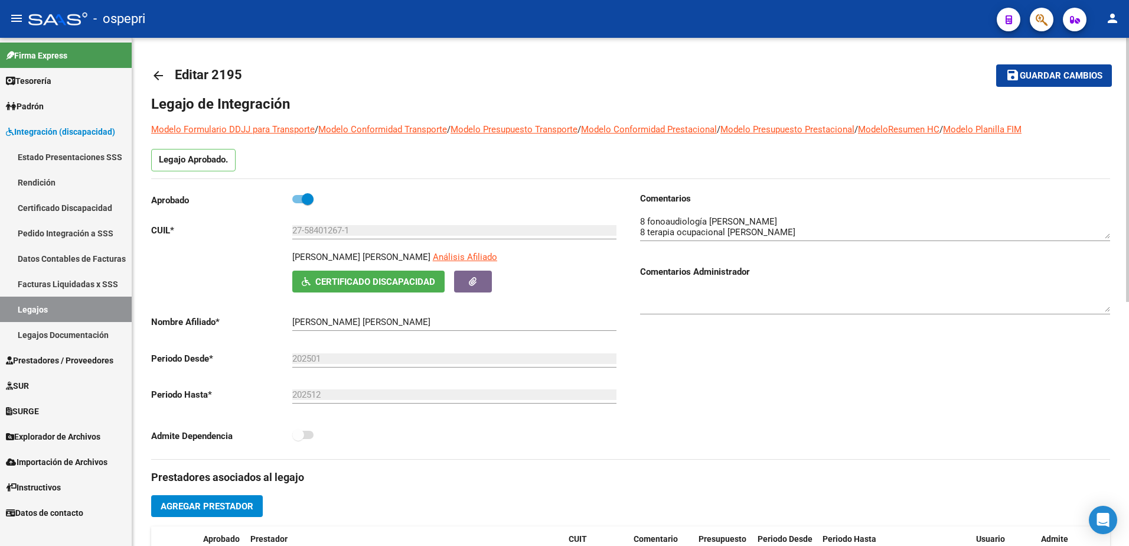
click at [156, 70] on mat-icon "arrow_back" at bounding box center [158, 75] width 14 height 14
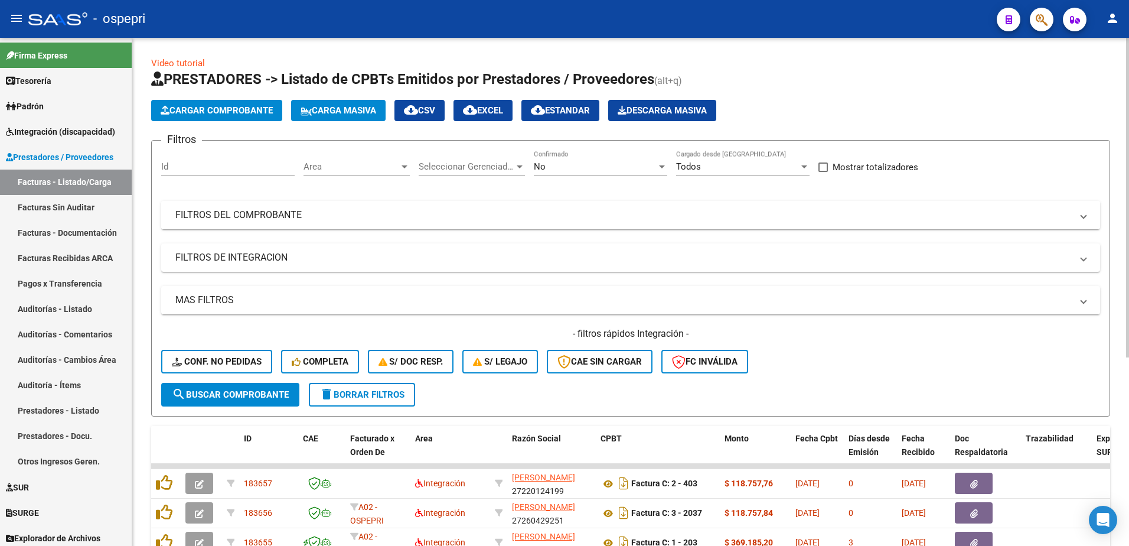
click at [1086, 215] on span at bounding box center [1083, 214] width 5 height 13
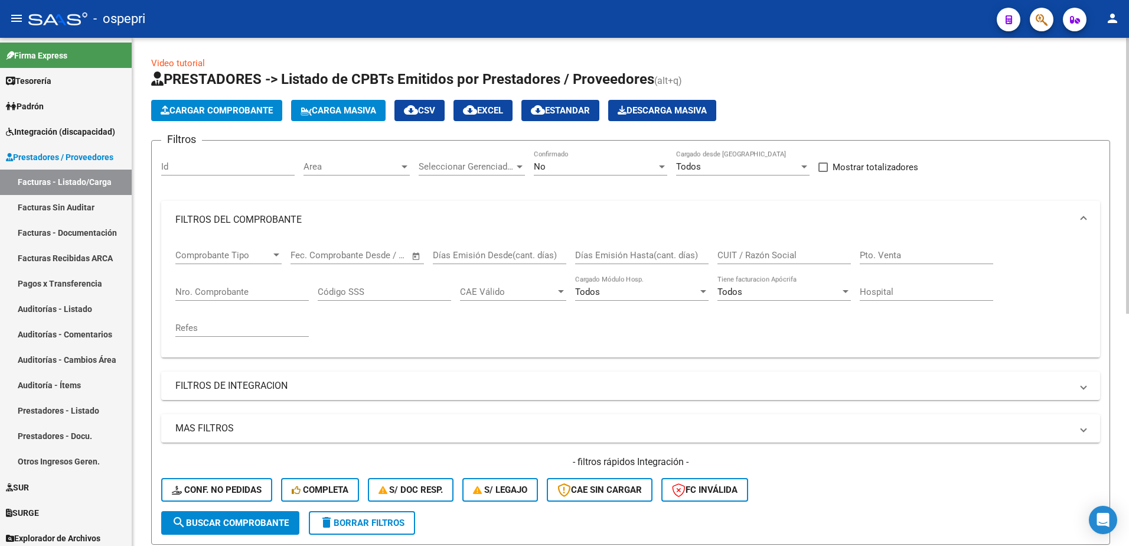
click at [755, 256] on input "CUIT / Razón Social" at bounding box center [783, 255] width 133 height 11
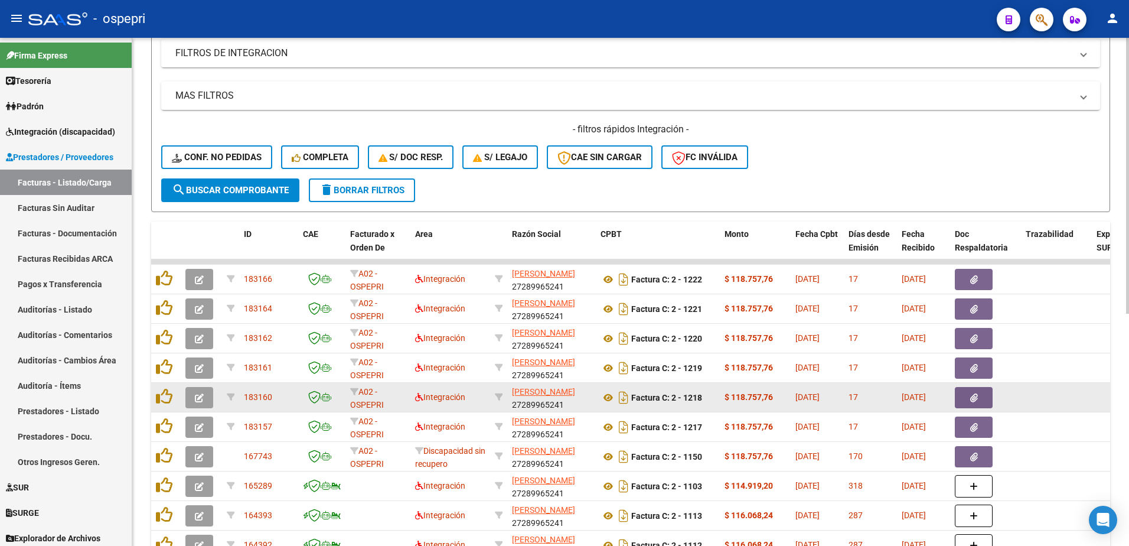
scroll to position [354, 0]
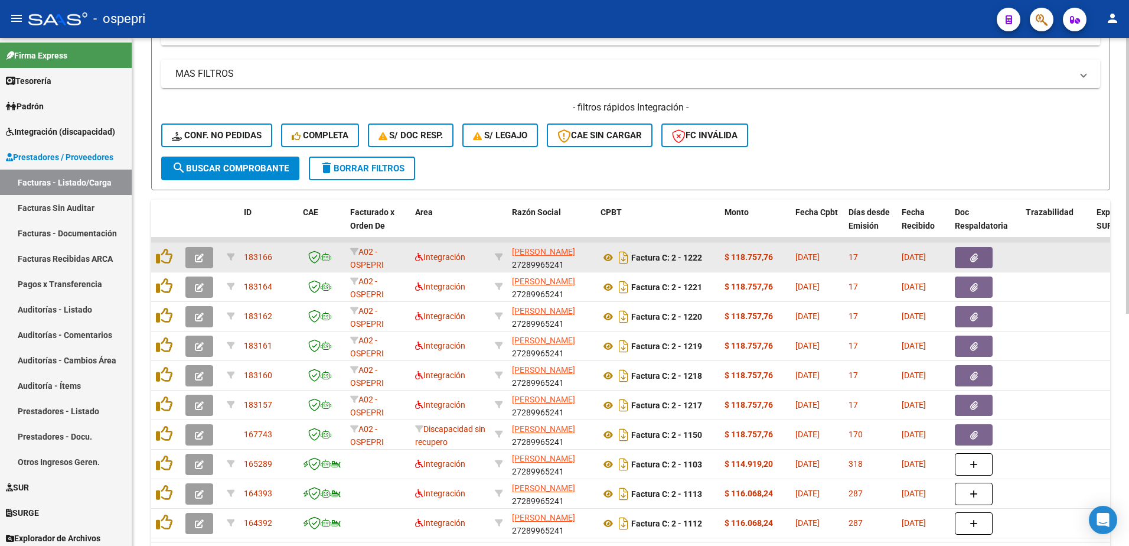
type input "nuñez"
click at [203, 257] on icon "button" at bounding box center [199, 257] width 9 height 9
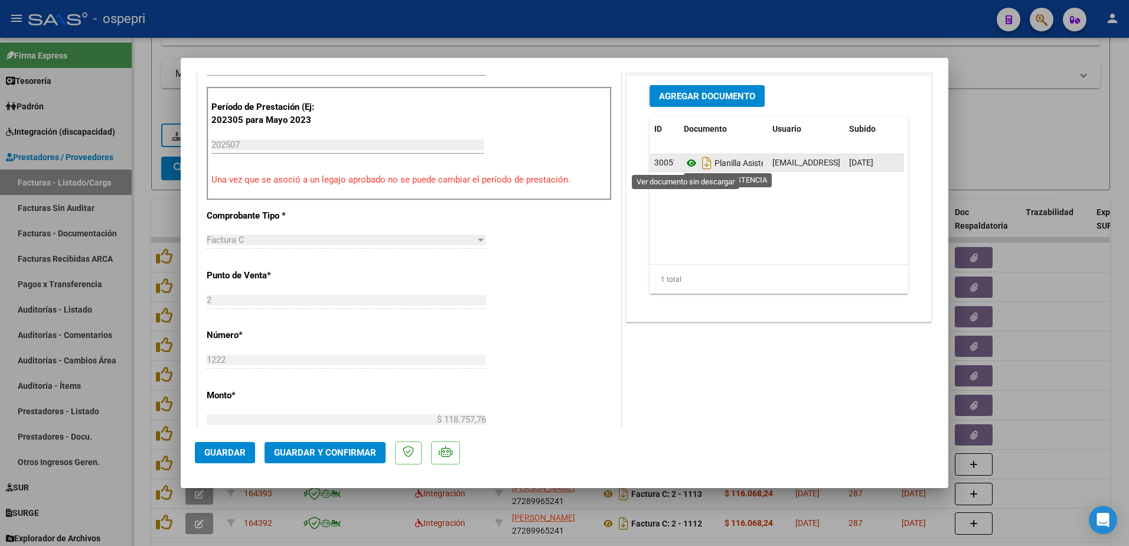
click at [684, 162] on icon at bounding box center [691, 163] width 15 height 14
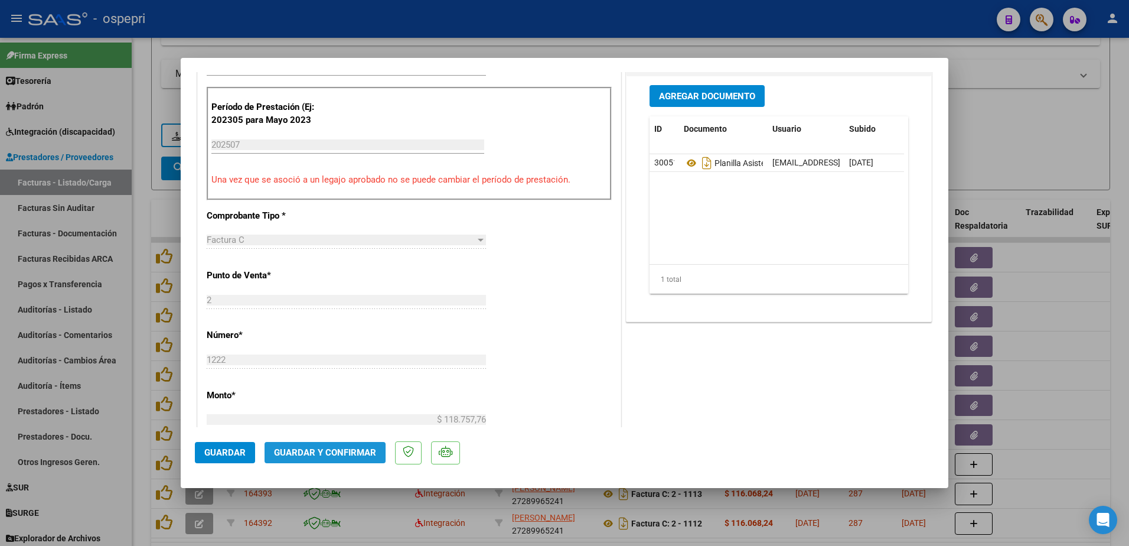
click at [334, 454] on span "Guardar y Confirmar" at bounding box center [325, 452] width 102 height 11
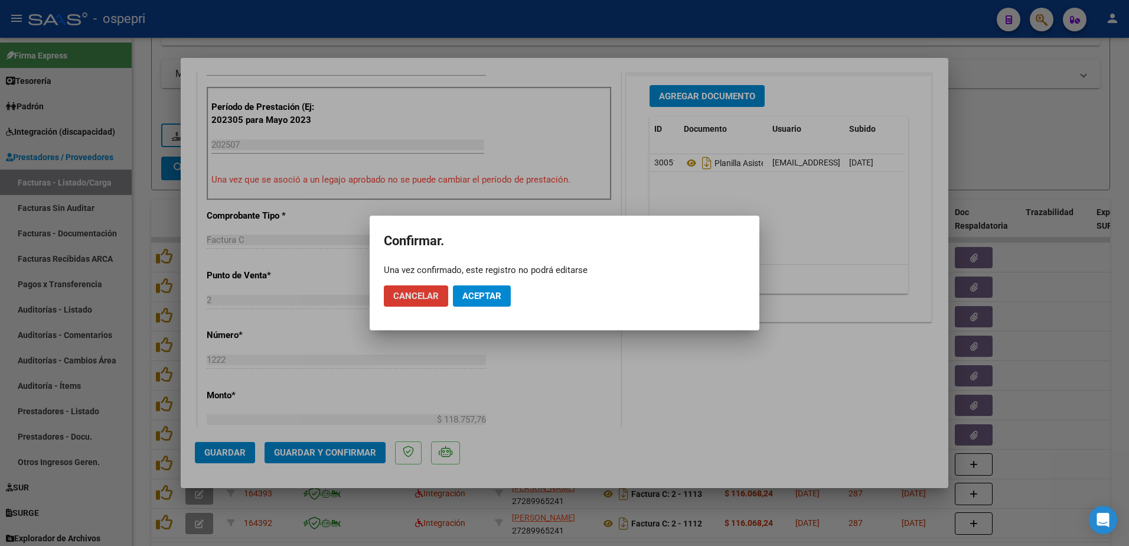
click at [460, 303] on button "Aceptar" at bounding box center [482, 295] width 58 height 21
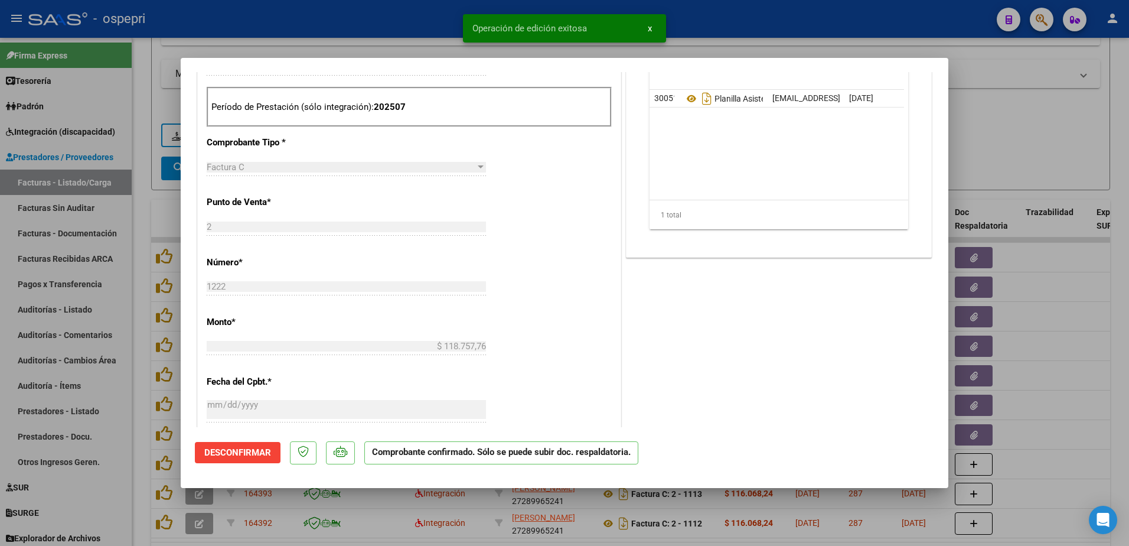
type input "$ 0,00"
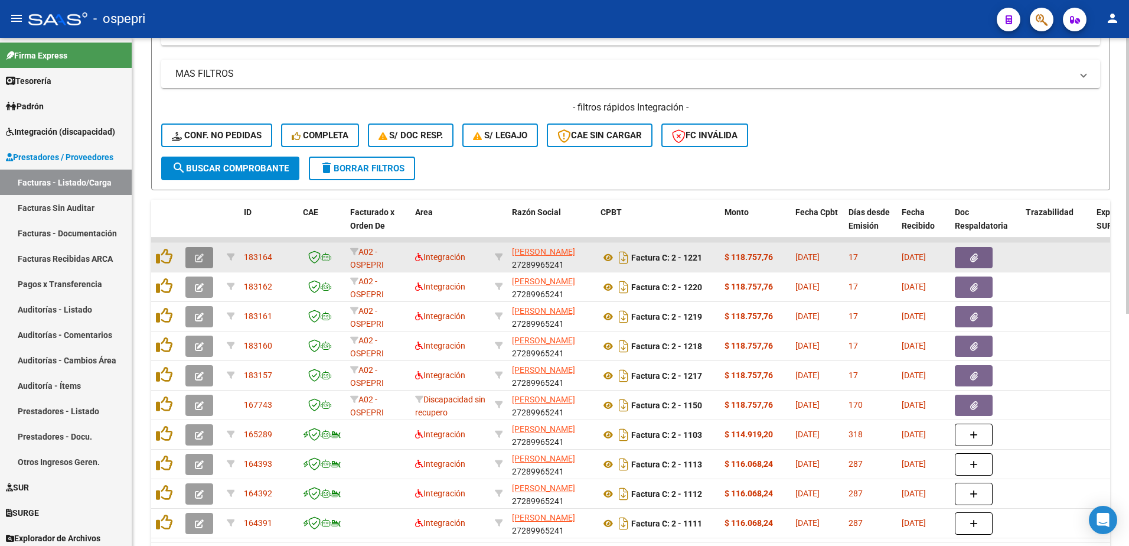
click at [202, 258] on icon "button" at bounding box center [199, 257] width 9 height 9
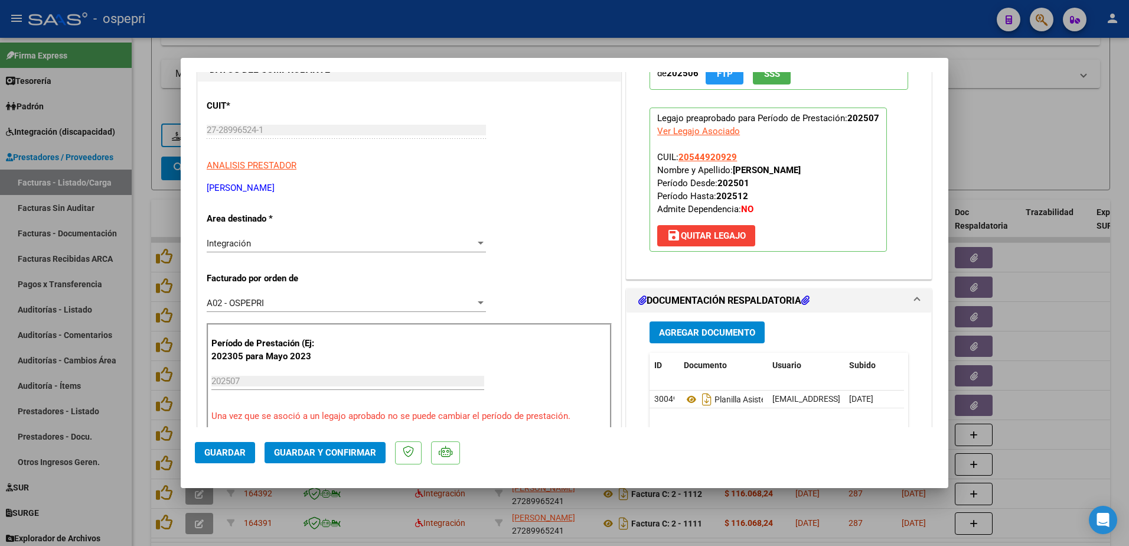
scroll to position [0, 0]
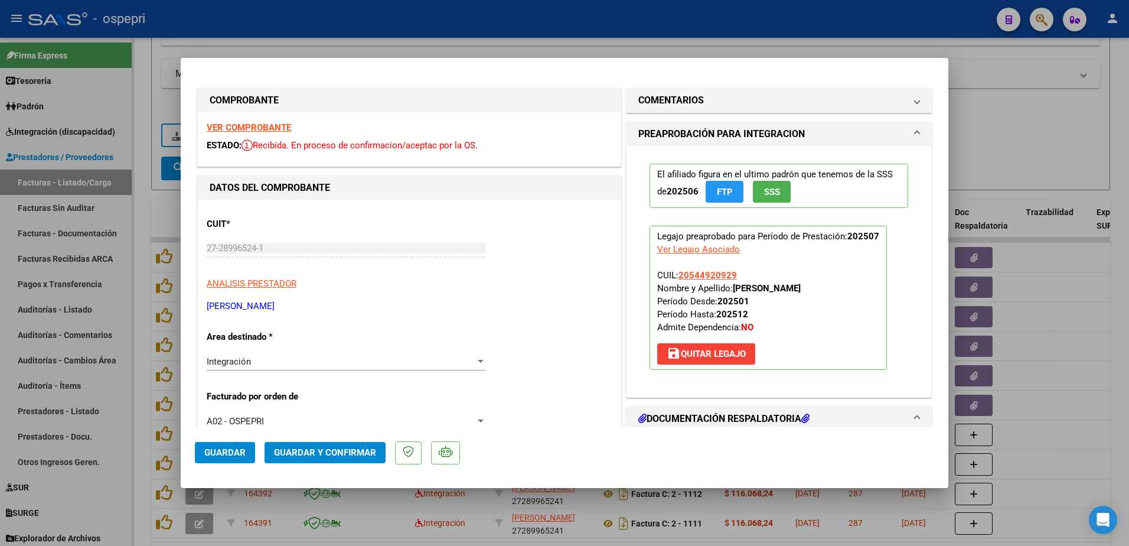
click at [266, 126] on strong "VER COMPROBANTE" at bounding box center [249, 127] width 84 height 11
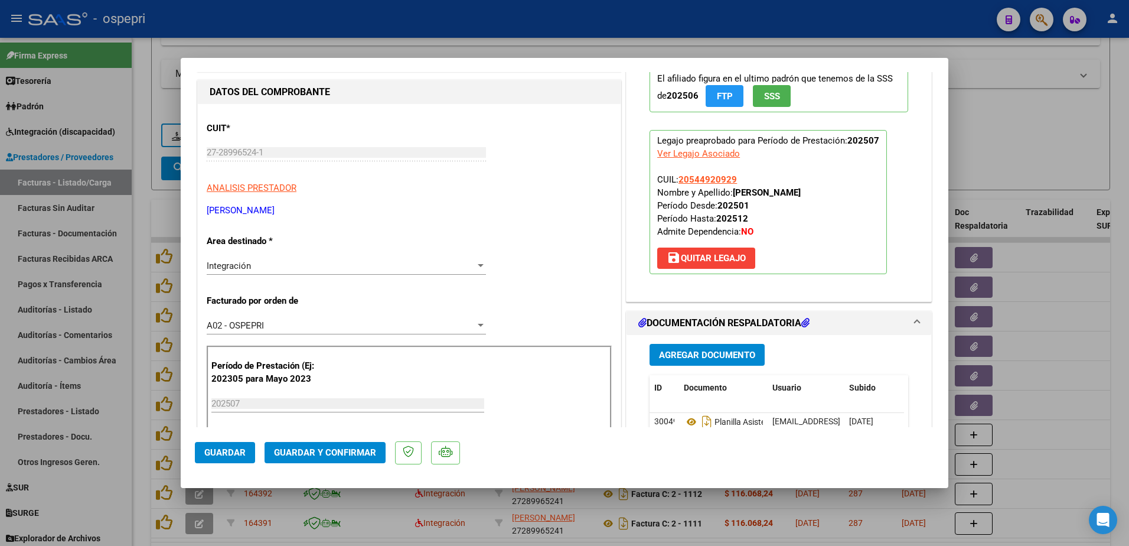
scroll to position [177, 0]
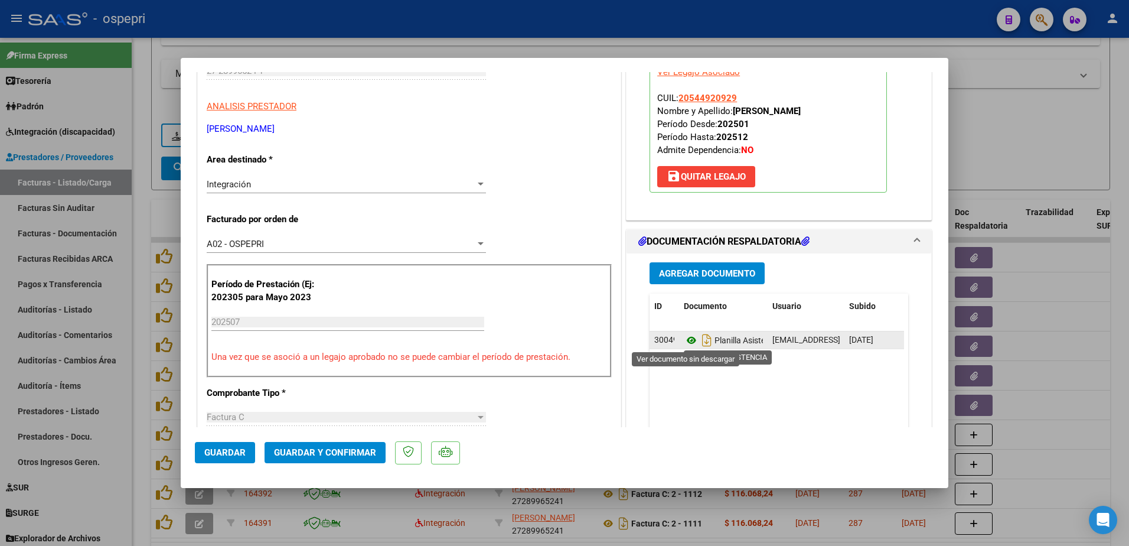
click at [684, 340] on icon at bounding box center [691, 340] width 15 height 14
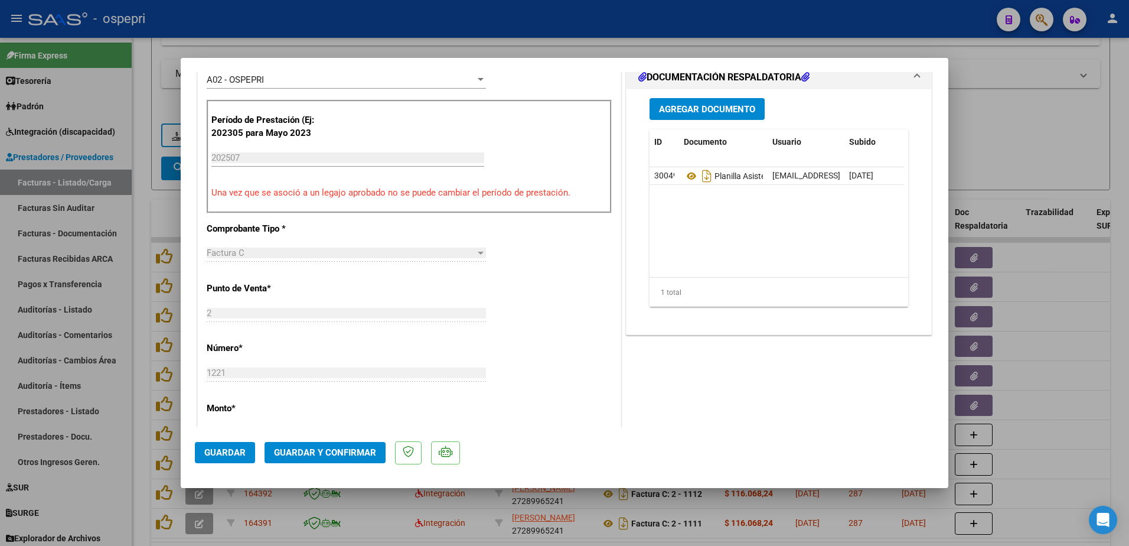
scroll to position [354, 0]
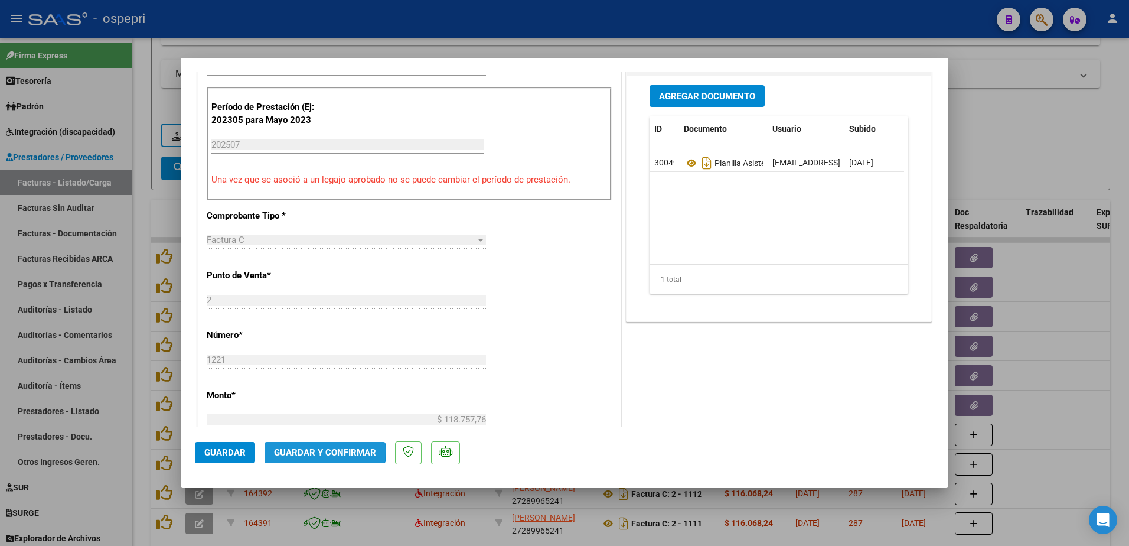
click at [290, 450] on span "Guardar y Confirmar" at bounding box center [325, 452] width 102 height 11
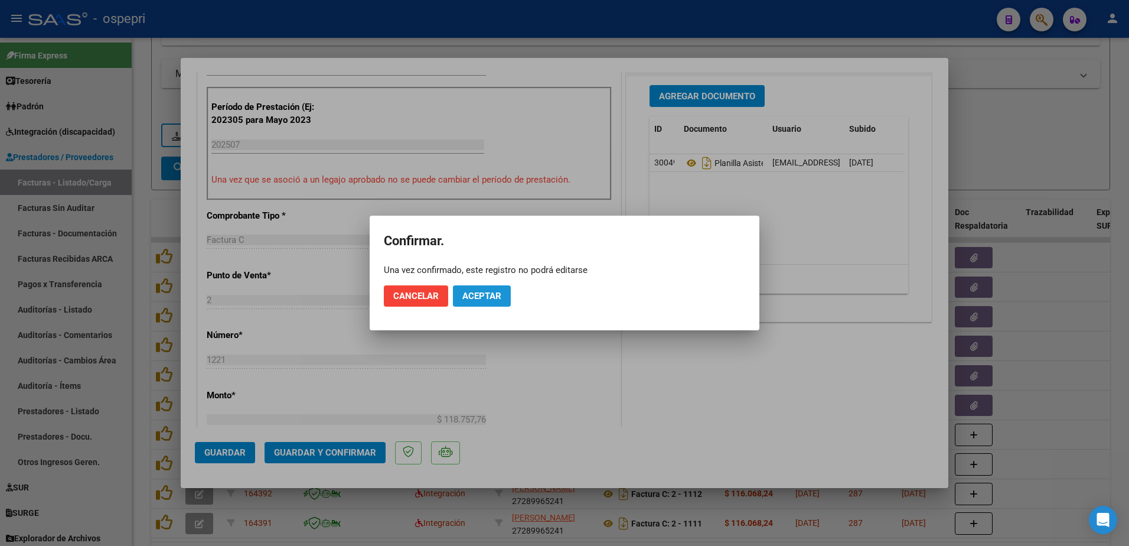
click at [487, 295] on span "Aceptar" at bounding box center [481, 295] width 39 height 11
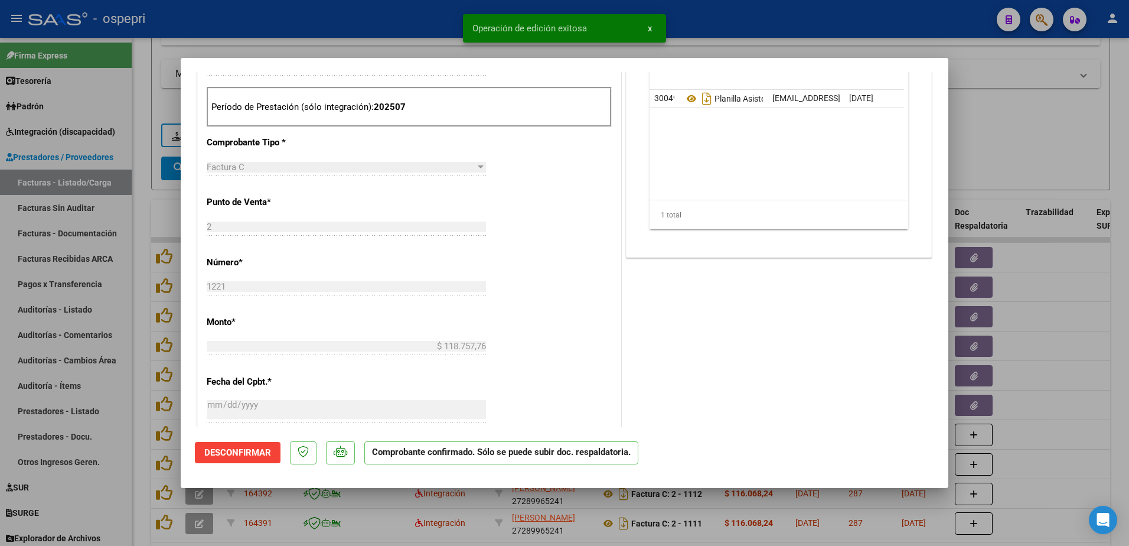
type input "$ 0,00"
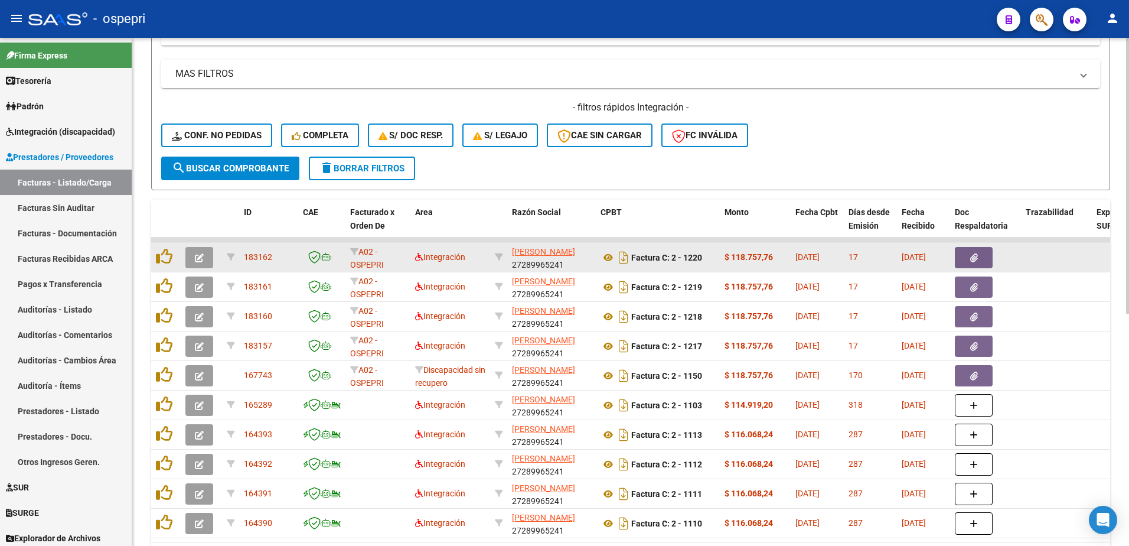
click at [198, 254] on icon "button" at bounding box center [199, 257] width 9 height 9
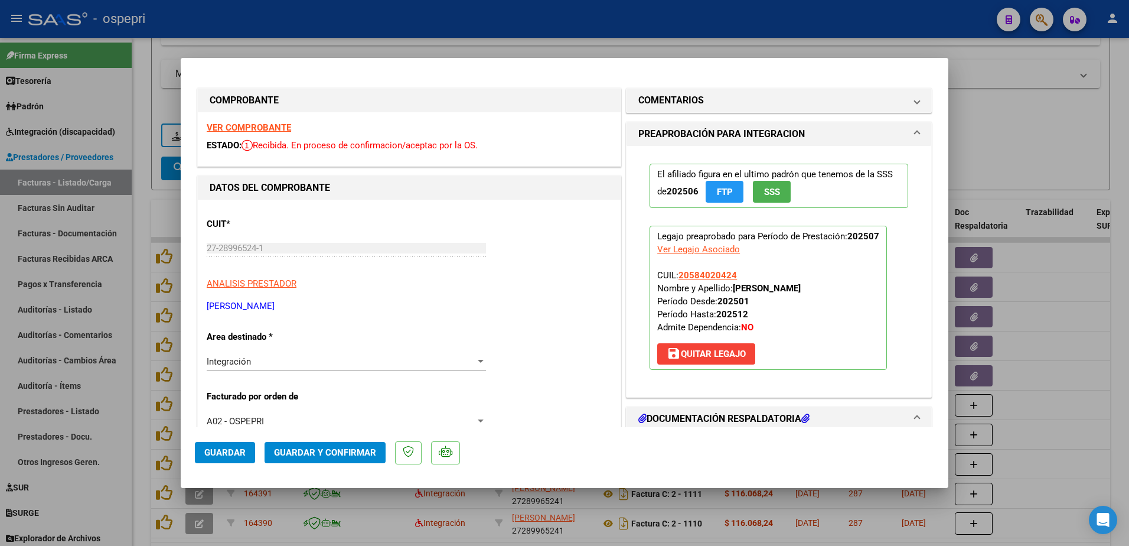
click at [267, 124] on strong "VER COMPROBANTE" at bounding box center [249, 127] width 84 height 11
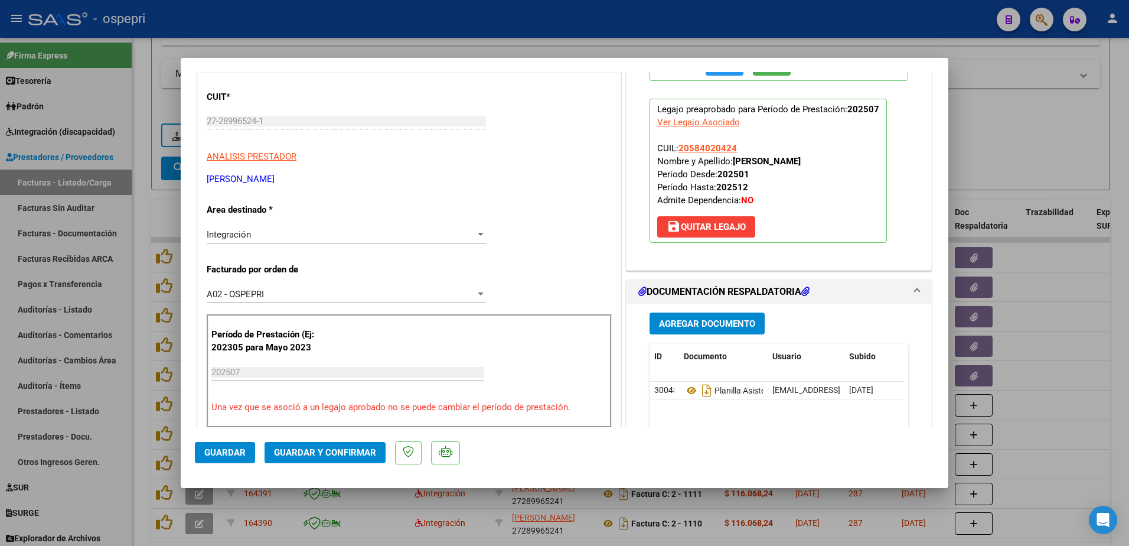
scroll to position [177, 0]
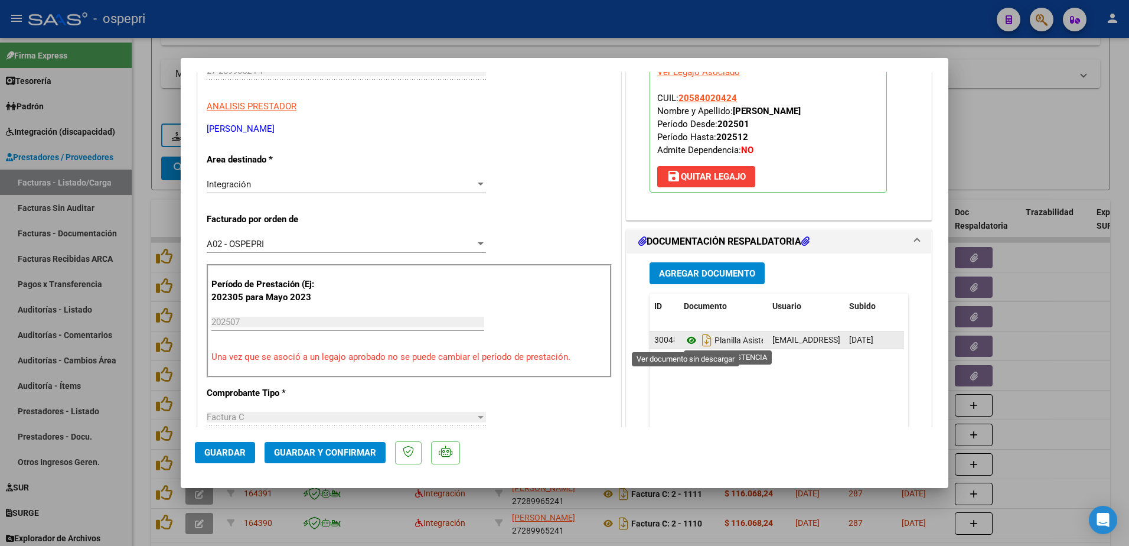
click at [685, 339] on icon at bounding box center [691, 340] width 15 height 14
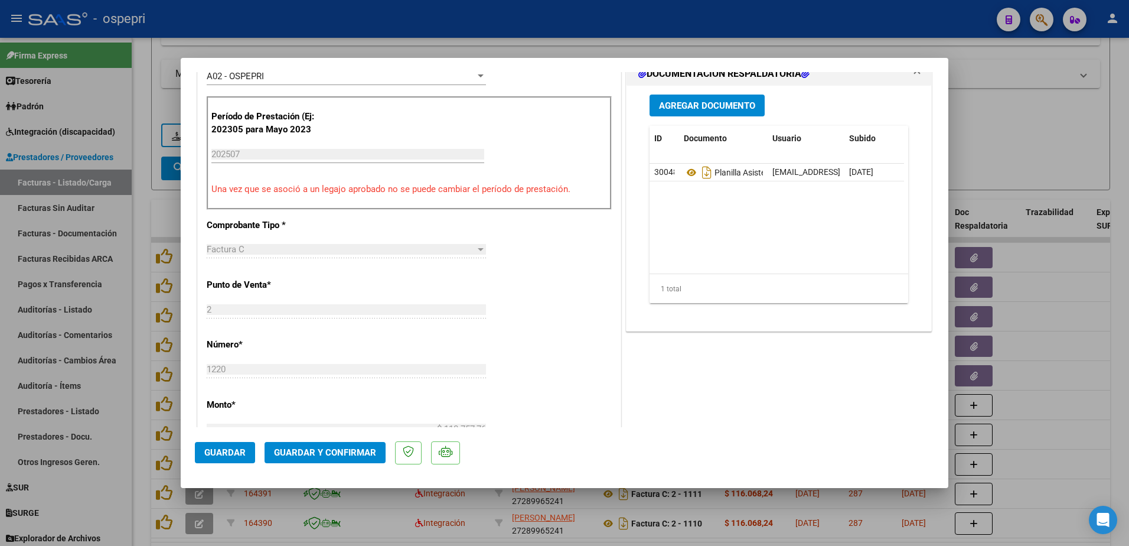
scroll to position [354, 0]
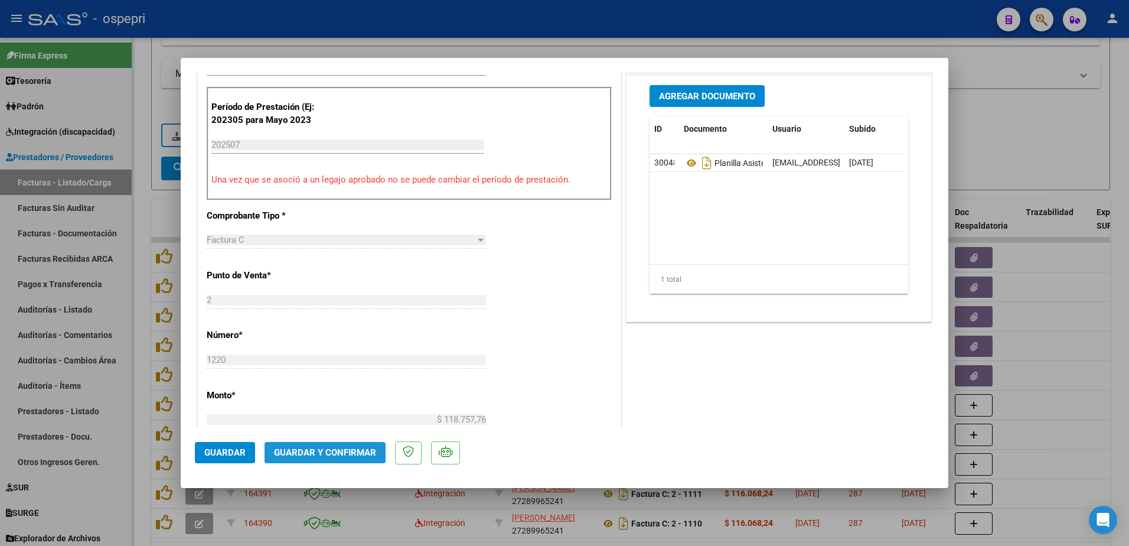
click at [348, 451] on span "Guardar y Confirmar" at bounding box center [325, 452] width 102 height 11
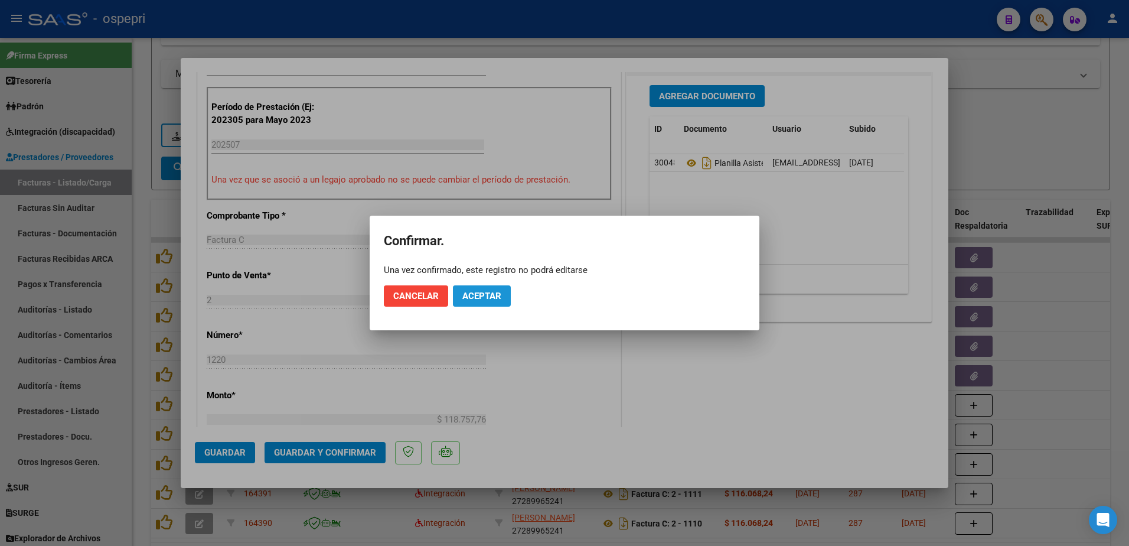
click at [495, 293] on span "Aceptar" at bounding box center [481, 295] width 39 height 11
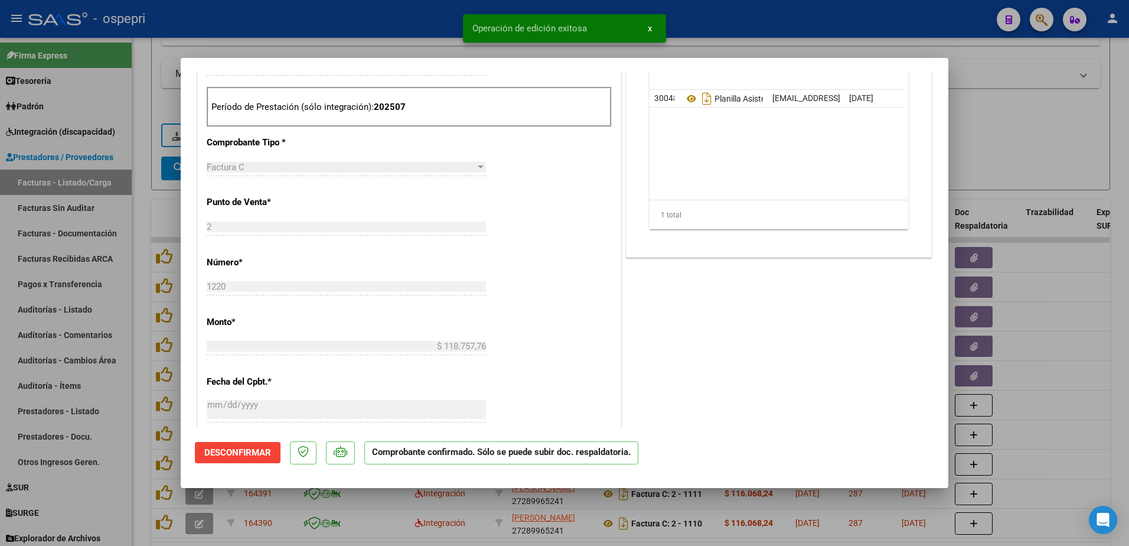
type input "$ 0,00"
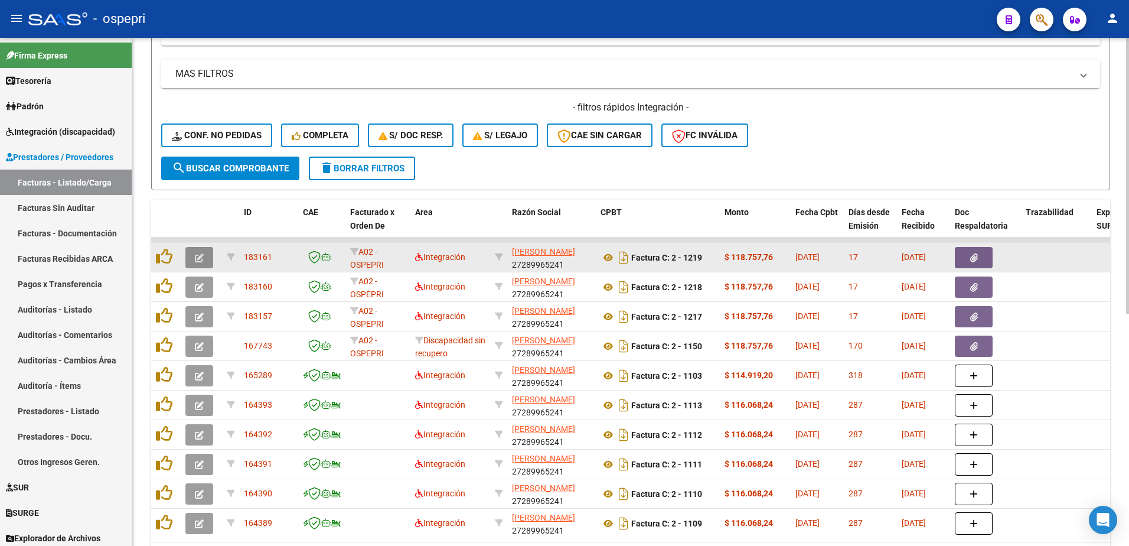
click at [198, 256] on icon "button" at bounding box center [199, 257] width 9 height 9
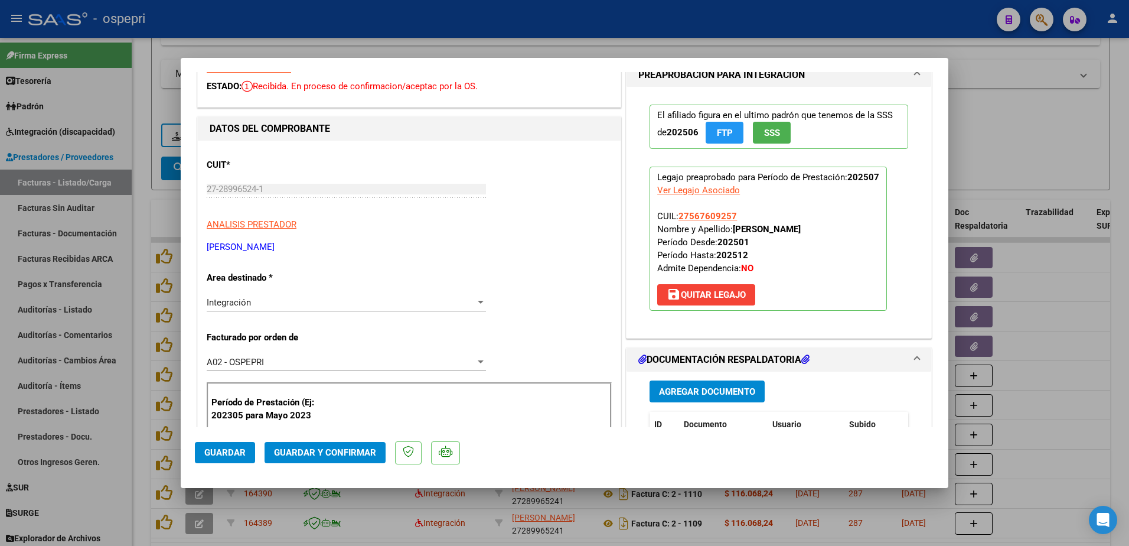
scroll to position [0, 0]
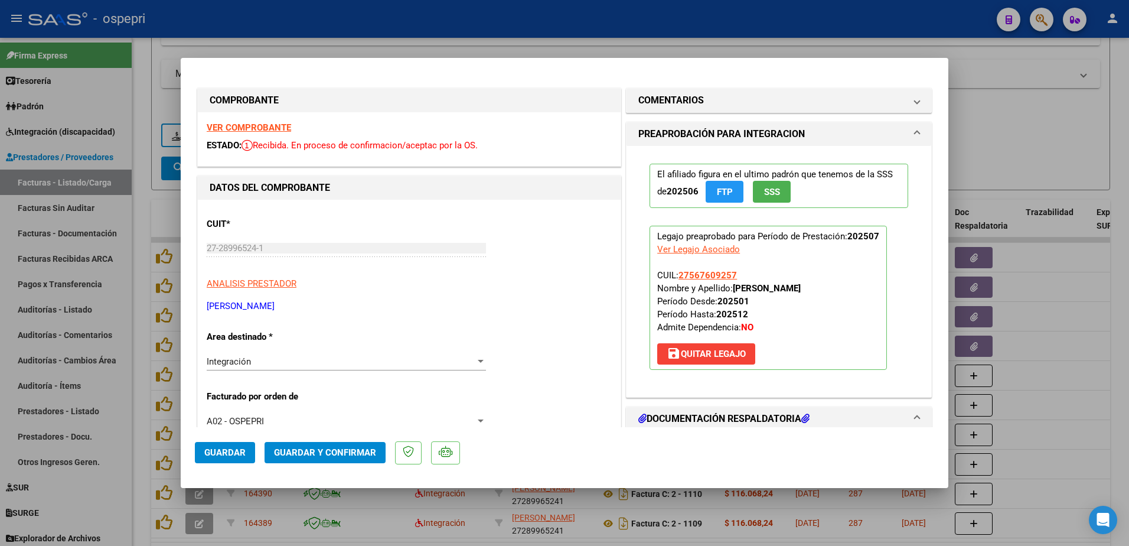
click at [252, 125] on strong "VER COMPROBANTE" at bounding box center [249, 127] width 84 height 11
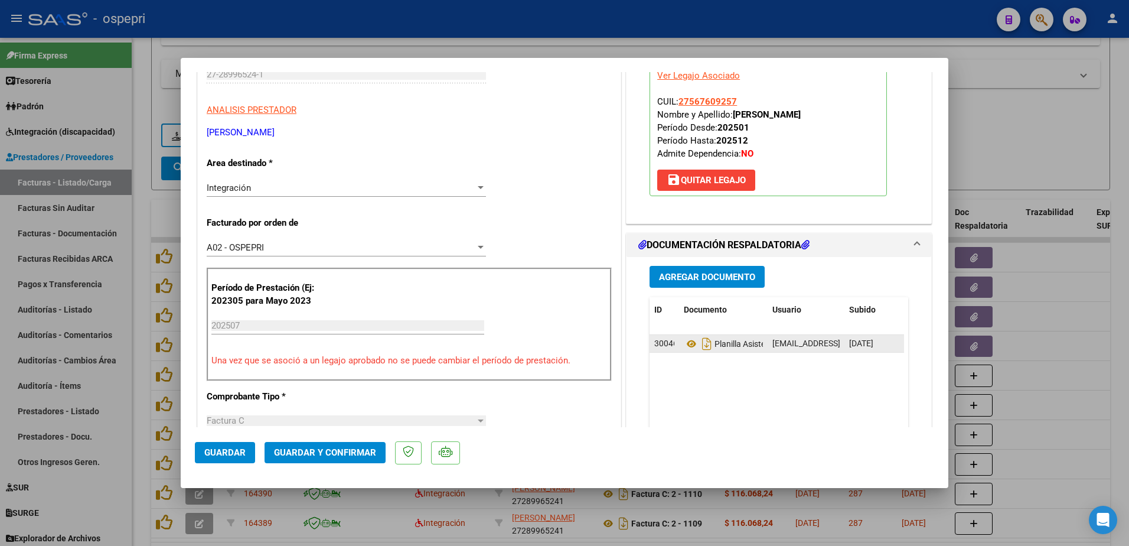
scroll to position [177, 0]
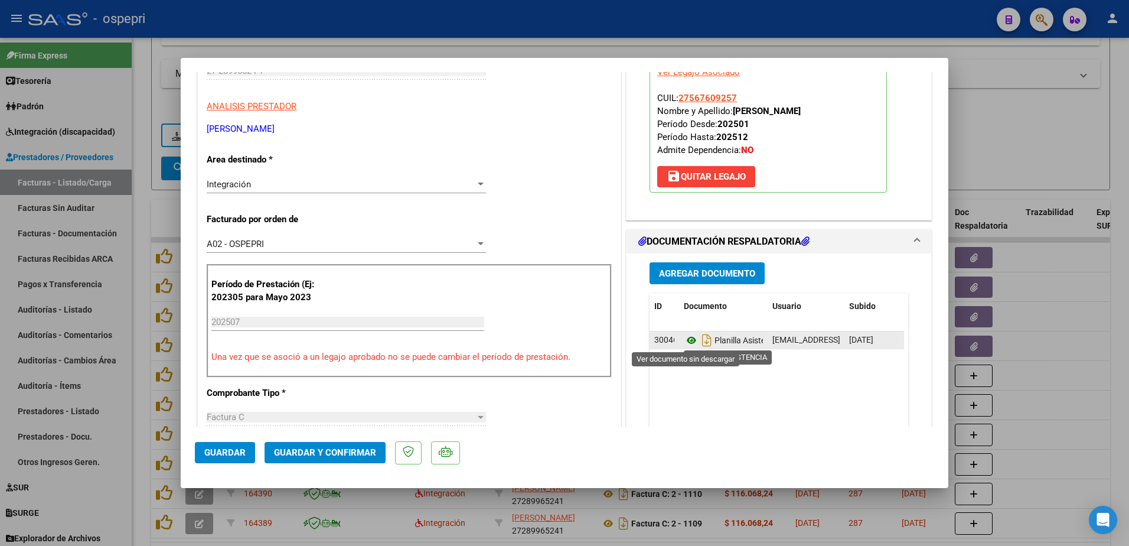
click at [687, 340] on icon at bounding box center [691, 340] width 15 height 14
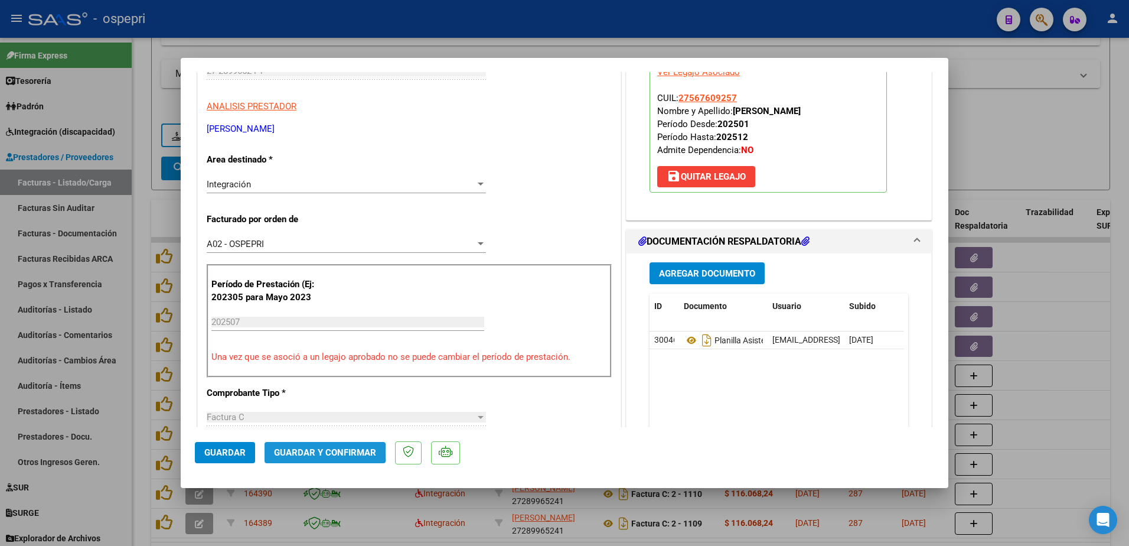
click at [311, 450] on span "Guardar y Confirmar" at bounding box center [325, 452] width 102 height 11
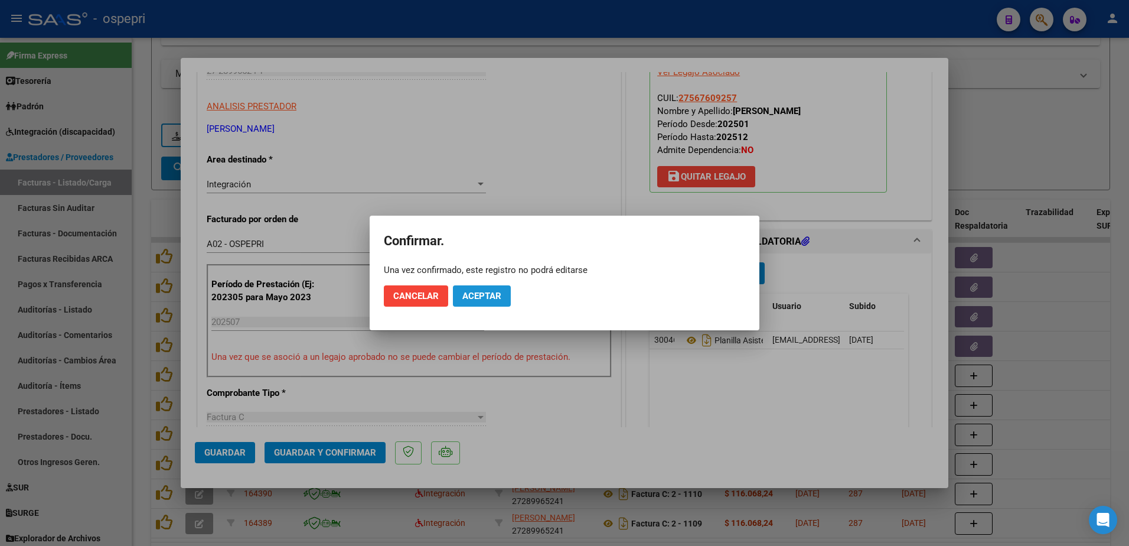
click at [478, 294] on span "Aceptar" at bounding box center [481, 295] width 39 height 11
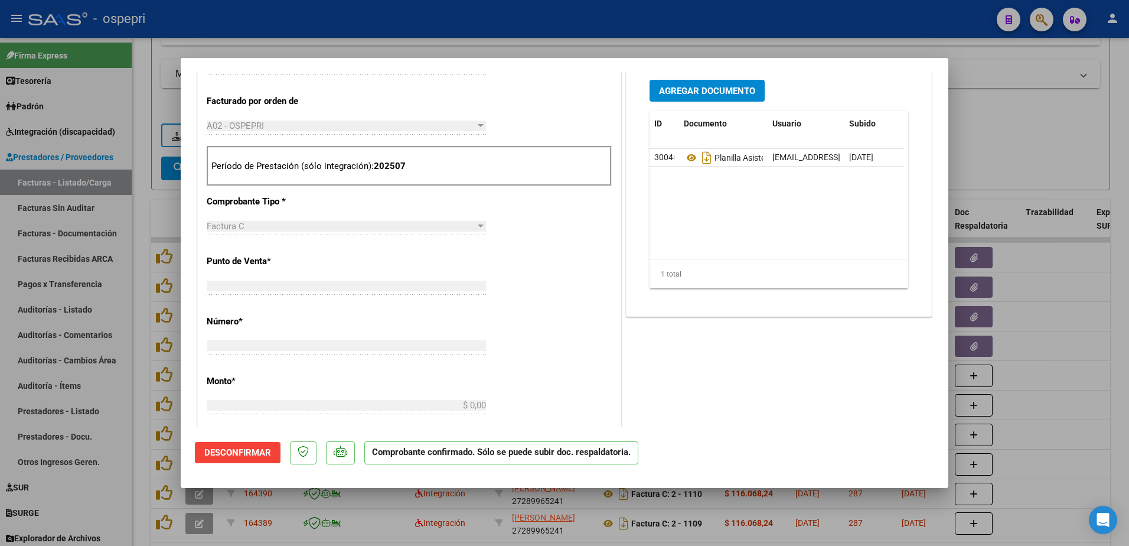
scroll to position [442, 0]
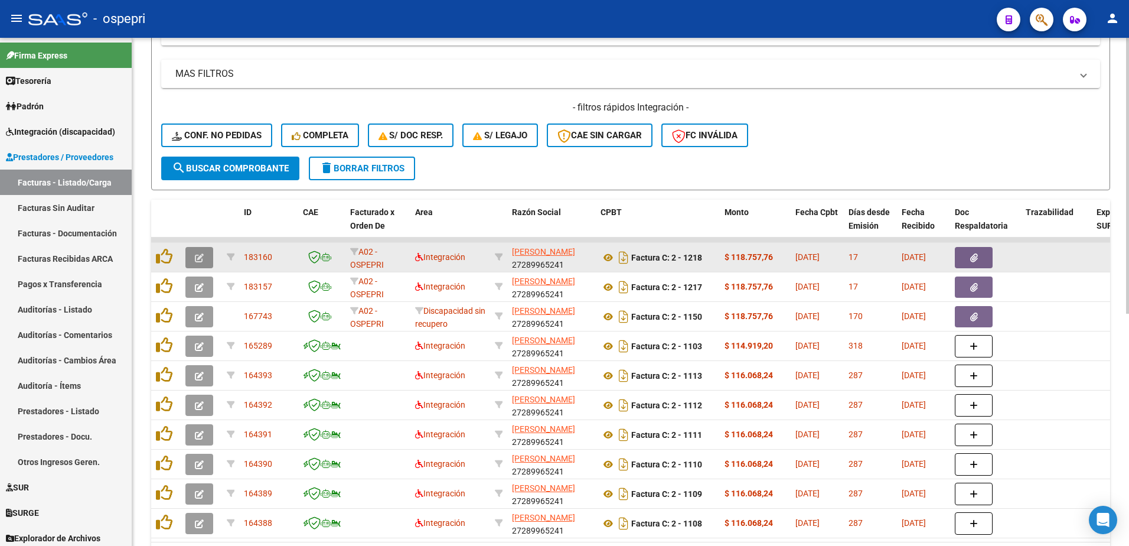
click at [202, 257] on icon "button" at bounding box center [199, 257] width 9 height 9
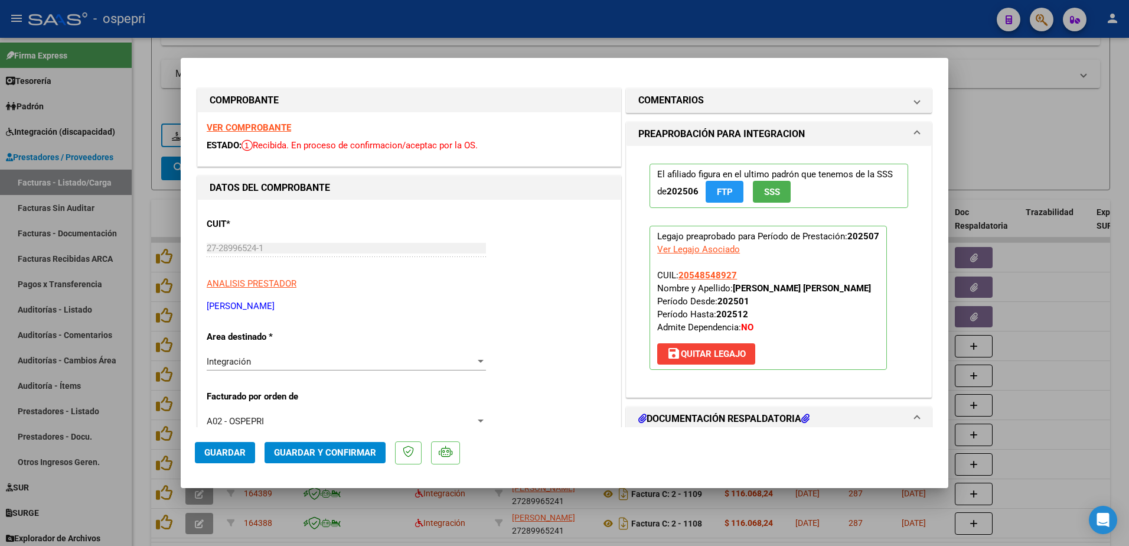
click at [242, 126] on strong "VER COMPROBANTE" at bounding box center [249, 127] width 84 height 11
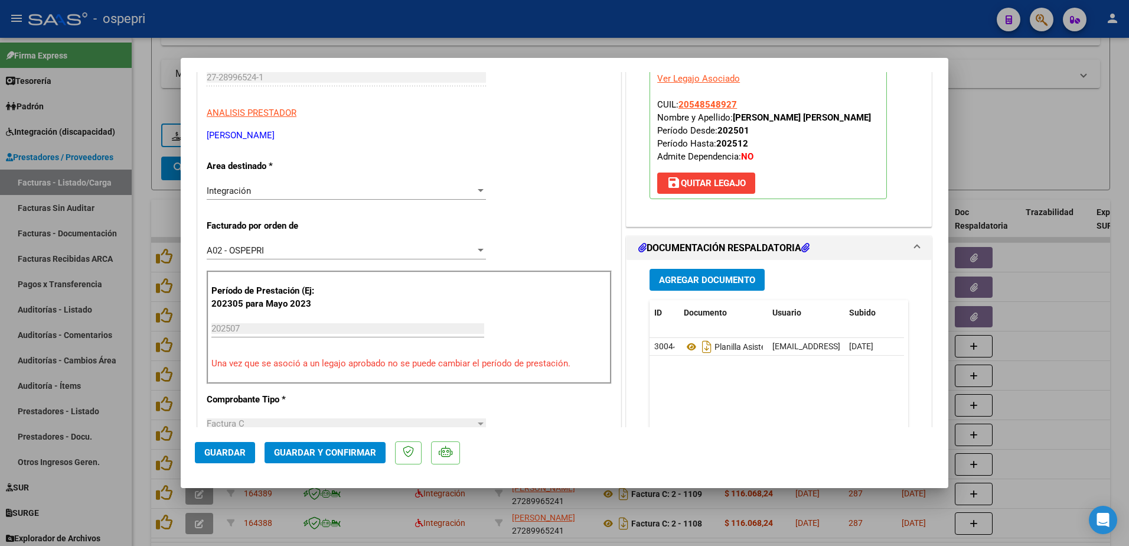
scroll to position [177, 0]
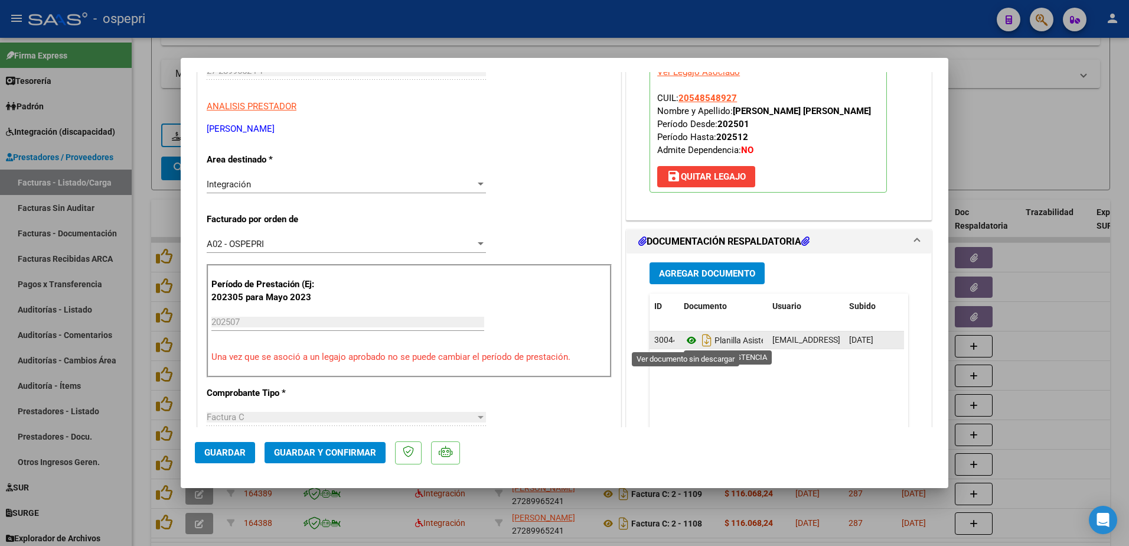
click at [684, 341] on icon at bounding box center [691, 340] width 15 height 14
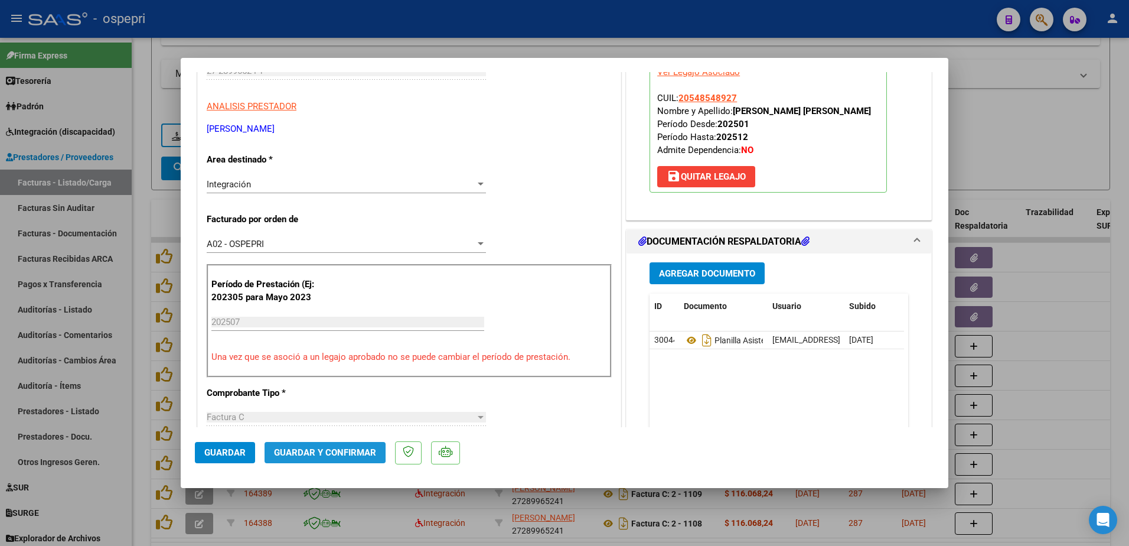
click at [314, 450] on span "Guardar y Confirmar" at bounding box center [325, 452] width 102 height 11
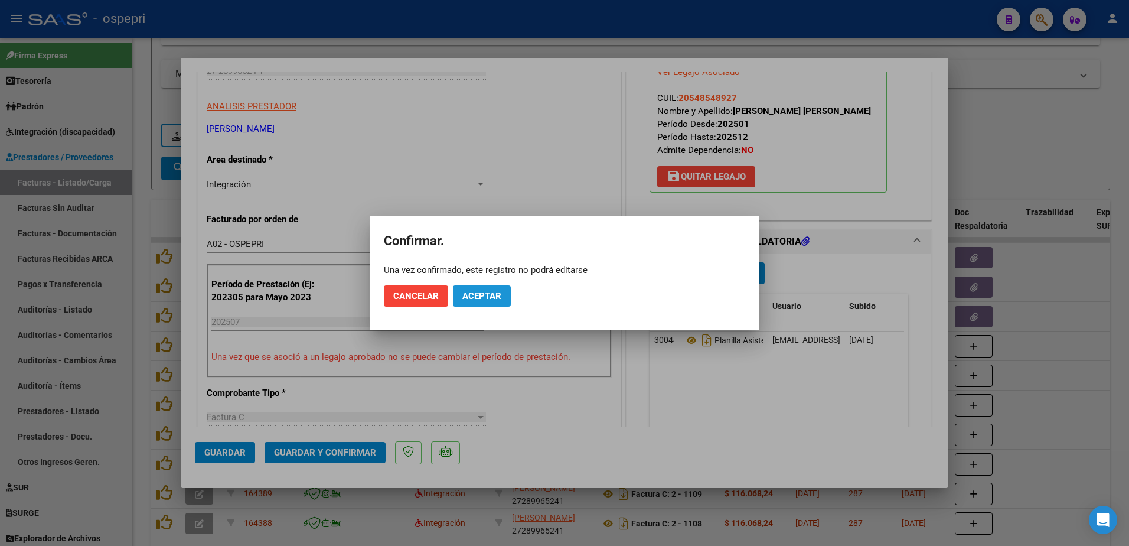
click at [487, 295] on span "Aceptar" at bounding box center [481, 295] width 39 height 11
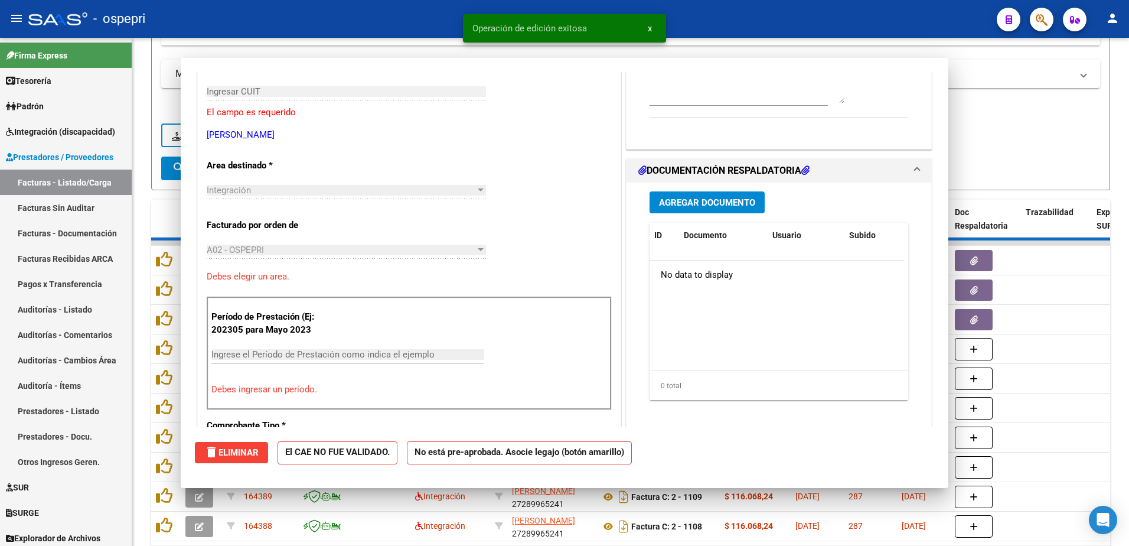
scroll to position [198, 0]
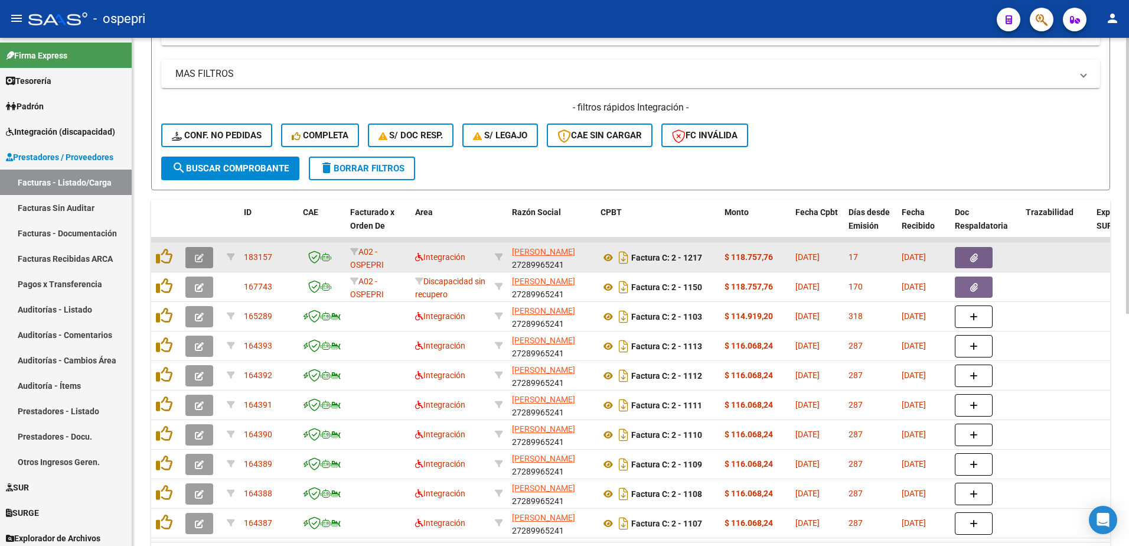
click at [195, 259] on icon "button" at bounding box center [199, 257] width 9 height 9
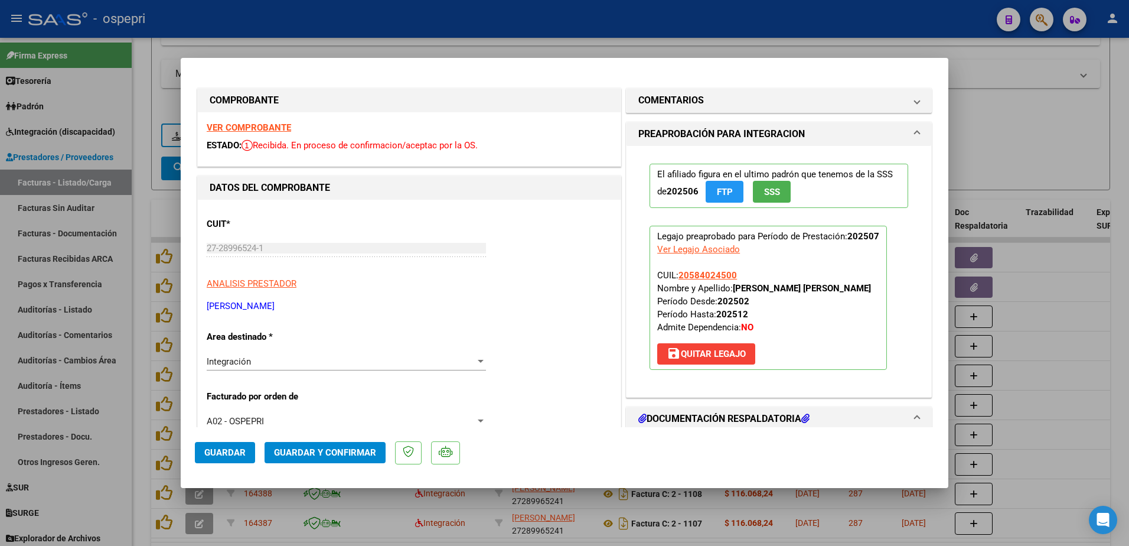
click at [270, 128] on strong "VER COMPROBANTE" at bounding box center [249, 127] width 84 height 11
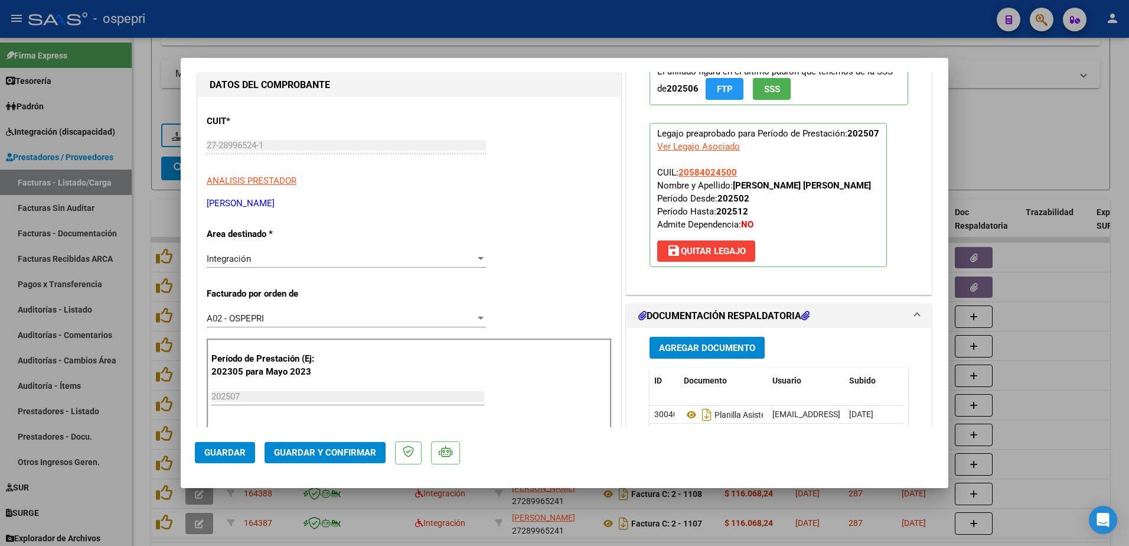
scroll to position [177, 0]
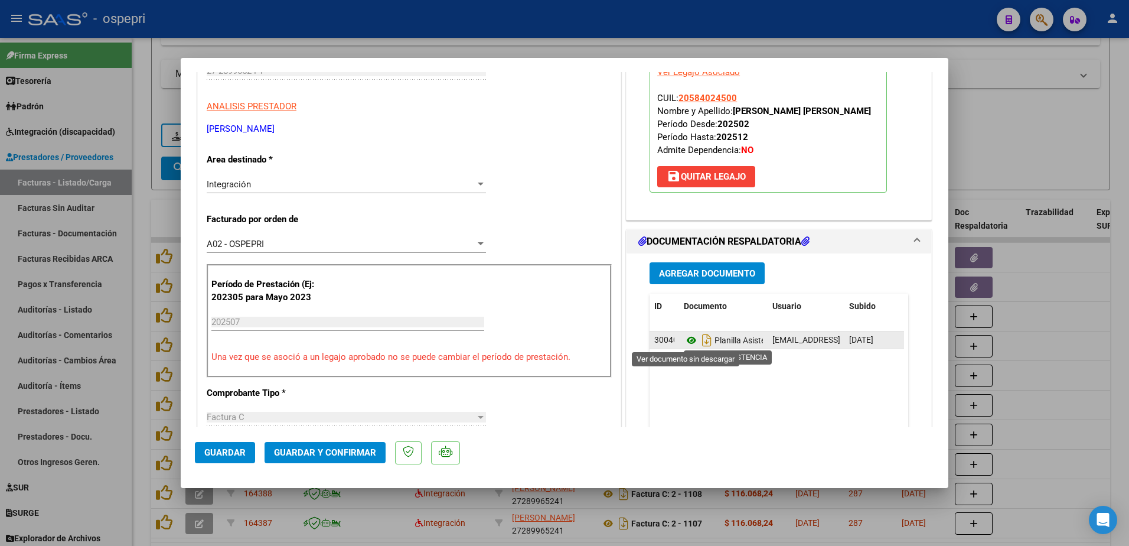
click at [686, 339] on icon at bounding box center [691, 340] width 15 height 14
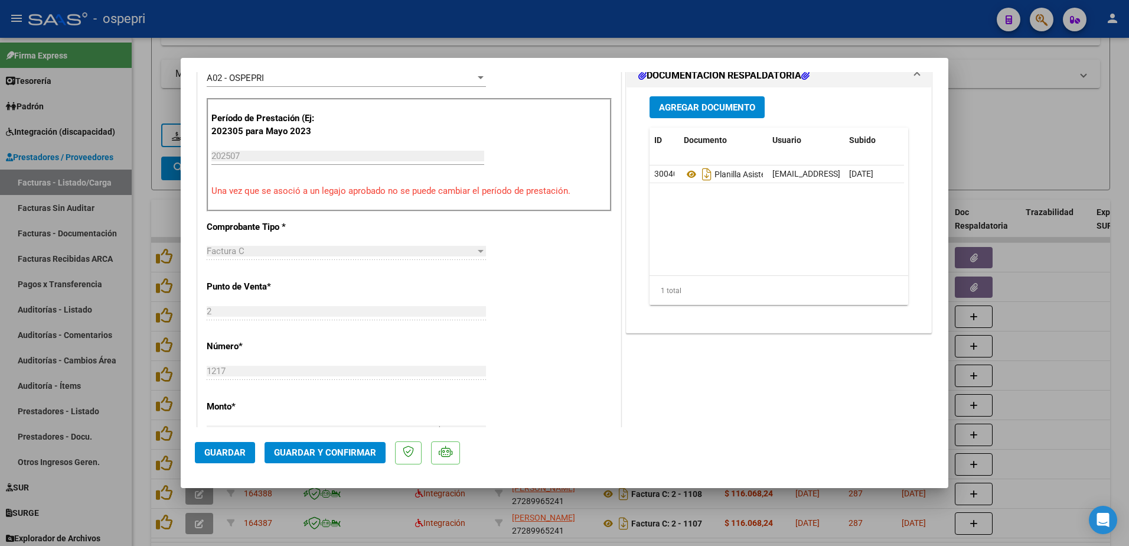
scroll to position [354, 0]
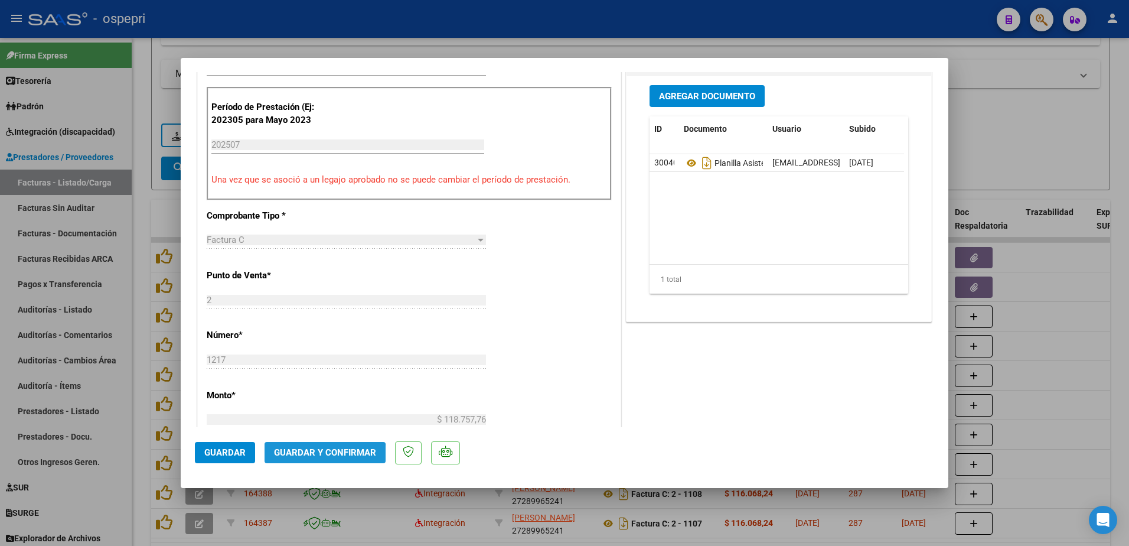
click at [312, 459] on button "Guardar y Confirmar" at bounding box center [325, 452] width 121 height 21
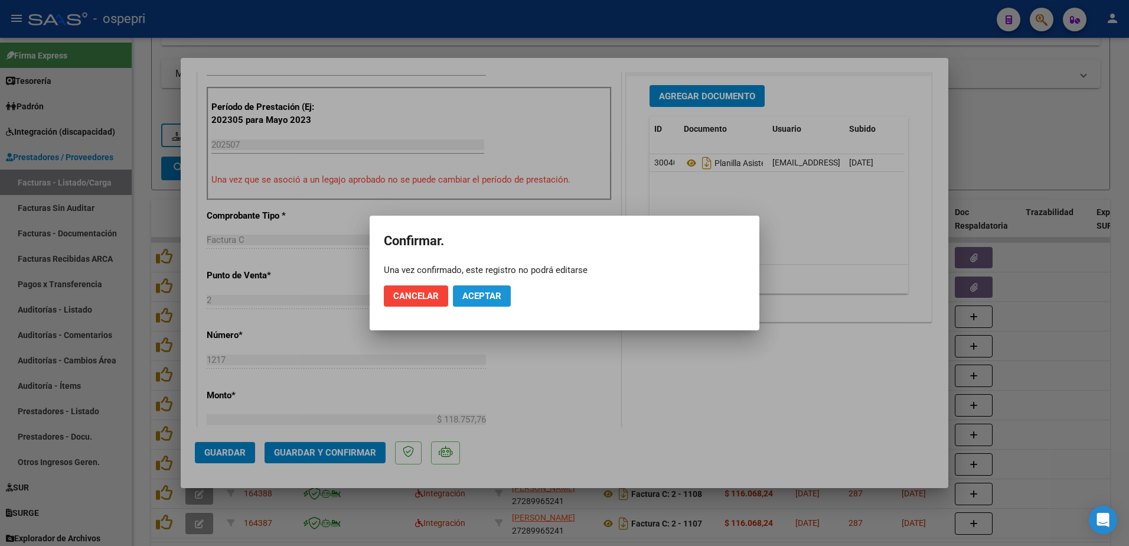
click at [473, 295] on span "Aceptar" at bounding box center [481, 295] width 39 height 11
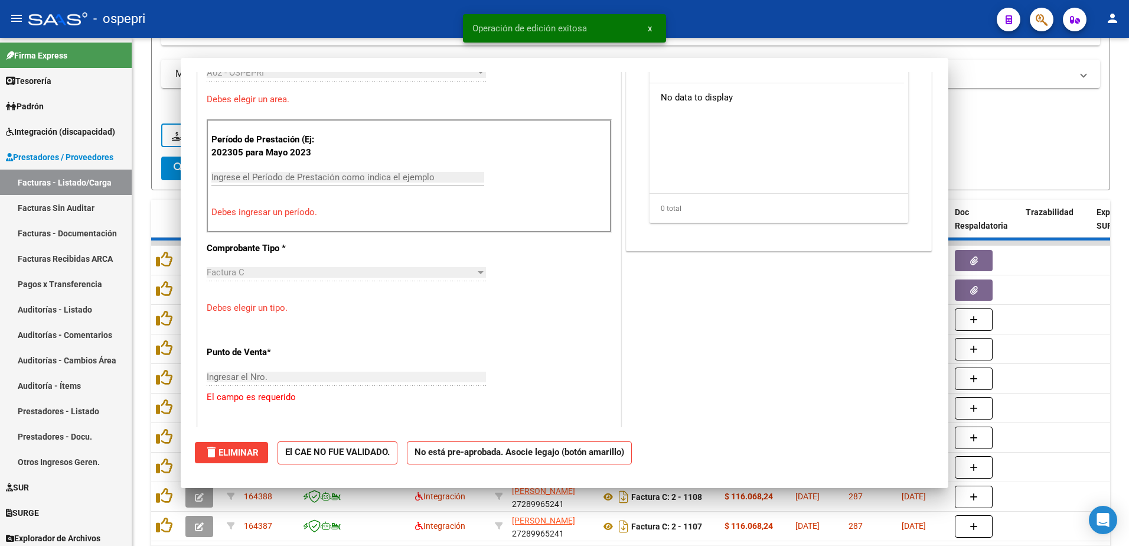
scroll to position [375, 0]
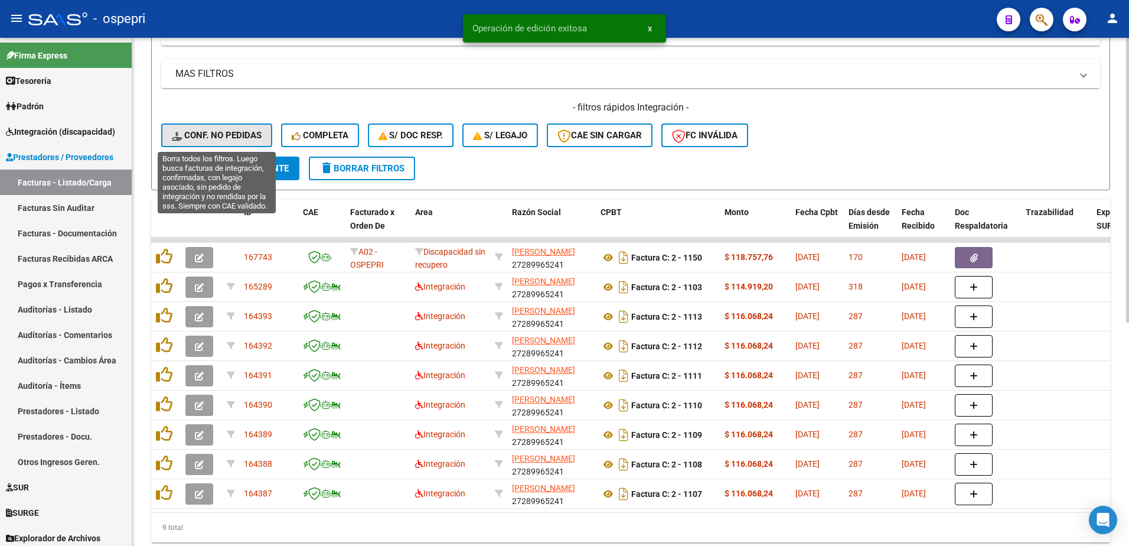
click at [230, 136] on span "Conf. no pedidas" at bounding box center [217, 135] width 90 height 11
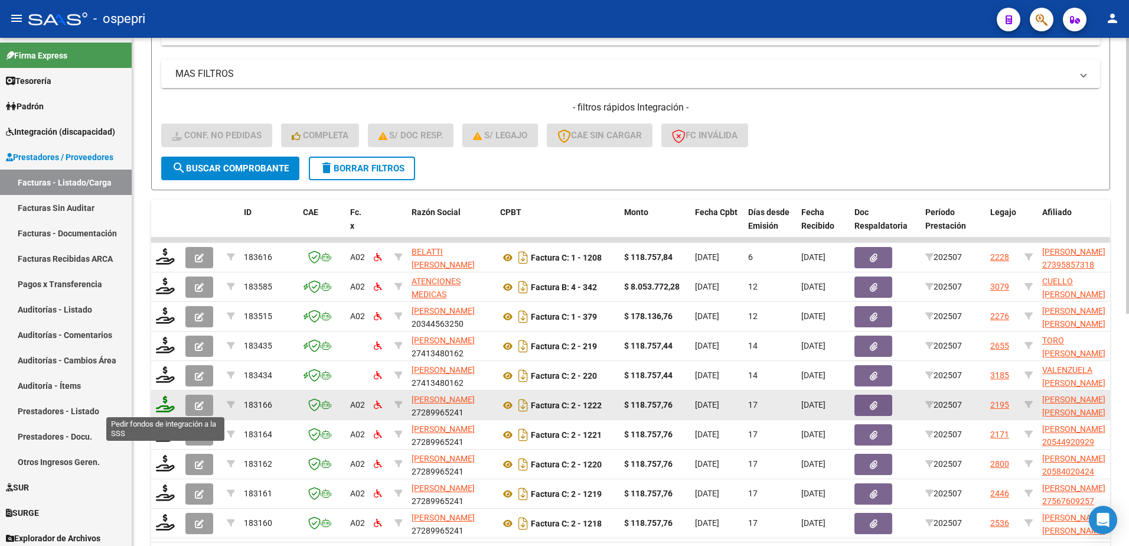
click at [163, 406] on icon at bounding box center [165, 404] width 19 height 17
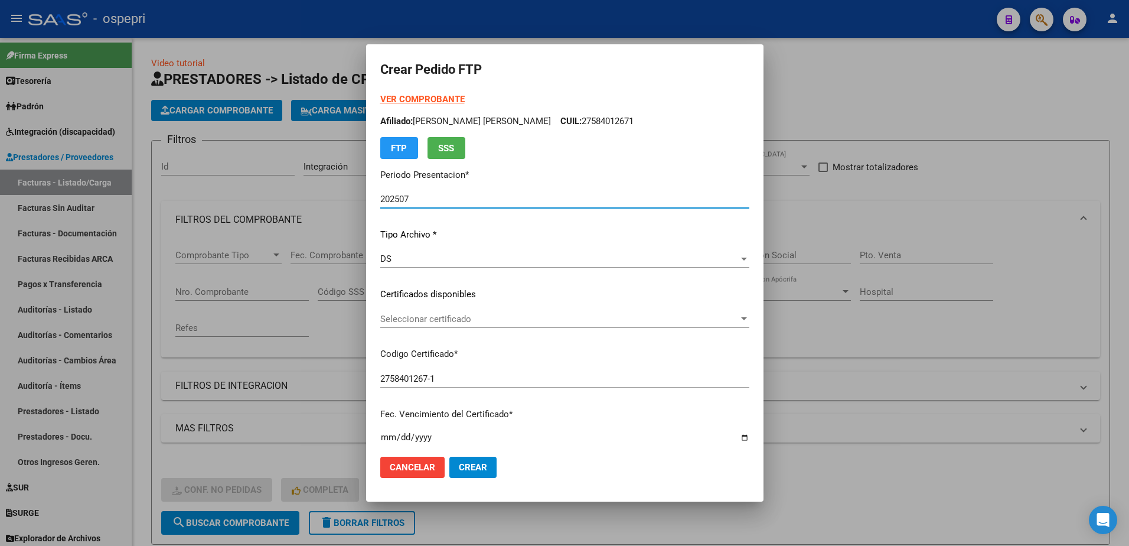
scroll to position [354, 0]
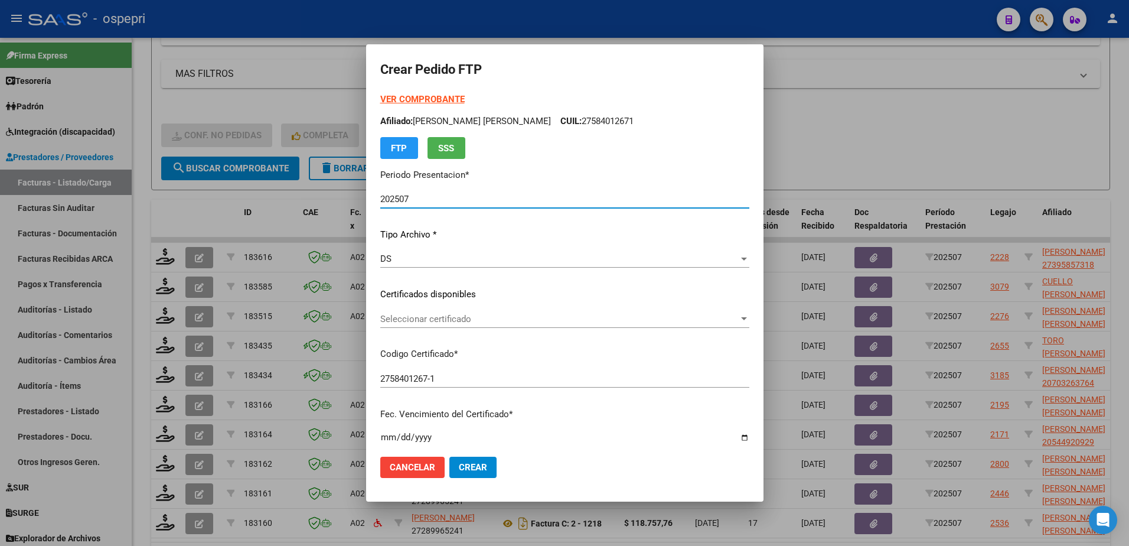
click at [446, 312] on div "Seleccionar certificado Seleccionar certificado" at bounding box center [564, 319] width 369 height 18
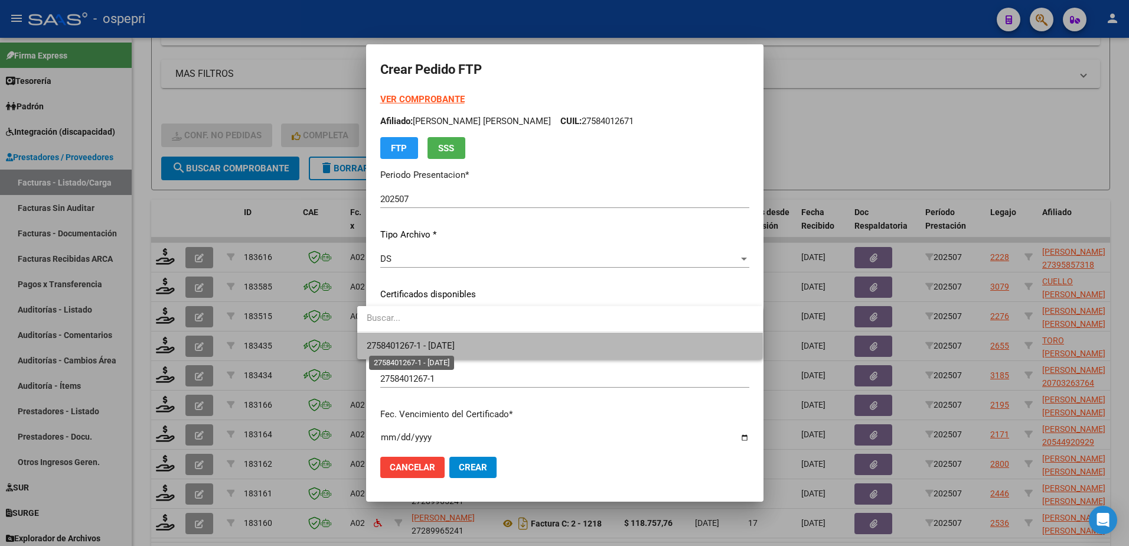
click at [445, 347] on span "2758401267-1 - [DATE]" at bounding box center [411, 345] width 88 height 11
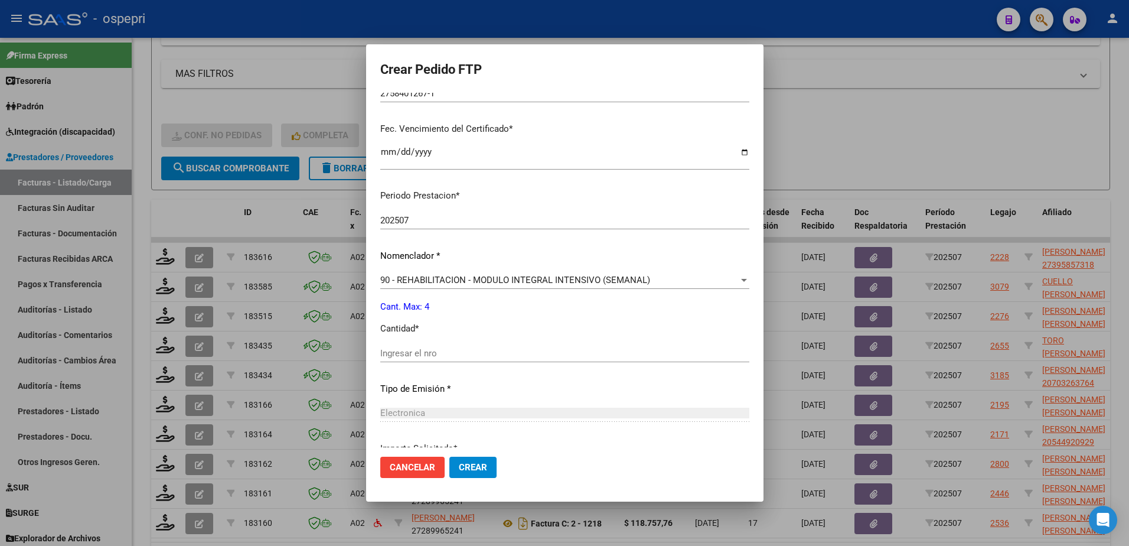
scroll to position [295, 0]
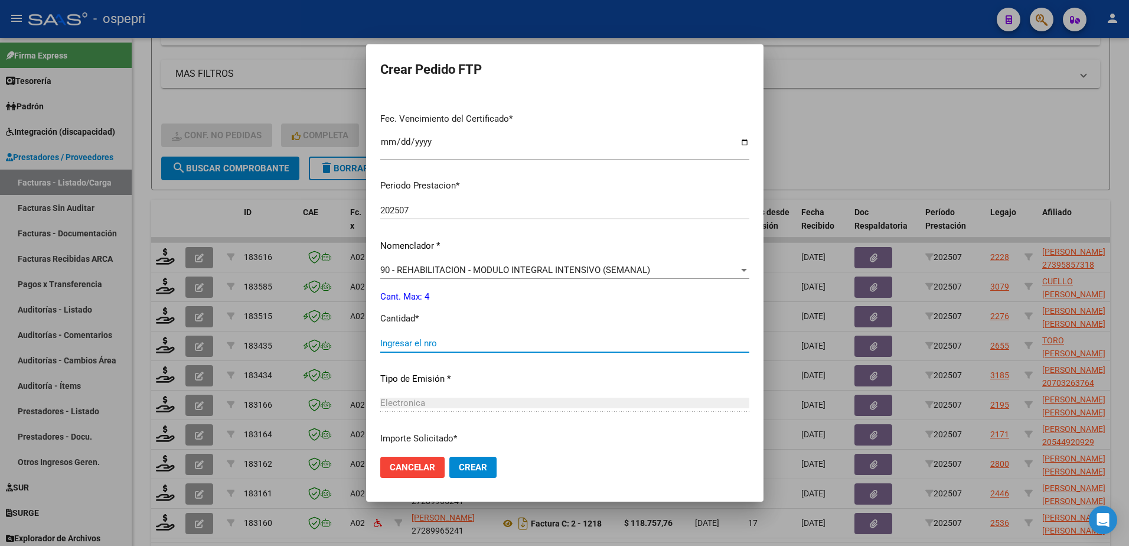
click at [425, 341] on input "Ingresar el nro" at bounding box center [564, 343] width 369 height 11
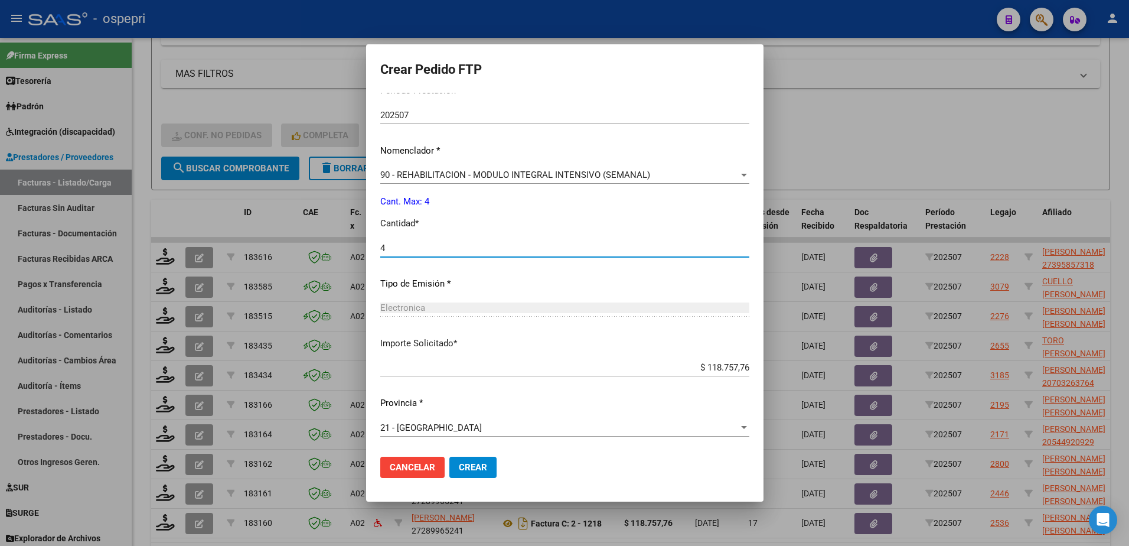
type input "4"
click at [460, 468] on span "Crear" at bounding box center [473, 467] width 28 height 11
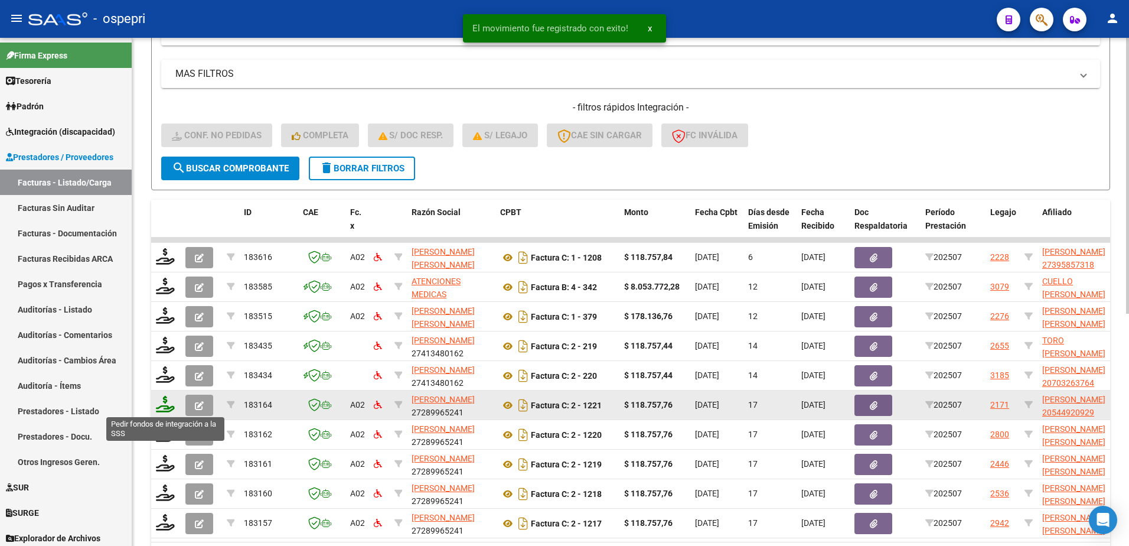
click at [165, 403] on icon at bounding box center [165, 404] width 19 height 17
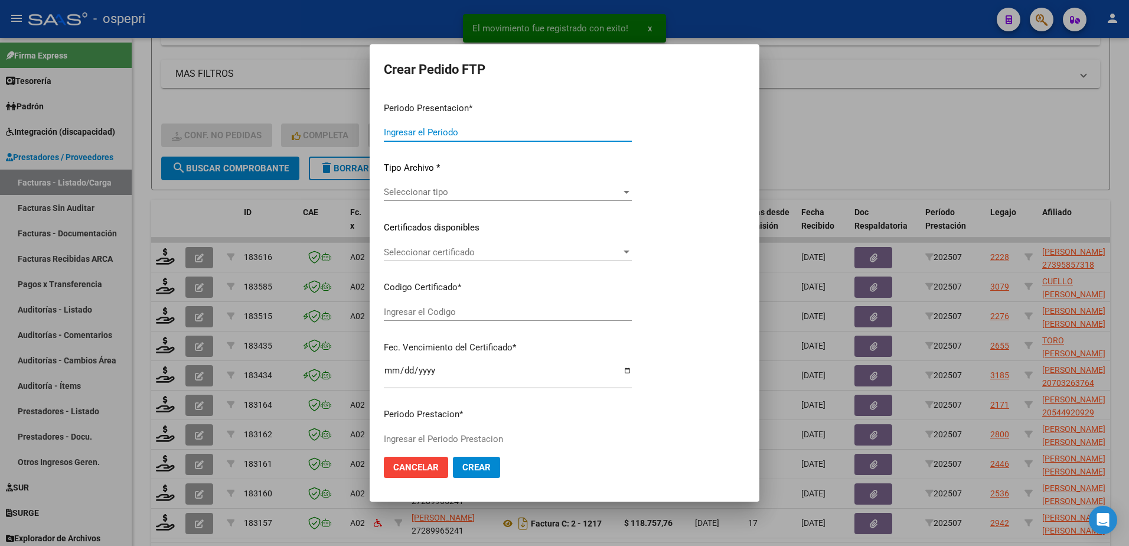
type input "202507"
type input "$ 118.757,76"
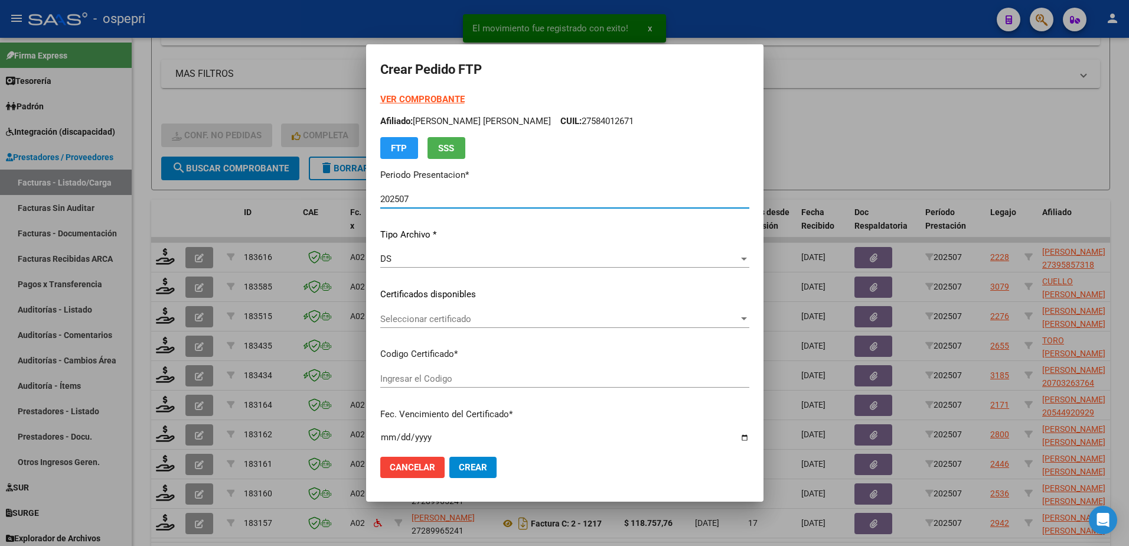
type input "ARG02000544920922019091720240917NQN249"
type input "[DATE]"
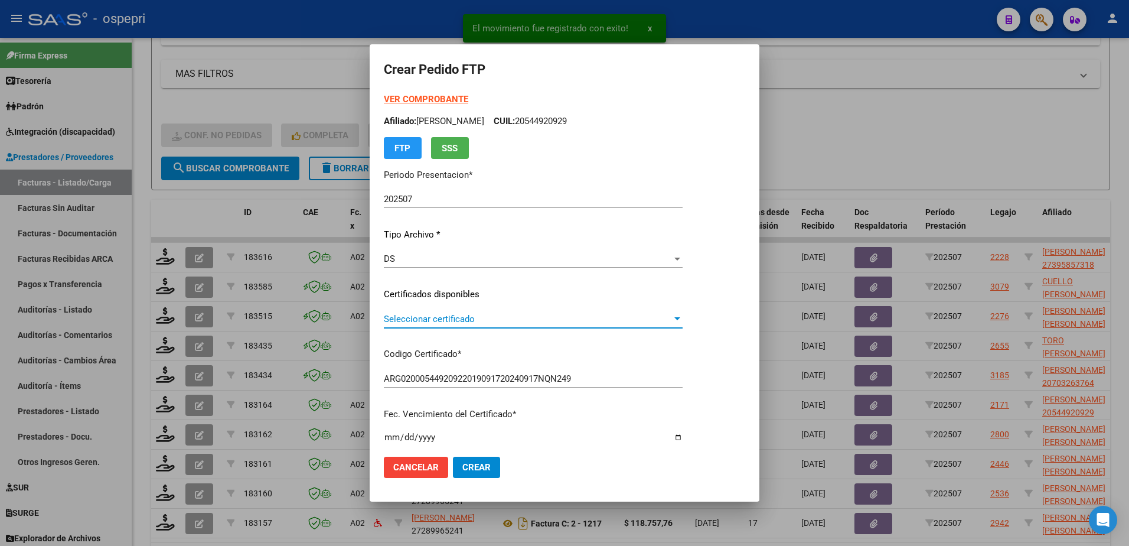
click at [433, 322] on span "Seleccionar certificado" at bounding box center [528, 319] width 288 height 11
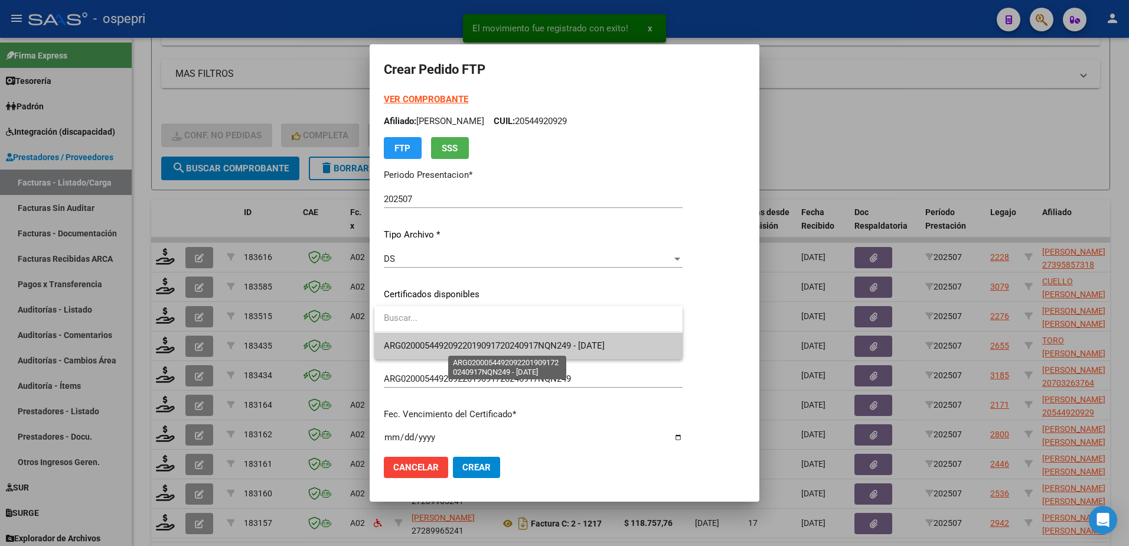
click at [442, 344] on span "ARG02000544920922019091720240917NQN249 - [DATE]" at bounding box center [494, 345] width 221 height 11
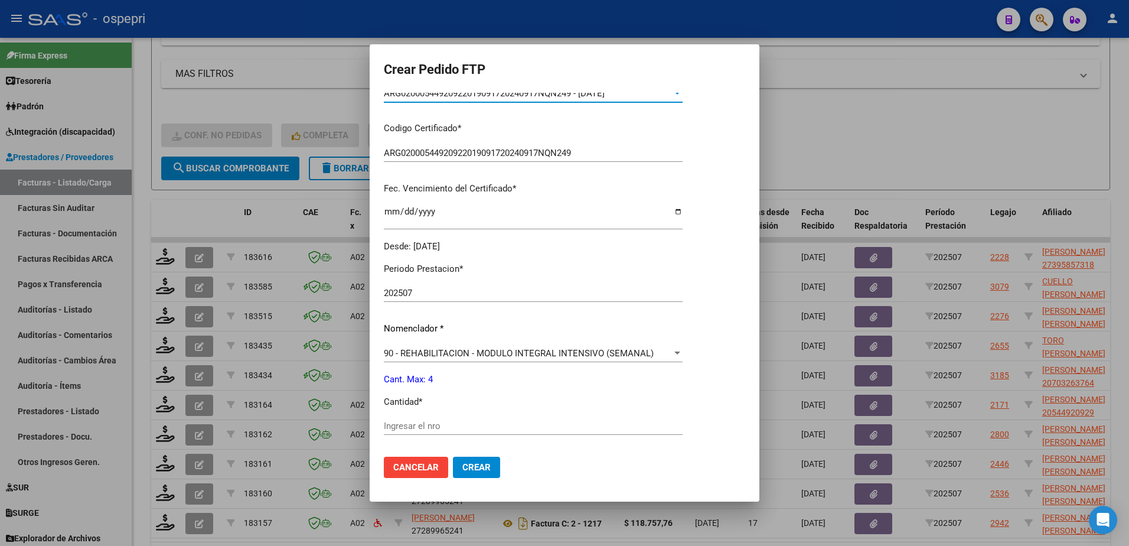
scroll to position [236, 0]
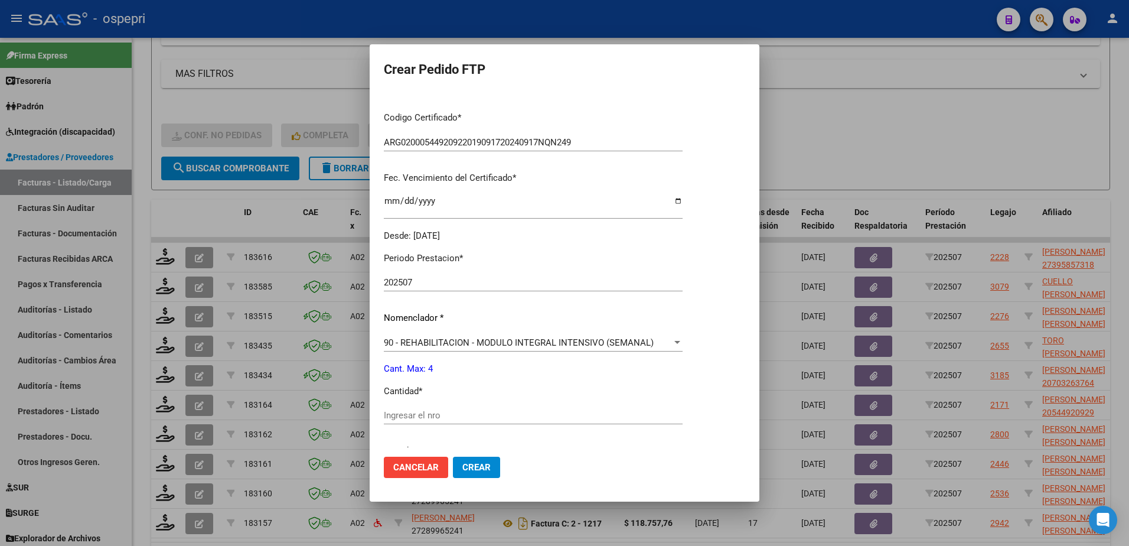
click at [435, 416] on input "Ingresar el nro" at bounding box center [533, 415] width 299 height 11
type input "4"
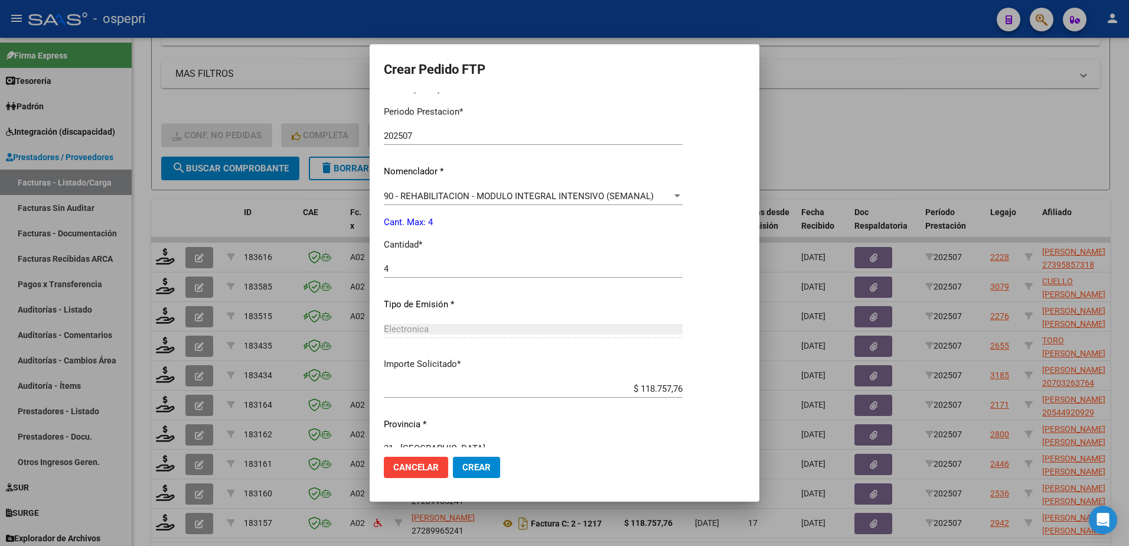
scroll to position [403, 0]
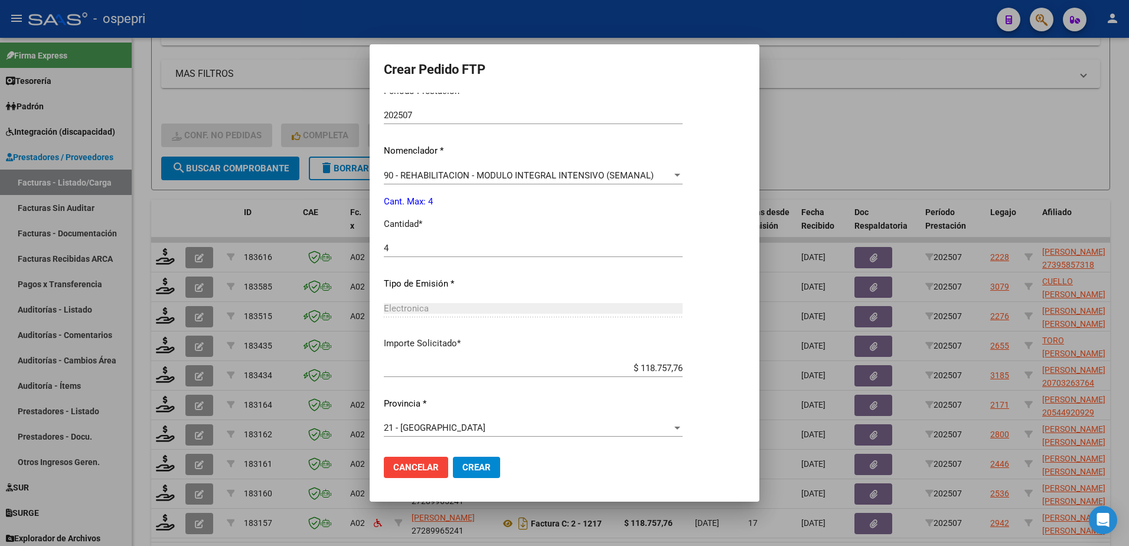
click at [485, 471] on span "Crear" at bounding box center [476, 467] width 28 height 11
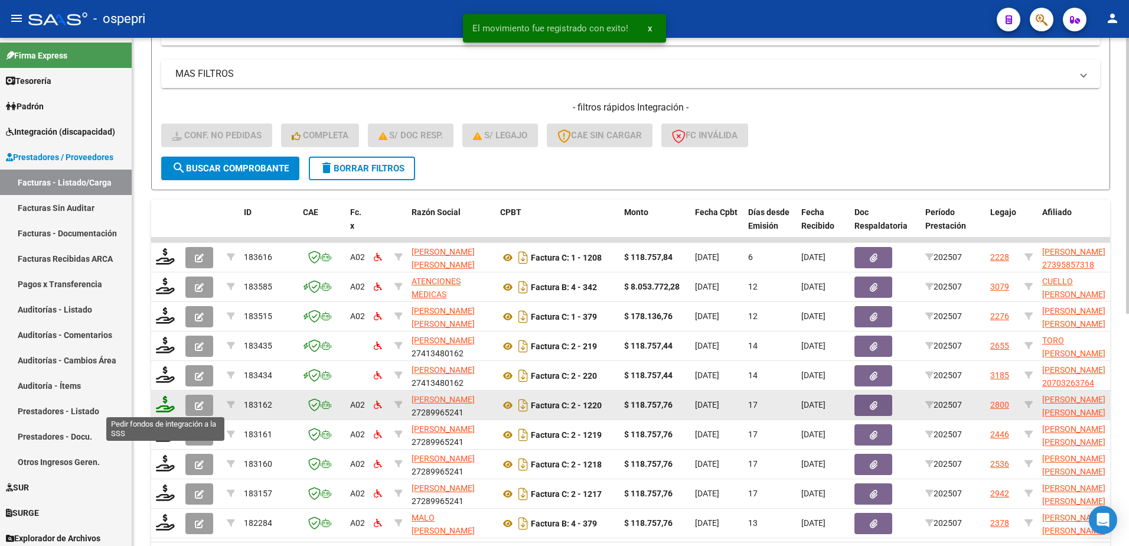
click at [170, 409] on icon at bounding box center [165, 404] width 19 height 17
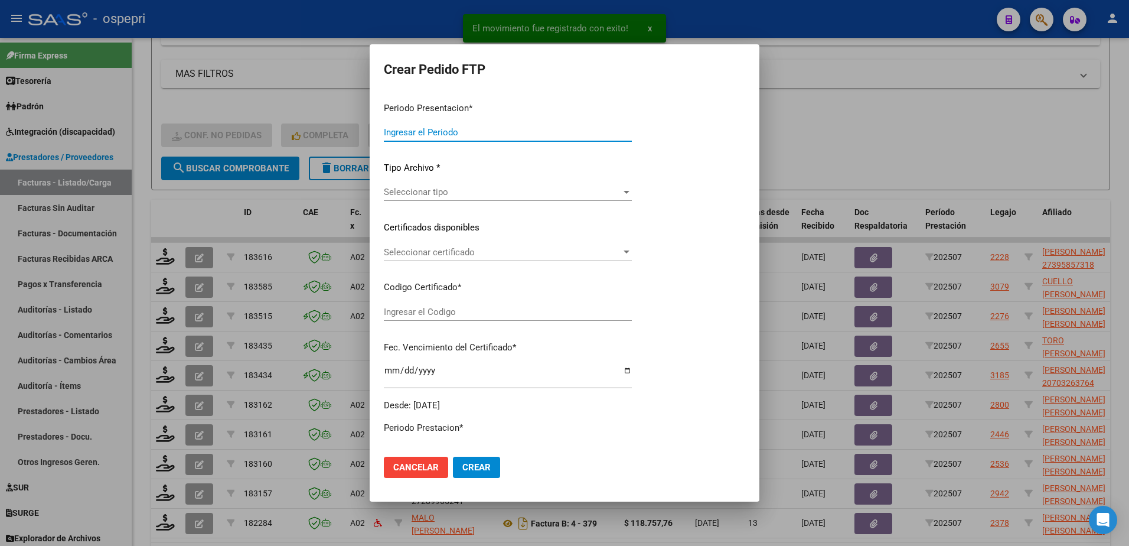
type input "202507"
type input "$ 118.757,76"
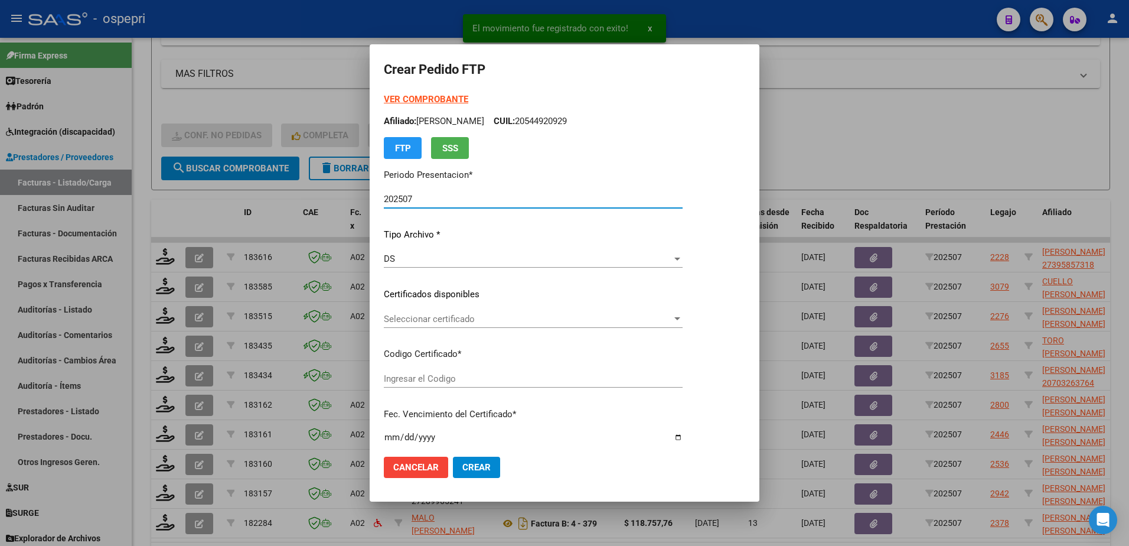
type input "2058402042-4"
type input "[DATE]"
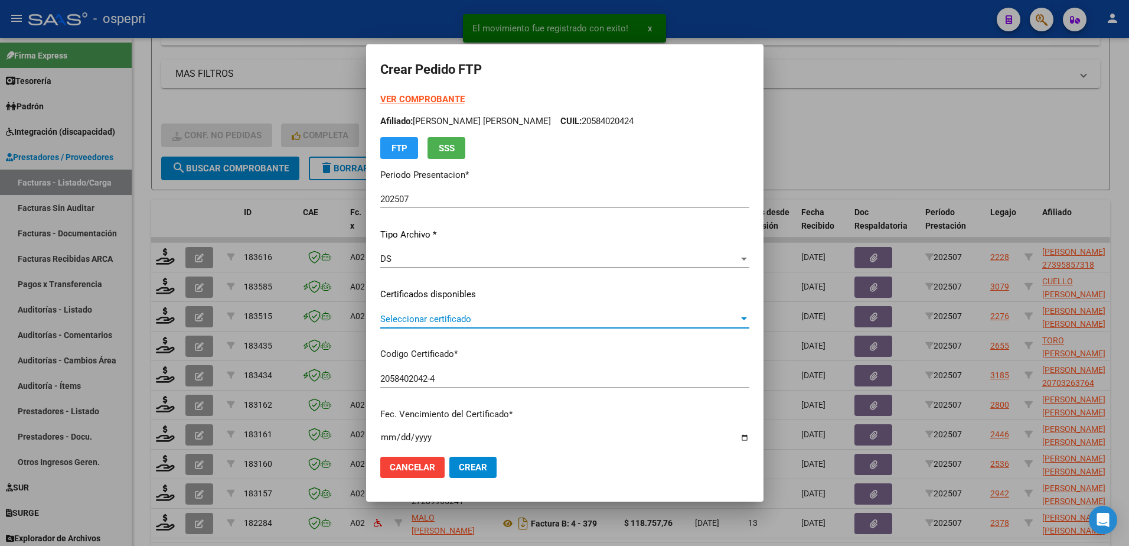
click at [476, 320] on span "Seleccionar certificado" at bounding box center [559, 319] width 358 height 11
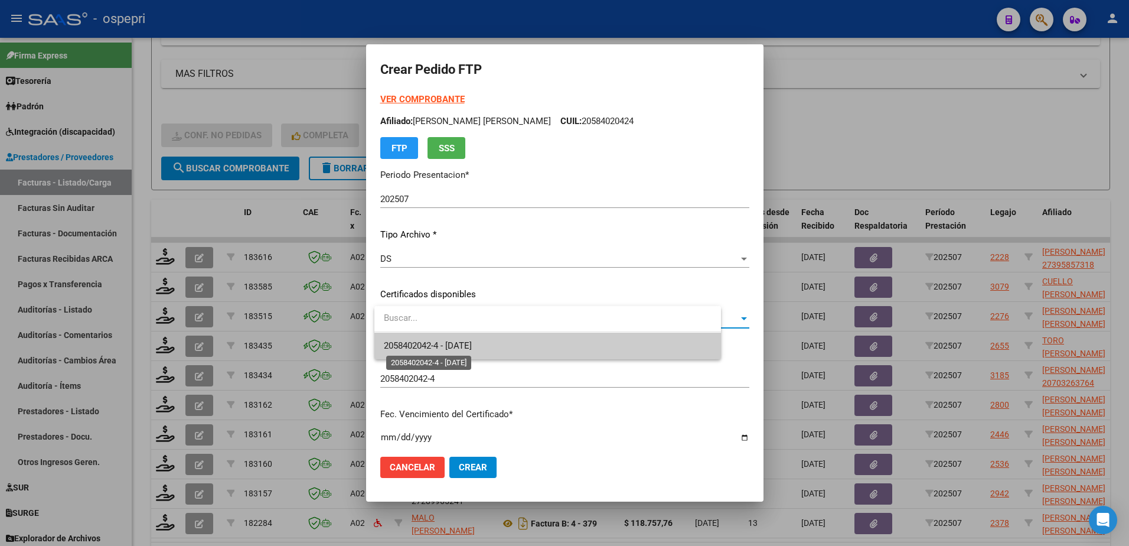
click at [472, 342] on span "2058402042-4 - [DATE]" at bounding box center [428, 345] width 88 height 11
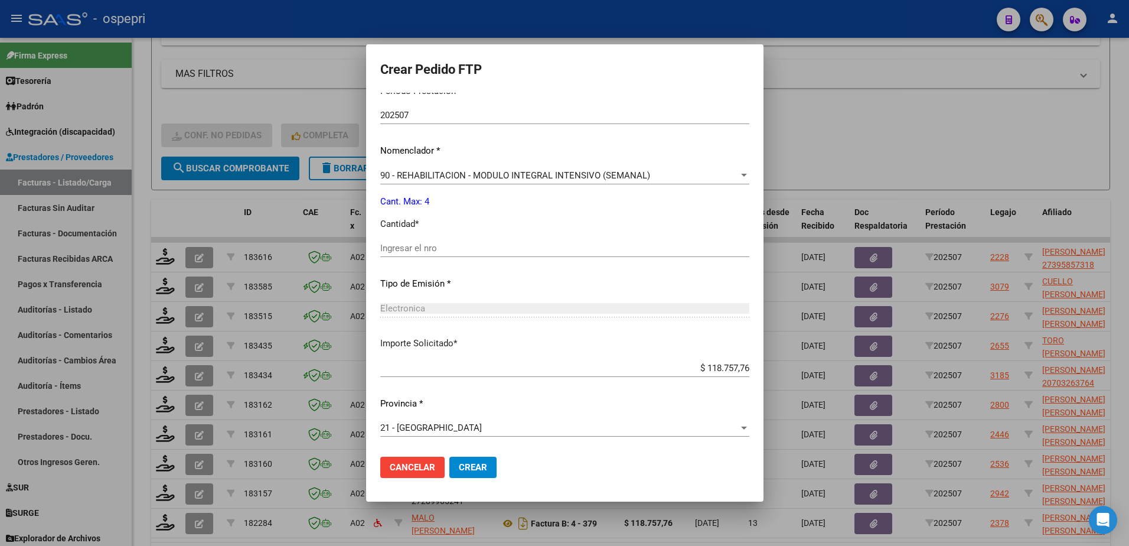
click at [420, 249] on input "Ingresar el nro" at bounding box center [564, 248] width 369 height 11
type input "4"
click at [474, 464] on span "Crear" at bounding box center [473, 467] width 28 height 11
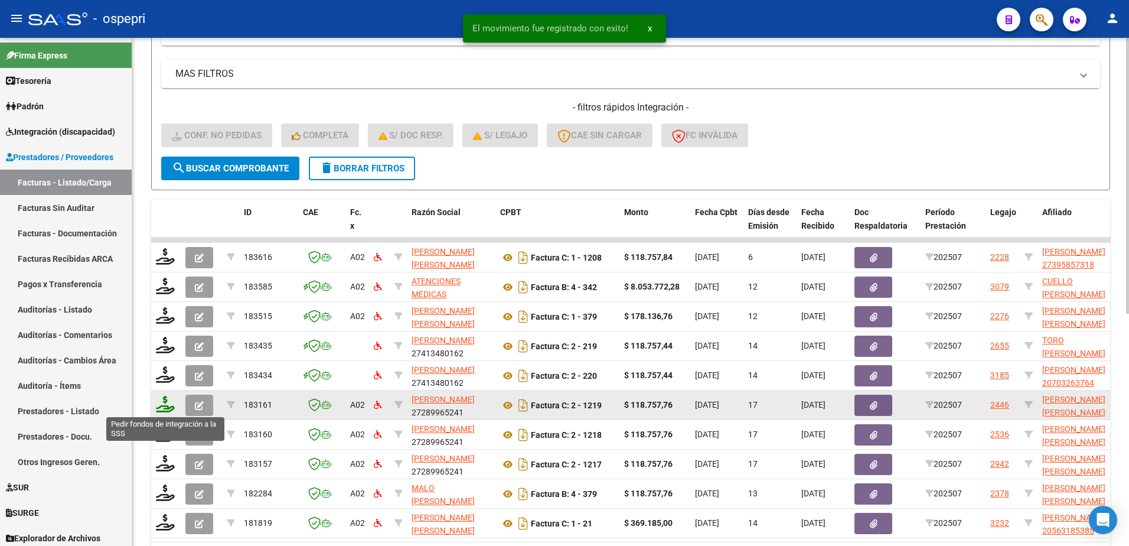
click at [156, 403] on icon at bounding box center [165, 404] width 19 height 17
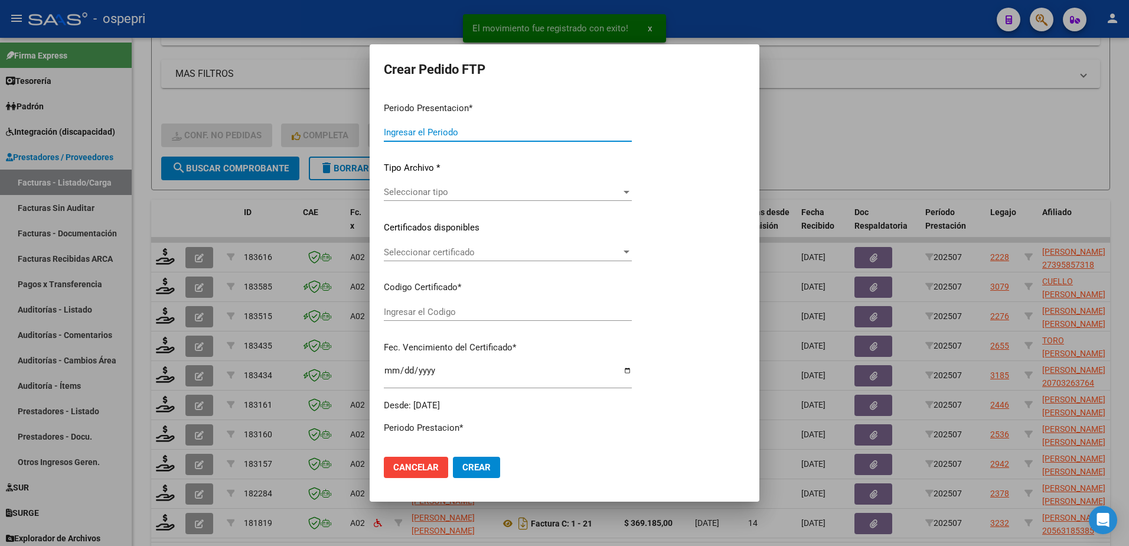
type input "202507"
type input "$ 118.757,76"
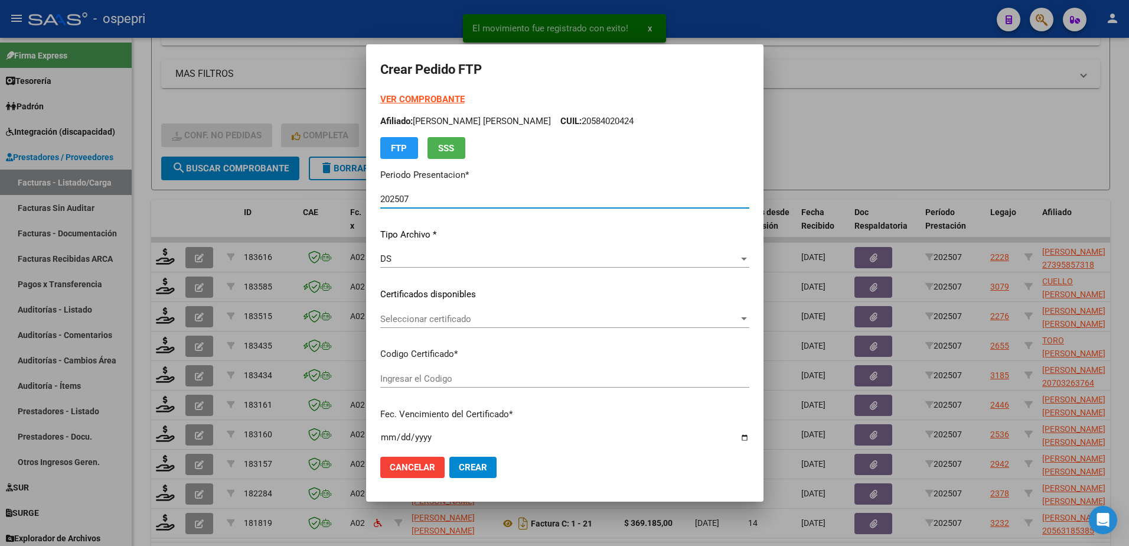
type input "2756760925-7"
type input "[DATE]"
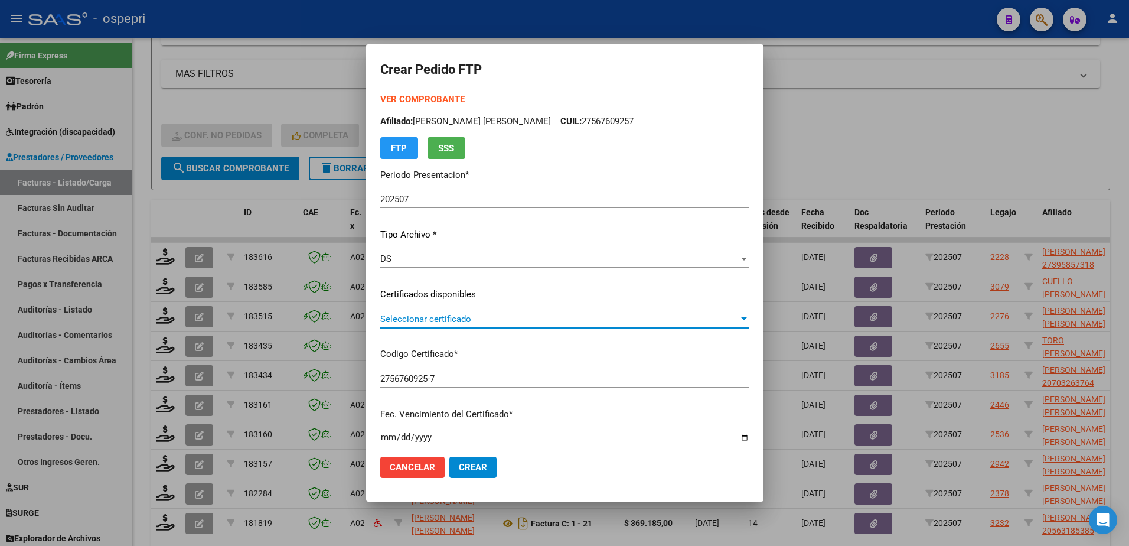
click at [461, 321] on span "Seleccionar certificado" at bounding box center [559, 319] width 358 height 11
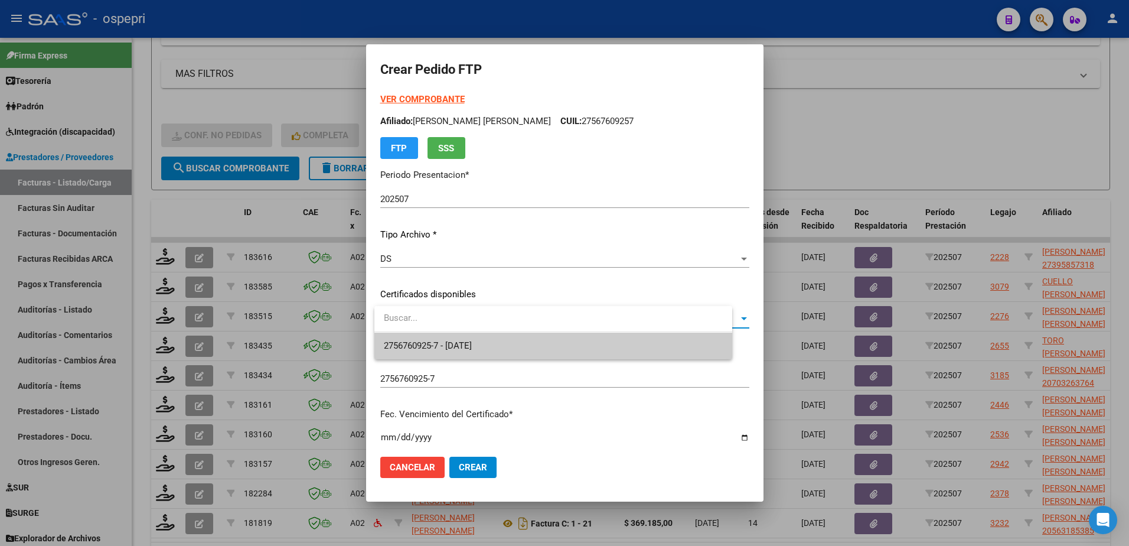
click at [462, 351] on span "2756760925-7 - [DATE]" at bounding box center [553, 345] width 339 height 27
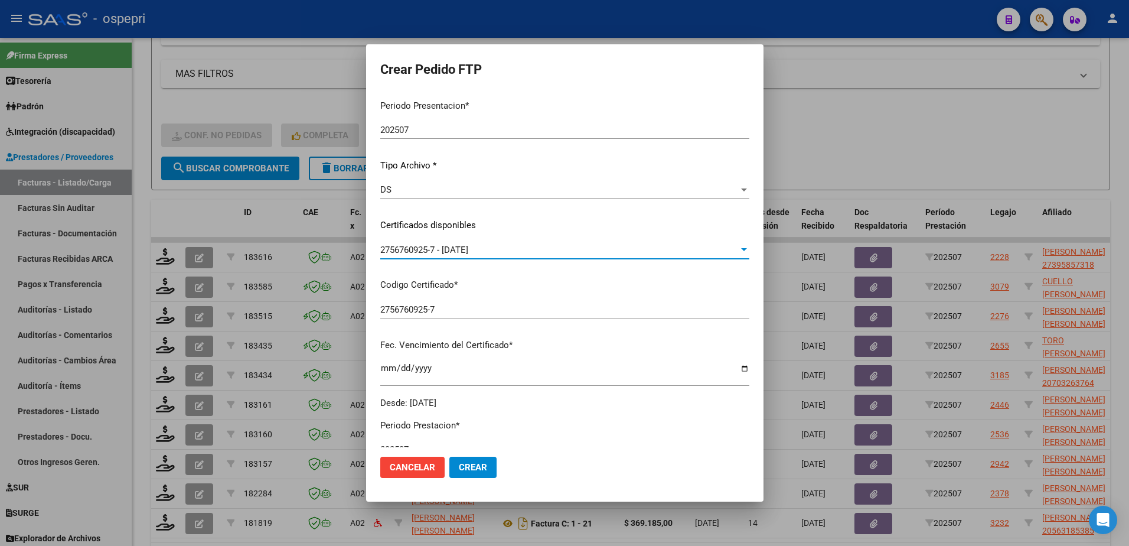
scroll to position [236, 0]
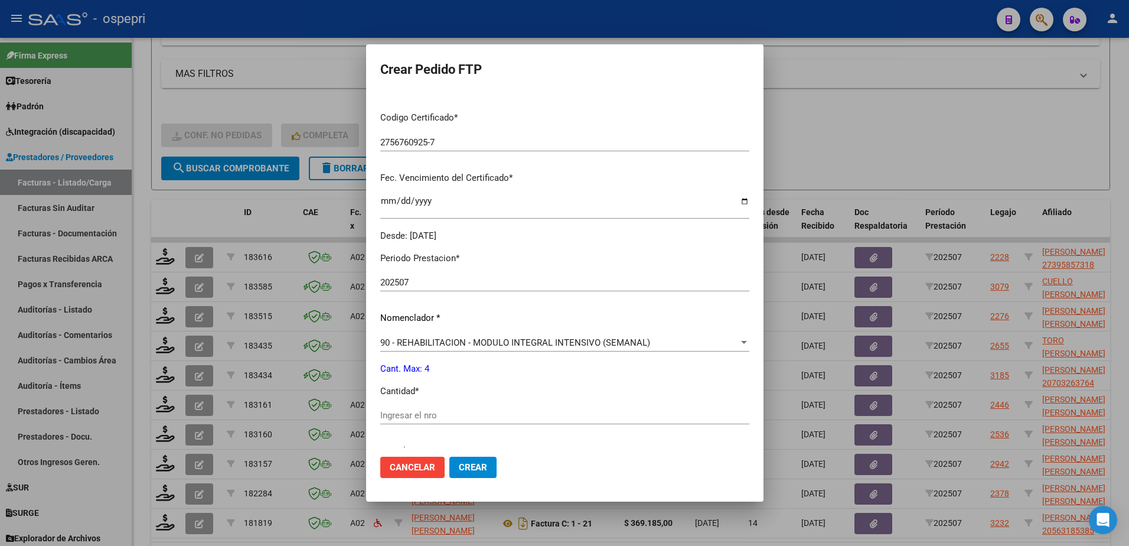
click at [445, 419] on input "Ingresar el nro" at bounding box center [564, 415] width 369 height 11
type input "4"
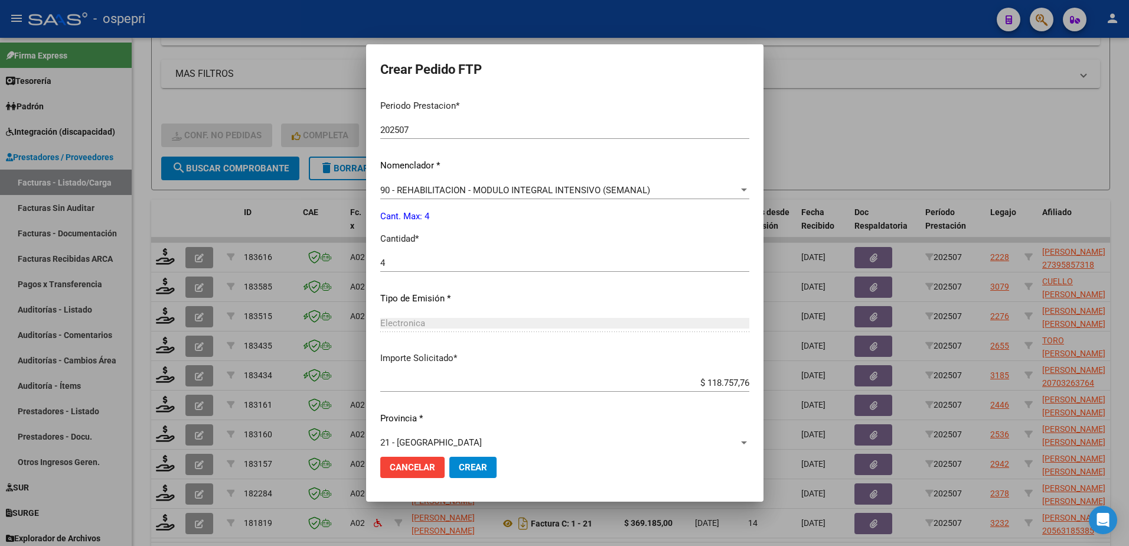
scroll to position [403, 0]
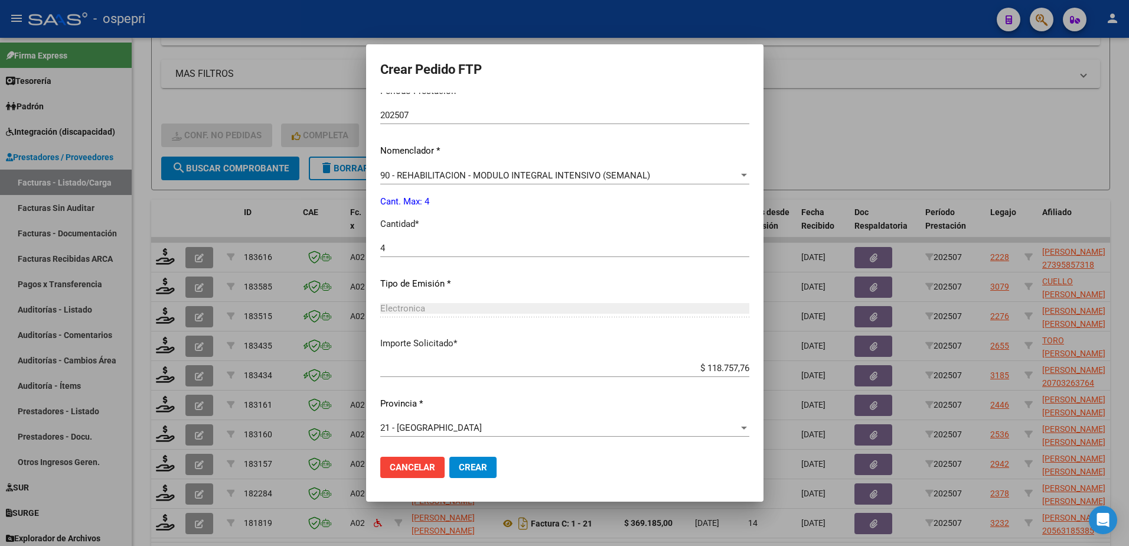
click at [472, 465] on span "Crear" at bounding box center [473, 467] width 28 height 11
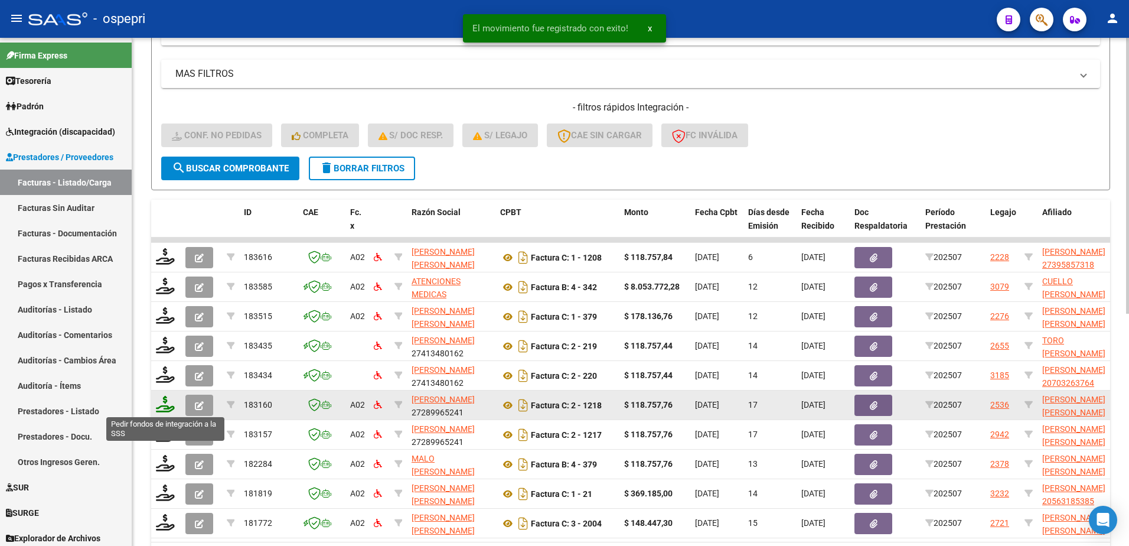
click at [163, 406] on icon at bounding box center [165, 404] width 19 height 17
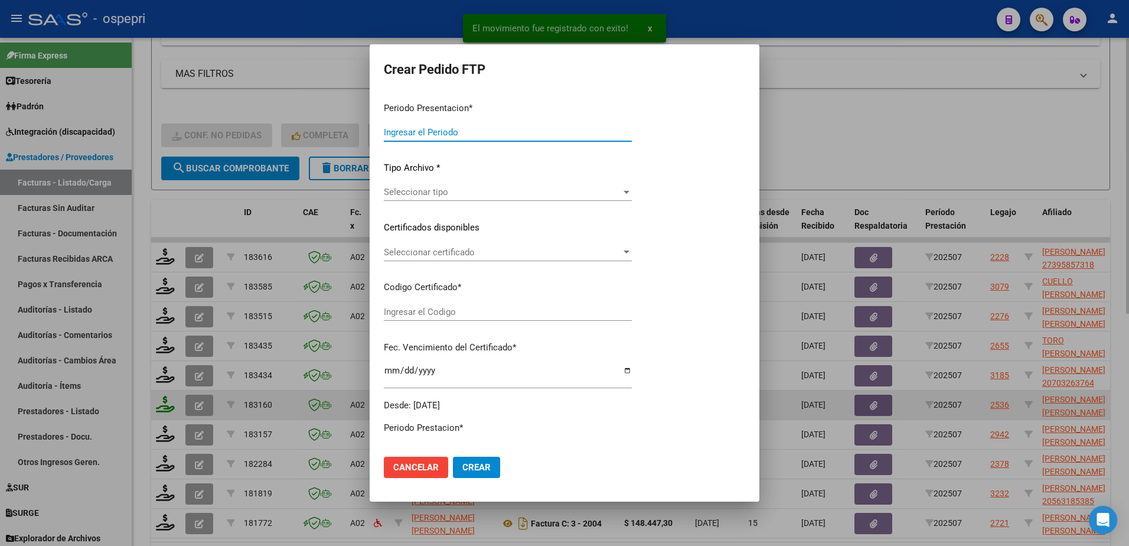
type input "202507"
type input "$ 118.757,76"
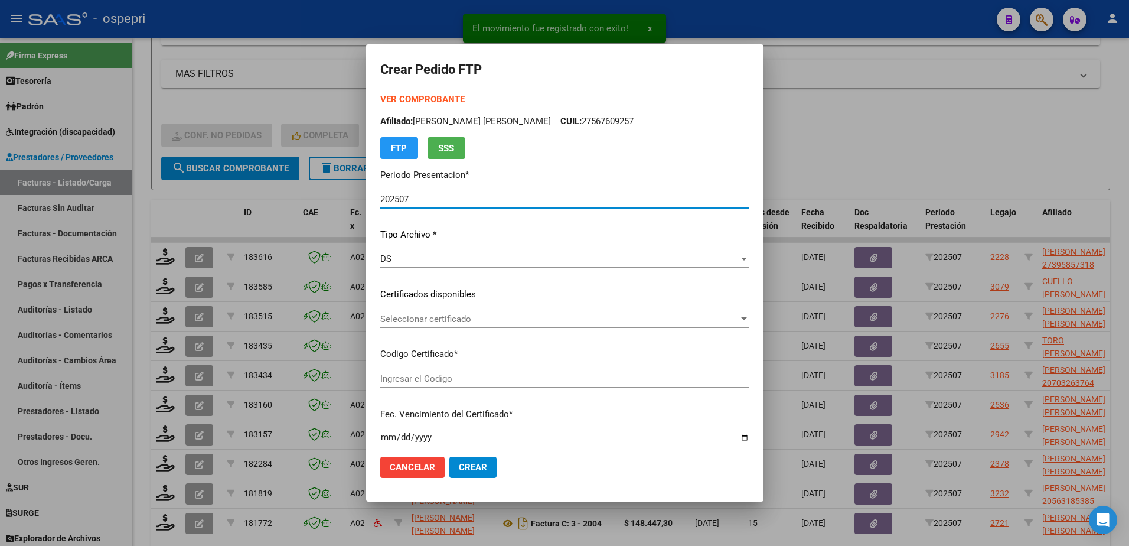
type input "2054854892-7"
type input "[DATE]"
click at [452, 325] on div "Seleccionar certificado Seleccionar certificado" at bounding box center [564, 319] width 369 height 18
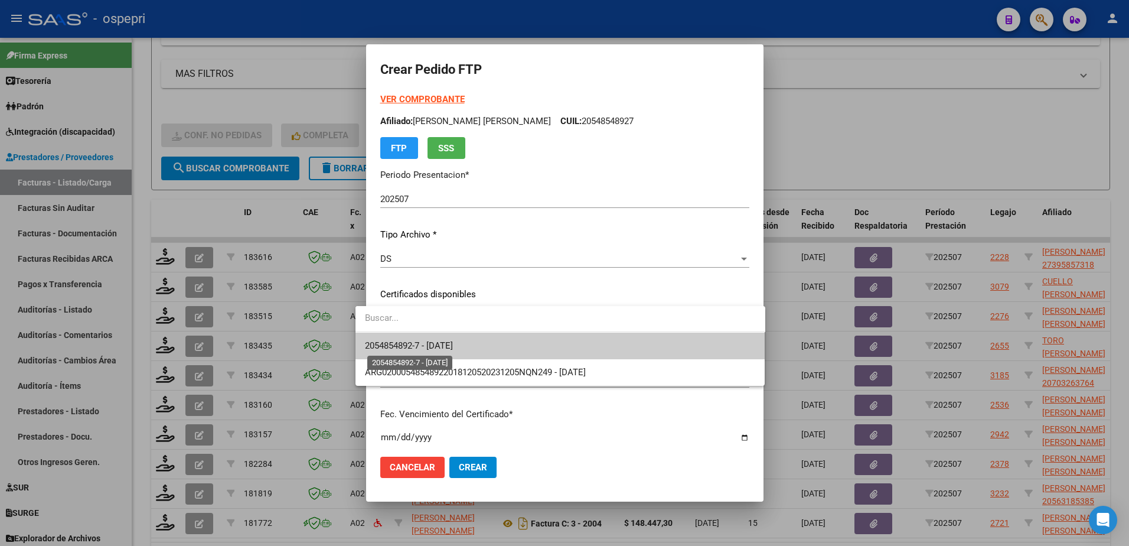
click at [453, 348] on span "2054854892-7 - [DATE]" at bounding box center [409, 345] width 88 height 11
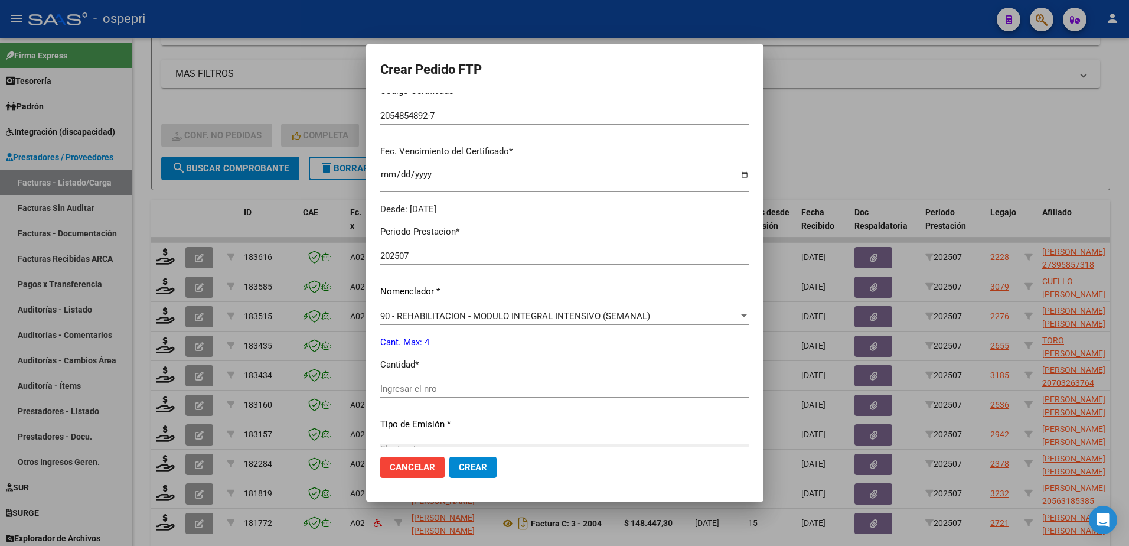
scroll to position [295, 0]
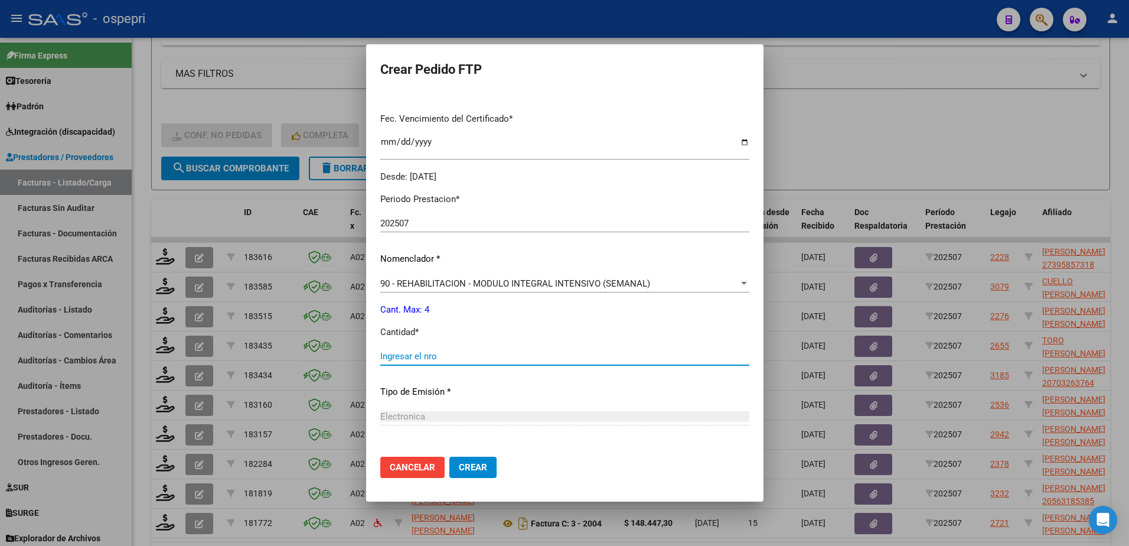
click at [444, 352] on input "Ingresar el nro" at bounding box center [564, 356] width 369 height 11
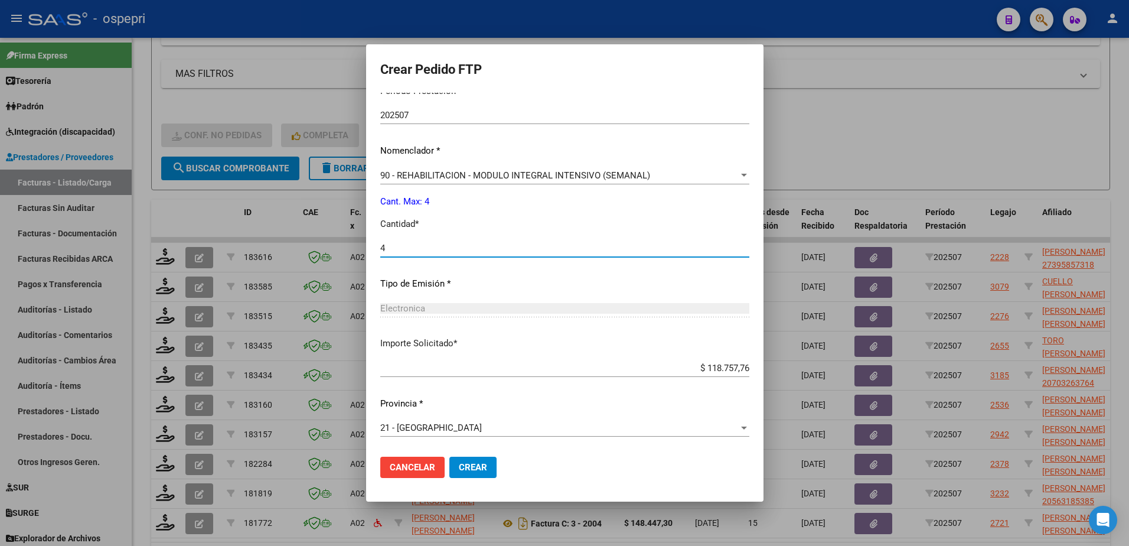
type input "4"
click at [459, 462] on span "Crear" at bounding box center [473, 467] width 28 height 11
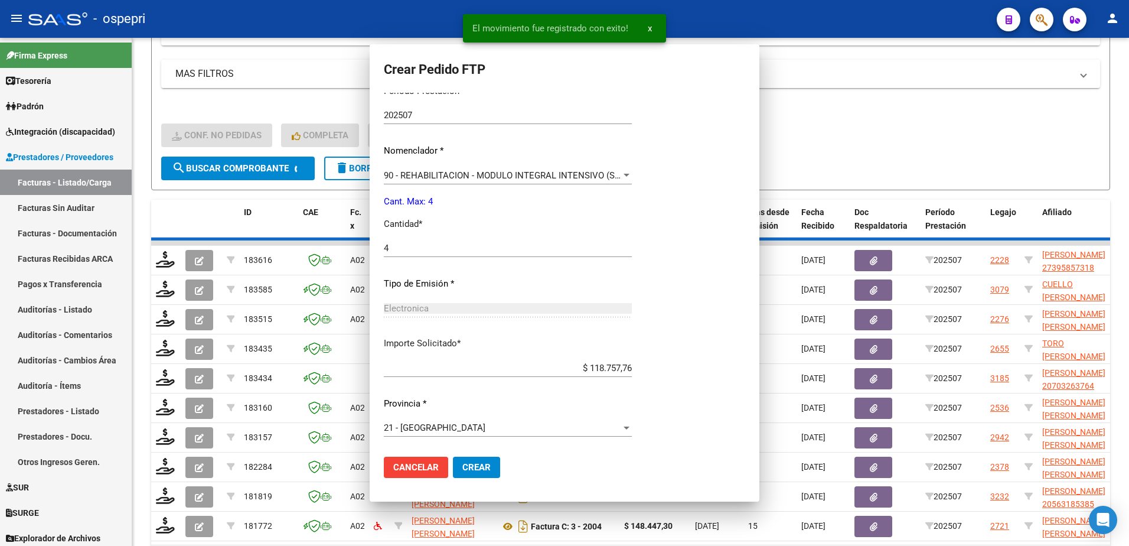
scroll to position [0, 0]
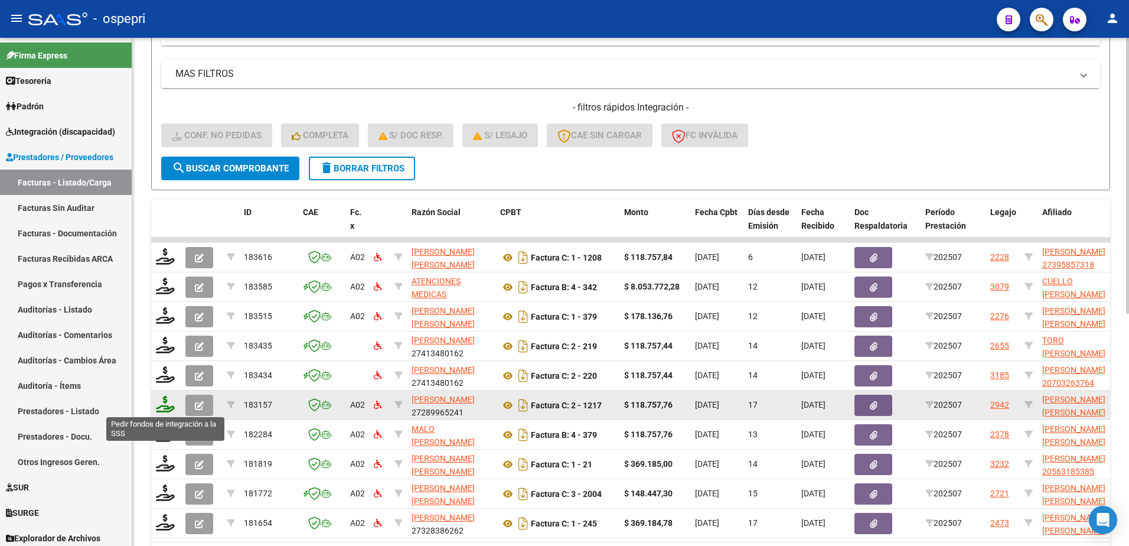
click at [164, 403] on icon at bounding box center [165, 404] width 19 height 17
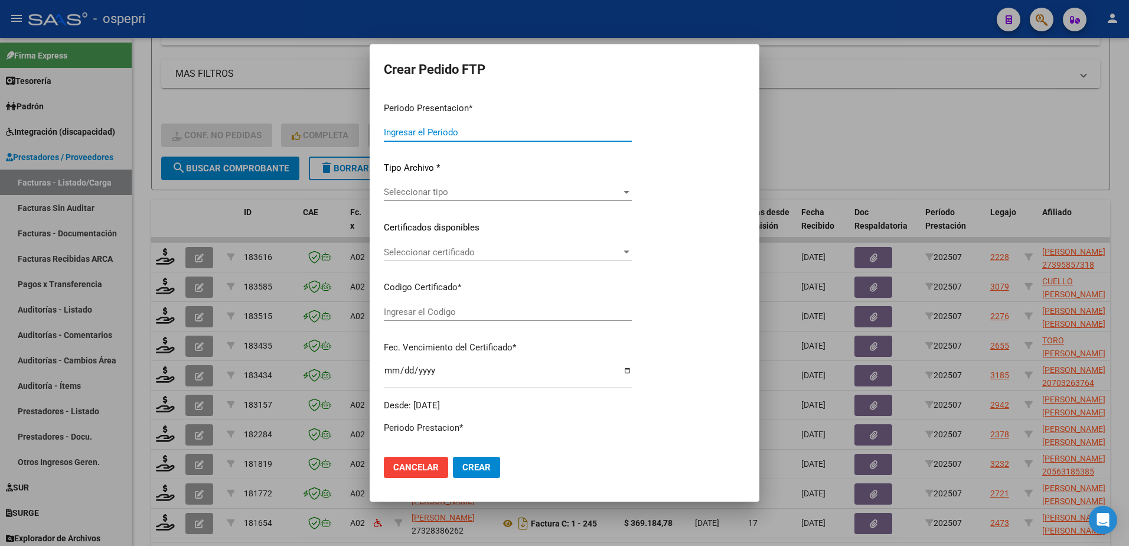
type input "202507"
type input "$ 118.757,76"
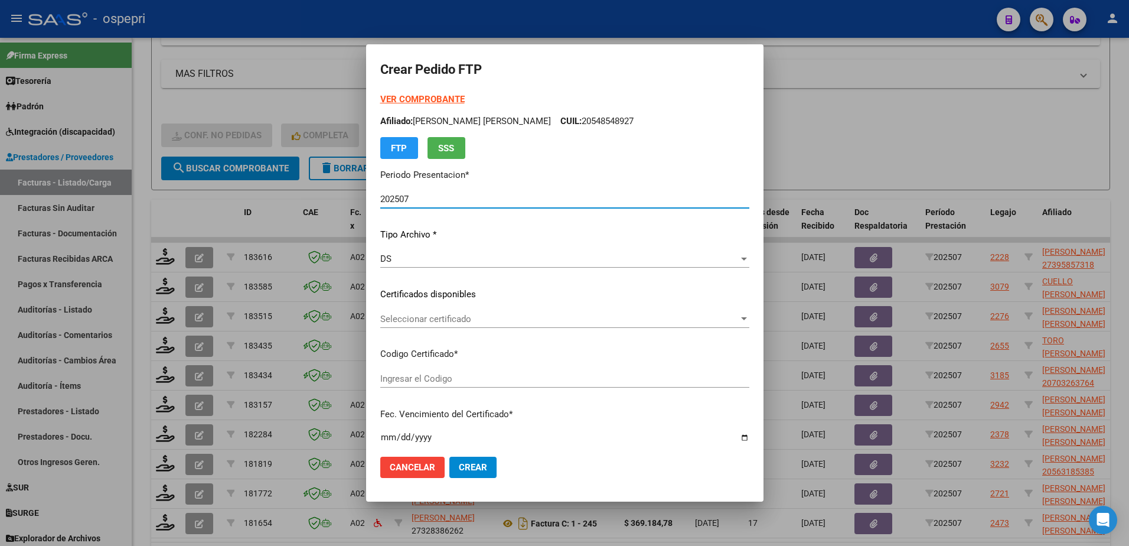
type input "2058402450-0"
type input "[DATE]"
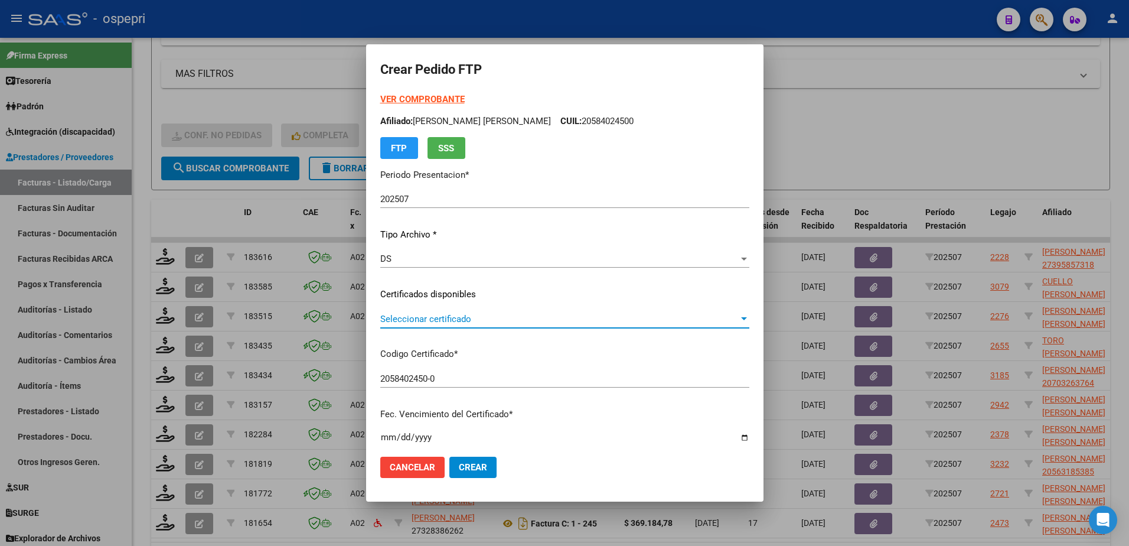
click at [432, 319] on span "Seleccionar certificado" at bounding box center [559, 319] width 358 height 11
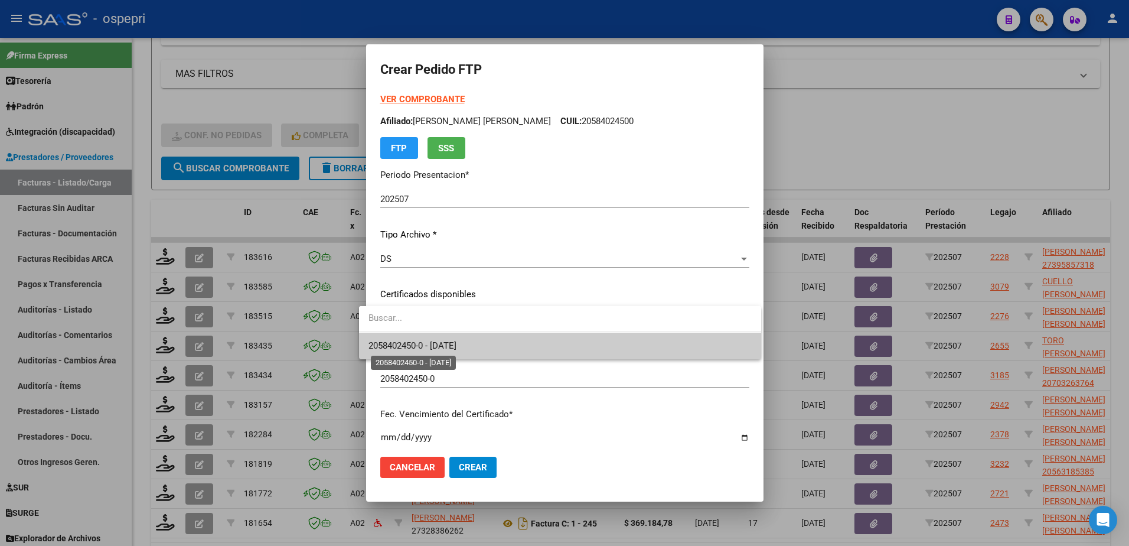
click at [444, 344] on span "2058402450-0 - [DATE]" at bounding box center [412, 345] width 88 height 11
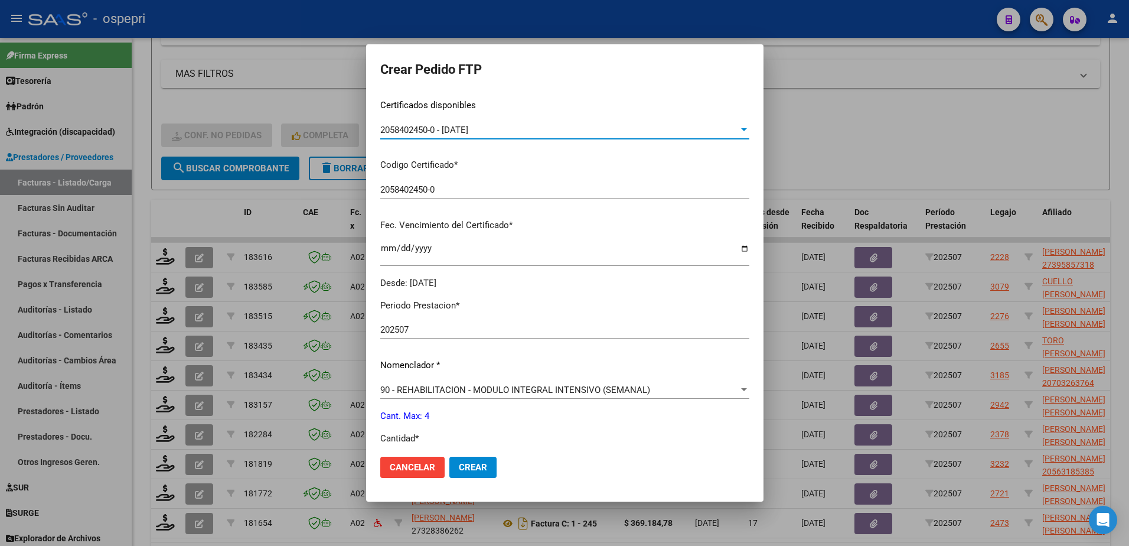
scroll to position [236, 0]
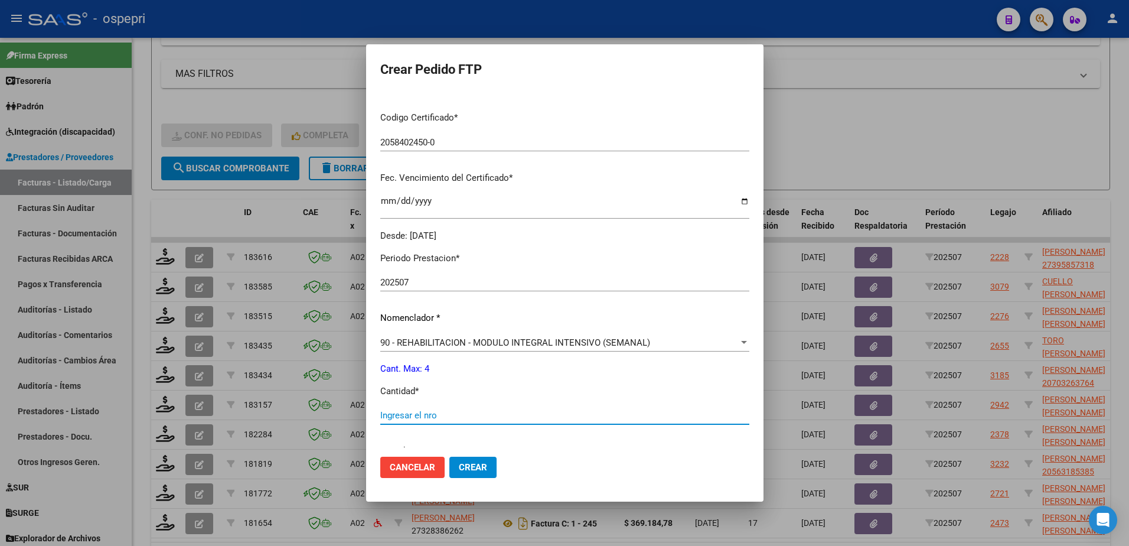
click at [433, 410] on input "Ingresar el nro" at bounding box center [564, 415] width 369 height 11
type input "4"
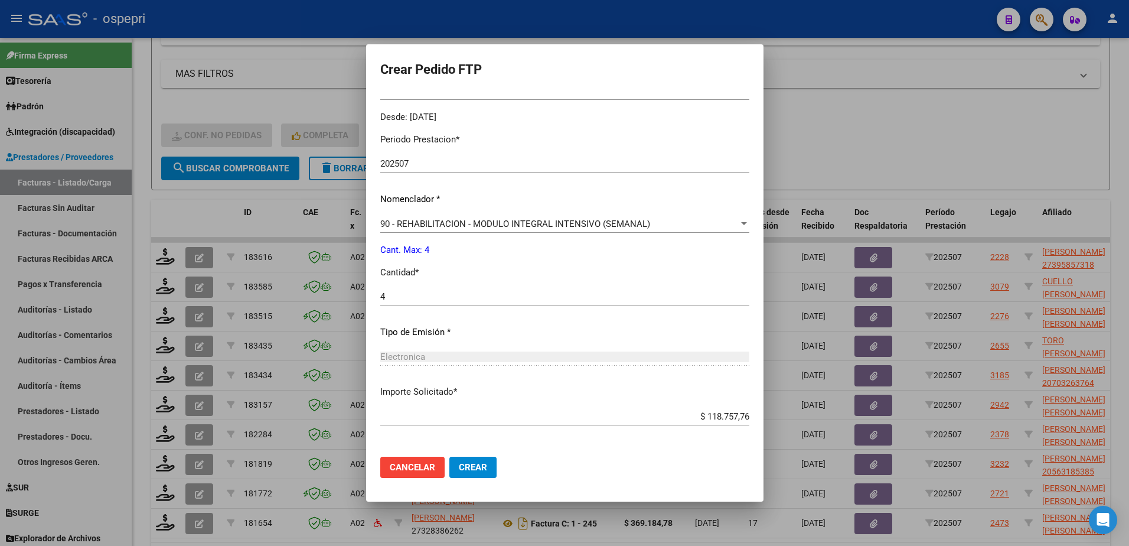
scroll to position [403, 0]
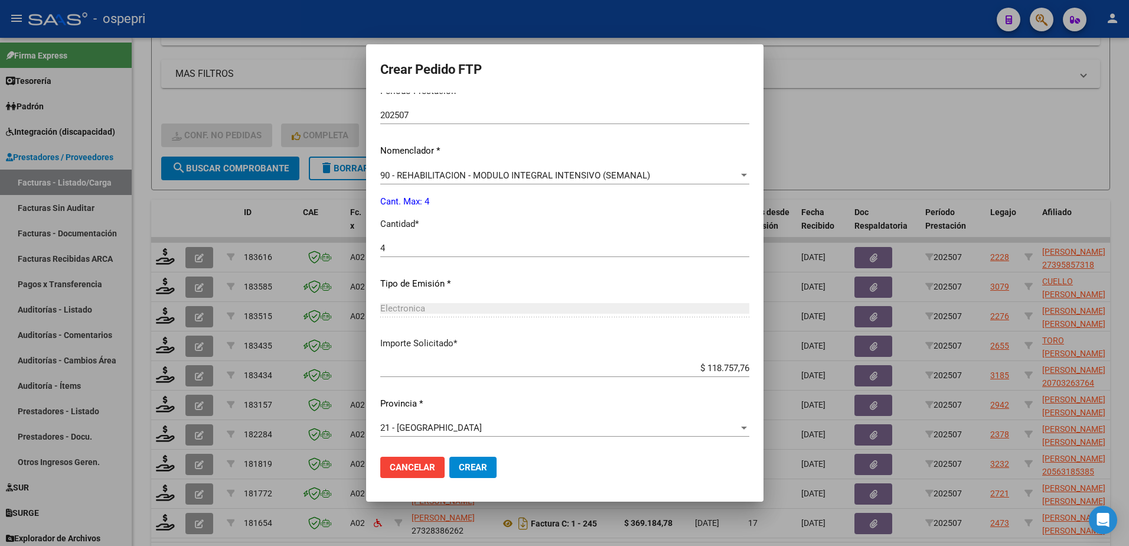
click at [462, 468] on span "Crear" at bounding box center [473, 467] width 28 height 11
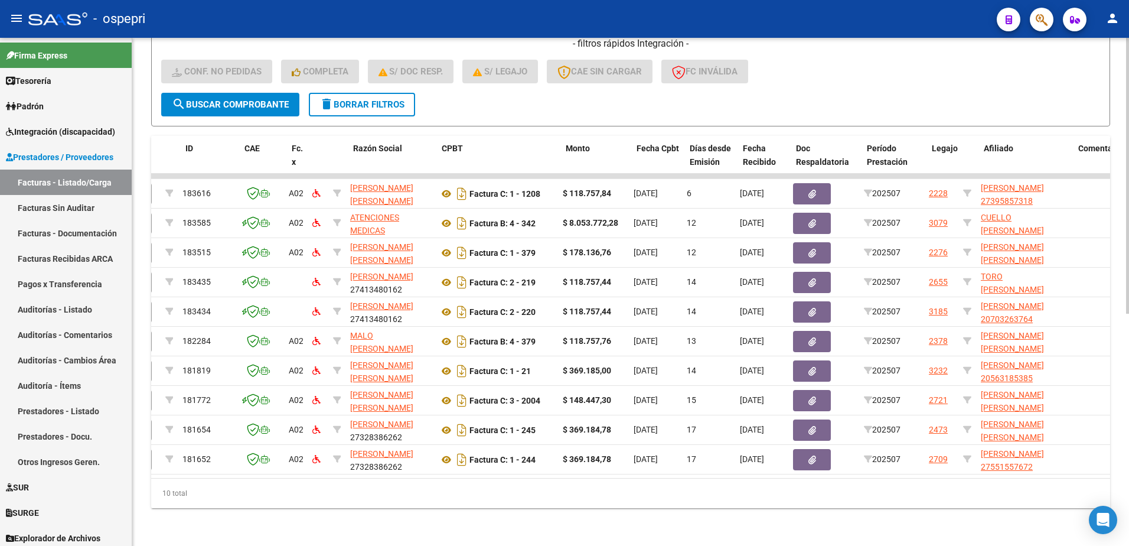
scroll to position [0, 0]
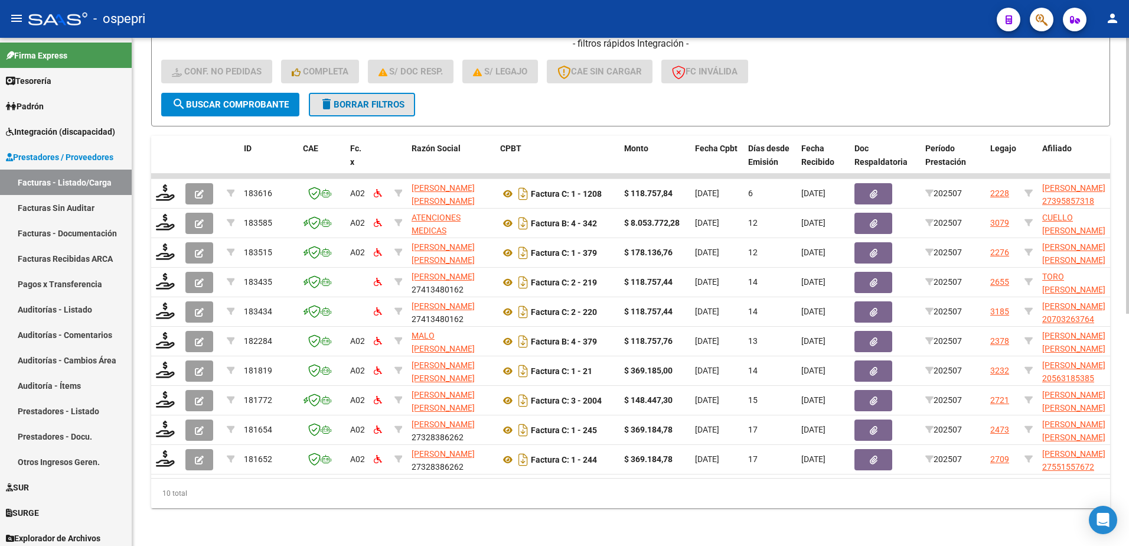
click at [377, 99] on span "delete Borrar Filtros" at bounding box center [361, 104] width 85 height 11
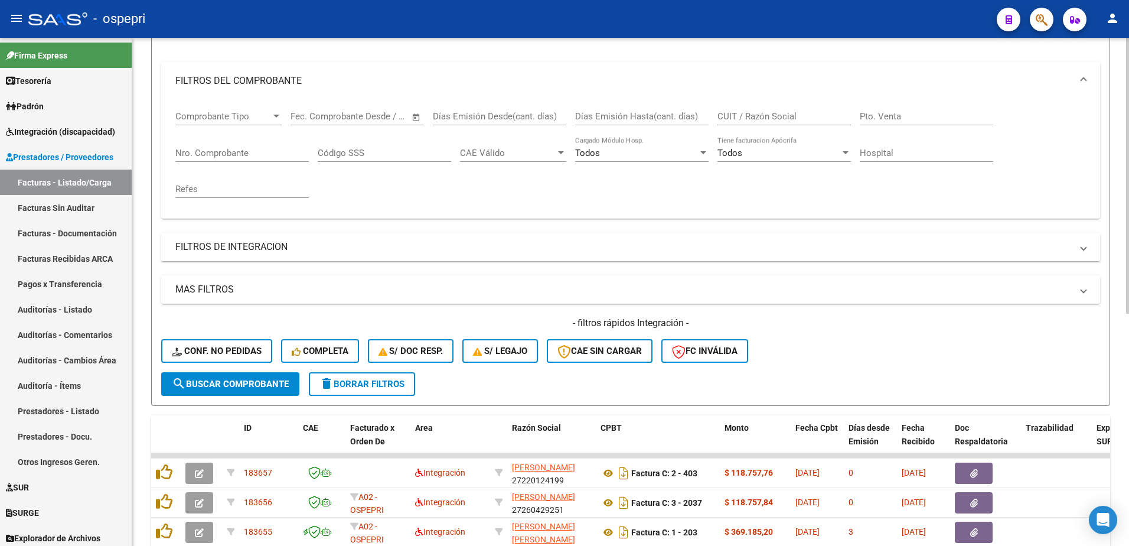
scroll to position [427, 0]
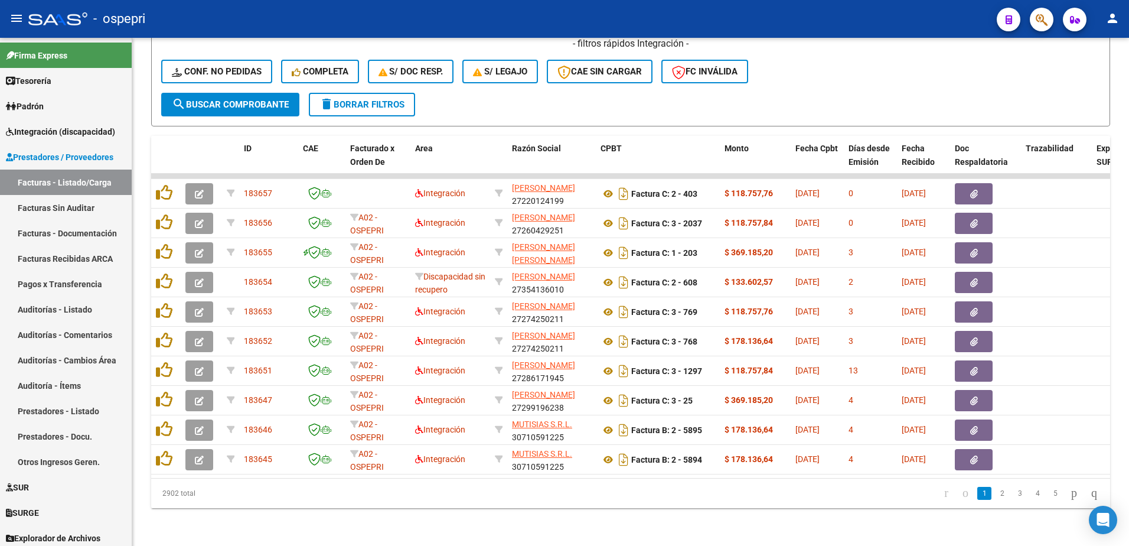
click at [870, 22] on div "- ospepri" at bounding box center [507, 19] width 959 height 26
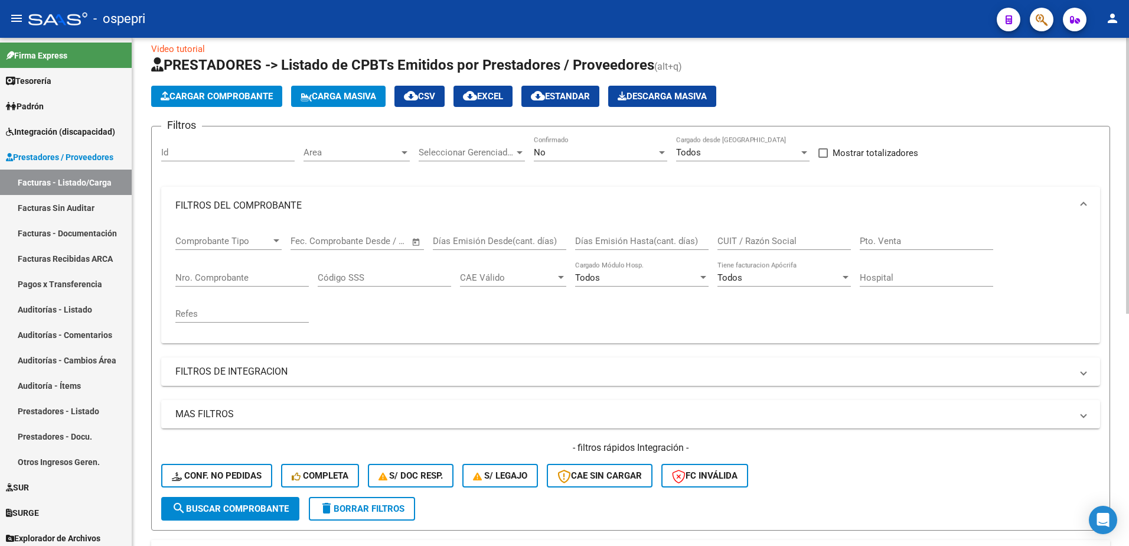
scroll to position [14, 0]
click at [745, 243] on input "CUIT / Razón Social" at bounding box center [783, 241] width 133 height 11
paste input "27302583876"
type input "27302583876"
click at [247, 508] on span "search Buscar Comprobante" at bounding box center [230, 509] width 117 height 11
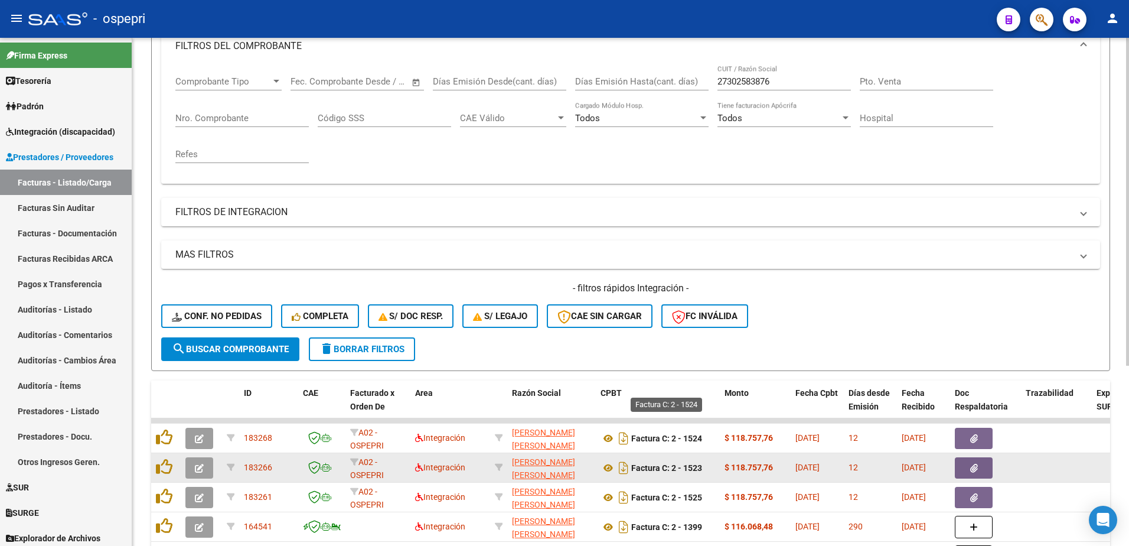
scroll to position [279, 0]
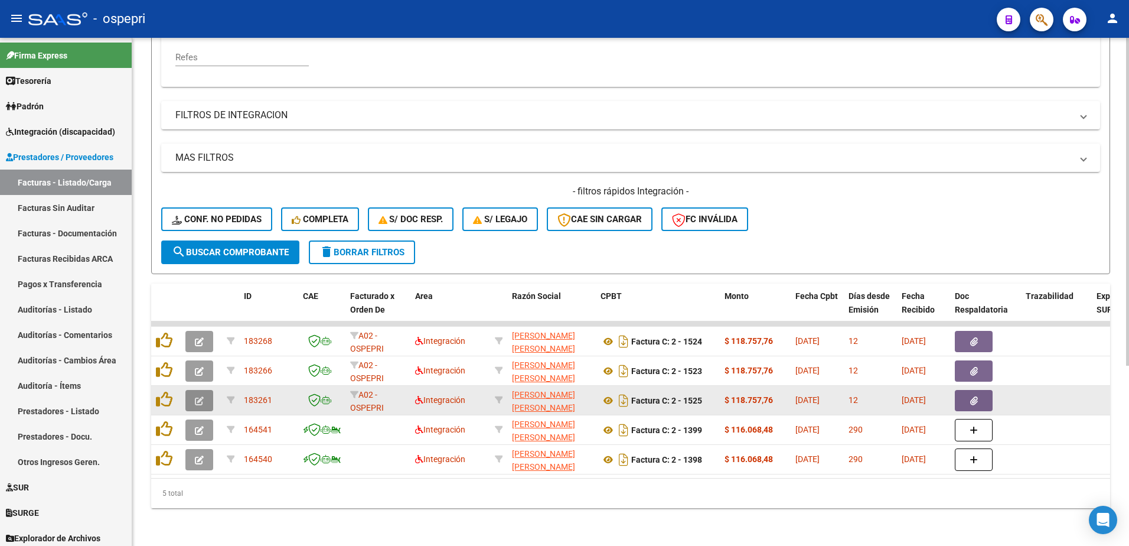
click at [192, 395] on button "button" at bounding box center [199, 400] width 28 height 21
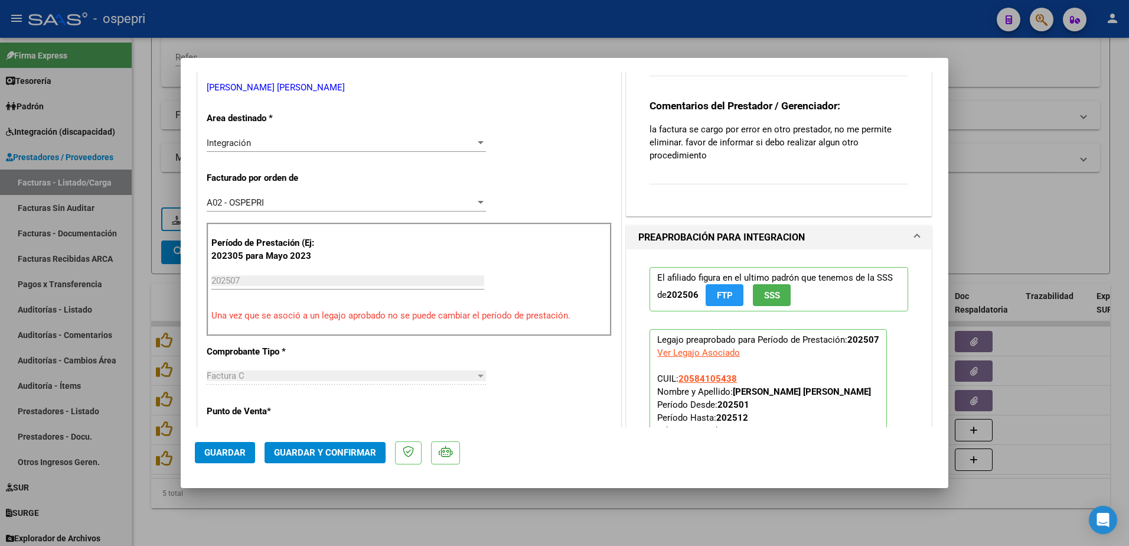
scroll to position [0, 0]
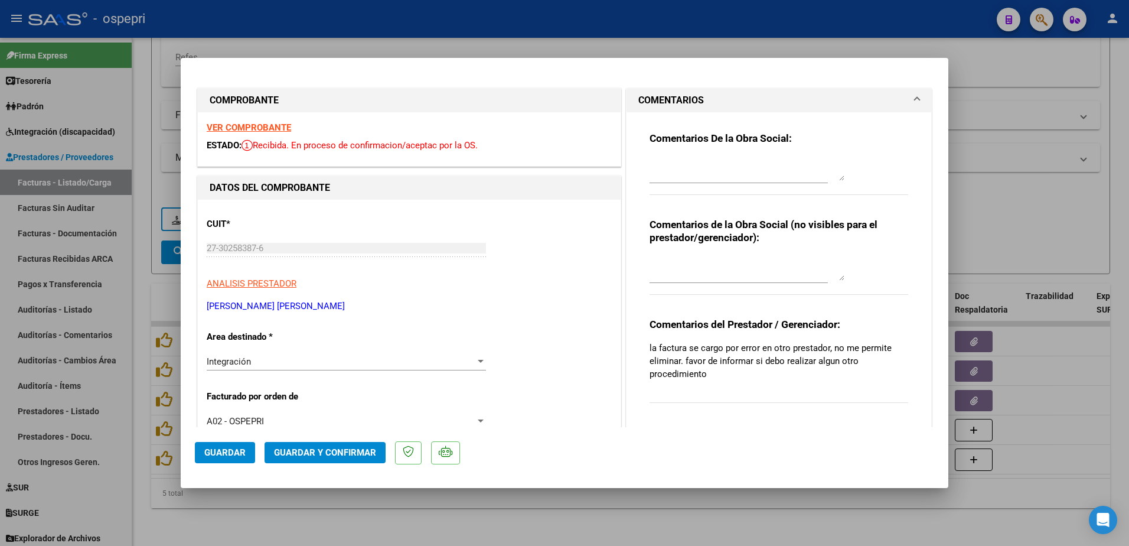
click at [253, 126] on strong "VER COMPROBANTE" at bounding box center [249, 127] width 84 height 11
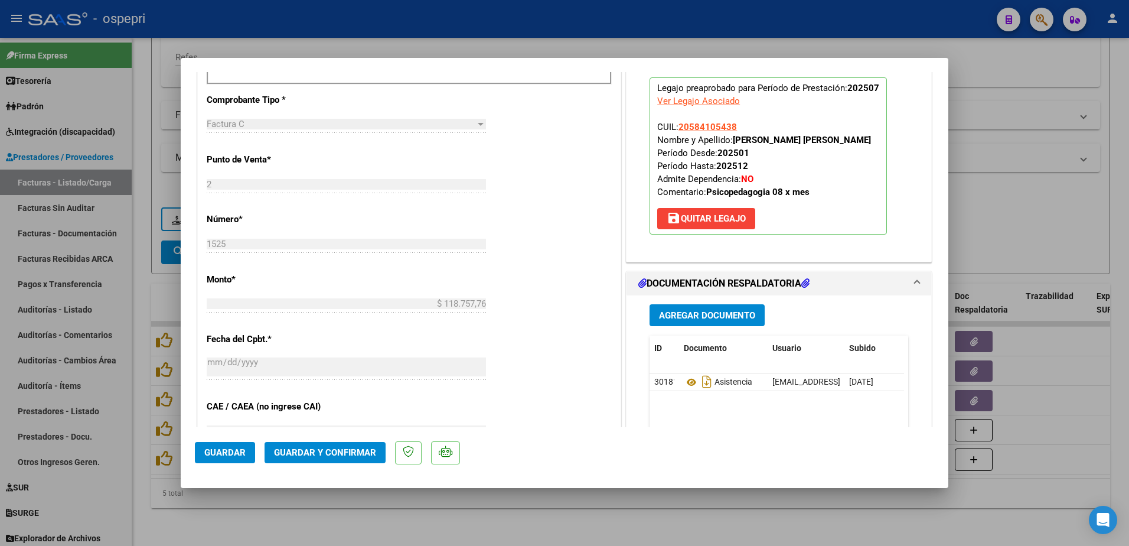
scroll to position [472, 0]
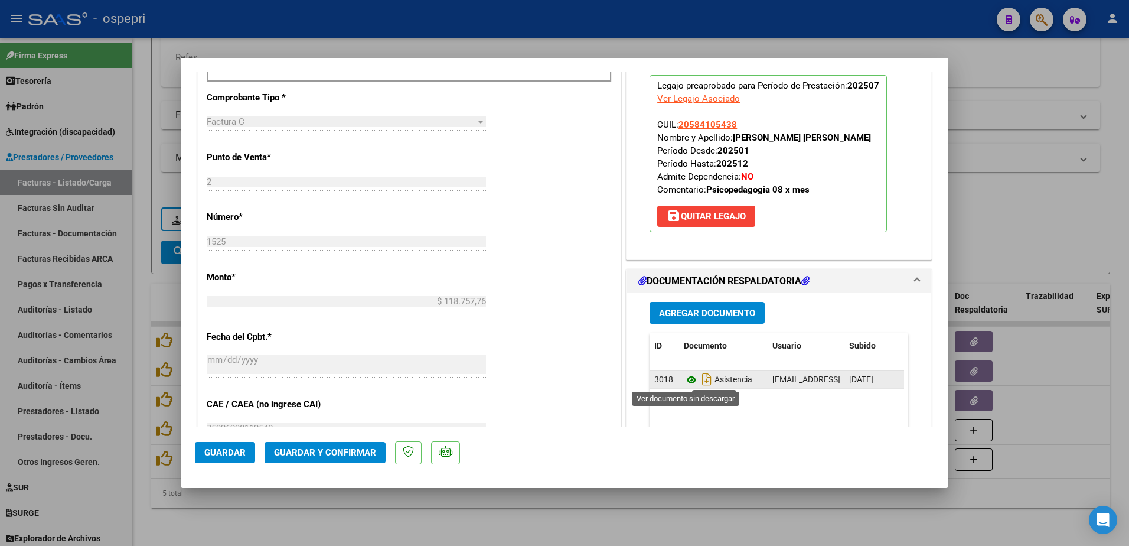
click at [685, 377] on icon at bounding box center [691, 380] width 15 height 14
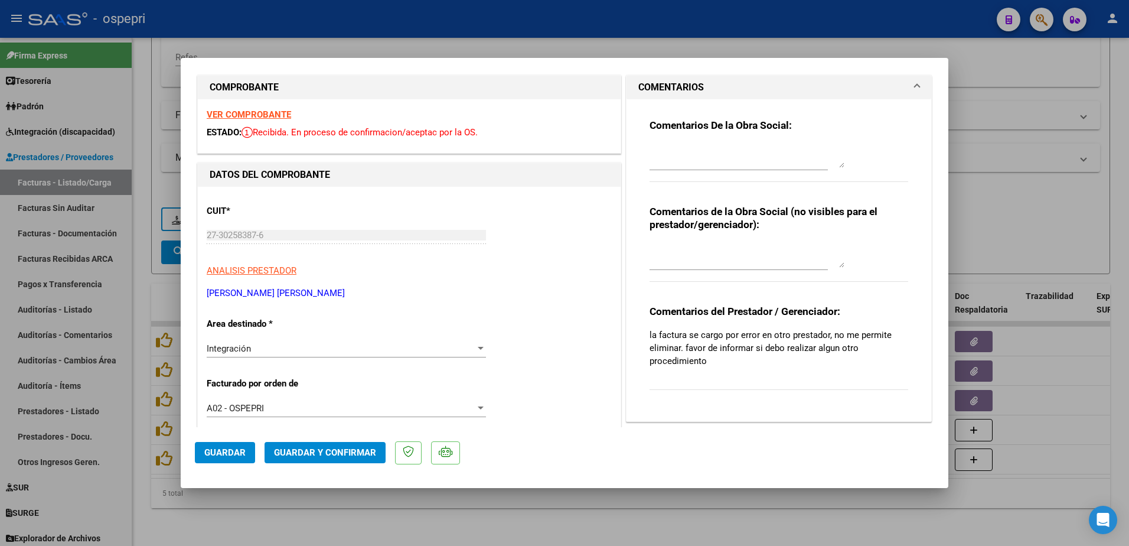
scroll to position [0, 0]
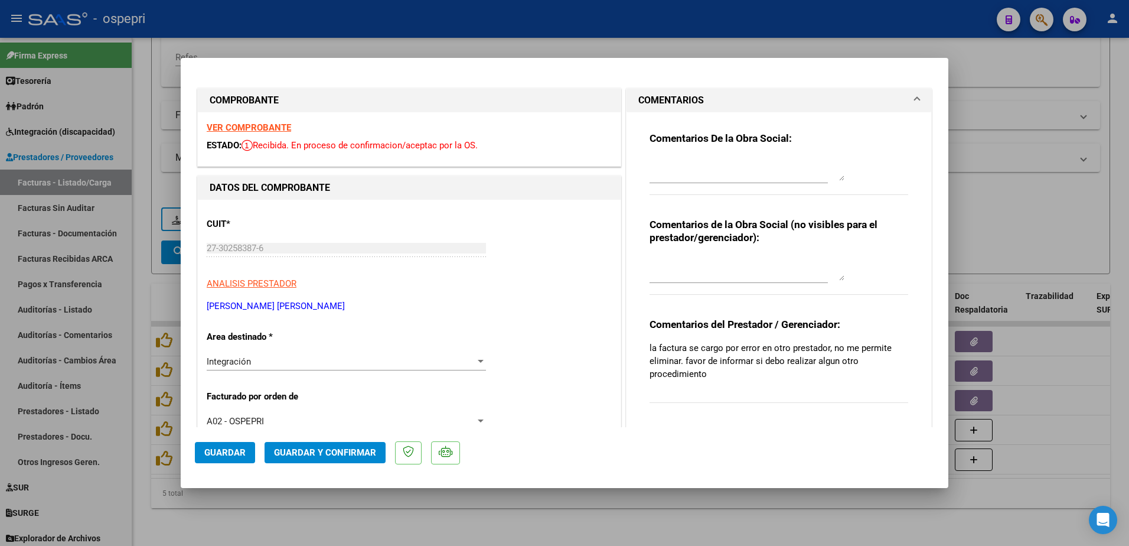
click at [267, 126] on strong "VER COMPROBANTE" at bounding box center [249, 127] width 84 height 11
click at [656, 166] on textarea at bounding box center [746, 169] width 195 height 24
click at [715, 177] on textarea "Hola buen dìa: oservand su comentario" at bounding box center [746, 169] width 195 height 24
click at [709, 177] on textarea "Hola buen dìa: oservand su comentario" at bounding box center [746, 169] width 195 height 24
click at [745, 175] on textarea "Hola buen dìa: observand su comentario" at bounding box center [746, 169] width 195 height 24
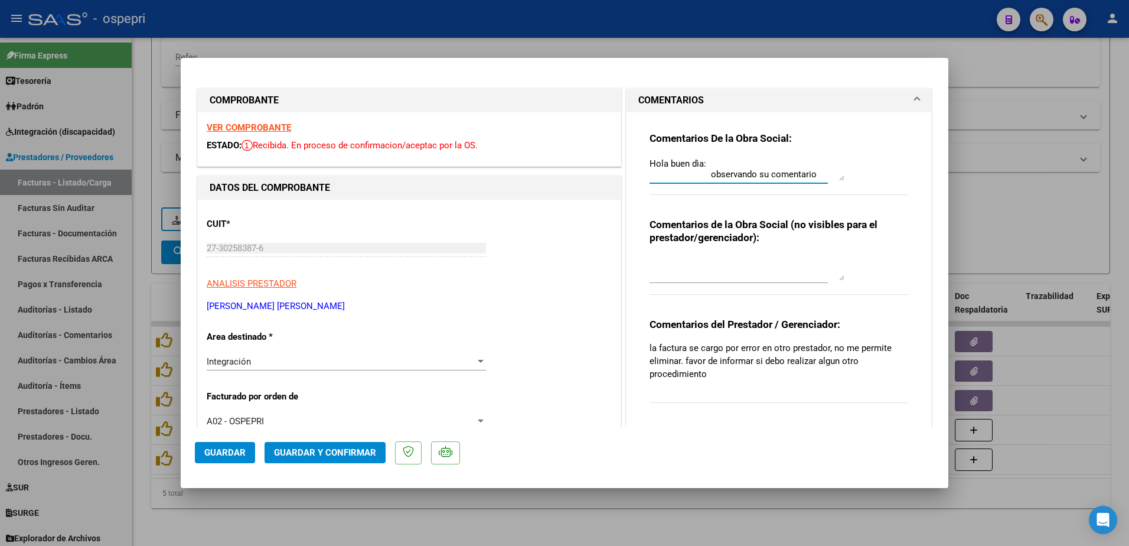
click at [811, 172] on textarea "Hola buen dìa: observando su comentario" at bounding box center [746, 169] width 195 height 24
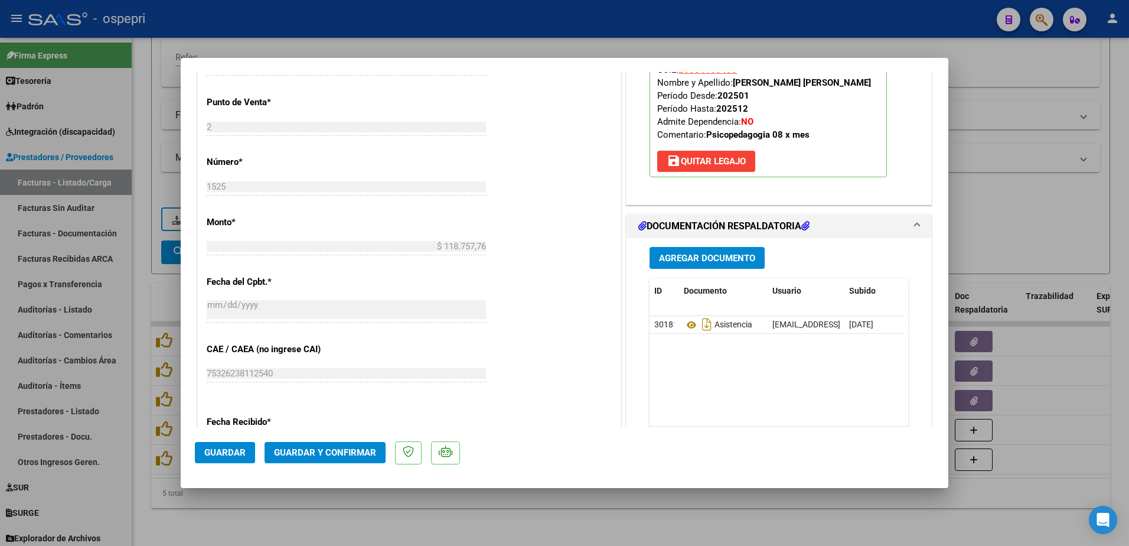
scroll to position [531, 0]
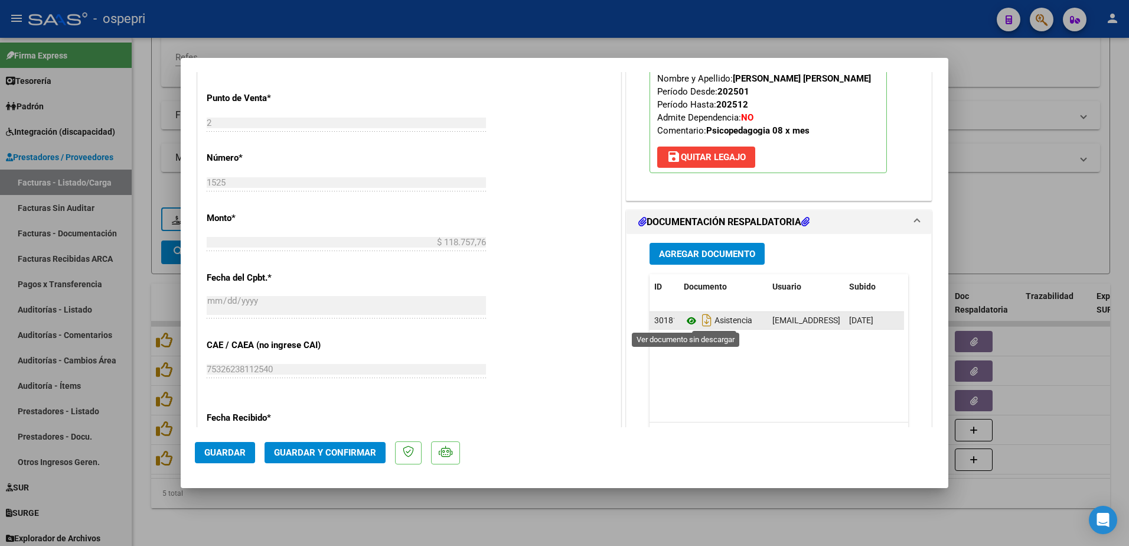
type textarea "Hola buen dìa: observando su comentario necesitamos saber a que prestador hizo …"
click at [685, 315] on icon at bounding box center [691, 321] width 15 height 14
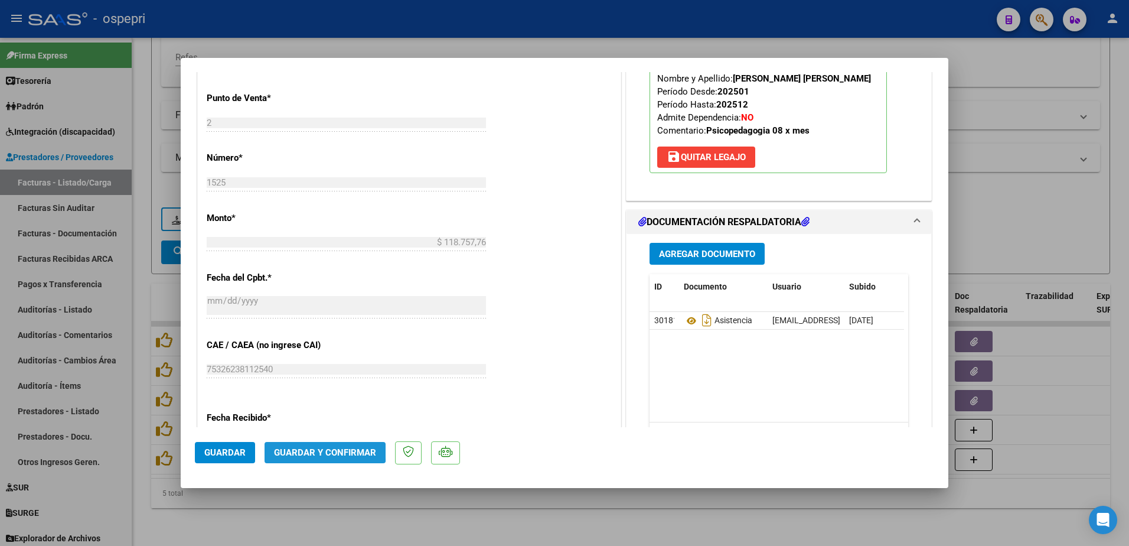
click at [315, 449] on span "Guardar y Confirmar" at bounding box center [325, 452] width 102 height 11
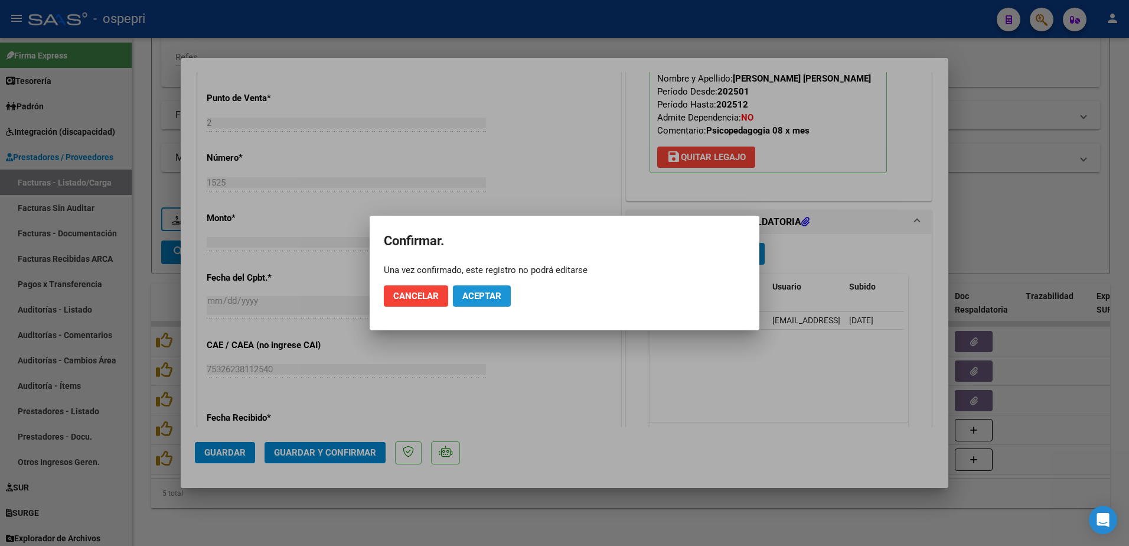
click at [460, 293] on button "Aceptar" at bounding box center [482, 295] width 58 height 21
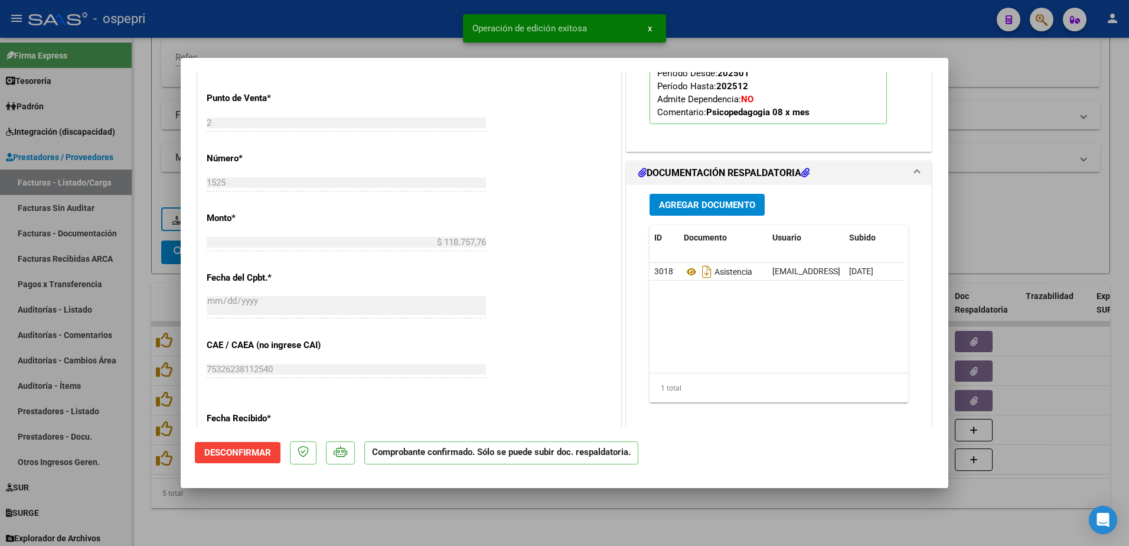
type input "$ 0,00"
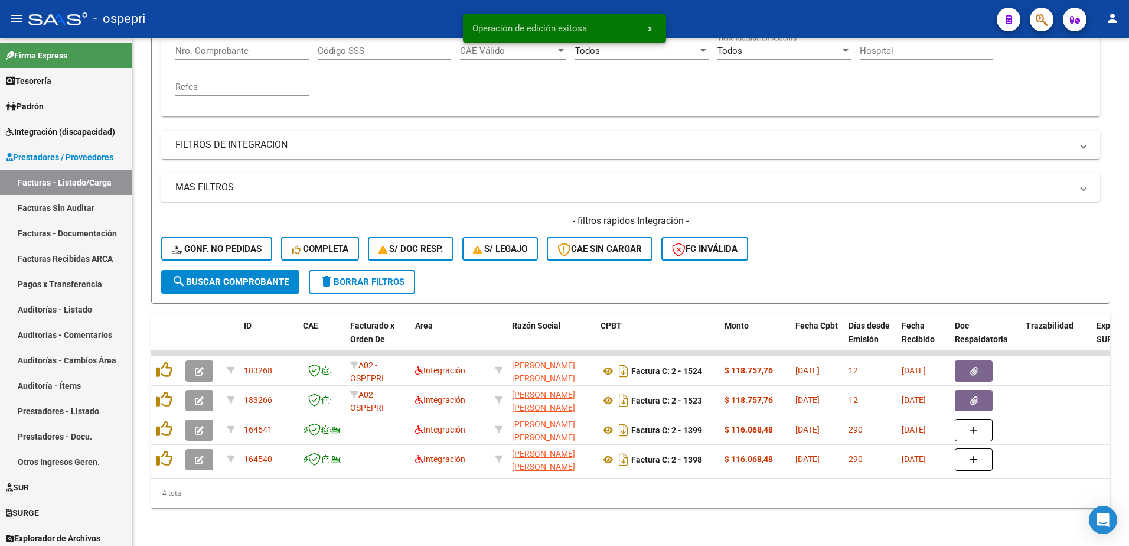
scroll to position [250, 0]
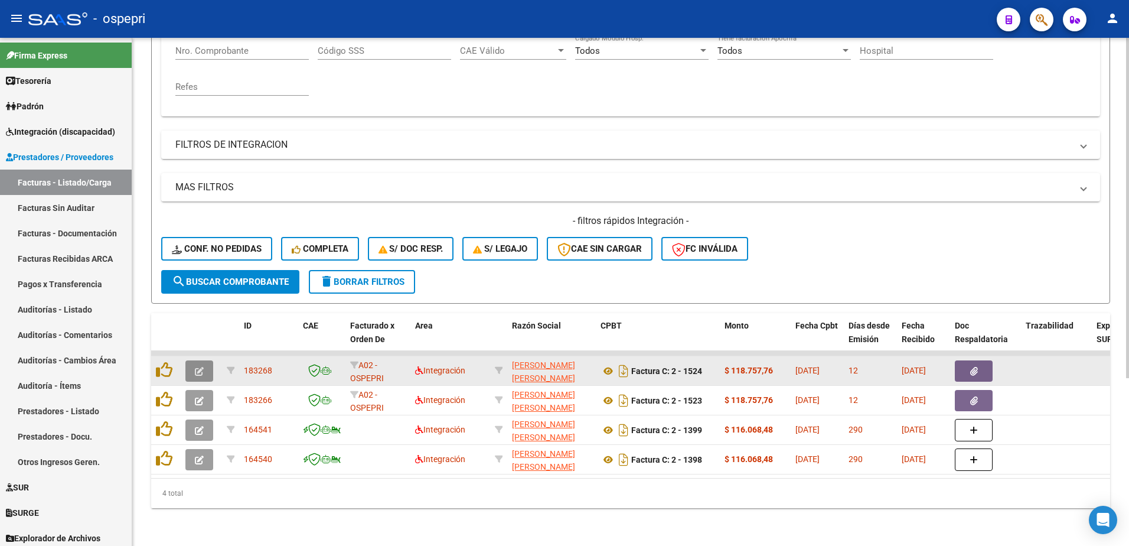
click at [193, 360] on button "button" at bounding box center [199, 370] width 28 height 21
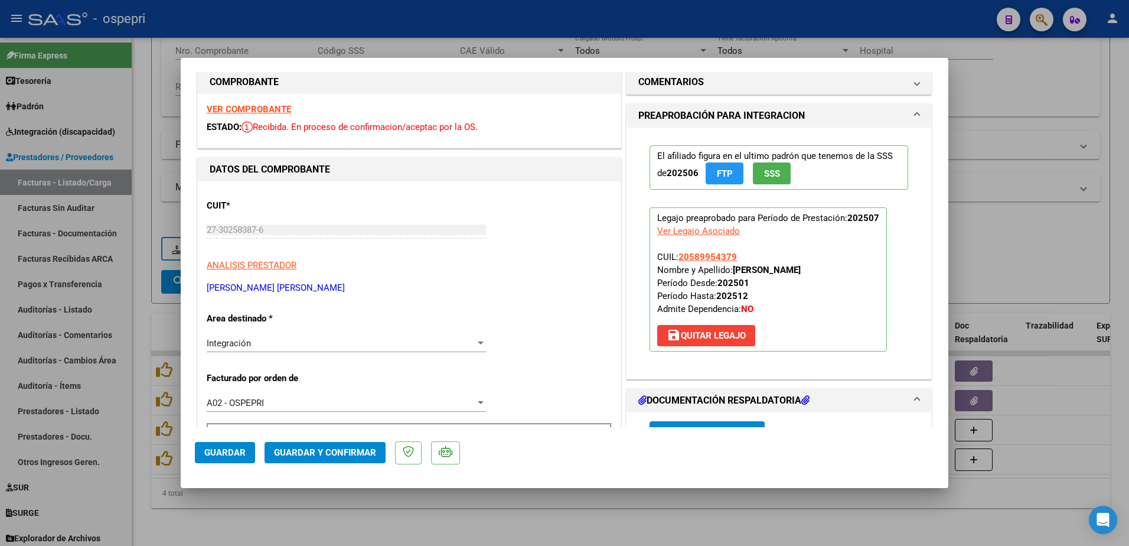
scroll to position [0, 0]
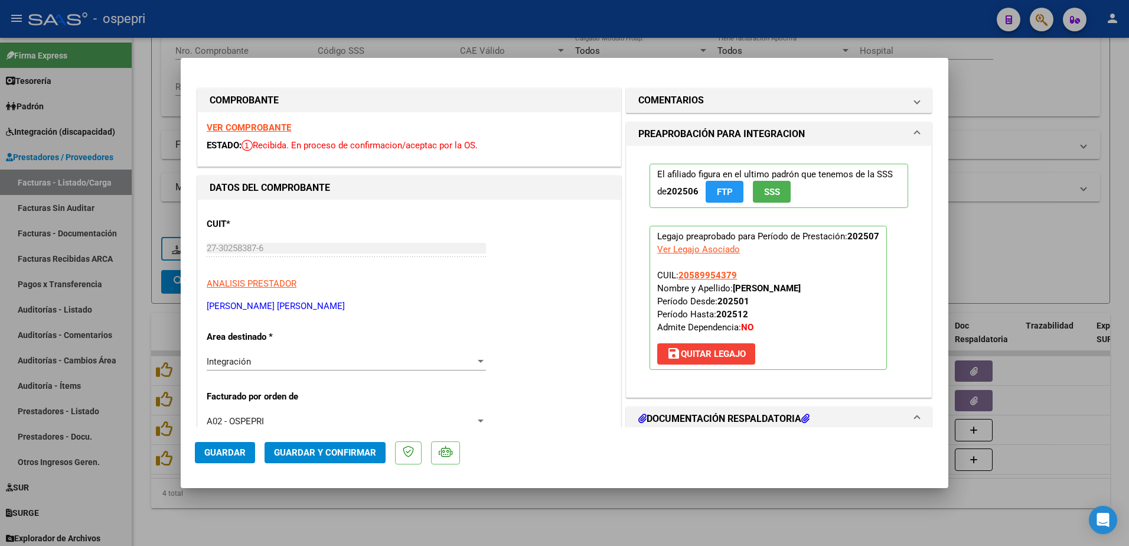
click at [249, 128] on strong "VER COMPROBANTE" at bounding box center [249, 127] width 84 height 11
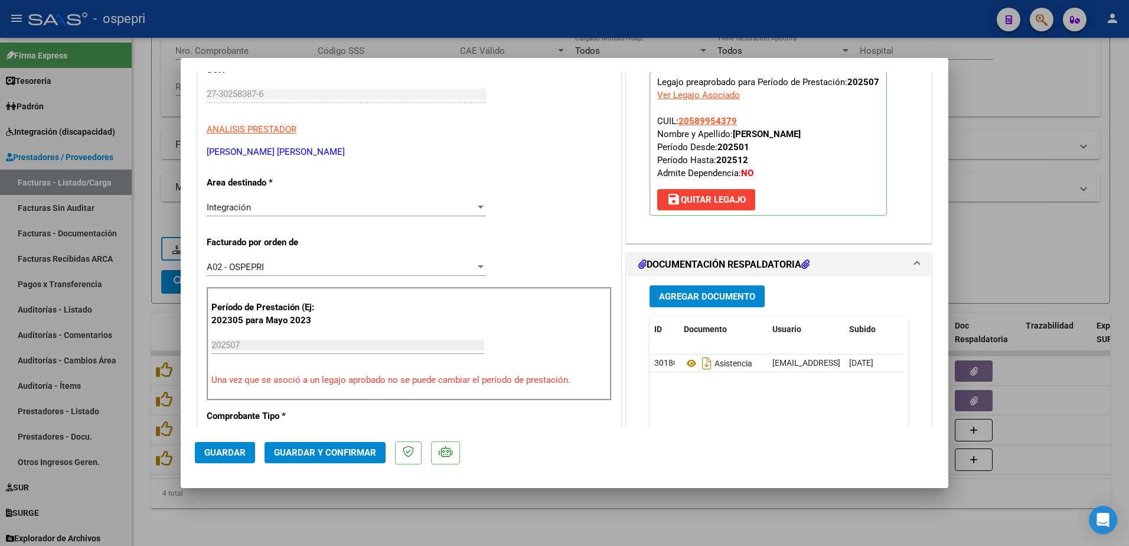
scroll to position [177, 0]
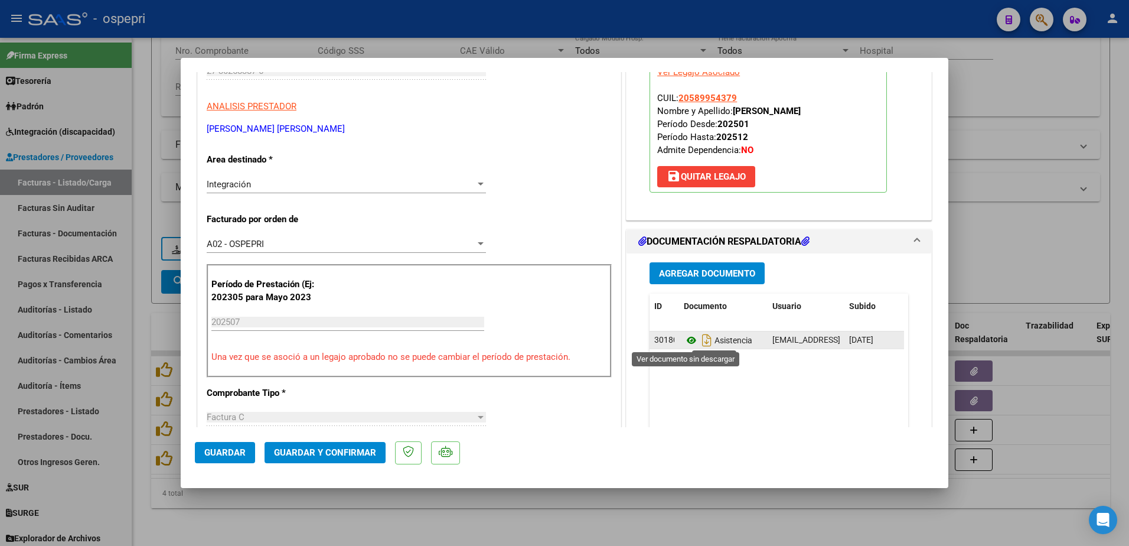
click at [684, 344] on icon at bounding box center [691, 340] width 15 height 14
click at [307, 448] on span "Guardar y Confirmar" at bounding box center [325, 452] width 102 height 11
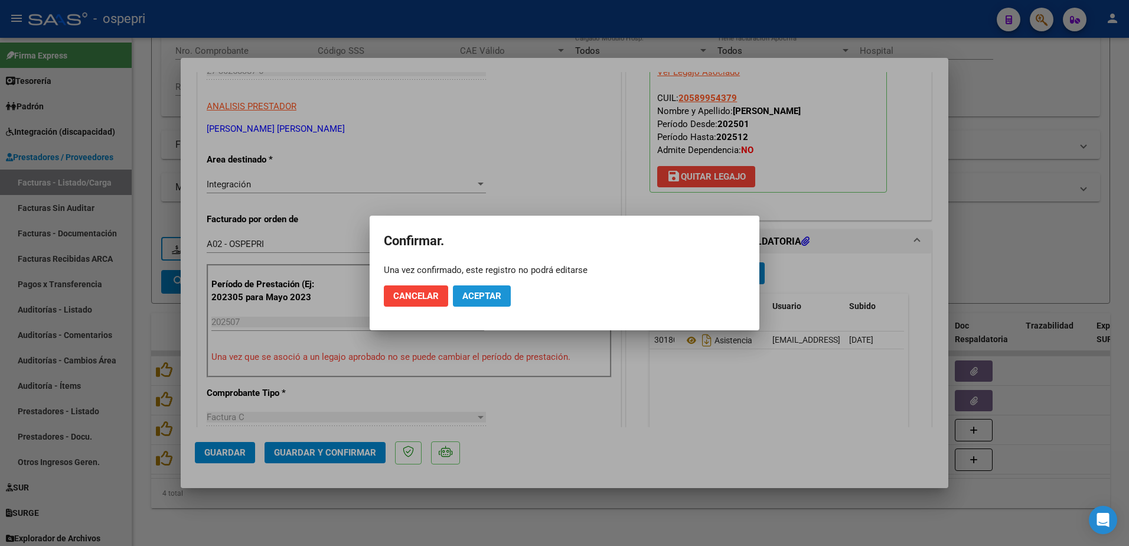
click at [476, 300] on span "Aceptar" at bounding box center [481, 295] width 39 height 11
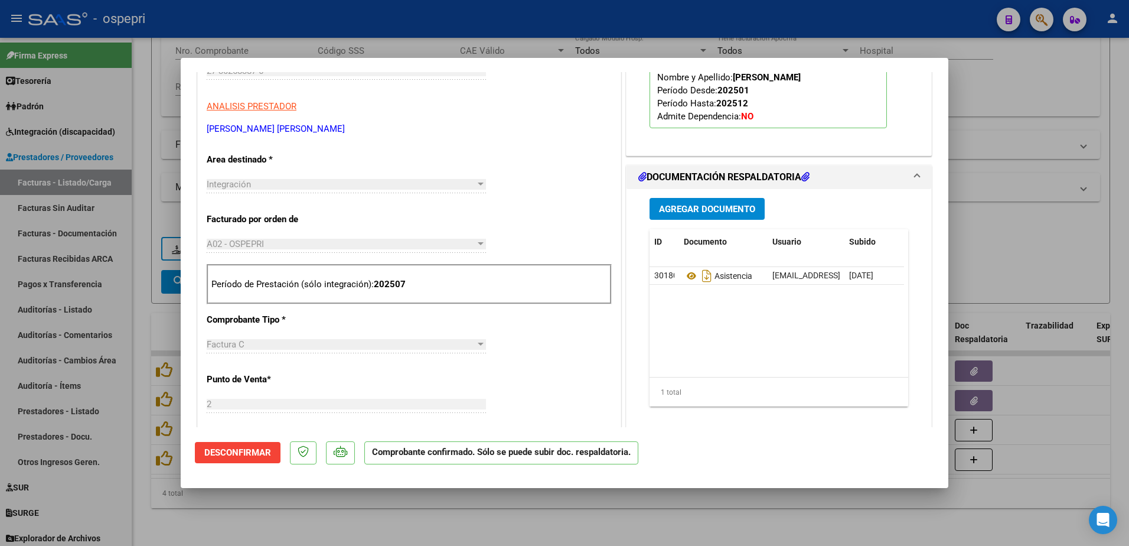
type input "$ 0,00"
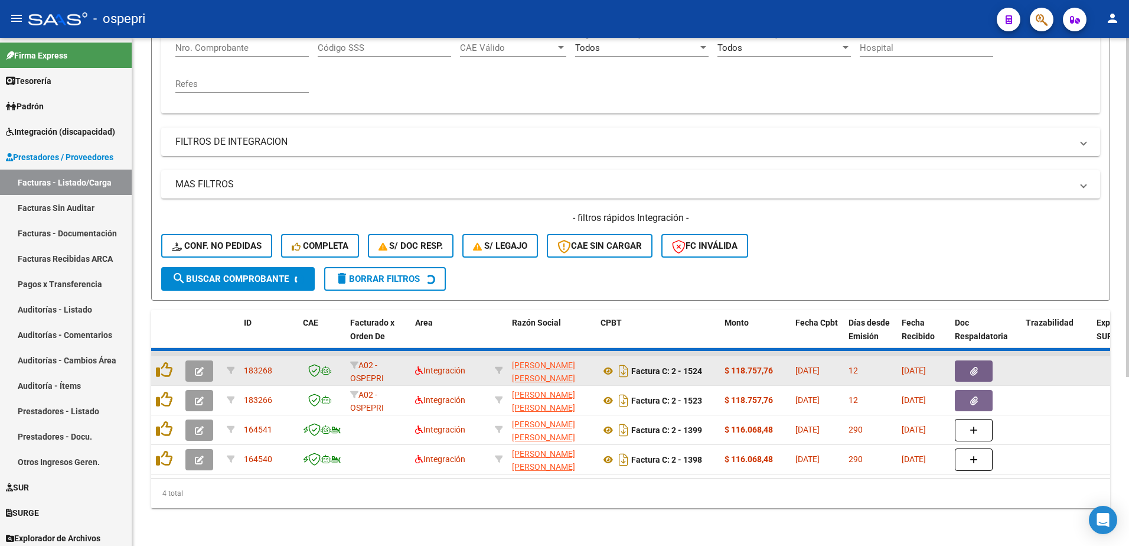
scroll to position [220, 0]
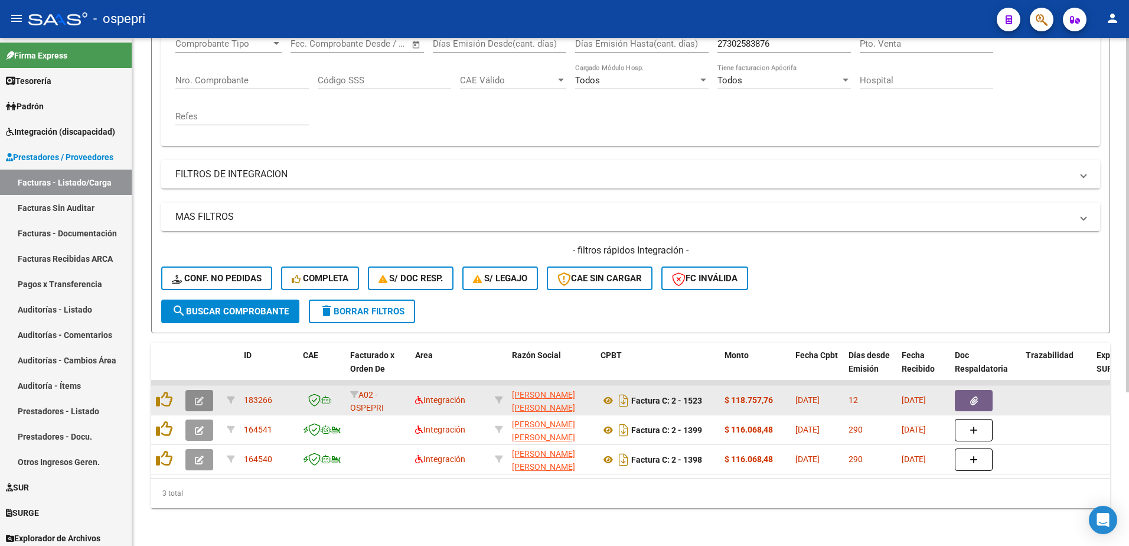
click at [203, 396] on icon "button" at bounding box center [199, 400] width 9 height 9
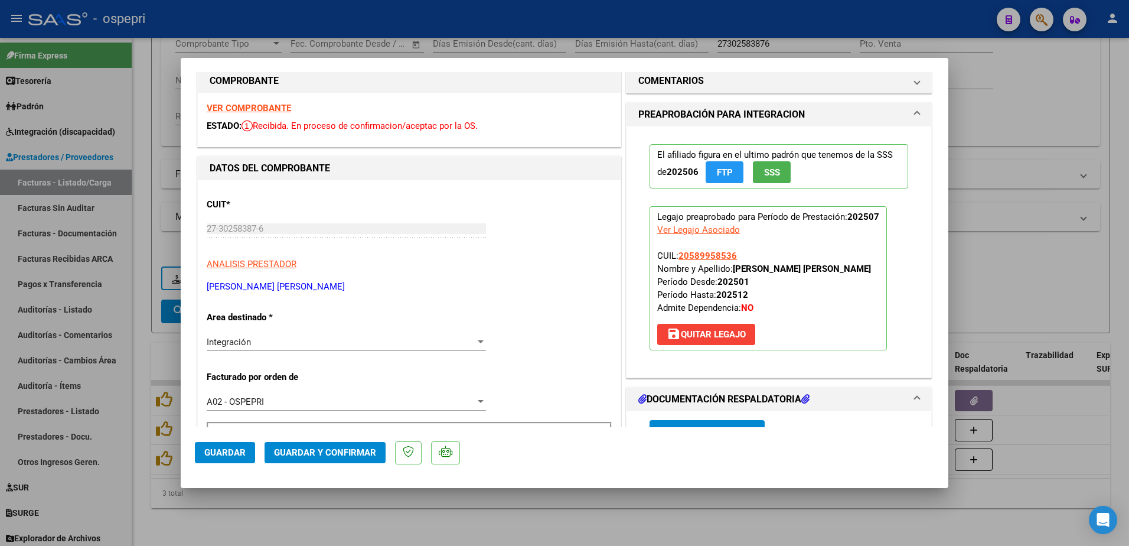
scroll to position [0, 0]
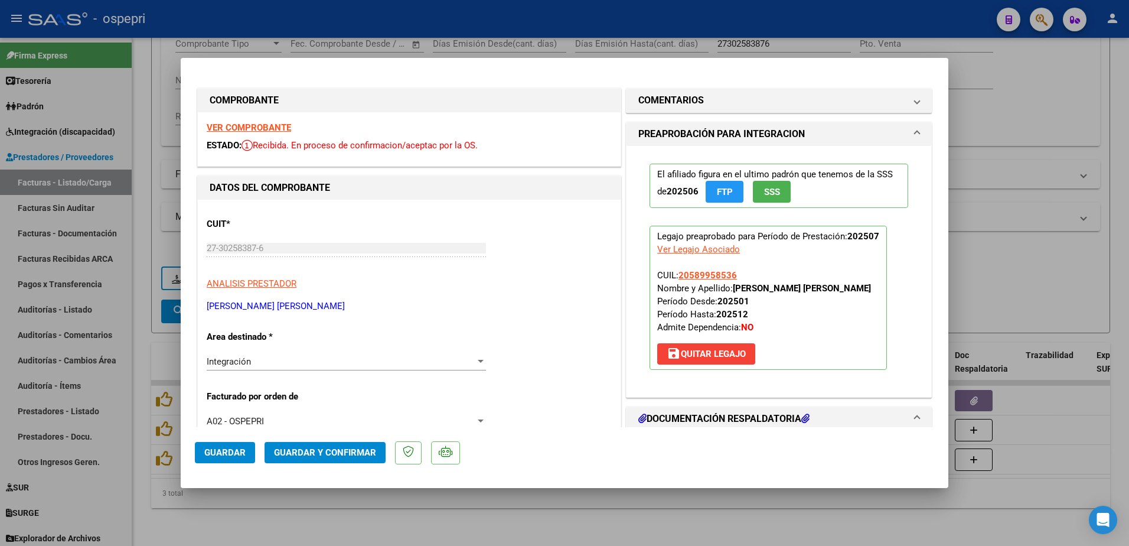
click at [266, 128] on strong "VER COMPROBANTE" at bounding box center [249, 127] width 84 height 11
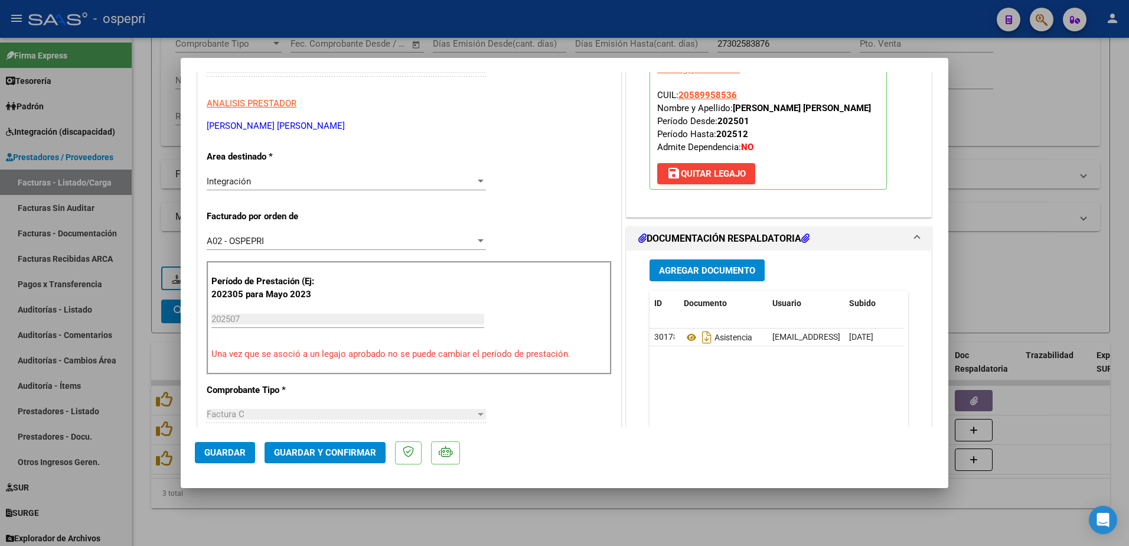
scroll to position [236, 0]
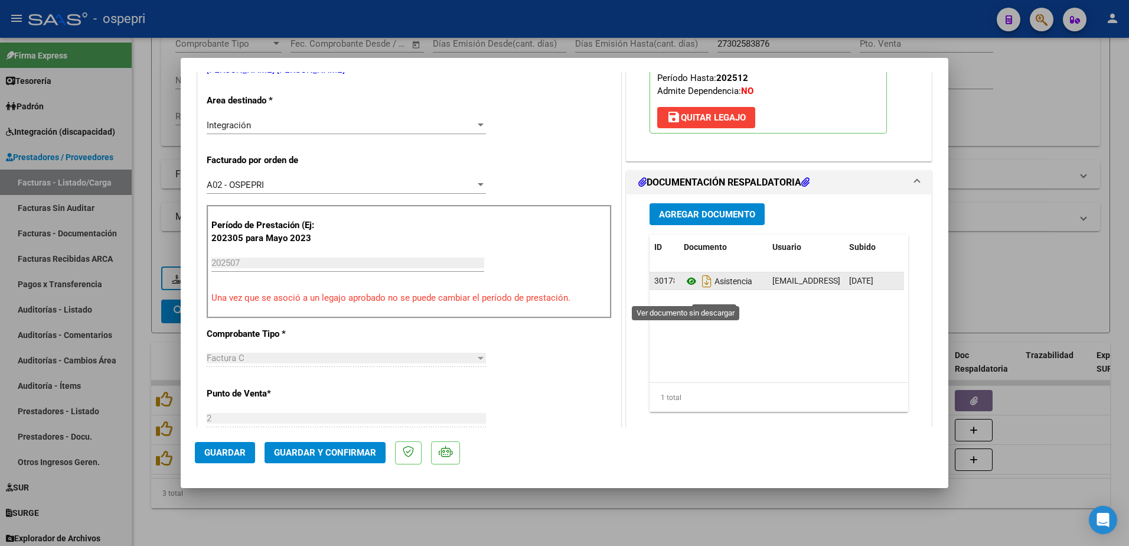
click at [687, 288] on icon at bounding box center [691, 281] width 15 height 14
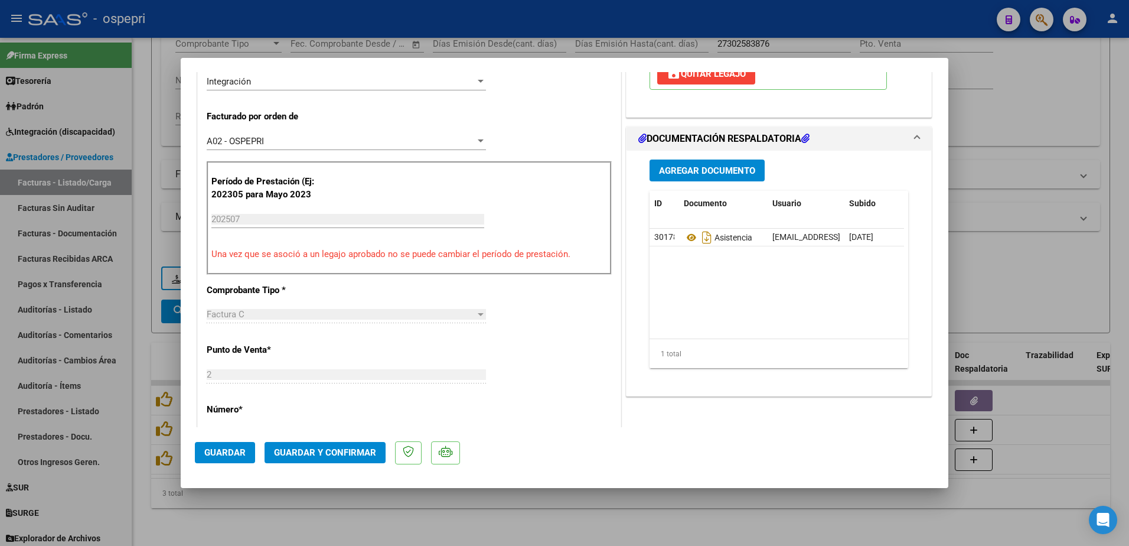
scroll to position [354, 0]
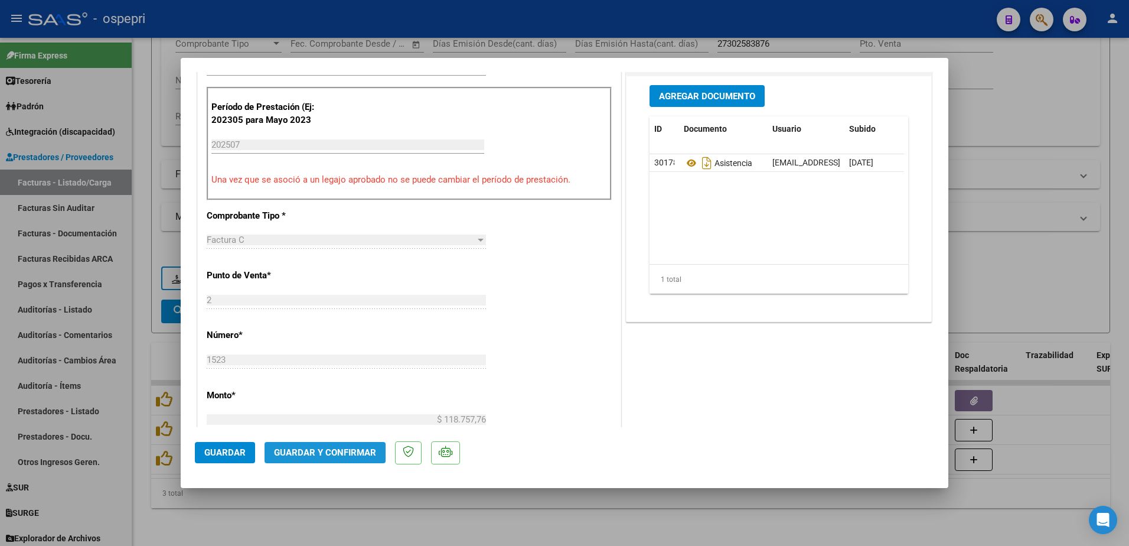
click at [339, 450] on span "Guardar y Confirmar" at bounding box center [325, 452] width 102 height 11
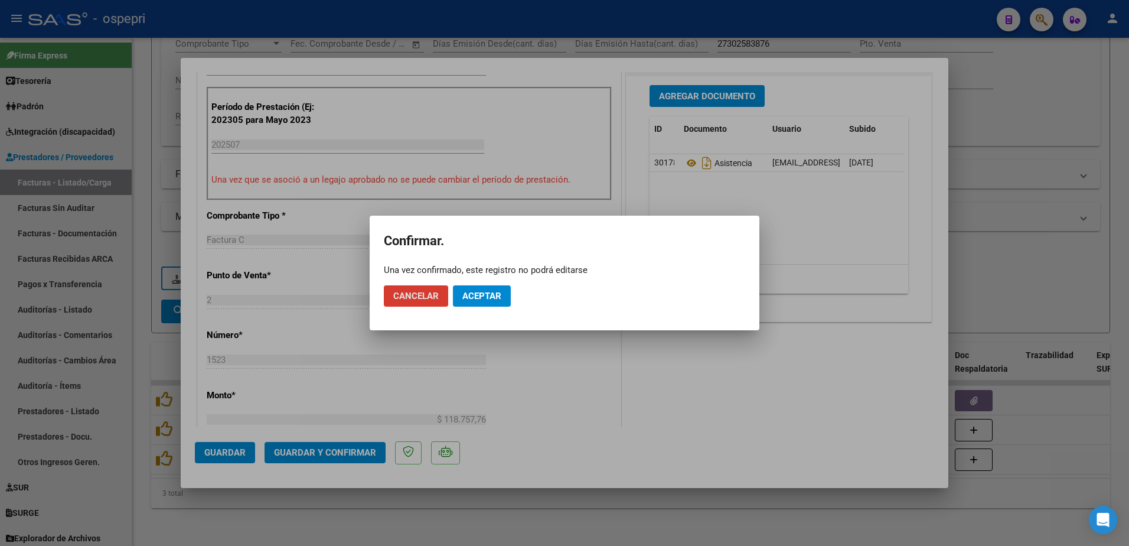
click at [492, 290] on span "Aceptar" at bounding box center [481, 295] width 39 height 11
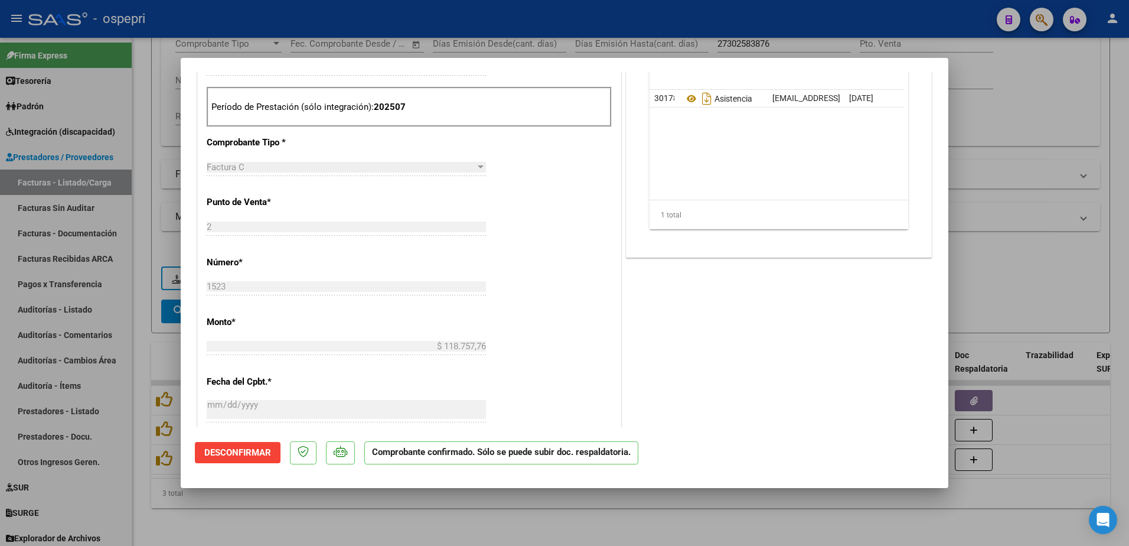
type input "$ 0,00"
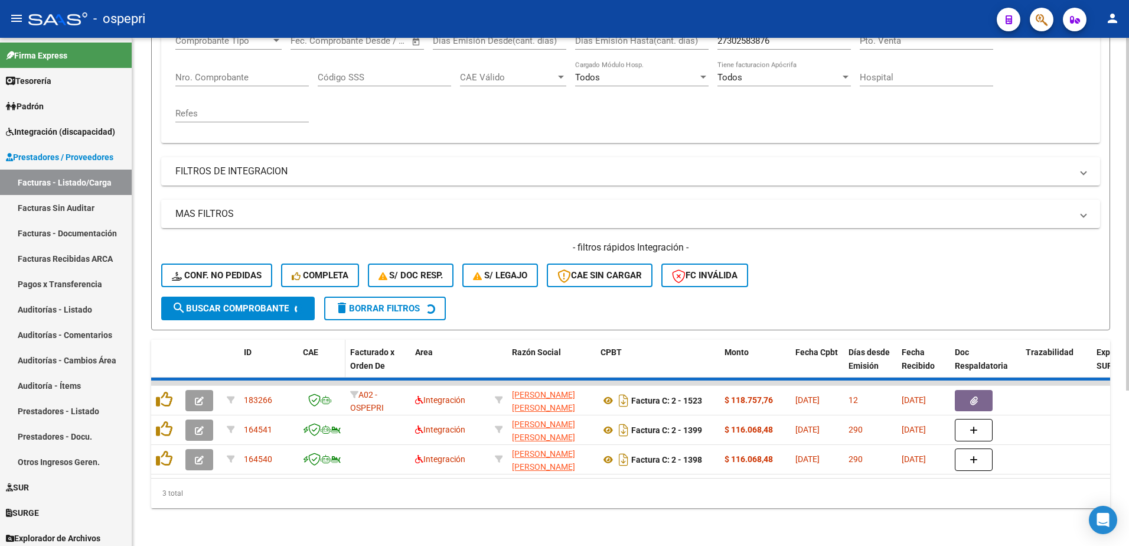
scroll to position [191, 0]
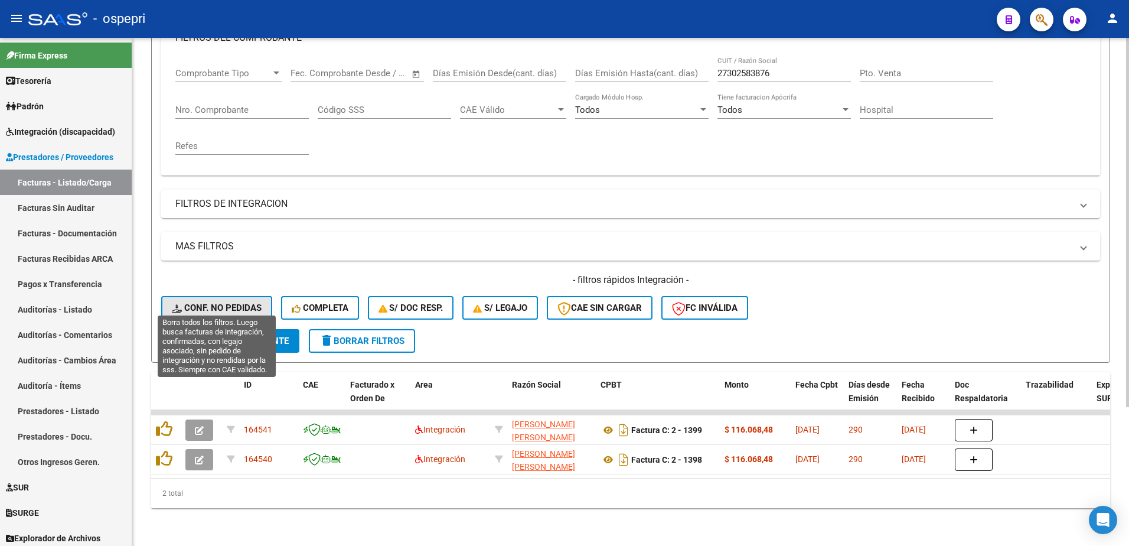
click at [218, 302] on span "Conf. no pedidas" at bounding box center [217, 307] width 90 height 11
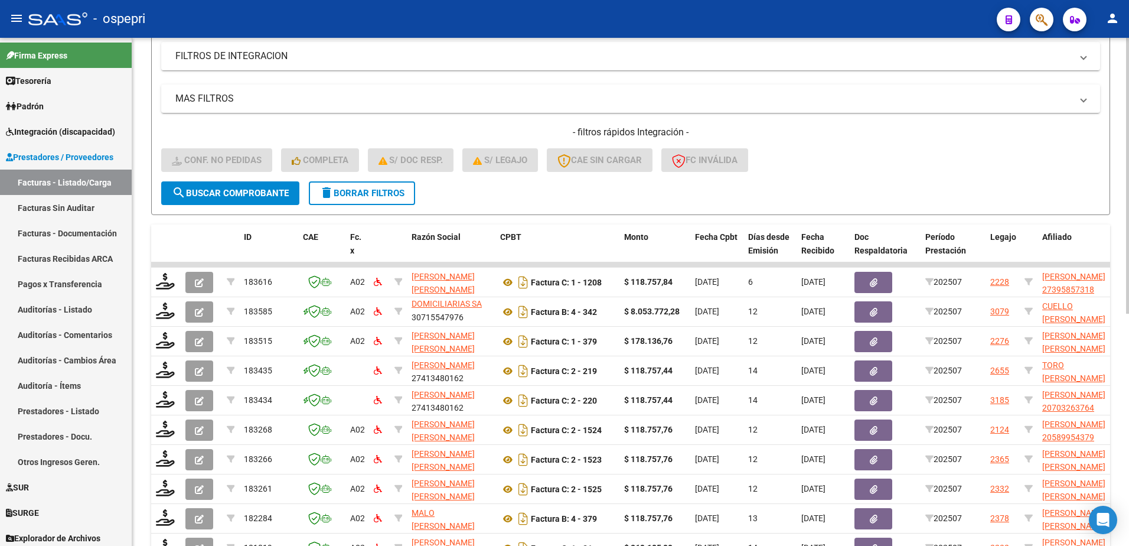
scroll to position [368, 0]
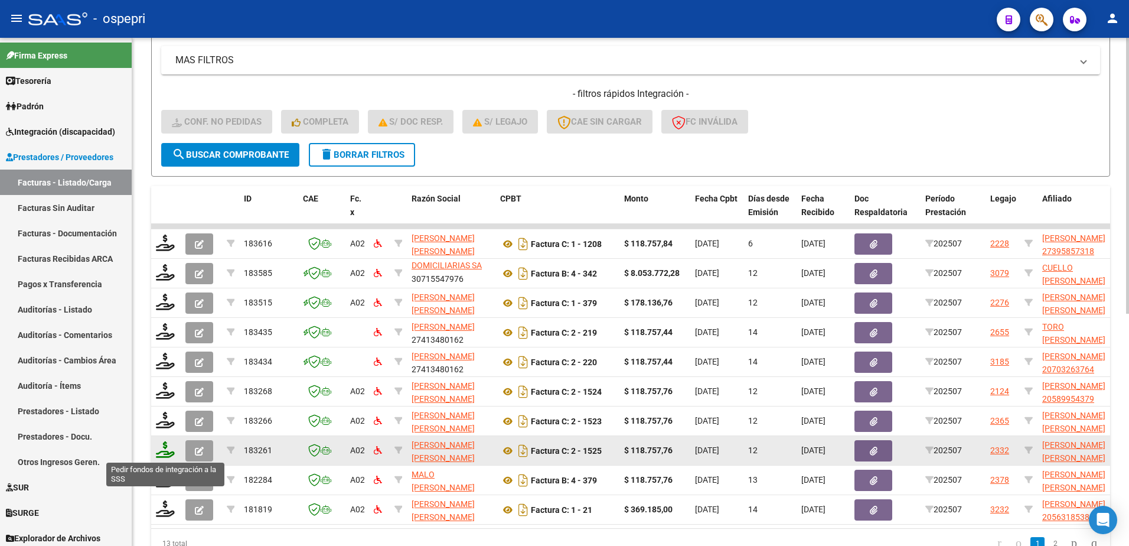
click at [163, 453] on icon at bounding box center [165, 449] width 19 height 17
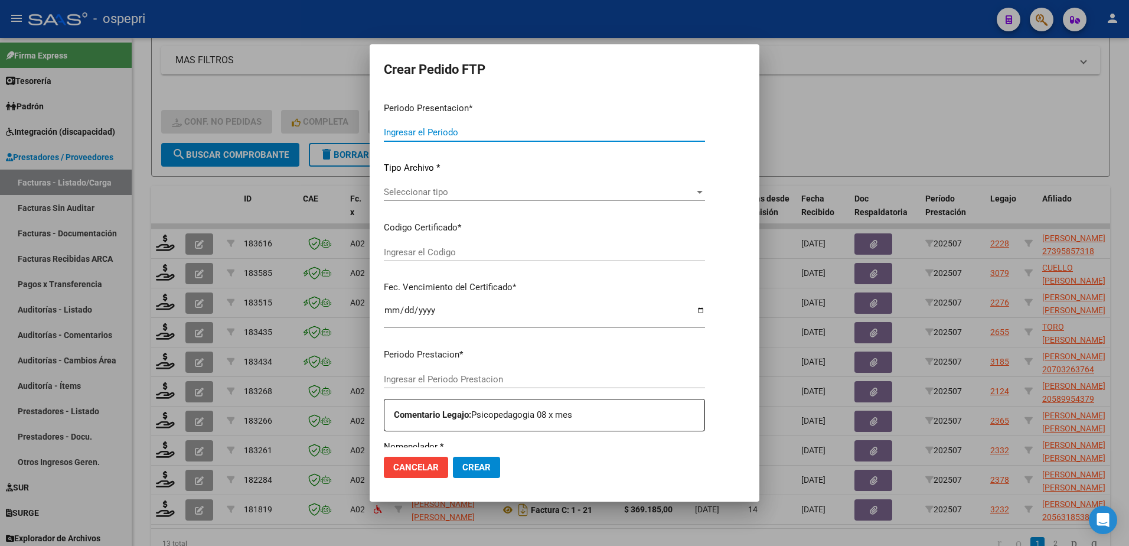
type input "202507"
type input "$ 118.757,76"
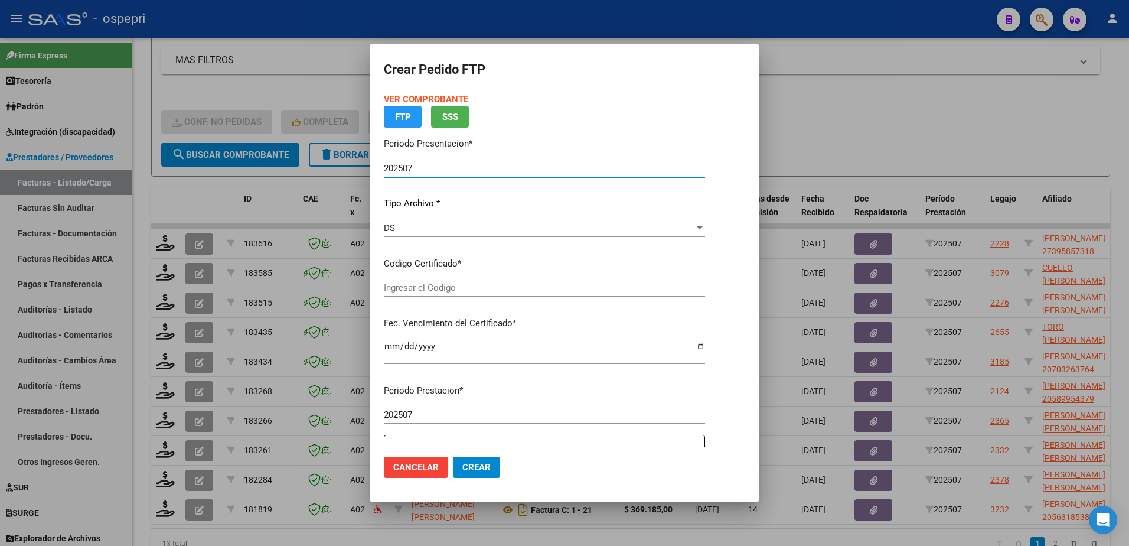
type input "20584105438"
type input "[DATE]"
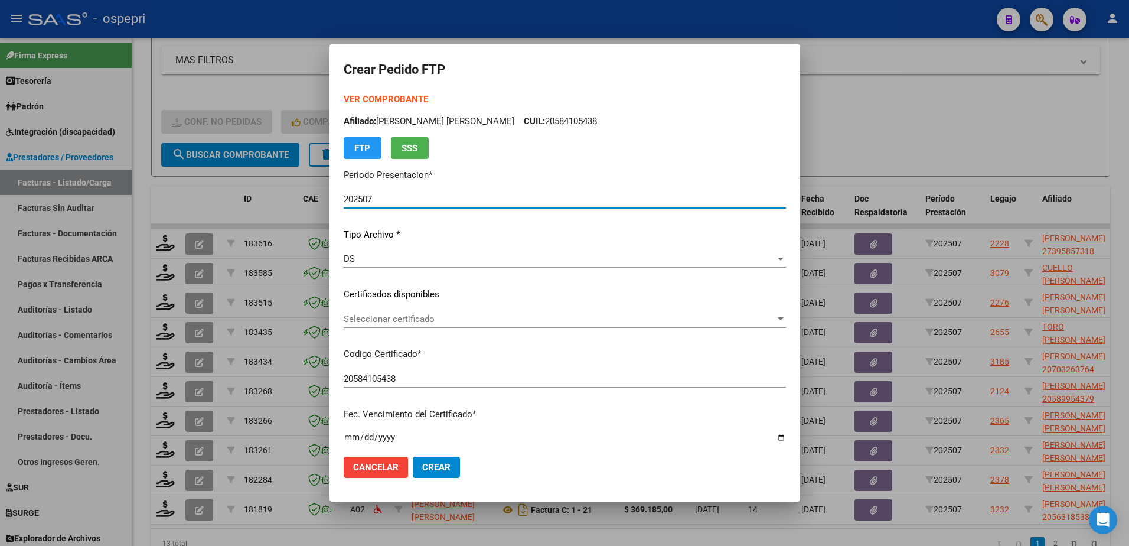
click at [435, 318] on span "Seleccionar certificado" at bounding box center [560, 319] width 432 height 11
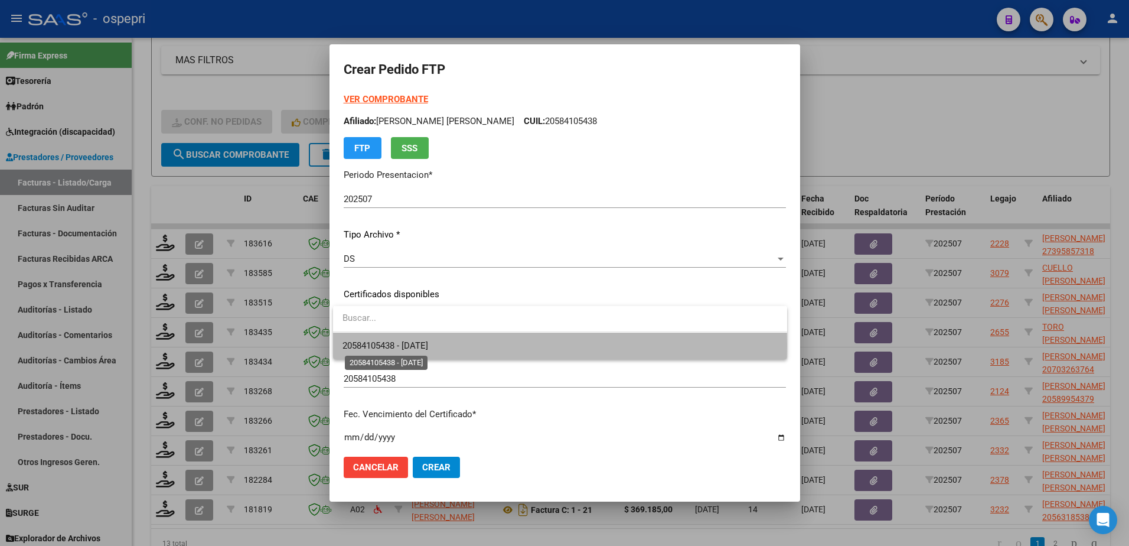
click at [428, 345] on span "20584105438 - [DATE]" at bounding box center [385, 345] width 86 height 11
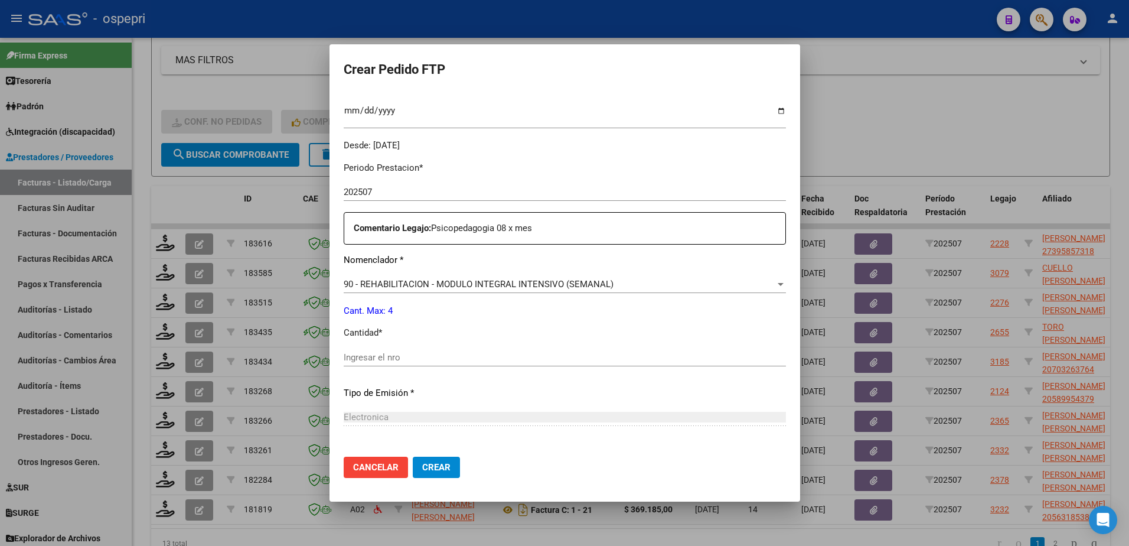
scroll to position [354, 0]
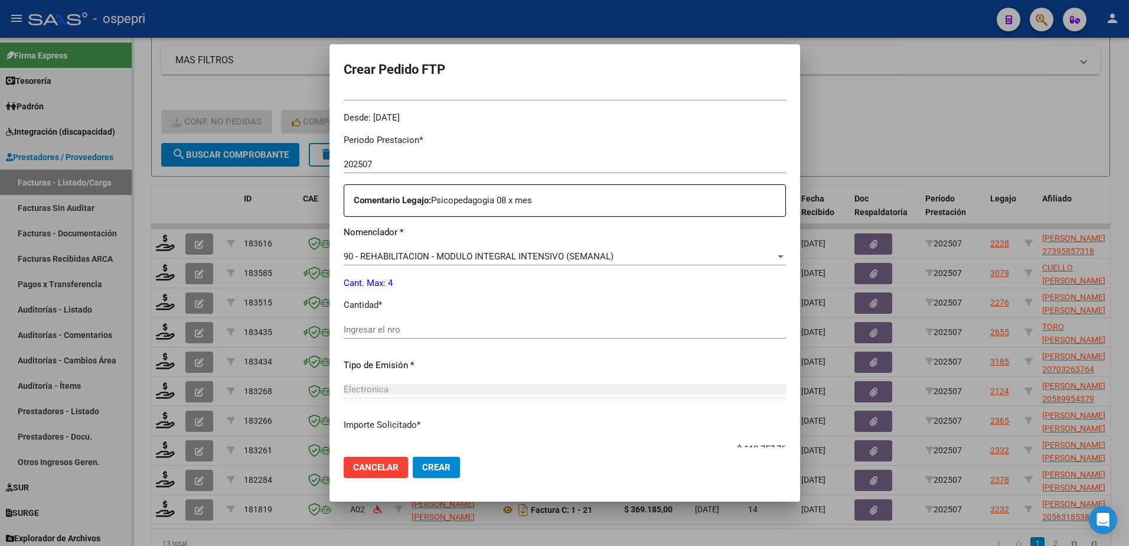
click at [384, 319] on div "Periodo Prestacion * 202507 Ingresar el Periodo Prestacion Comentario Legajo: P…" at bounding box center [565, 327] width 442 height 404
click at [384, 327] on input "Ingresar el nro" at bounding box center [565, 329] width 442 height 11
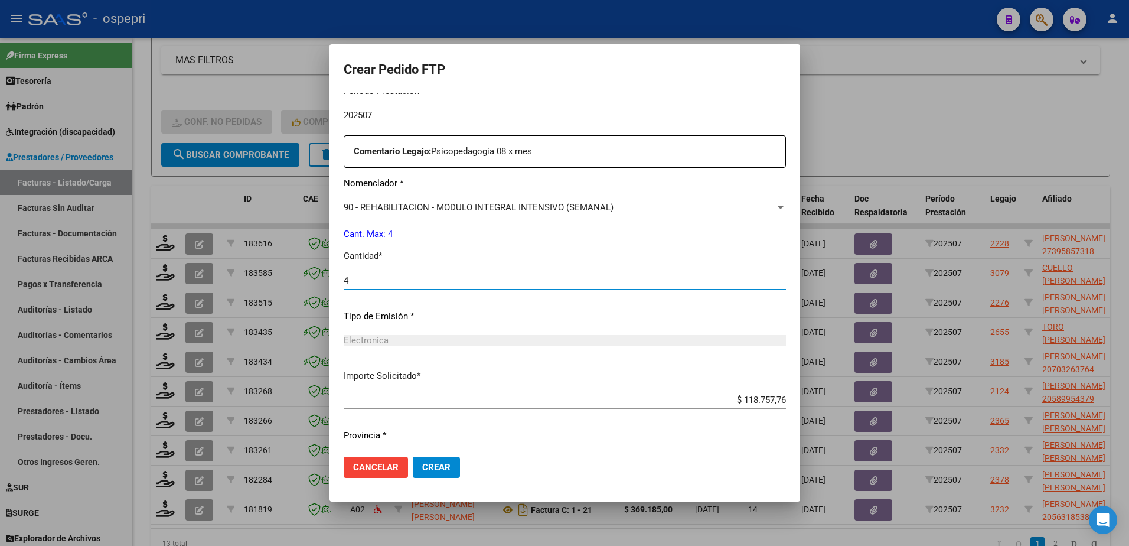
scroll to position [436, 0]
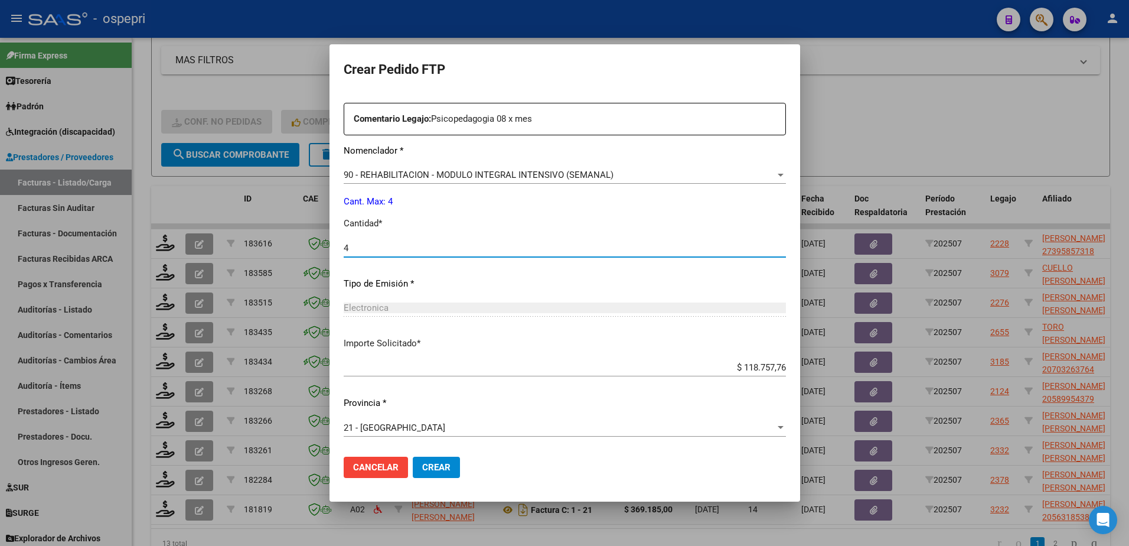
type input "4"
click at [432, 463] on span "Crear" at bounding box center [436, 467] width 28 height 11
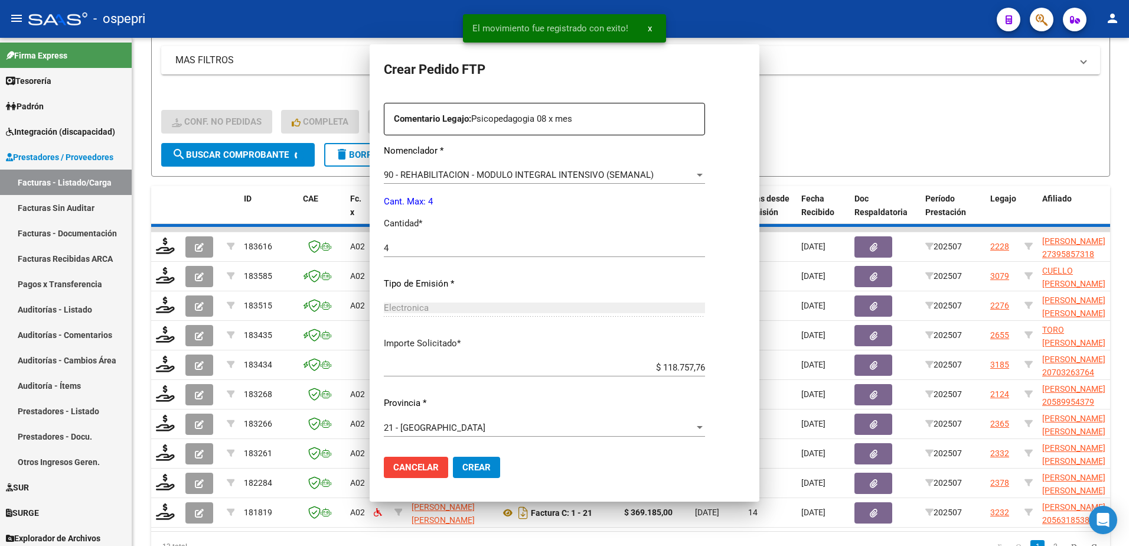
scroll to position [369, 0]
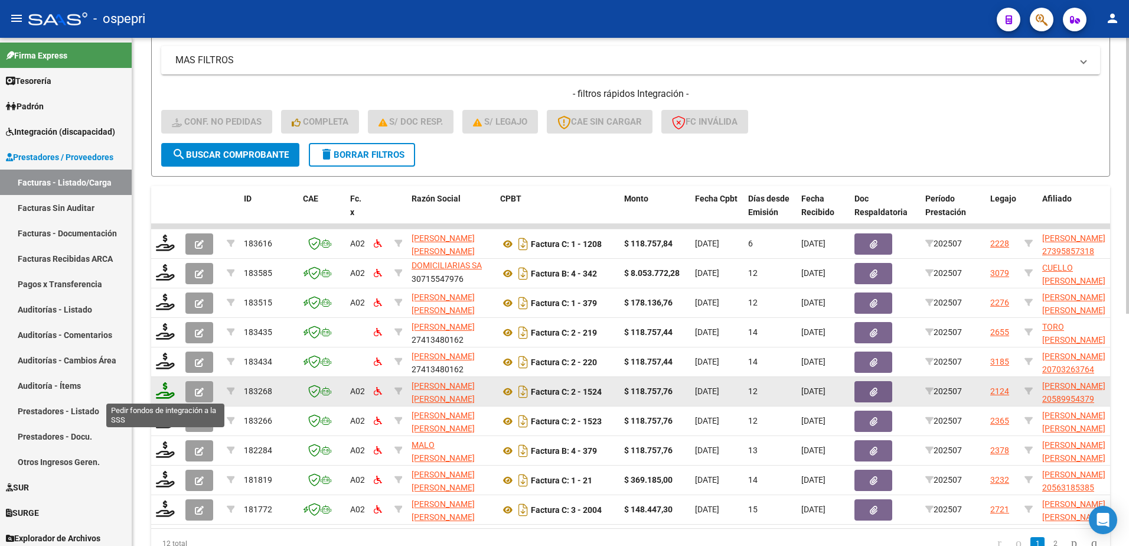
click at [165, 396] on icon at bounding box center [165, 390] width 19 height 17
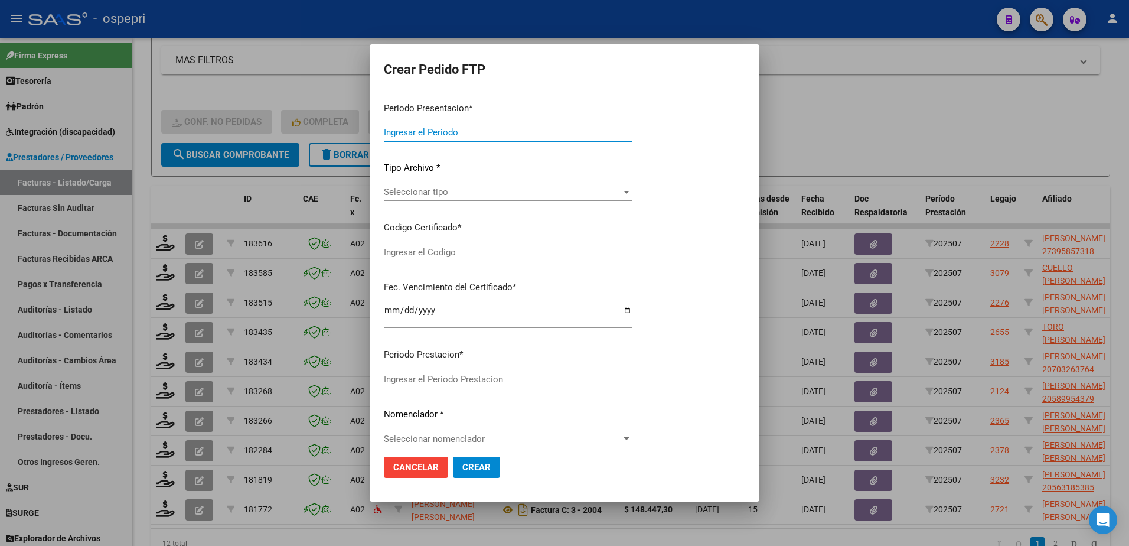
type input "202507"
type input "$ 118.757,76"
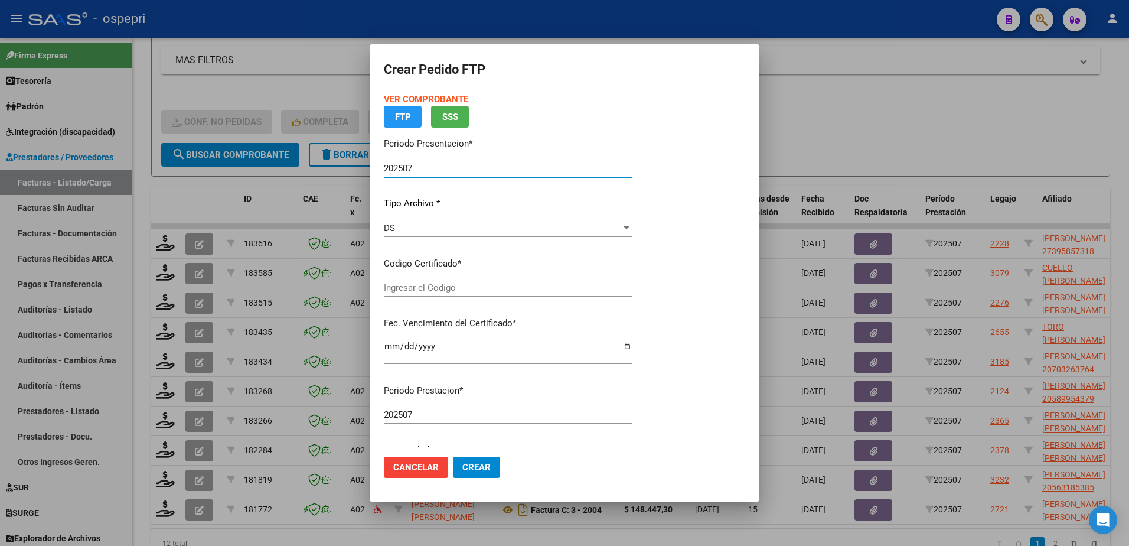
type input "2058995437-9"
type input "[DATE]"
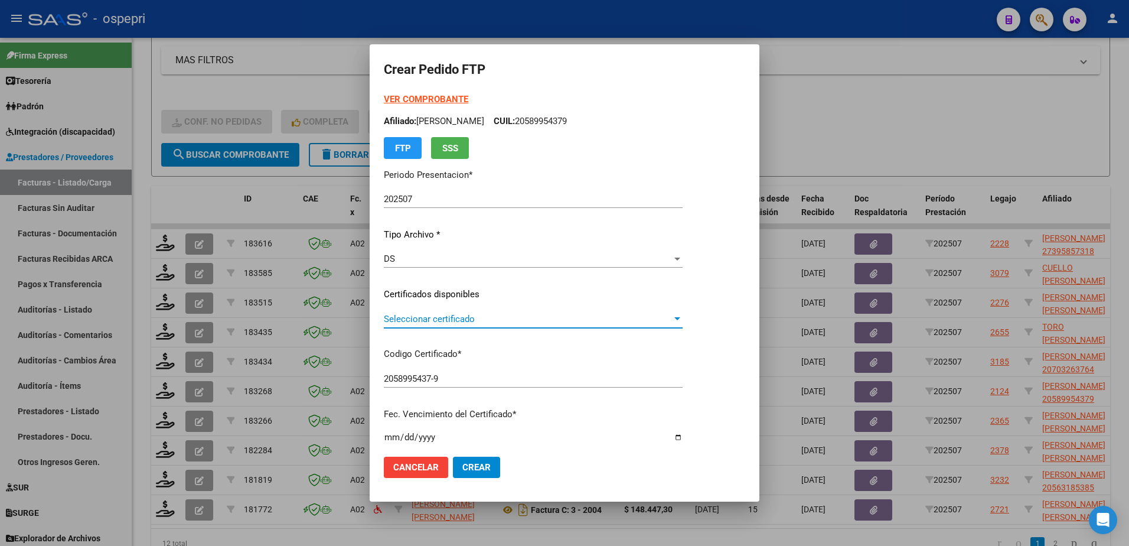
click at [429, 319] on span "Seleccionar certificado" at bounding box center [528, 319] width 288 height 11
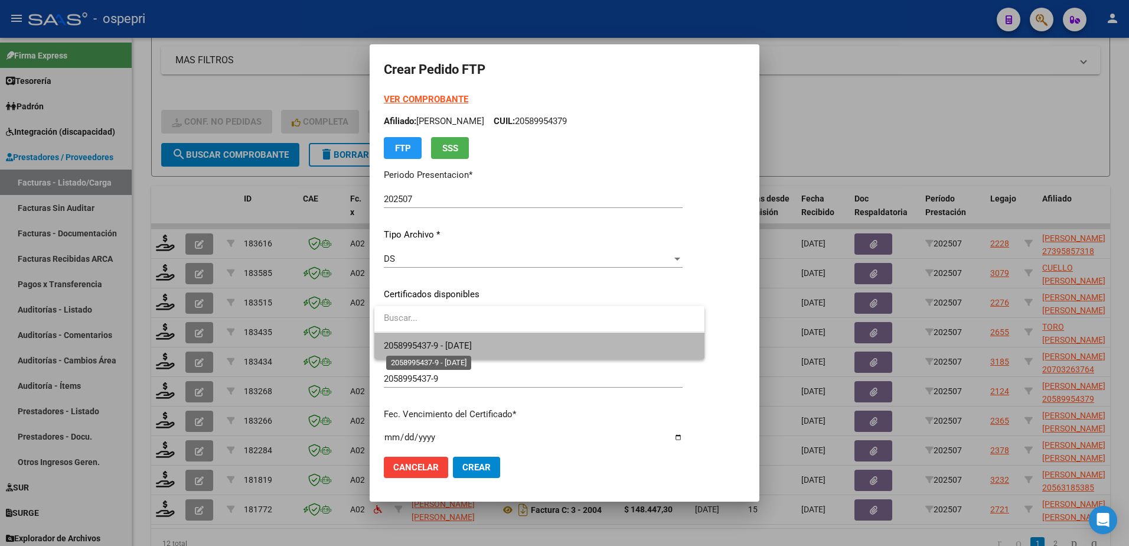
click at [444, 341] on span "2058995437-9 - [DATE]" at bounding box center [428, 345] width 88 height 11
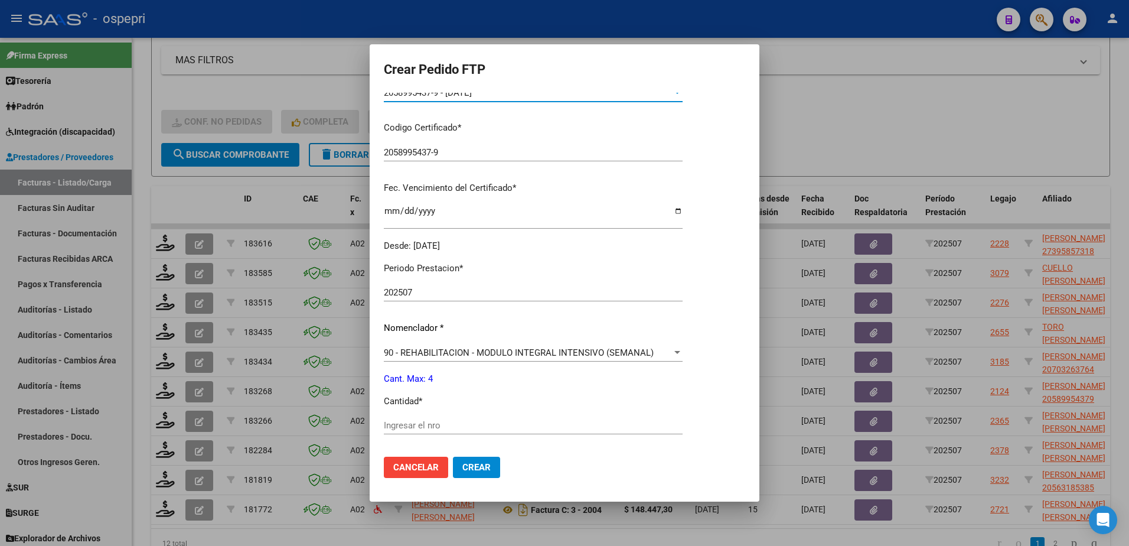
scroll to position [236, 0]
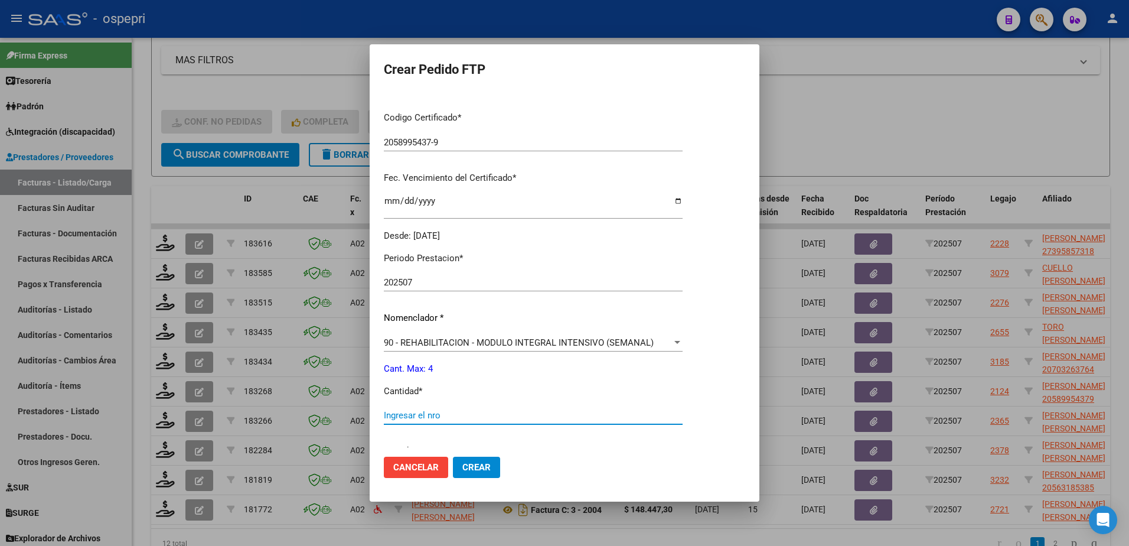
click at [453, 417] on input "Ingresar el nro" at bounding box center [533, 415] width 299 height 11
type input "4"
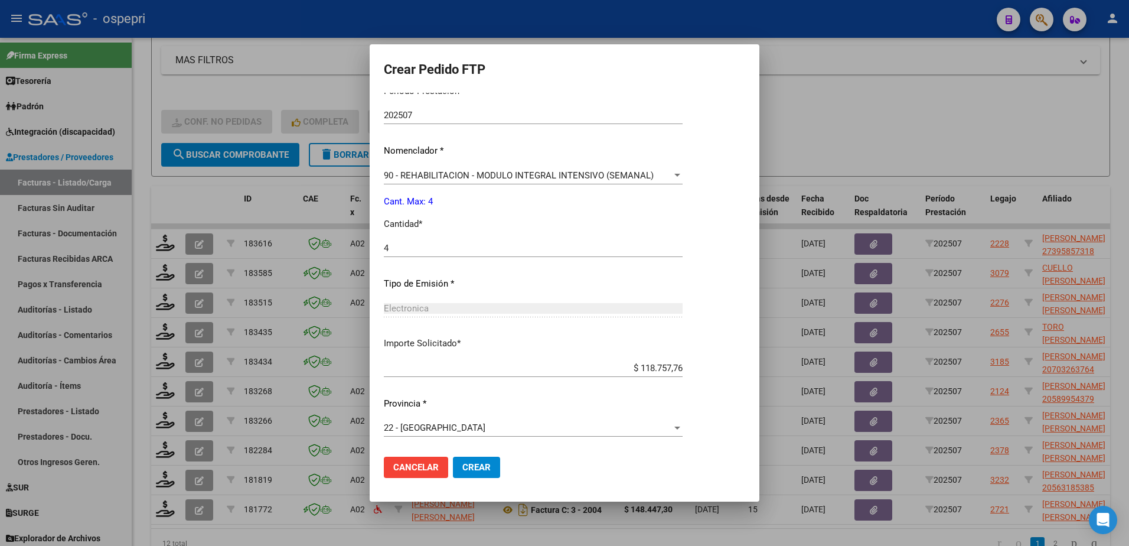
click at [475, 465] on span "Crear" at bounding box center [476, 467] width 28 height 11
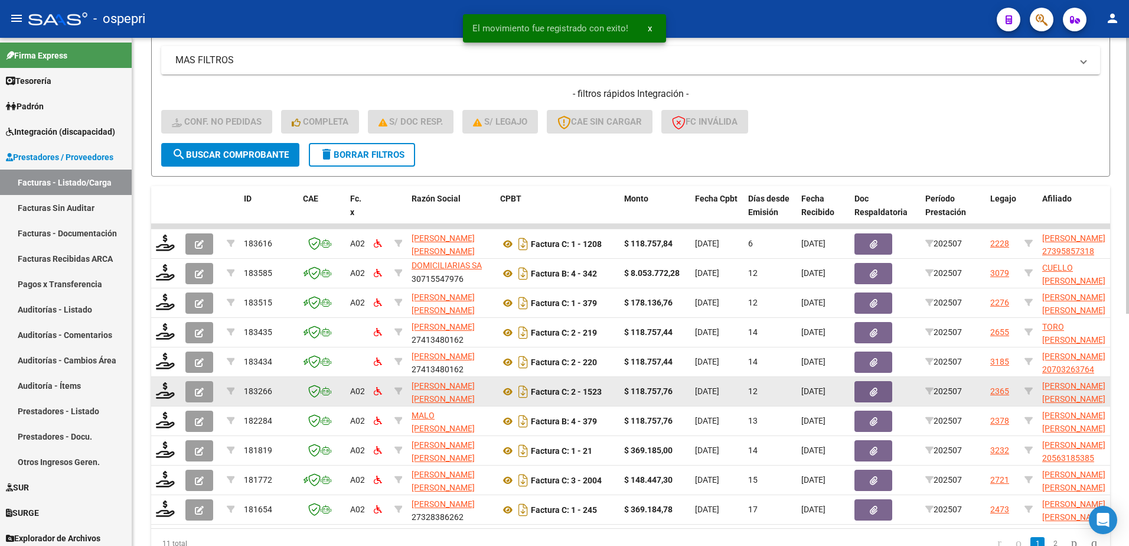
click at [166, 400] on div at bounding box center [166, 391] width 20 height 18
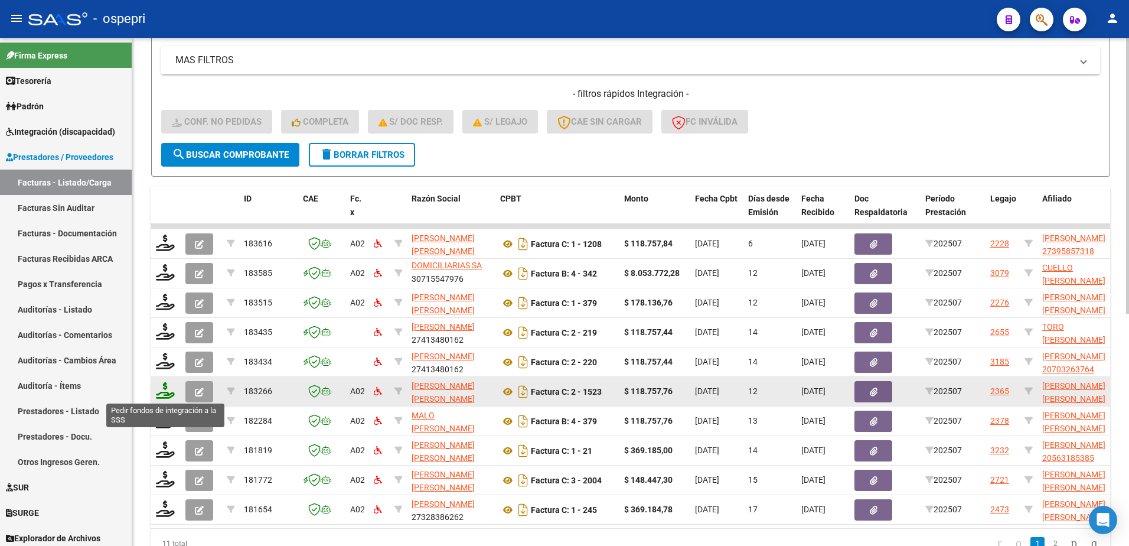
click at [166, 392] on icon at bounding box center [165, 390] width 19 height 17
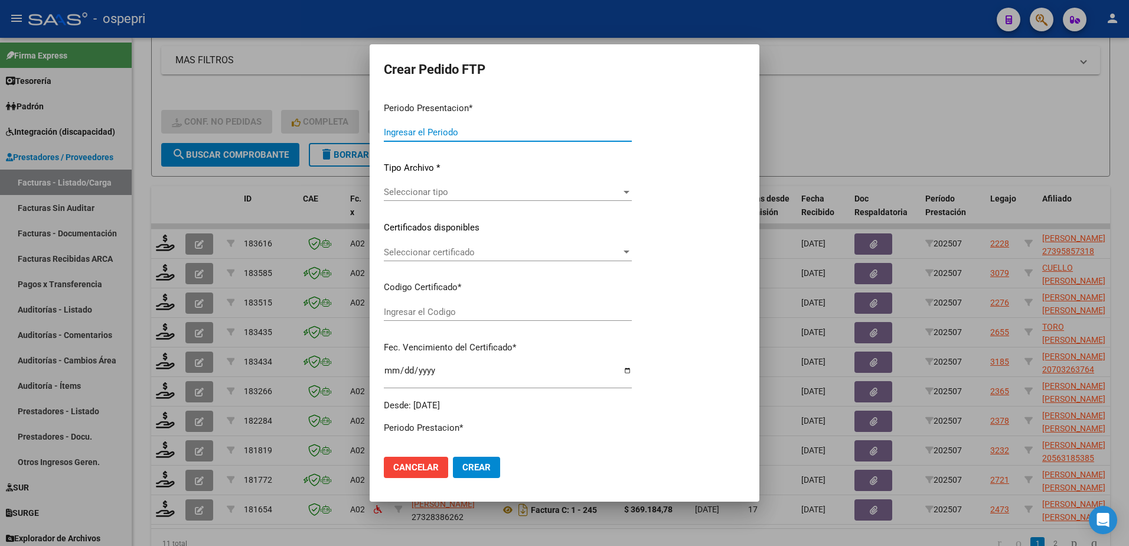
type input "202507"
type input "$ 118.757,76"
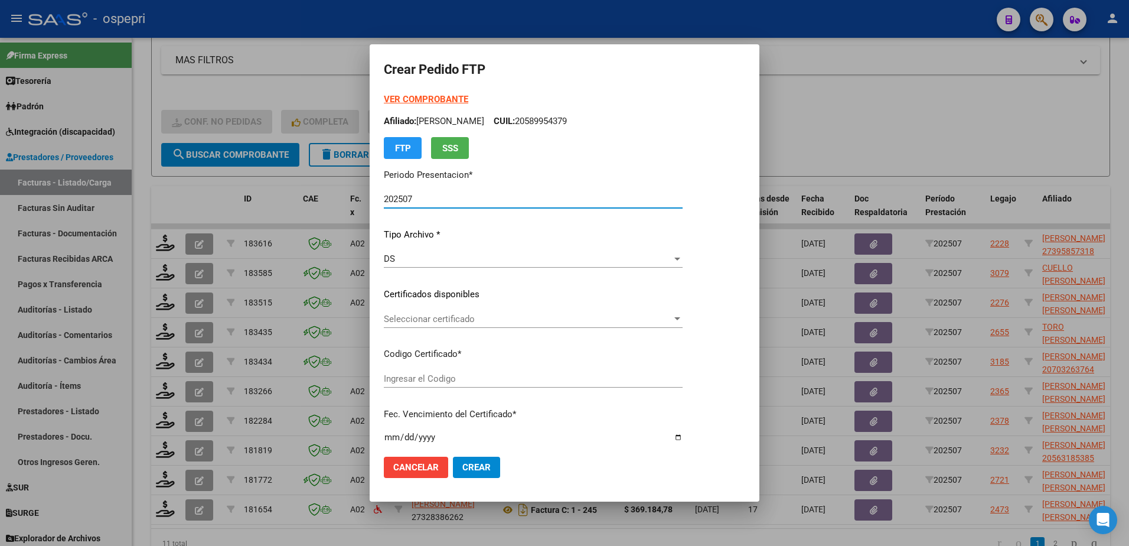
type input "2058995853-6"
type input "[DATE]"
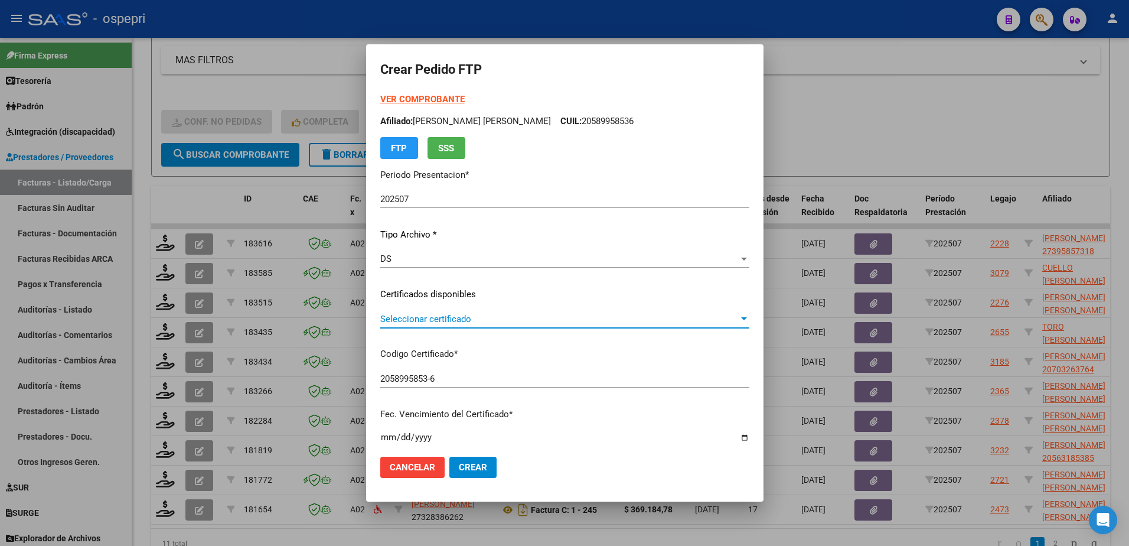
click at [433, 323] on span "Seleccionar certificado" at bounding box center [559, 319] width 358 height 11
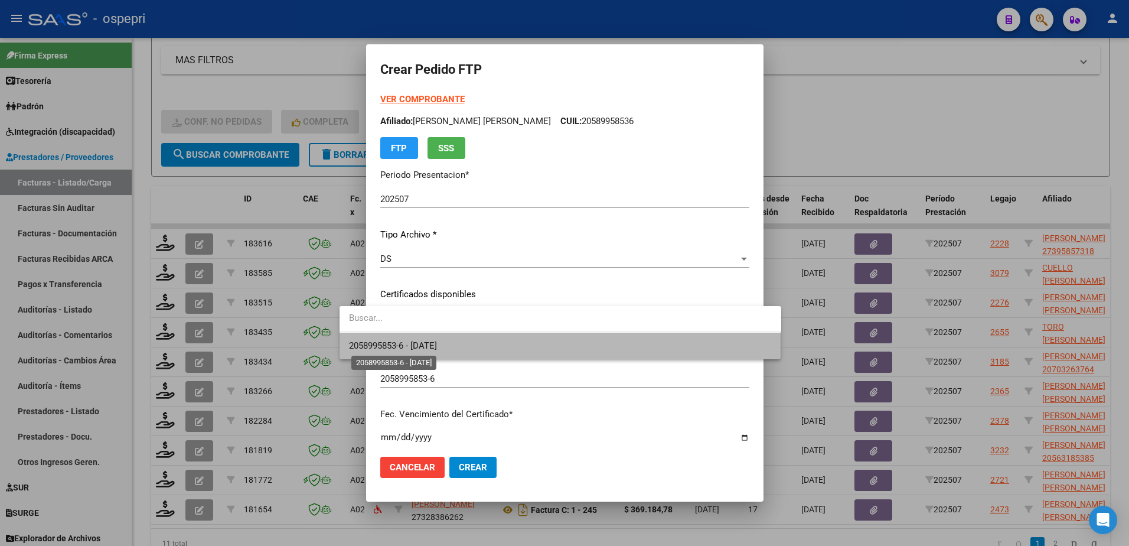
click at [436, 343] on span "2058995853-6 - [DATE]" at bounding box center [393, 345] width 88 height 11
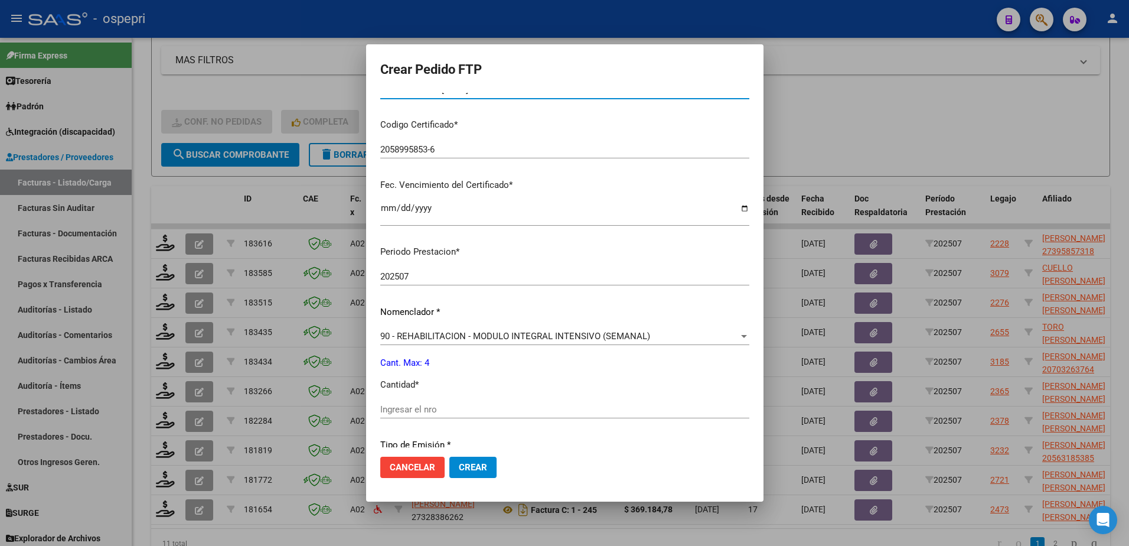
scroll to position [295, 0]
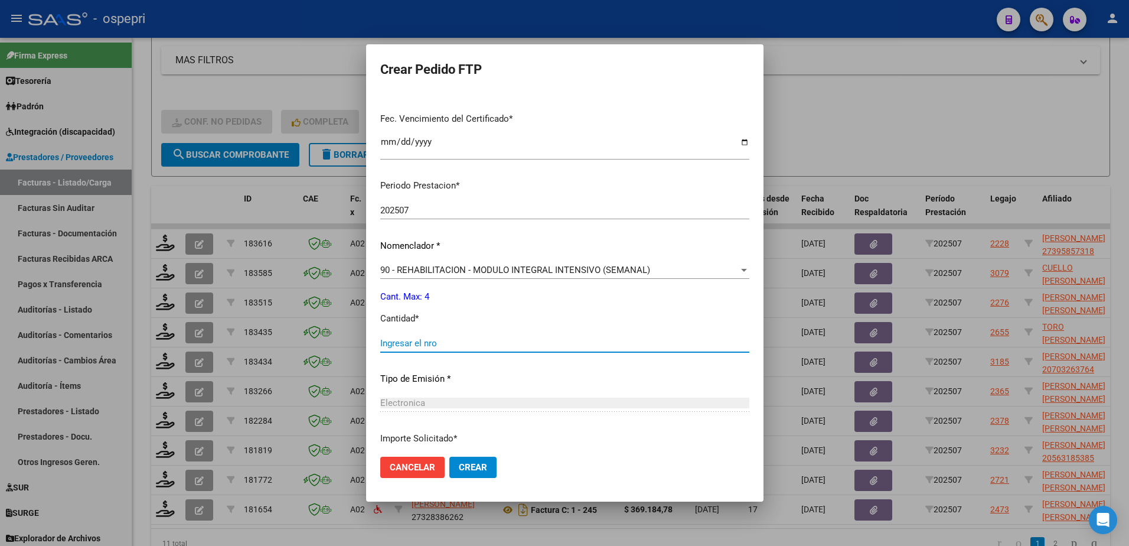
click at [385, 341] on input "Ingresar el nro" at bounding box center [564, 343] width 369 height 11
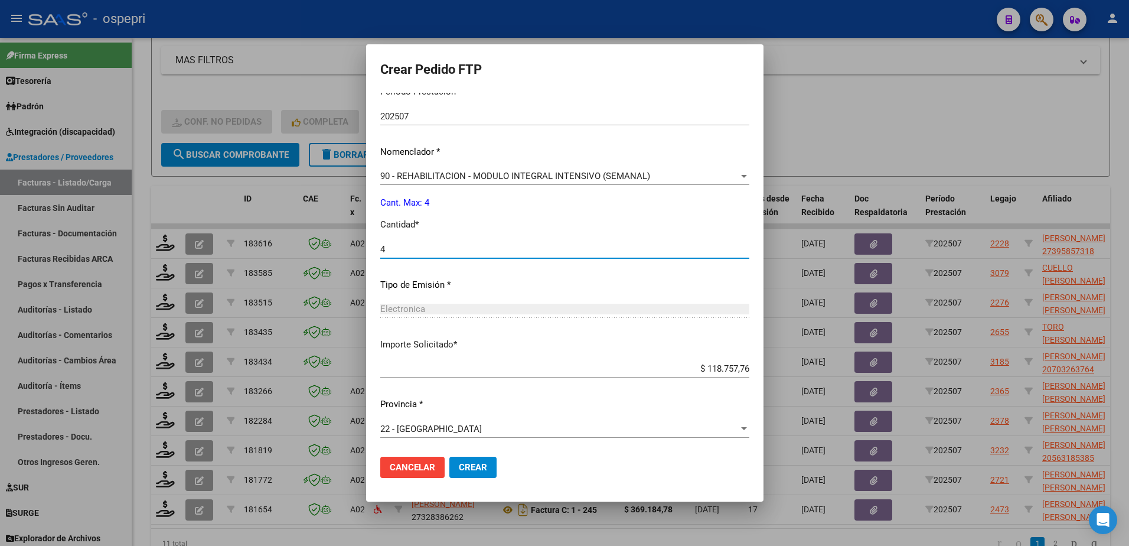
scroll to position [390, 0]
type input "4"
click at [459, 467] on span "Crear" at bounding box center [473, 467] width 28 height 11
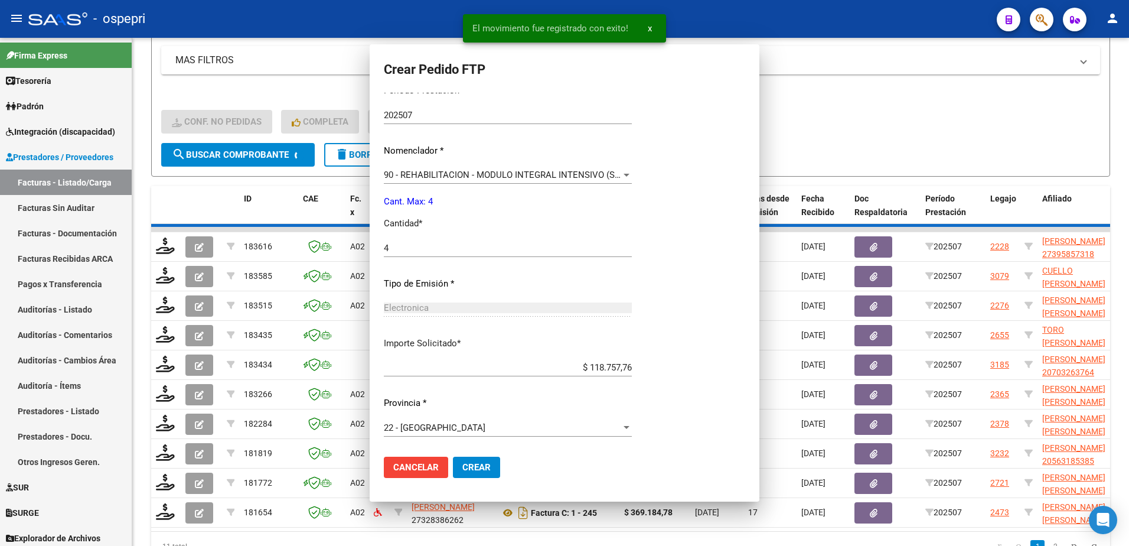
scroll to position [324, 0]
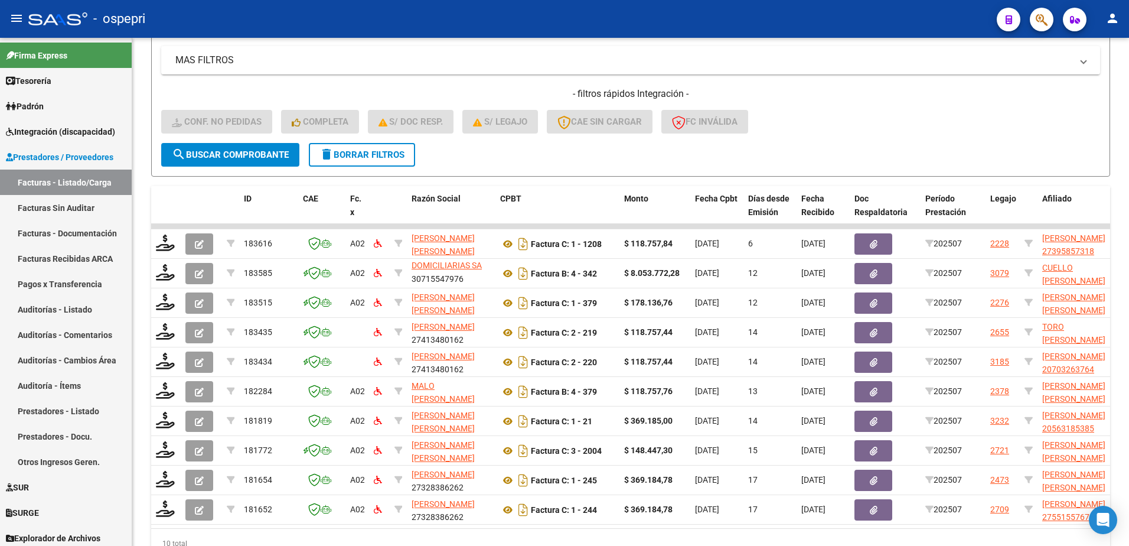
click at [869, 21] on div "- ospepri" at bounding box center [507, 19] width 959 height 26
click at [338, 156] on span "delete Borrar Filtros" at bounding box center [361, 154] width 85 height 11
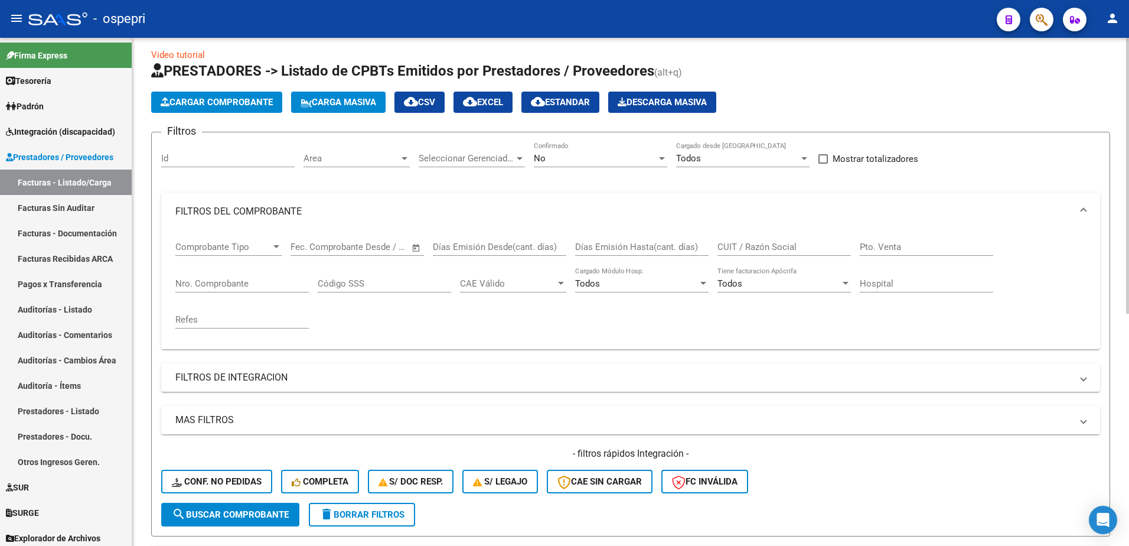
scroll to position [0, 0]
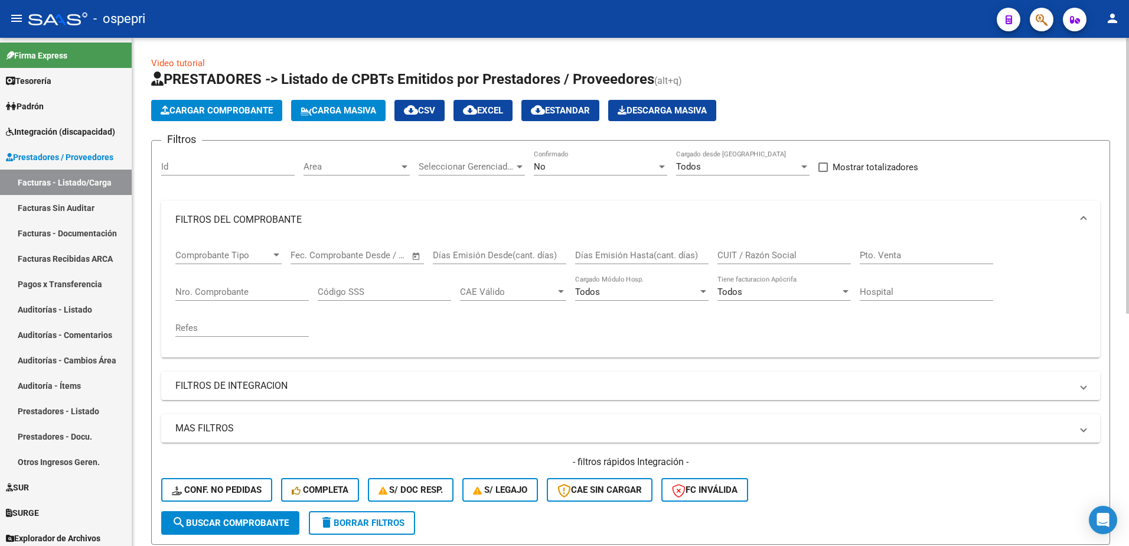
click at [772, 254] on input "CUIT / Razón Social" at bounding box center [783, 255] width 133 height 11
paste input "27313279532"
type input "27313279532"
click at [257, 524] on span "search Buscar Comprobante" at bounding box center [230, 522] width 117 height 11
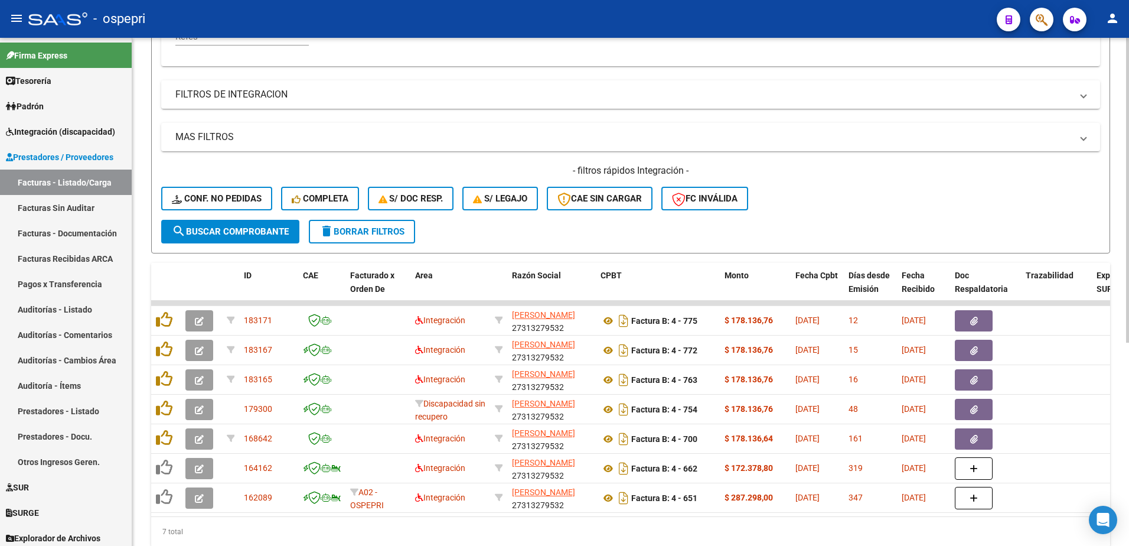
scroll to position [295, 0]
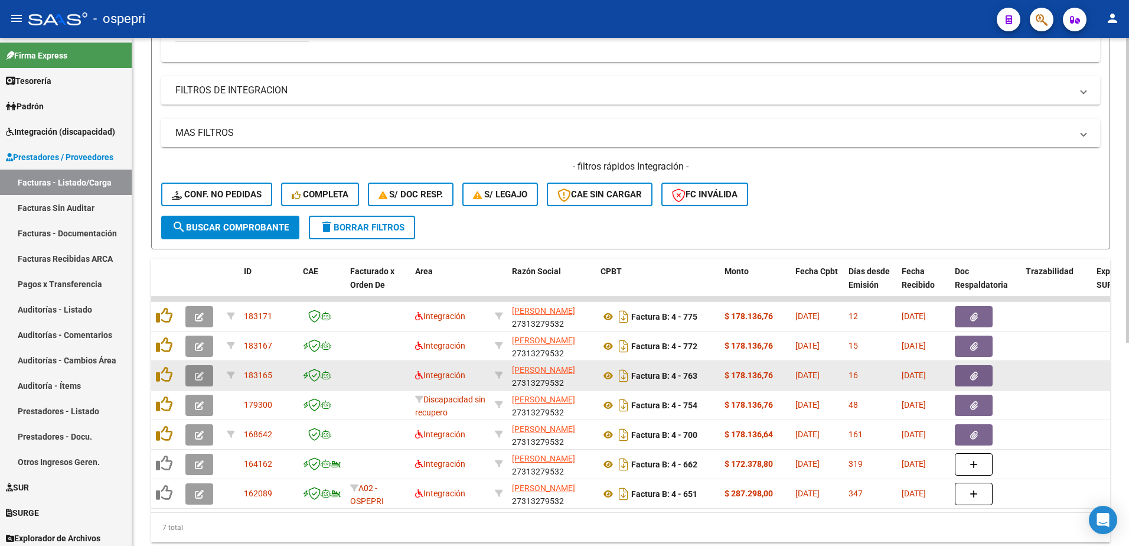
click at [198, 376] on icon "button" at bounding box center [199, 375] width 9 height 9
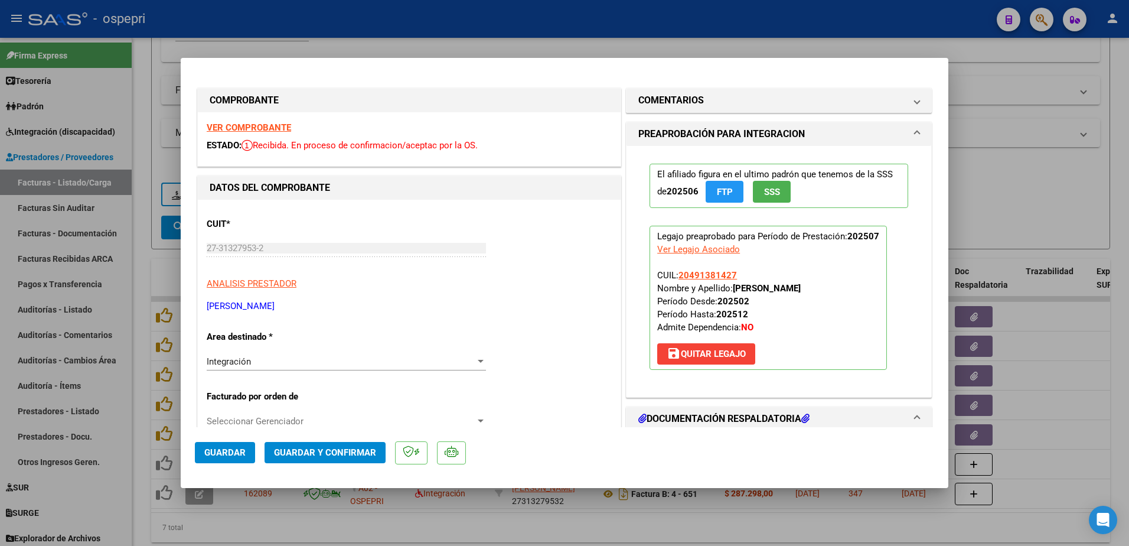
click at [271, 122] on strong "VER COMPROBANTE" at bounding box center [249, 127] width 84 height 11
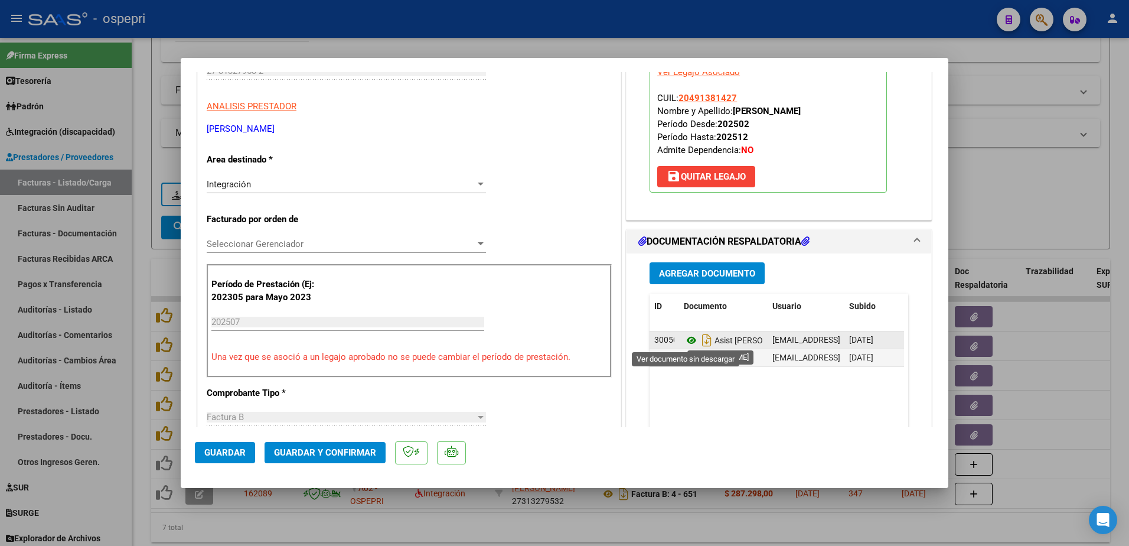
click at [687, 339] on icon at bounding box center [691, 340] width 15 height 14
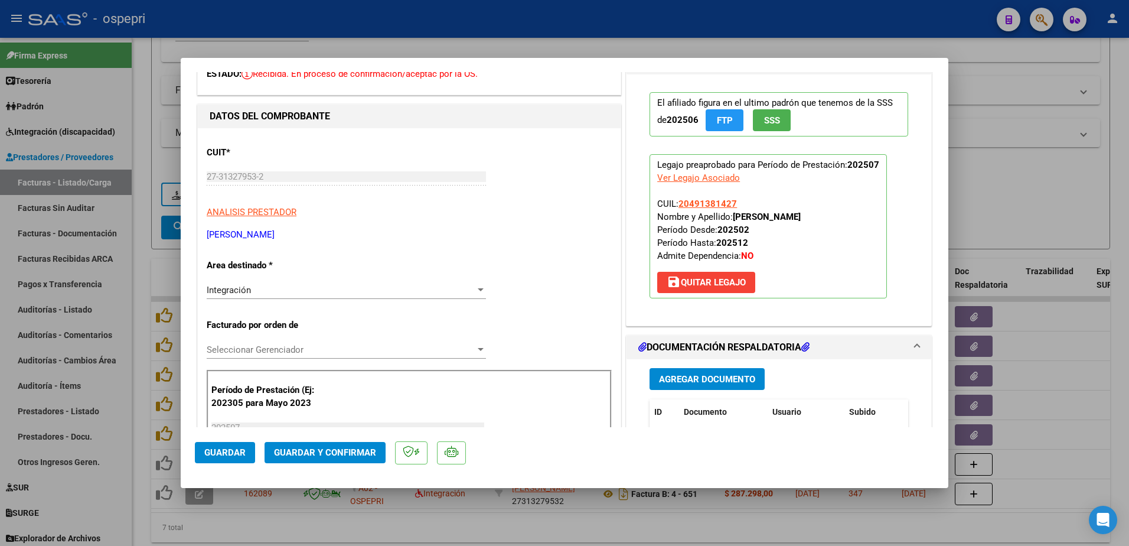
scroll to position [136, 0]
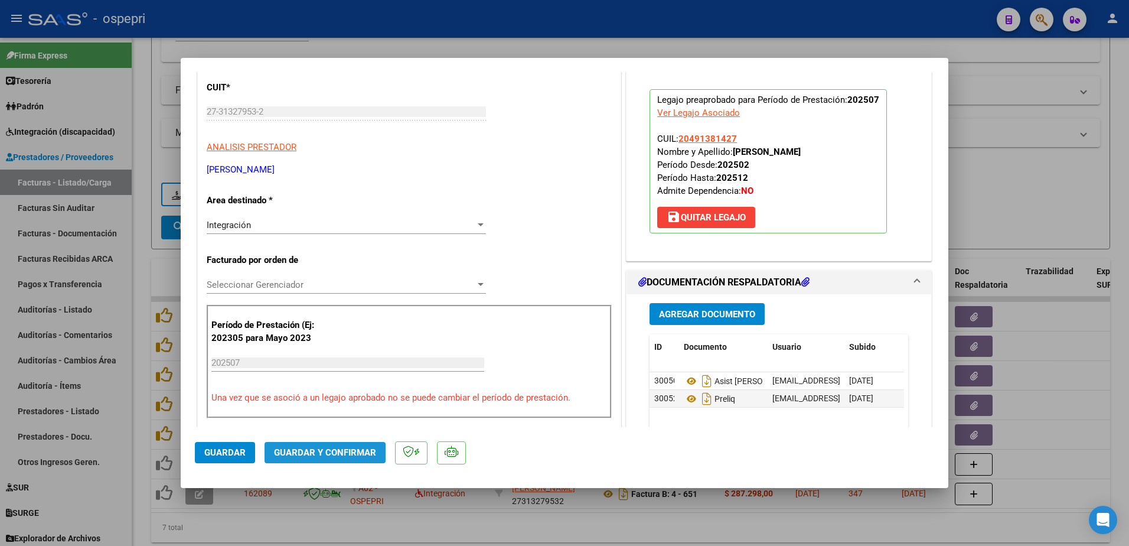
click at [312, 455] on span "Guardar y Confirmar" at bounding box center [325, 452] width 102 height 11
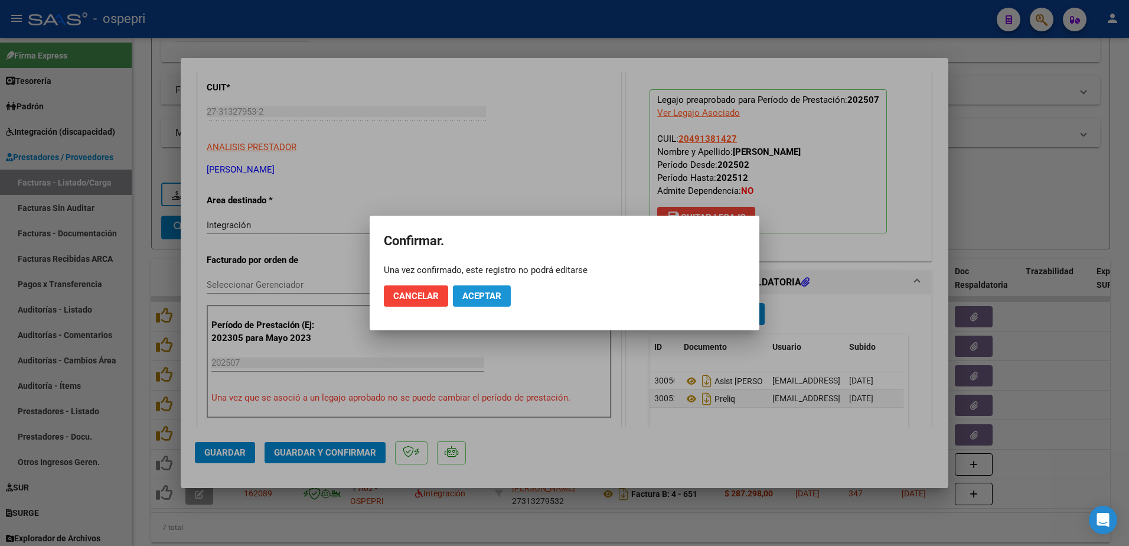
click at [487, 291] on span "Aceptar" at bounding box center [481, 295] width 39 height 11
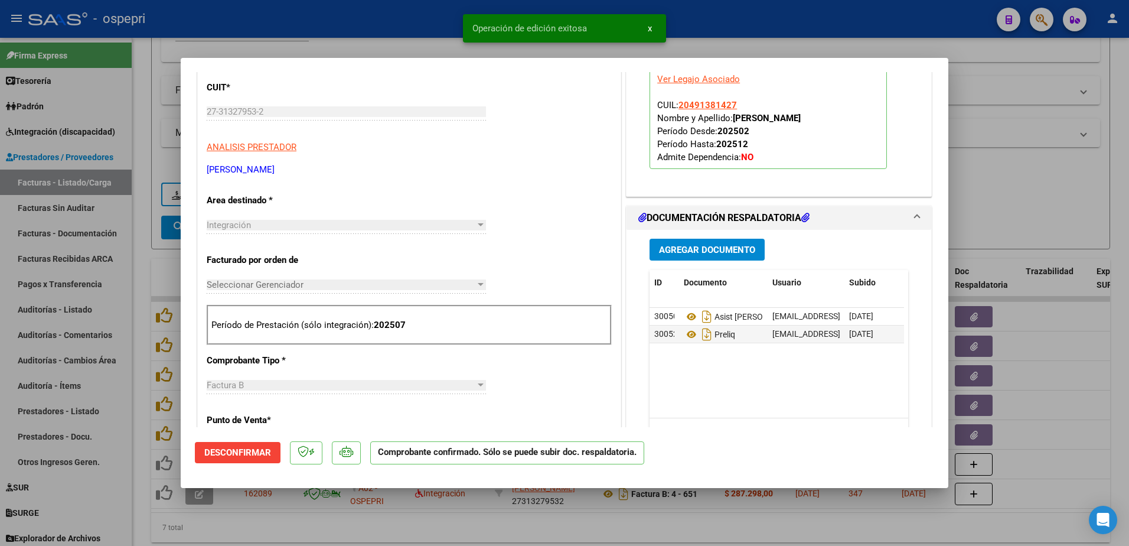
type input "$ 0,00"
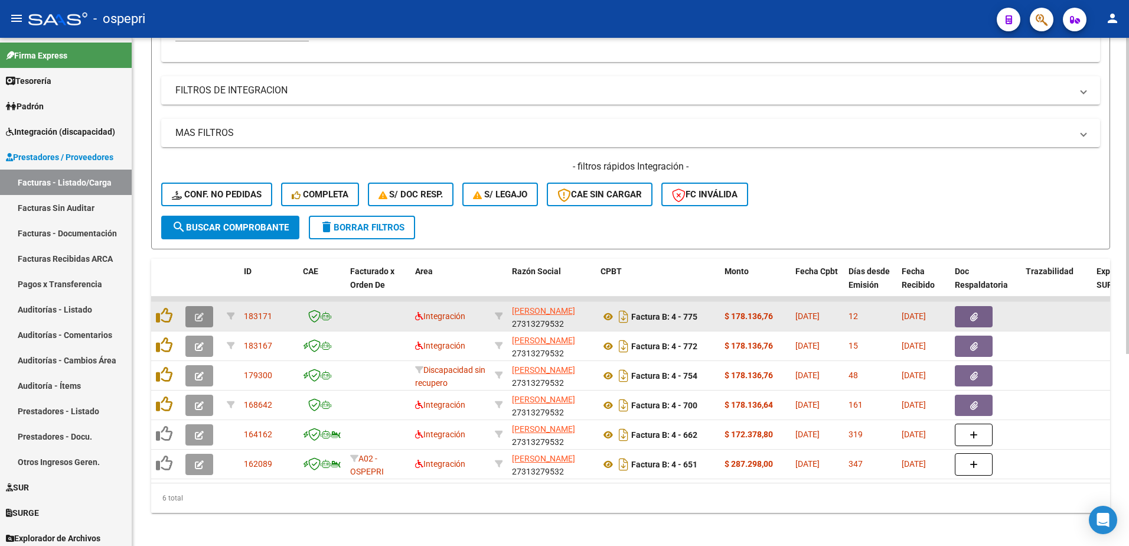
click at [198, 312] on icon "button" at bounding box center [199, 316] width 9 height 9
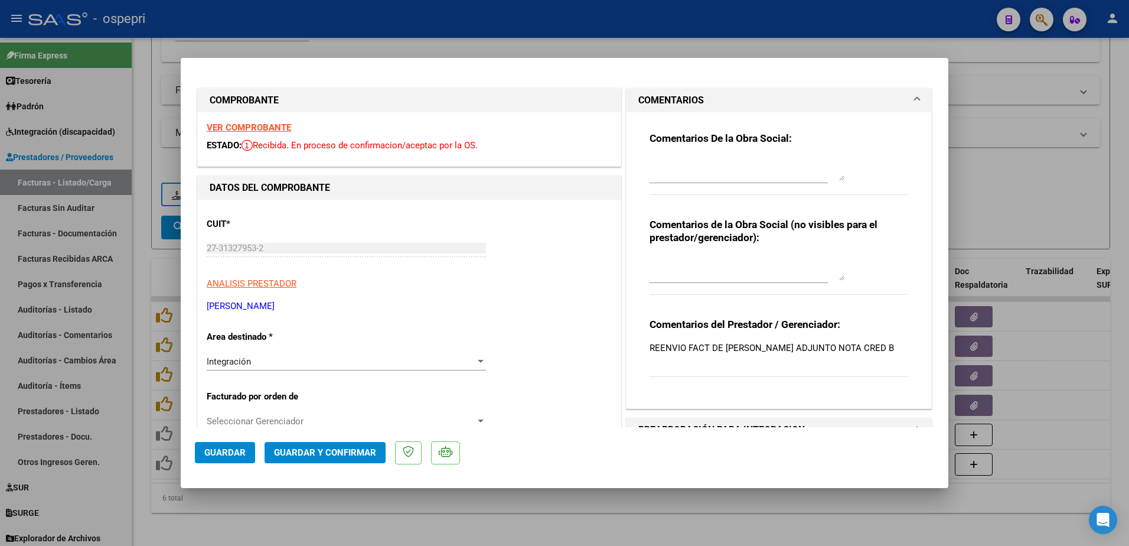
click at [260, 129] on strong "VER COMPROBANTE" at bounding box center [249, 127] width 84 height 11
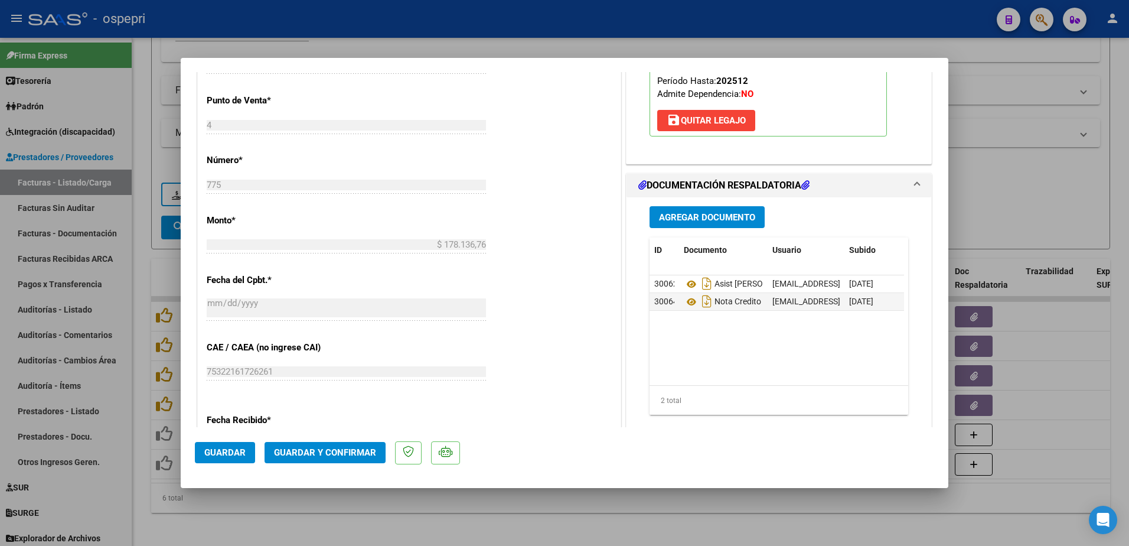
scroll to position [531, 0]
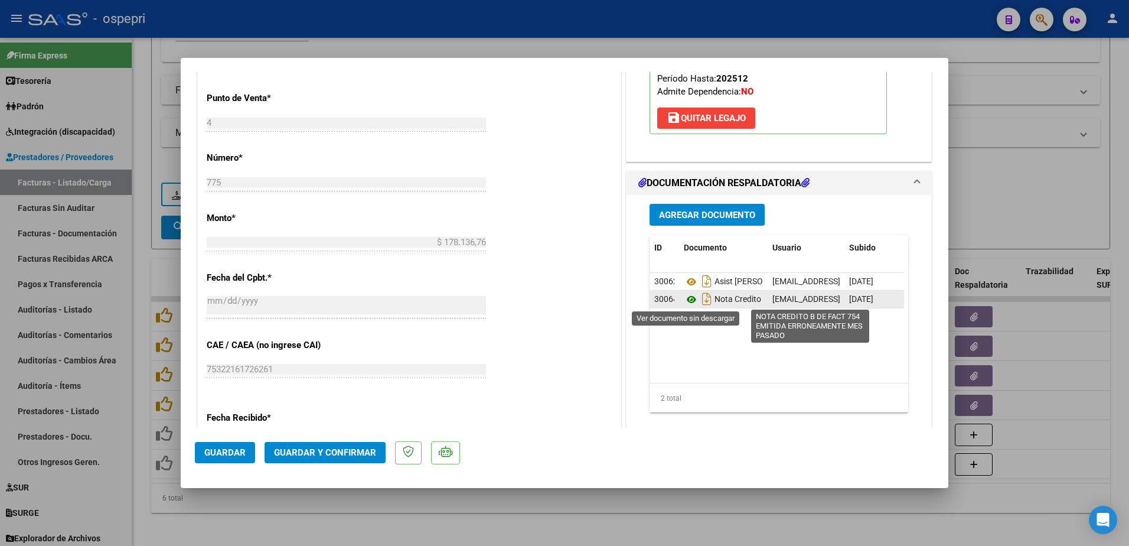
click at [684, 298] on icon at bounding box center [691, 299] width 15 height 14
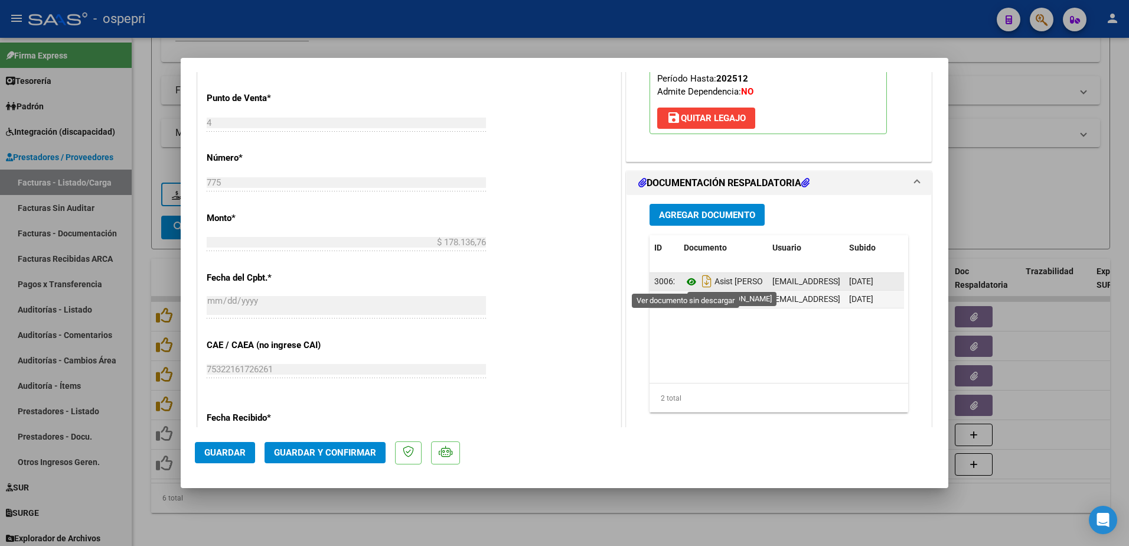
click at [684, 279] on icon at bounding box center [691, 282] width 15 height 14
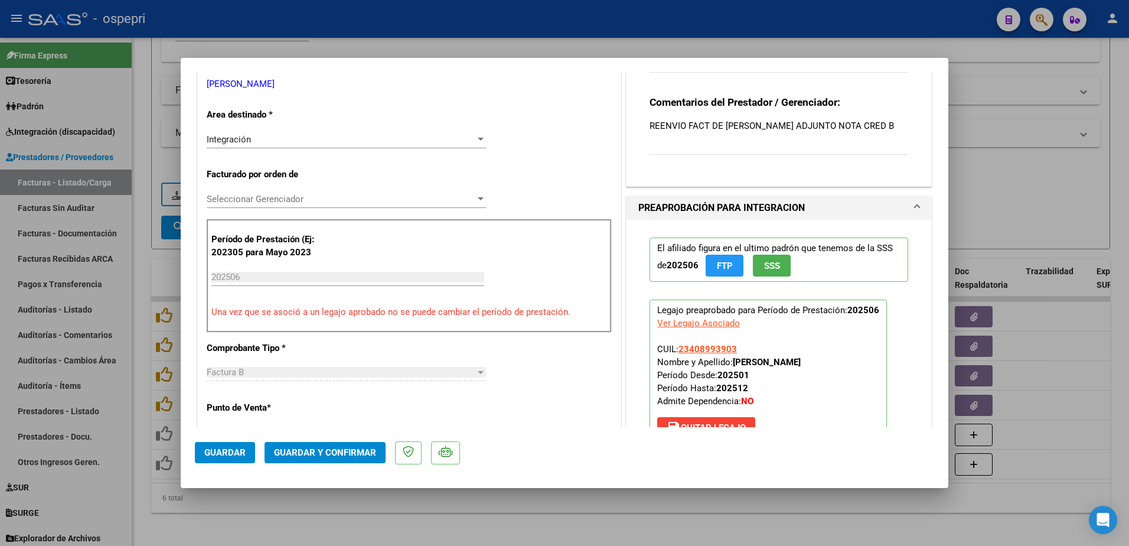
scroll to position [195, 0]
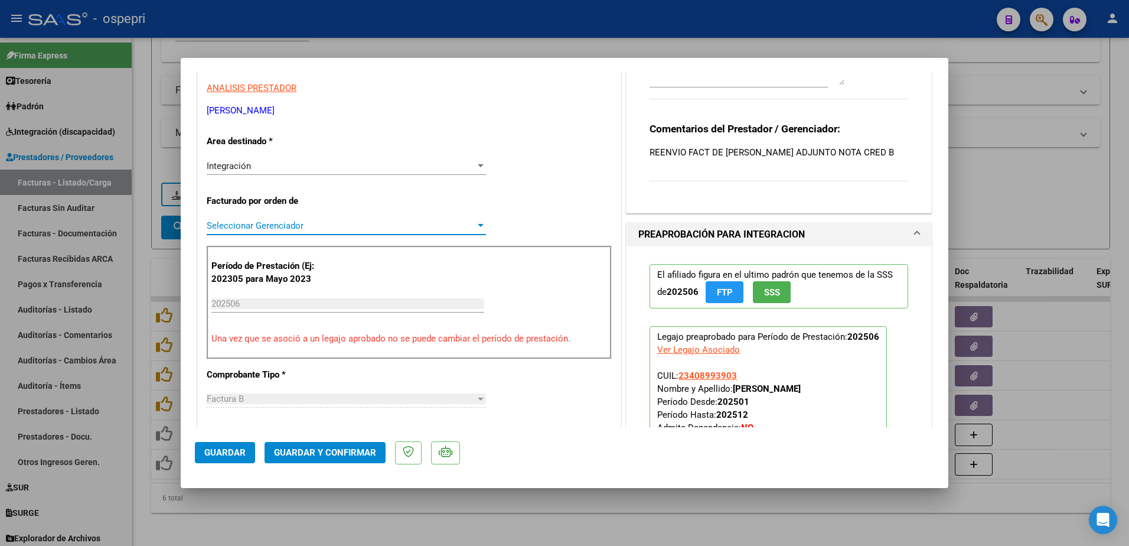
click at [480, 224] on div at bounding box center [481, 225] width 6 height 3
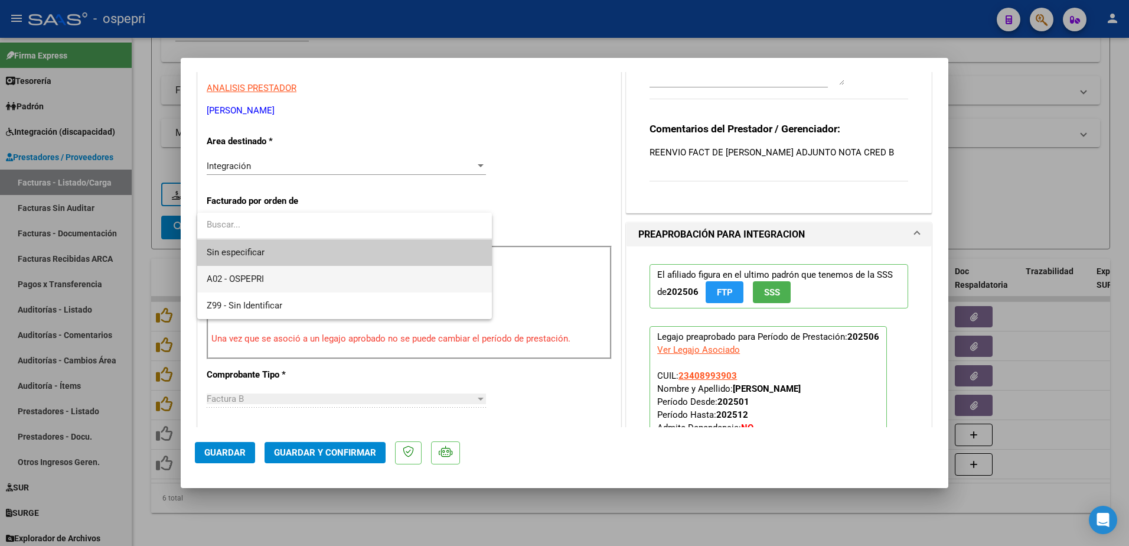
click at [296, 276] on span "A02 - OSPEPRI" at bounding box center [345, 279] width 276 height 27
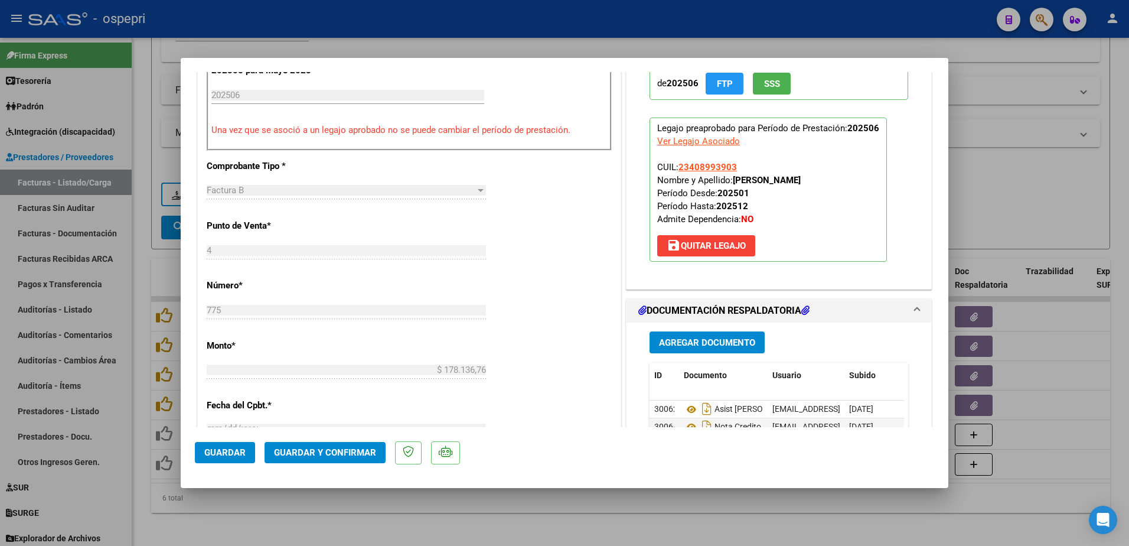
scroll to position [491, 0]
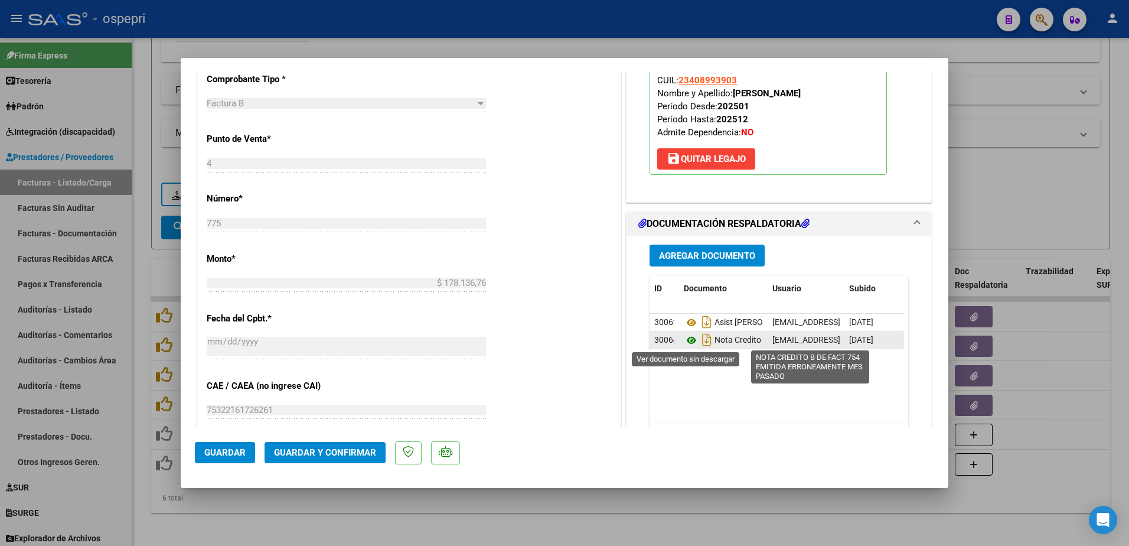
click at [684, 339] on icon at bounding box center [691, 340] width 15 height 14
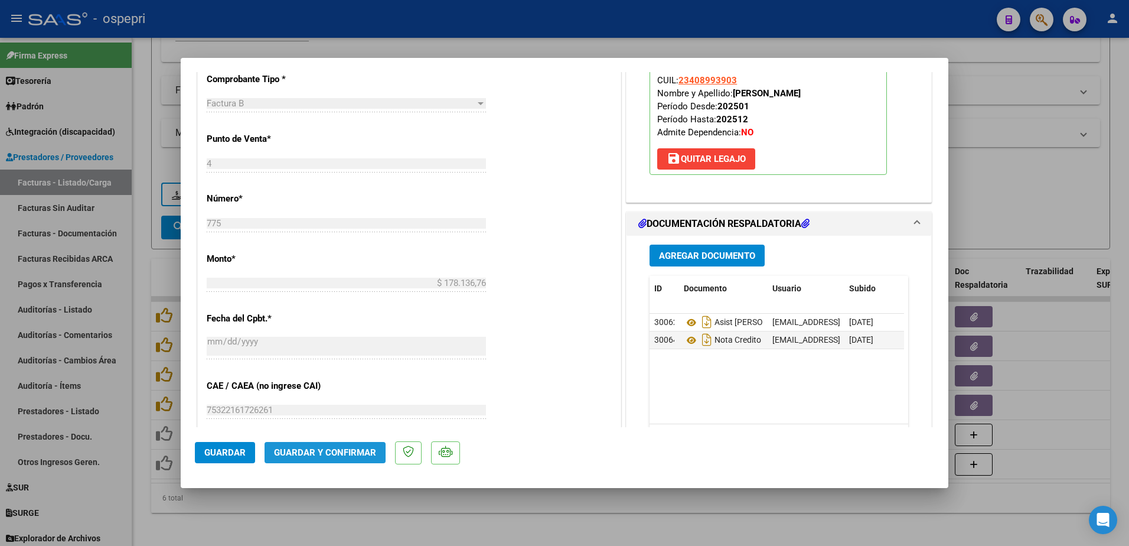
click at [348, 453] on span "Guardar y Confirmar" at bounding box center [325, 452] width 102 height 11
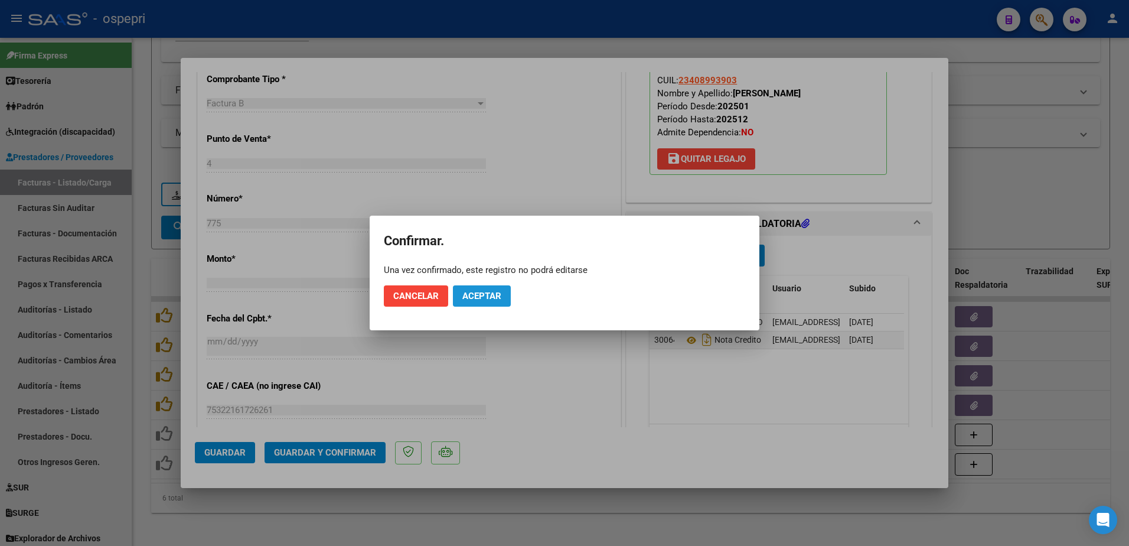
click at [482, 295] on span "Aceptar" at bounding box center [481, 295] width 39 height 11
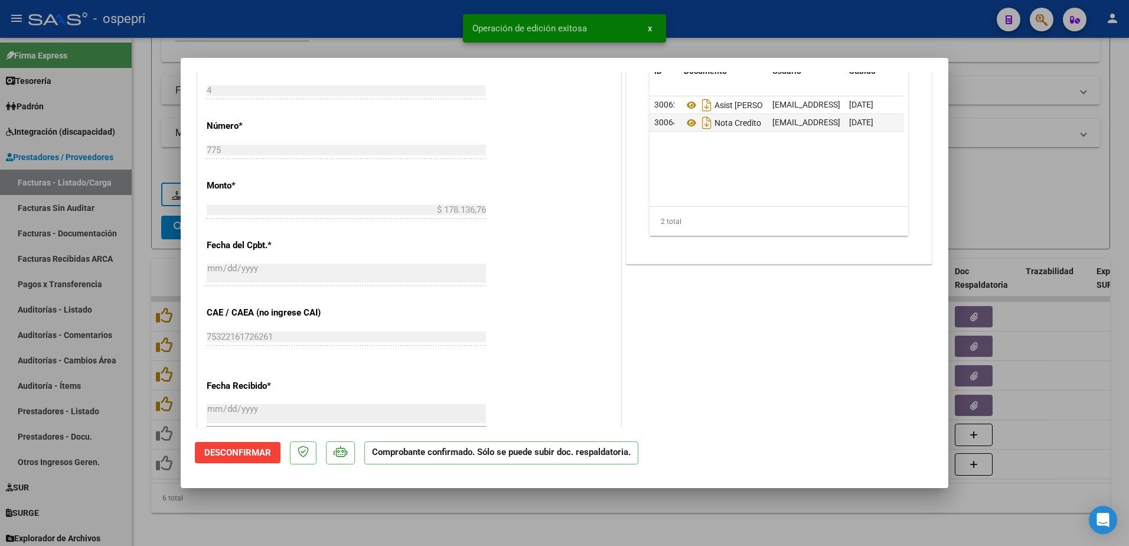
type input "$ 0,00"
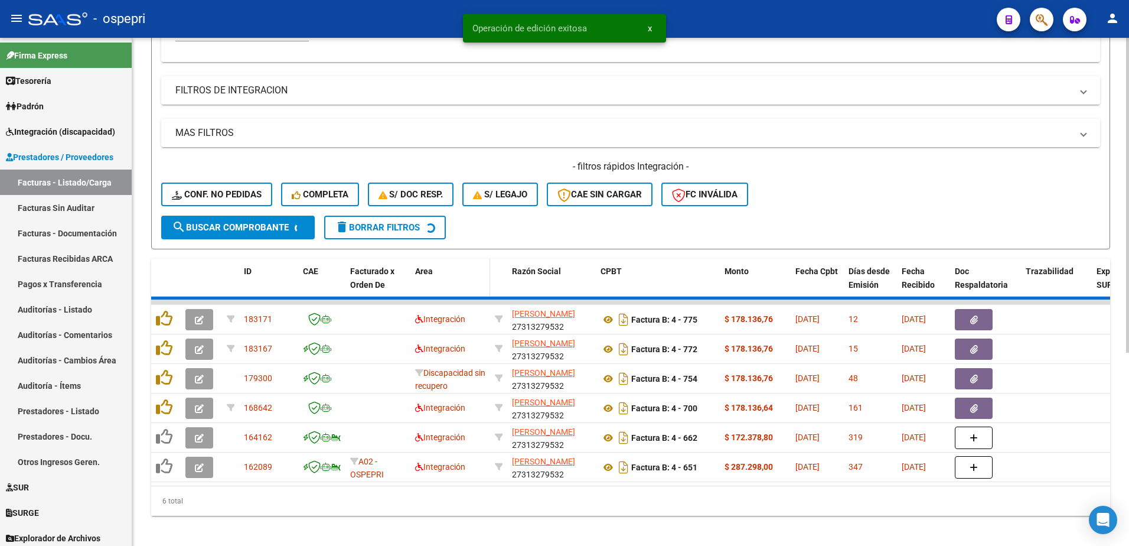
scroll to position [279, 0]
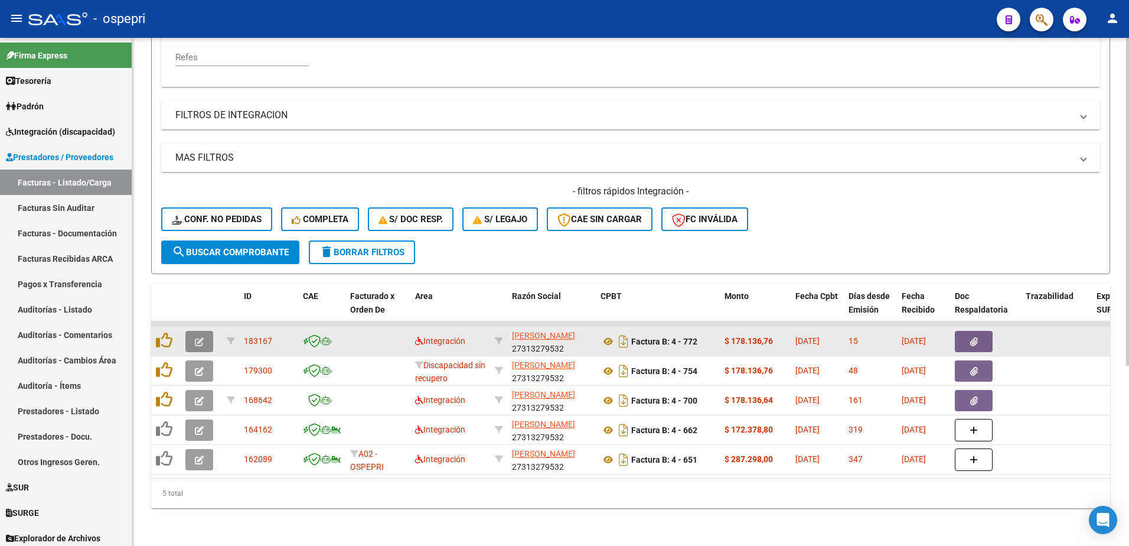
click at [198, 337] on icon "button" at bounding box center [199, 341] width 9 height 9
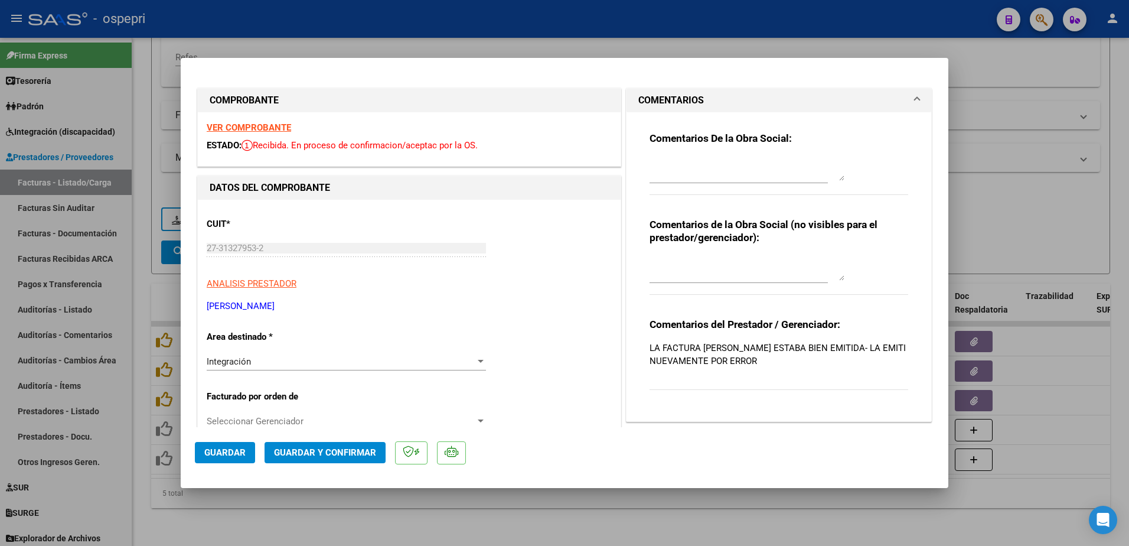
click at [276, 127] on strong "VER COMPROBANTE" at bounding box center [249, 127] width 84 height 11
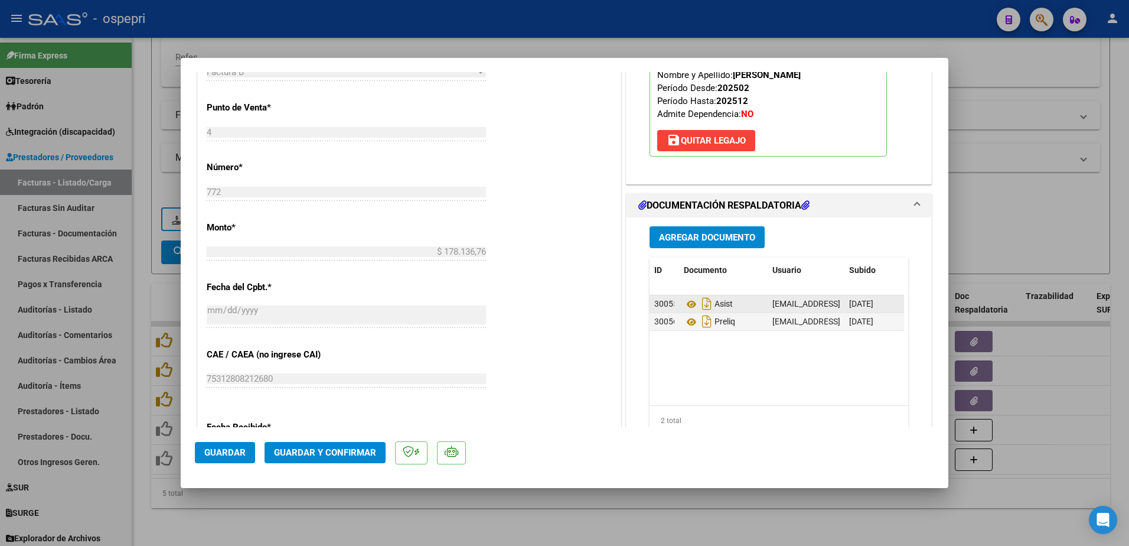
scroll to position [531, 0]
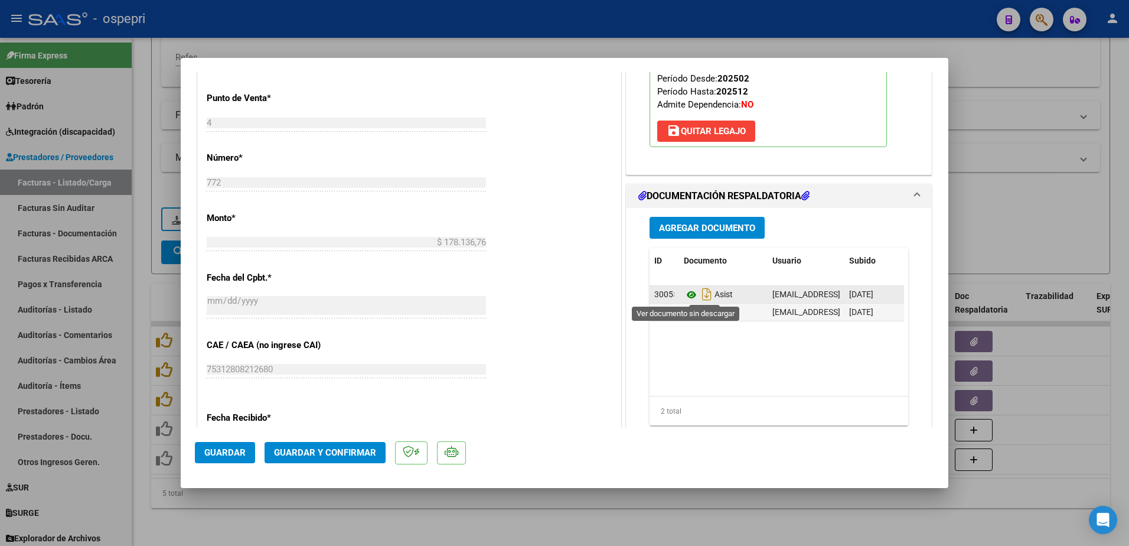
click at [688, 292] on icon at bounding box center [691, 295] width 15 height 14
type input "$ 0,00"
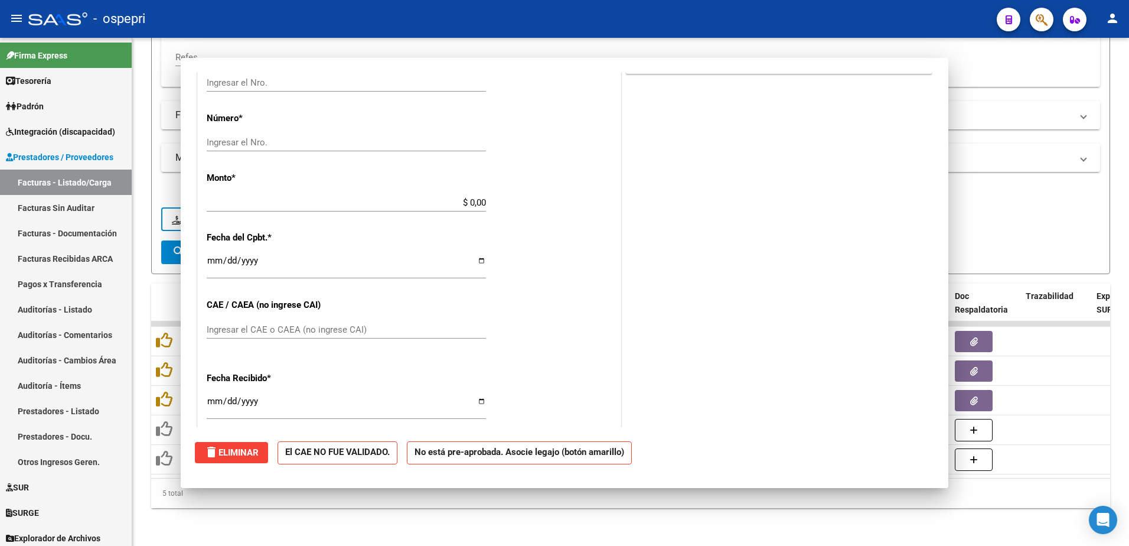
scroll to position [0, 0]
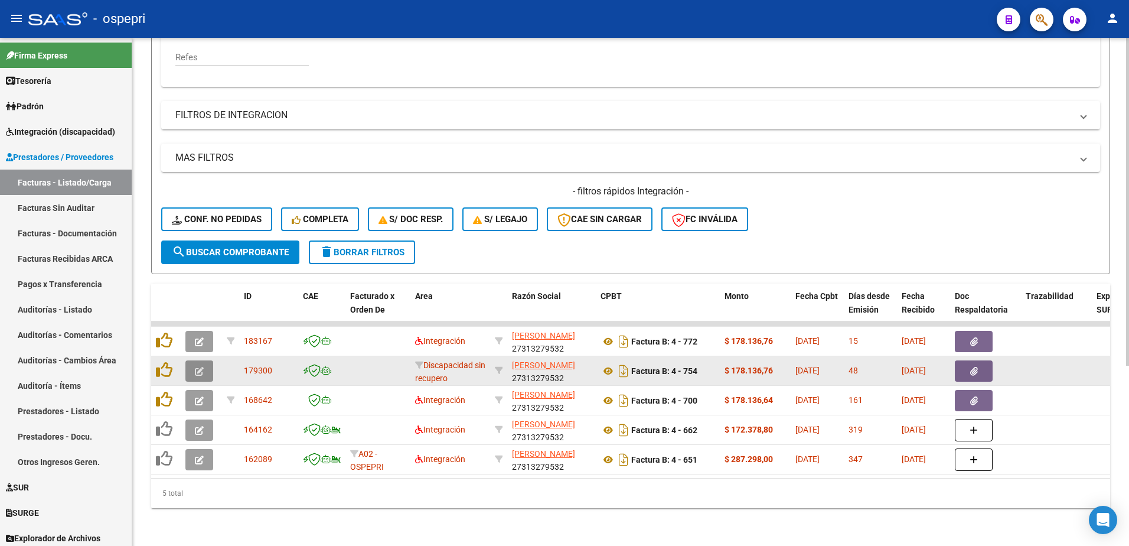
click at [196, 367] on icon "button" at bounding box center [199, 371] width 9 height 9
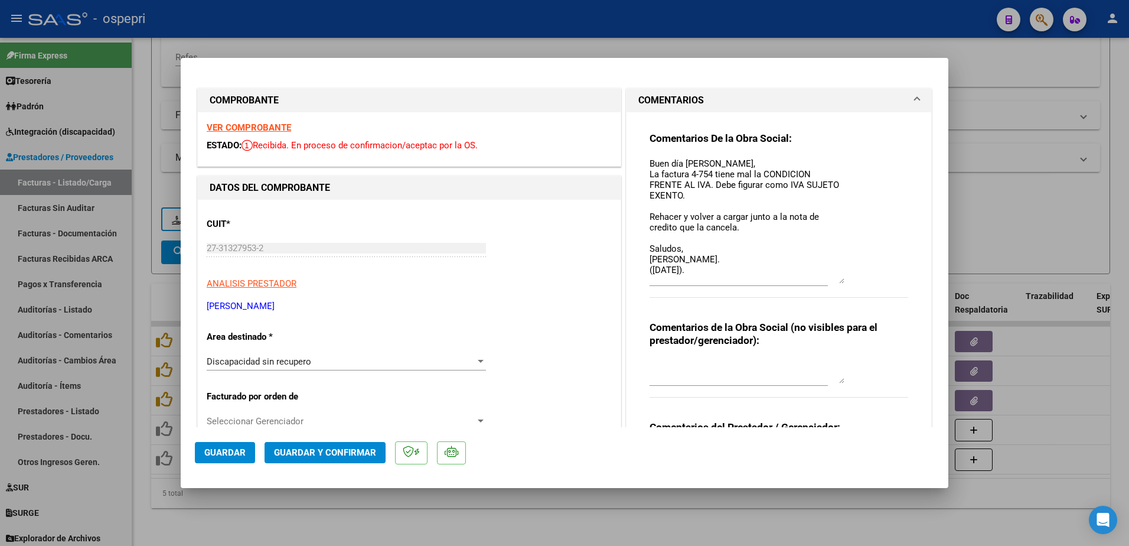
drag, startPoint x: 837, startPoint y: 180, endPoint x: 852, endPoint y: 283, distance: 103.9
click at [852, 283] on div "Comentarios De la Obra Social: Buen día Yanet, La factura 4-754 tiene mal la CO…" at bounding box center [778, 221] width 259 height 179
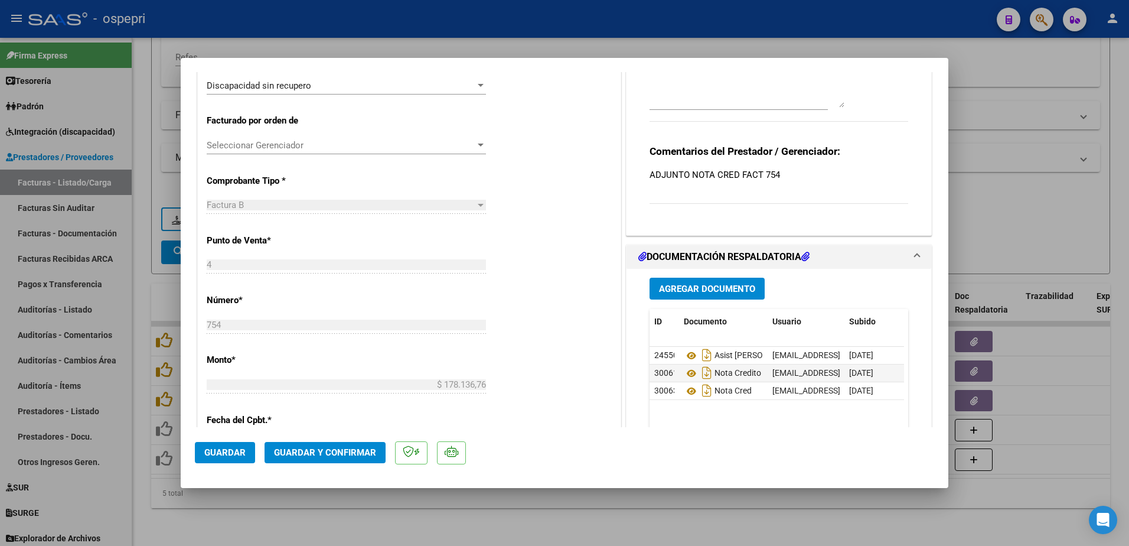
scroll to position [295, 0]
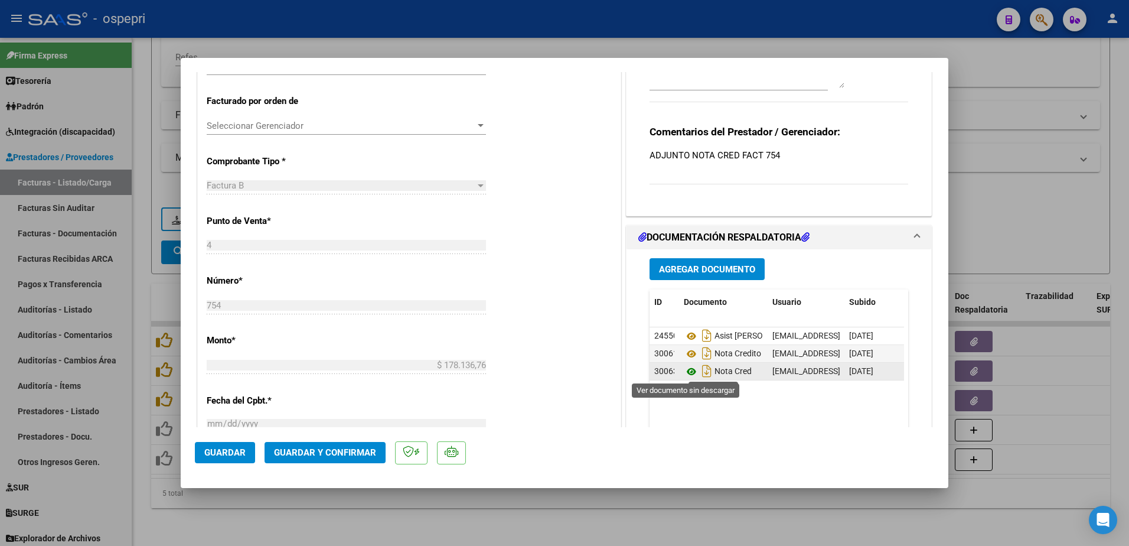
click at [685, 371] on icon at bounding box center [691, 371] width 15 height 14
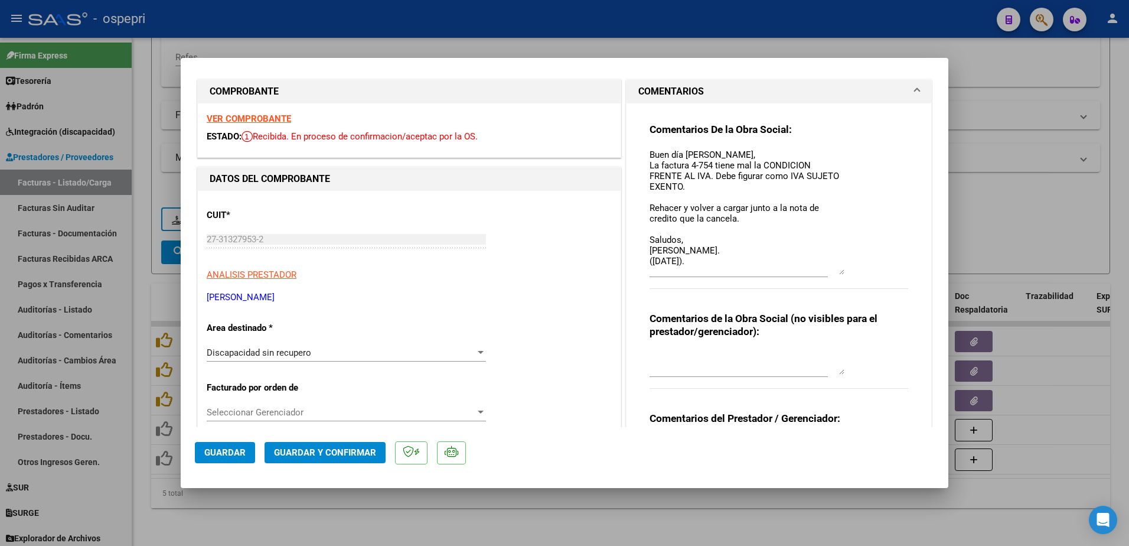
scroll to position [0, 0]
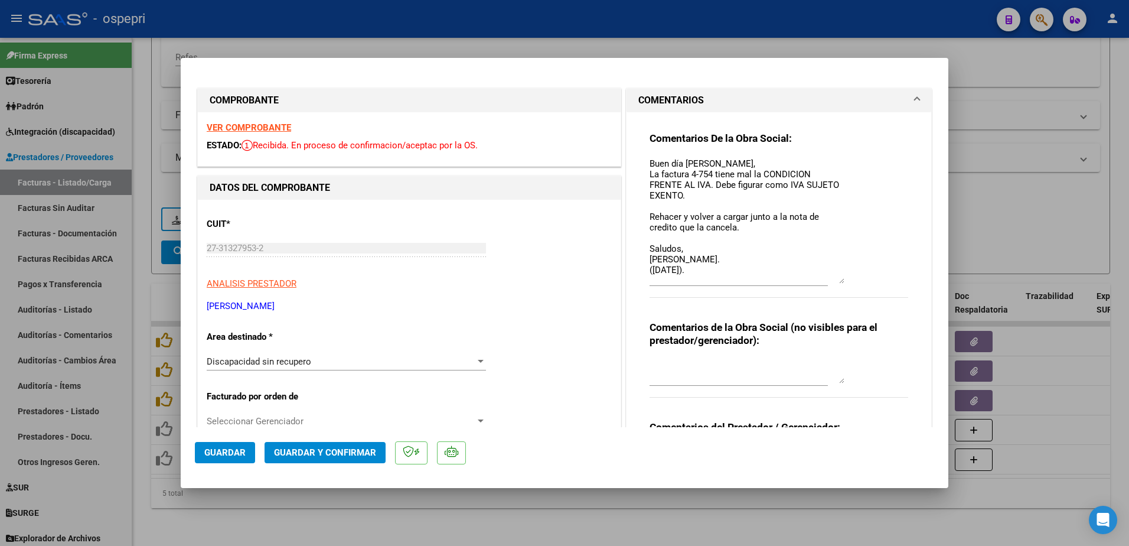
click at [248, 126] on strong "VER COMPROBANTE" at bounding box center [249, 127] width 84 height 11
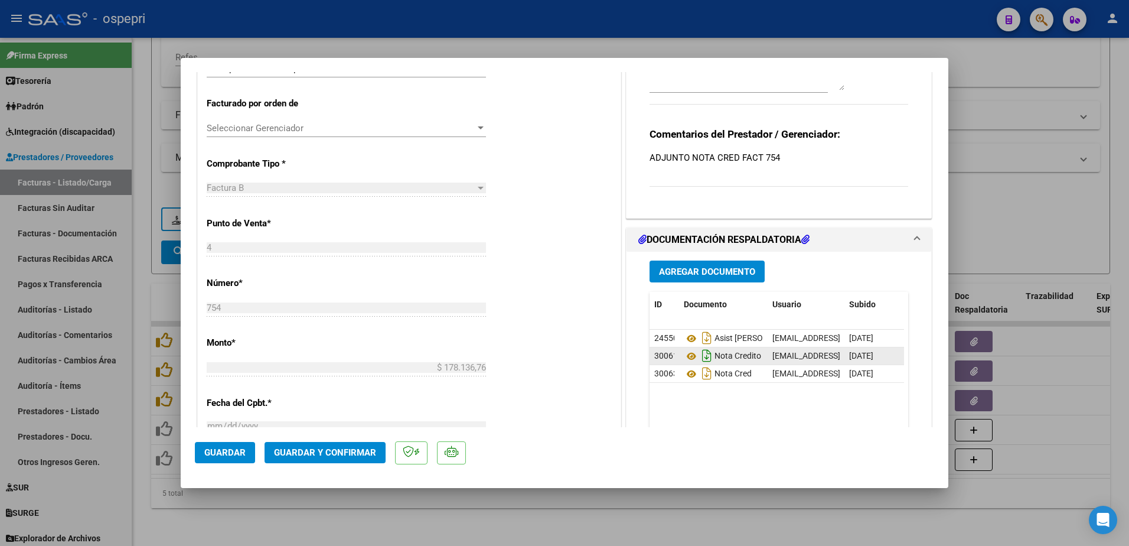
scroll to position [295, 0]
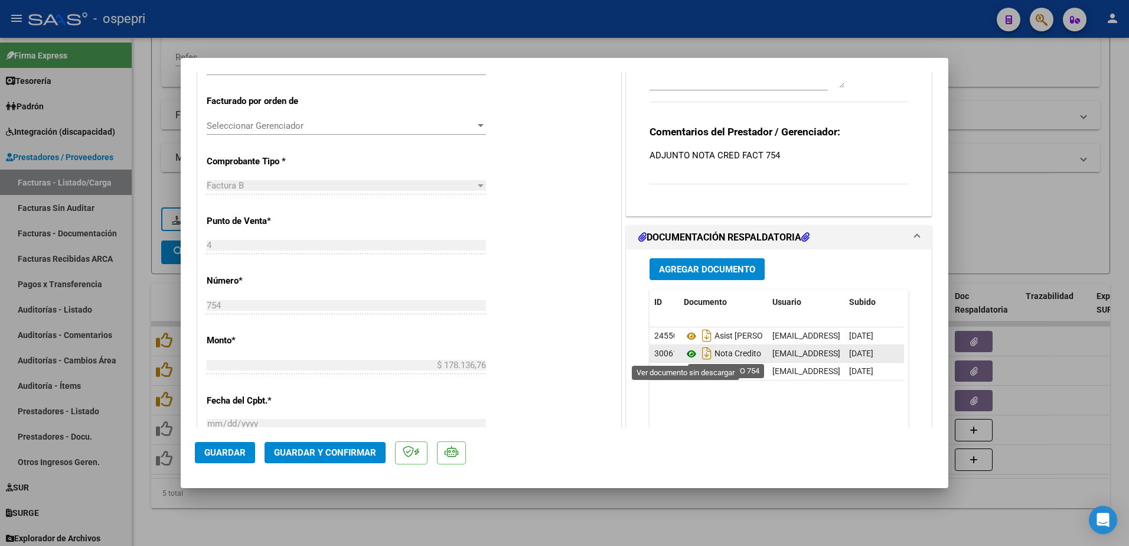
click at [684, 353] on icon at bounding box center [691, 354] width 15 height 14
click at [684, 370] on icon at bounding box center [691, 371] width 15 height 14
type input "$ 0,00"
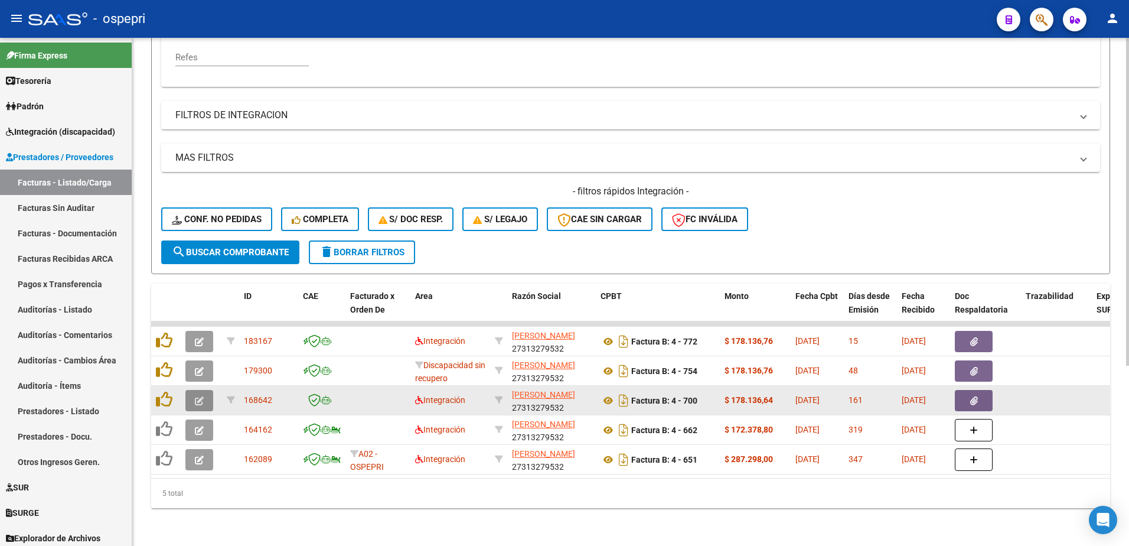
click at [195, 396] on icon "button" at bounding box center [199, 400] width 9 height 9
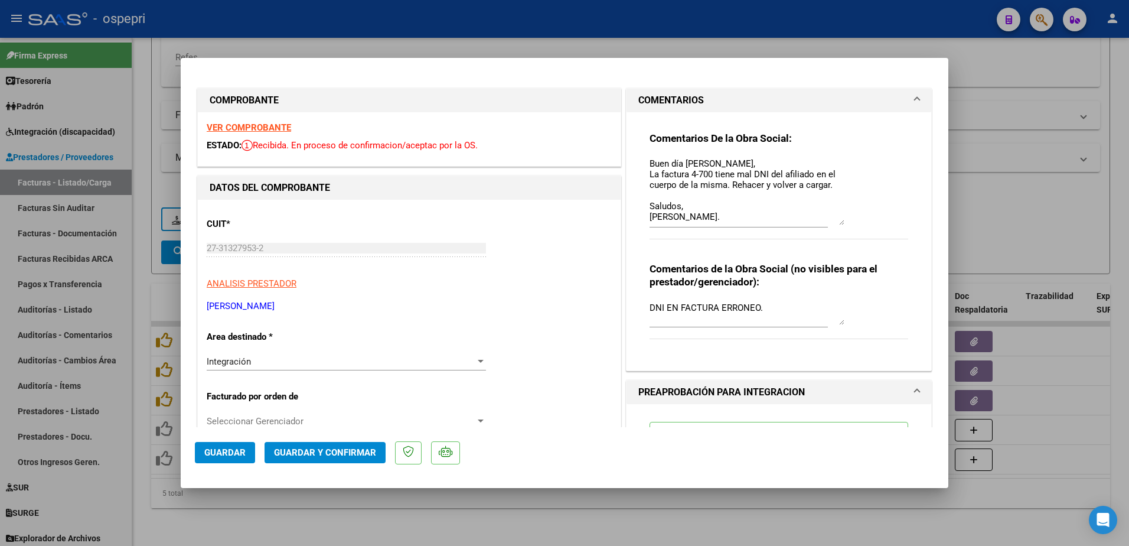
drag, startPoint x: 834, startPoint y: 175, endPoint x: 837, endPoint y: 220, distance: 44.4
click at [837, 220] on textarea "Buen día [PERSON_NAME], La factura 4-700 tiene mal DNI del afiliado en el cuerp…" at bounding box center [746, 191] width 195 height 68
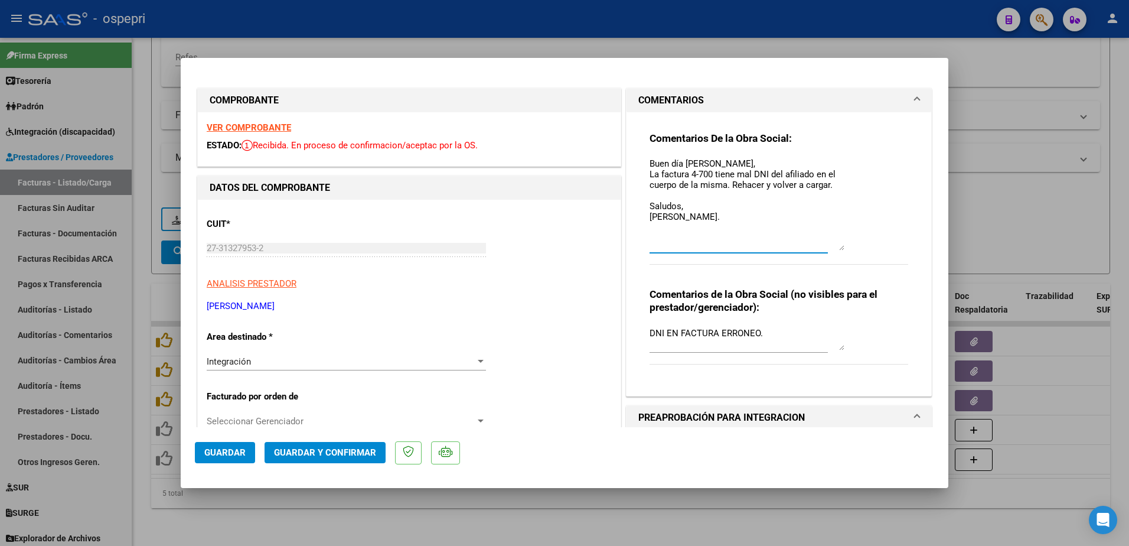
drag, startPoint x: 835, startPoint y: 224, endPoint x: 840, endPoint y: 250, distance: 25.8
click at [840, 250] on div "Comentarios De la Obra Social: Buen día Yanet, La factura 4-700 tiene mal DNI d…" at bounding box center [778, 205] width 259 height 146
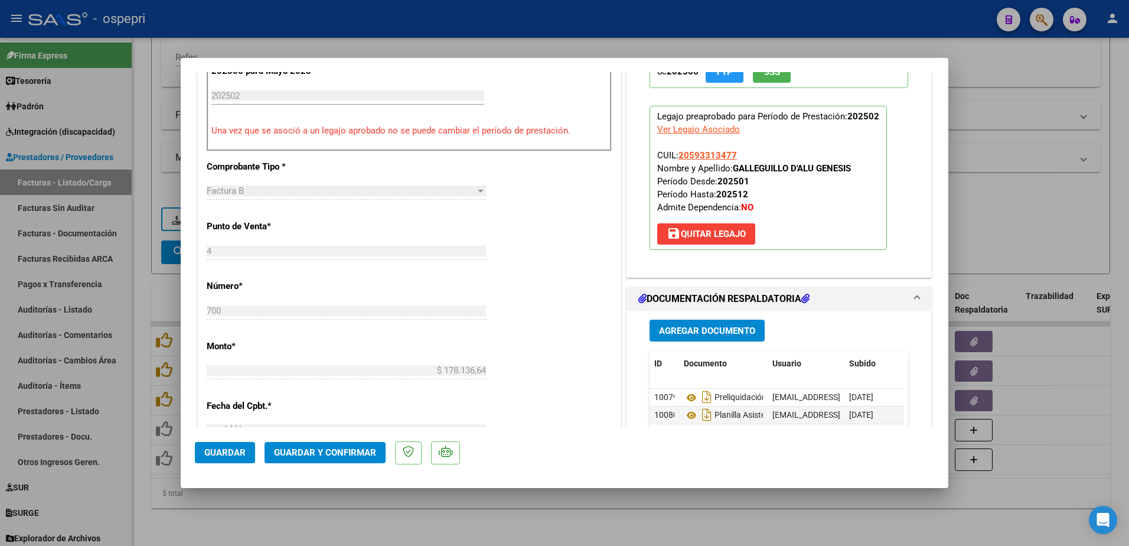
scroll to position [413, 0]
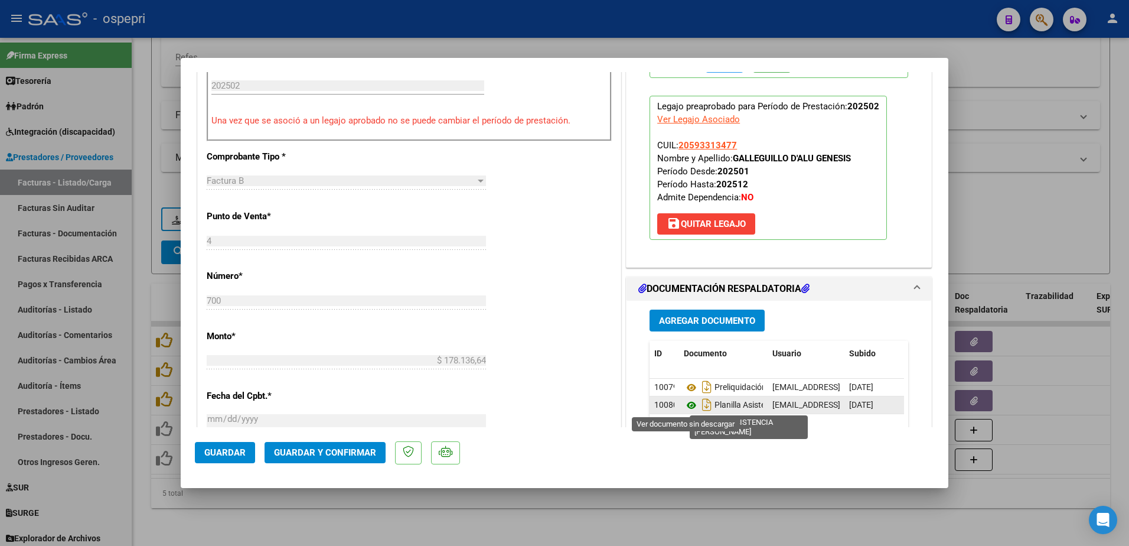
click at [688, 401] on icon at bounding box center [691, 405] width 15 height 14
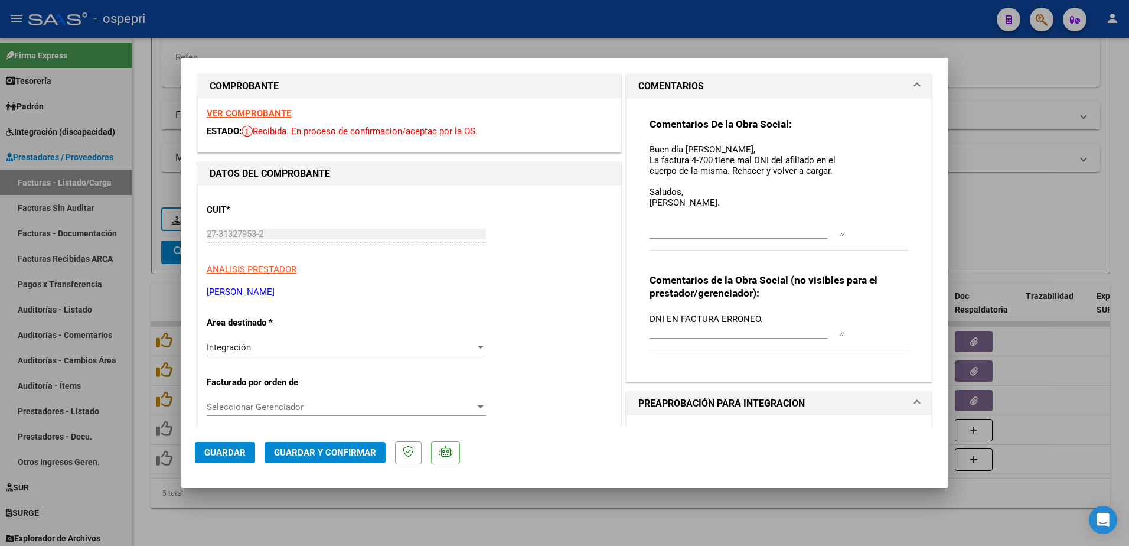
scroll to position [0, 0]
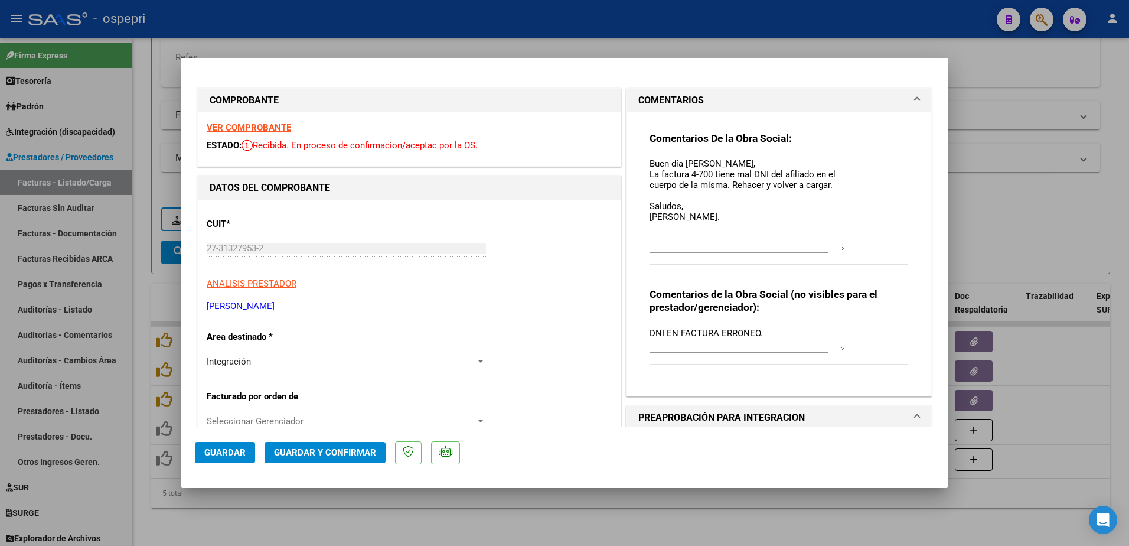
click at [263, 129] on strong "VER COMPROBANTE" at bounding box center [249, 127] width 84 height 11
click at [722, 218] on textarea "Buen día [PERSON_NAME], La factura 4-700 tiene mal DNI del afiliado en el cuerp…" at bounding box center [746, 203] width 195 height 93
type textarea "Buen día [PERSON_NAME], La factura 4-700 tiene mal DNI del afiliado en el cuerp…"
click at [235, 451] on span "Guardar" at bounding box center [224, 452] width 41 height 11
type input "$ 0,00"
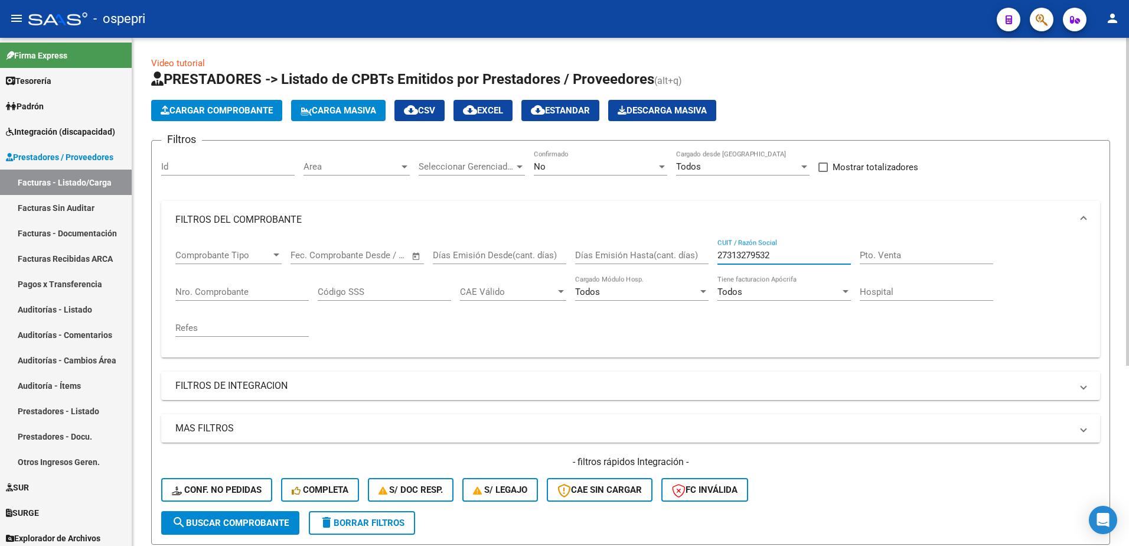
drag, startPoint x: 775, startPoint y: 257, endPoint x: 599, endPoint y: 256, distance: 176.0
click at [599, 256] on div "Comprobante Tipo Comprobante Tipo Start date – End date Fec. Comprobante Desde …" at bounding box center [630, 293] width 910 height 109
click at [664, 167] on div at bounding box center [662, 166] width 6 height 3
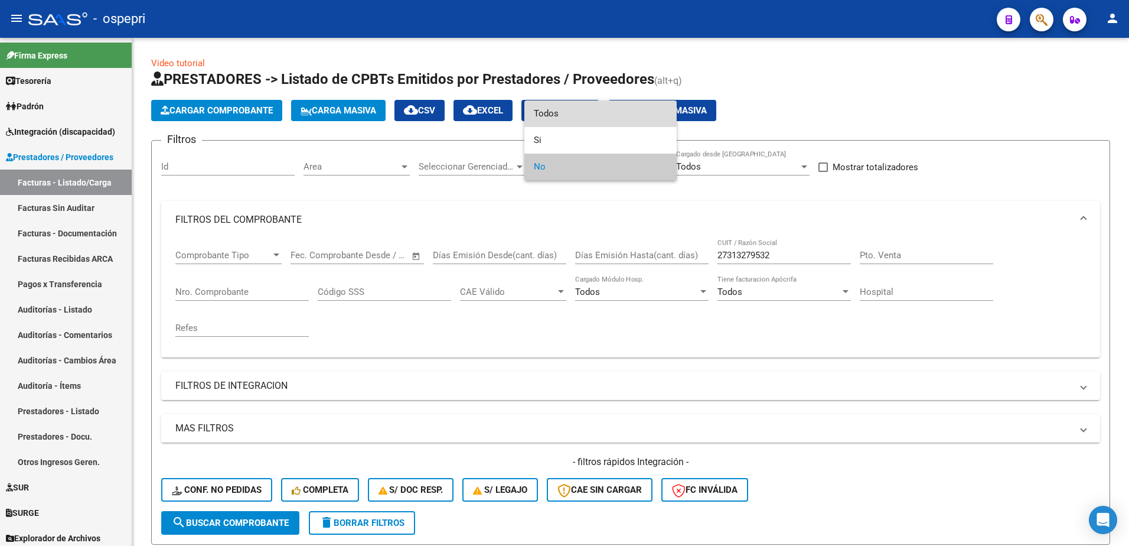
click at [568, 115] on span "Todos" at bounding box center [600, 113] width 133 height 27
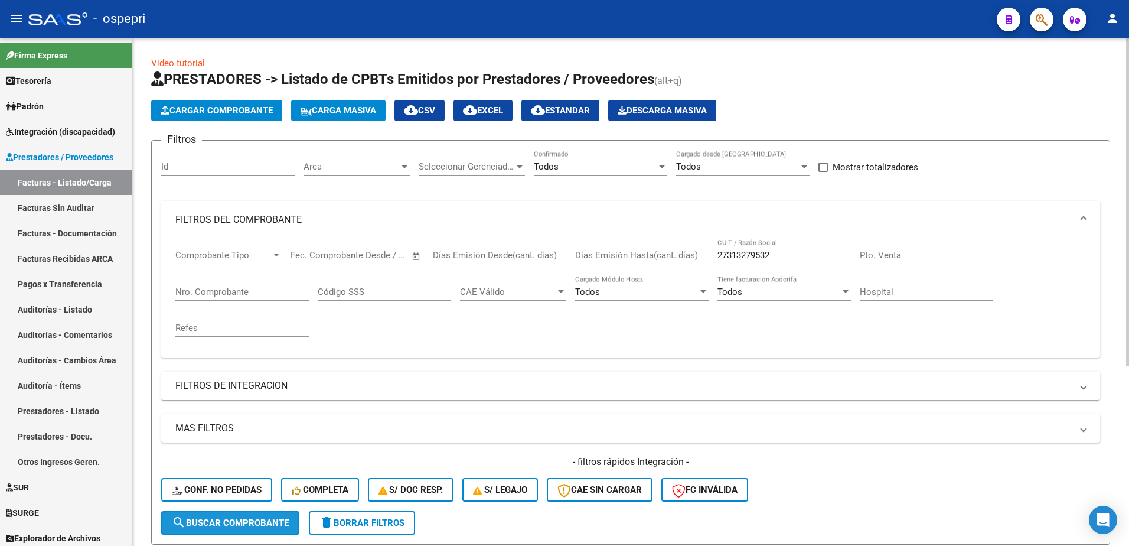
click at [229, 517] on button "search Buscar Comprobante" at bounding box center [230, 523] width 138 height 24
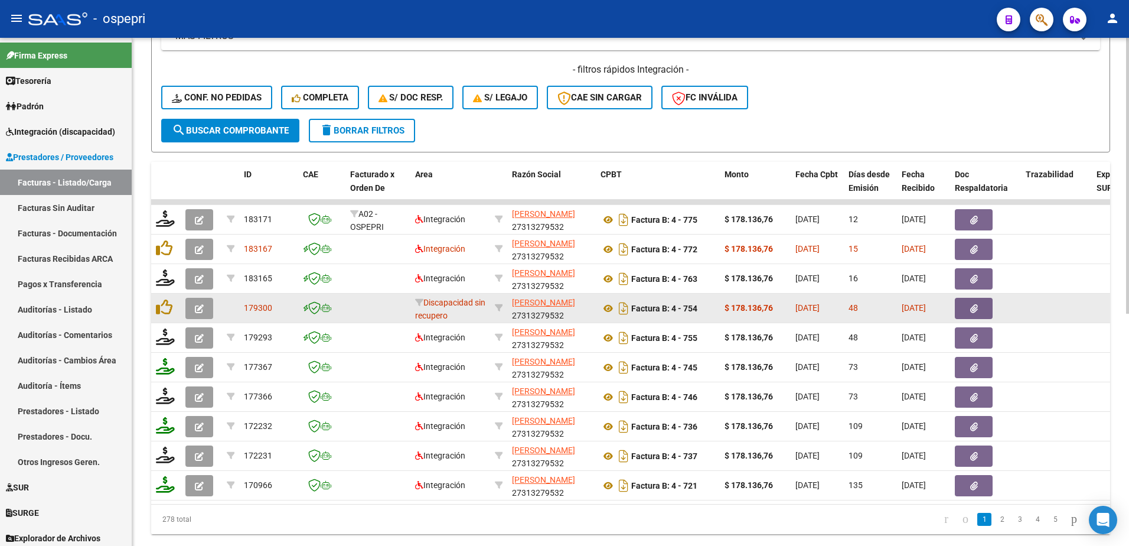
scroll to position [413, 0]
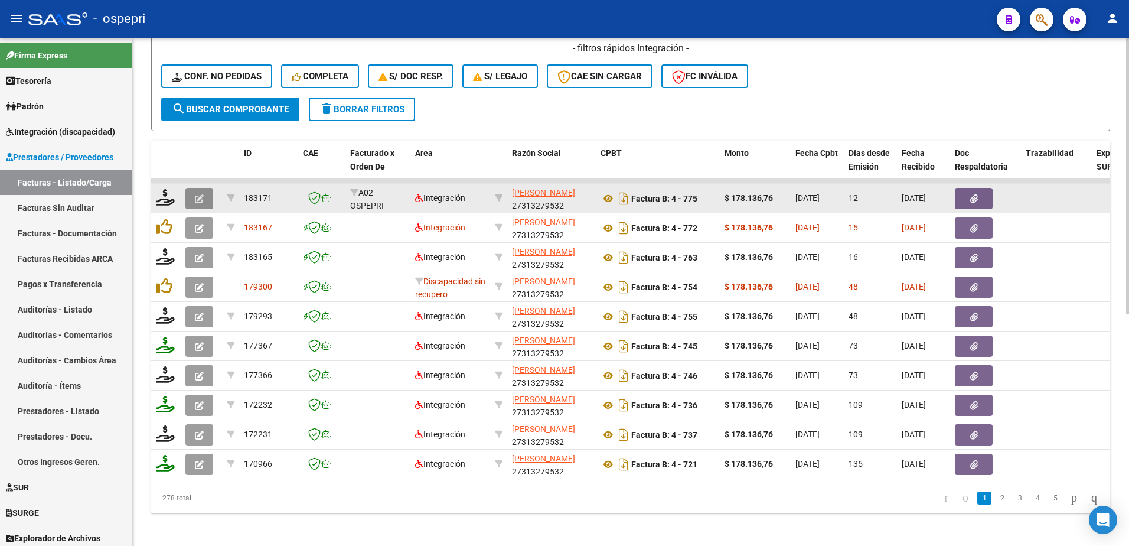
click at [201, 195] on icon "button" at bounding box center [199, 198] width 9 height 9
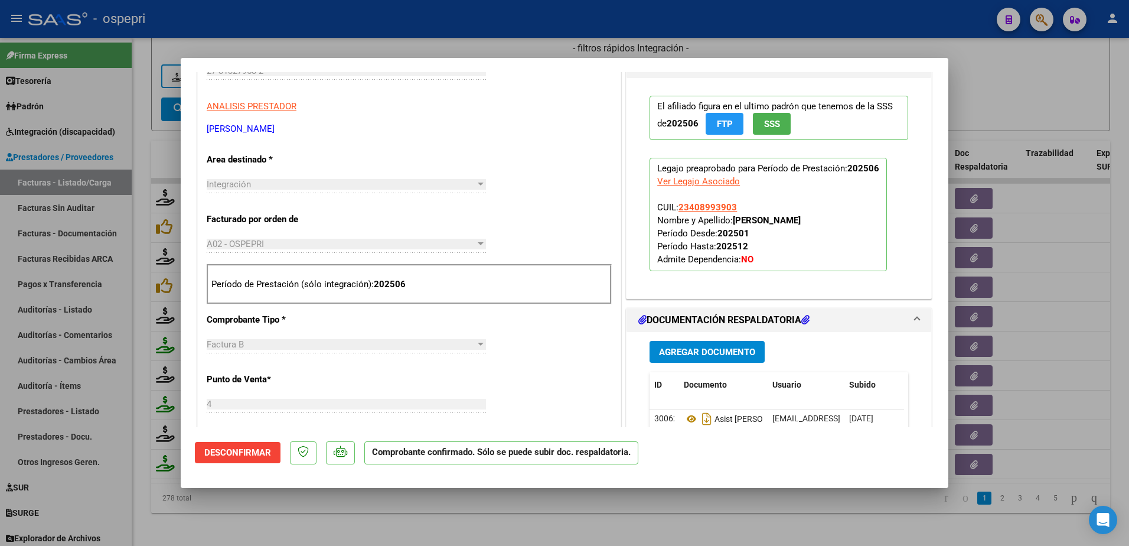
scroll to position [0, 0]
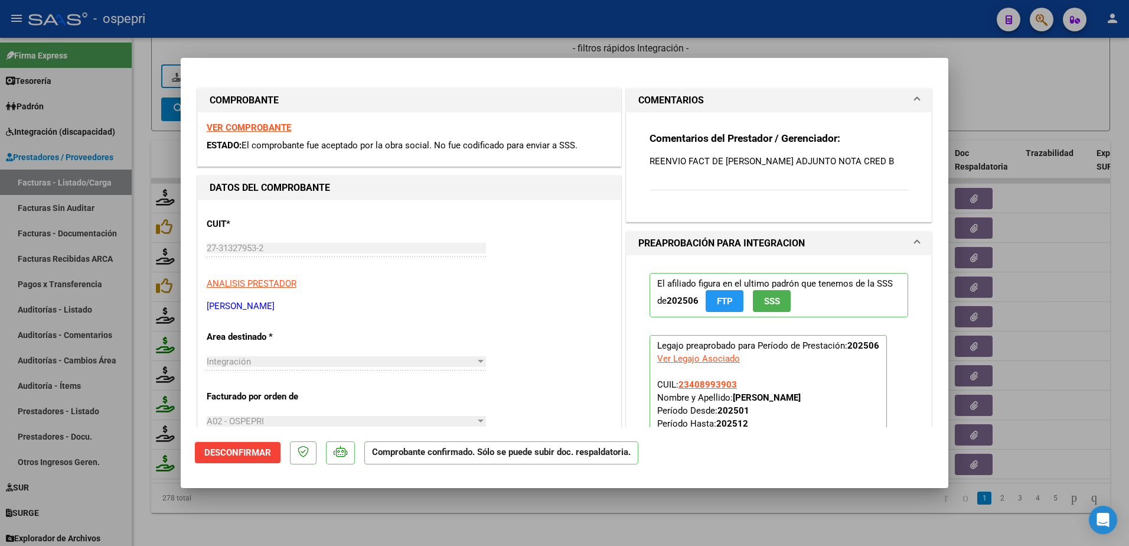
click at [257, 128] on strong "VER COMPROBANTE" at bounding box center [249, 127] width 84 height 11
type input "$ 0,00"
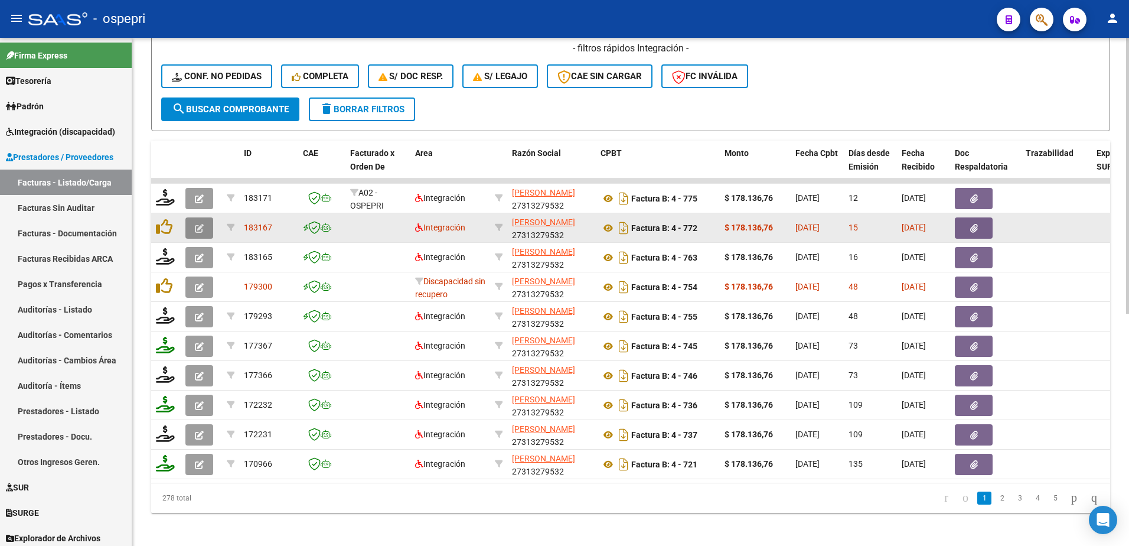
click at [197, 224] on icon "button" at bounding box center [199, 228] width 9 height 9
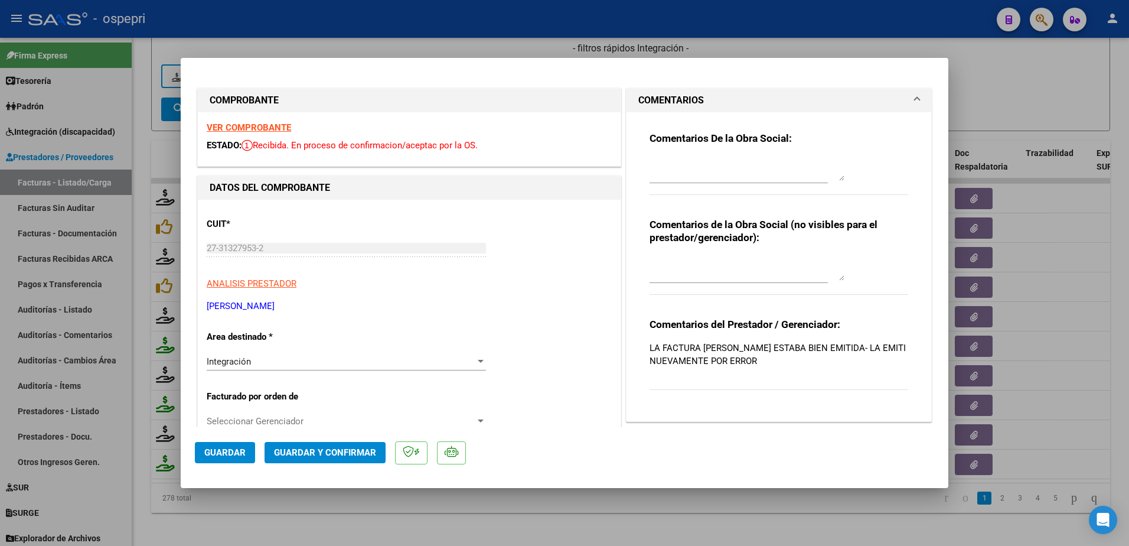
type input "$ 0,00"
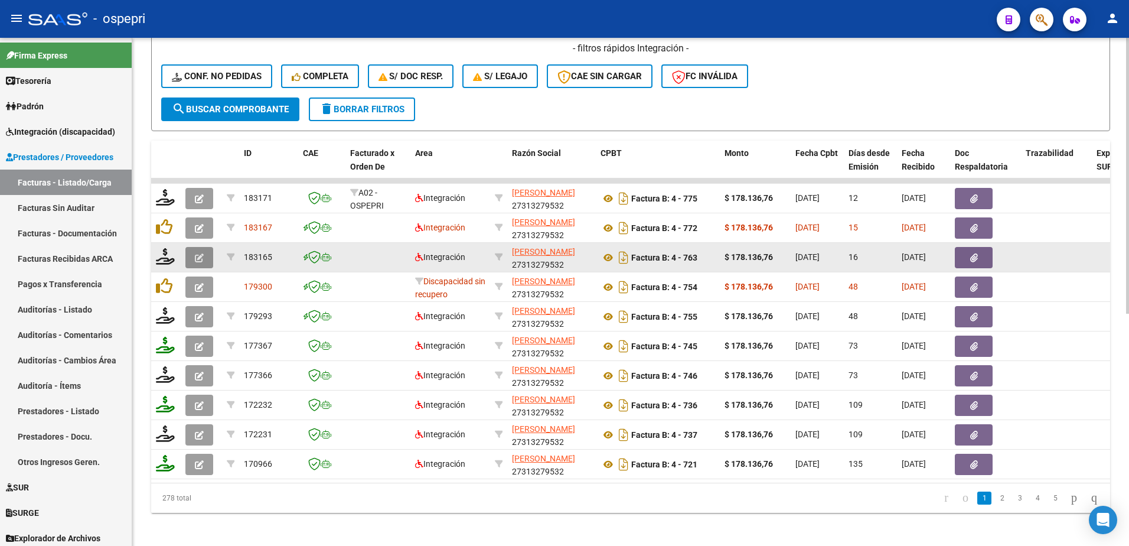
click at [197, 261] on icon "button" at bounding box center [199, 257] width 9 height 9
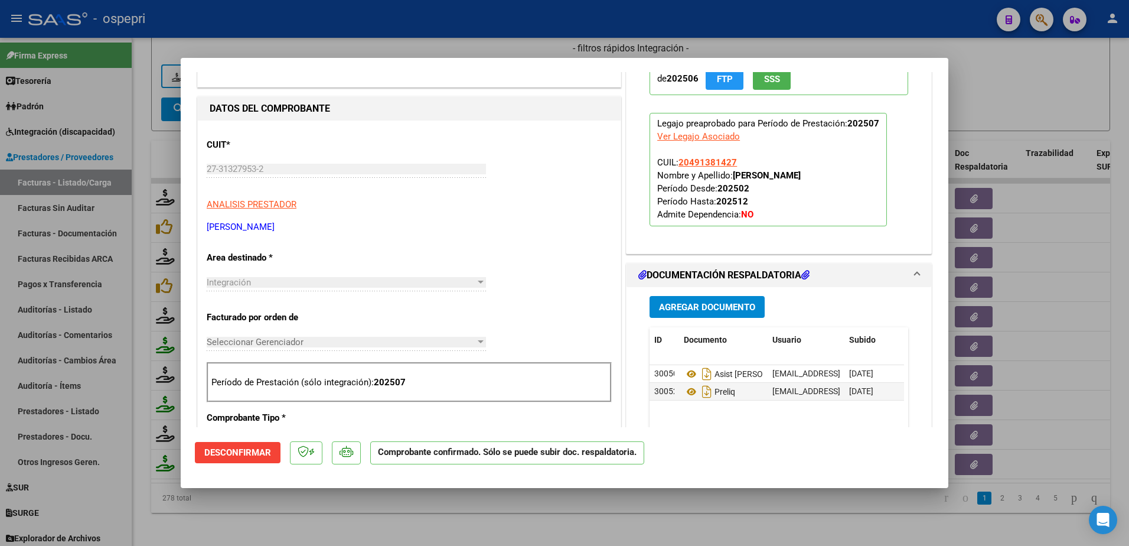
scroll to position [118, 0]
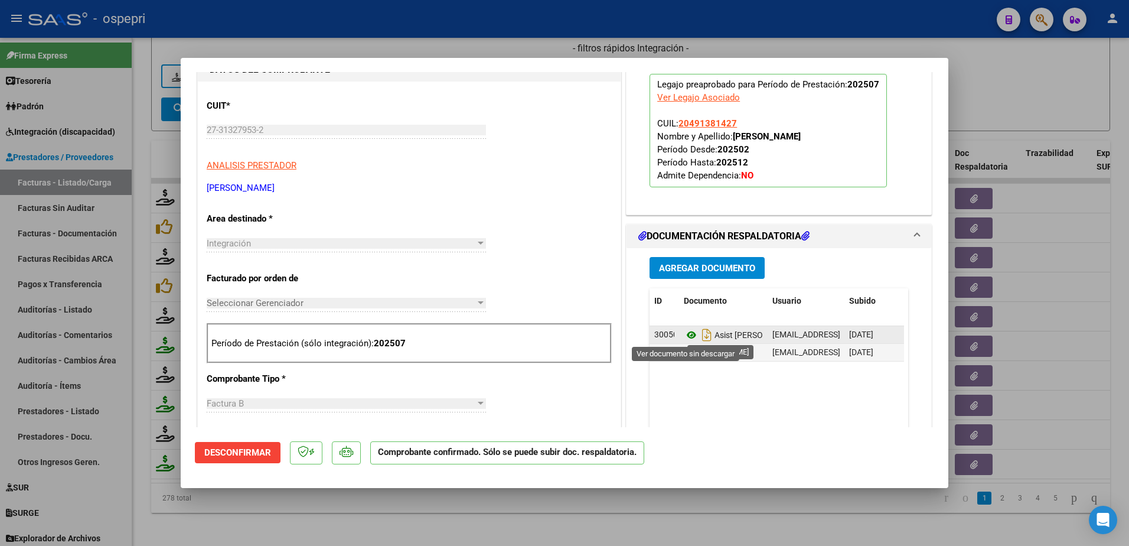
click at [684, 333] on icon at bounding box center [691, 335] width 15 height 14
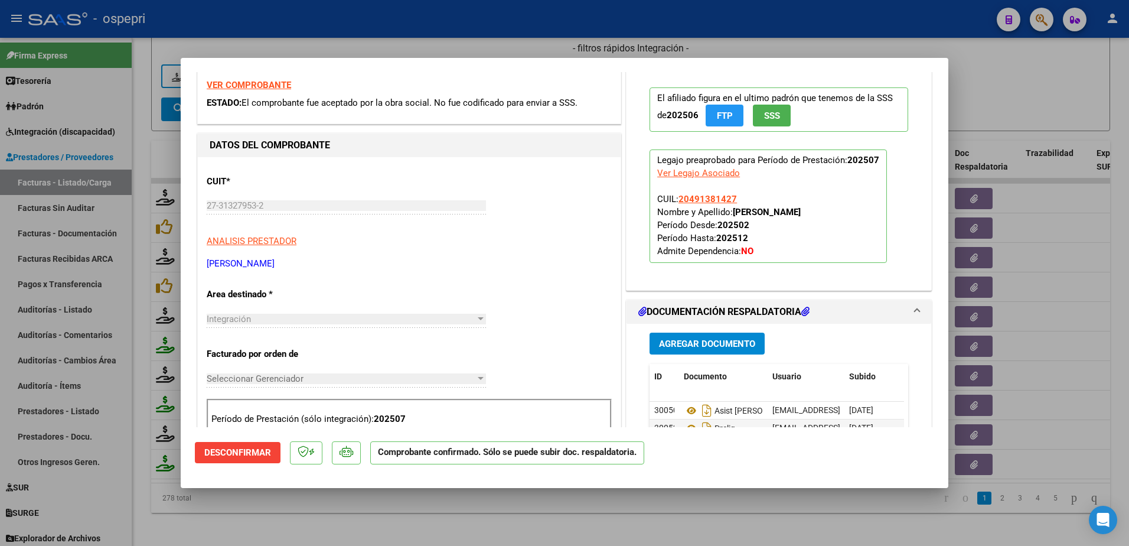
scroll to position [0, 0]
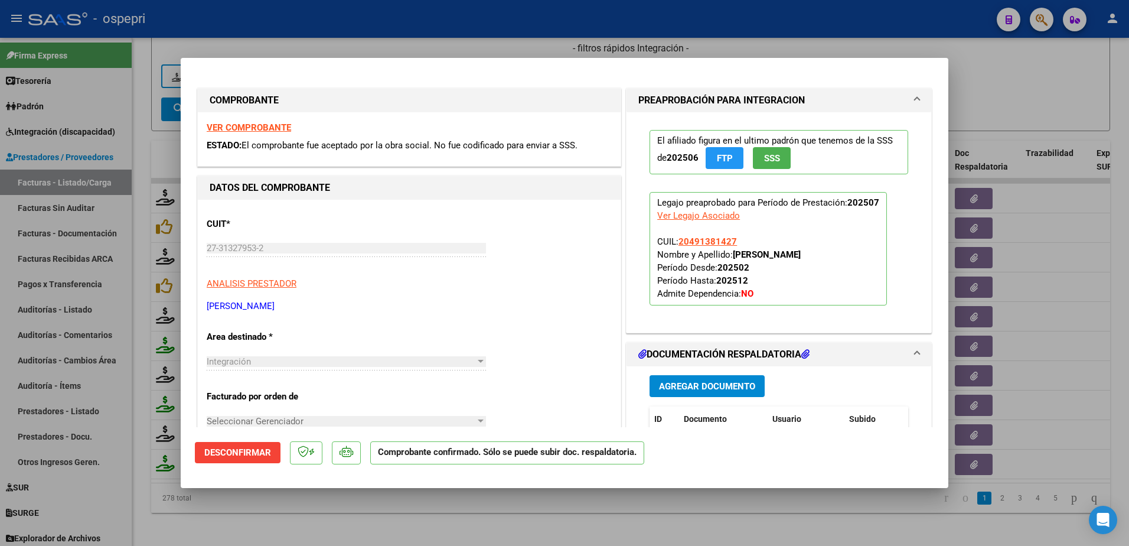
click at [272, 124] on strong "VER COMPROBANTE" at bounding box center [249, 127] width 84 height 11
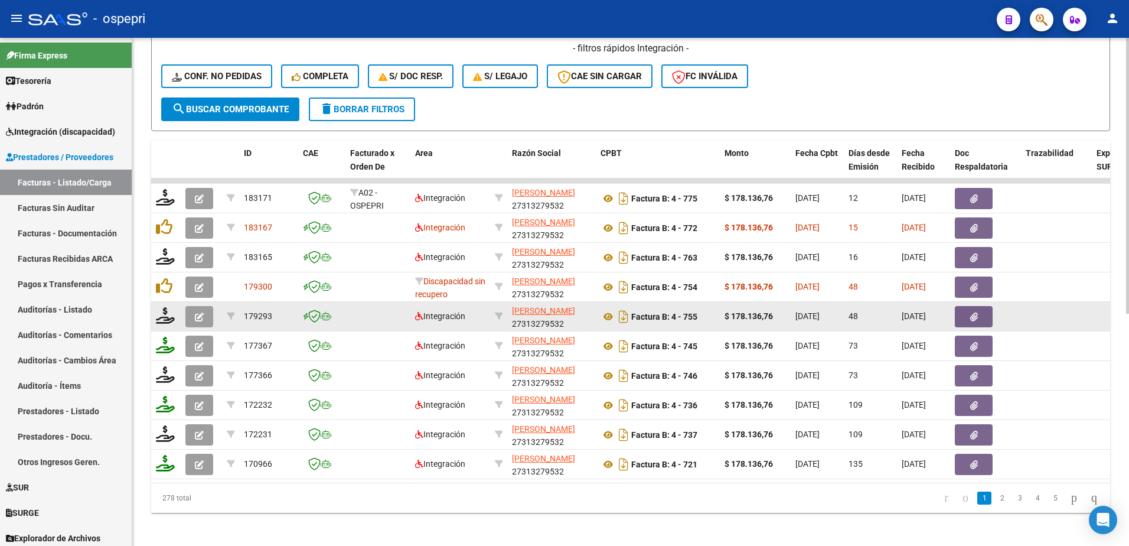
click at [201, 314] on icon "button" at bounding box center [199, 316] width 9 height 9
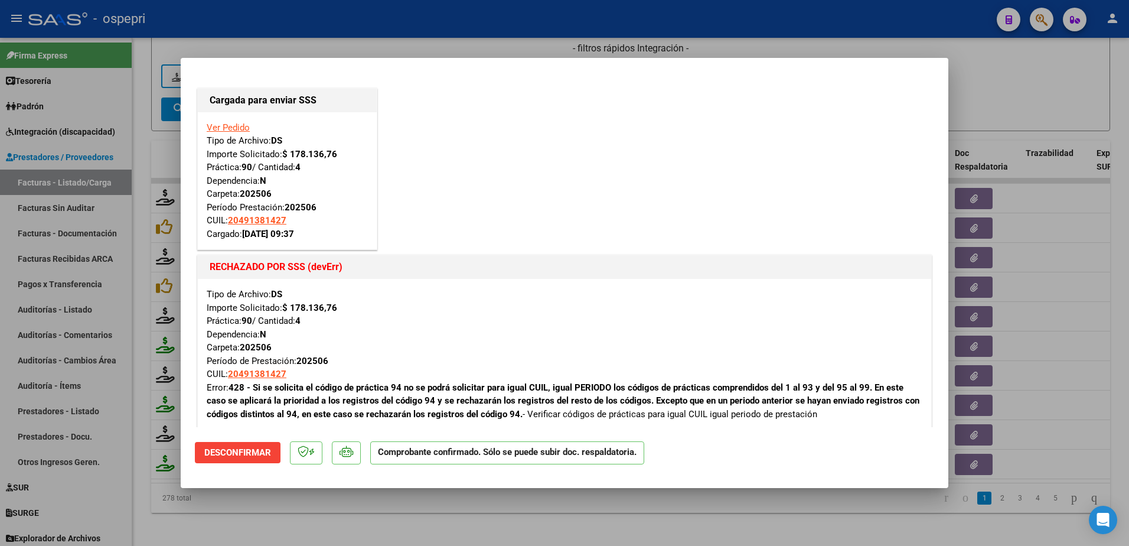
type input "$ 0,00"
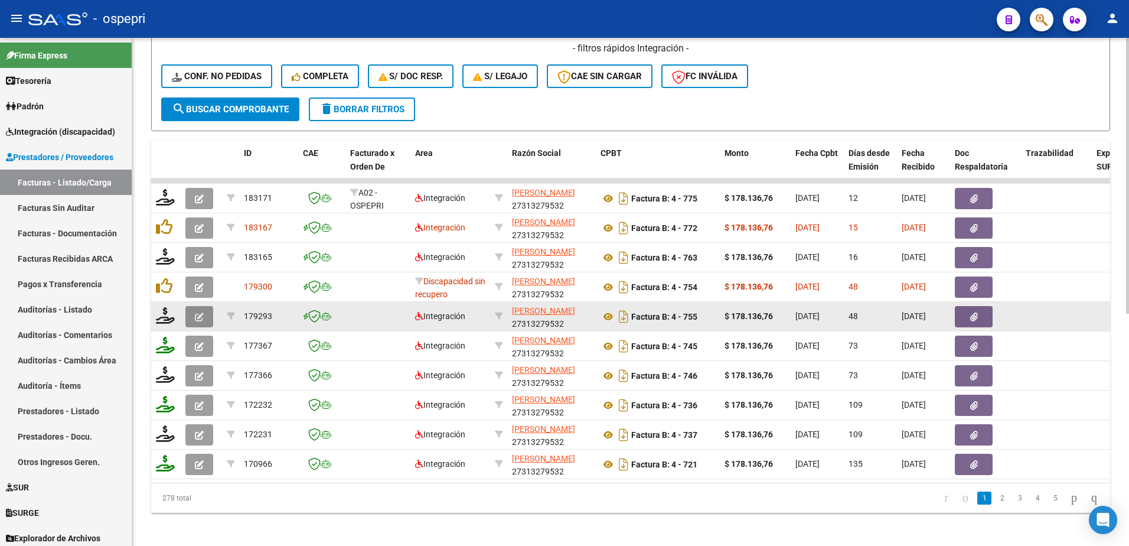
click at [199, 316] on icon "button" at bounding box center [199, 316] width 9 height 9
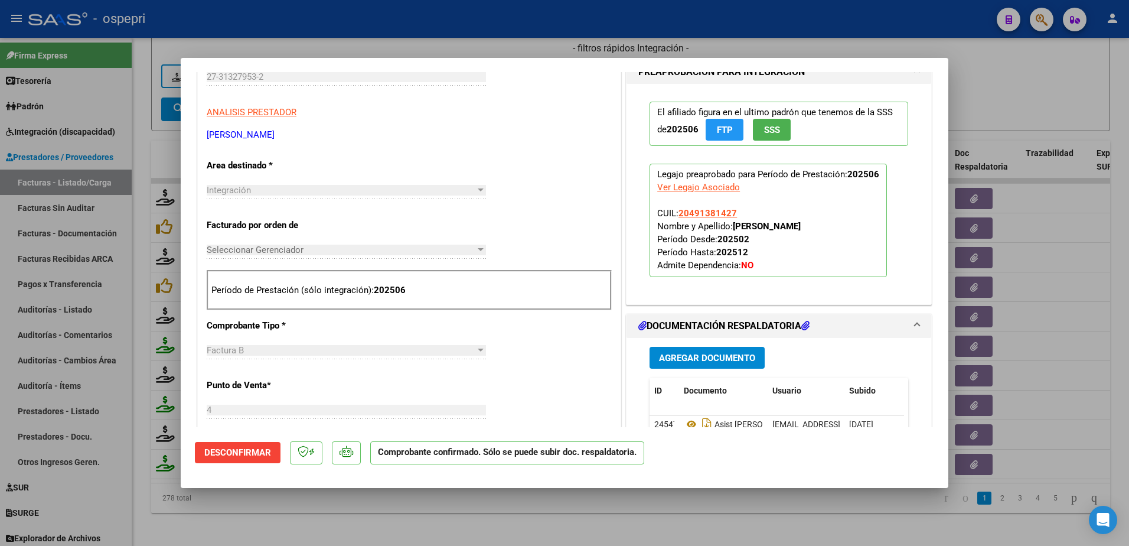
scroll to position [649, 0]
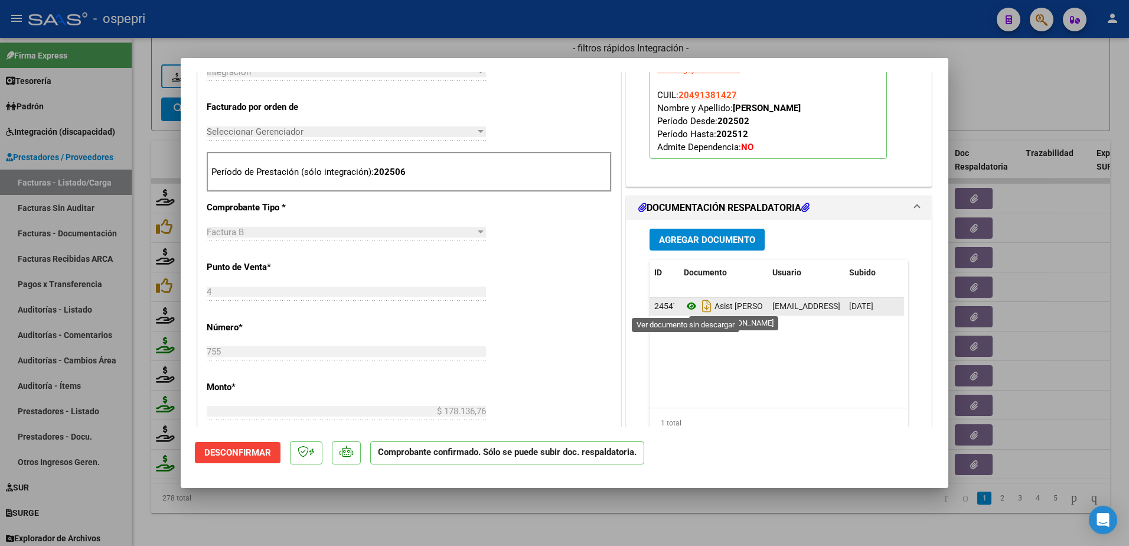
click at [687, 306] on icon at bounding box center [691, 306] width 15 height 14
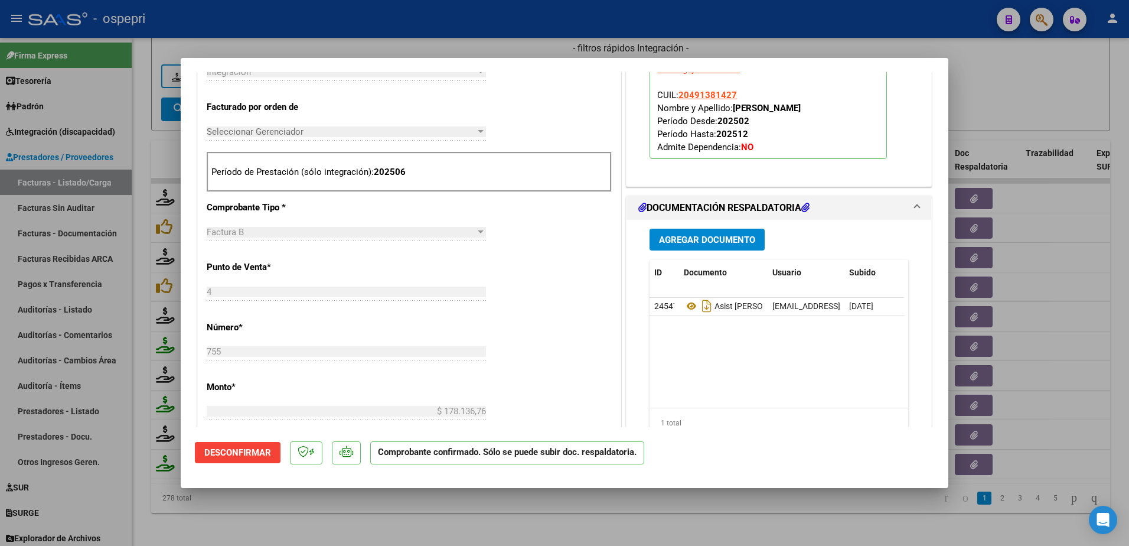
type input "$ 0,00"
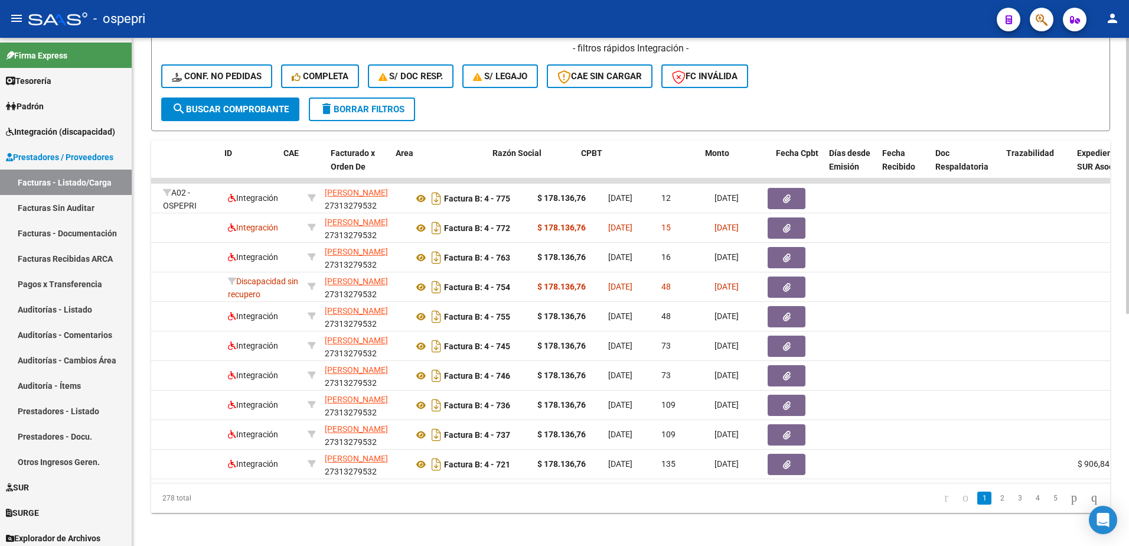
scroll to position [0, 0]
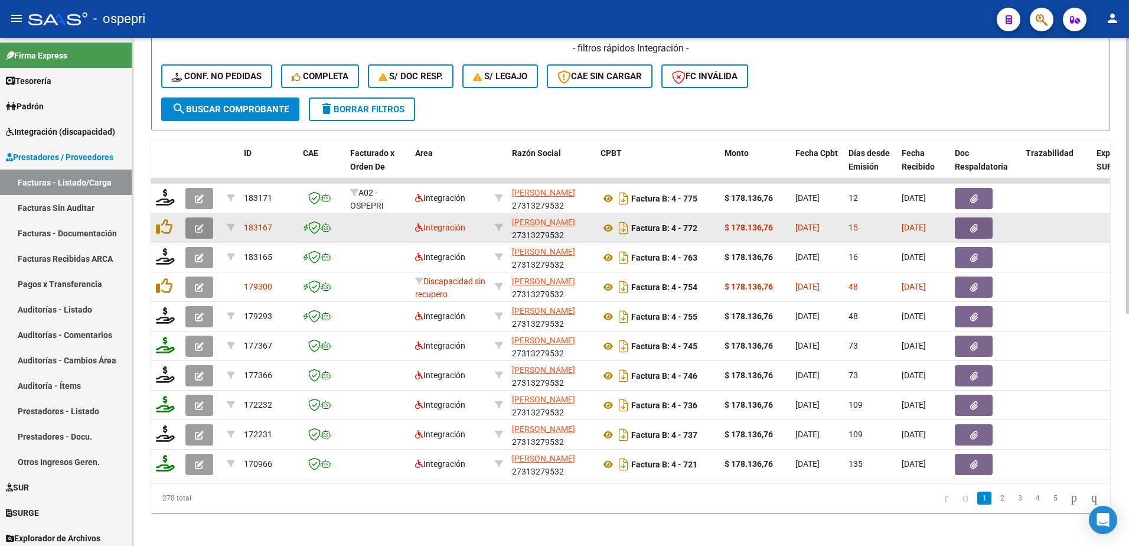
click at [197, 226] on icon "button" at bounding box center [199, 228] width 9 height 9
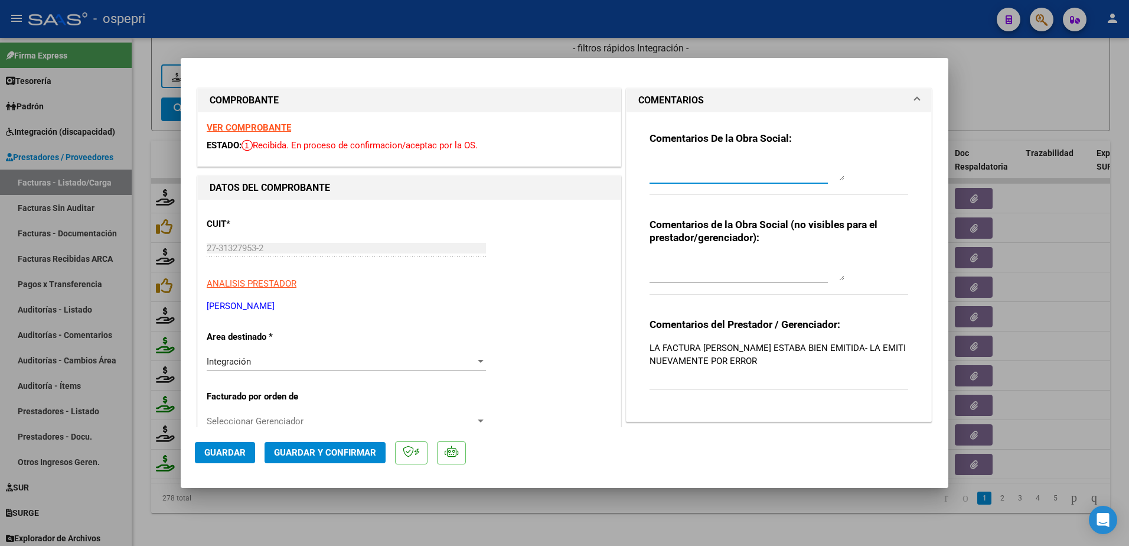
click at [651, 173] on textarea at bounding box center [746, 169] width 195 height 24
click at [655, 177] on textarea "Hola buen dìa: dberà por fav or hacer Nota de credito de sta factura y adjuntar…" at bounding box center [746, 169] width 195 height 24
click at [683, 174] on textarea "Hola buen dìa: dberà por fav or hacer Nota de credito de sta factura y adjuntar…" at bounding box center [746, 169] width 195 height 24
click at [700, 165] on textarea "Hola buen dìa: dberà por fav or hacer Nota de credito de sta factura y adjuntar…" at bounding box center [746, 169] width 195 height 24
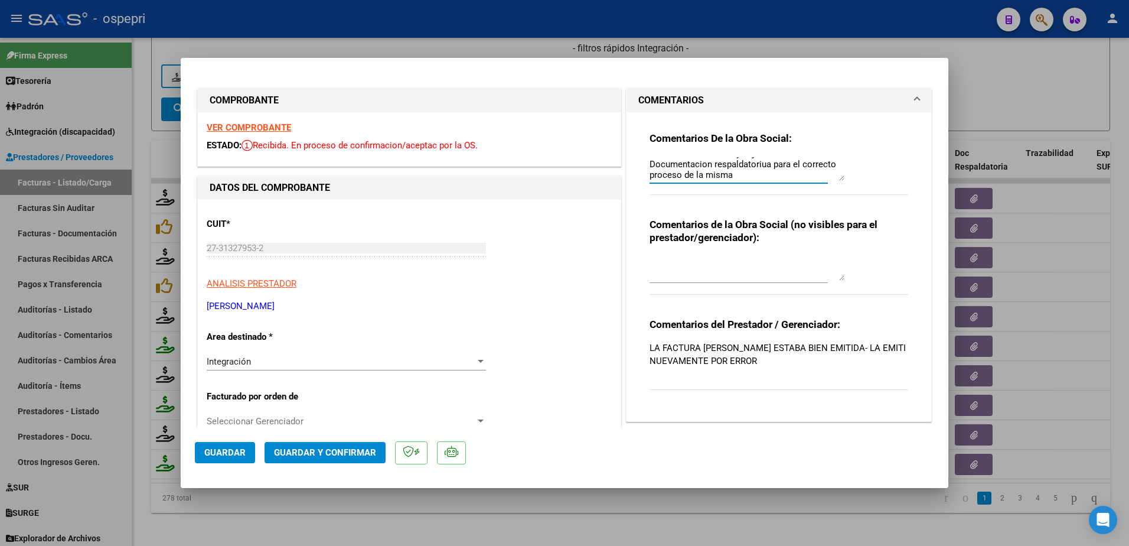
click at [744, 163] on textarea "Hola buen dìa: dberà por fav or hacer Nota de credito de sta factura y adjuntar…" at bounding box center [746, 169] width 195 height 24
click at [760, 164] on textarea "Hola buen dìa: dberà por fav or hacer Nota de credito de sta factura y adjuntar…" at bounding box center [746, 169] width 195 height 24
click at [729, 175] on textarea "Hola buen dìa: dberà por fav or hacer Nota de credito de sta factura y adjuntar…" at bounding box center [746, 169] width 195 height 24
type textarea "Hola buen dìa: dberà por fav or hacer Nota de credito de sta factura y adjuntar…"
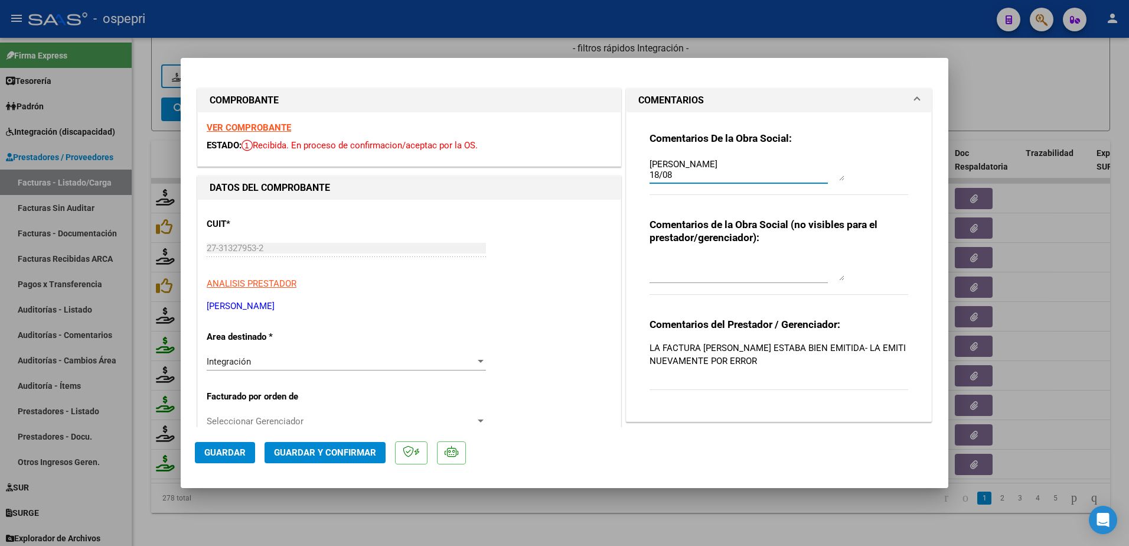
type input "$ 0,00"
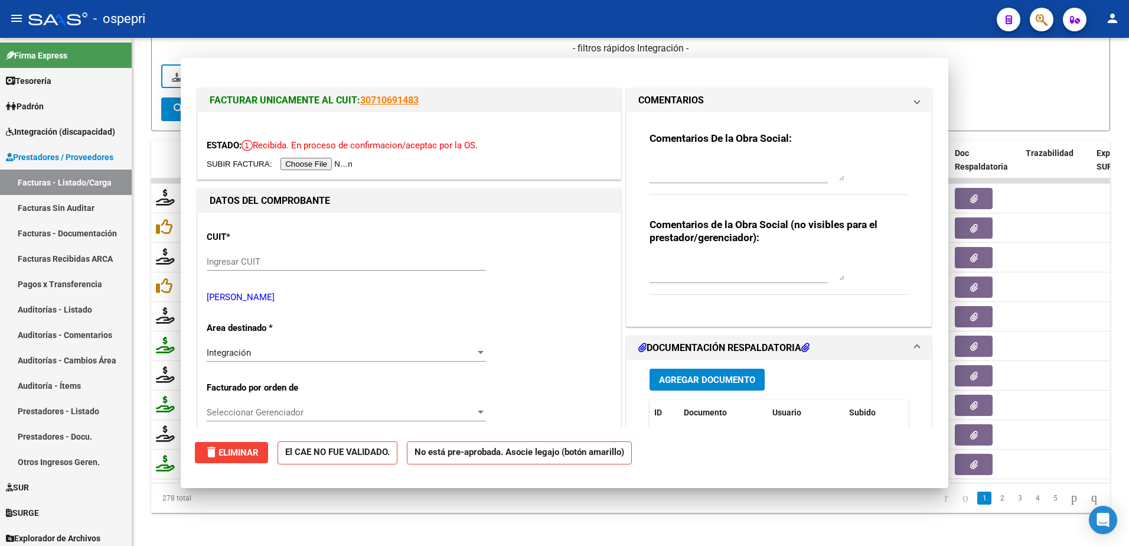
scroll to position [0, 0]
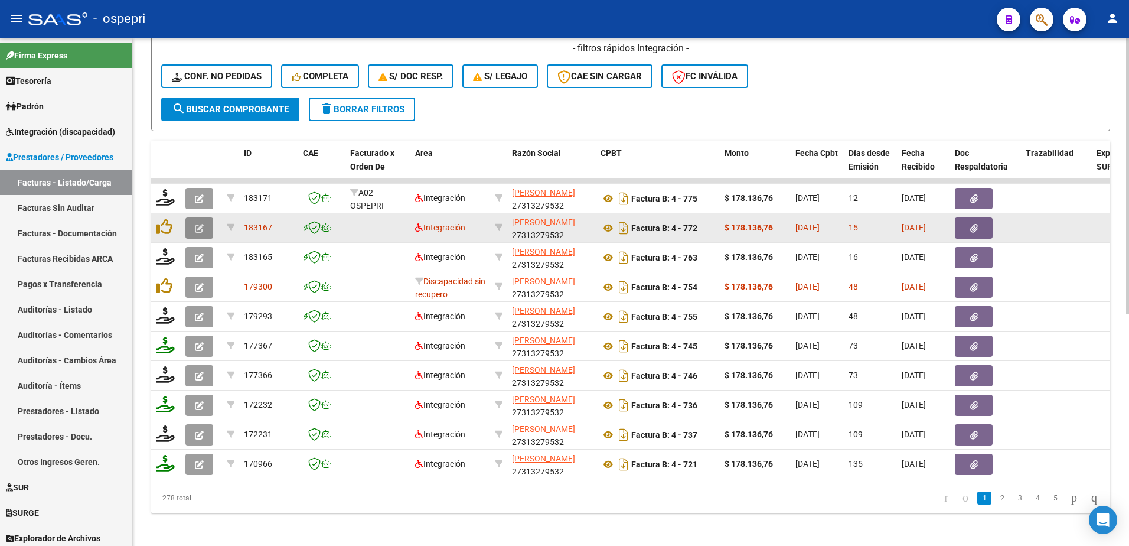
click at [204, 233] on button "button" at bounding box center [199, 227] width 28 height 21
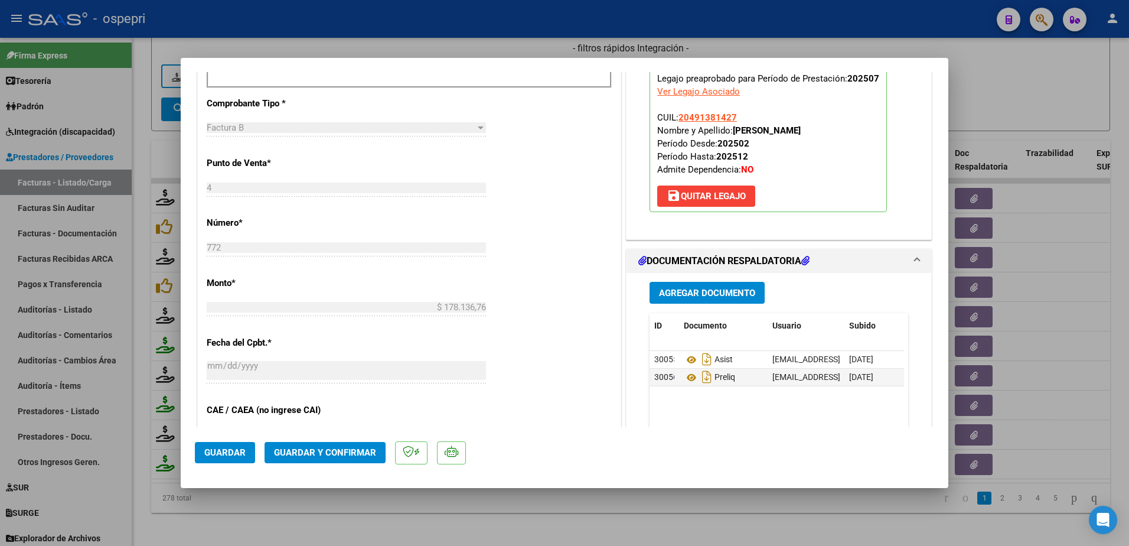
scroll to position [472, 0]
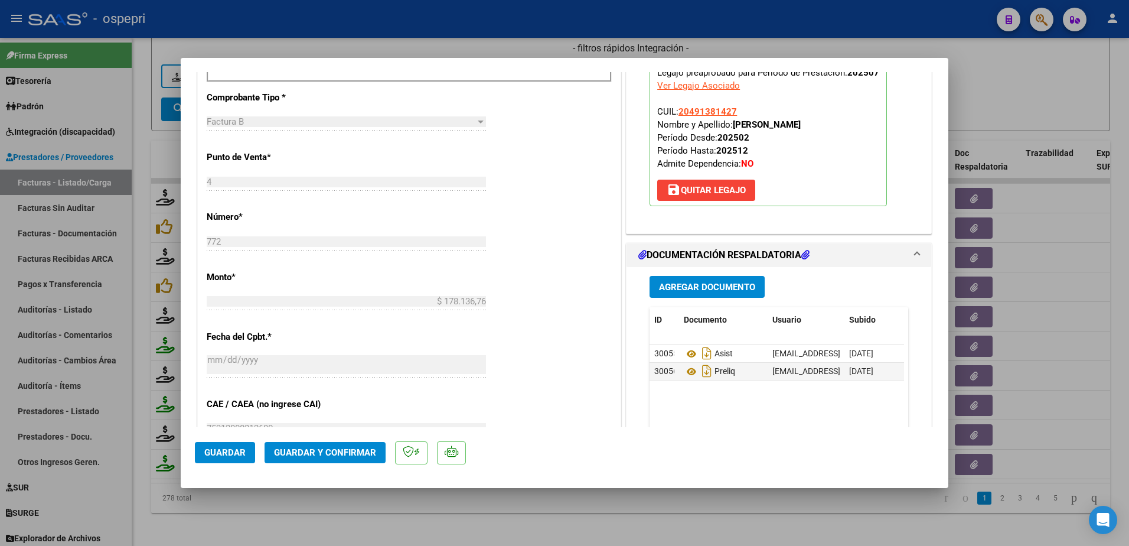
type input "$ 0,00"
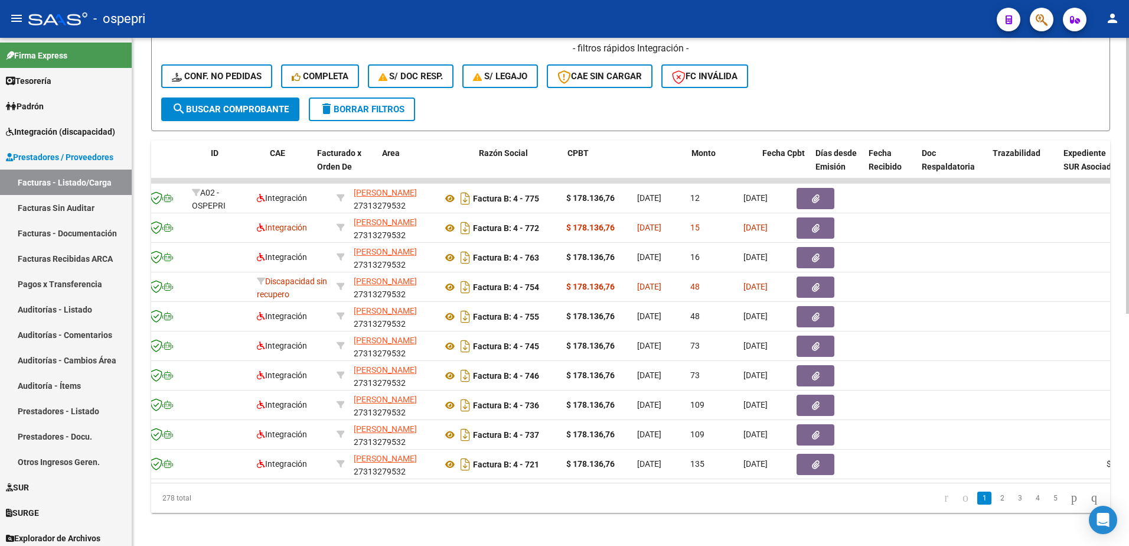
scroll to position [0, 0]
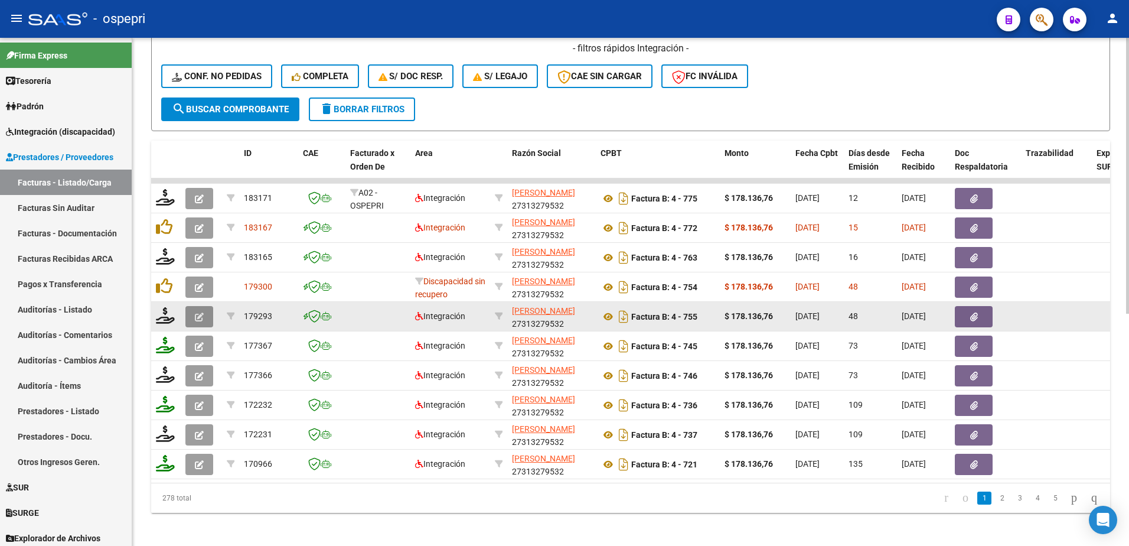
click at [201, 315] on icon "button" at bounding box center [199, 316] width 9 height 9
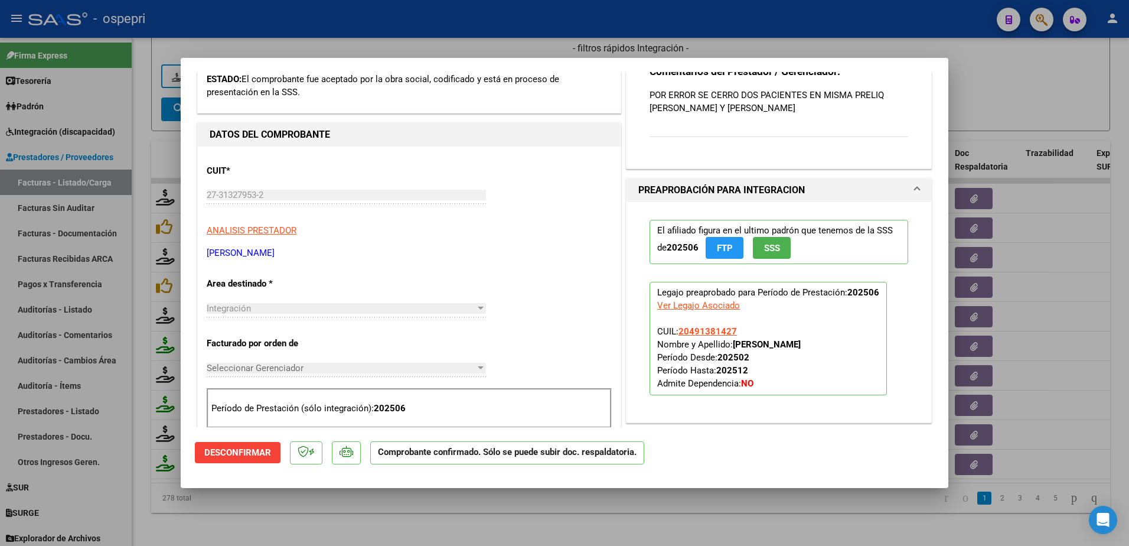
scroll to position [354, 0]
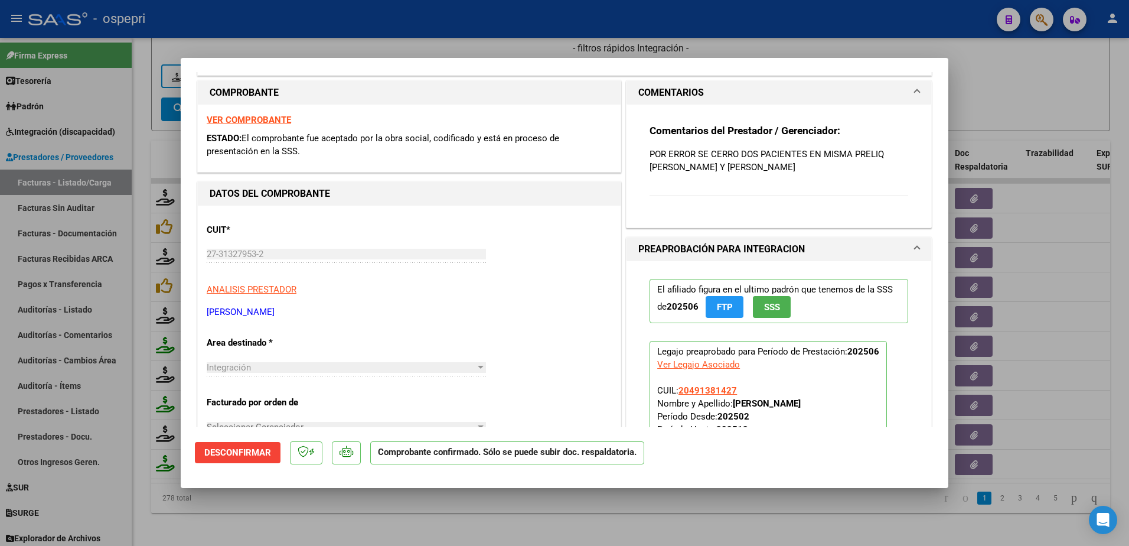
click at [256, 120] on strong "VER COMPROBANTE" at bounding box center [249, 120] width 84 height 11
type input "$ 0,00"
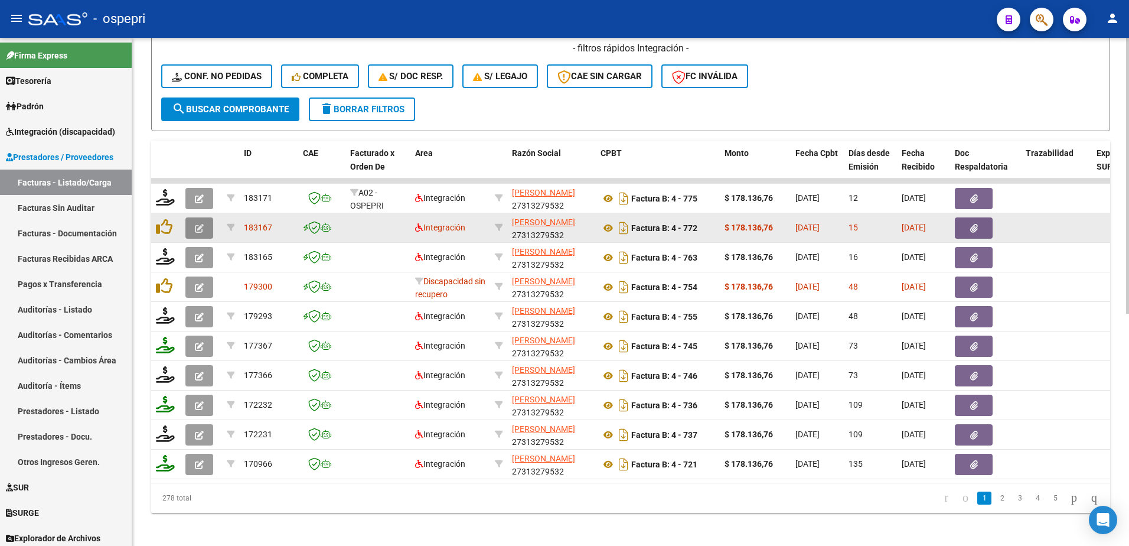
click at [198, 231] on icon "button" at bounding box center [199, 228] width 9 height 9
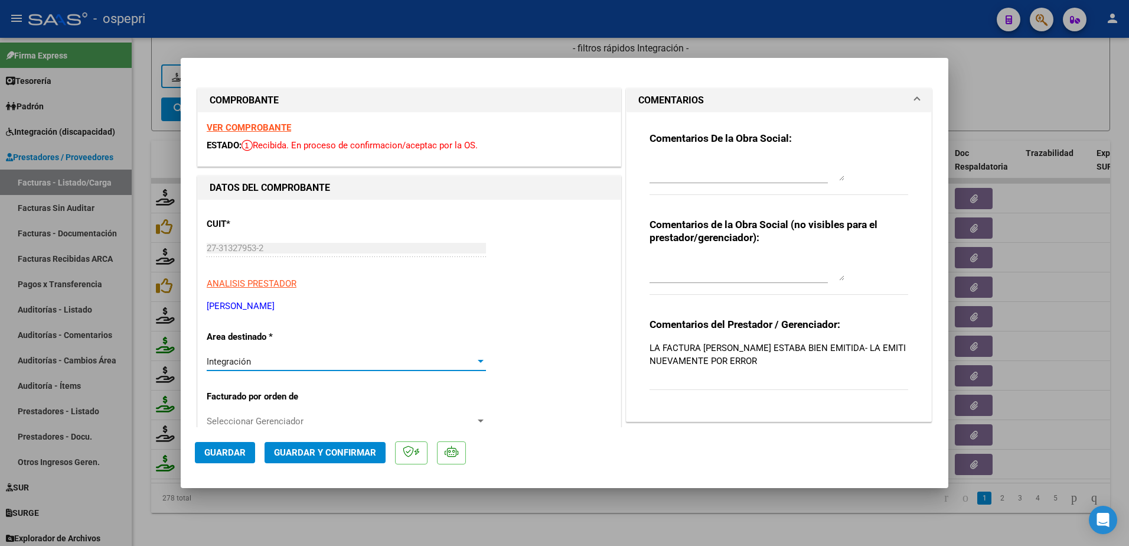
click at [475, 357] on div at bounding box center [480, 361] width 11 height 9
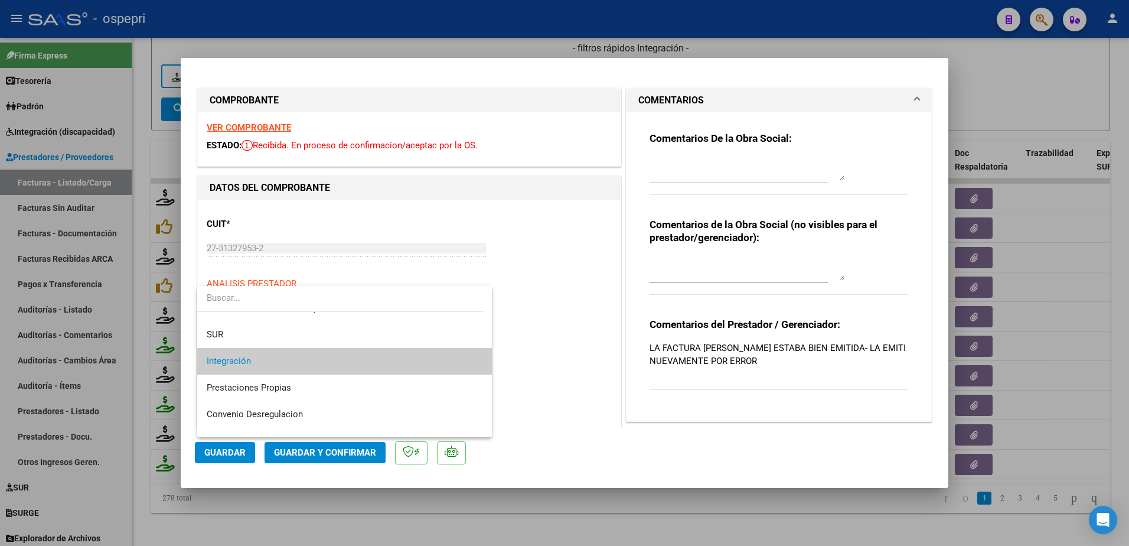
scroll to position [68, 0]
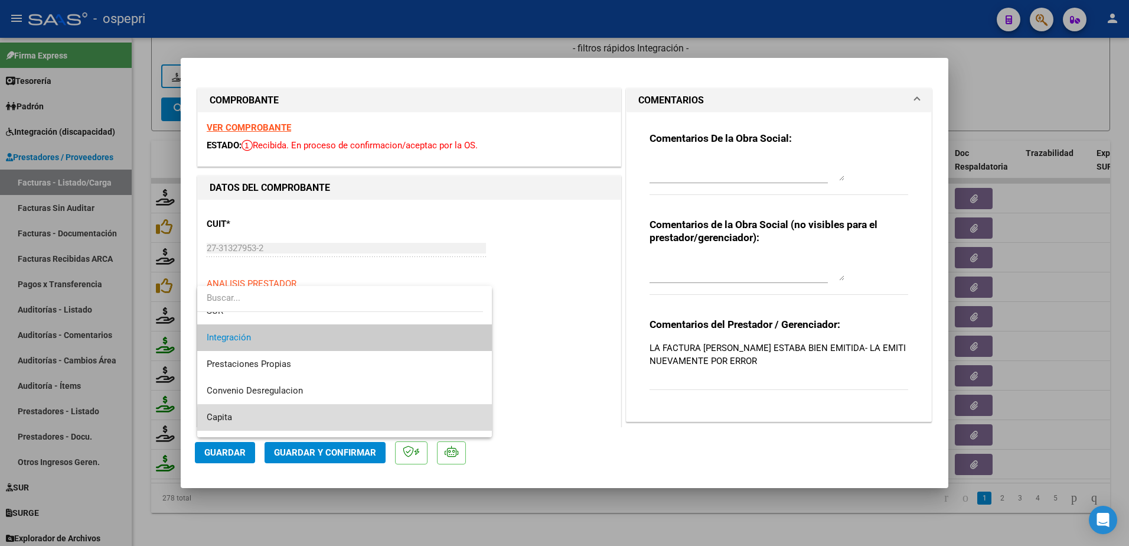
click at [482, 426] on mat-option "Capita" at bounding box center [344, 417] width 295 height 27
click at [479, 425] on div at bounding box center [480, 420] width 11 height 9
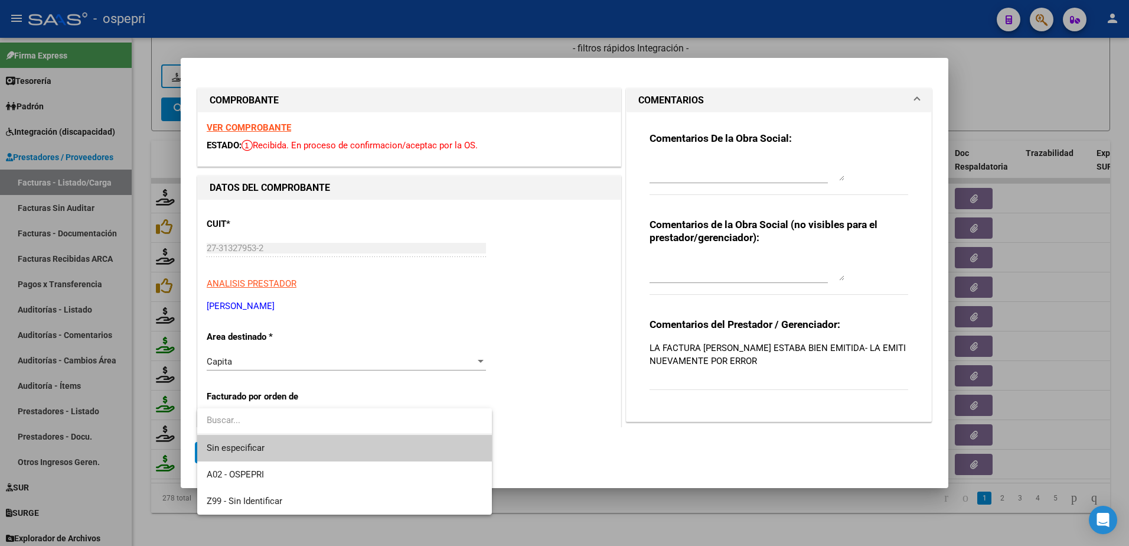
drag, startPoint x: 543, startPoint y: 328, endPoint x: 474, endPoint y: 344, distance: 71.5
click at [542, 327] on div at bounding box center [564, 273] width 1129 height 546
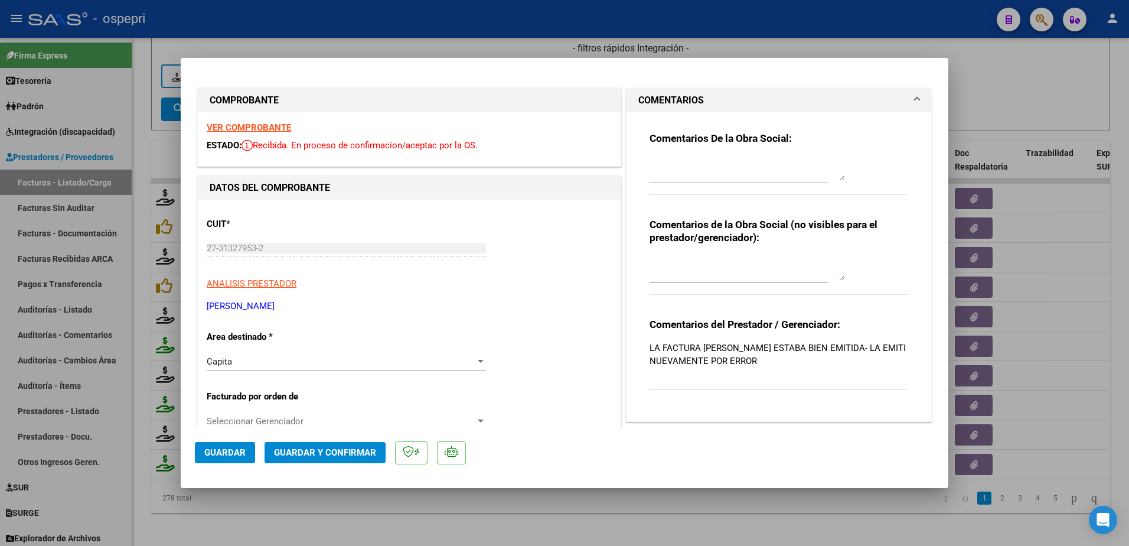
click at [476, 358] on div at bounding box center [480, 361] width 11 height 9
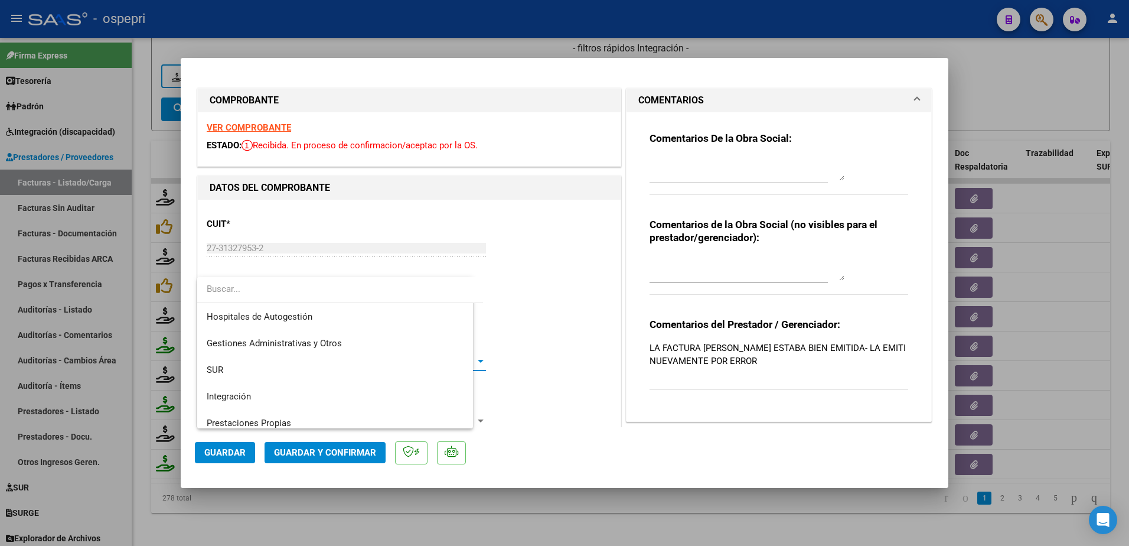
scroll to position [115, 0]
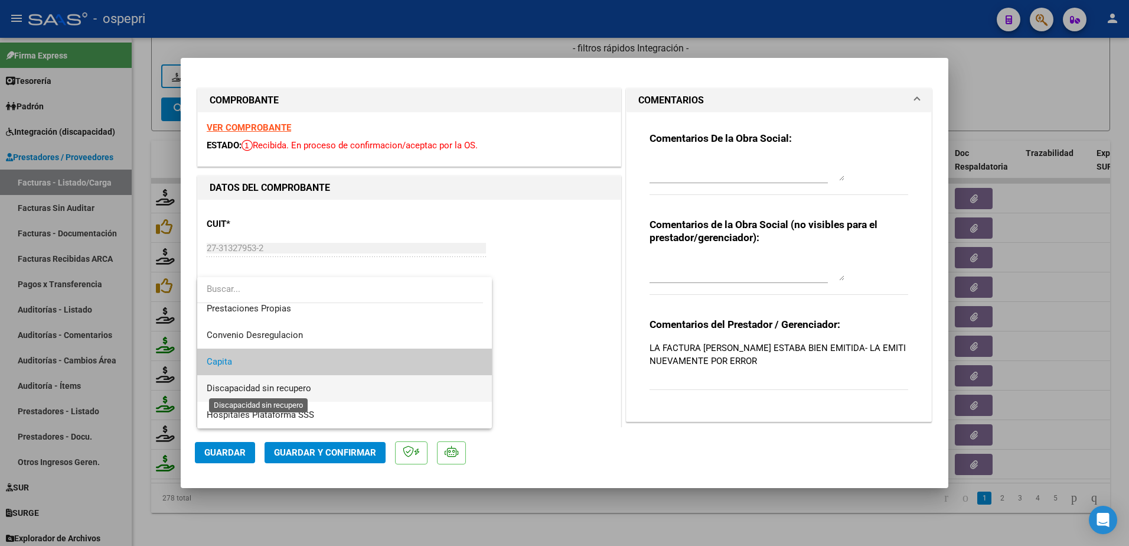
click at [310, 391] on span "Discapacidad sin recupero" at bounding box center [259, 388] width 105 height 11
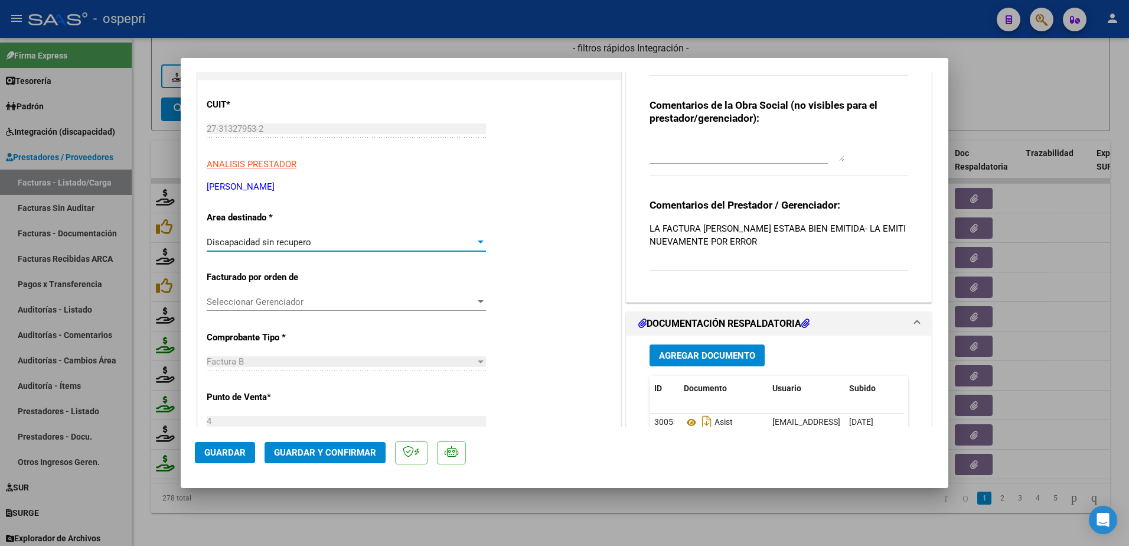
scroll to position [0, 0]
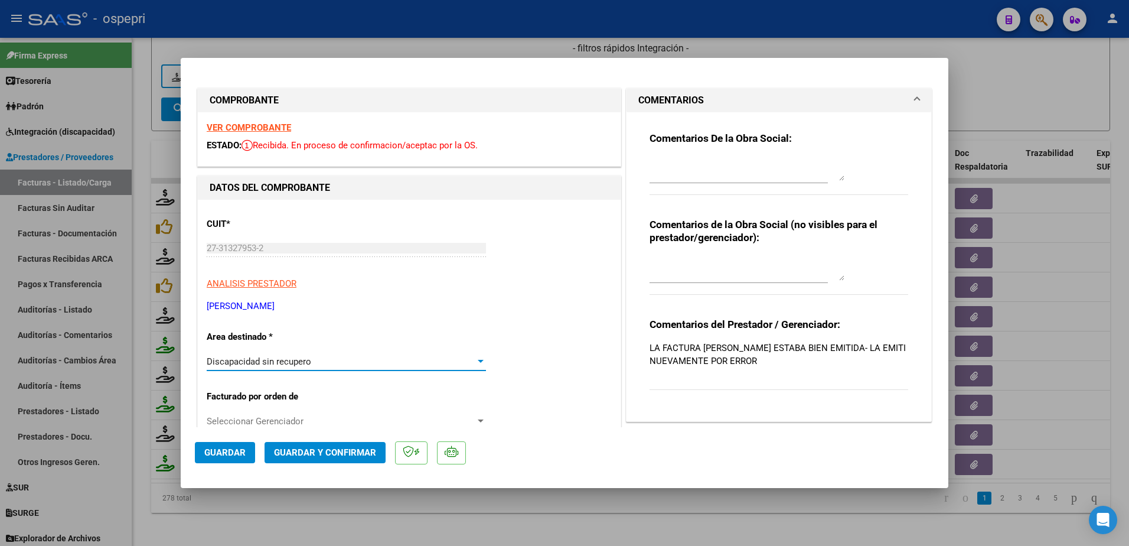
click at [665, 165] on textarea at bounding box center [746, 169] width 195 height 24
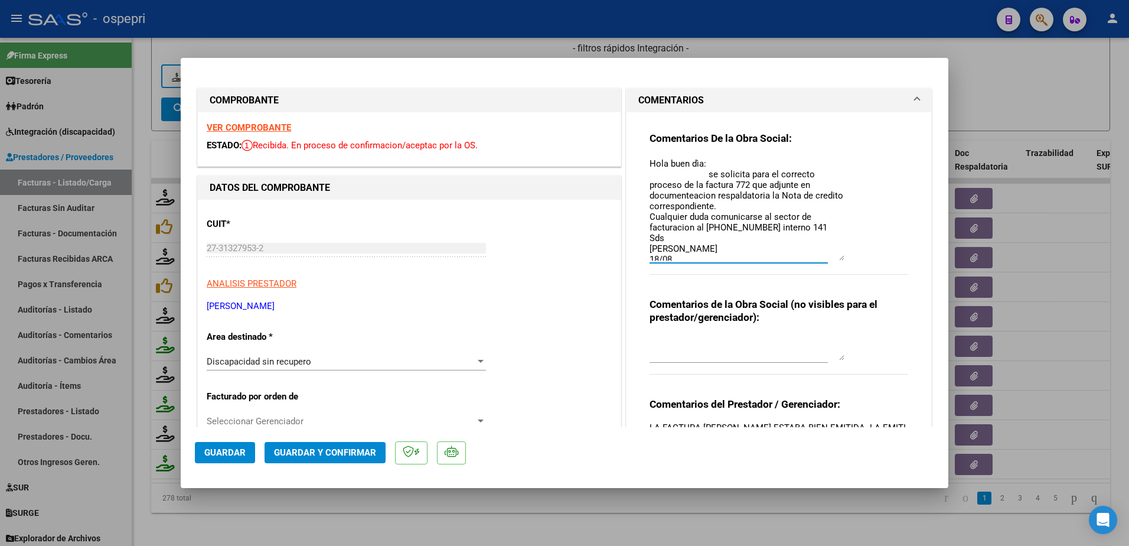
drag, startPoint x: 835, startPoint y: 178, endPoint x: 845, endPoint y: 258, distance: 80.9
click at [845, 258] on div "Comentarios De la Obra Social: Hola buen dìa: se solicita para el correcto proc…" at bounding box center [778, 210] width 259 height 156
click at [691, 197] on textarea "Hola buen dìa: se solicita para el correcto proceso de la factura 772 que adjun…" at bounding box center [746, 209] width 195 height 104
type textarea "Hola buen dìa: se solicita para el correcto proceso de la factura 772 que adjun…"
click at [231, 450] on span "Guardar" at bounding box center [224, 452] width 41 height 11
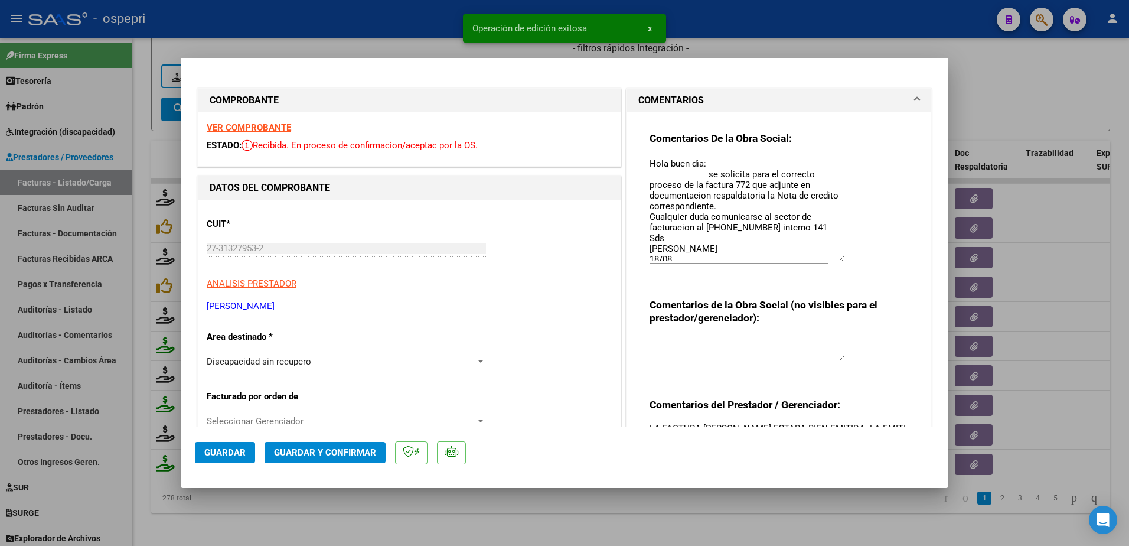
type input "$ 0,00"
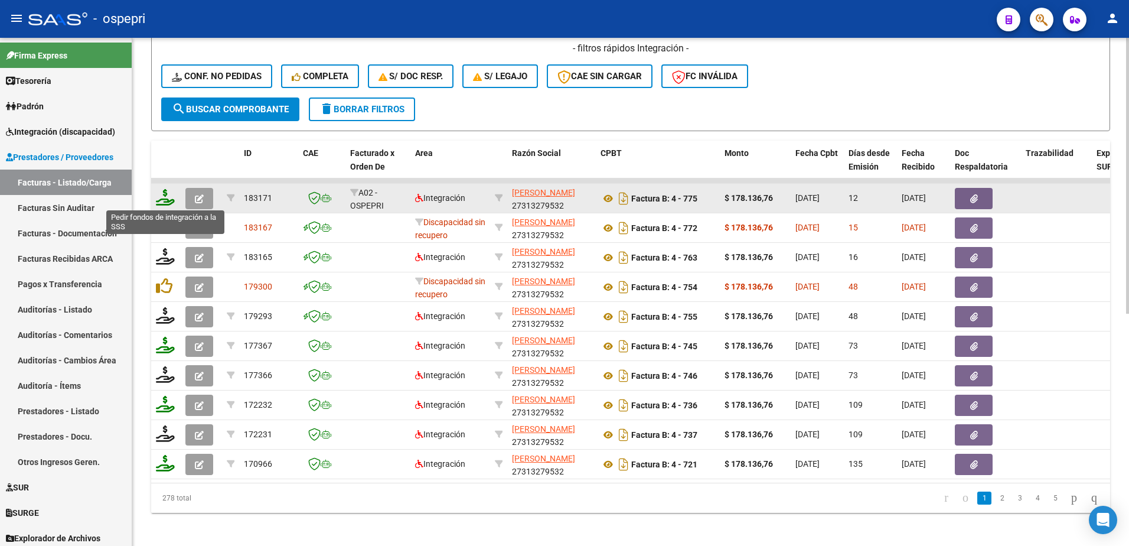
click at [158, 197] on icon at bounding box center [165, 197] width 19 height 17
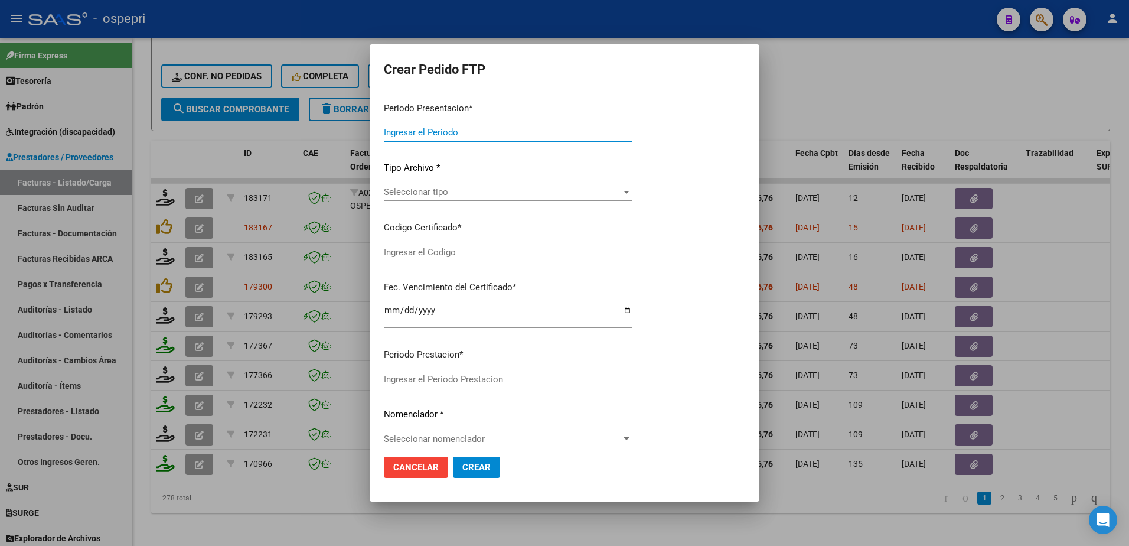
type input "202507"
type input "202506"
type input "$ 178.136,76"
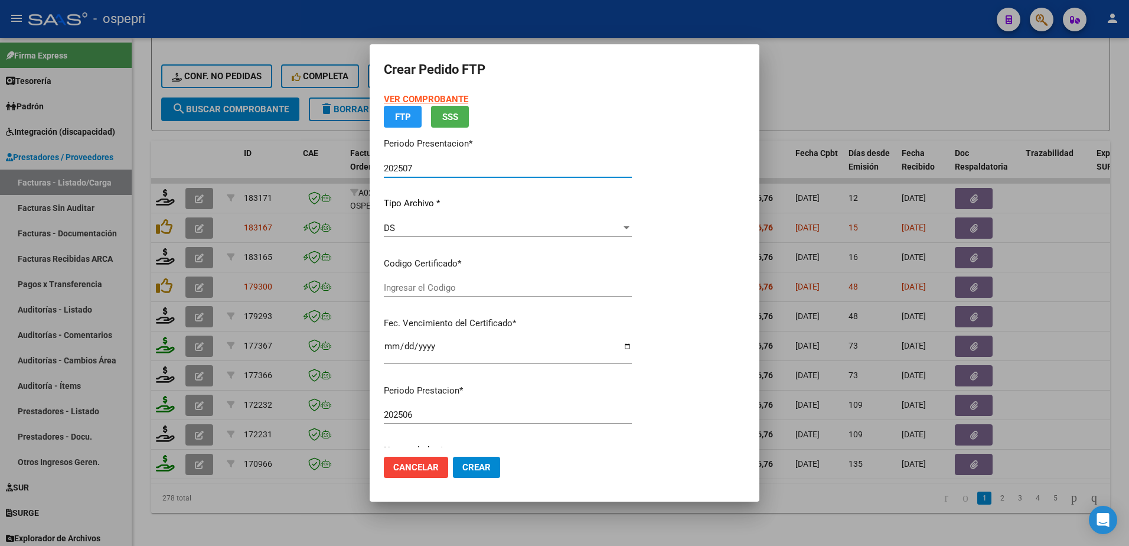
type input "2340899390-3"
type input "2039-07-26"
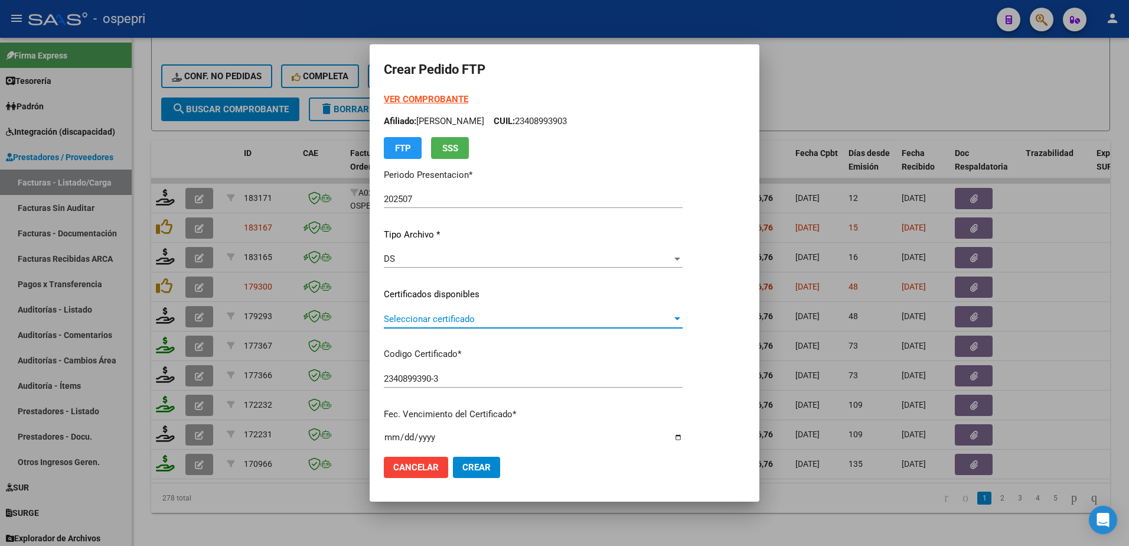
click at [451, 319] on span "Seleccionar certificado" at bounding box center [528, 319] width 288 height 11
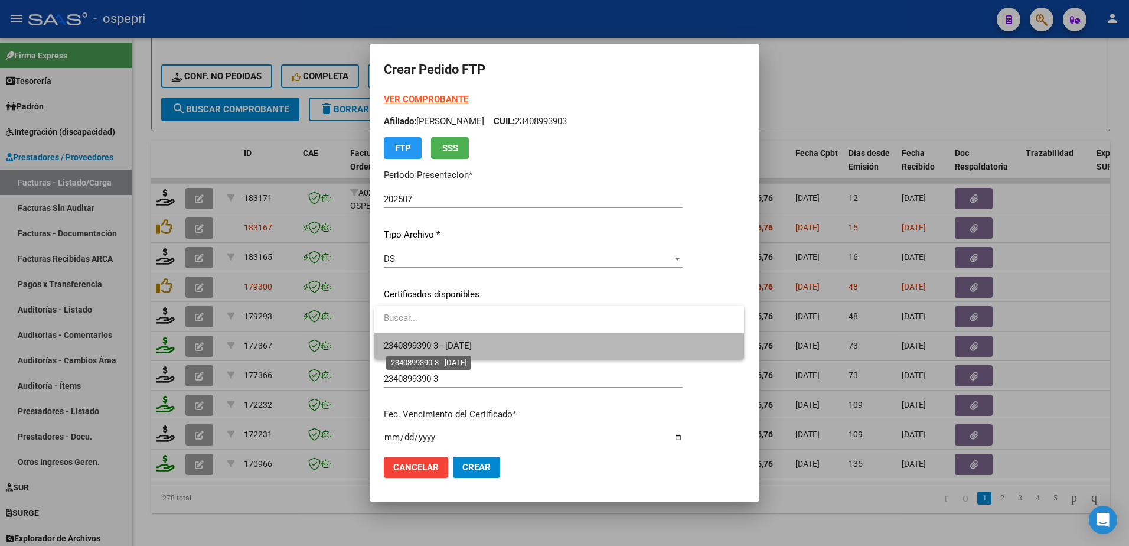
click at [448, 343] on span "2340899390-3 - 2039-07-26" at bounding box center [428, 345] width 88 height 11
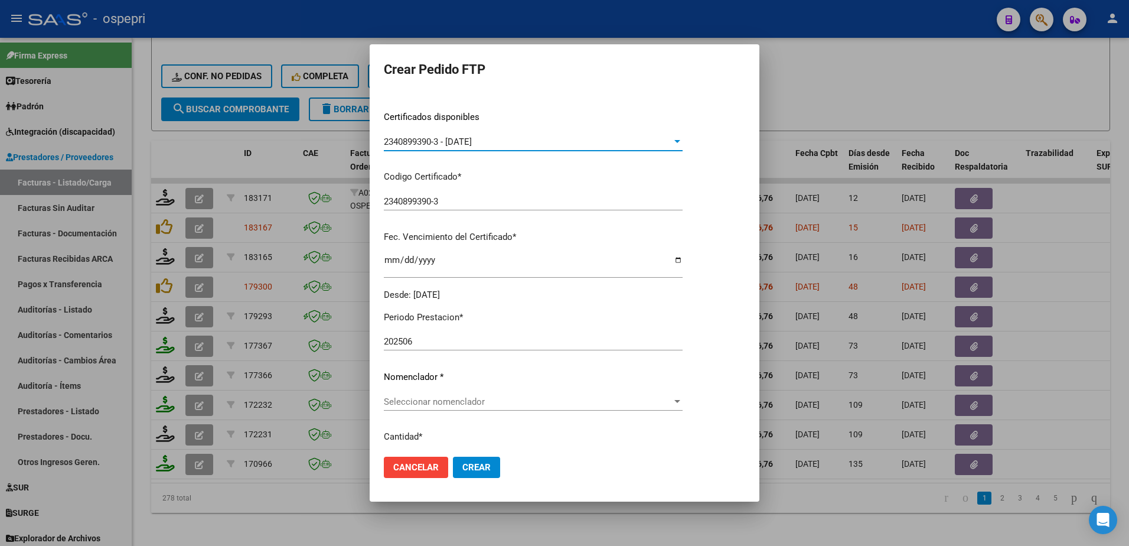
scroll to position [354, 0]
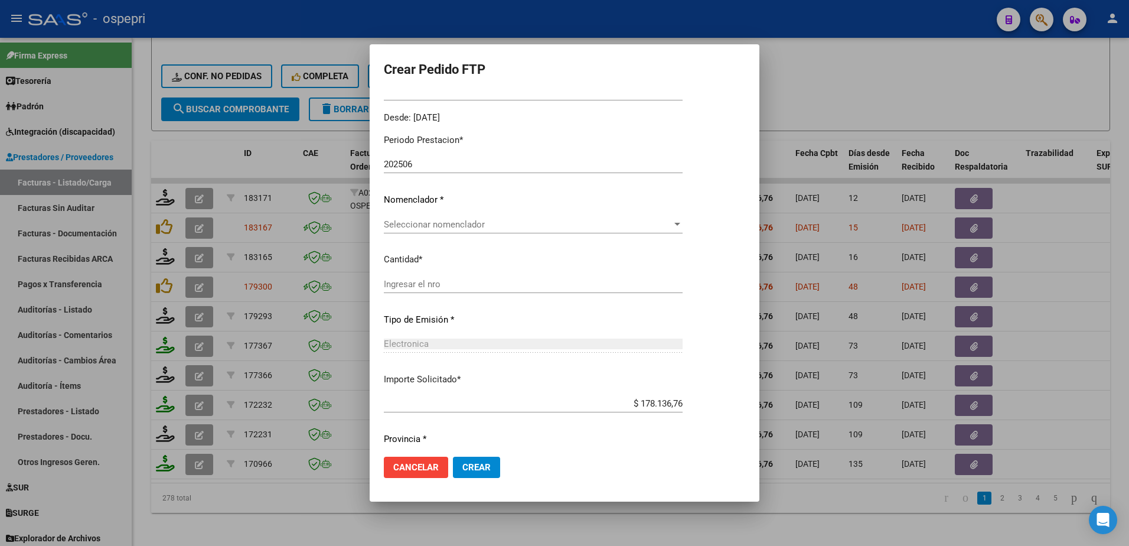
click at [474, 219] on span "Seleccionar nomenclador" at bounding box center [528, 224] width 288 height 11
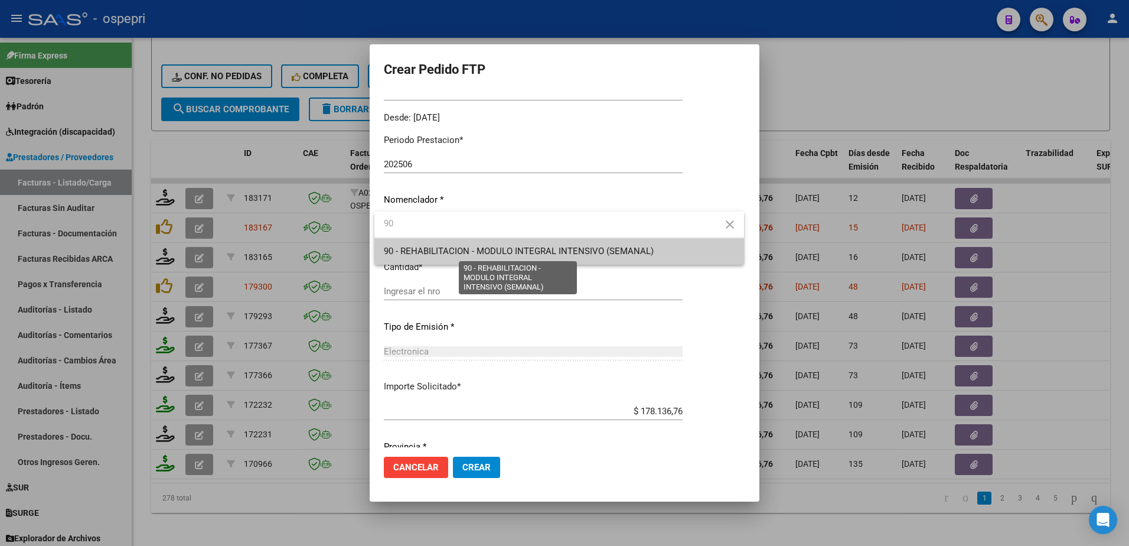
type input "90"
click at [460, 246] on span "90 - REHABILITACION - MODULO INTEGRAL INTENSIVO (SEMANAL)" at bounding box center [519, 251] width 270 height 11
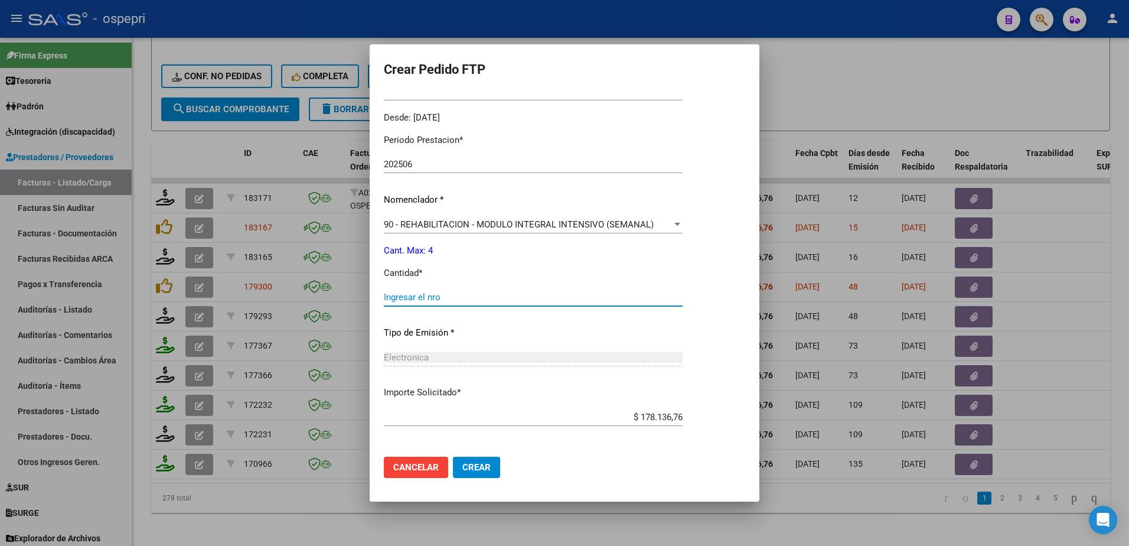
click at [429, 299] on input "Ingresar el nro" at bounding box center [533, 297] width 299 height 11
type input "4"
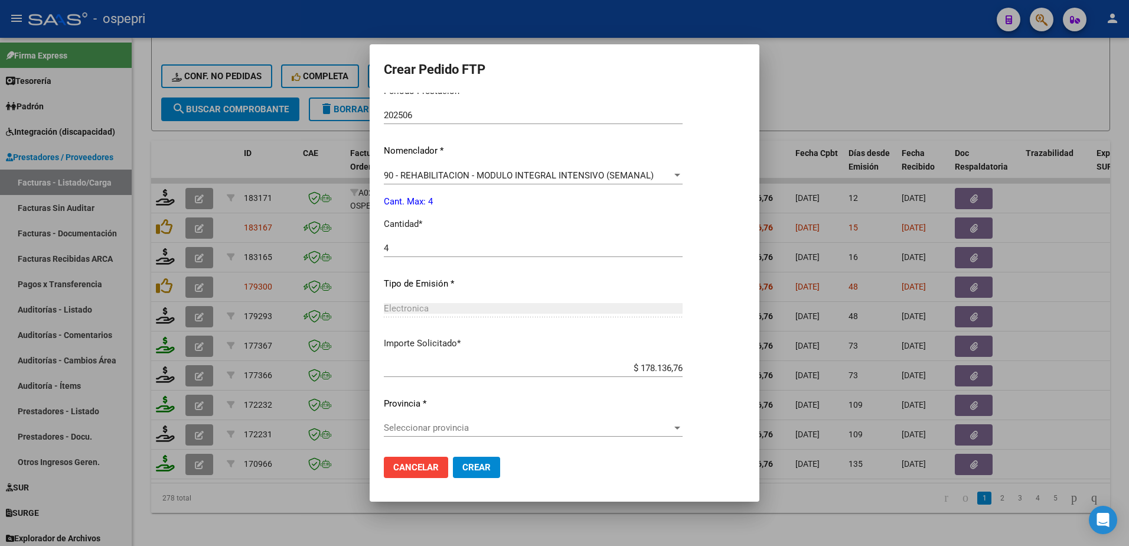
click at [485, 436] on div "Seleccionar provincia Seleccionar provincia" at bounding box center [533, 428] width 299 height 18
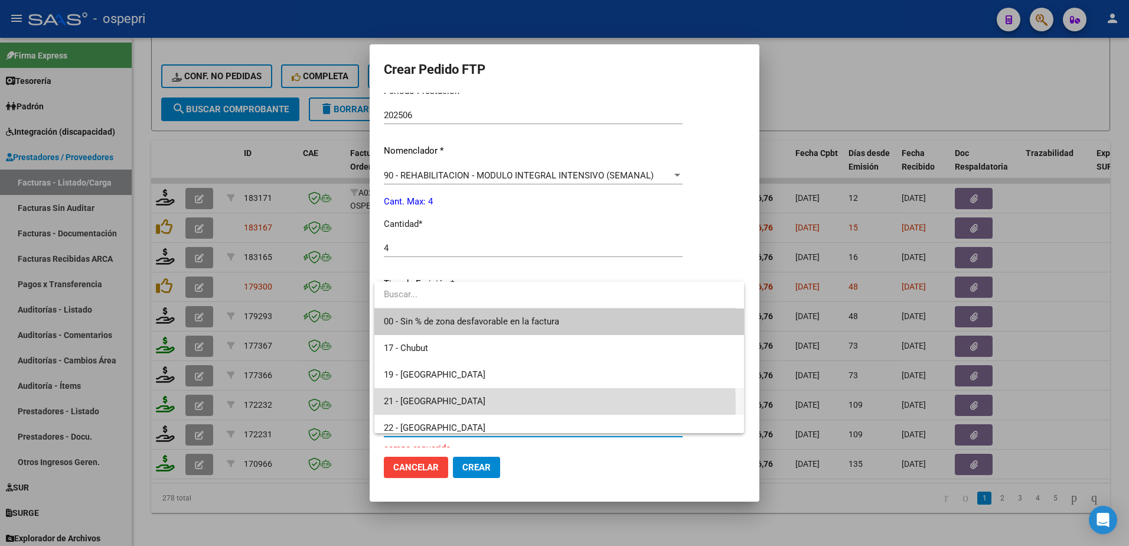
click at [446, 404] on span "21 - Neuquén" at bounding box center [559, 401] width 351 height 27
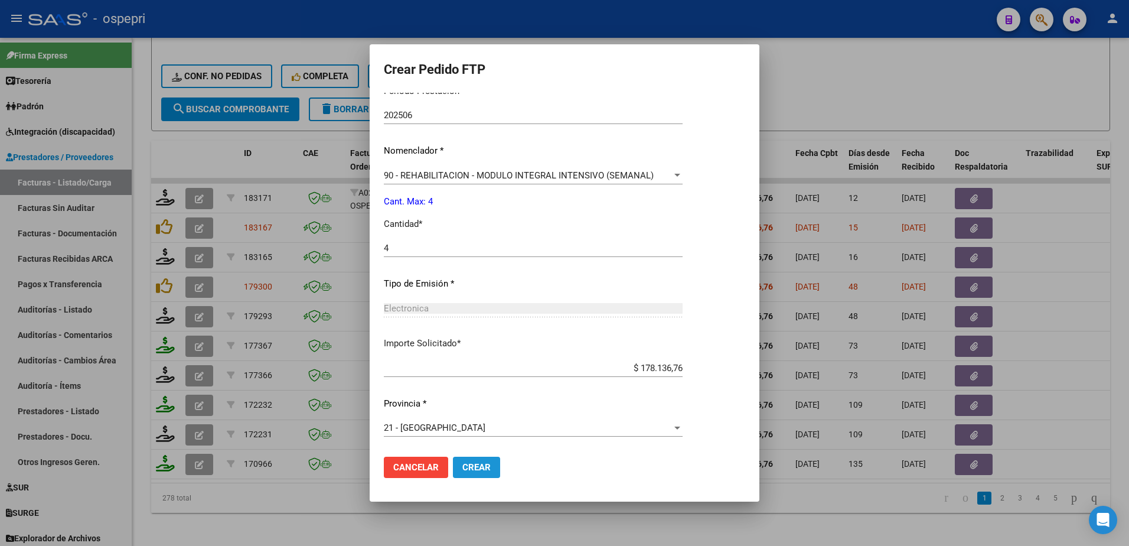
click at [478, 469] on span "Crear" at bounding box center [476, 467] width 28 height 11
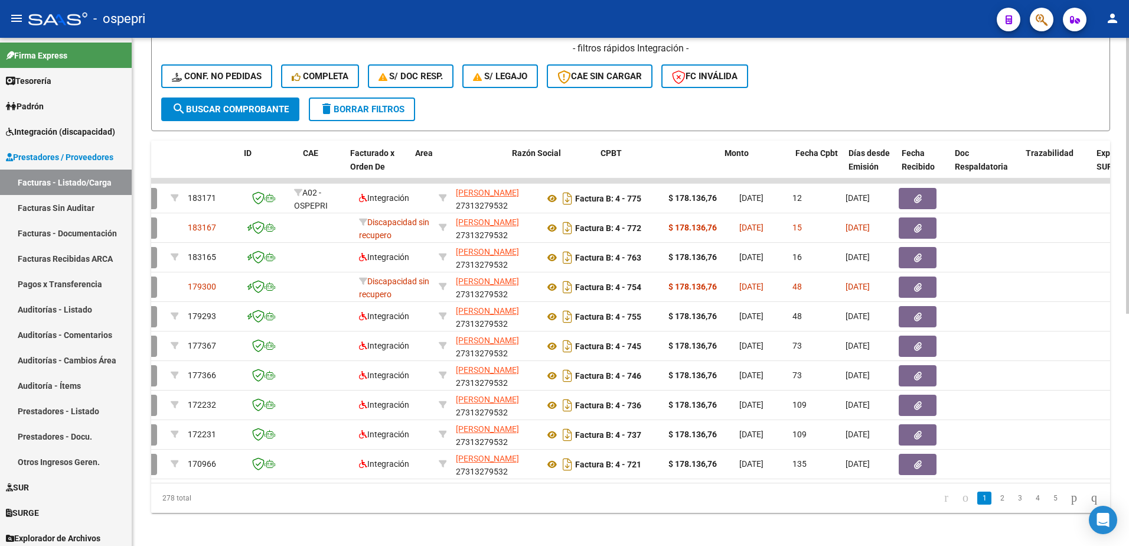
scroll to position [0, 0]
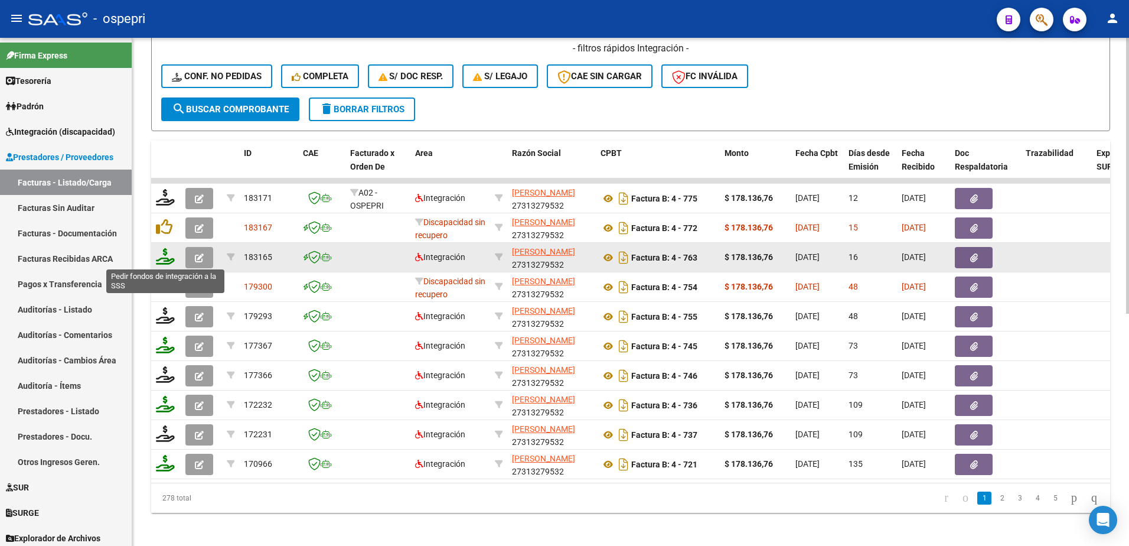
click at [165, 257] on icon at bounding box center [165, 256] width 19 height 17
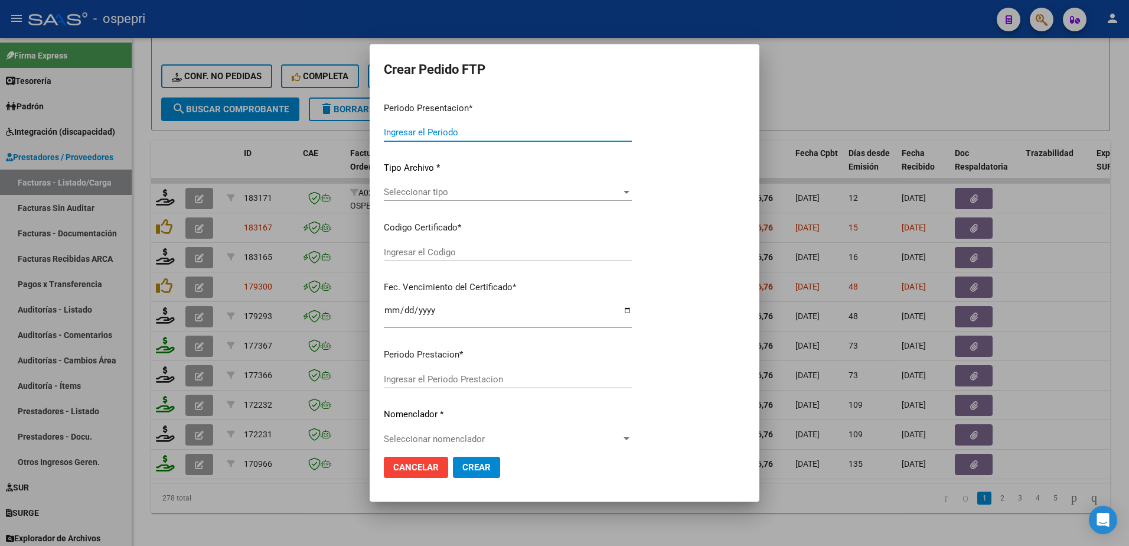
type input "202507"
type input "$ 178.136,76"
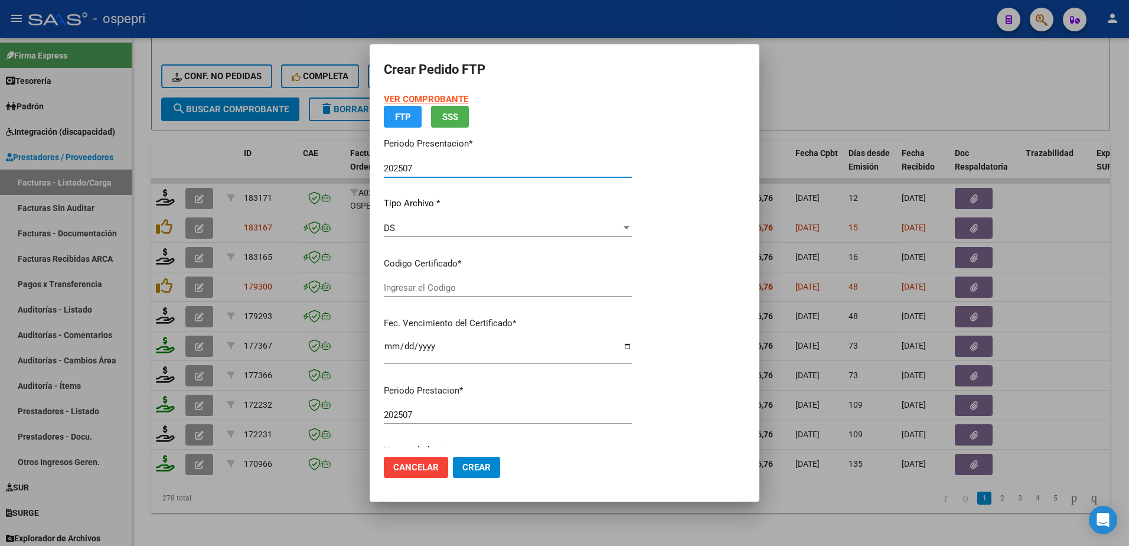
type input "2049138142-7"
type input "2028-03-16"
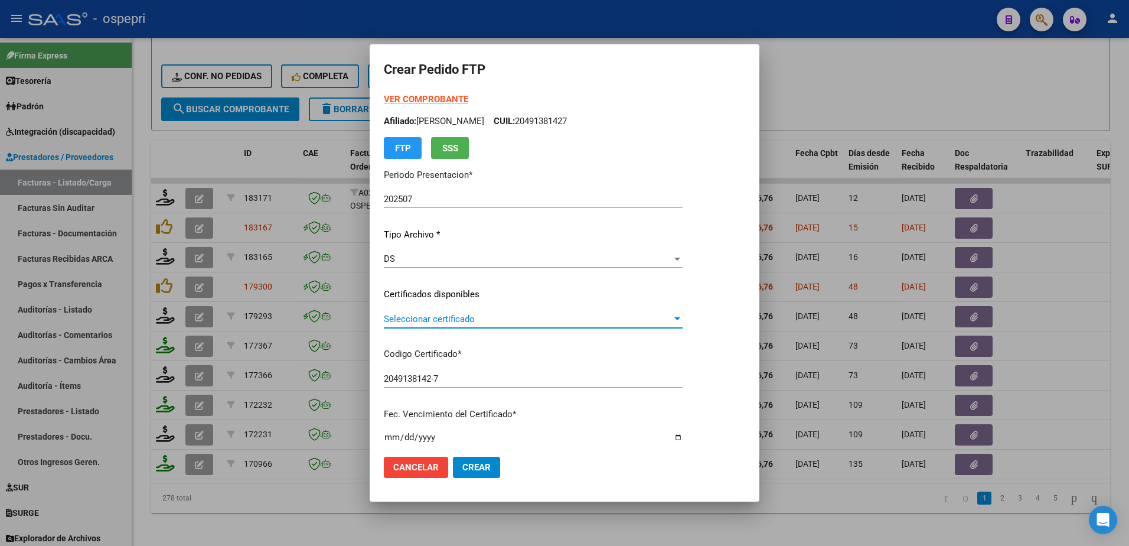
click at [449, 315] on span "Seleccionar certificado" at bounding box center [528, 319] width 288 height 11
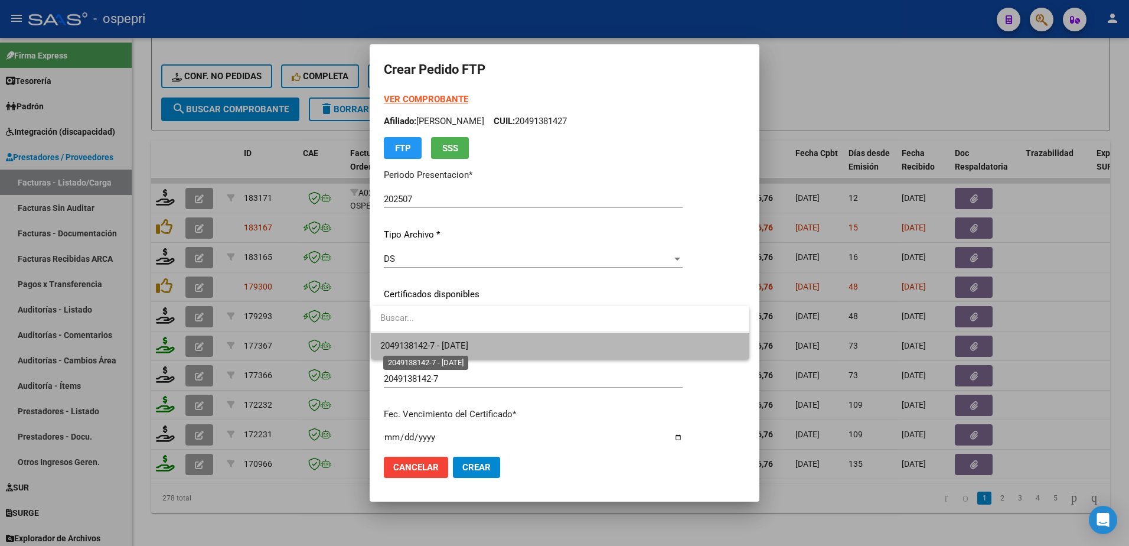
click at [456, 342] on span "2049138142-7 - 2028-03-16" at bounding box center [424, 345] width 88 height 11
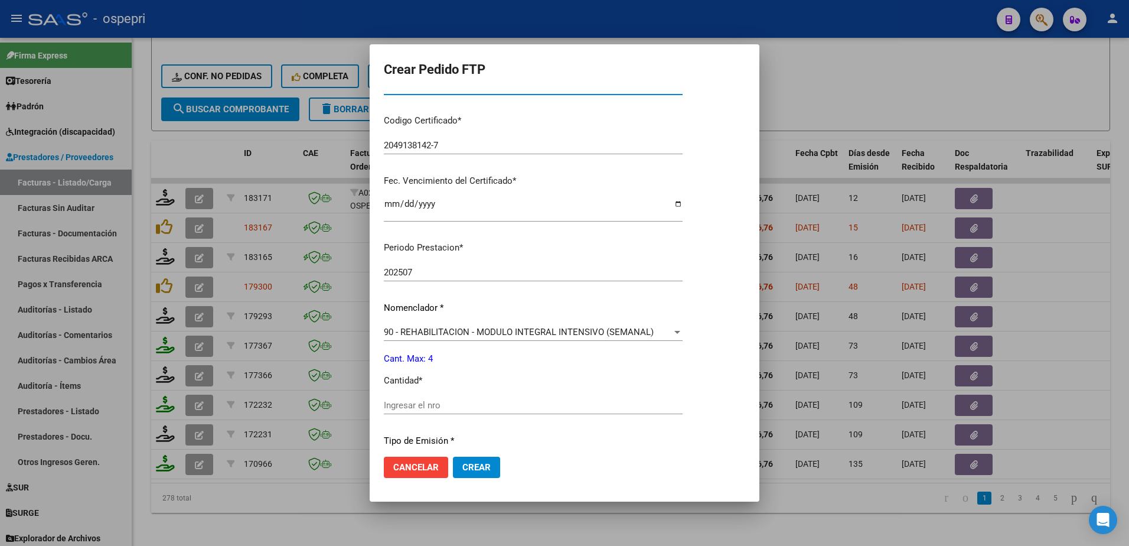
scroll to position [295, 0]
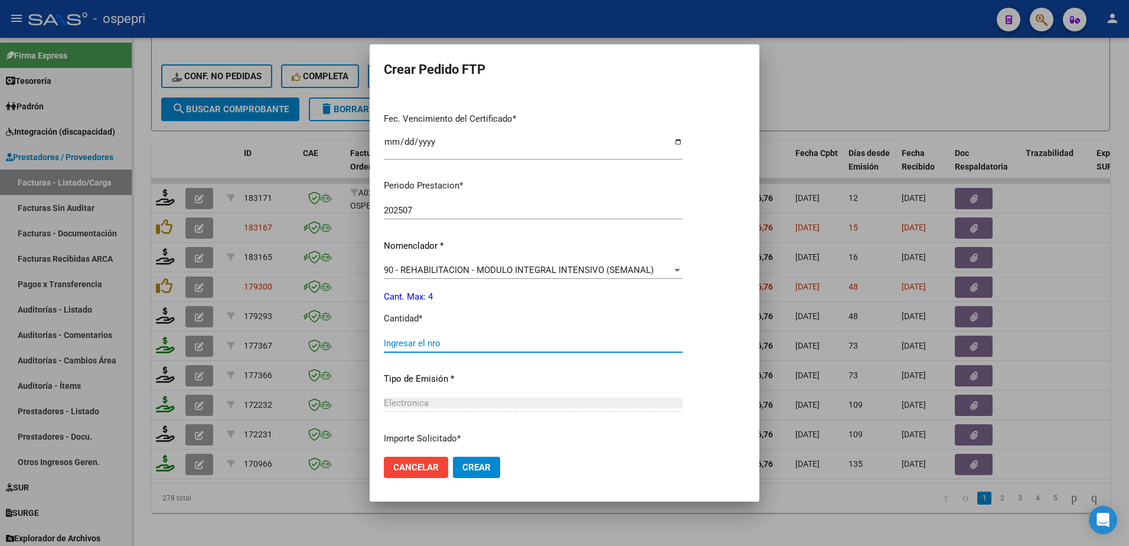
click at [445, 347] on input "Ingresar el nro" at bounding box center [533, 343] width 299 height 11
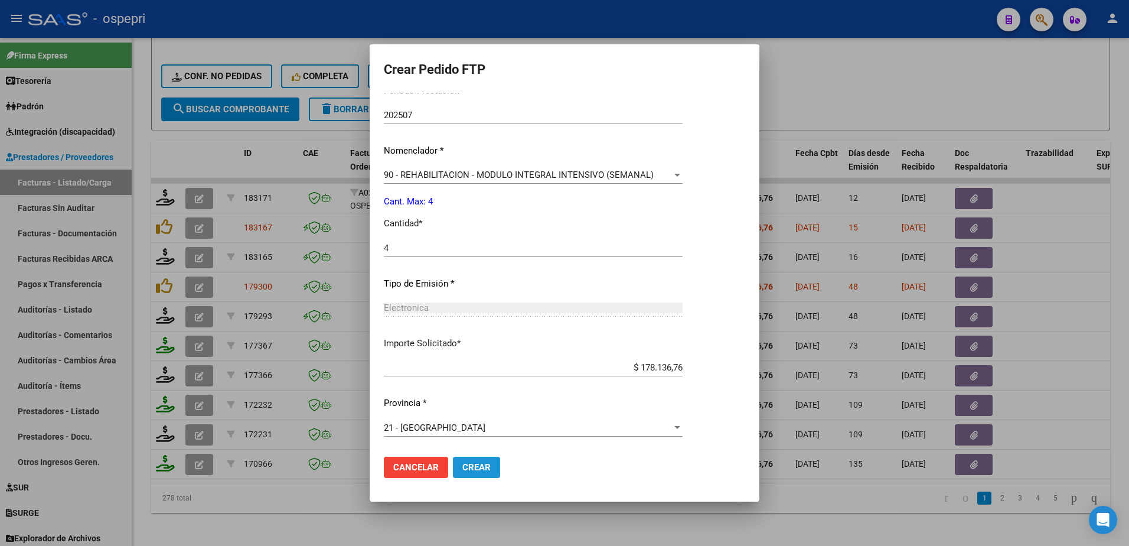
click at [476, 463] on span "Crear" at bounding box center [476, 467] width 28 height 11
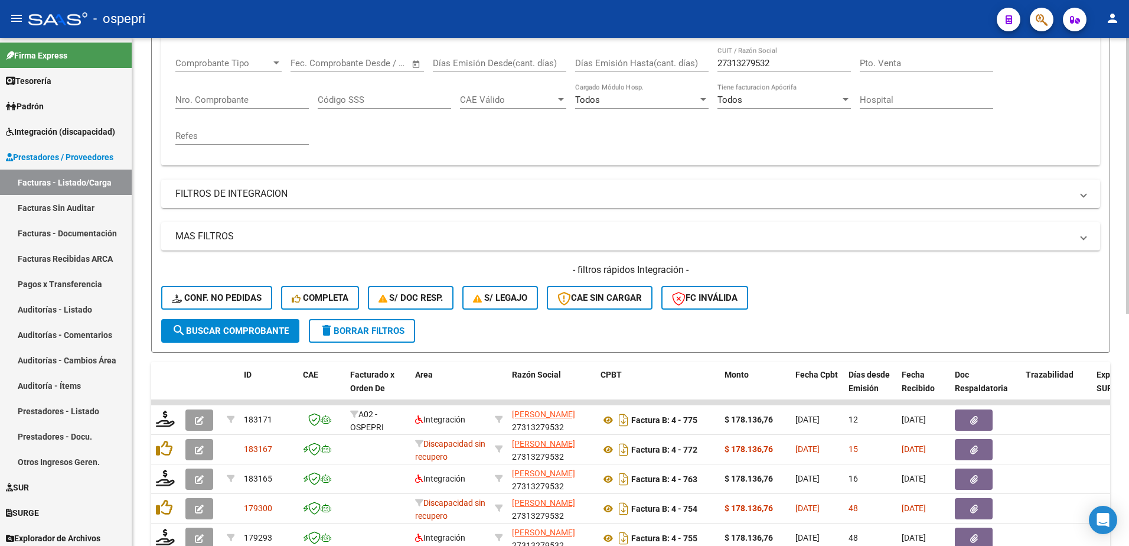
scroll to position [59, 0]
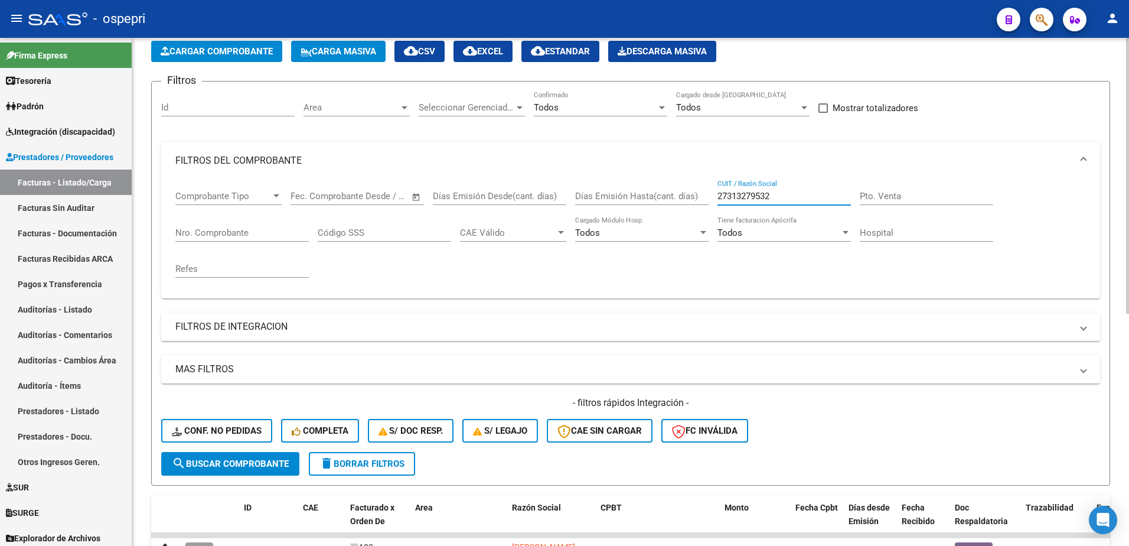
drag, startPoint x: 774, startPoint y: 195, endPoint x: 645, endPoint y: 203, distance: 128.9
click at [645, 203] on div "Comprobante Tipo Comprobante Tipo Start date – End date Fec. Comprobante Desde …" at bounding box center [630, 233] width 910 height 109
click at [85, 127] on span "Integración (discapacidad)" at bounding box center [60, 131] width 109 height 13
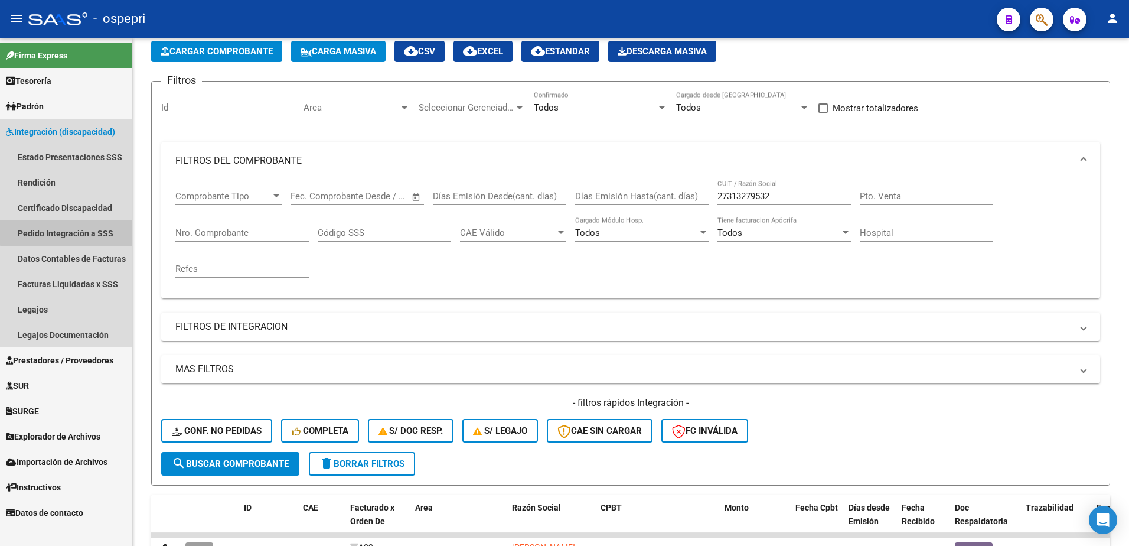
click at [81, 226] on link "Pedido Integración a SSS" at bounding box center [66, 232] width 132 height 25
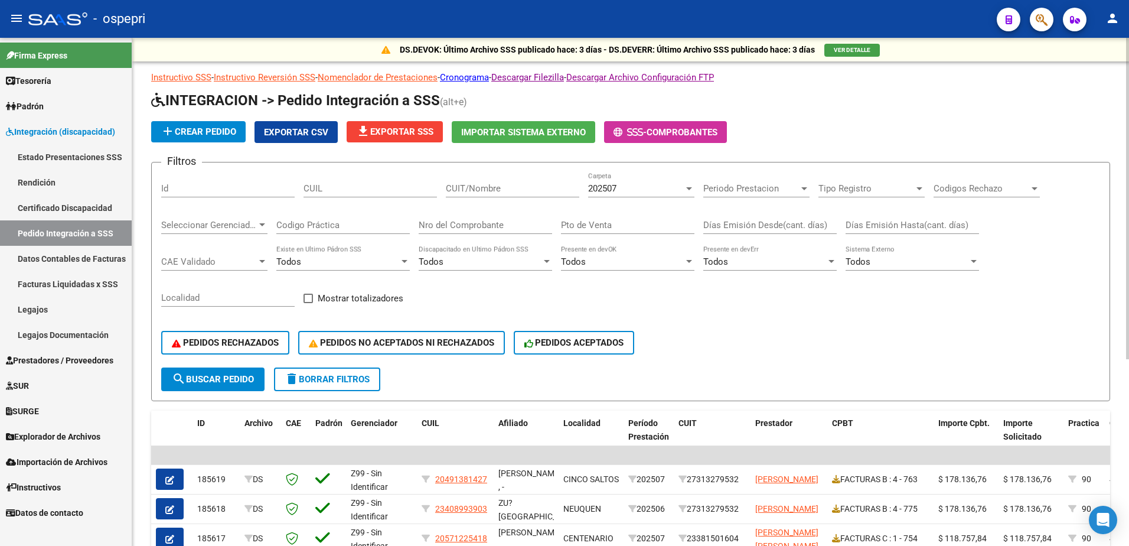
click at [485, 187] on input "CUIT/Nombre" at bounding box center [512, 188] width 133 height 11
drag, startPoint x: 459, startPoint y: 182, endPoint x: 450, endPoint y: 190, distance: 11.7
paste input "27313279532"
click at [223, 383] on span "search Buscar Pedido" at bounding box center [213, 379] width 82 height 11
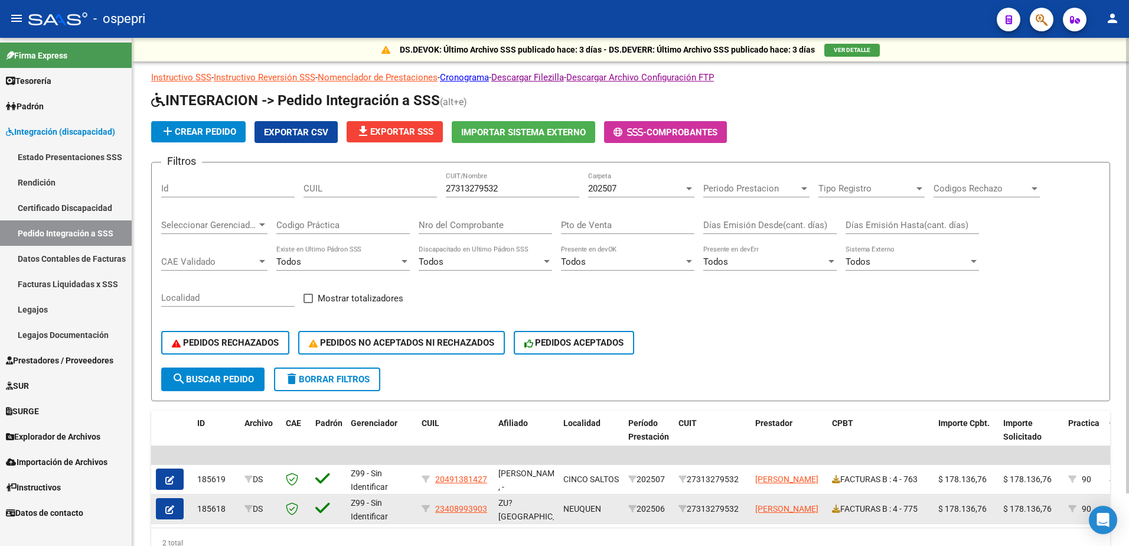
click at [160, 508] on button "button" at bounding box center [170, 508] width 28 height 21
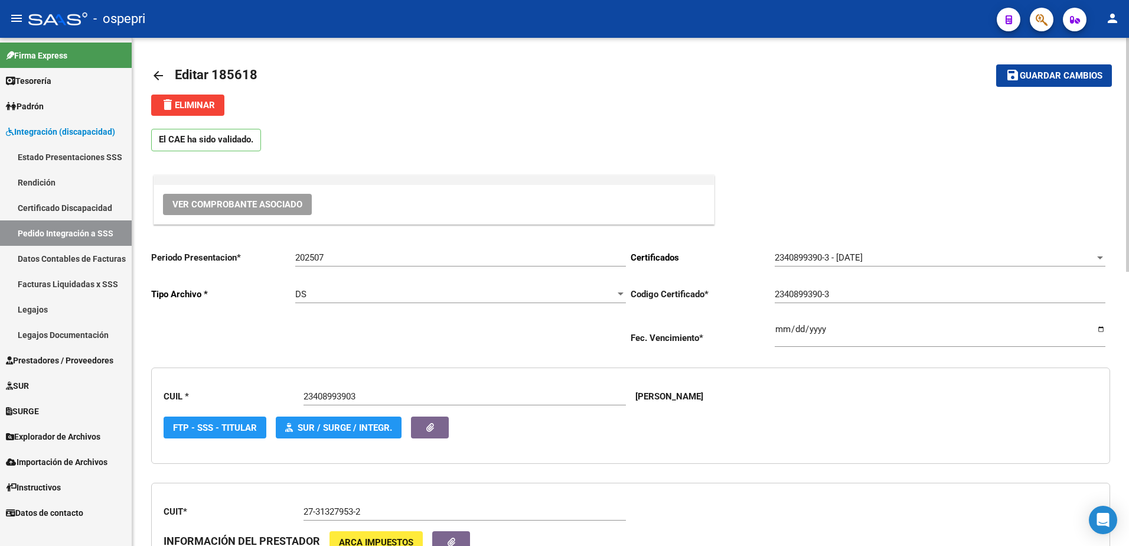
click at [154, 76] on mat-icon "arrow_back" at bounding box center [158, 75] width 14 height 14
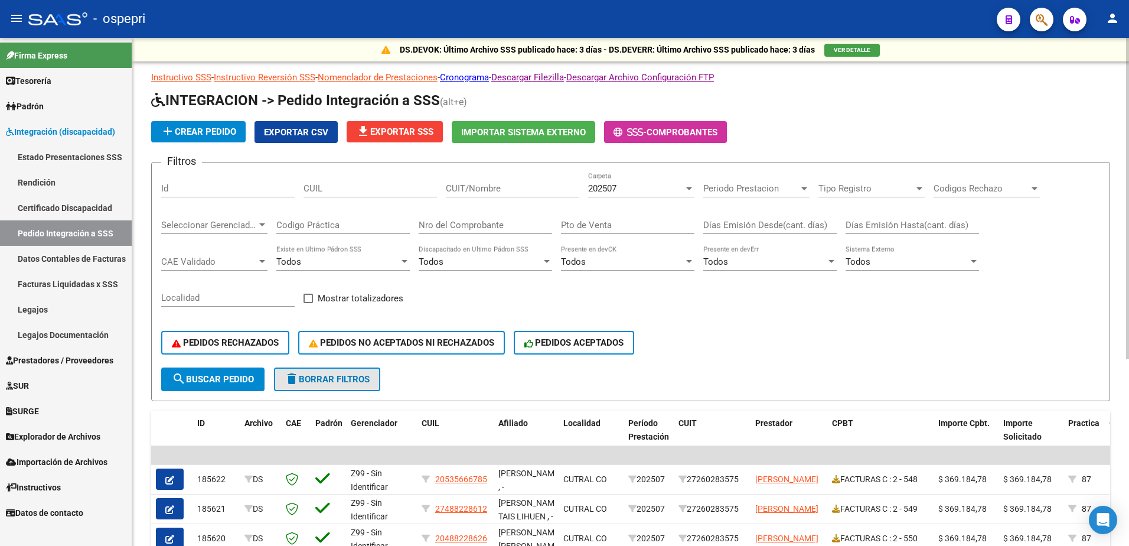
click at [320, 387] on button "delete Borrar Filtros" at bounding box center [327, 379] width 106 height 24
click at [68, 360] on span "Prestadores / Proveedores" at bounding box center [59, 360] width 107 height 13
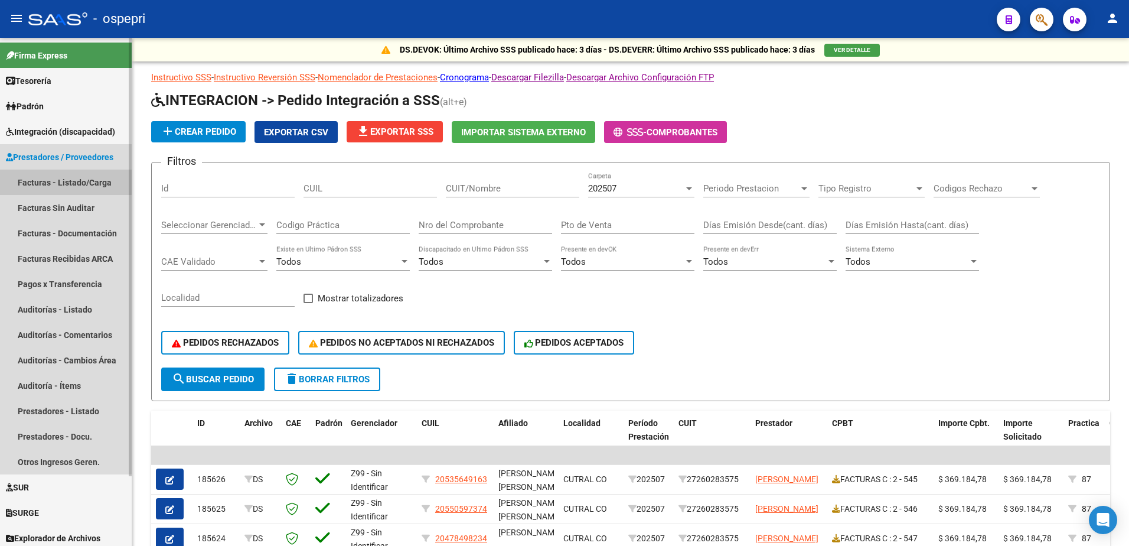
click at [61, 179] on link "Facturas - Listado/Carga" at bounding box center [66, 181] width 132 height 25
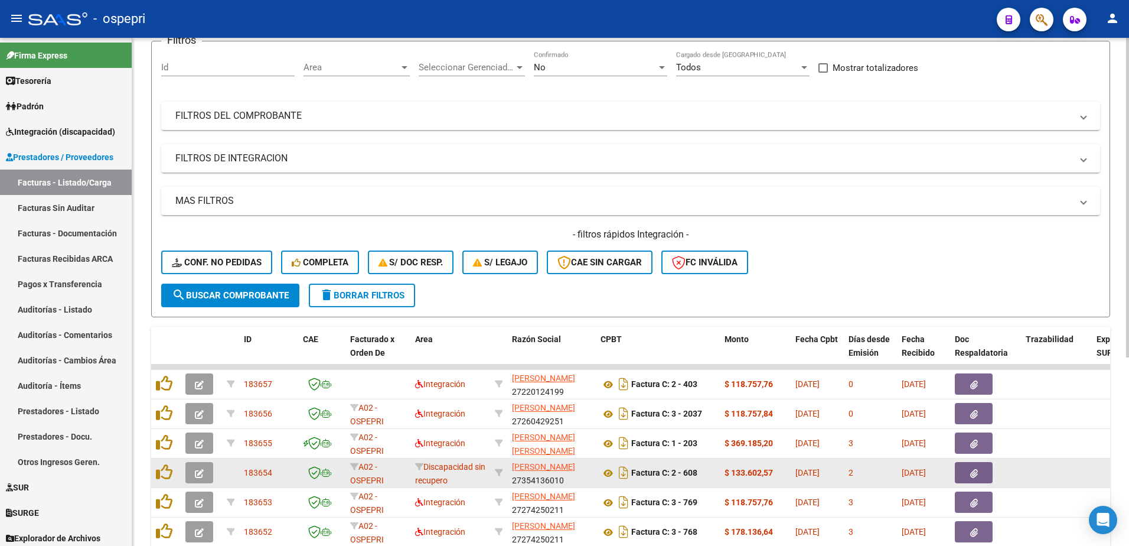
scroll to position [236, 0]
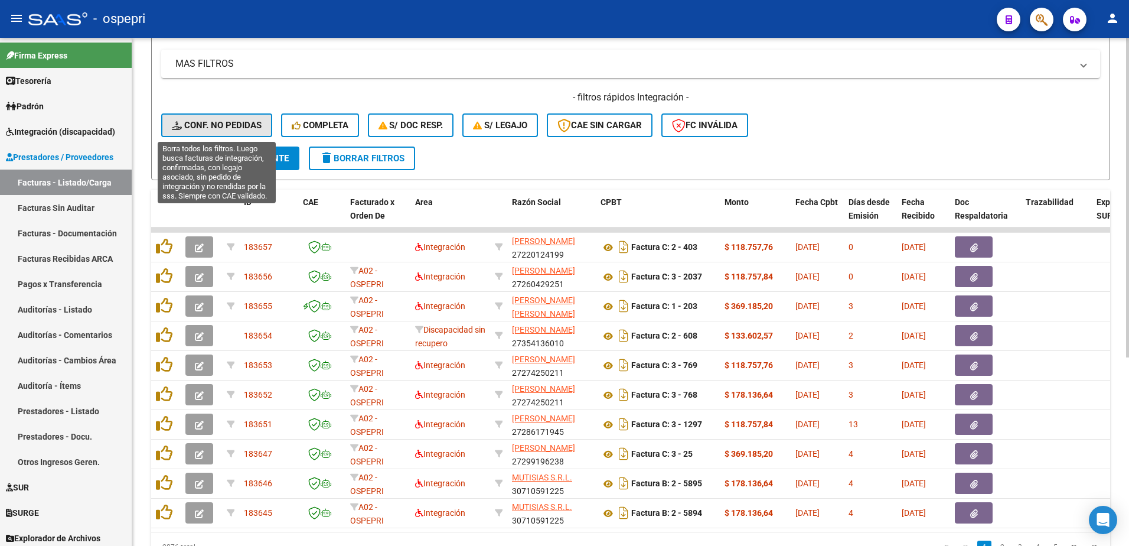
click at [235, 126] on span "Conf. no pedidas" at bounding box center [217, 125] width 90 height 11
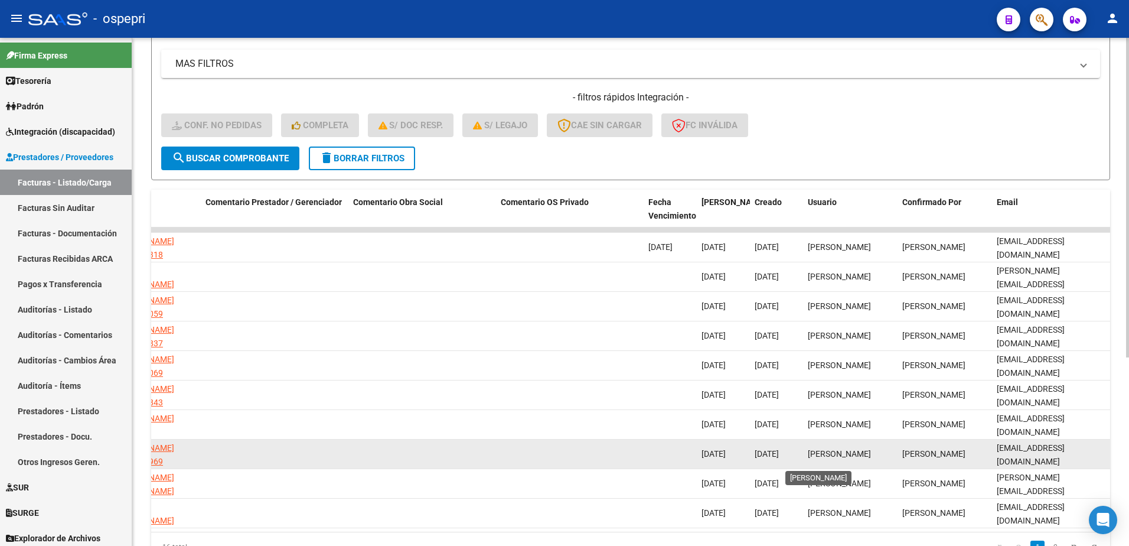
scroll to position [2, 0]
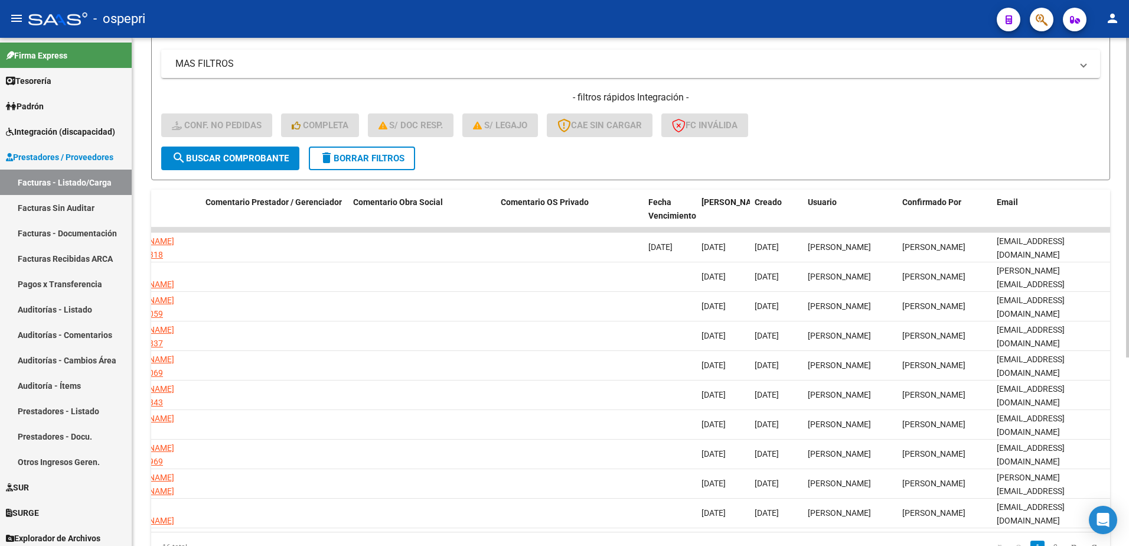
click at [389, 158] on span "delete Borrar Filtros" at bounding box center [361, 158] width 85 height 11
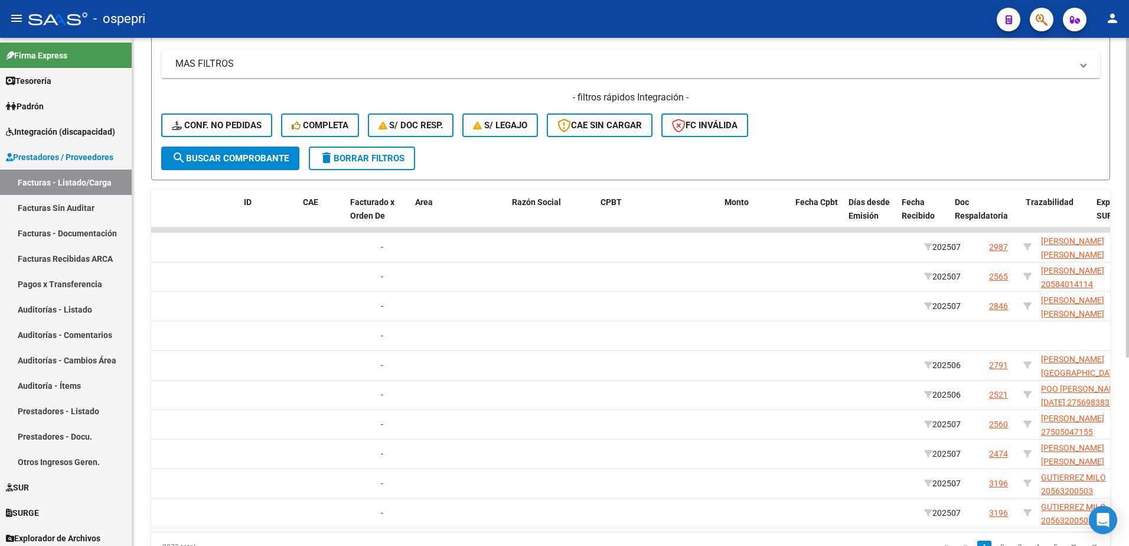
scroll to position [0, 0]
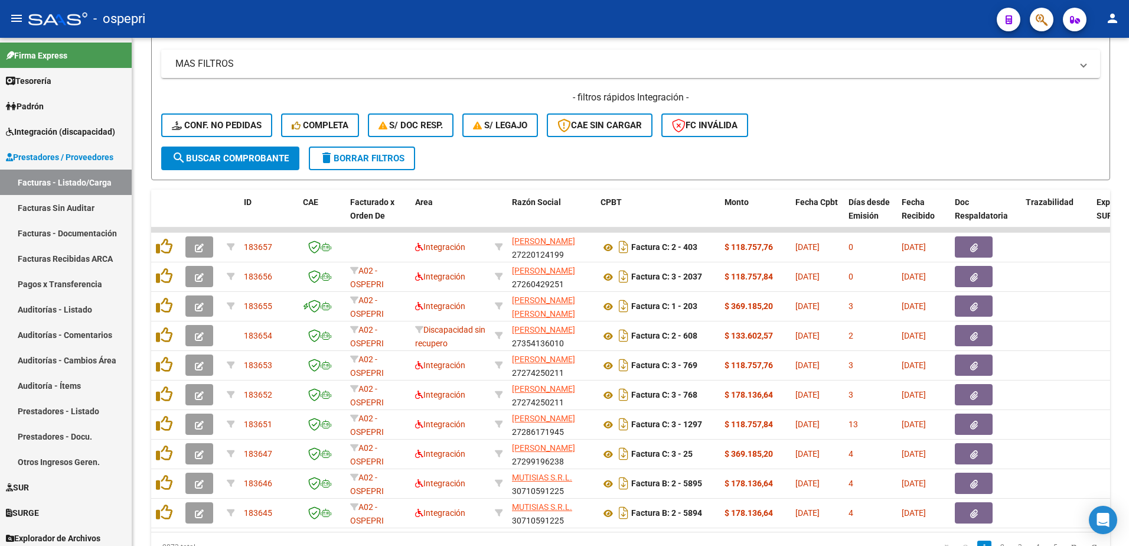
click at [928, 15] on div "- ospepri" at bounding box center [507, 19] width 959 height 26
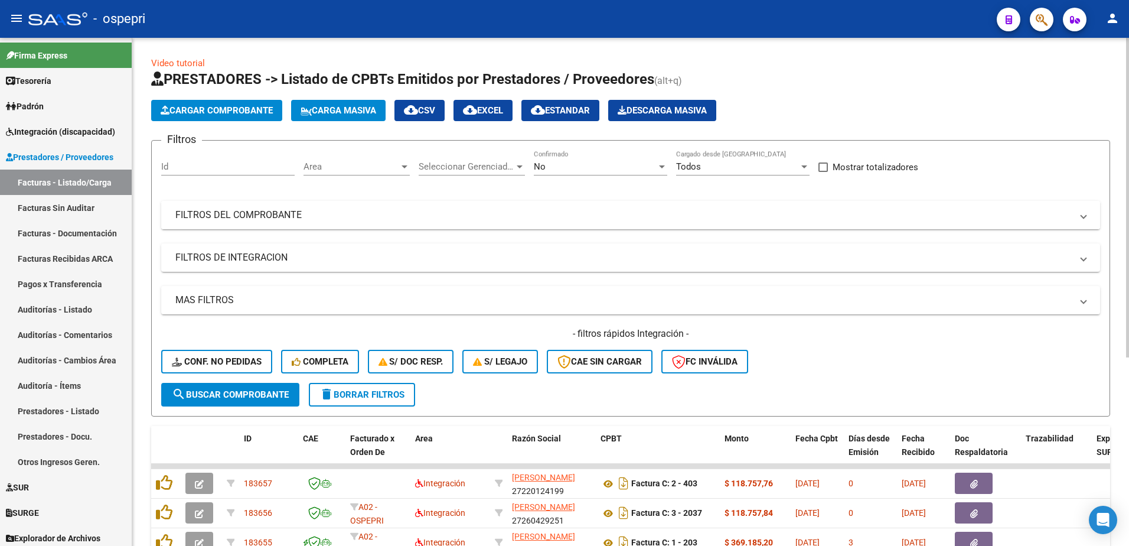
click at [1088, 222] on mat-expansion-panel-header "FILTROS DEL COMPROBANTE" at bounding box center [630, 215] width 939 height 28
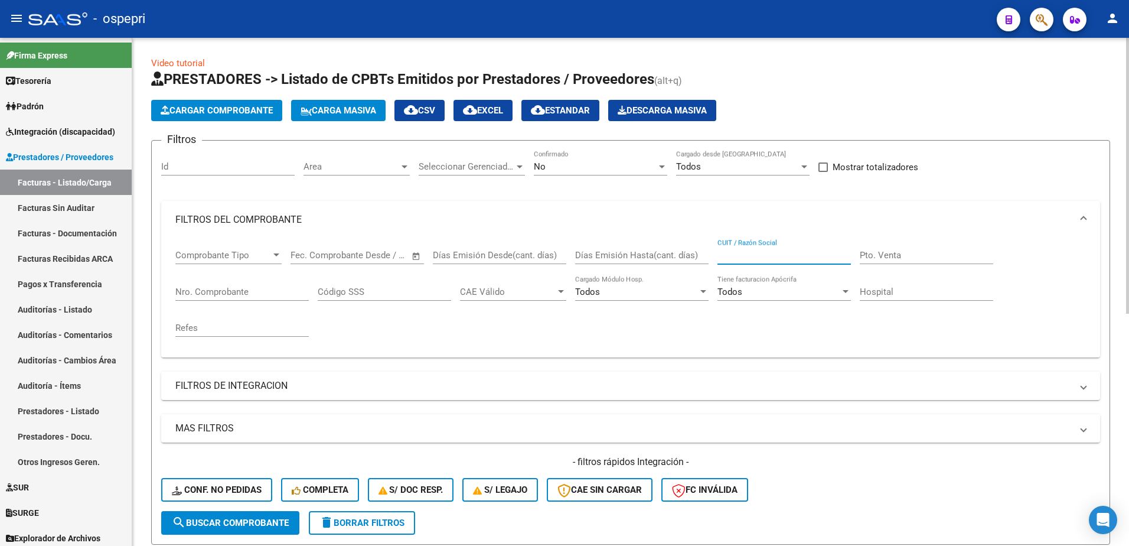
click at [781, 254] on input "CUIT / Razón Social" at bounding box center [783, 255] width 133 height 11
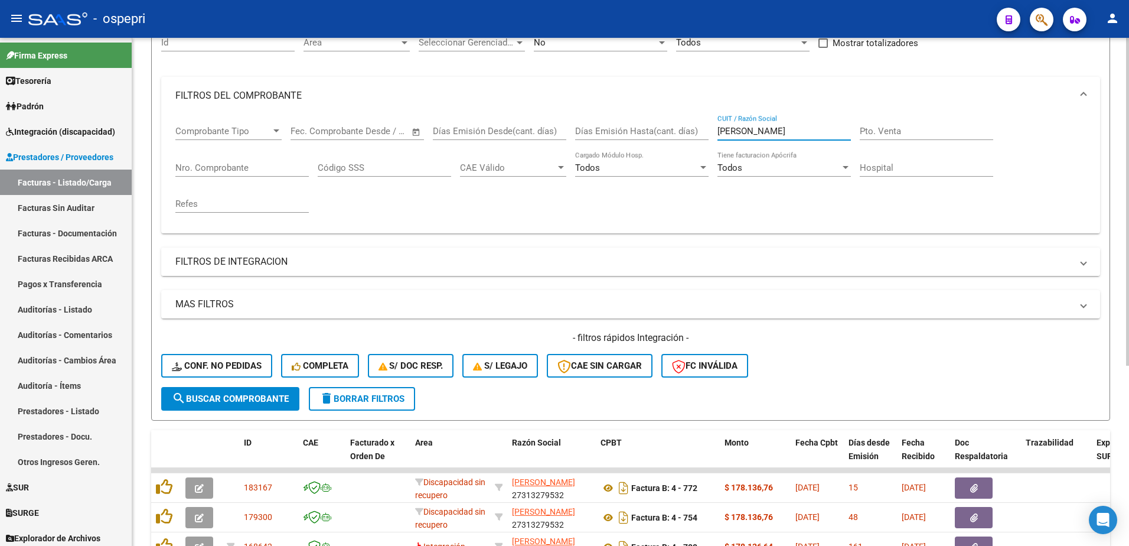
scroll to position [177, 0]
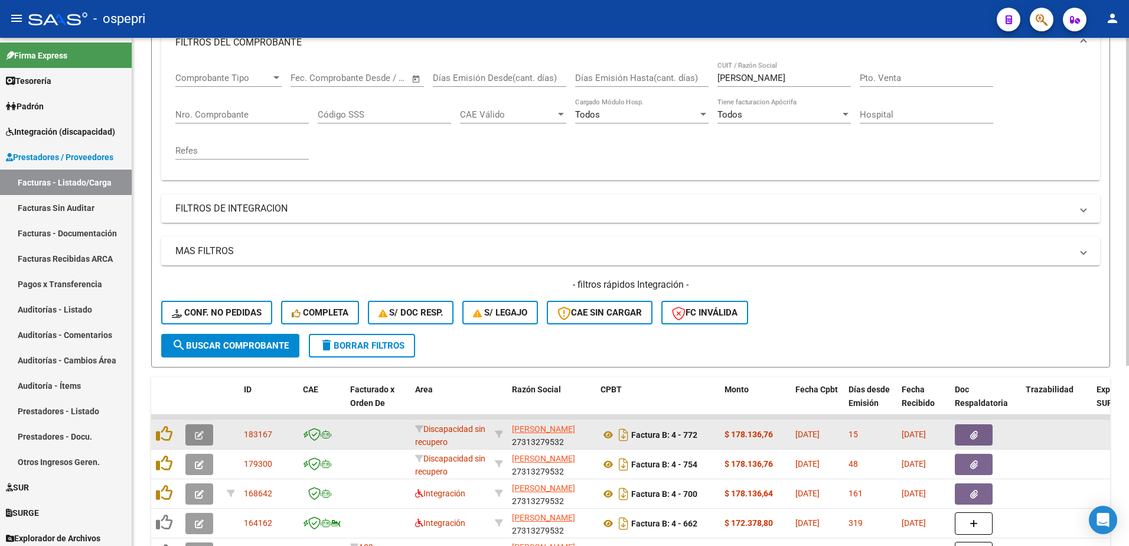
click at [196, 435] on icon "button" at bounding box center [199, 434] width 9 height 9
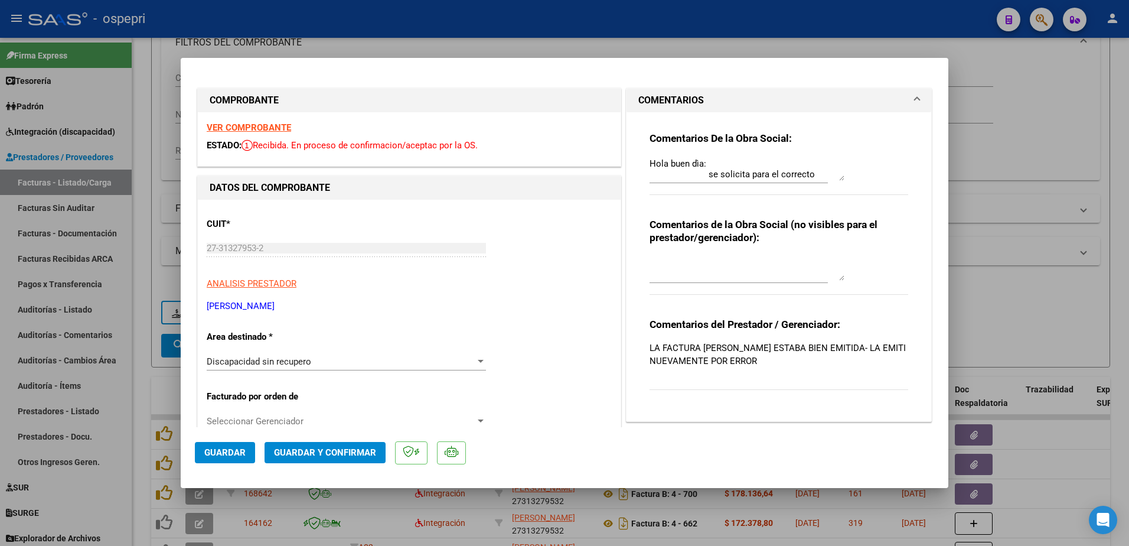
click at [1040, 87] on div at bounding box center [564, 273] width 1129 height 546
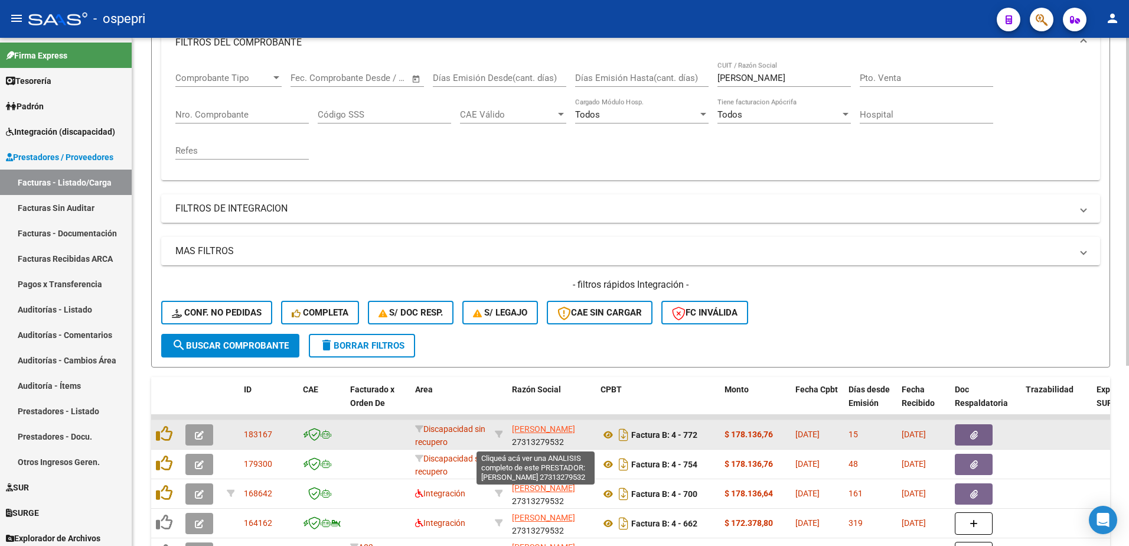
scroll to position [15, 0]
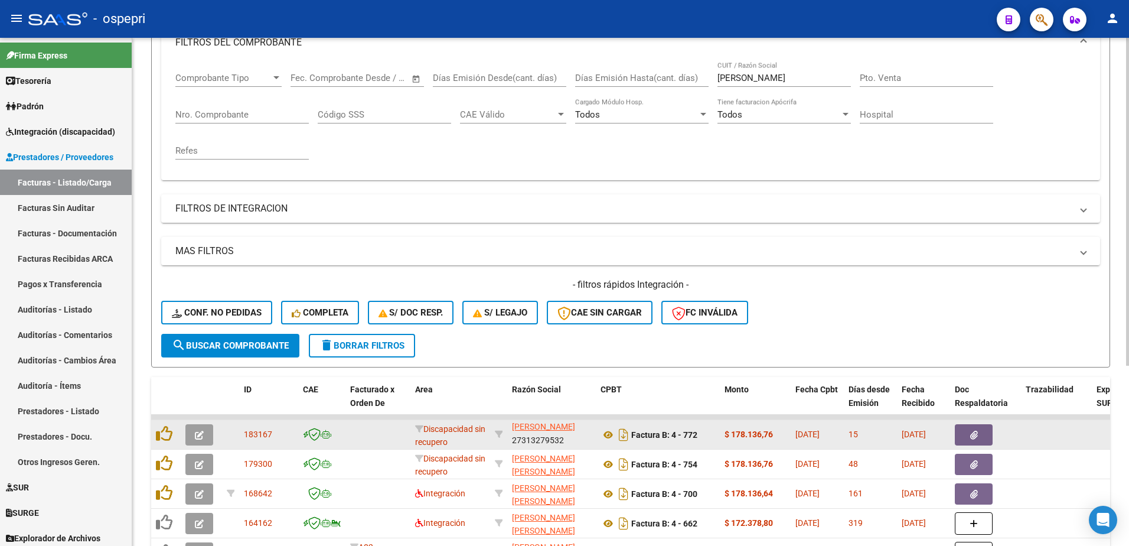
scroll to position [1, 0]
drag, startPoint x: 515, startPoint y: 442, endPoint x: 583, endPoint y: 443, distance: 67.9
click at [583, 443] on div "[PERSON_NAME] [PERSON_NAME] 27313279532" at bounding box center [551, 434] width 79 height 25
copy div "27313279532"
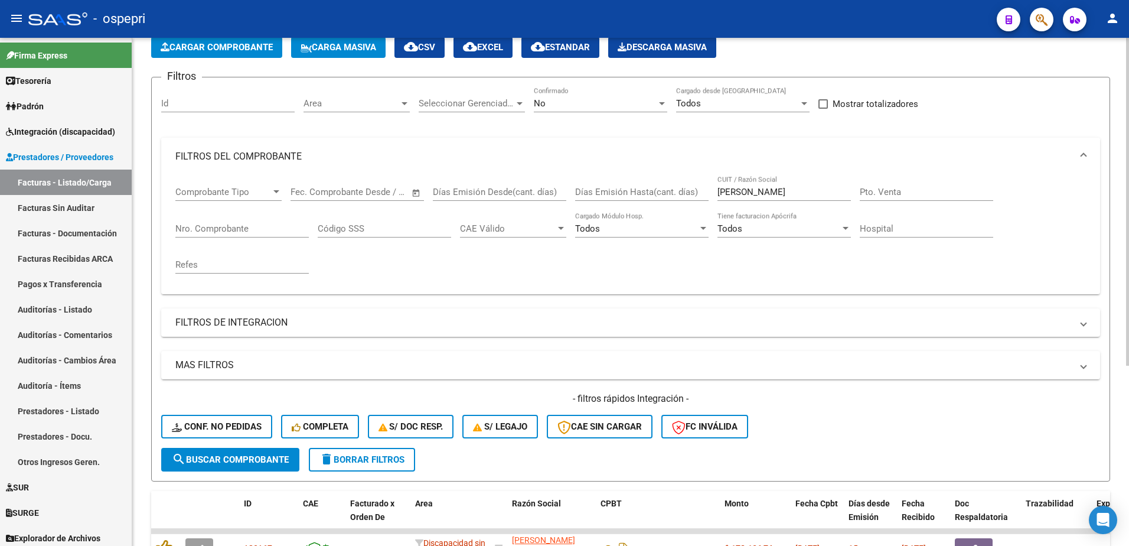
scroll to position [0, 0]
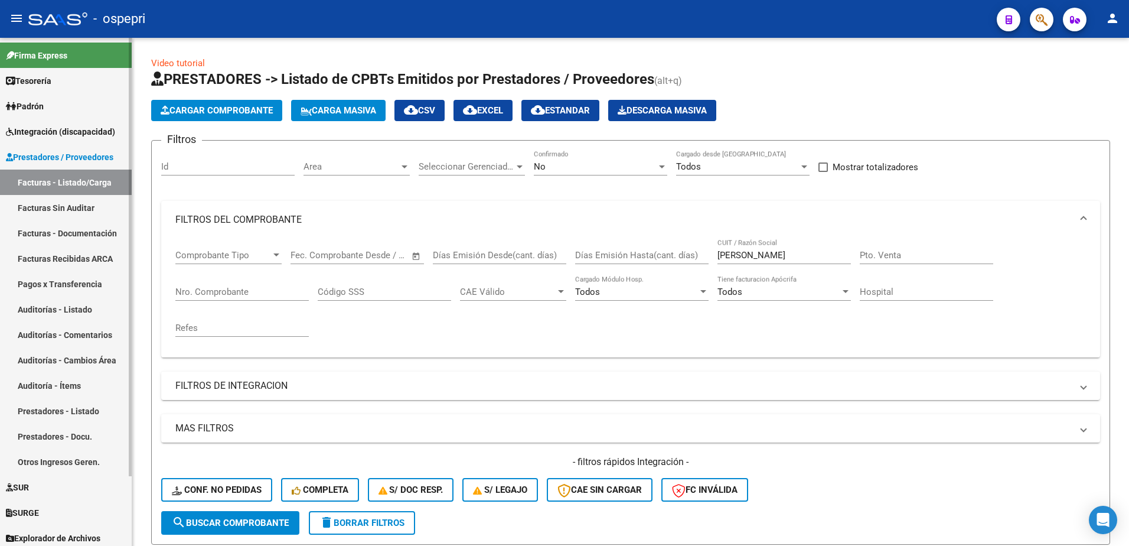
click at [63, 133] on span "Integración (discapacidad)" at bounding box center [60, 131] width 109 height 13
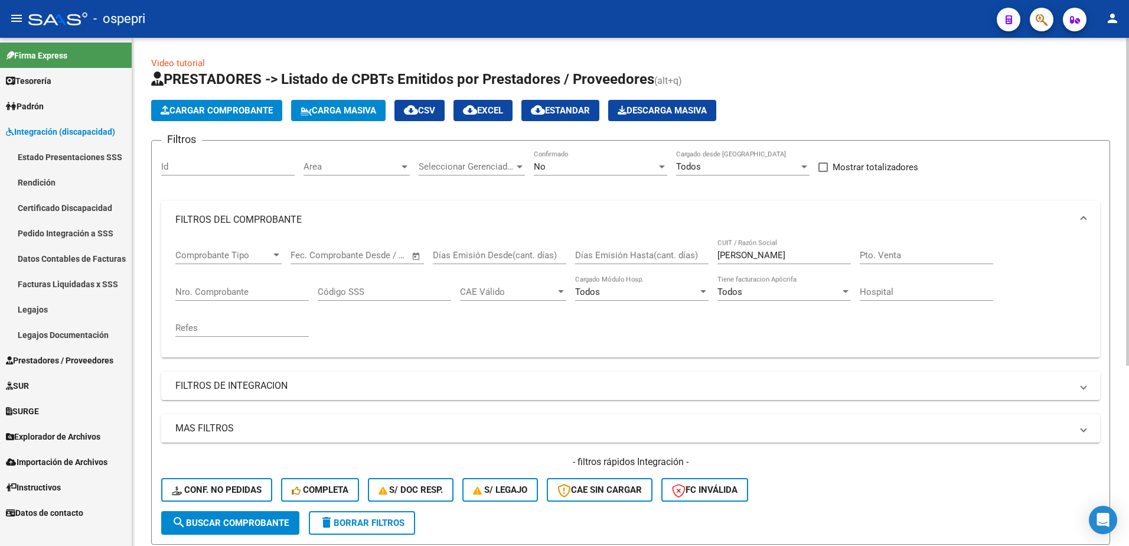
click at [758, 253] on input "[PERSON_NAME]" at bounding box center [783, 255] width 133 height 11
paste input "27313279532"
type input "27313279532"
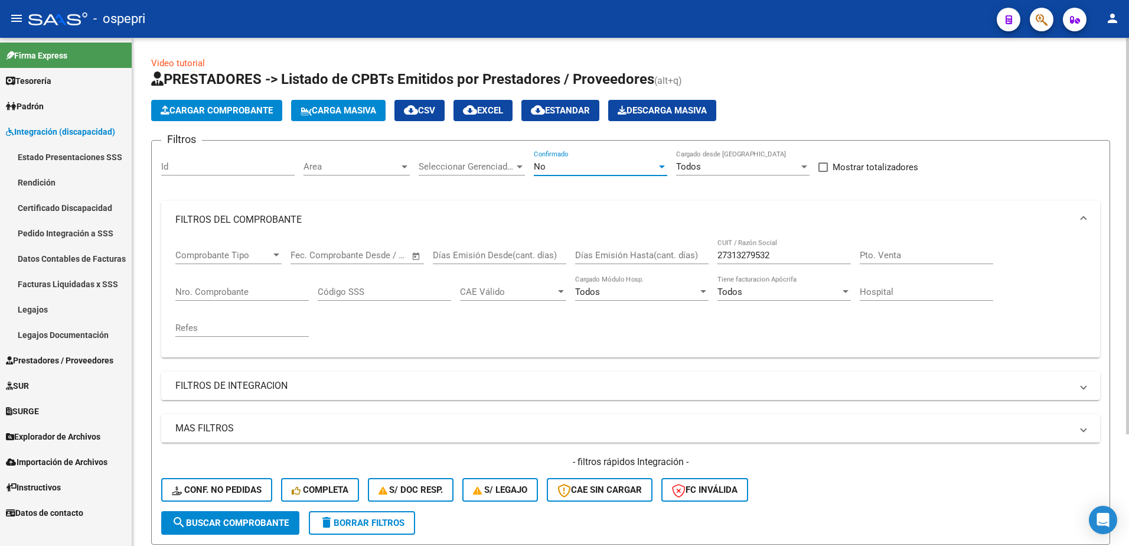
click at [662, 162] on div at bounding box center [662, 166] width 11 height 9
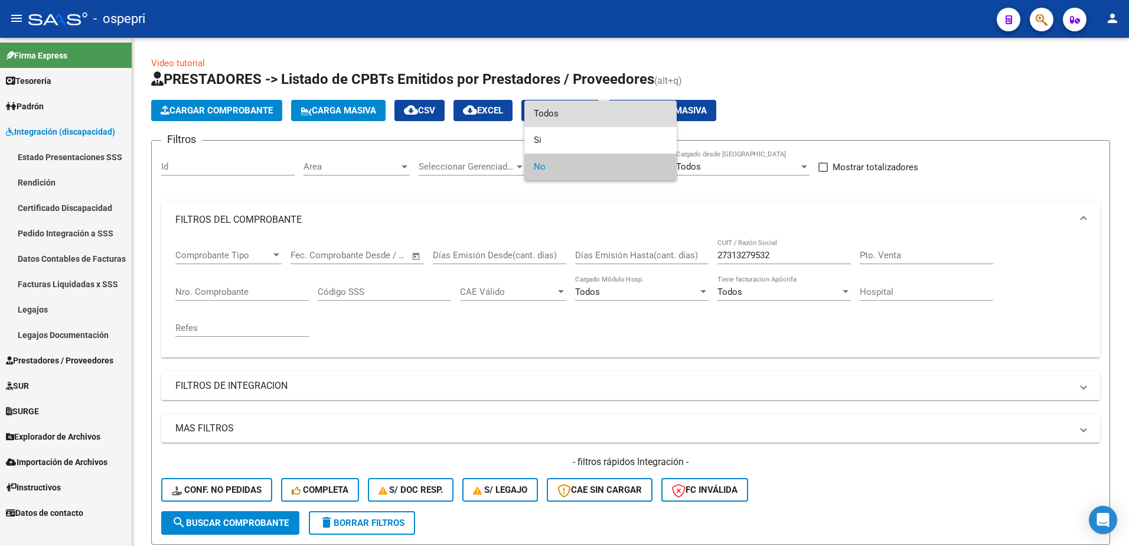
click at [568, 111] on span "Todos" at bounding box center [600, 113] width 133 height 27
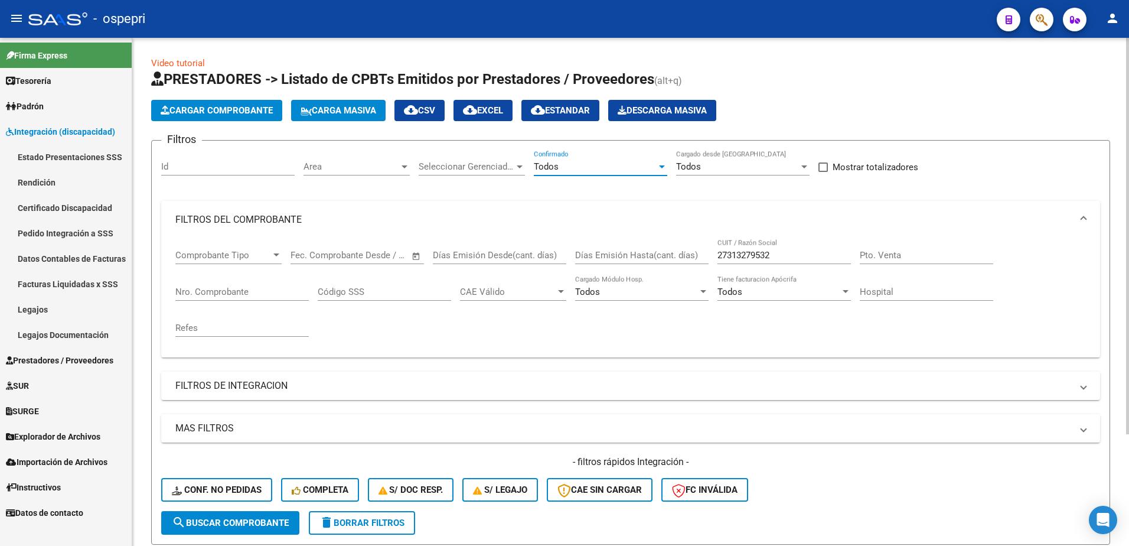
click at [784, 254] on input "27313279532" at bounding box center [783, 255] width 133 height 11
click at [67, 228] on link "Pedido Integración a SSS" at bounding box center [66, 232] width 132 height 25
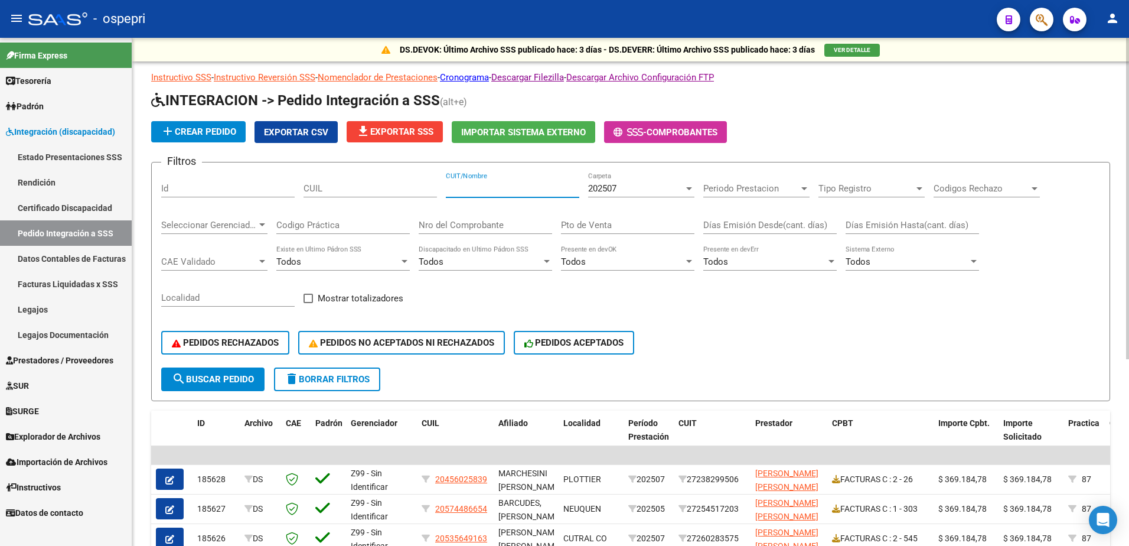
click at [467, 187] on input "CUIT/Nombre" at bounding box center [512, 188] width 133 height 11
paste input "27313279532"
type input "27313279532"
click at [228, 374] on span "search Buscar Pedido" at bounding box center [213, 379] width 82 height 11
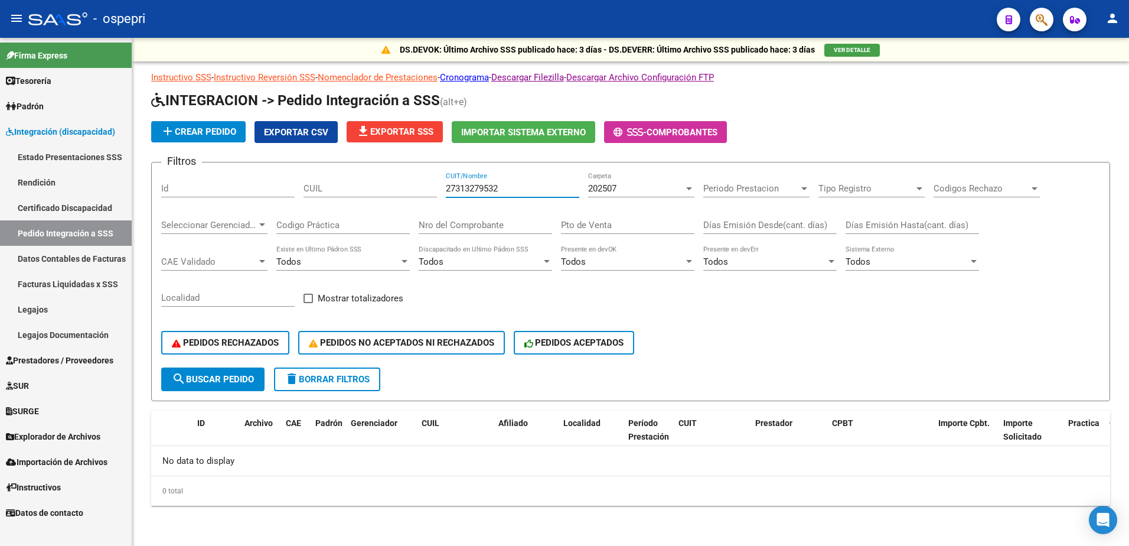
click at [520, 188] on input "27313279532" at bounding box center [512, 188] width 133 height 11
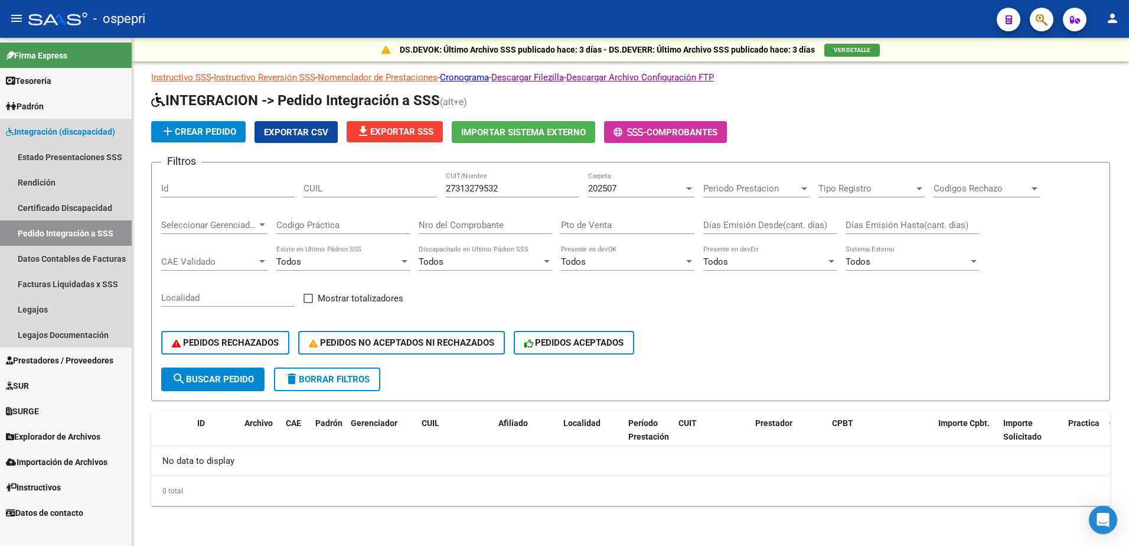
click at [59, 233] on link "Pedido Integración a SSS" at bounding box center [66, 232] width 132 height 25
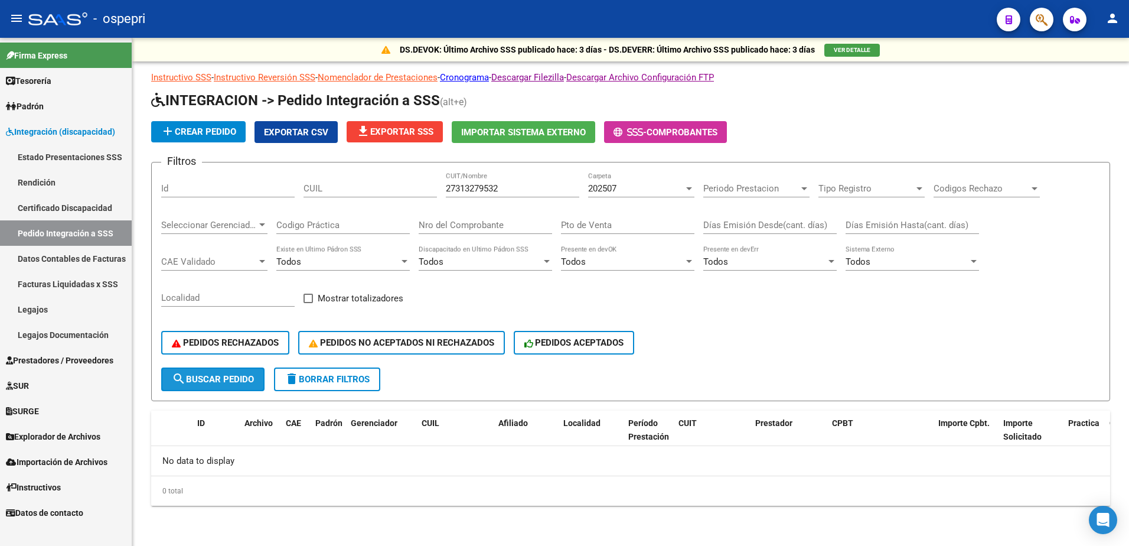
click at [228, 380] on span "search Buscar Pedido" at bounding box center [213, 379] width 82 height 11
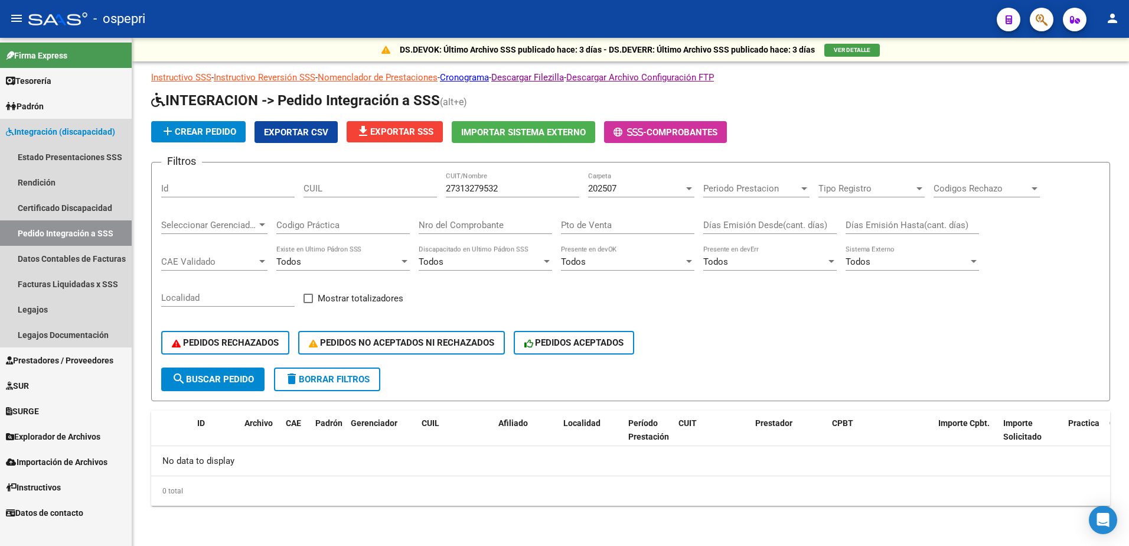
click at [79, 132] on span "Integración (discapacidad)" at bounding box center [60, 131] width 109 height 13
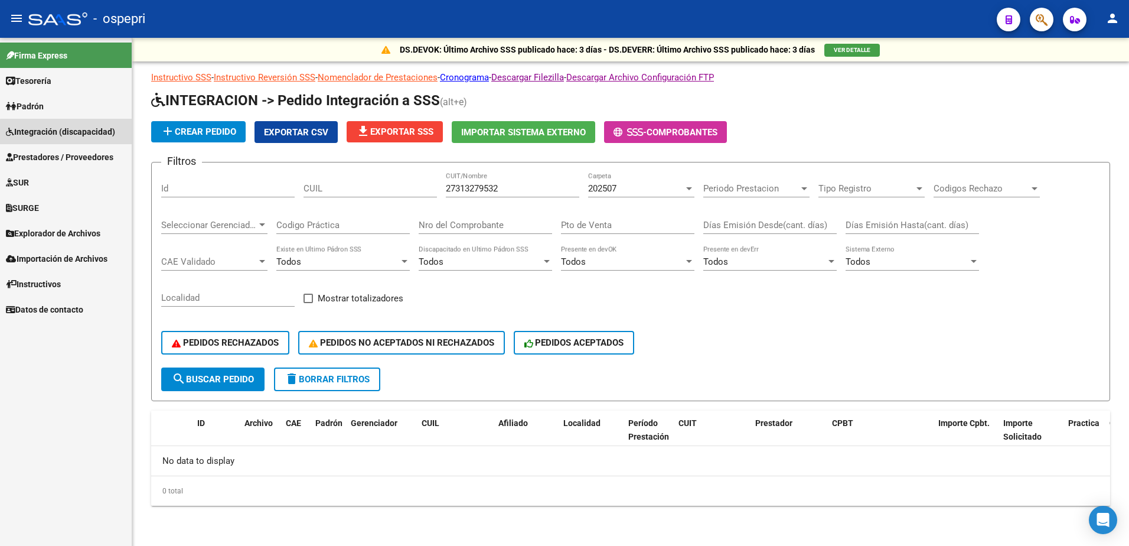
click at [79, 132] on span "Integración (discapacidad)" at bounding box center [60, 131] width 109 height 13
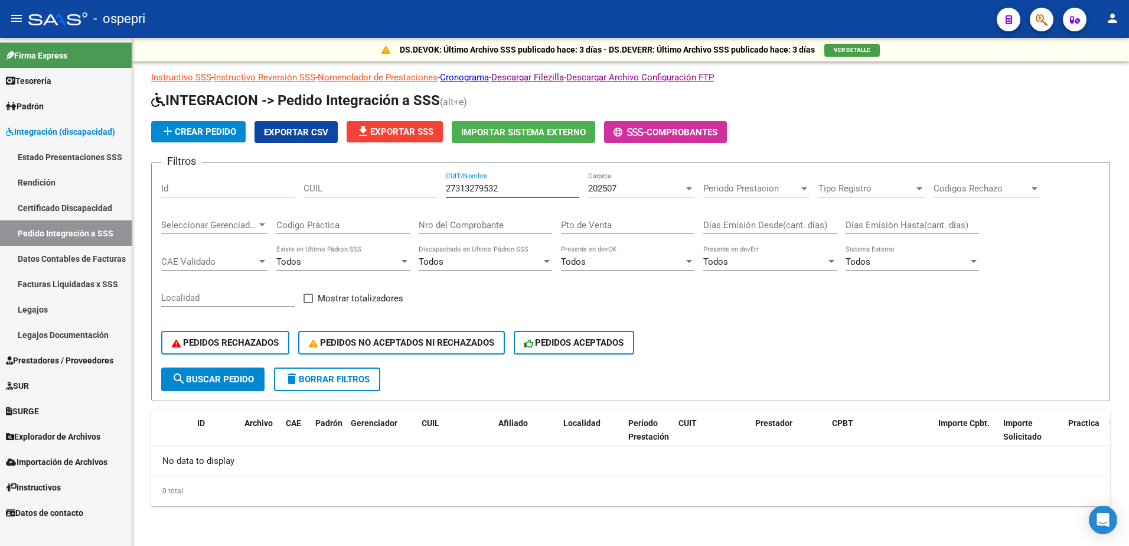
click at [527, 185] on input "27313279532" at bounding box center [512, 188] width 133 height 11
click at [334, 377] on span "delete Borrar Filtros" at bounding box center [327, 379] width 85 height 11
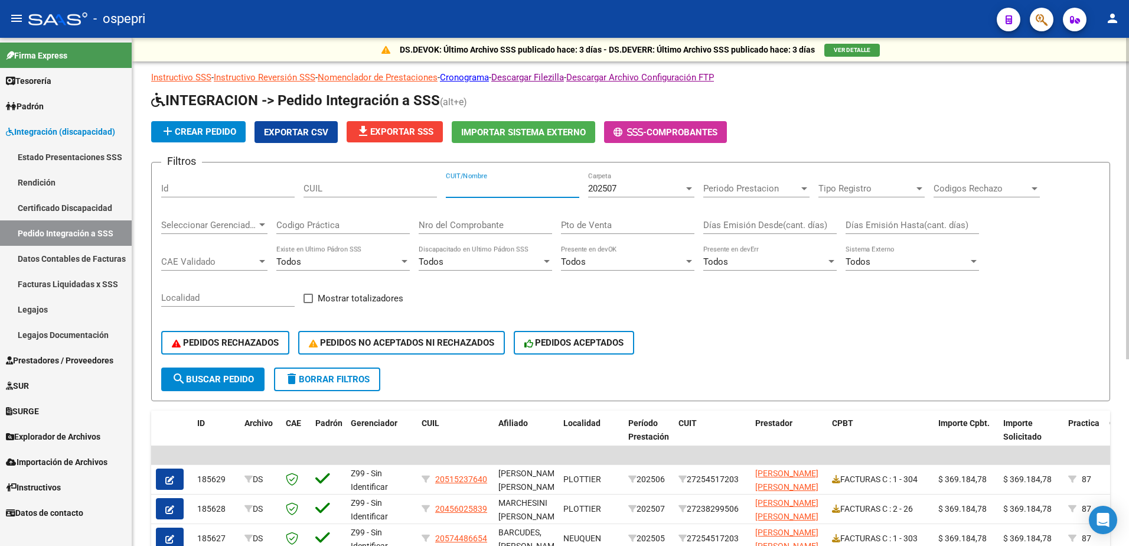
click at [524, 185] on input "CUIT/Nombre" at bounding box center [512, 188] width 133 height 11
paste input "27313279532"
click at [179, 380] on mat-icon "search" at bounding box center [179, 378] width 14 height 14
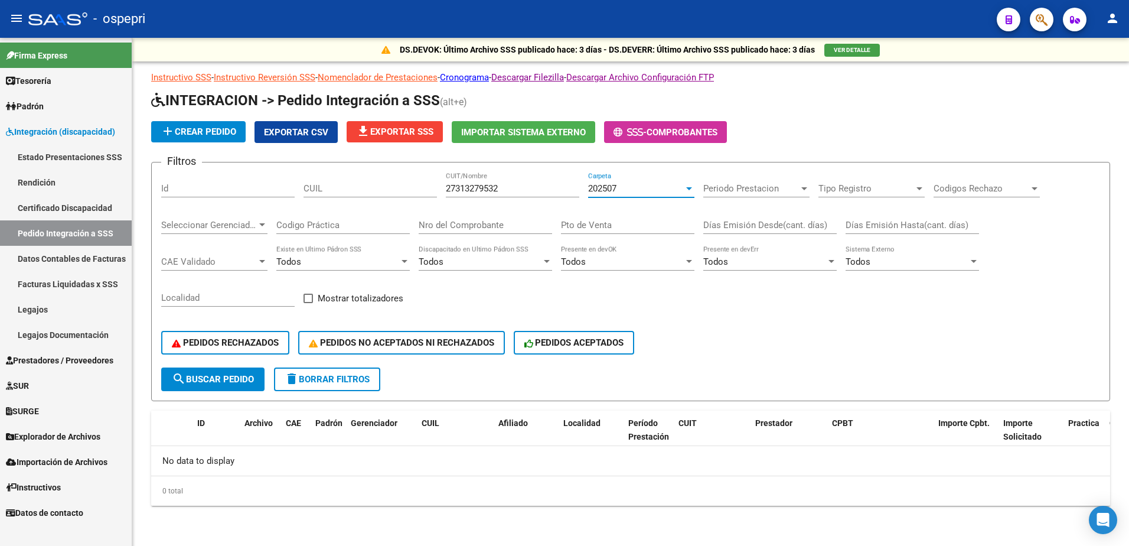
click at [685, 190] on div at bounding box center [689, 188] width 11 height 9
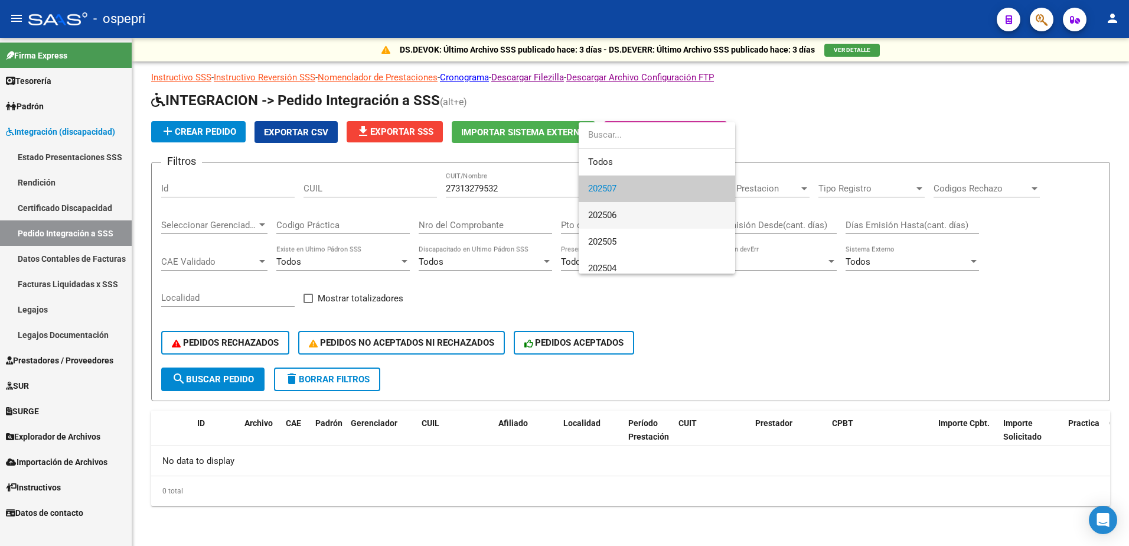
click at [626, 217] on span "202506" at bounding box center [657, 215] width 138 height 27
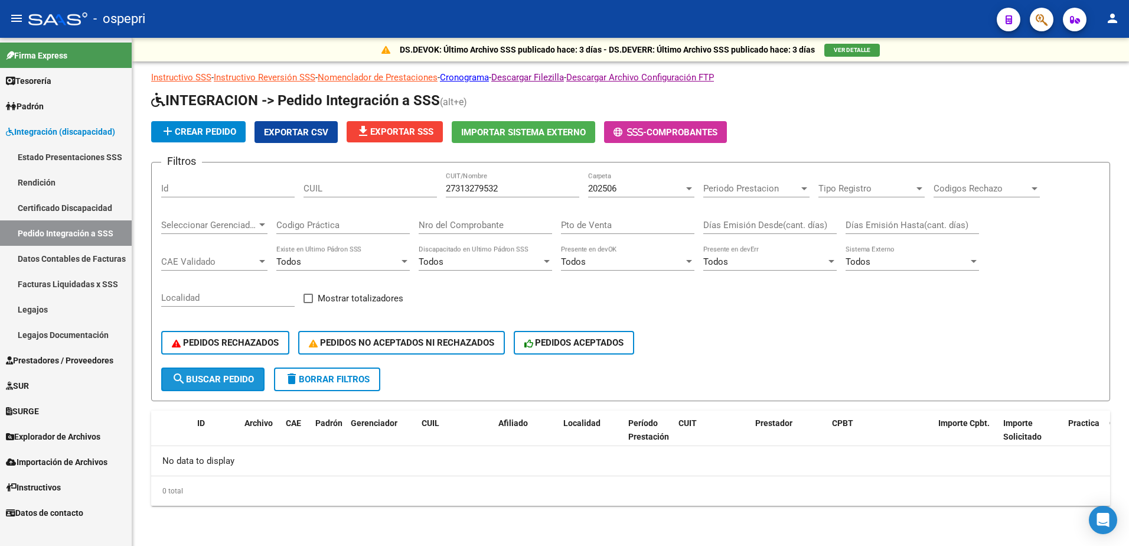
click at [240, 378] on span "search Buscar Pedido" at bounding box center [213, 379] width 82 height 11
click at [520, 192] on input "27313279532" at bounding box center [512, 188] width 133 height 11
type input "[PERSON_NAME]"
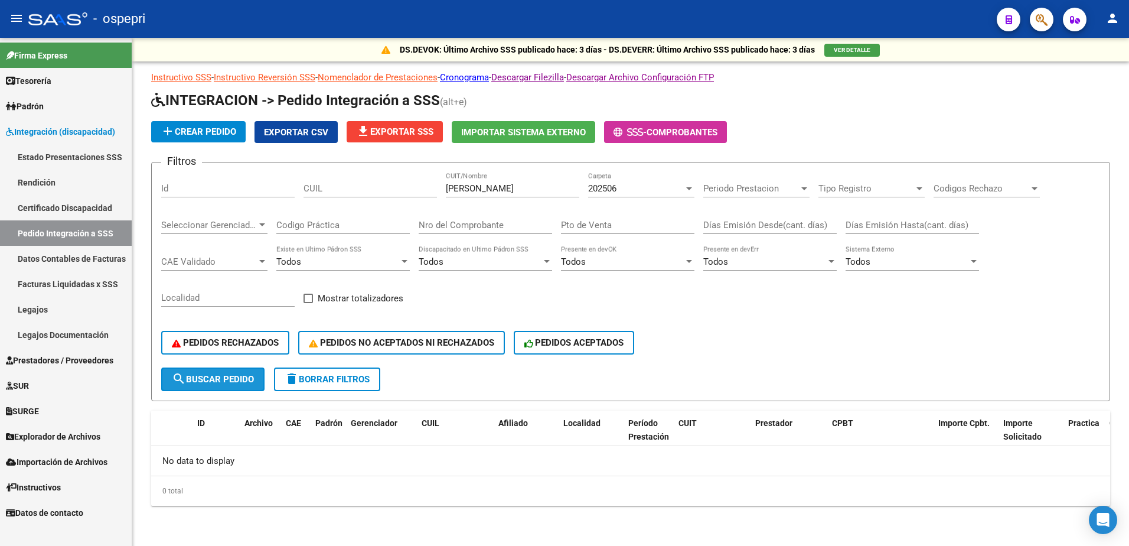
click at [199, 379] on span "search Buscar Pedido" at bounding box center [213, 379] width 82 height 11
